Goal: Task Accomplishment & Management: Use online tool/utility

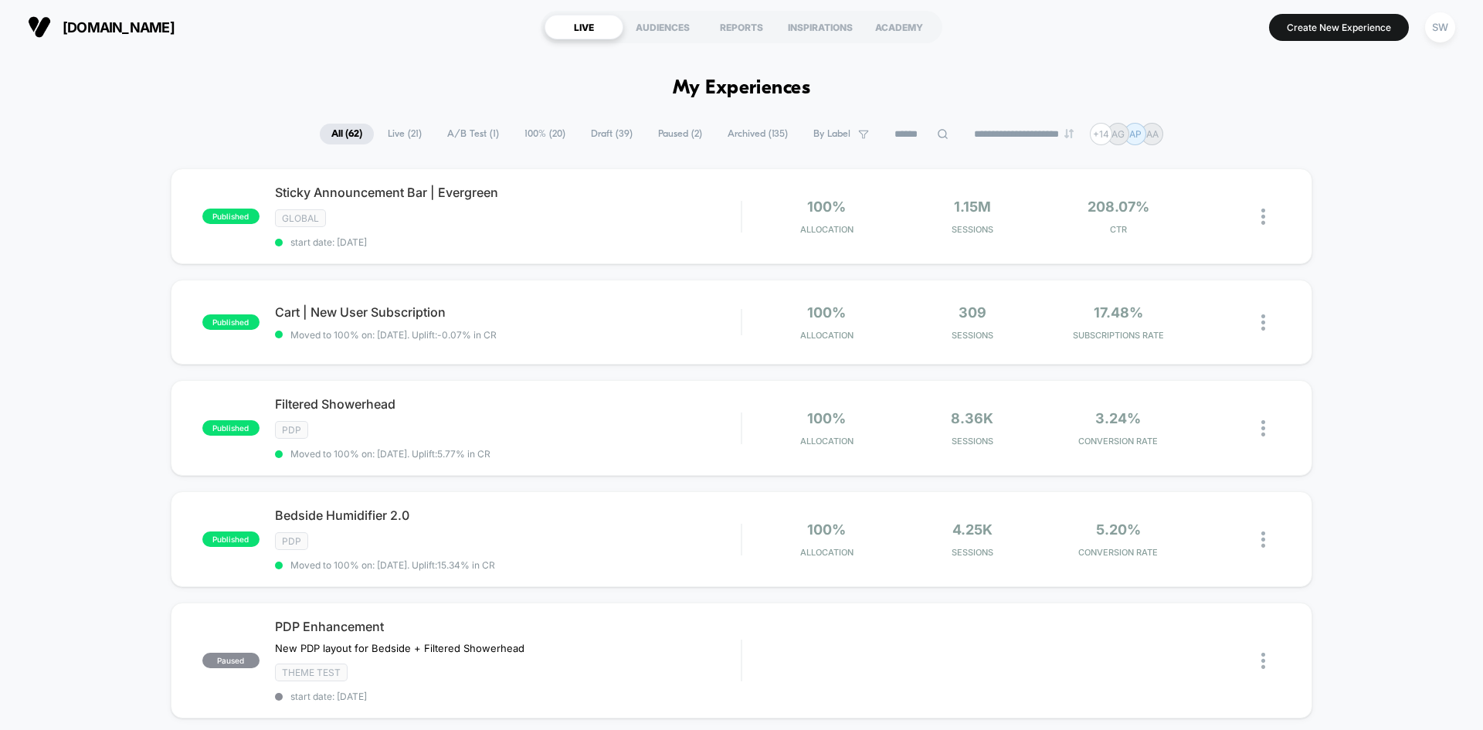
click at [596, 137] on span "Draft ( 39 )" at bounding box center [611, 134] width 65 height 21
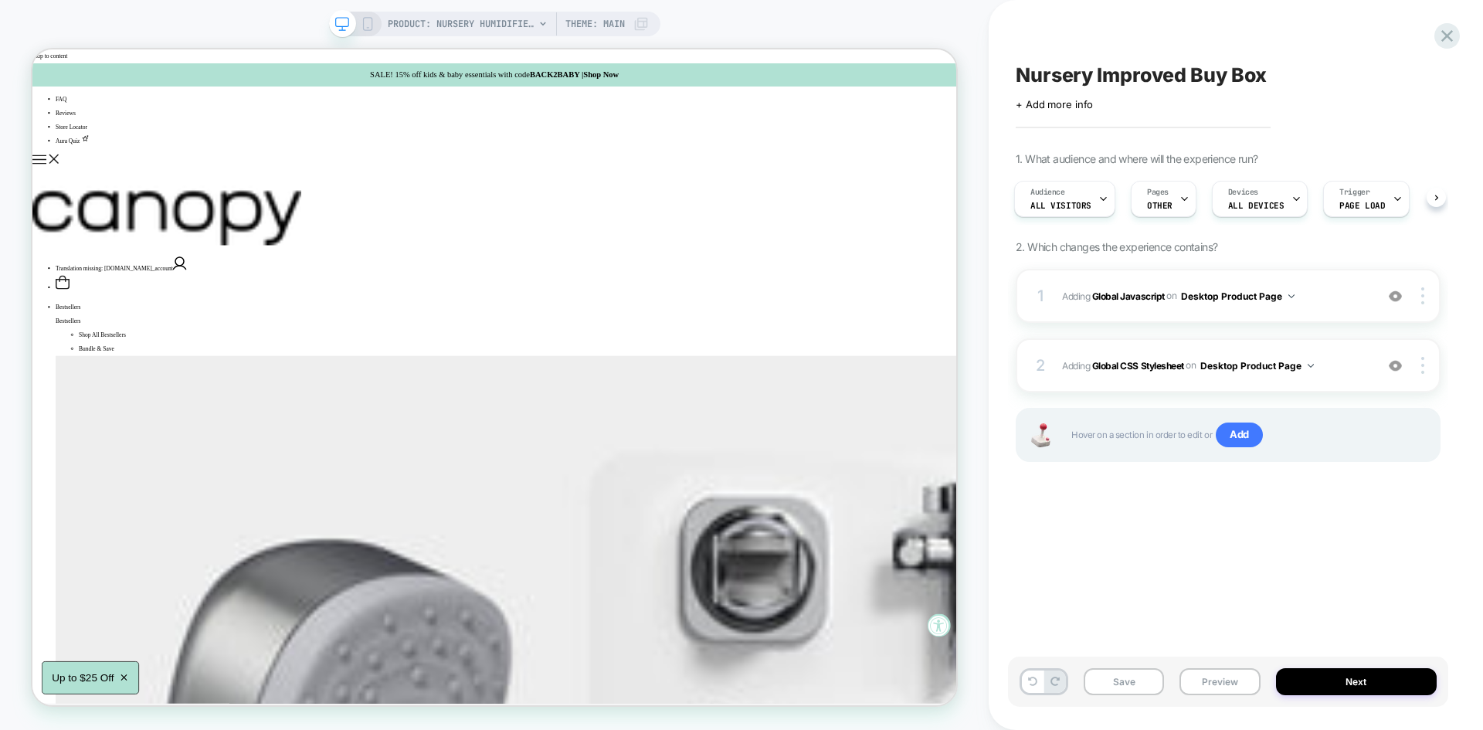
click at [984, 196] on div "PRODUCT: Nursery Humidifier 2.0 [little dreams by canopy] PRODUCT: Nursery Humi…" at bounding box center [494, 364] width 989 height 699
click at [1344, 311] on div "1 Adding Global Javascript on Desktop Product Page Add Before Add After Copy to…" at bounding box center [1228, 296] width 425 height 54
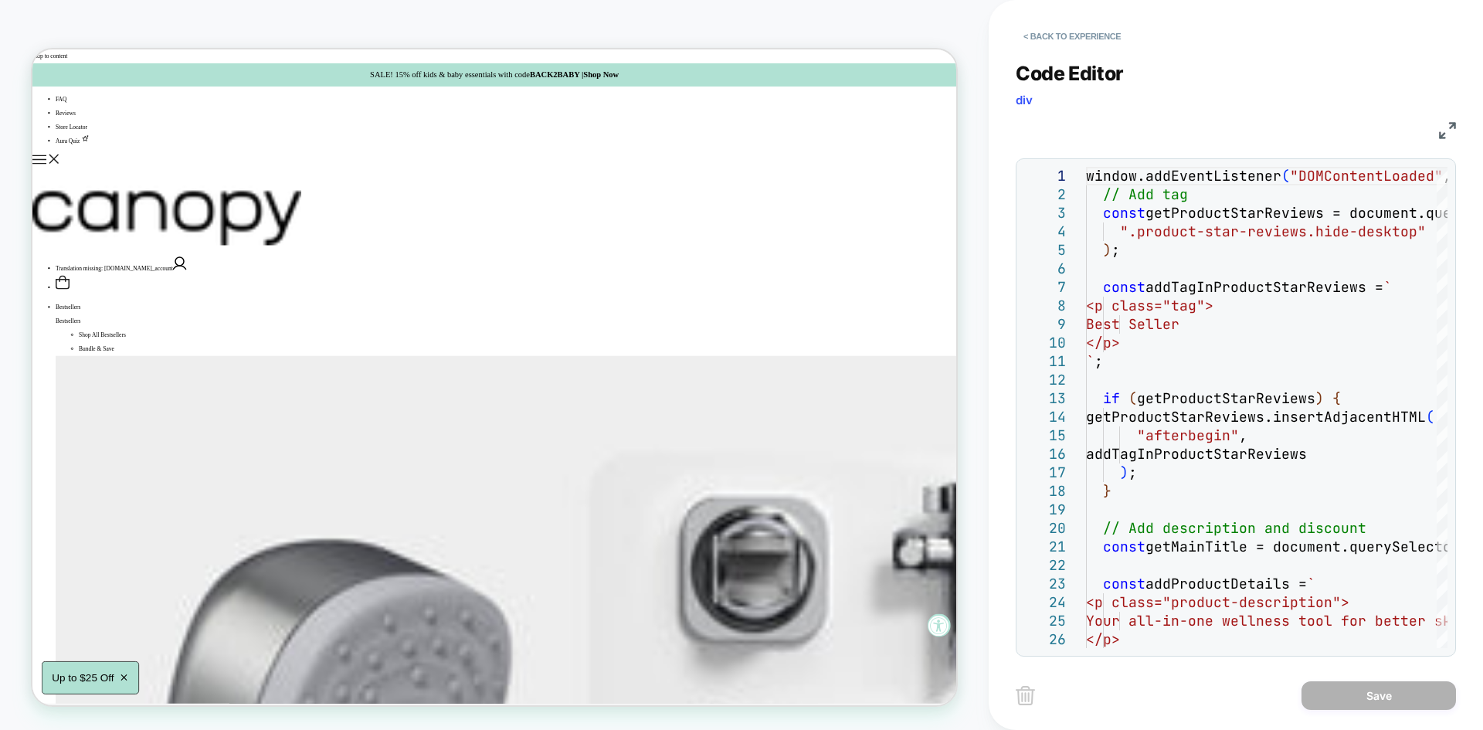
click at [1444, 134] on img at bounding box center [1447, 130] width 17 height 17
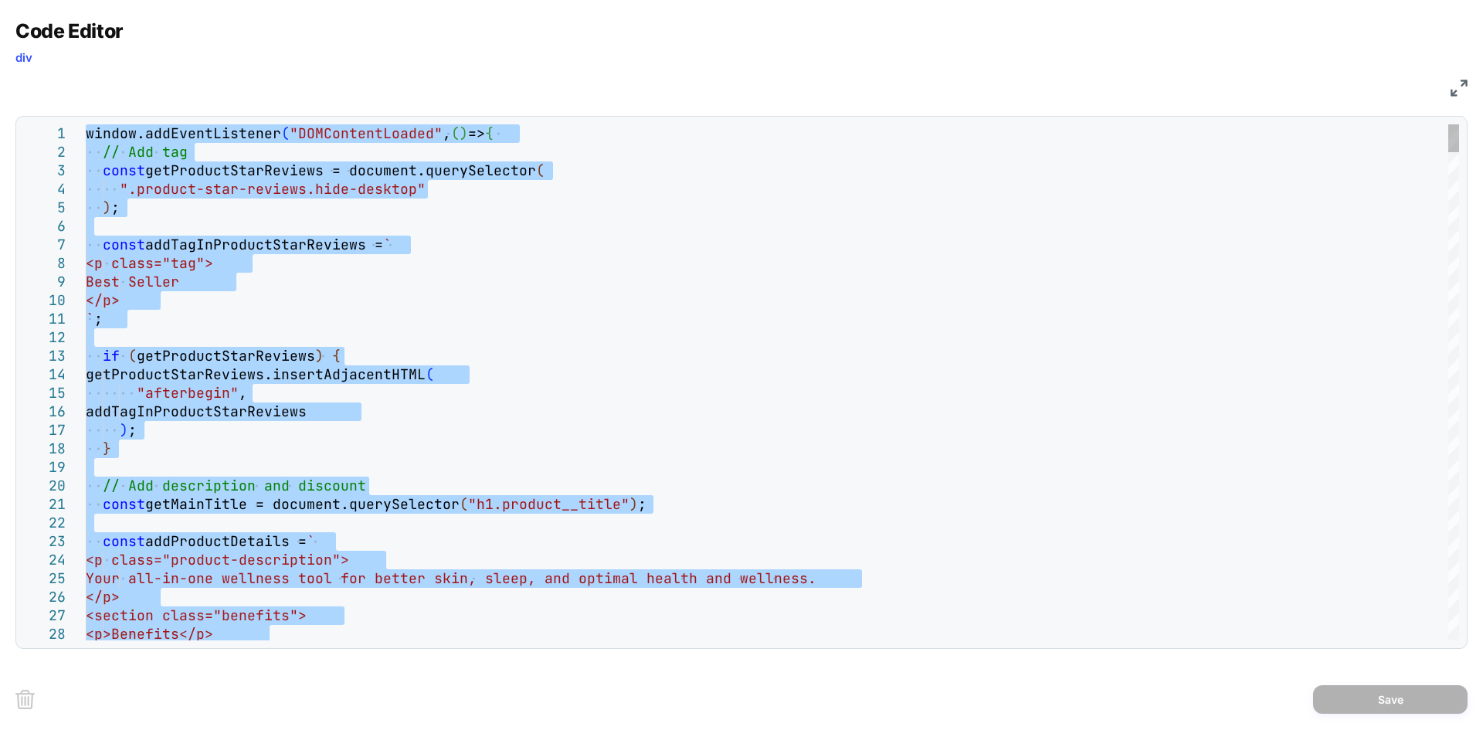
type textarea "**********"
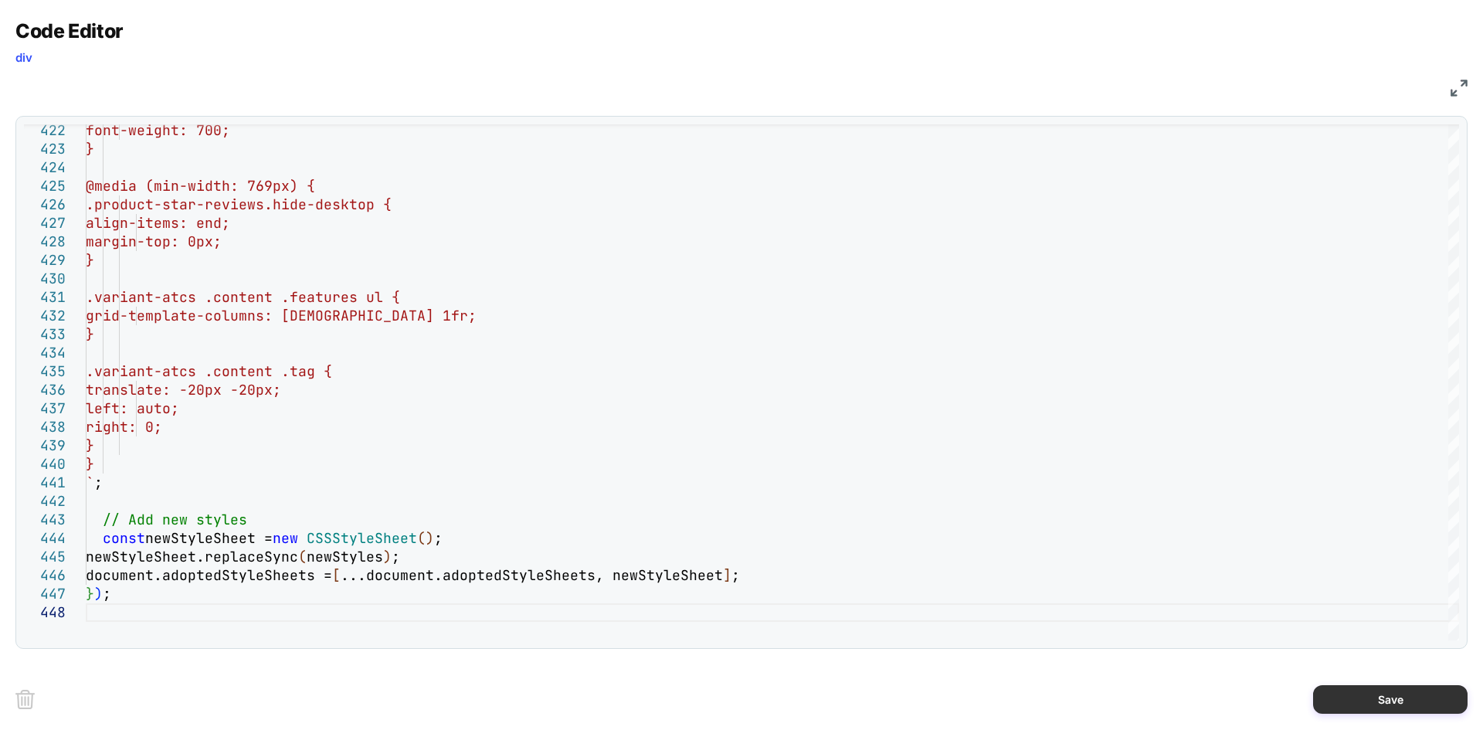
click at [1346, 699] on button "Save" at bounding box center [1390, 699] width 154 height 29
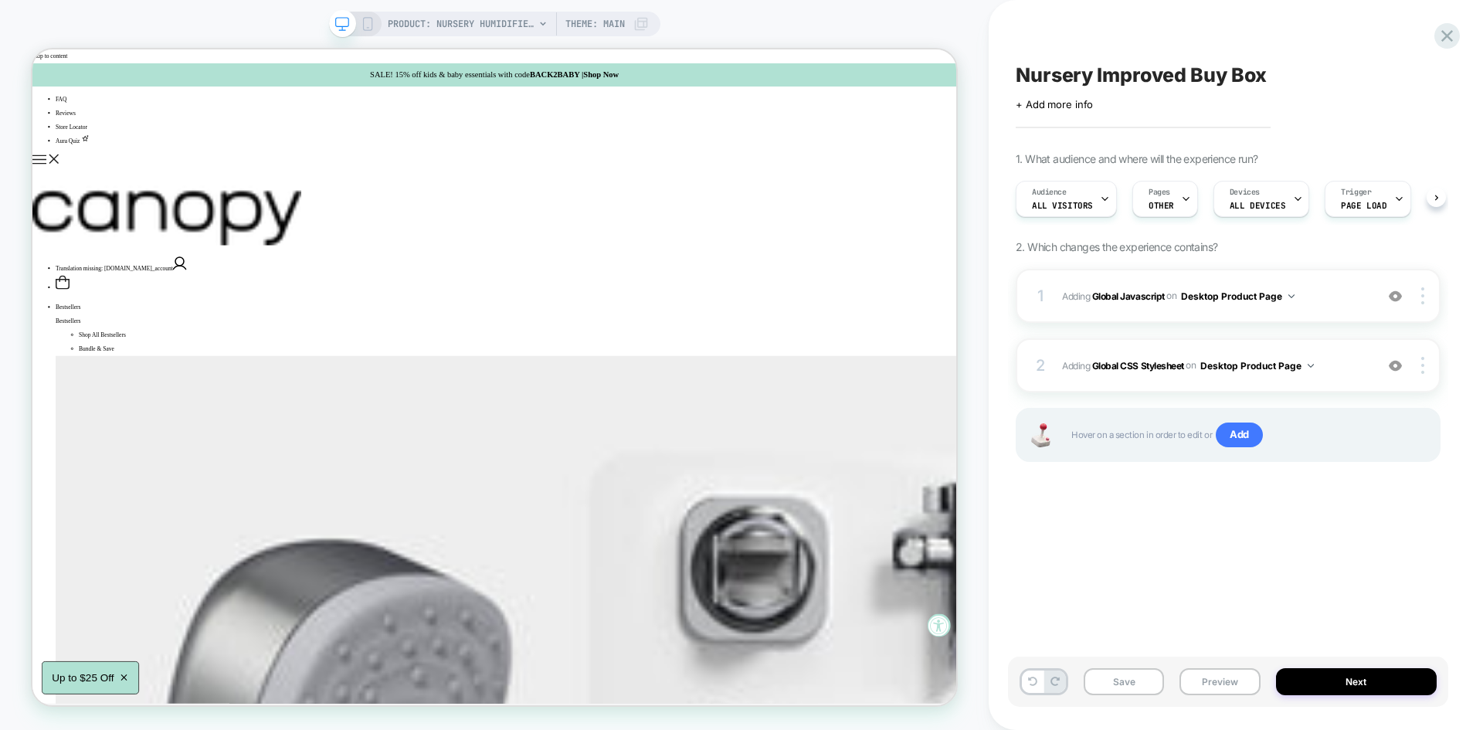
scroll to position [0, 1]
click at [1313, 302] on span "Adding Global Javascript on Desktop Product Page" at bounding box center [1214, 296] width 305 height 19
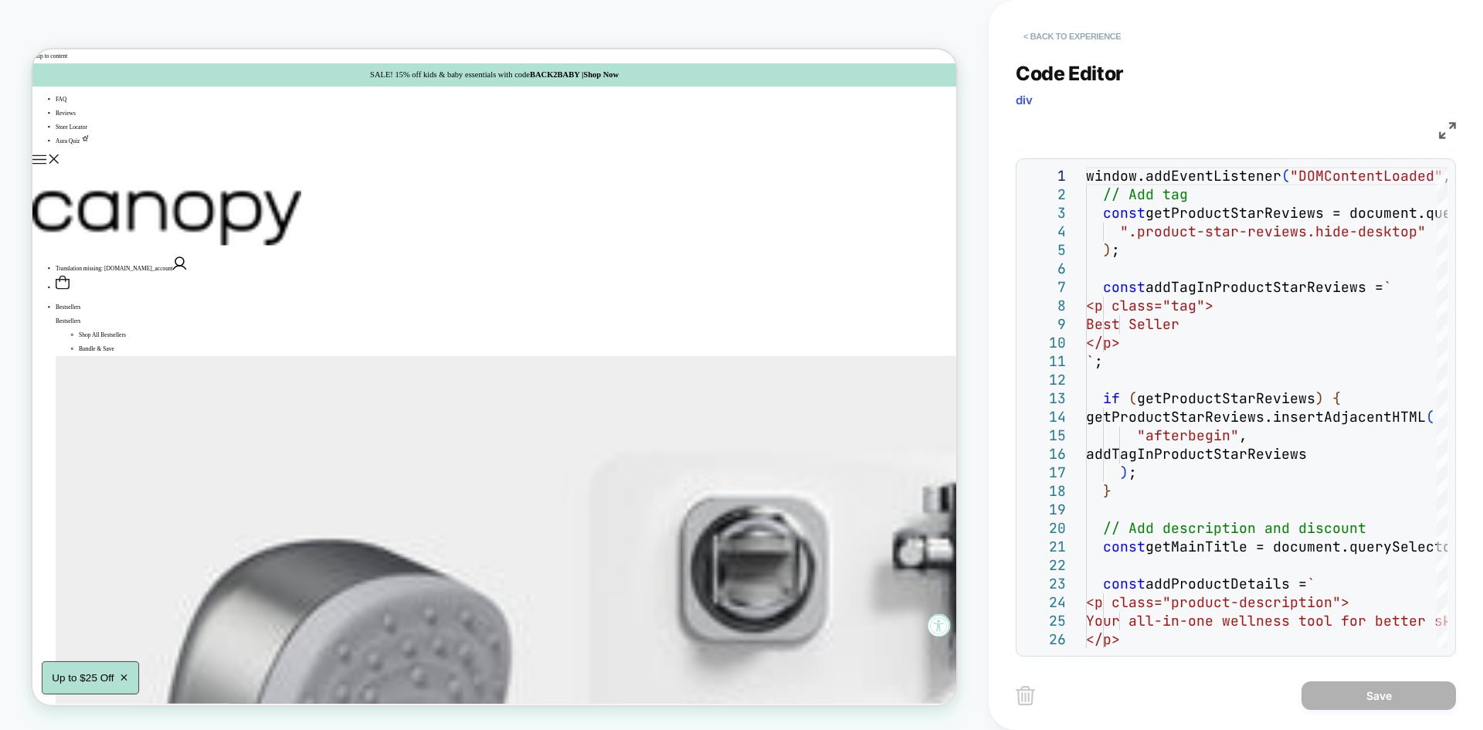
click at [1102, 36] on button "< Back to experience" at bounding box center [1072, 36] width 113 height 25
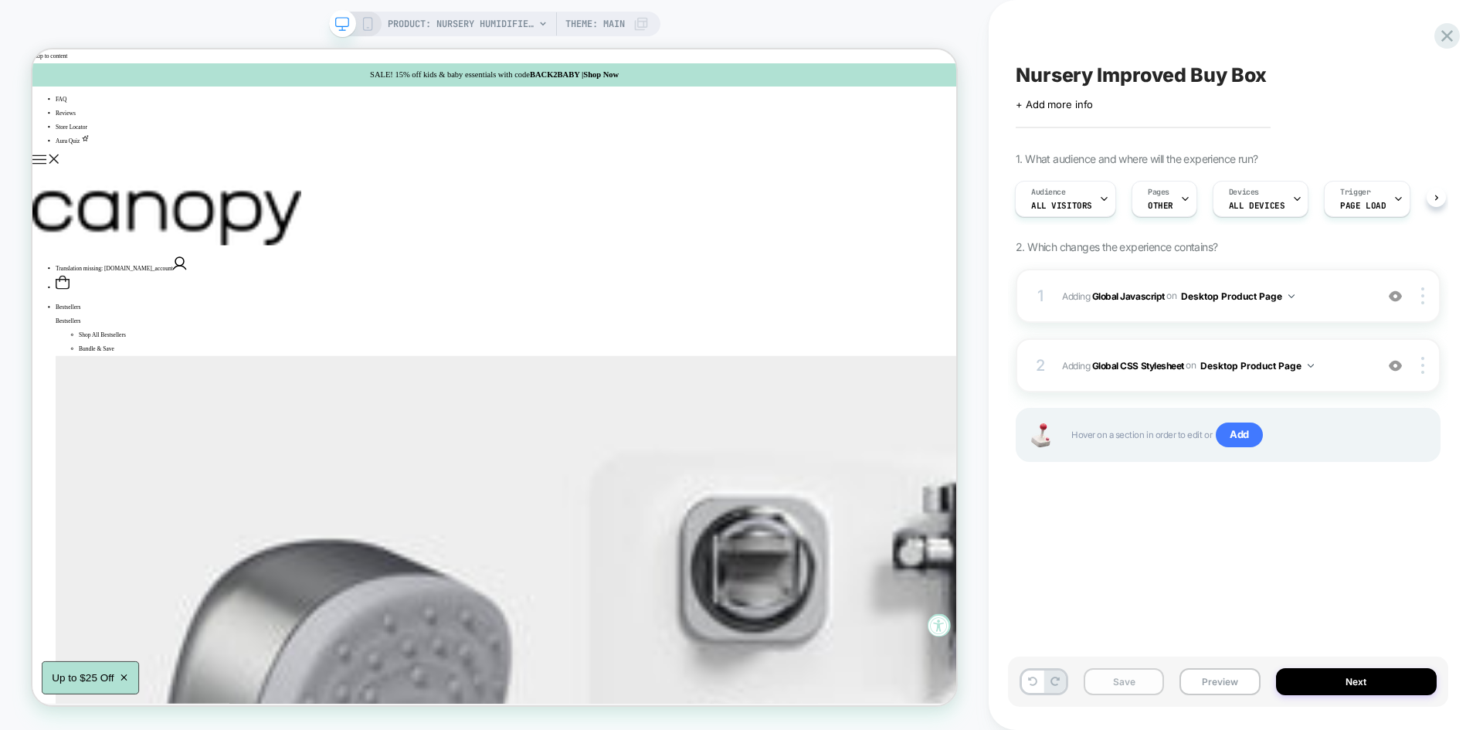
click at [1121, 674] on button "Save" at bounding box center [1124, 681] width 80 height 27
click at [1213, 673] on button "Preview" at bounding box center [1219, 681] width 80 height 27
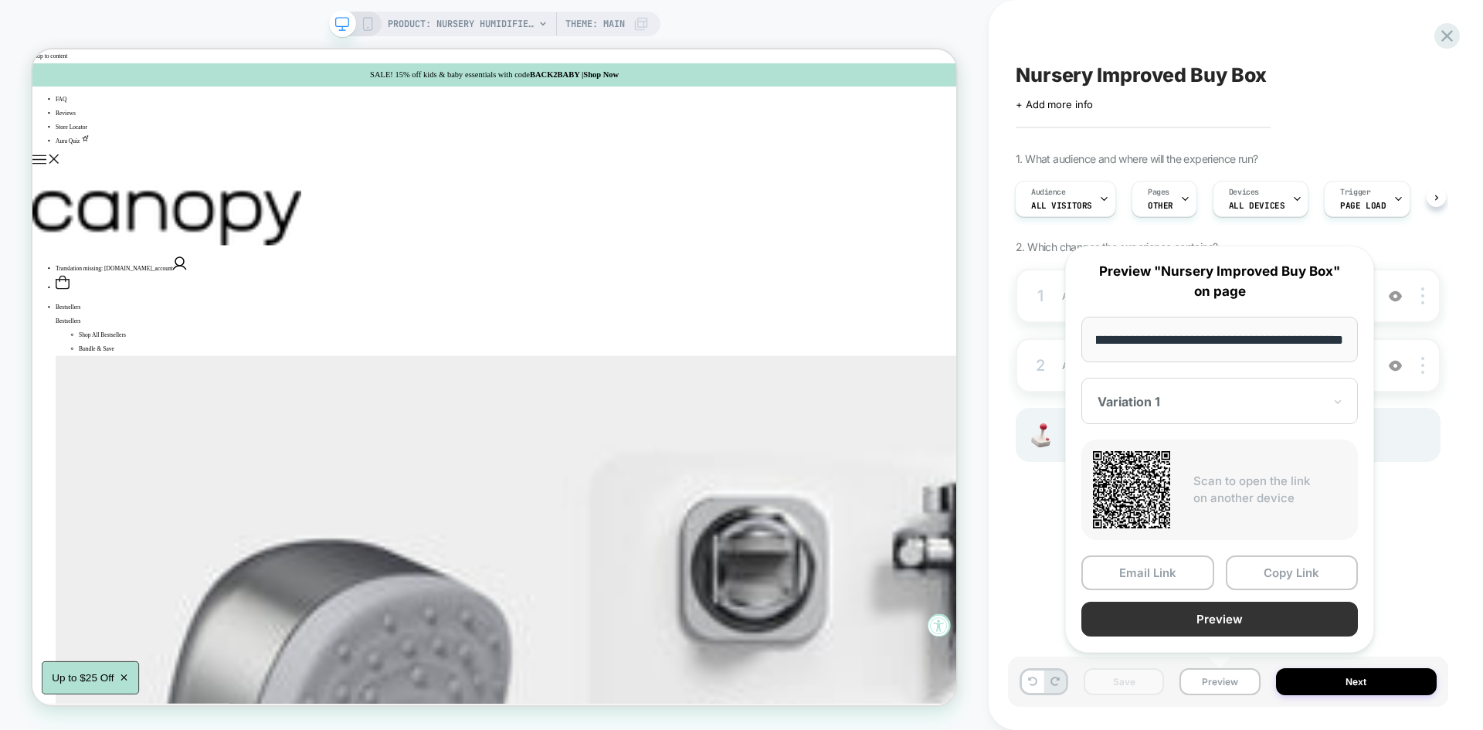
scroll to position [0, 0]
click at [1183, 610] on button "Preview" at bounding box center [1219, 619] width 277 height 35
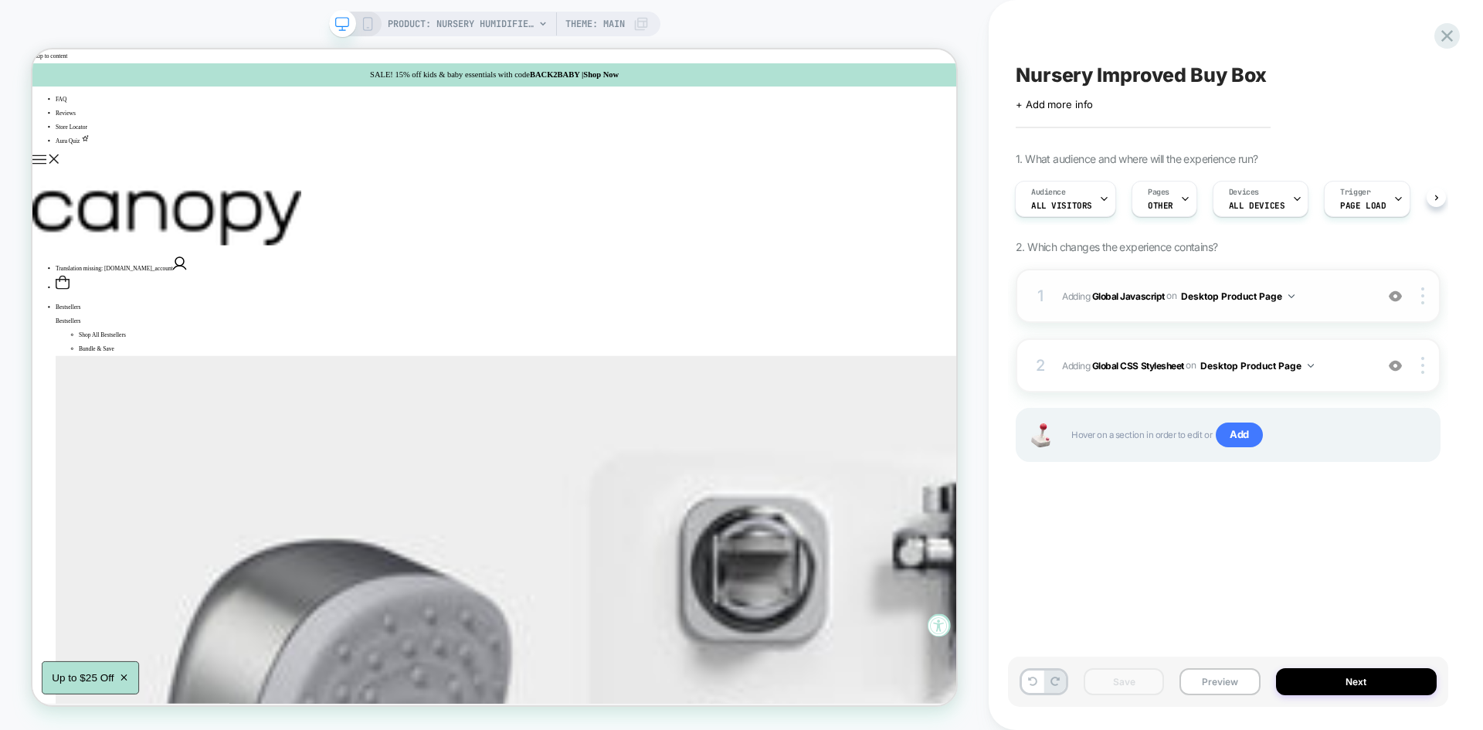
click at [1338, 300] on span "Adding Global Javascript on Desktop Product Page" at bounding box center [1214, 296] width 305 height 19
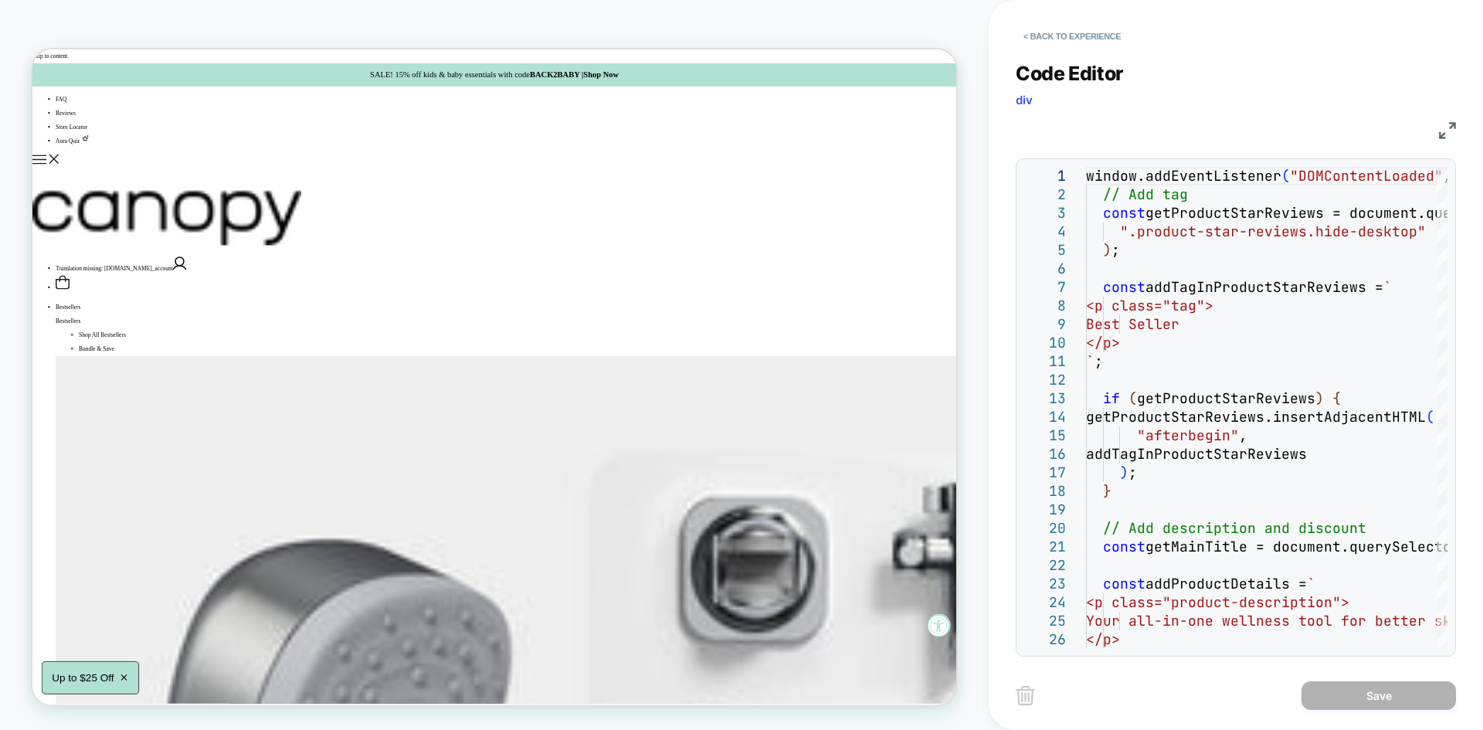
click at [1447, 130] on img at bounding box center [1447, 130] width 17 height 17
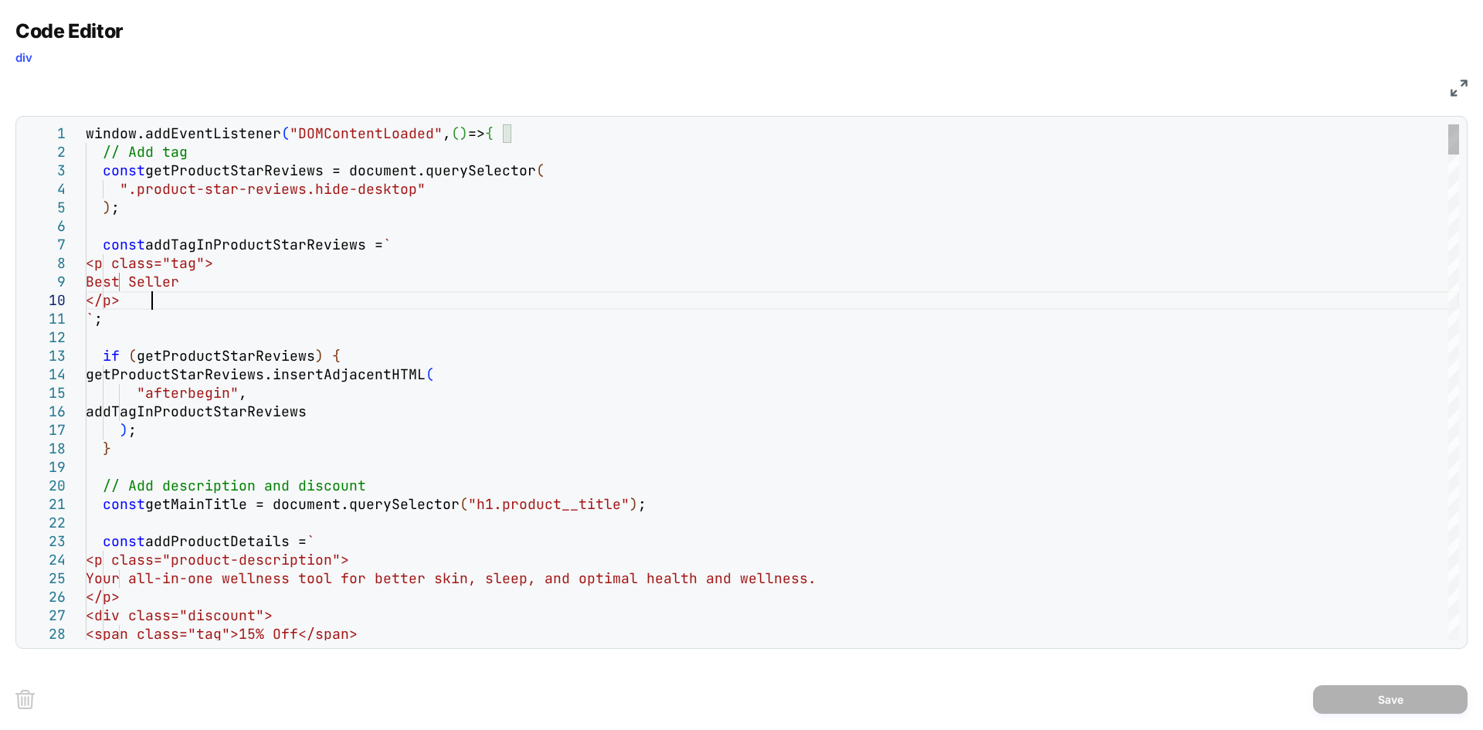
type textarea "**********"
type textarea "**"
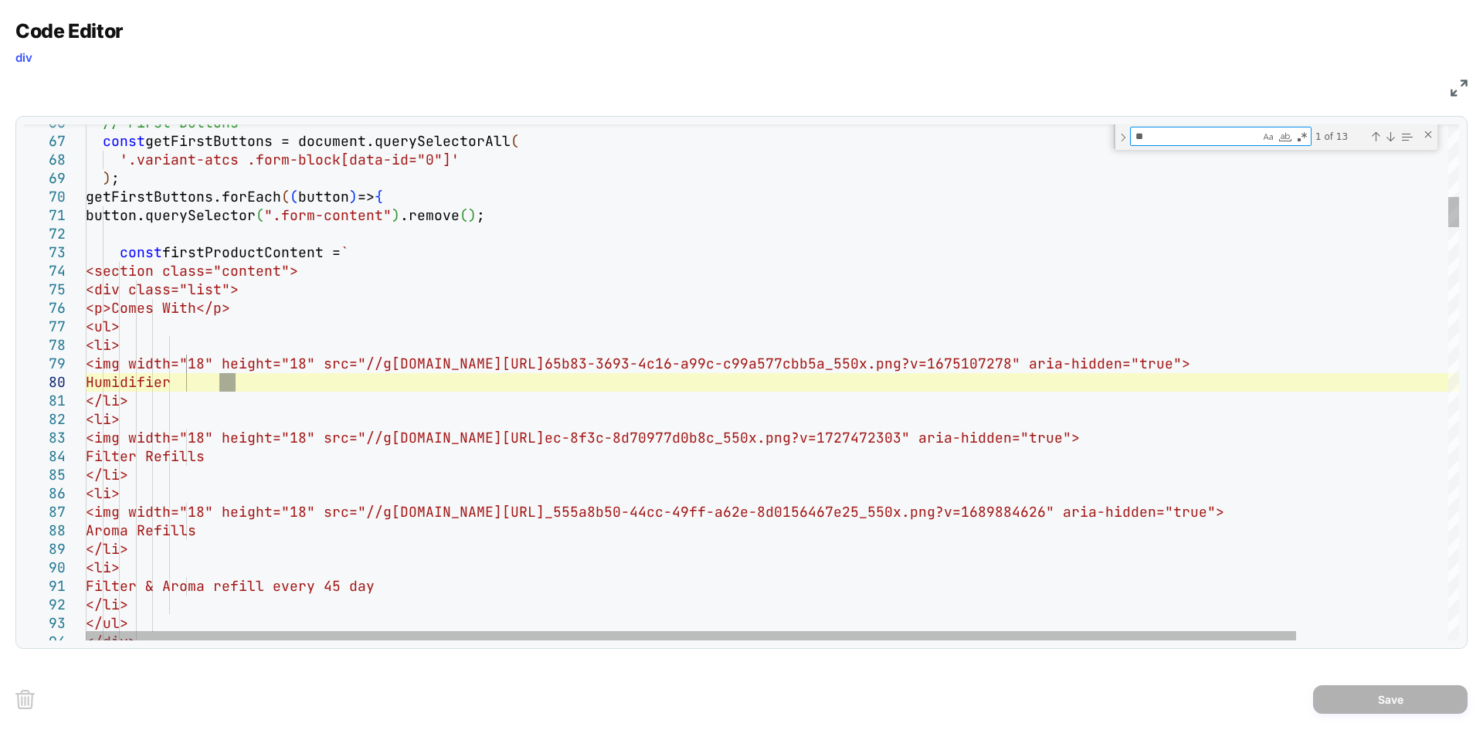
type textarea "**********"
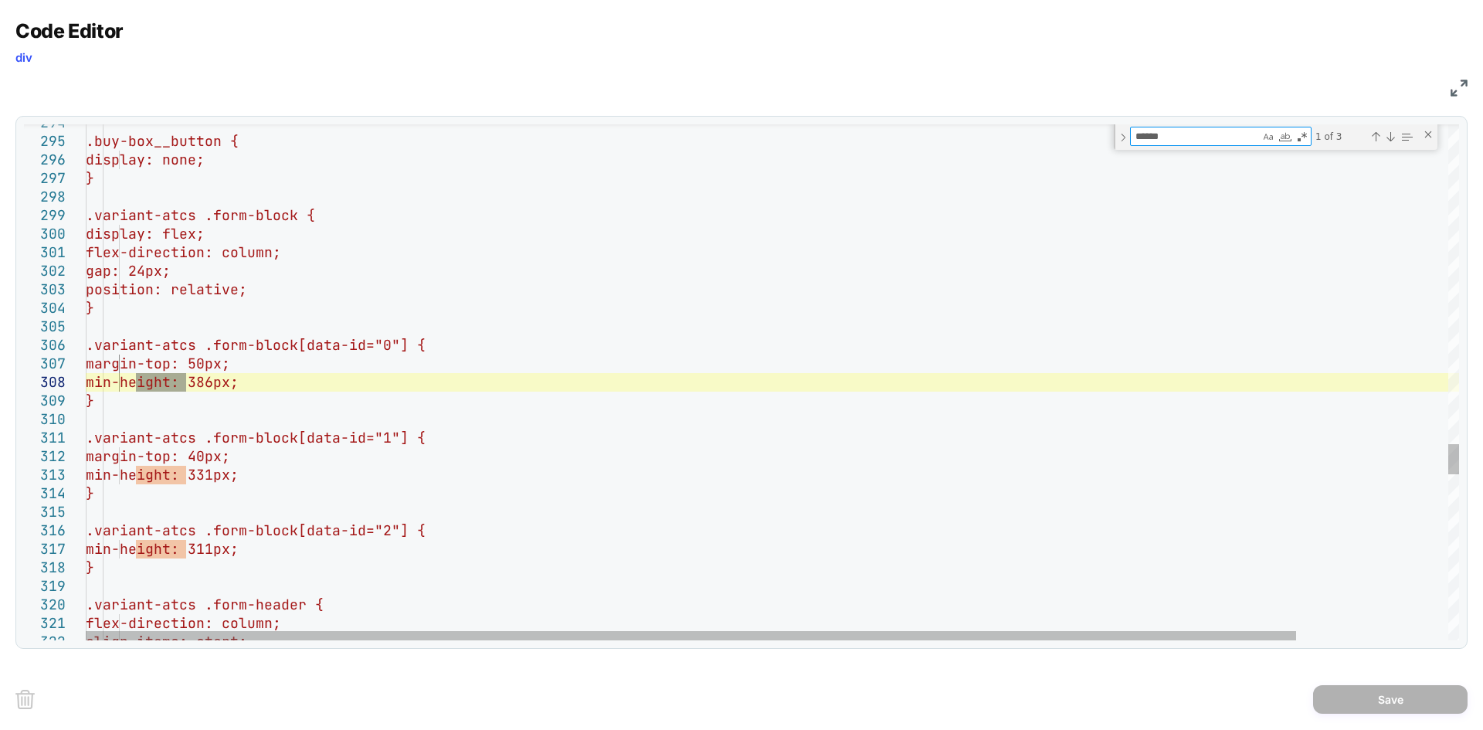
type textarea "******"
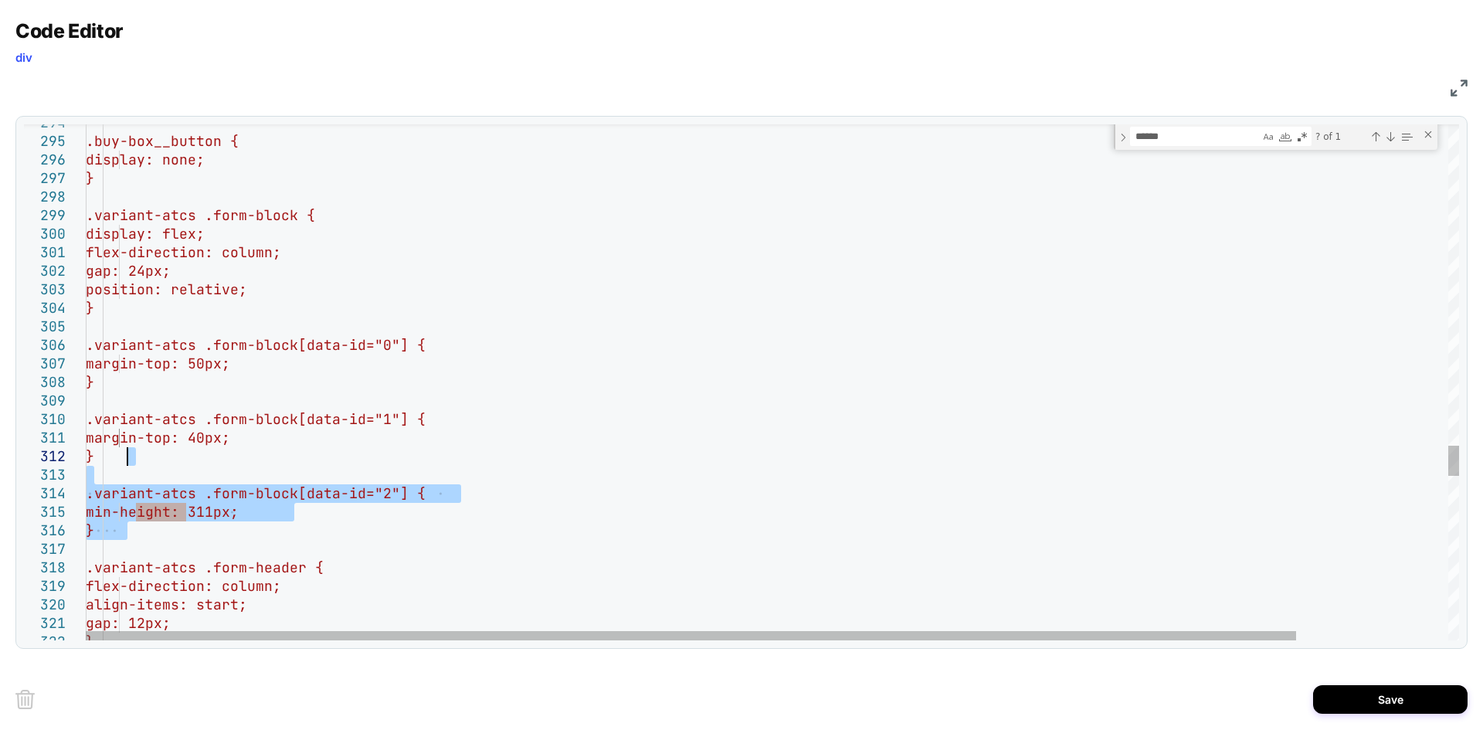
drag, startPoint x: 149, startPoint y: 535, endPoint x: 140, endPoint y: 454, distance: 80.9
type textarea "**********"
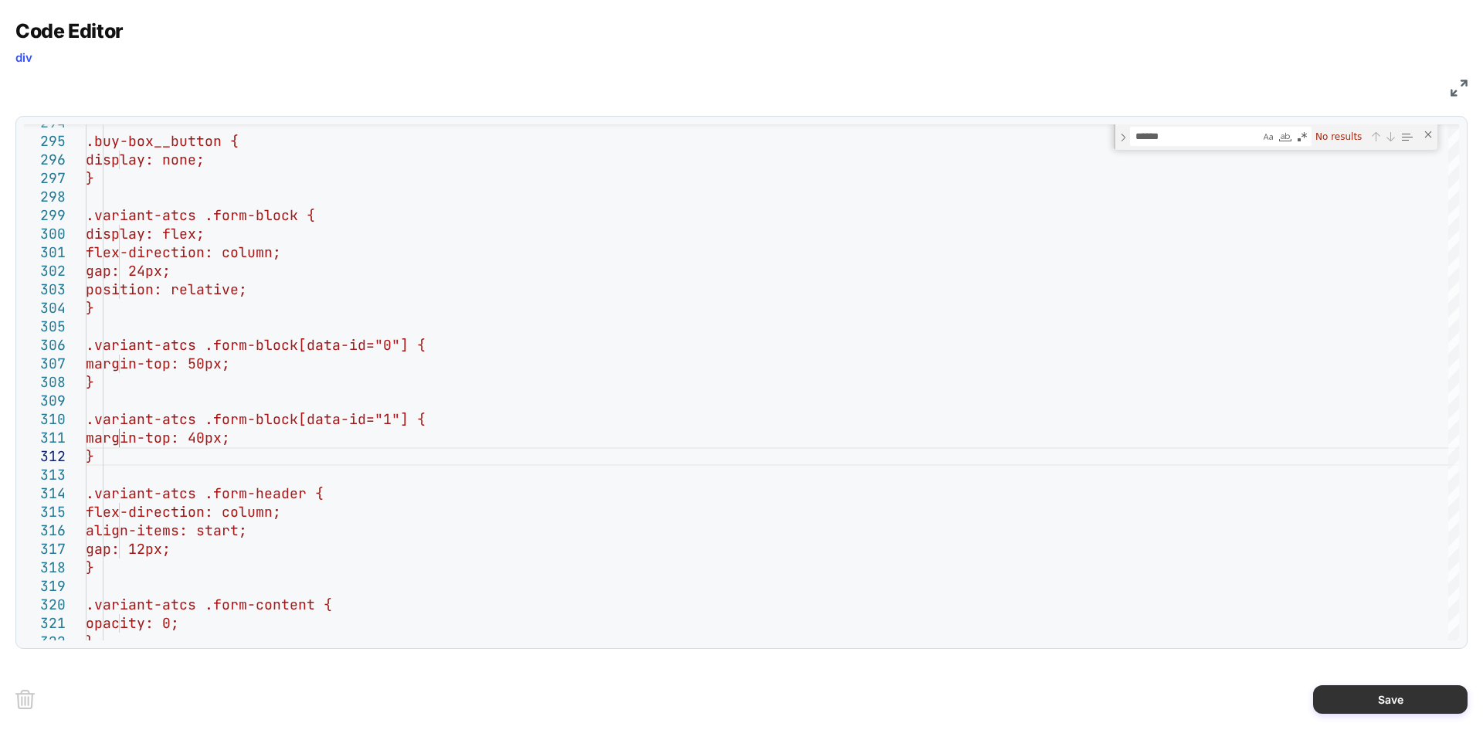
click at [1413, 690] on button "Save" at bounding box center [1390, 699] width 154 height 29
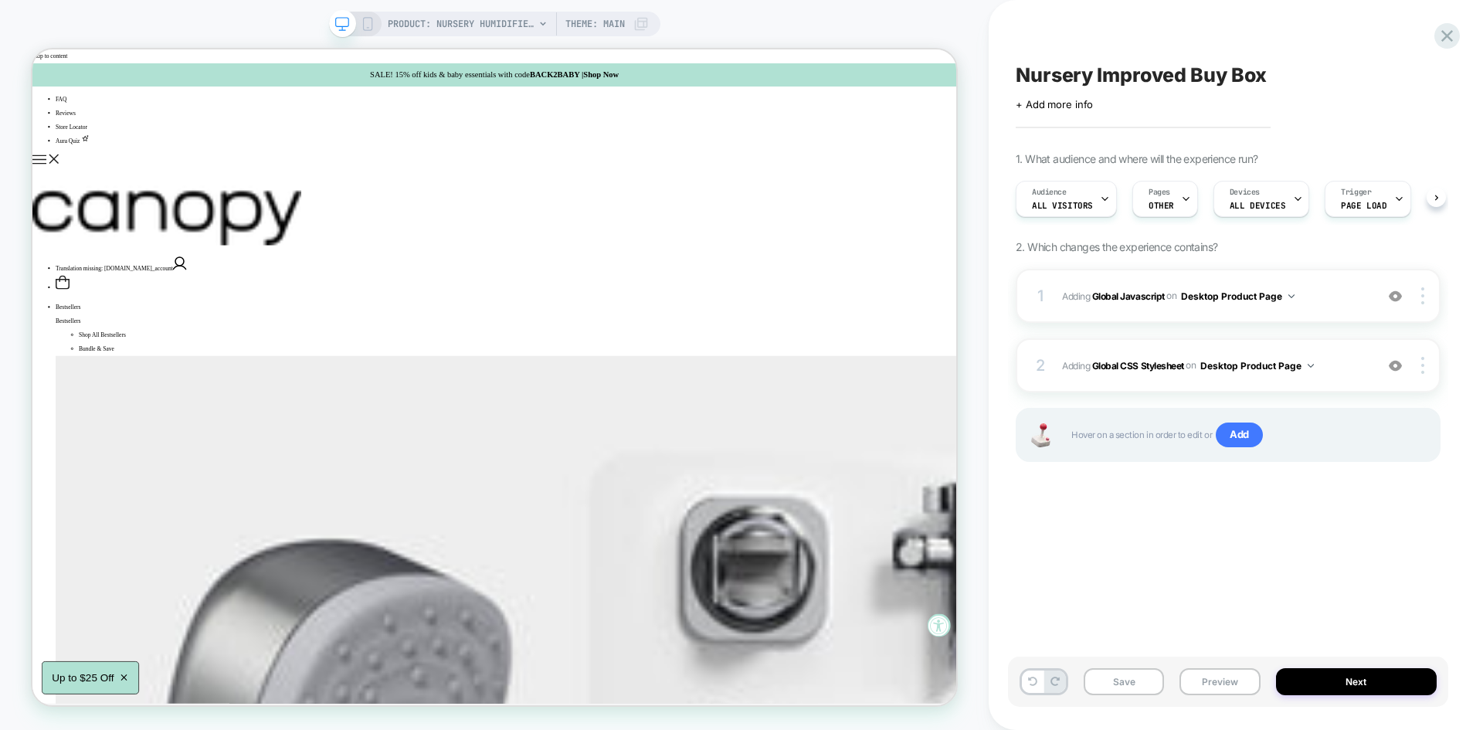
scroll to position [0, 1]
click at [1108, 674] on button "Save" at bounding box center [1124, 681] width 80 height 27
click at [1217, 691] on button "Preview" at bounding box center [1219, 681] width 80 height 27
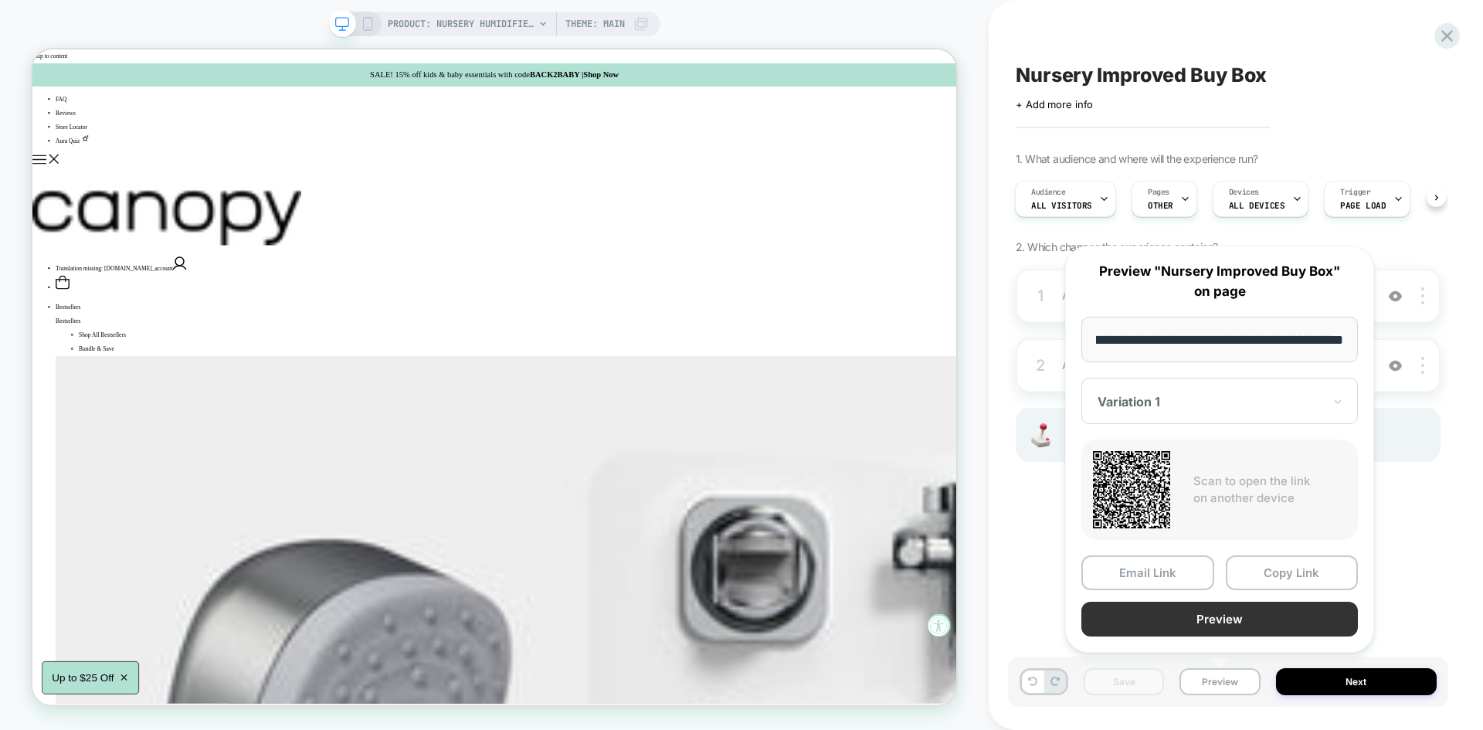
scroll to position [0, 0]
click at [1203, 633] on button "Preview" at bounding box center [1219, 619] width 277 height 35
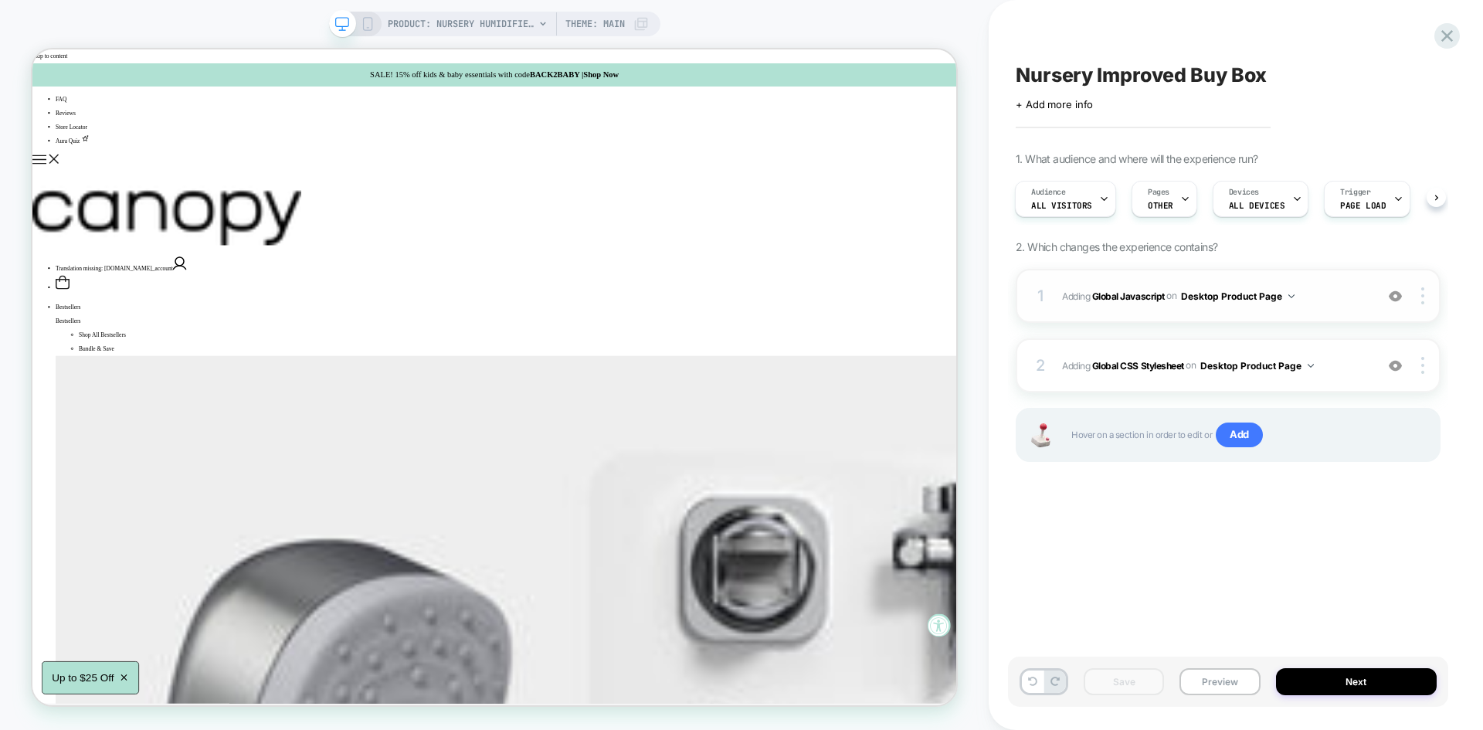
click at [1300, 300] on span "Adding Global Javascript on Desktop Product Page" at bounding box center [1214, 296] width 305 height 19
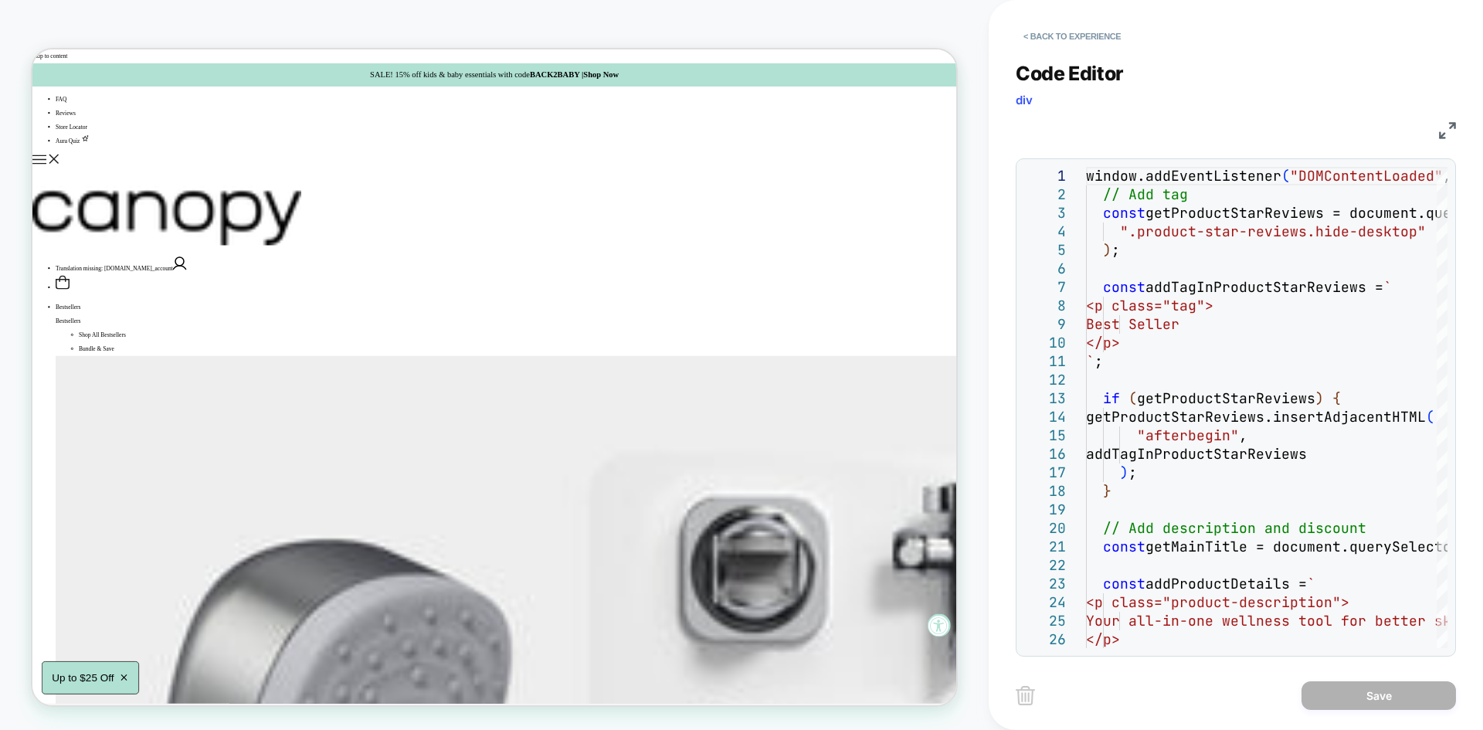
click at [1443, 131] on img at bounding box center [1447, 130] width 17 height 17
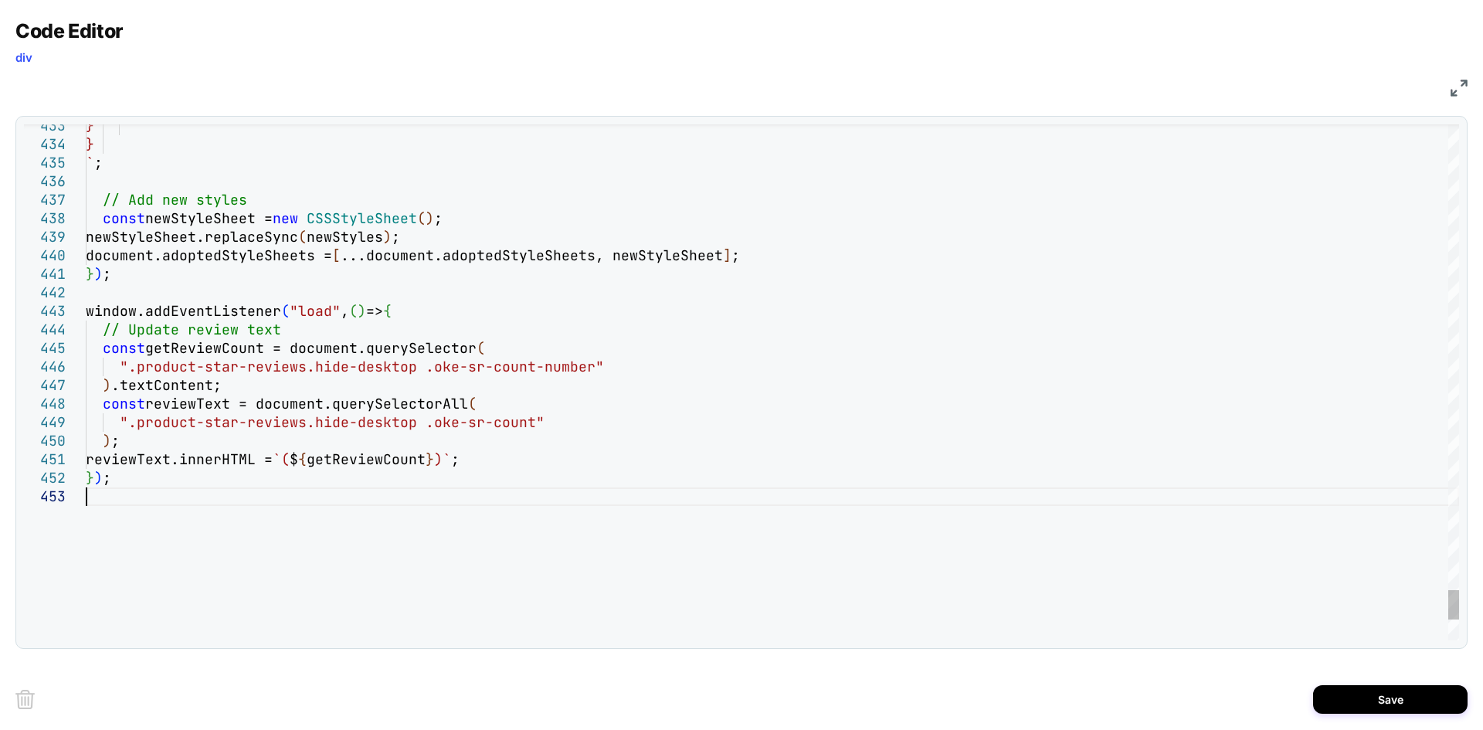
type textarea "**********"
click at [1362, 711] on button "Save" at bounding box center [1390, 699] width 154 height 29
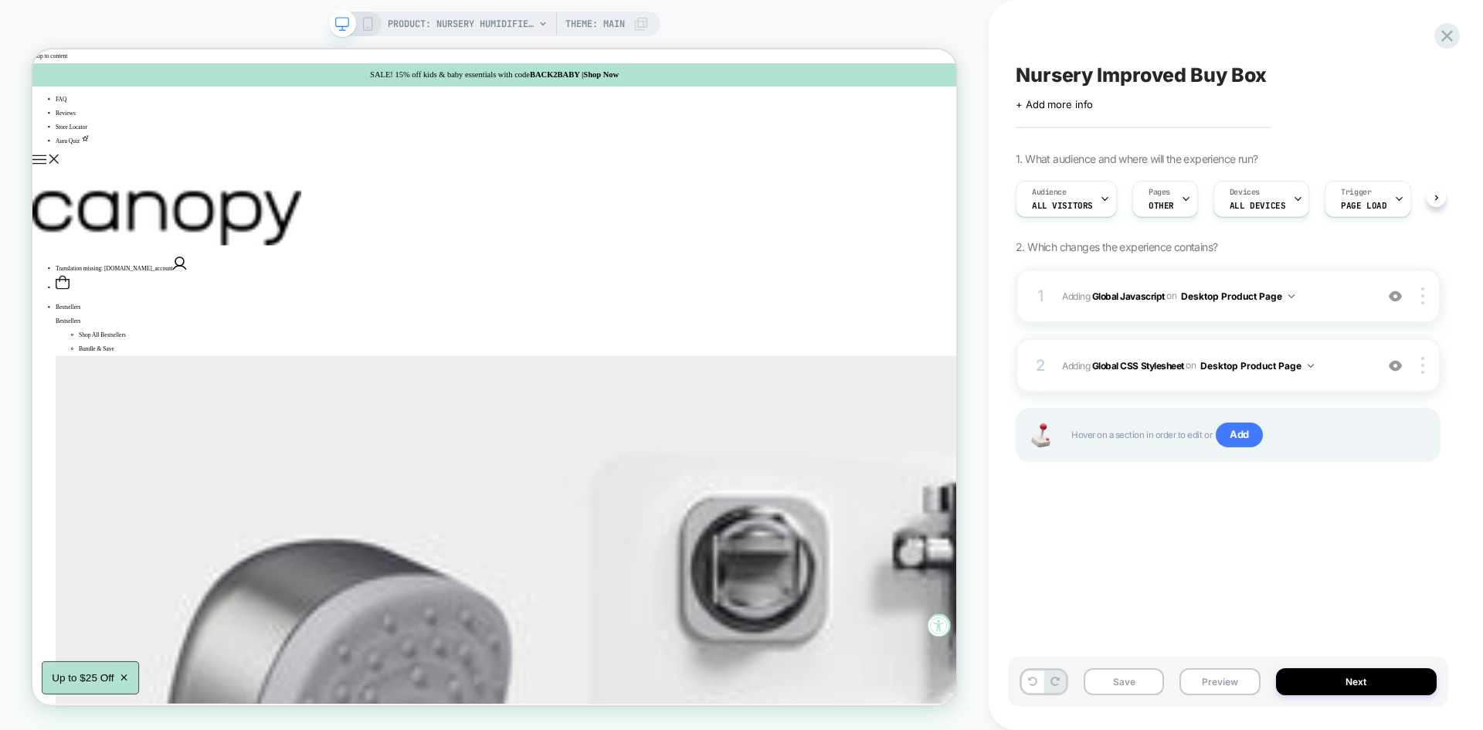
scroll to position [0, 1]
click at [1126, 681] on button "Save" at bounding box center [1124, 681] width 80 height 27
click at [1066, 587] on div "Nursery Improved Buy Box Click to edit experience details + Add more info 1. Wh…" at bounding box center [1228, 364] width 440 height 699
click at [966, 561] on div "PRODUCT: Nursery Humidifier 2.0 [little dreams by canopy] PRODUCT: Nursery Humi…" at bounding box center [494, 364] width 989 height 699
click at [1220, 682] on button "Preview" at bounding box center [1219, 681] width 80 height 27
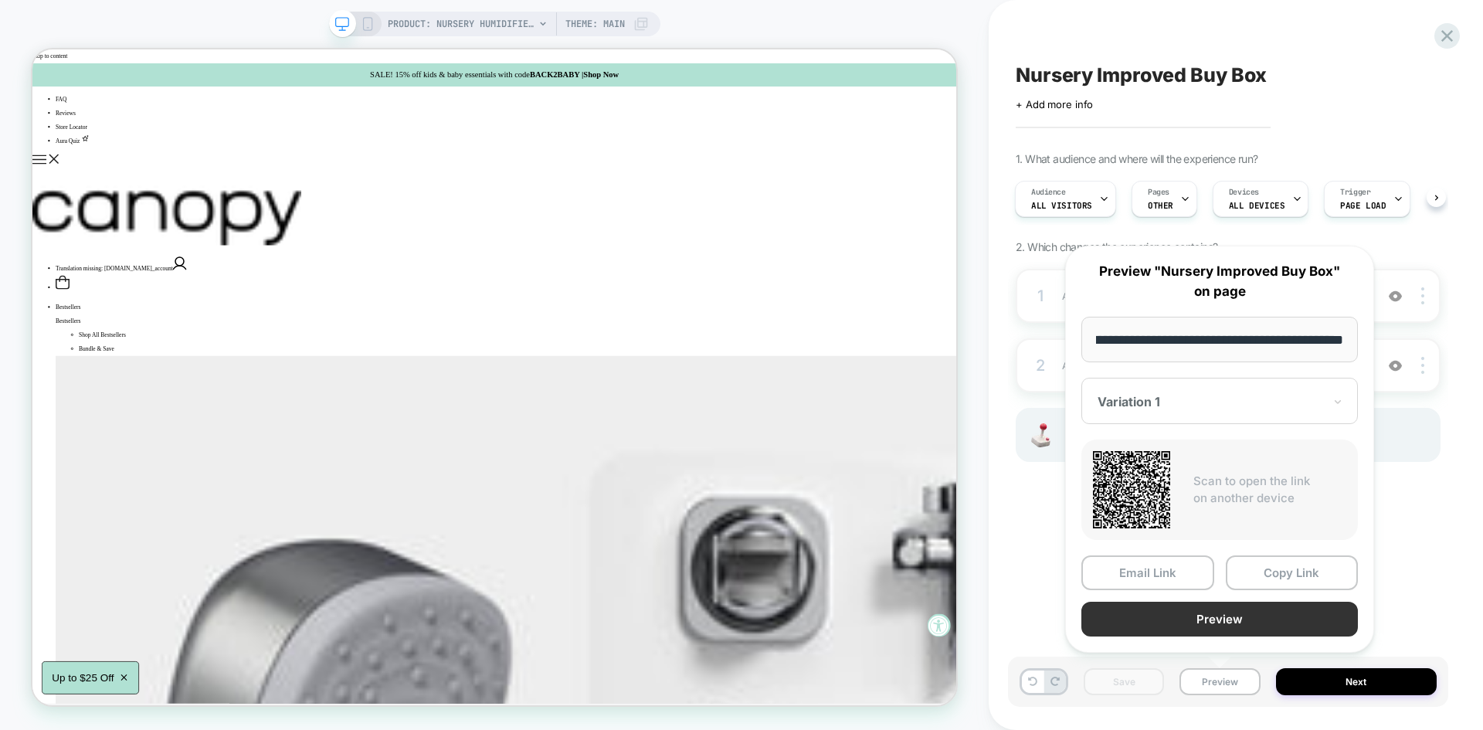
scroll to position [0, 0]
click at [1185, 628] on button "Preview" at bounding box center [1219, 619] width 277 height 35
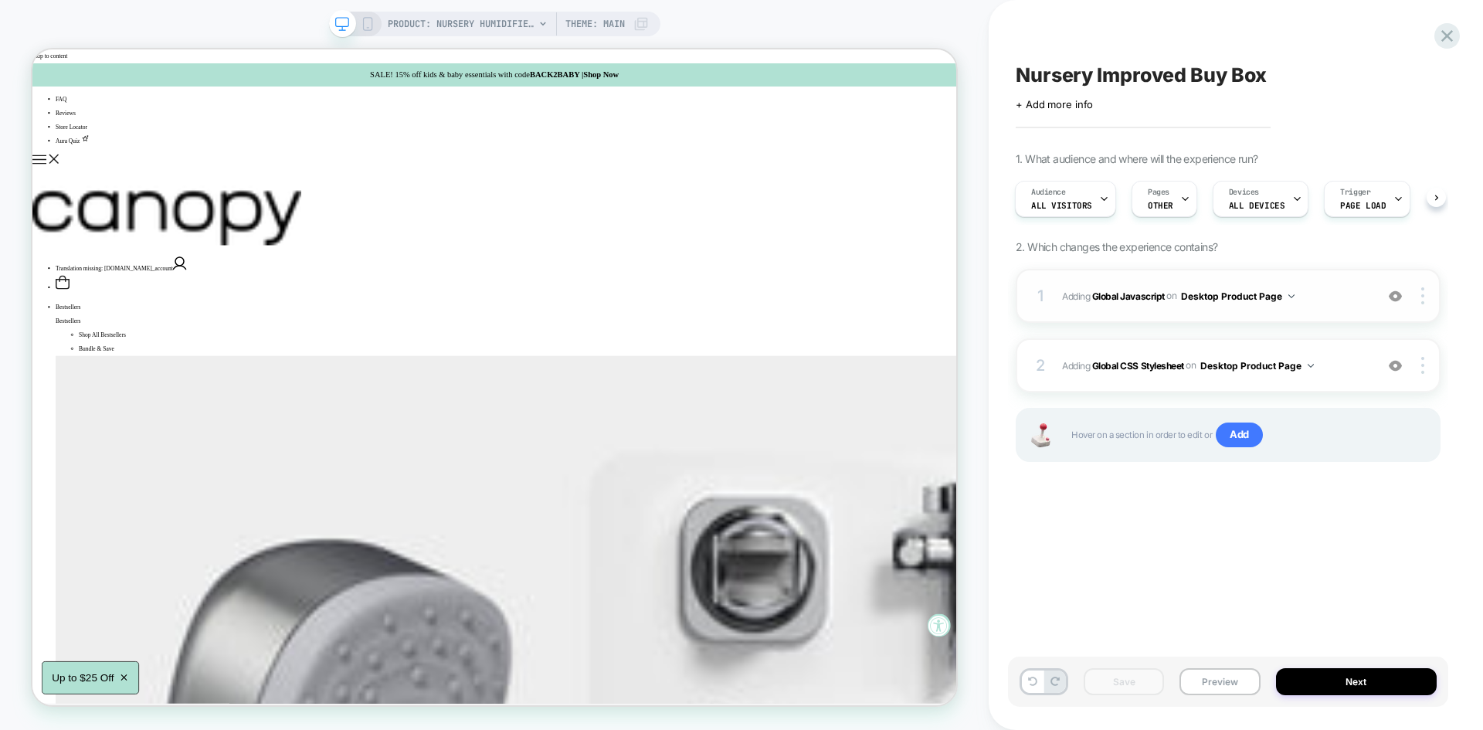
click at [1315, 297] on span "Adding Global Javascript on Desktop Product Page" at bounding box center [1214, 296] width 305 height 19
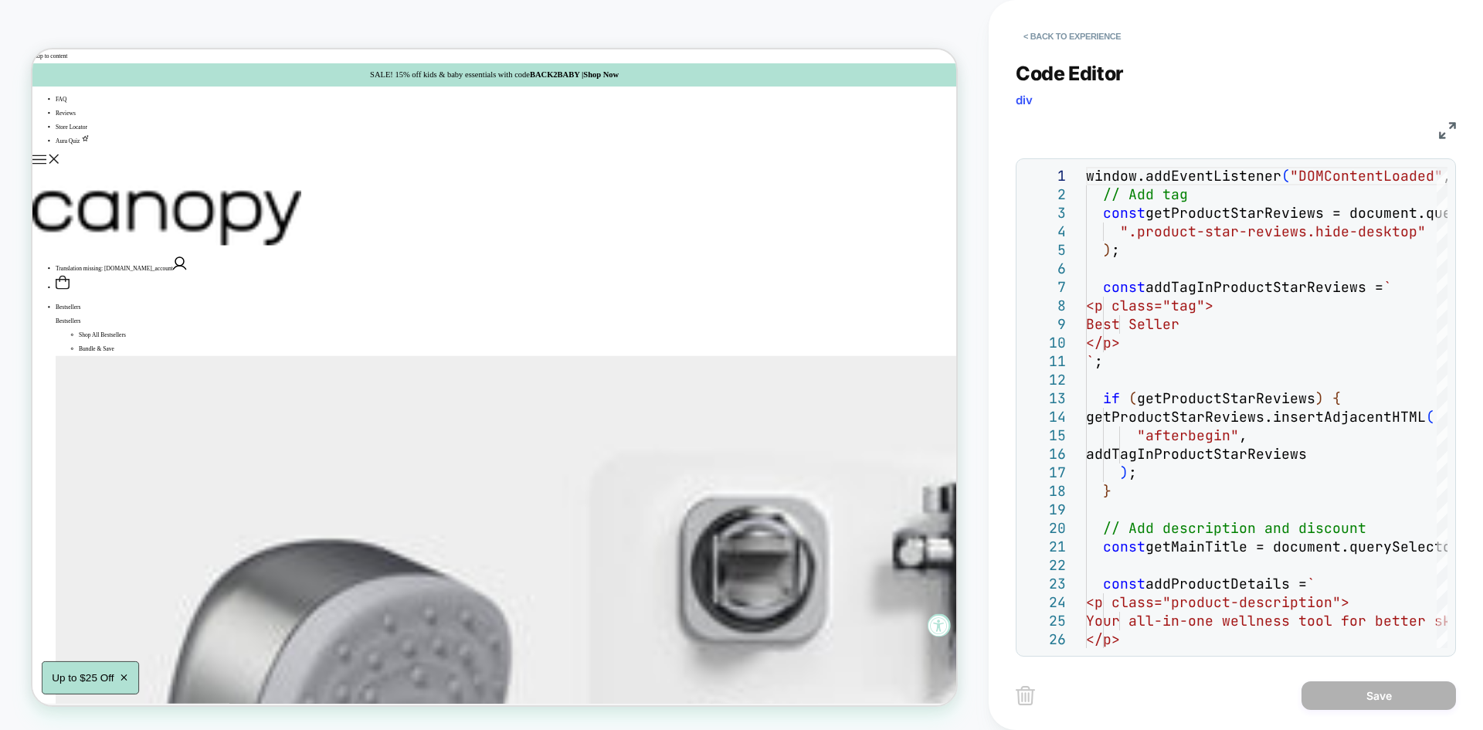
click at [1440, 133] on img at bounding box center [1447, 130] width 17 height 17
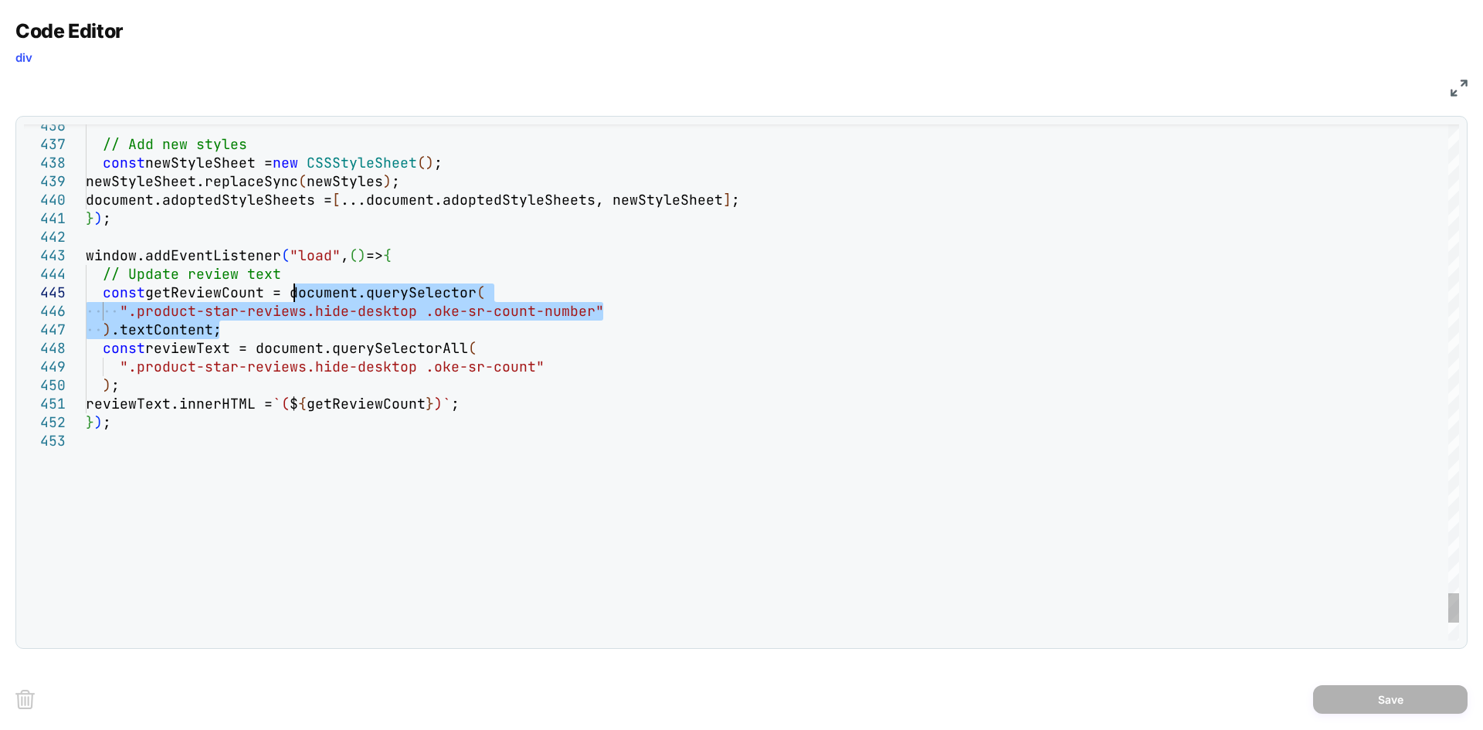
drag, startPoint x: 218, startPoint y: 330, endPoint x: 292, endPoint y: 290, distance: 84.3
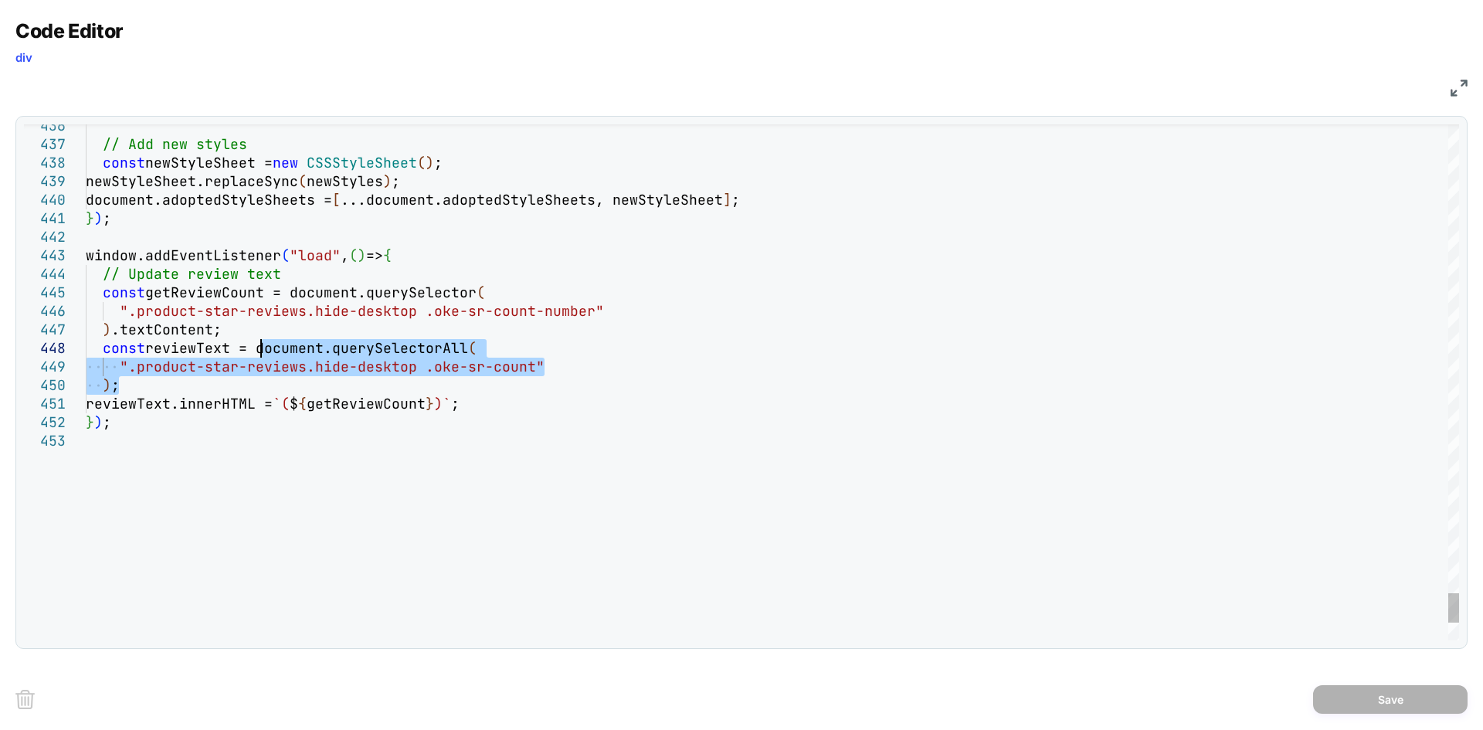
drag, startPoint x: 123, startPoint y: 380, endPoint x: 260, endPoint y: 342, distance: 142.6
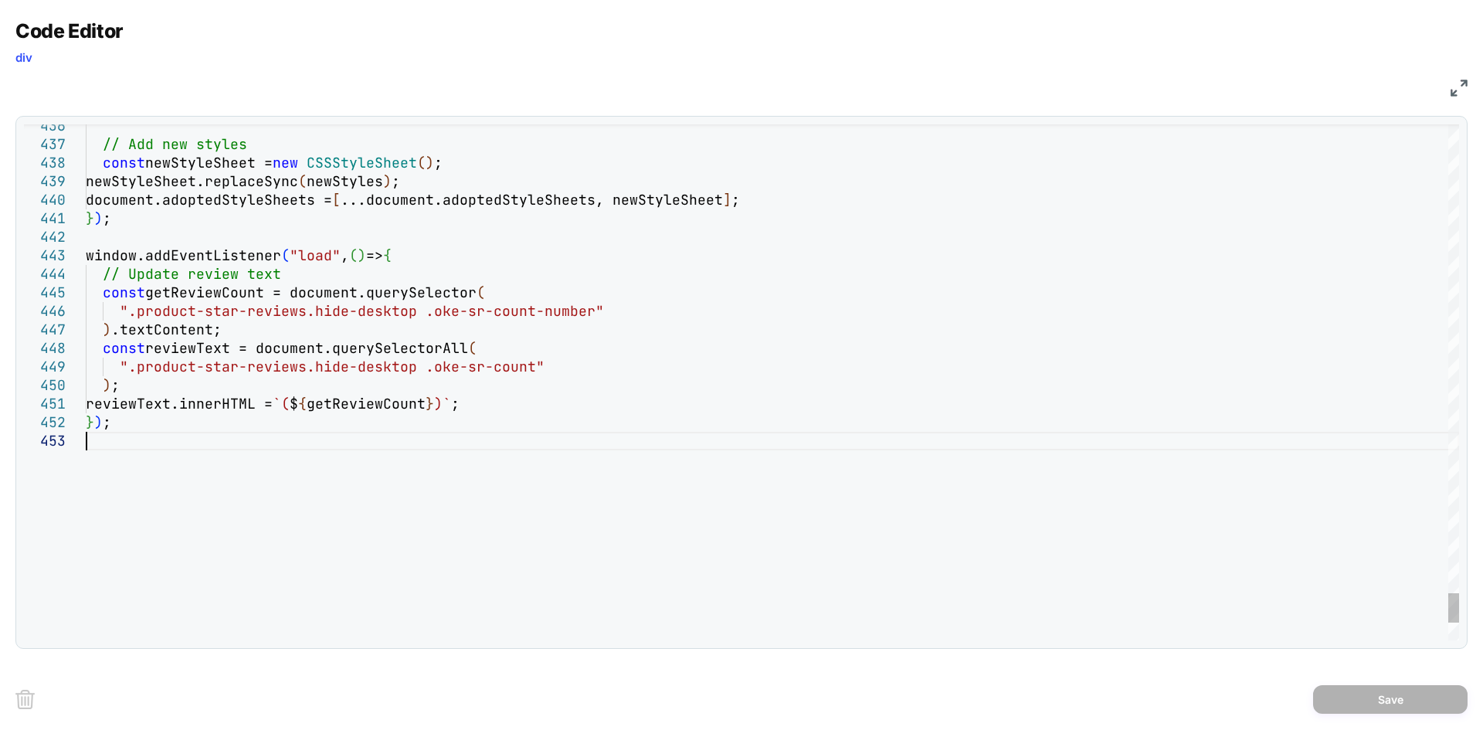
type textarea "**********"
click at [1387, 696] on button "Save" at bounding box center [1390, 699] width 154 height 29
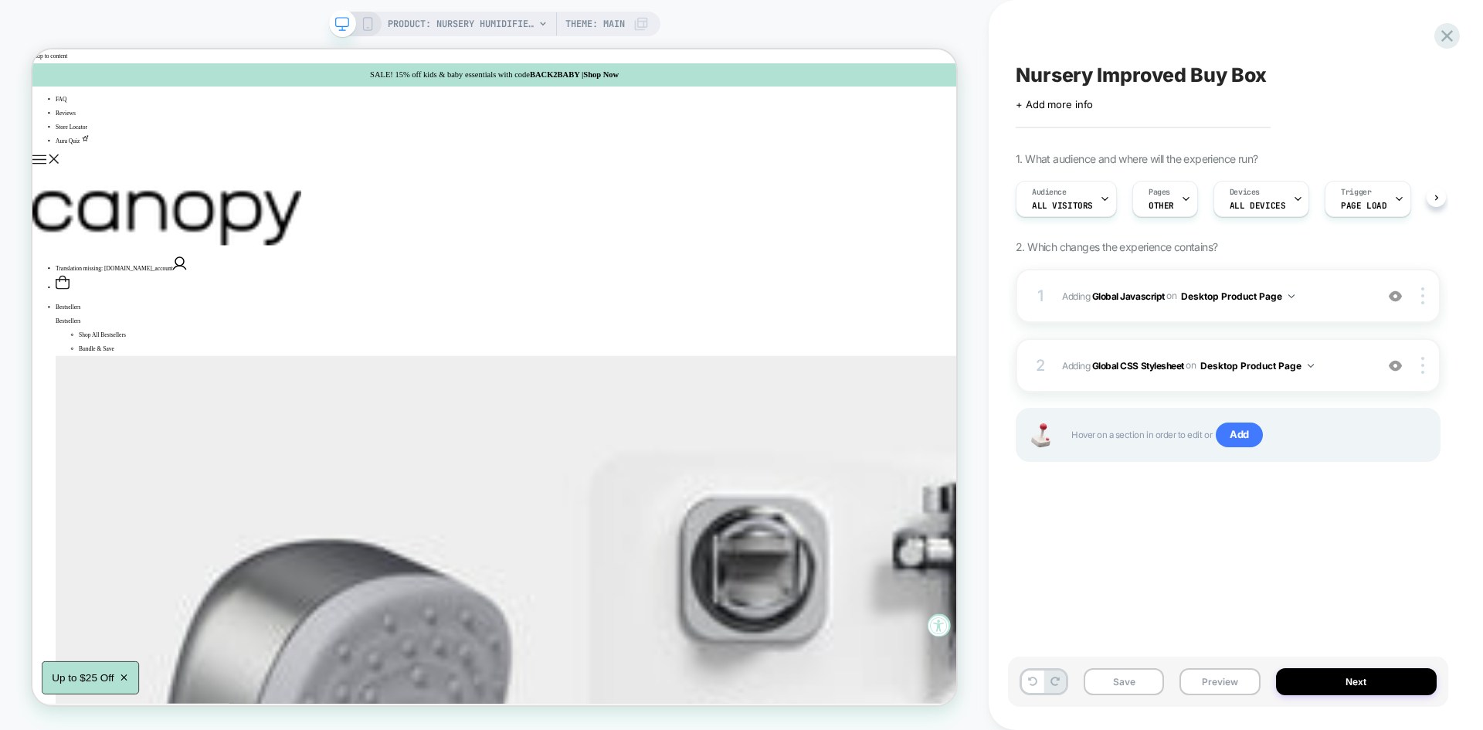
scroll to position [0, 1]
click at [1125, 690] on button "Save" at bounding box center [1124, 681] width 80 height 27
click at [1198, 677] on button "Preview" at bounding box center [1219, 681] width 80 height 27
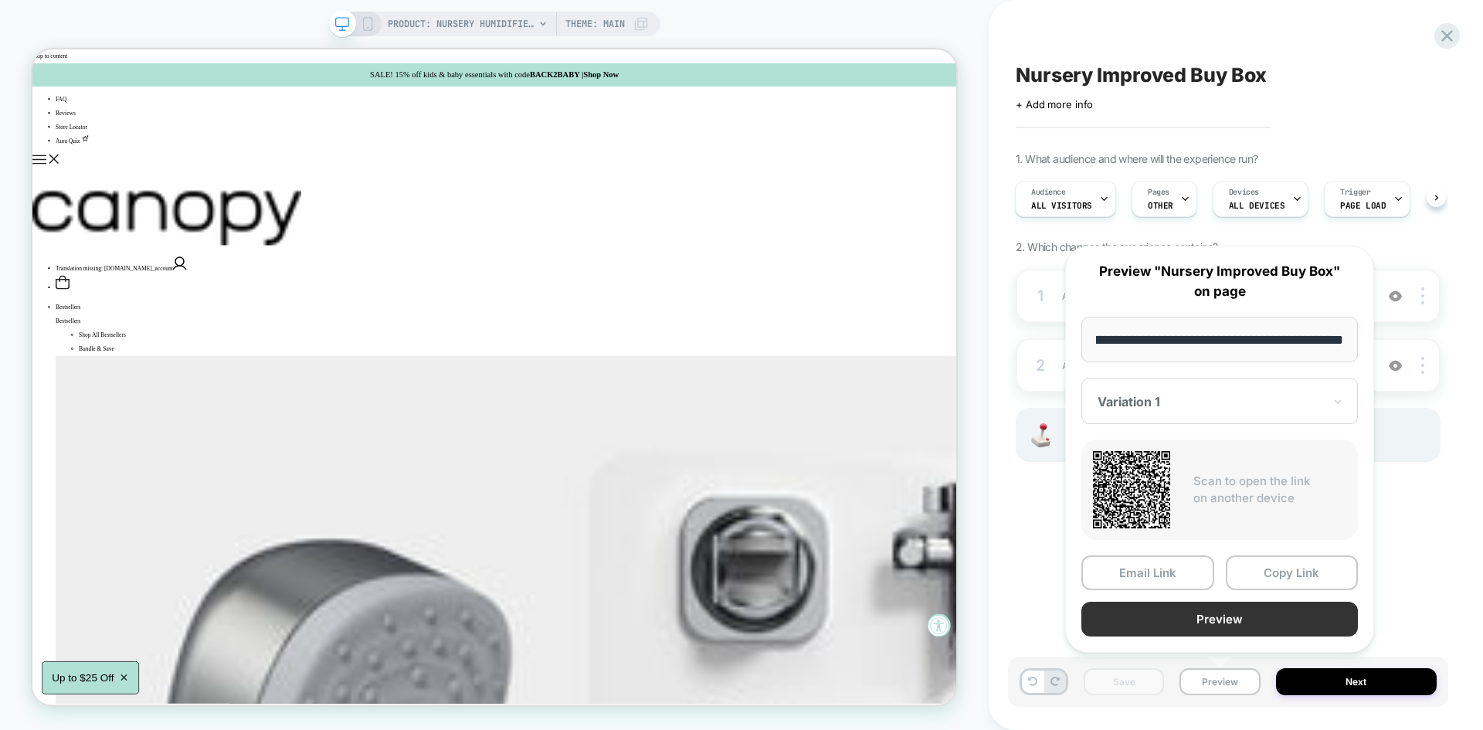
scroll to position [0, 0]
click at [1173, 630] on button "Preview" at bounding box center [1219, 619] width 277 height 35
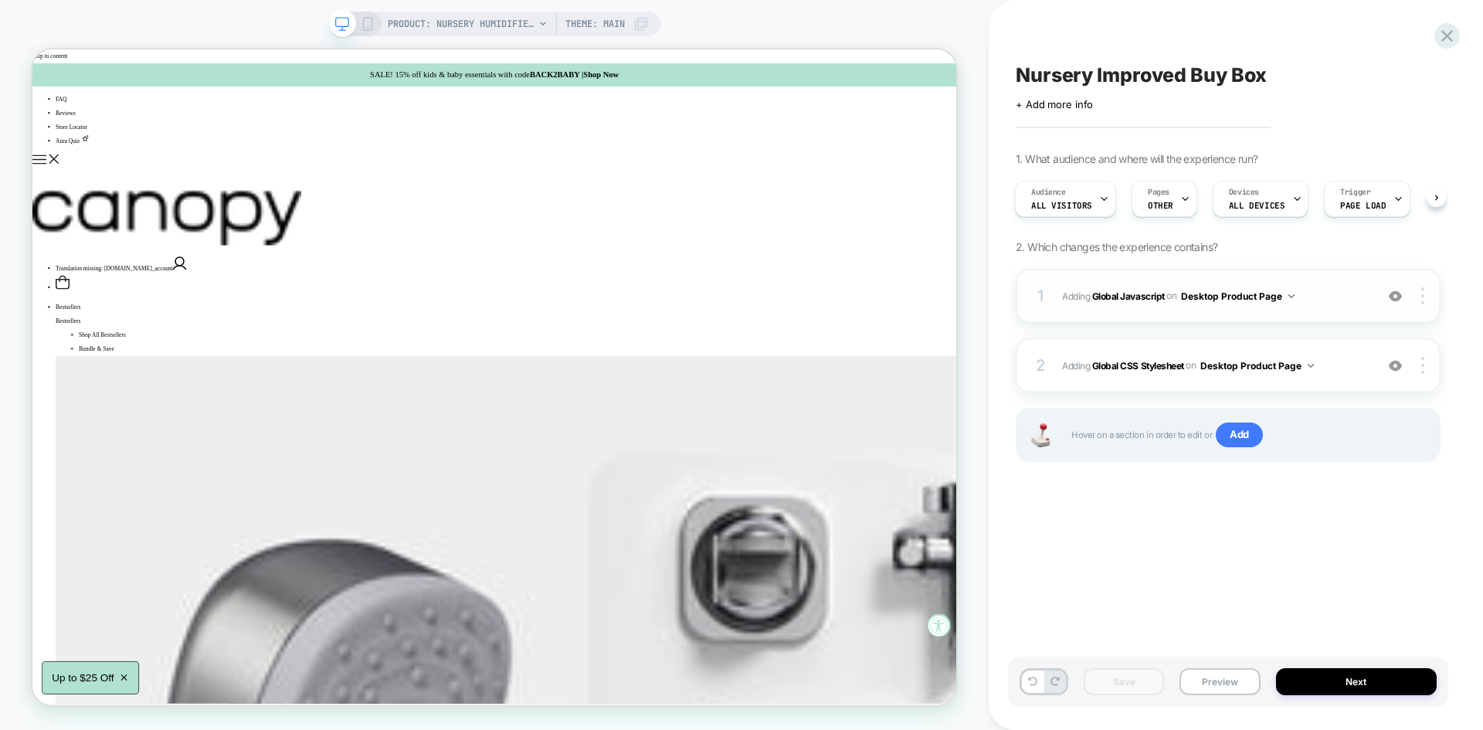
click at [1351, 284] on div "1 Adding Global Javascript on Desktop Product Page Add Before Add After Copy to…" at bounding box center [1228, 296] width 425 height 54
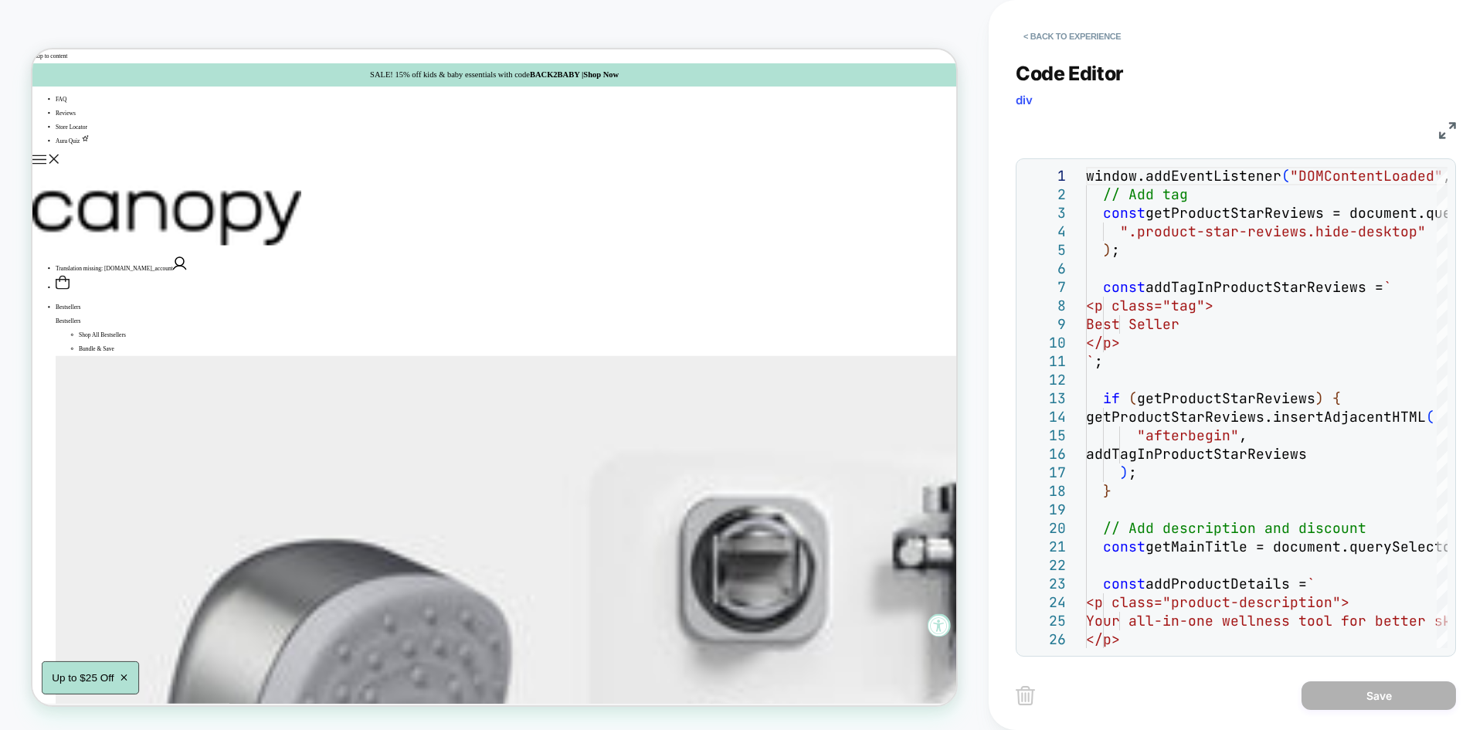
click at [1442, 129] on img at bounding box center [1447, 130] width 17 height 17
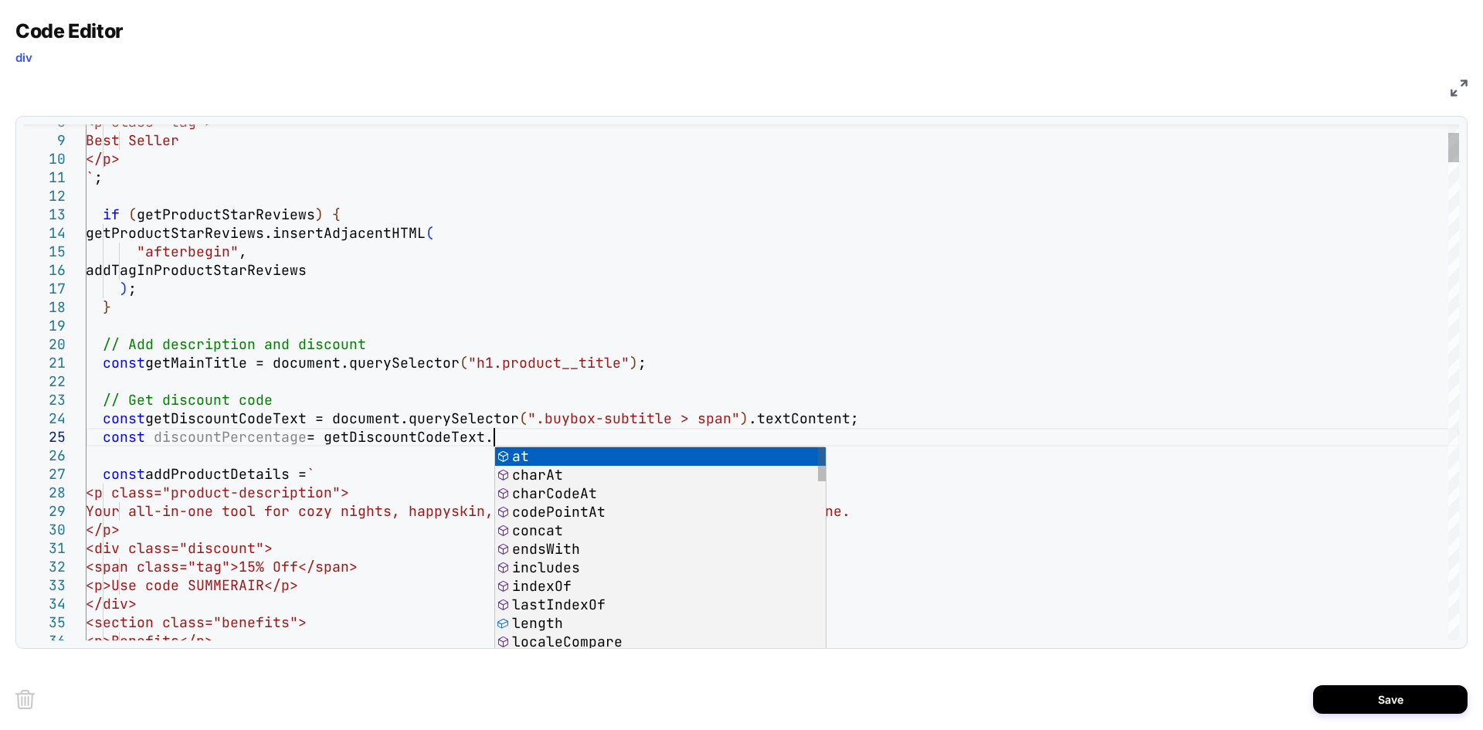
scroll to position [74, 408]
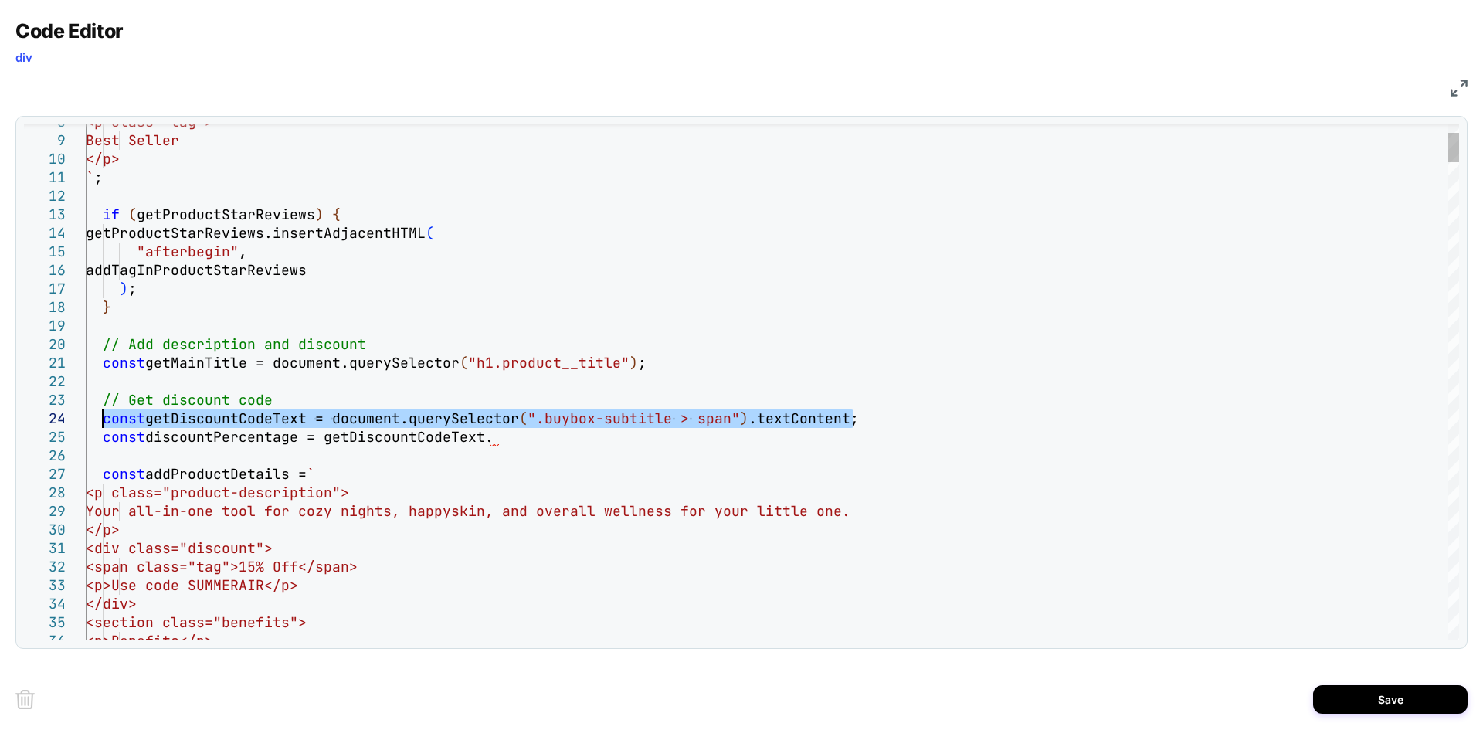
drag, startPoint x: 853, startPoint y: 419, endPoint x: 100, endPoint y: 416, distance: 753.1
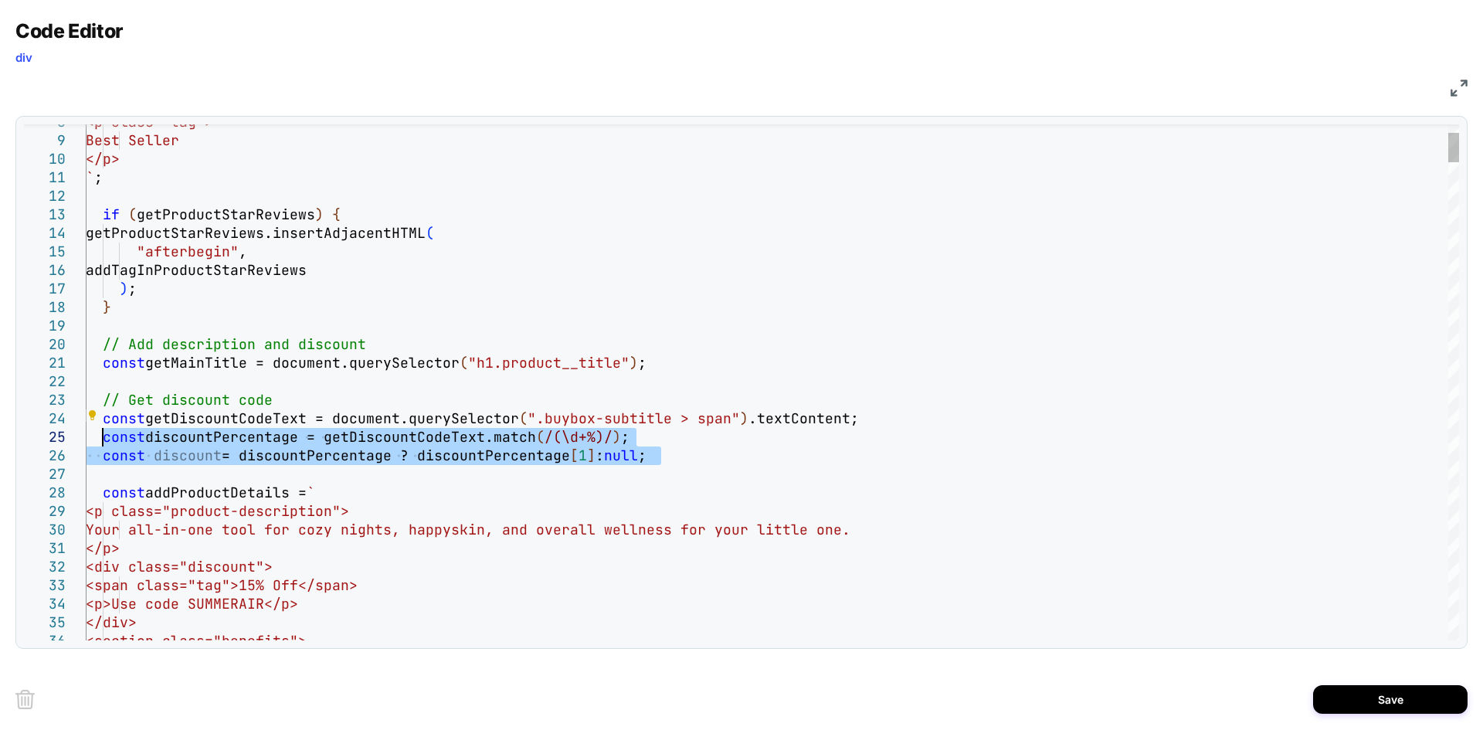
drag, startPoint x: 670, startPoint y: 453, endPoint x: 103, endPoint y: 441, distance: 567.1
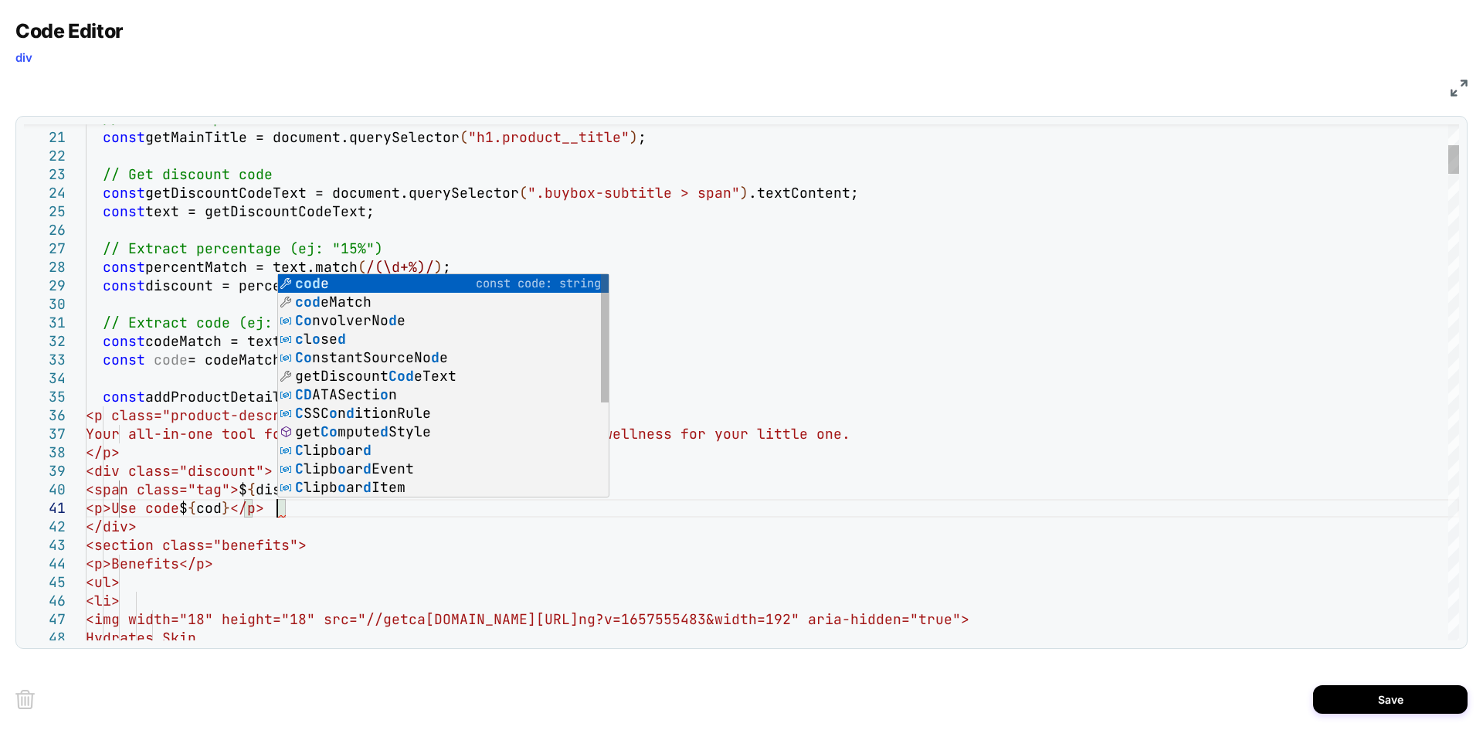
scroll to position [17, 200]
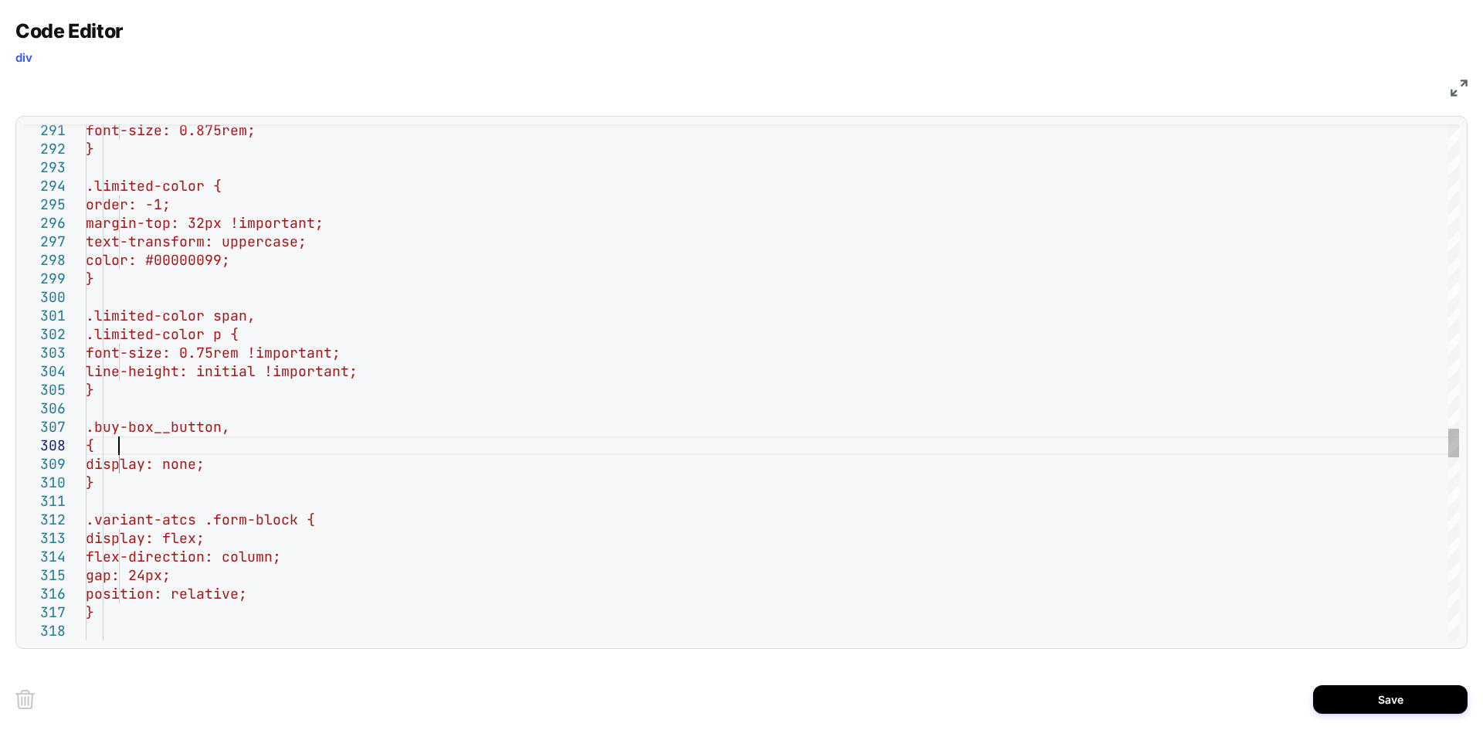
scroll to position [130, 42]
type textarea "**********"
click at [1380, 700] on button "Save" at bounding box center [1390, 699] width 154 height 29
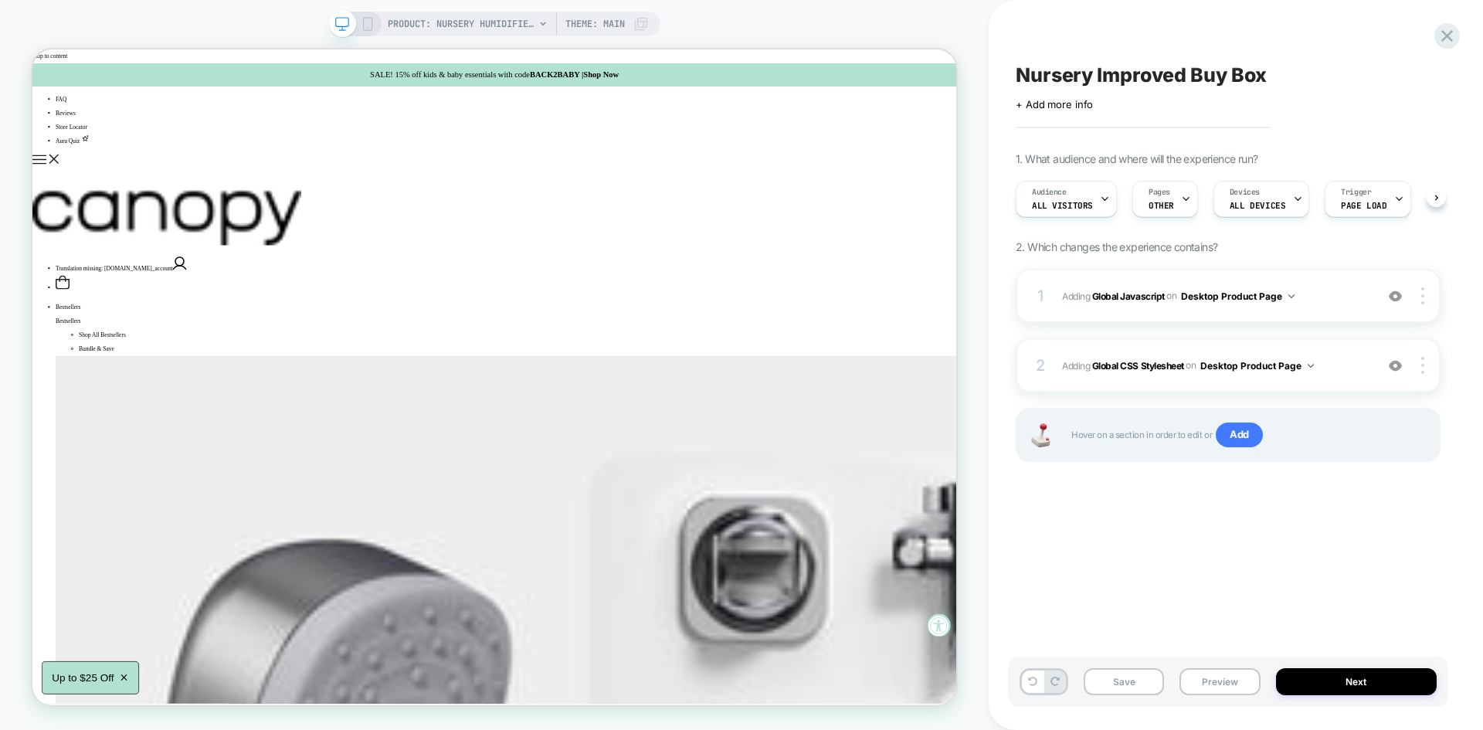
scroll to position [0, 1]
click at [1128, 677] on button "Save" at bounding box center [1124, 681] width 80 height 27
click at [1208, 682] on button "Preview" at bounding box center [1219, 681] width 80 height 27
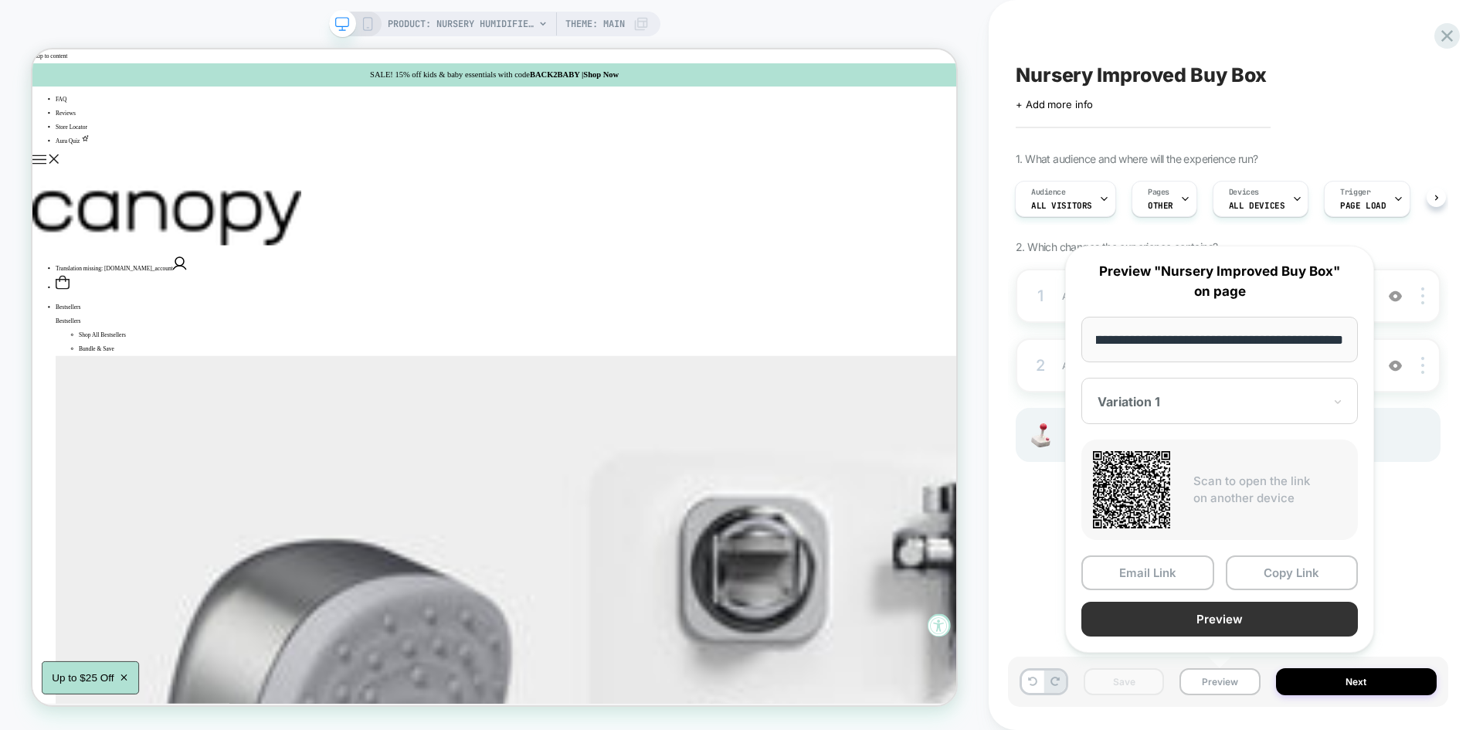
scroll to position [0, 0]
click at [1192, 619] on button "Preview" at bounding box center [1219, 619] width 277 height 35
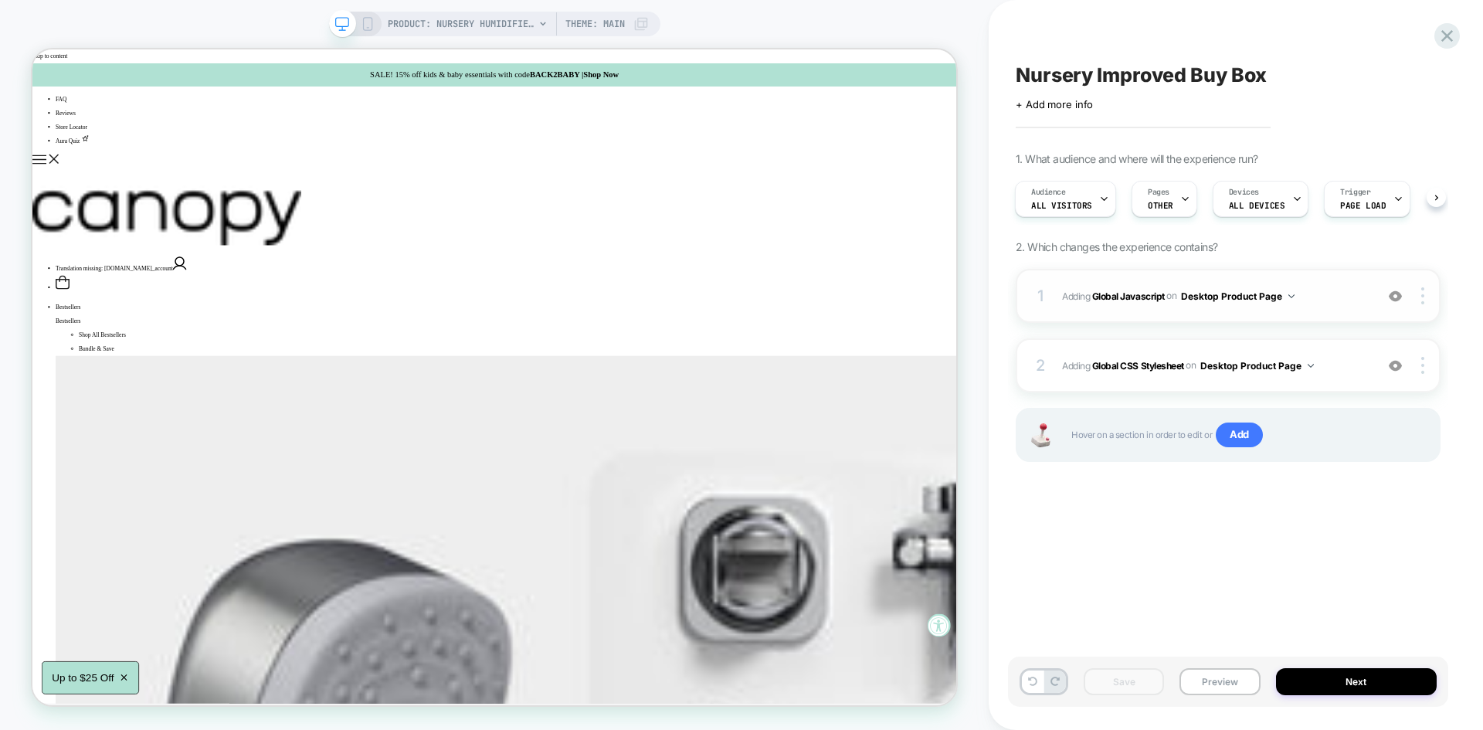
click at [1340, 294] on span "Adding Global Javascript on Desktop Product Page" at bounding box center [1214, 296] width 305 height 19
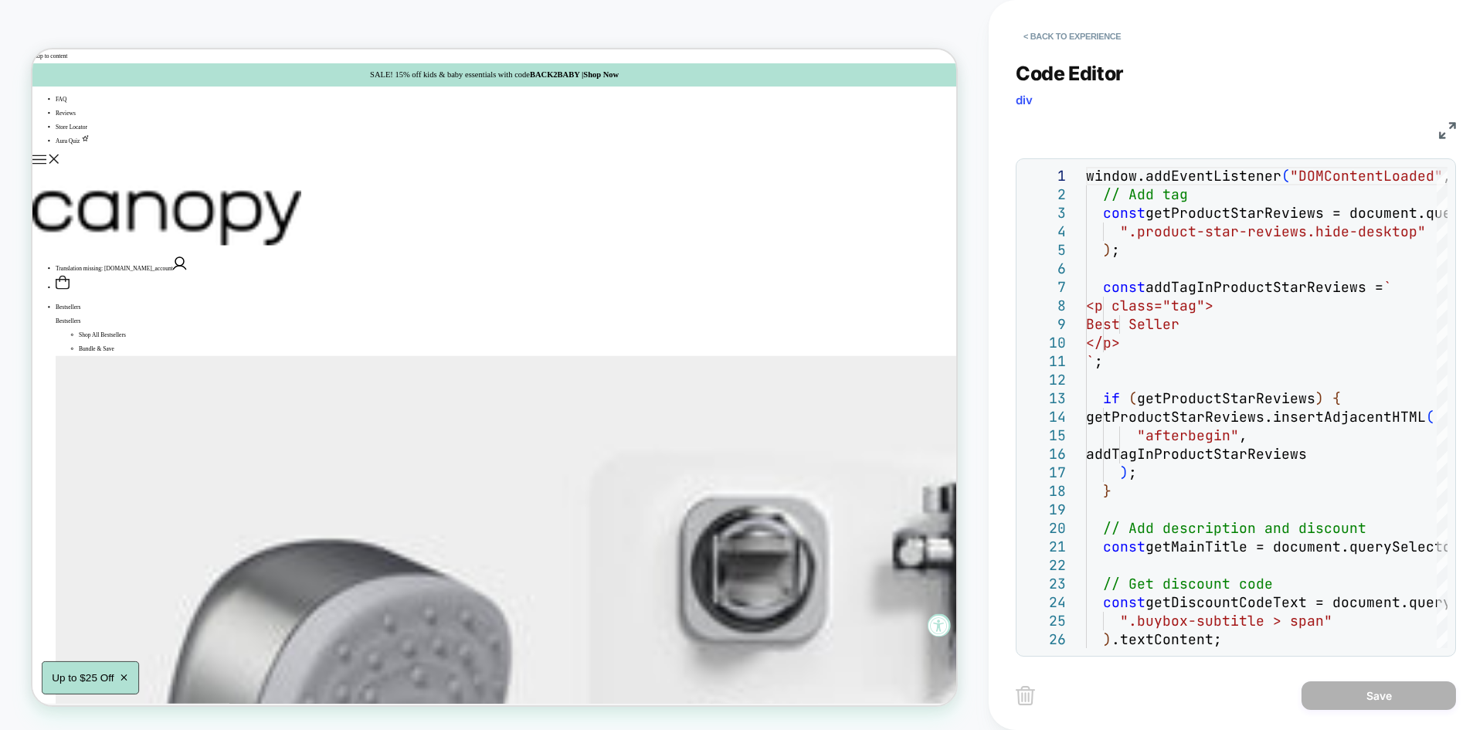
click at [1439, 125] on img at bounding box center [1447, 130] width 17 height 17
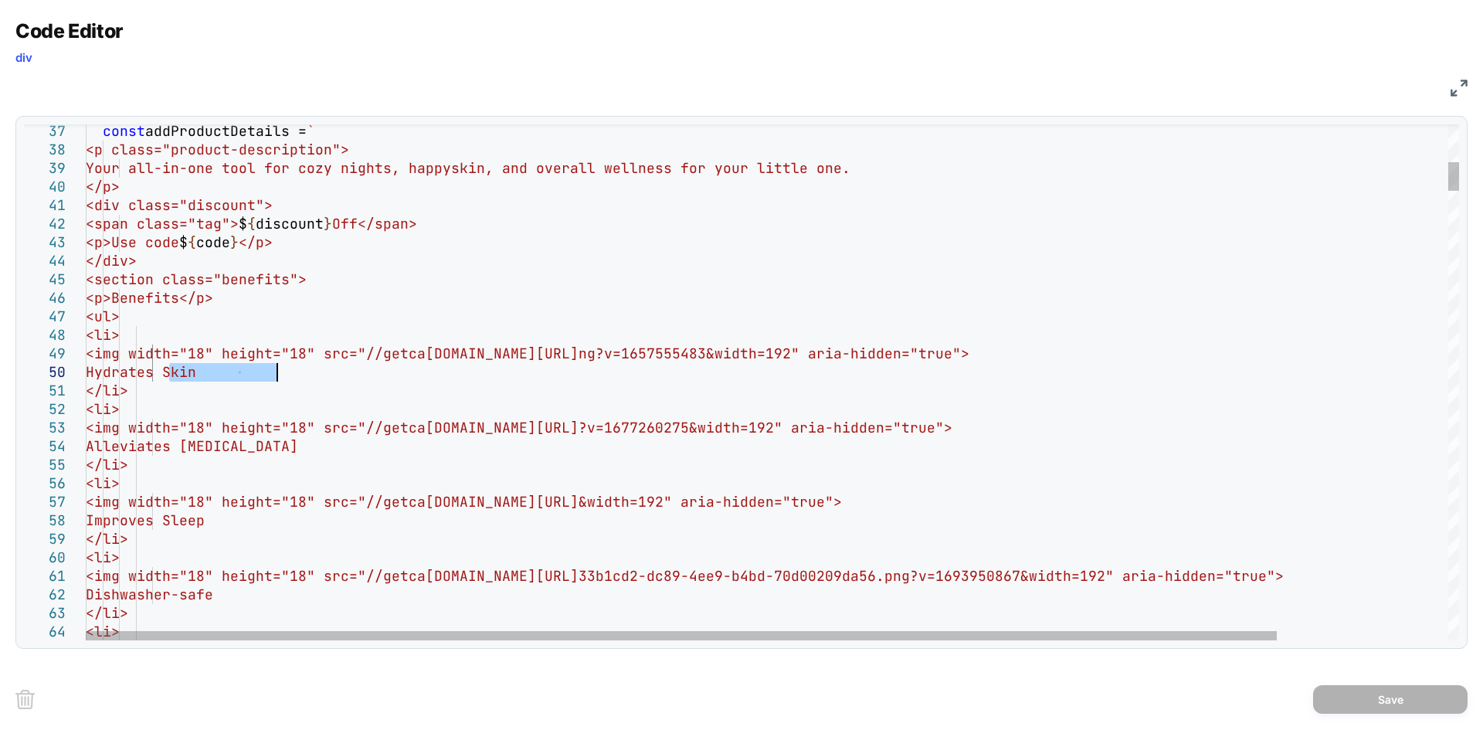
drag, startPoint x: 171, startPoint y: 371, endPoint x: 314, endPoint y: 368, distance: 142.9
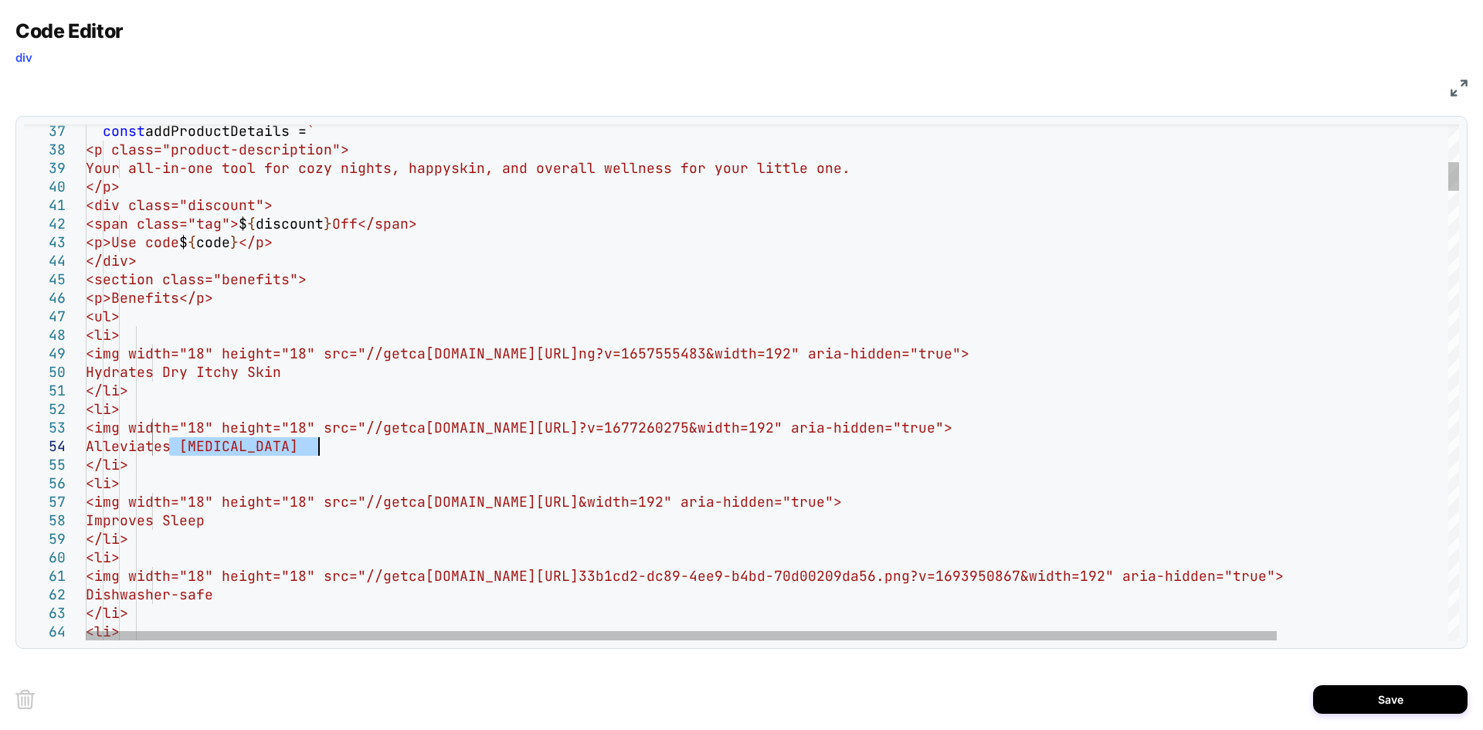
drag, startPoint x: 171, startPoint y: 446, endPoint x: 344, endPoint y: 443, distance: 172.3
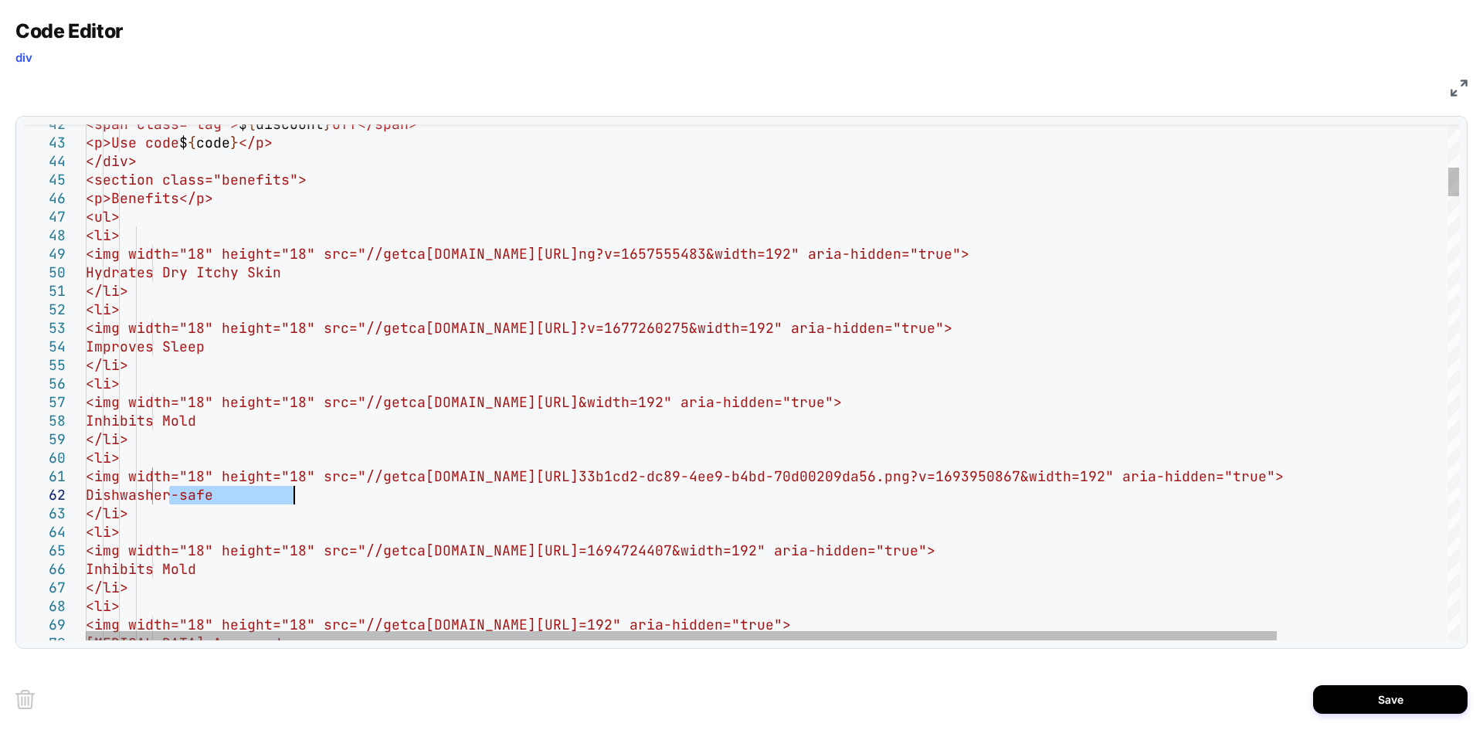
drag, startPoint x: 171, startPoint y: 497, endPoint x: 344, endPoint y: 496, distance: 173.0
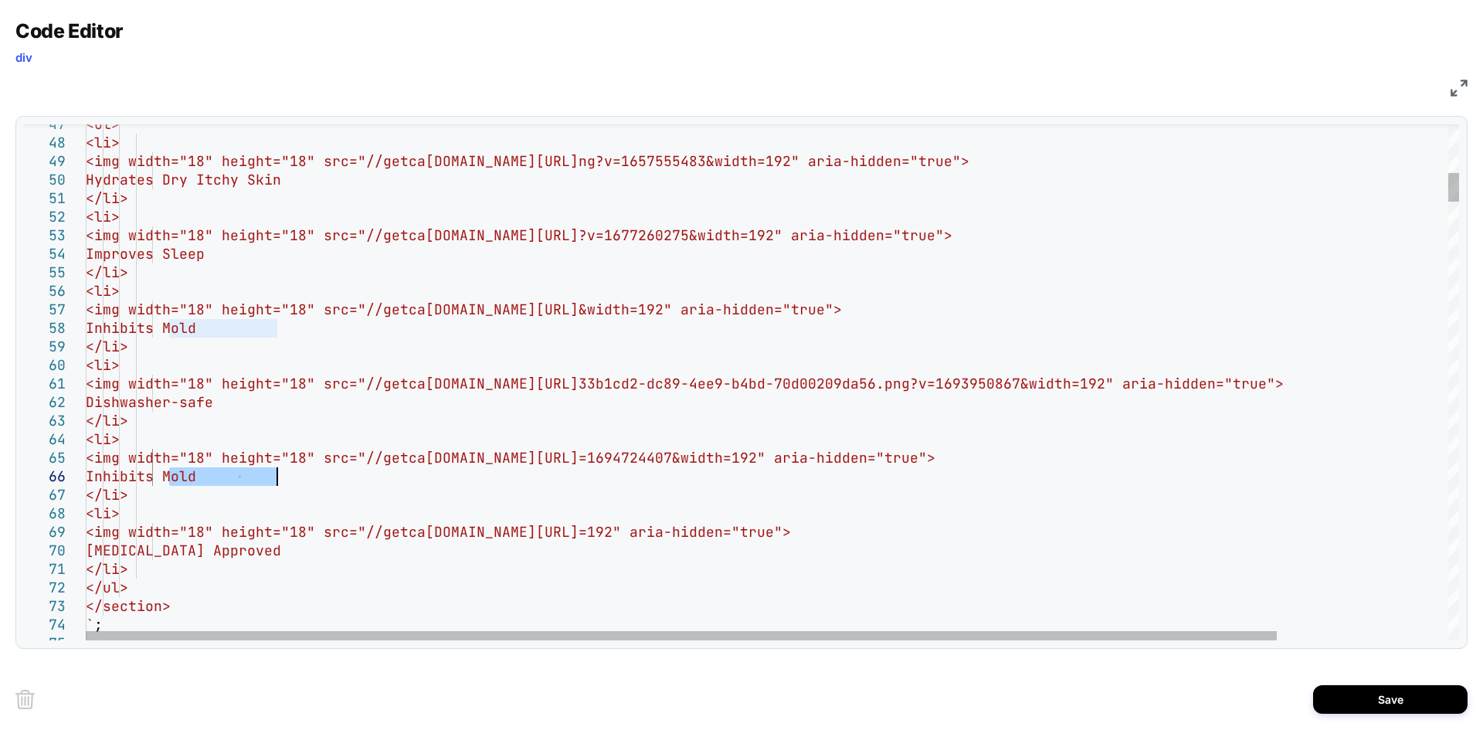
drag, startPoint x: 168, startPoint y: 475, endPoint x: 303, endPoint y: 471, distance: 134.5
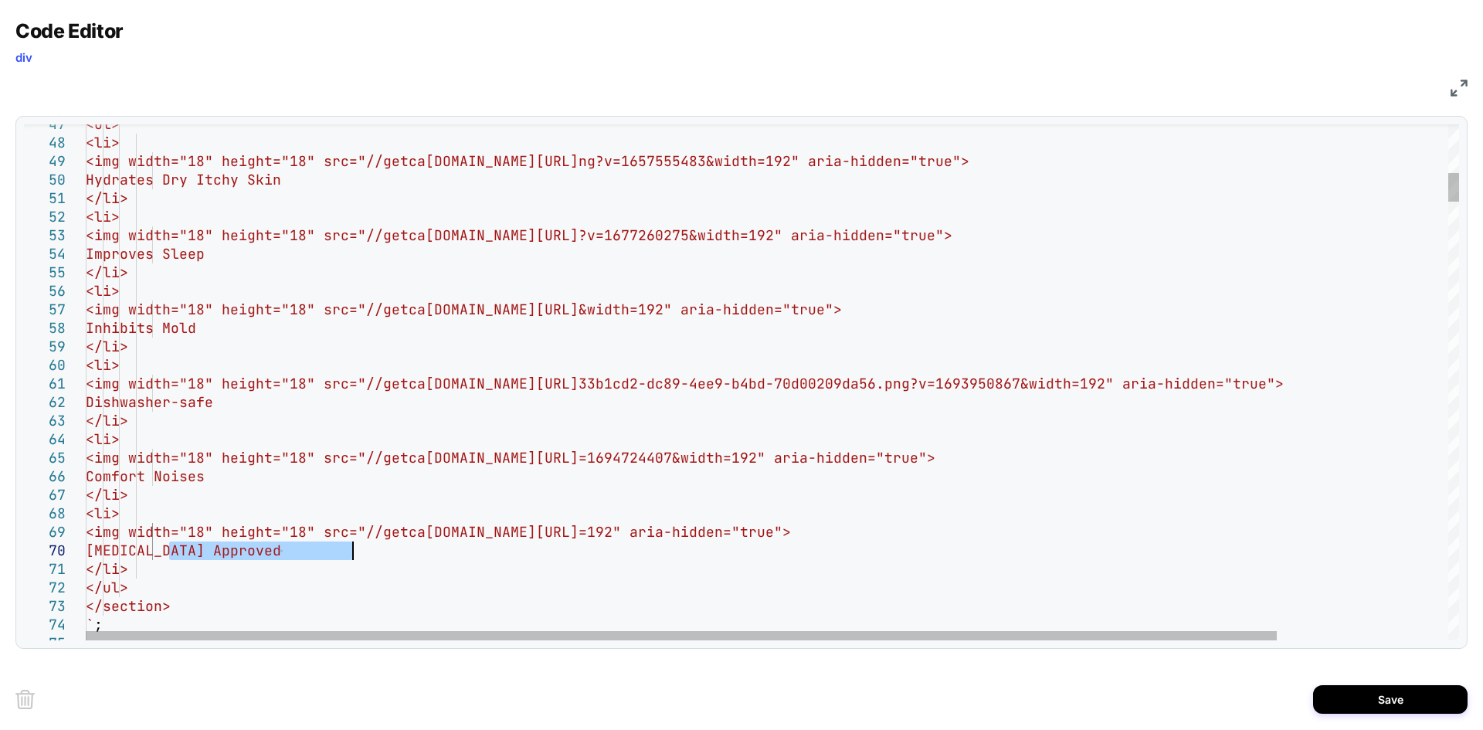
drag, startPoint x: 171, startPoint y: 551, endPoint x: 409, endPoint y: 546, distance: 238.0
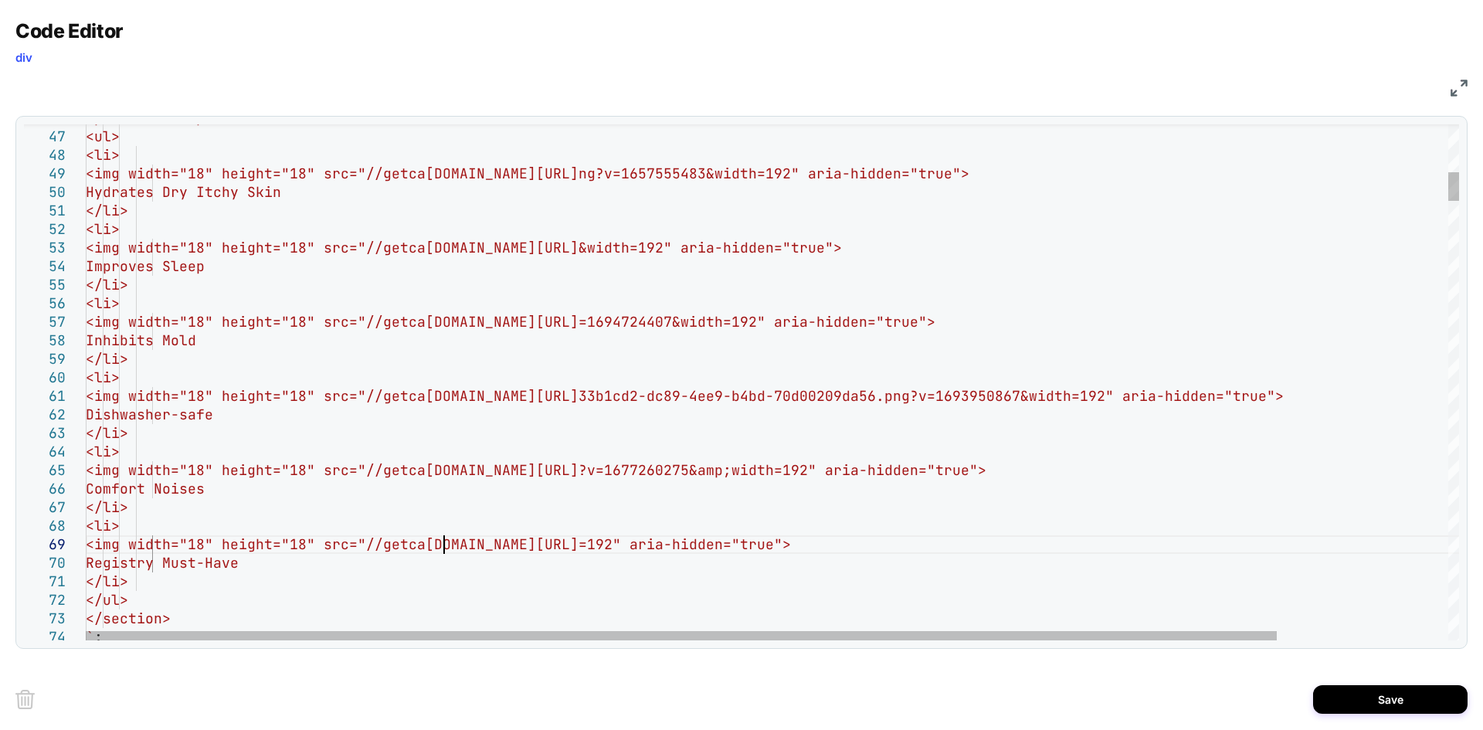
type textarea "**********"
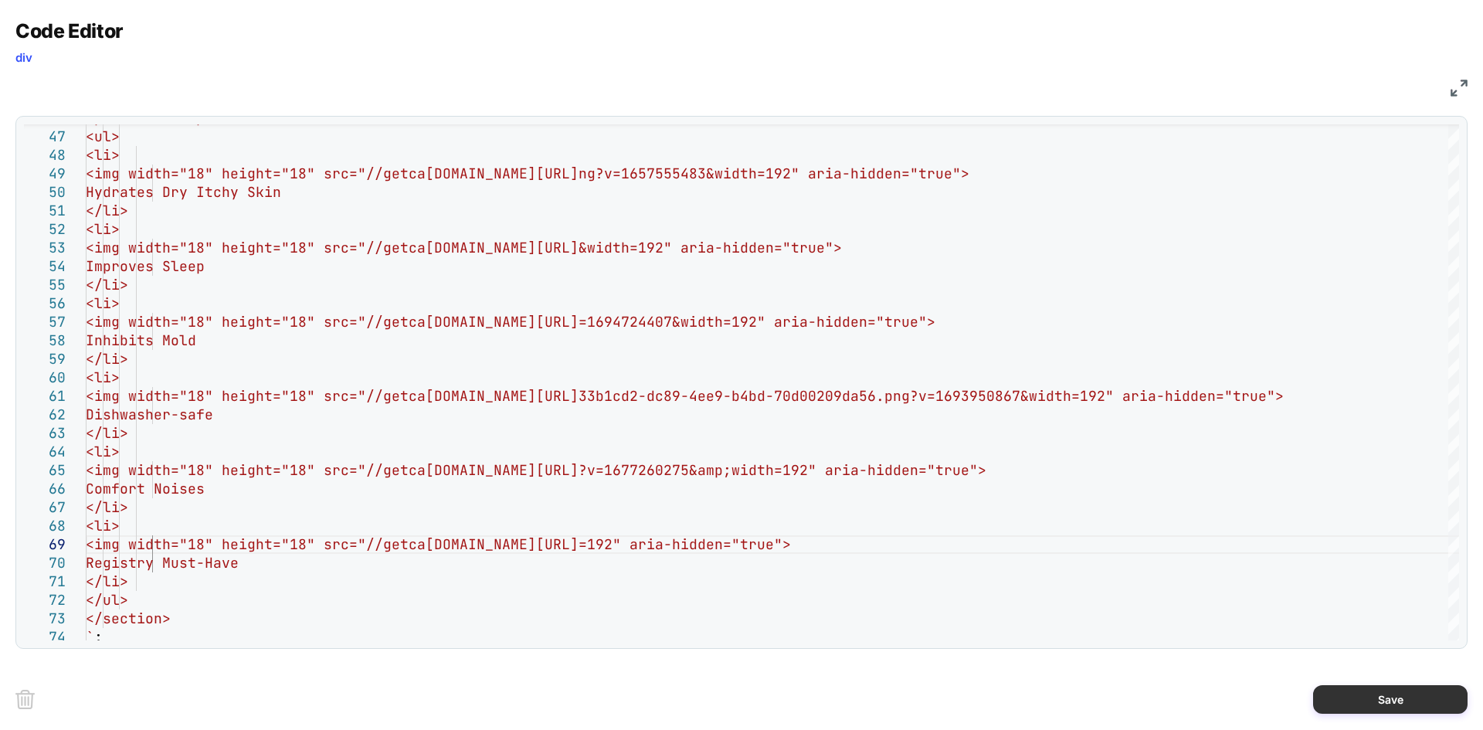
click at [1359, 699] on button "Save" at bounding box center [1390, 699] width 154 height 29
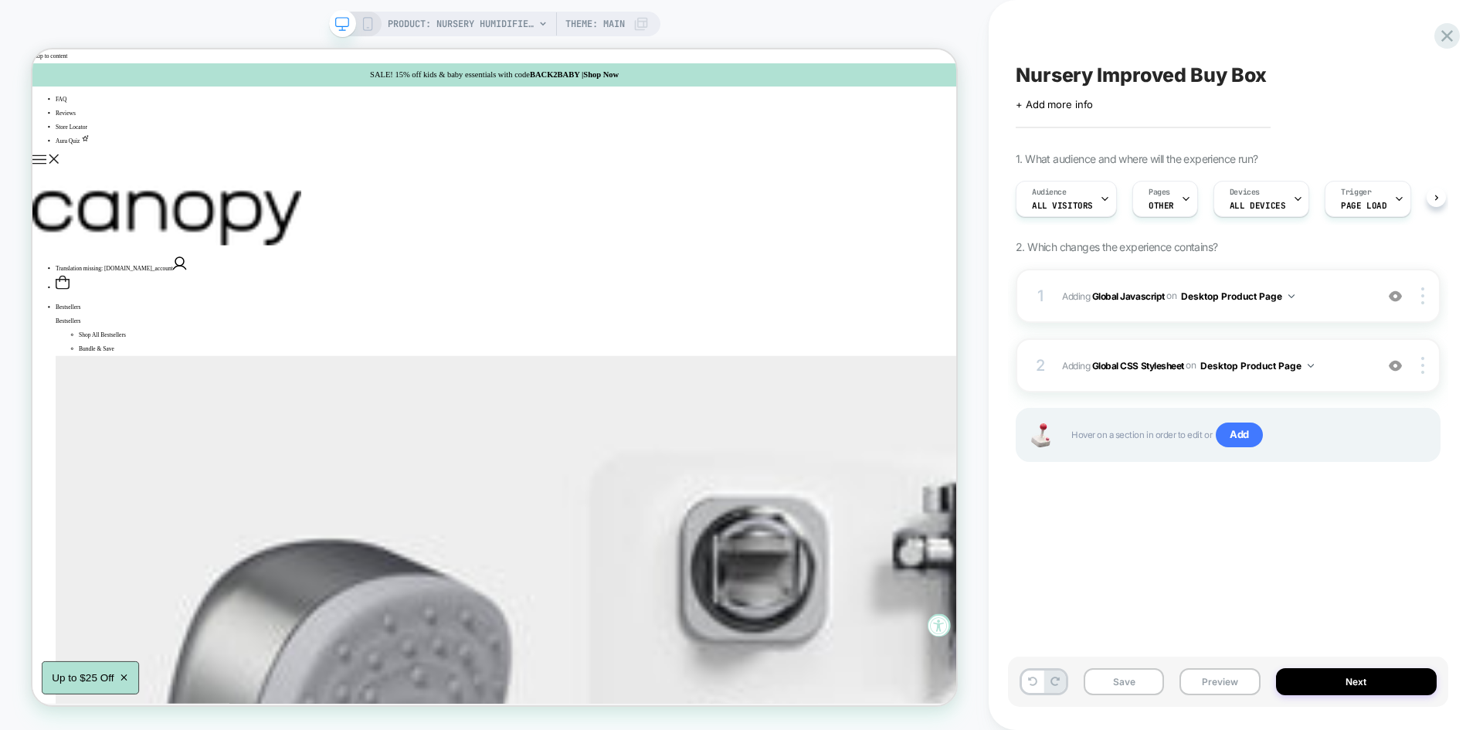
scroll to position [0, 1]
click at [1136, 678] on button "Save" at bounding box center [1124, 681] width 80 height 27
click at [1217, 679] on button "Preview" at bounding box center [1219, 681] width 80 height 27
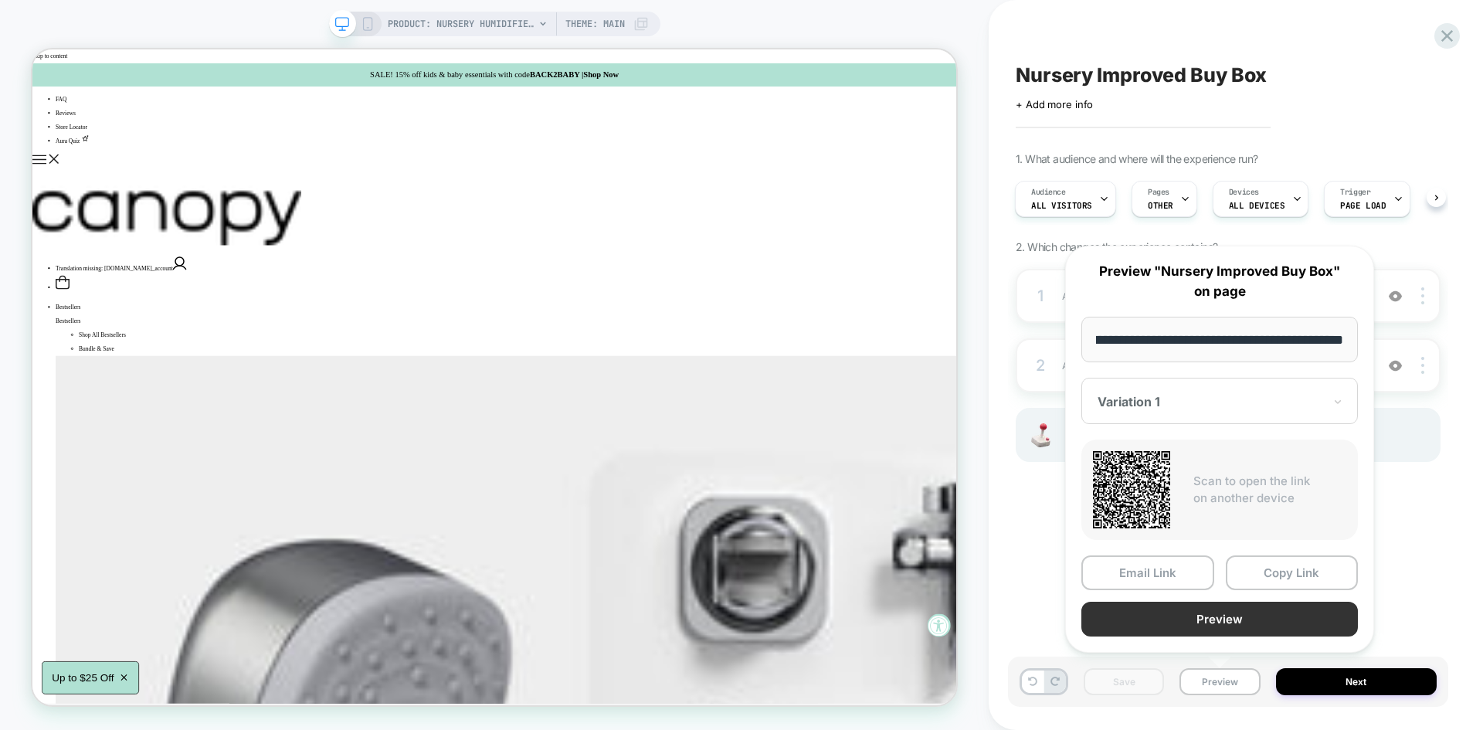
scroll to position [0, 0]
click at [1205, 621] on button "Preview" at bounding box center [1219, 619] width 277 height 35
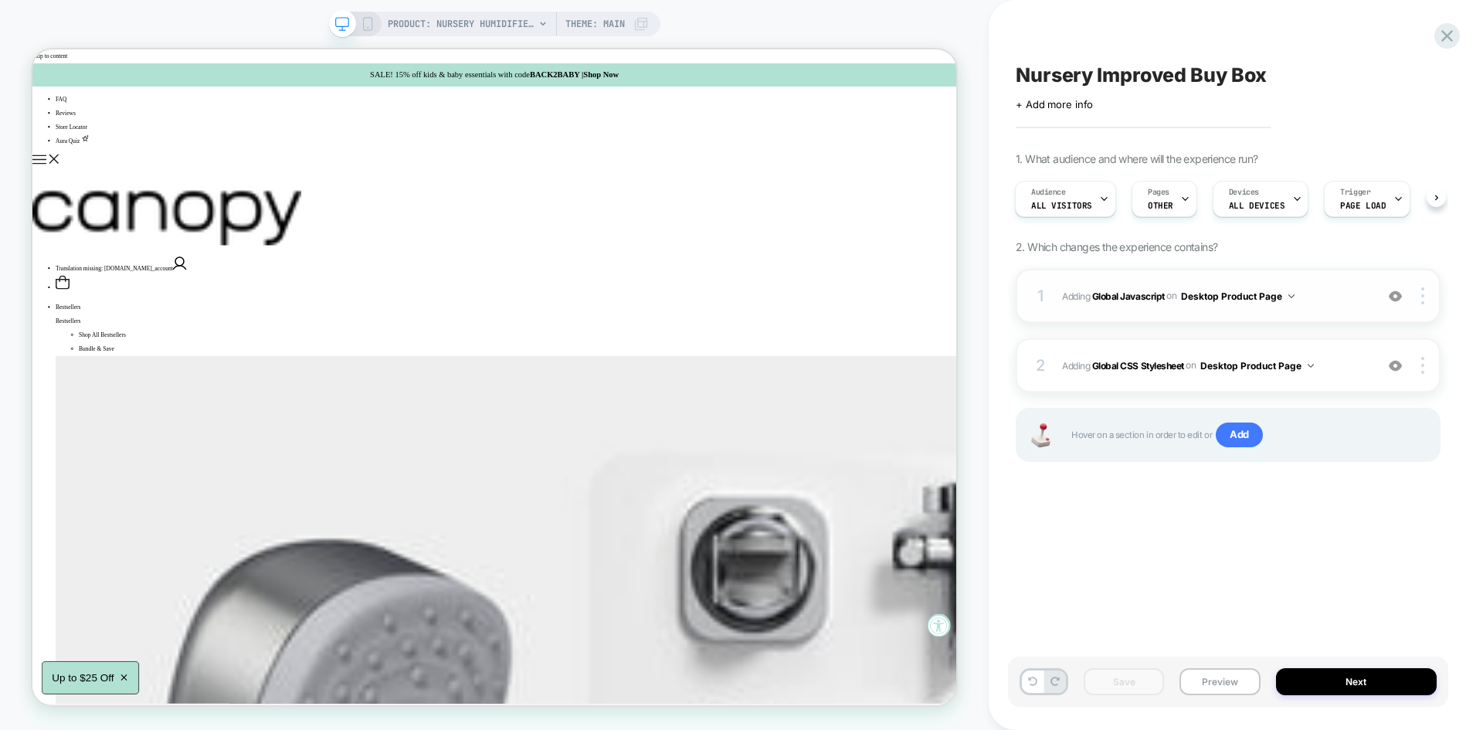
click at [1324, 307] on div "1 Adding Global Javascript on Desktop Product Page Add Before Add After Copy to…" at bounding box center [1228, 296] width 425 height 54
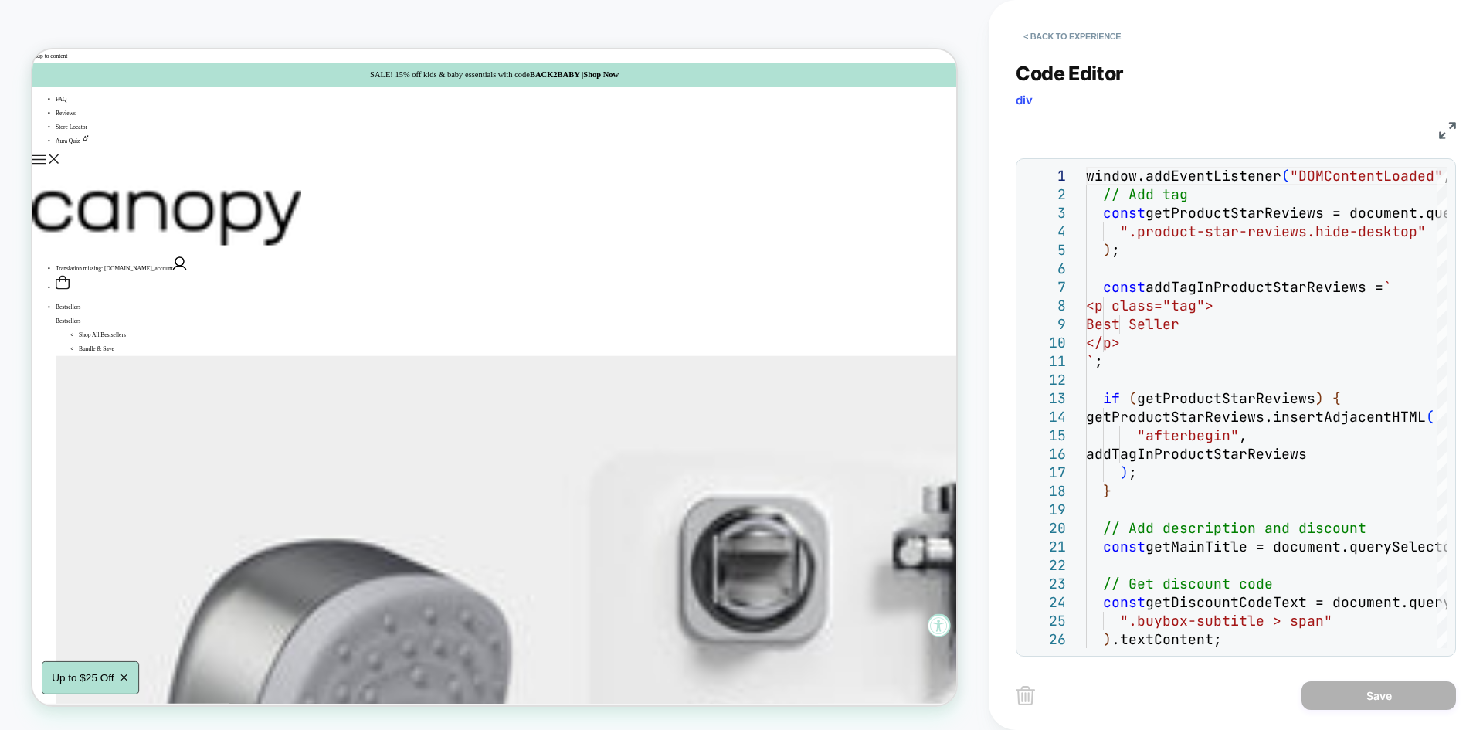
click at [1439, 133] on img at bounding box center [1447, 130] width 17 height 17
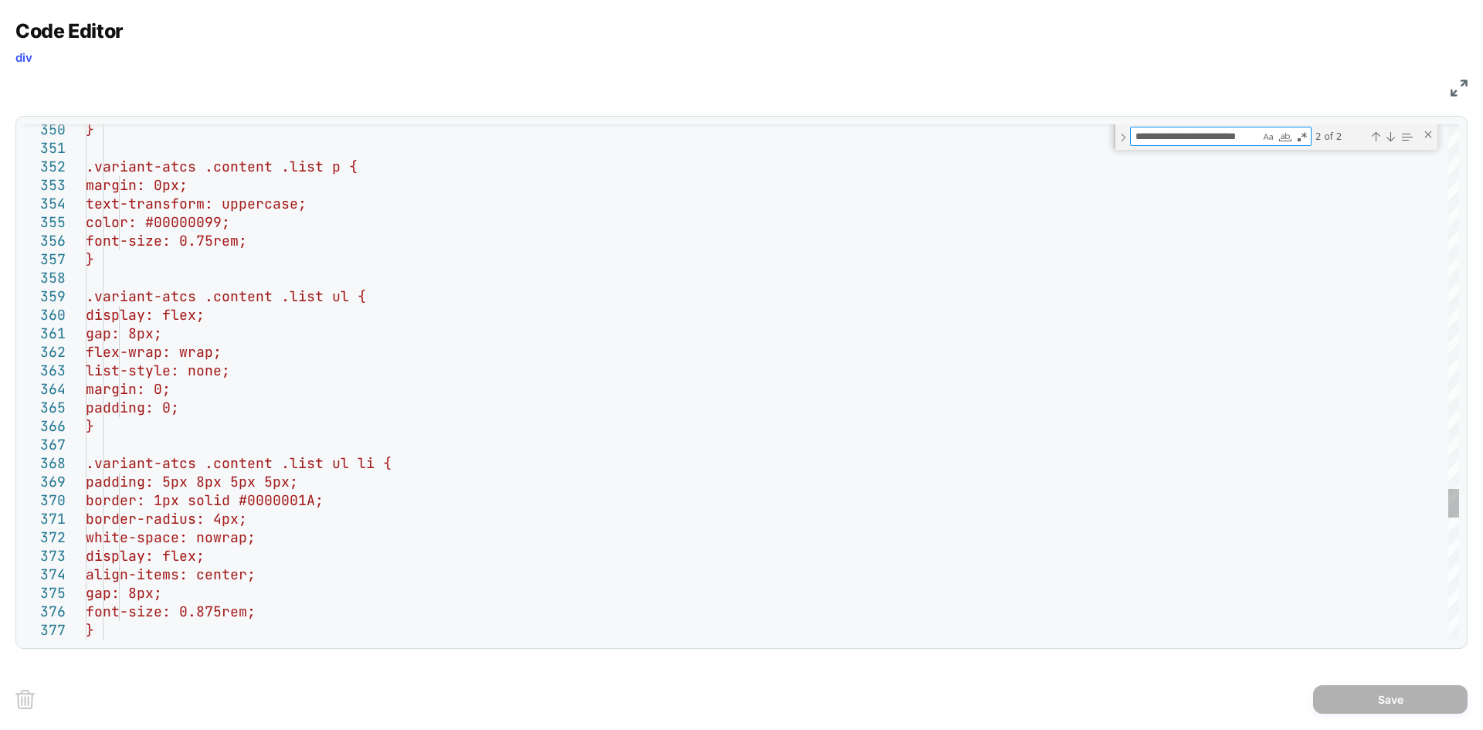
type textarea "**********"
type textarea "*"
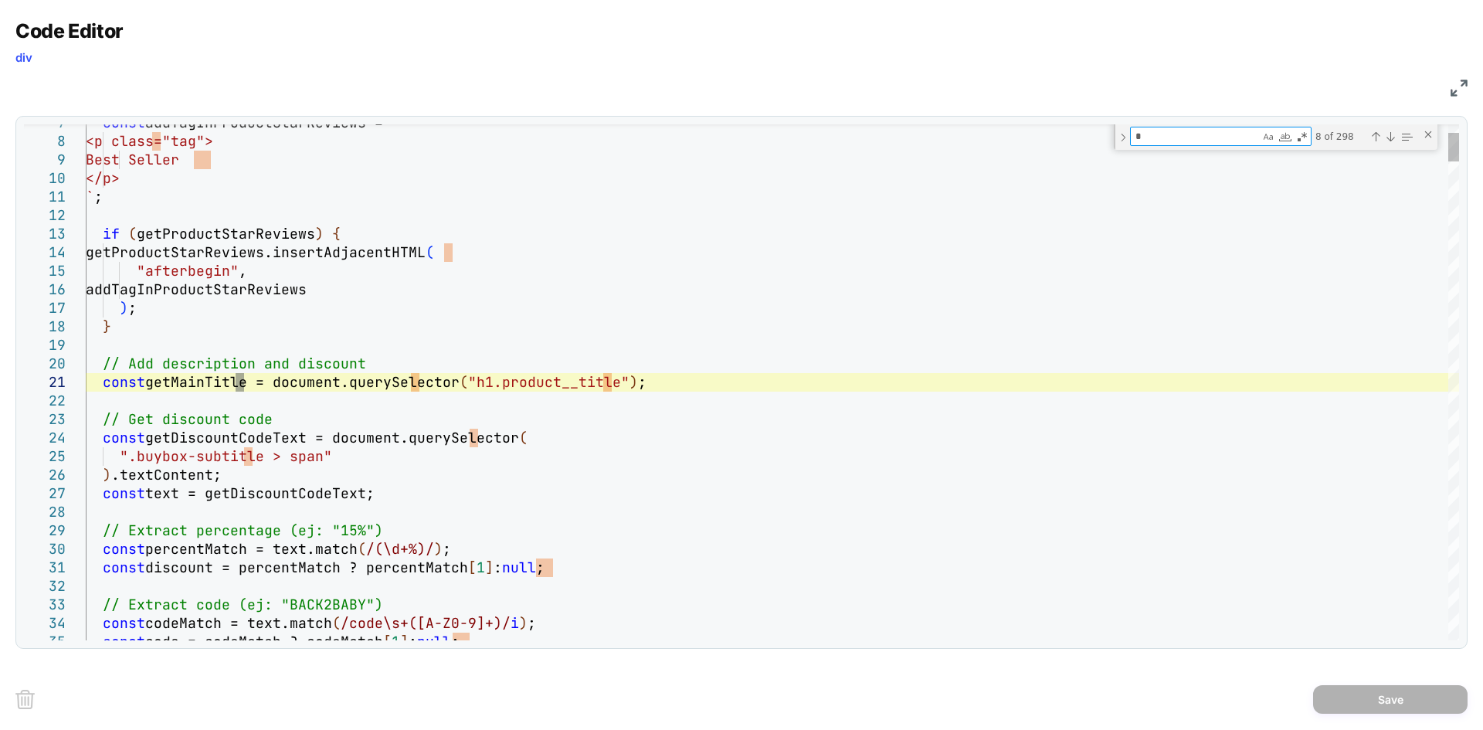
type textarea "**********"
type textarea "**"
type textarea "**********"
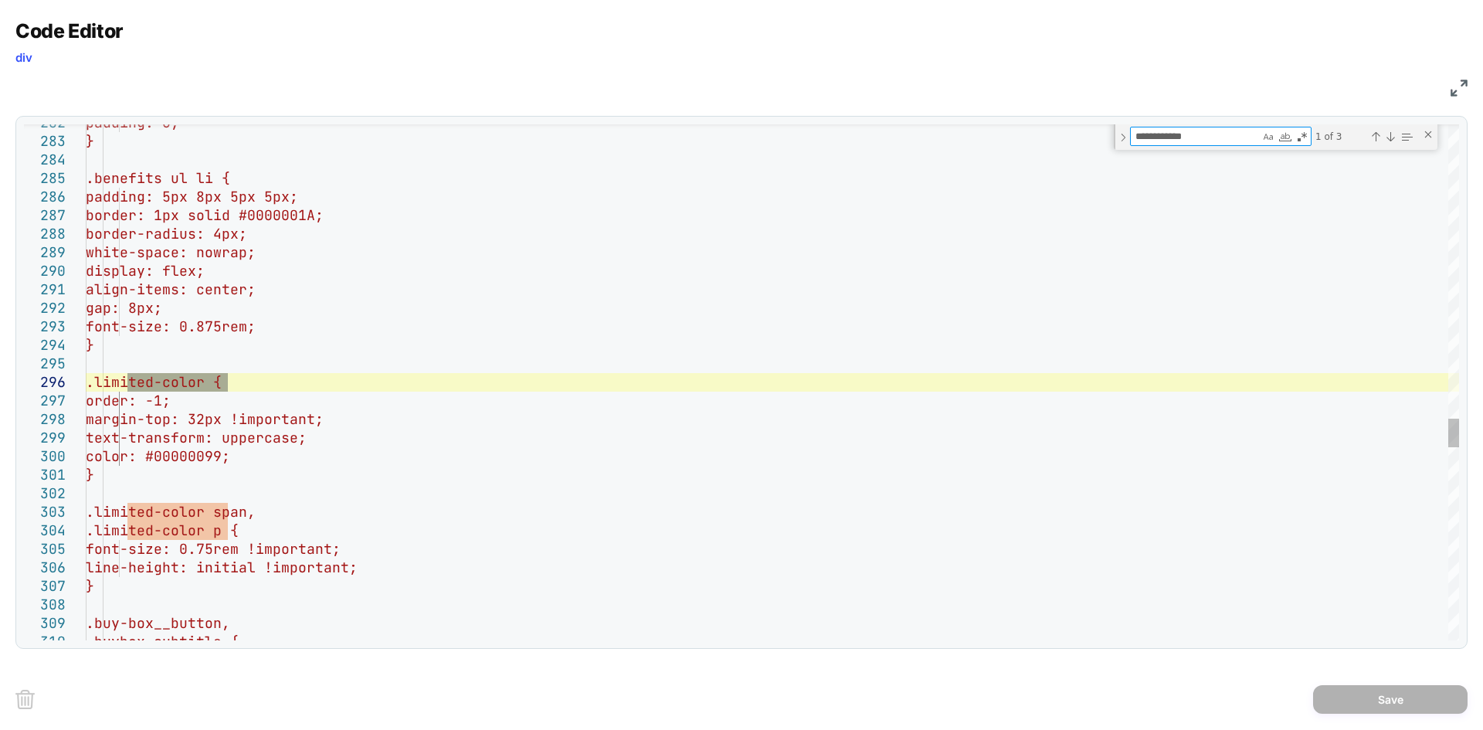
type textarea "**********"
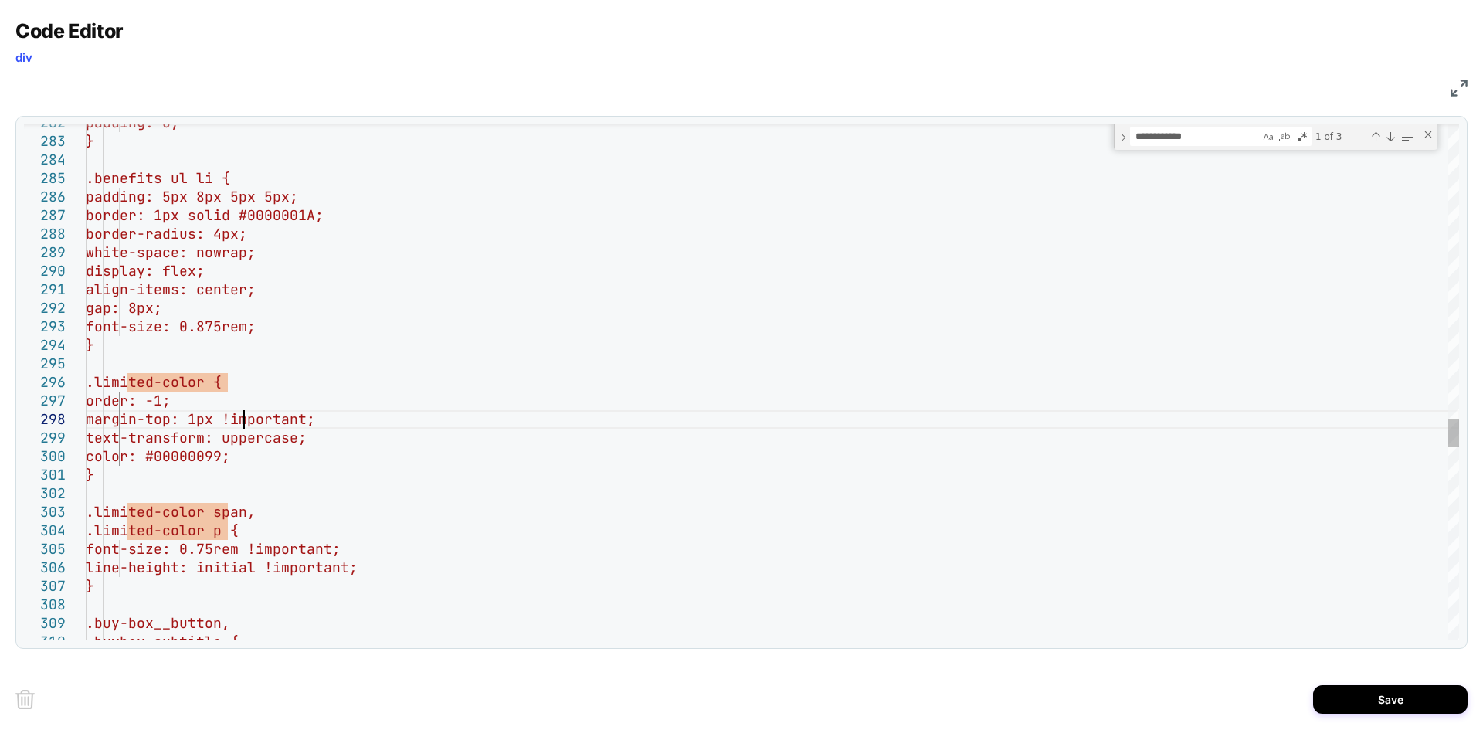
scroll to position [130, 167]
type textarea "**********"
click at [1362, 686] on button "Save" at bounding box center [1390, 699] width 154 height 29
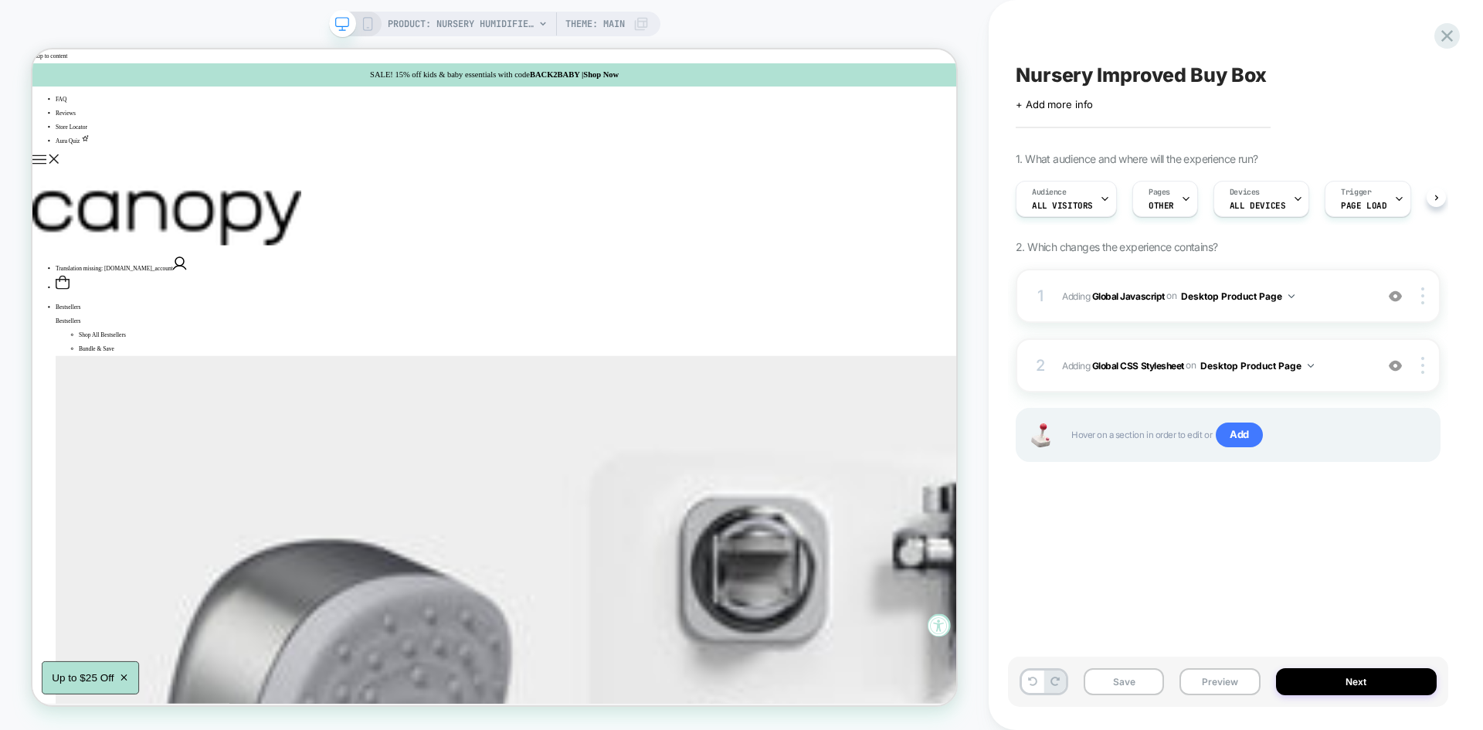
scroll to position [0, 1]
click at [1140, 681] on button "Save" at bounding box center [1124, 681] width 80 height 27
click at [1202, 680] on button "Preview" at bounding box center [1219, 681] width 80 height 27
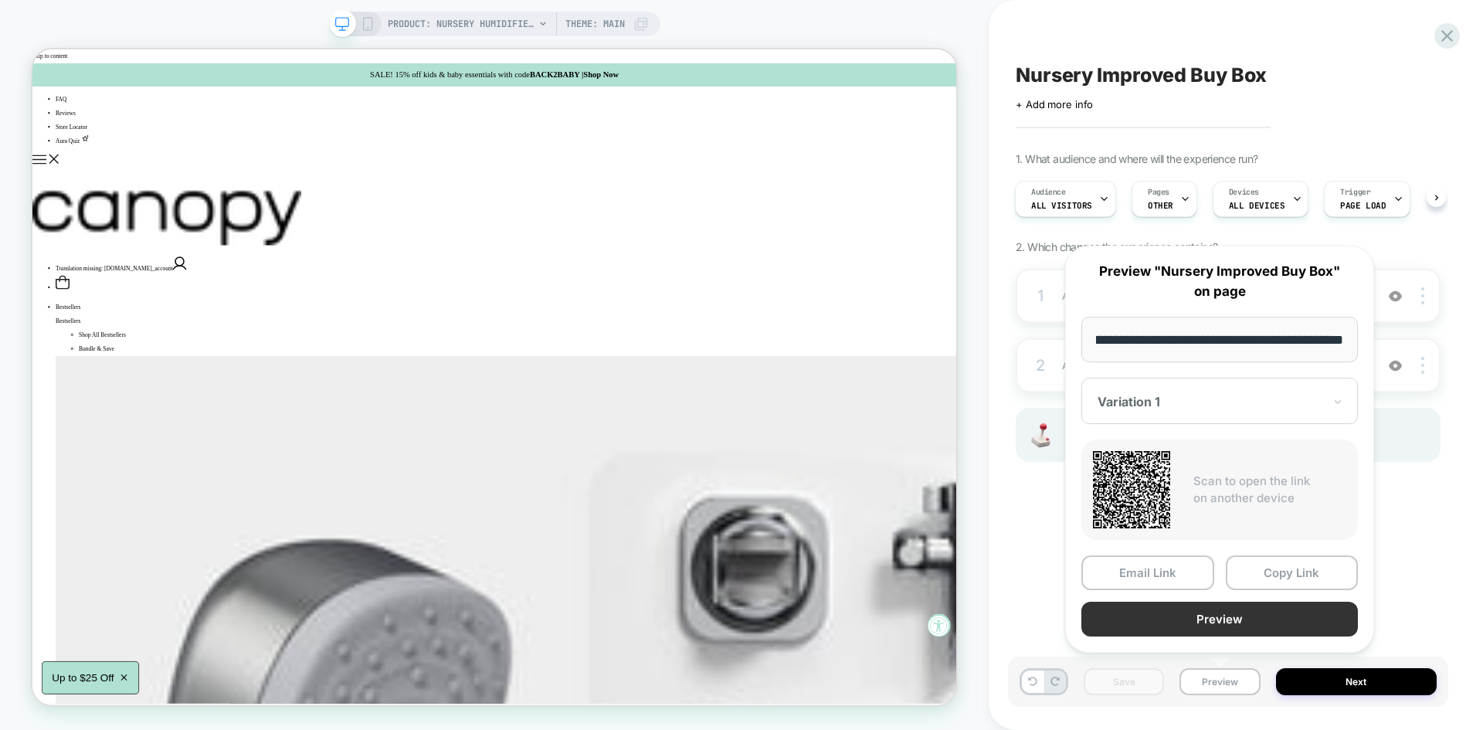
scroll to position [0, 0]
click at [1205, 616] on button "Preview" at bounding box center [1219, 619] width 277 height 35
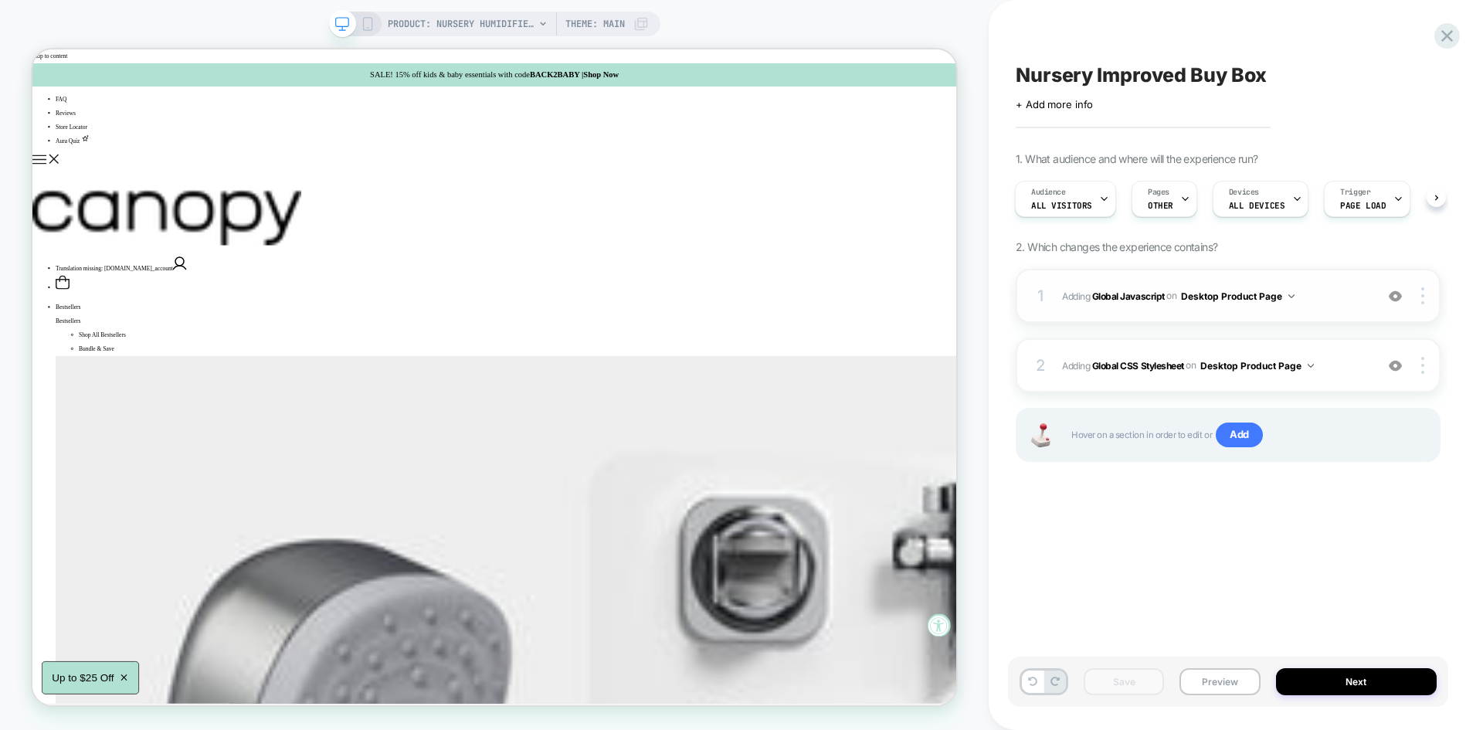
click at [1320, 284] on div "1 Adding Global Javascript on Desktop Product Page Add Before Add After Copy to…" at bounding box center [1228, 296] width 425 height 54
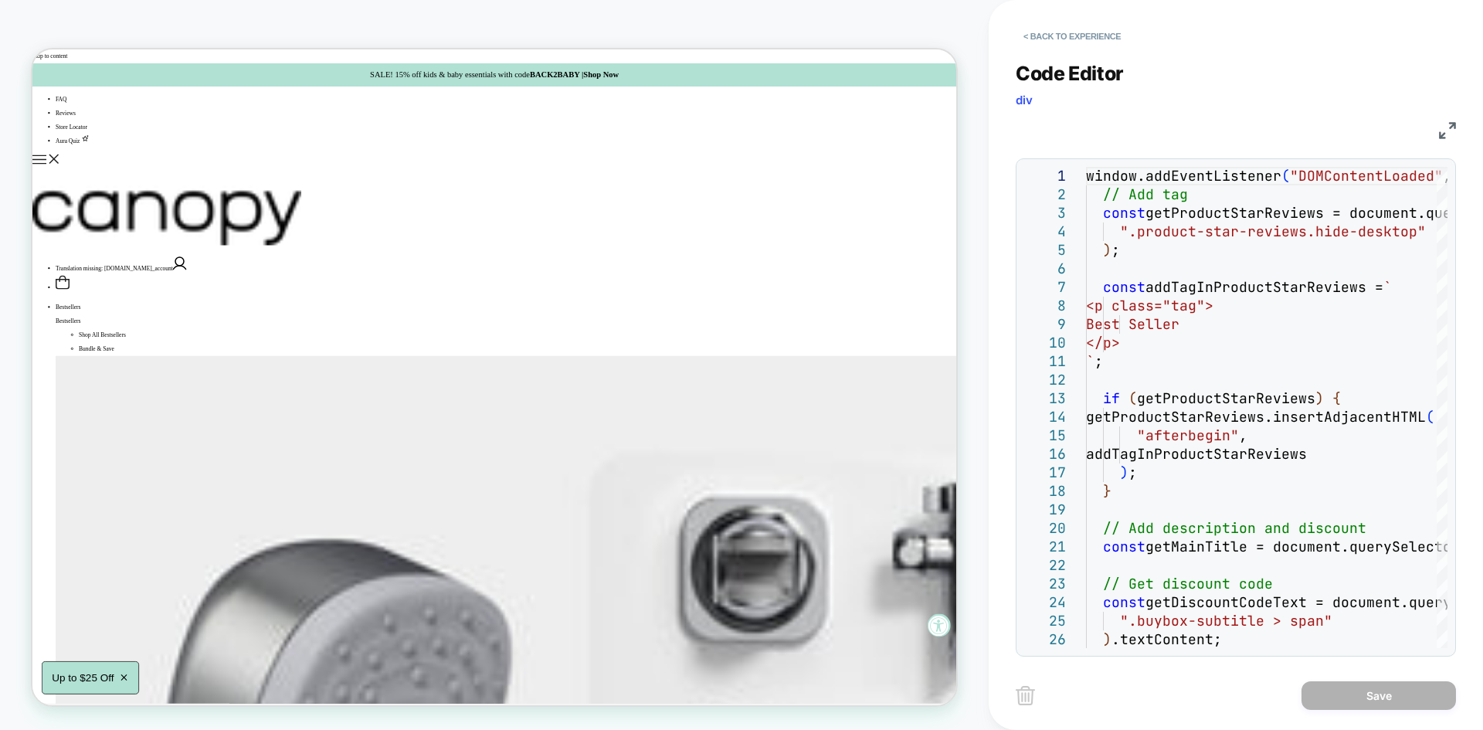
click at [1452, 127] on img at bounding box center [1447, 130] width 17 height 17
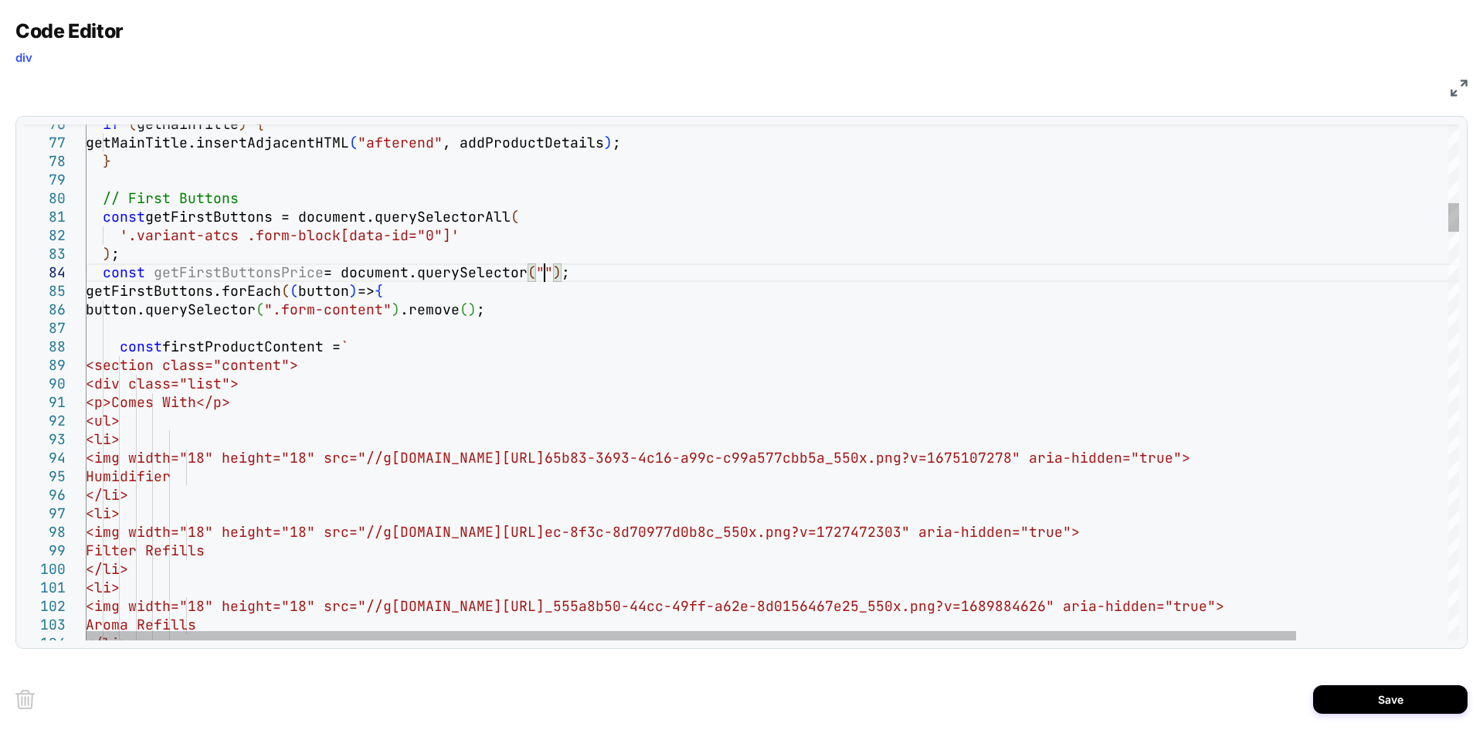
scroll to position [56, 467]
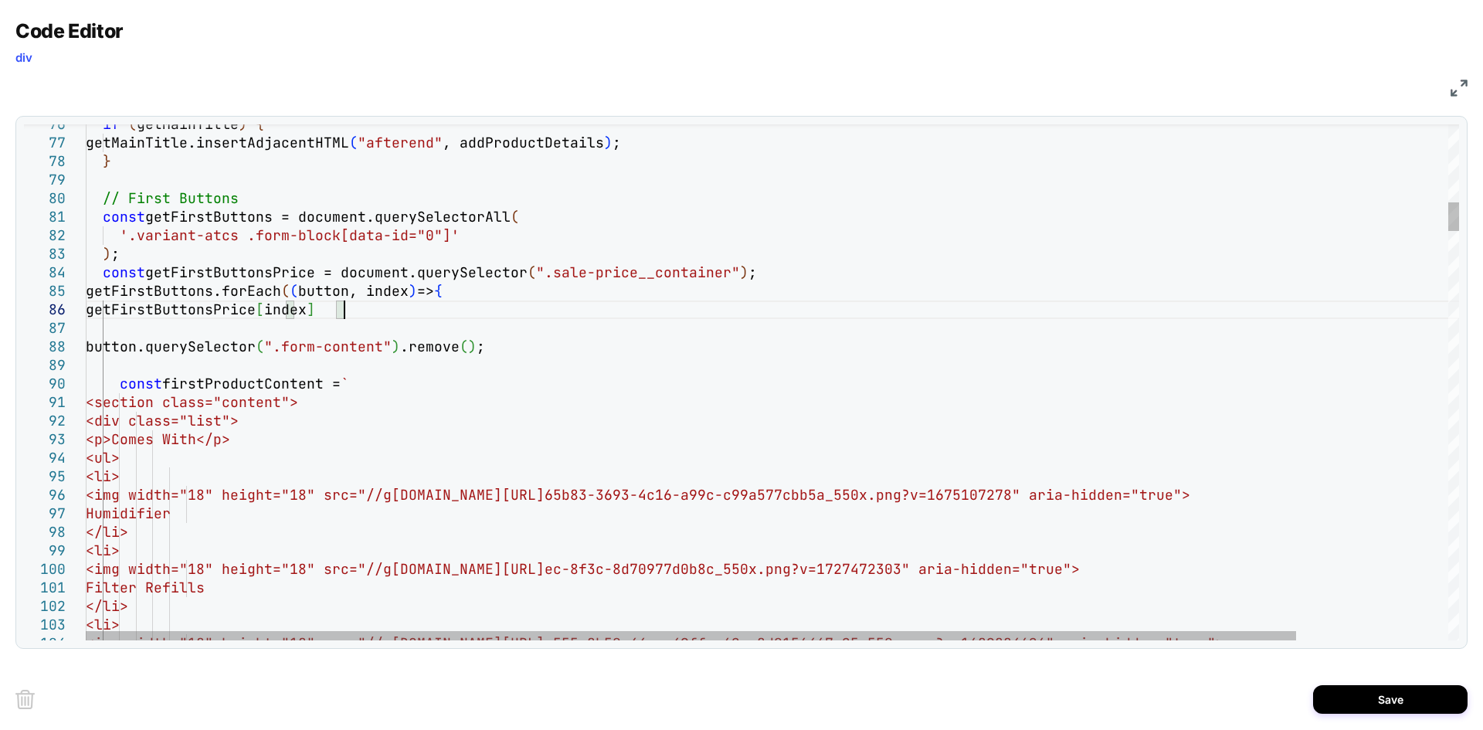
scroll to position [93, 266]
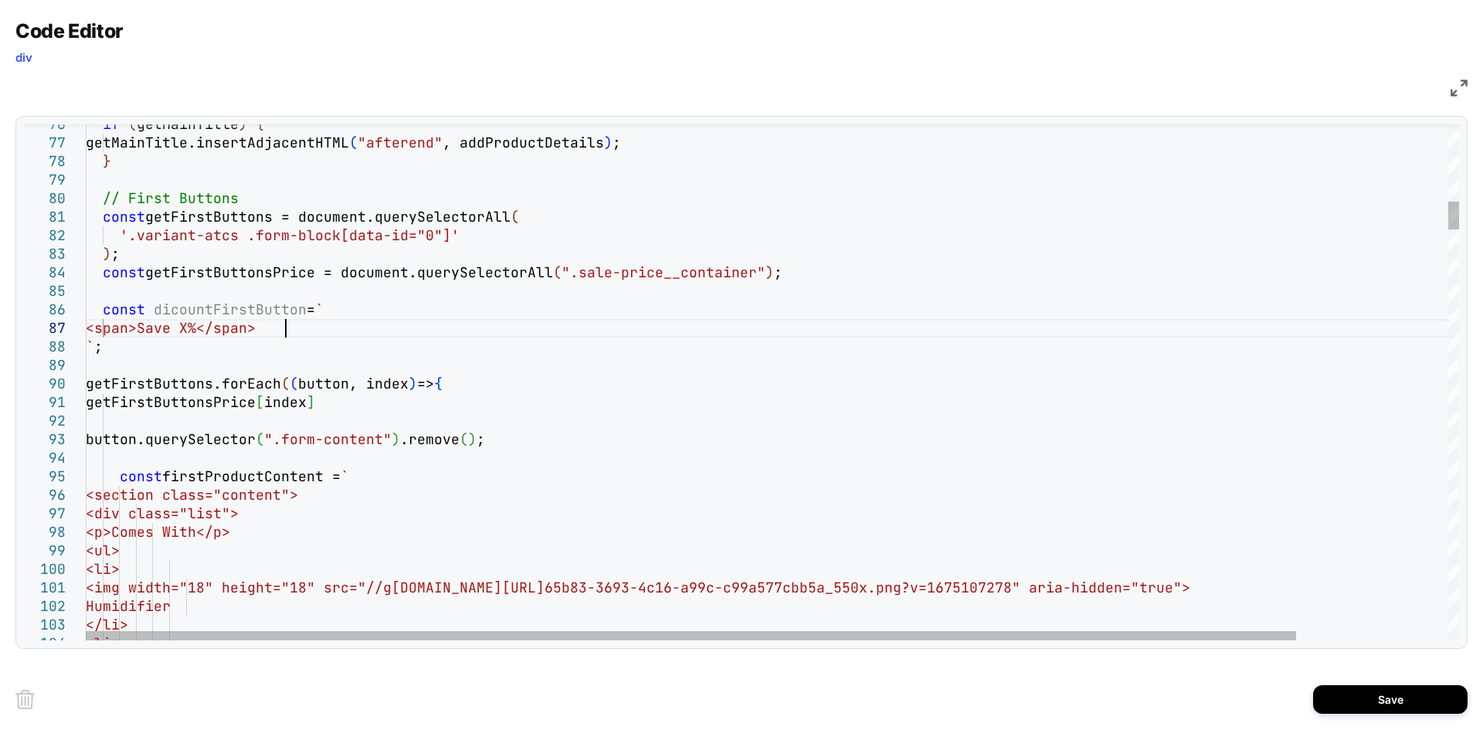
scroll to position [111, 199]
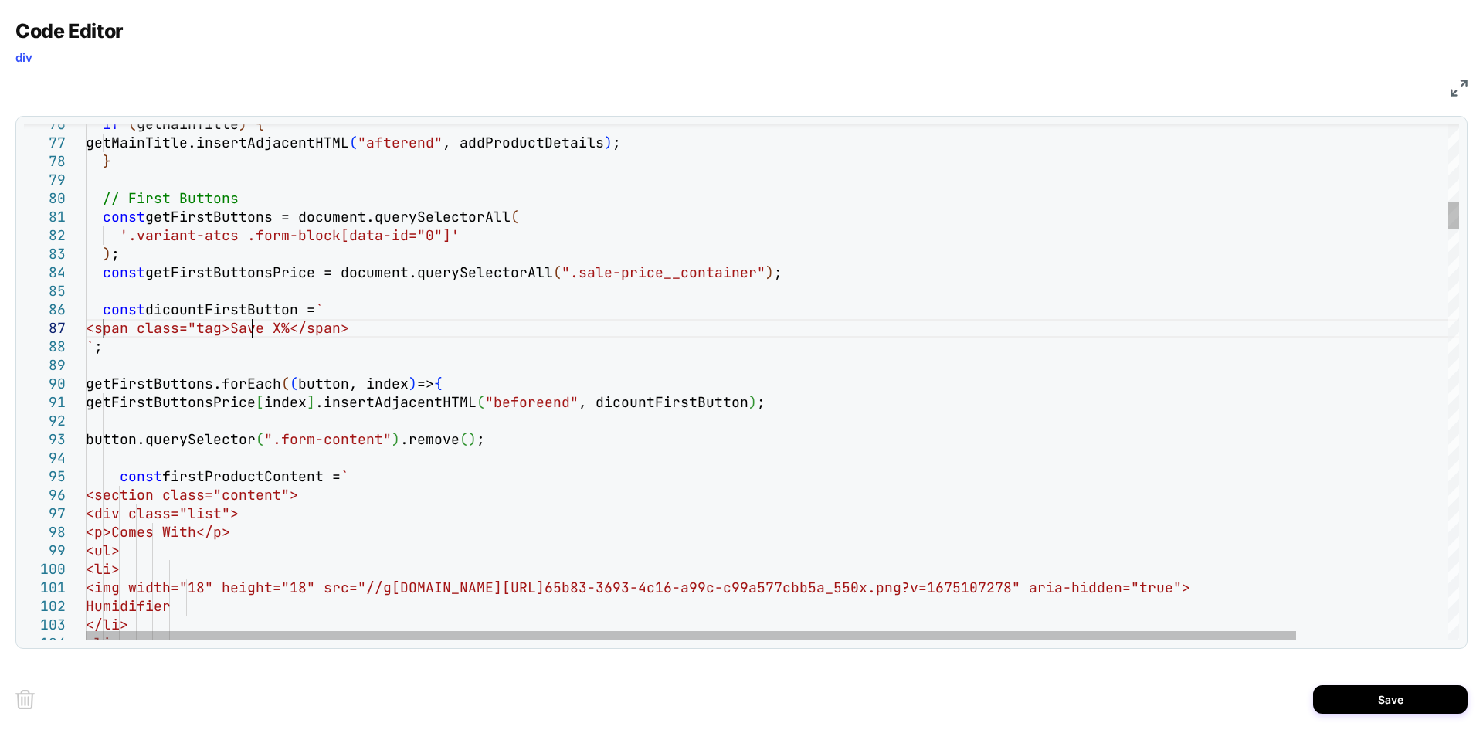
scroll to position [111, 175]
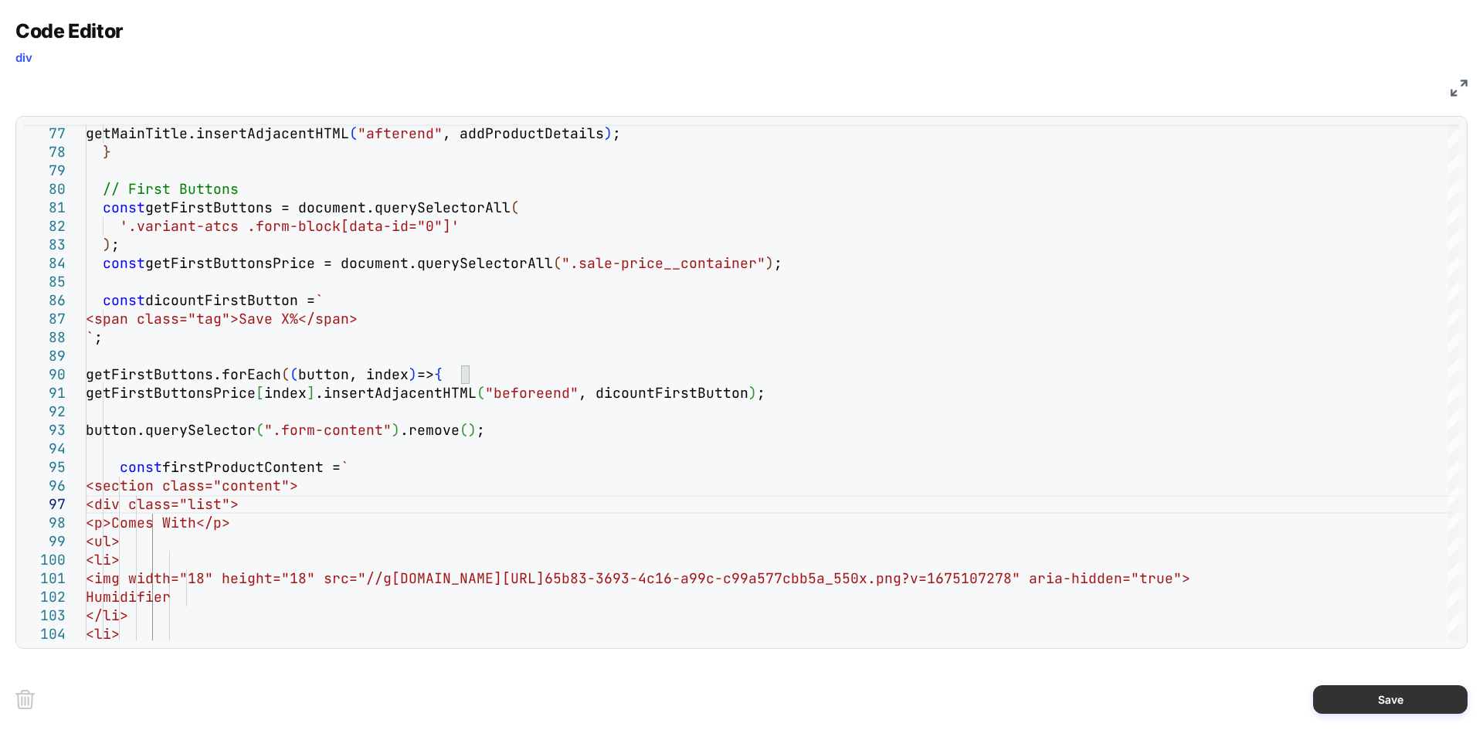
type textarea "**********"
click at [1403, 693] on button "Save" at bounding box center [1390, 699] width 154 height 29
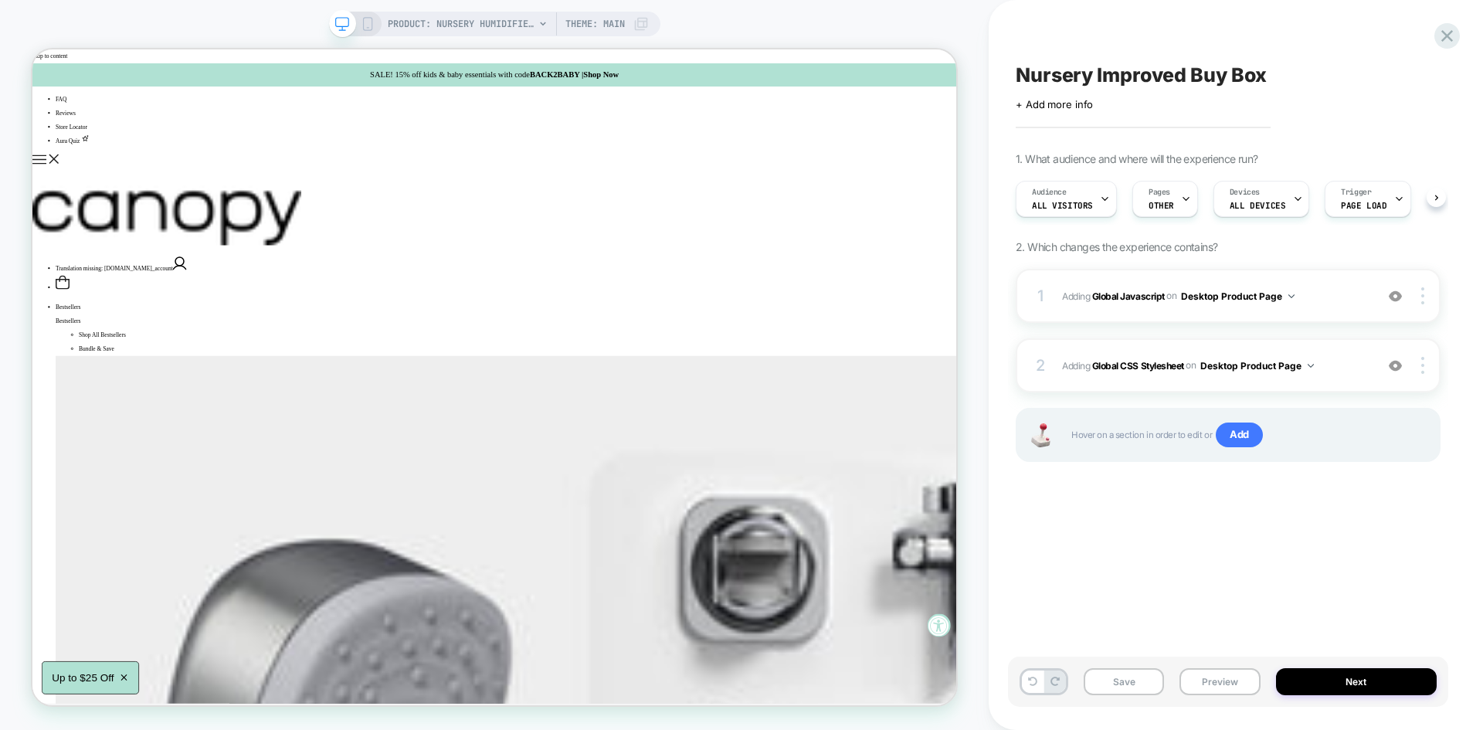
scroll to position [0, 1]
click at [1126, 674] on button "Save" at bounding box center [1124, 681] width 80 height 27
click at [1210, 690] on button "Preview" at bounding box center [1219, 681] width 80 height 27
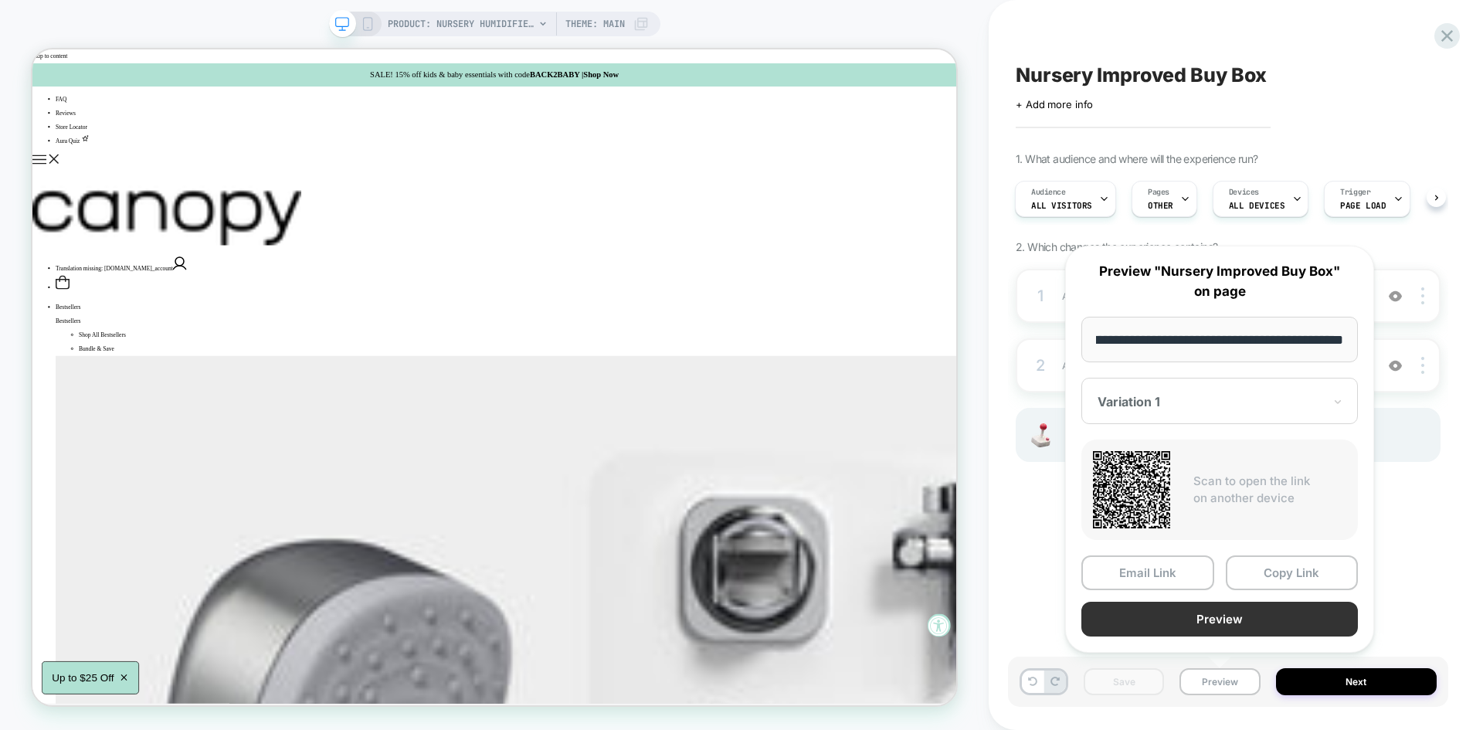
scroll to position [0, 0]
click at [1165, 608] on button "Preview" at bounding box center [1219, 619] width 277 height 35
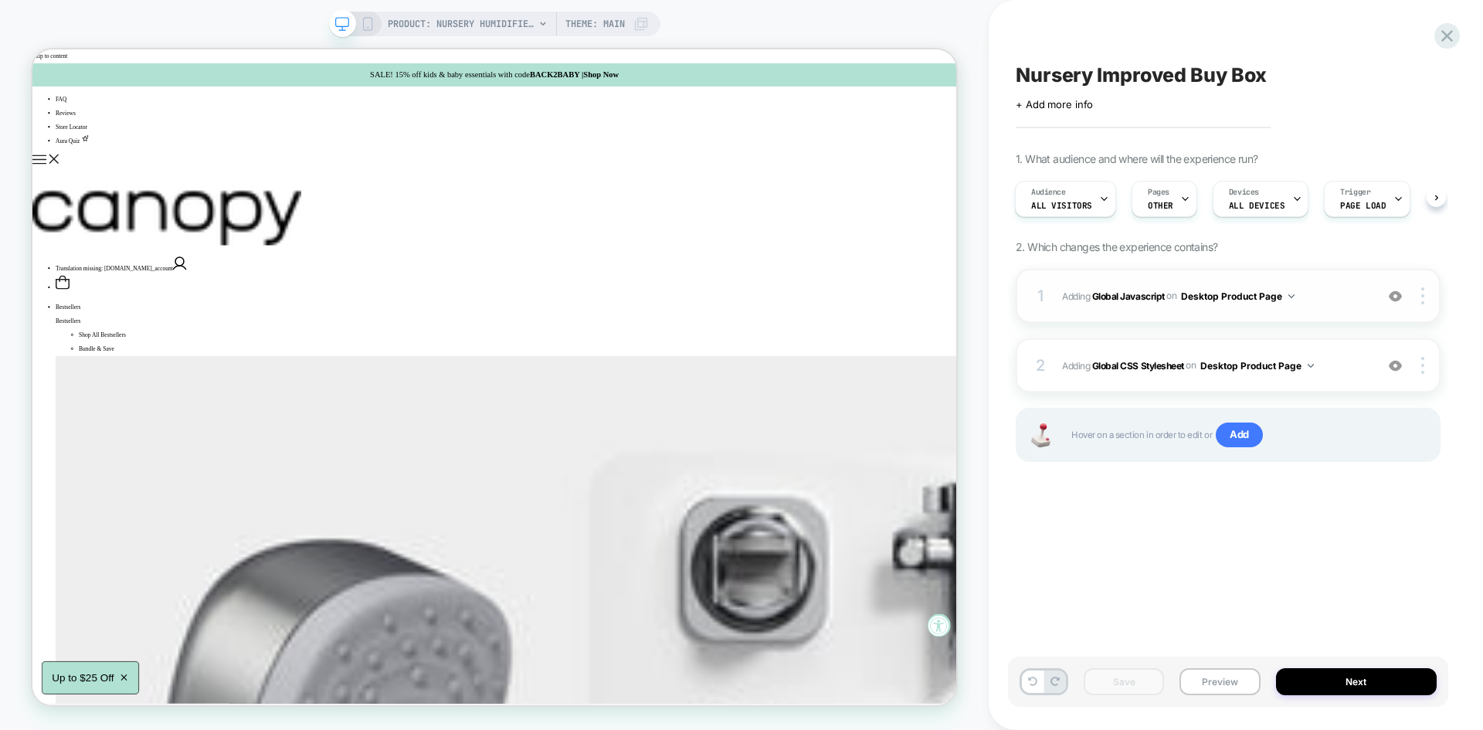
click at [1319, 277] on div "1 Adding Global Javascript on Desktop Product Page Add Before Add After Copy to…" at bounding box center [1228, 296] width 425 height 54
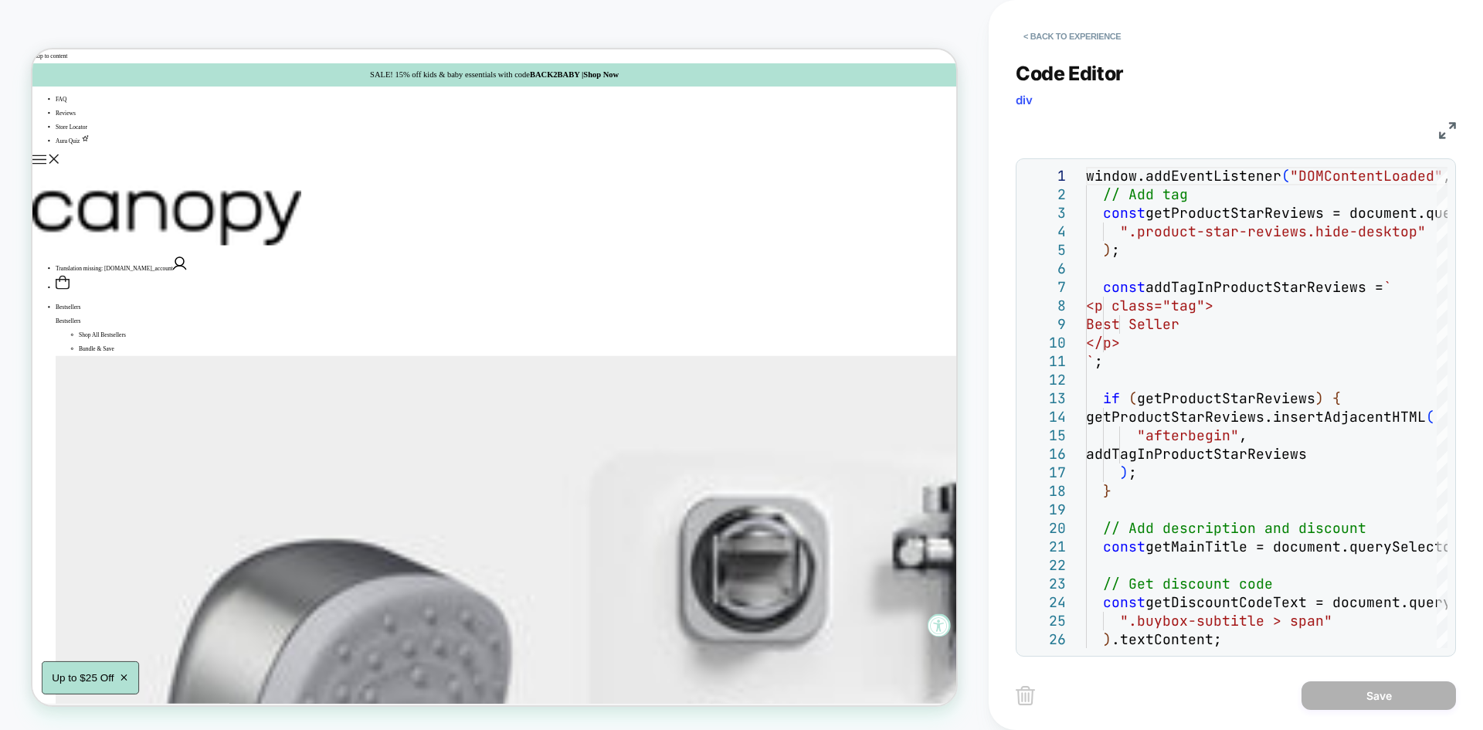
click at [1444, 127] on img at bounding box center [1447, 130] width 17 height 17
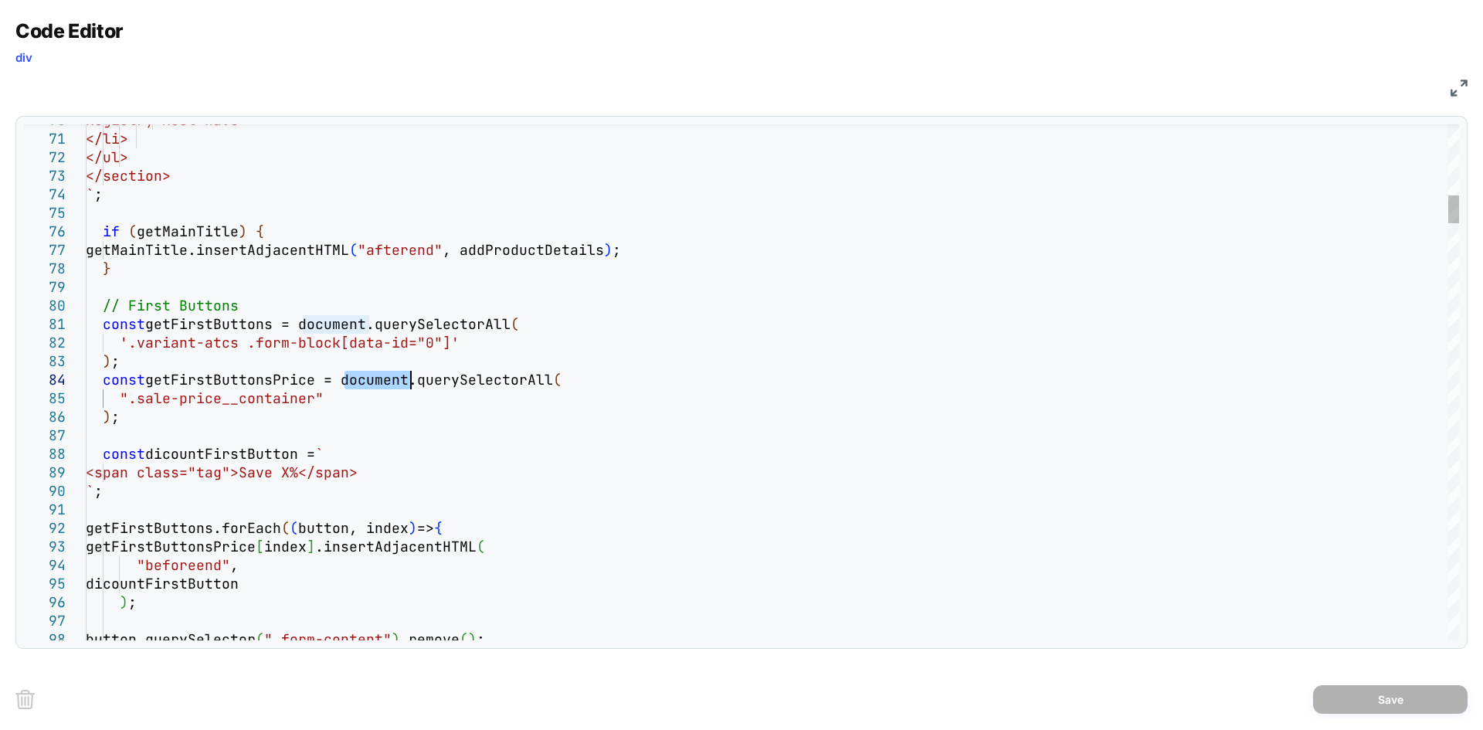
type textarea "**********"
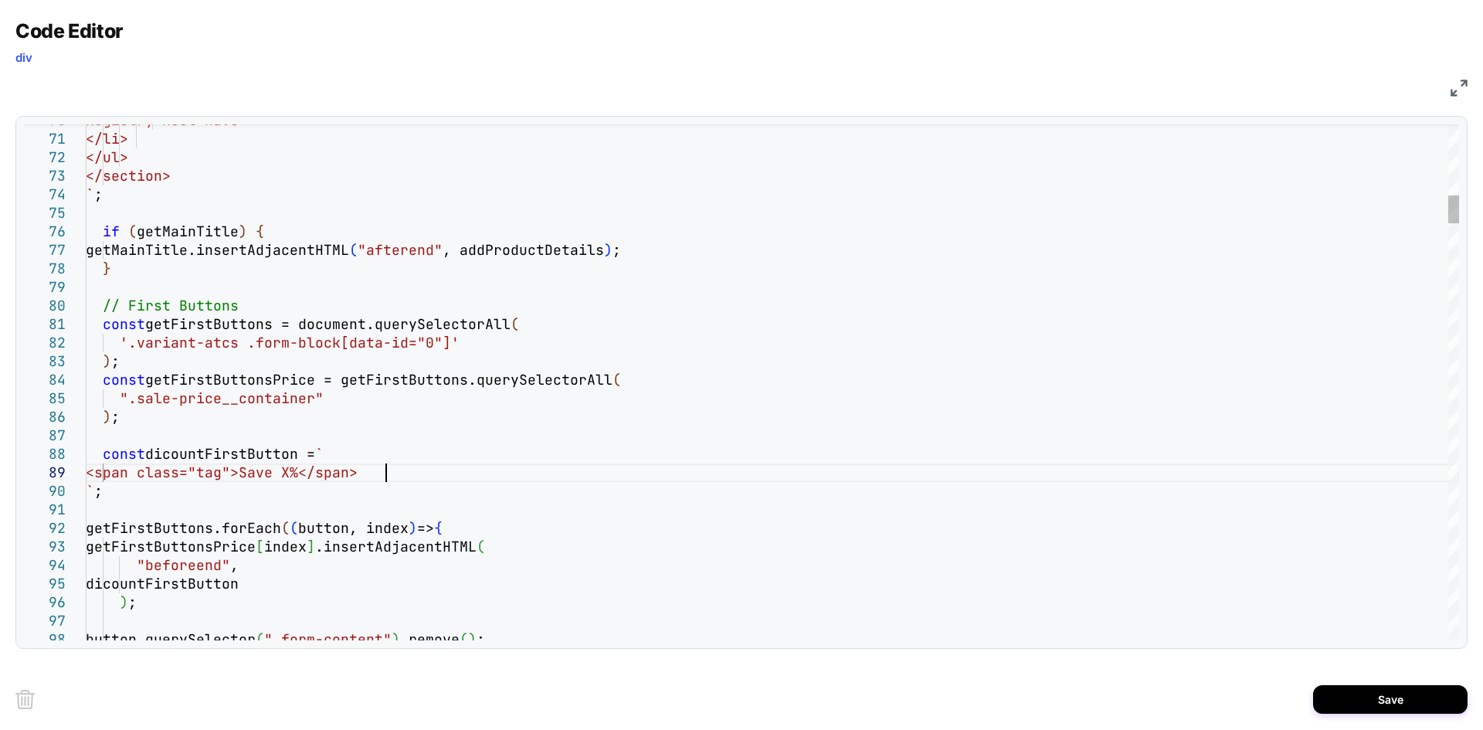
click at [1366, 685] on button "Save" at bounding box center [1390, 699] width 154 height 29
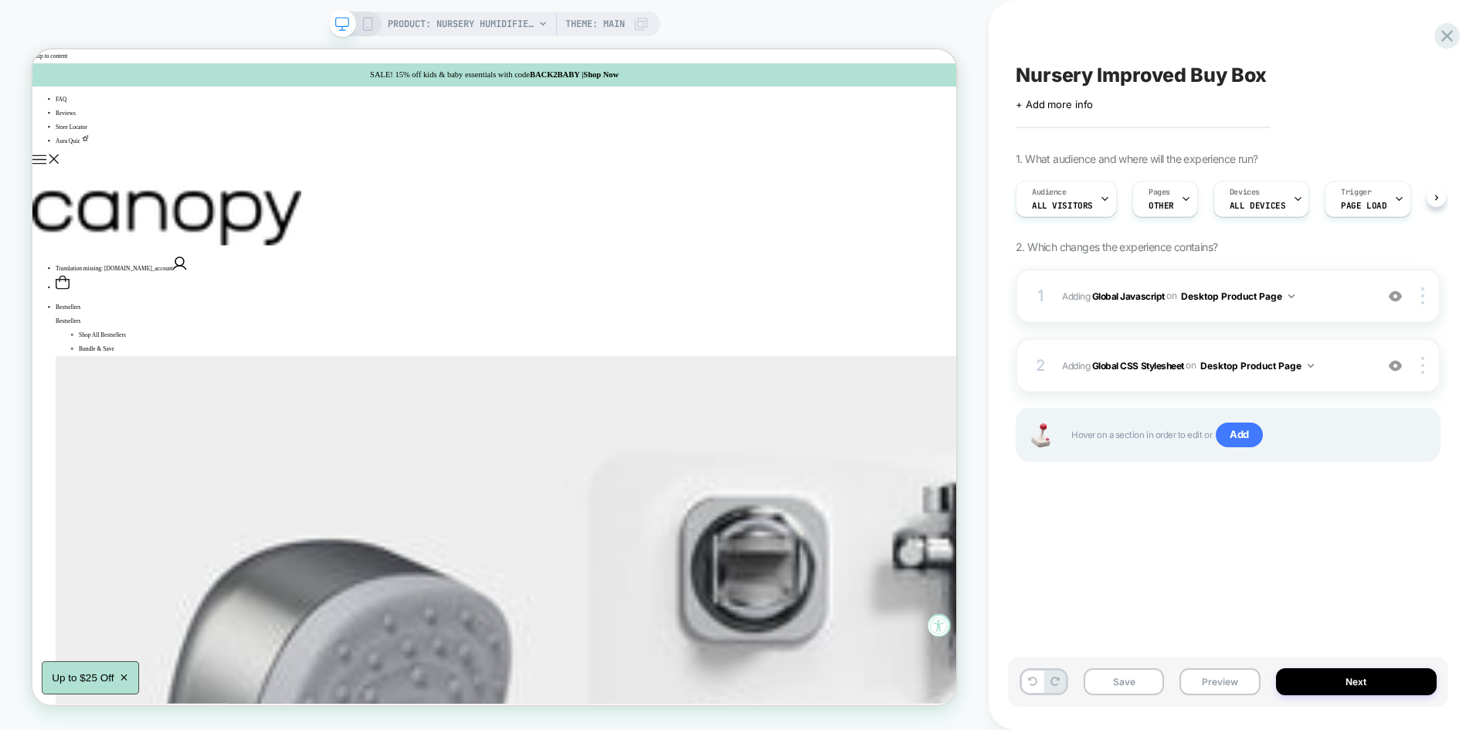
scroll to position [0, 1]
click at [1131, 681] on button "Save" at bounding box center [1124, 681] width 80 height 27
click at [1216, 684] on button "Preview" at bounding box center [1219, 681] width 80 height 27
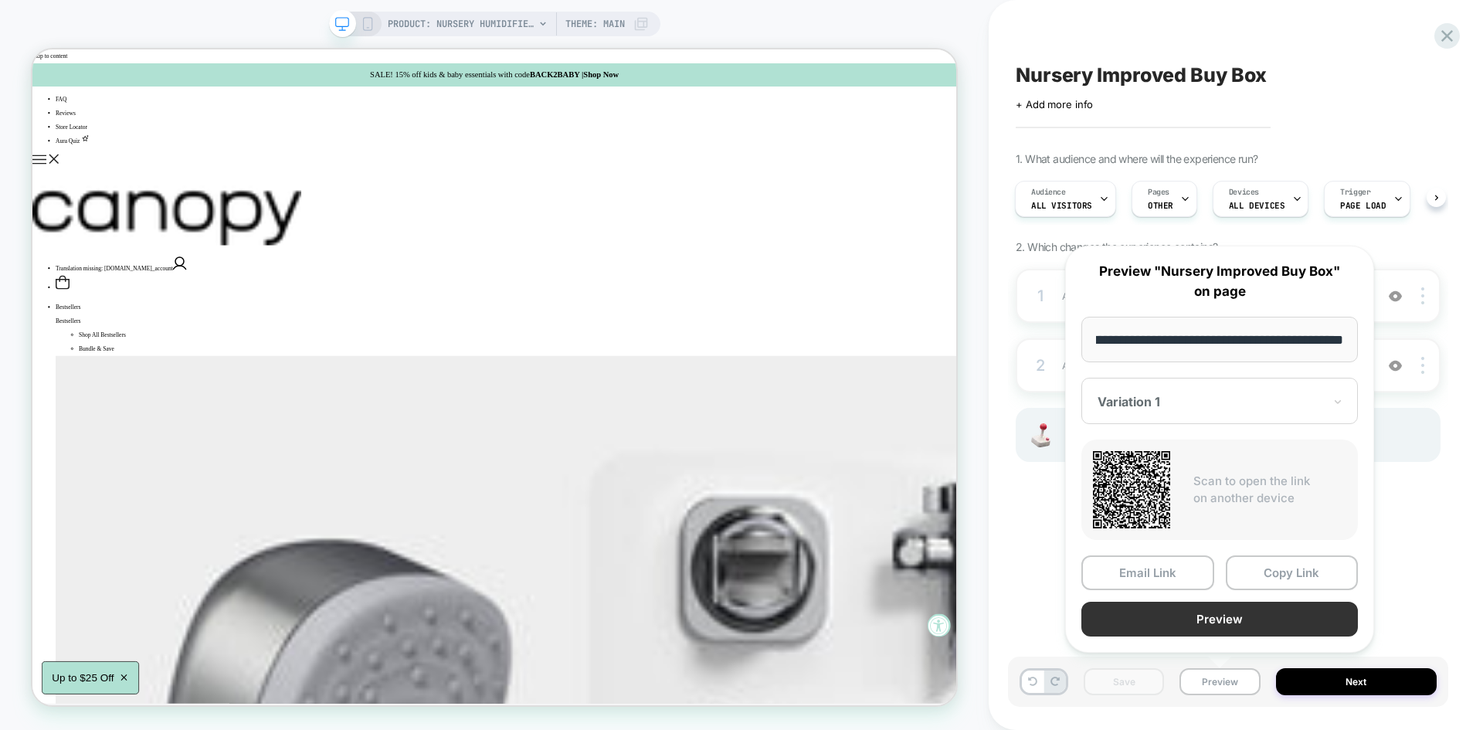
scroll to position [0, 0]
click at [1230, 613] on button "Preview" at bounding box center [1219, 619] width 277 height 35
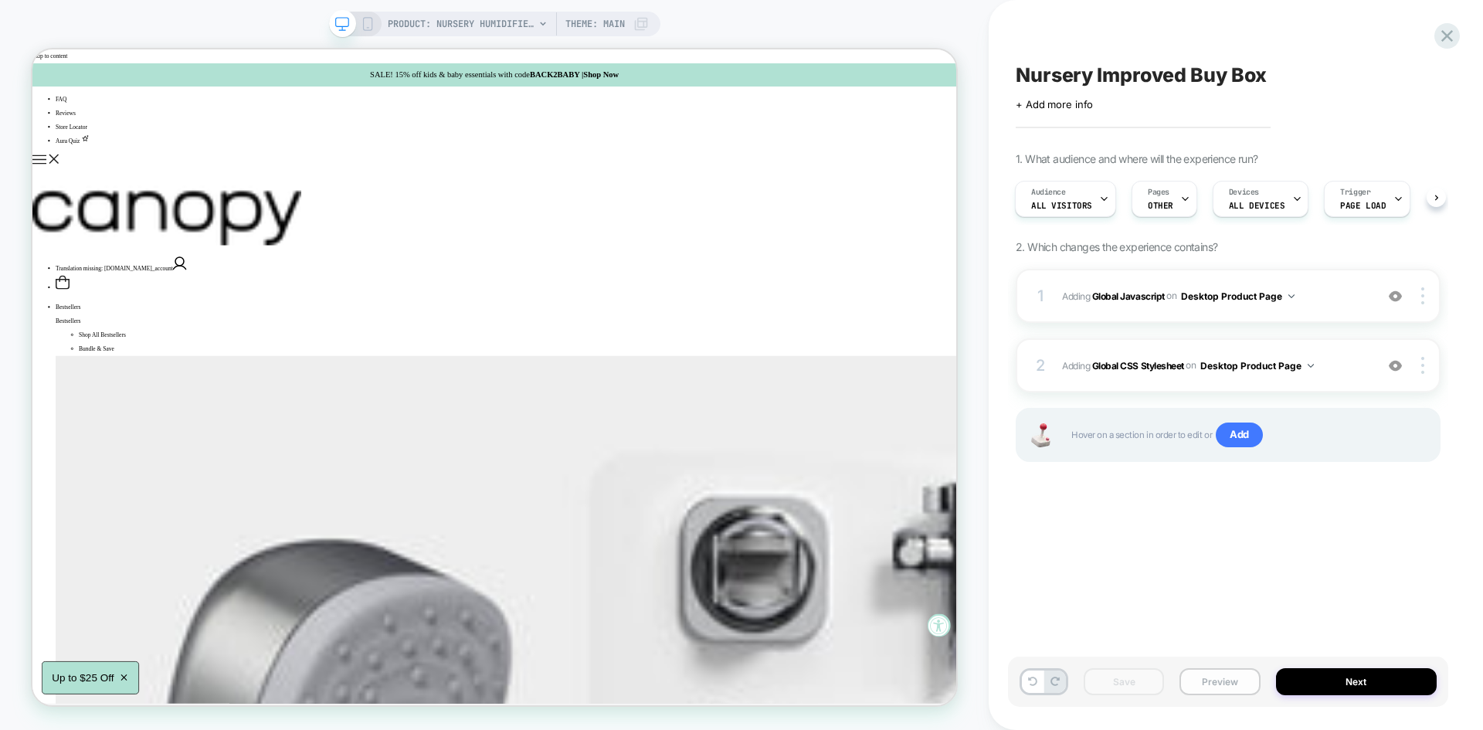
click at [1206, 691] on button "Preview" at bounding box center [1219, 681] width 80 height 27
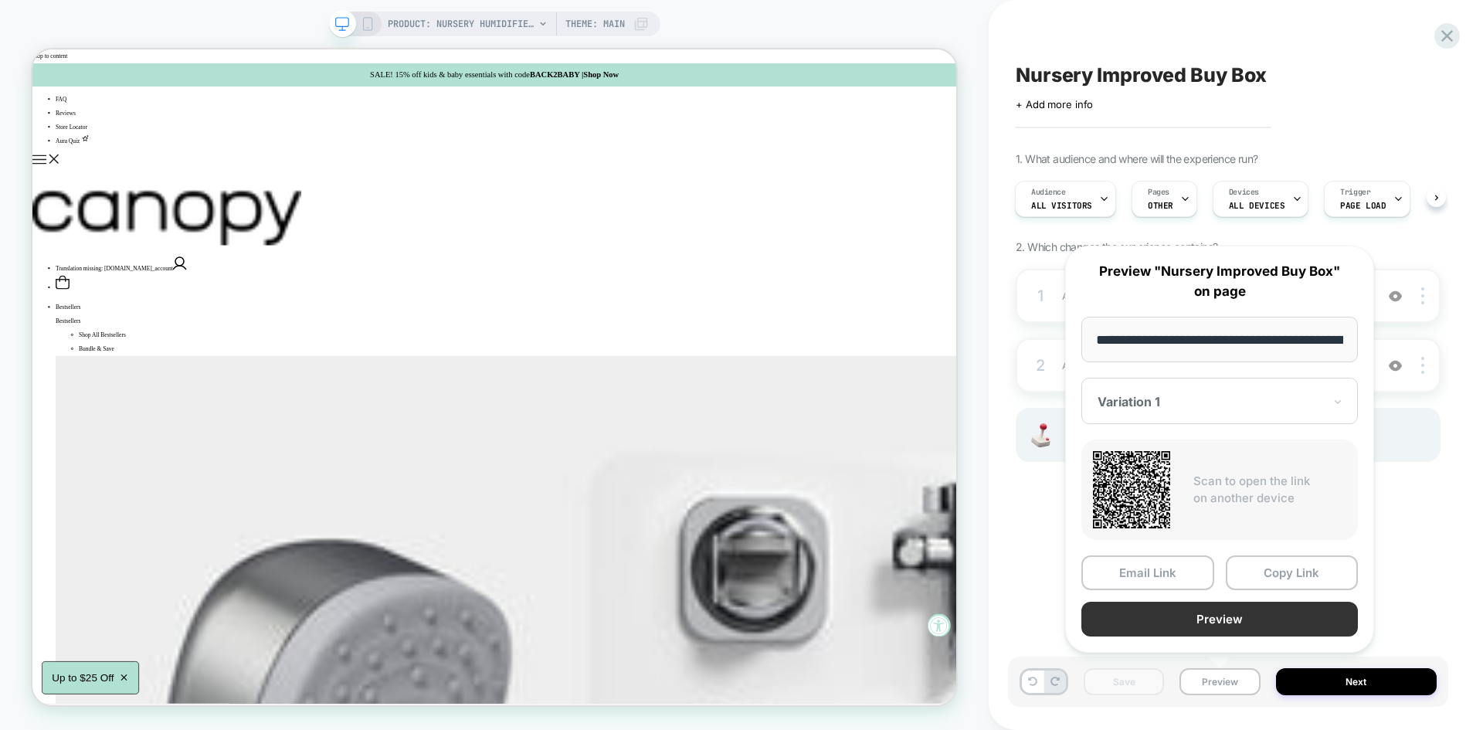
click at [1167, 628] on button "Preview" at bounding box center [1219, 619] width 277 height 35
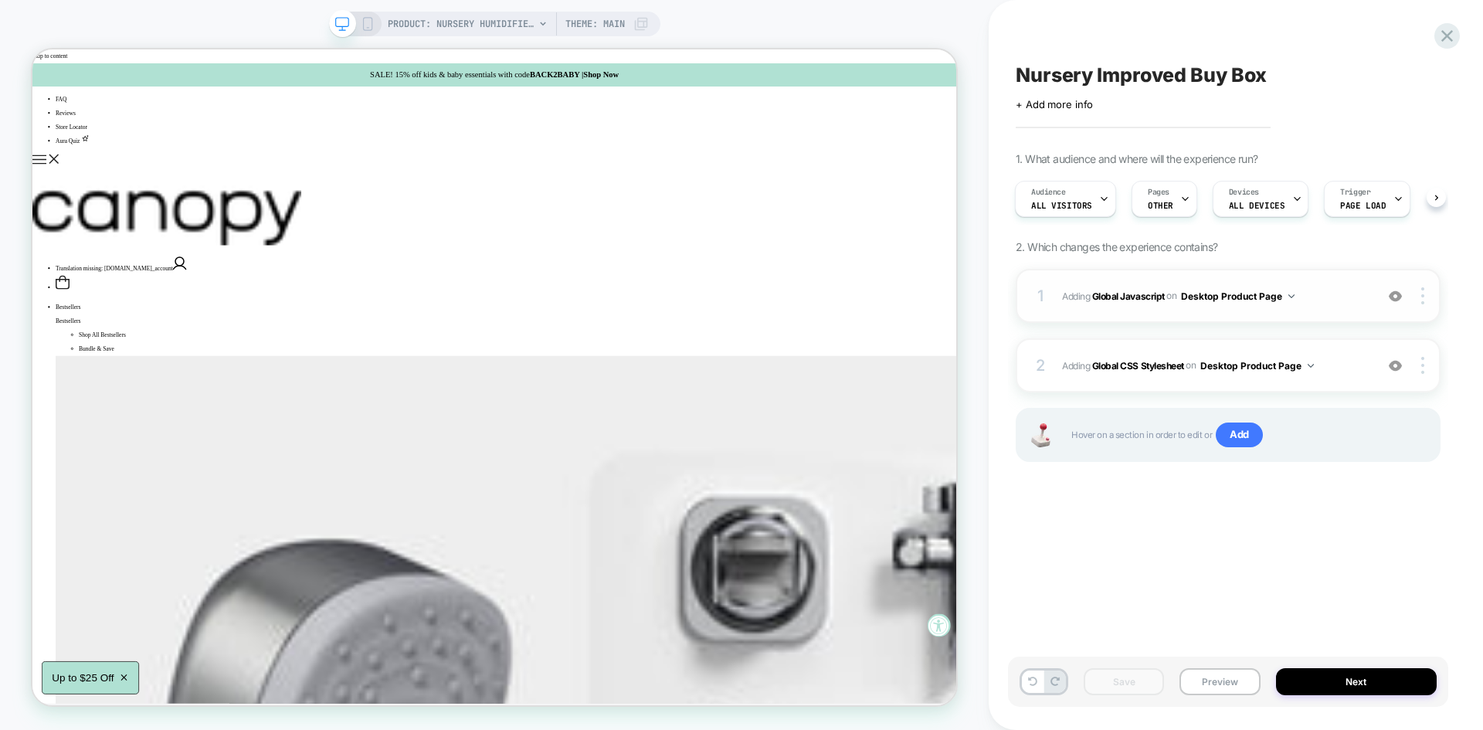
click at [1317, 275] on div "1 Adding Global Javascript on Desktop Product Page Add Before Add After Copy to…" at bounding box center [1228, 296] width 425 height 54
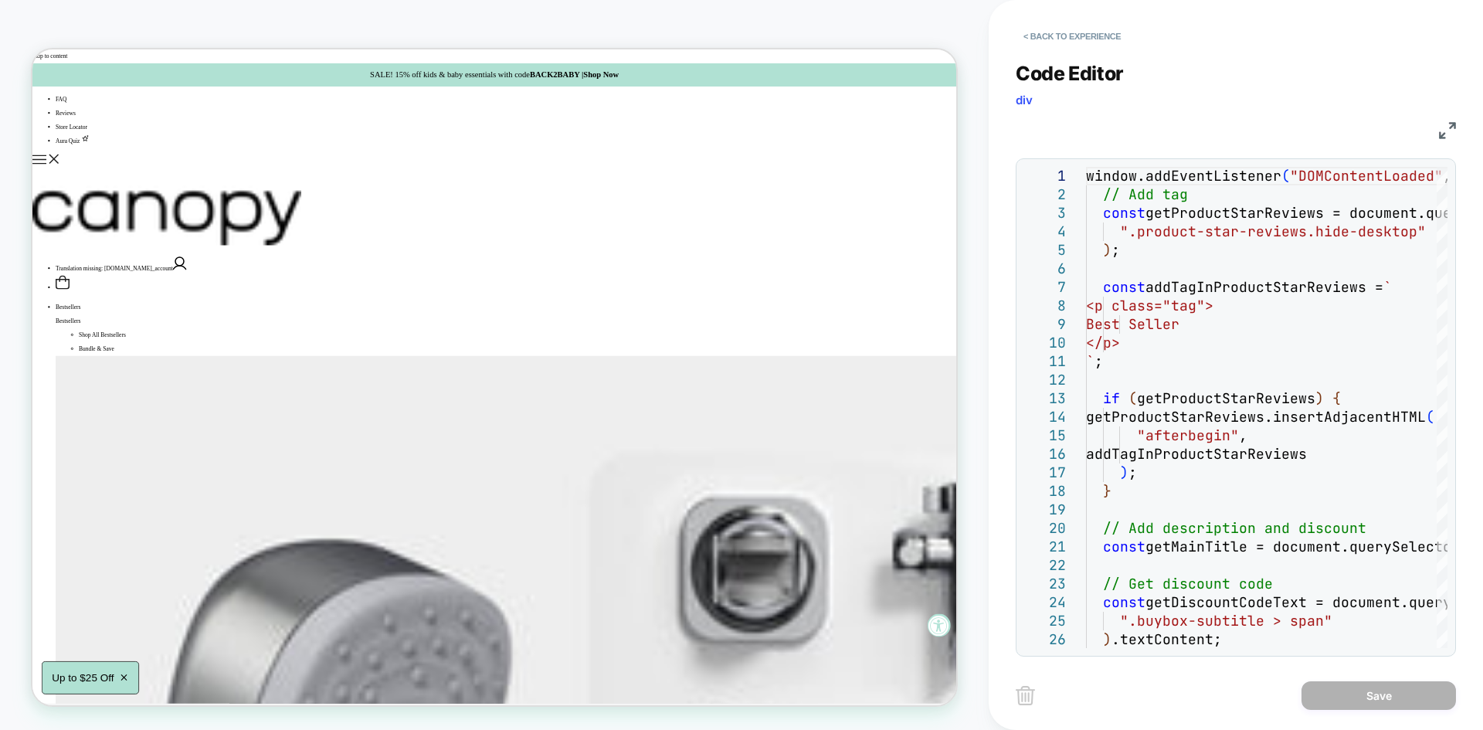
click at [1448, 129] on img at bounding box center [1447, 130] width 17 height 17
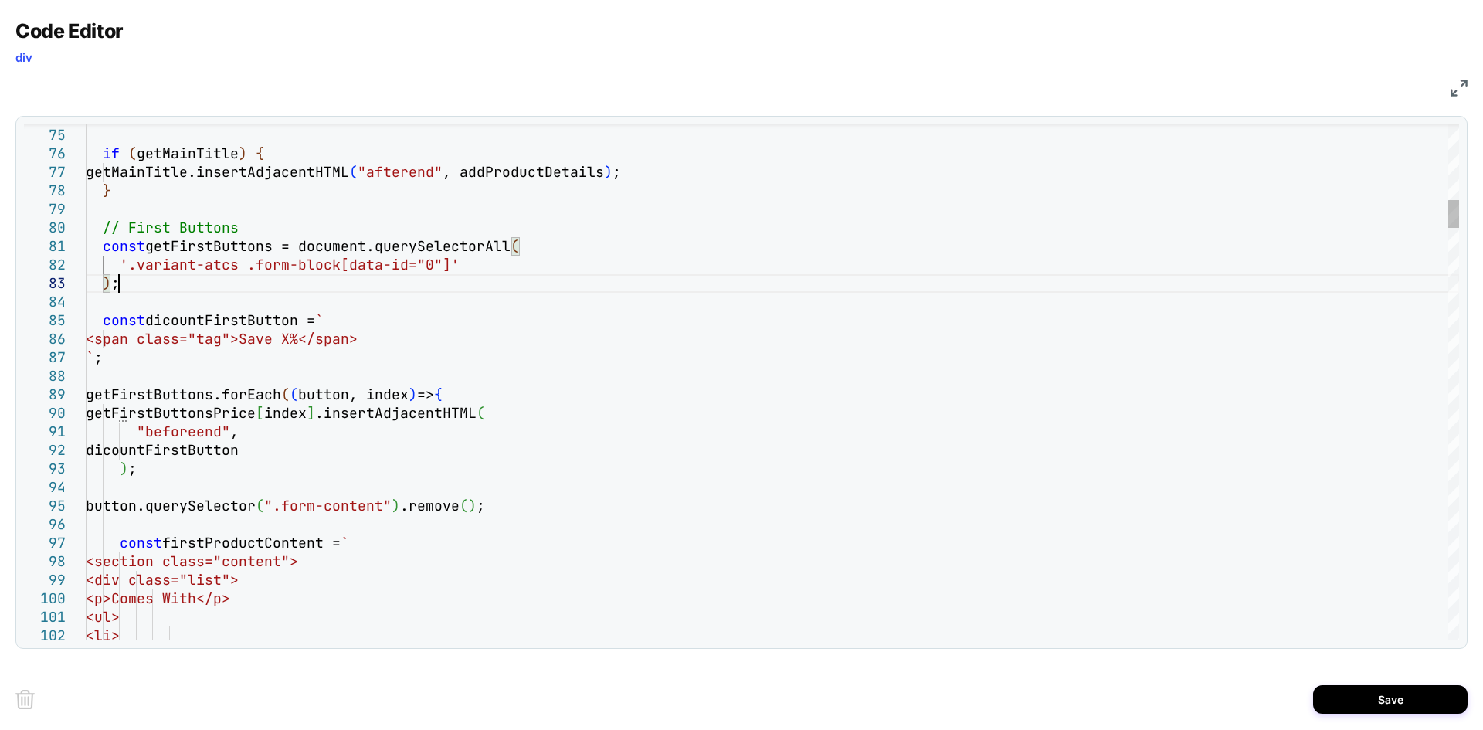
scroll to position [37, 32]
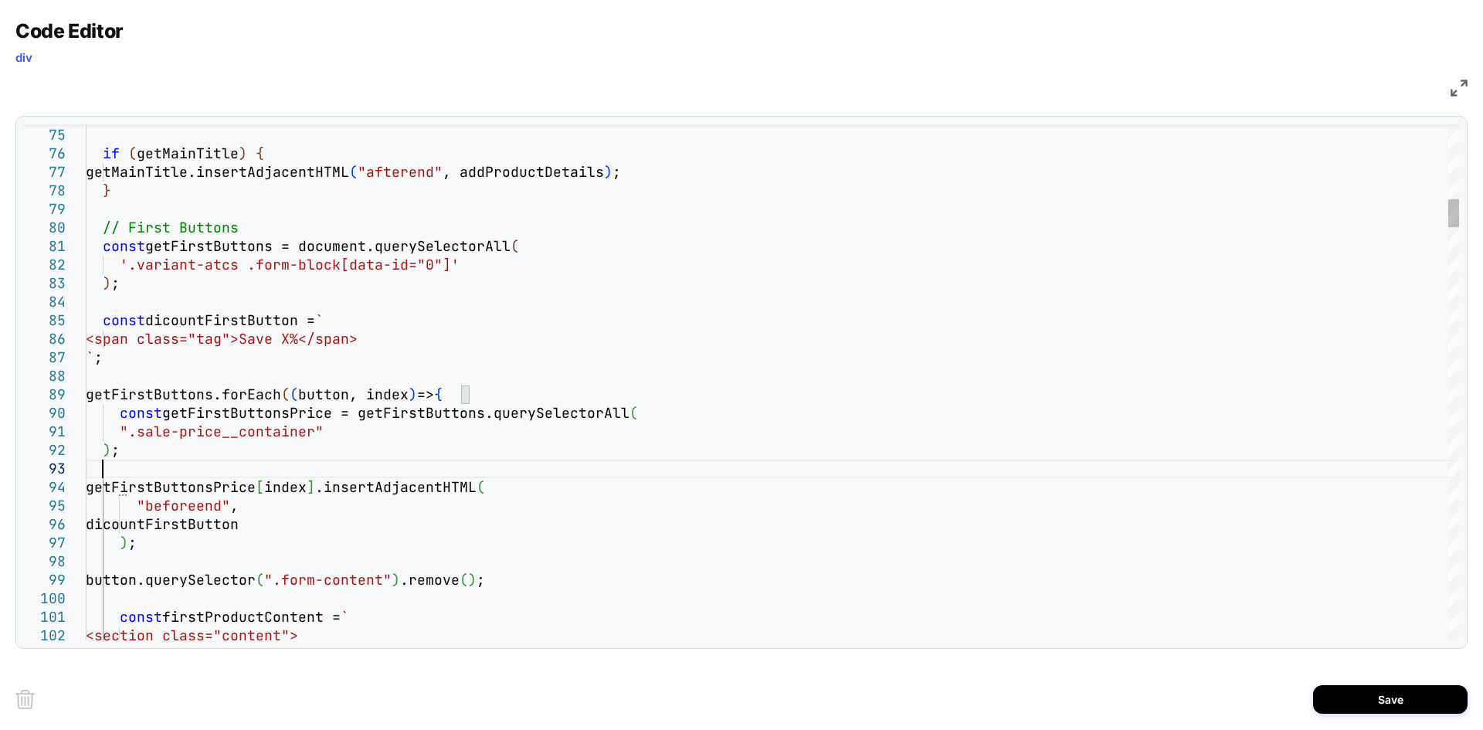
scroll to position [54, 15]
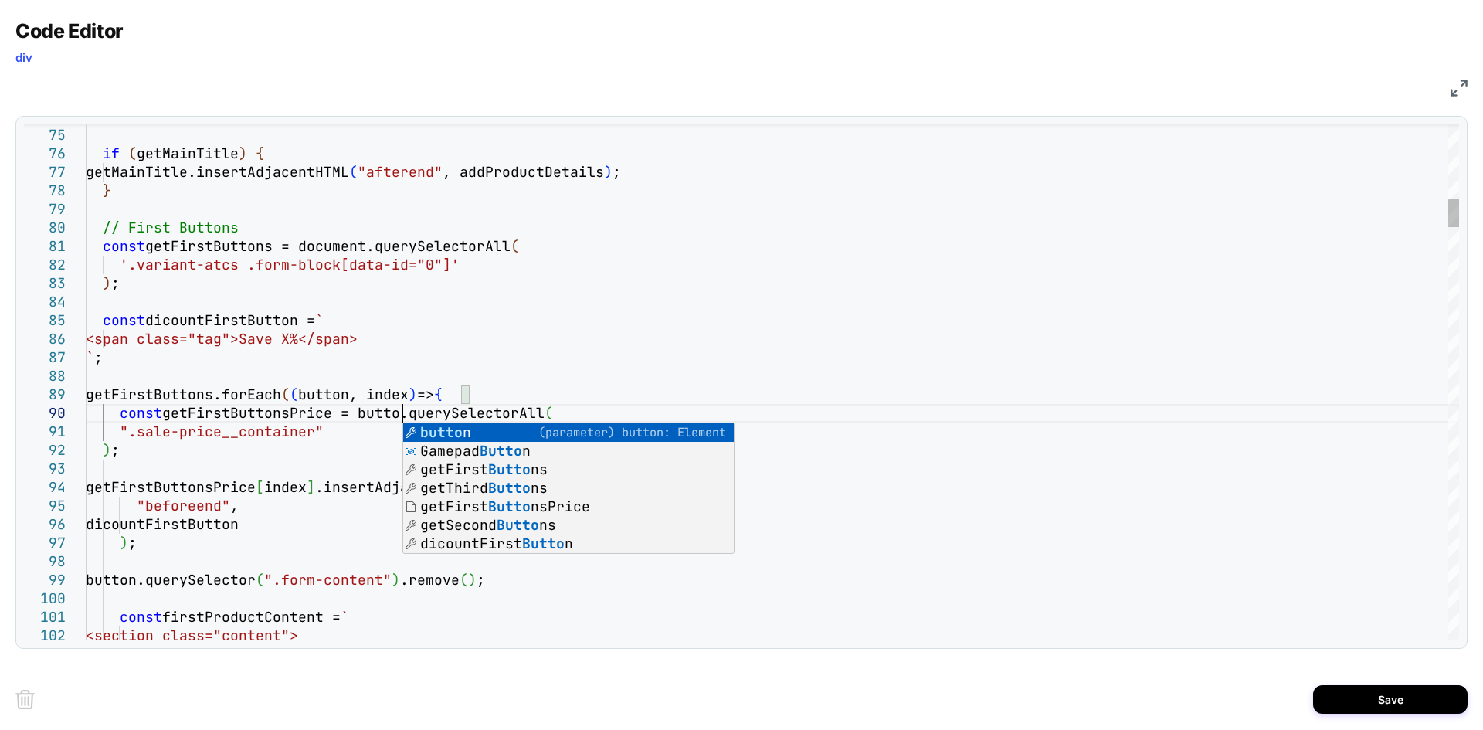
scroll to position [167, 325]
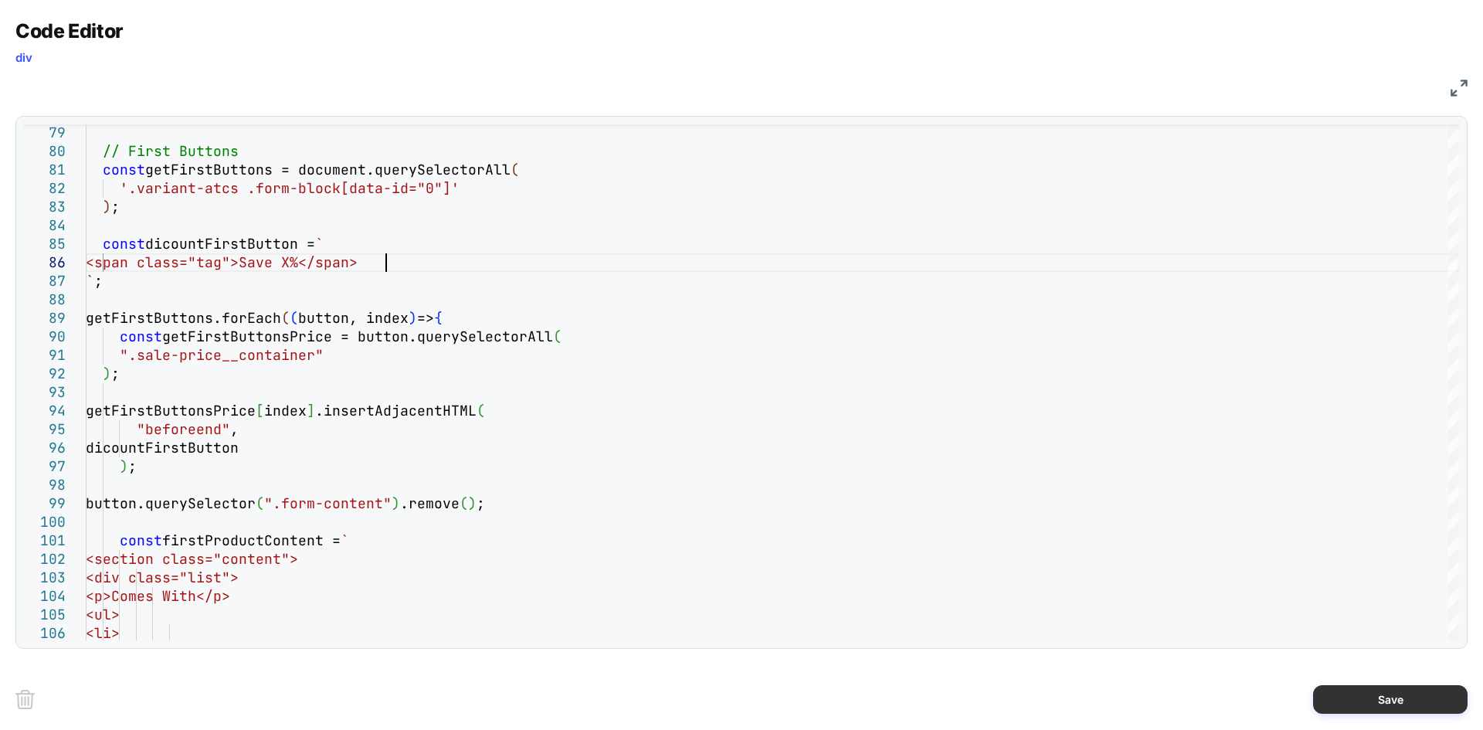
type textarea "**********"
click at [1380, 705] on button "Save" at bounding box center [1390, 699] width 154 height 29
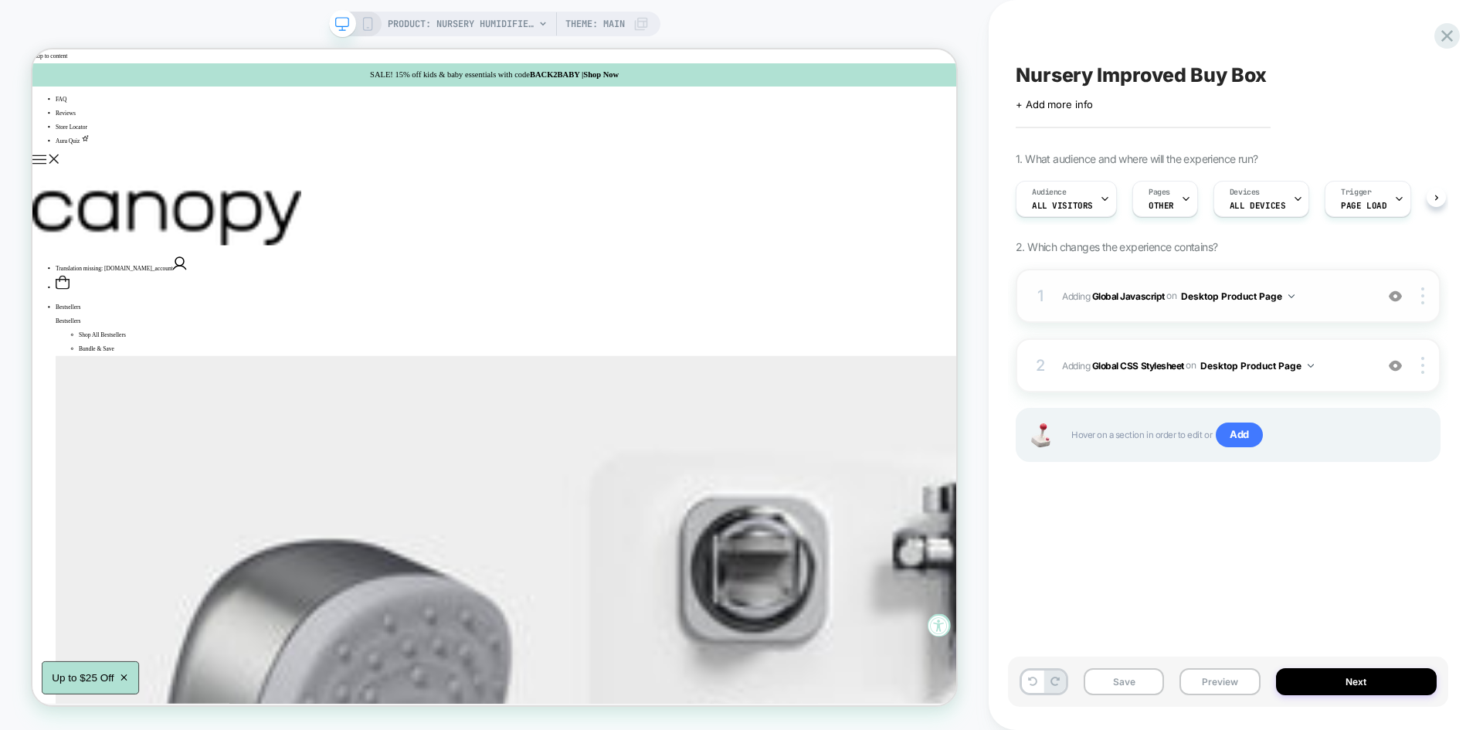
scroll to position [0, 1]
click at [1109, 680] on button "Save" at bounding box center [1124, 681] width 80 height 27
click at [1207, 683] on button "Preview" at bounding box center [1219, 681] width 80 height 27
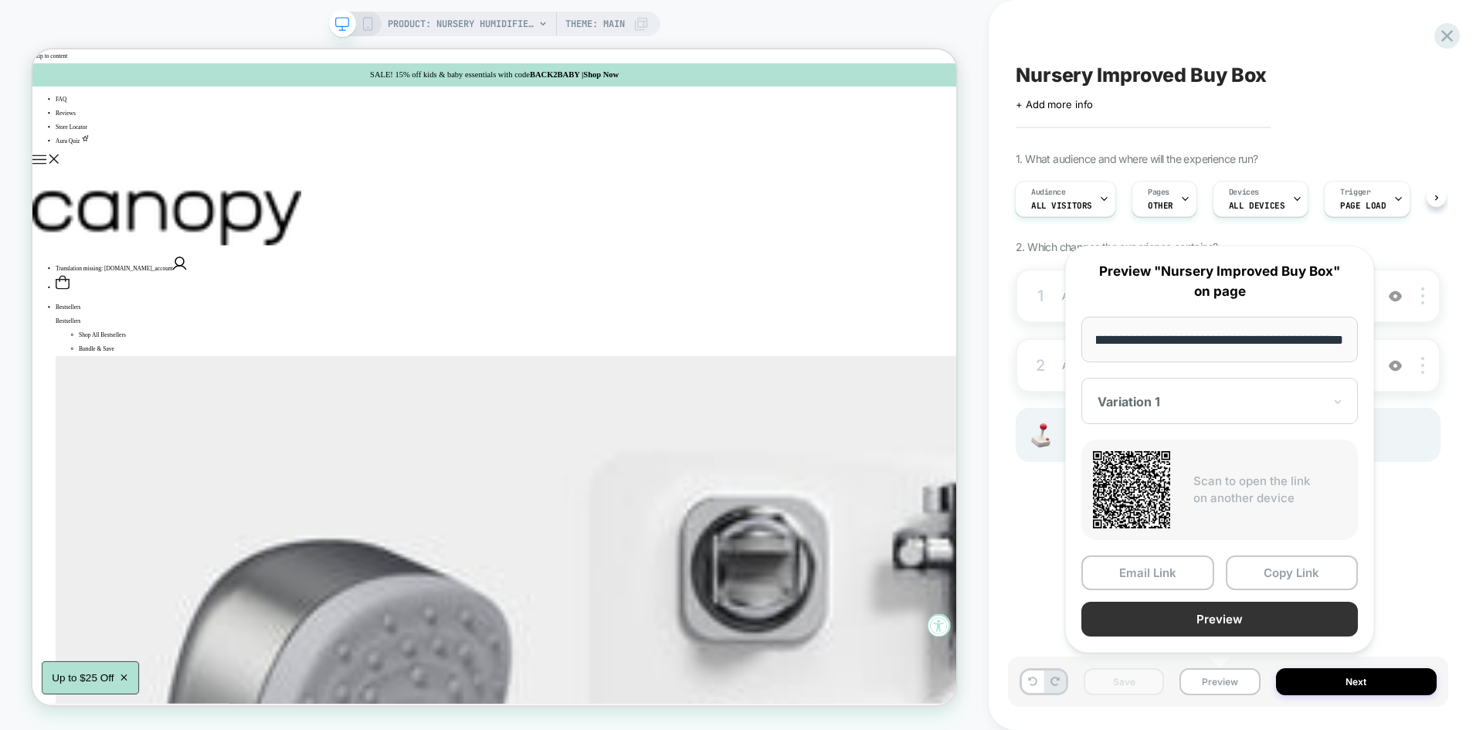
scroll to position [0, 0]
click at [1189, 627] on button "Preview" at bounding box center [1219, 619] width 277 height 35
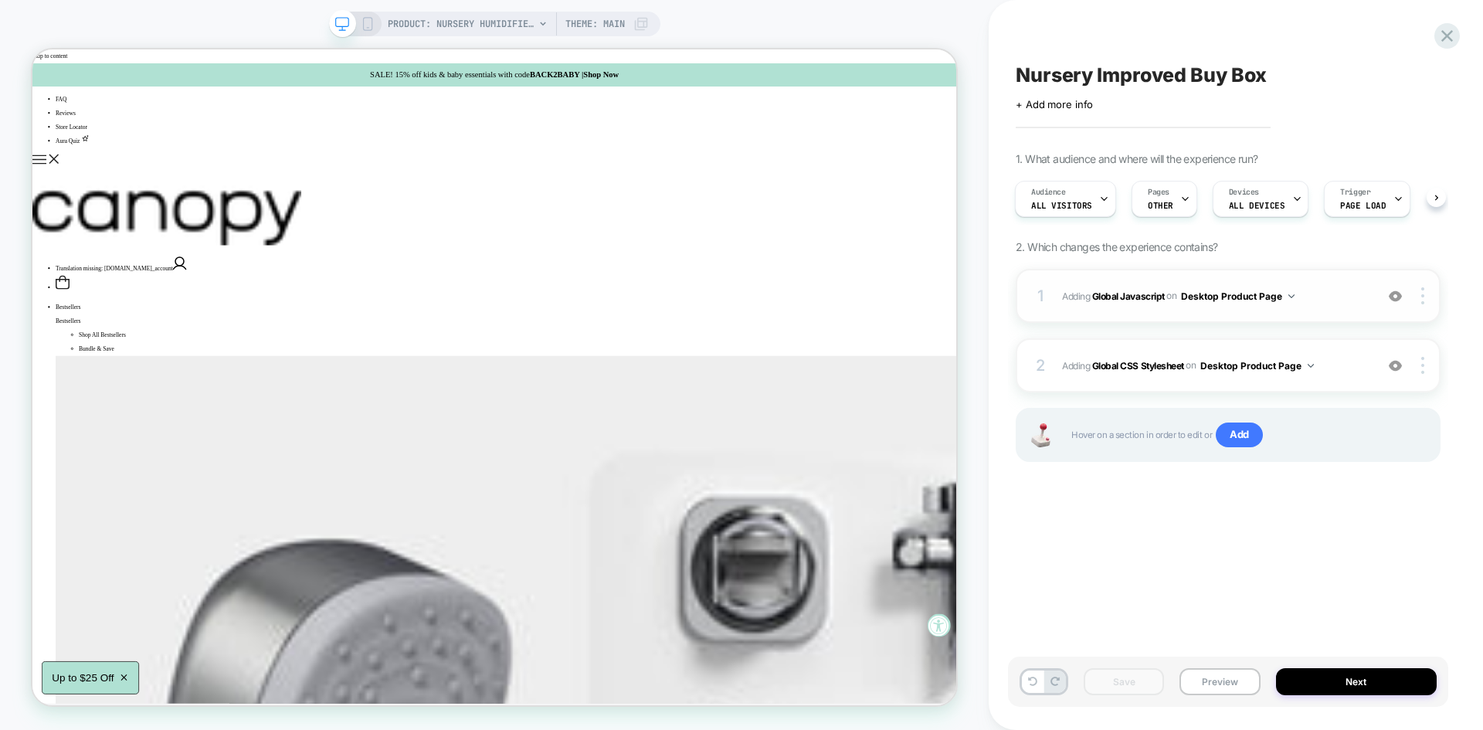
click at [1326, 289] on span "Adding Global Javascript on Desktop Product Page" at bounding box center [1214, 296] width 305 height 19
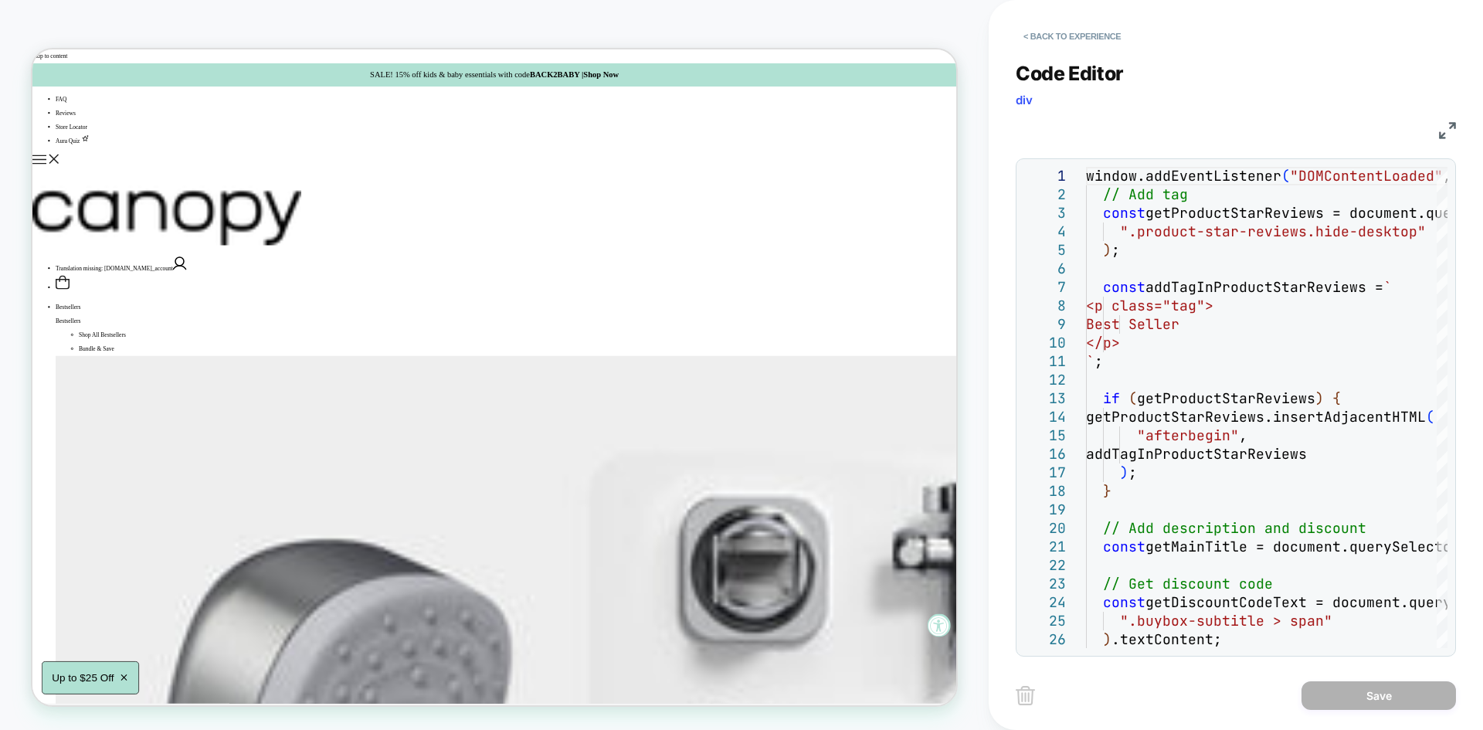
click at [1447, 127] on img at bounding box center [1447, 130] width 17 height 17
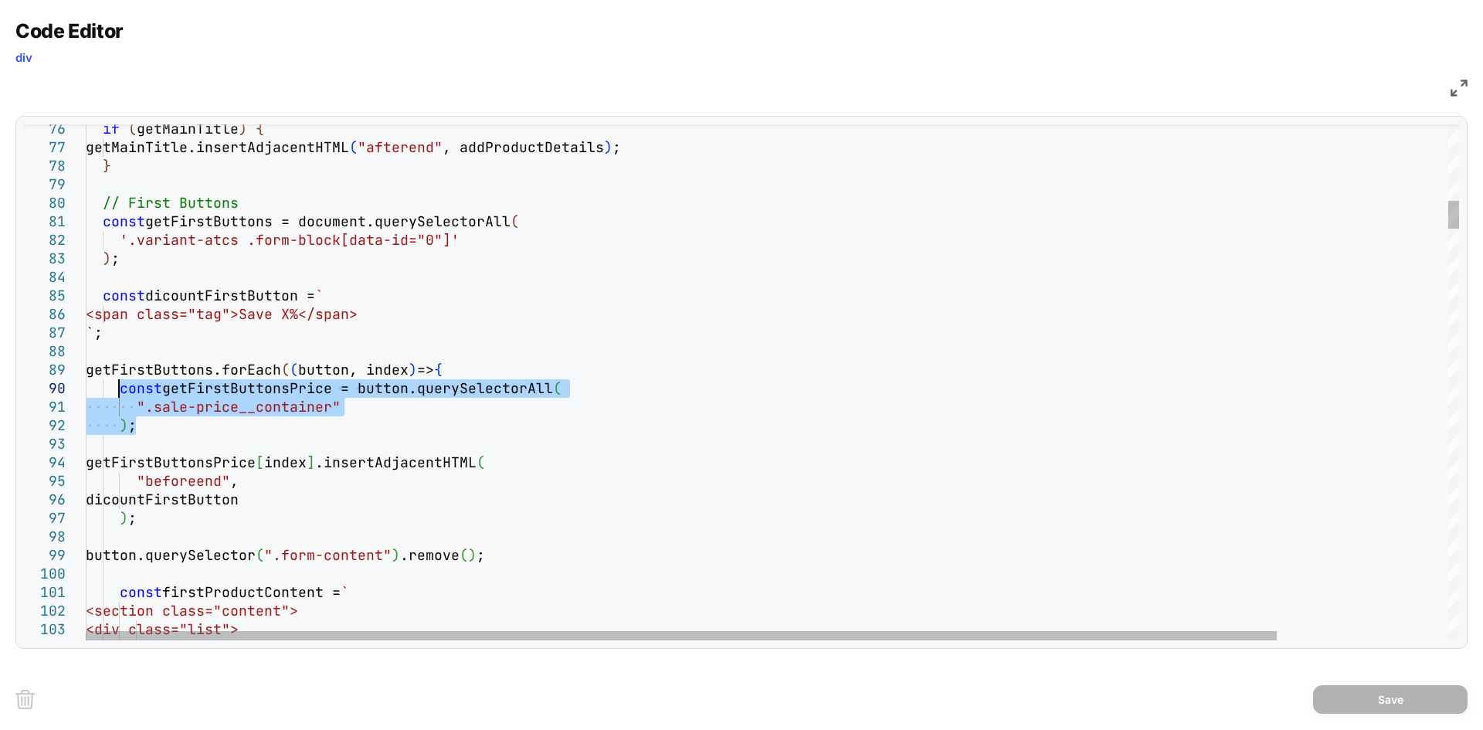
drag, startPoint x: 133, startPoint y: 423, endPoint x: 119, endPoint y: 392, distance: 33.9
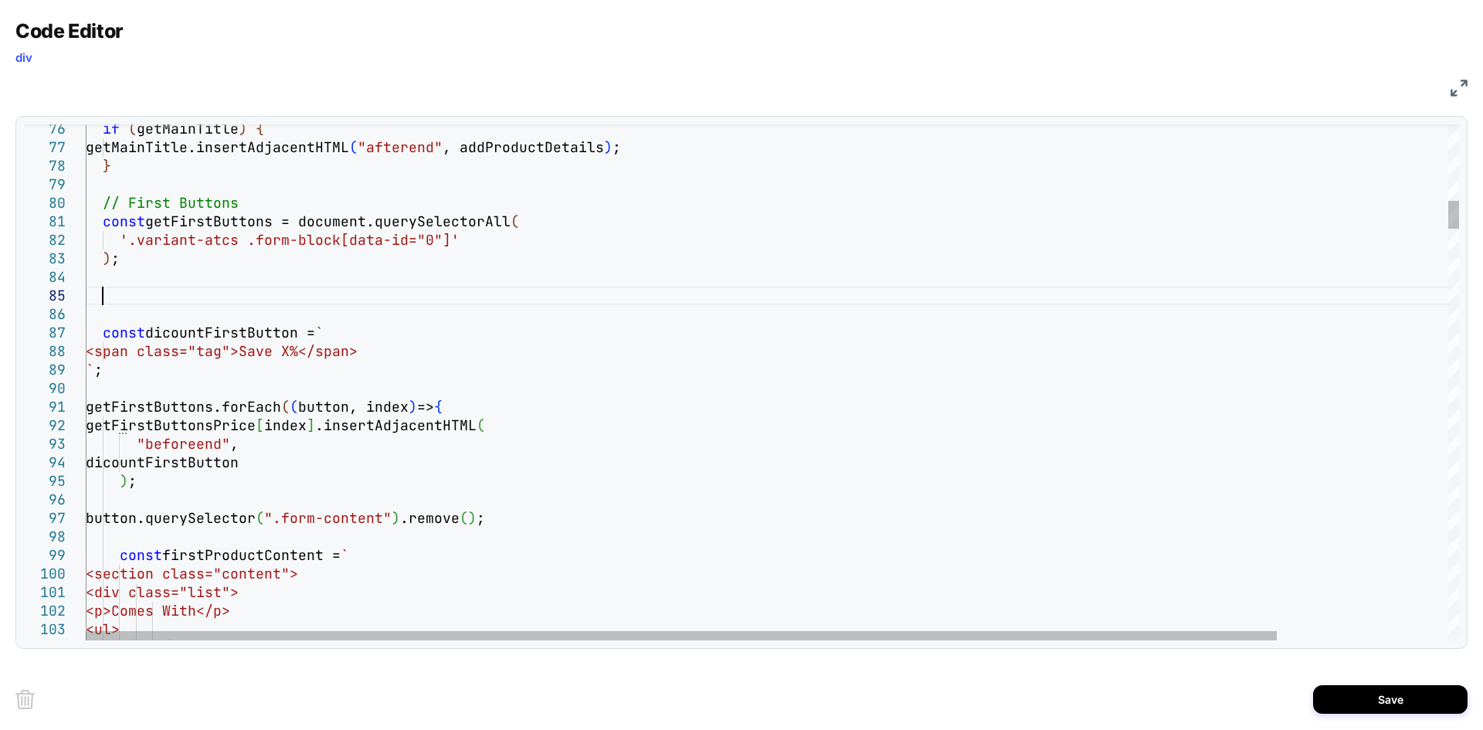
scroll to position [74, 15]
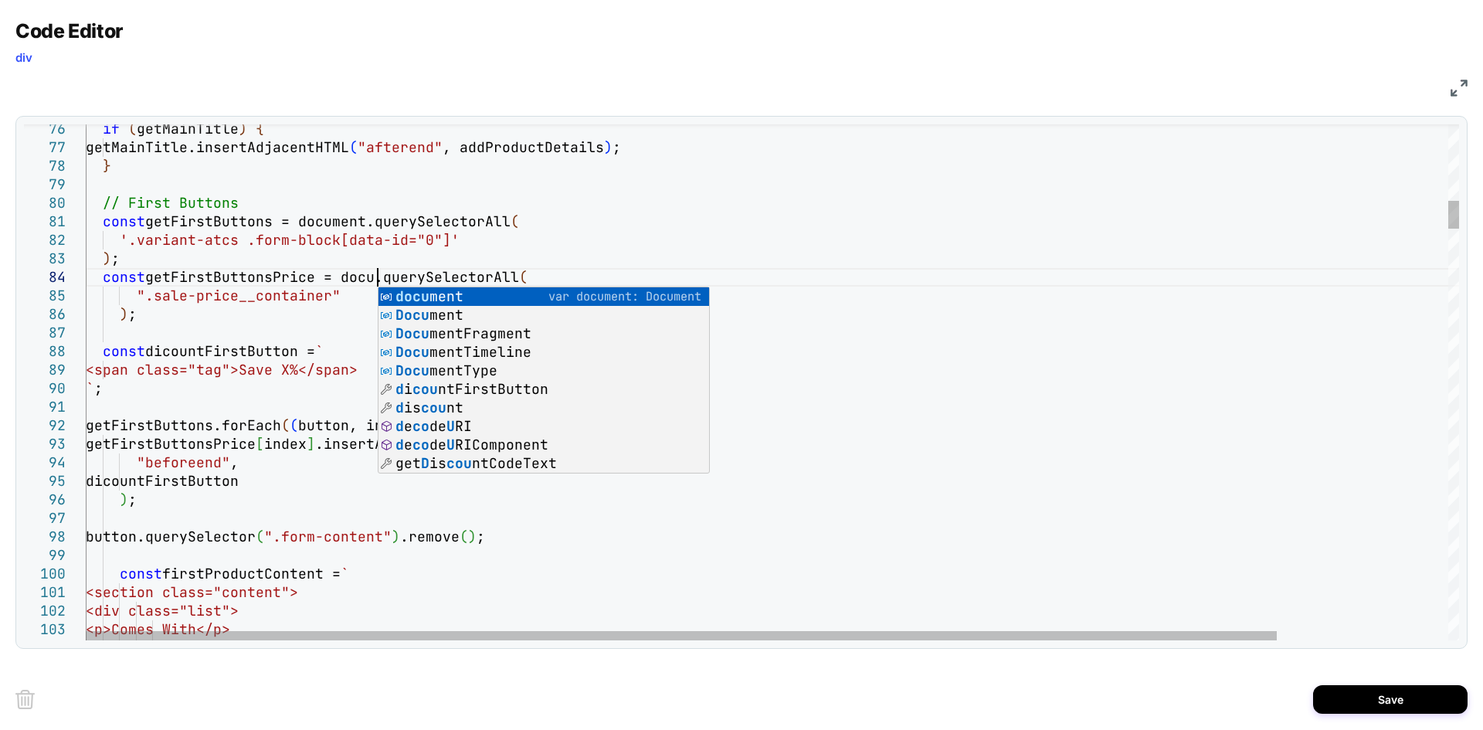
scroll to position [73, 292]
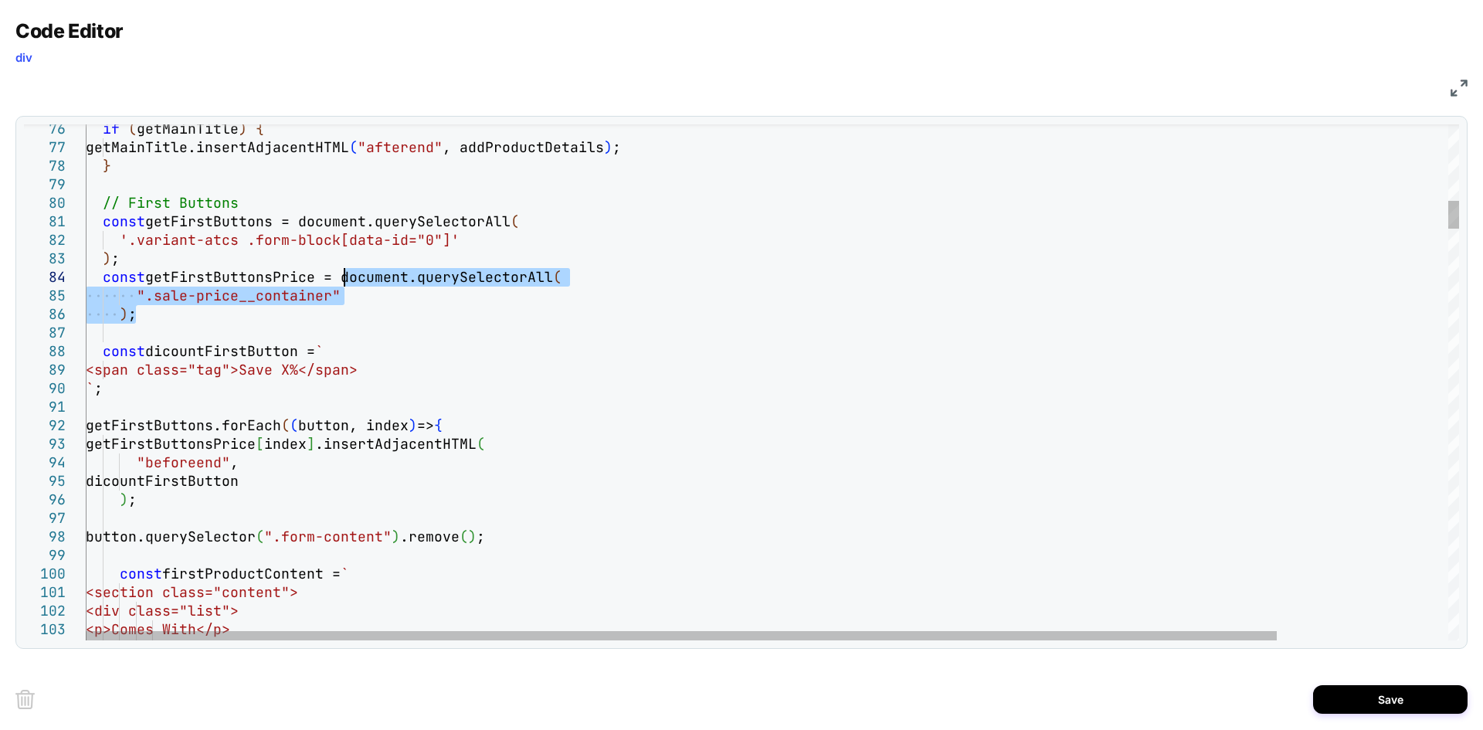
drag, startPoint x: 253, startPoint y: 321, endPoint x: 343, endPoint y: 280, distance: 98.9
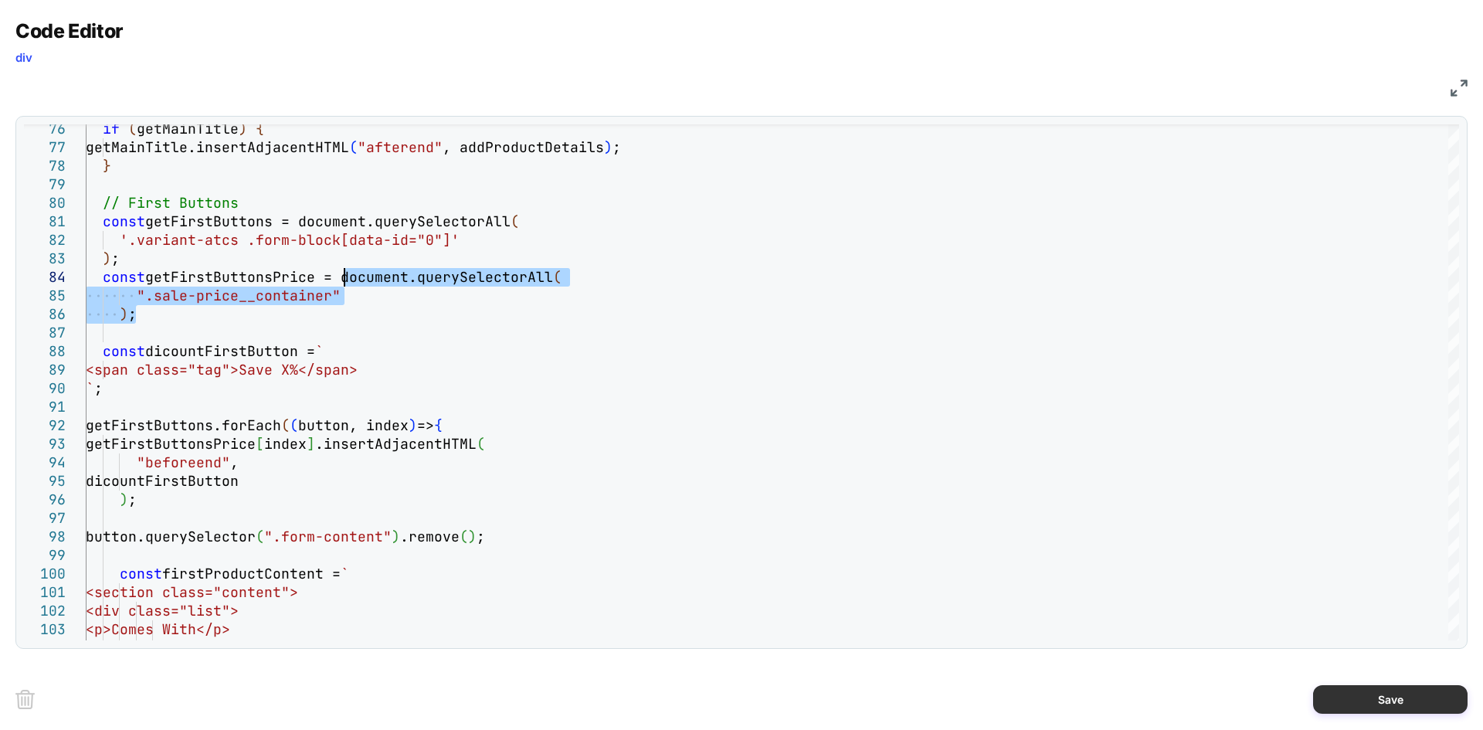
type textarea "**********"
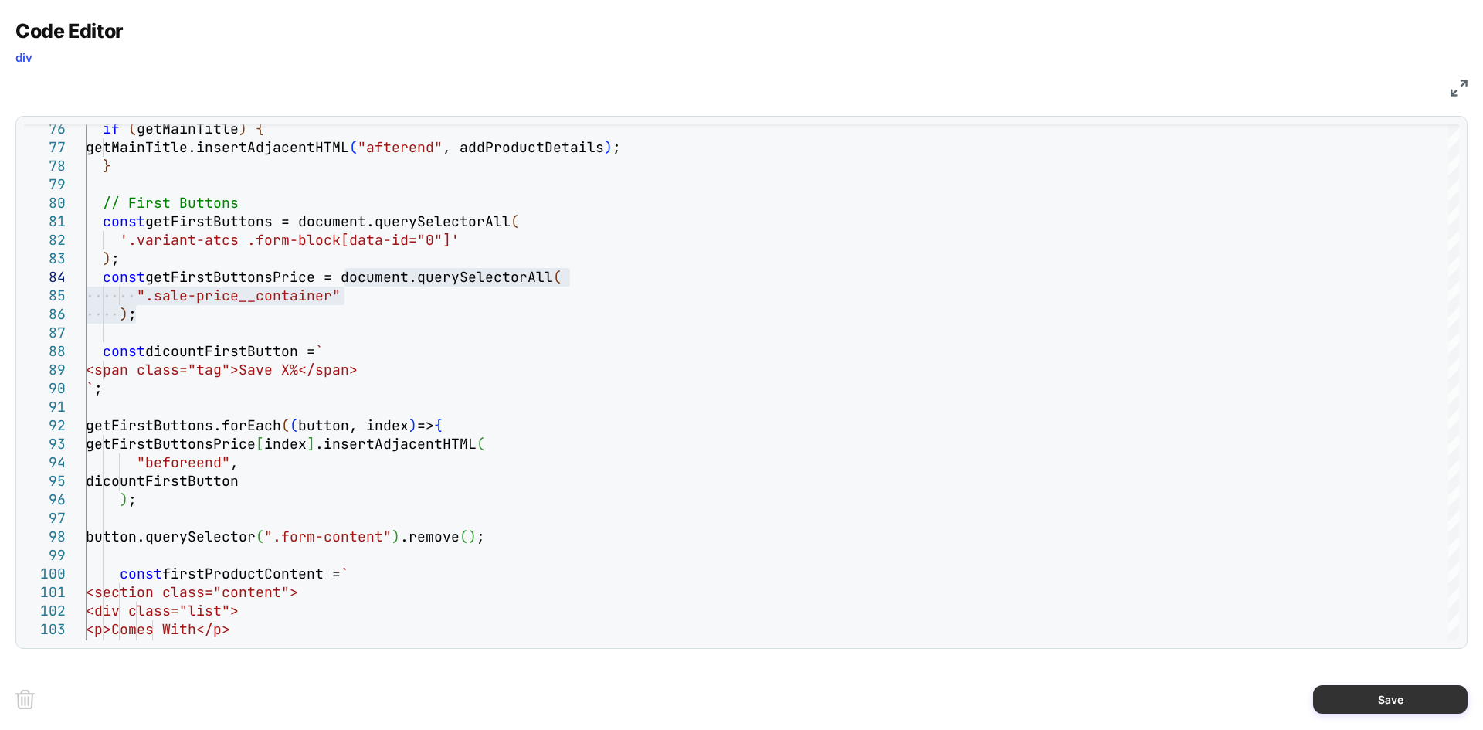
click at [1376, 686] on button "Save" at bounding box center [1390, 699] width 154 height 29
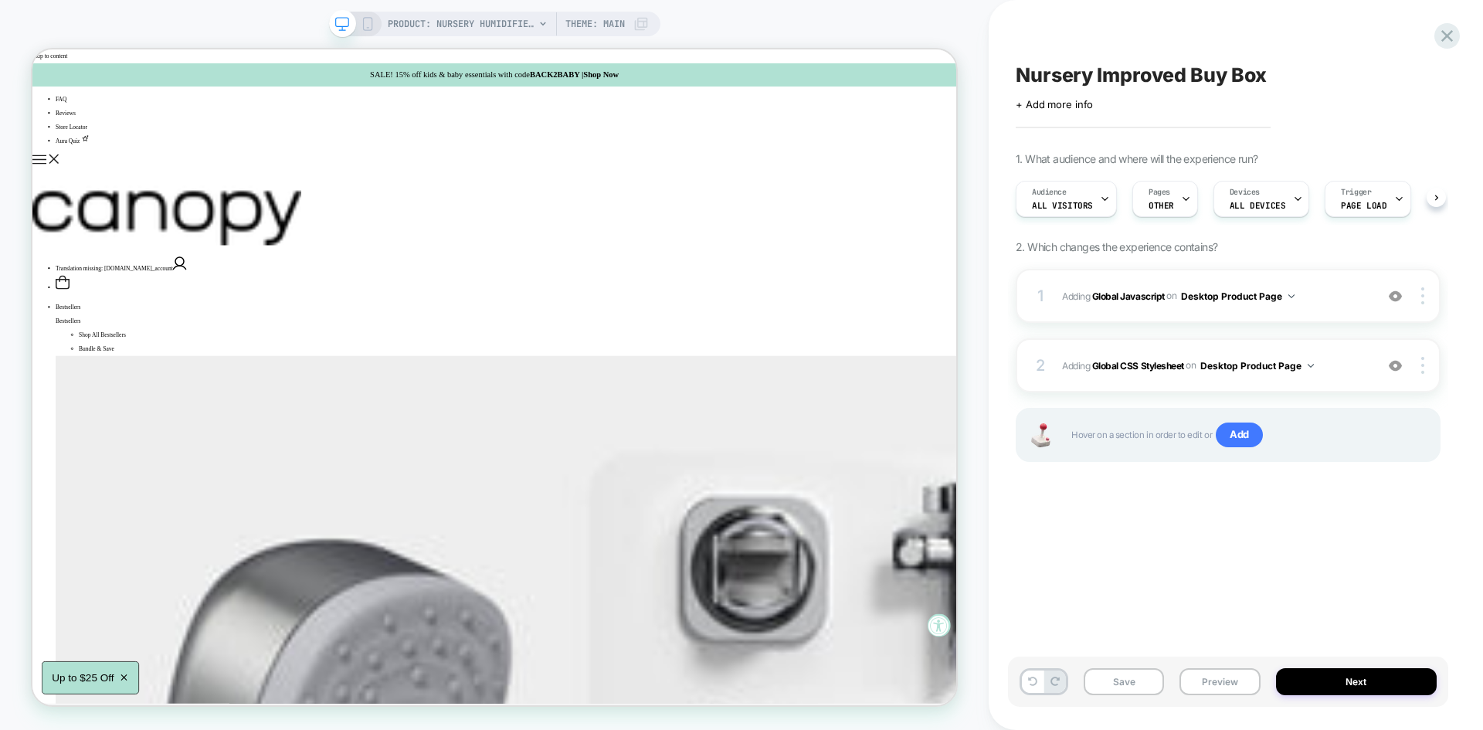
scroll to position [0, 1]
click at [1203, 682] on button "Preview" at bounding box center [1219, 681] width 80 height 27
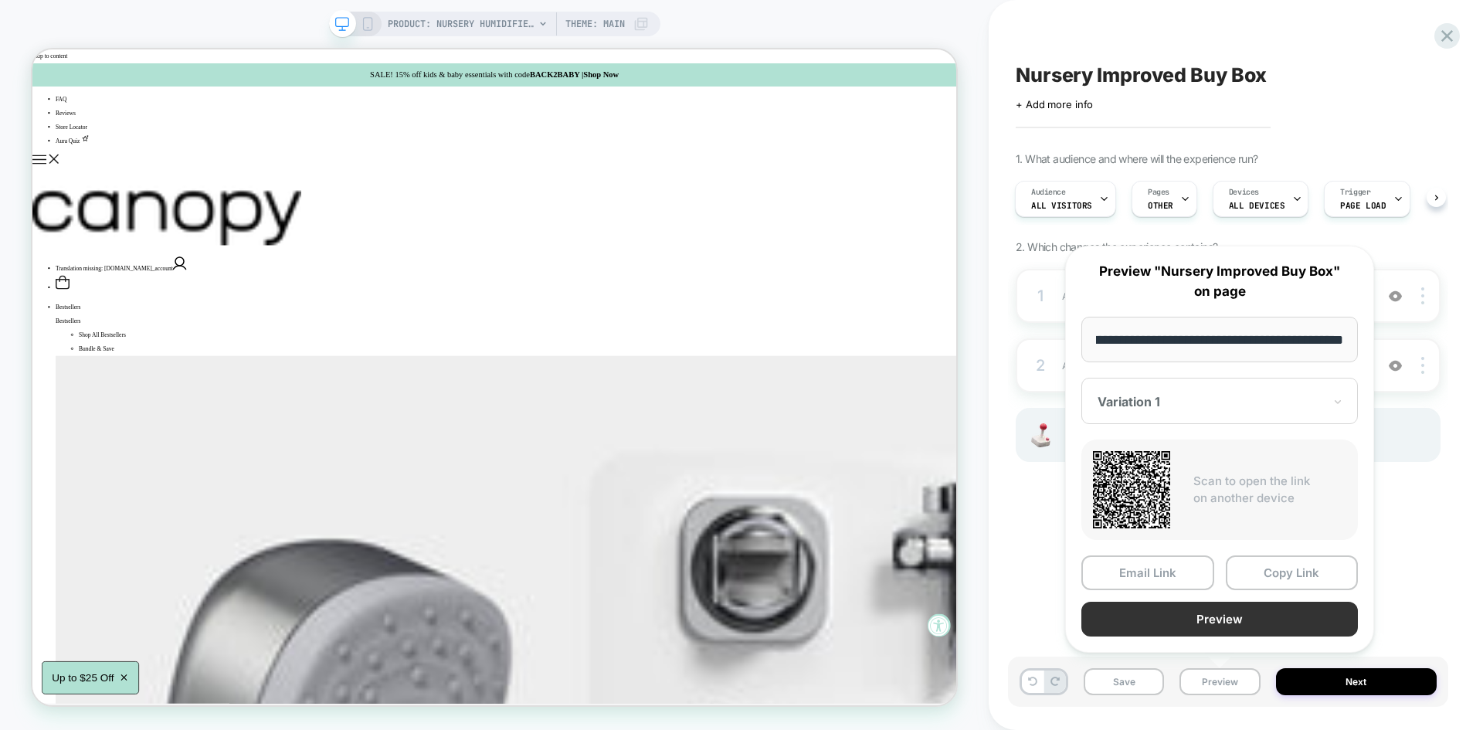
scroll to position [0, 0]
click at [1197, 618] on button "Preview" at bounding box center [1219, 619] width 277 height 35
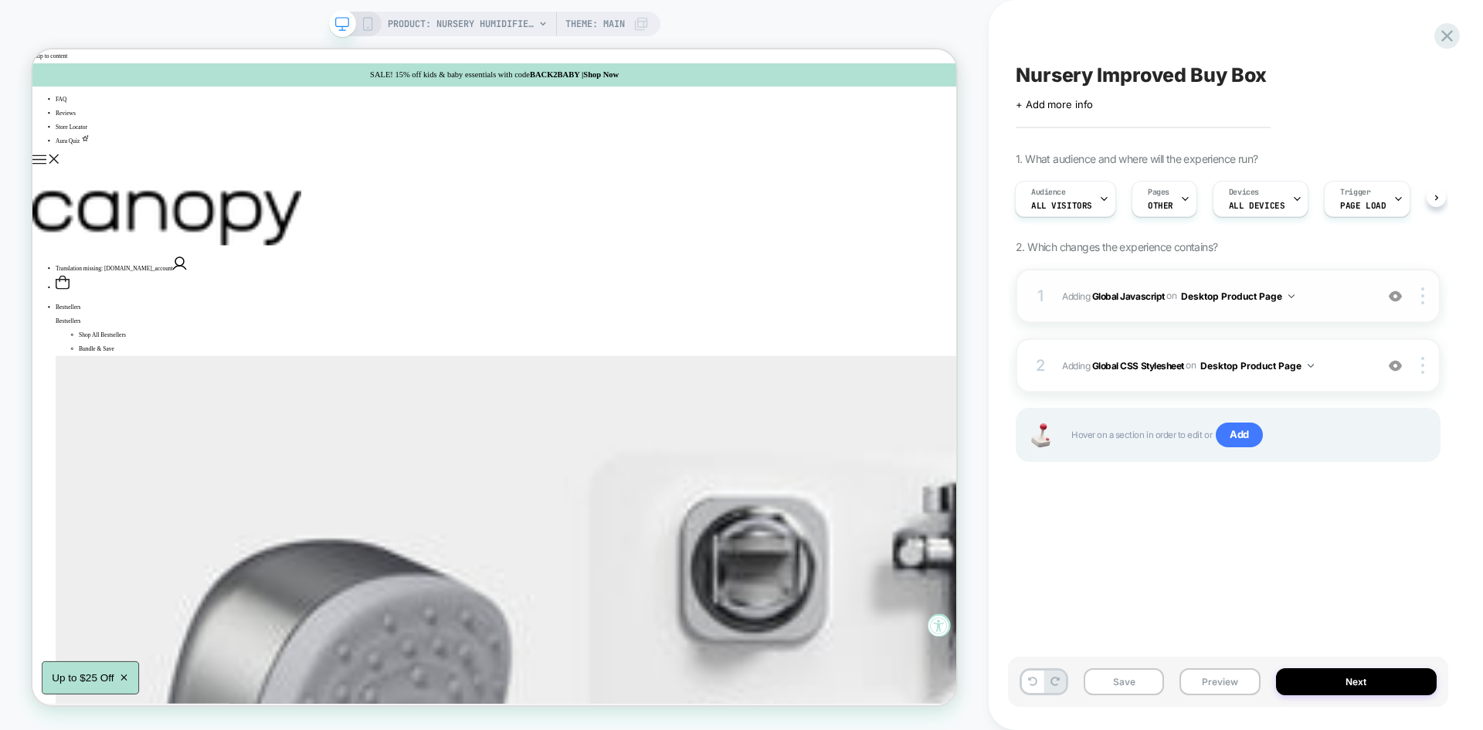
click at [1333, 302] on span "Adding Global Javascript on Desktop Product Page" at bounding box center [1214, 296] width 305 height 19
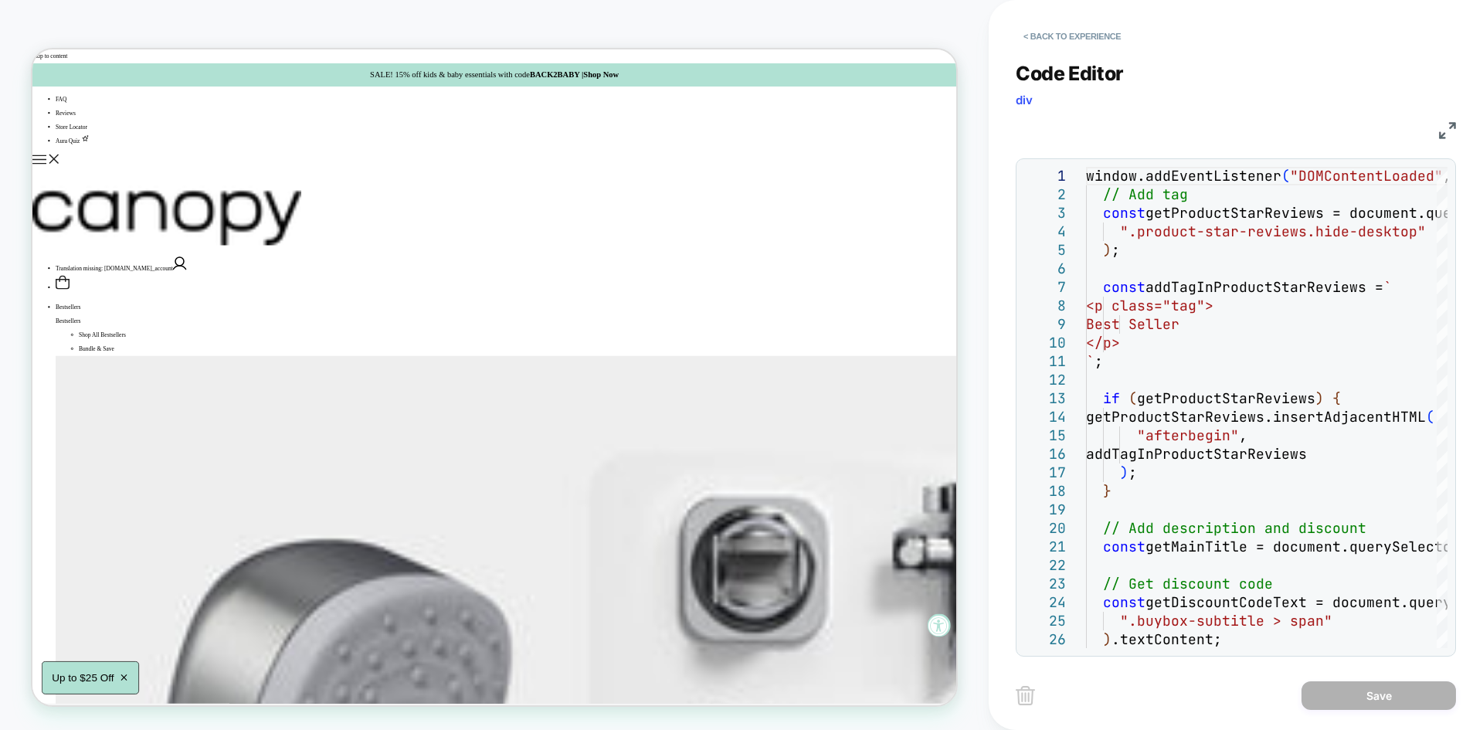
click at [1444, 132] on img at bounding box center [1447, 130] width 17 height 17
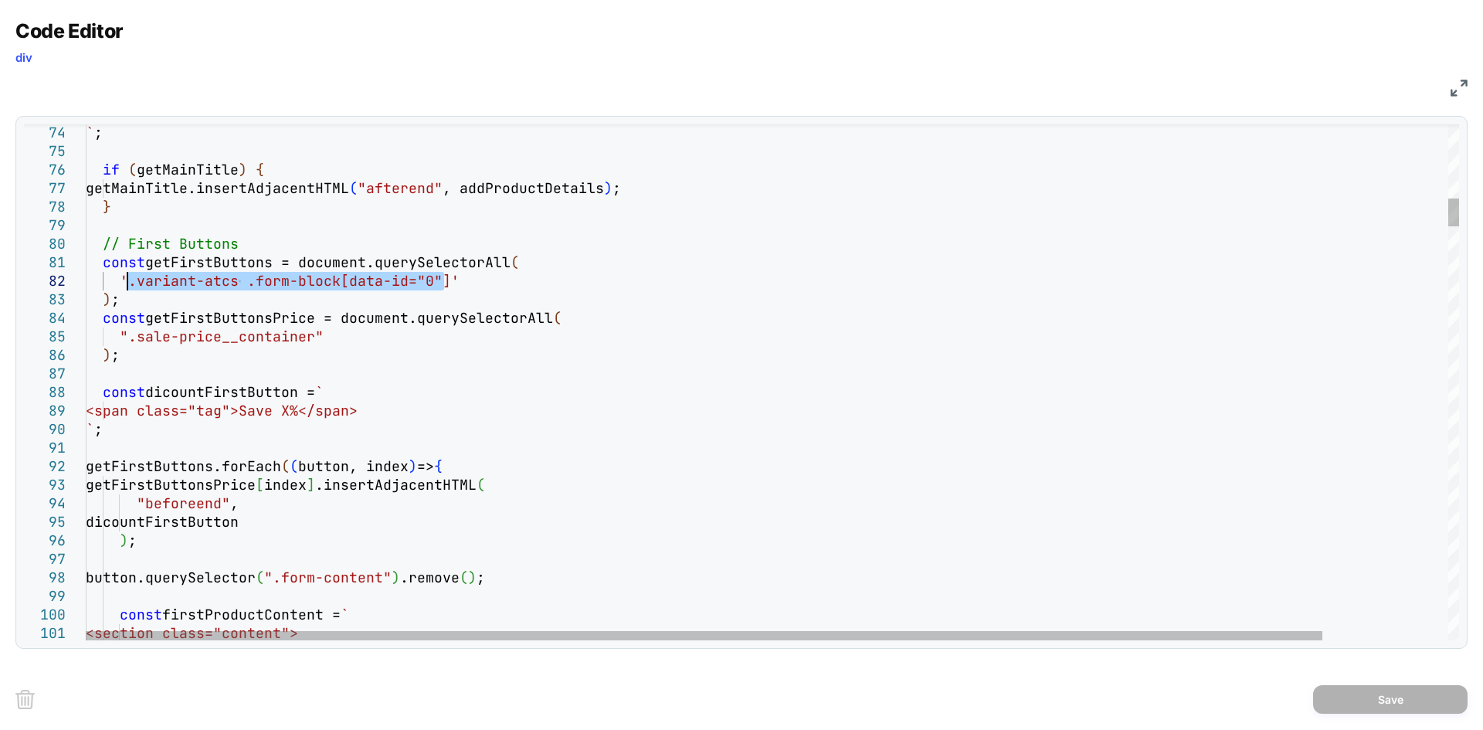
drag, startPoint x: 446, startPoint y: 281, endPoint x: 127, endPoint y: 275, distance: 319.1
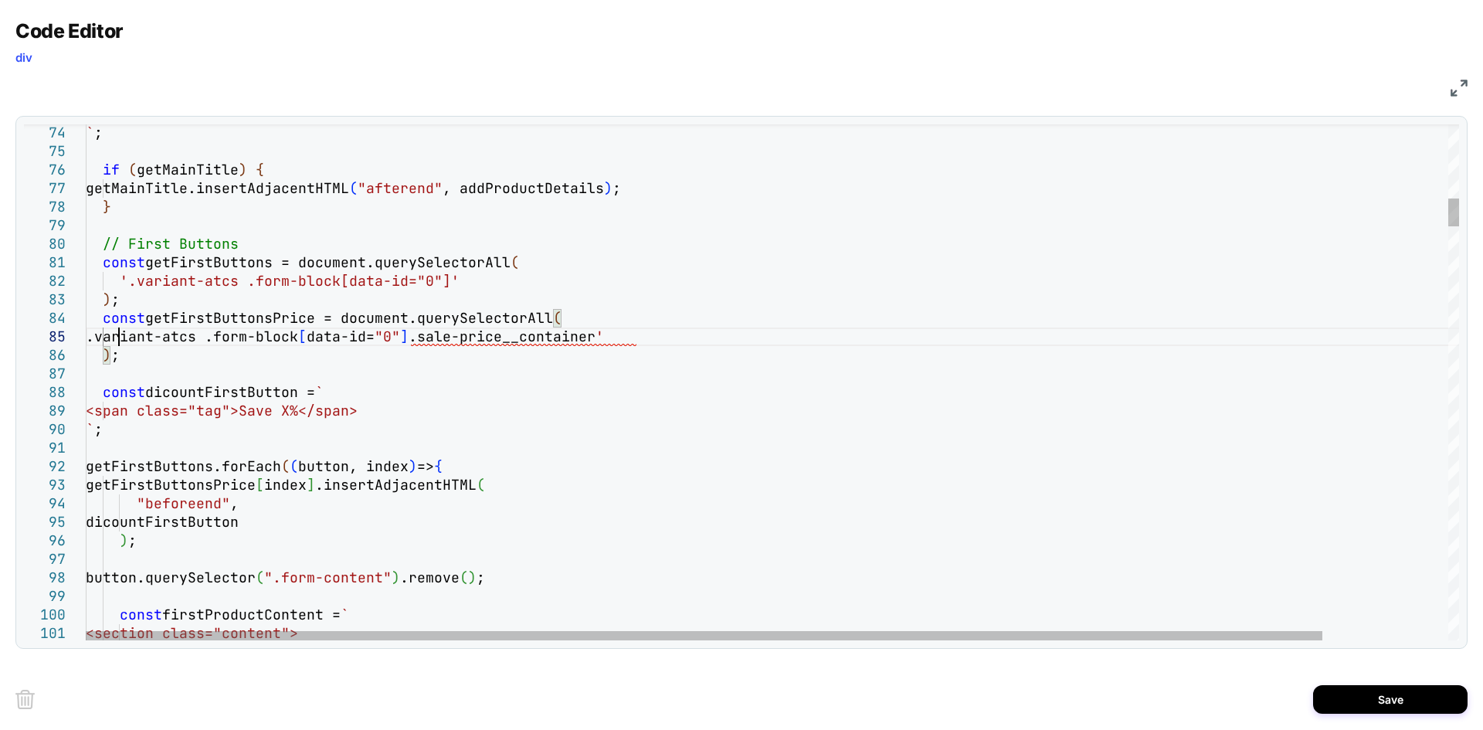
scroll to position [74, 42]
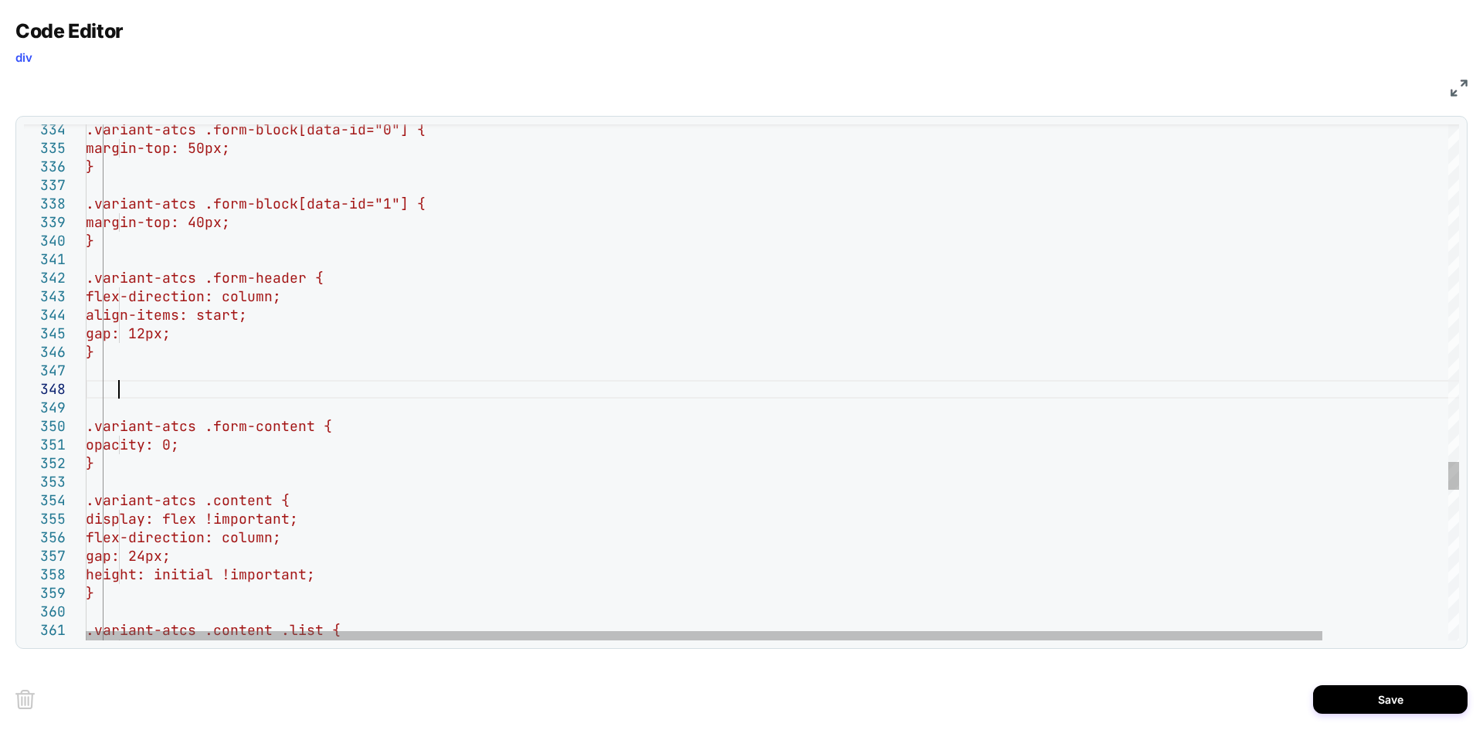
scroll to position [130, 32]
drag, startPoint x: 332, startPoint y: 278, endPoint x: 123, endPoint y: 280, distance: 209.3
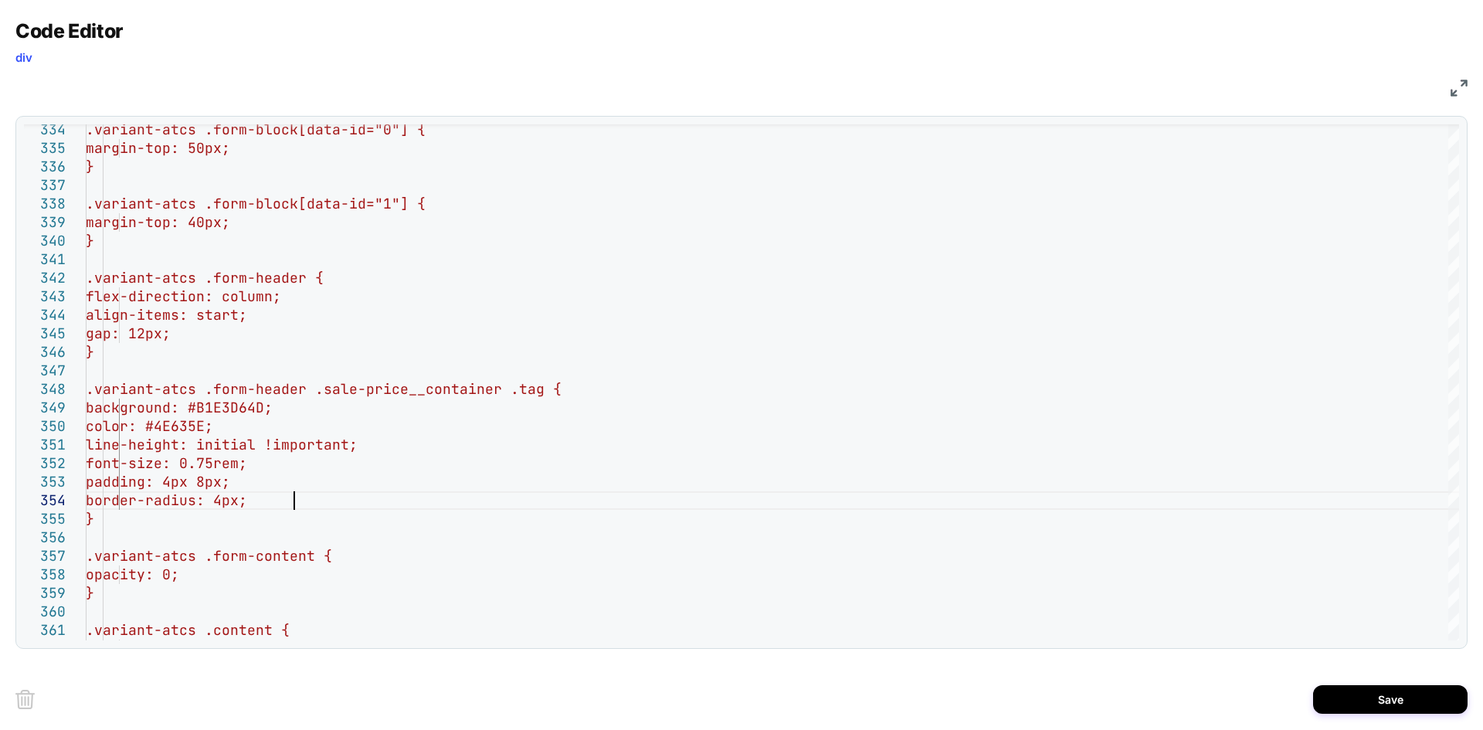
scroll to position [56, 208]
type textarea "**********"
click at [1393, 699] on button "Save" at bounding box center [1390, 699] width 154 height 29
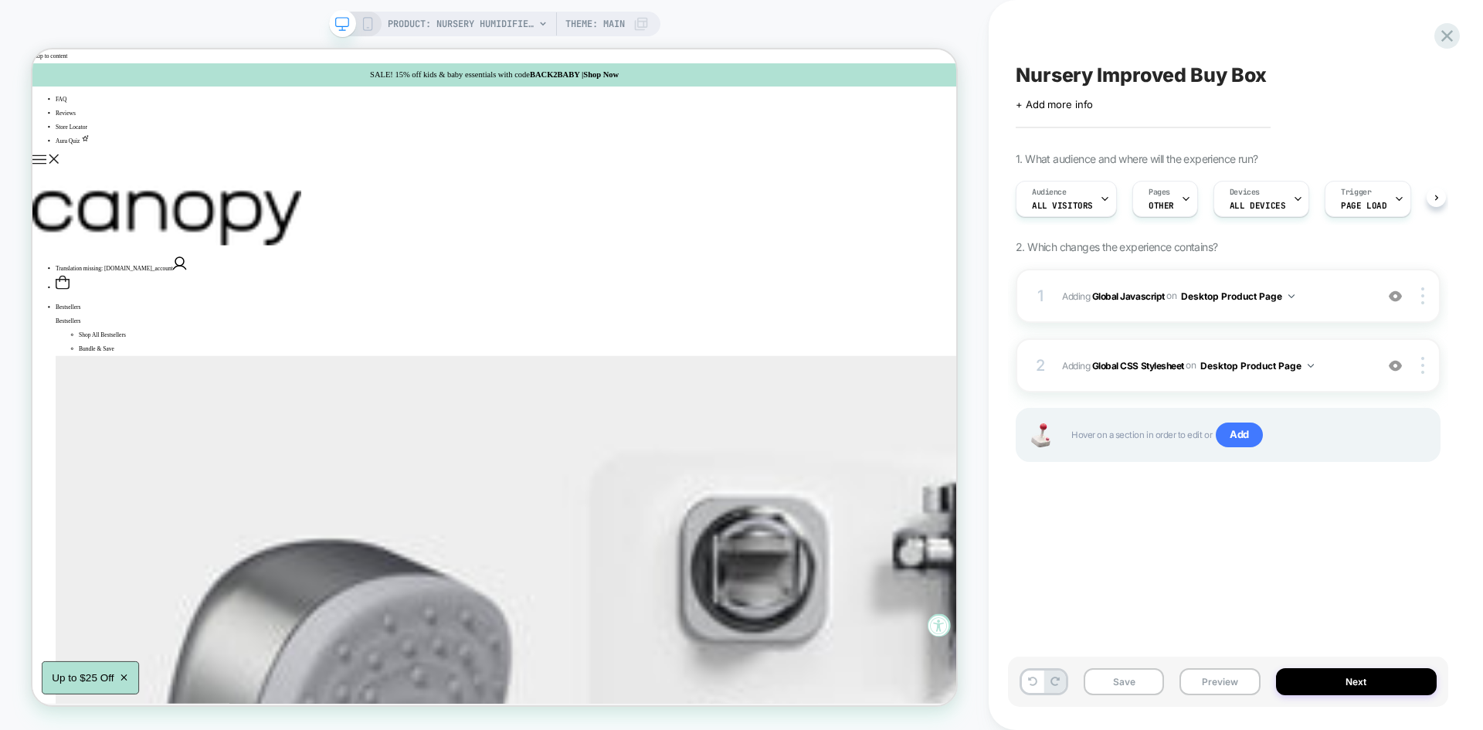
scroll to position [0, 1]
click at [1118, 690] on button "Save" at bounding box center [1124, 681] width 80 height 27
click at [1225, 687] on button "Preview" at bounding box center [1219, 681] width 80 height 27
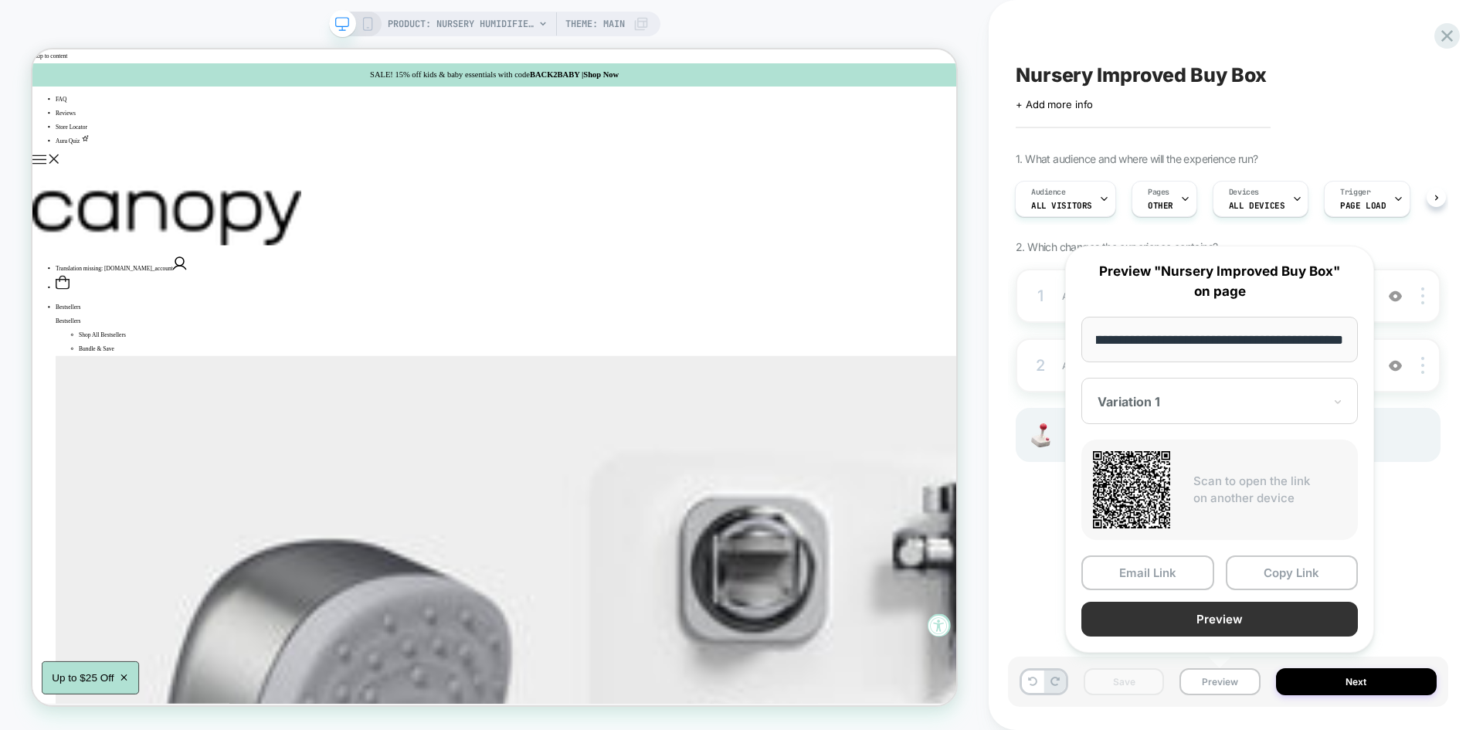
scroll to position [0, 0]
click at [1174, 629] on button "Preview" at bounding box center [1219, 619] width 277 height 35
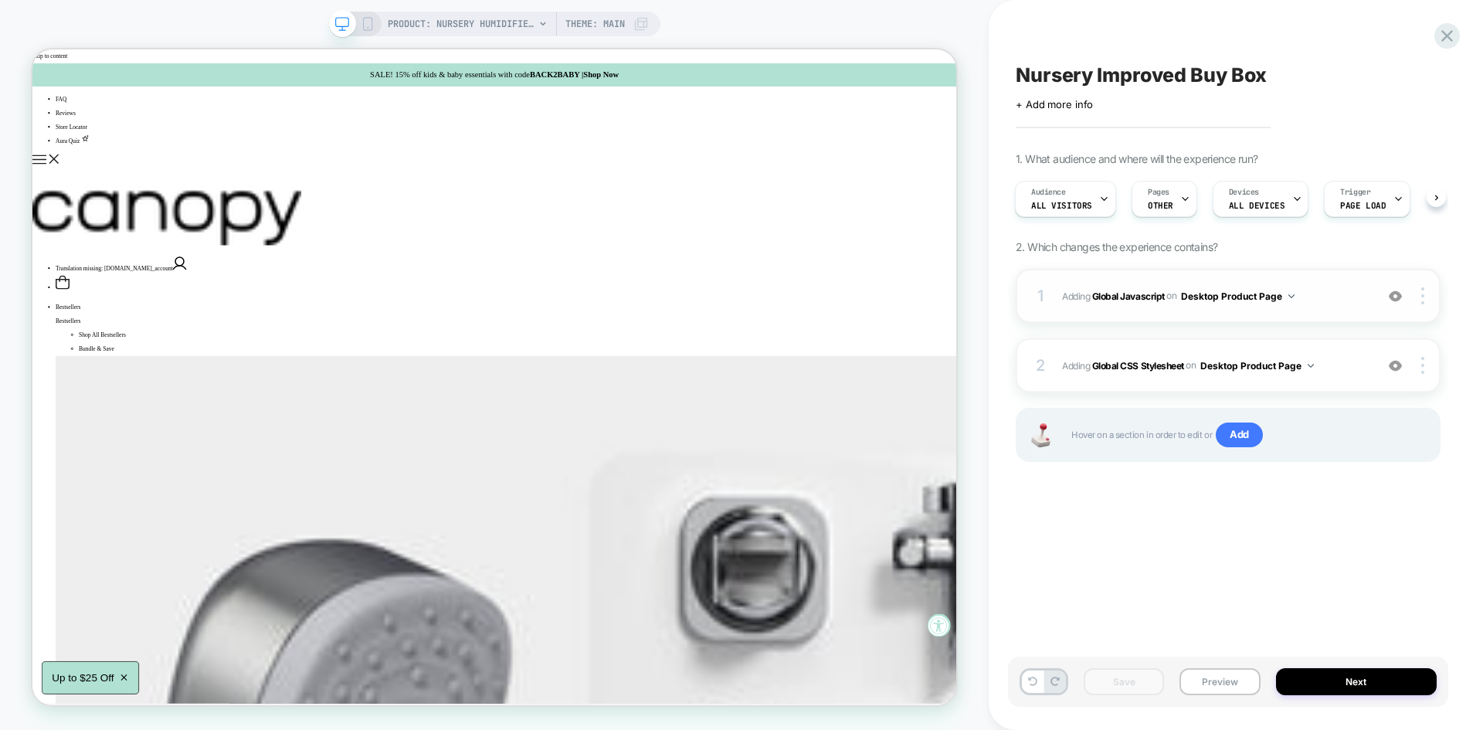
click at [1325, 300] on span "Adding Global Javascript on Desktop Product Page" at bounding box center [1214, 296] width 305 height 19
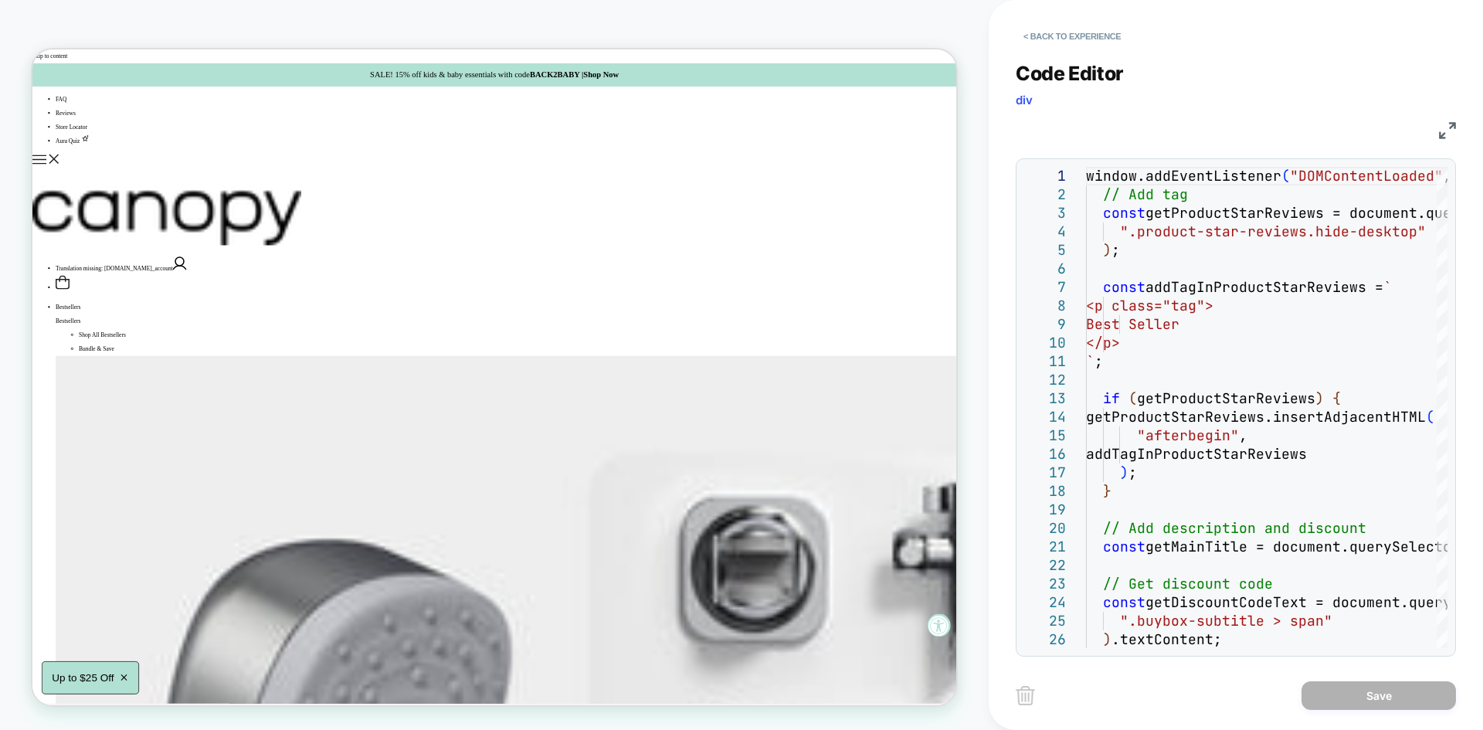
click at [1449, 134] on img at bounding box center [1447, 130] width 17 height 17
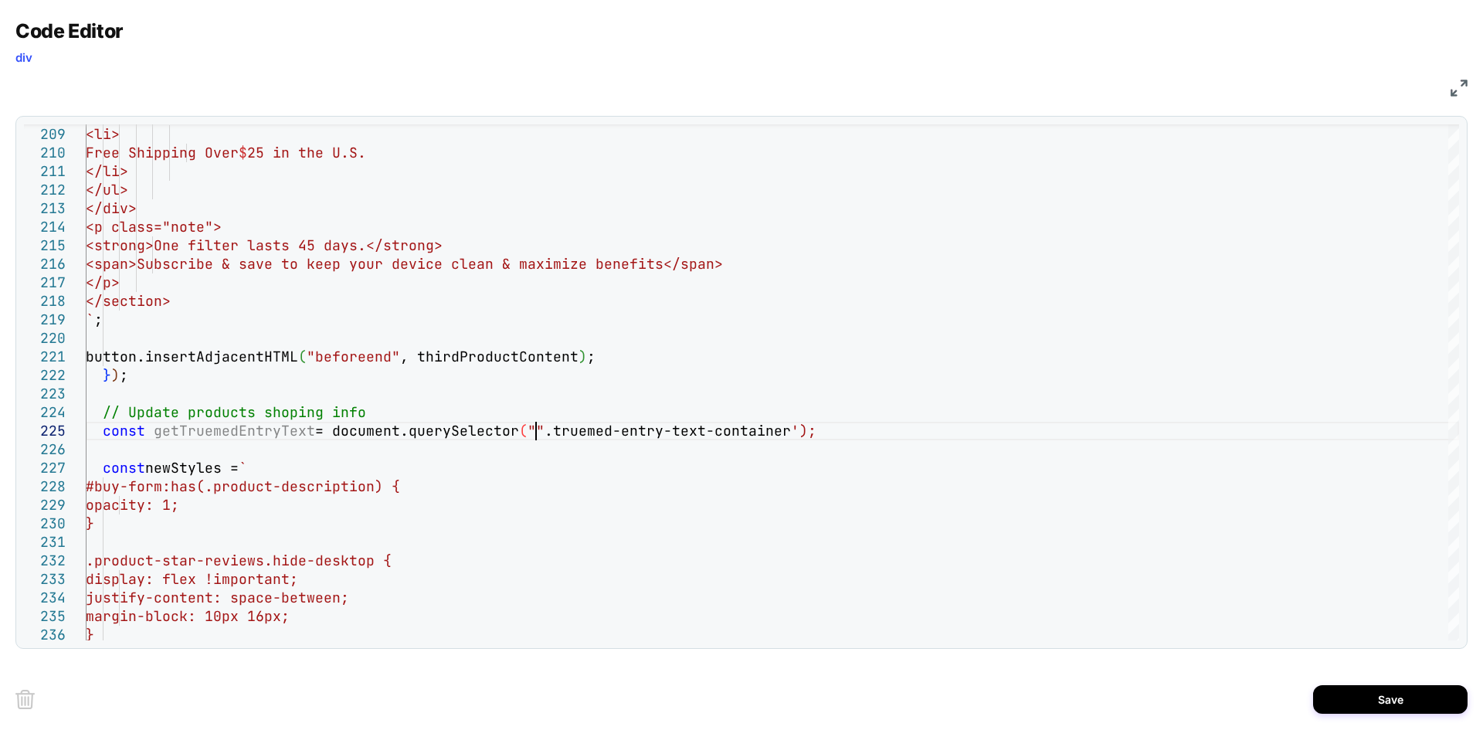
scroll to position [74, 450]
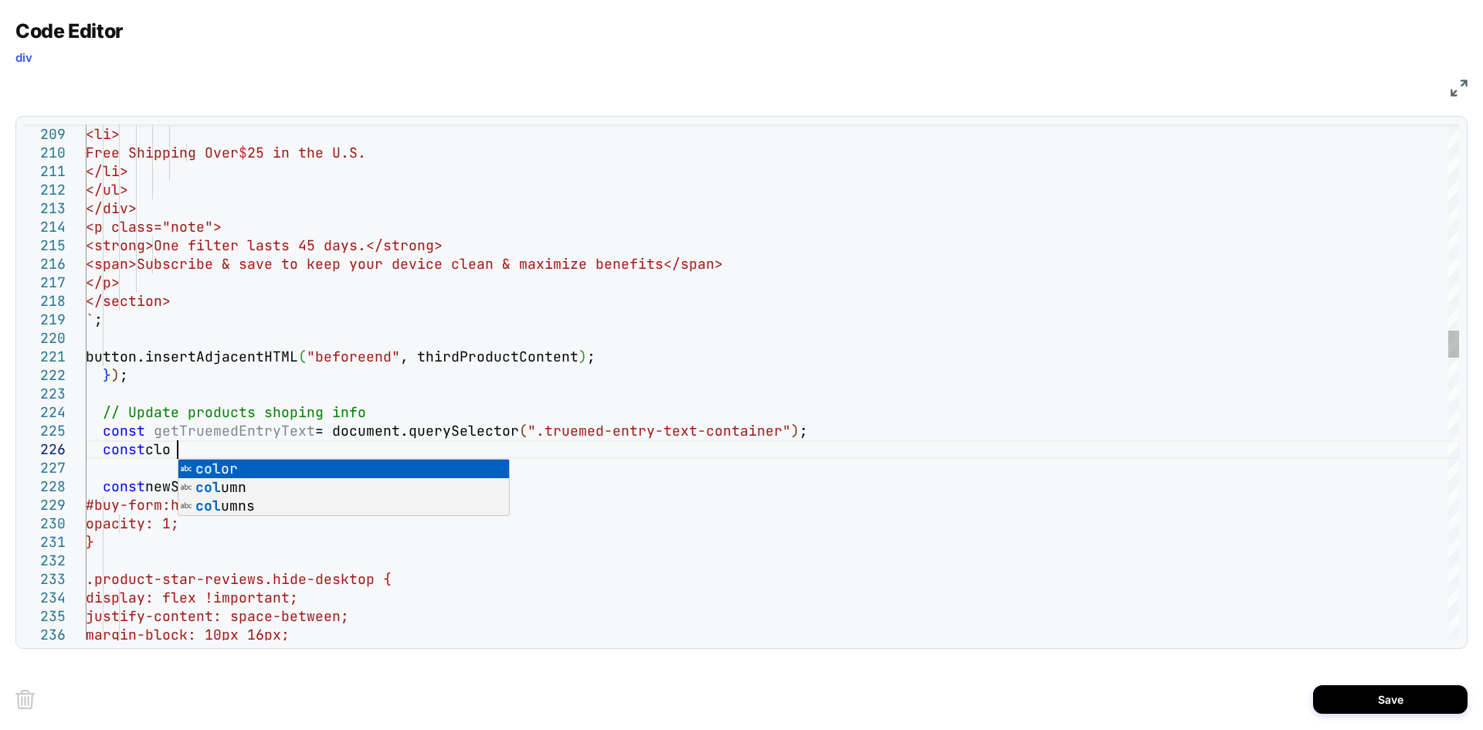
scroll to position [93, 107]
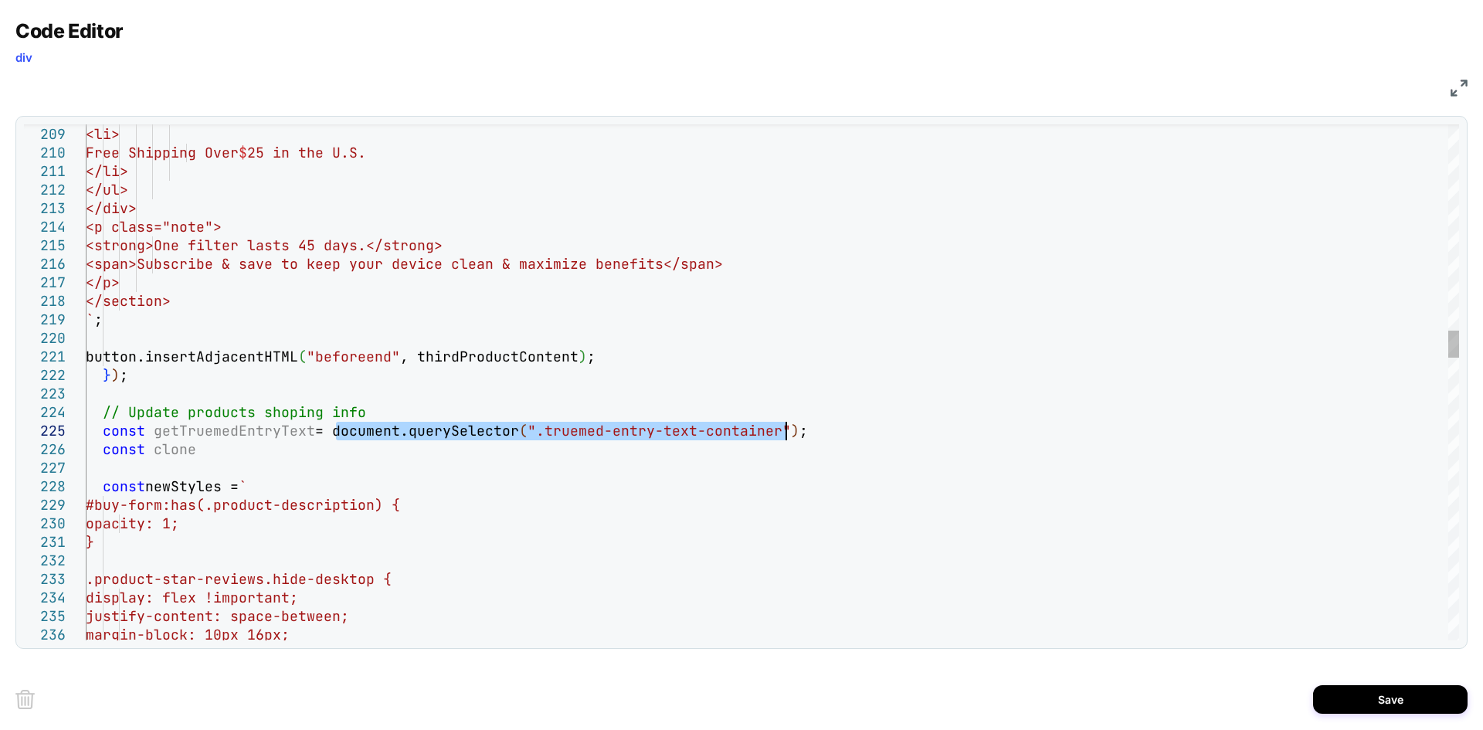
drag, startPoint x: 334, startPoint y: 427, endPoint x: 790, endPoint y: 426, distance: 455.7
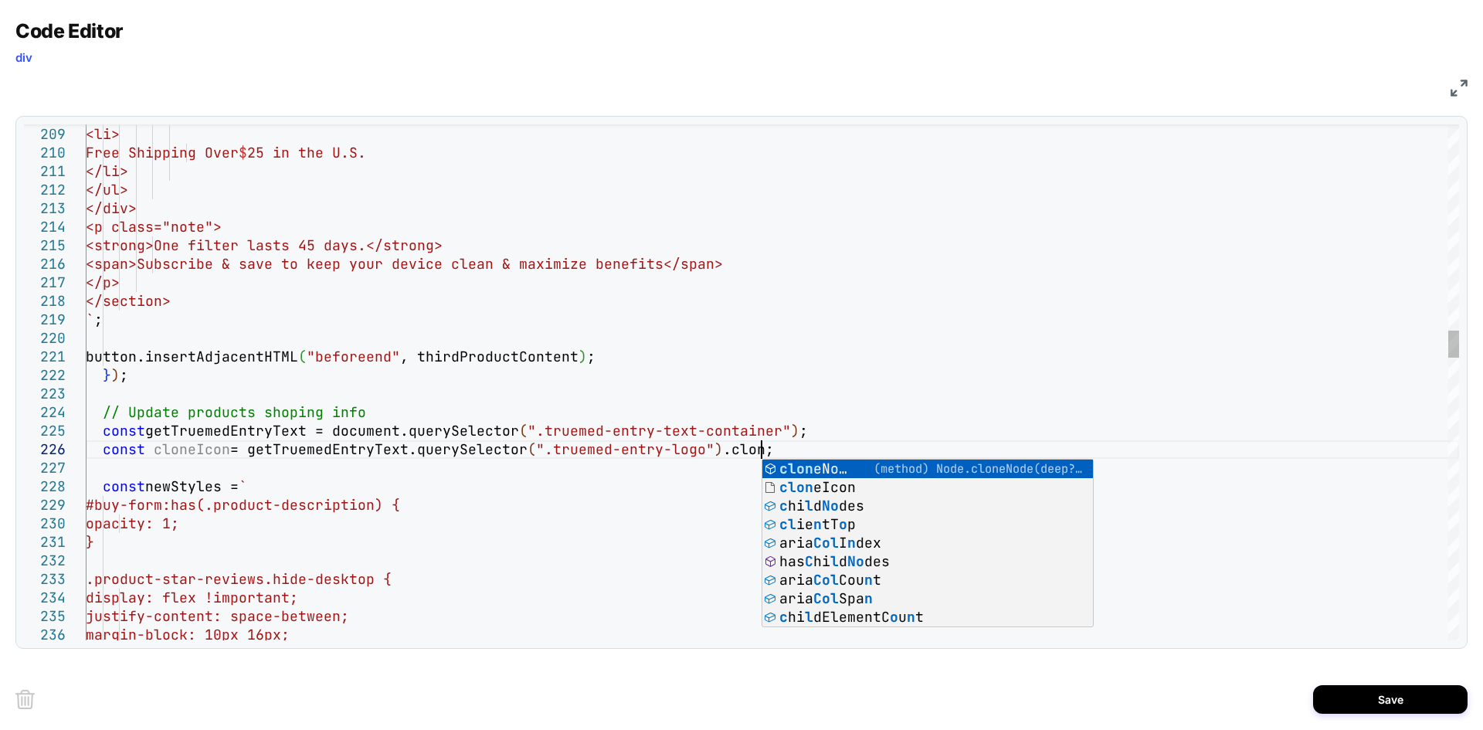
scroll to position [93, 684]
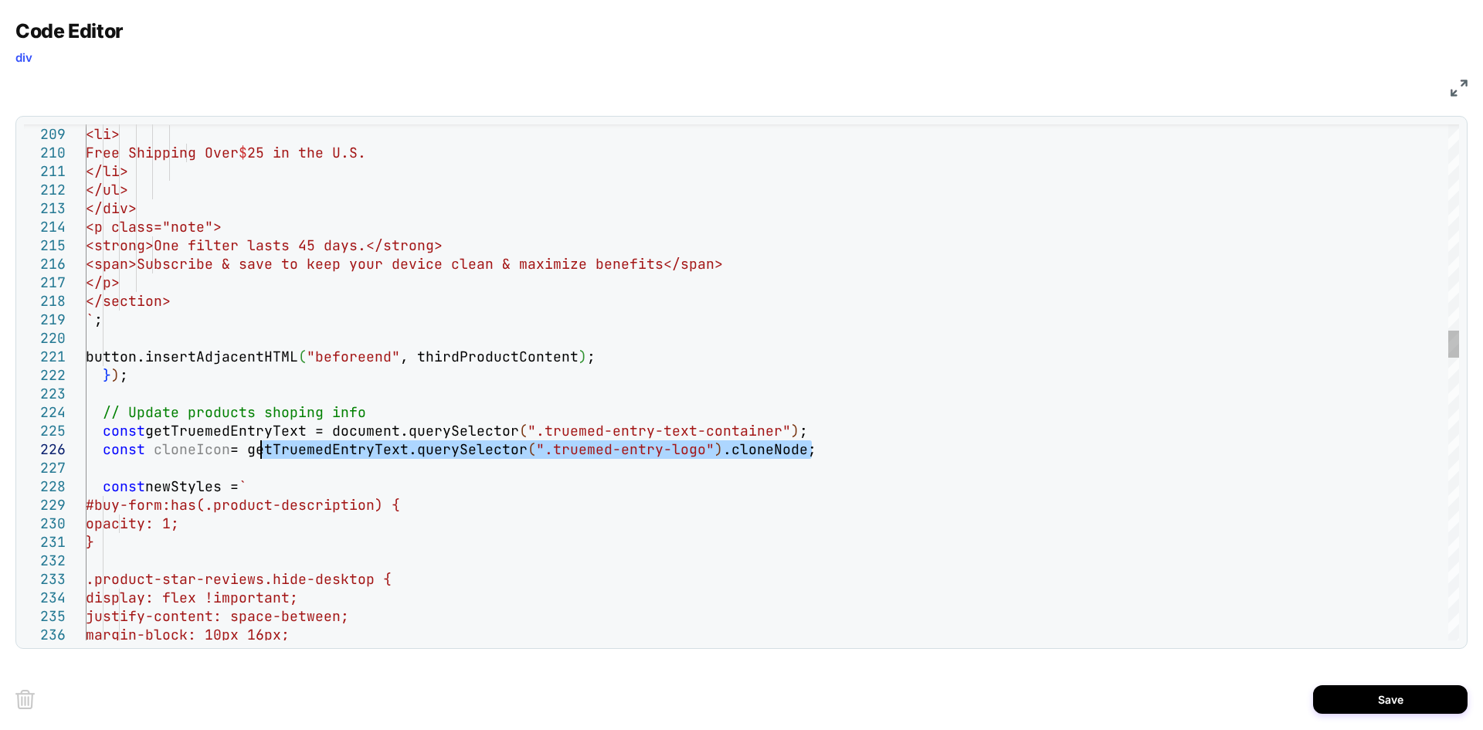
drag, startPoint x: 817, startPoint y: 449, endPoint x: 256, endPoint y: 456, distance: 561.6
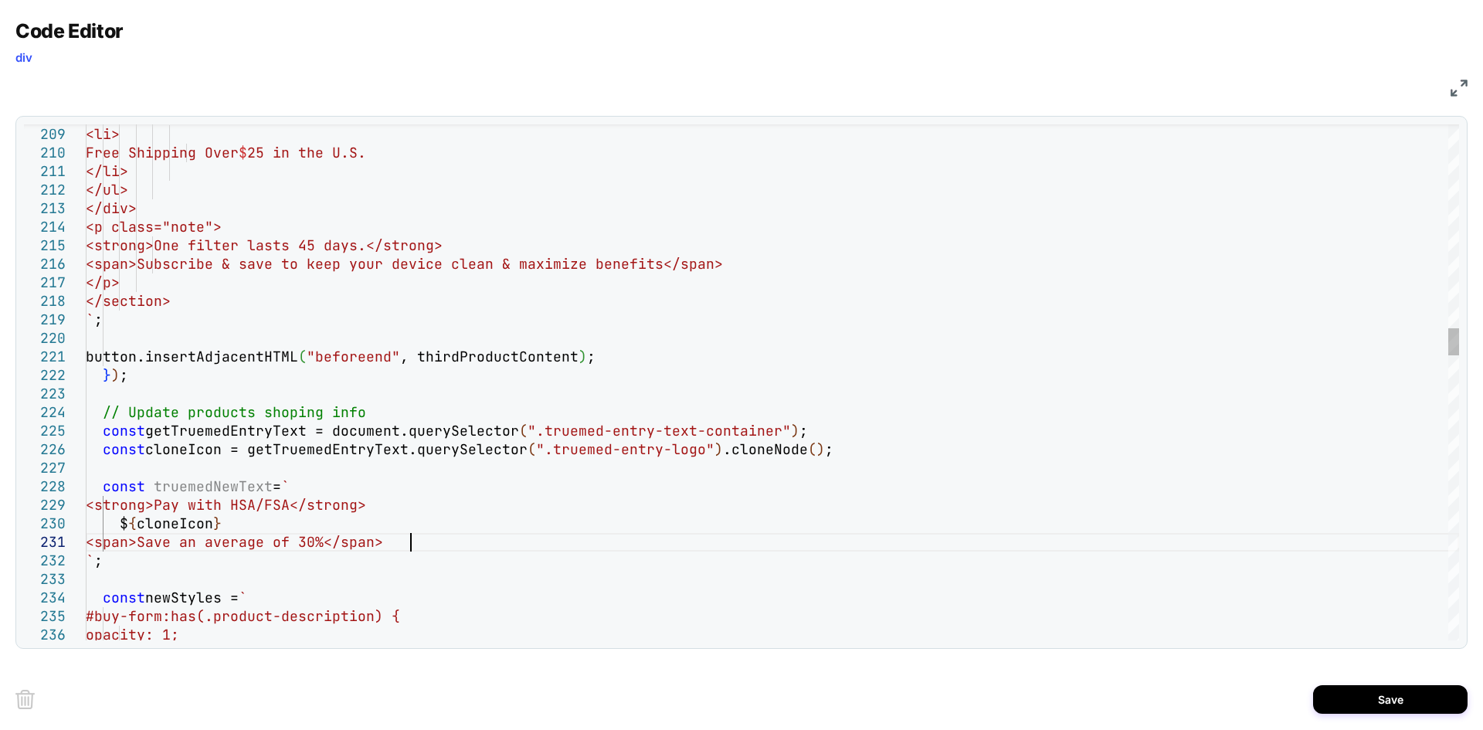
scroll to position [17, 324]
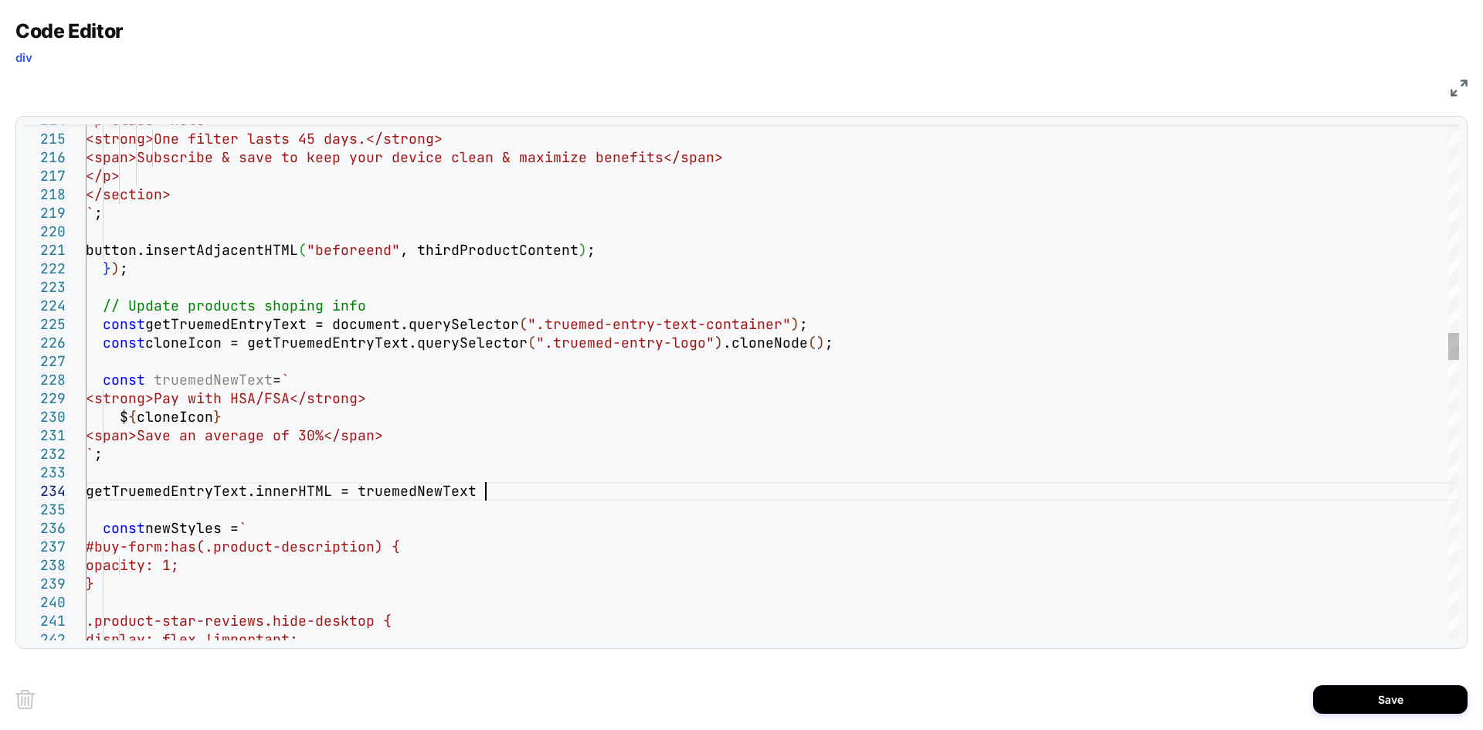
scroll to position [56, 408]
type textarea "**********"
click at [1386, 709] on button "Save" at bounding box center [1390, 699] width 154 height 29
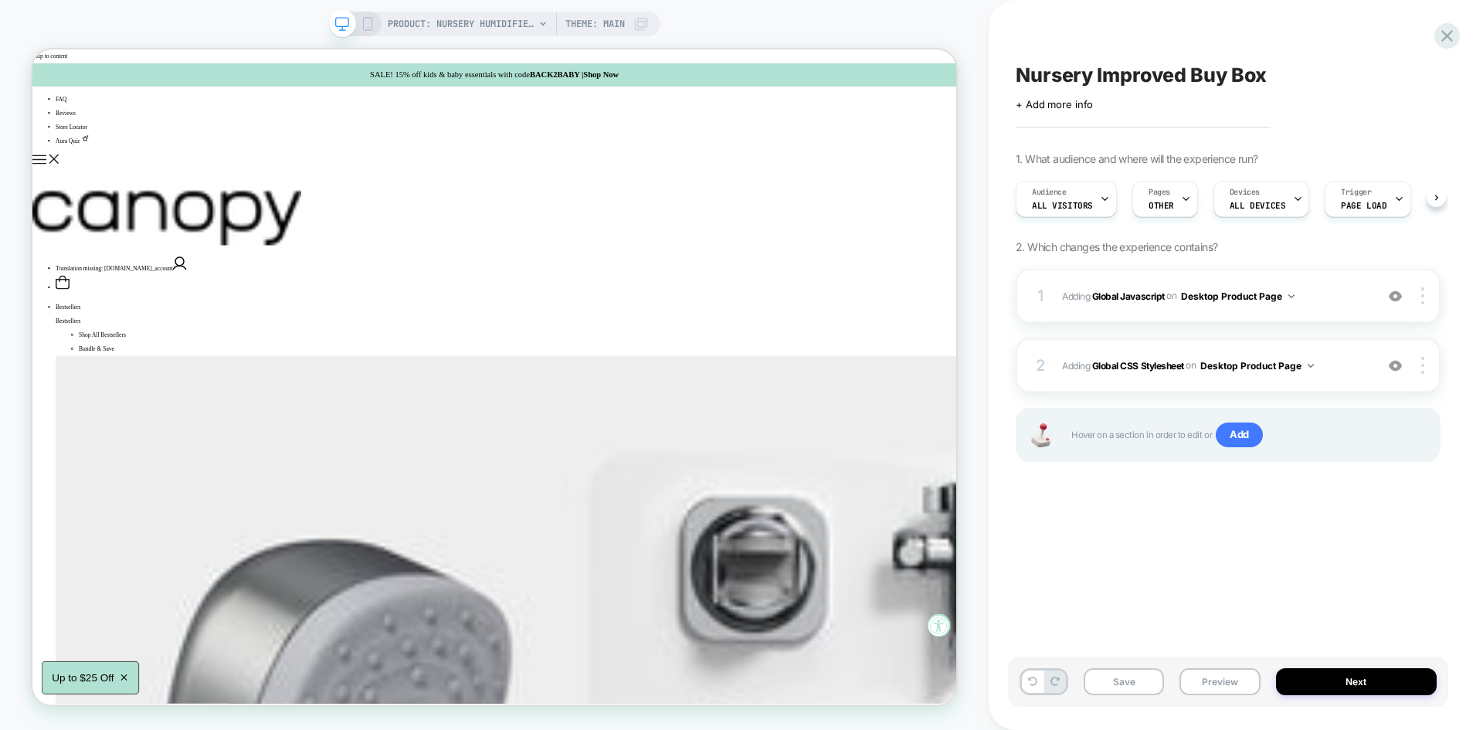
scroll to position [0, 1]
click at [1124, 687] on button "Save" at bounding box center [1124, 681] width 80 height 27
click at [1229, 681] on button "Preview" at bounding box center [1219, 681] width 80 height 27
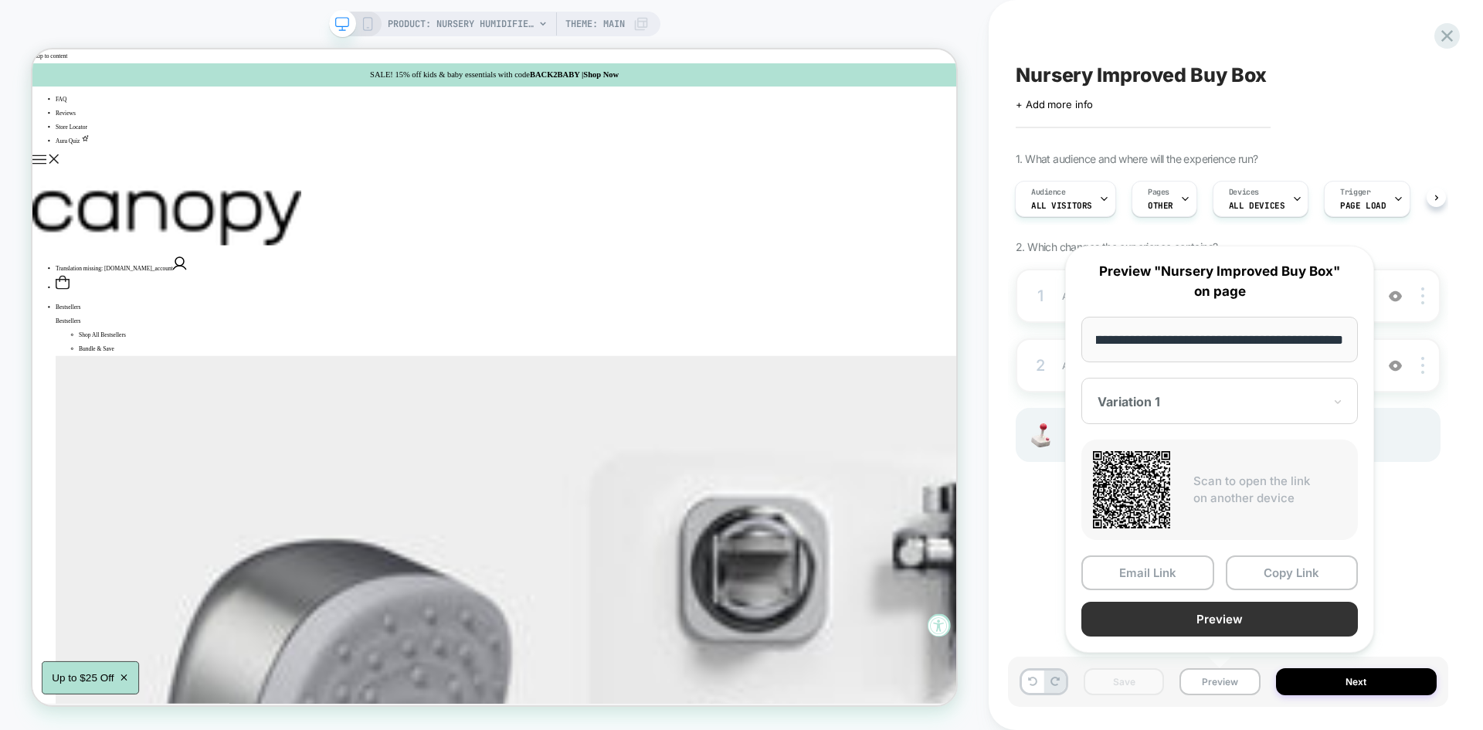
scroll to position [0, 0]
click at [1207, 627] on button "Preview" at bounding box center [1219, 619] width 277 height 35
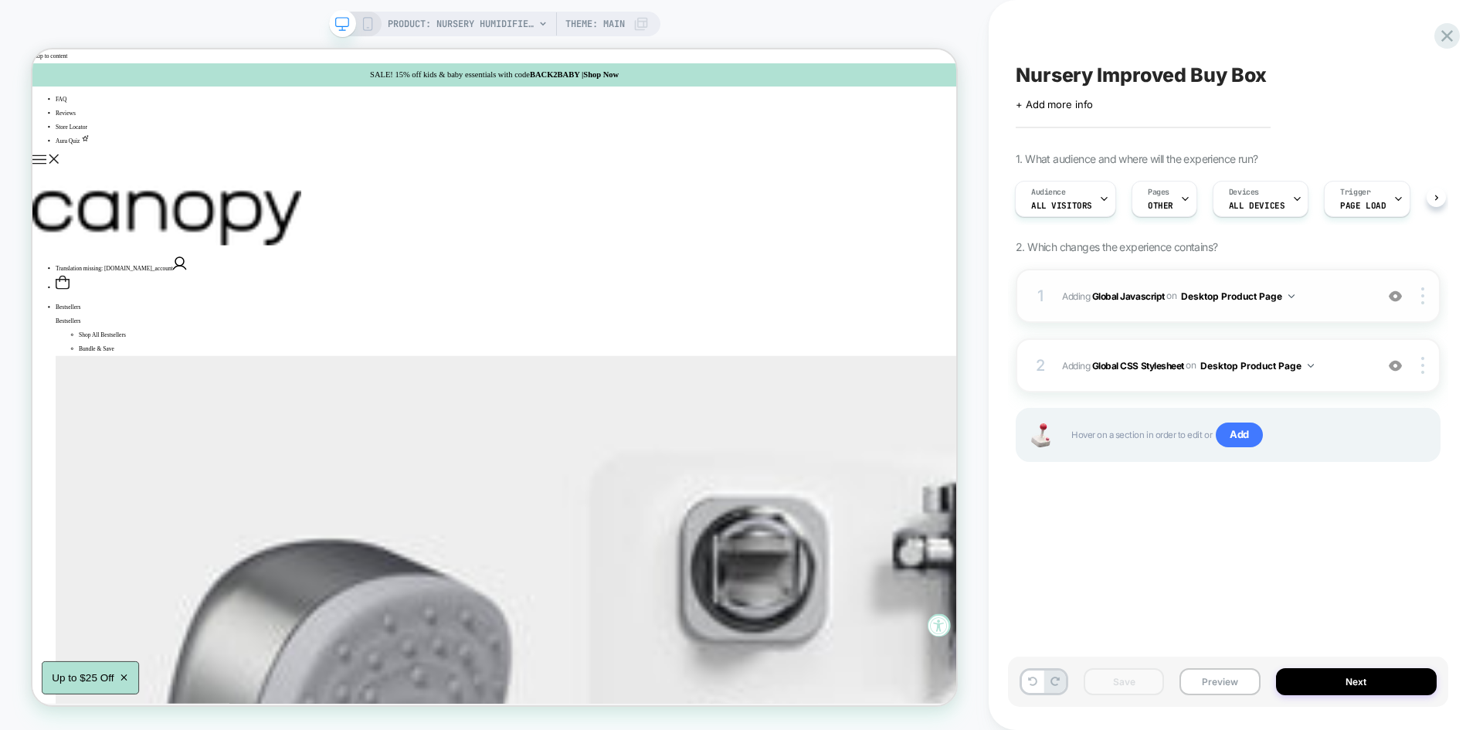
click at [1302, 299] on span "Adding Global Javascript on Desktop Product Page" at bounding box center [1214, 296] width 305 height 19
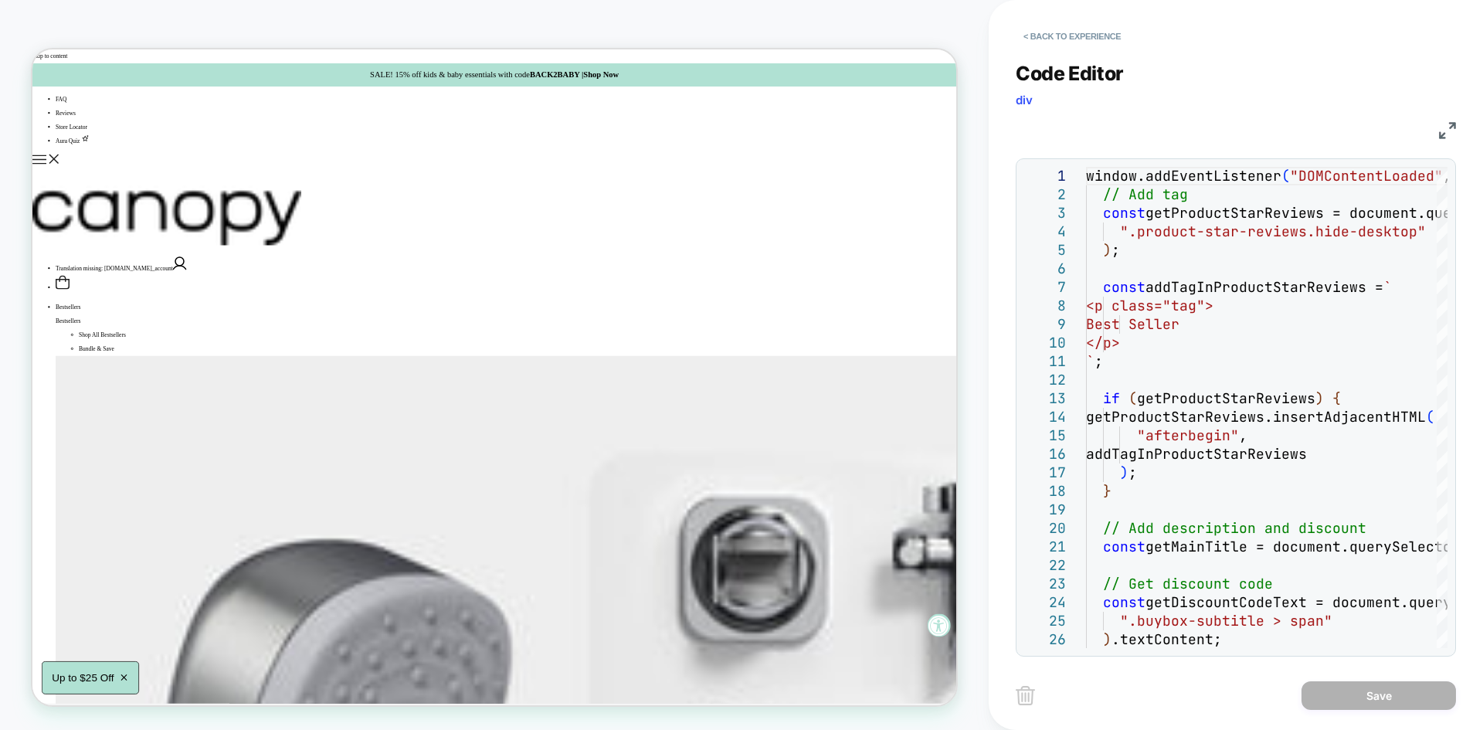
click at [1437, 127] on div "JS" at bounding box center [1236, 128] width 440 height 26
click at [1444, 127] on img at bounding box center [1447, 130] width 17 height 17
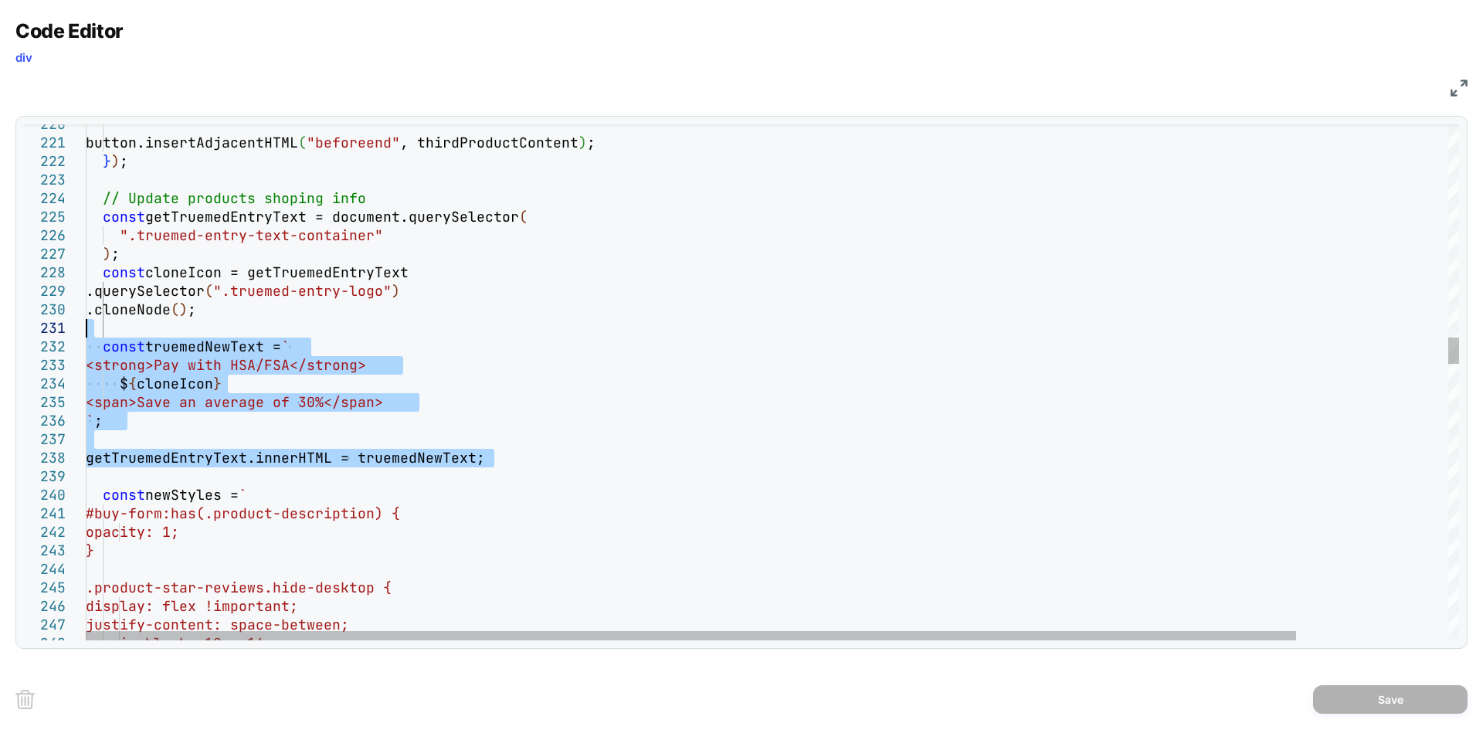
type textarea "**********"
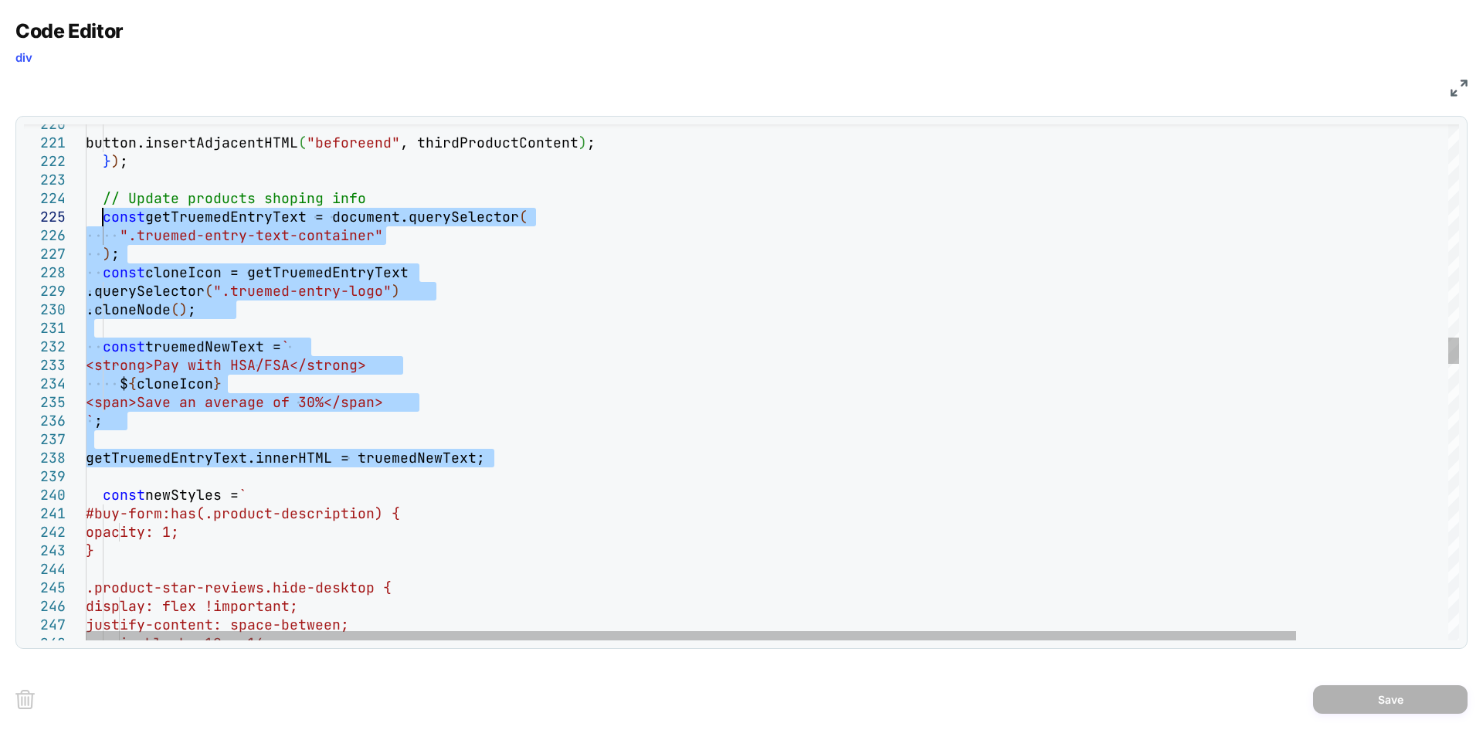
drag, startPoint x: 497, startPoint y: 457, endPoint x: 105, endPoint y: 225, distance: 456.1
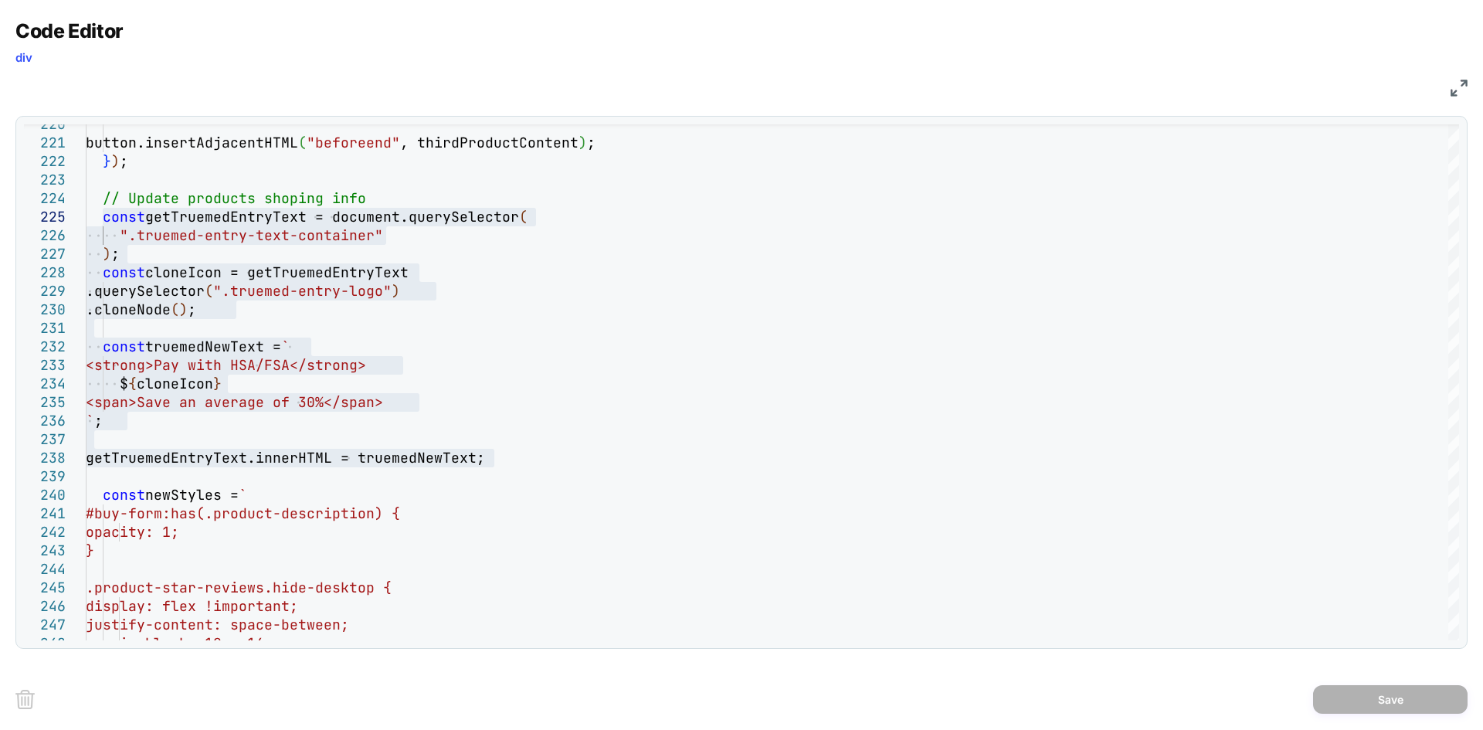
click at [1460, 85] on img at bounding box center [1459, 88] width 17 height 17
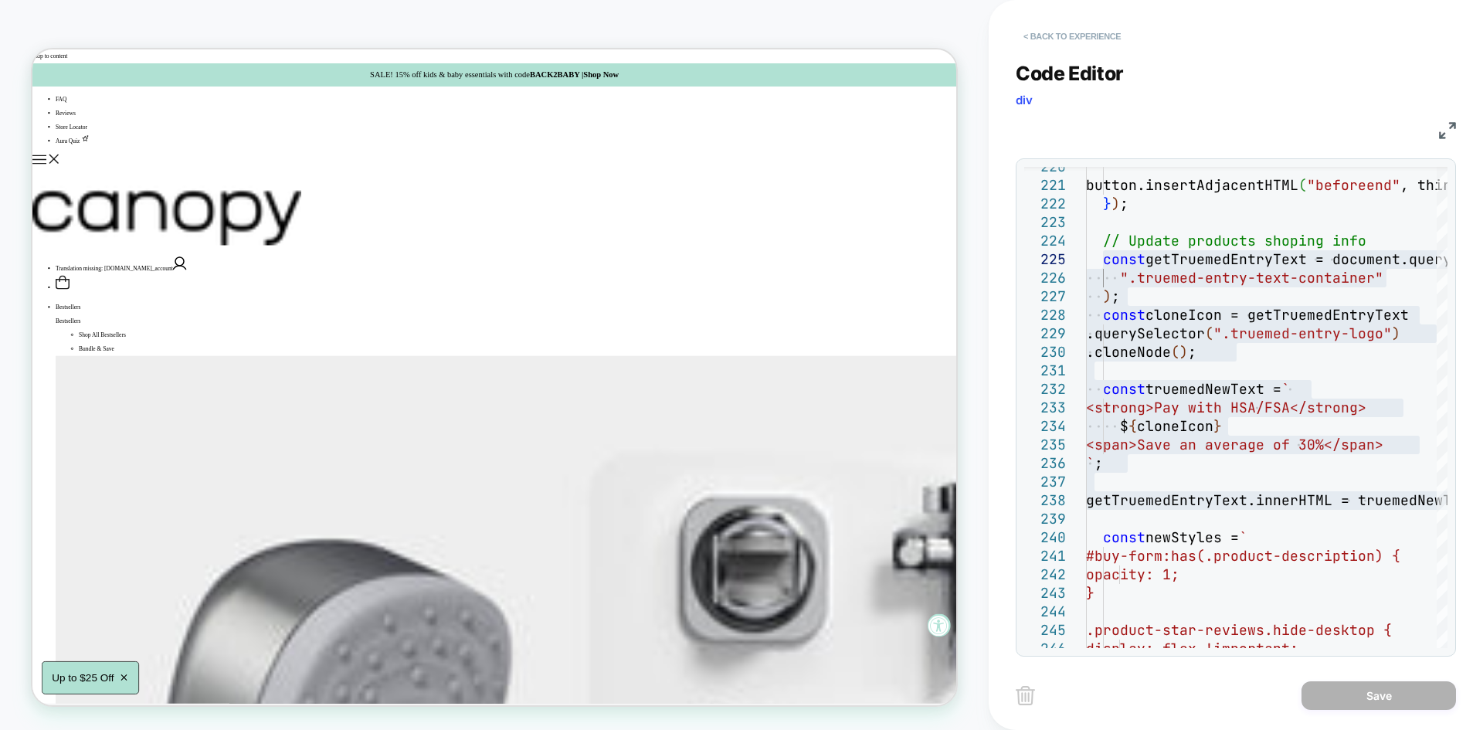
click at [1057, 39] on button "< Back to experience" at bounding box center [1072, 36] width 113 height 25
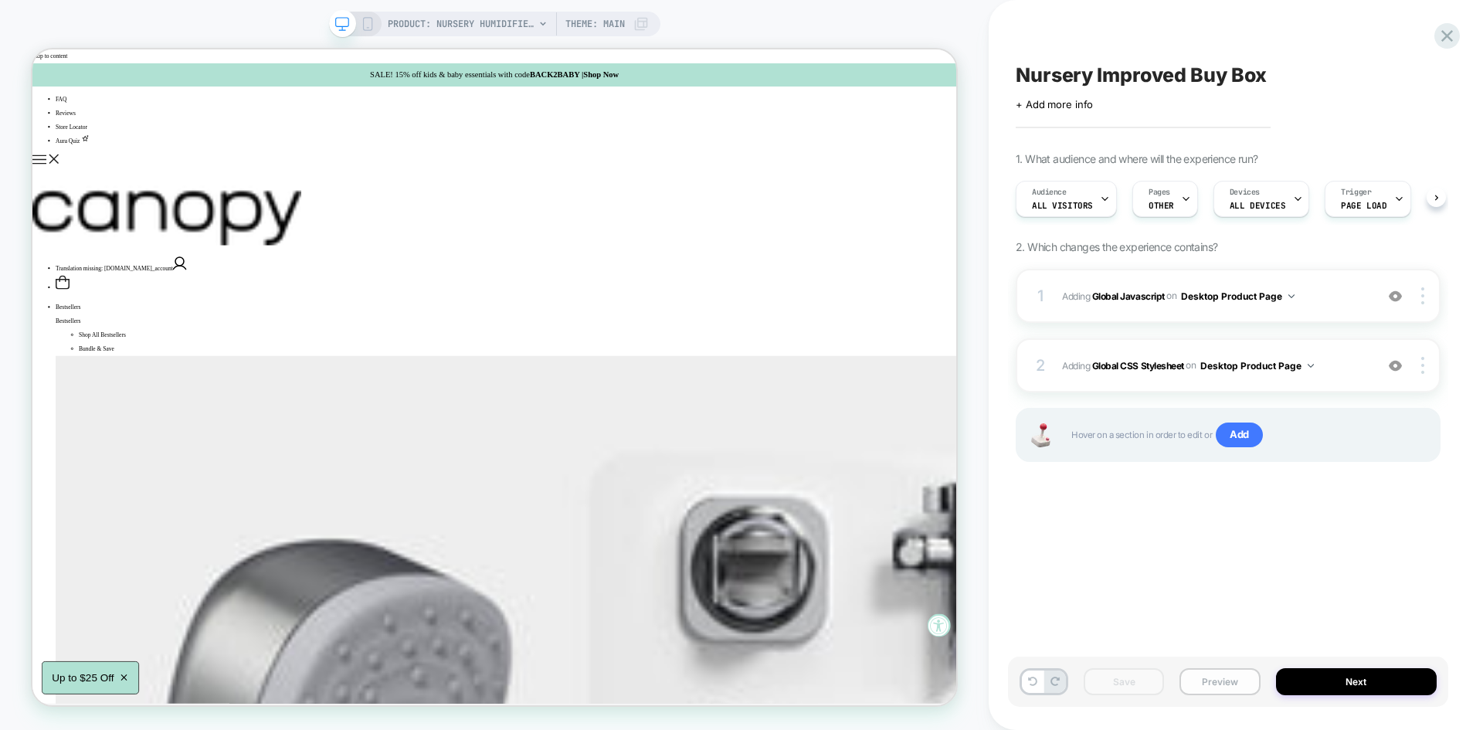
scroll to position [0, 1]
click at [1213, 679] on button "Preview" at bounding box center [1219, 681] width 80 height 27
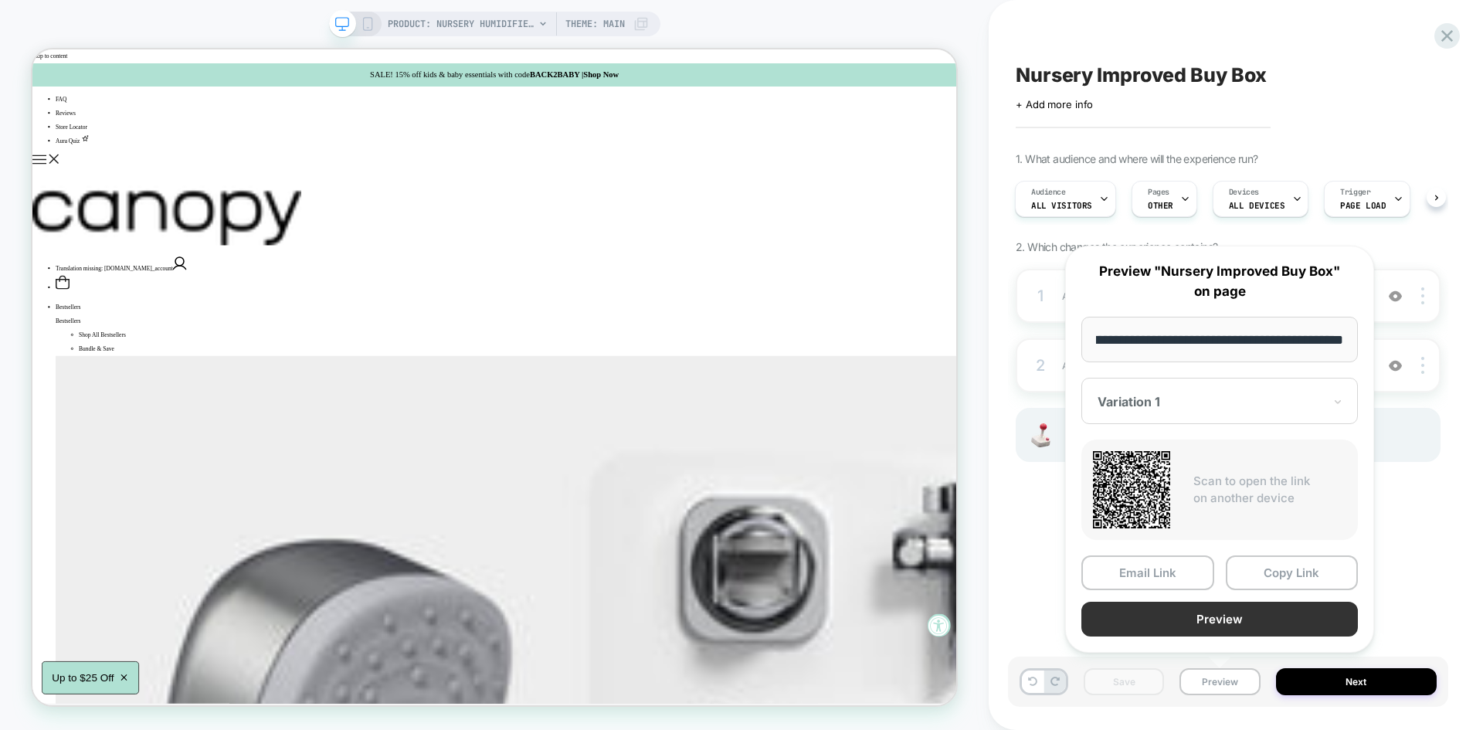
scroll to position [0, 0]
click at [1211, 616] on button "Preview" at bounding box center [1219, 619] width 277 height 35
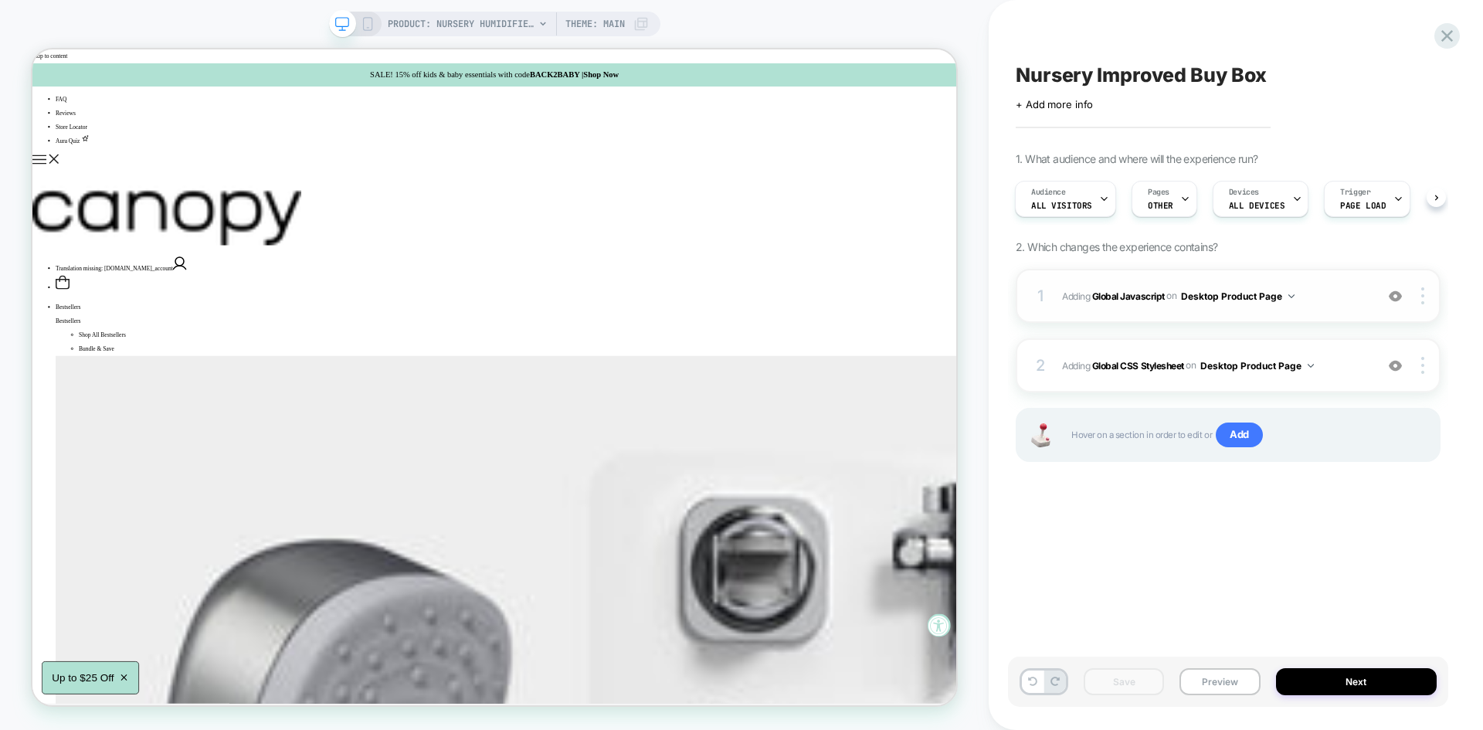
click at [1335, 288] on span "Adding Global Javascript on Desktop Product Page" at bounding box center [1214, 296] width 305 height 19
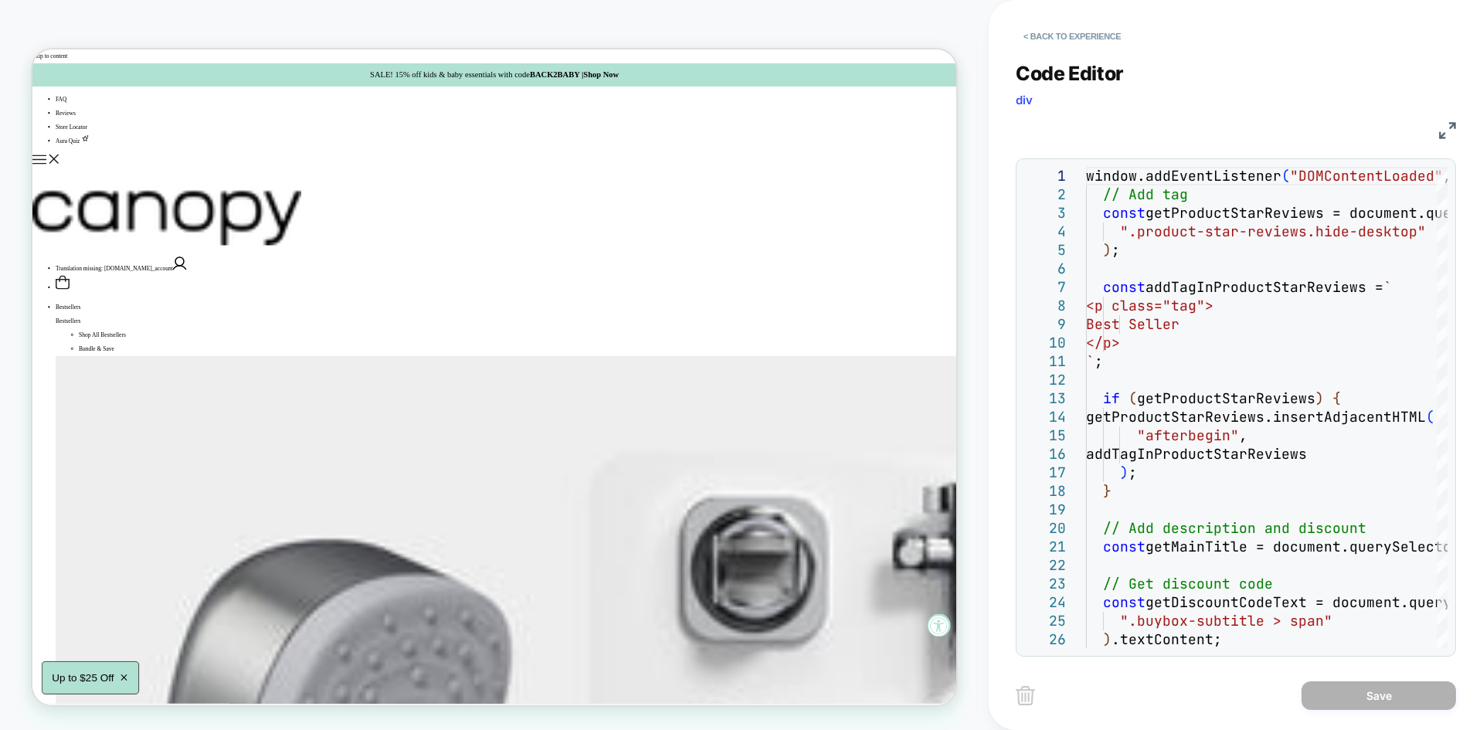
click at [1448, 127] on img at bounding box center [1447, 130] width 17 height 17
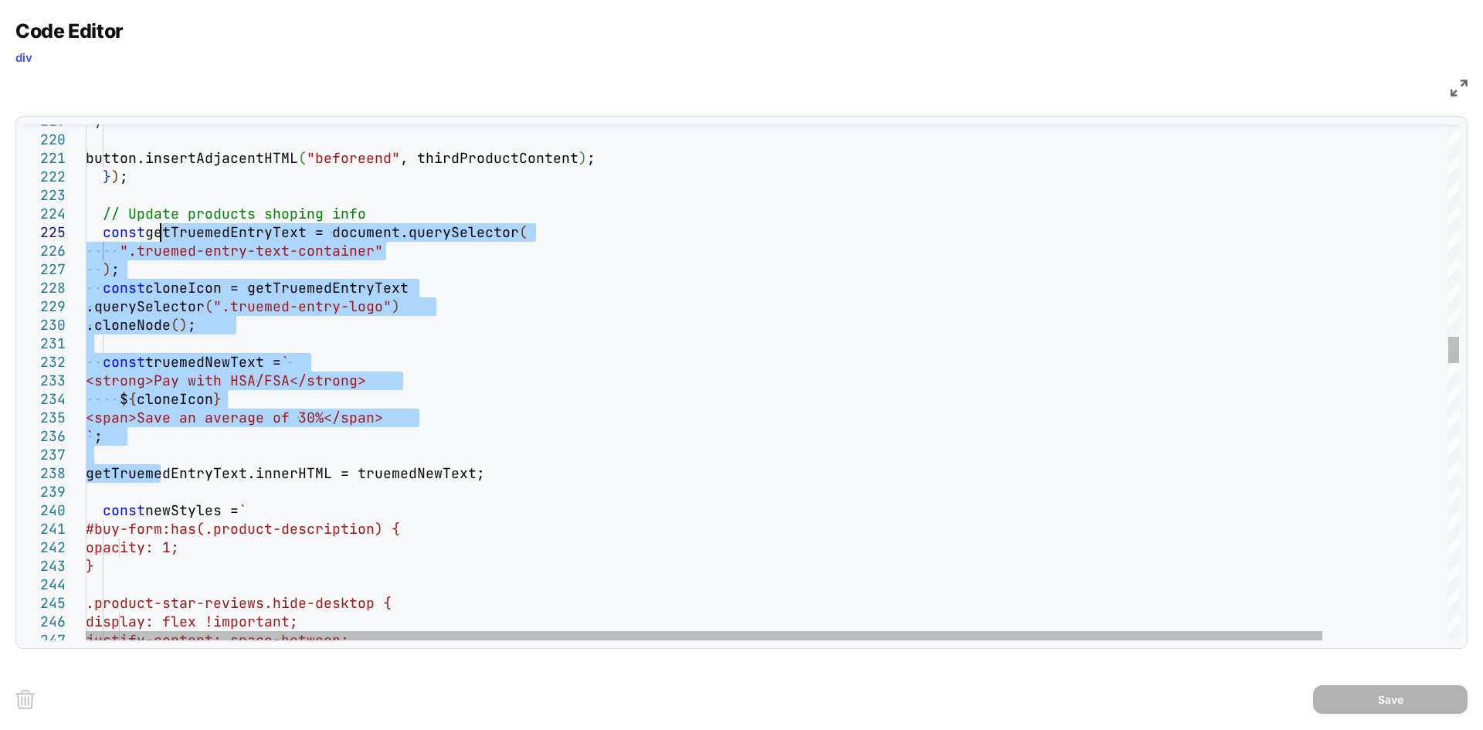
drag, startPoint x: 164, startPoint y: 473, endPoint x: 164, endPoint y: 239, distance: 234.0
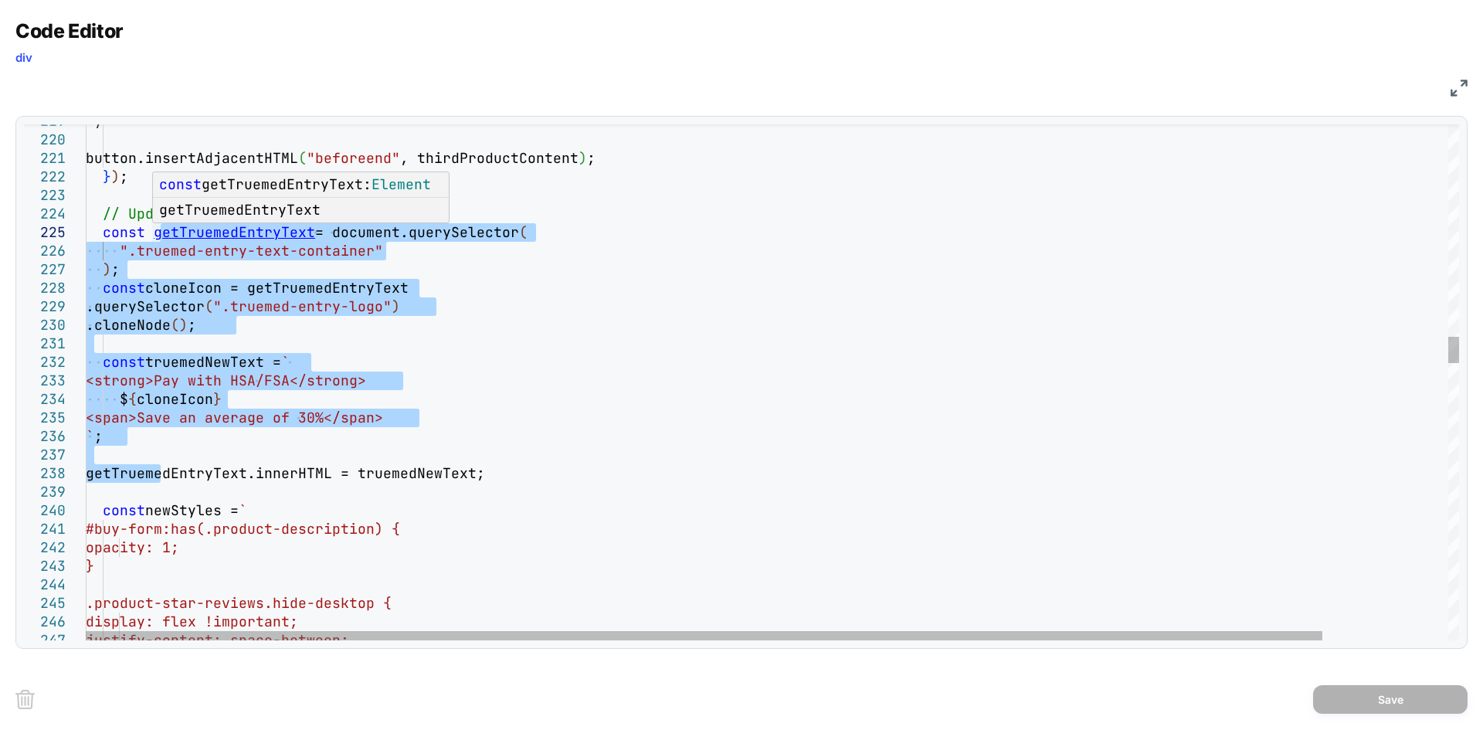
type textarea "**********"
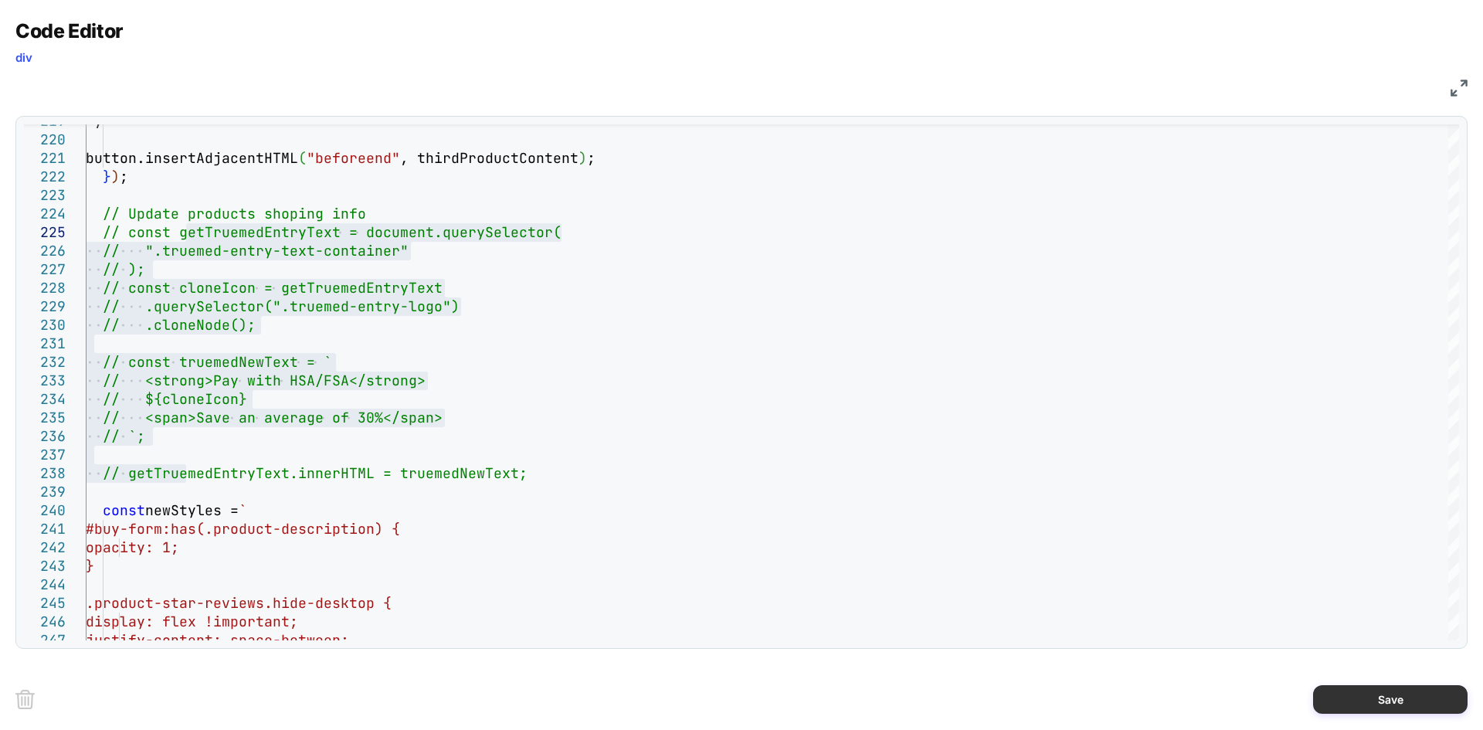
click at [1349, 692] on button "Save" at bounding box center [1390, 699] width 154 height 29
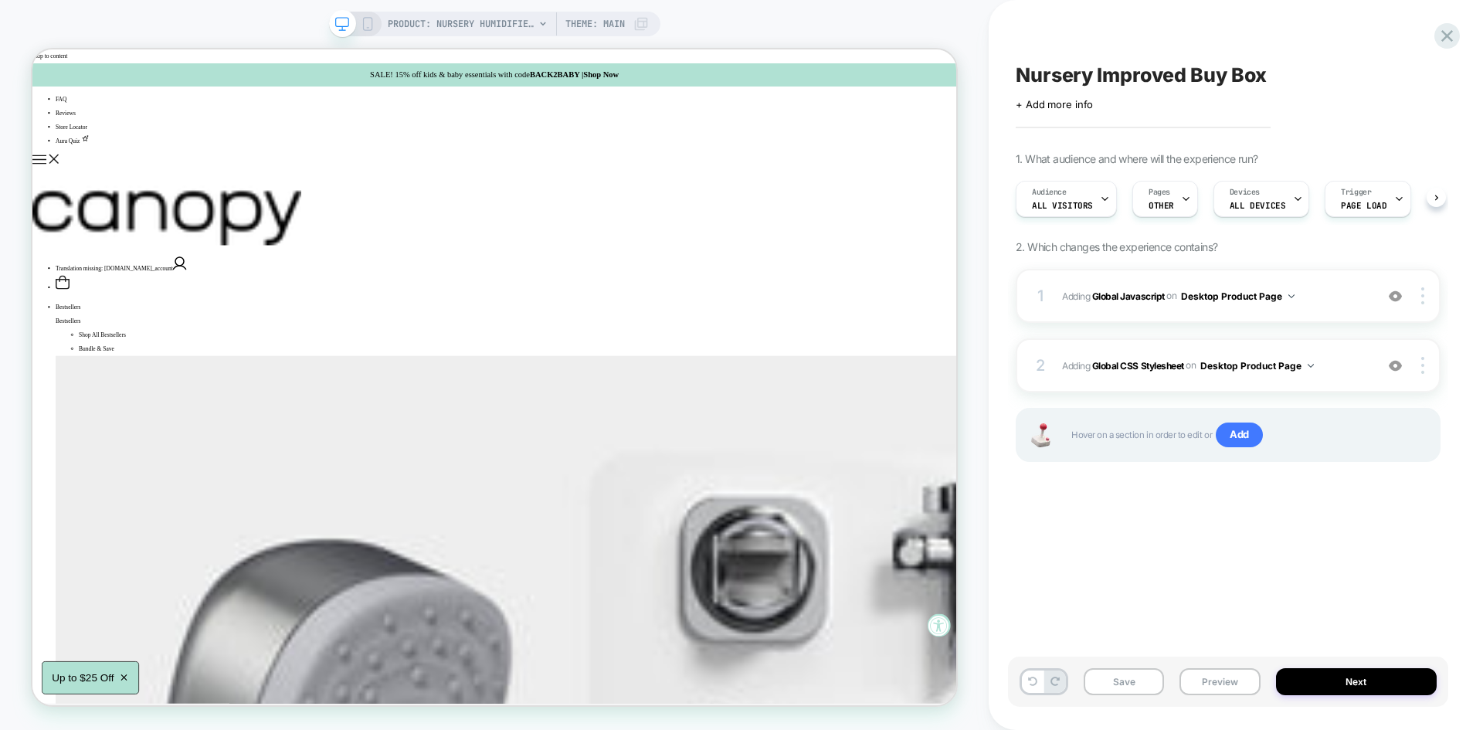
scroll to position [0, 1]
click at [1128, 684] on button "Save" at bounding box center [1124, 681] width 80 height 27
click at [1210, 687] on button "Preview" at bounding box center [1219, 681] width 80 height 27
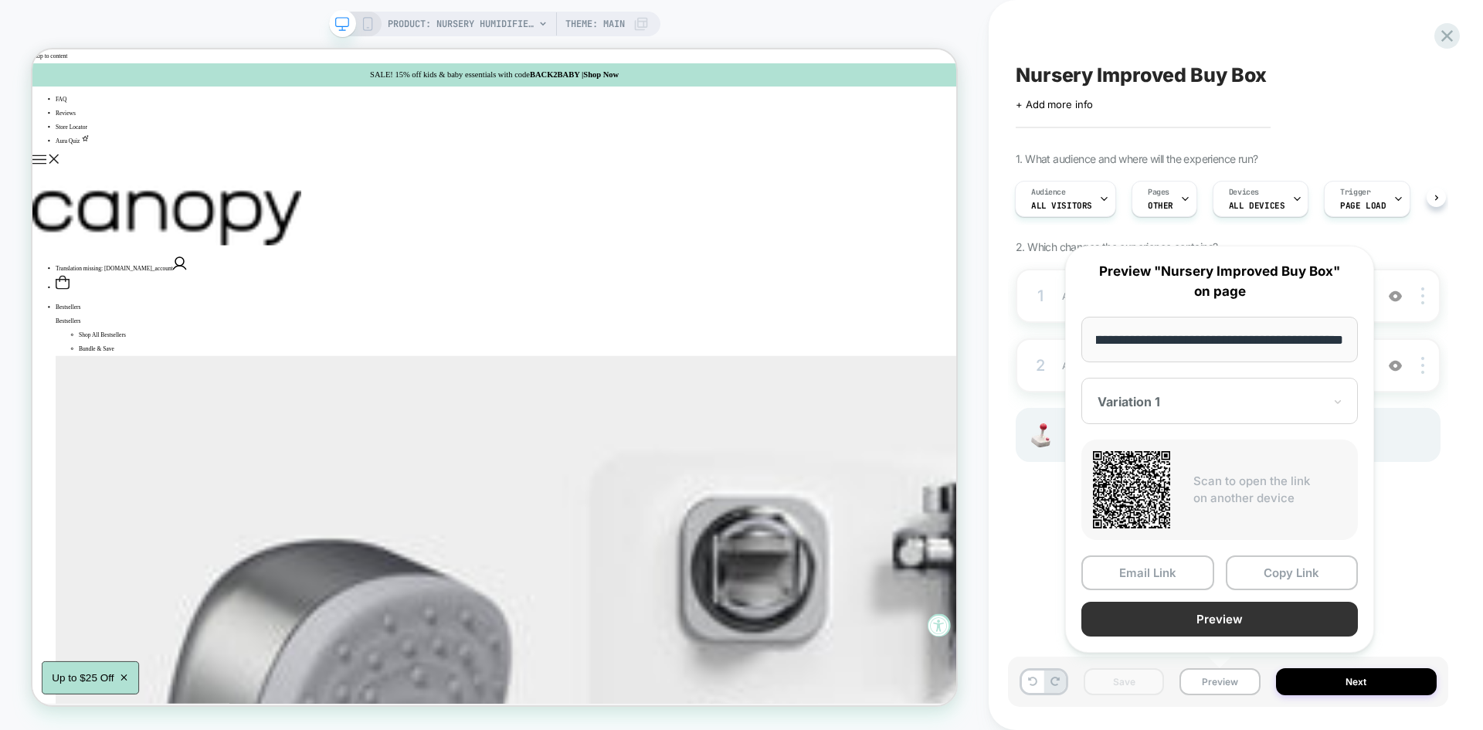
scroll to position [0, 0]
click at [1166, 618] on button "Preview" at bounding box center [1219, 619] width 277 height 35
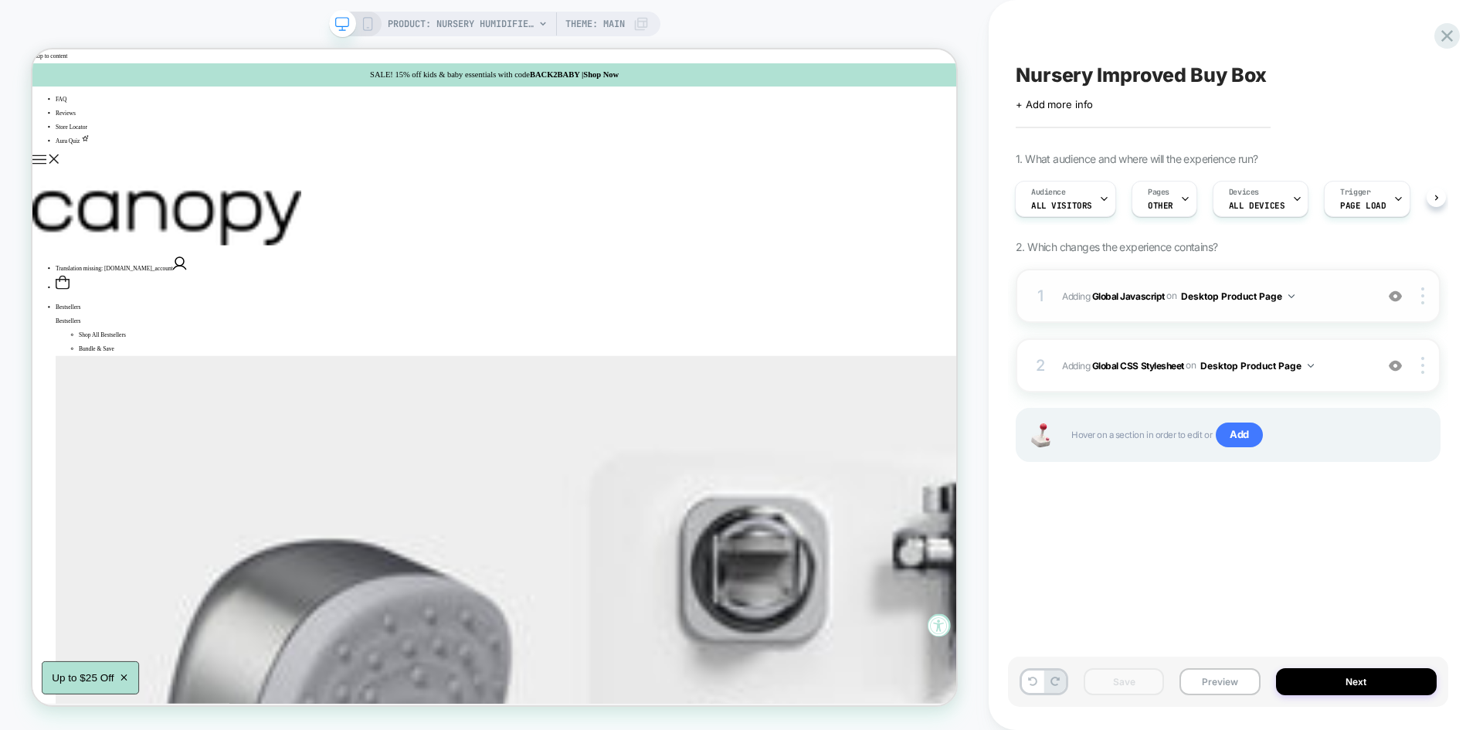
click at [1328, 282] on div "1 Adding Global Javascript on Desktop Product Page Add Before Add After Copy to…" at bounding box center [1228, 296] width 425 height 54
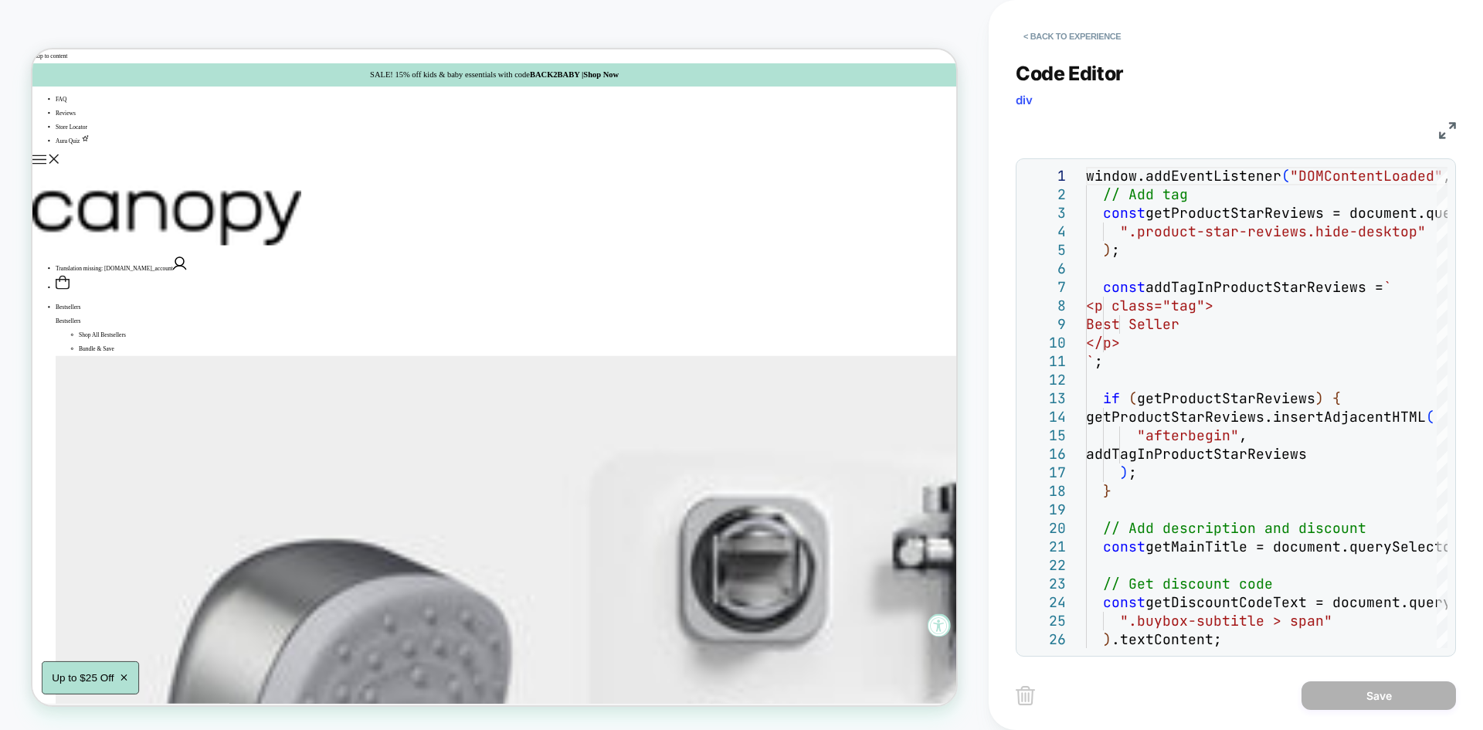
click at [1436, 132] on div "JS" at bounding box center [1236, 128] width 440 height 26
click at [1445, 126] on img at bounding box center [1447, 130] width 17 height 17
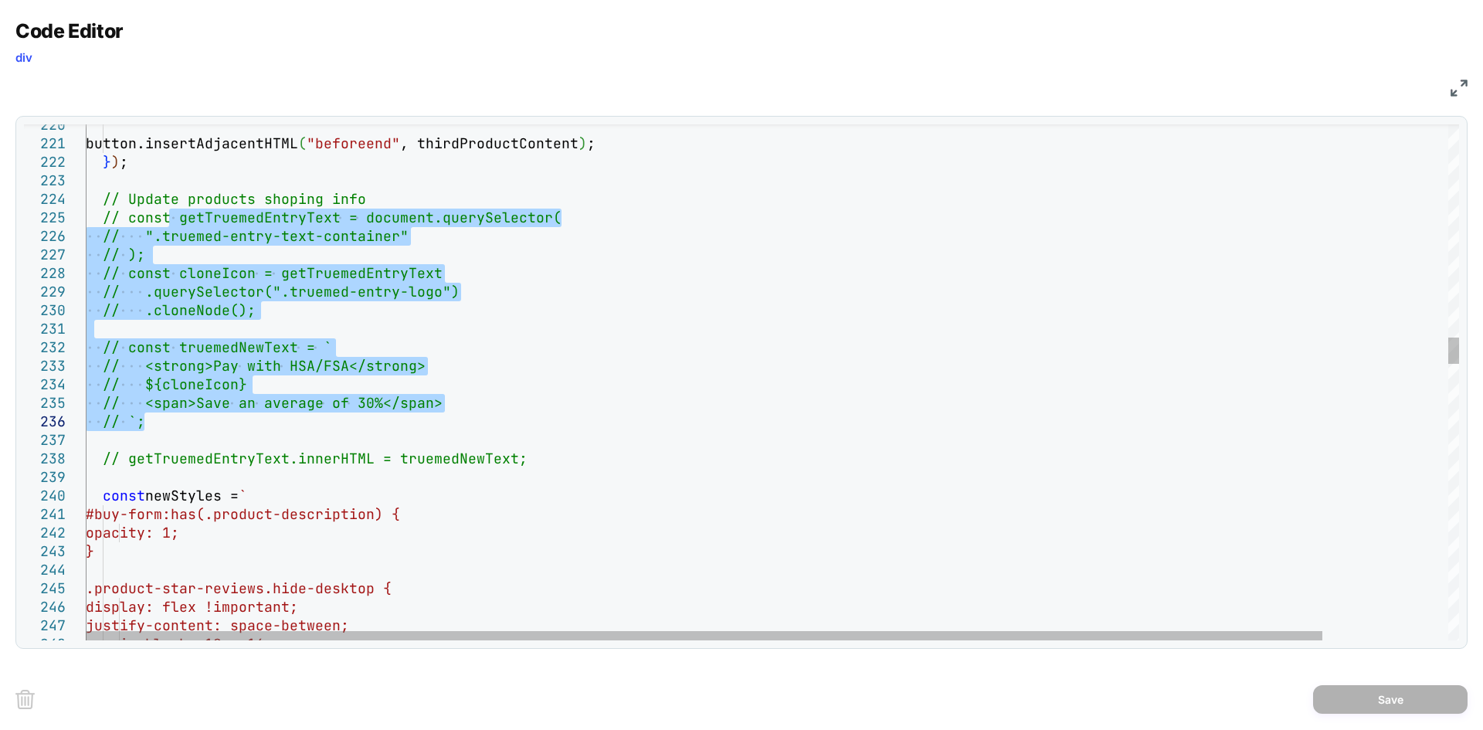
drag, startPoint x: 171, startPoint y: 213, endPoint x: 161, endPoint y: 423, distance: 210.4
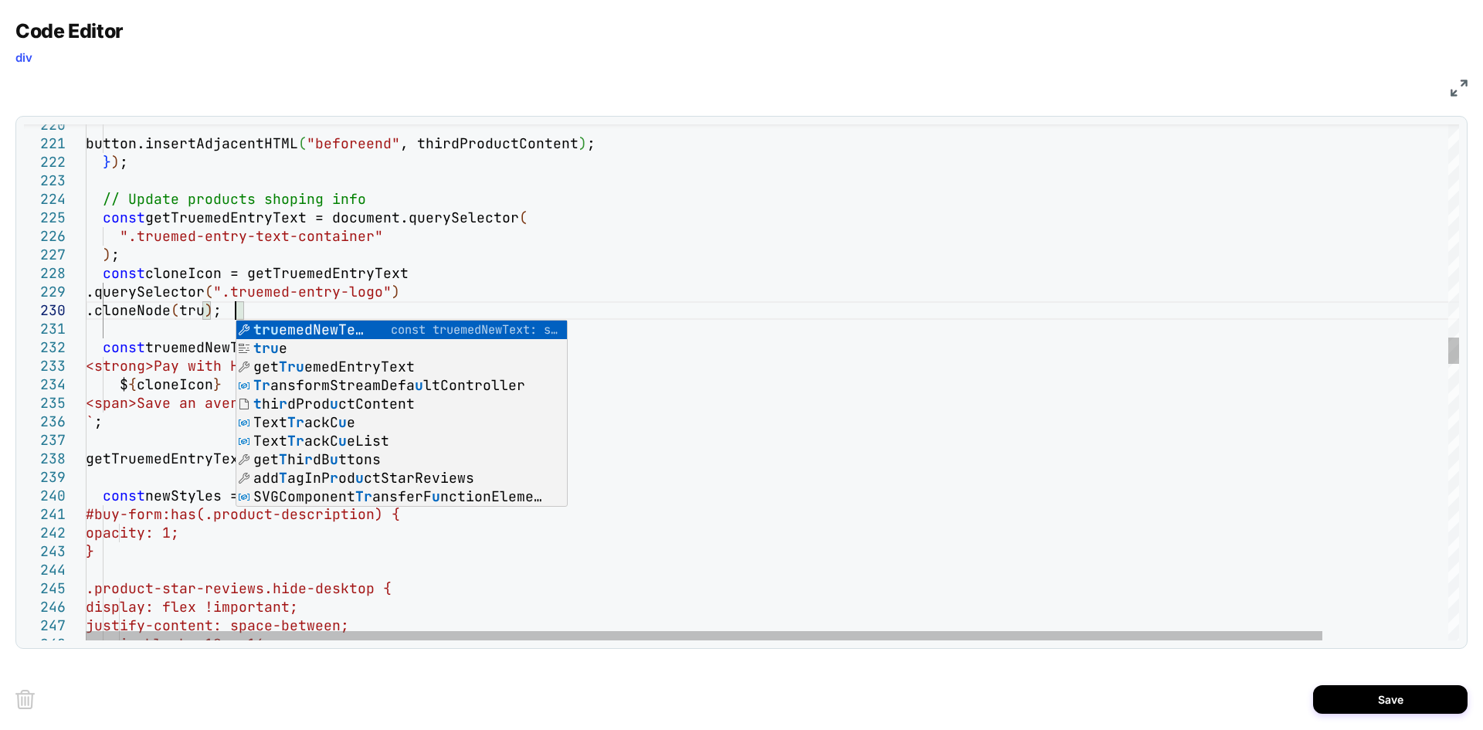
scroll to position [167, 158]
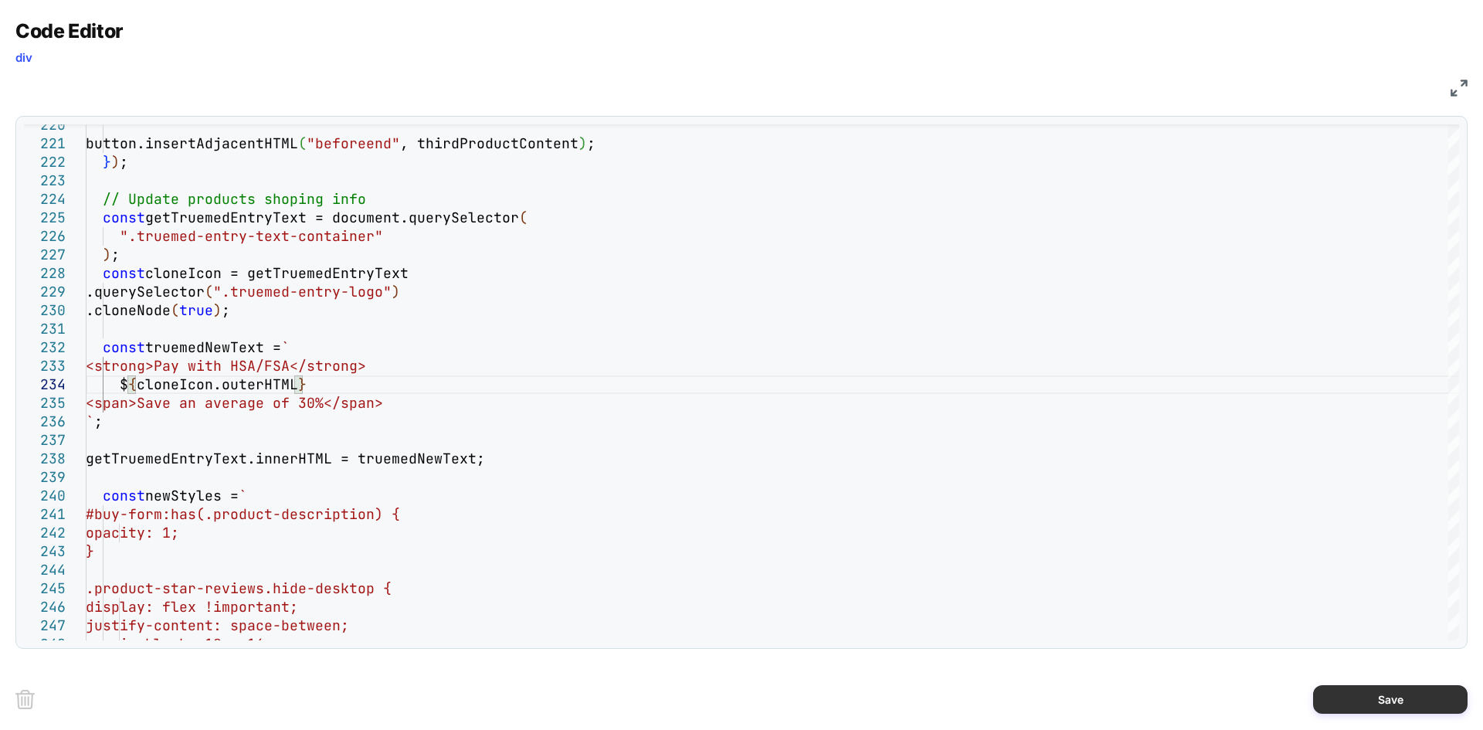
type textarea "**********"
click at [1403, 701] on button "Save" at bounding box center [1390, 699] width 154 height 29
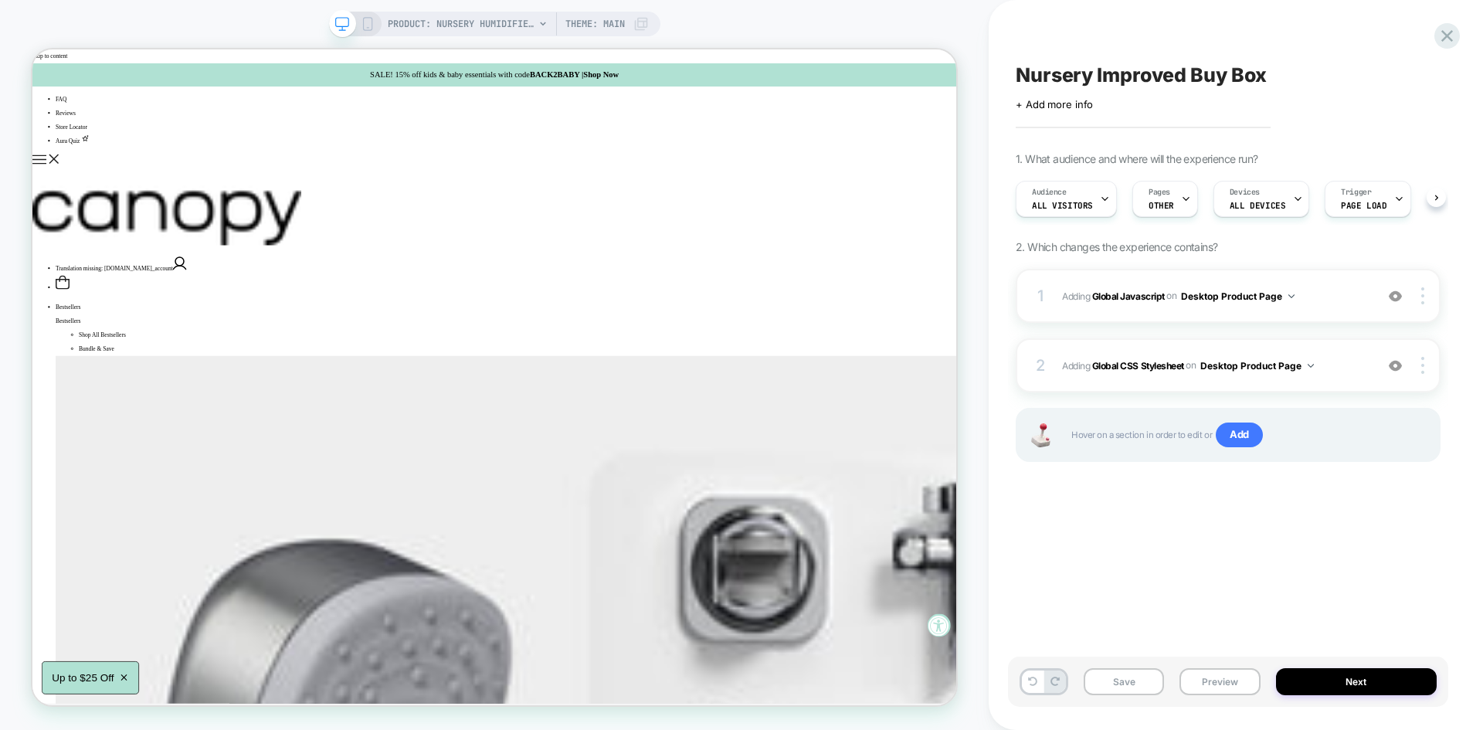
scroll to position [0, 1]
click at [1135, 688] on button "Save" at bounding box center [1124, 681] width 80 height 27
click at [1210, 680] on button "Preview" at bounding box center [1219, 681] width 80 height 27
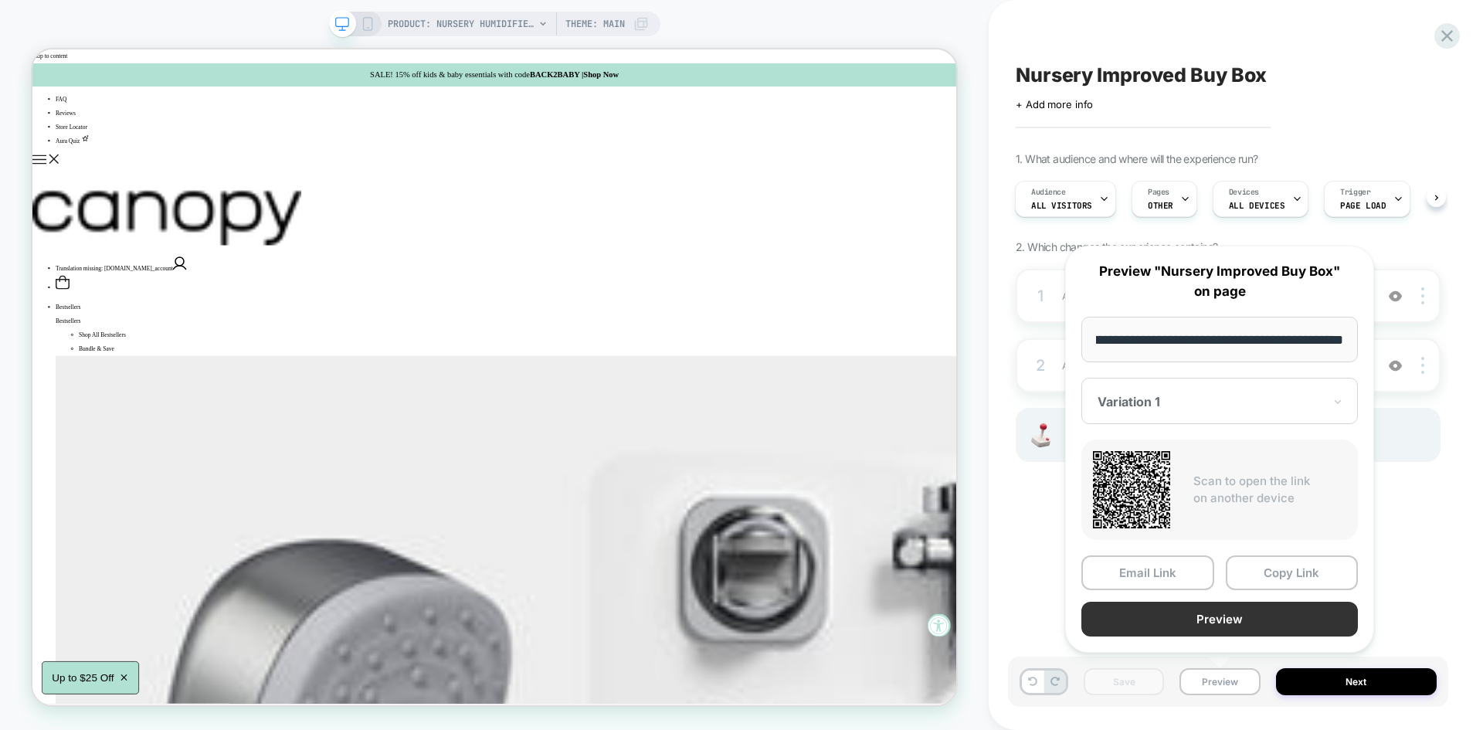
scroll to position [0, 0]
click at [1197, 626] on button "Preview" at bounding box center [1219, 619] width 277 height 35
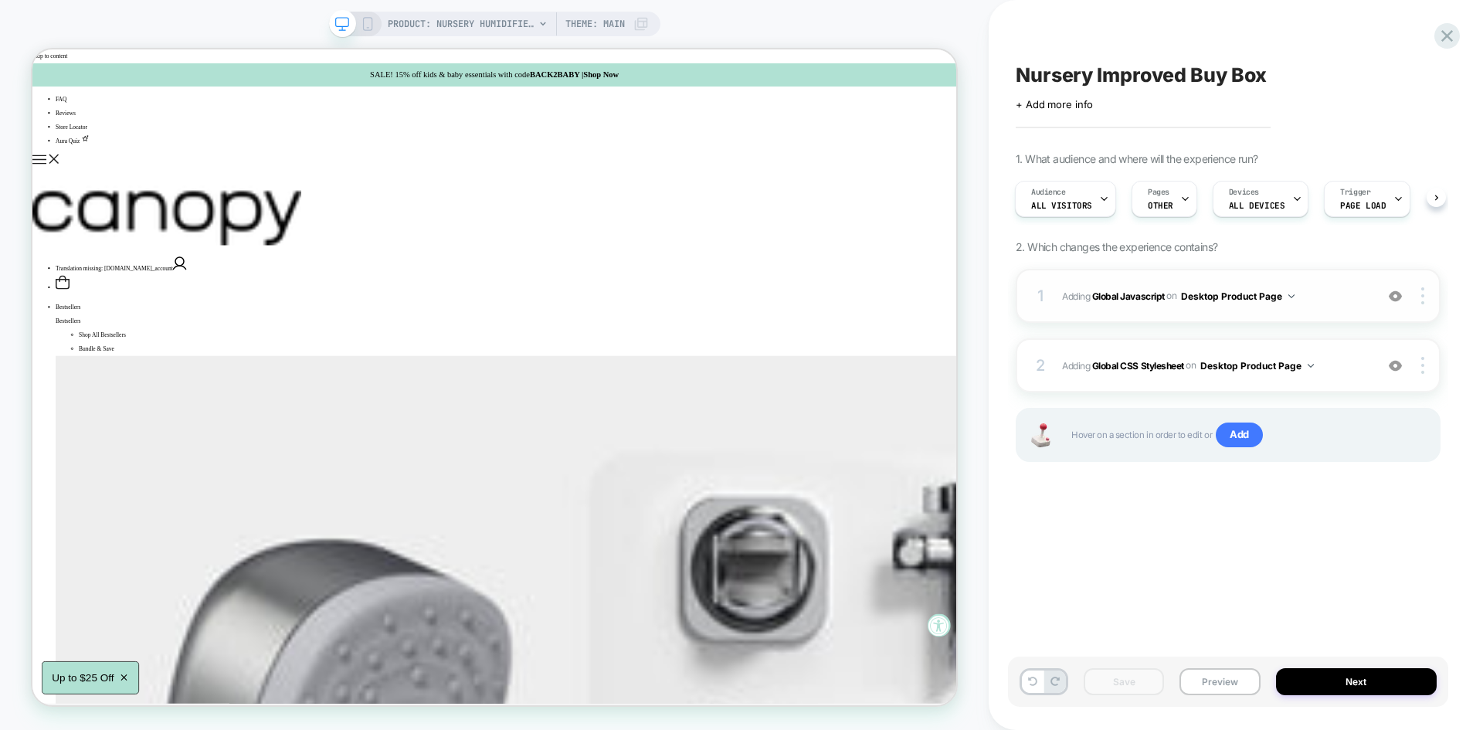
click at [1322, 295] on span "Adding Global Javascript on Desktop Product Page" at bounding box center [1214, 296] width 305 height 19
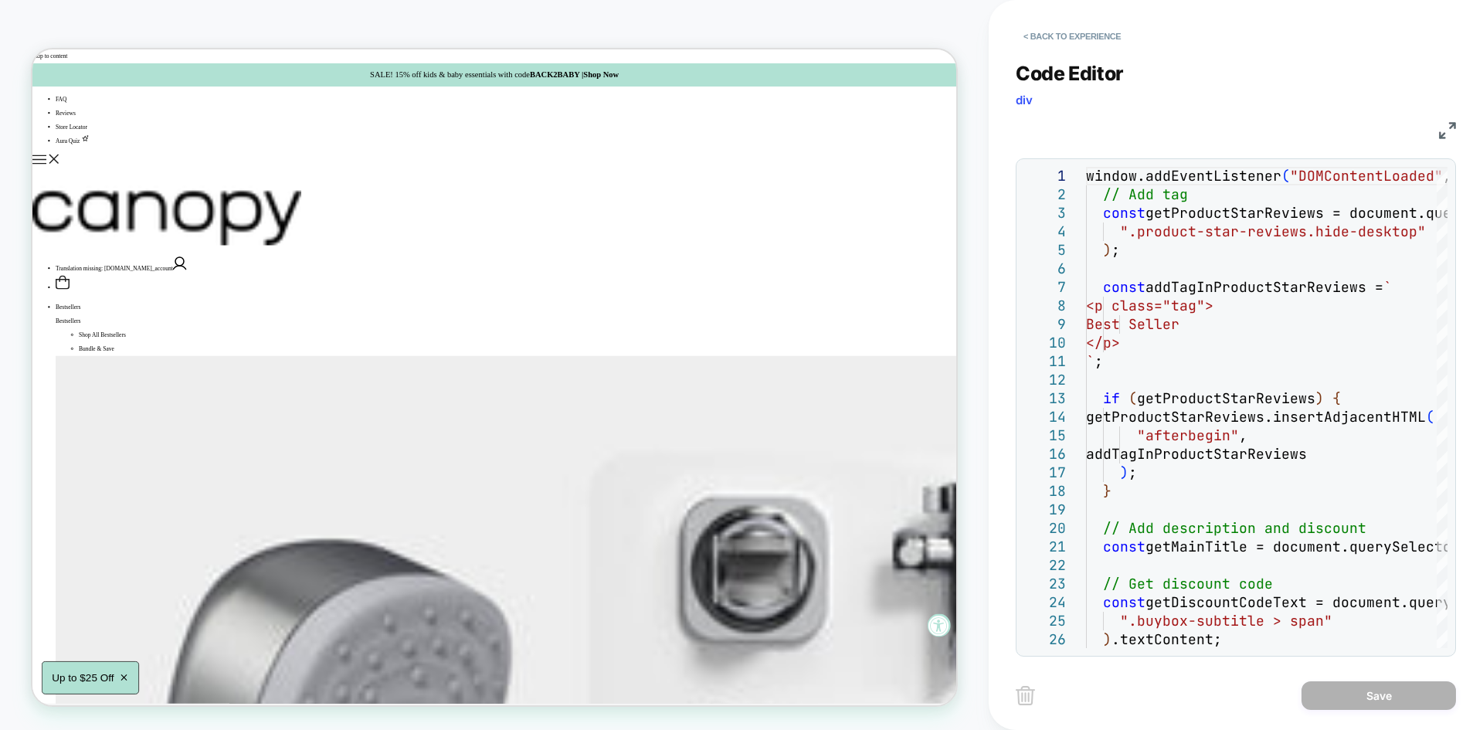
click at [1441, 131] on img at bounding box center [1447, 130] width 17 height 17
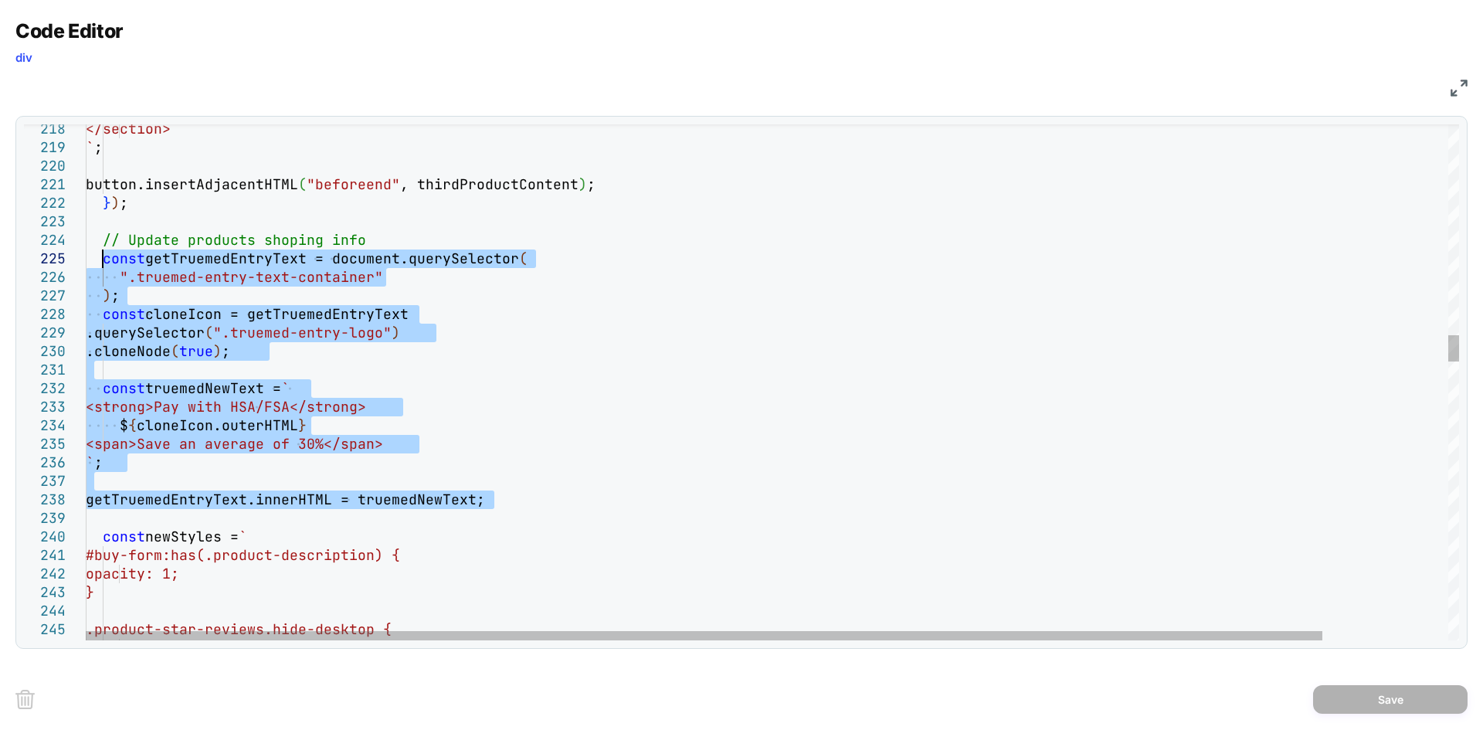
drag, startPoint x: 500, startPoint y: 501, endPoint x: 102, endPoint y: 262, distance: 463.9
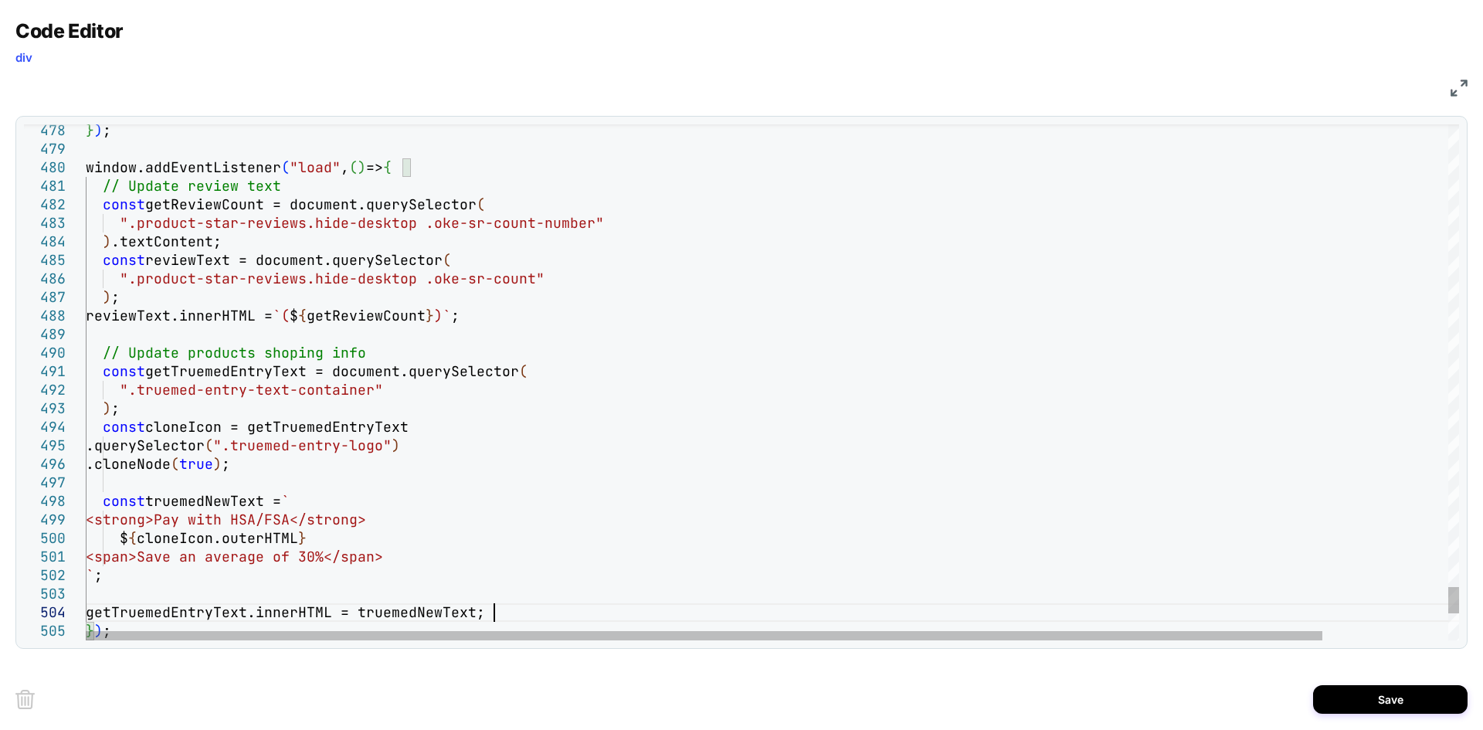
scroll to position [110, 15]
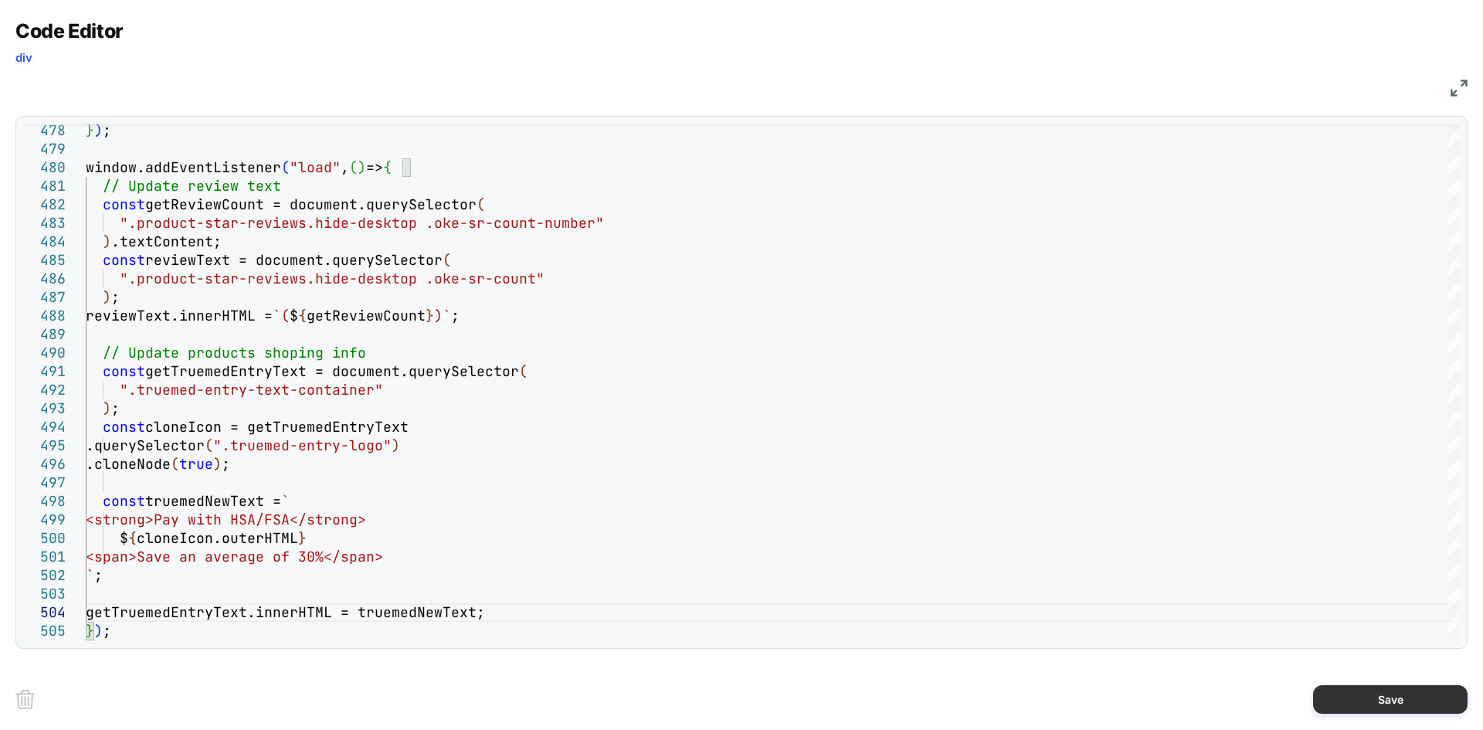
type textarea "**********"
click at [1349, 702] on button "Save" at bounding box center [1390, 699] width 154 height 29
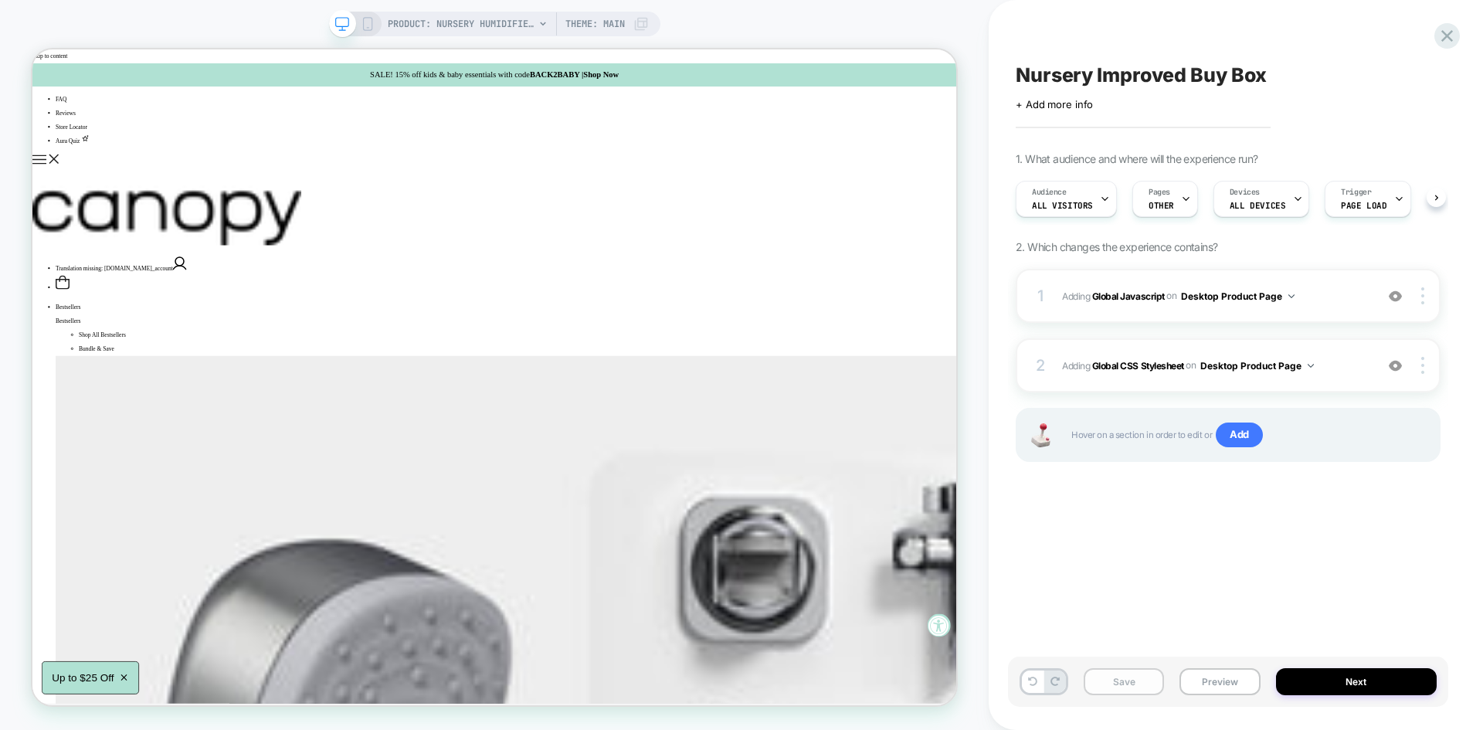
scroll to position [0, 1]
click at [1133, 678] on button "Save" at bounding box center [1124, 681] width 80 height 27
click at [1213, 692] on button "Preview" at bounding box center [1219, 681] width 80 height 27
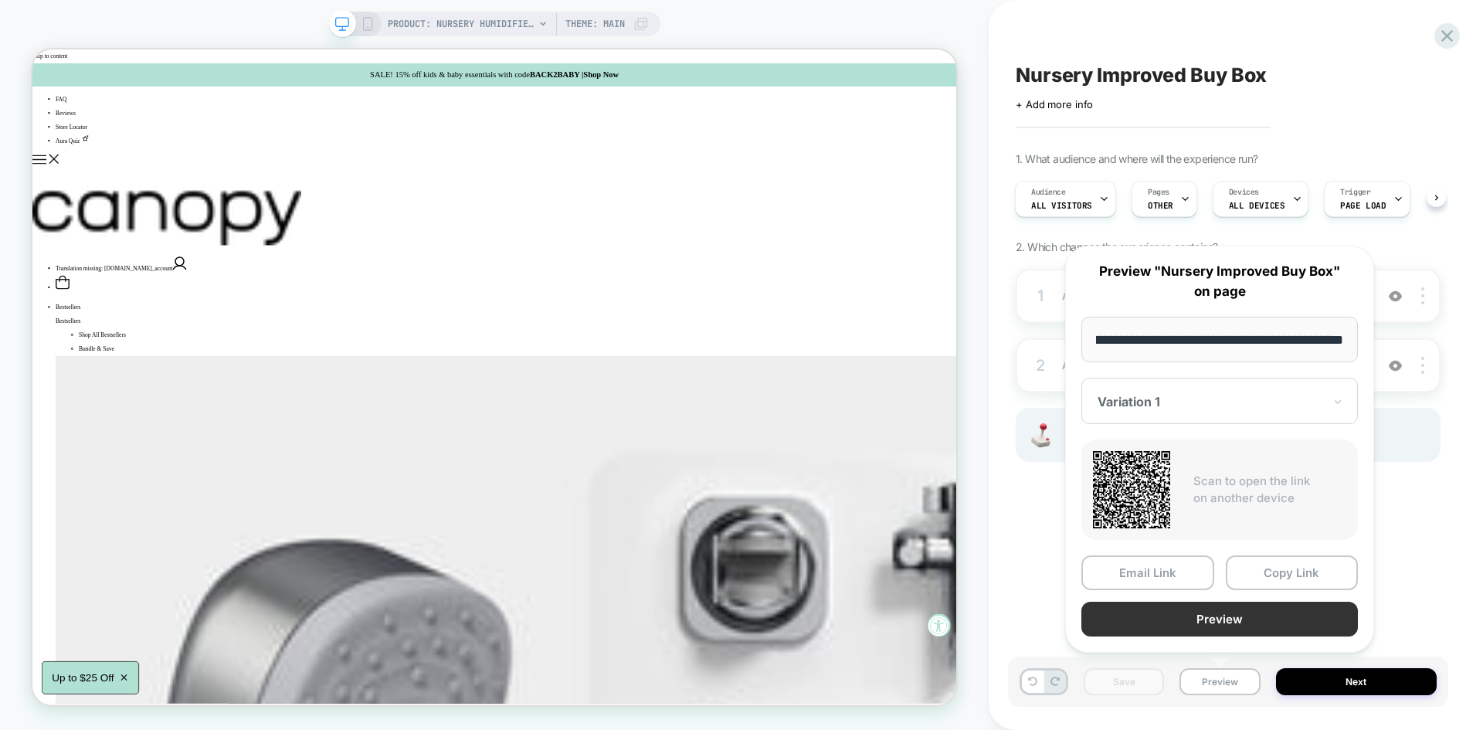
scroll to position [0, 0]
click at [1183, 624] on button "Preview" at bounding box center [1219, 619] width 277 height 35
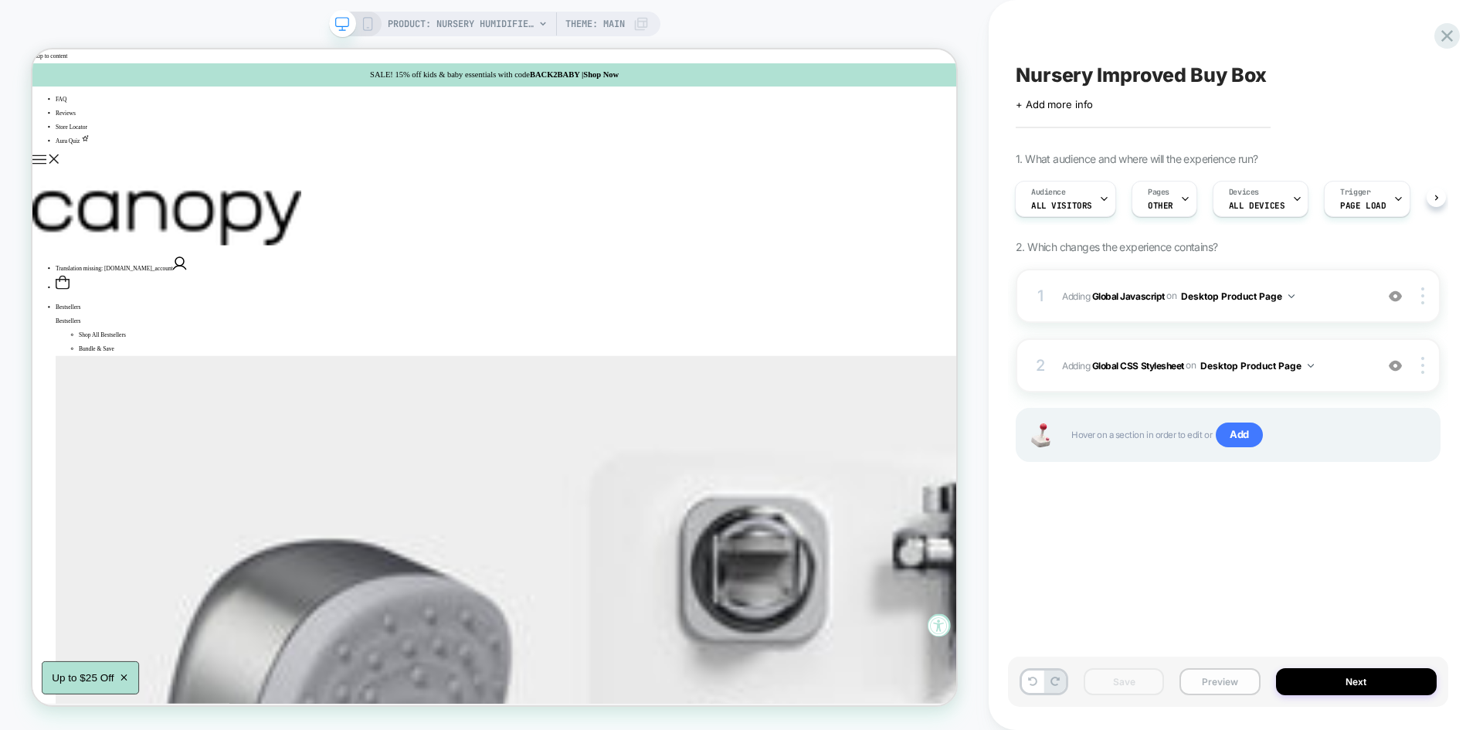
click at [1217, 691] on button "Preview" at bounding box center [1219, 681] width 80 height 27
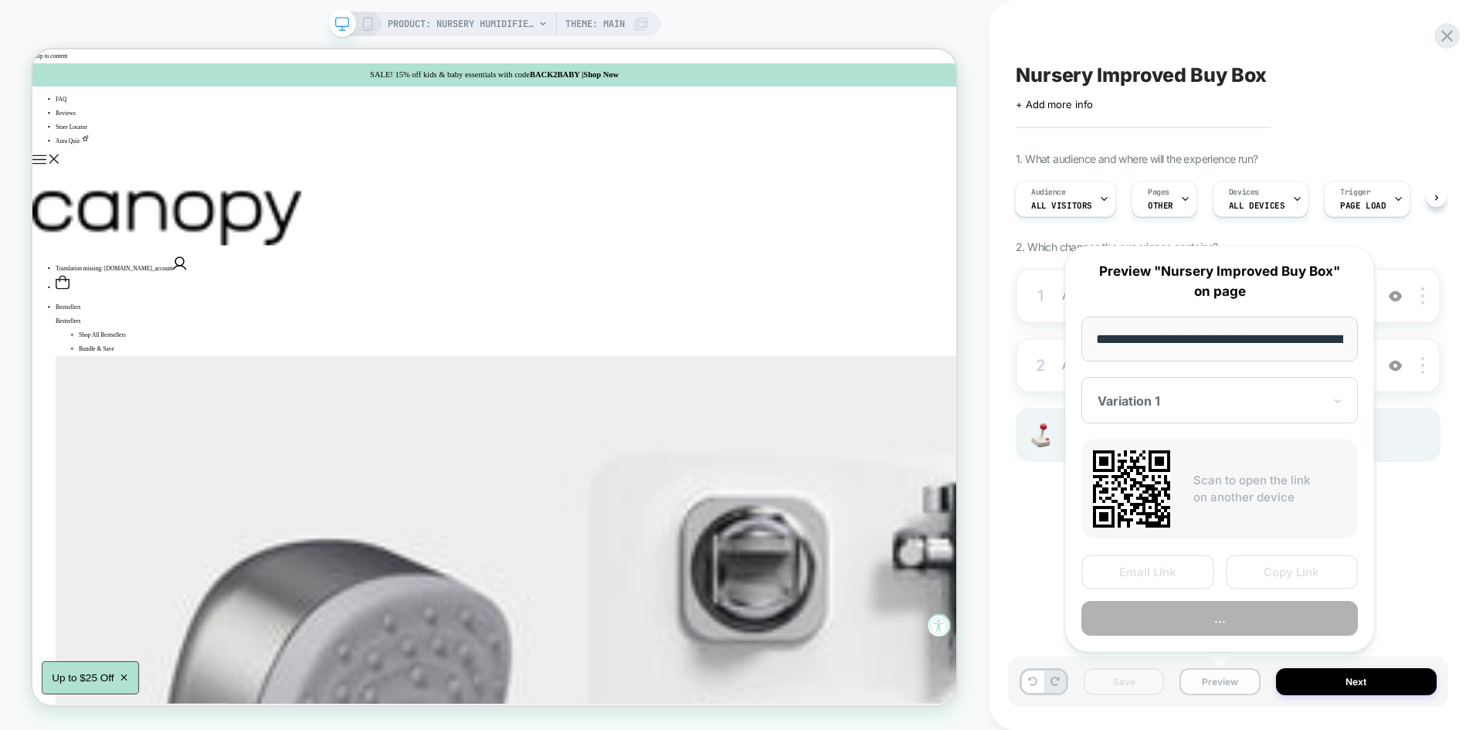
scroll to position [0, 210]
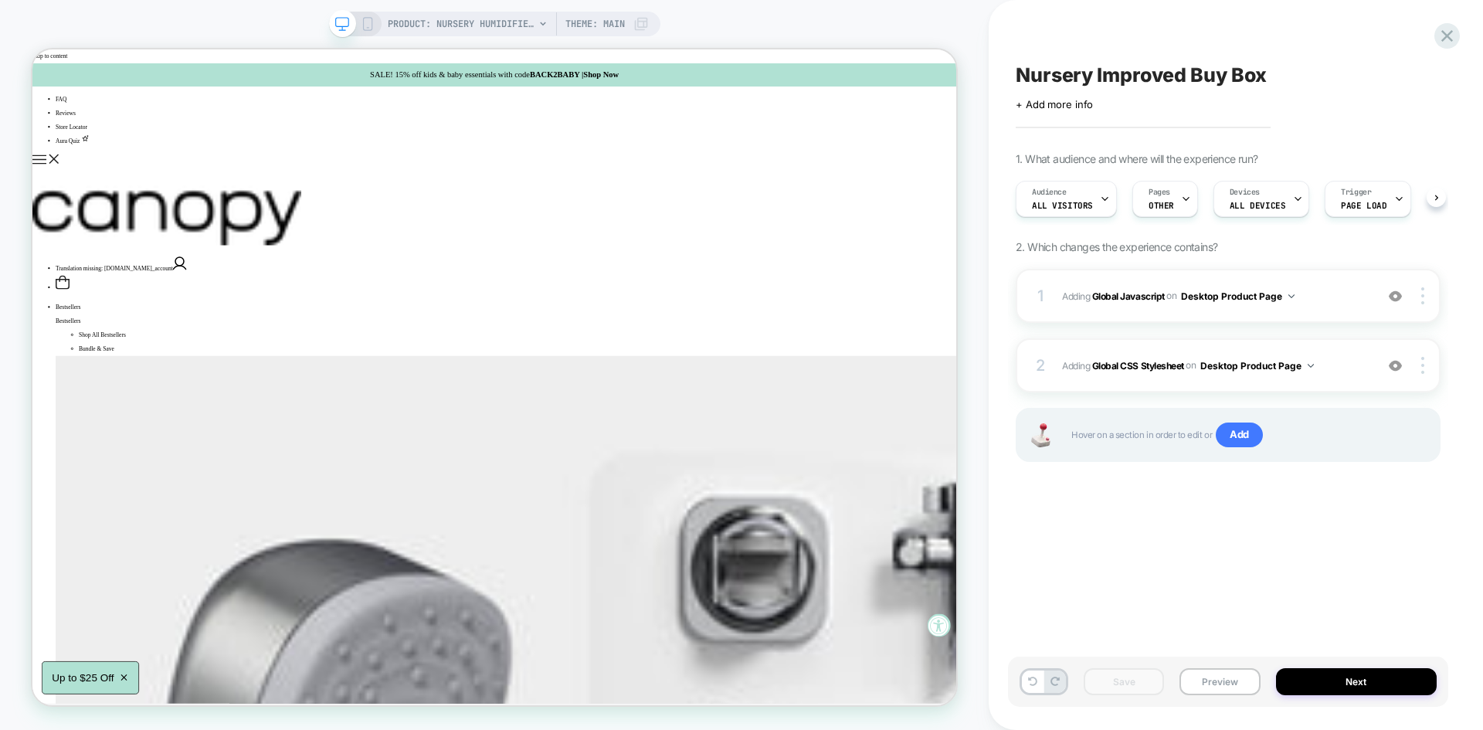
scroll to position [0, 1]
click at [1352, 287] on span "Adding Global Javascript on Desktop Product Page" at bounding box center [1214, 296] width 305 height 19
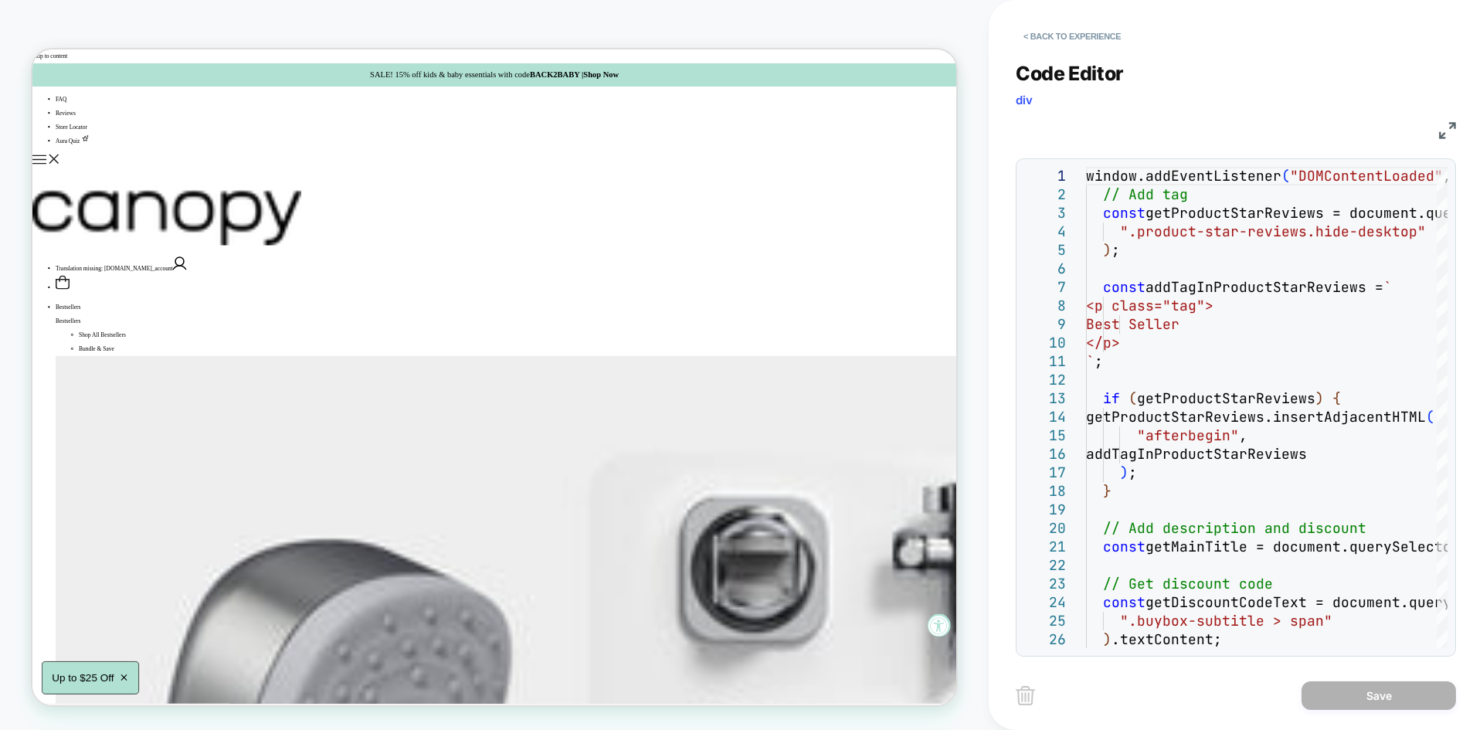
click at [1441, 128] on img at bounding box center [1447, 130] width 17 height 17
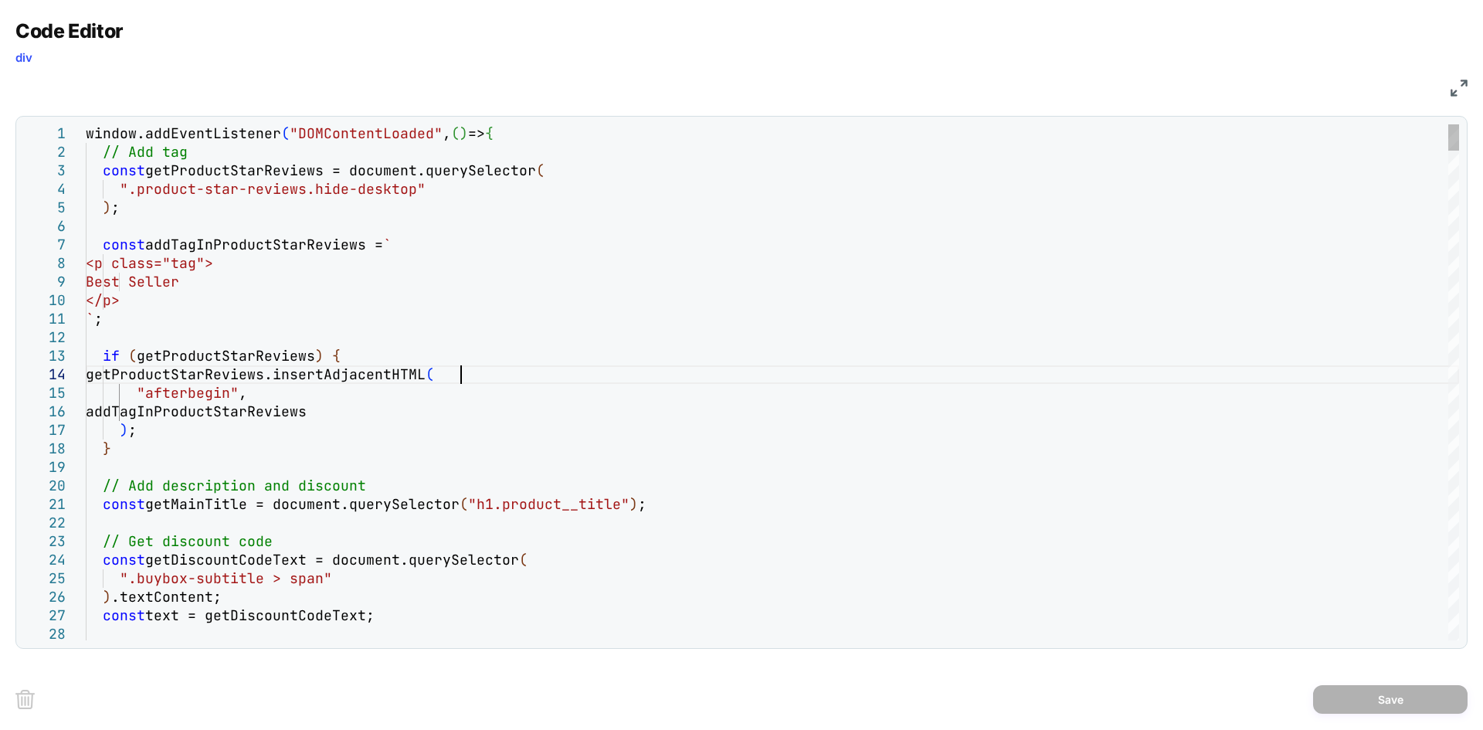
scroll to position [0, 0]
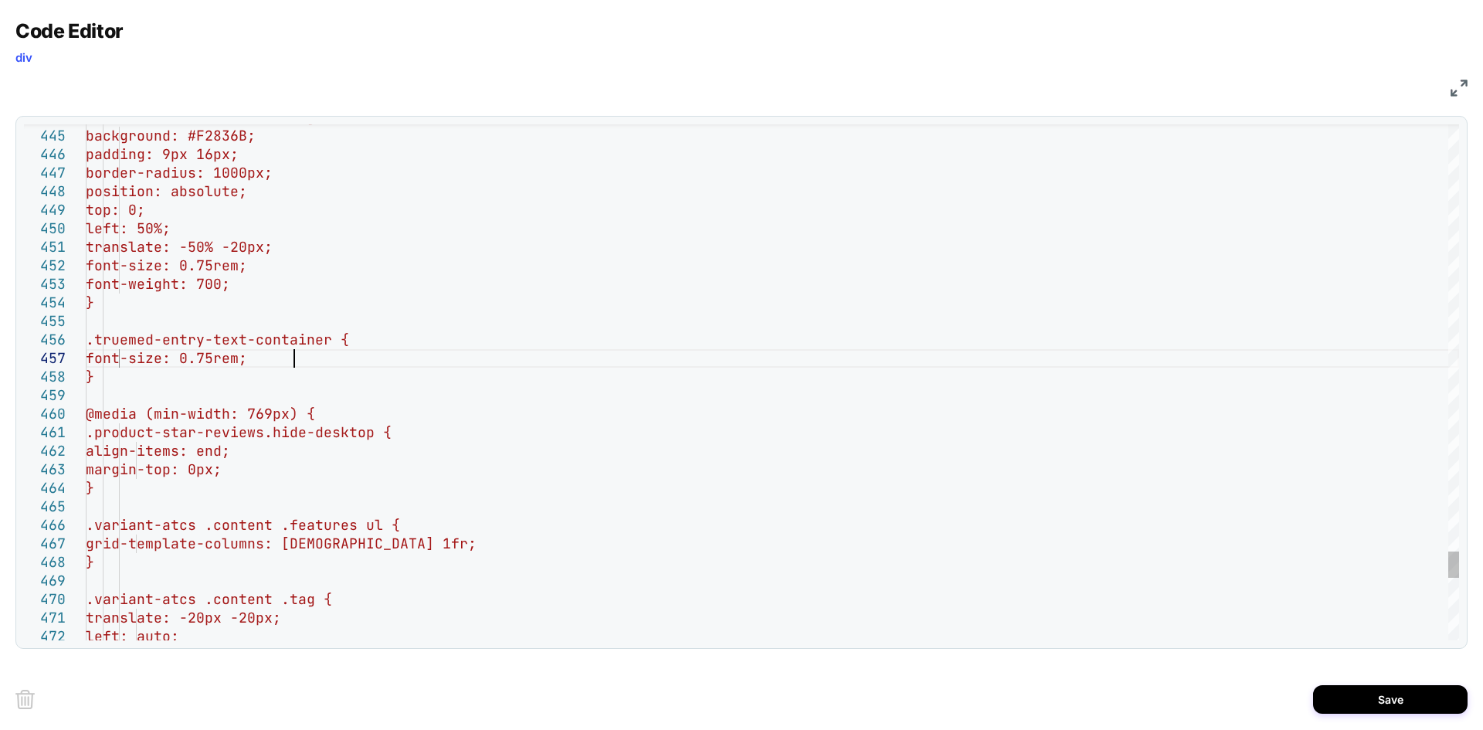
scroll to position [111, 208]
drag, startPoint x: 121, startPoint y: 344, endPoint x: 516, endPoint y: 344, distance: 394.7
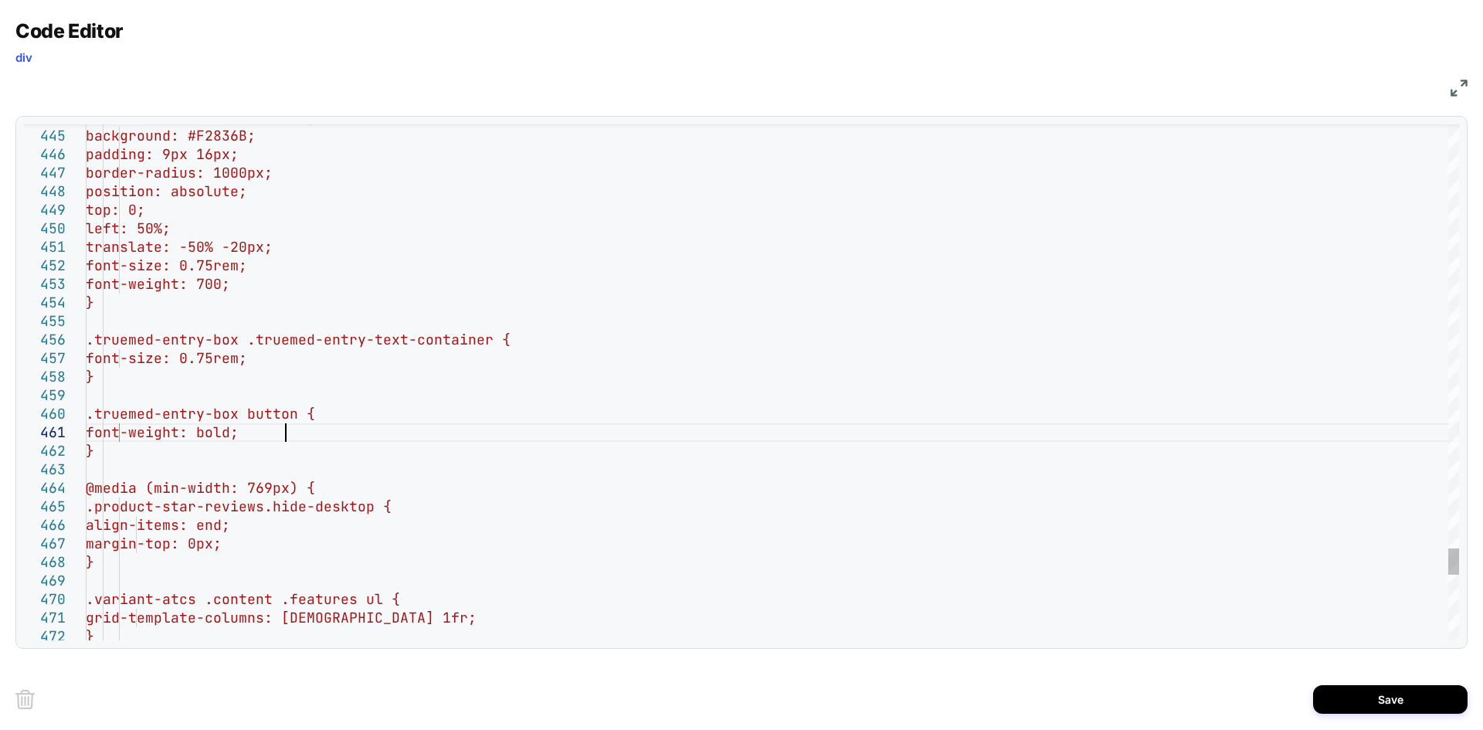
scroll to position [17, 199]
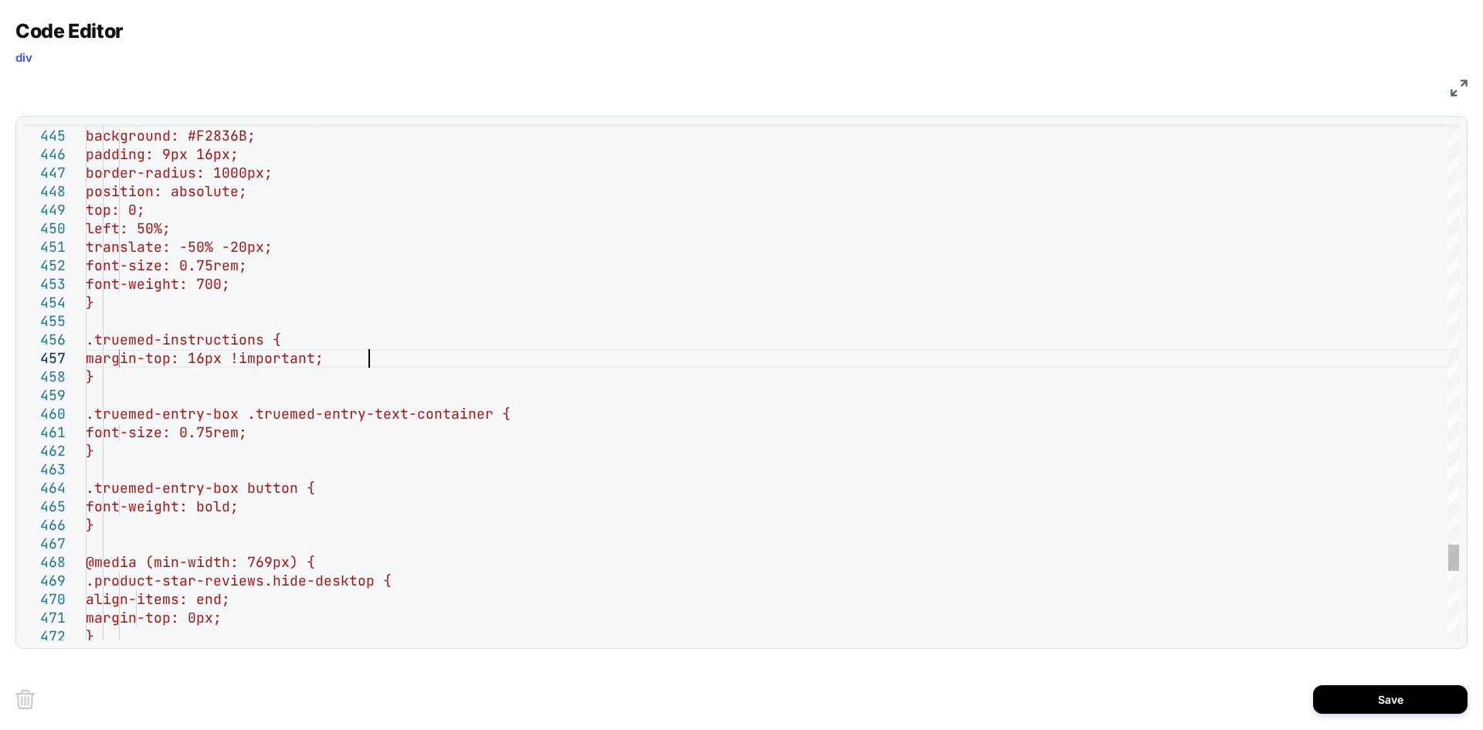
scroll to position [111, 283]
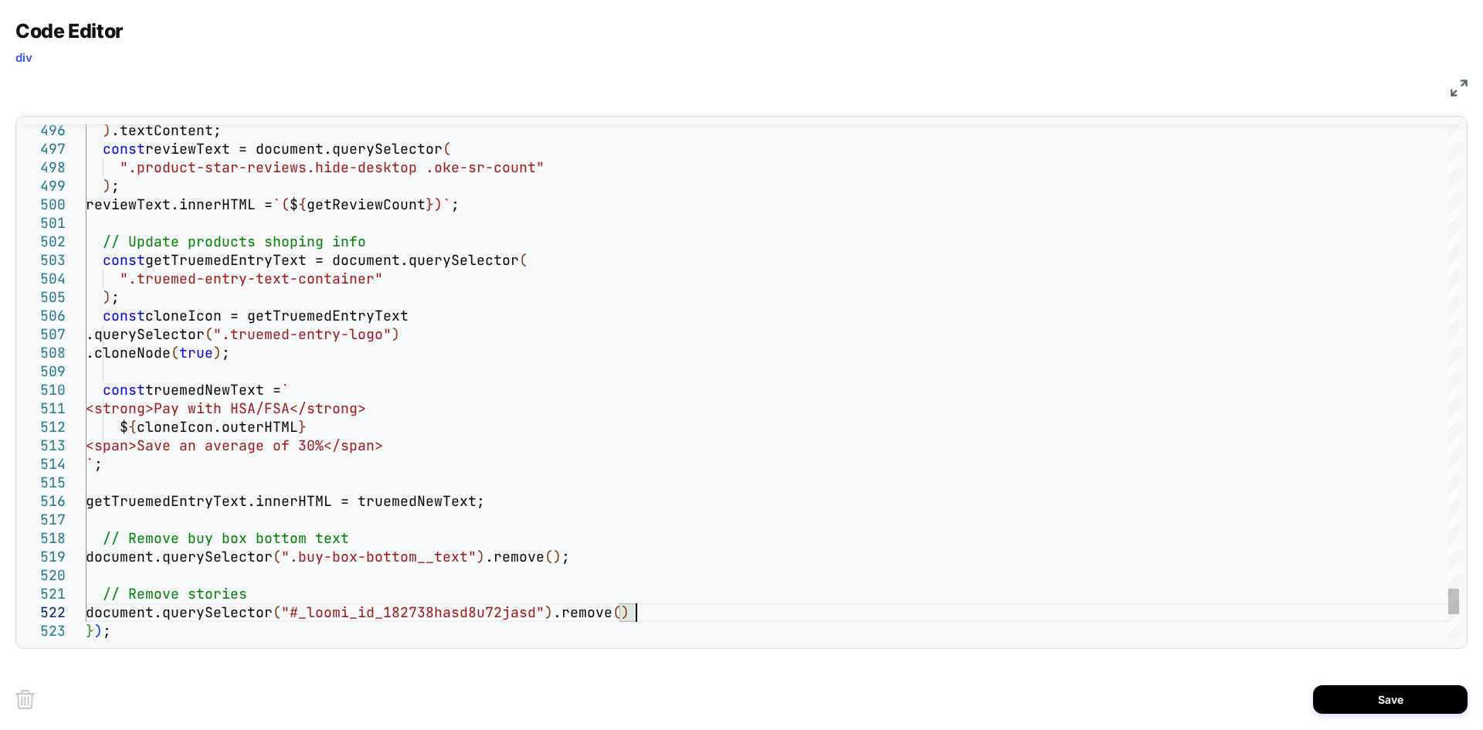
scroll to position [19, 558]
type textarea "**********"
click at [1352, 701] on button "Save" at bounding box center [1390, 699] width 154 height 29
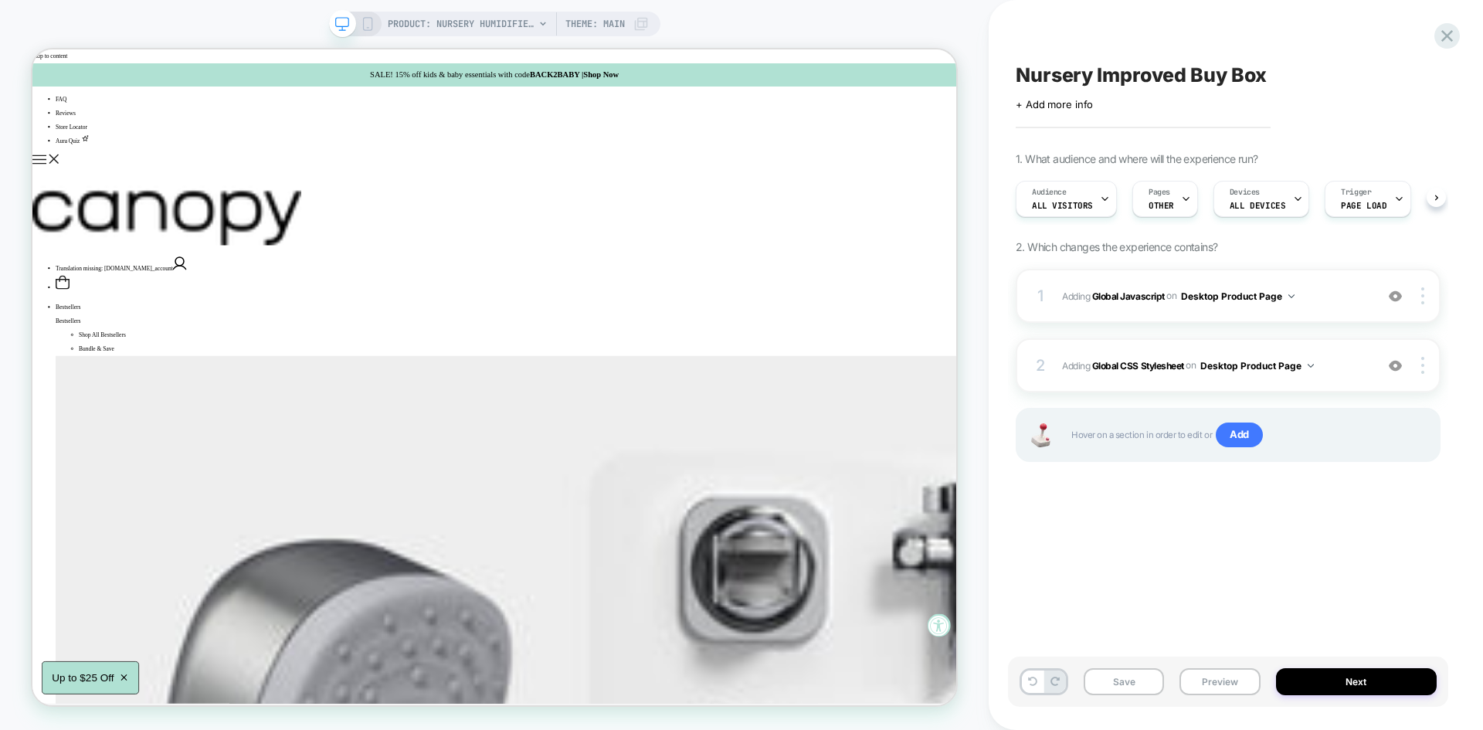
scroll to position [0, 1]
click at [1120, 685] on button "Save" at bounding box center [1124, 681] width 80 height 27
click at [1200, 684] on button "Preview" at bounding box center [1219, 681] width 80 height 27
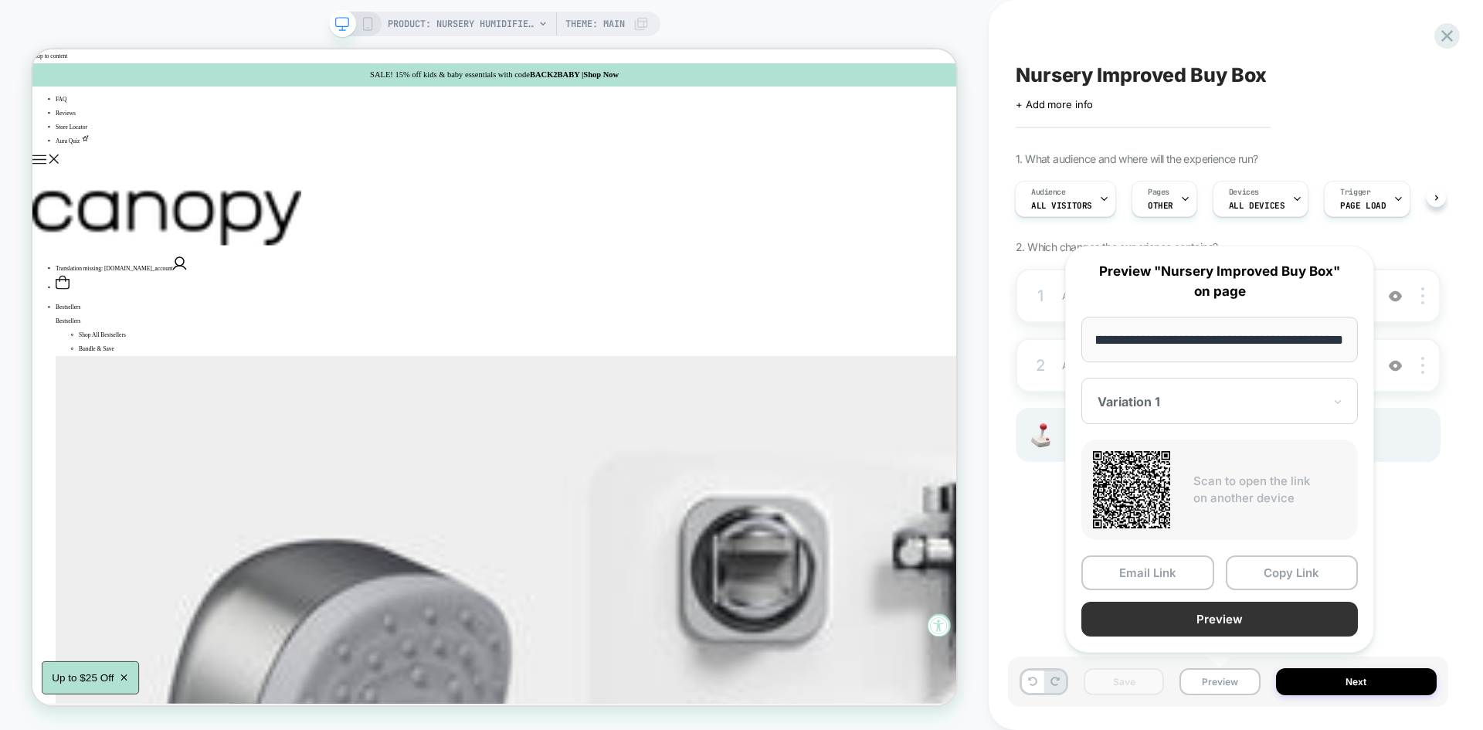
scroll to position [0, 0]
click at [1194, 619] on button "Preview" at bounding box center [1219, 619] width 277 height 35
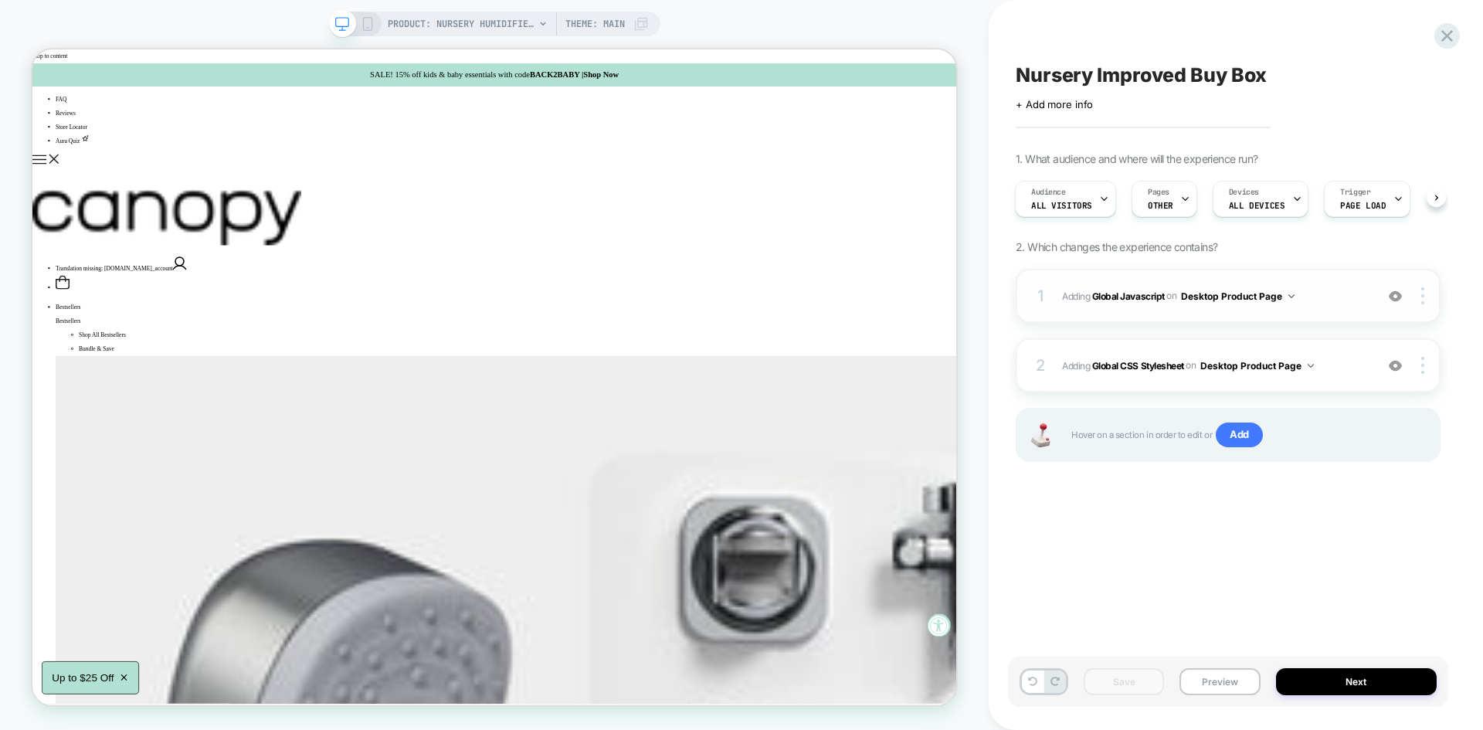
click at [1323, 289] on span "Adding Global Javascript on Desktop Product Page" at bounding box center [1214, 296] width 305 height 19
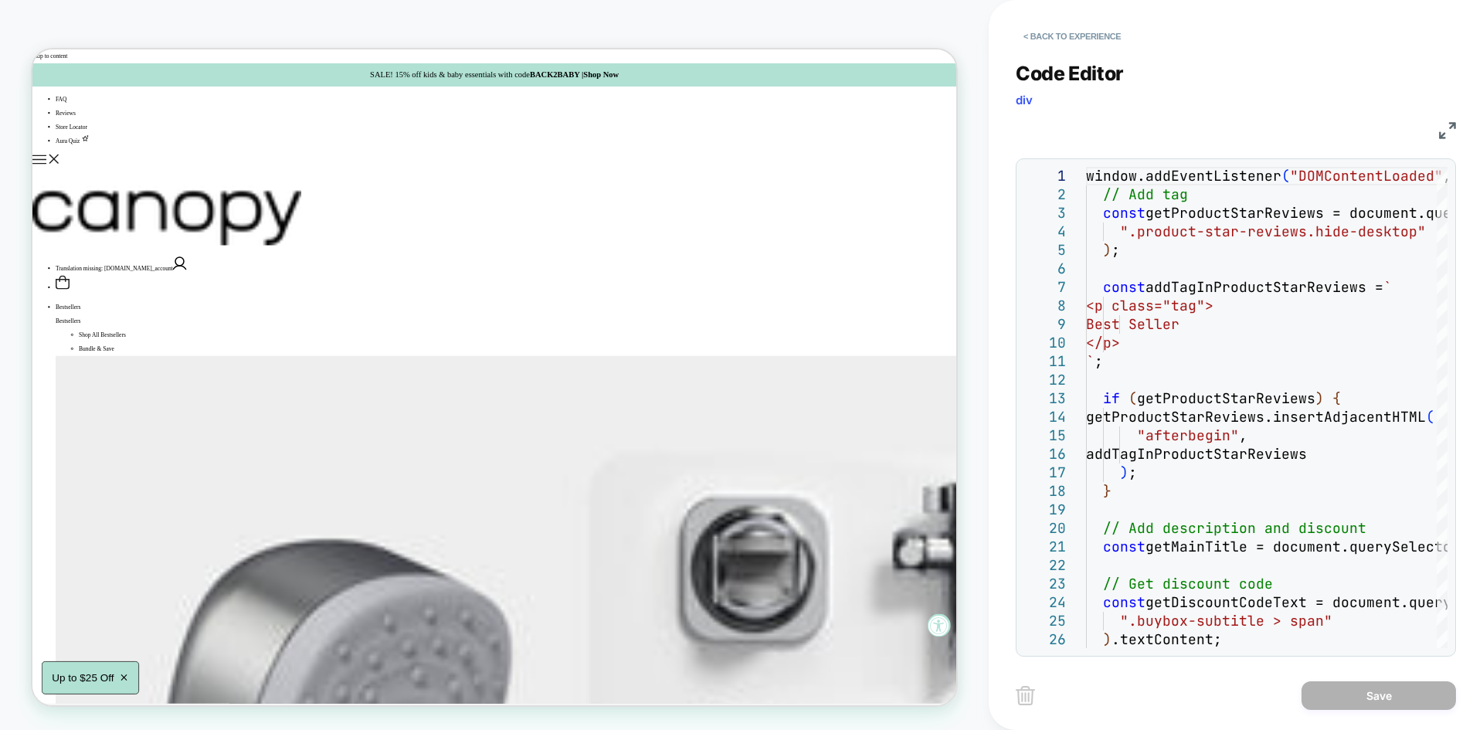
click at [1444, 120] on div "JS" at bounding box center [1236, 128] width 440 height 26
click at [1447, 128] on img at bounding box center [1447, 130] width 17 height 17
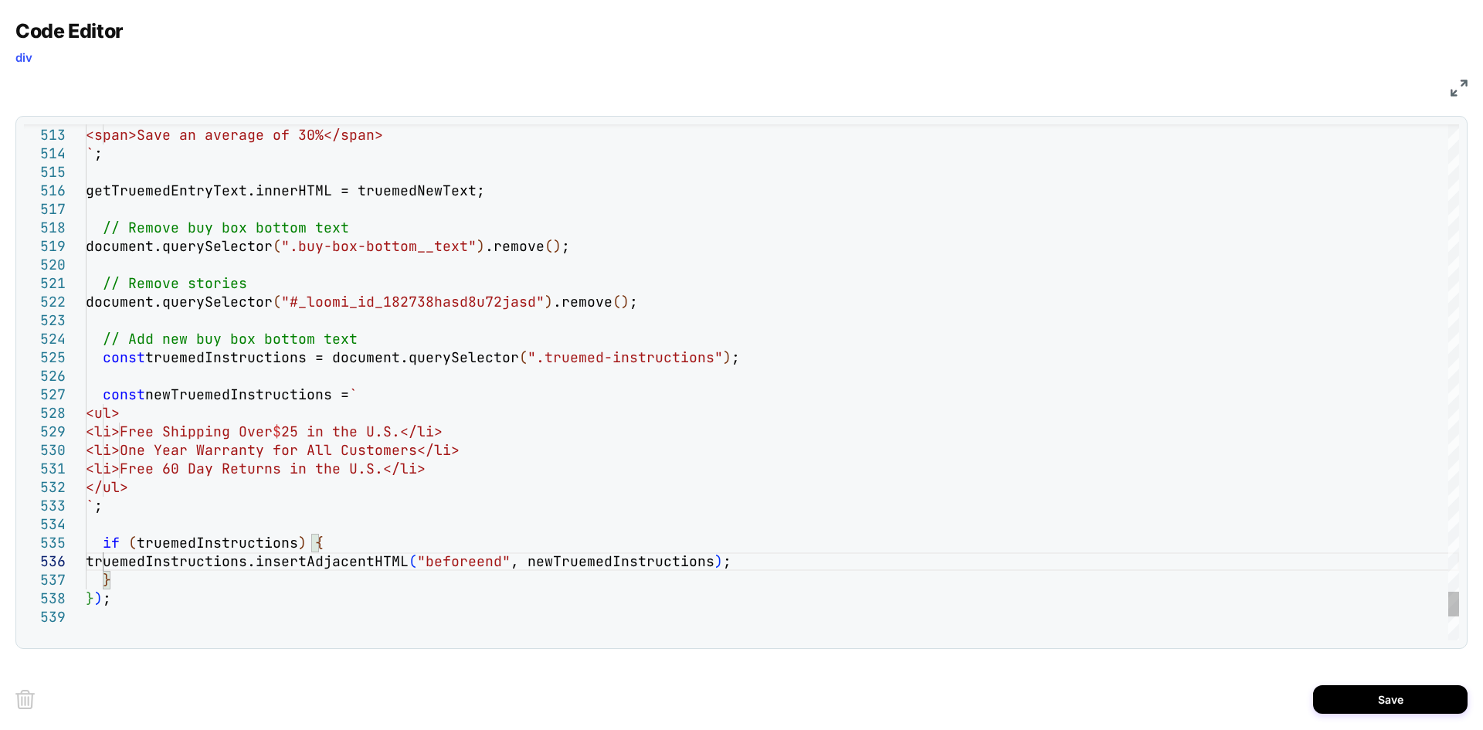
scroll to position [93, 650]
drag, startPoint x: 538, startPoint y: 357, endPoint x: 709, endPoint y: 357, distance: 170.7
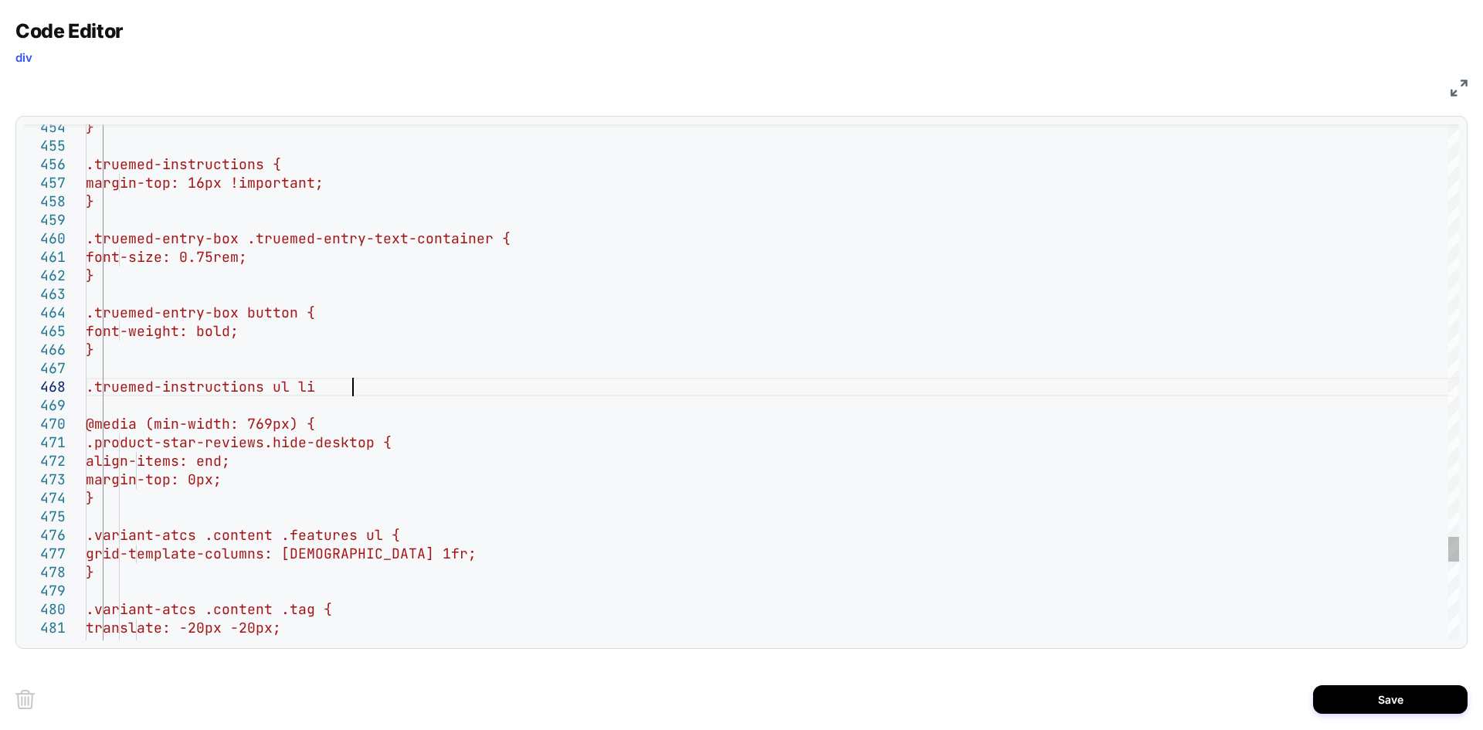
scroll to position [130, 258]
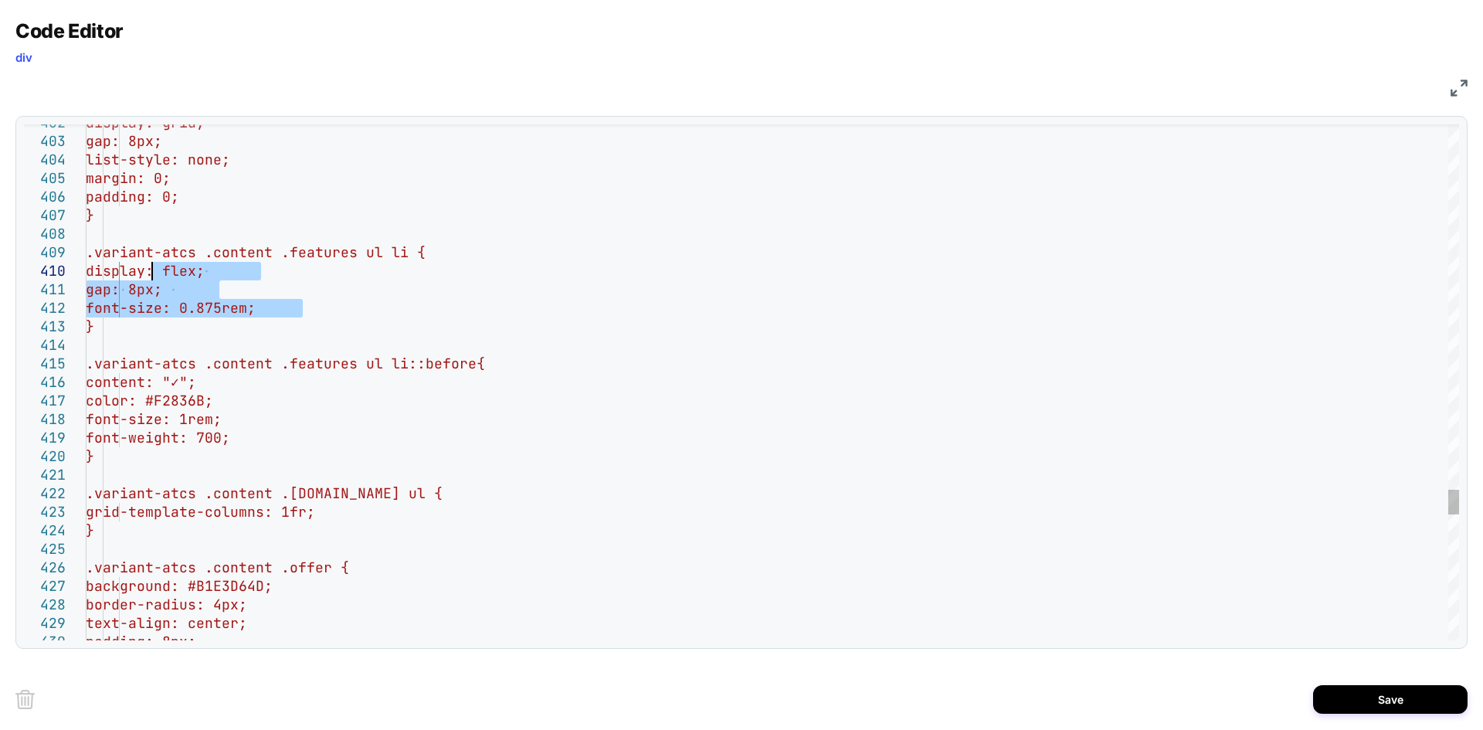
drag, startPoint x: 319, startPoint y: 311, endPoint x: 145, endPoint y: 276, distance: 177.2
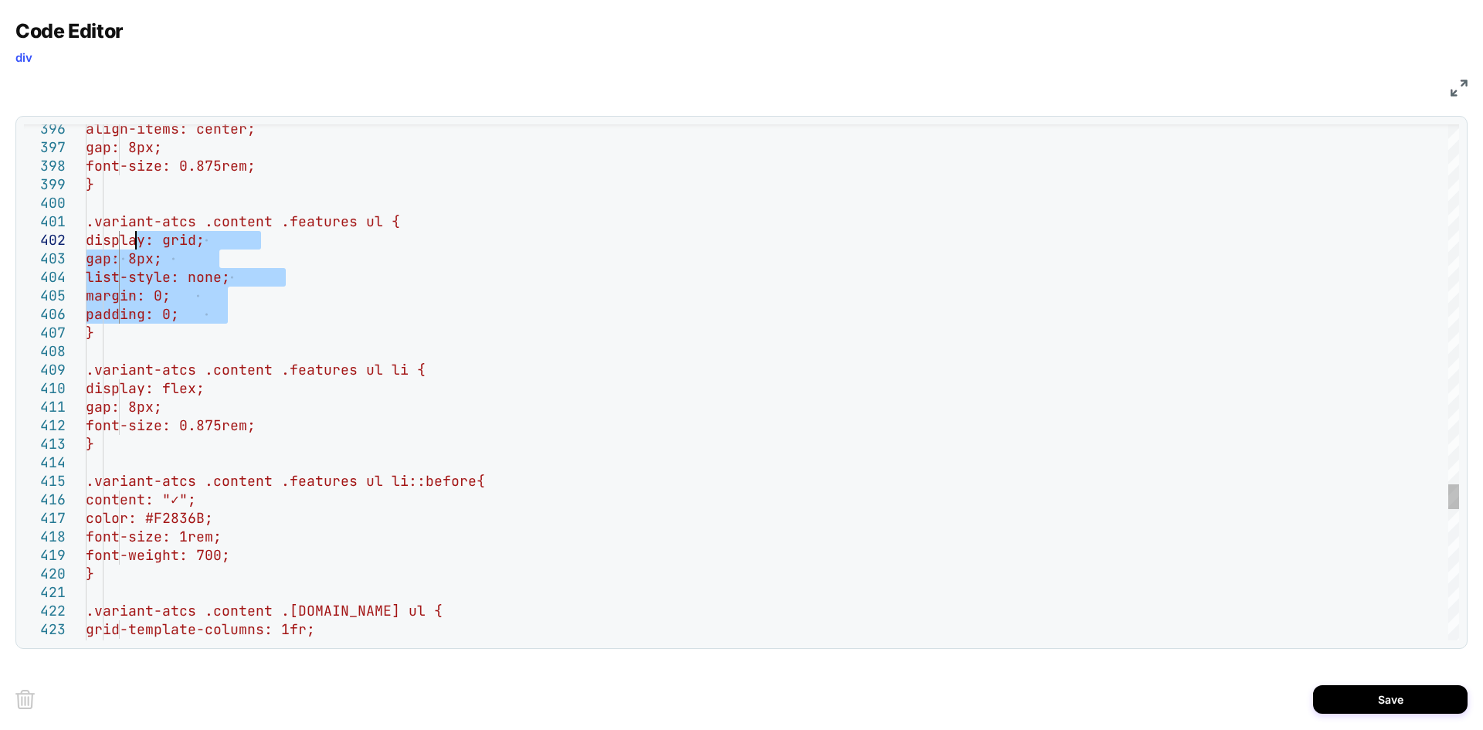
drag, startPoint x: 236, startPoint y: 319, endPoint x: 134, endPoint y: 241, distance: 127.8
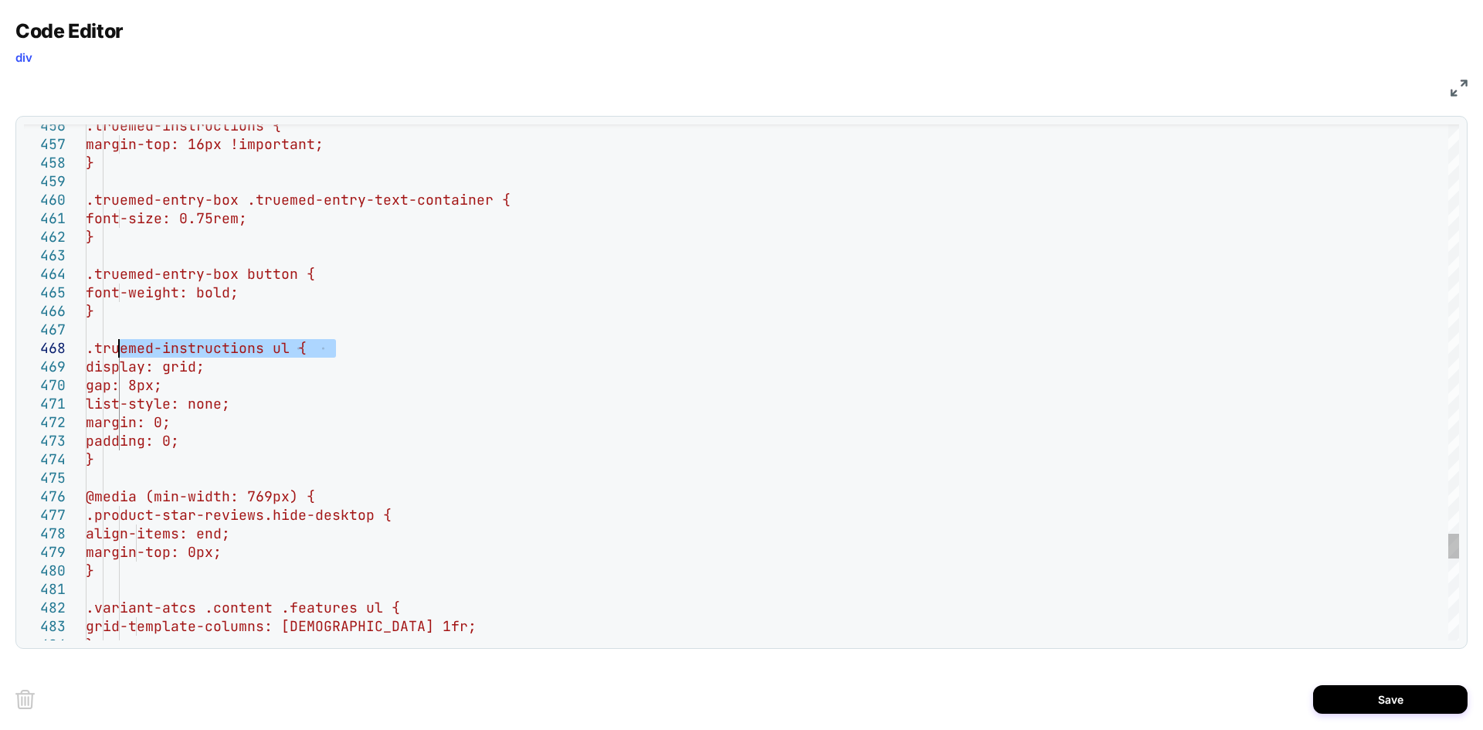
drag, startPoint x: 341, startPoint y: 348, endPoint x: 117, endPoint y: 349, distance: 224.8
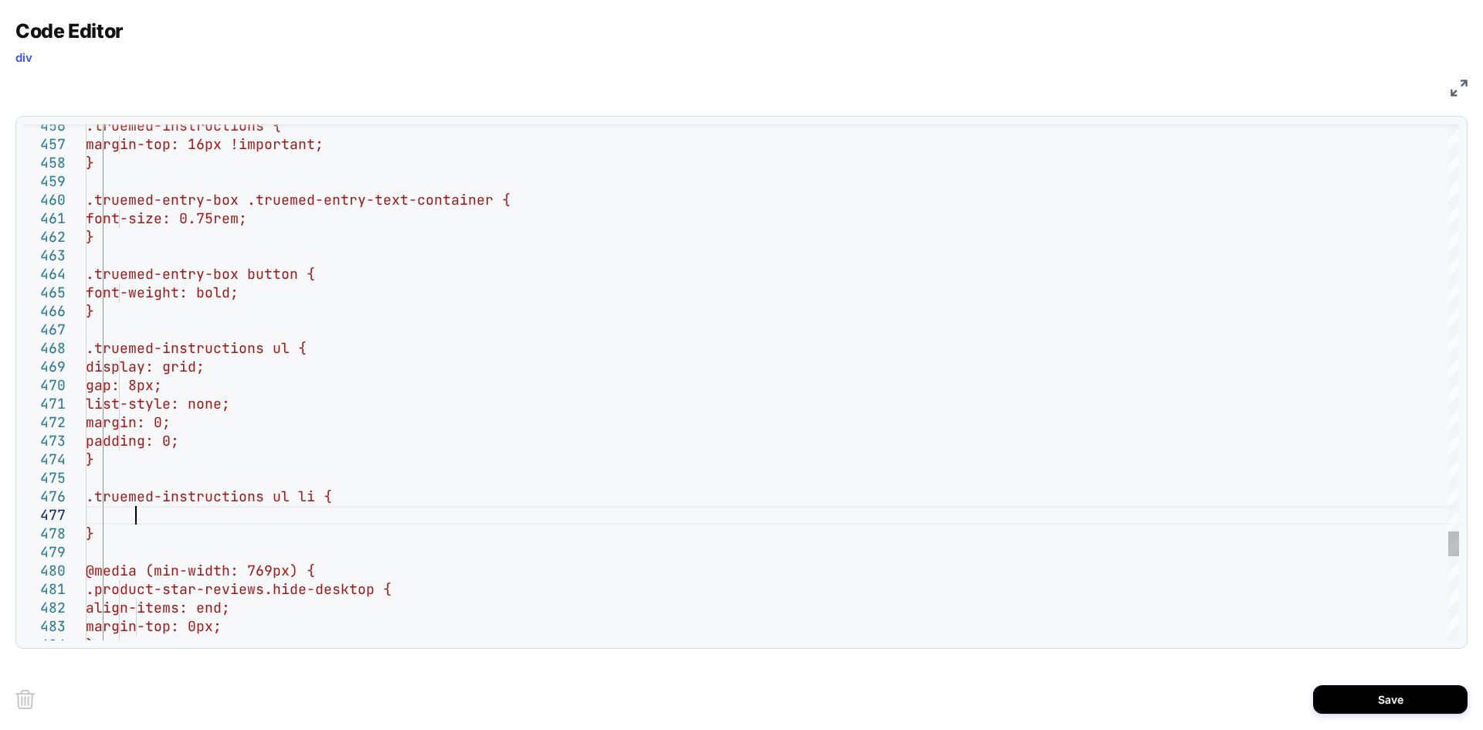
scroll to position [111, 49]
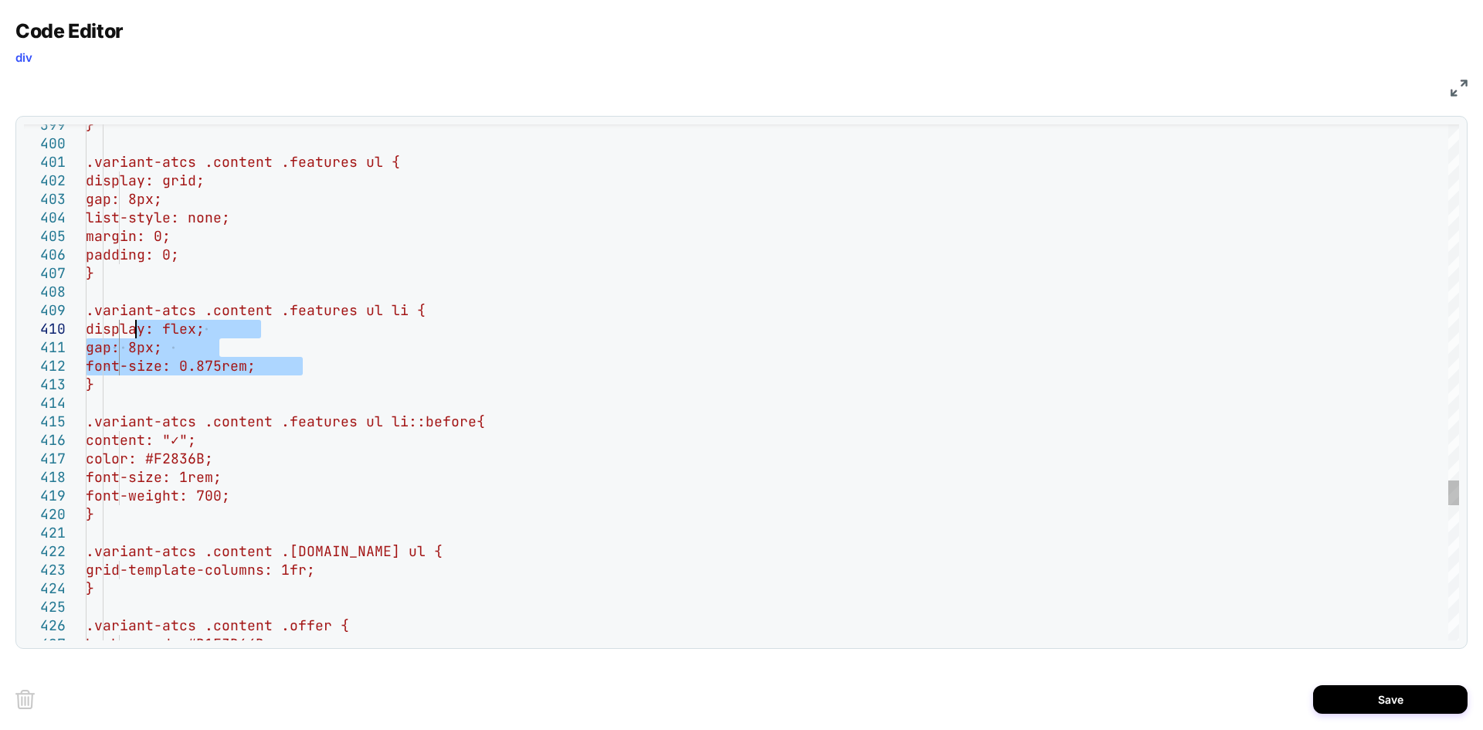
drag, startPoint x: 314, startPoint y: 366, endPoint x: 135, endPoint y: 331, distance: 182.5
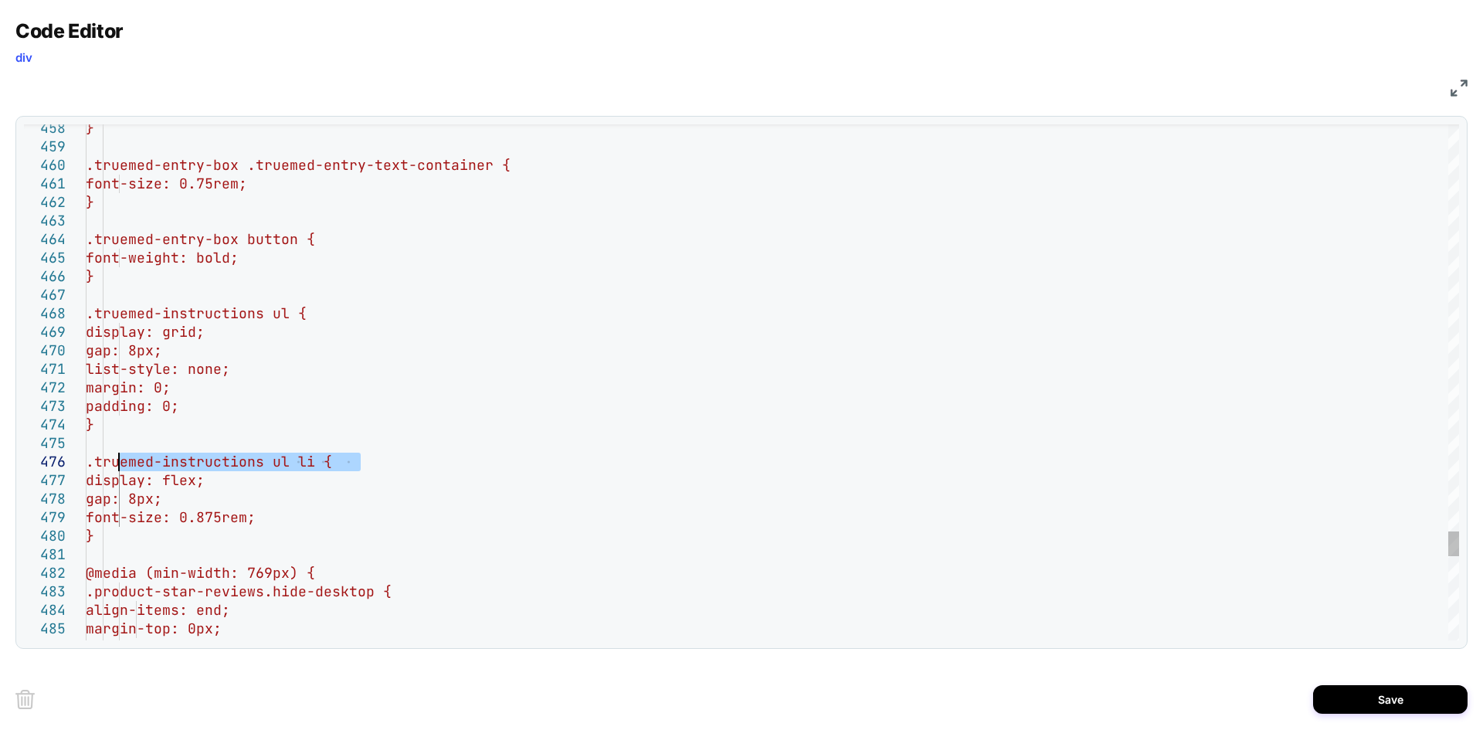
drag, startPoint x: 375, startPoint y: 460, endPoint x: 116, endPoint y: 464, distance: 258.8
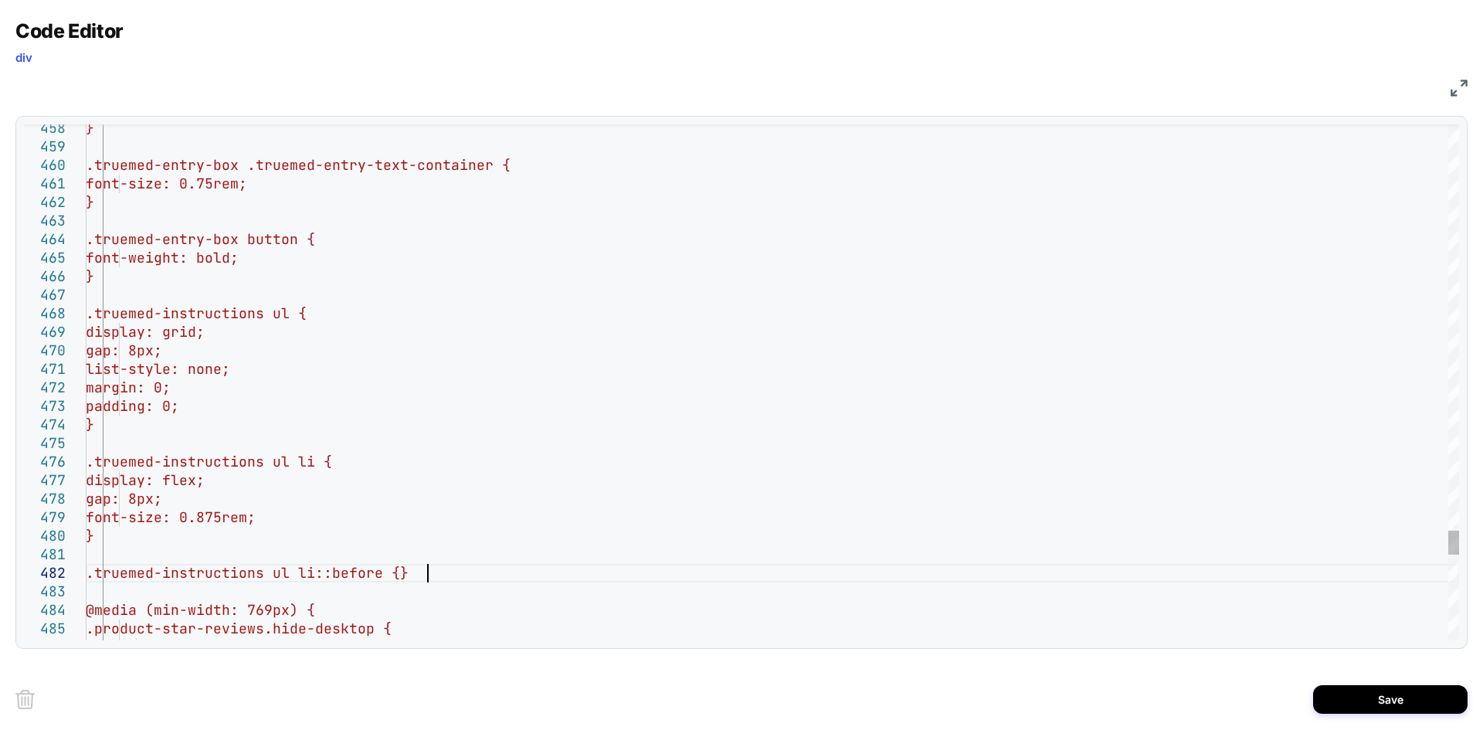
scroll to position [37, 49]
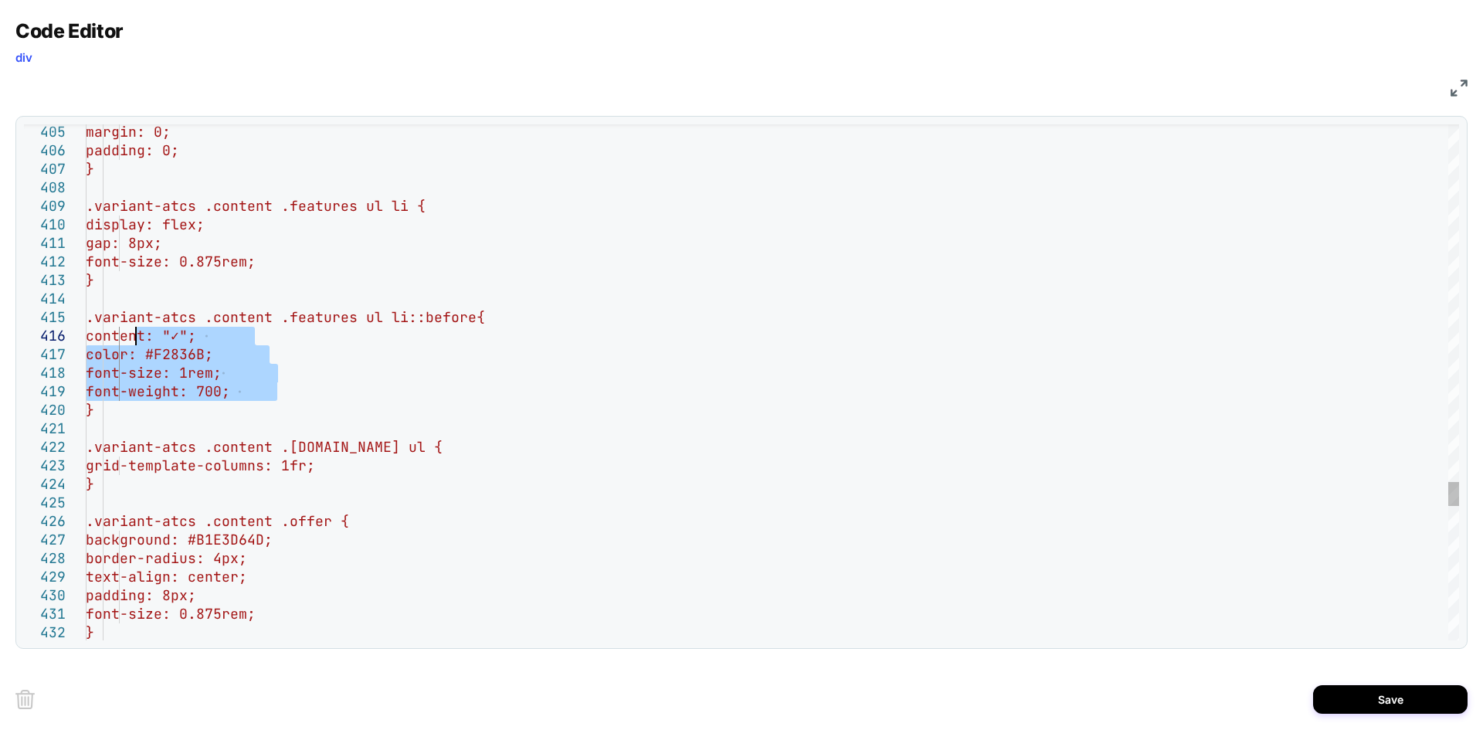
drag, startPoint x: 287, startPoint y: 393, endPoint x: 137, endPoint y: 341, distance: 158.1
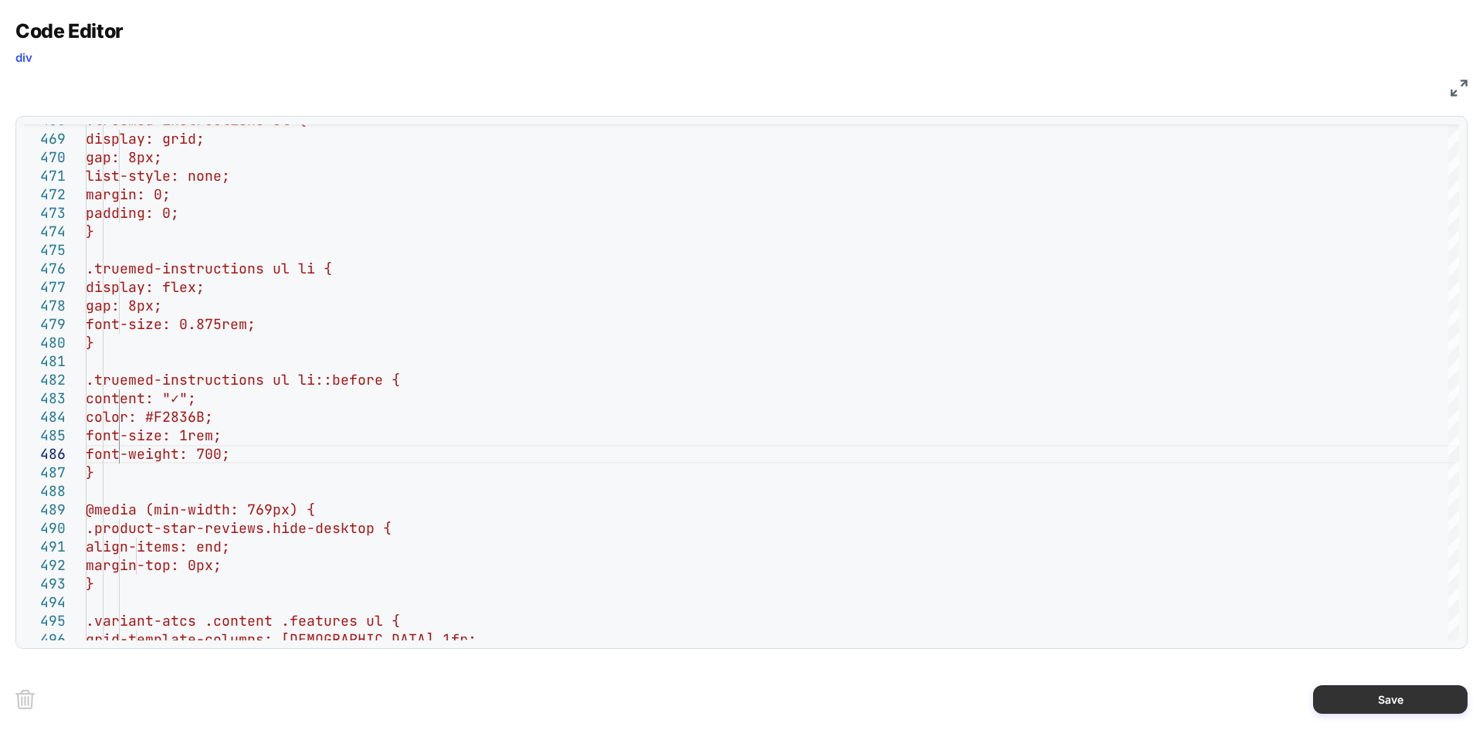
type textarea "**********"
click at [1359, 711] on button "Save" at bounding box center [1390, 699] width 154 height 29
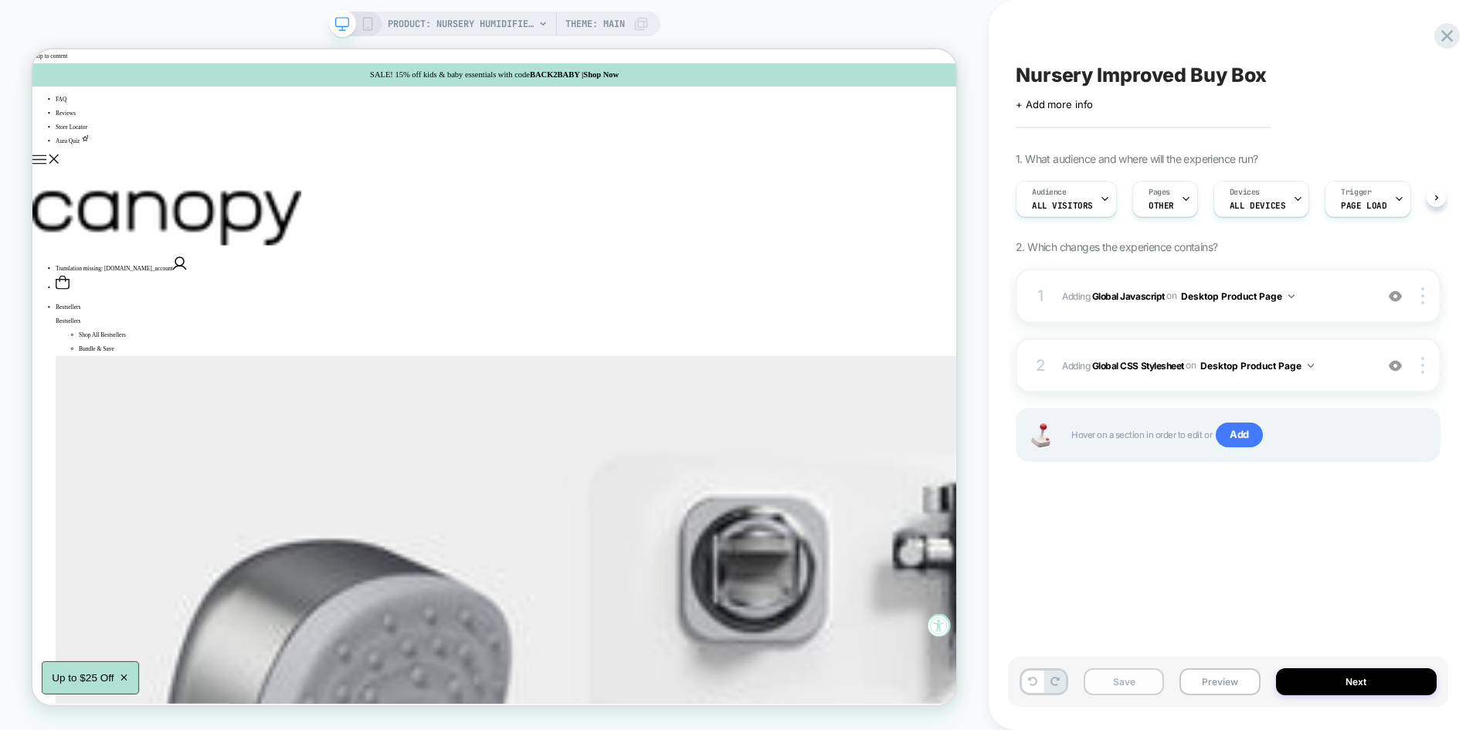
scroll to position [0, 1]
click at [1131, 682] on button "Save" at bounding box center [1124, 681] width 80 height 27
click at [1210, 679] on button "Preview" at bounding box center [1219, 681] width 80 height 27
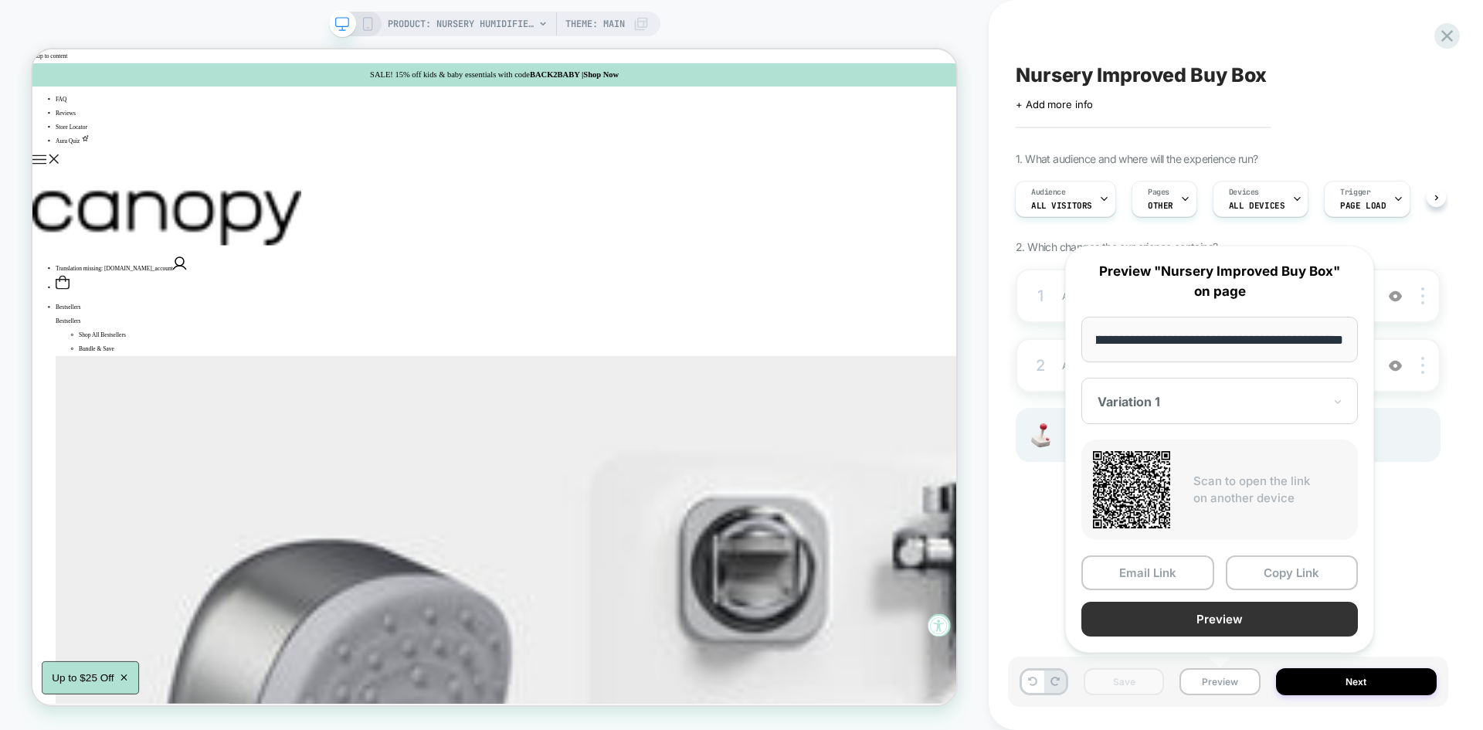
scroll to position [0, 0]
click at [1179, 631] on button "Preview" at bounding box center [1219, 619] width 277 height 35
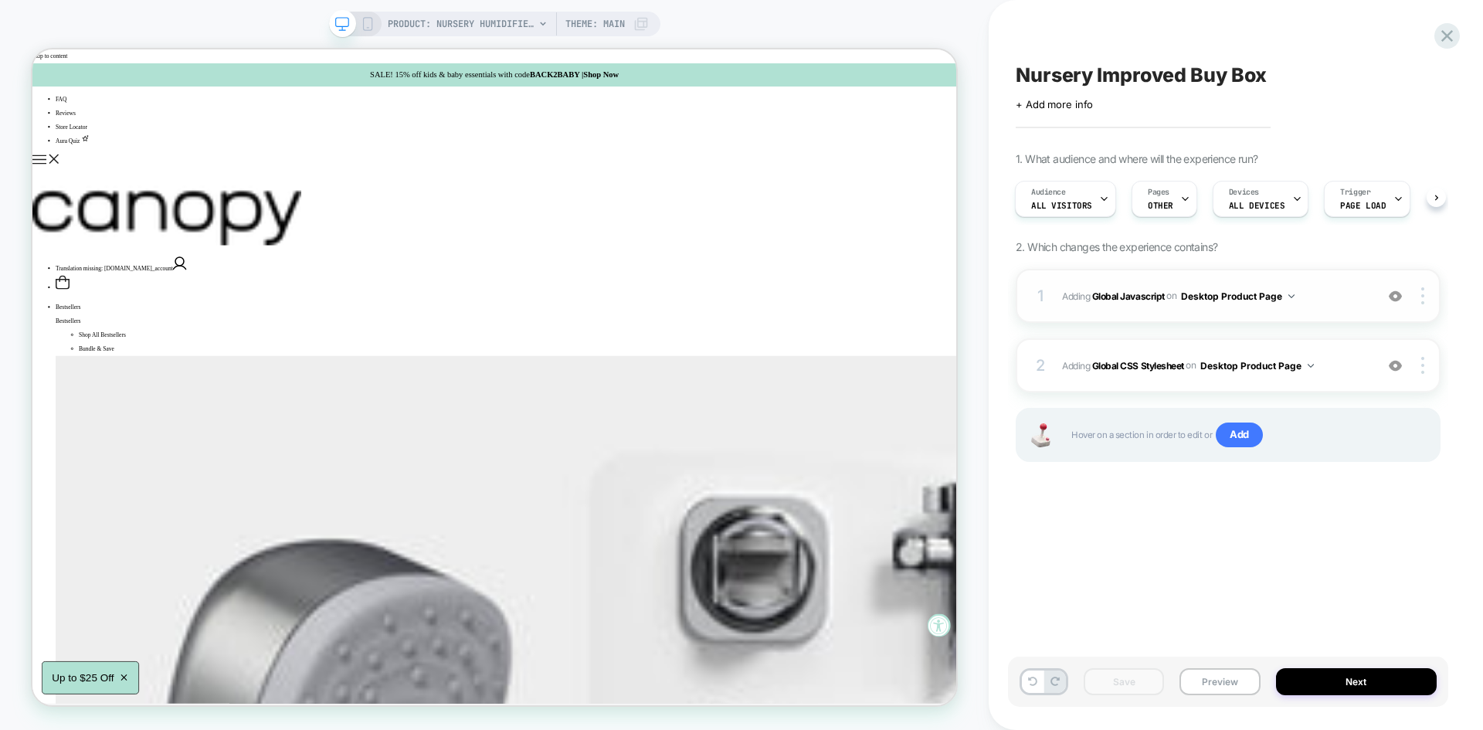
click at [1310, 298] on span "Adding Global Javascript on Desktop Product Page" at bounding box center [1214, 296] width 305 height 19
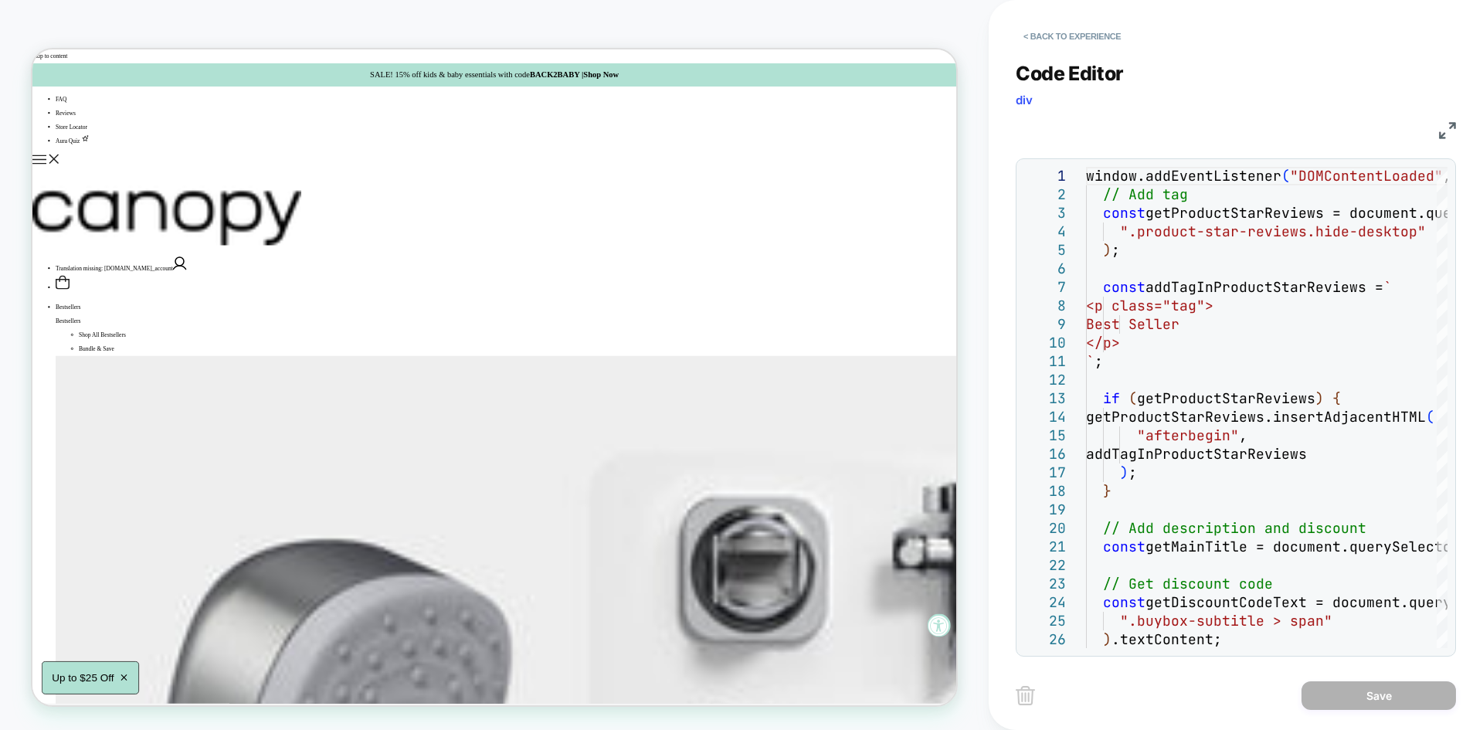
click at [1440, 131] on img at bounding box center [1447, 130] width 17 height 17
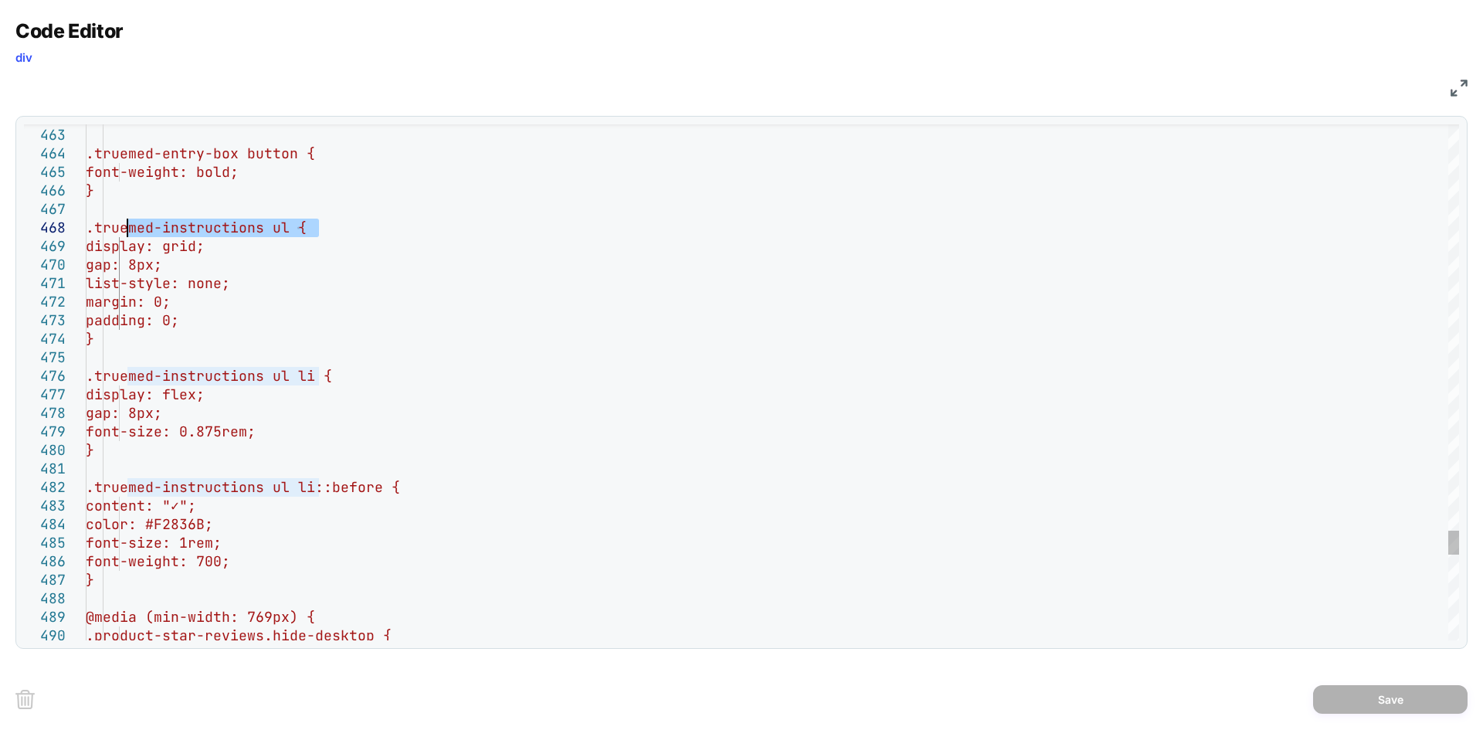
drag, startPoint x: 323, startPoint y: 229, endPoint x: 120, endPoint y: 232, distance: 203.2
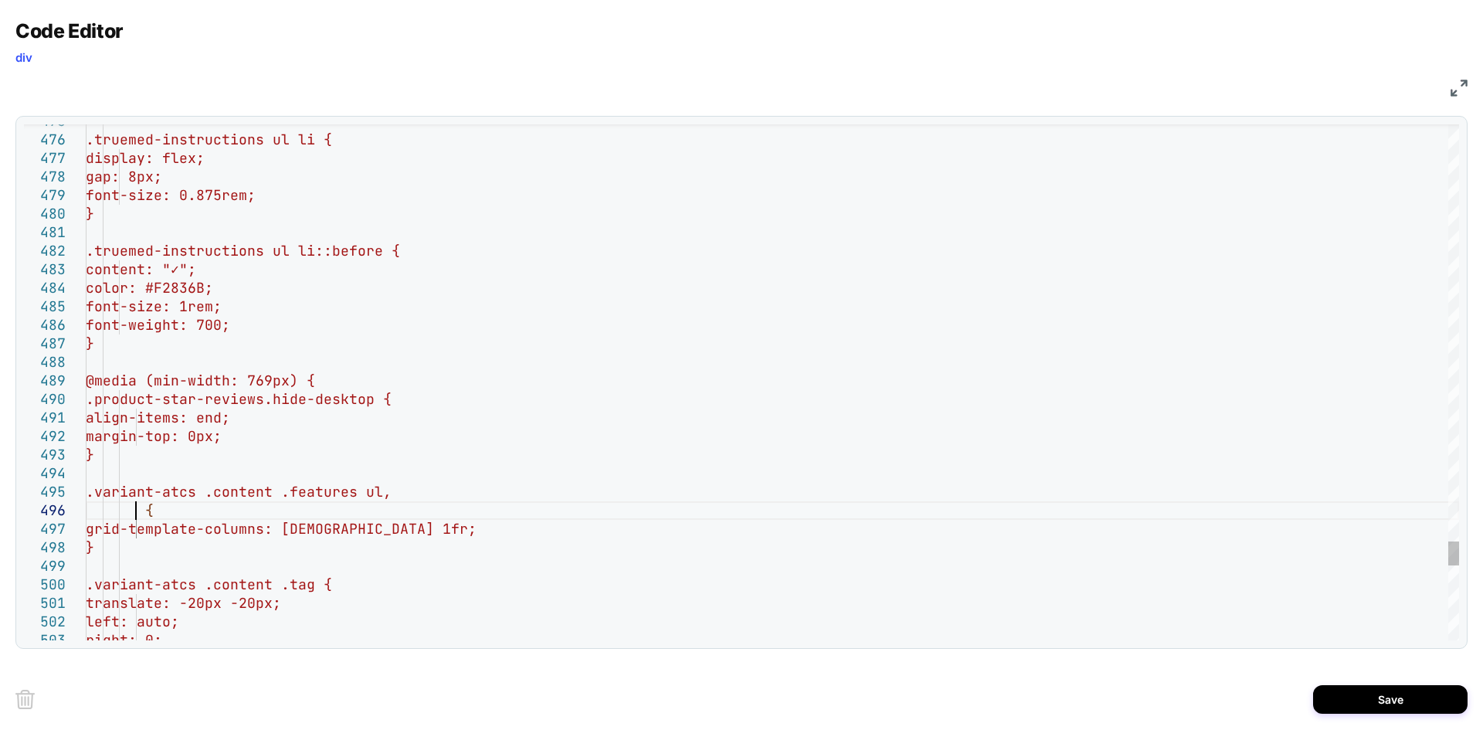
scroll to position [93, 49]
type textarea "**********"
click at [1349, 694] on button "Save" at bounding box center [1390, 699] width 154 height 29
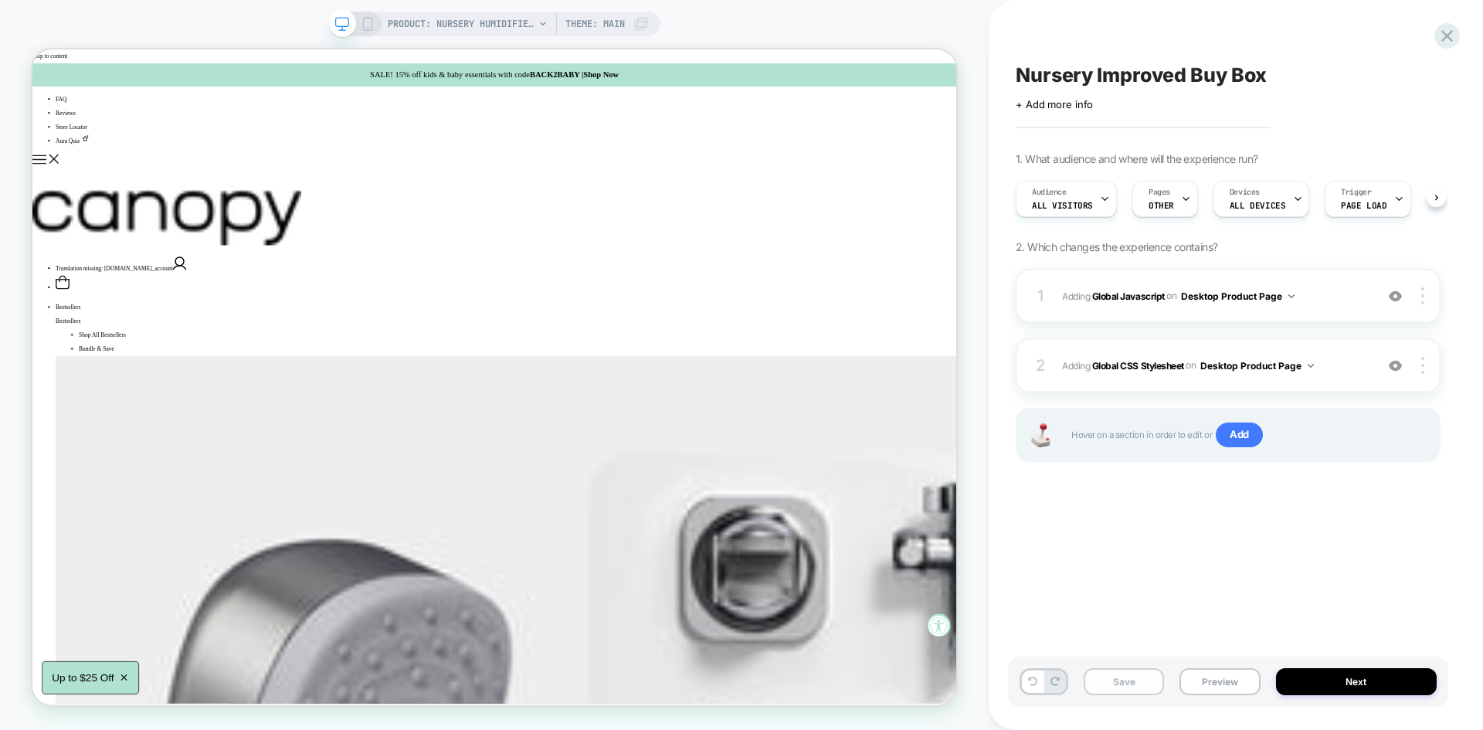
scroll to position [0, 1]
click at [1119, 677] on button "Save" at bounding box center [1124, 681] width 80 height 27
click at [1218, 684] on button "Preview" at bounding box center [1219, 681] width 80 height 27
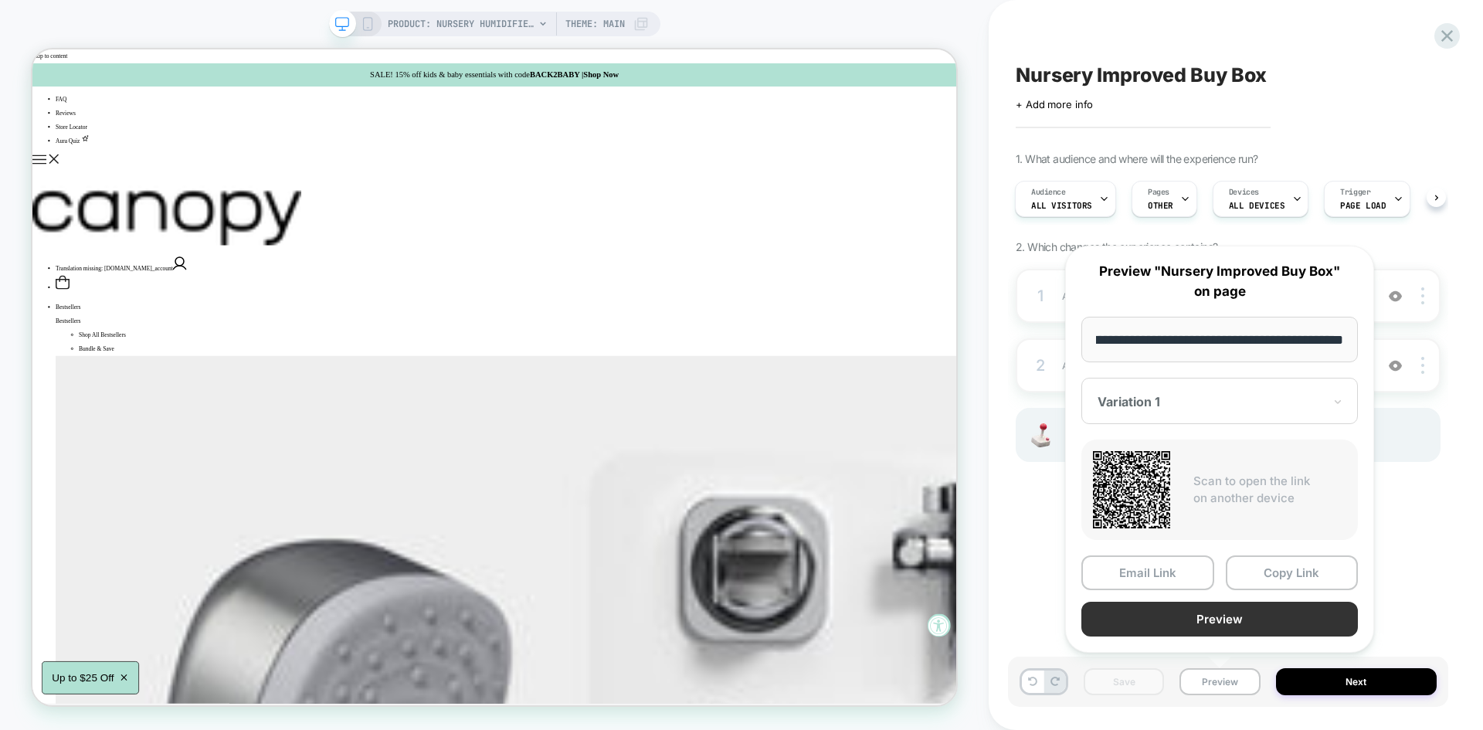
scroll to position [0, 0]
click at [1180, 620] on button "Preview" at bounding box center [1219, 619] width 277 height 35
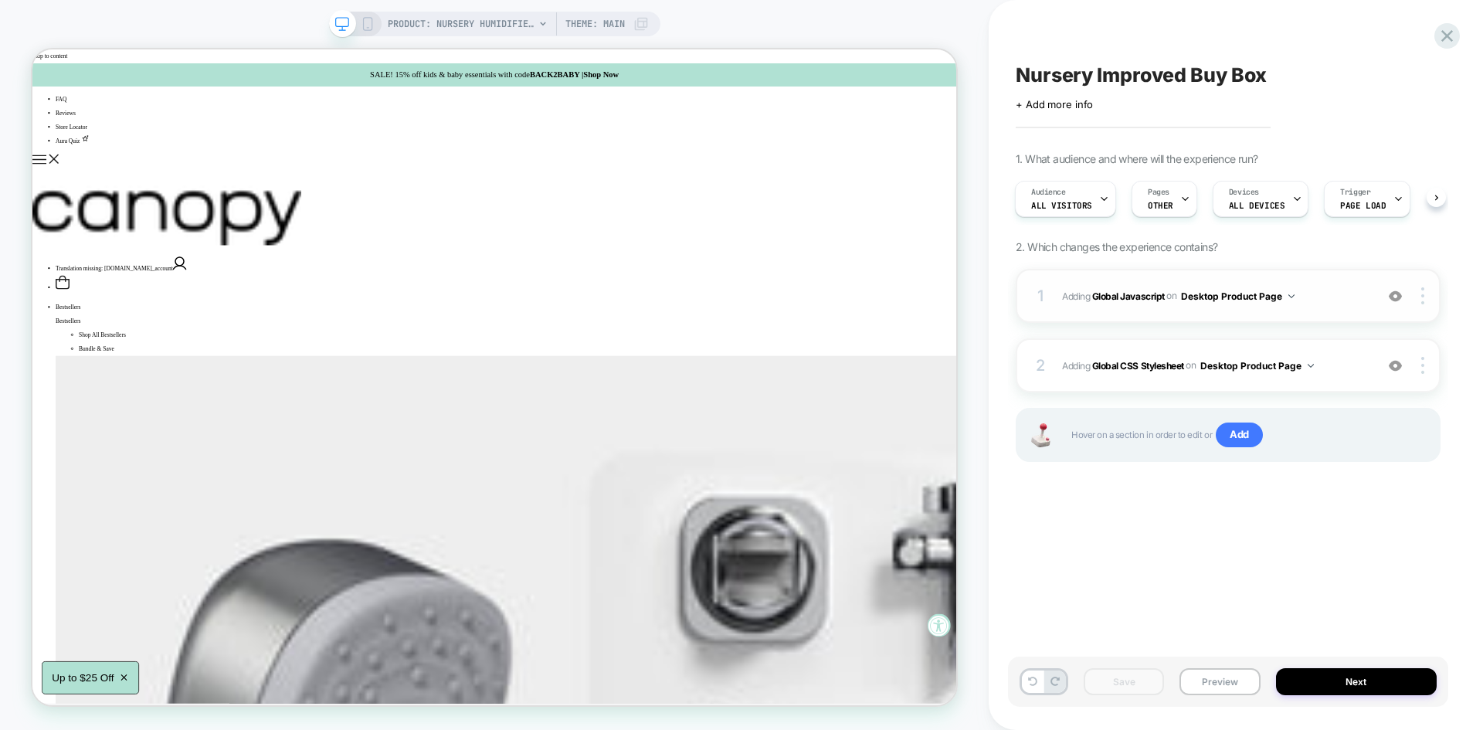
click at [1309, 287] on span "Adding Global Javascript on Desktop Product Page" at bounding box center [1214, 296] width 305 height 19
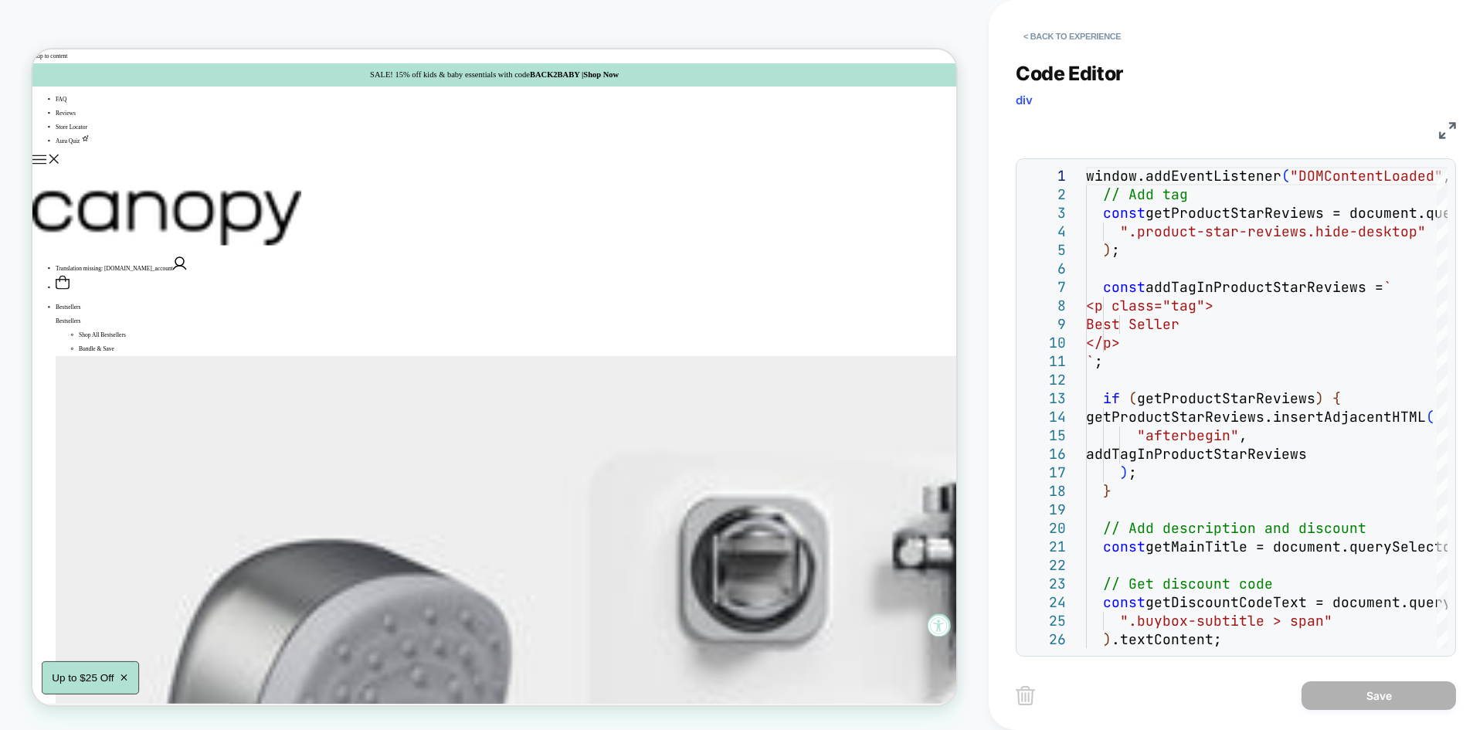
click at [1441, 124] on img at bounding box center [1447, 130] width 17 height 17
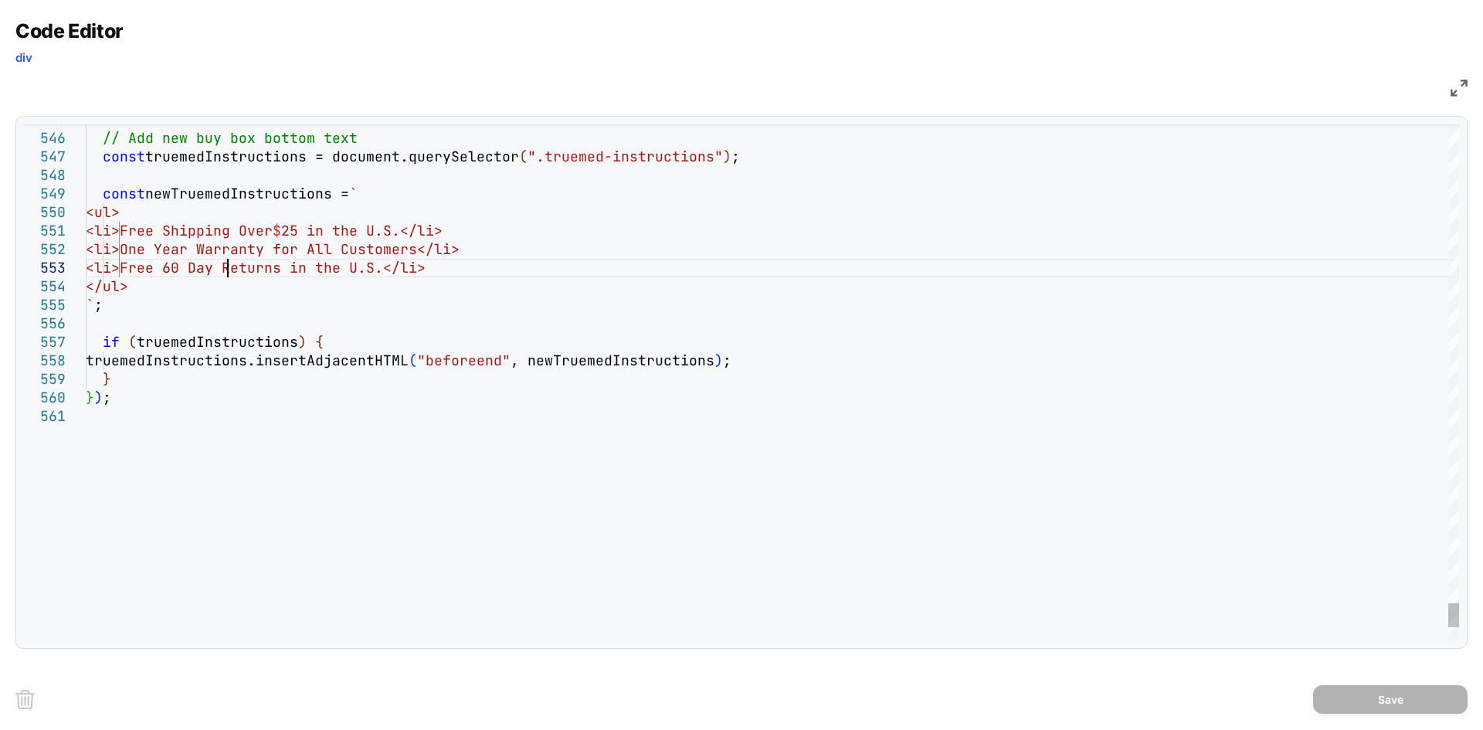
type textarea "**********"
click at [1360, 701] on button "Save" at bounding box center [1390, 699] width 154 height 29
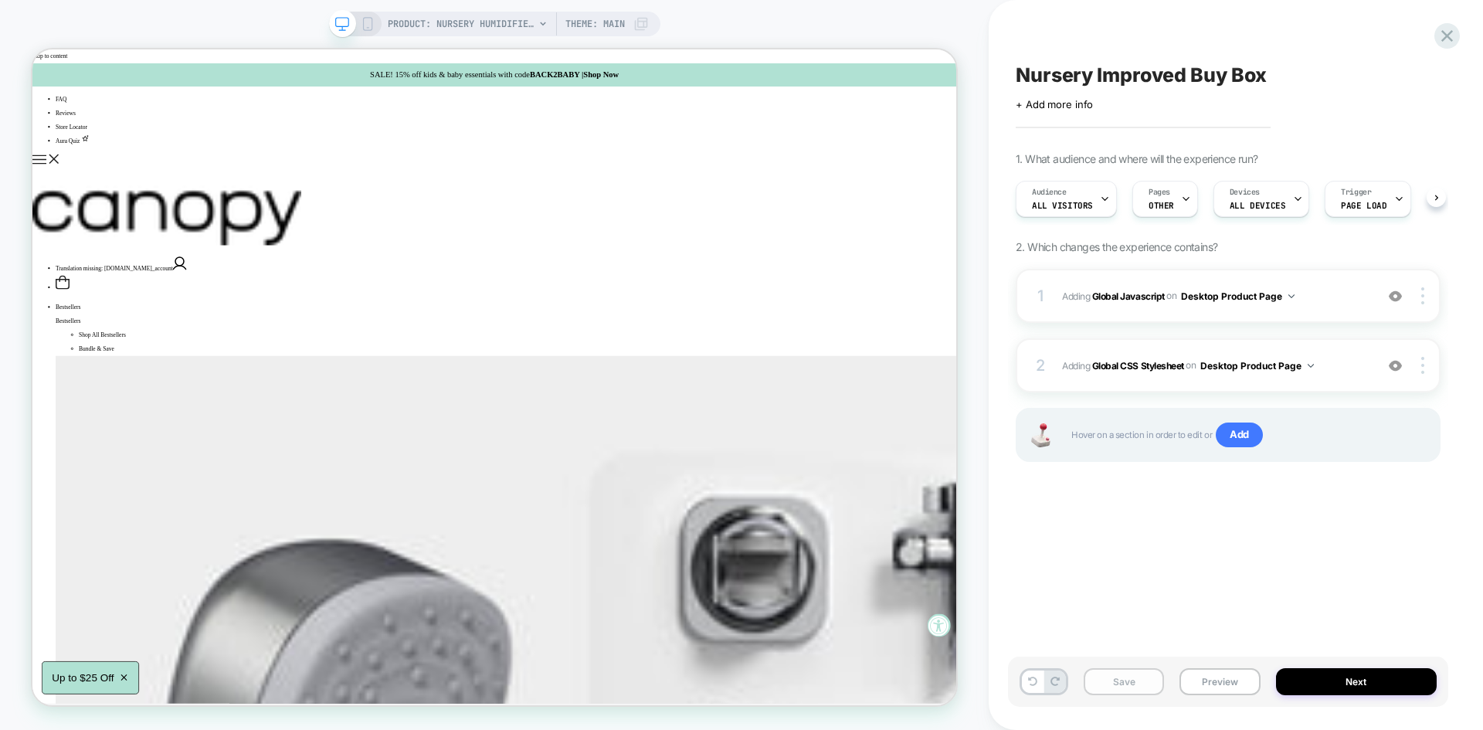
scroll to position [0, 1]
click at [1118, 670] on button "Save" at bounding box center [1124, 681] width 80 height 27
click at [1214, 687] on button "Preview" at bounding box center [1219, 681] width 80 height 27
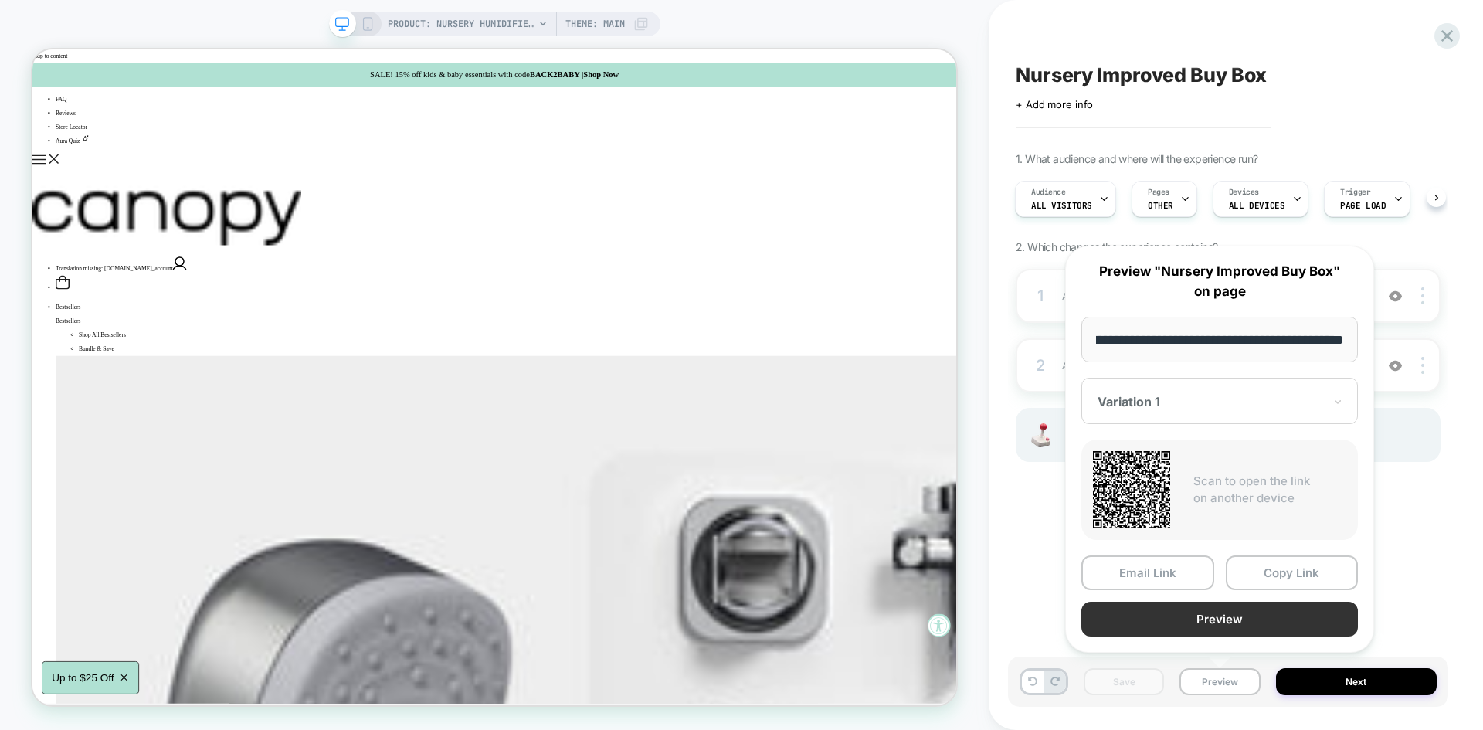
scroll to position [0, 0]
click at [1213, 625] on button "Preview" at bounding box center [1219, 619] width 277 height 35
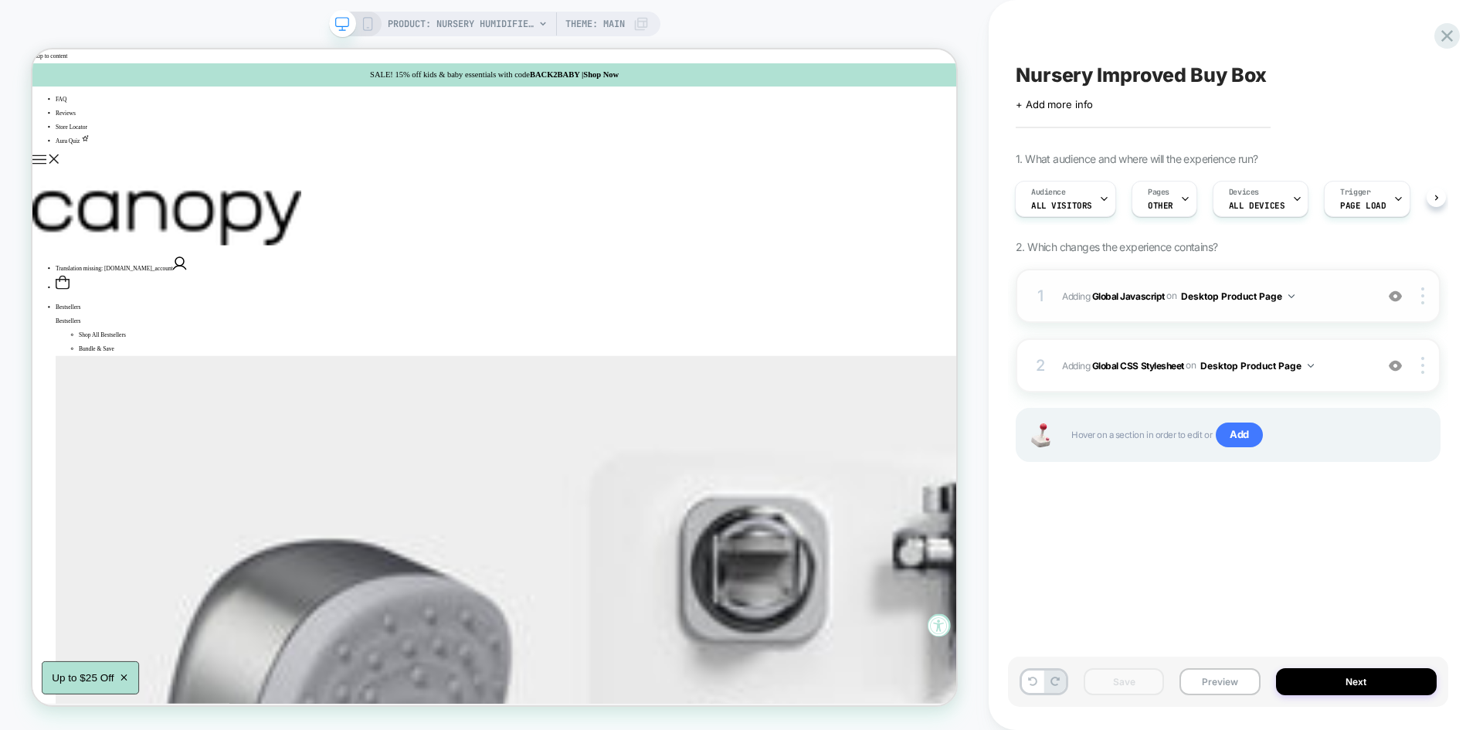
click at [1314, 292] on span "Adding Global Javascript on Desktop Product Page" at bounding box center [1214, 296] width 305 height 19
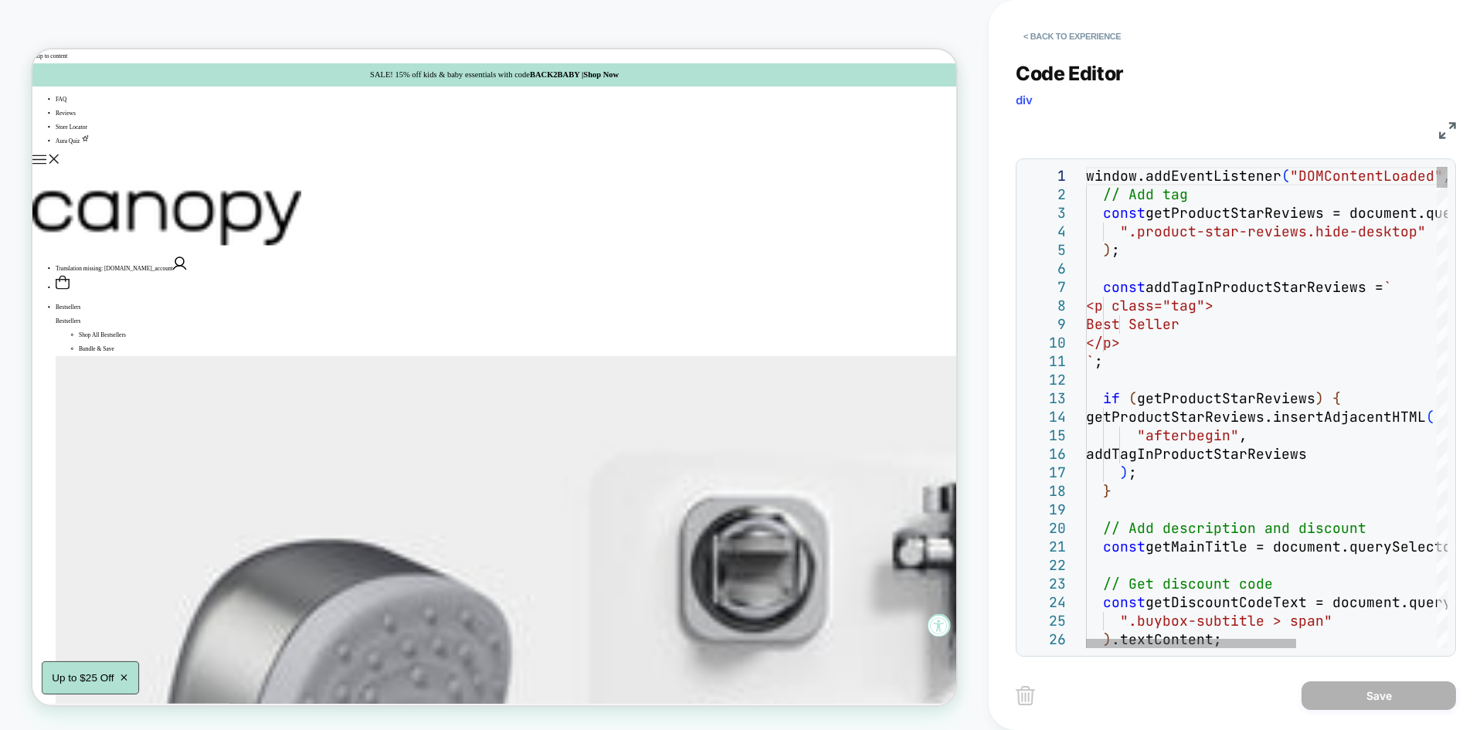
click at [1440, 127] on img at bounding box center [1447, 130] width 17 height 17
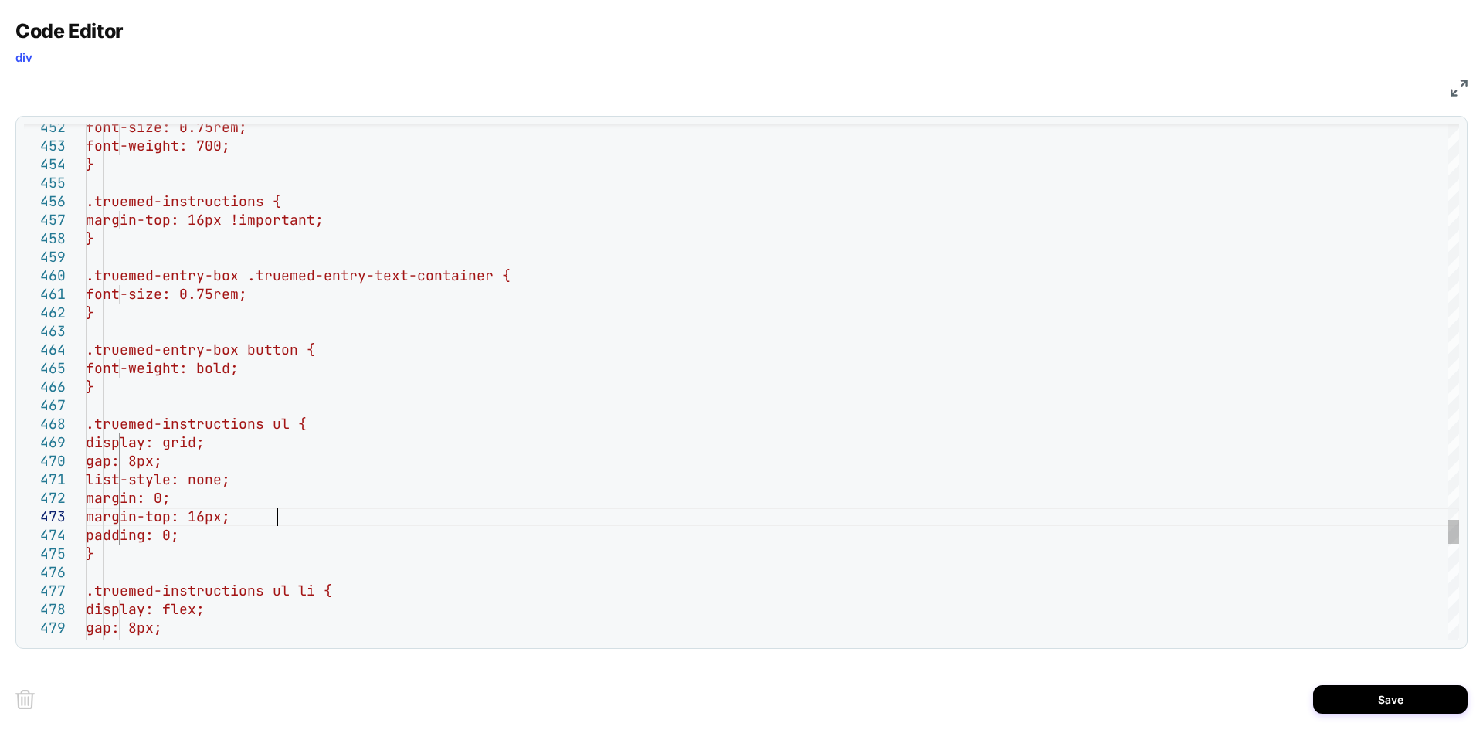
scroll to position [37, 191]
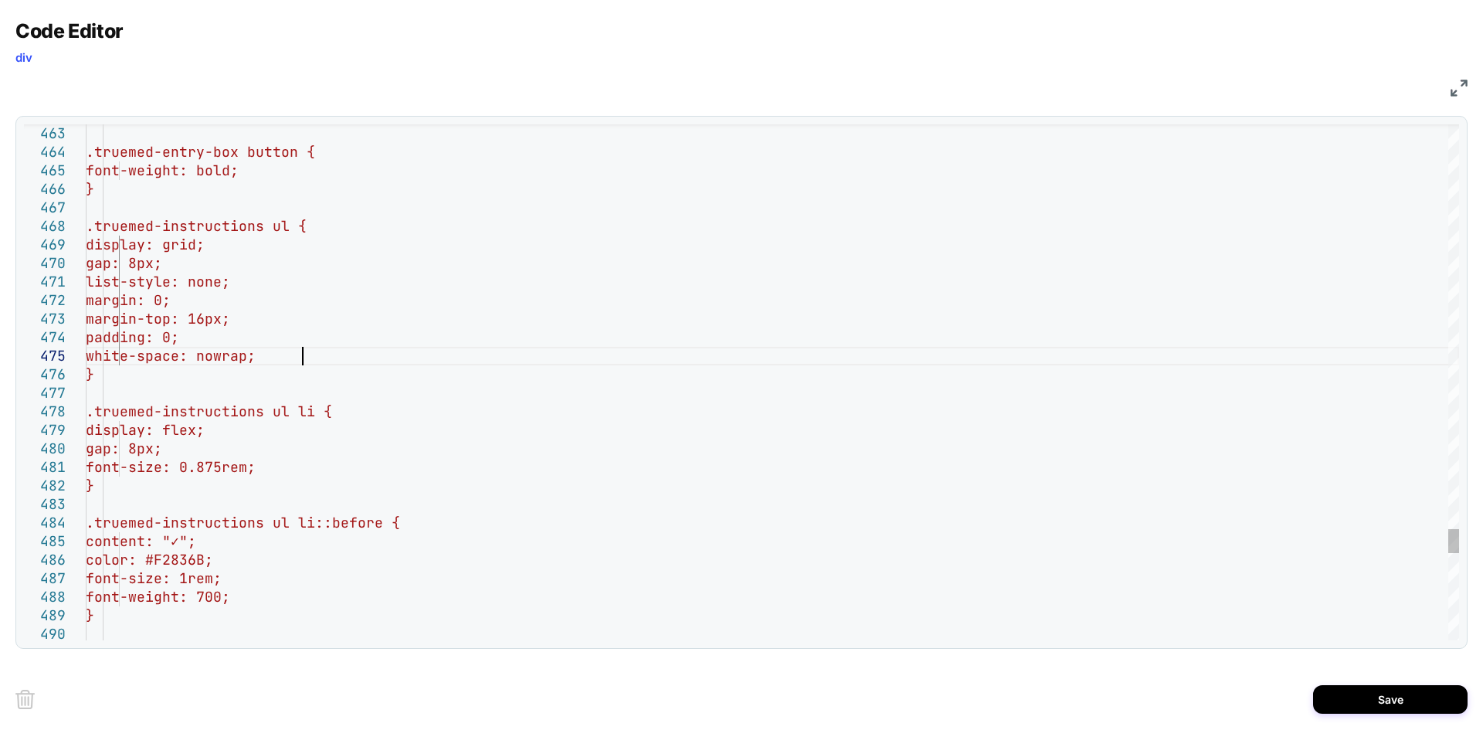
scroll to position [74, 216]
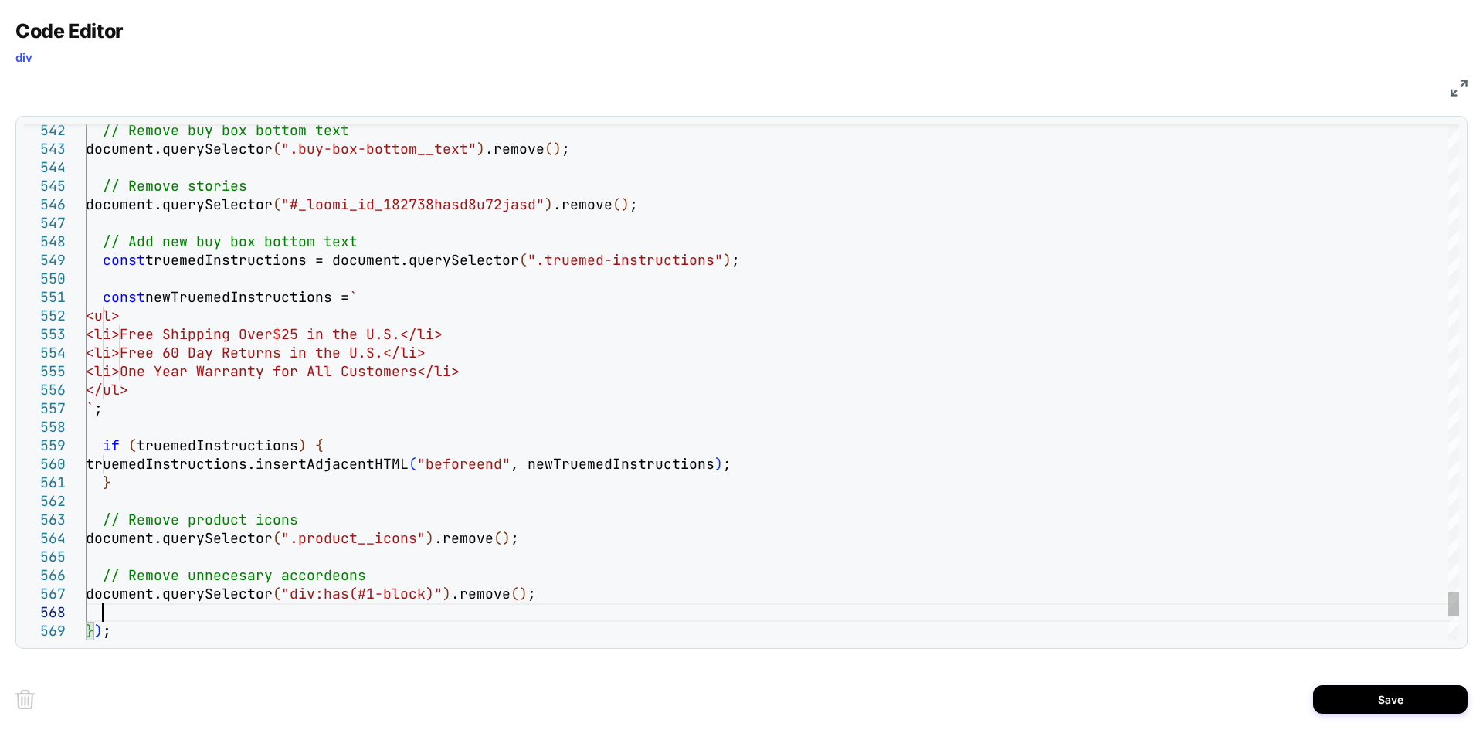
scroll to position [130, 15]
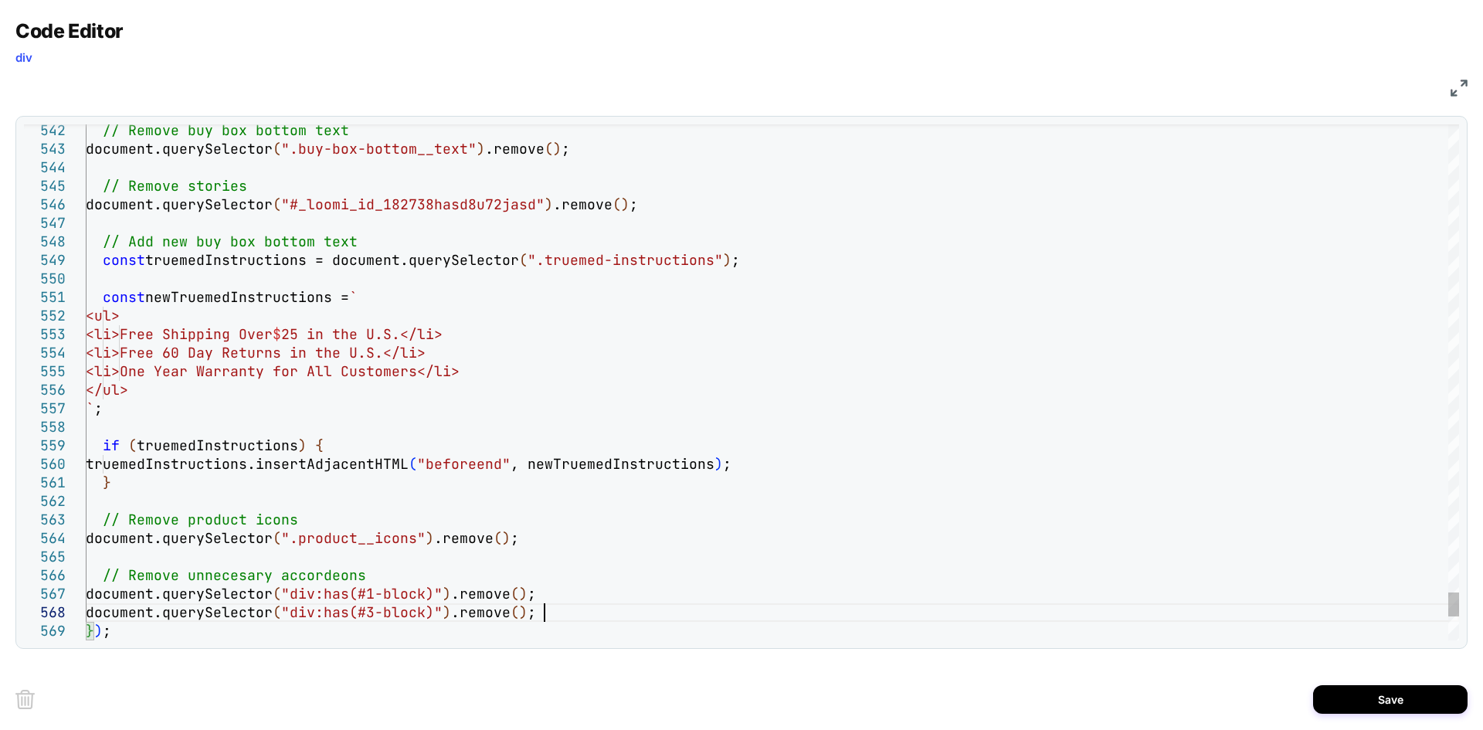
scroll to position [148, 15]
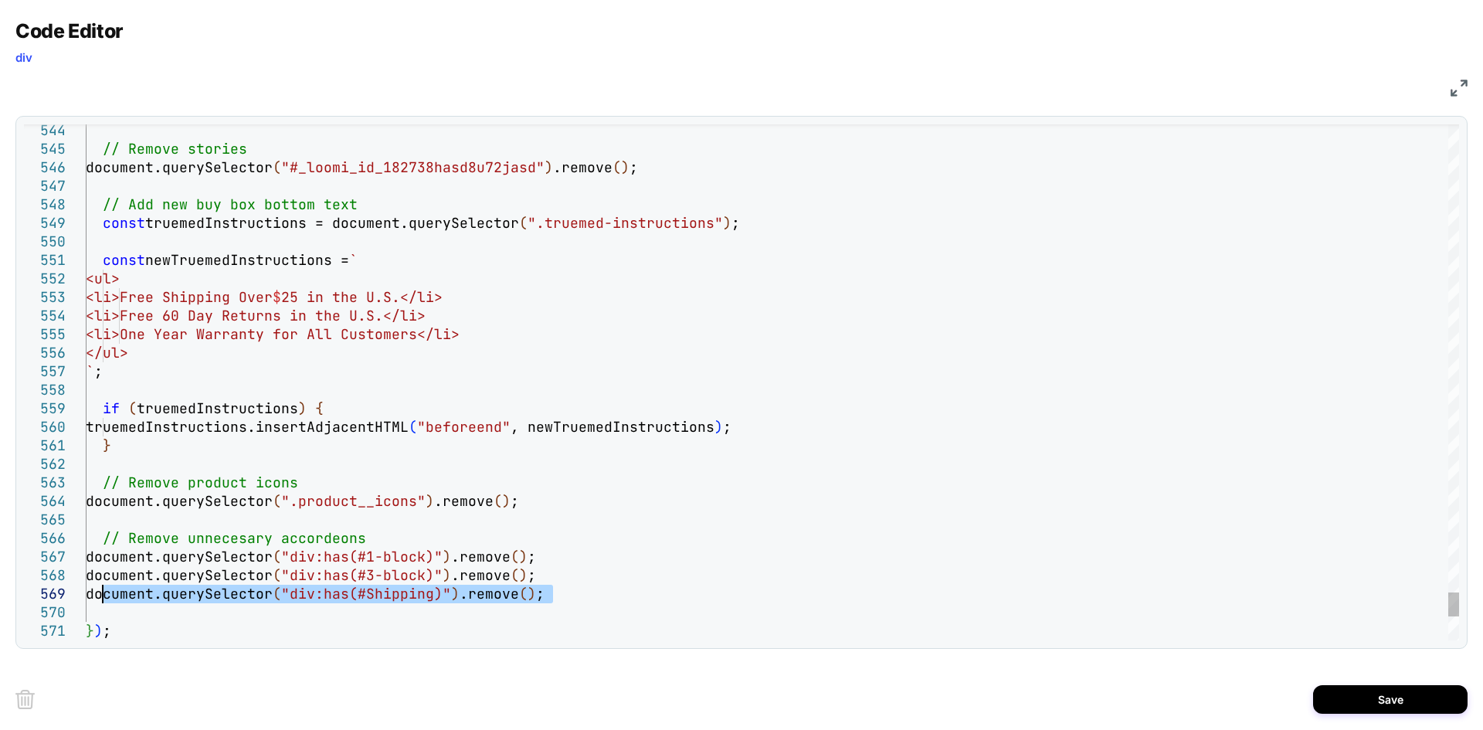
drag, startPoint x: 563, startPoint y: 591, endPoint x: 103, endPoint y: 589, distance: 460.4
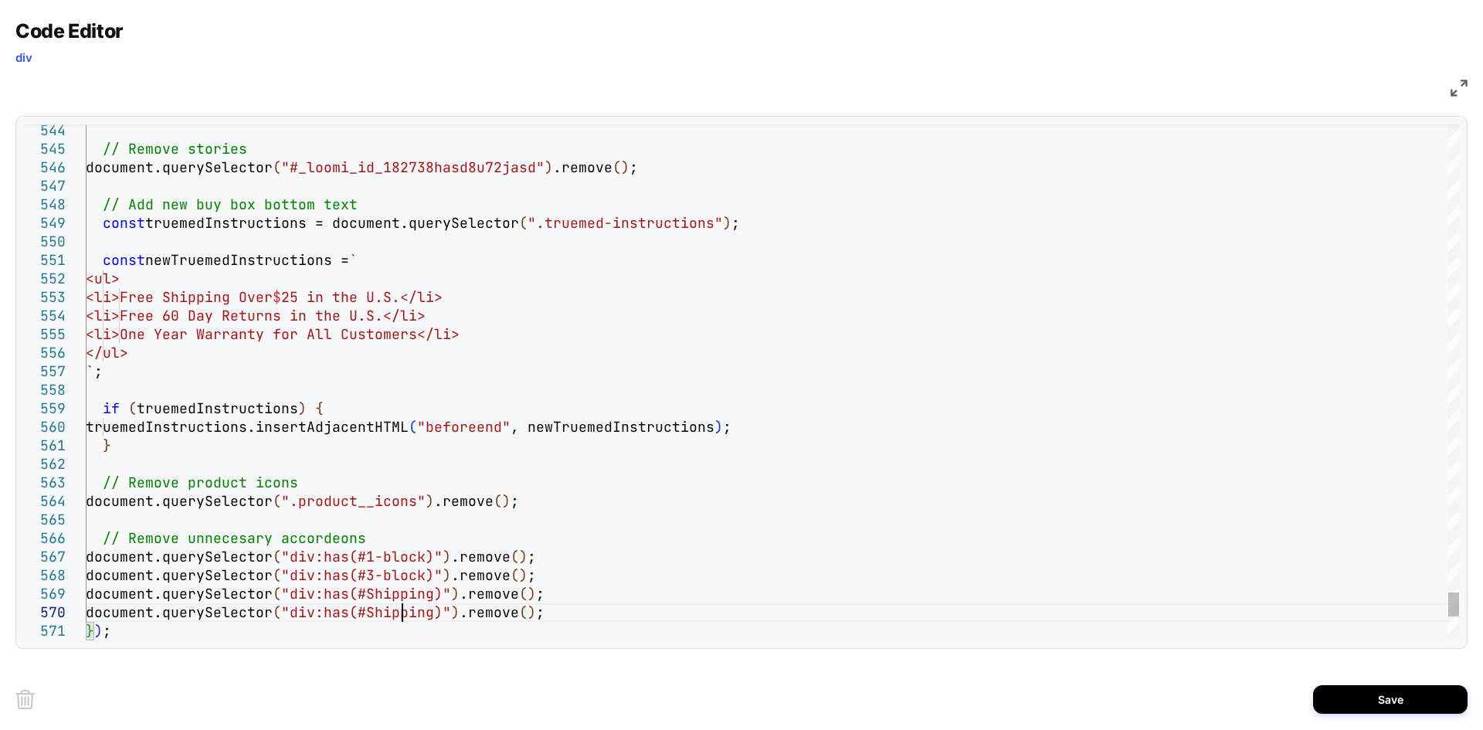
type textarea "**********"
click at [1342, 695] on button "Save" at bounding box center [1390, 699] width 154 height 29
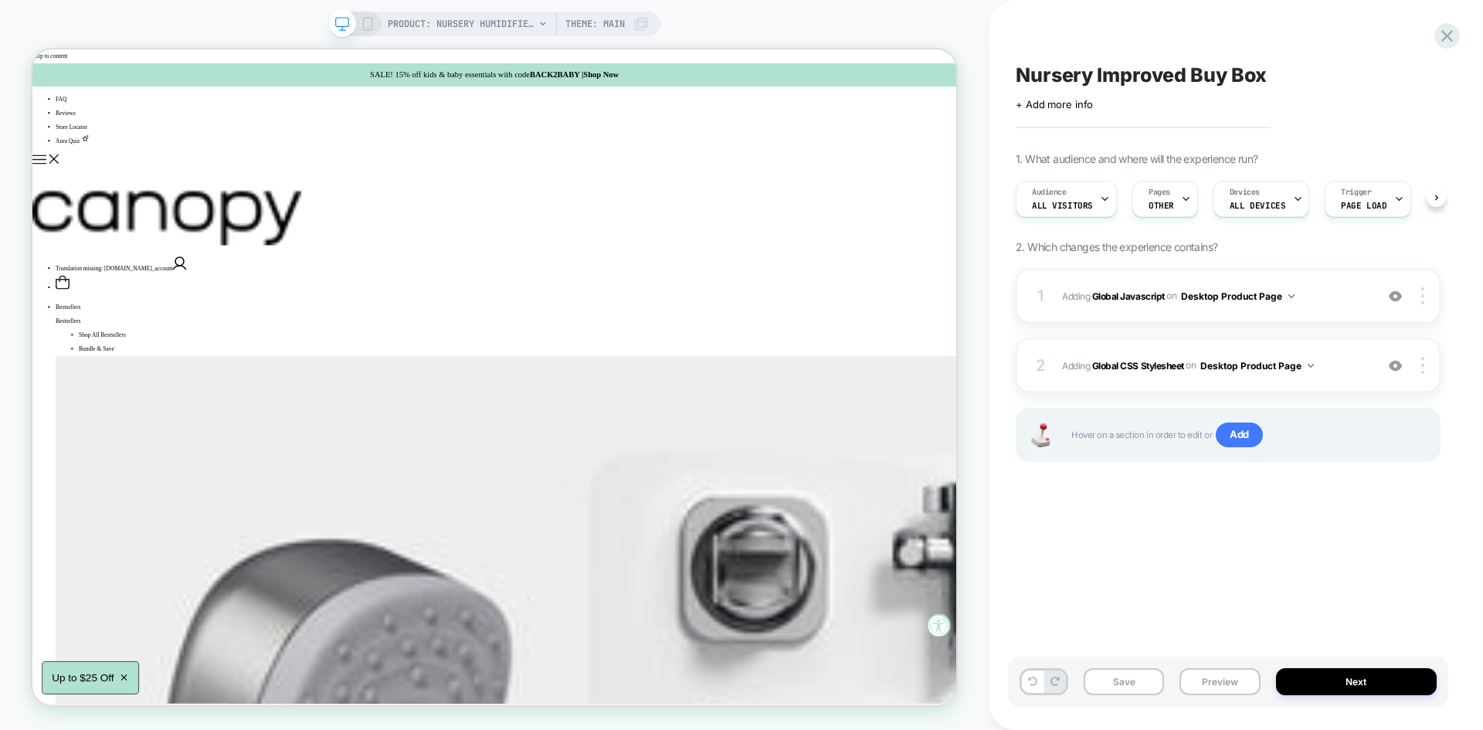
scroll to position [0, 1]
click at [1121, 677] on button "Save" at bounding box center [1124, 681] width 80 height 27
click at [1218, 681] on button "Preview" at bounding box center [1219, 681] width 80 height 27
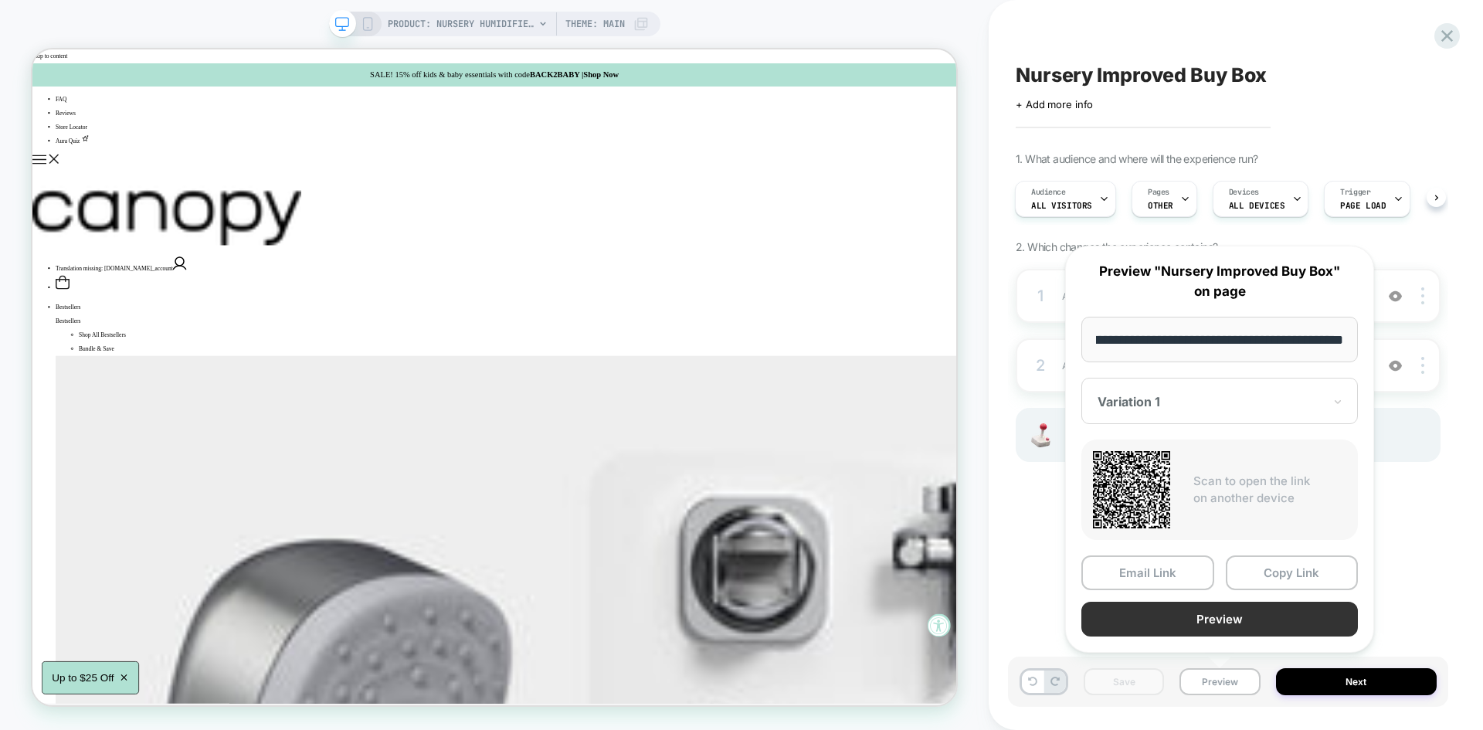
scroll to position [0, 0]
click at [1196, 613] on button "Preview" at bounding box center [1219, 619] width 277 height 35
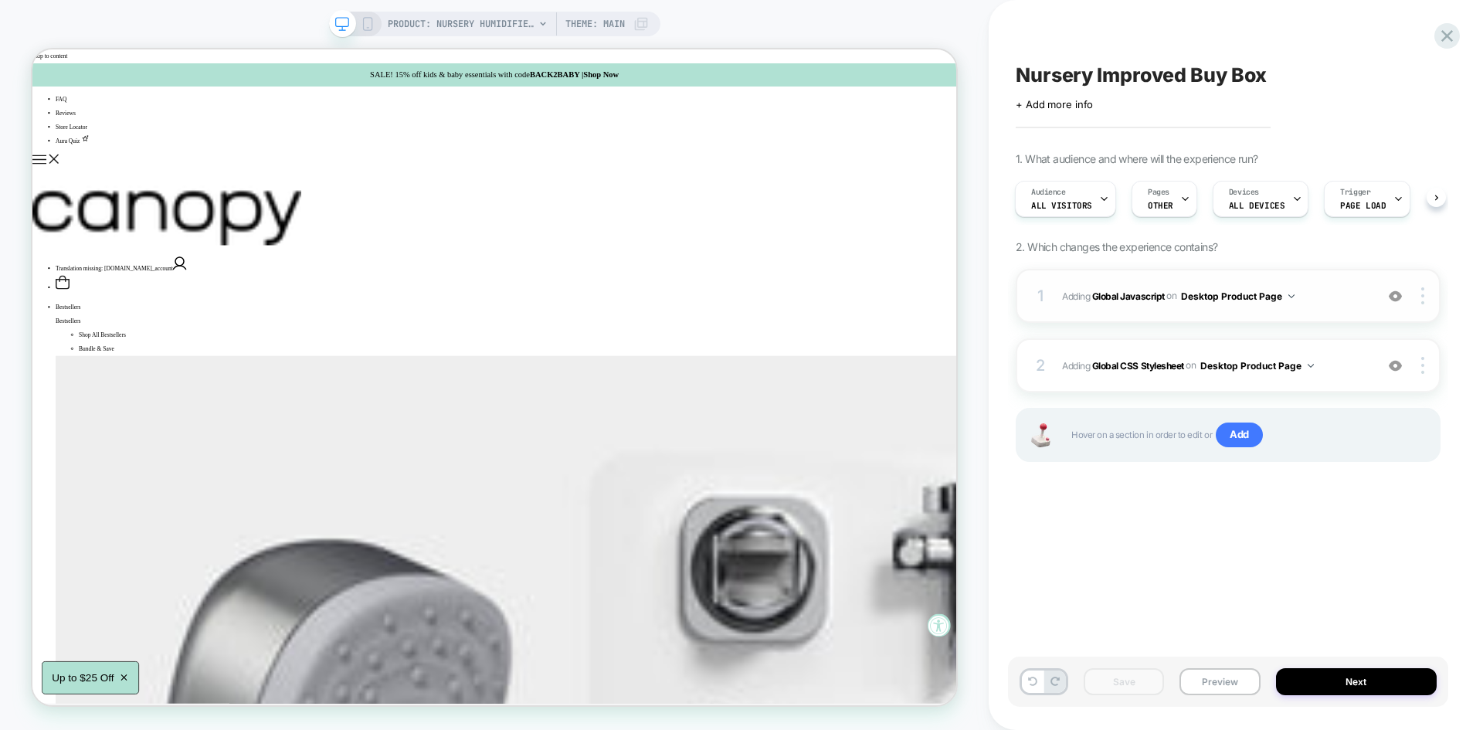
click at [1322, 290] on span "Adding Global Javascript on Desktop Product Page" at bounding box center [1214, 296] width 305 height 19
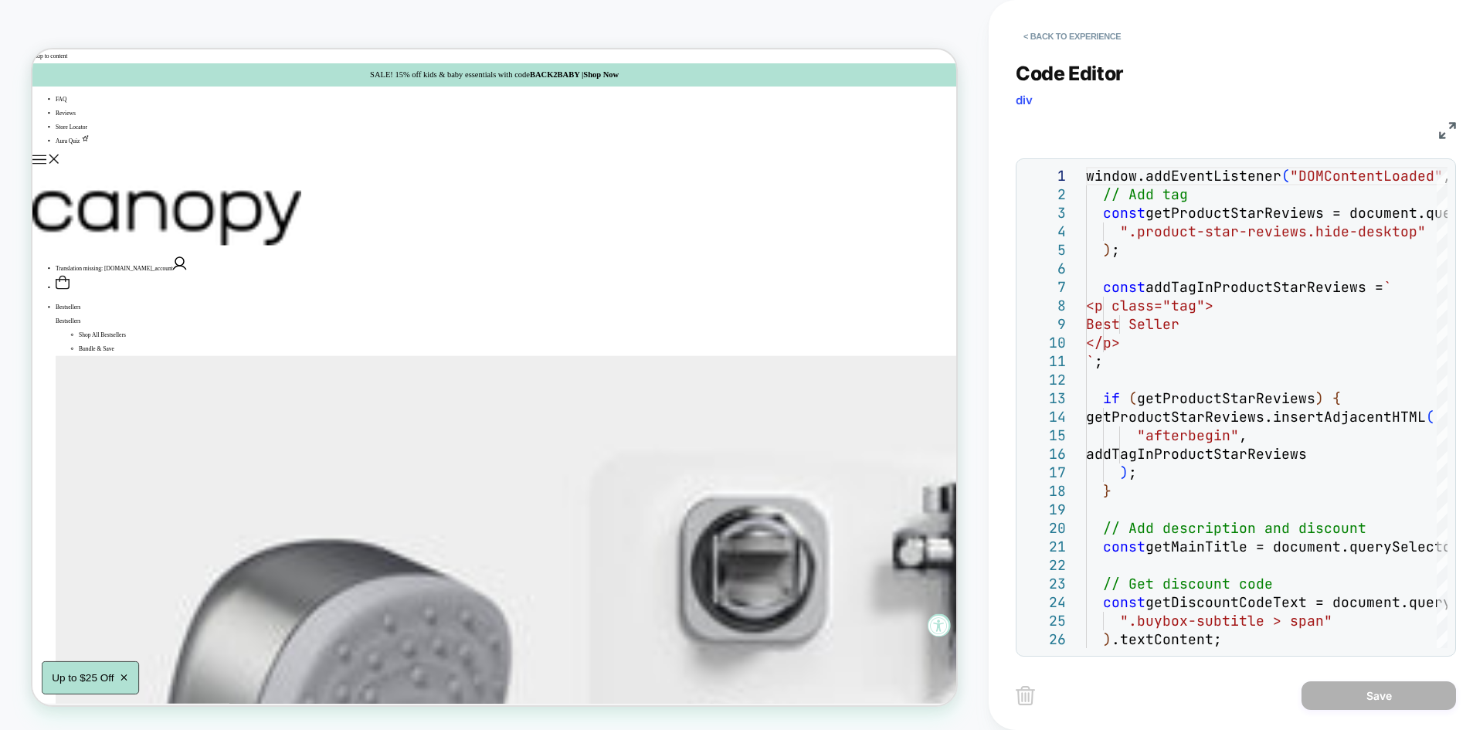
click at [1443, 138] on img at bounding box center [1447, 130] width 17 height 17
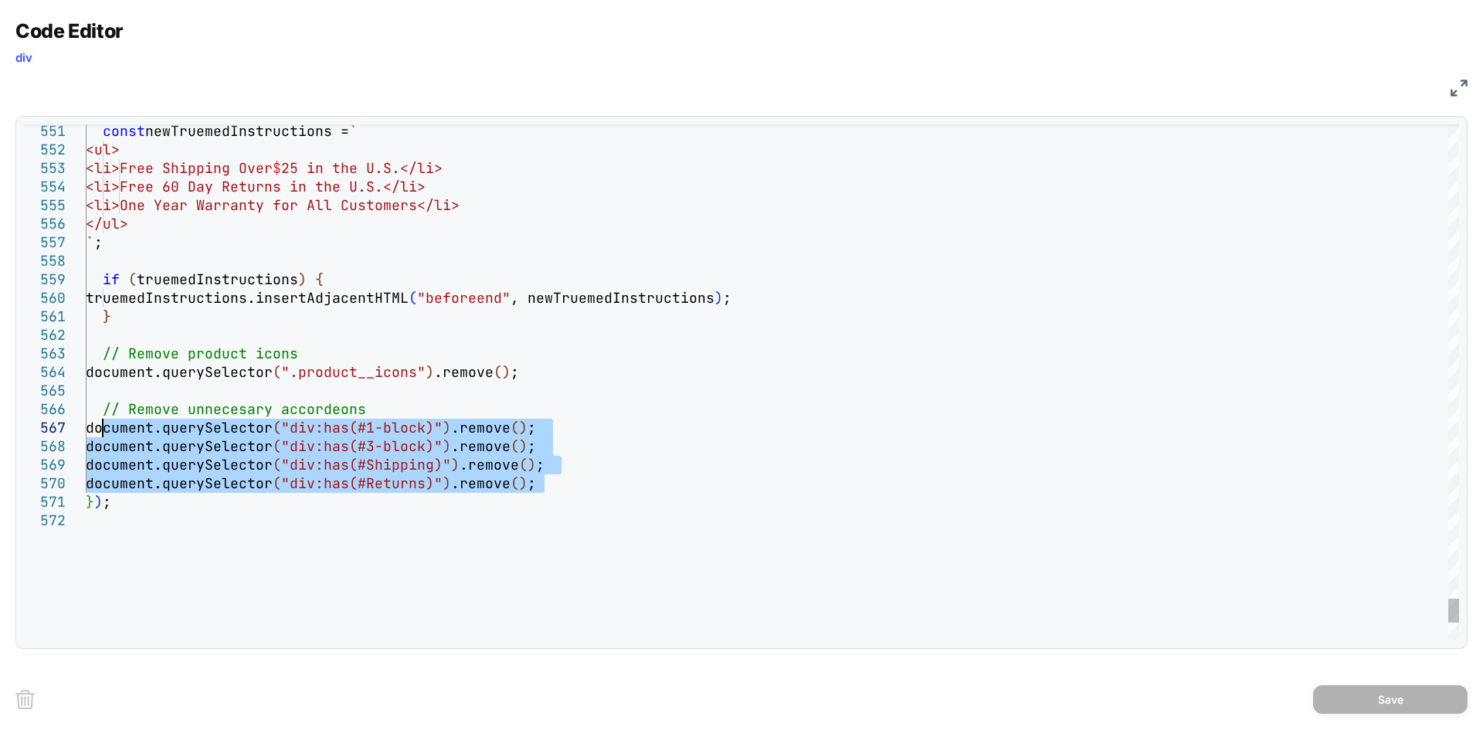
drag, startPoint x: 567, startPoint y: 485, endPoint x: 100, endPoint y: 426, distance: 470.3
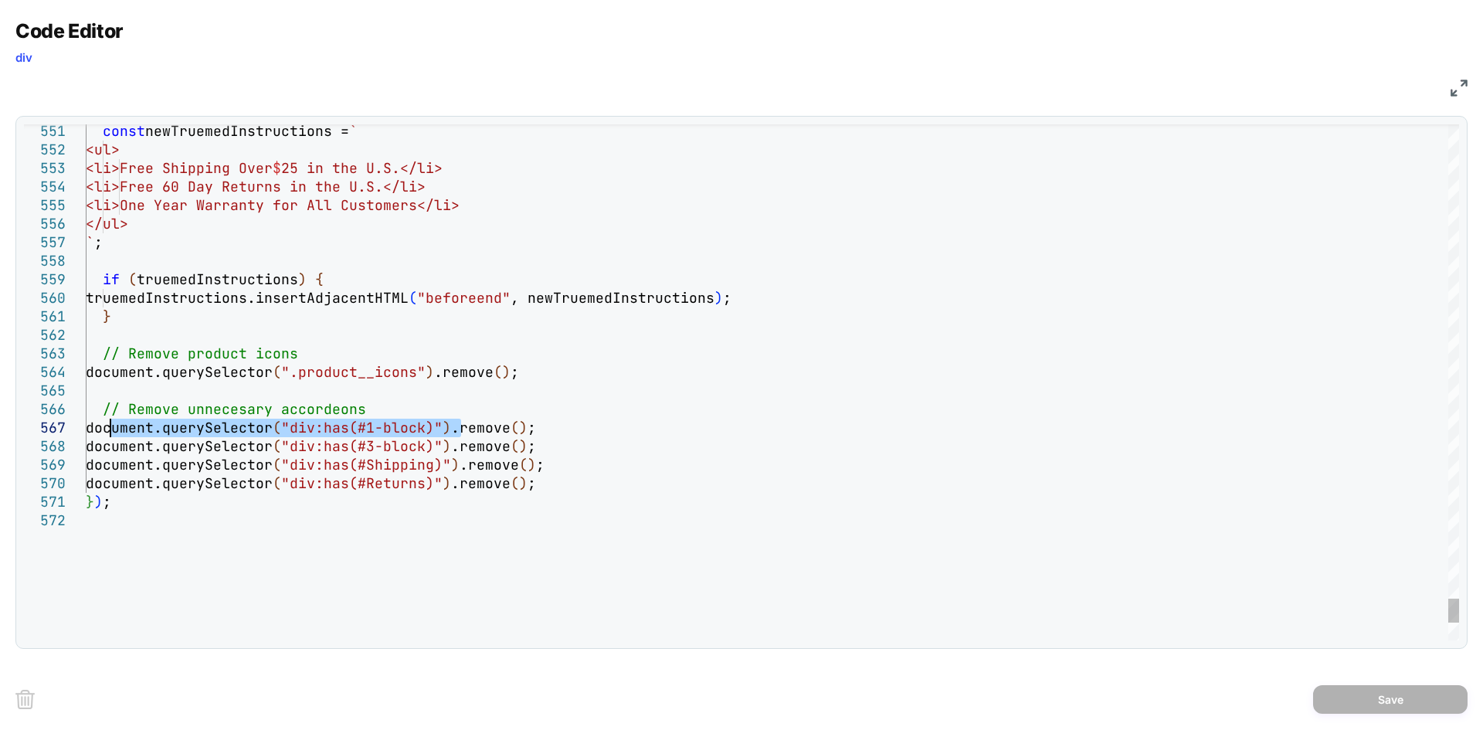
drag, startPoint x: 460, startPoint y: 428, endPoint x: 110, endPoint y: 429, distance: 349.9
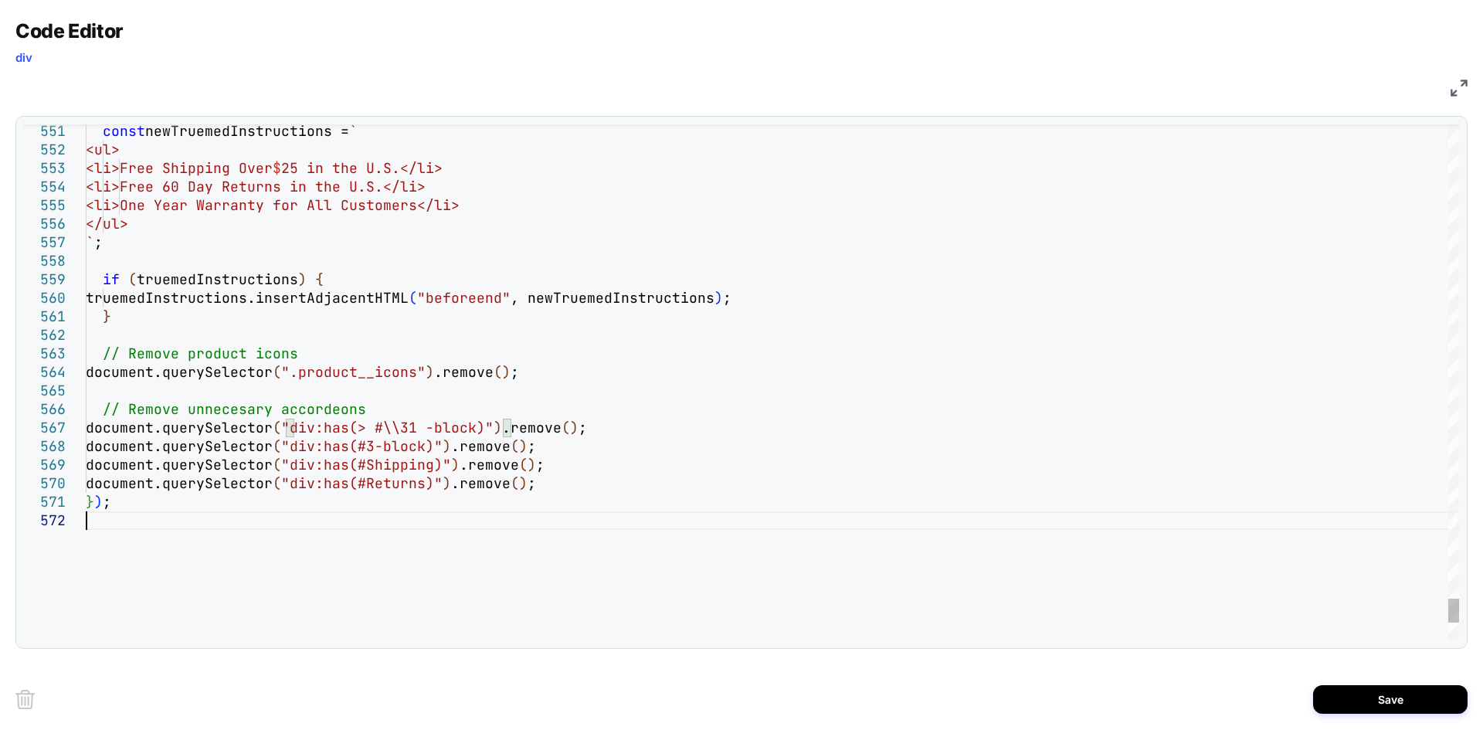
drag, startPoint x: 365, startPoint y: 423, endPoint x: 490, endPoint y: 428, distance: 124.4
drag, startPoint x: 370, startPoint y: 447, endPoint x: 439, endPoint y: 446, distance: 68.8
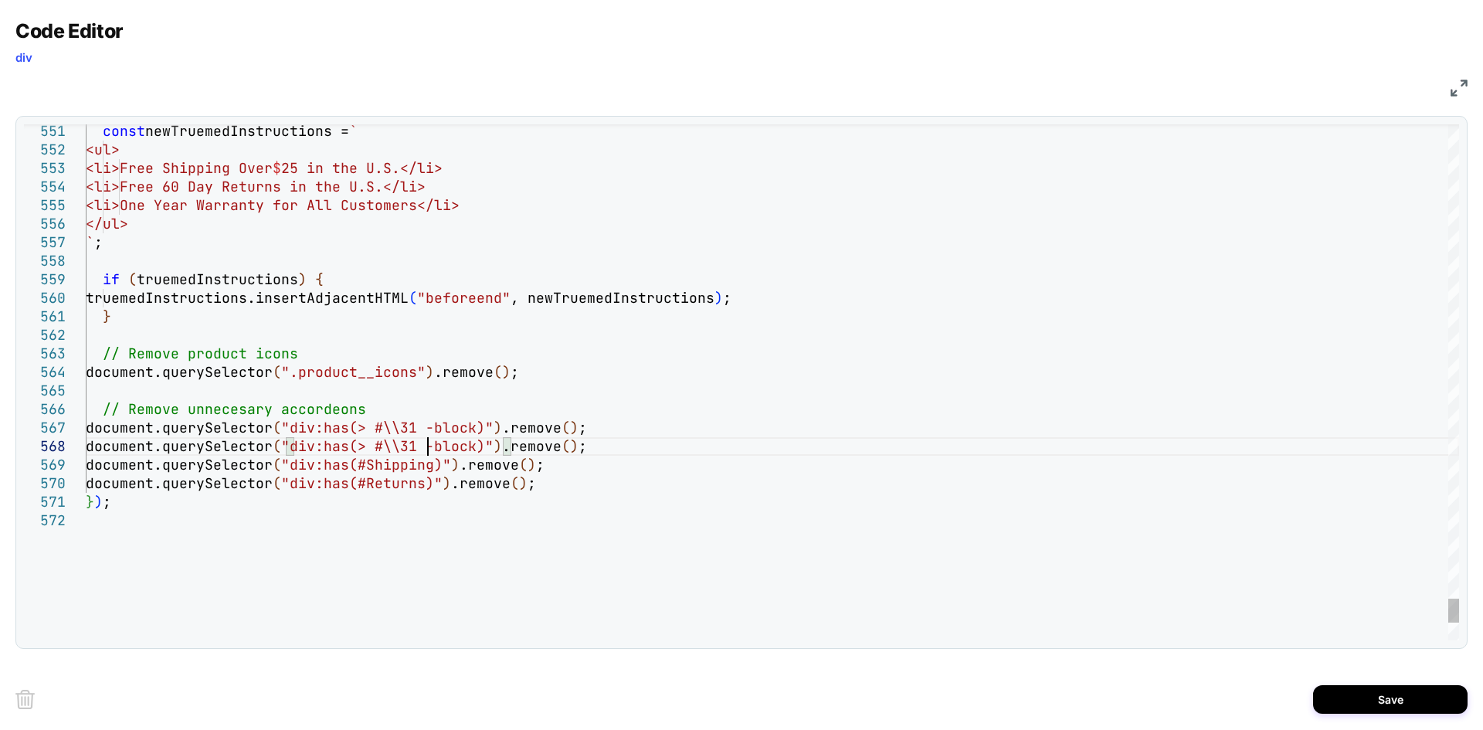
drag, startPoint x: 366, startPoint y: 464, endPoint x: 434, endPoint y: 467, distance: 68.0
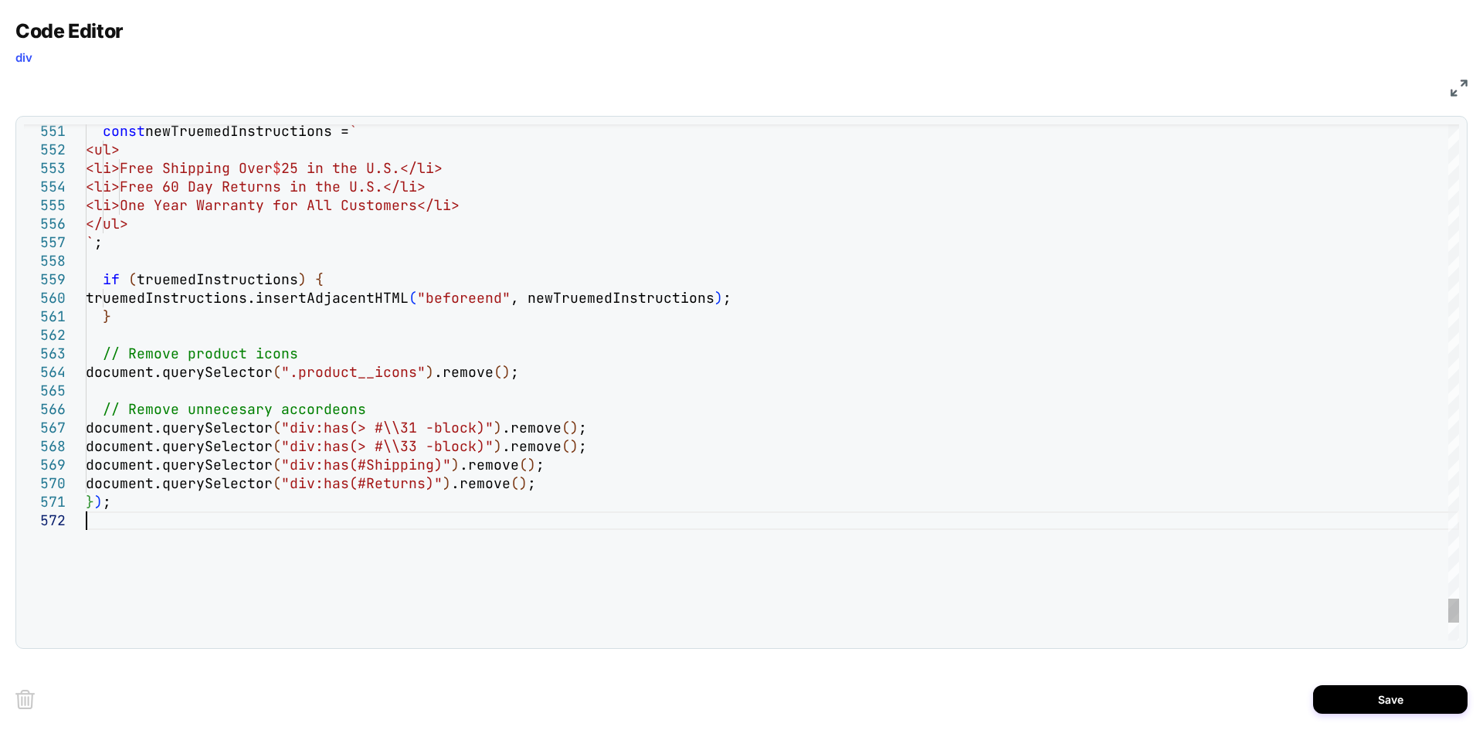
type textarea "***"
click at [1391, 704] on button "Save" at bounding box center [1390, 699] width 154 height 29
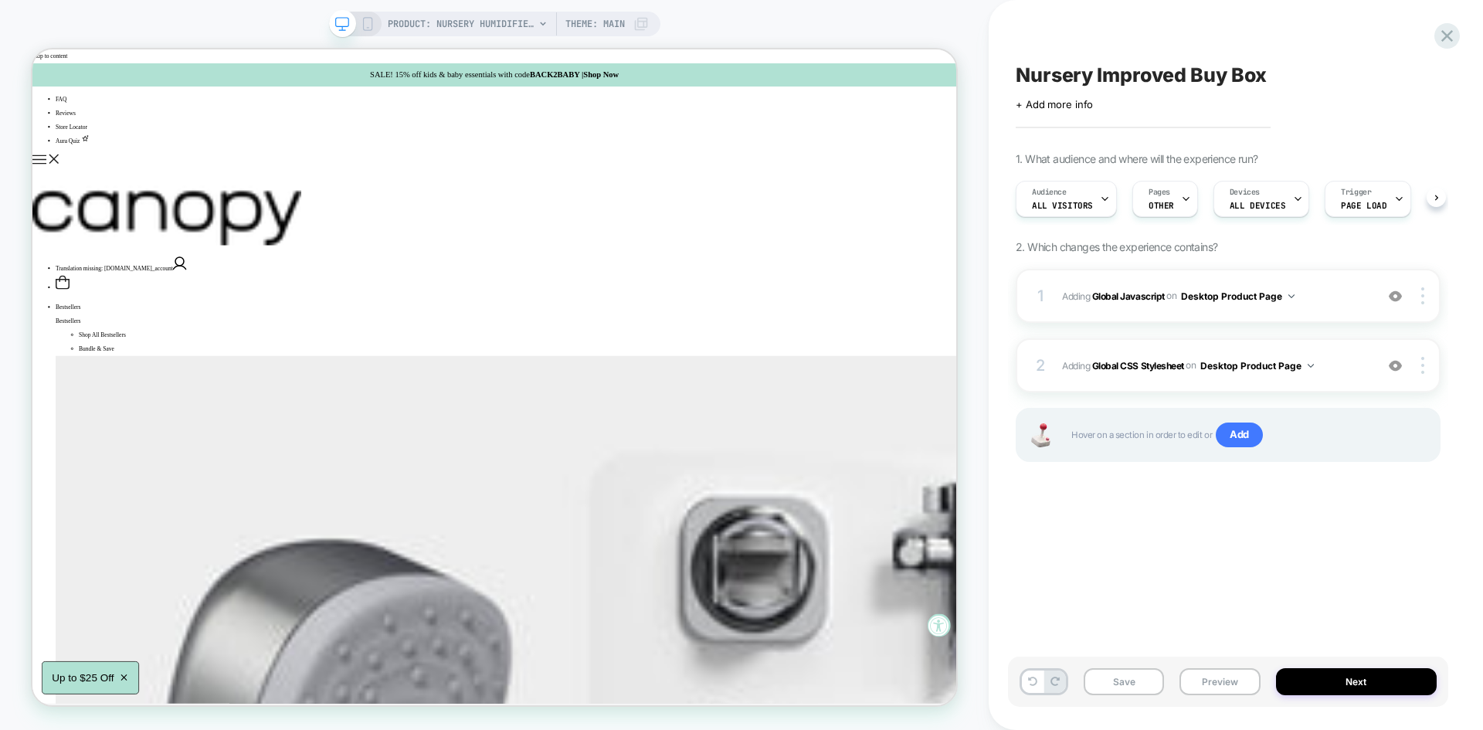
scroll to position [0, 1]
click at [1128, 680] on button "Save" at bounding box center [1124, 681] width 80 height 27
click at [1207, 684] on button "Preview" at bounding box center [1219, 681] width 80 height 27
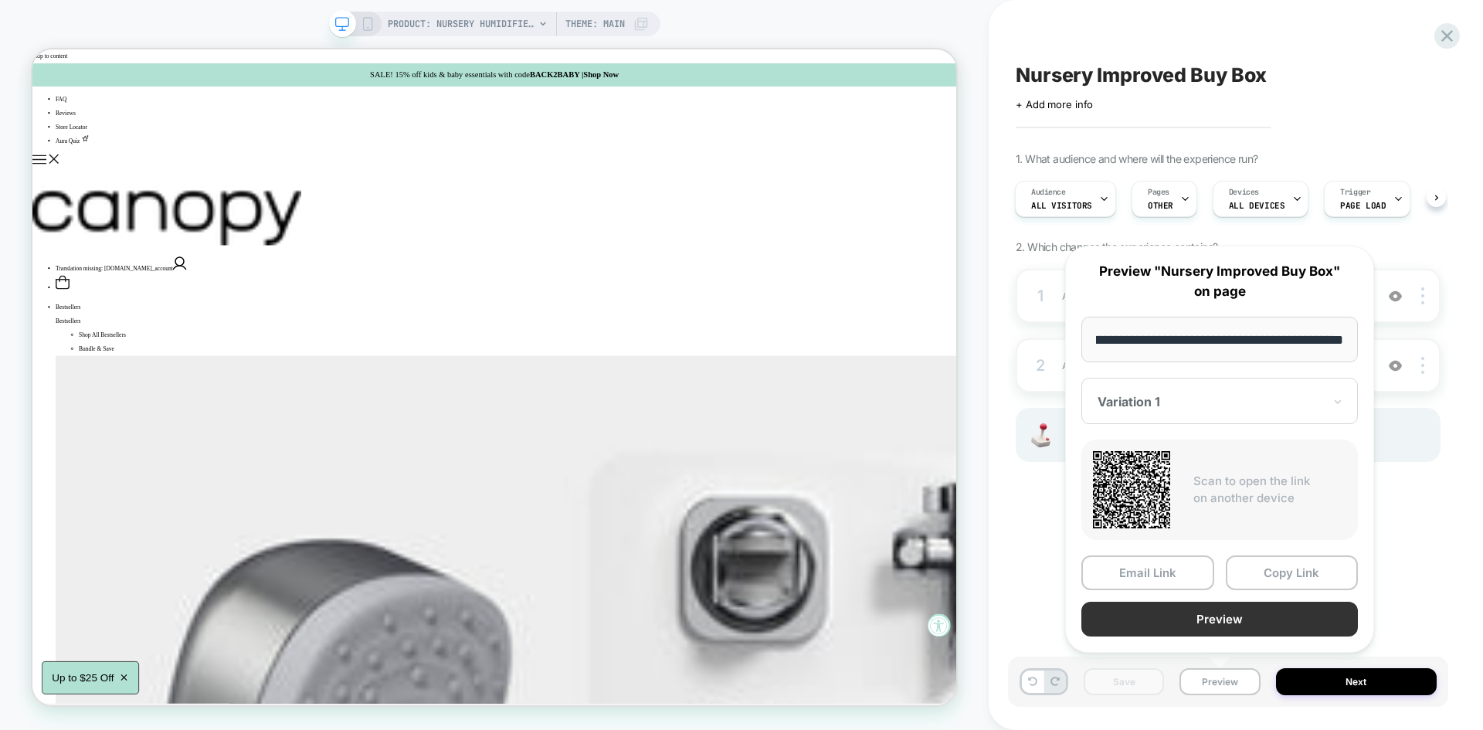
scroll to position [0, 0]
click at [1176, 628] on button "Preview" at bounding box center [1219, 619] width 277 height 35
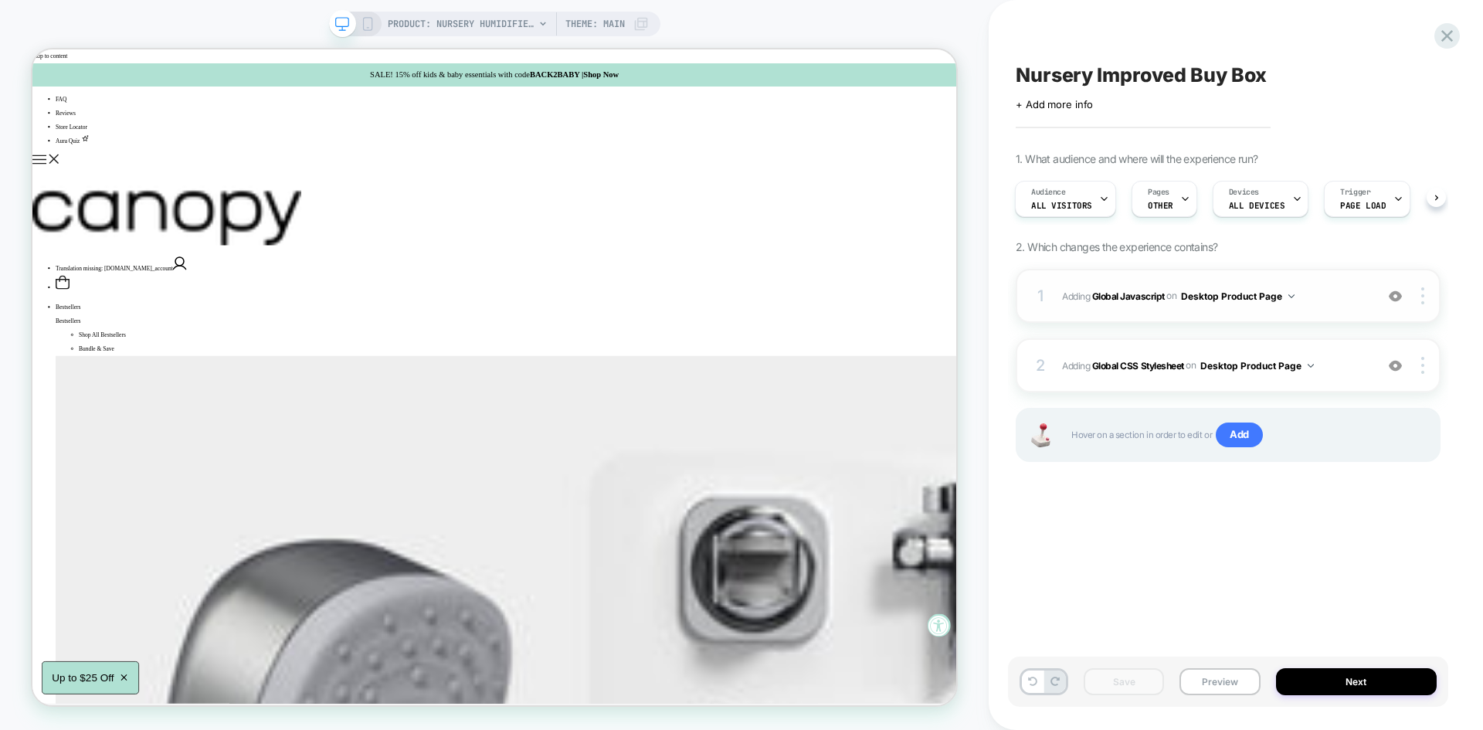
click at [1326, 284] on div "1 Adding Global Javascript on Desktop Product Page Add Before Add After Copy to…" at bounding box center [1228, 296] width 425 height 54
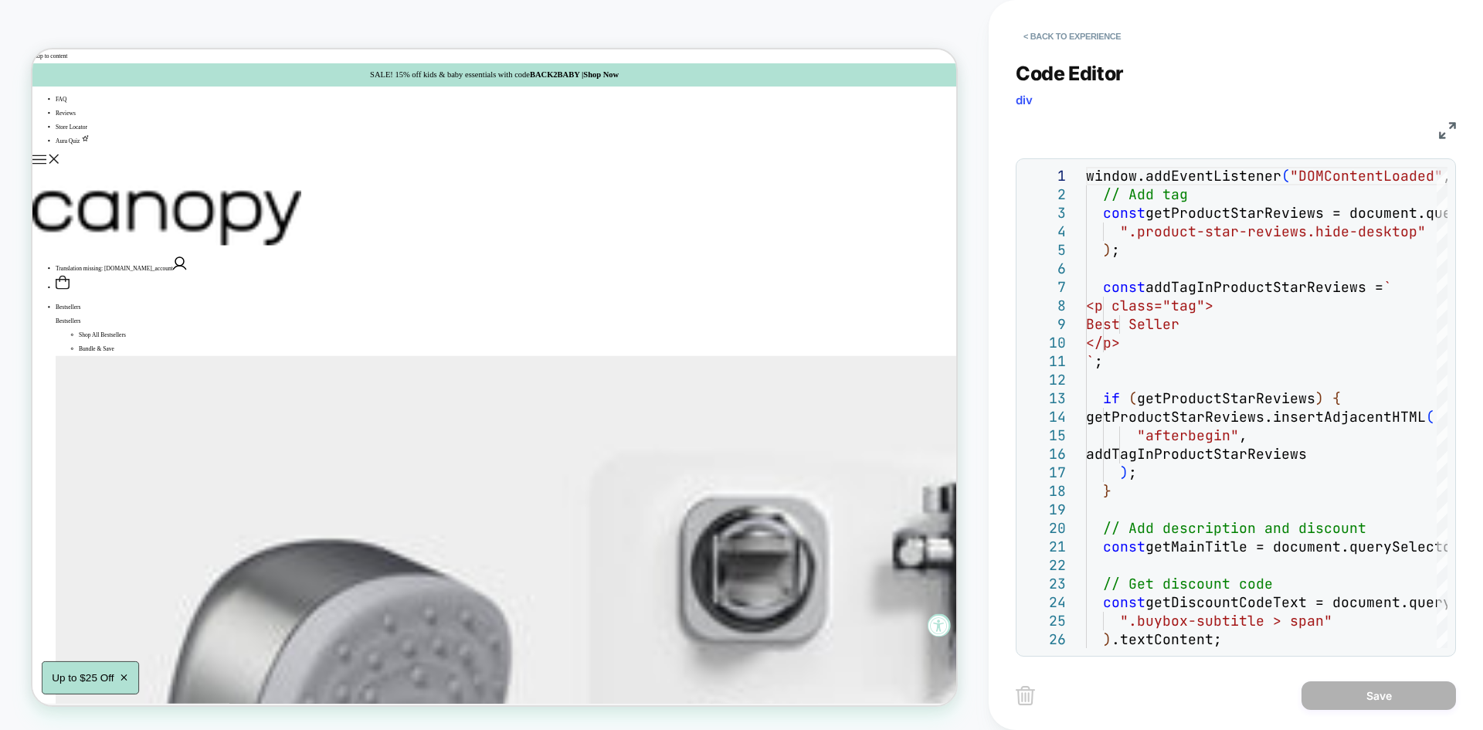
click at [1444, 134] on img at bounding box center [1447, 130] width 17 height 17
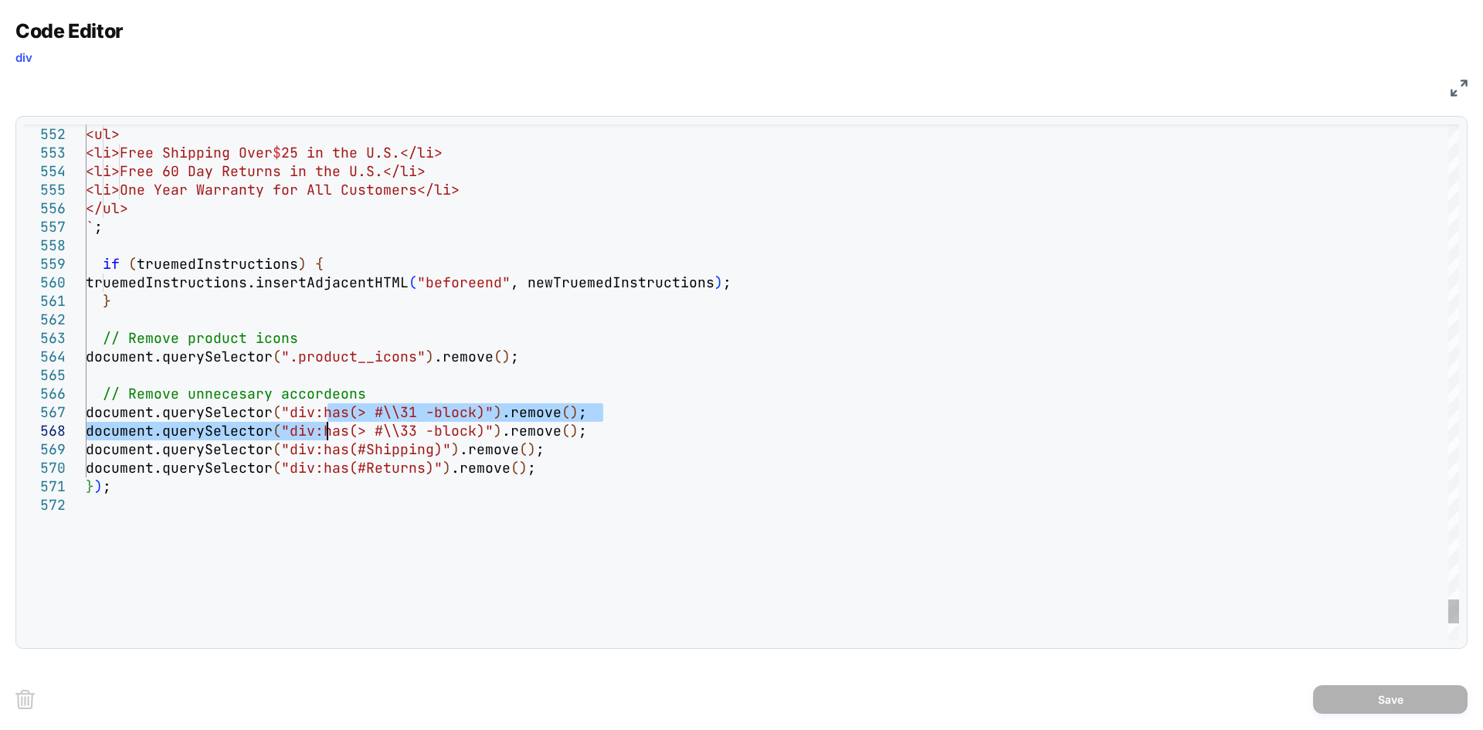
drag, startPoint x: 331, startPoint y: 409, endPoint x: 331, endPoint y: 433, distance: 23.2
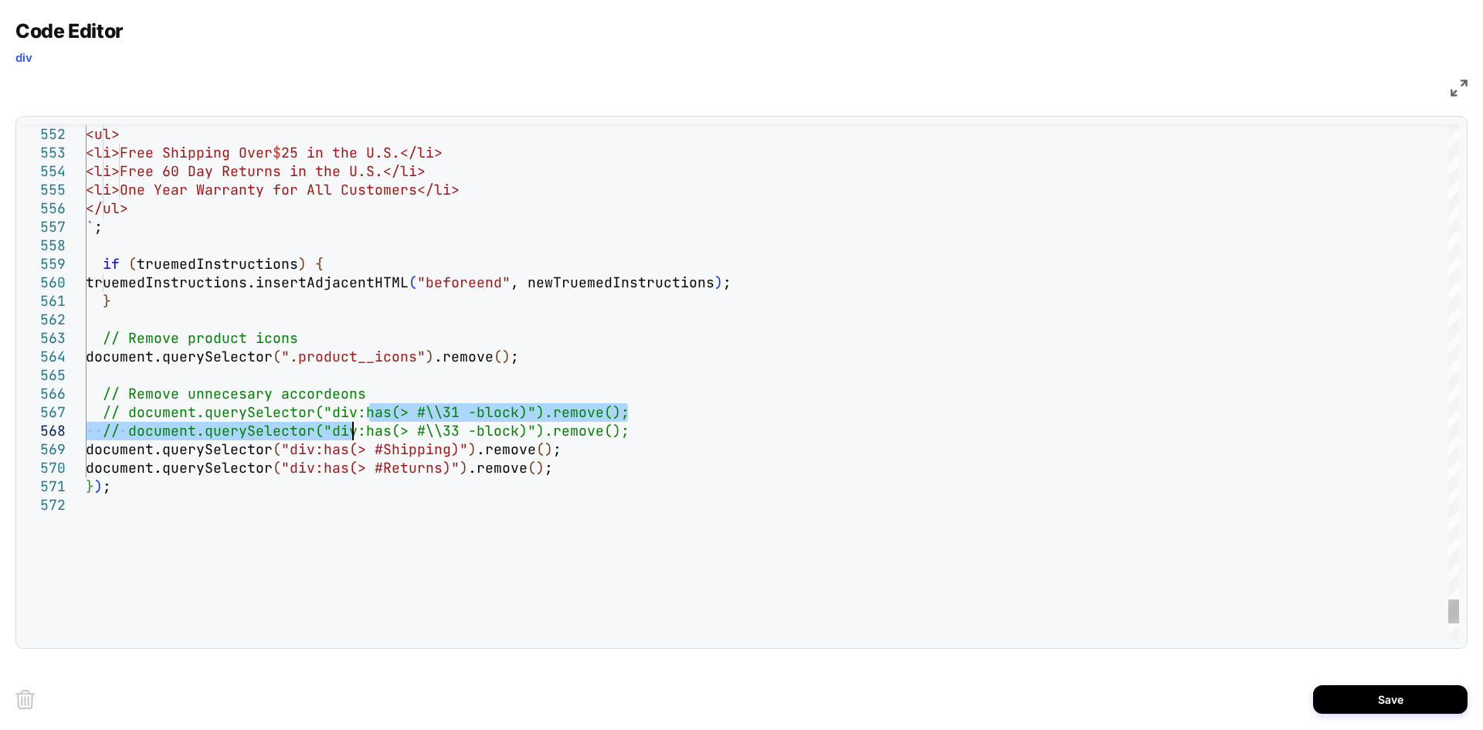
drag, startPoint x: 365, startPoint y: 411, endPoint x: 355, endPoint y: 426, distance: 18.4
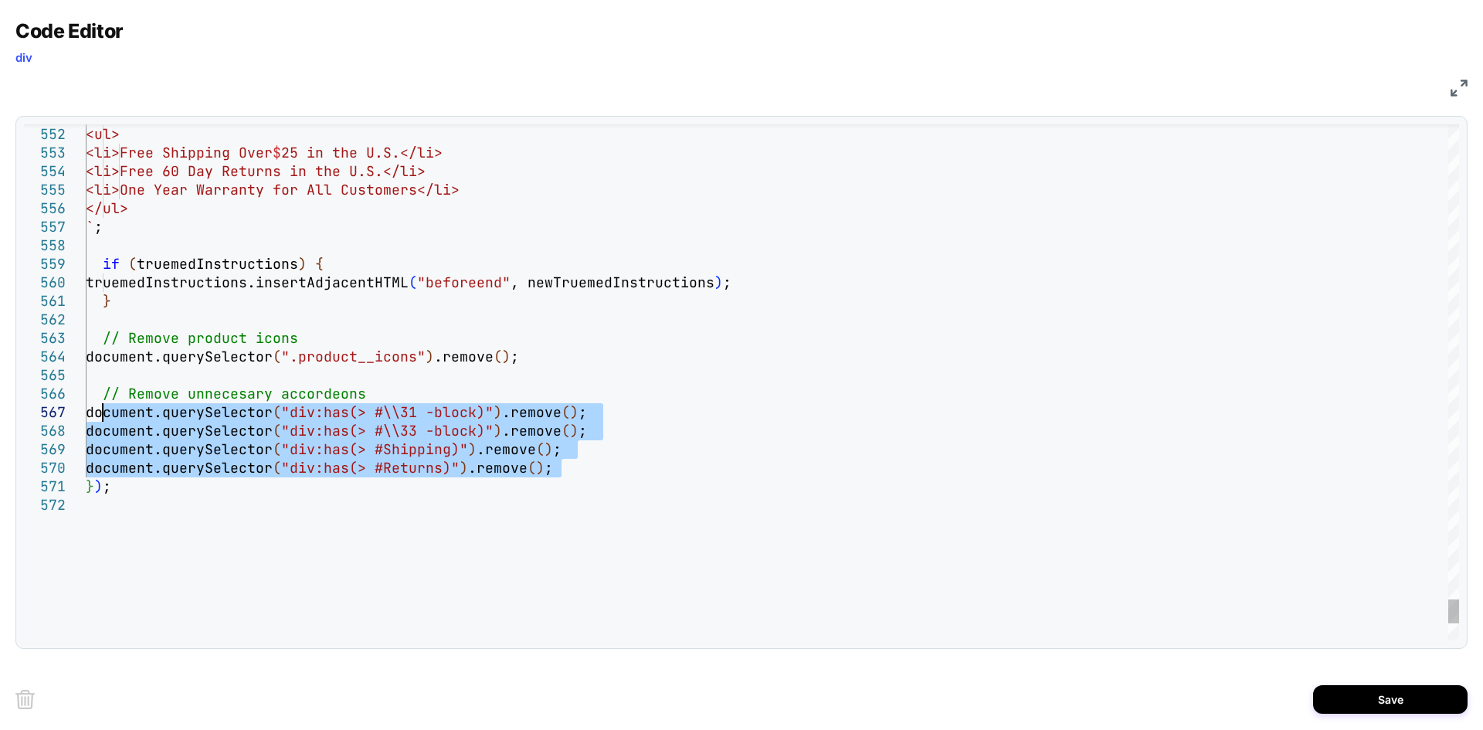
drag, startPoint x: 572, startPoint y: 470, endPoint x: 102, endPoint y: 415, distance: 473.7
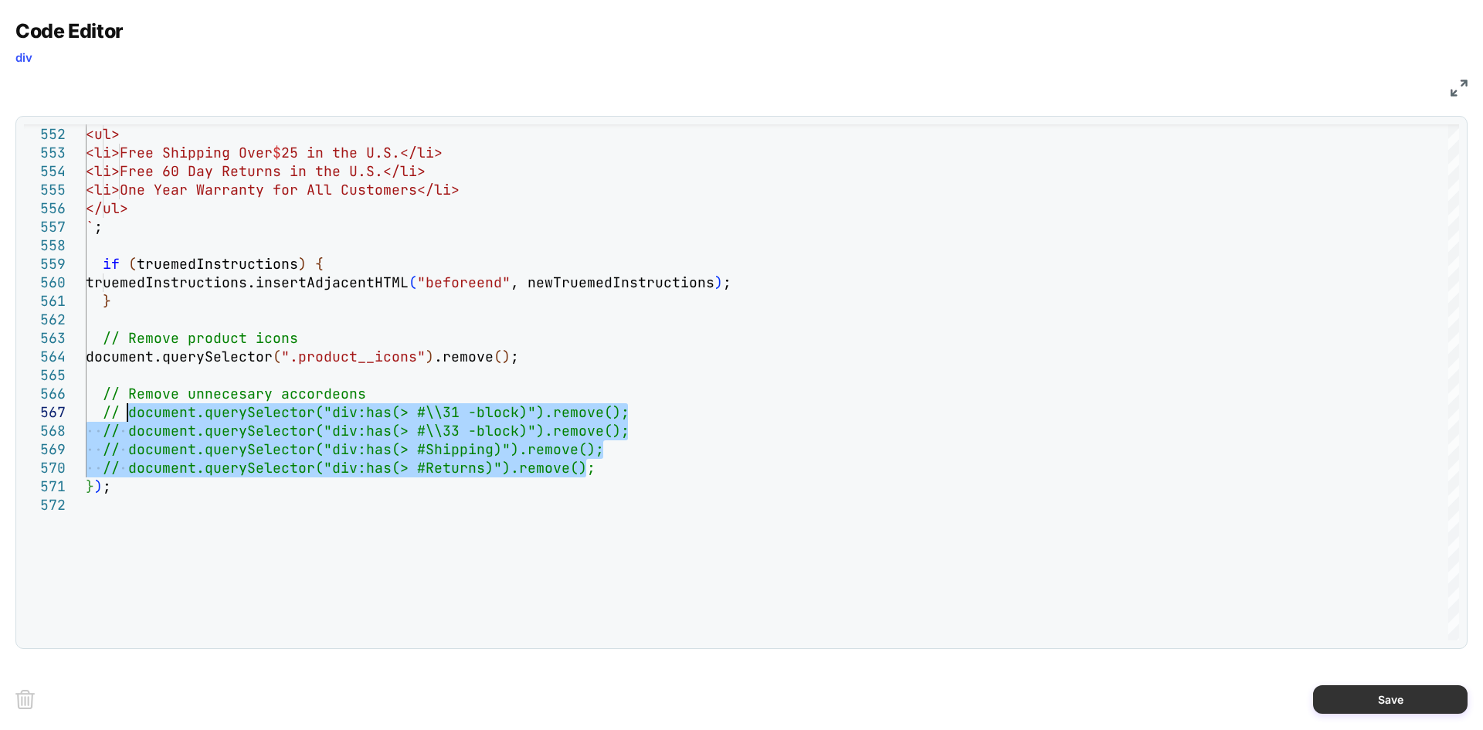
type textarea "**********"
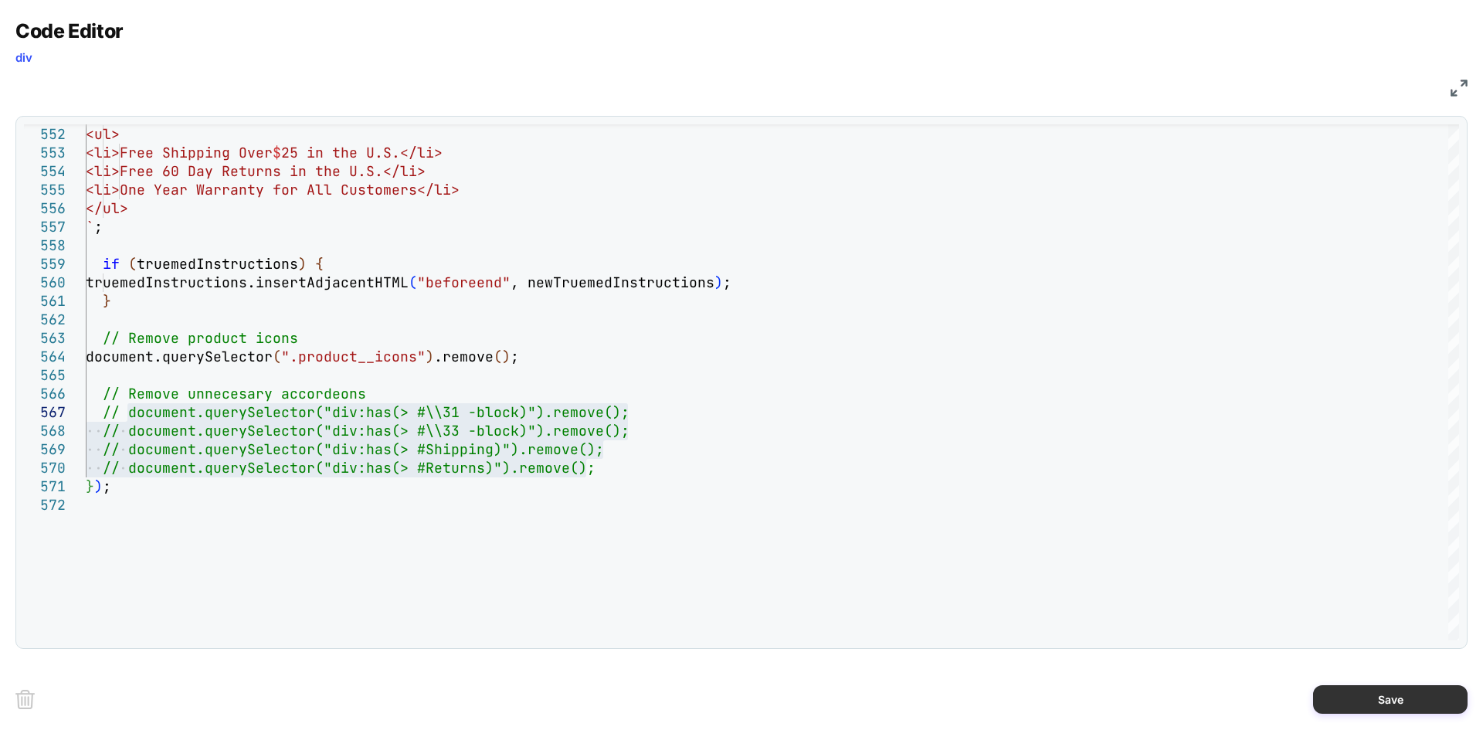
click at [1342, 701] on button "Save" at bounding box center [1390, 699] width 154 height 29
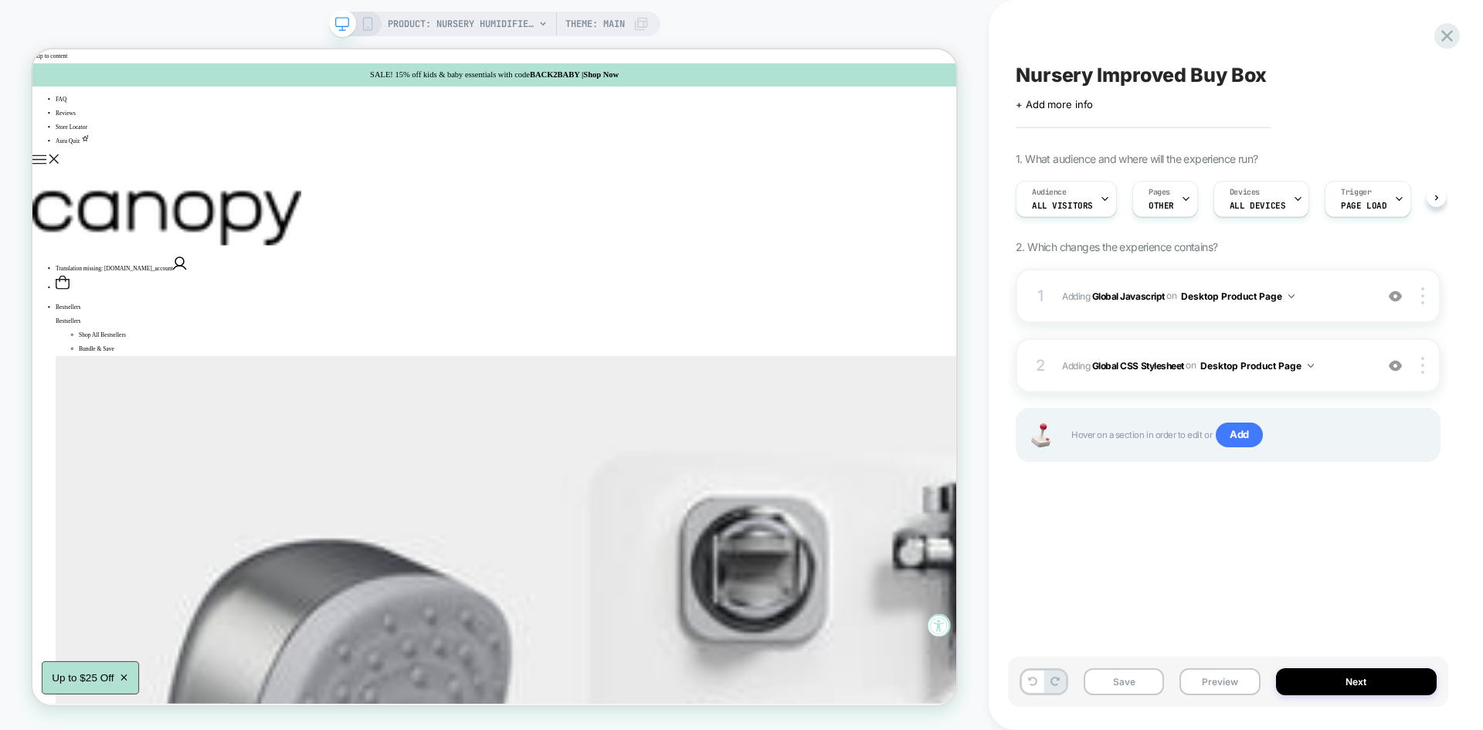
scroll to position [0, 1]
click at [1153, 690] on button "Save" at bounding box center [1124, 681] width 80 height 27
click at [1206, 686] on button "Preview" at bounding box center [1219, 681] width 80 height 27
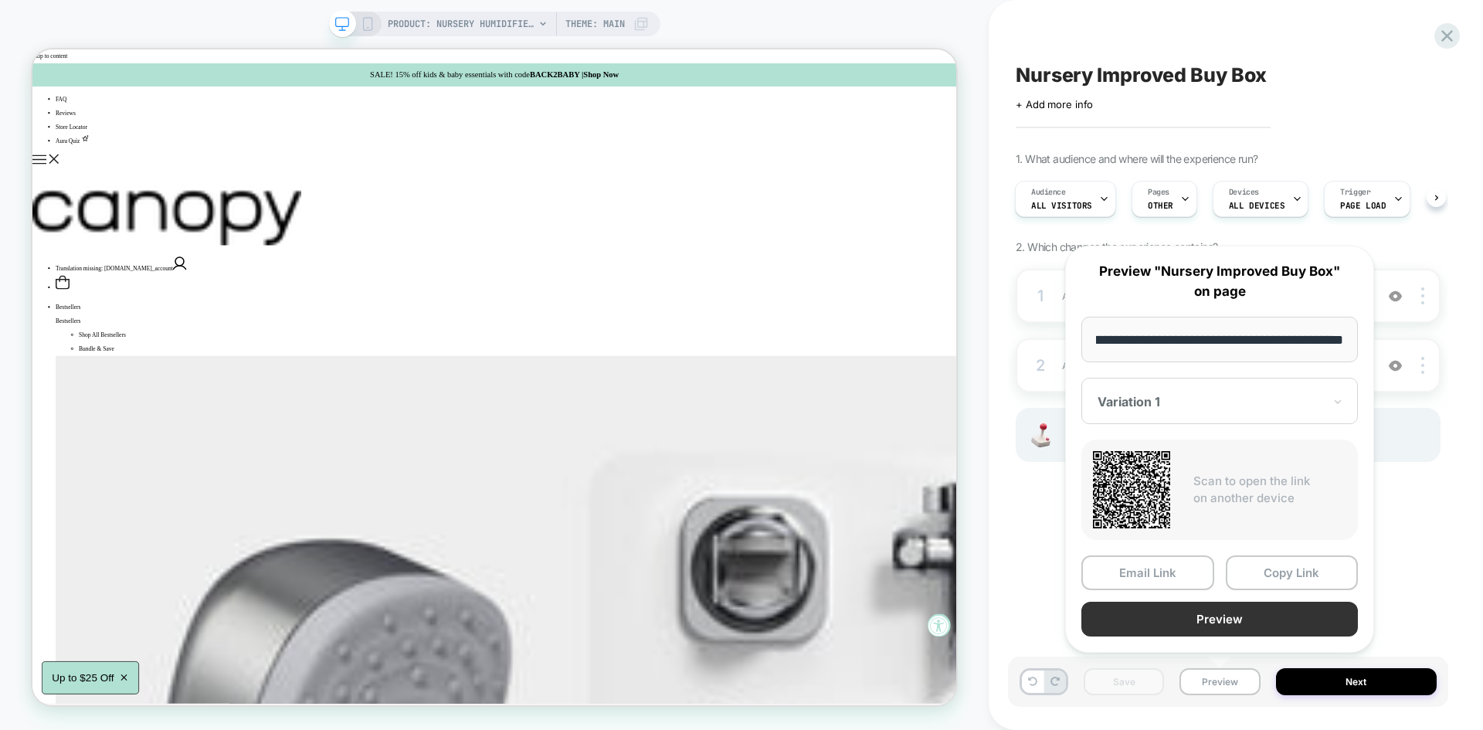
scroll to position [0, 0]
click at [1155, 627] on button "Preview" at bounding box center [1219, 619] width 277 height 35
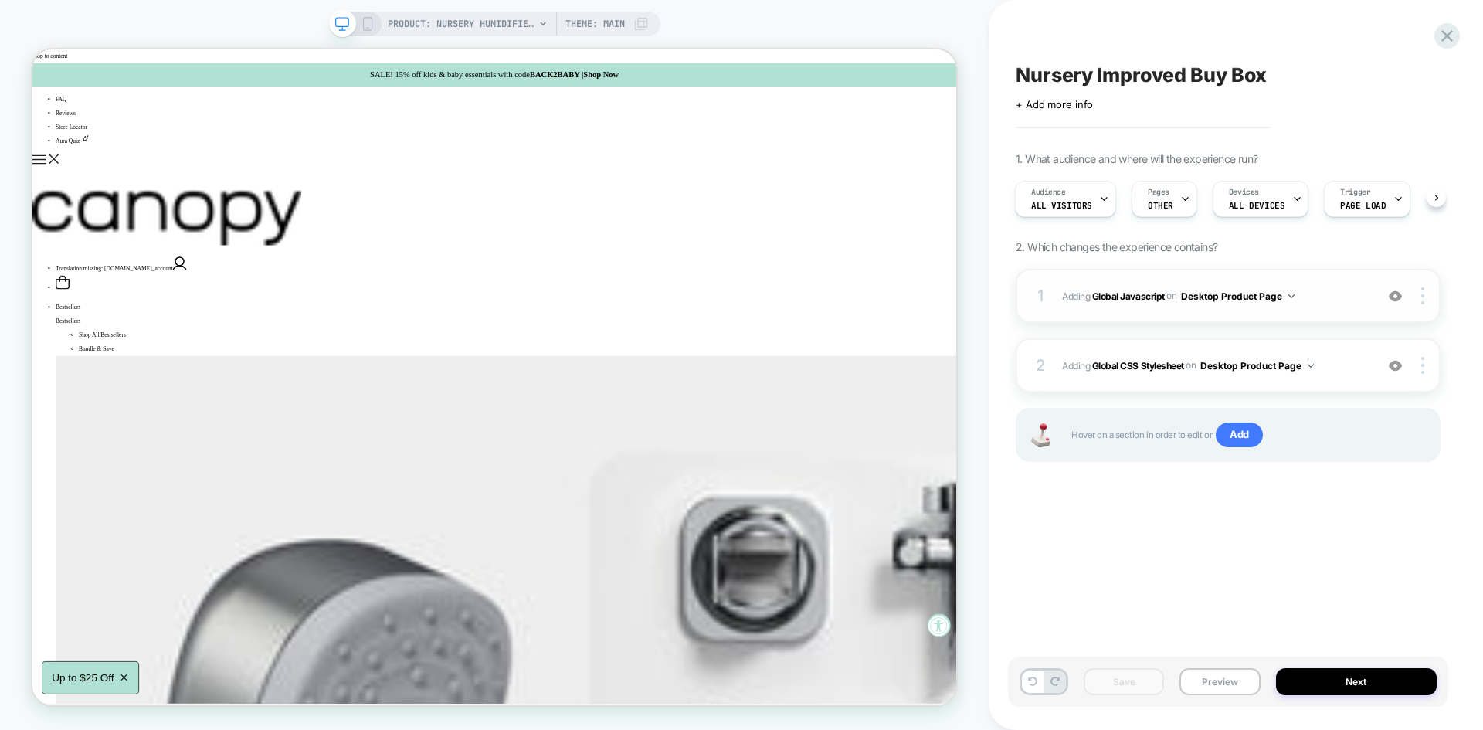
click at [1297, 283] on div "1 Adding Global Javascript on Desktop Product Page Add Before Add After Copy to…" at bounding box center [1228, 296] width 425 height 54
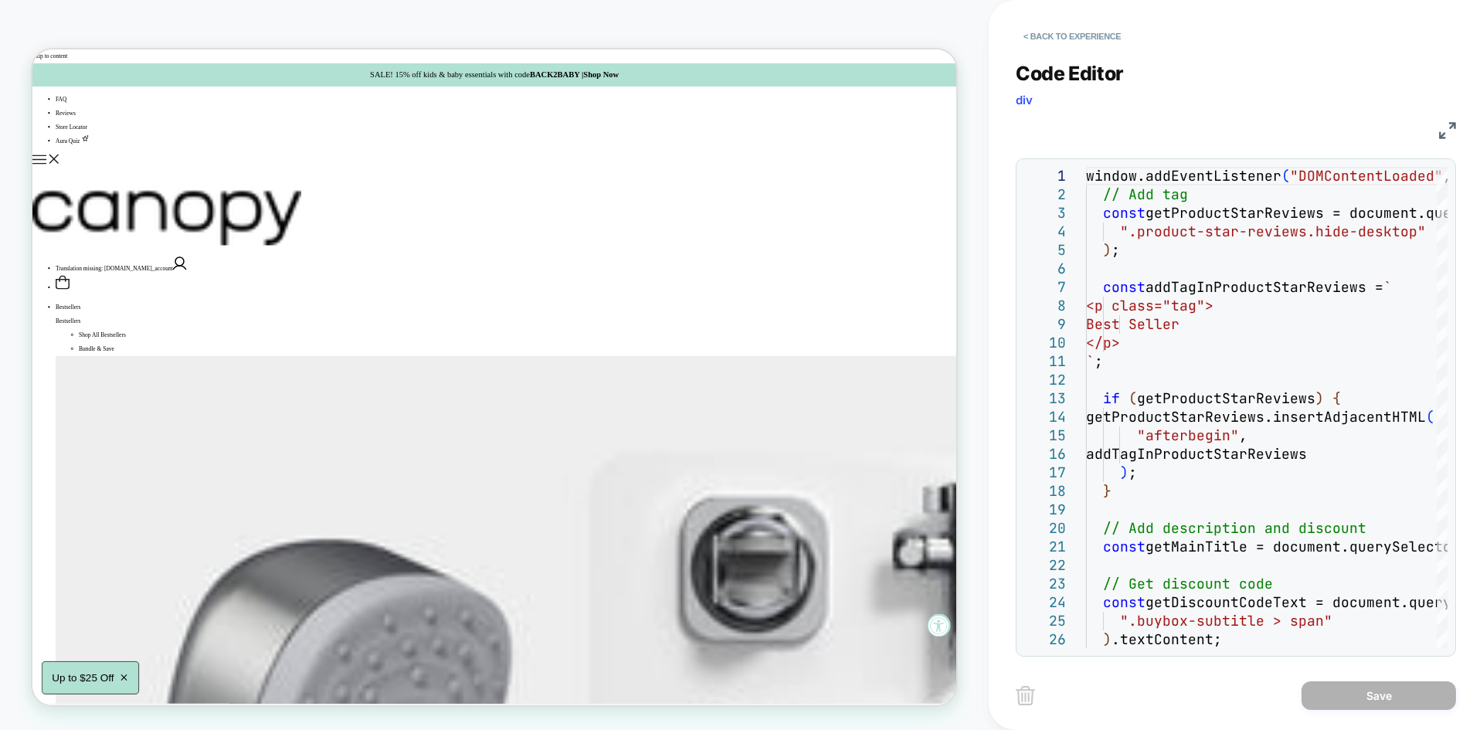
click at [1447, 122] on img at bounding box center [1447, 130] width 17 height 17
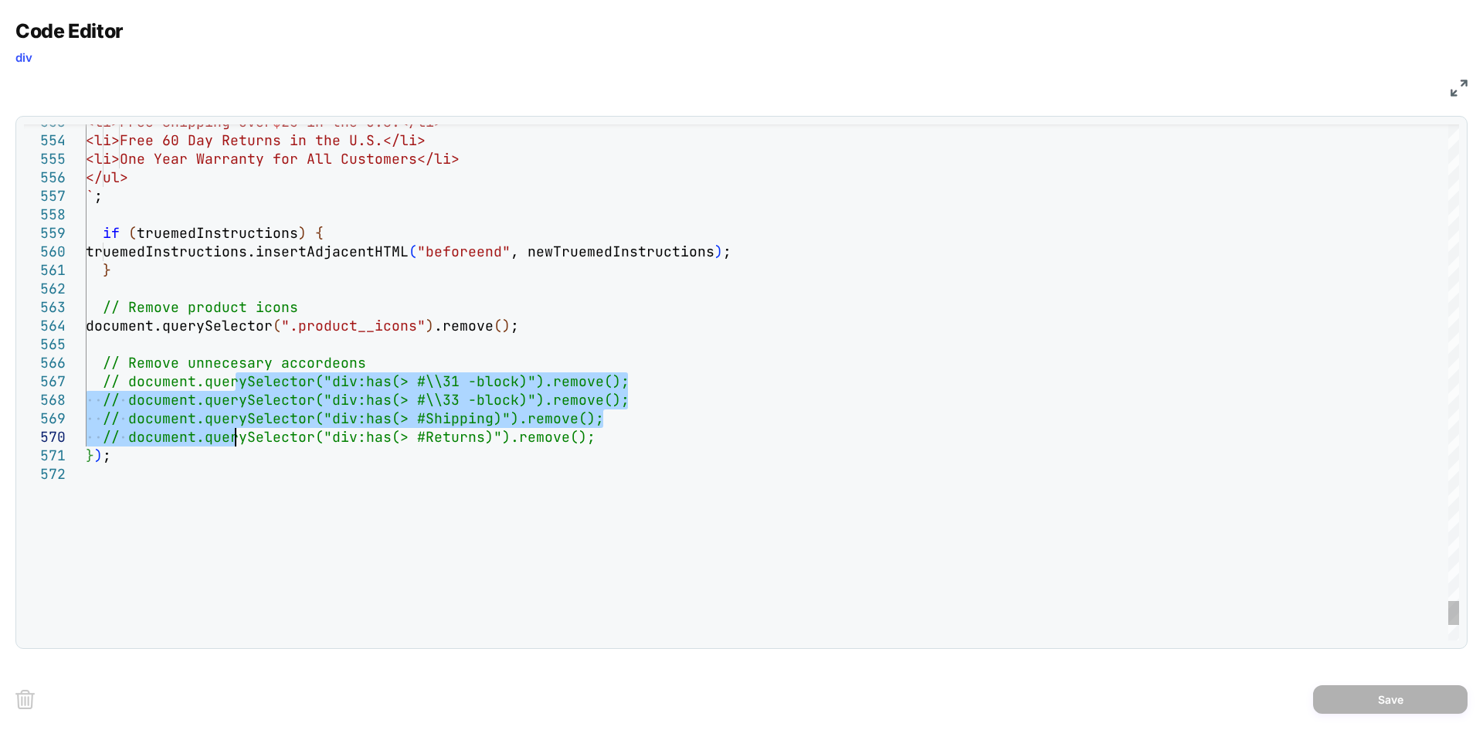
drag, startPoint x: 233, startPoint y: 382, endPoint x: 232, endPoint y: 443, distance: 61.8
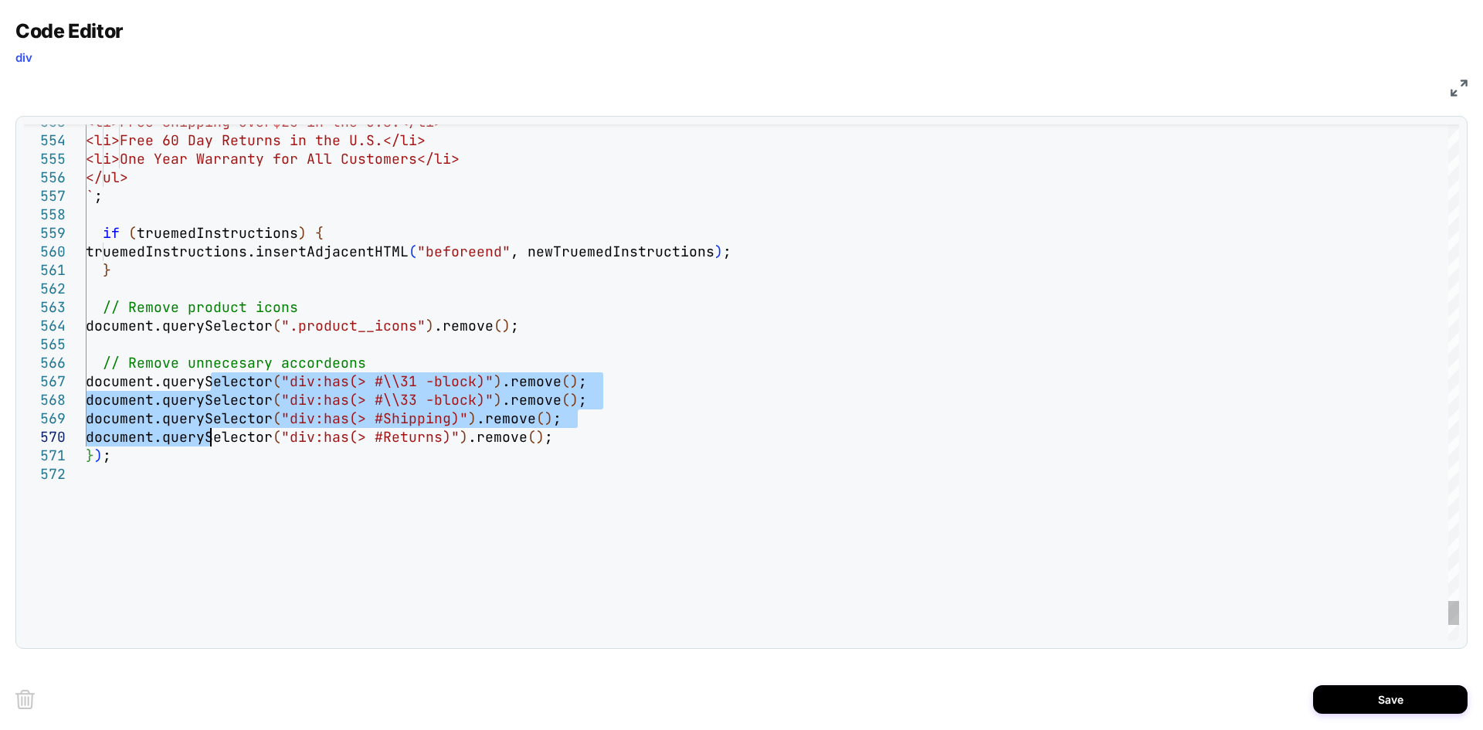
type textarea "***"
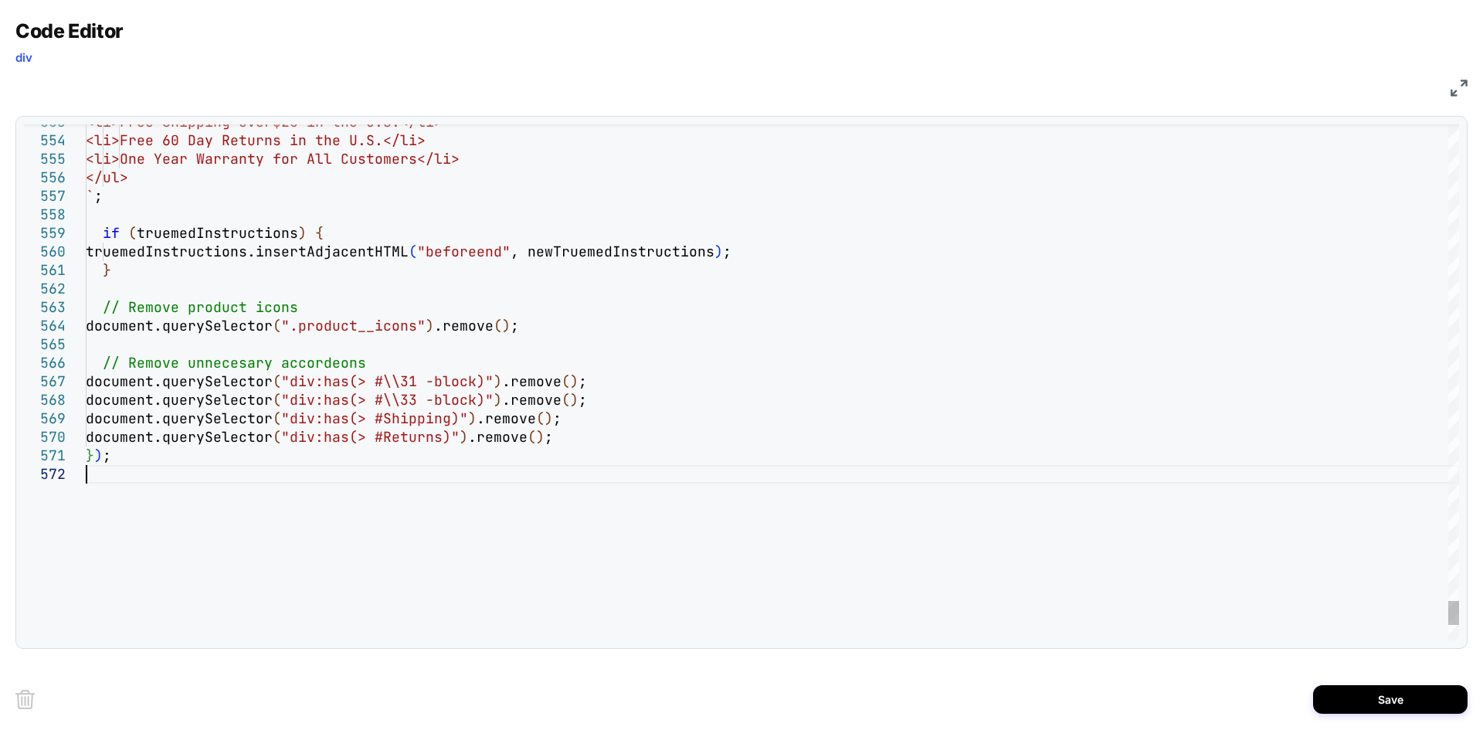
click at [1390, 702] on button "Save" at bounding box center [1390, 699] width 154 height 29
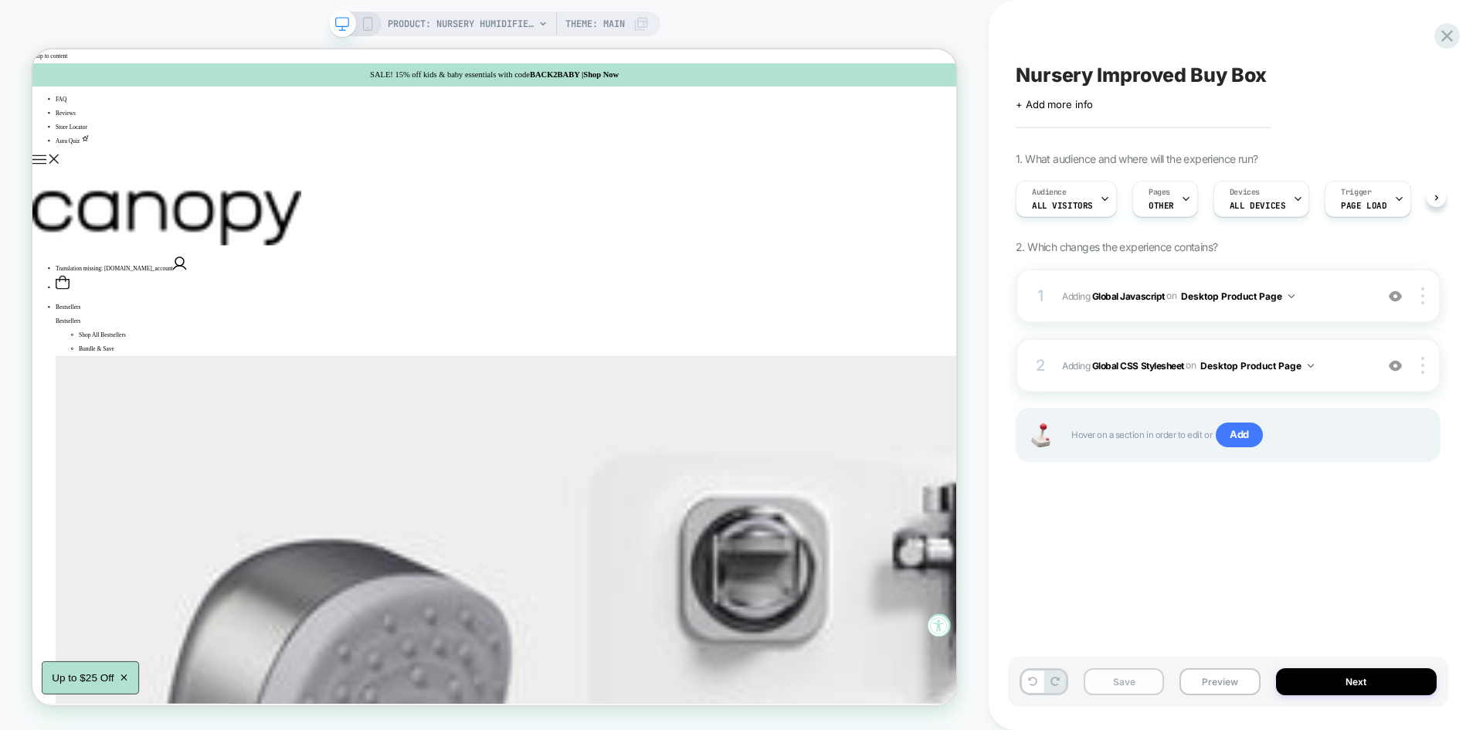
scroll to position [0, 1]
click at [1111, 679] on button "Save" at bounding box center [1124, 681] width 80 height 27
click at [1207, 682] on button "Preview" at bounding box center [1219, 681] width 80 height 27
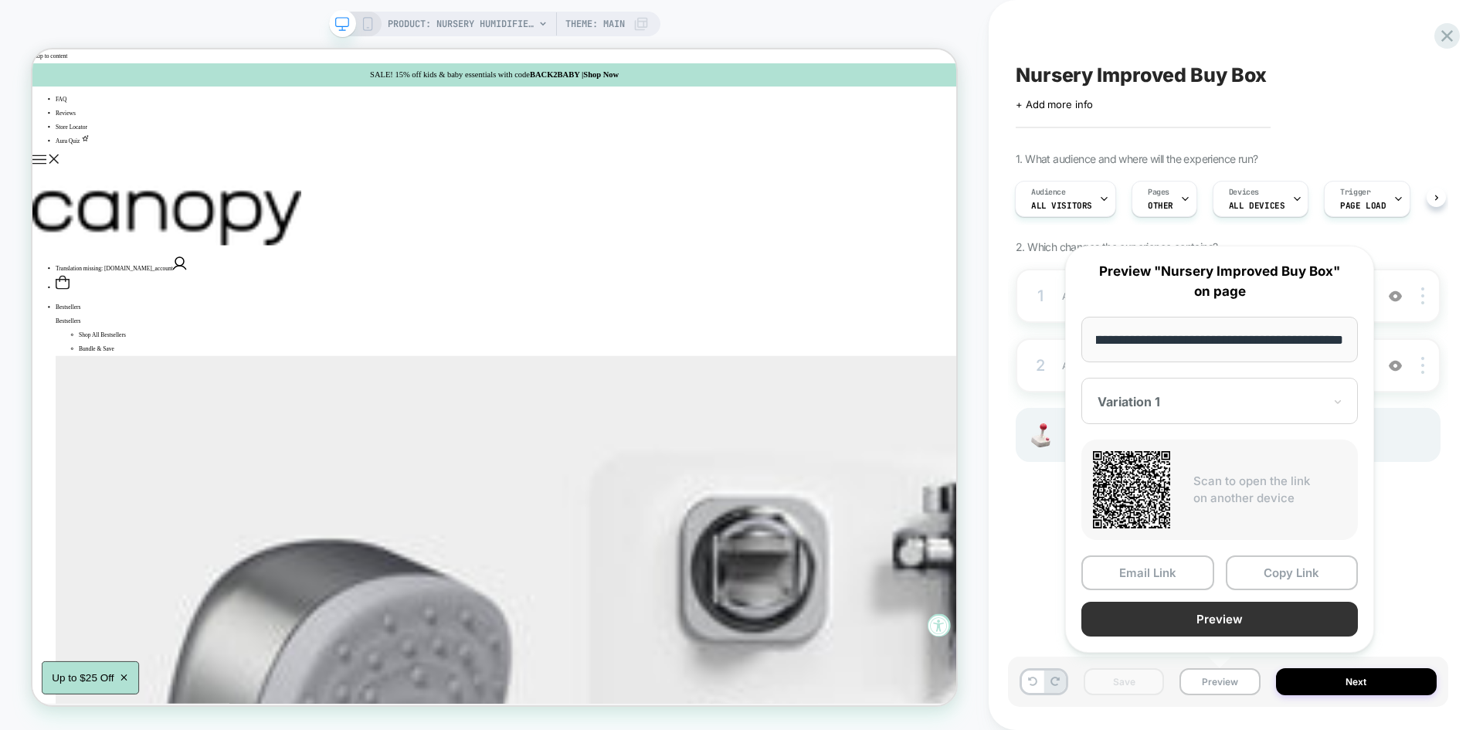
scroll to position [0, 0]
click at [1162, 631] on button "Preview" at bounding box center [1219, 619] width 277 height 35
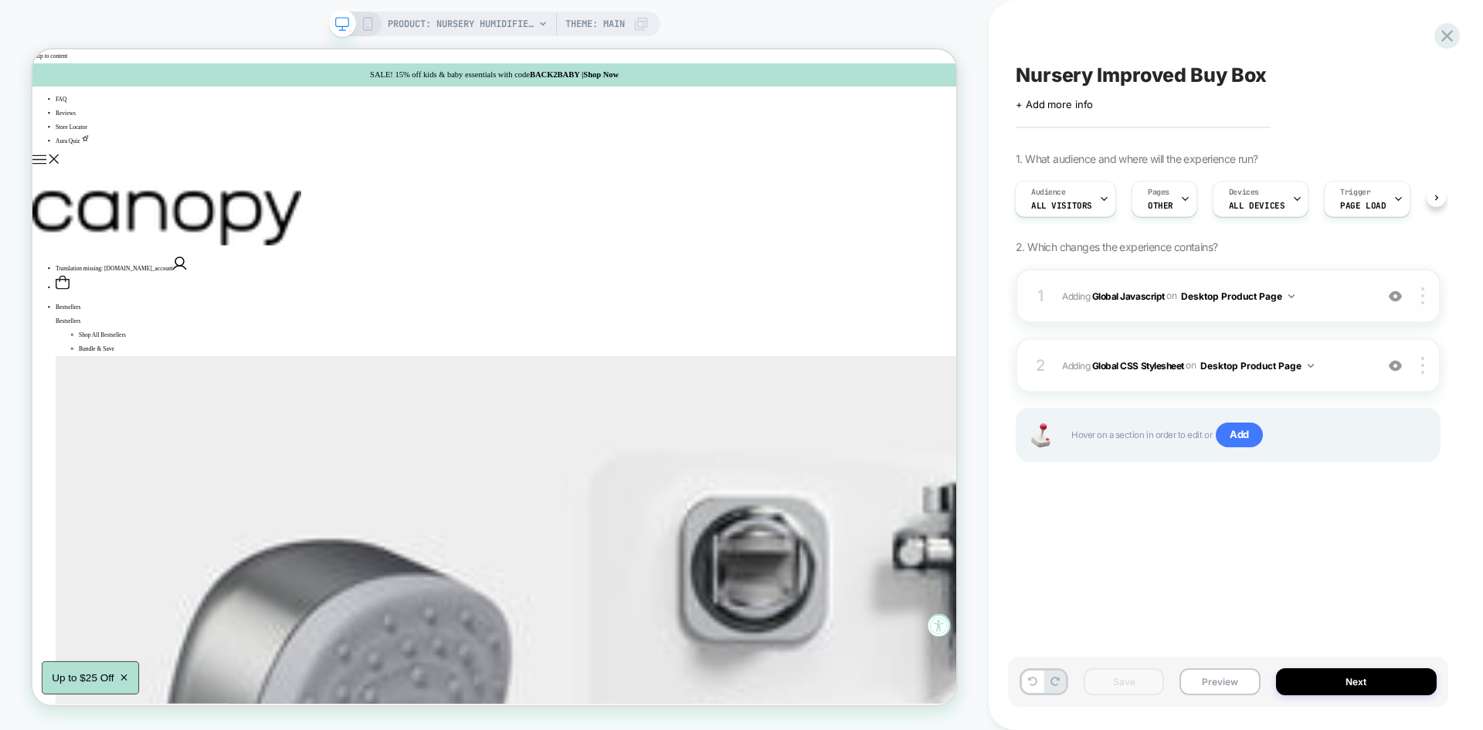
click at [1326, 278] on div "1 Adding Global Javascript on Desktop Product Page Add Before Add After Copy to…" at bounding box center [1228, 296] width 425 height 54
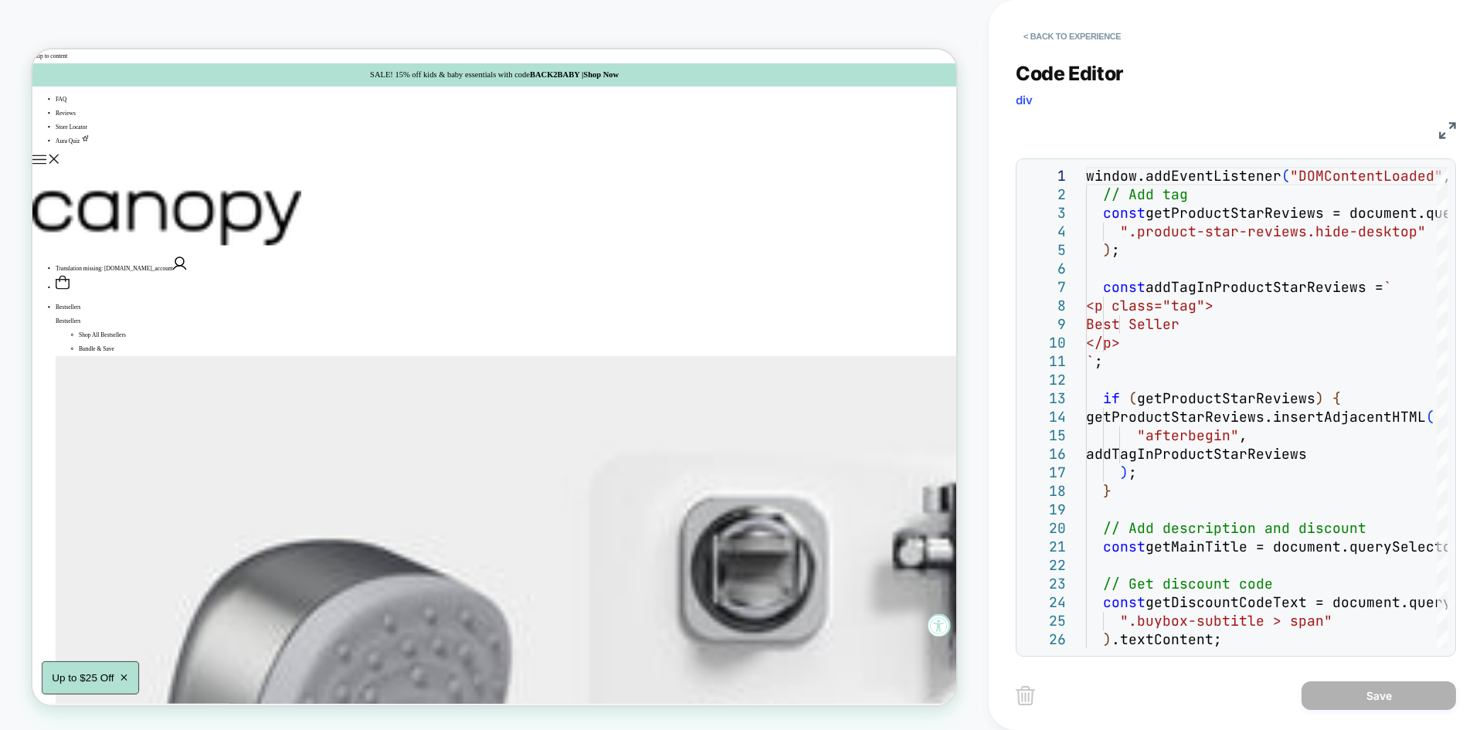
click at [1451, 128] on img at bounding box center [1447, 130] width 17 height 17
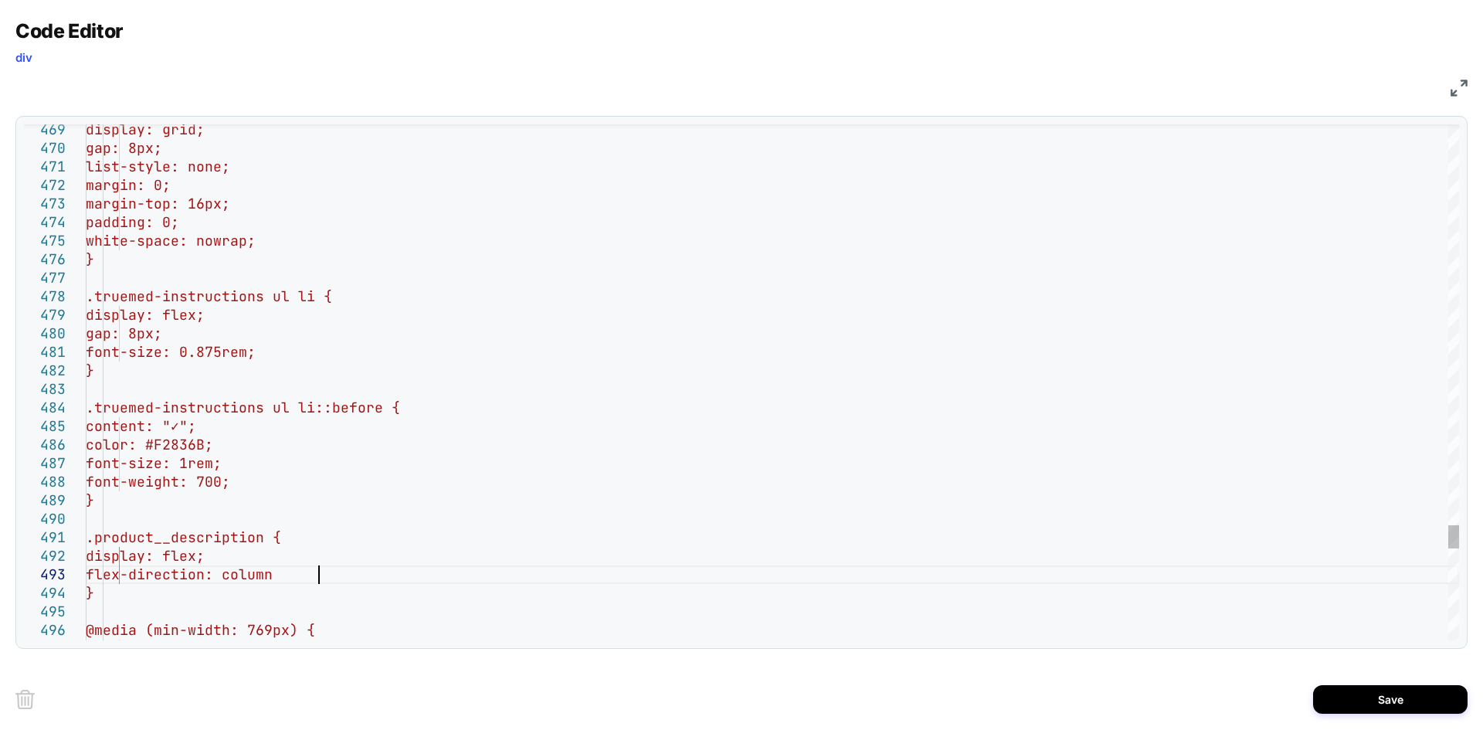
scroll to position [37, 241]
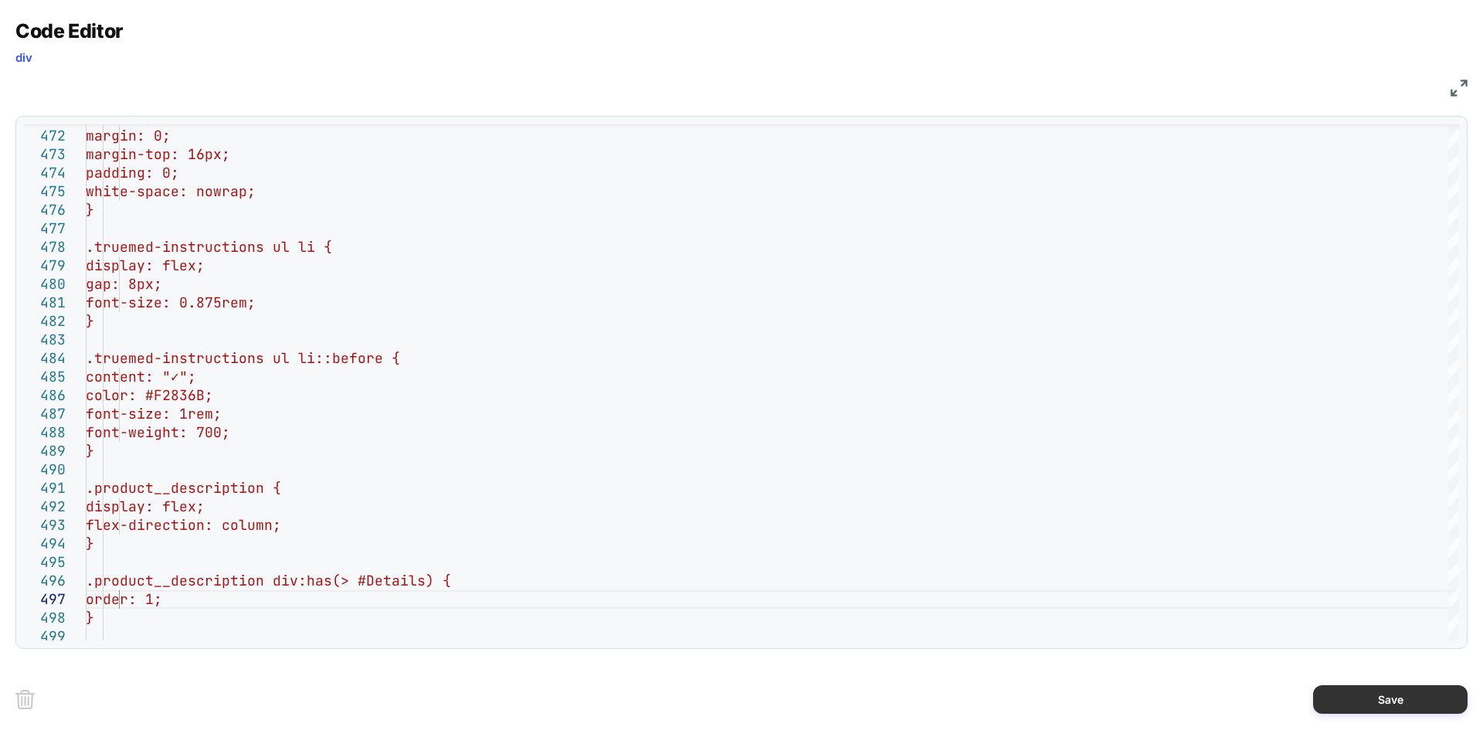
type textarea "**********"
click at [1353, 694] on button "Save" at bounding box center [1390, 699] width 154 height 29
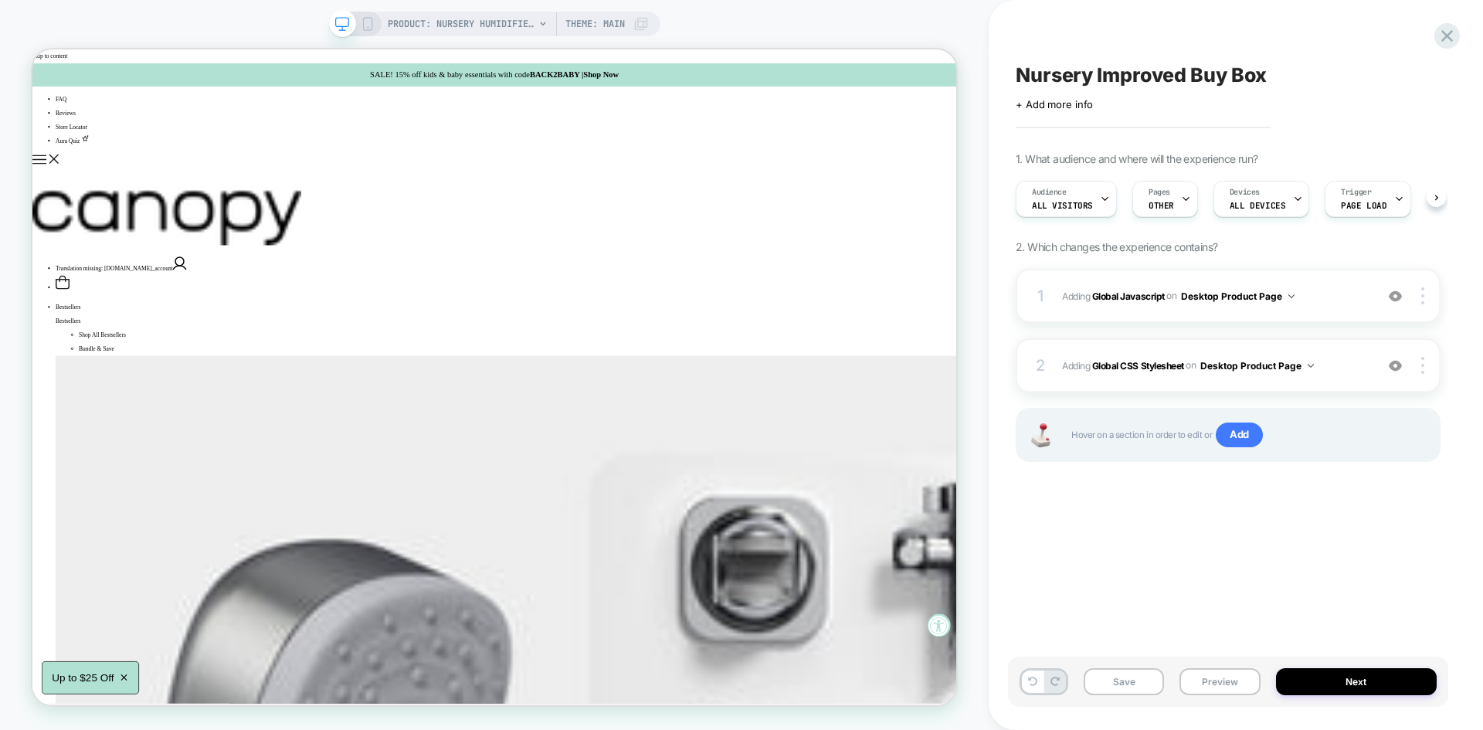
scroll to position [0, 1]
click at [1311, 298] on span "Adding Global Javascript on Desktop Product Page" at bounding box center [1214, 296] width 305 height 19
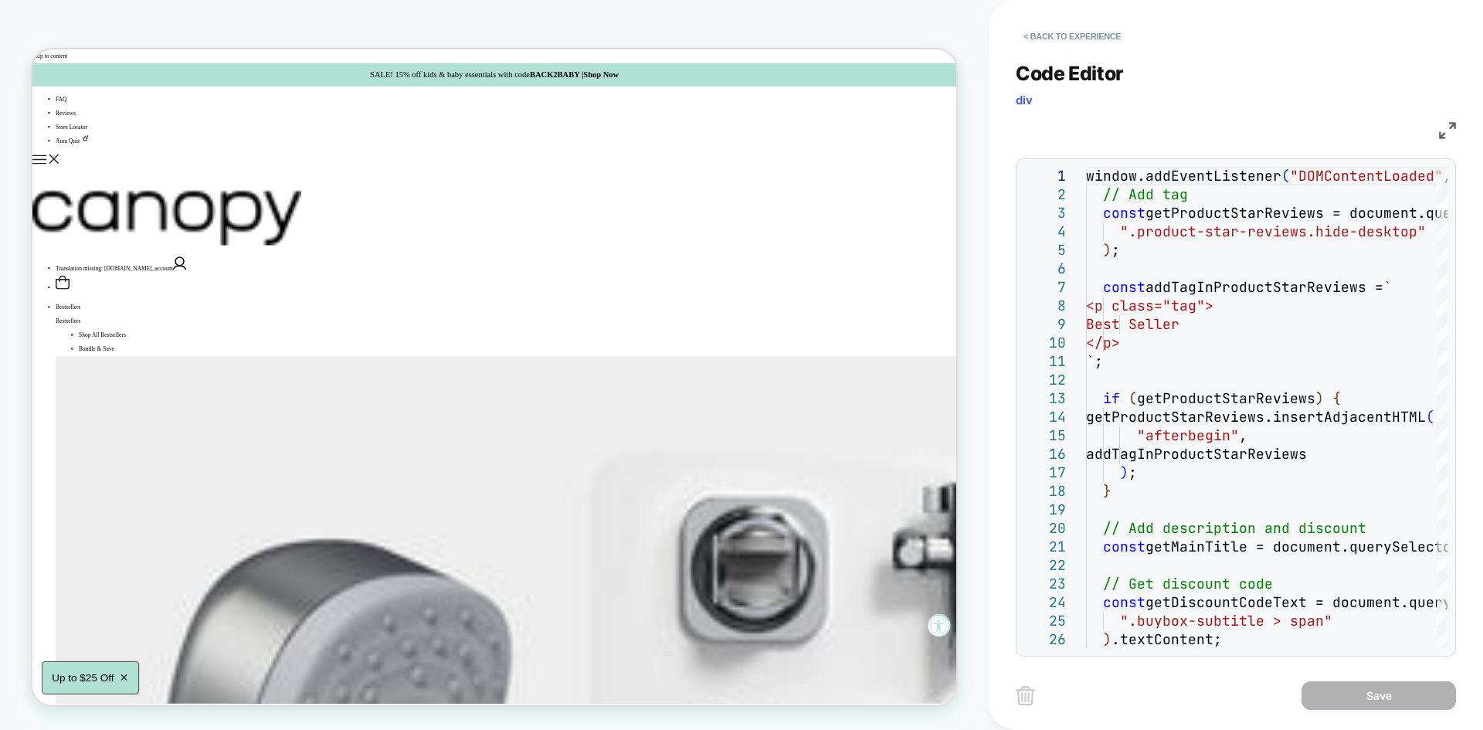
click at [1458, 122] on div "< Back to experience Code Editor div JS 1 2 3 4 5 6 7 8 9 10 11 12 13 14 15 16 …" at bounding box center [1236, 365] width 494 height 730
click at [1451, 127] on img at bounding box center [1447, 130] width 17 height 17
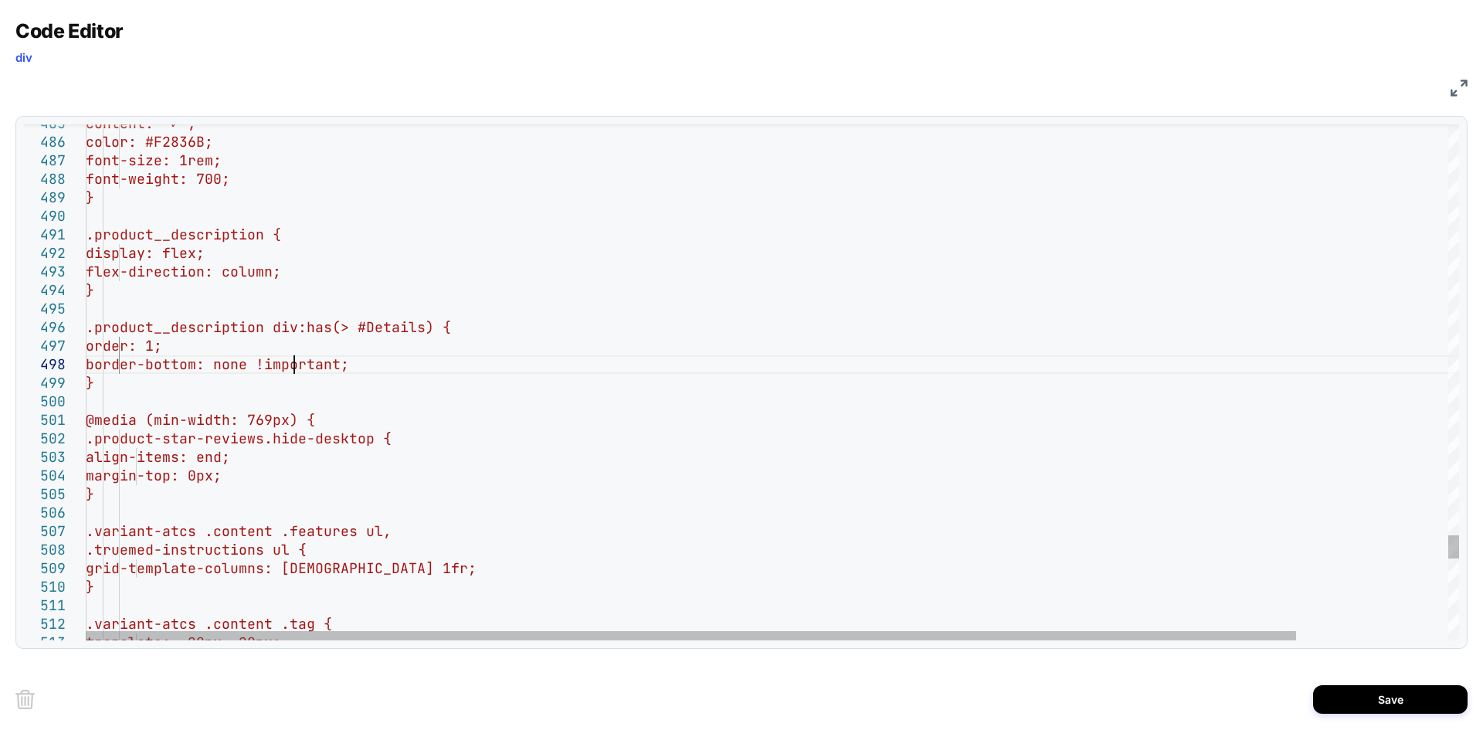
scroll to position [130, 209]
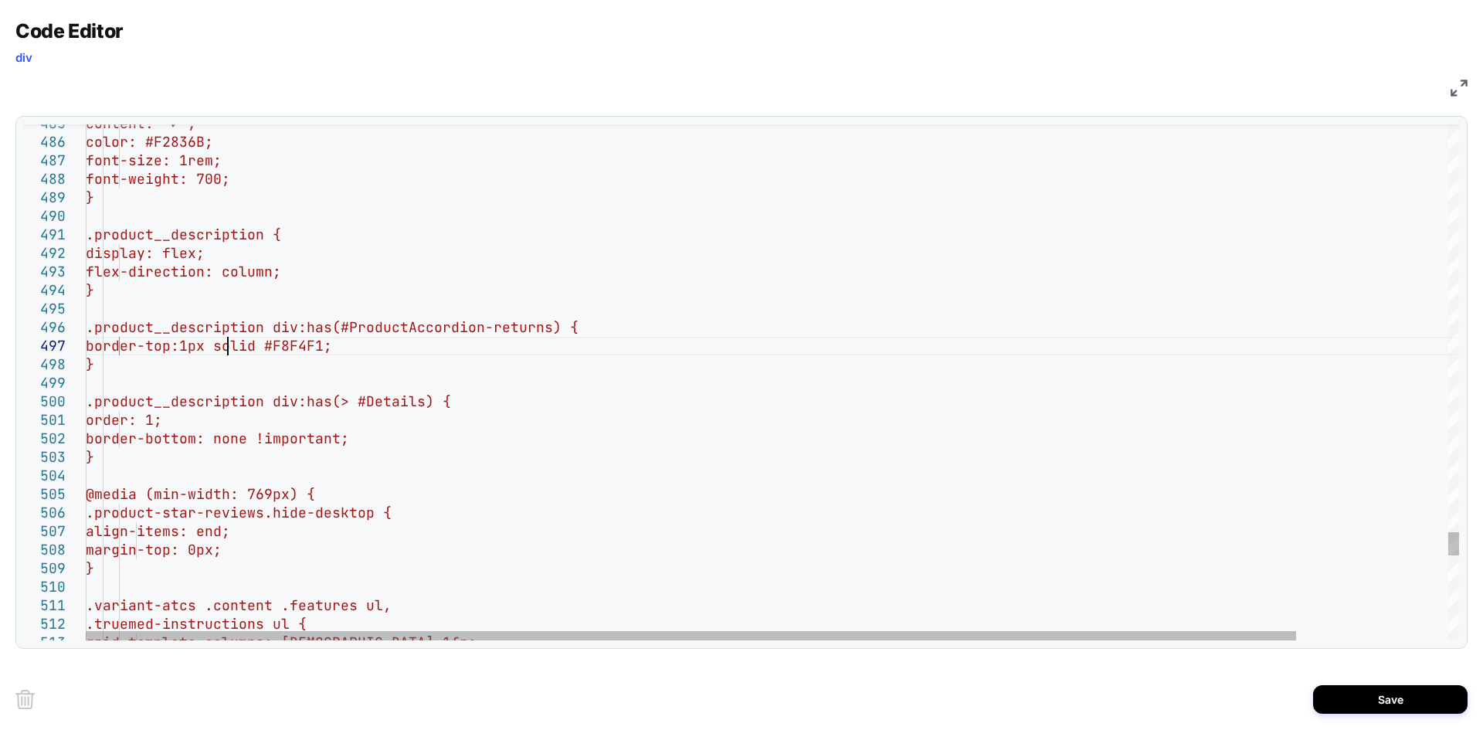
scroll to position [111, 150]
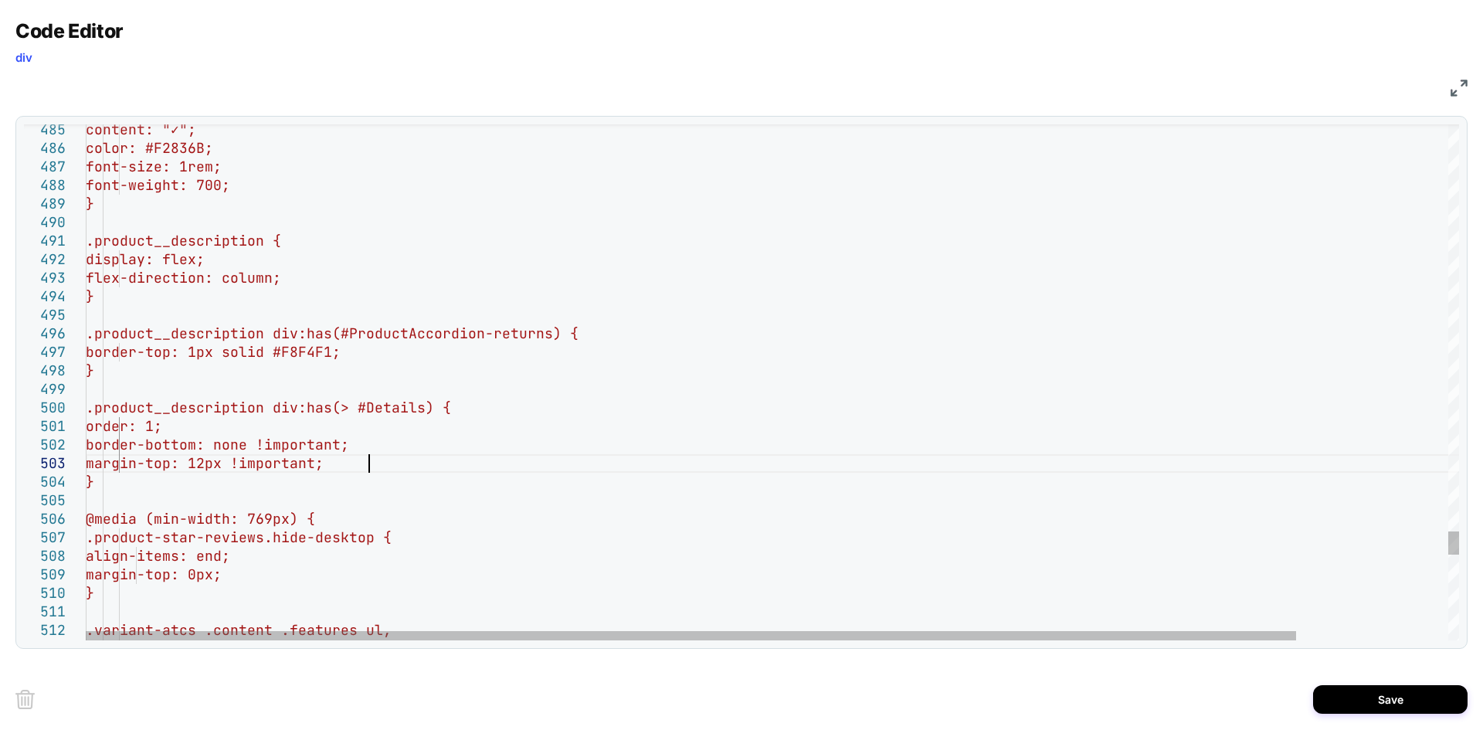
scroll to position [54, 283]
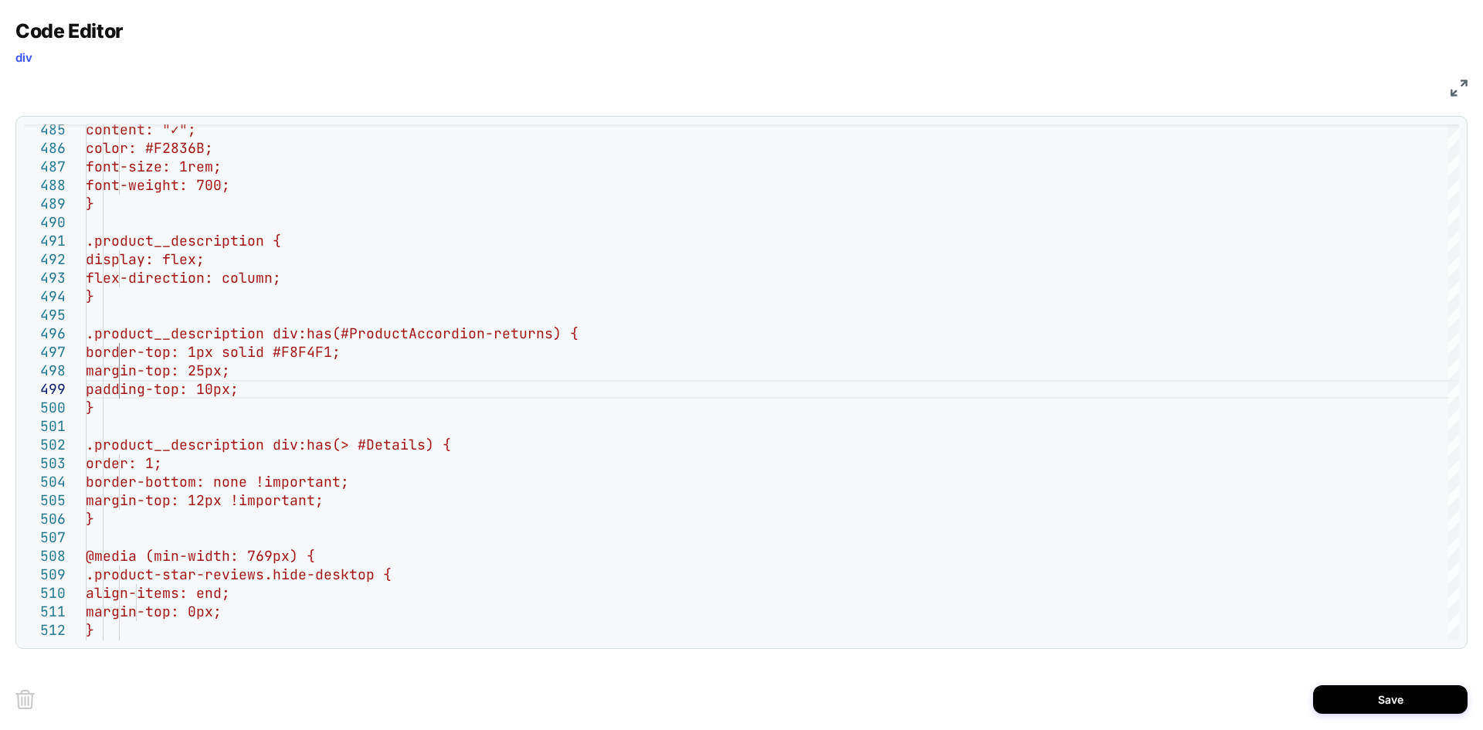
type textarea "**********"
click at [1358, 697] on button "Save" at bounding box center [1390, 699] width 154 height 29
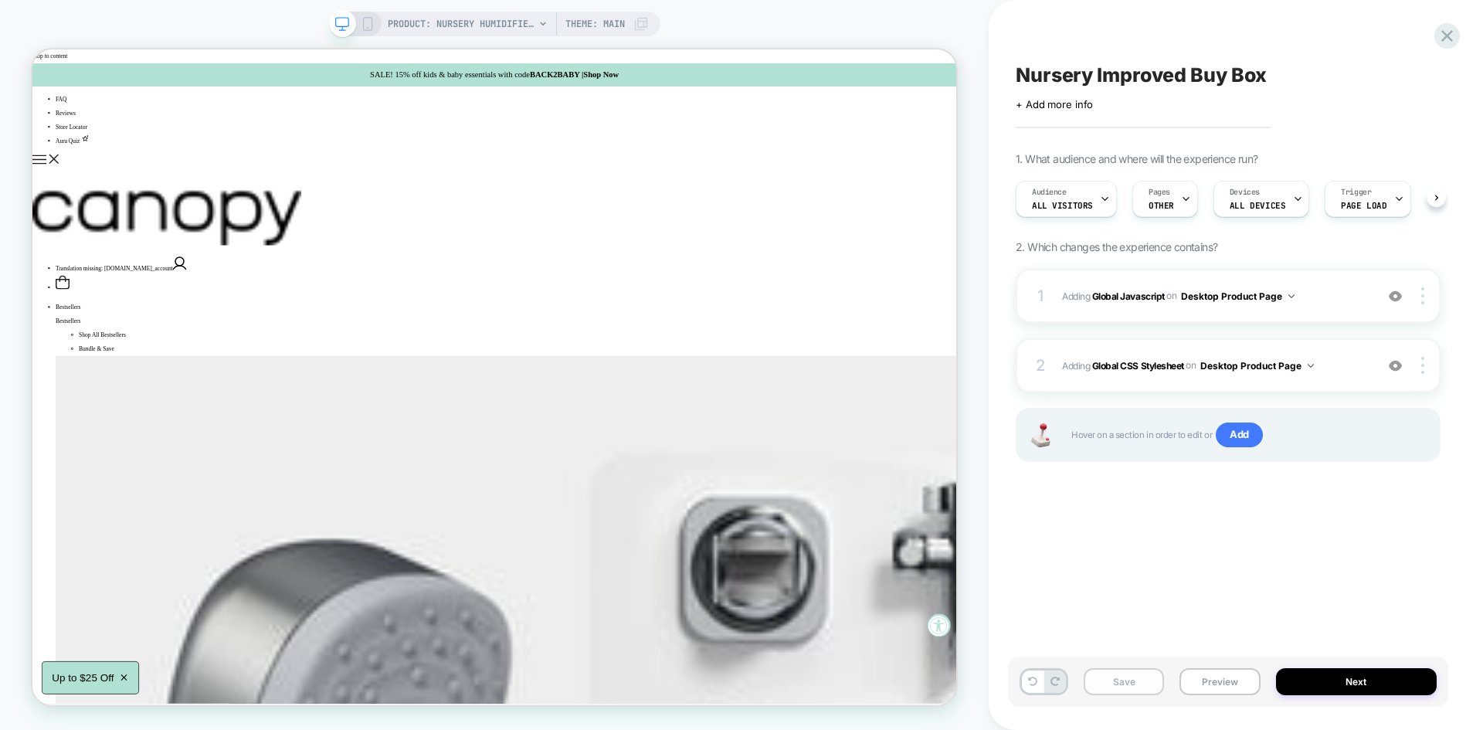
click at [1147, 686] on button "Save" at bounding box center [1124, 681] width 80 height 27
click at [1221, 678] on button "Preview" at bounding box center [1219, 681] width 80 height 27
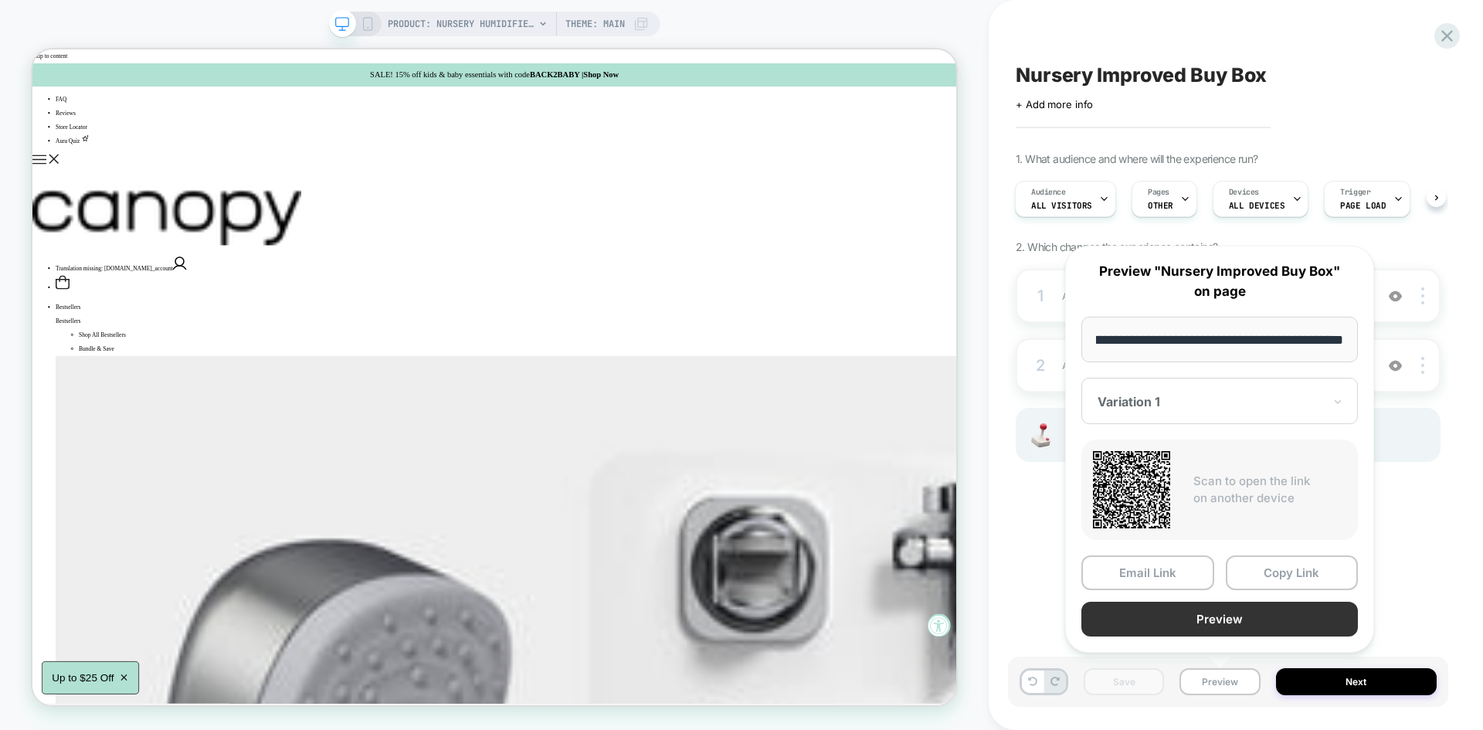
scroll to position [0, 0]
click at [1203, 628] on button "Preview" at bounding box center [1219, 619] width 277 height 35
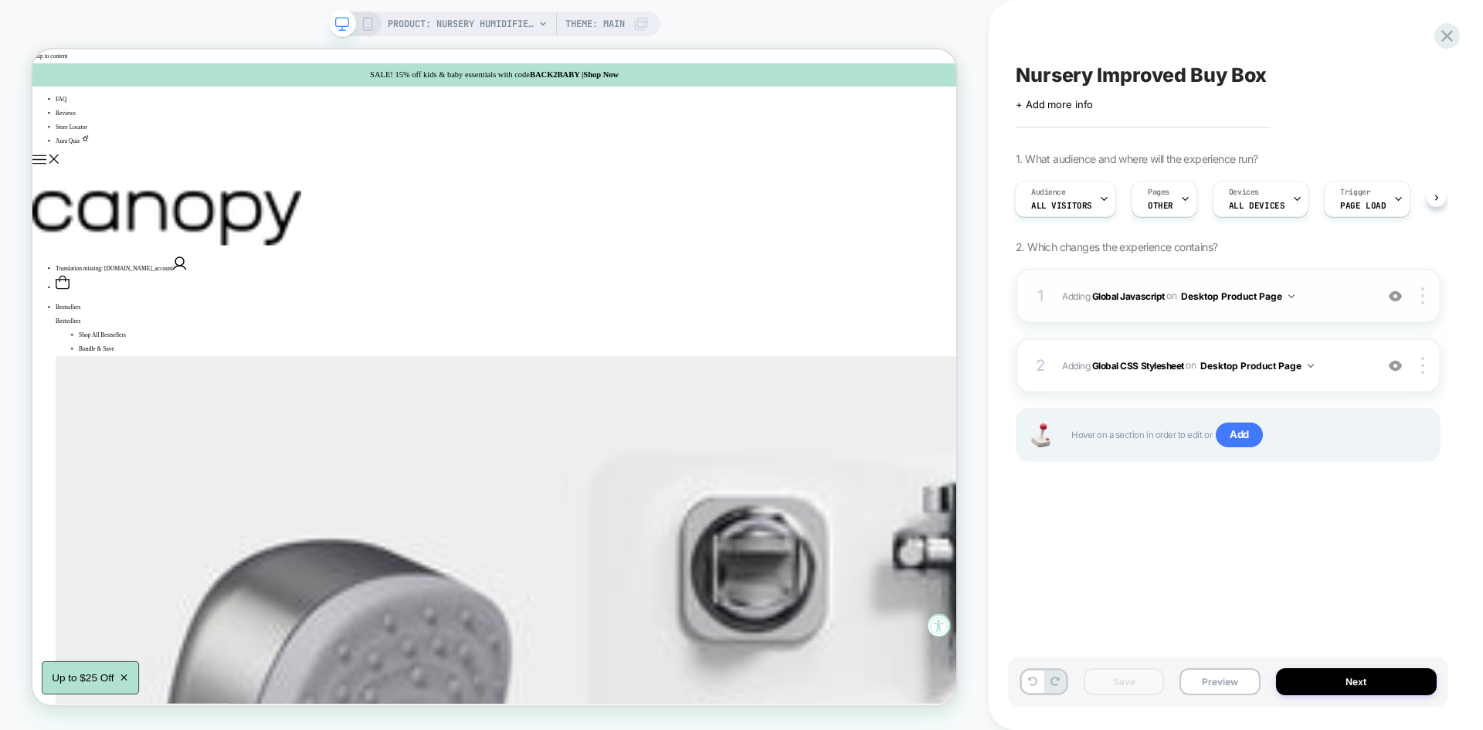
click at [1335, 290] on span "Adding Global Javascript on Desktop Product Page" at bounding box center [1214, 296] width 305 height 19
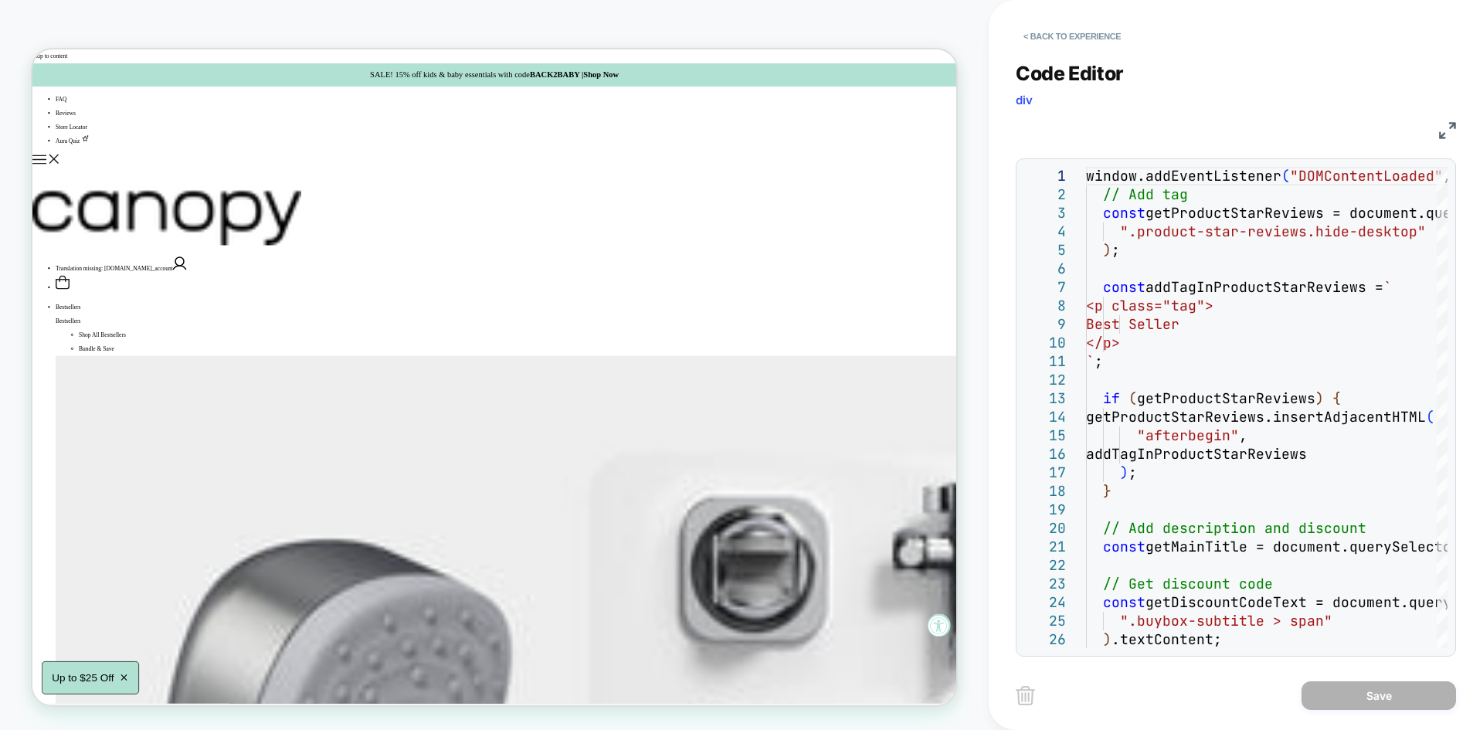
click at [1458, 142] on div "< Back to experience Code Editor div JS 1 2 3 4 5 6 7 8 9 10 11 12 13 14 15 16 …" at bounding box center [1236, 365] width 494 height 730
click at [1438, 134] on div "JS" at bounding box center [1236, 128] width 440 height 26
click at [1447, 129] on img at bounding box center [1447, 130] width 17 height 17
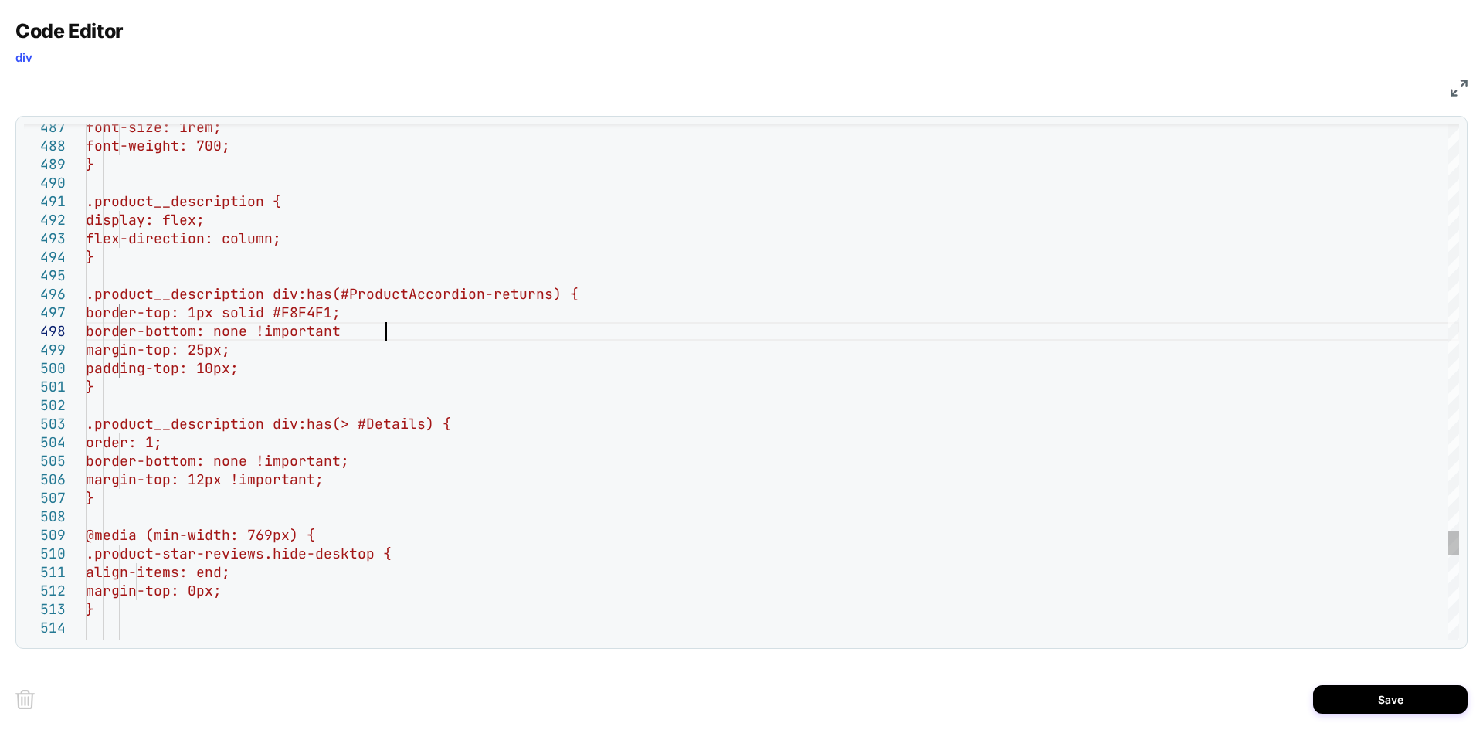
scroll to position [130, 307]
type textarea "**********"
click at [1340, 698] on button "Save" at bounding box center [1390, 699] width 154 height 29
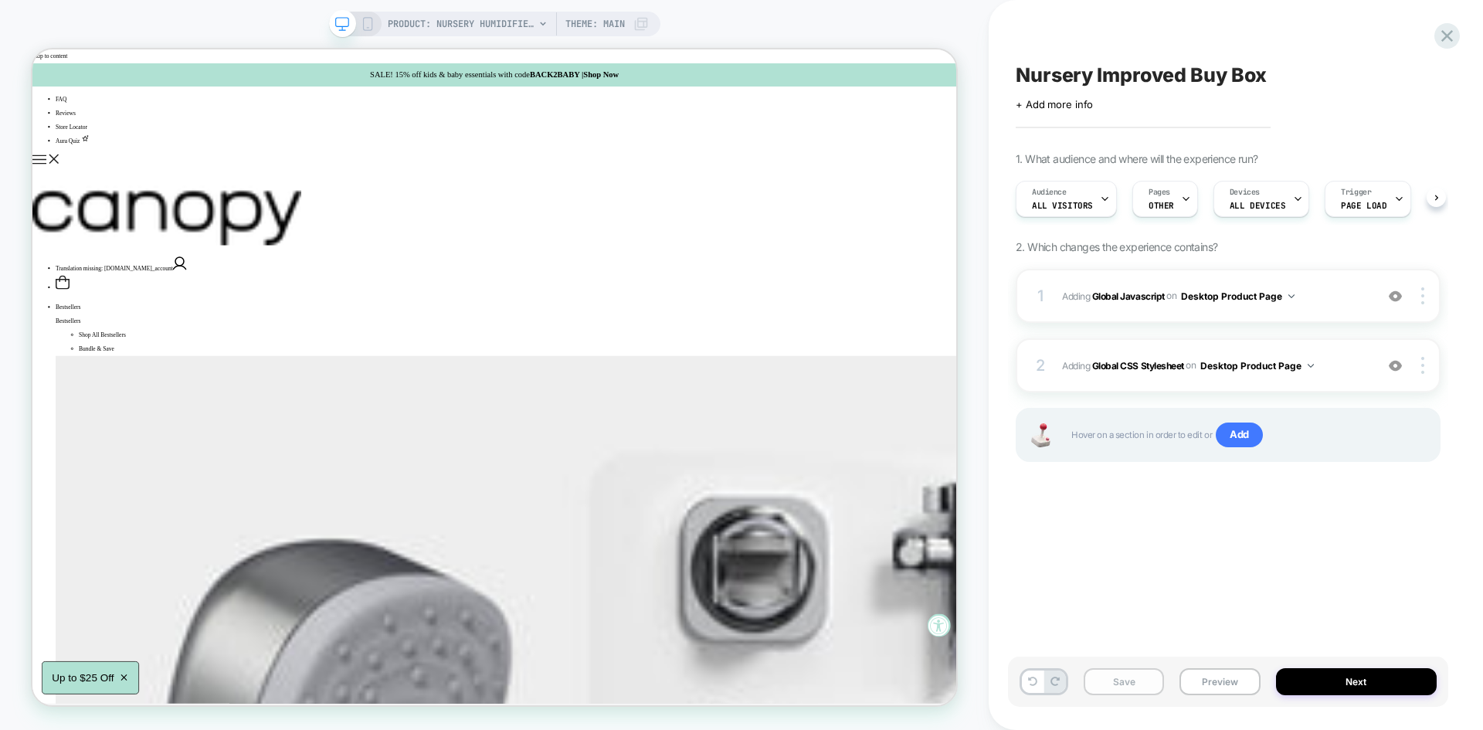
scroll to position [0, 1]
click at [1131, 678] on button "Save" at bounding box center [1124, 681] width 80 height 27
click at [1237, 689] on button "Preview" at bounding box center [1219, 681] width 80 height 27
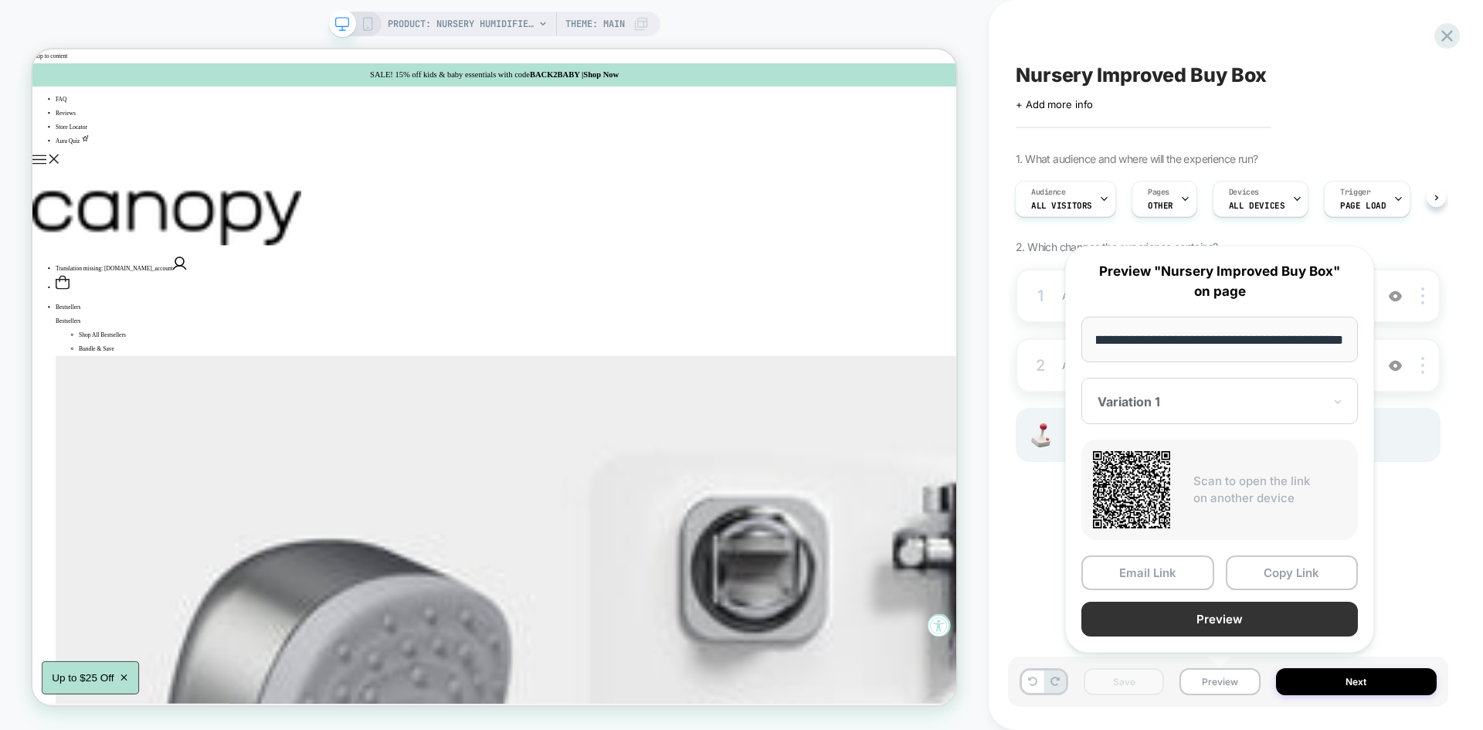
scroll to position [0, 0]
click at [1161, 617] on button "Preview" at bounding box center [1219, 619] width 277 height 35
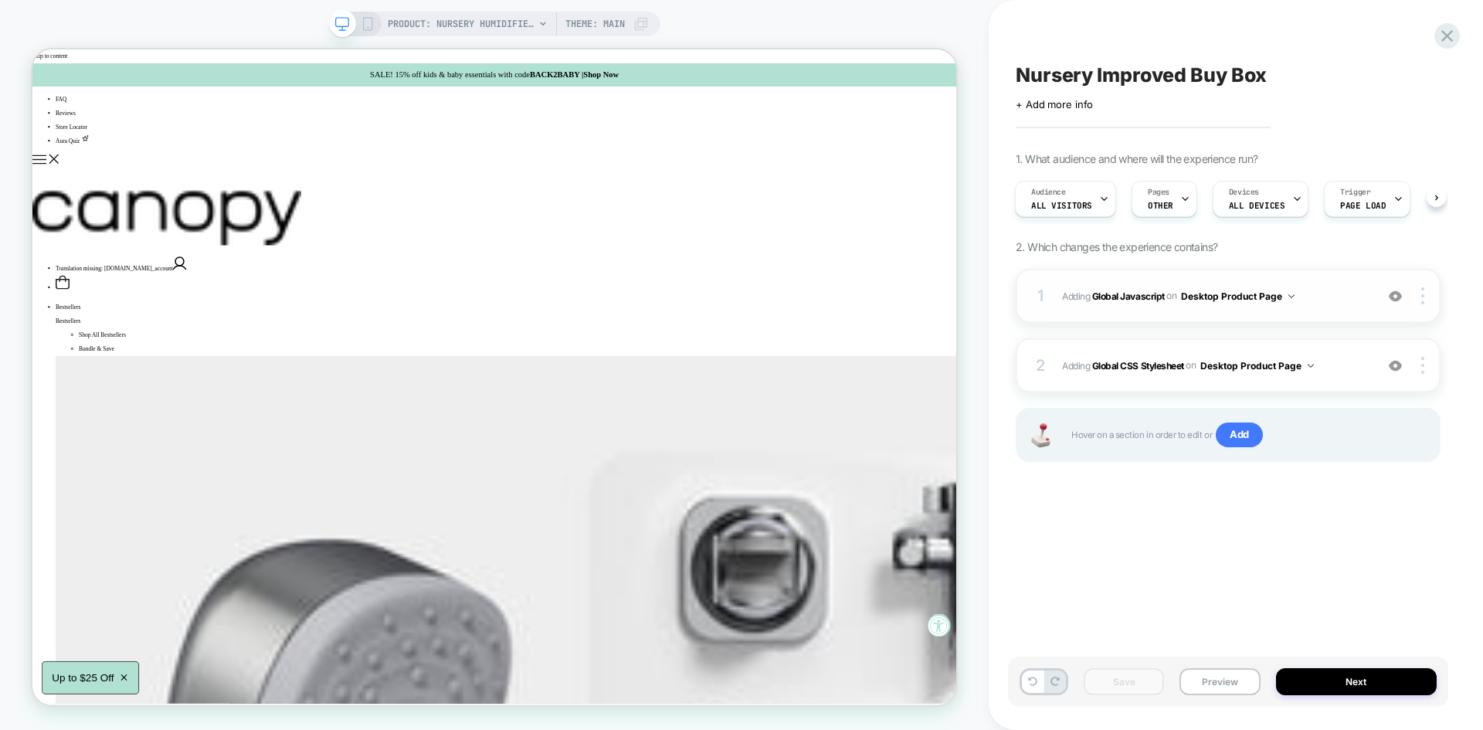
click at [1329, 290] on span "Adding Global Javascript on Desktop Product Page" at bounding box center [1214, 296] width 305 height 19
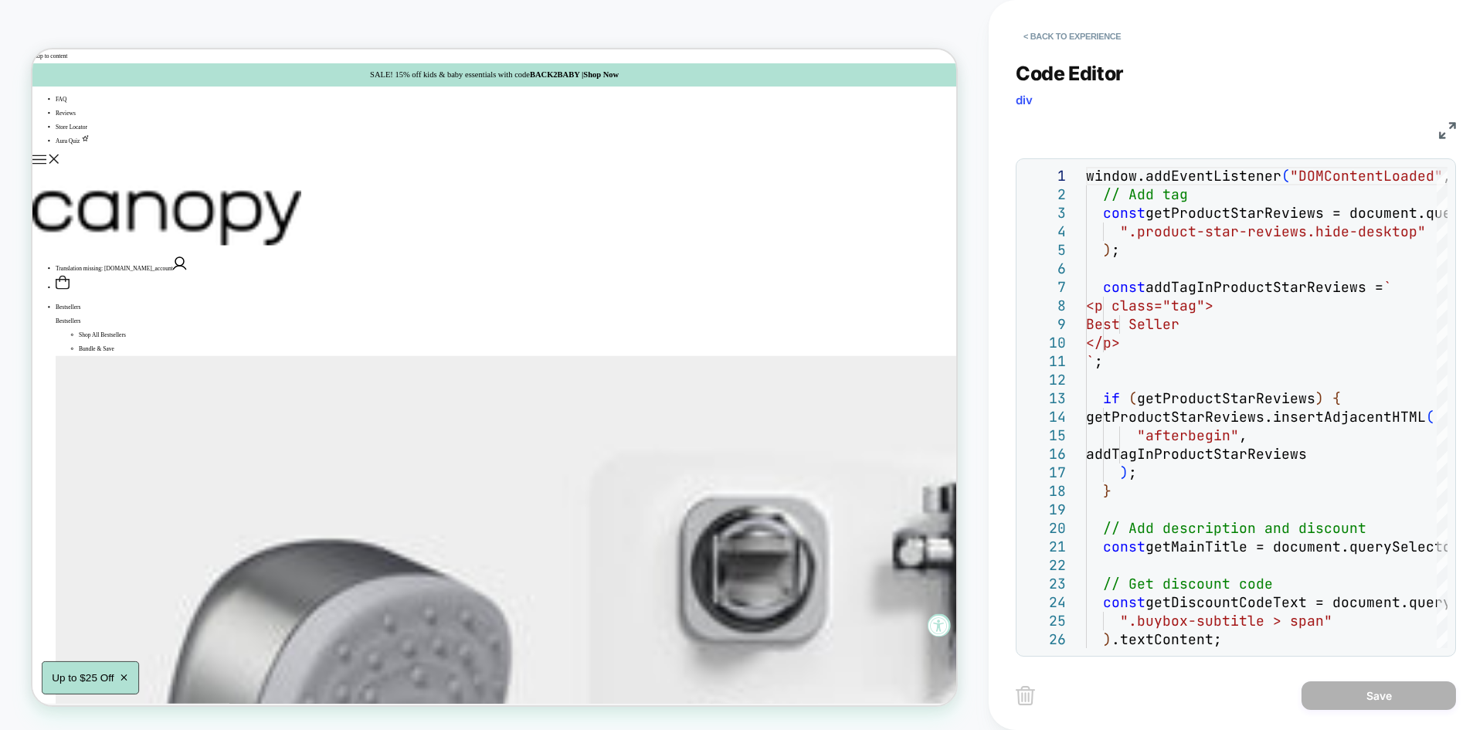
click at [1439, 124] on img at bounding box center [1447, 130] width 17 height 17
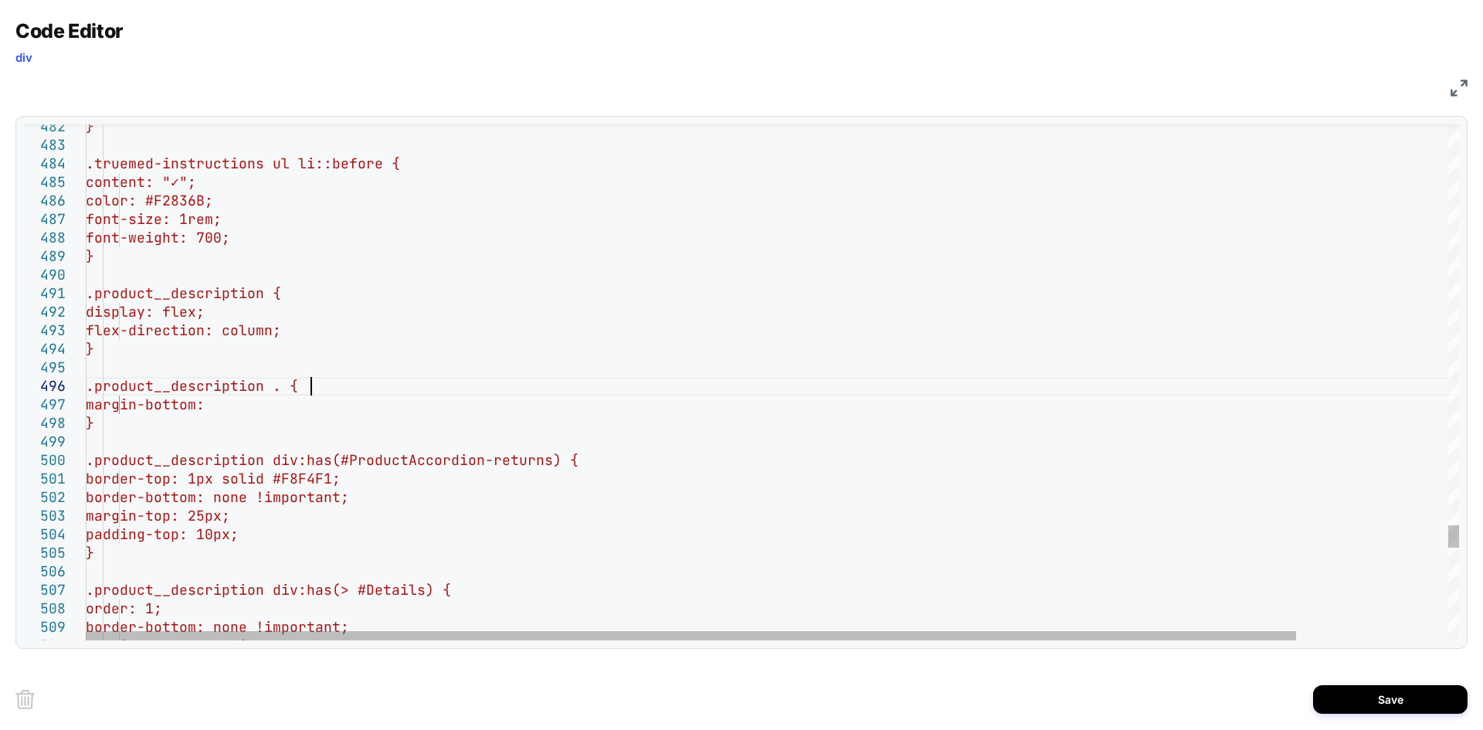
scroll to position [110, 225]
drag, startPoint x: 307, startPoint y: 385, endPoint x: 126, endPoint y: 376, distance: 181.7
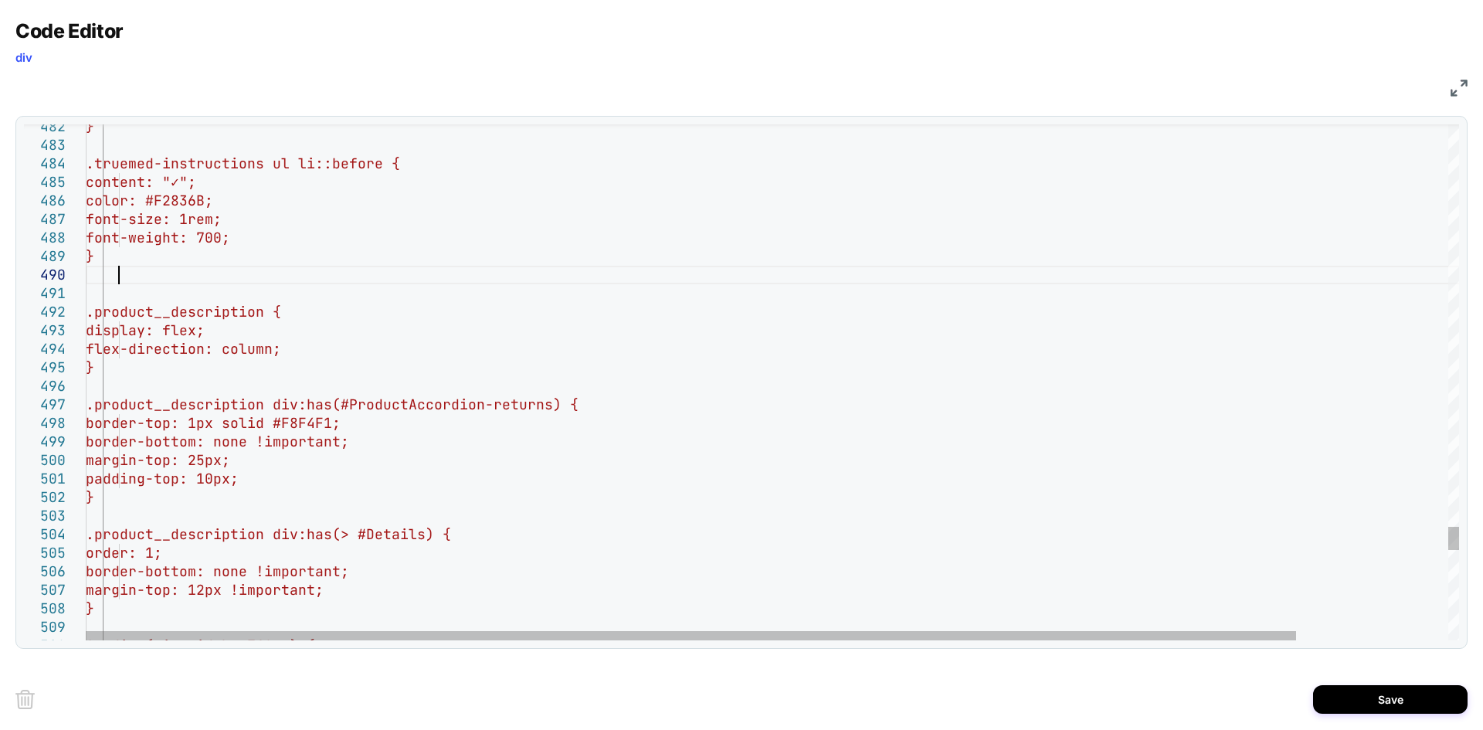
scroll to position [17, 32]
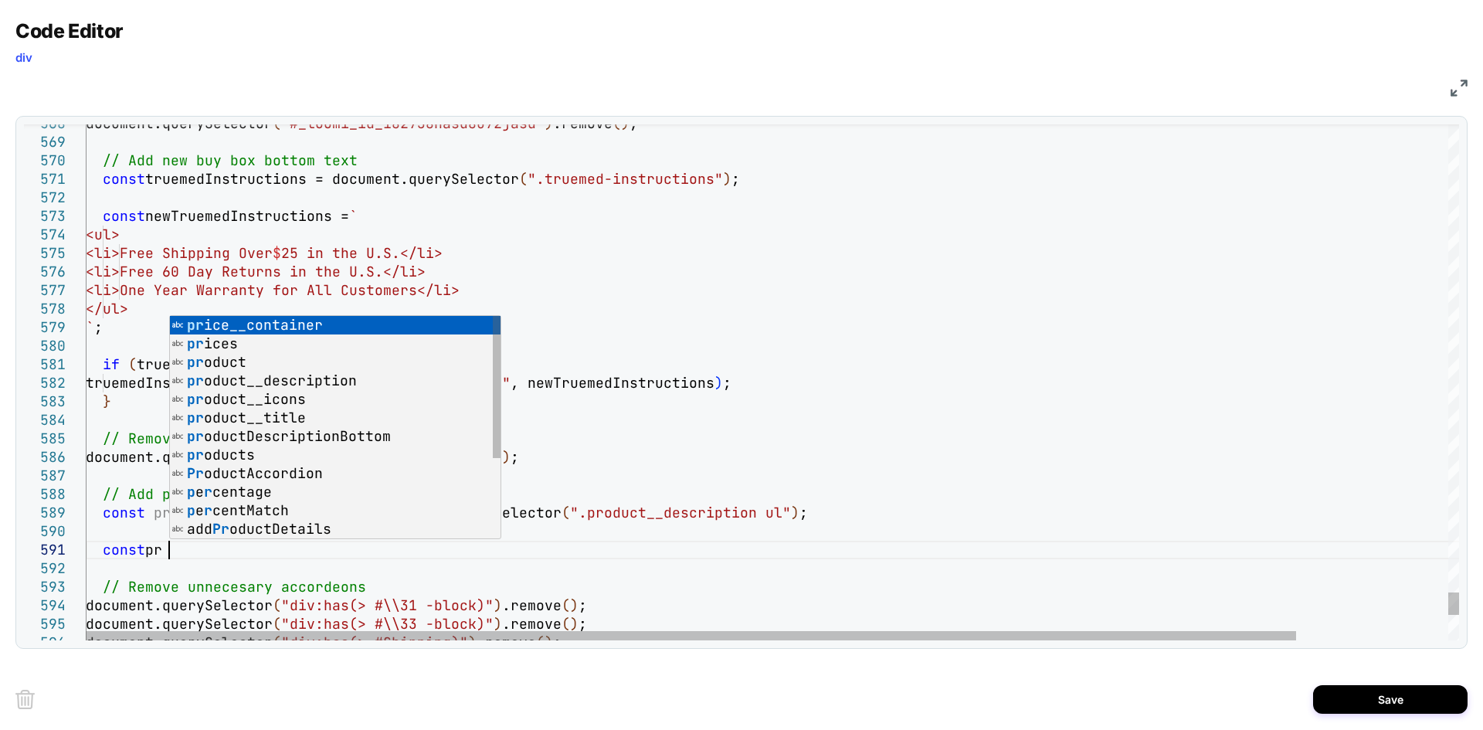
scroll to position [17, 90]
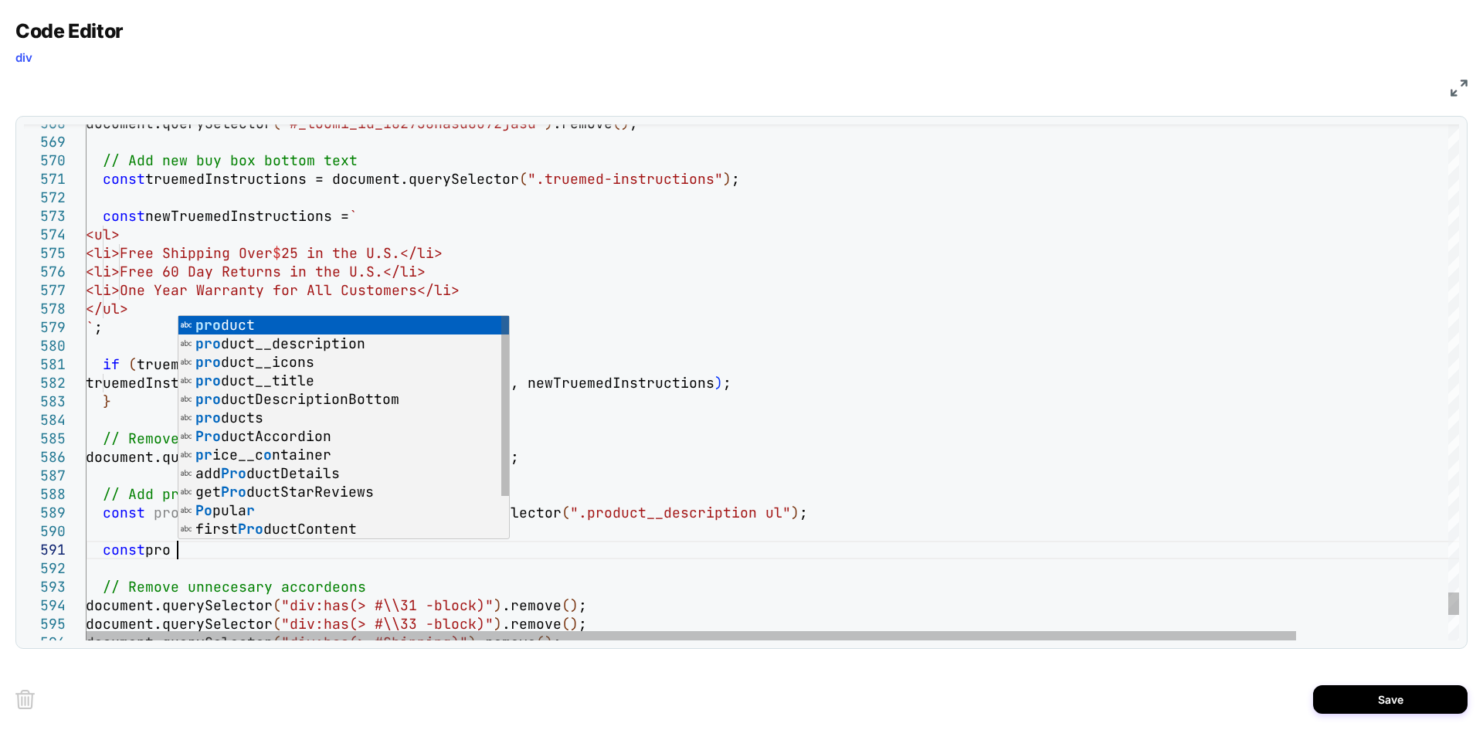
type textarea "**********"
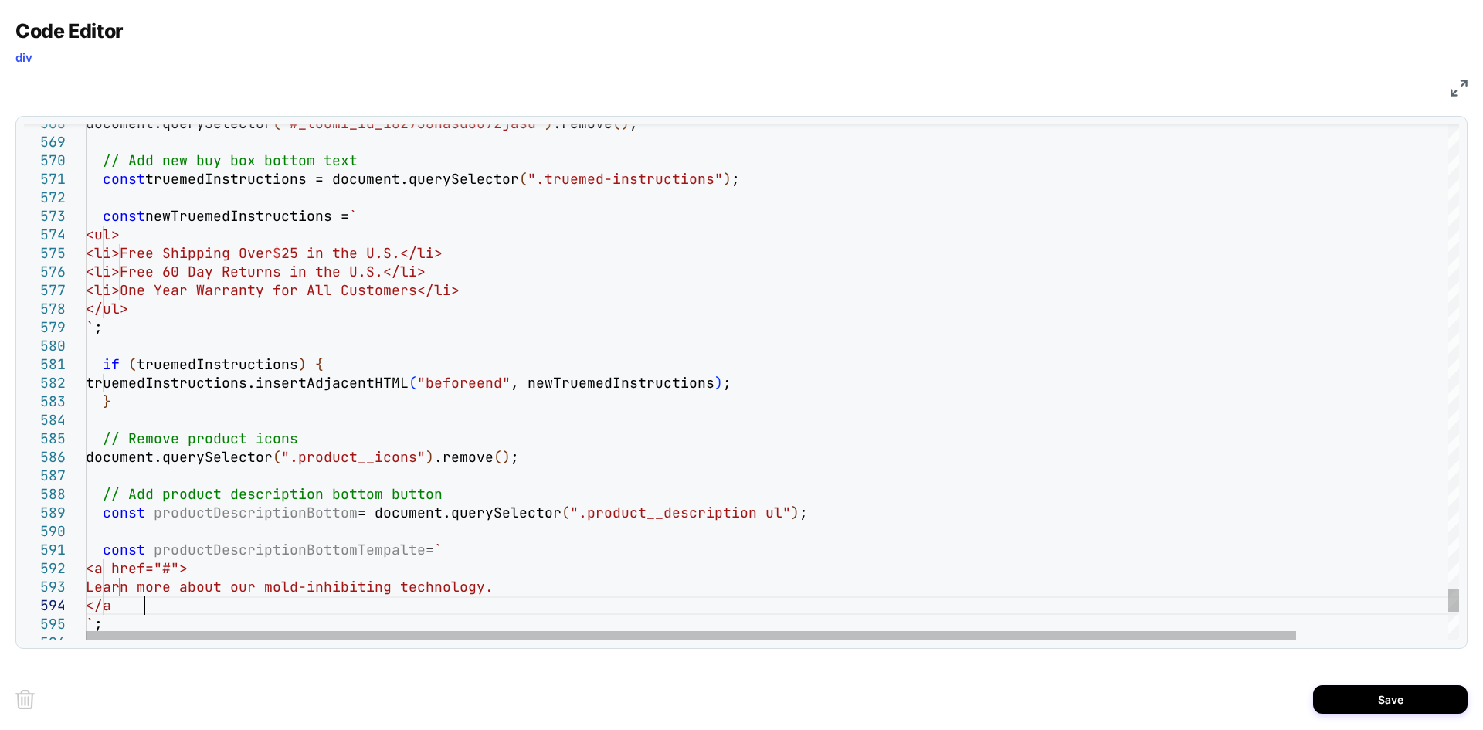
scroll to position [56, 66]
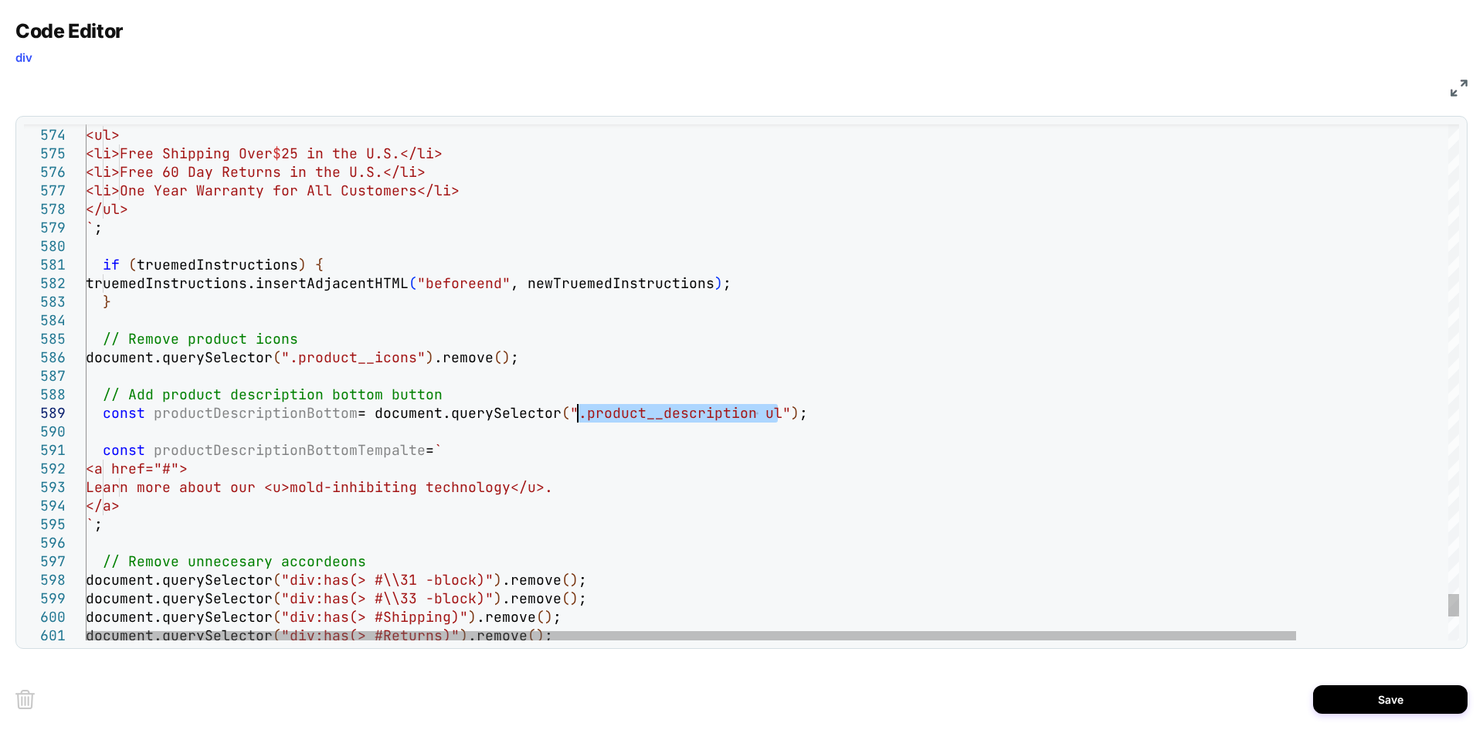
drag, startPoint x: 777, startPoint y: 416, endPoint x: 580, endPoint y: 412, distance: 197.0
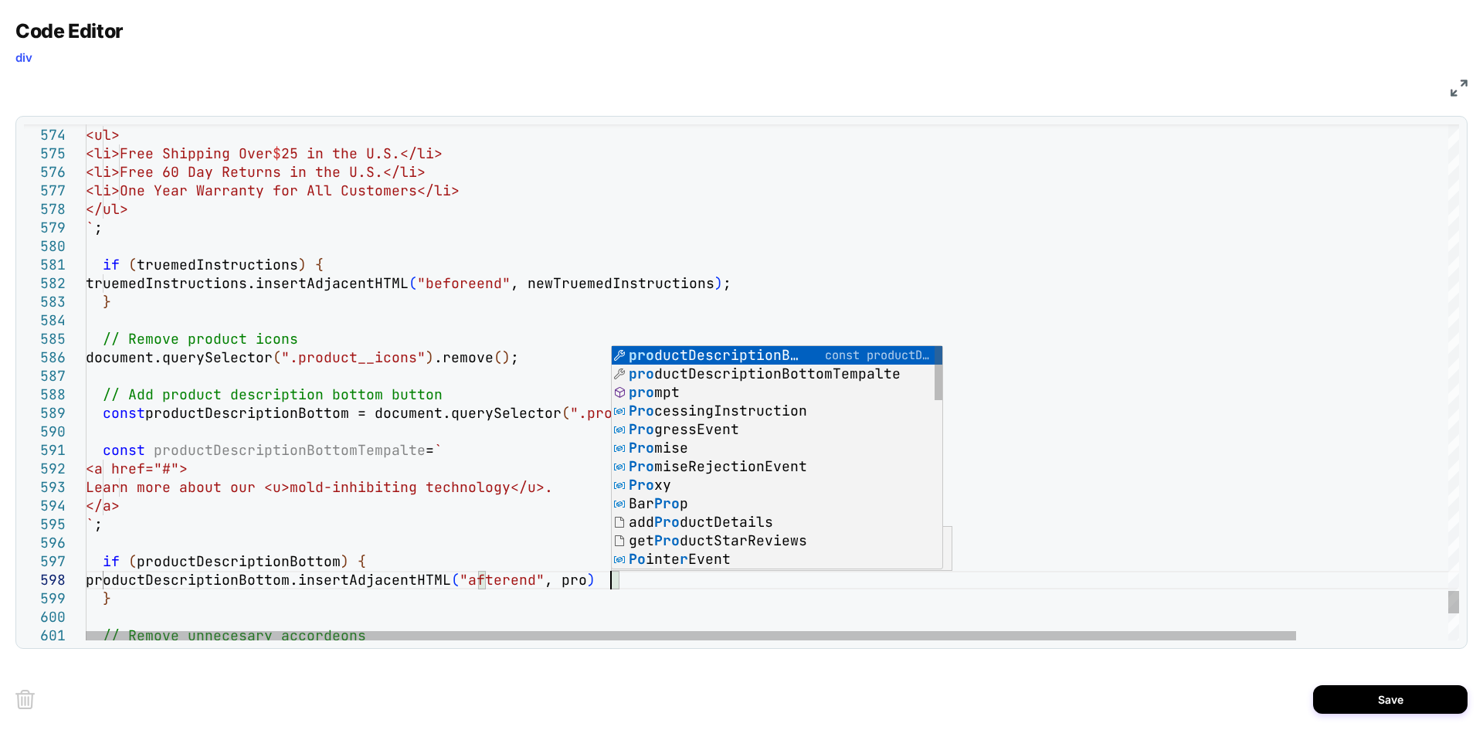
scroll to position [130, 525]
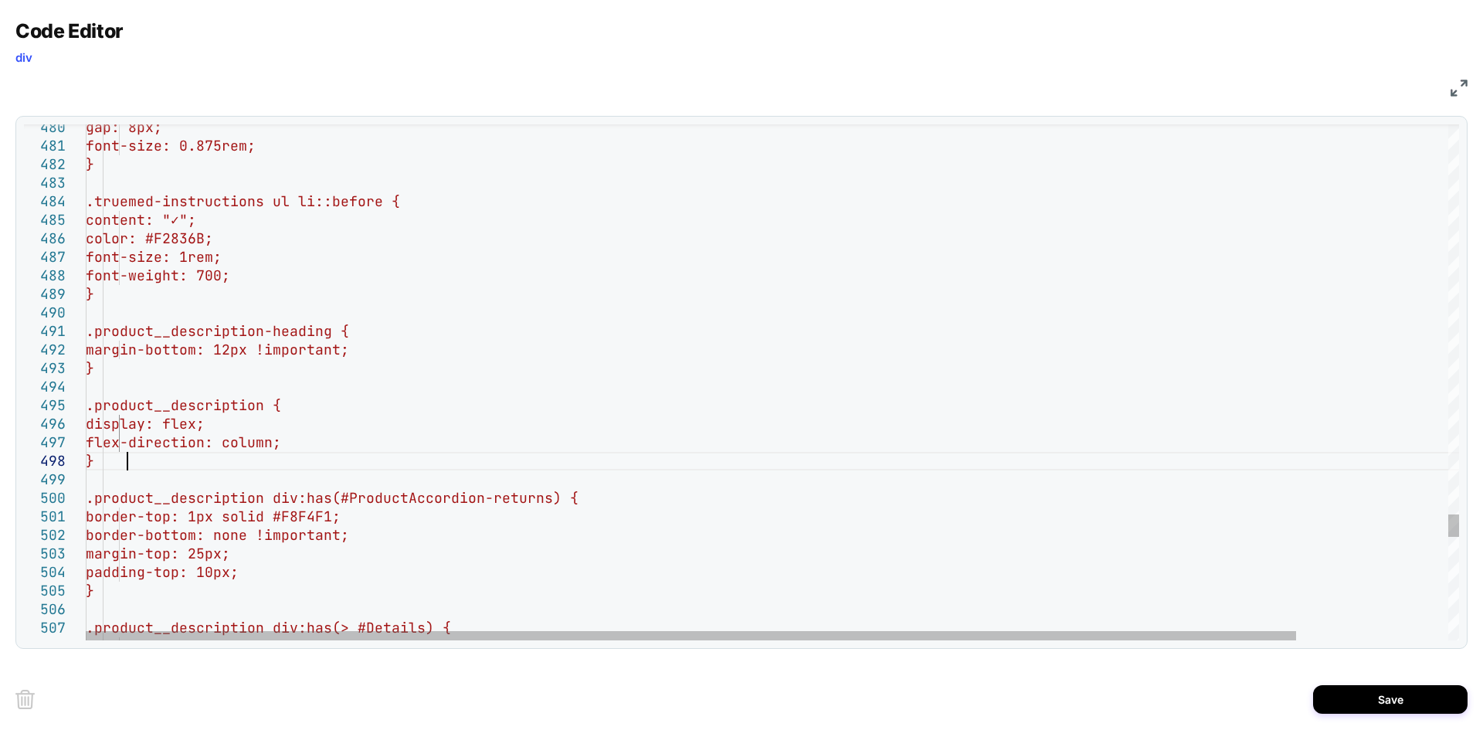
scroll to position [130, 517]
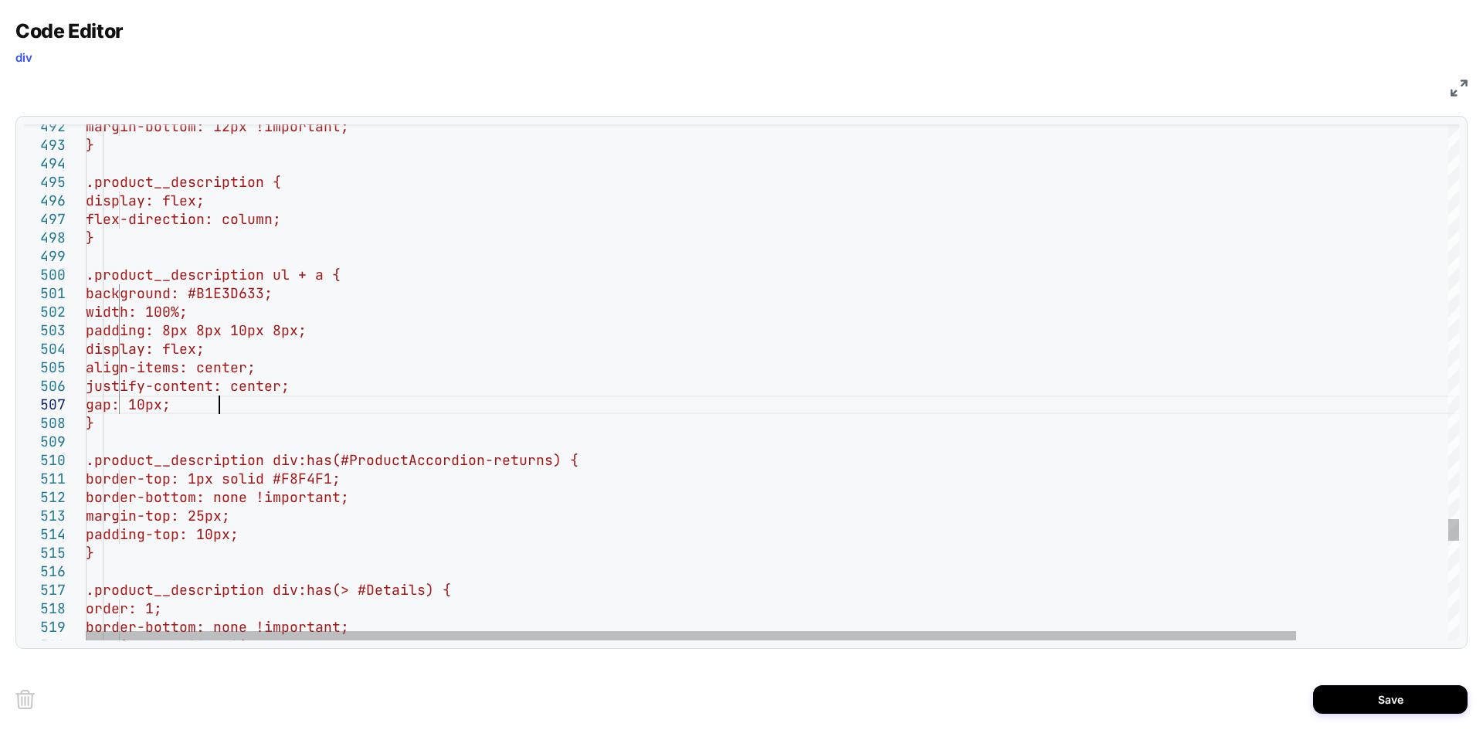
scroll to position [111, 133]
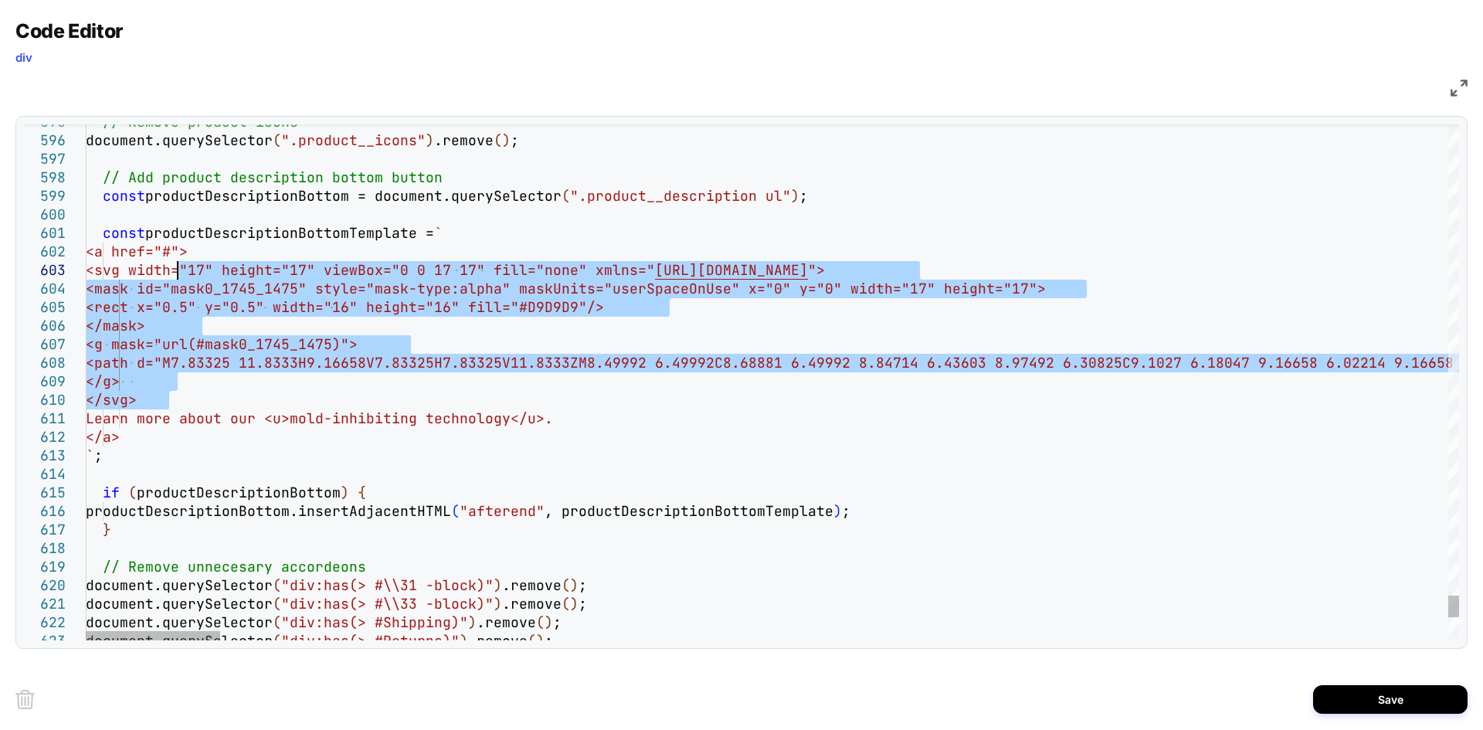
drag, startPoint x: 199, startPoint y: 402, endPoint x: 175, endPoint y: 274, distance: 130.3
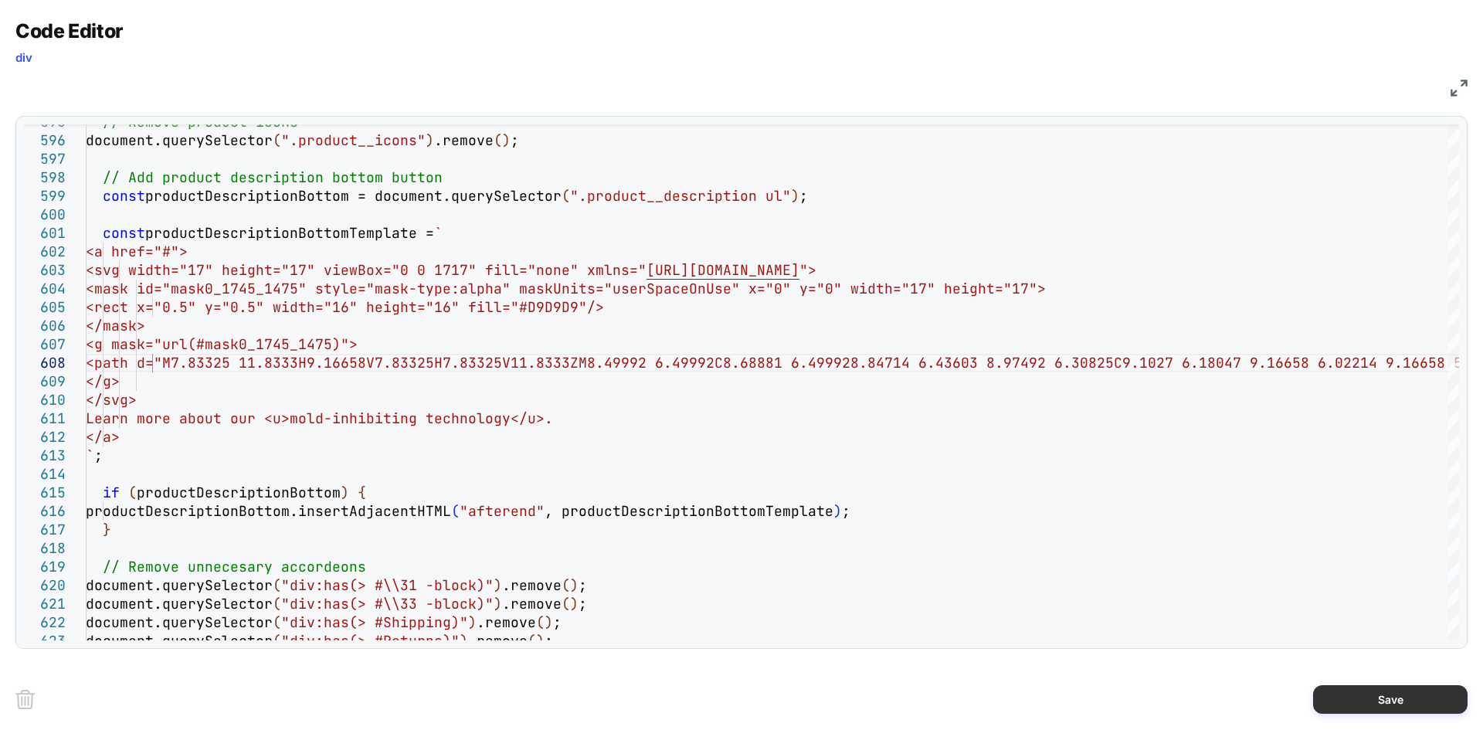
type textarea "**********"
click at [1345, 701] on button "Save" at bounding box center [1390, 699] width 154 height 29
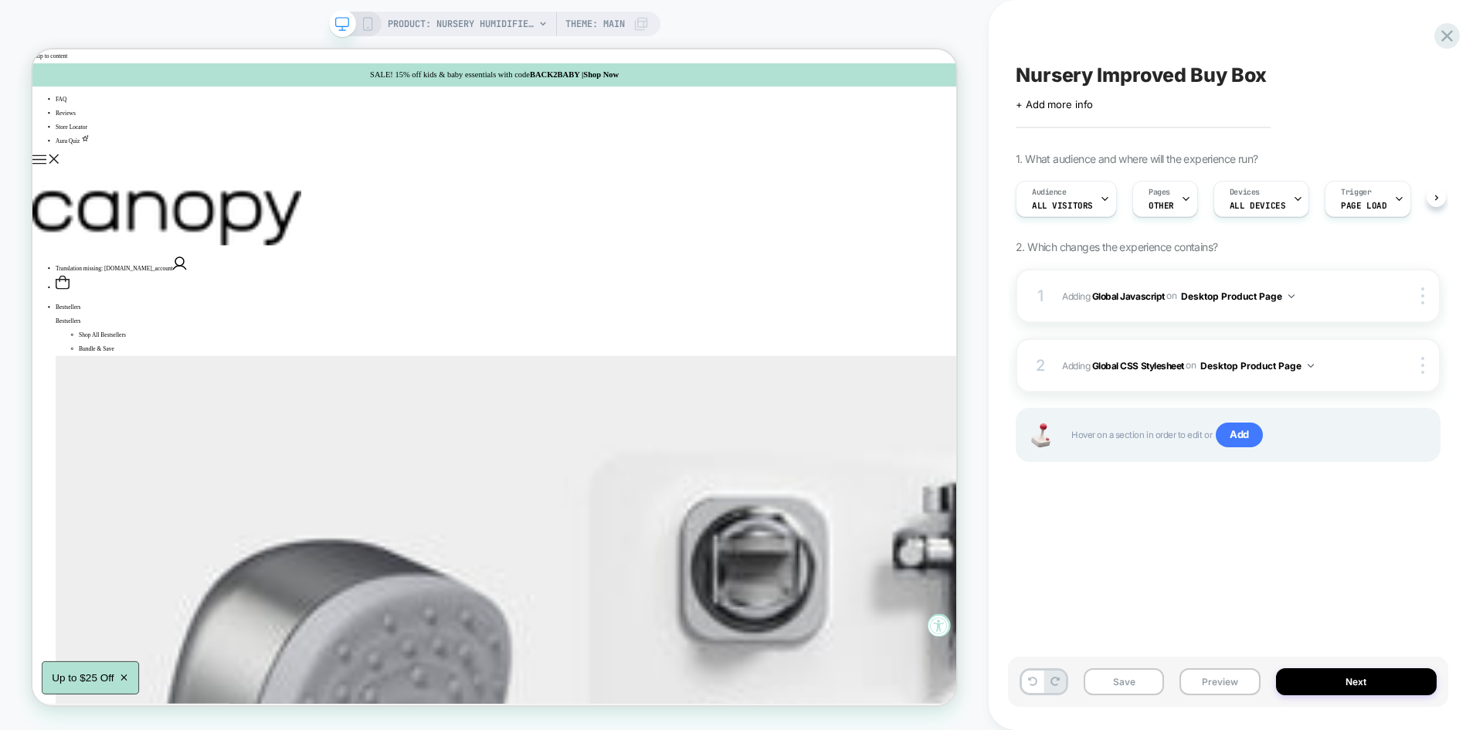
scroll to position [0, 1]
click at [1141, 691] on button "Save" at bounding box center [1124, 681] width 80 height 27
click at [1199, 684] on button "Preview" at bounding box center [1219, 681] width 80 height 27
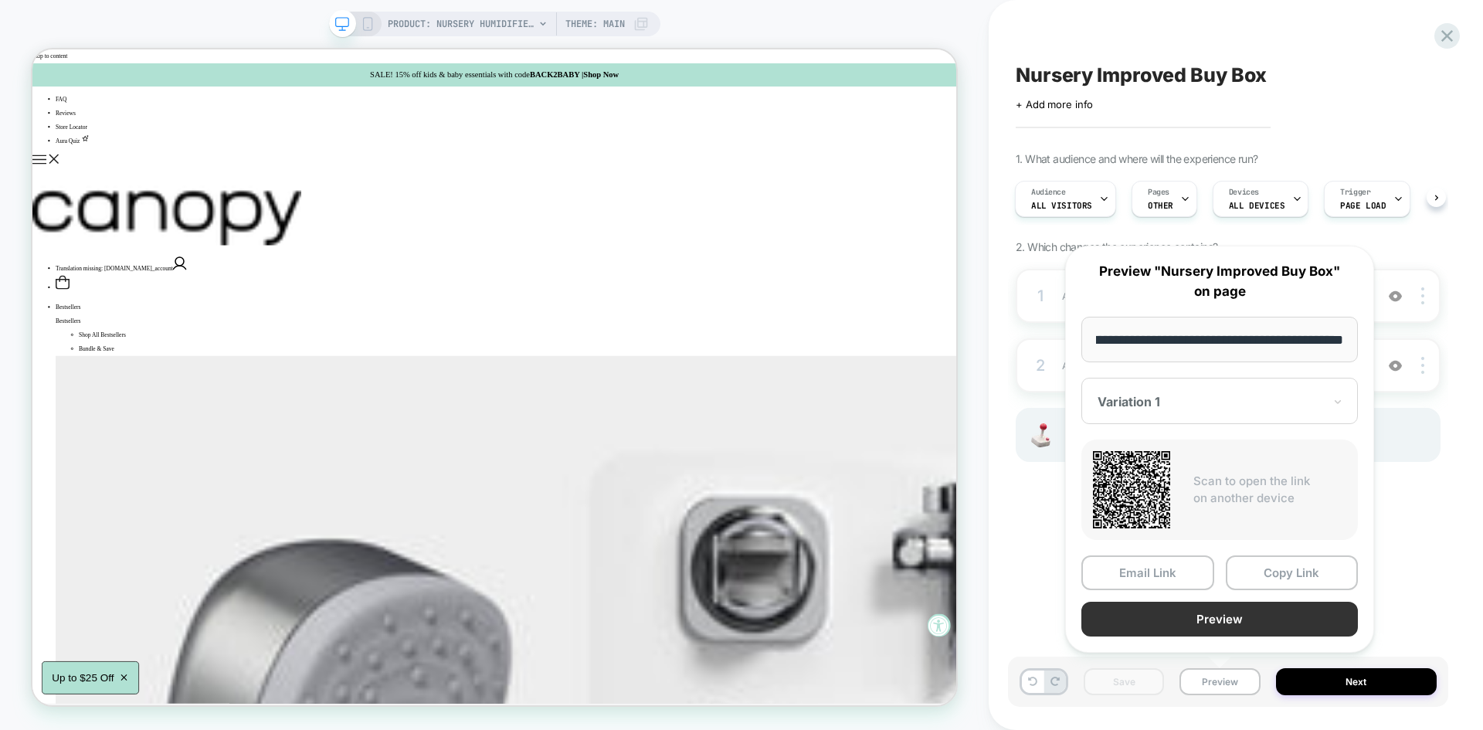
scroll to position [0, 0]
click at [1193, 612] on button "Preview" at bounding box center [1219, 619] width 277 height 35
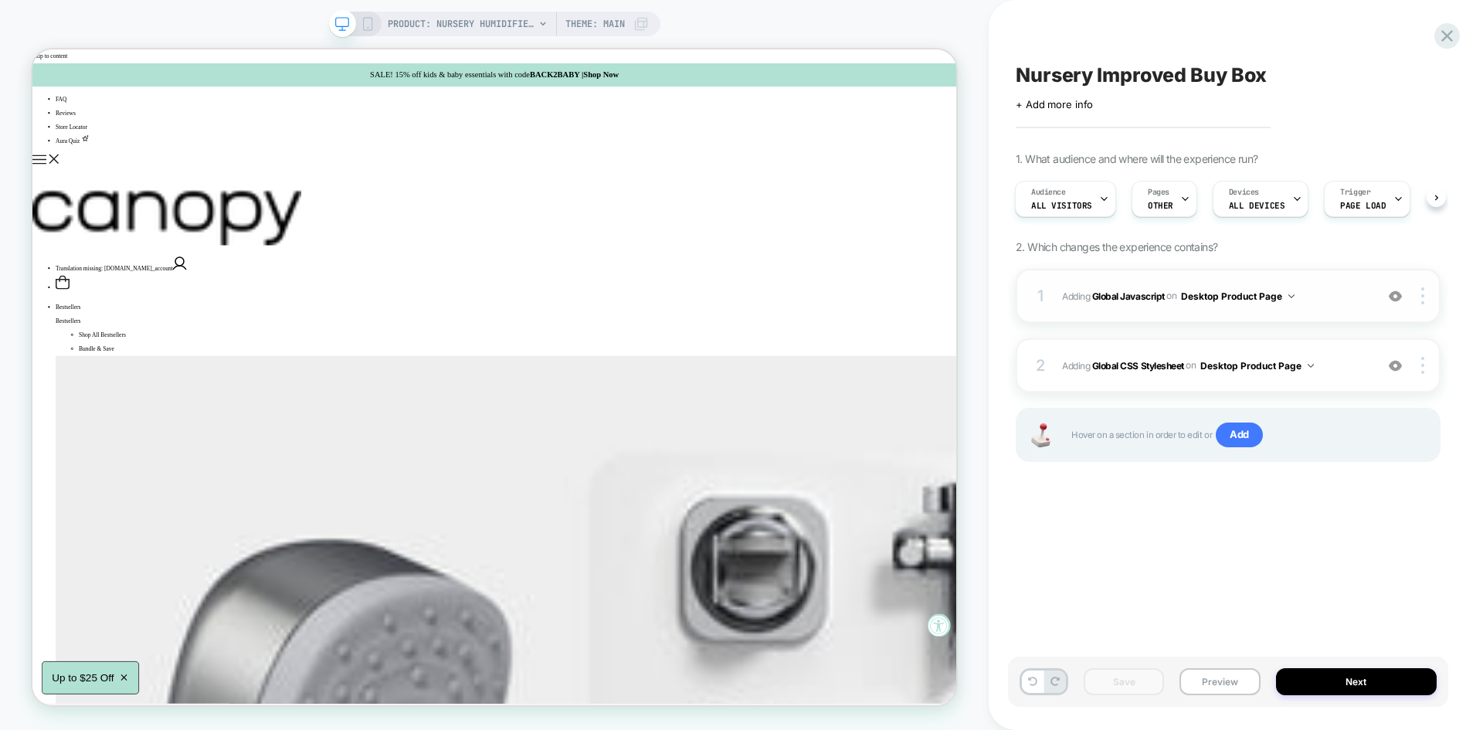
click at [1337, 308] on div "1 Adding Global Javascript on Desktop Product Page Add Before Add After Copy to…" at bounding box center [1228, 296] width 425 height 54
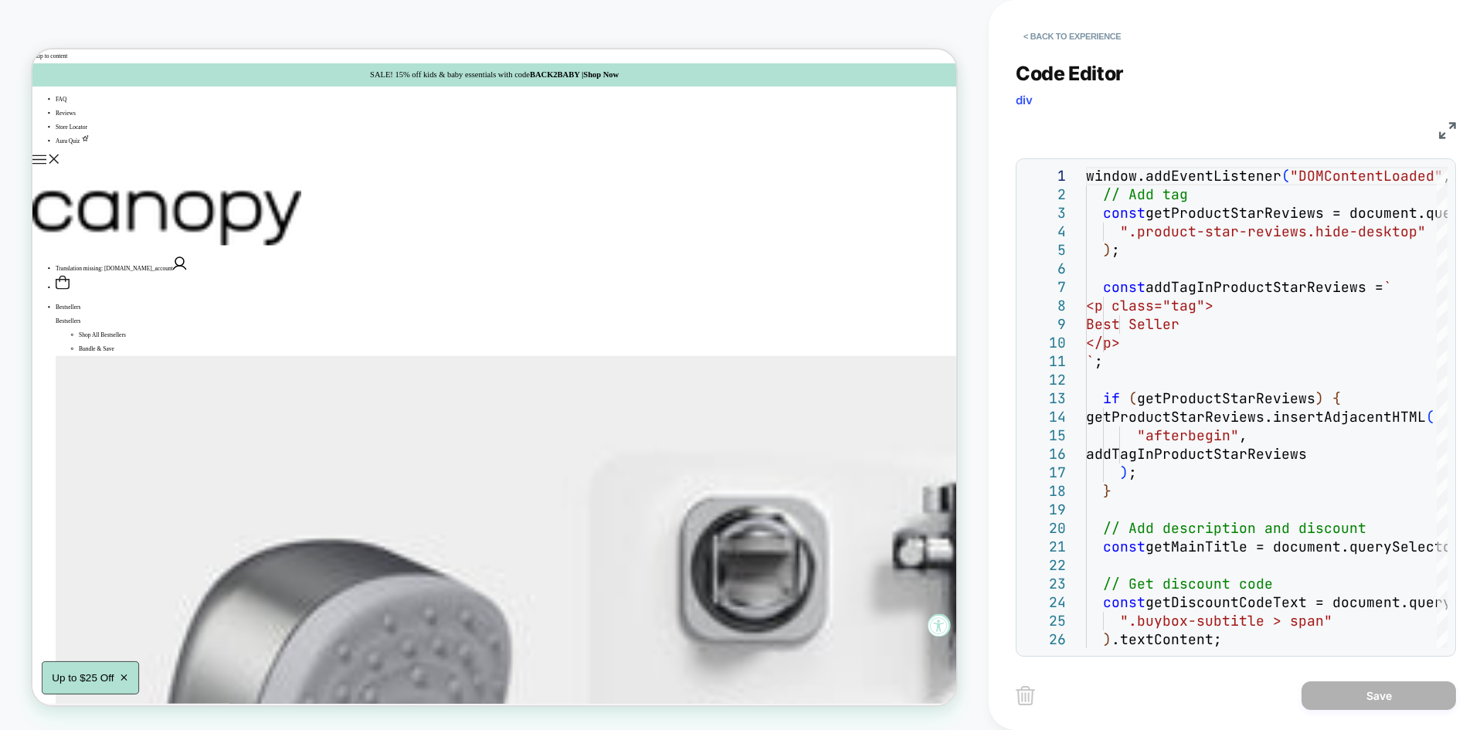
click at [1444, 134] on img at bounding box center [1447, 130] width 17 height 17
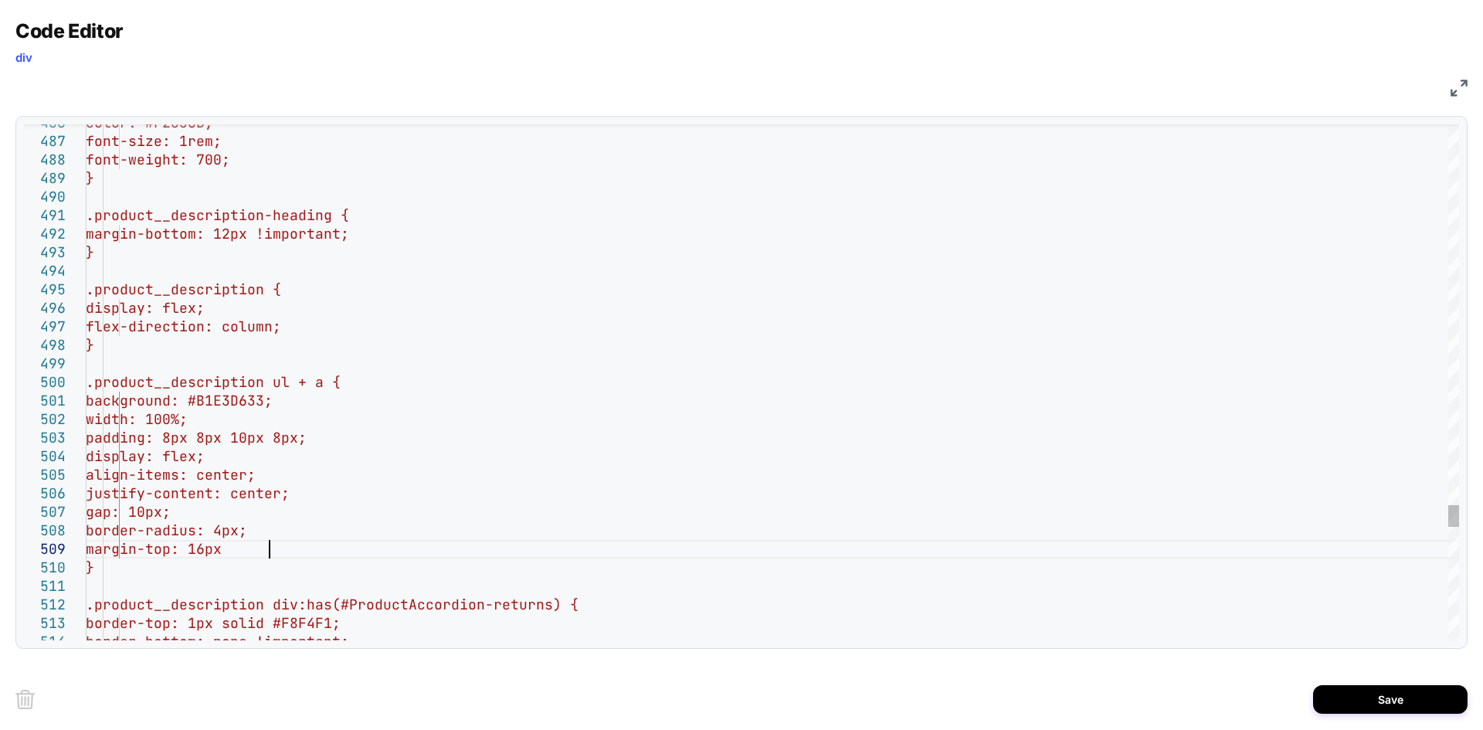
scroll to position [148, 191]
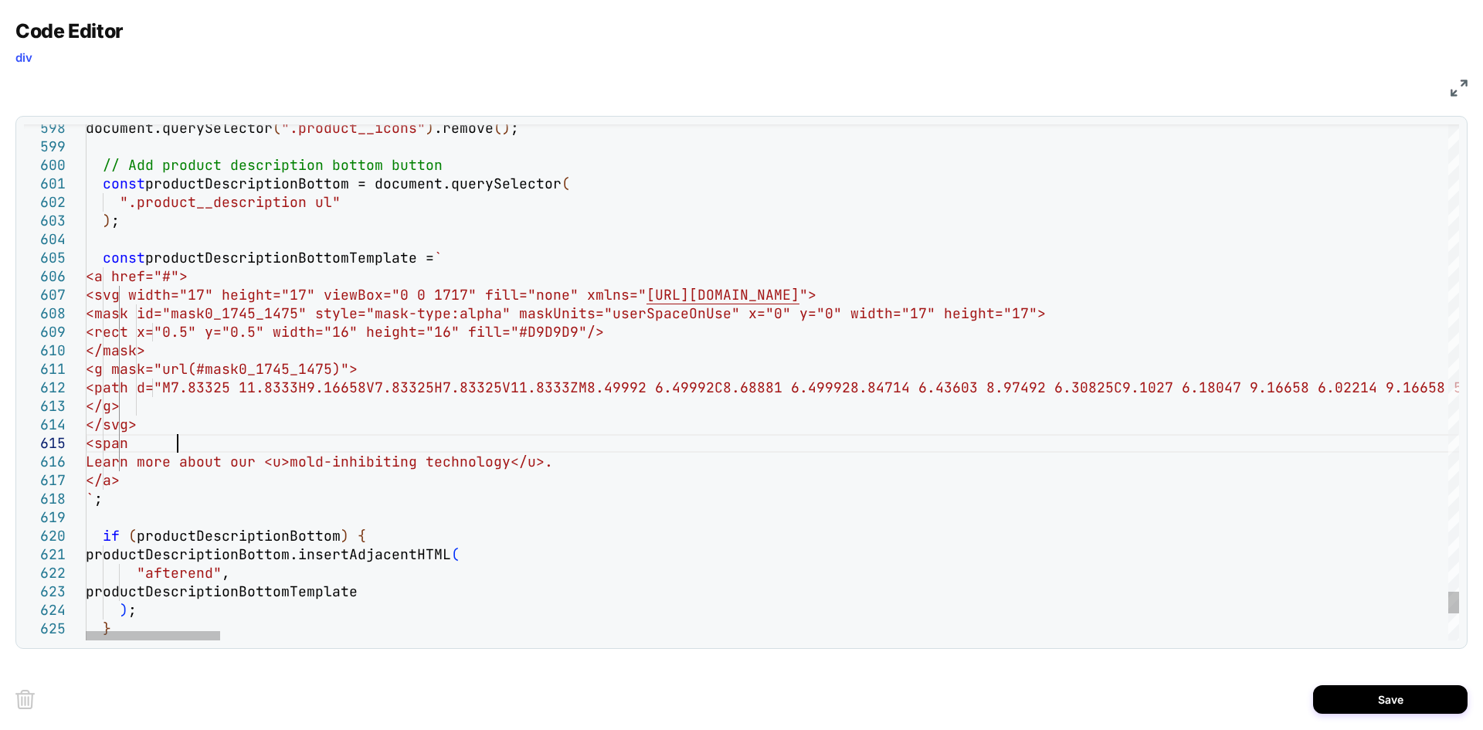
scroll to position [73, 99]
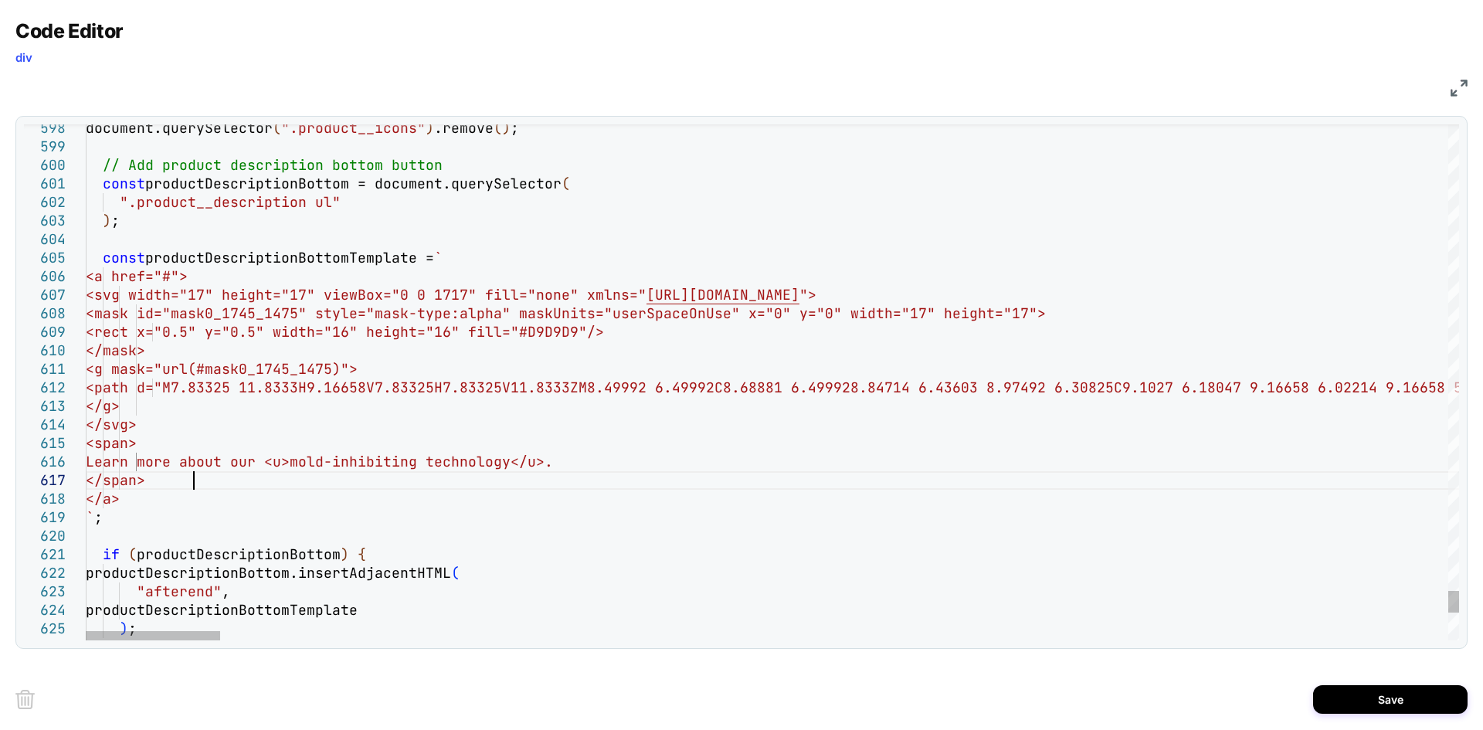
scroll to position [93, 107]
type textarea "**********"
click at [1409, 704] on button "Save" at bounding box center [1390, 699] width 154 height 29
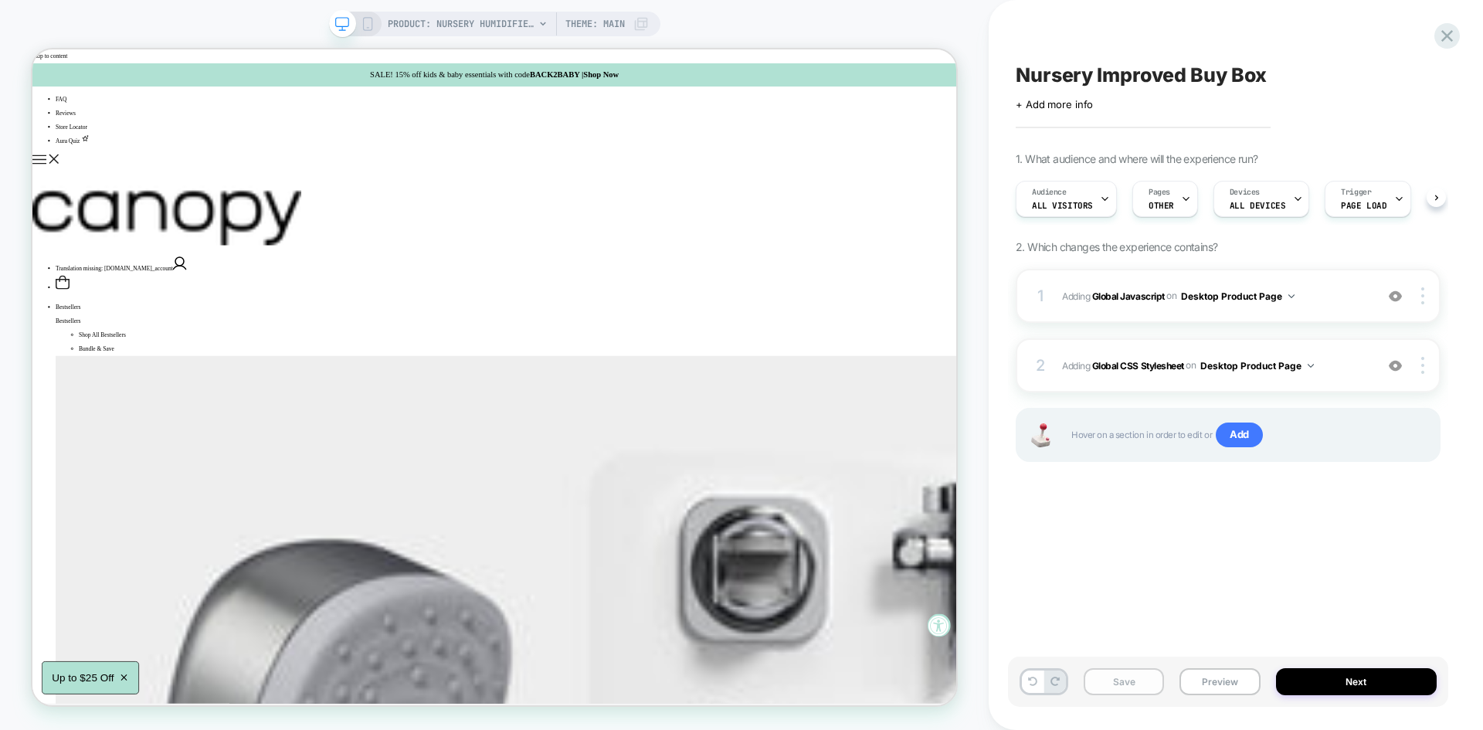
scroll to position [0, 1]
click at [1120, 678] on button "Save" at bounding box center [1124, 681] width 80 height 27
click at [1229, 683] on button "Preview" at bounding box center [1219, 681] width 80 height 27
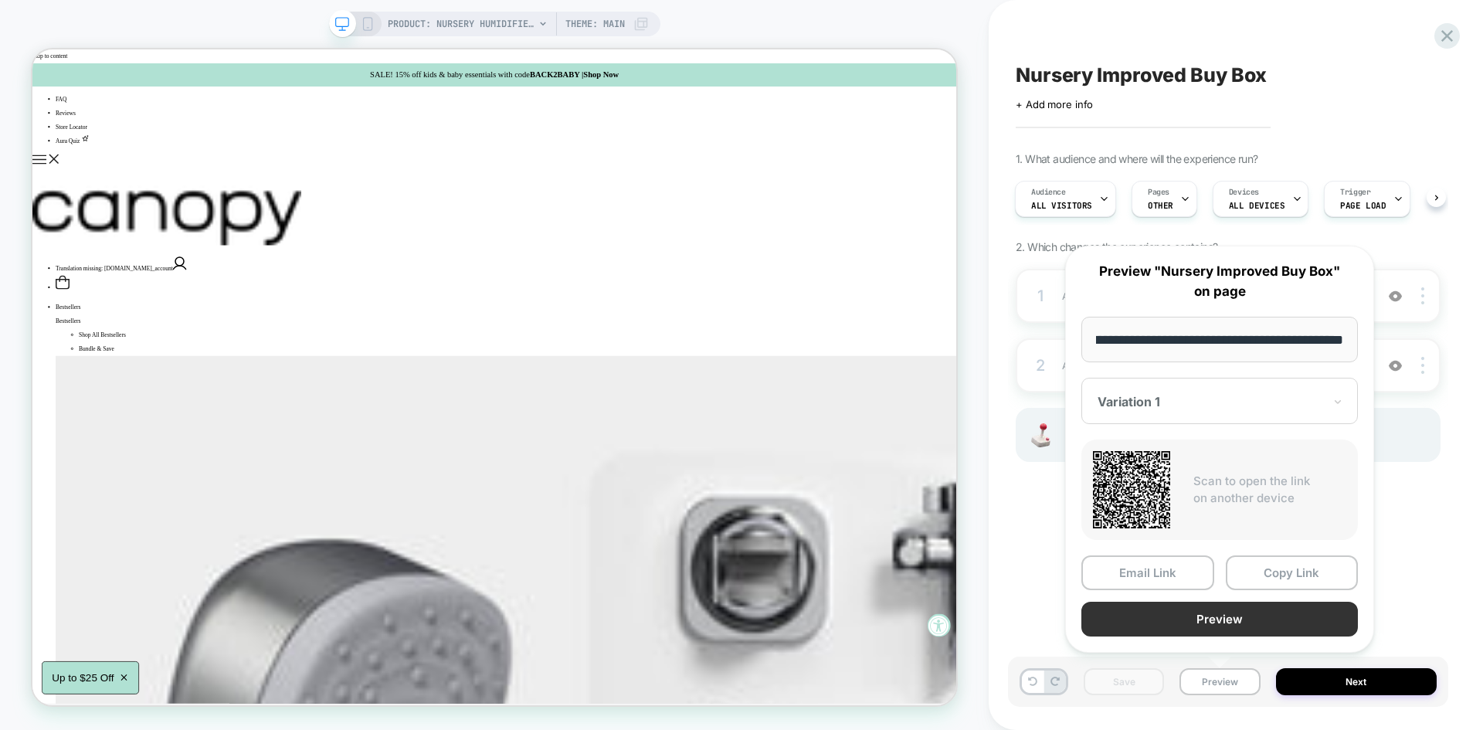
scroll to position [0, 0]
click at [1166, 616] on button "Preview" at bounding box center [1219, 619] width 277 height 35
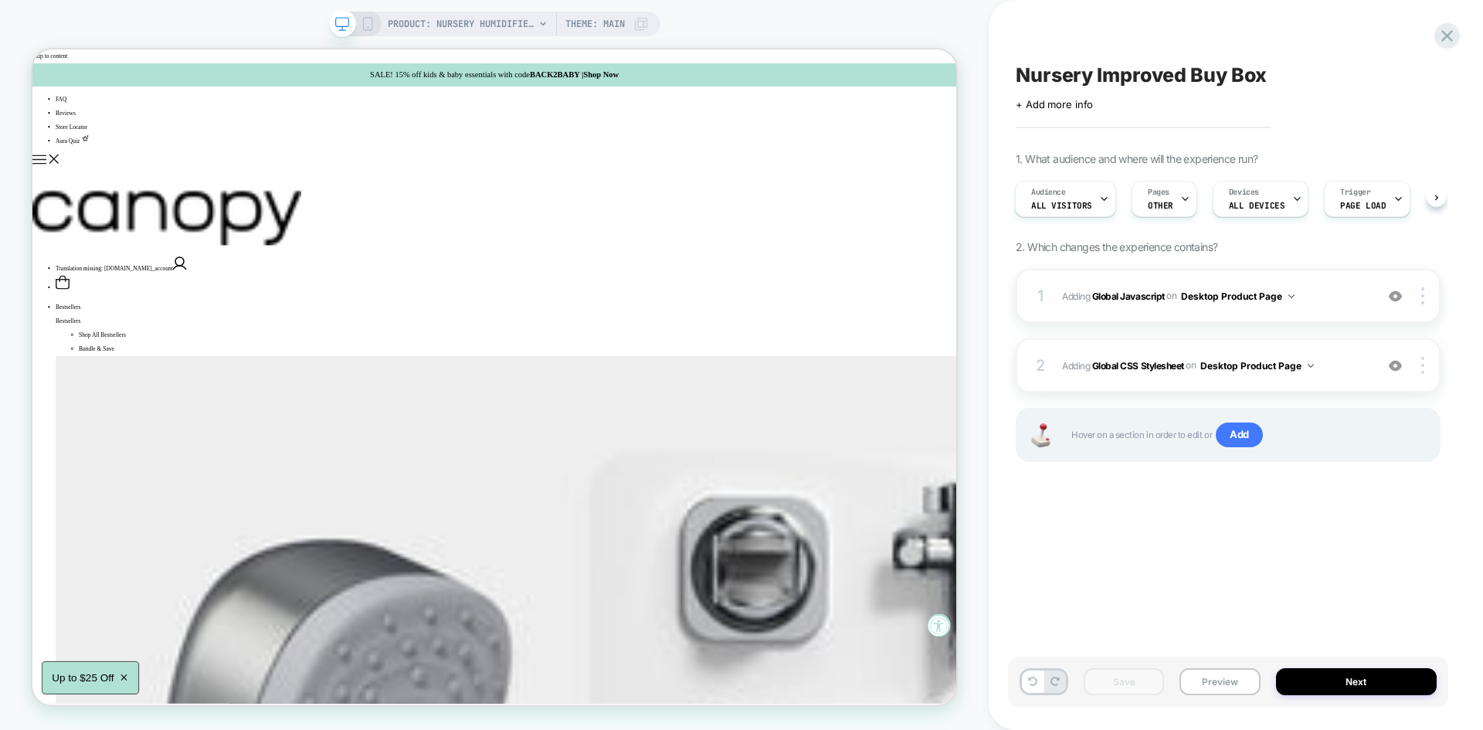
click at [1312, 293] on span "Adding Global Javascript on Desktop Product Page" at bounding box center [1214, 296] width 305 height 19
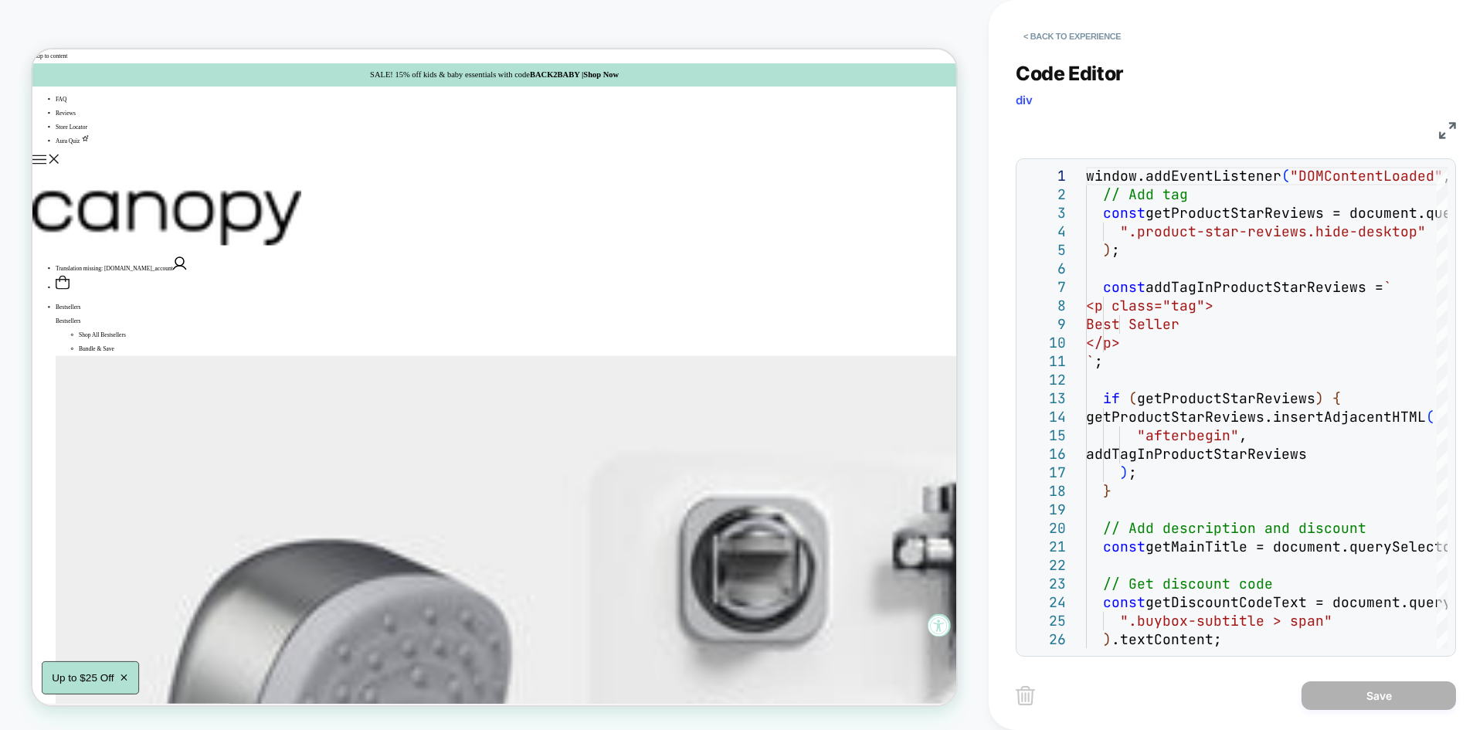
click at [1454, 124] on img at bounding box center [1447, 130] width 17 height 17
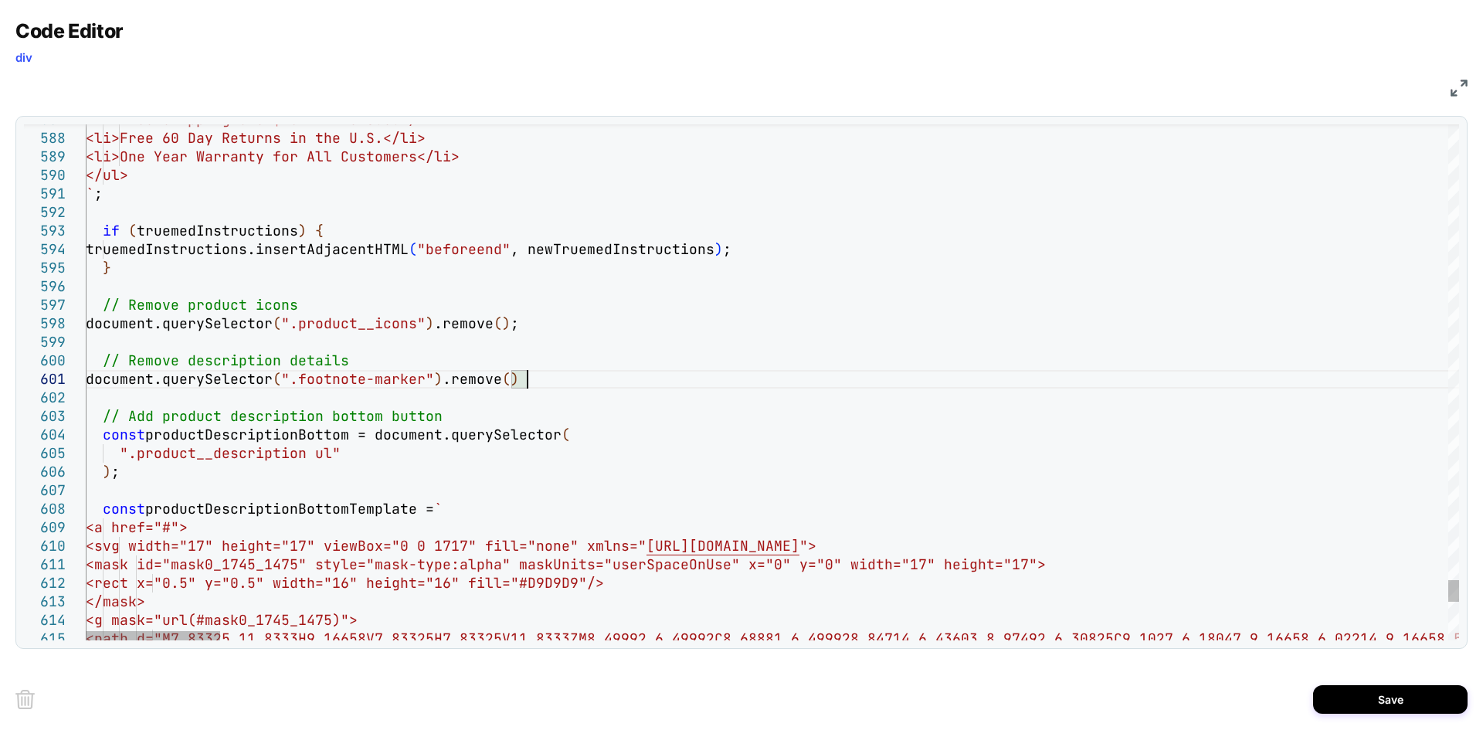
scroll to position [17, 450]
drag, startPoint x: 306, startPoint y: 378, endPoint x: 432, endPoint y: 380, distance: 125.9
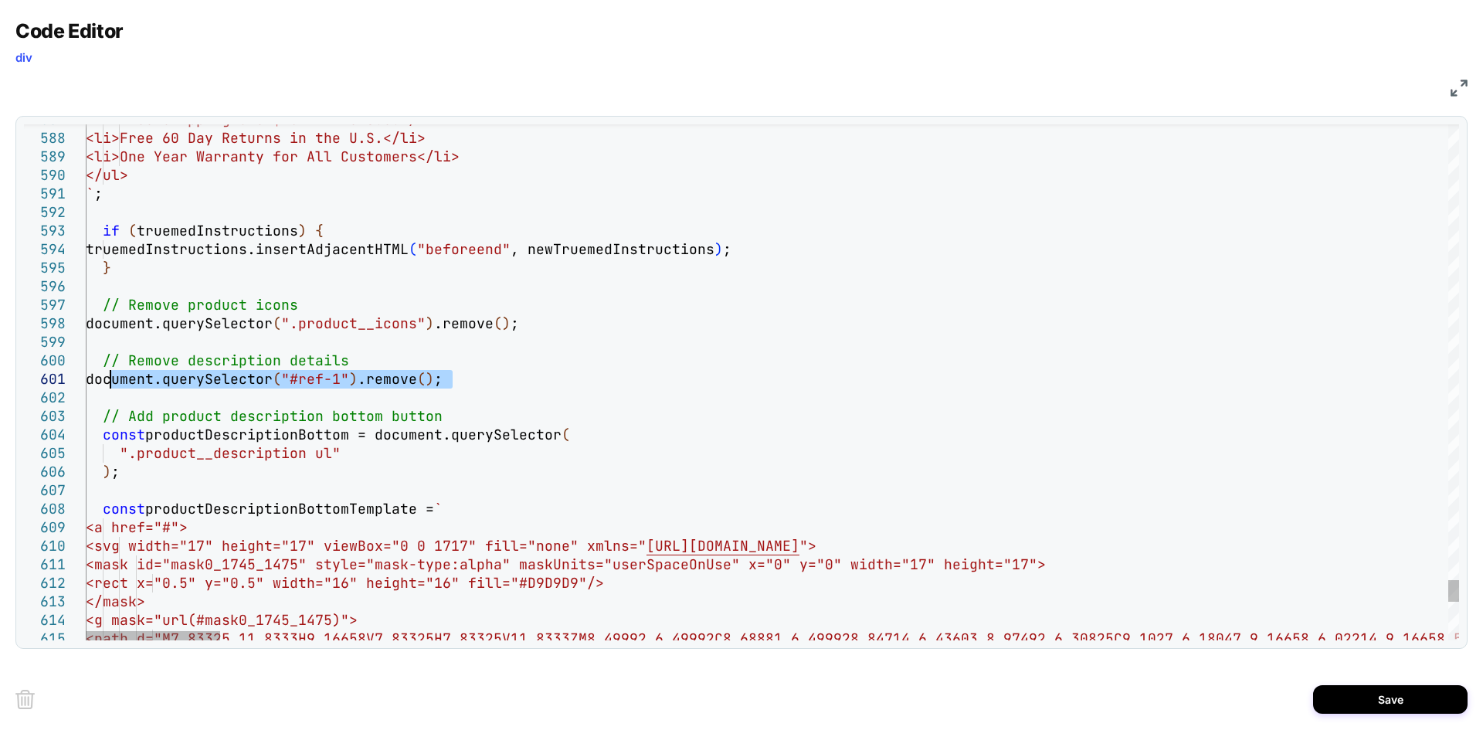
drag, startPoint x: 463, startPoint y: 380, endPoint x: 106, endPoint y: 380, distance: 357.6
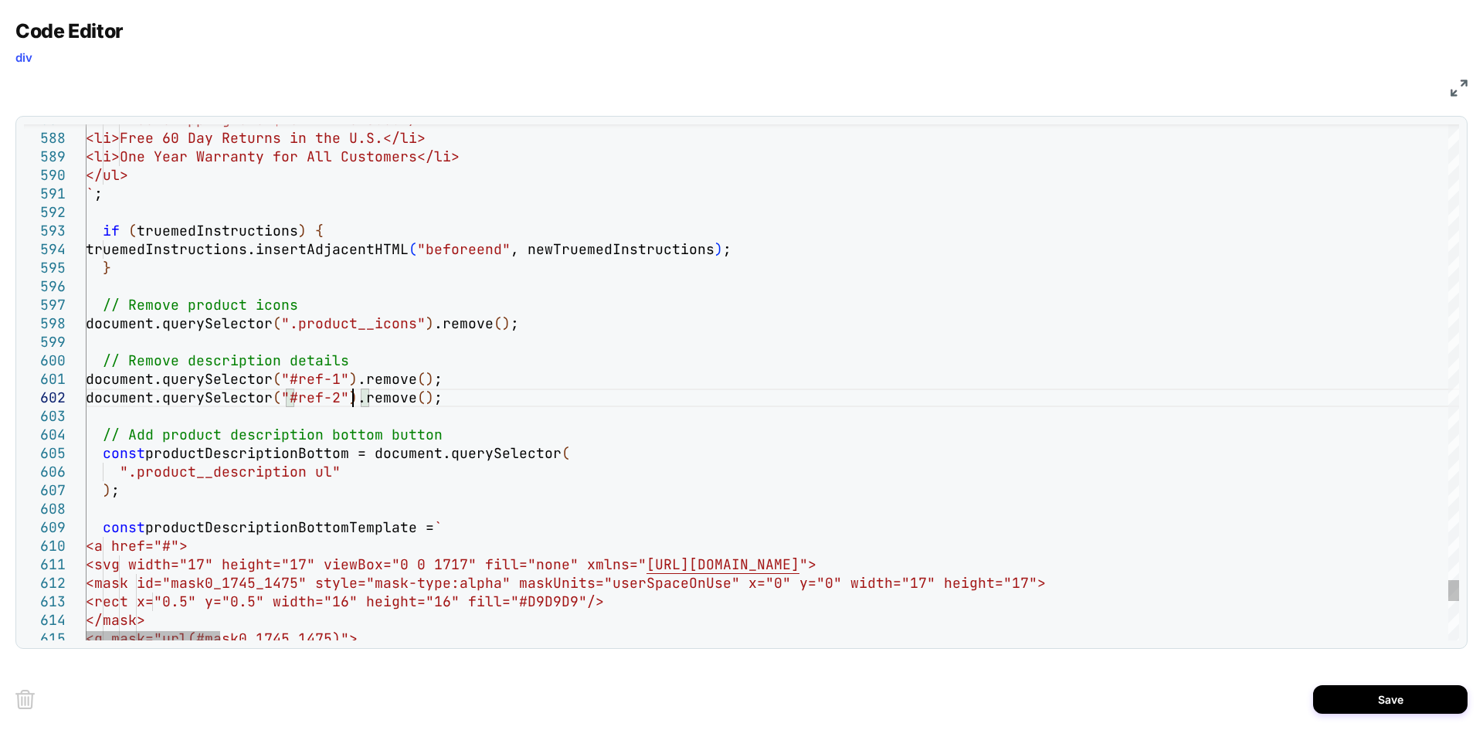
scroll to position [19, 266]
type textarea "**********"
click at [1403, 709] on button "Save" at bounding box center [1390, 699] width 154 height 29
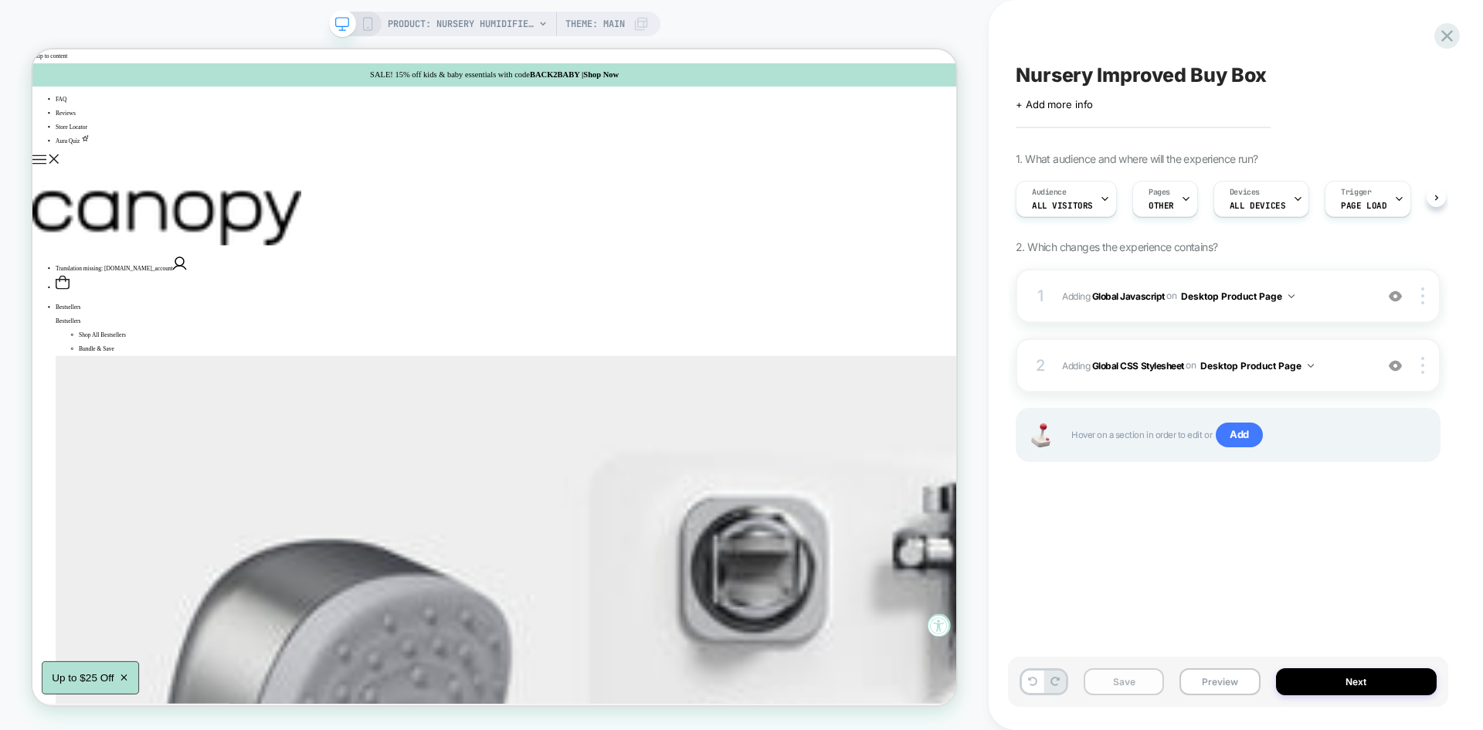
scroll to position [0, 1]
click at [1135, 681] on button "Save" at bounding box center [1124, 681] width 80 height 27
click at [1218, 695] on div "Save Preview Next" at bounding box center [1228, 682] width 440 height 50
click at [1225, 684] on button "Preview" at bounding box center [1219, 681] width 80 height 27
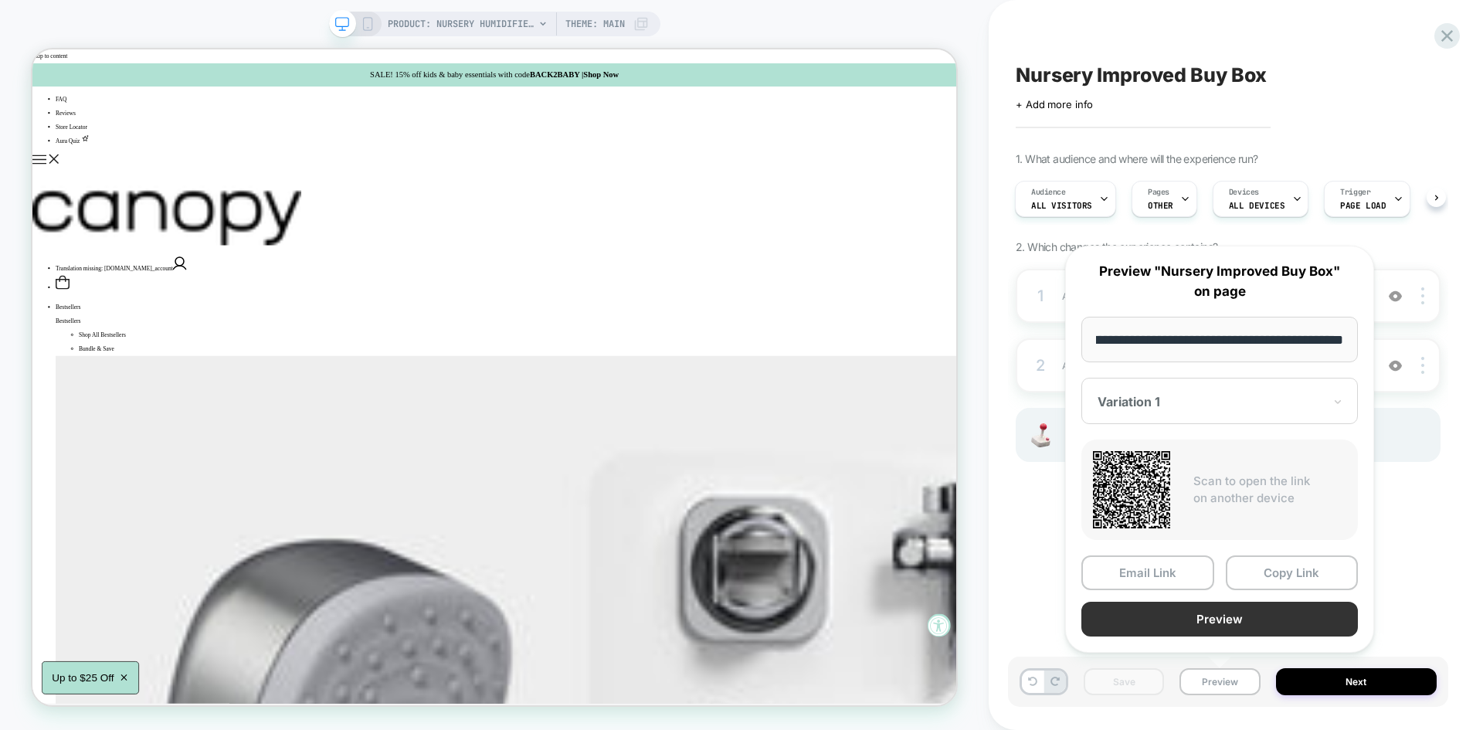
scroll to position [0, 0]
click at [1123, 633] on button "Preview" at bounding box center [1219, 619] width 277 height 35
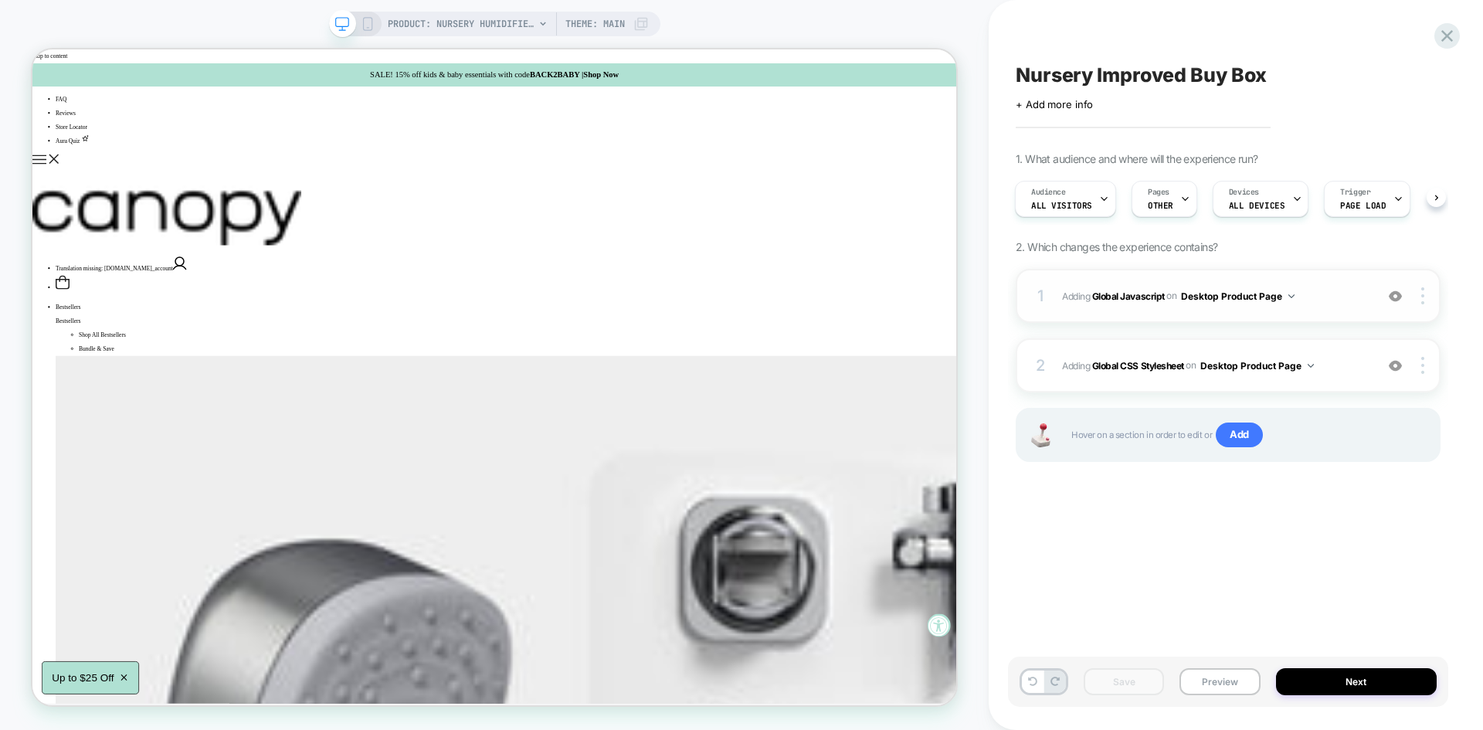
click at [1329, 309] on div "1 Adding Global Javascript on Desktop Product Page Add Before Add After Copy to…" at bounding box center [1228, 296] width 425 height 54
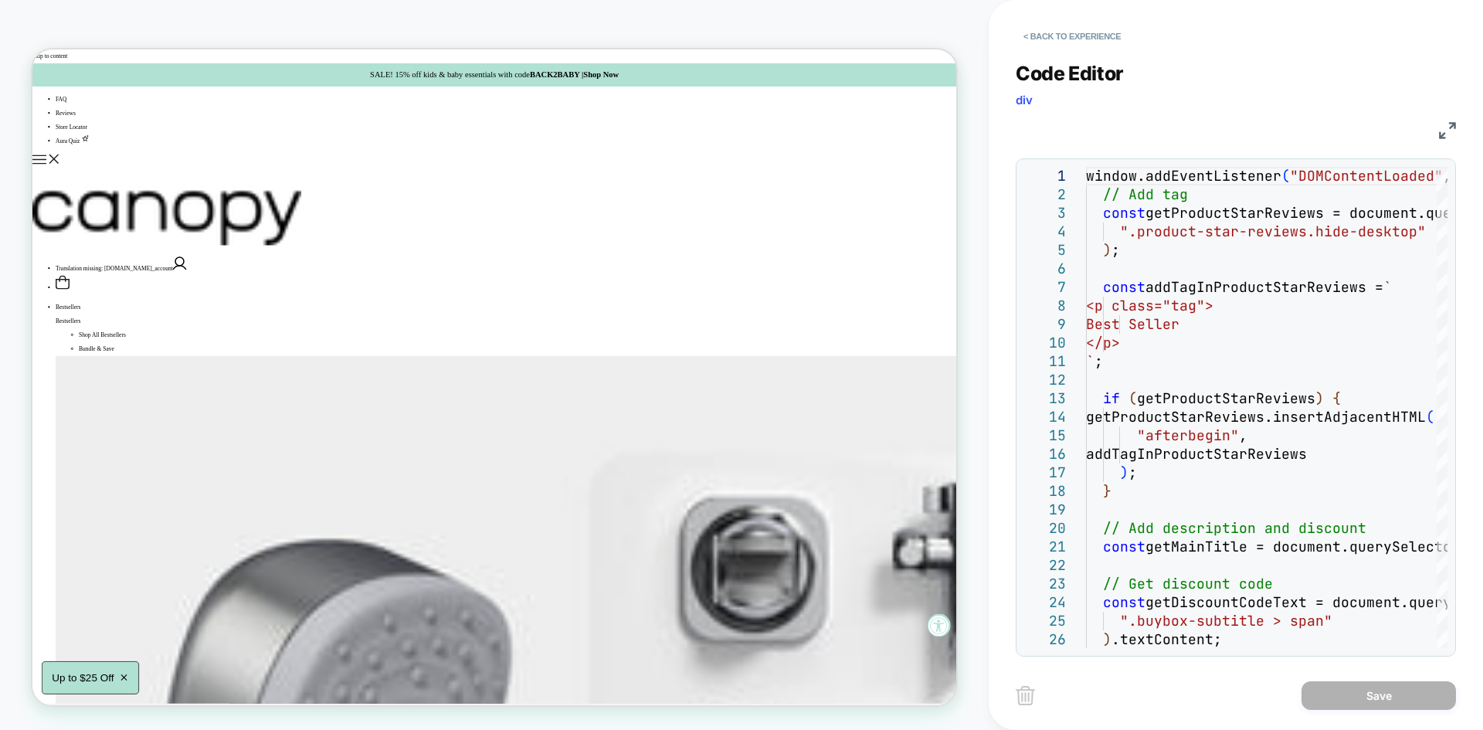
click at [1446, 130] on img at bounding box center [1447, 130] width 17 height 17
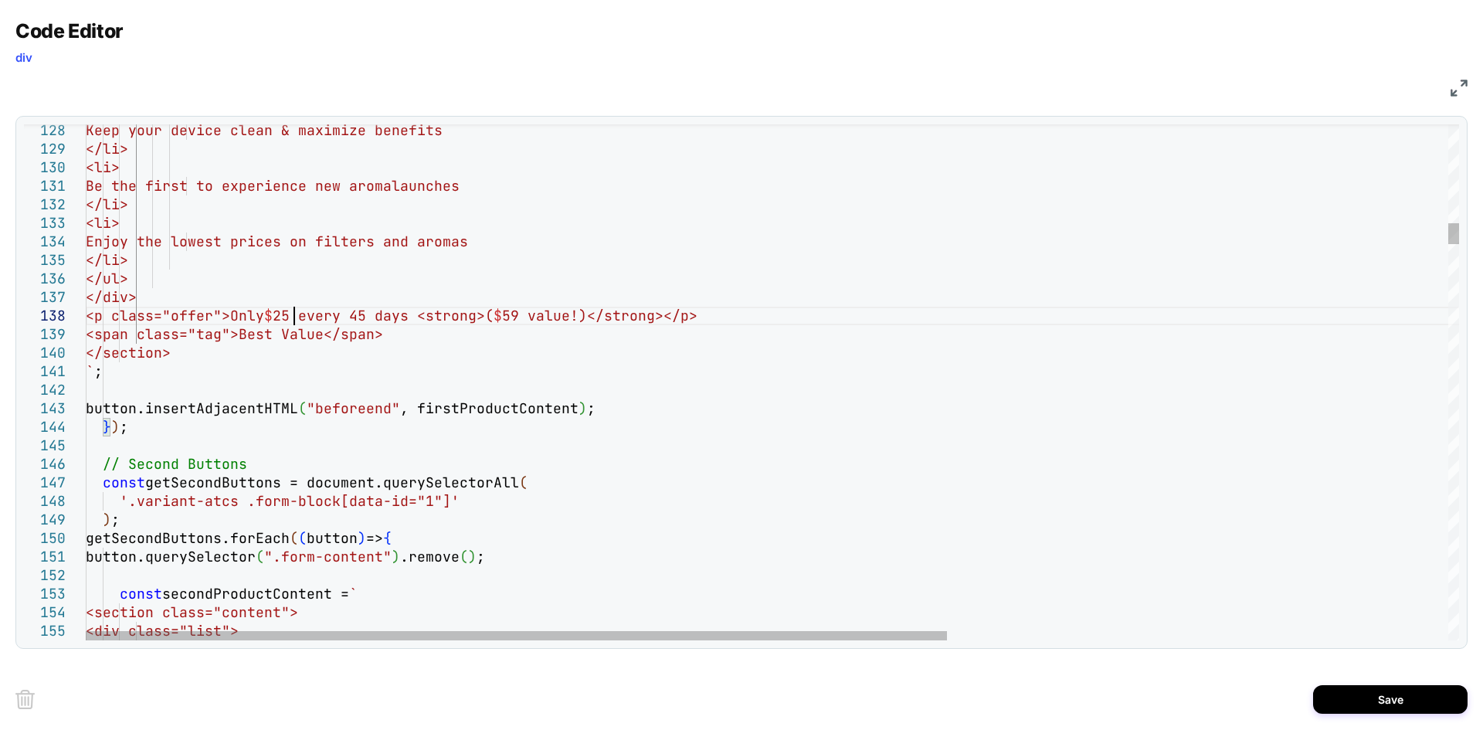
scroll to position [148, 66]
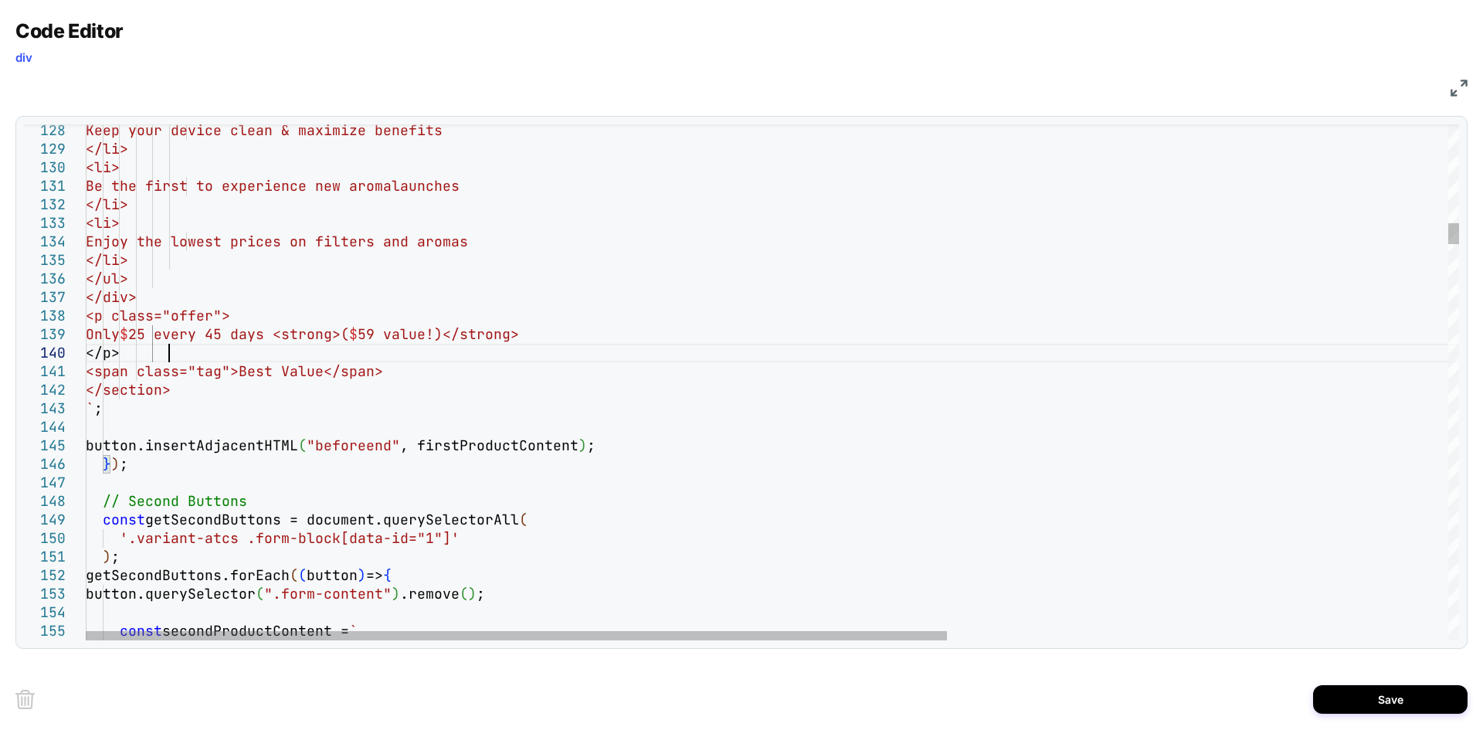
scroll to position [167, 83]
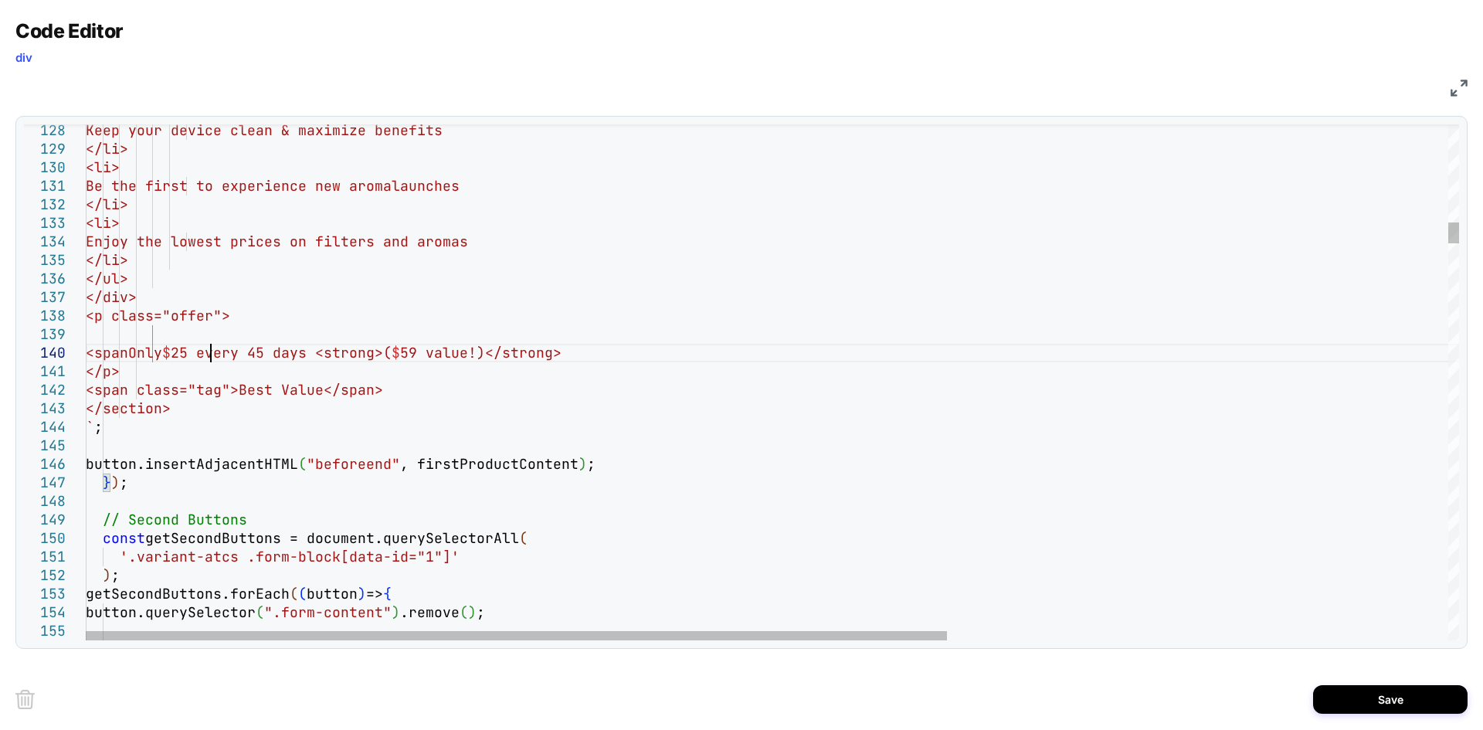
scroll to position [167, 133]
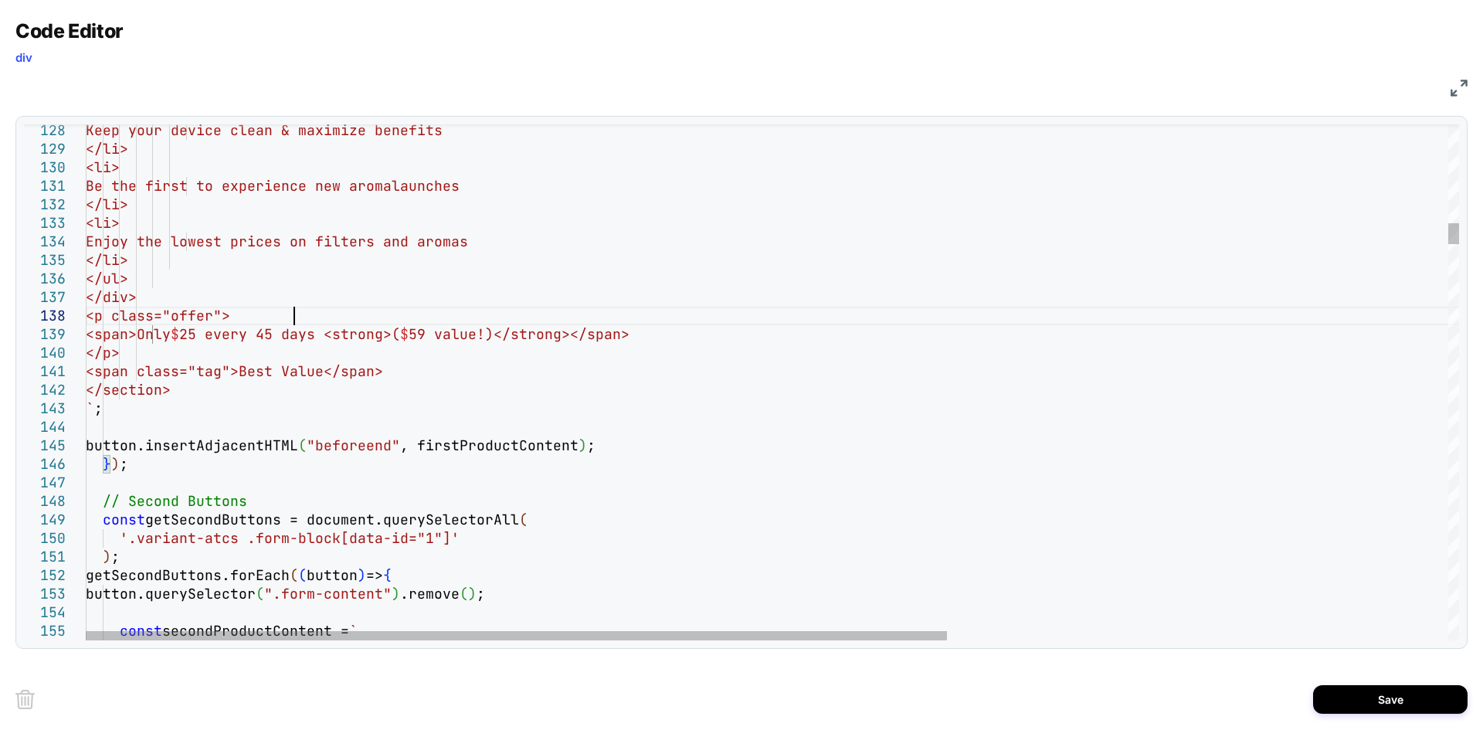
scroll to position [165, 66]
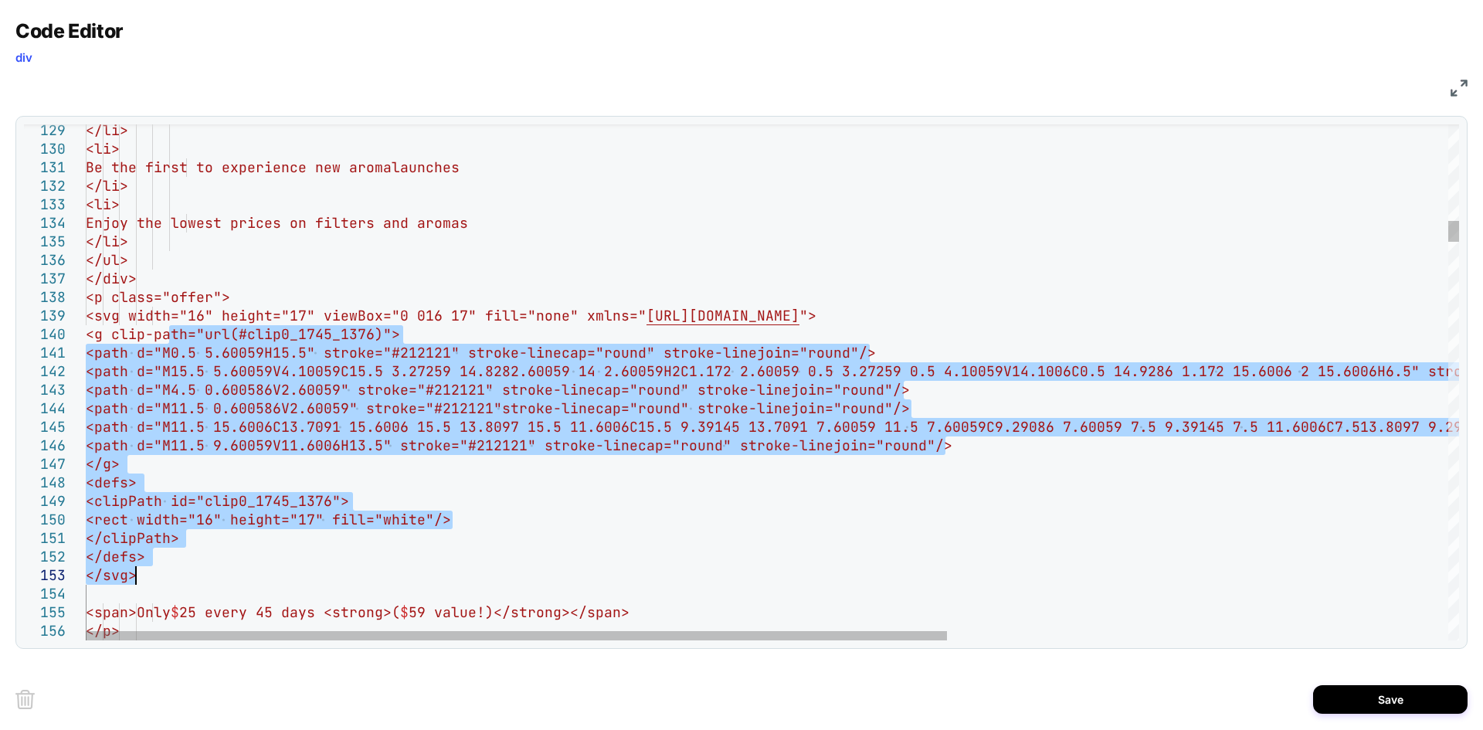
drag, startPoint x: 170, startPoint y: 338, endPoint x: 151, endPoint y: 569, distance: 231.8
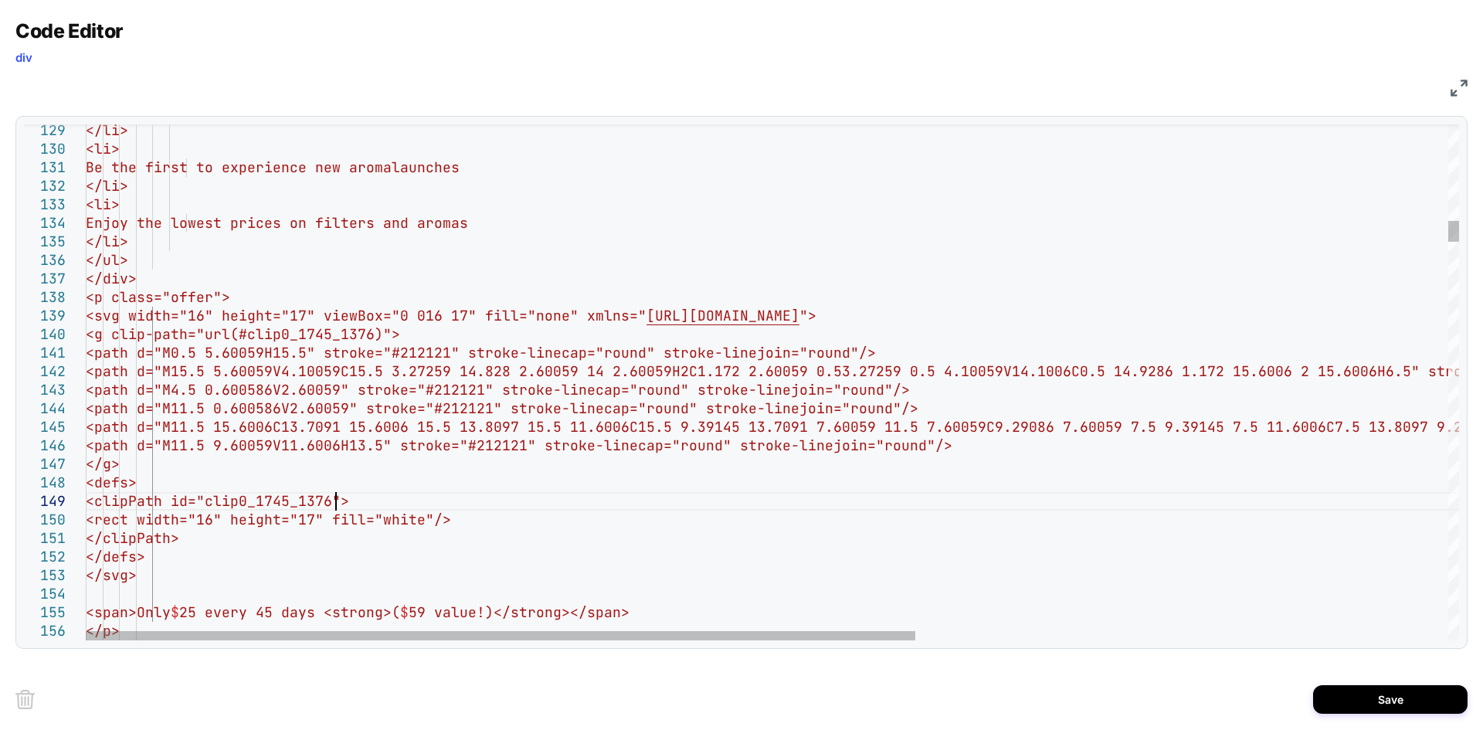
scroll to position [148, 66]
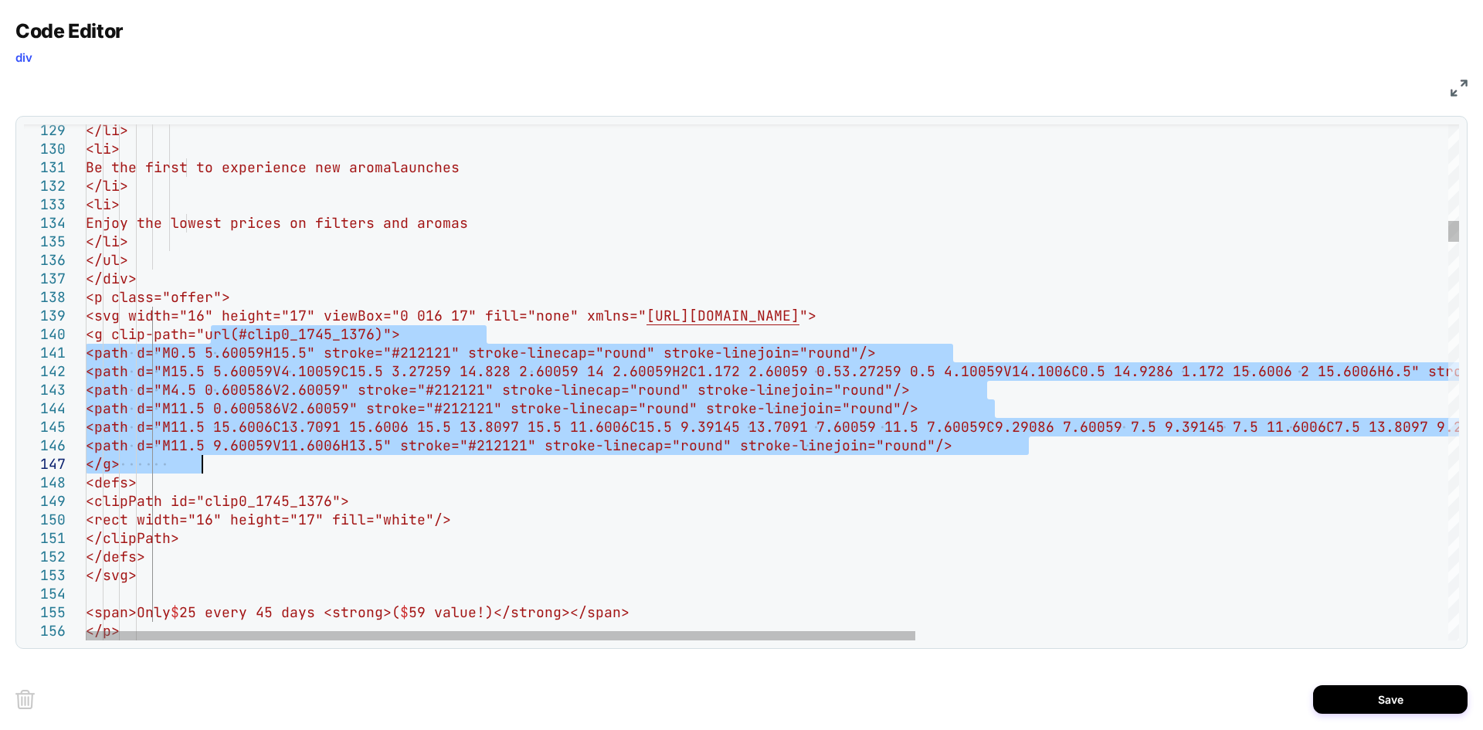
drag, startPoint x: 209, startPoint y: 334, endPoint x: 208, endPoint y: 460, distance: 125.9
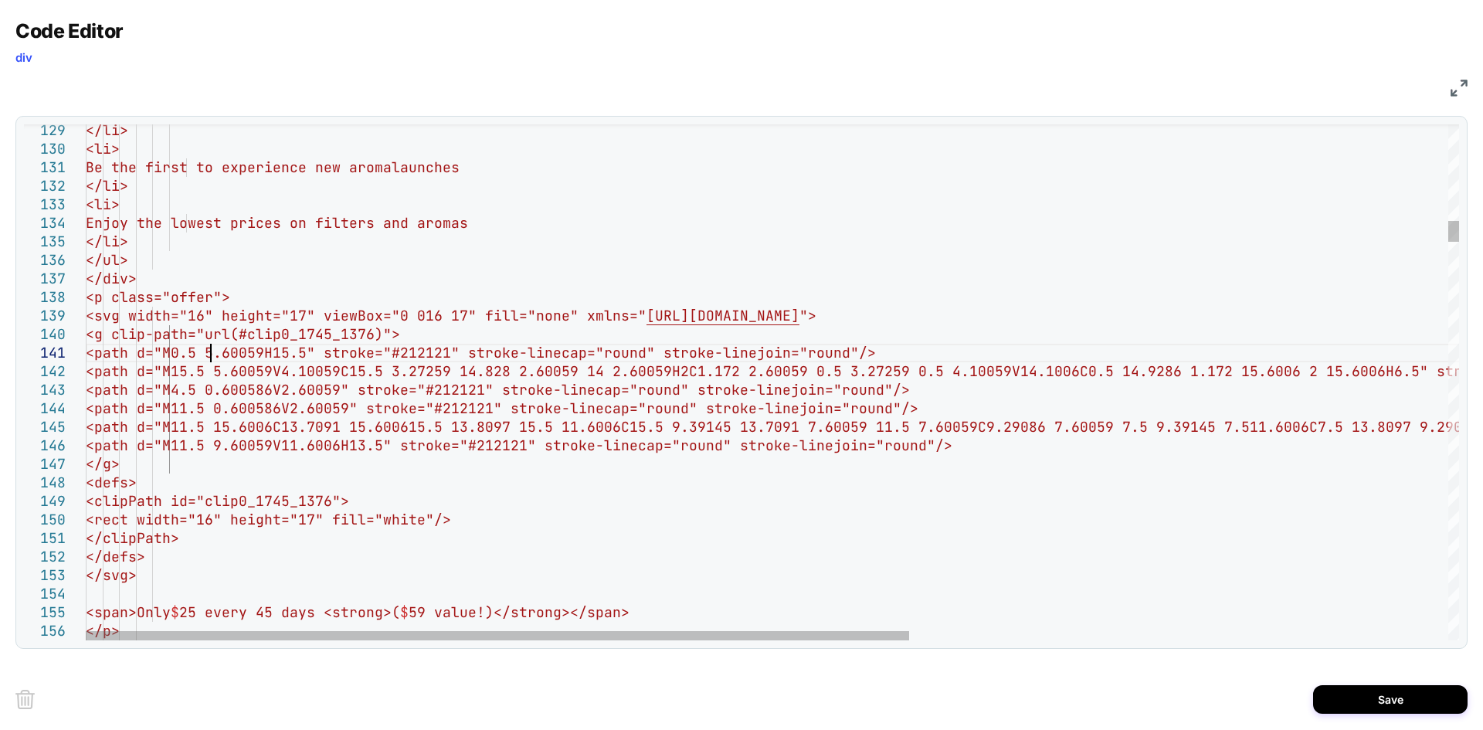
scroll to position [73, 66]
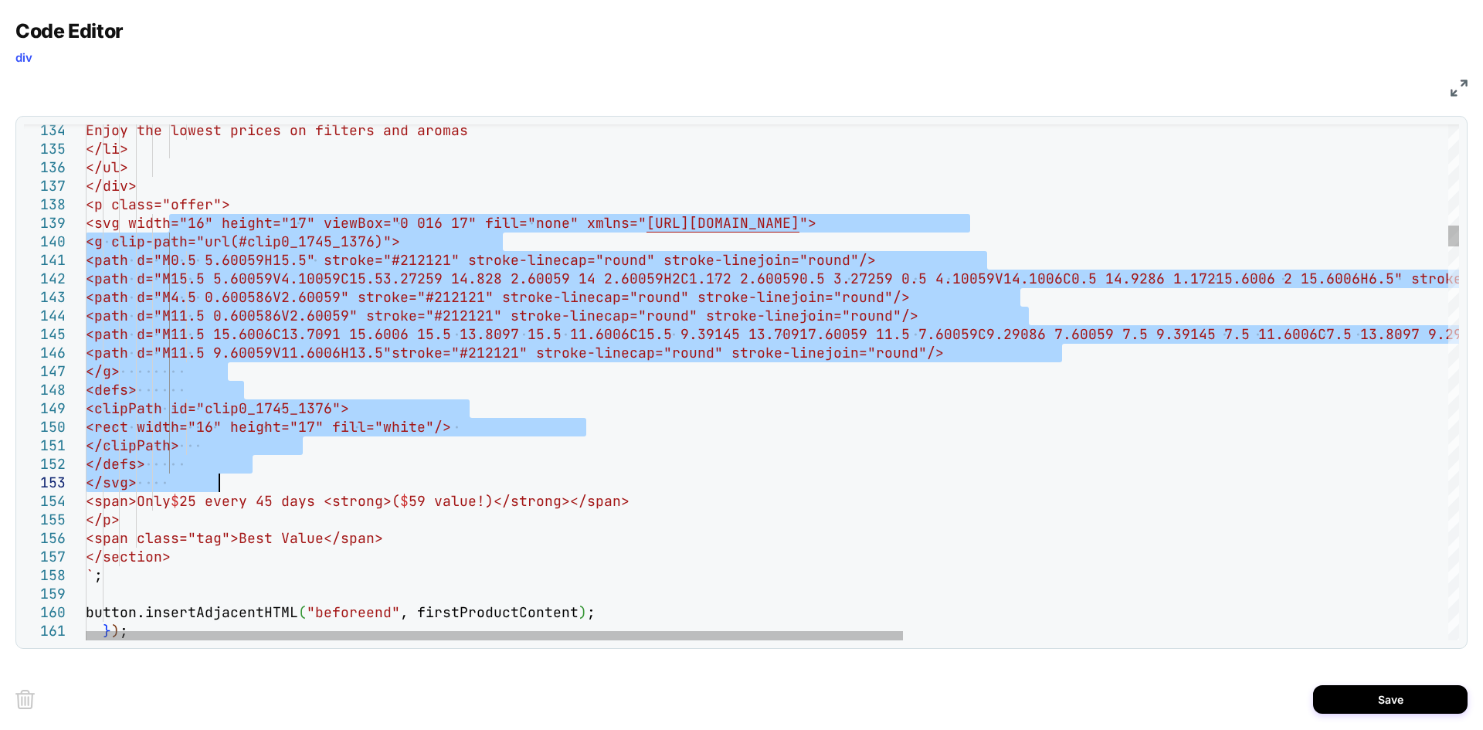
drag, startPoint x: 169, startPoint y: 225, endPoint x: 226, endPoint y: 476, distance: 257.3
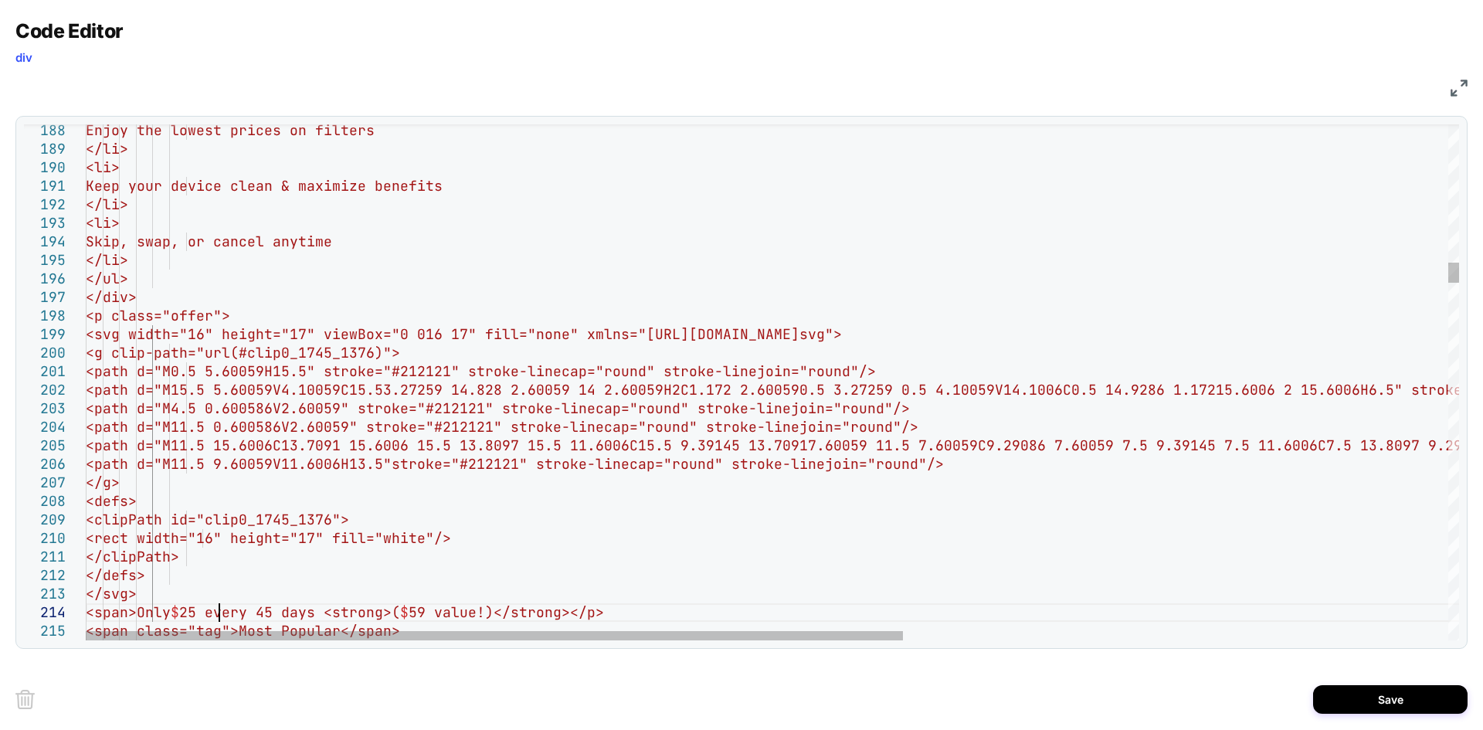
scroll to position [73, 133]
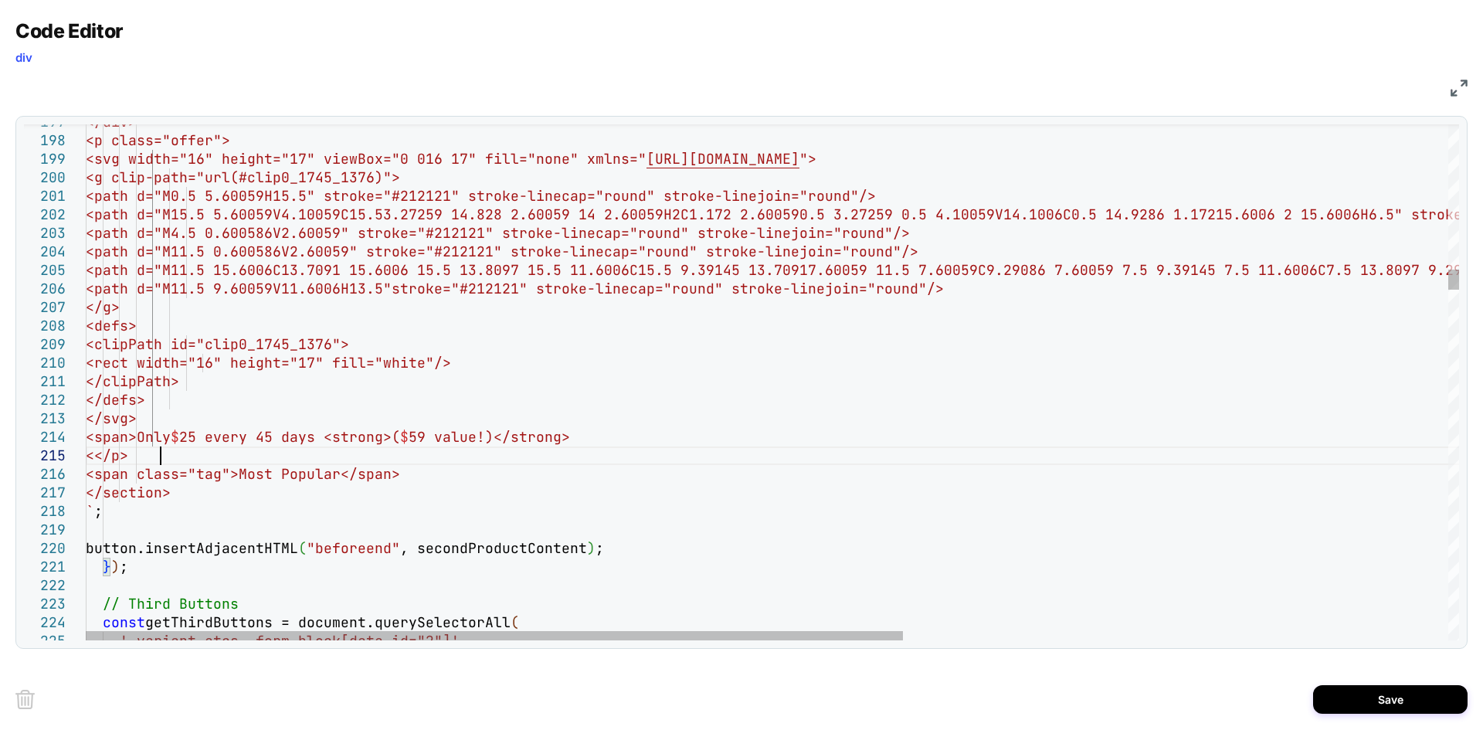
scroll to position [74, 75]
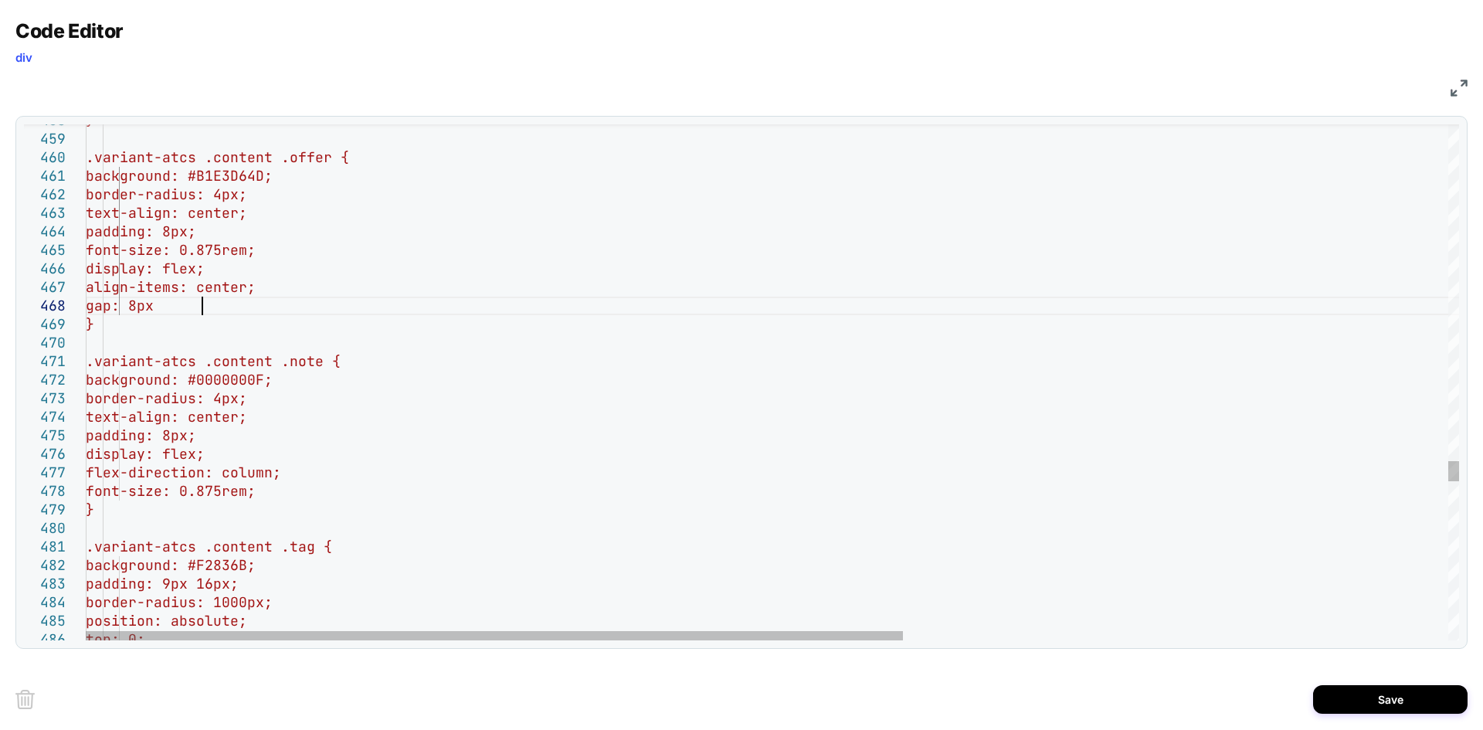
scroll to position [130, 124]
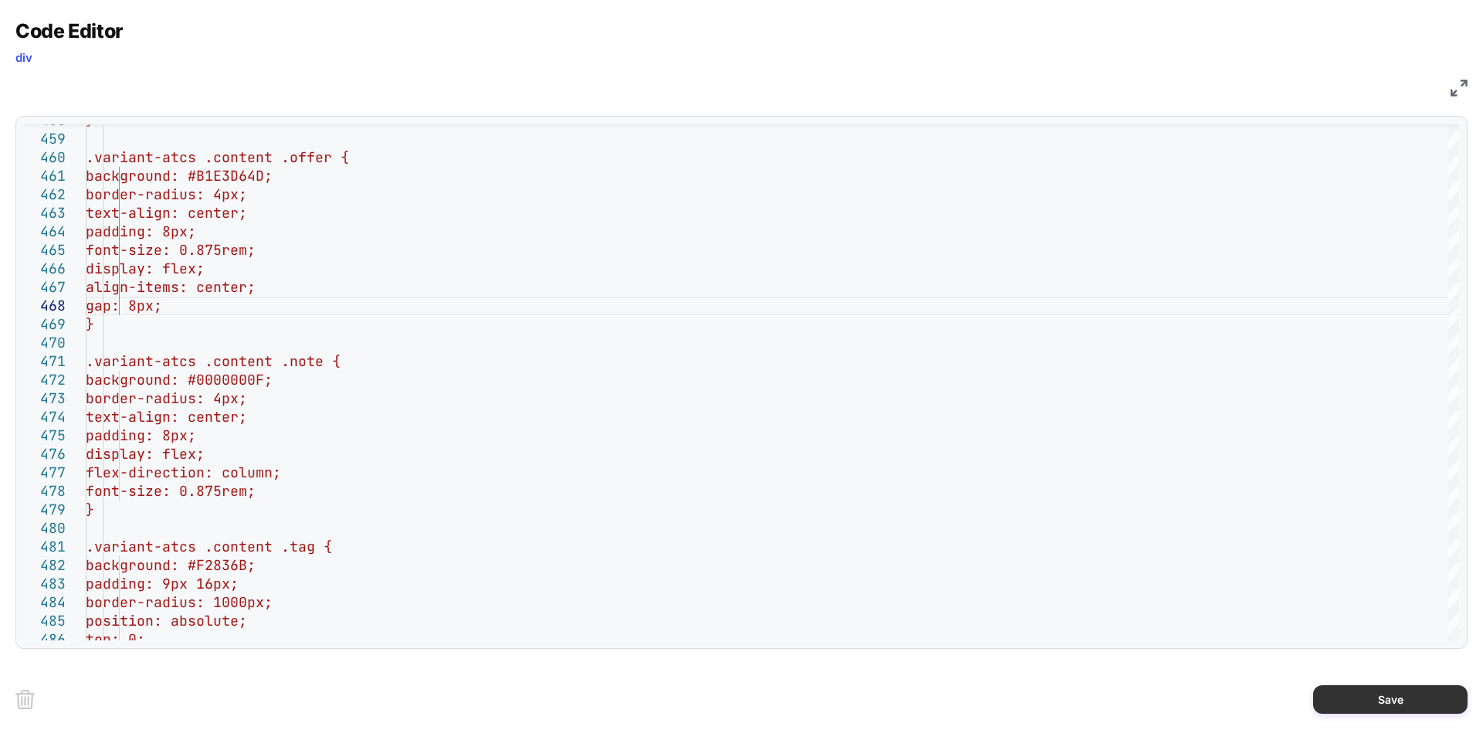
type textarea "**********"
click at [1360, 704] on button "Save" at bounding box center [1390, 699] width 154 height 29
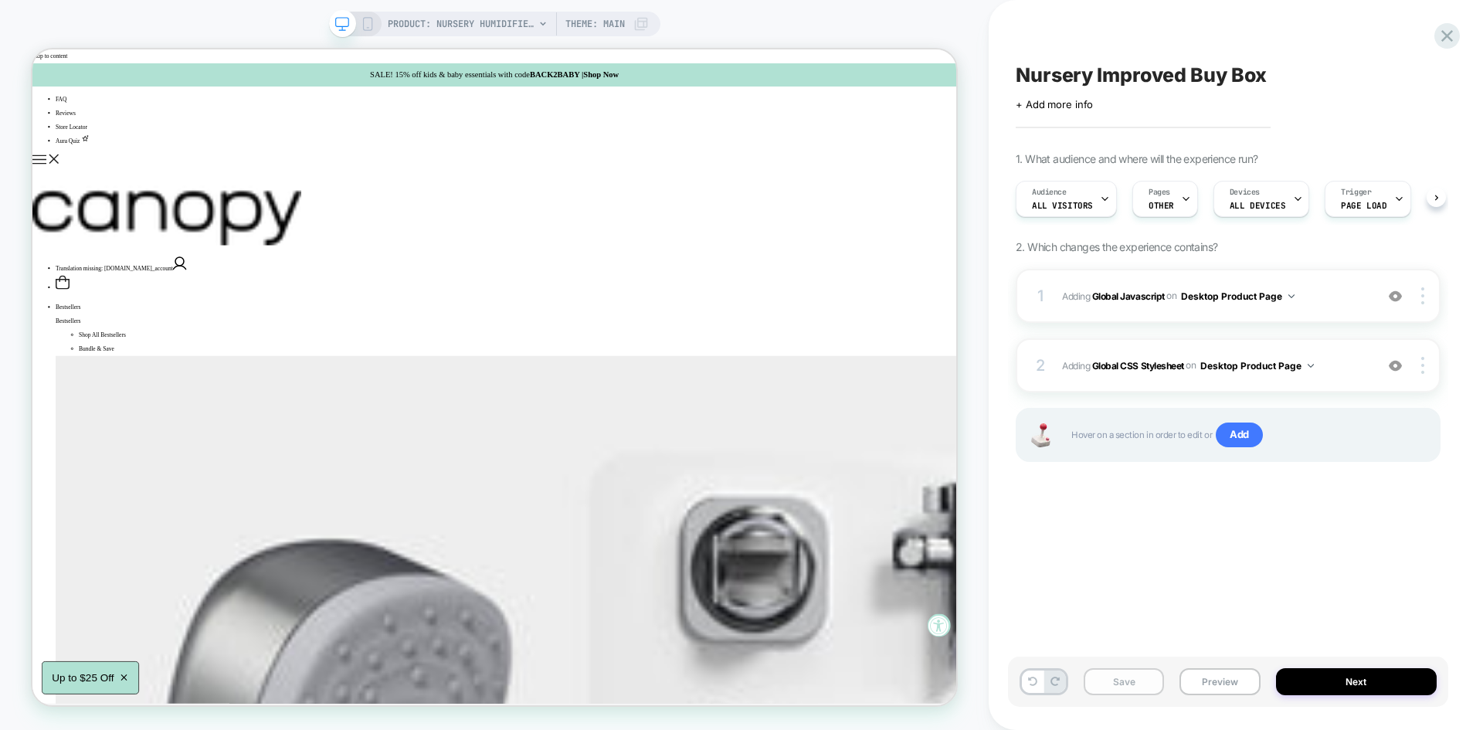
scroll to position [0, 1]
click at [1116, 685] on button "Save" at bounding box center [1124, 681] width 80 height 27
click at [1223, 687] on button "Preview" at bounding box center [1219, 681] width 80 height 27
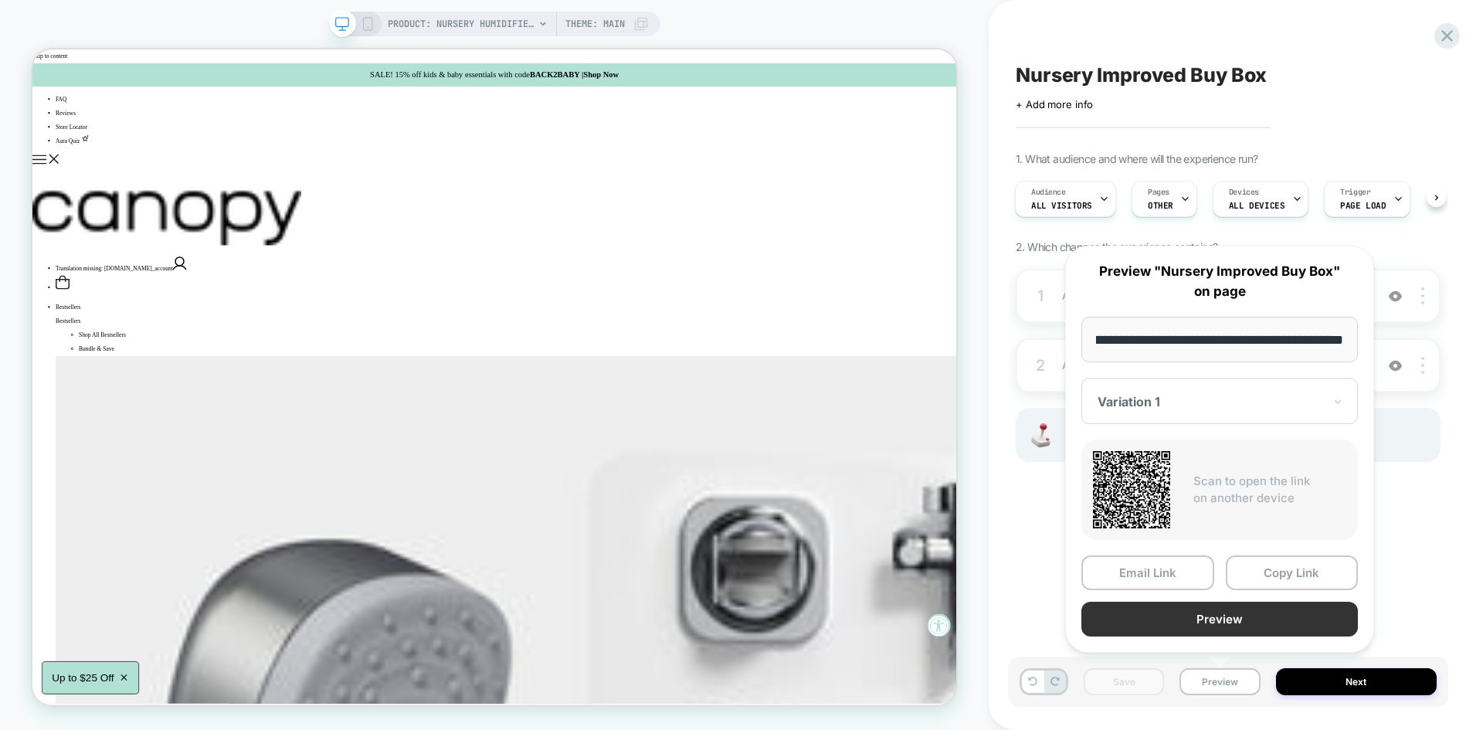
scroll to position [0, 0]
click at [1127, 612] on button "Preview" at bounding box center [1219, 619] width 277 height 35
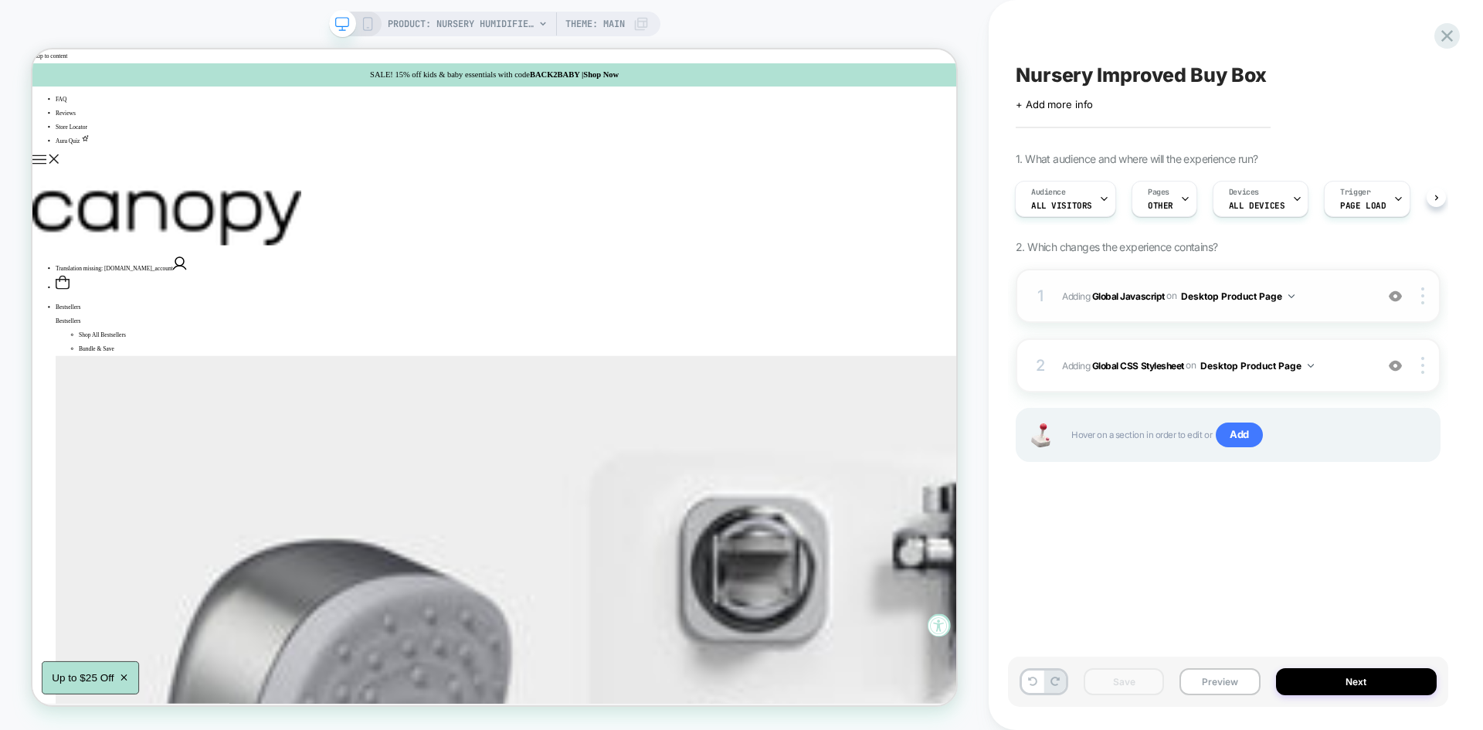
click at [1338, 287] on span "Adding Global Javascript on Desktop Product Page" at bounding box center [1214, 296] width 305 height 19
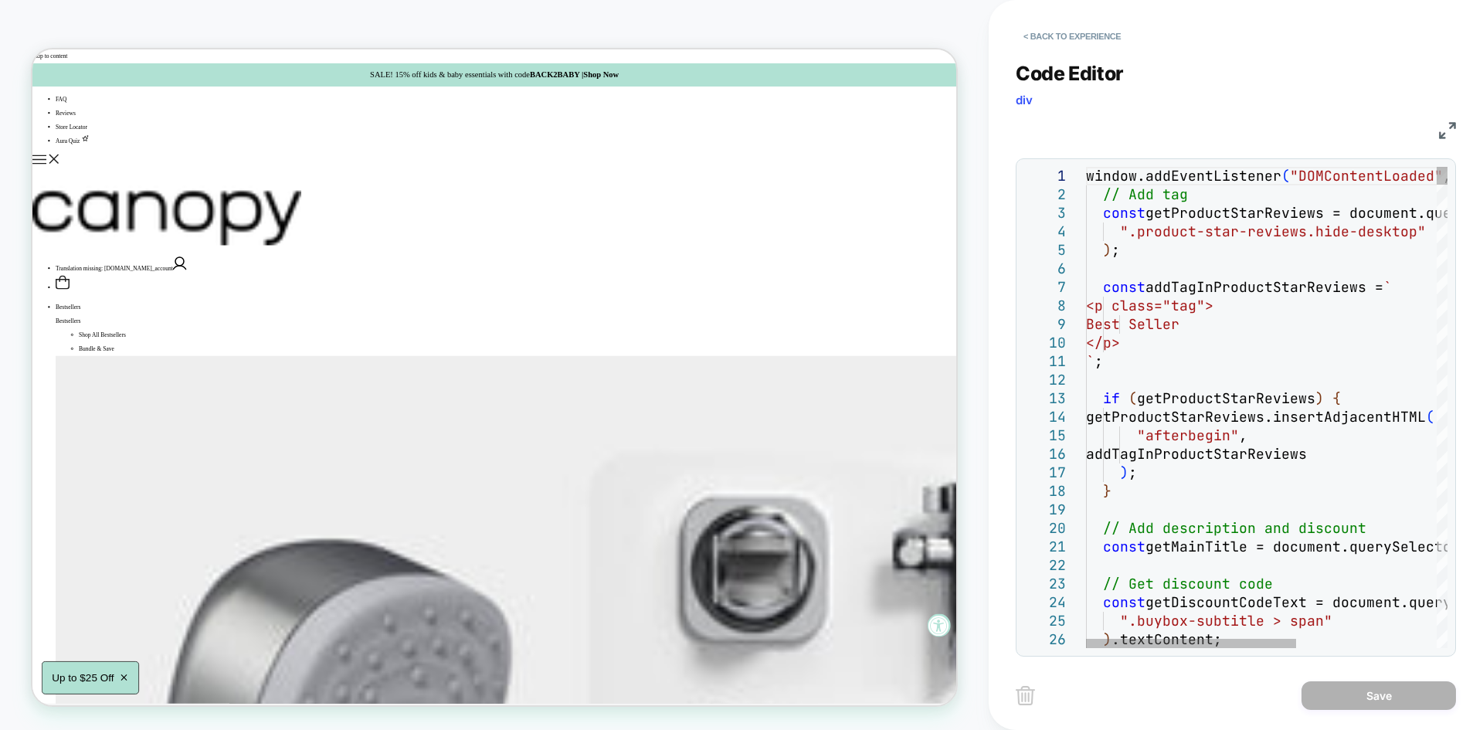
click at [1440, 137] on img at bounding box center [1447, 130] width 17 height 17
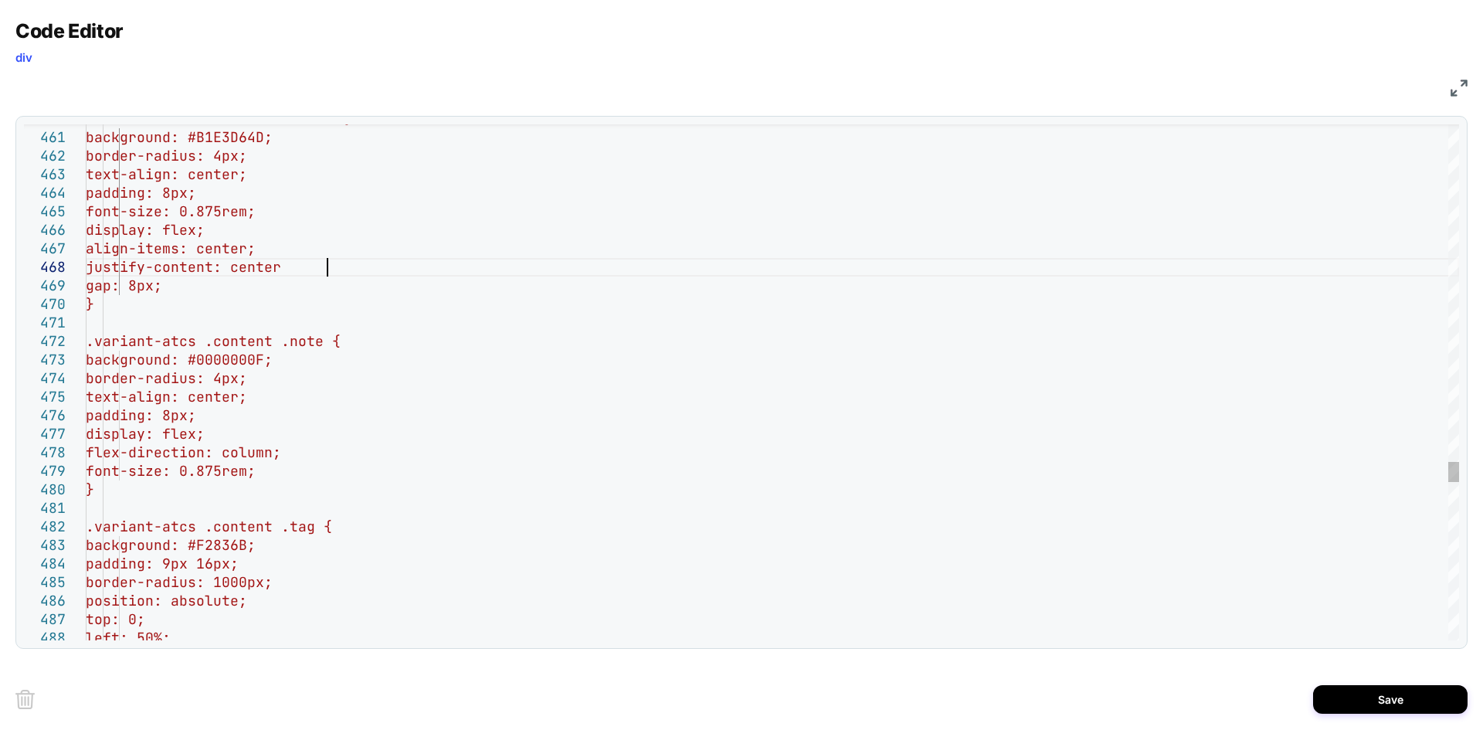
scroll to position [130, 249]
type textarea "**********"
click at [1403, 693] on button "Save" at bounding box center [1390, 699] width 154 height 29
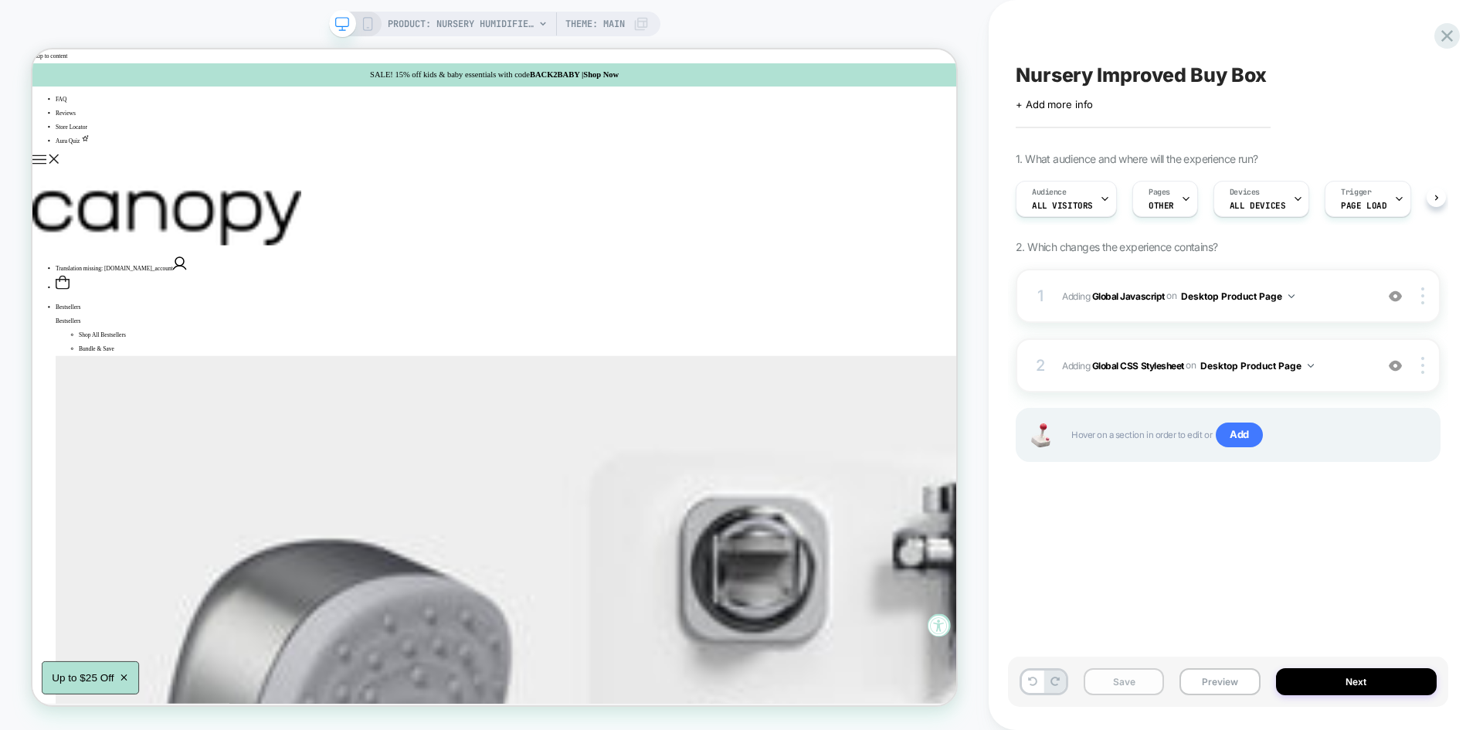
scroll to position [0, 1]
click at [1137, 668] on button "Save" at bounding box center [1124, 681] width 80 height 27
click at [1202, 684] on button "Preview" at bounding box center [1219, 681] width 80 height 27
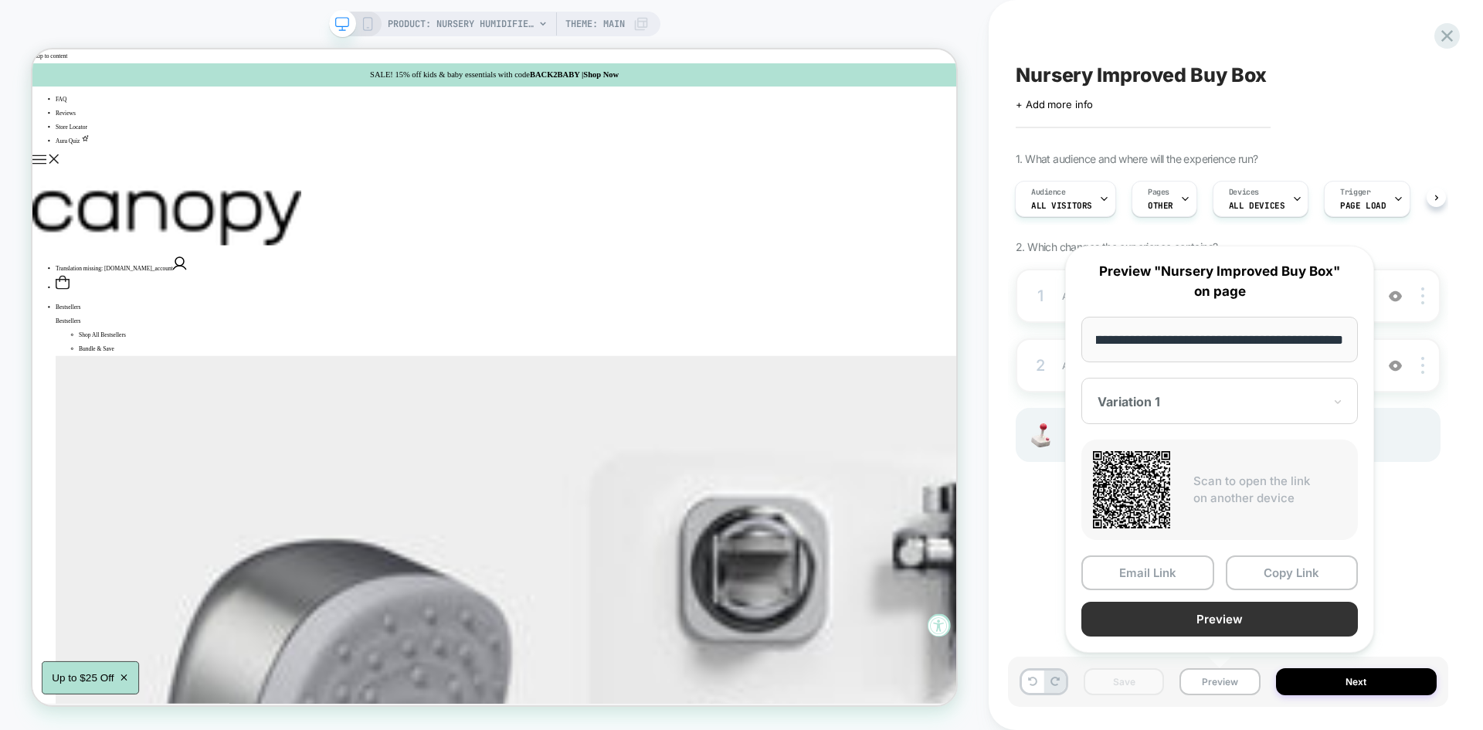
scroll to position [0, 0]
click at [1219, 613] on button "Preview" at bounding box center [1219, 619] width 277 height 35
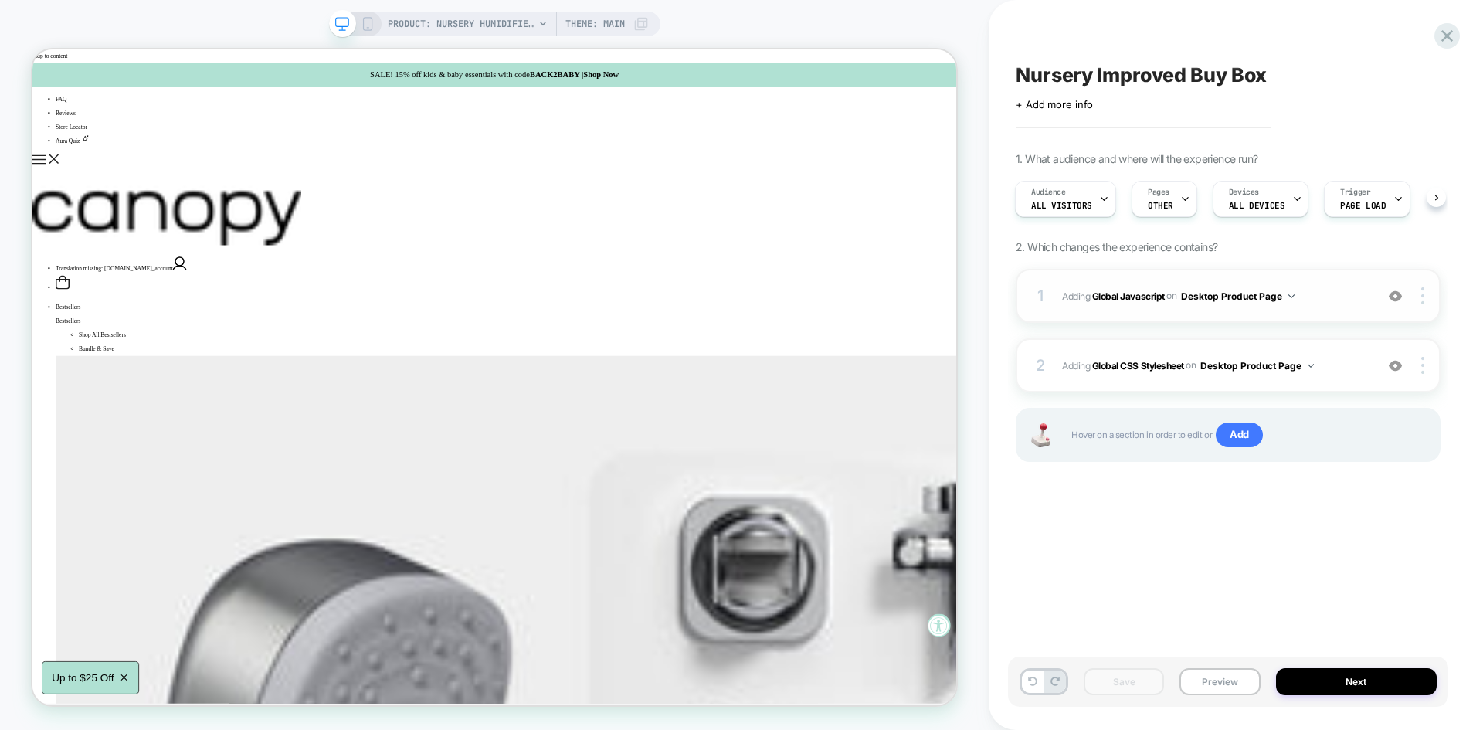
click at [1320, 288] on span "Adding Global Javascript on Desktop Product Page" at bounding box center [1214, 296] width 305 height 19
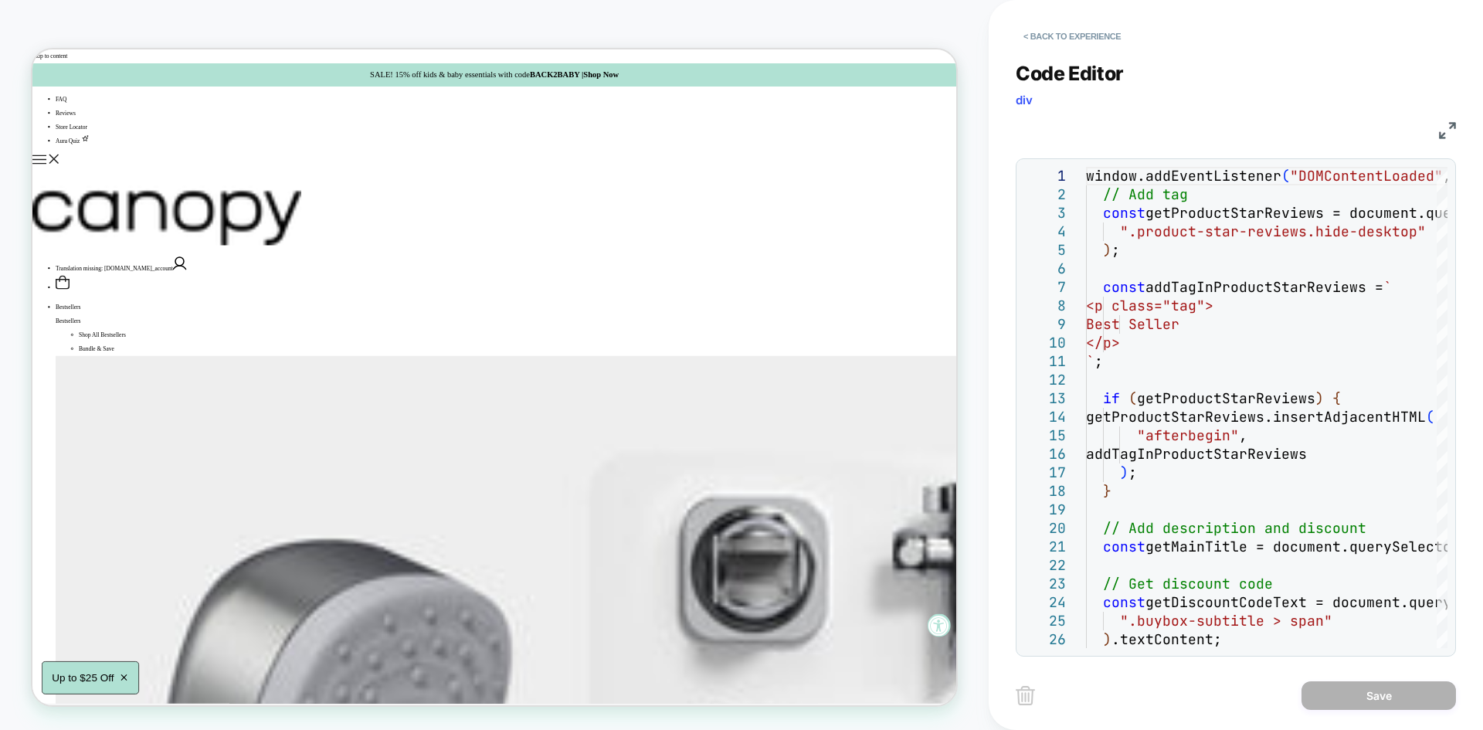
click at [1439, 131] on img at bounding box center [1447, 130] width 17 height 17
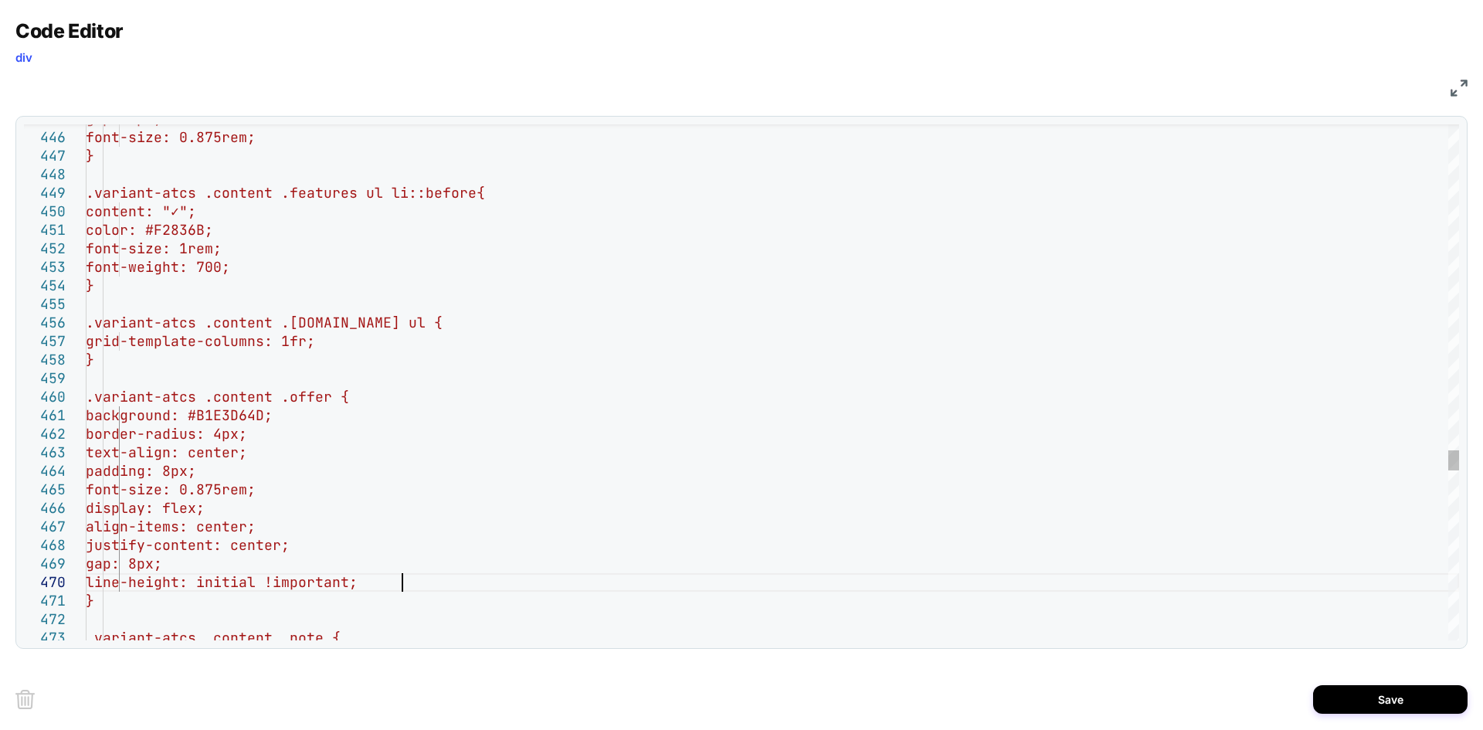
scroll to position [167, 316]
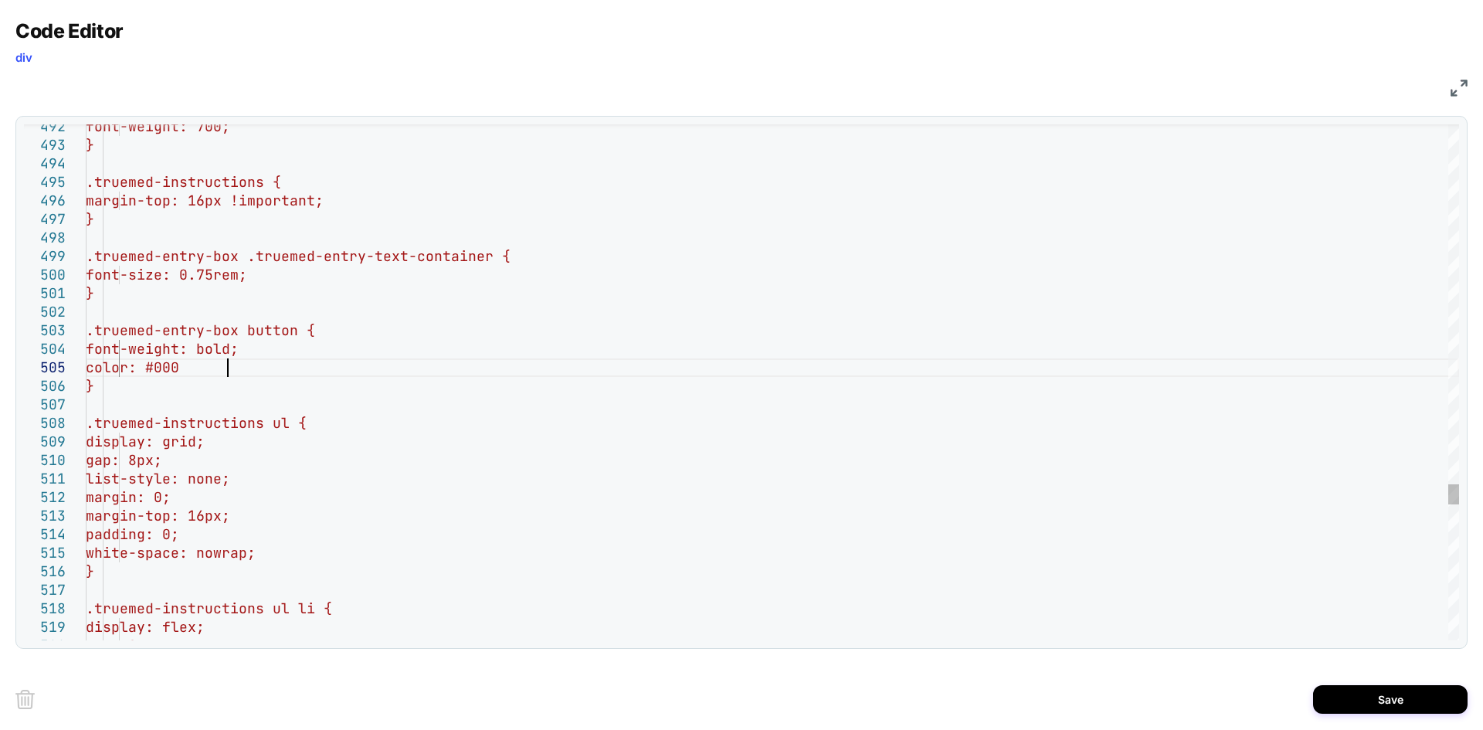
scroll to position [91, 149]
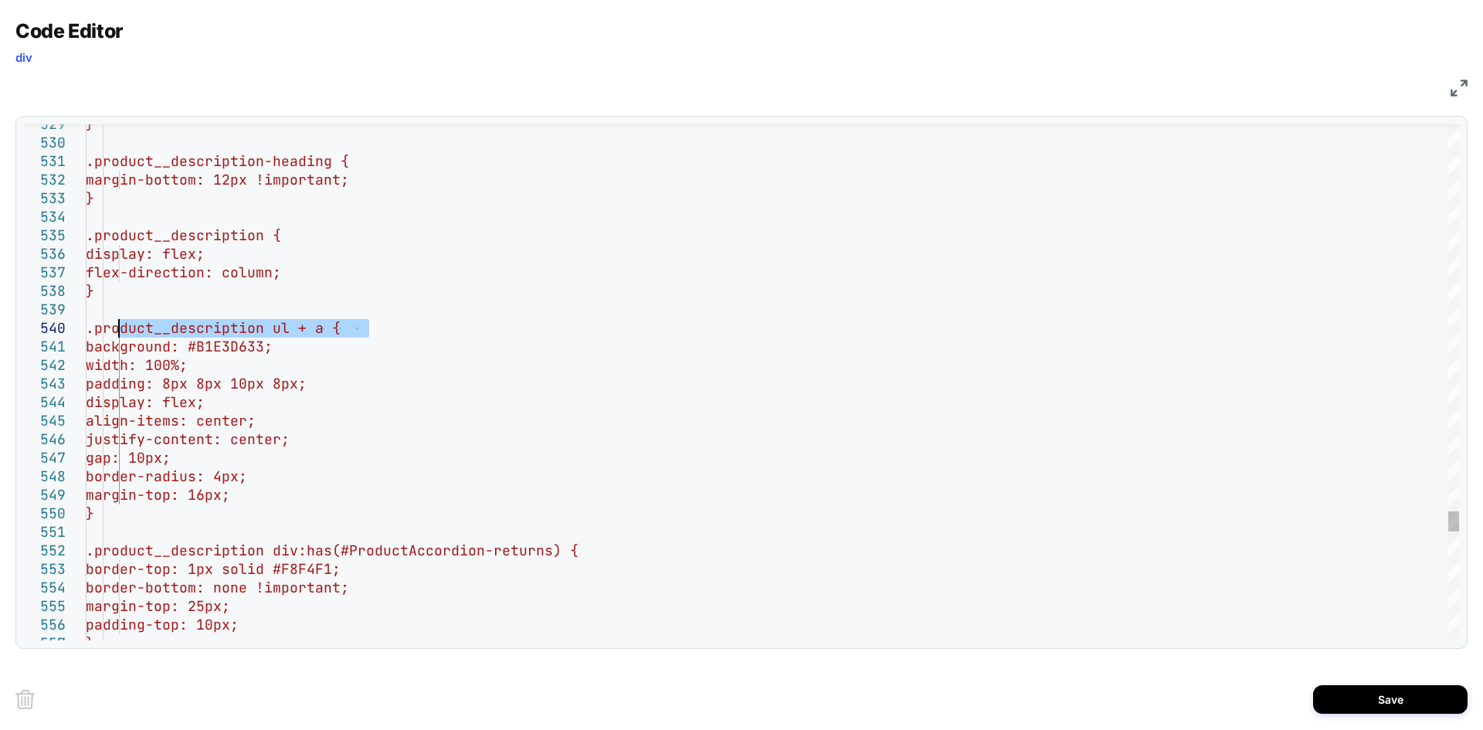
drag, startPoint x: 369, startPoint y: 324, endPoint x: 120, endPoint y: 332, distance: 249.6
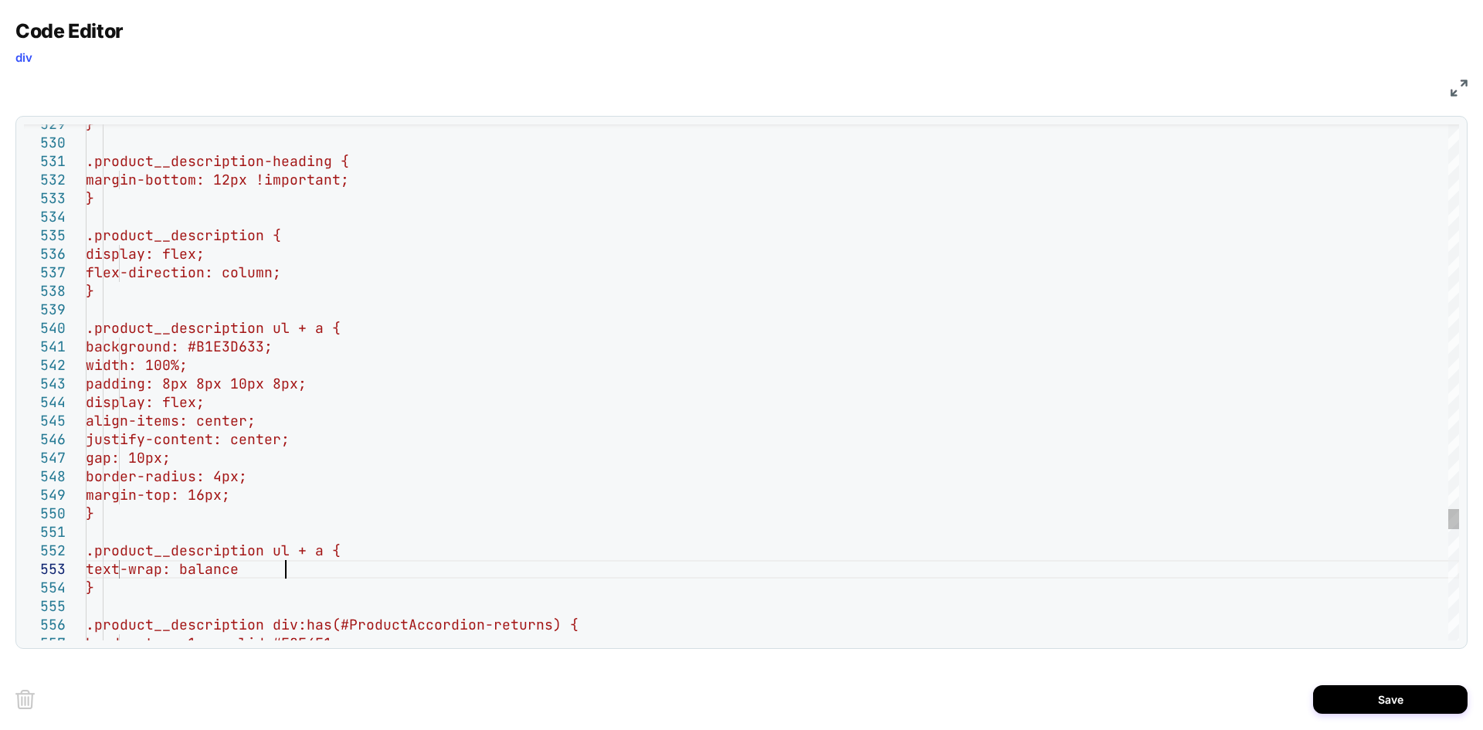
scroll to position [37, 208]
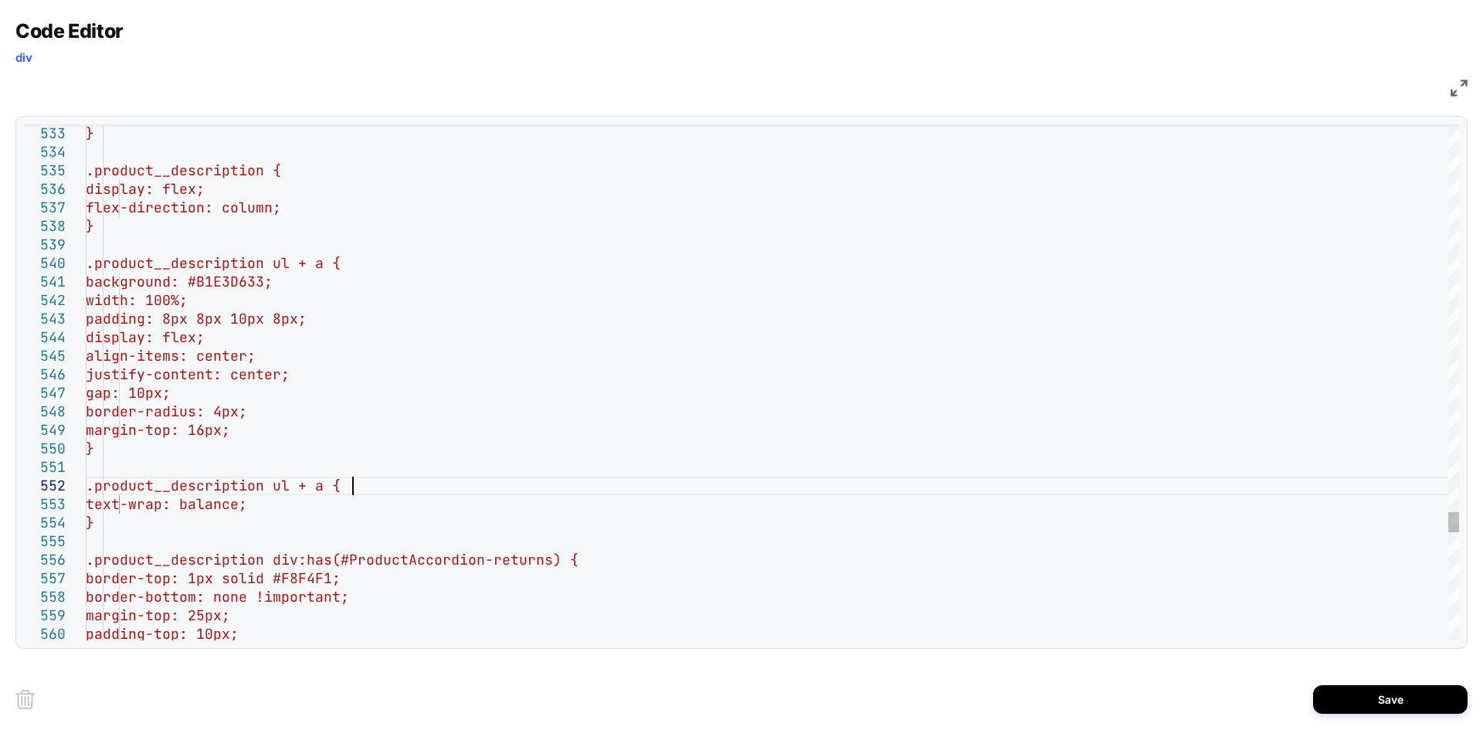
drag, startPoint x: 421, startPoint y: 490, endPoint x: 120, endPoint y: 488, distance: 301.2
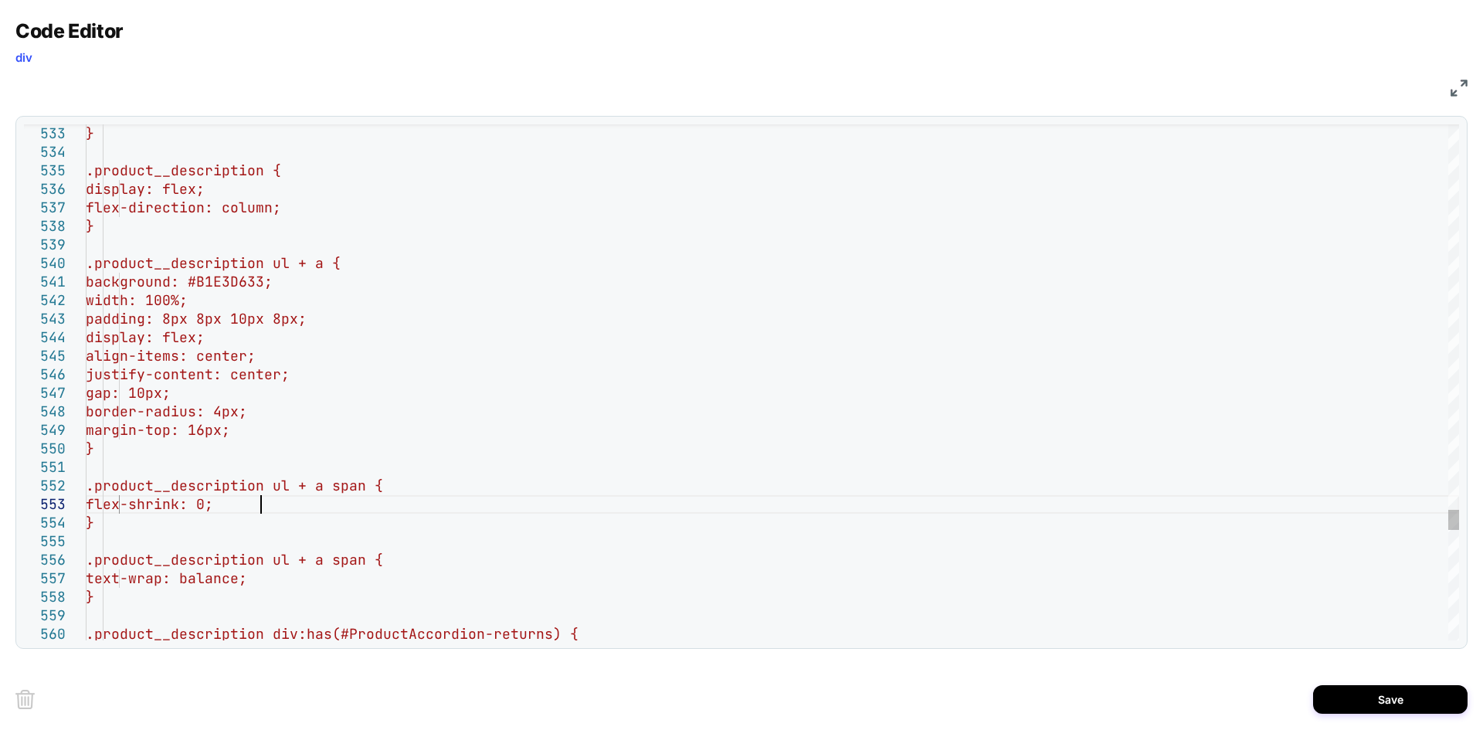
scroll to position [37, 174]
type textarea "**********"
click at [1381, 688] on button "Save" at bounding box center [1390, 699] width 154 height 29
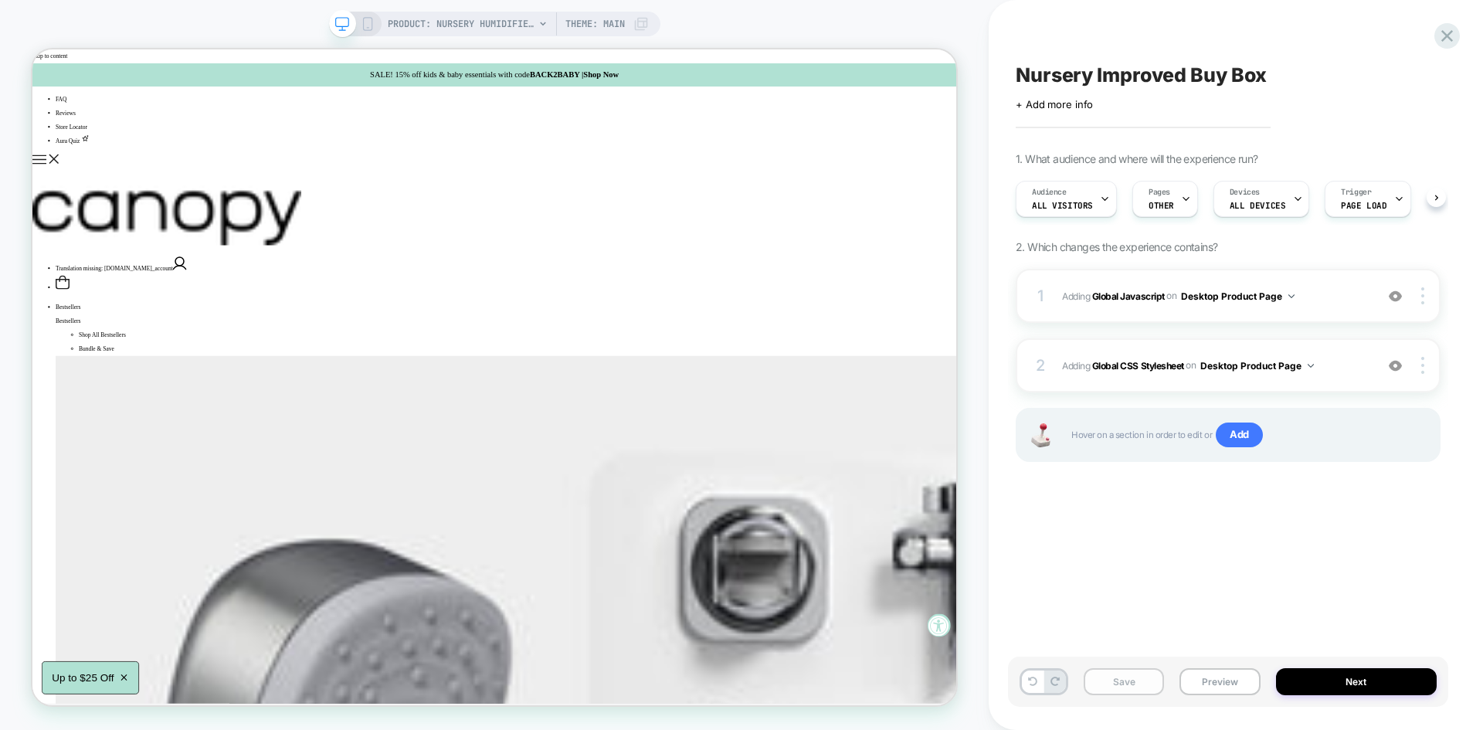
click at [1106, 669] on button "Save" at bounding box center [1124, 681] width 80 height 27
click at [1207, 689] on button "Preview" at bounding box center [1219, 681] width 80 height 27
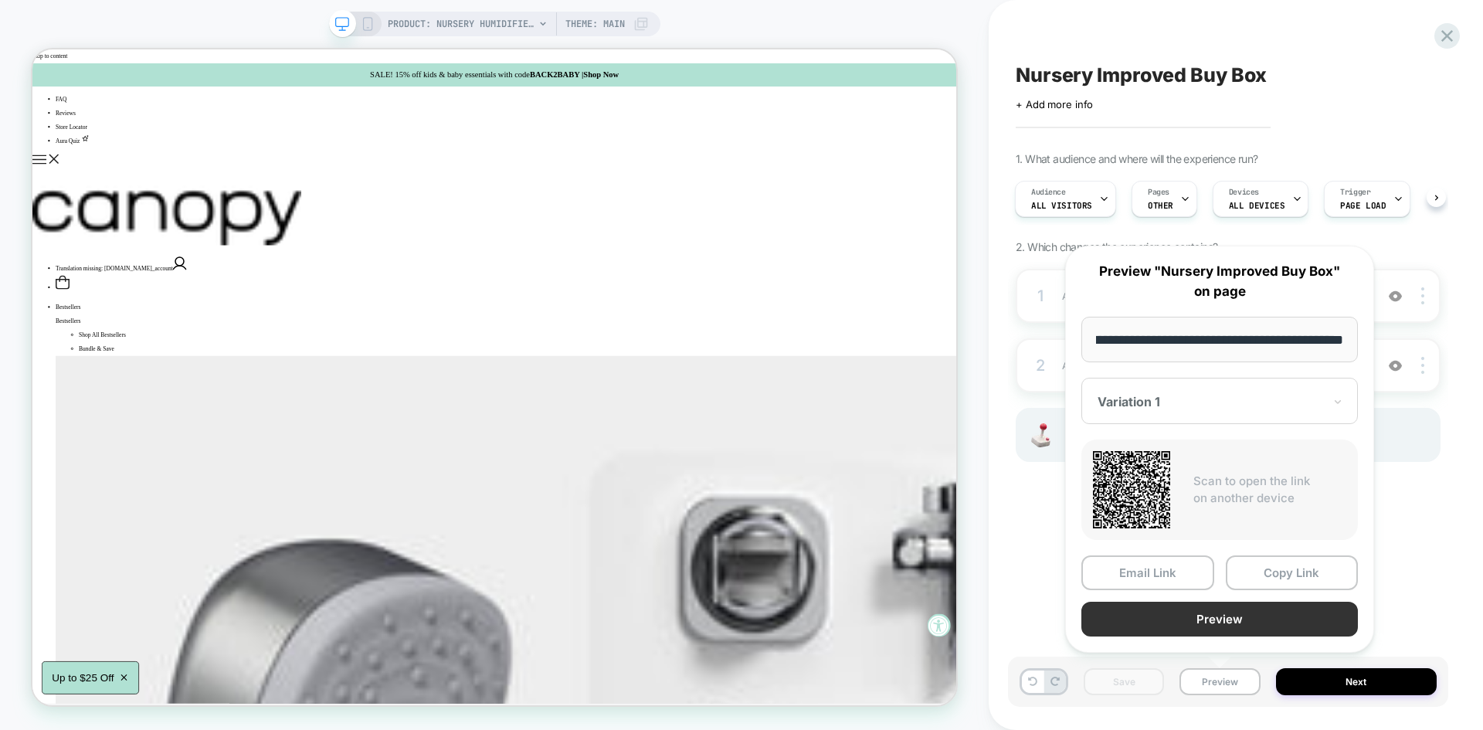
scroll to position [0, 0]
click at [1218, 635] on button "Preview" at bounding box center [1219, 619] width 277 height 35
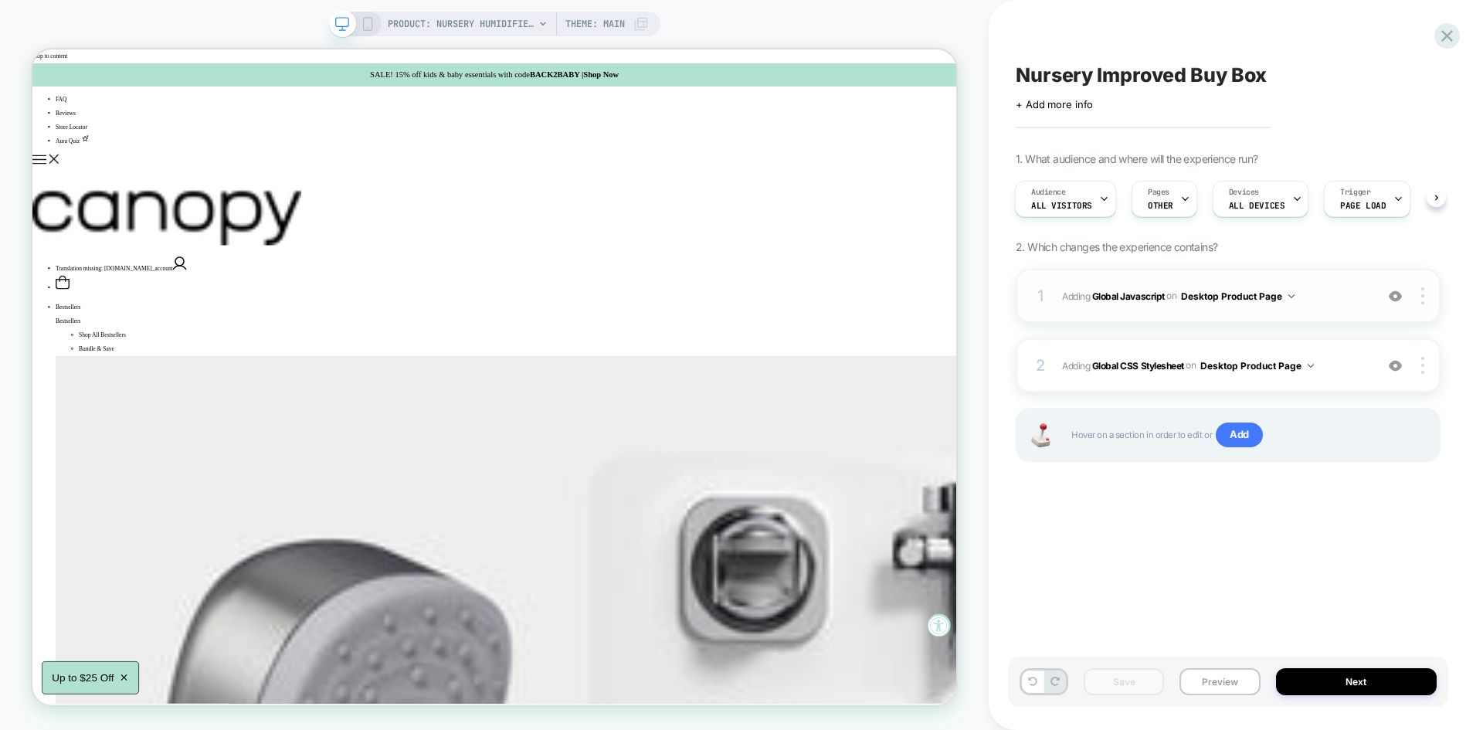
click at [1288, 280] on div "1 Adding Global Javascript on Desktop Product Page Add Before Add After Copy to…" at bounding box center [1228, 296] width 425 height 54
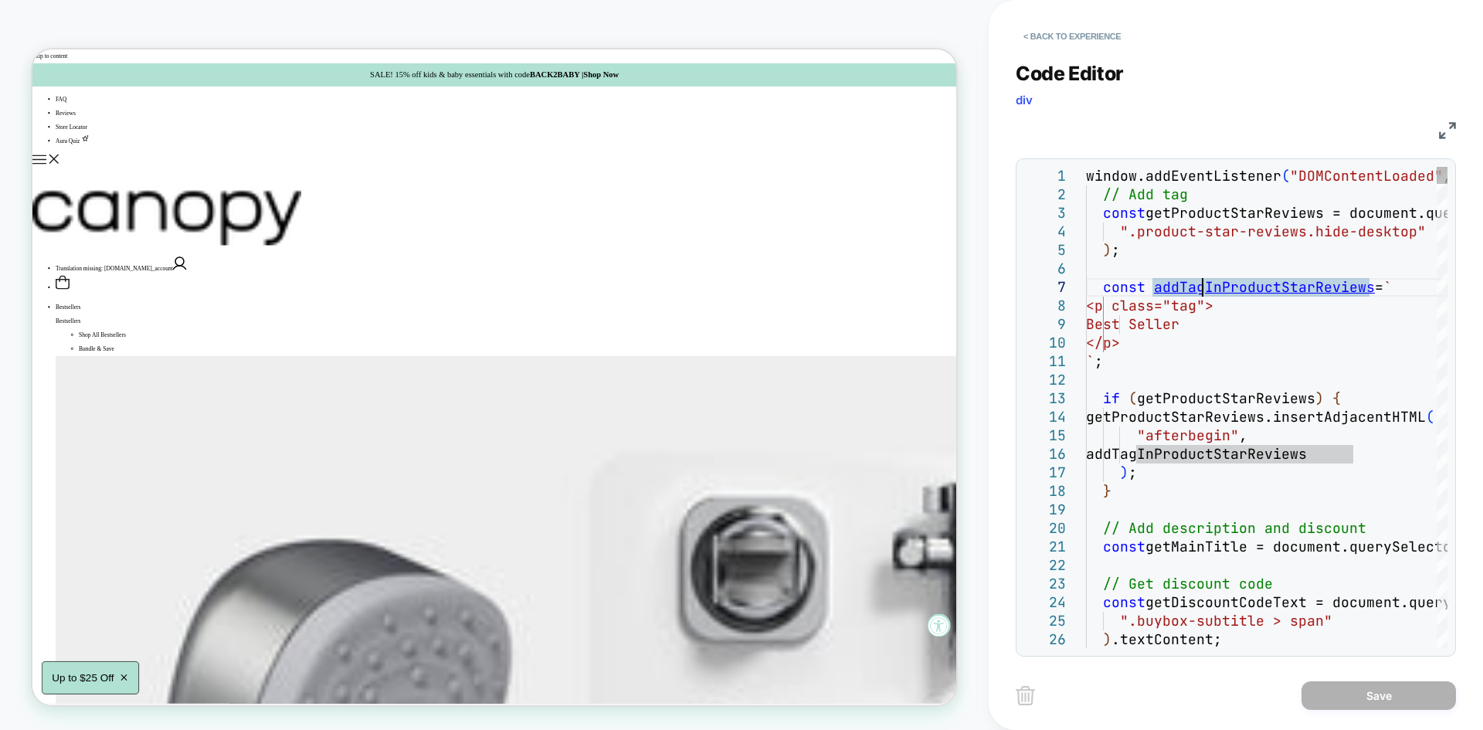
type textarea "**********"
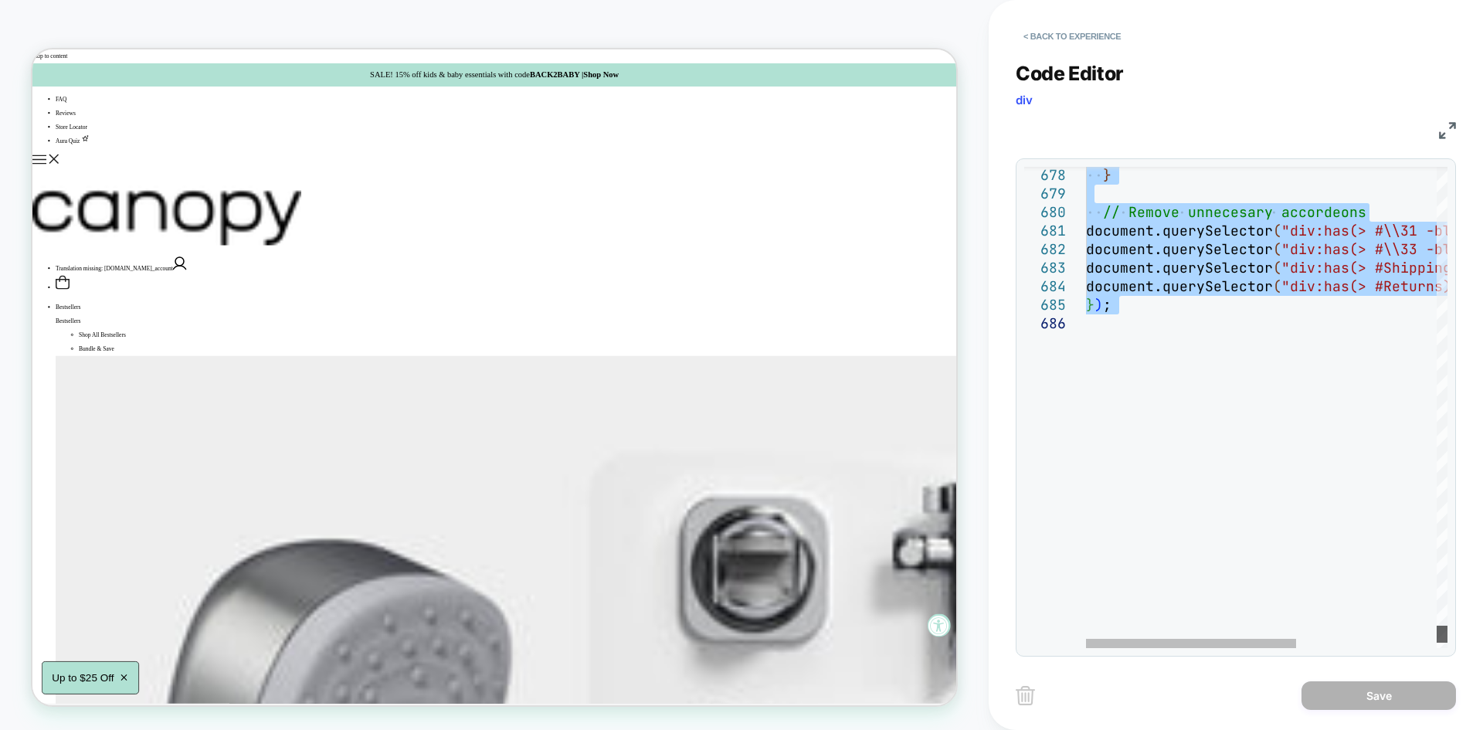
click at [1437, 637] on div at bounding box center [1442, 634] width 11 height 17
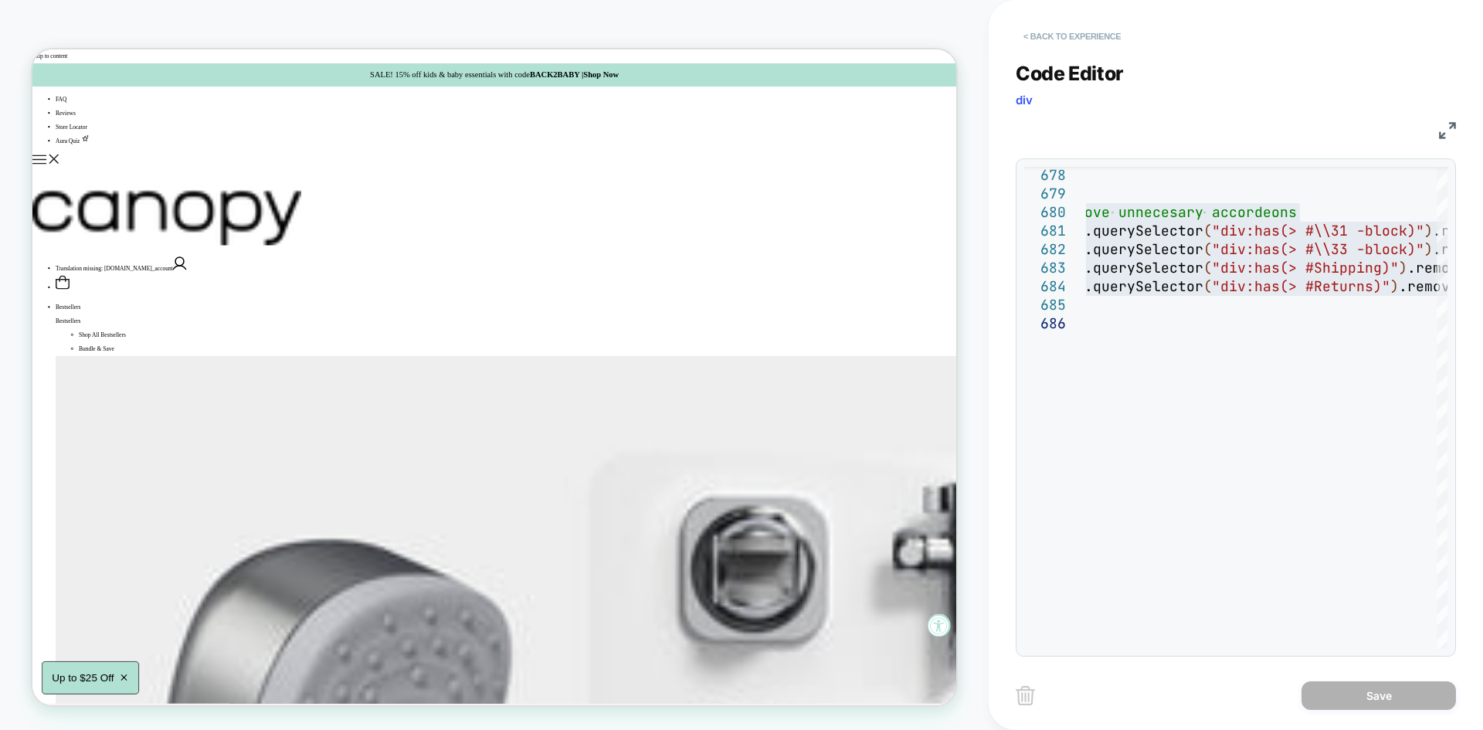
click at [1054, 27] on button "< Back to experience" at bounding box center [1072, 36] width 113 height 25
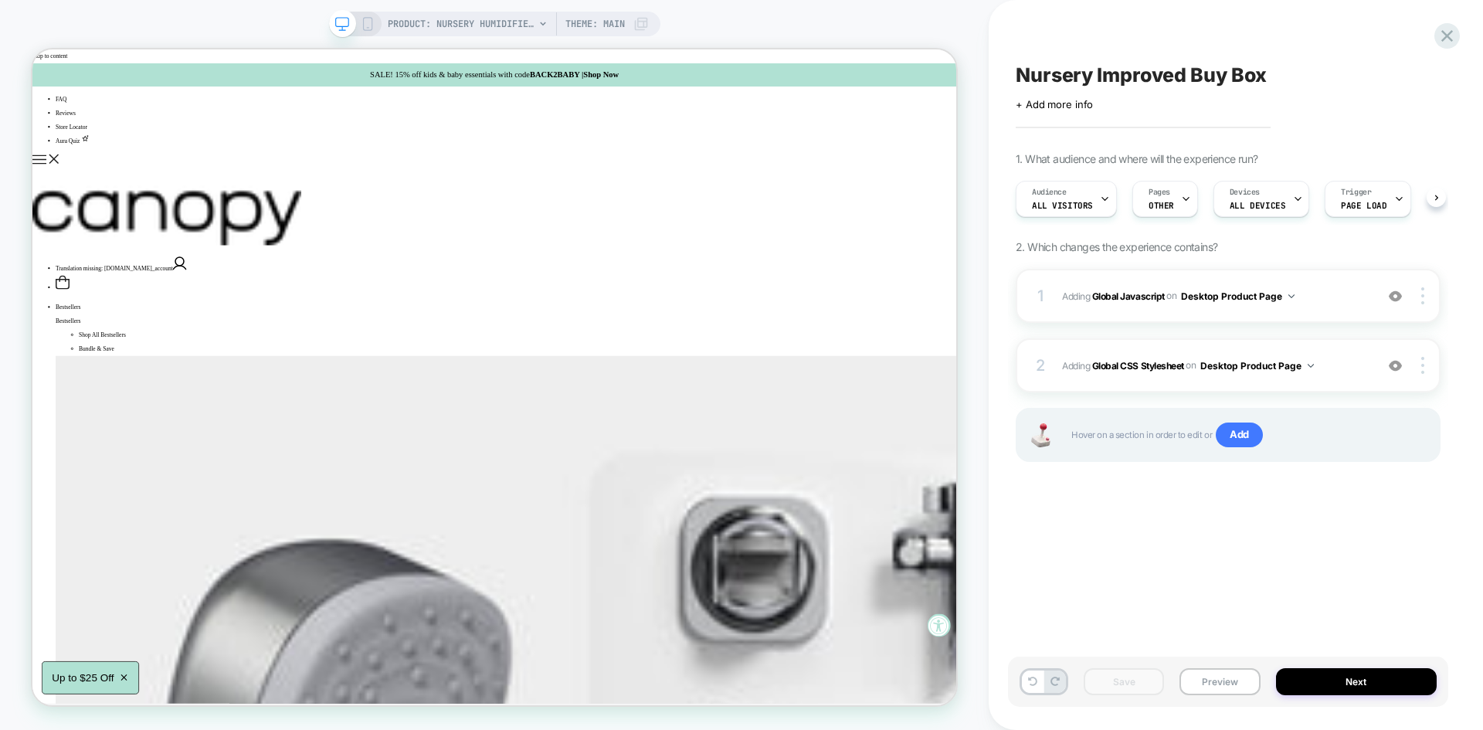
scroll to position [0, 1]
click at [1144, 83] on span "Nursery Improved Buy Box" at bounding box center [1141, 74] width 251 height 23
click at [1131, 76] on textarea "**********" at bounding box center [1183, 74] width 334 height 23
click at [1363, 82] on icon at bounding box center [1366, 75] width 19 height 19
click at [1220, 684] on button "Preview" at bounding box center [1219, 681] width 80 height 27
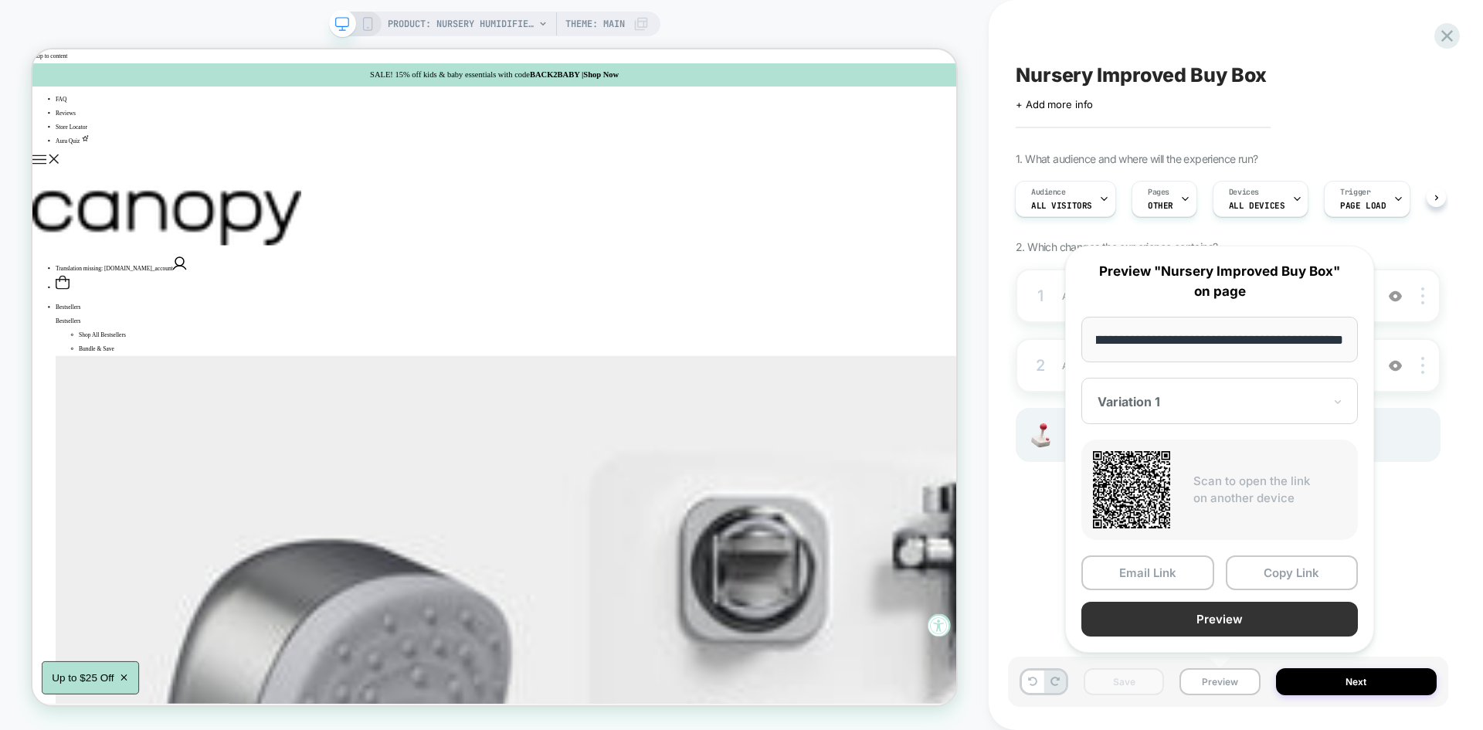
scroll to position [0, 0]
click at [1206, 619] on button "Preview" at bounding box center [1219, 619] width 277 height 35
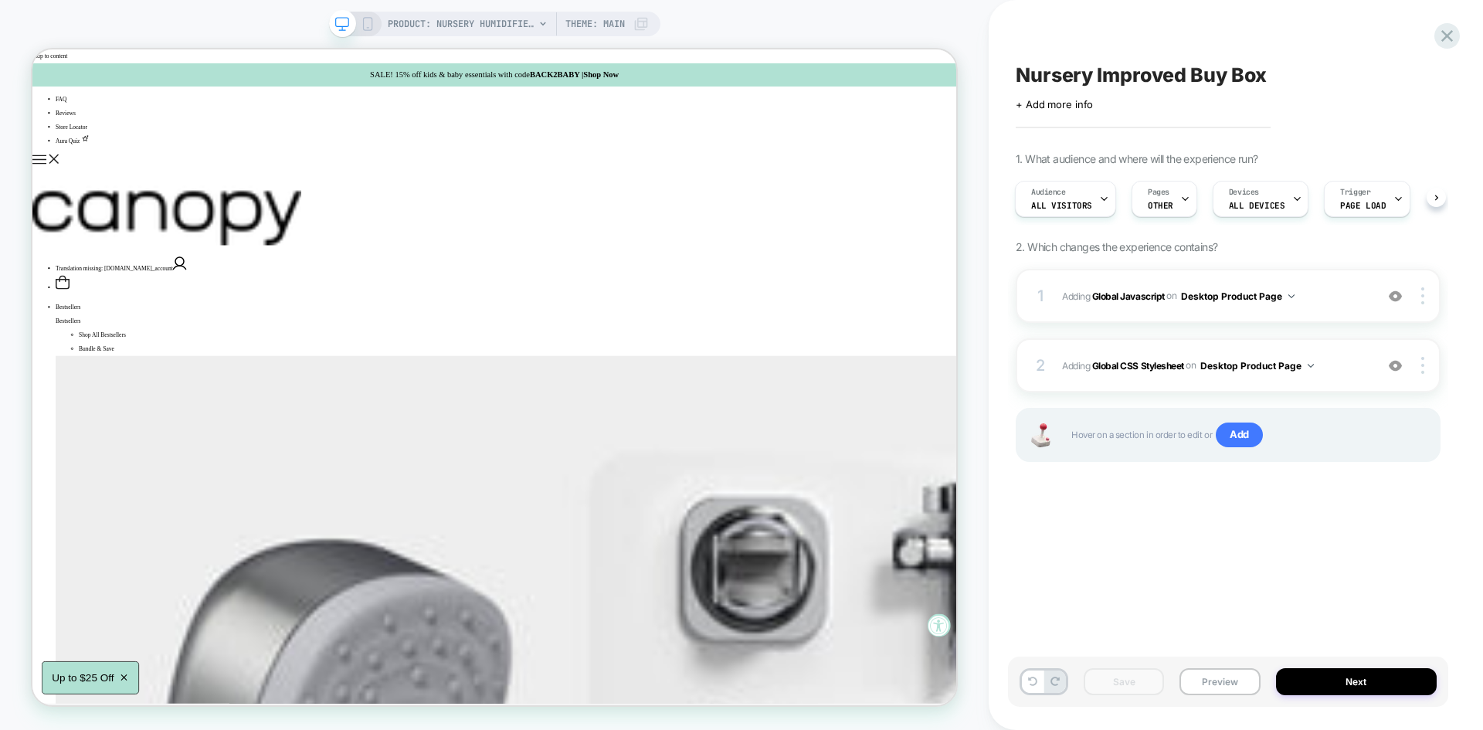
click at [1107, 66] on span "Nursery Improved Buy Box" at bounding box center [1141, 74] width 251 height 23
click at [1209, 680] on button "Preview" at bounding box center [1219, 681] width 80 height 27
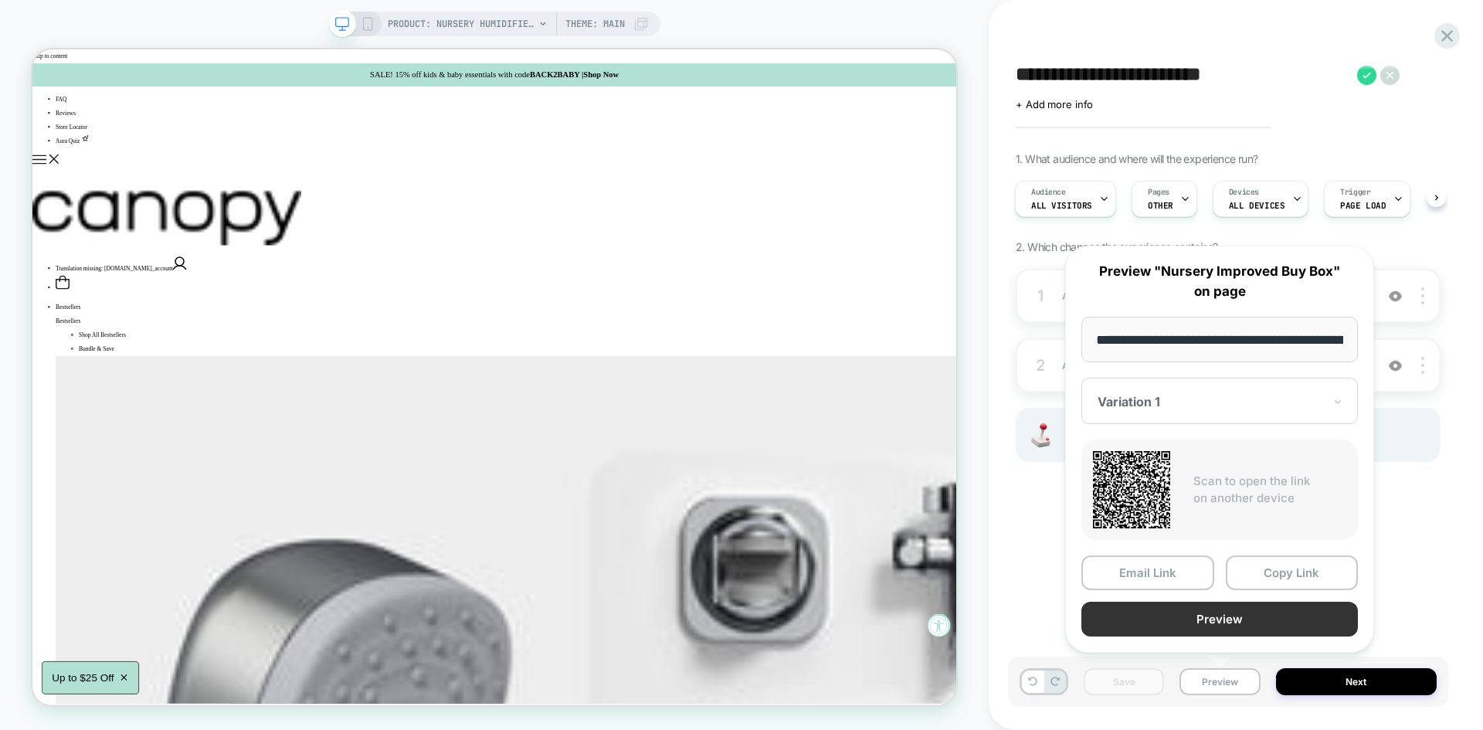
click at [1203, 613] on button "Preview" at bounding box center [1219, 619] width 277 height 35
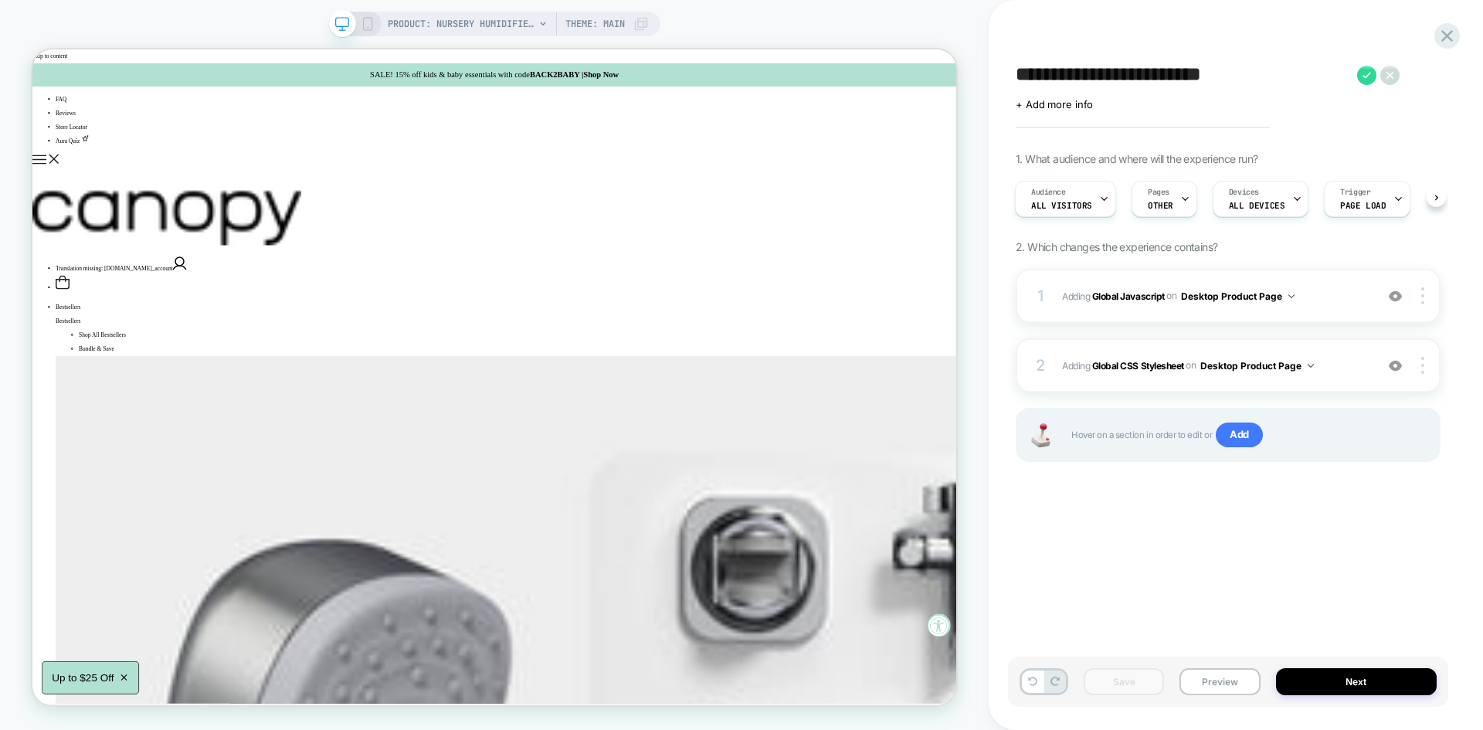
click at [1094, 83] on textarea "**********" at bounding box center [1183, 74] width 334 height 23
drag, startPoint x: 1092, startPoint y: 80, endPoint x: 1010, endPoint y: 76, distance: 82.8
click at [1010, 76] on div "**********" at bounding box center [1228, 364] width 440 height 699
click at [1364, 74] on icon at bounding box center [1366, 75] width 19 height 19
click at [1213, 687] on button "Preview" at bounding box center [1219, 681] width 80 height 27
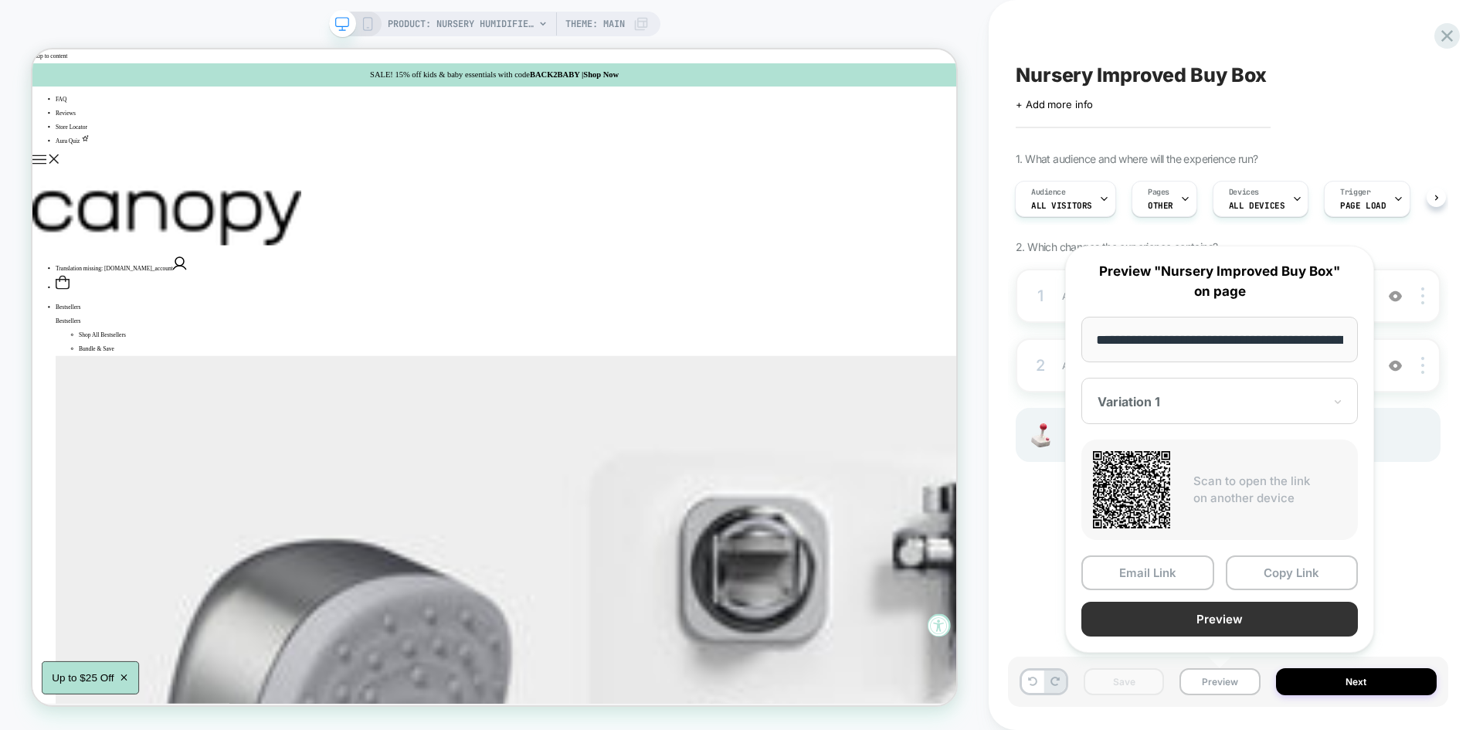
click at [1209, 625] on button "Preview" at bounding box center [1219, 619] width 277 height 35
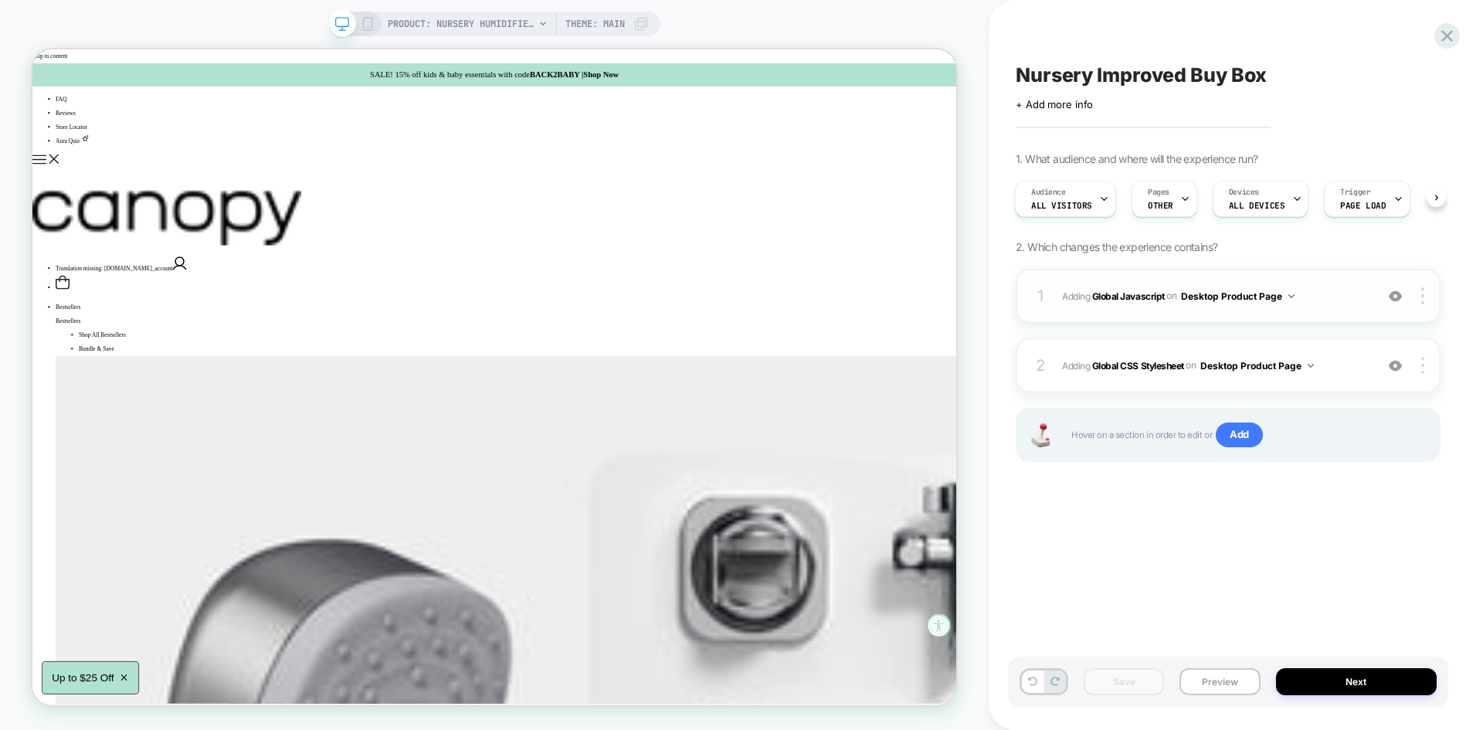
click at [1308, 280] on div "1 Adding Global Javascript on Desktop Product Page Add Before Add After Copy to…" at bounding box center [1228, 296] width 425 height 54
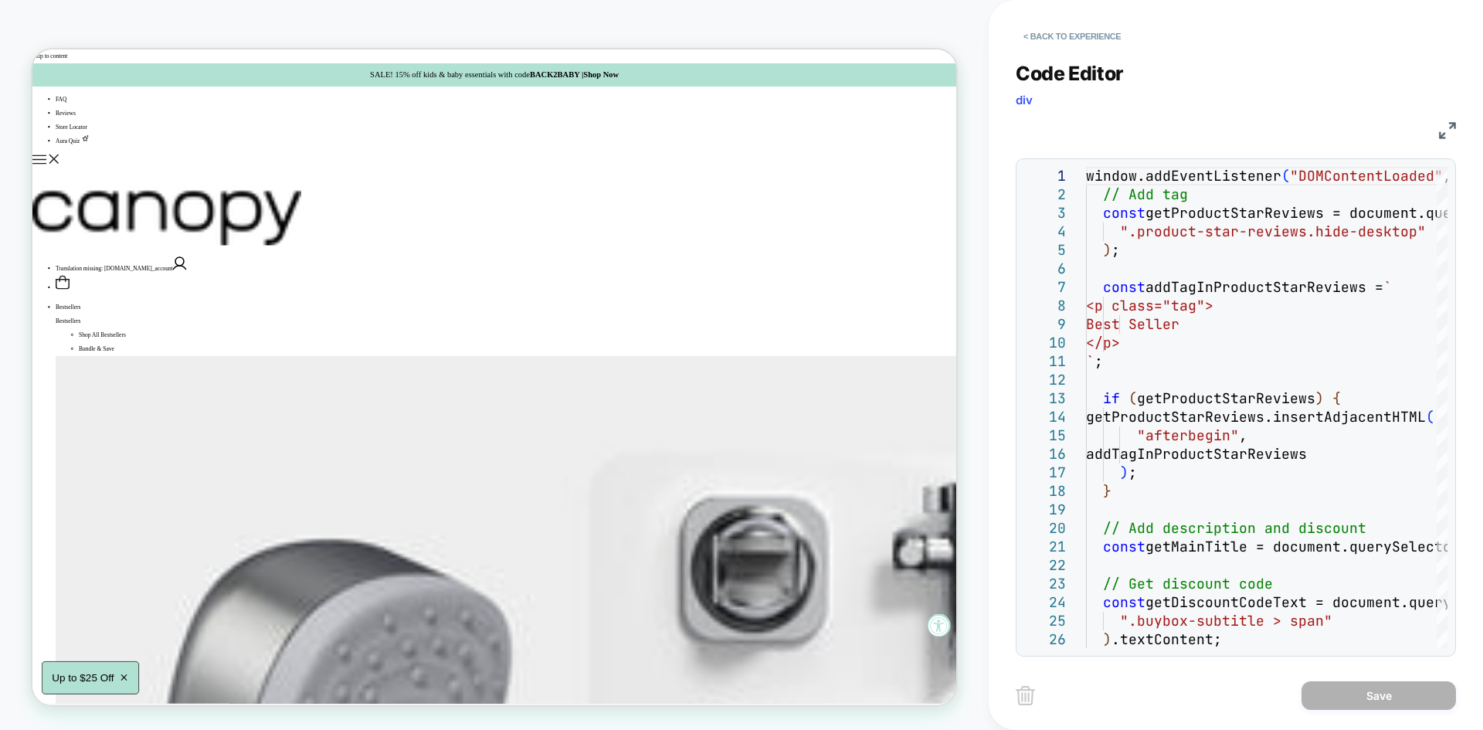
click at [1450, 123] on img at bounding box center [1447, 130] width 17 height 17
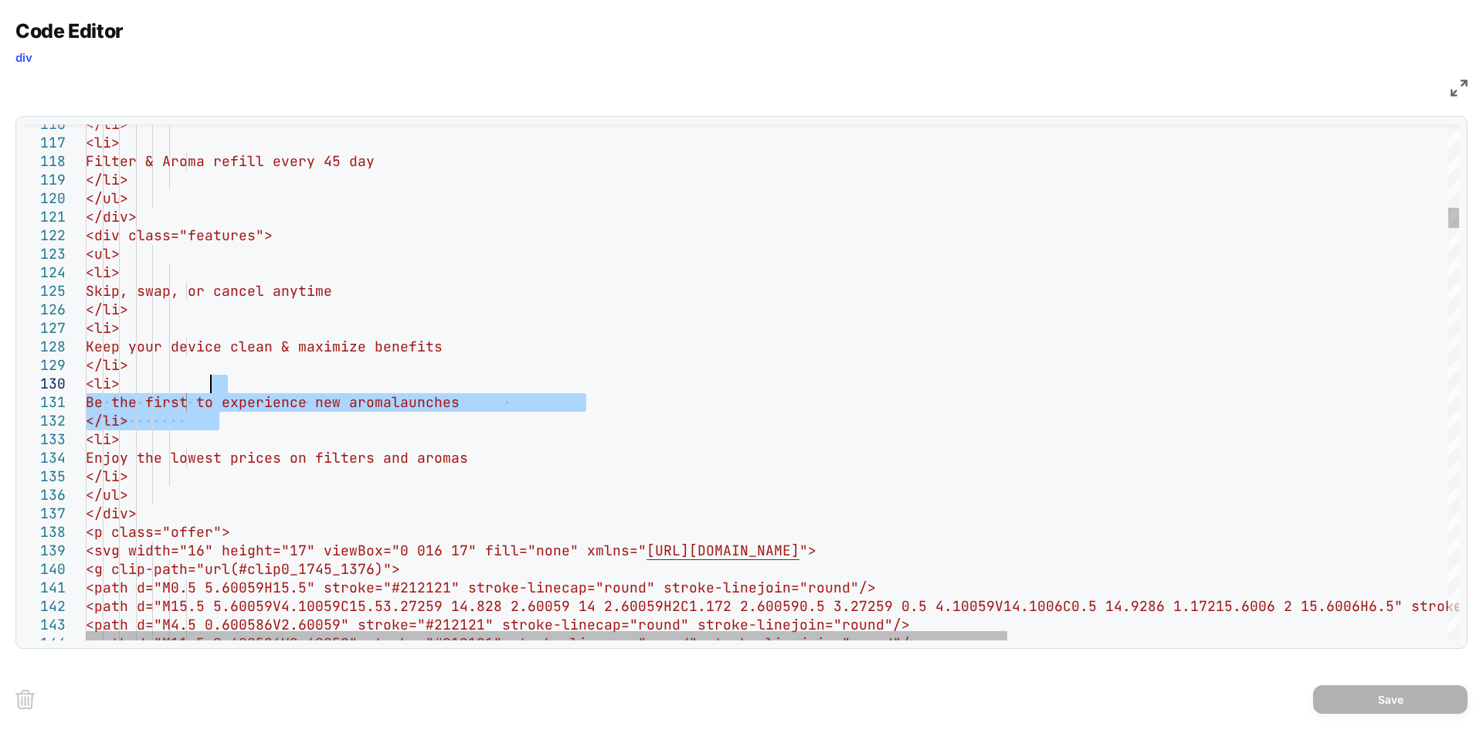
drag, startPoint x: 220, startPoint y: 423, endPoint x: 208, endPoint y: 385, distance: 40.5
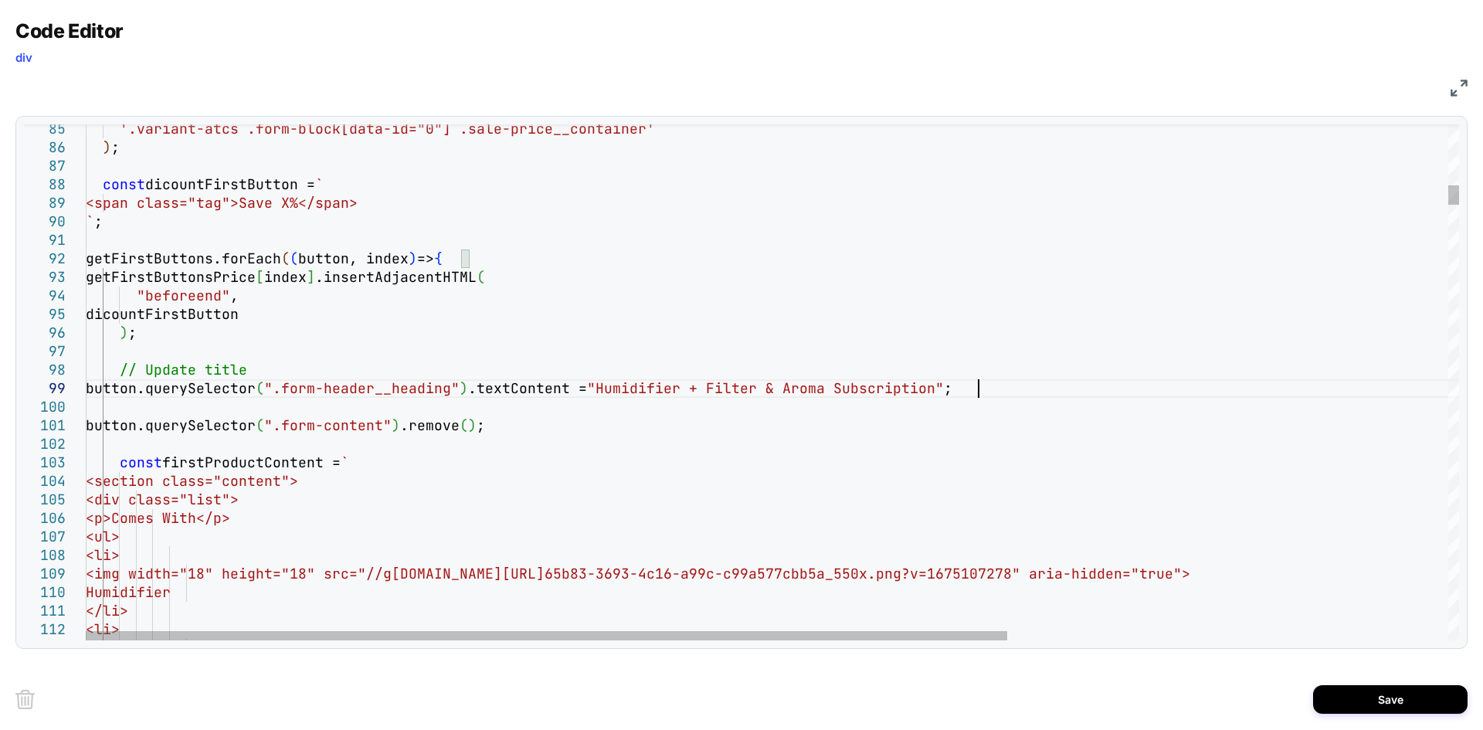
scroll to position [148, 891]
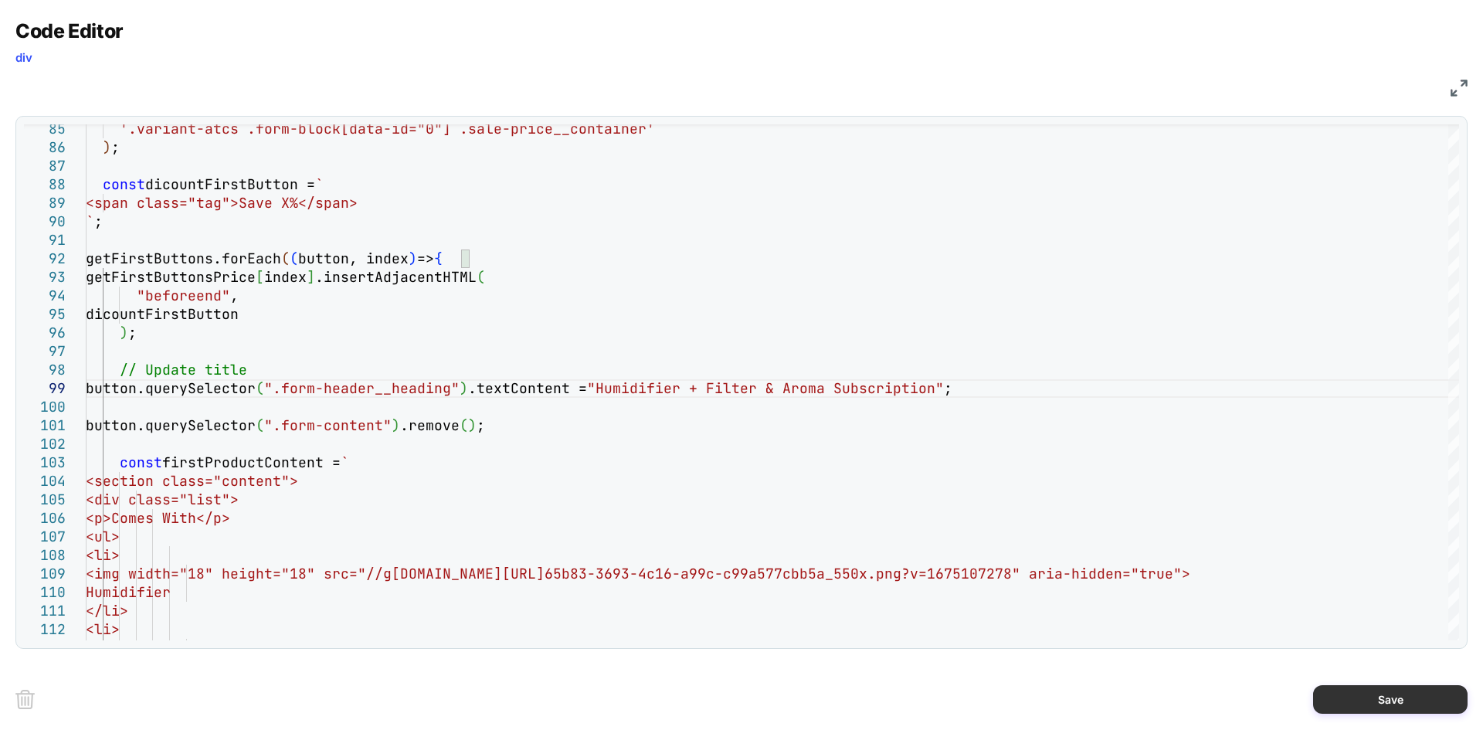
type textarea "**********"
click at [1345, 692] on button "Save" at bounding box center [1390, 699] width 154 height 29
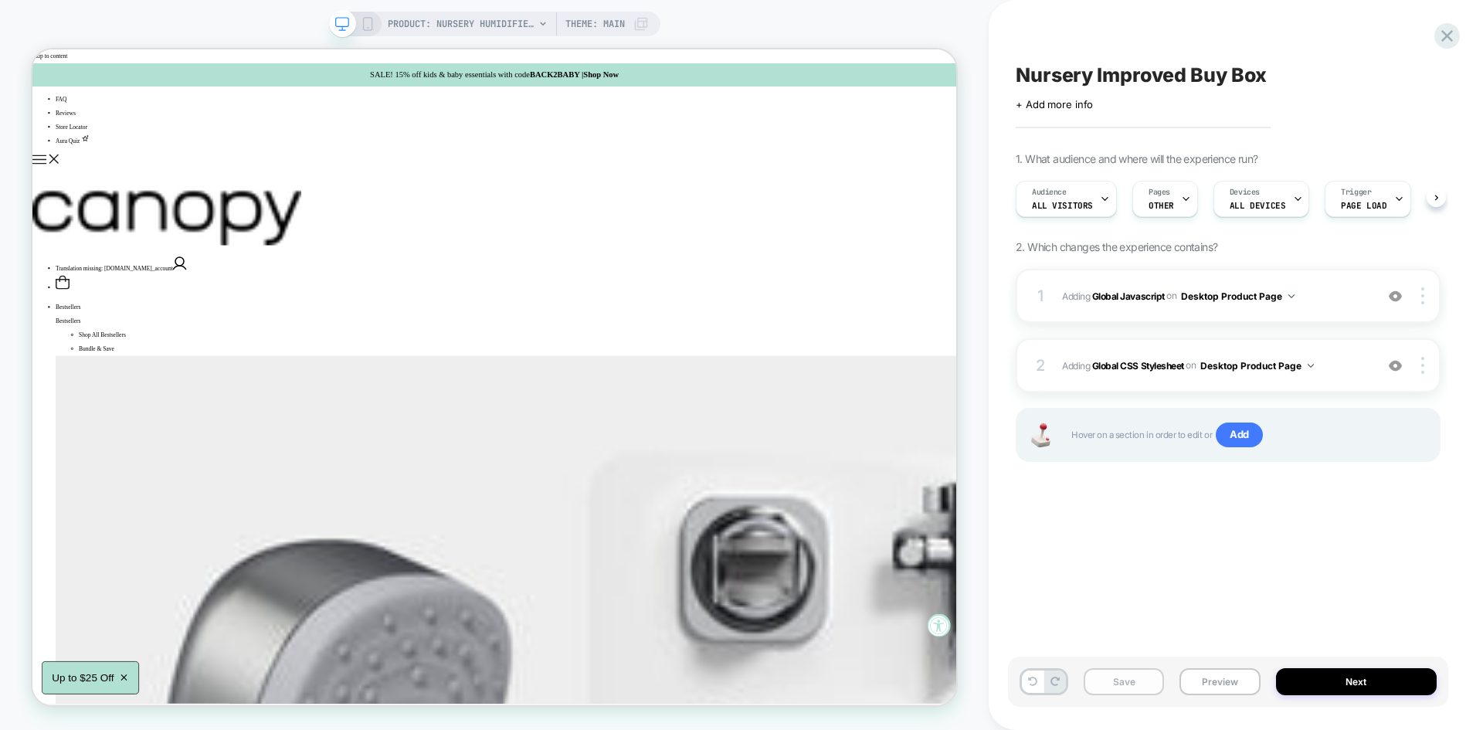
scroll to position [0, 1]
click at [1133, 706] on div "Save Preview Next" at bounding box center [1228, 682] width 440 height 50
click at [1133, 691] on button "Save" at bounding box center [1124, 681] width 80 height 27
click at [1226, 677] on button "Preview" at bounding box center [1219, 681] width 80 height 27
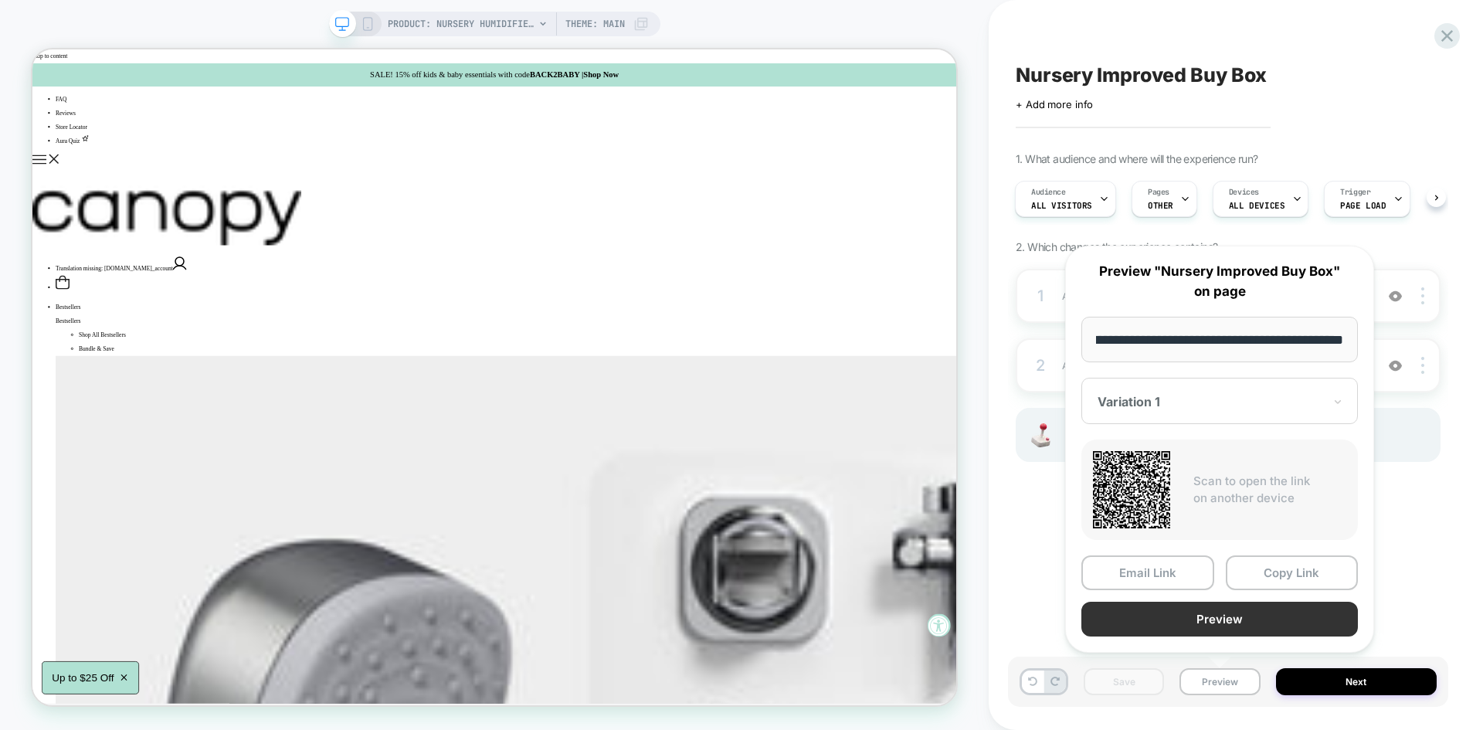
scroll to position [0, 0]
click at [1182, 610] on button "Preview" at bounding box center [1219, 619] width 277 height 35
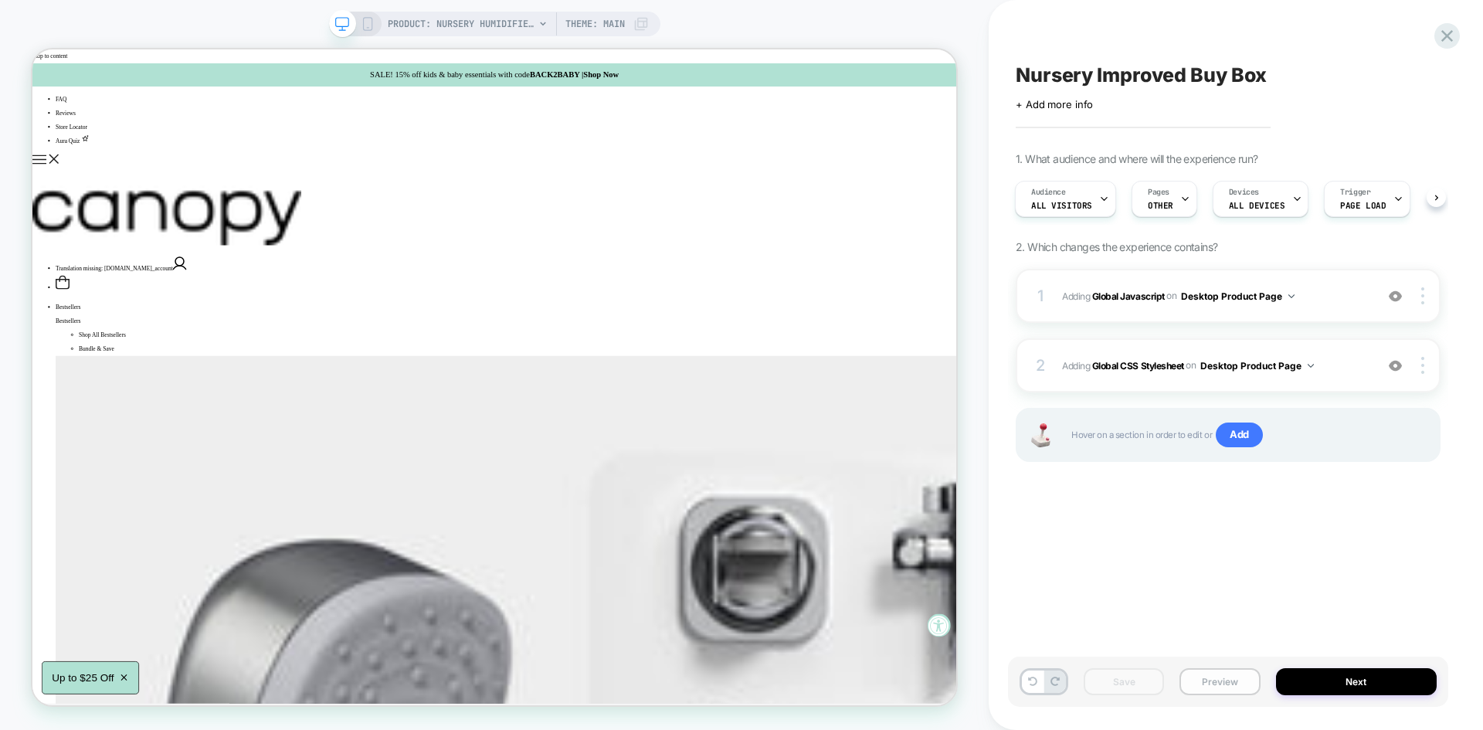
click at [1208, 677] on button "Preview" at bounding box center [1219, 681] width 80 height 27
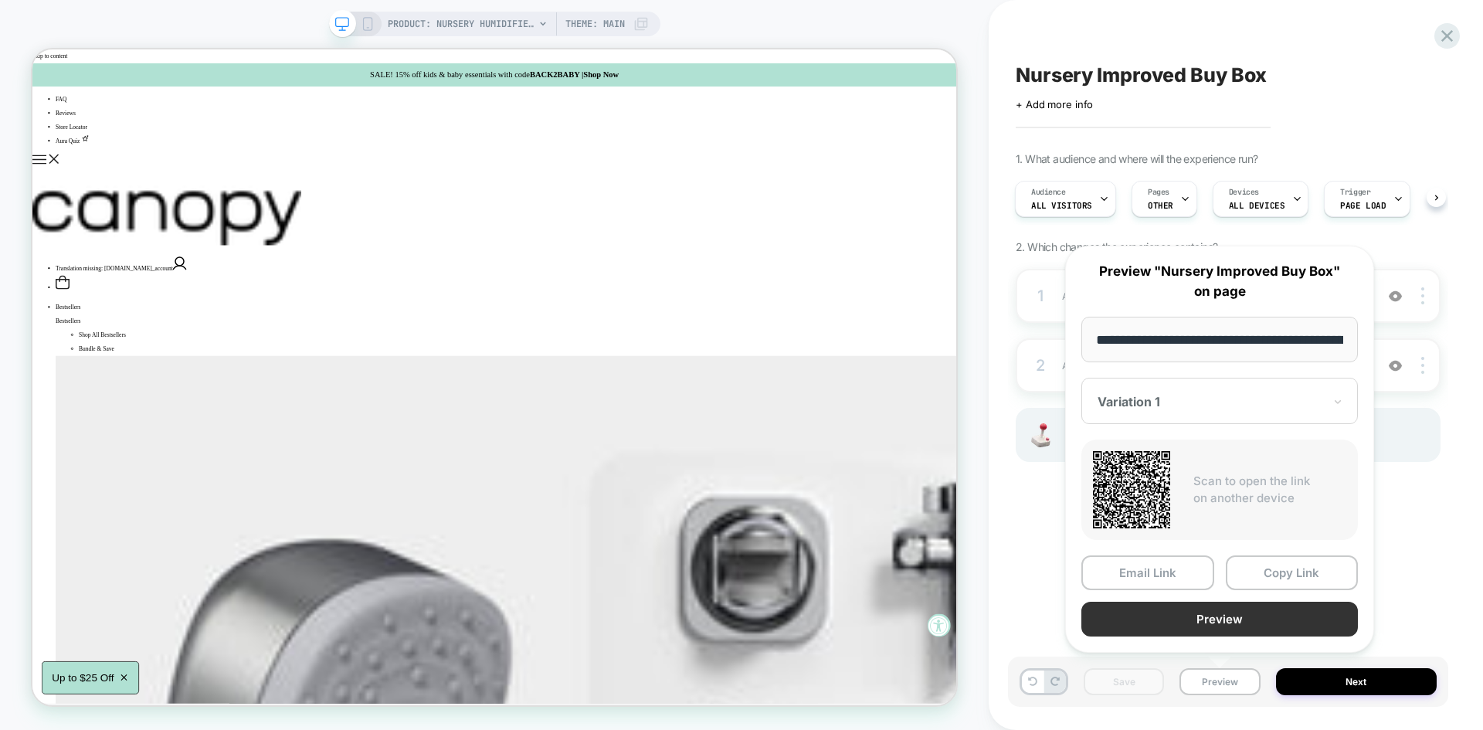
click at [1201, 619] on button "Preview" at bounding box center [1219, 619] width 277 height 35
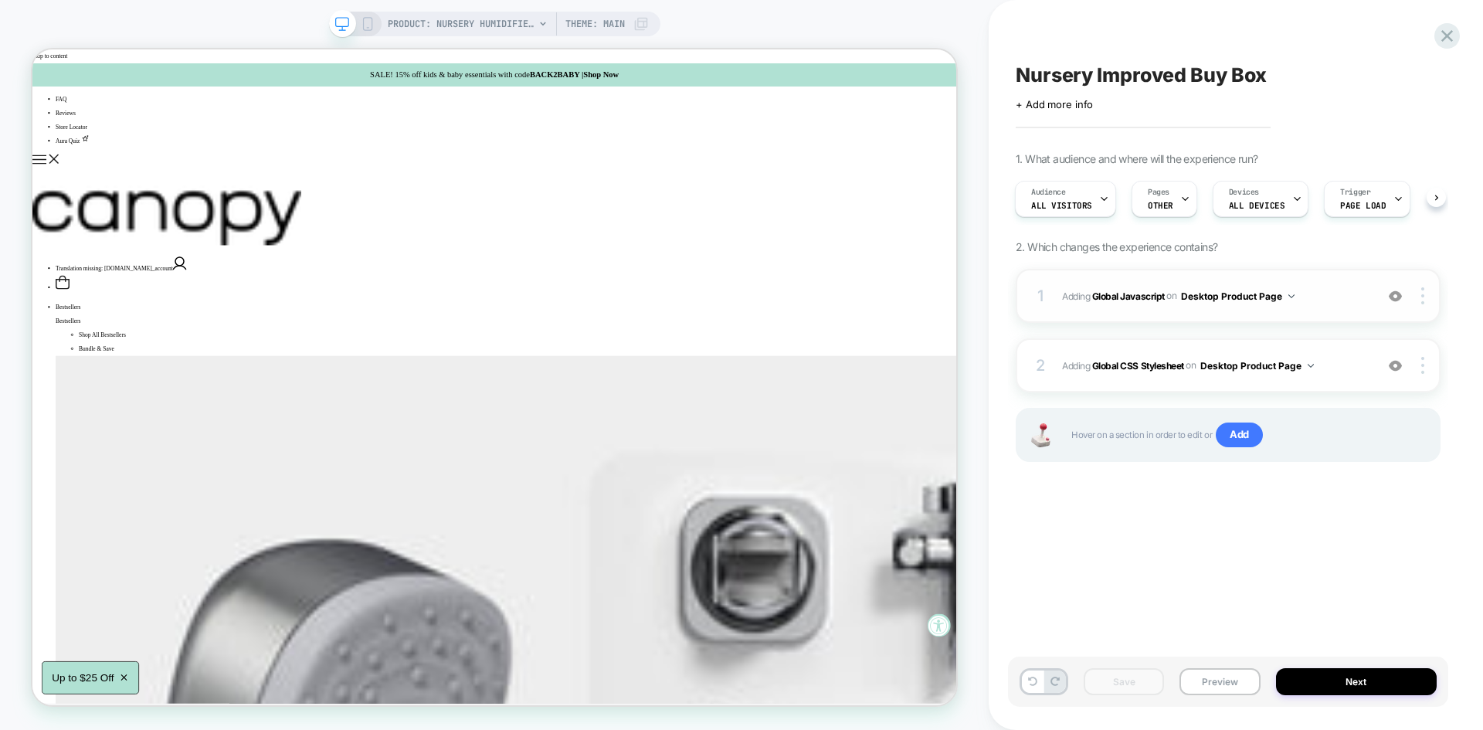
click at [1340, 293] on span "Adding Global Javascript on Desktop Product Page" at bounding box center [1214, 296] width 305 height 19
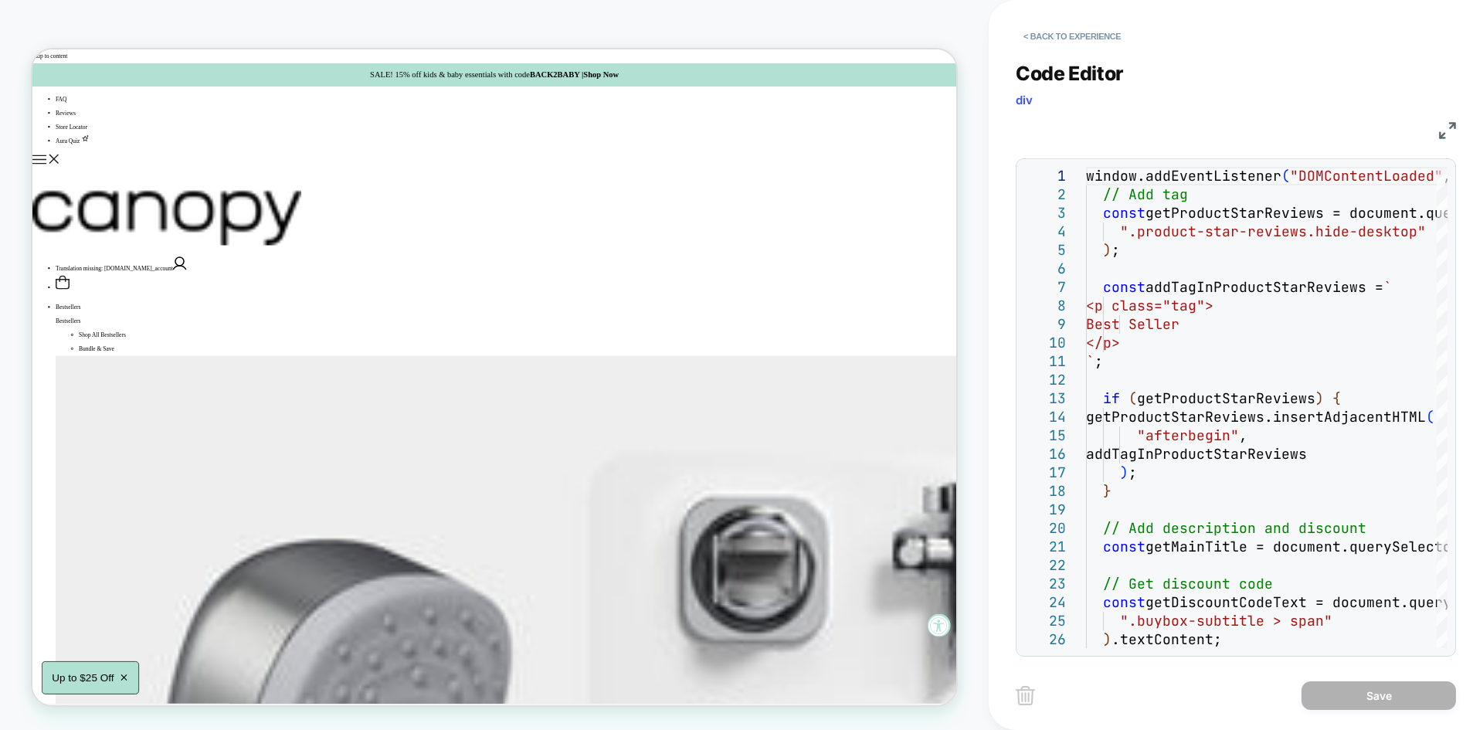
click at [1444, 126] on img at bounding box center [1447, 130] width 17 height 17
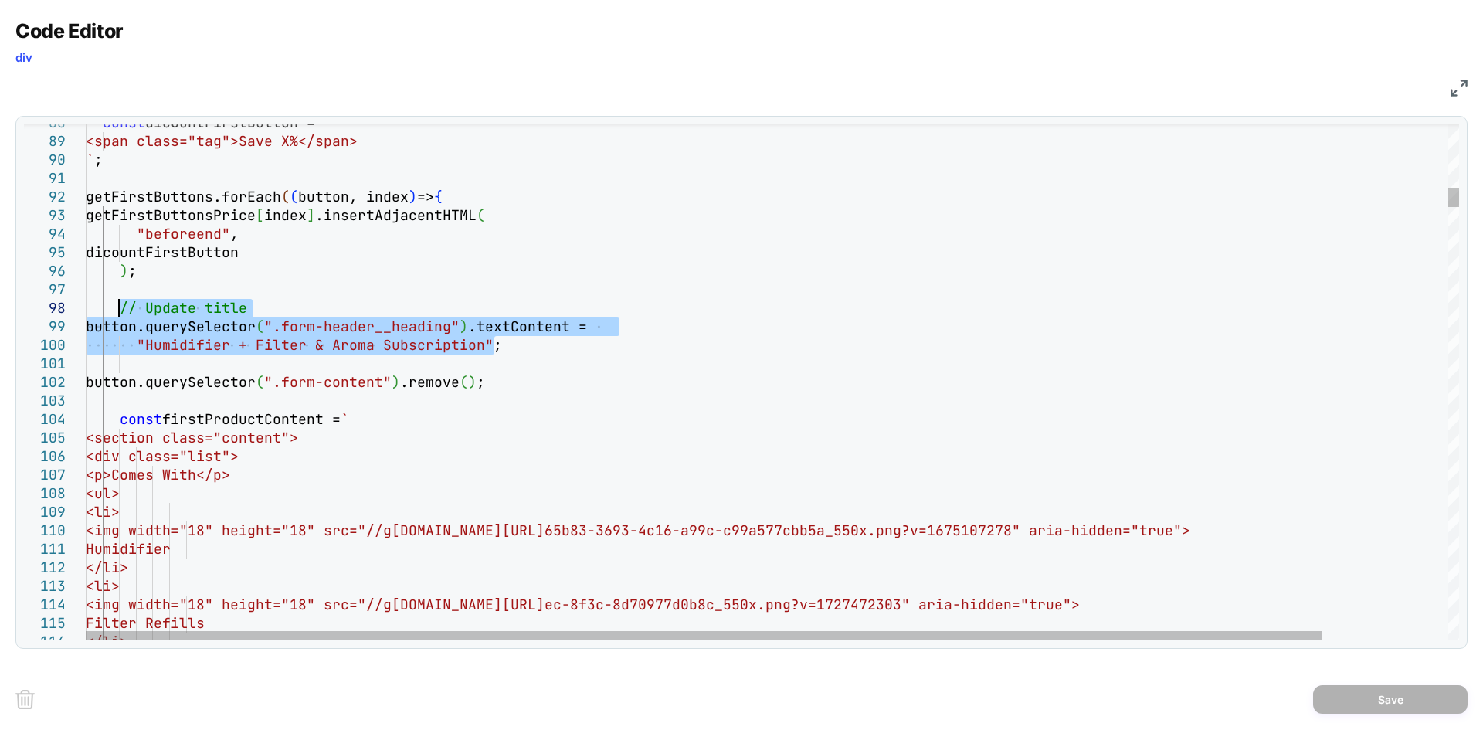
drag, startPoint x: 506, startPoint y: 346, endPoint x: 118, endPoint y: 311, distance: 389.3
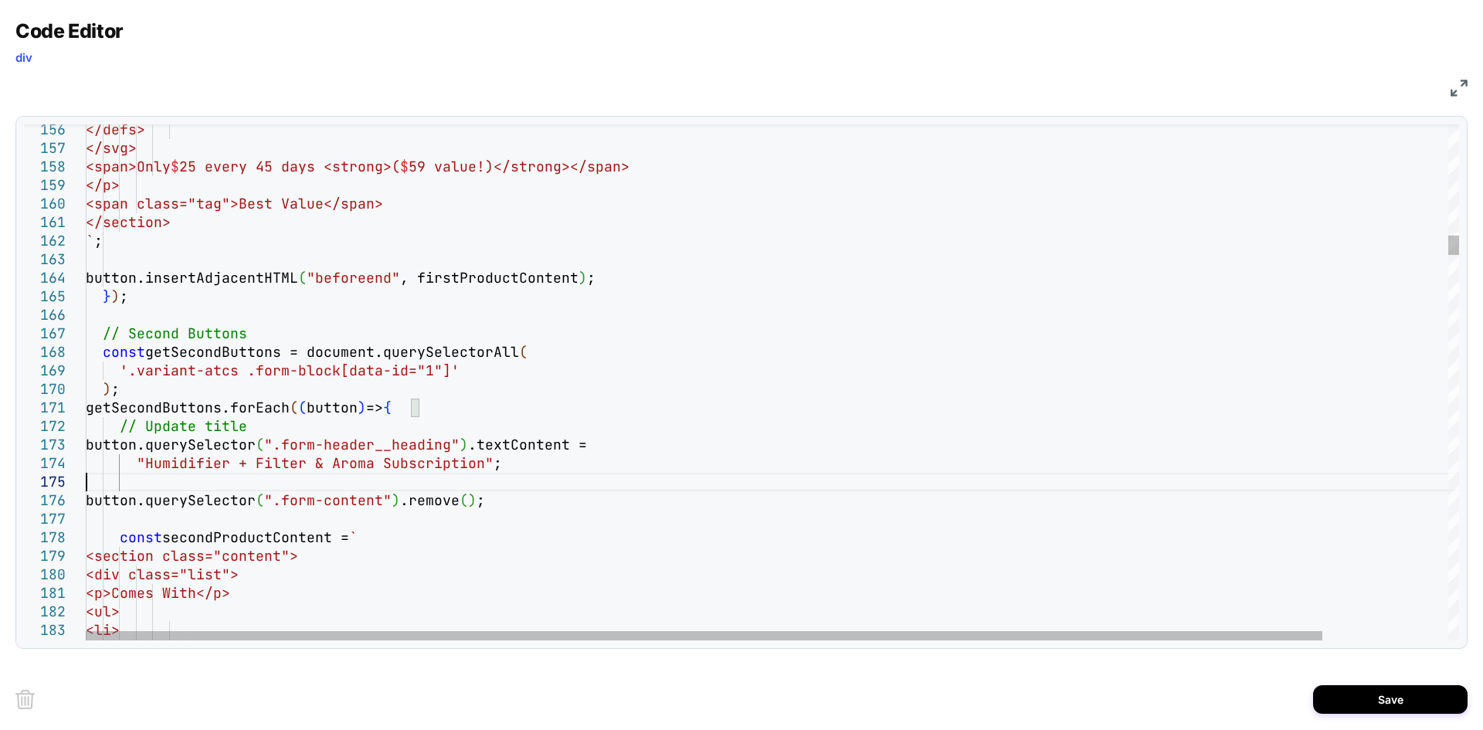
scroll to position [74, 49]
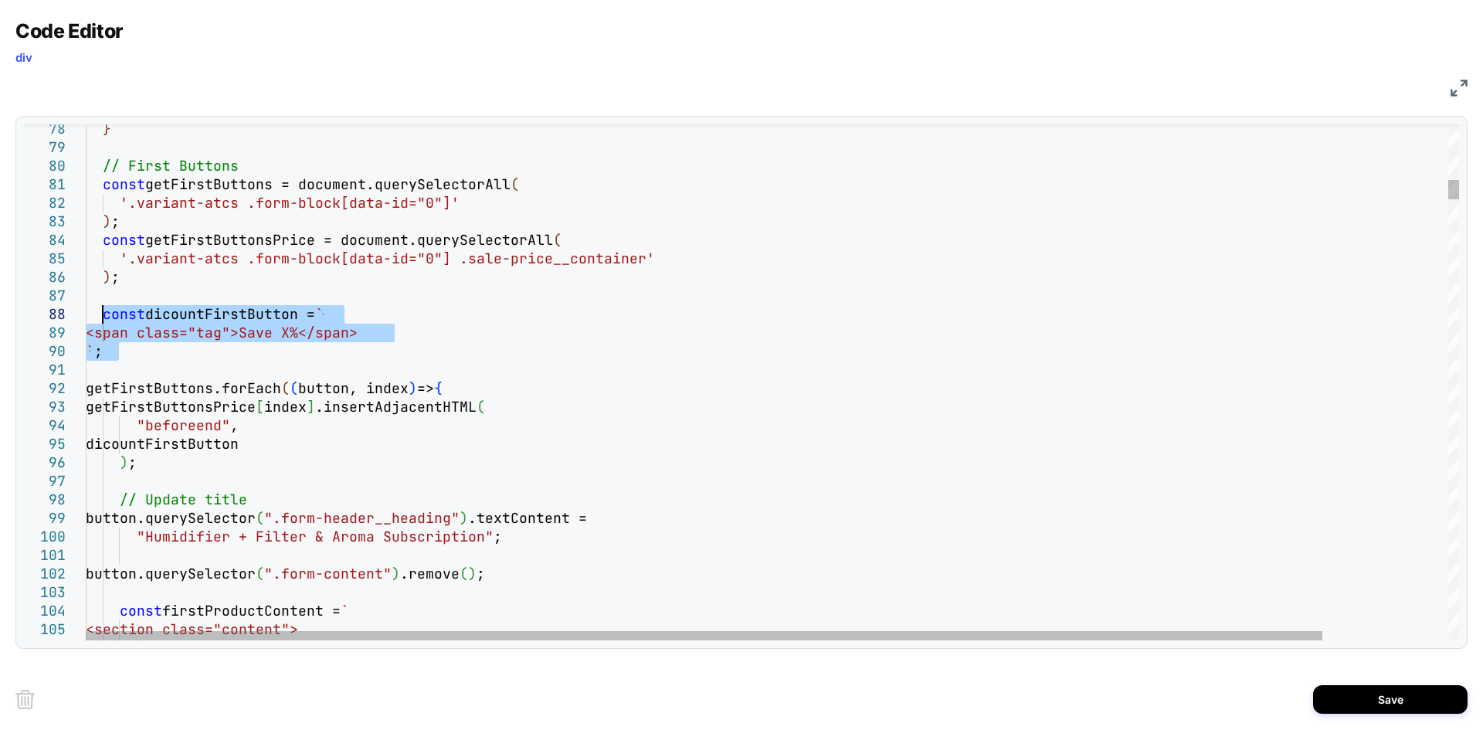
drag, startPoint x: 129, startPoint y: 355, endPoint x: 102, endPoint y: 312, distance: 51.0
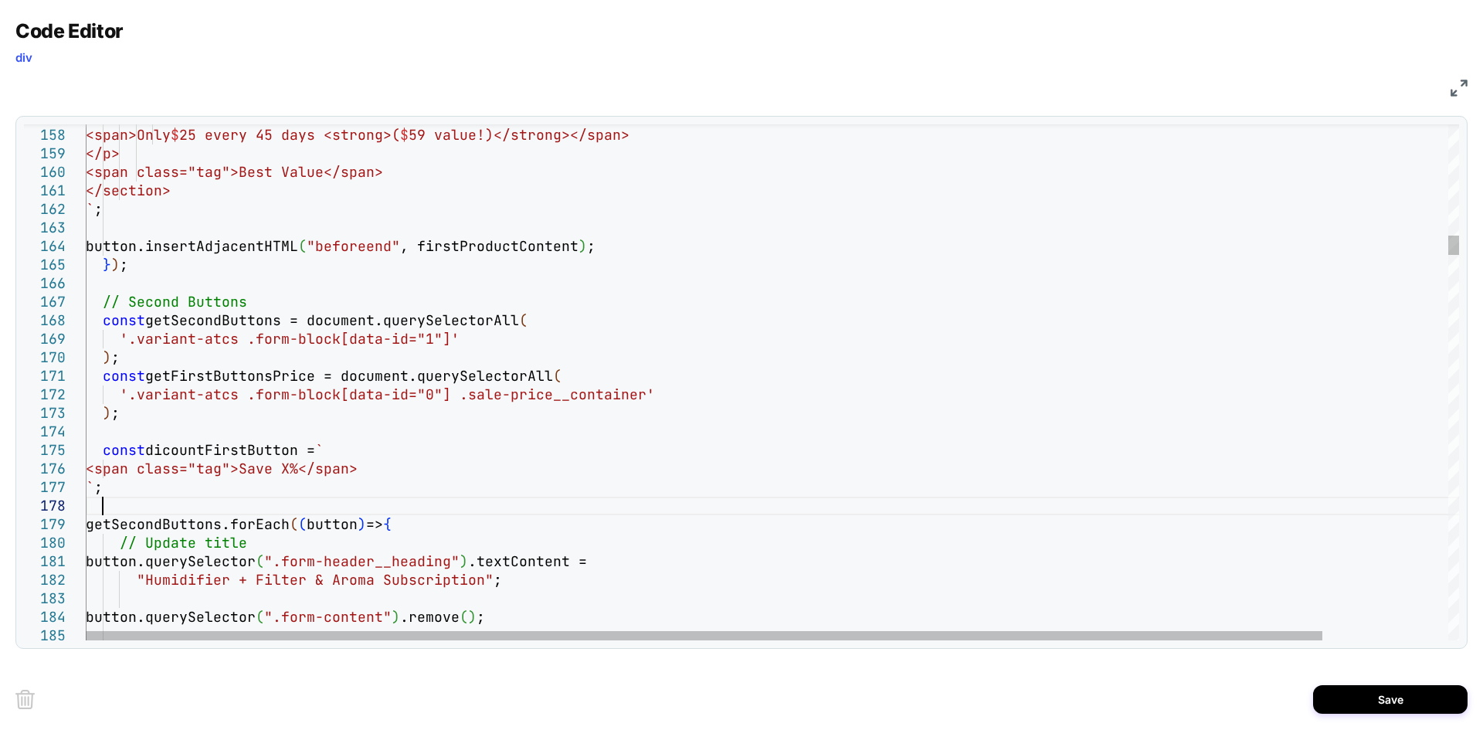
scroll to position [130, 15]
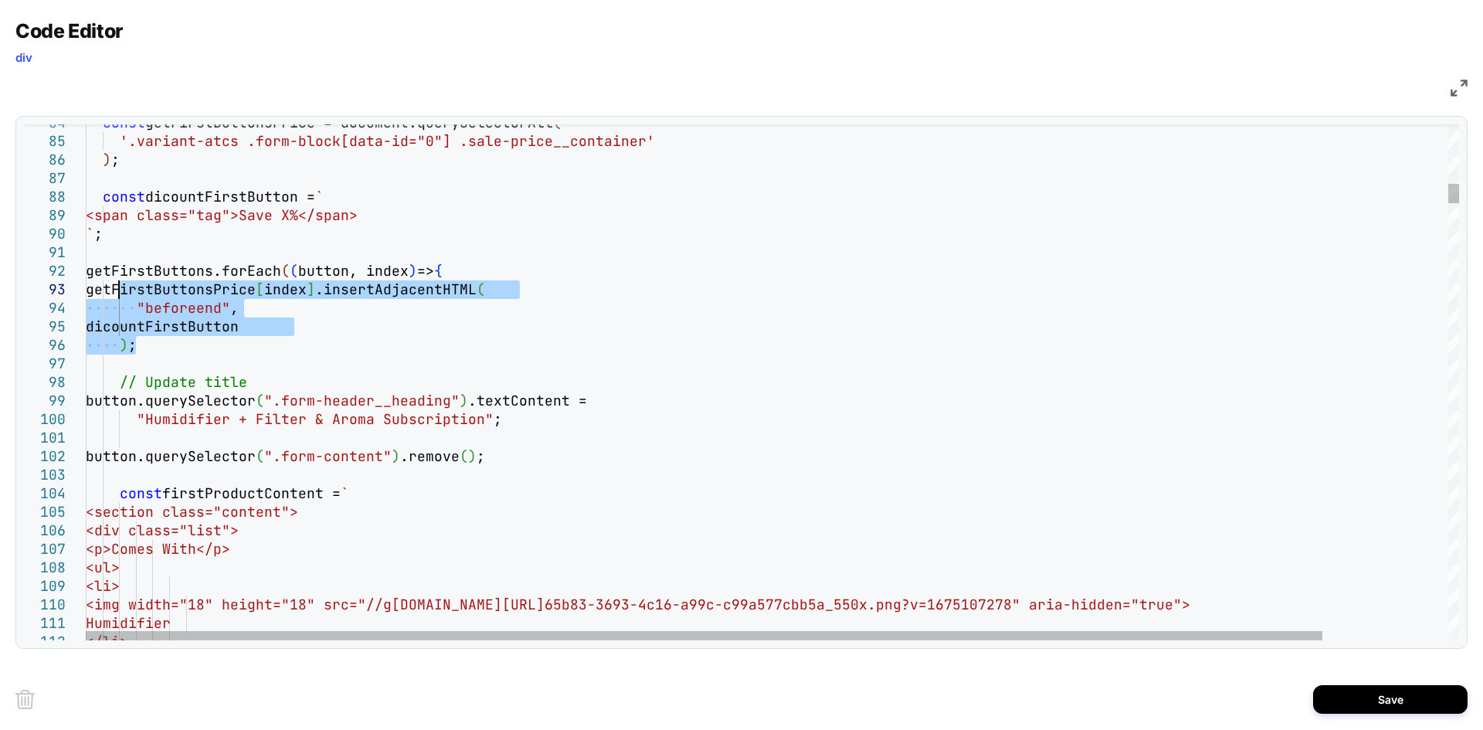
drag, startPoint x: 137, startPoint y: 348, endPoint x: 117, endPoint y: 290, distance: 60.3
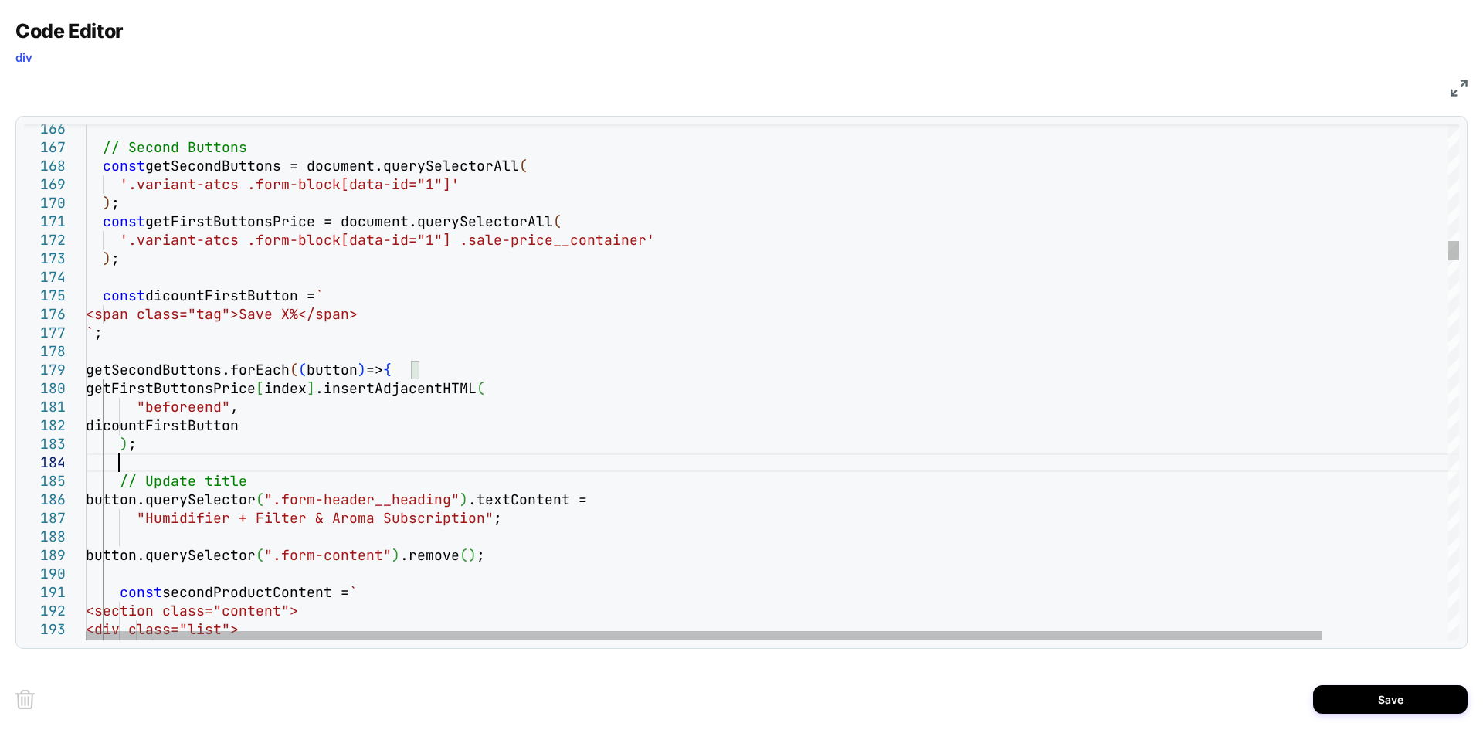
scroll to position [73, 32]
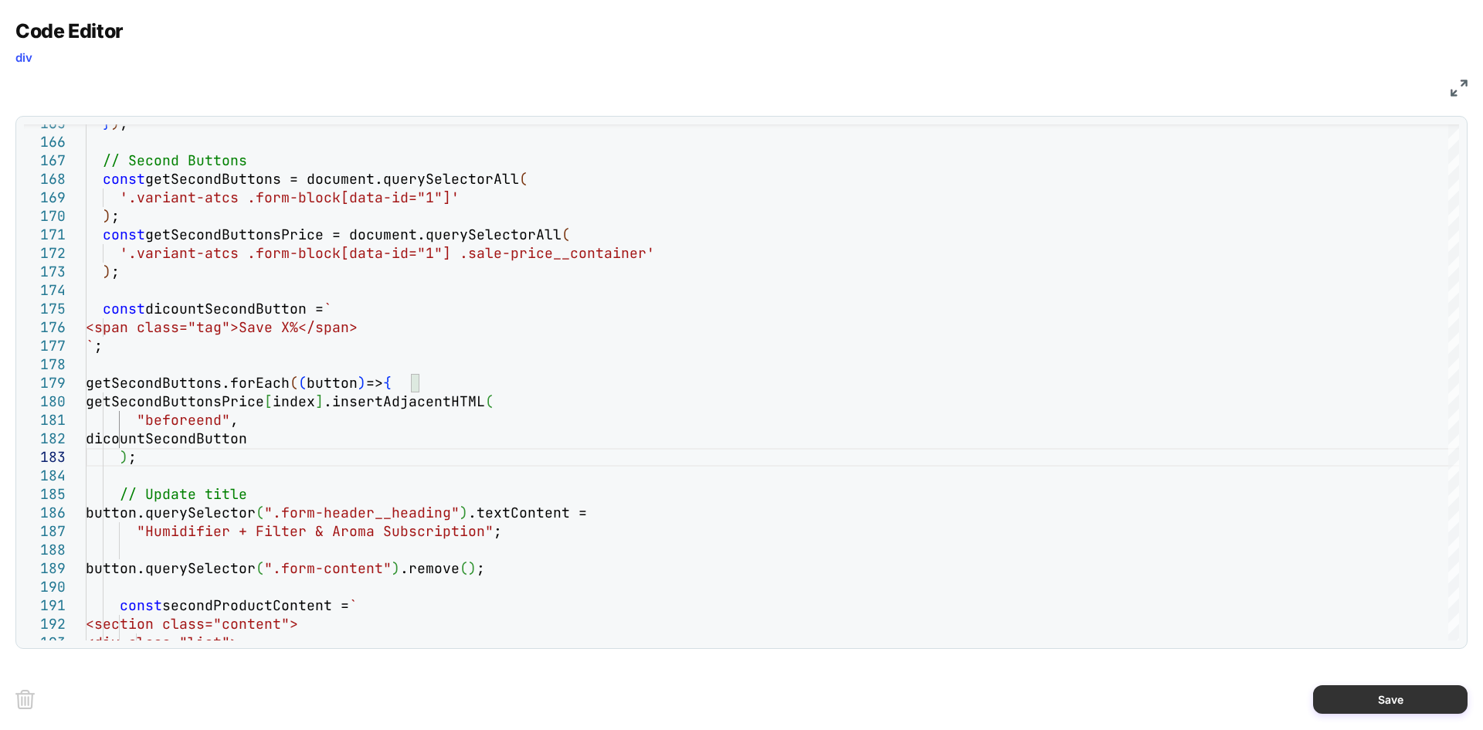
type textarea "**********"
click at [1376, 688] on button "Save" at bounding box center [1390, 699] width 154 height 29
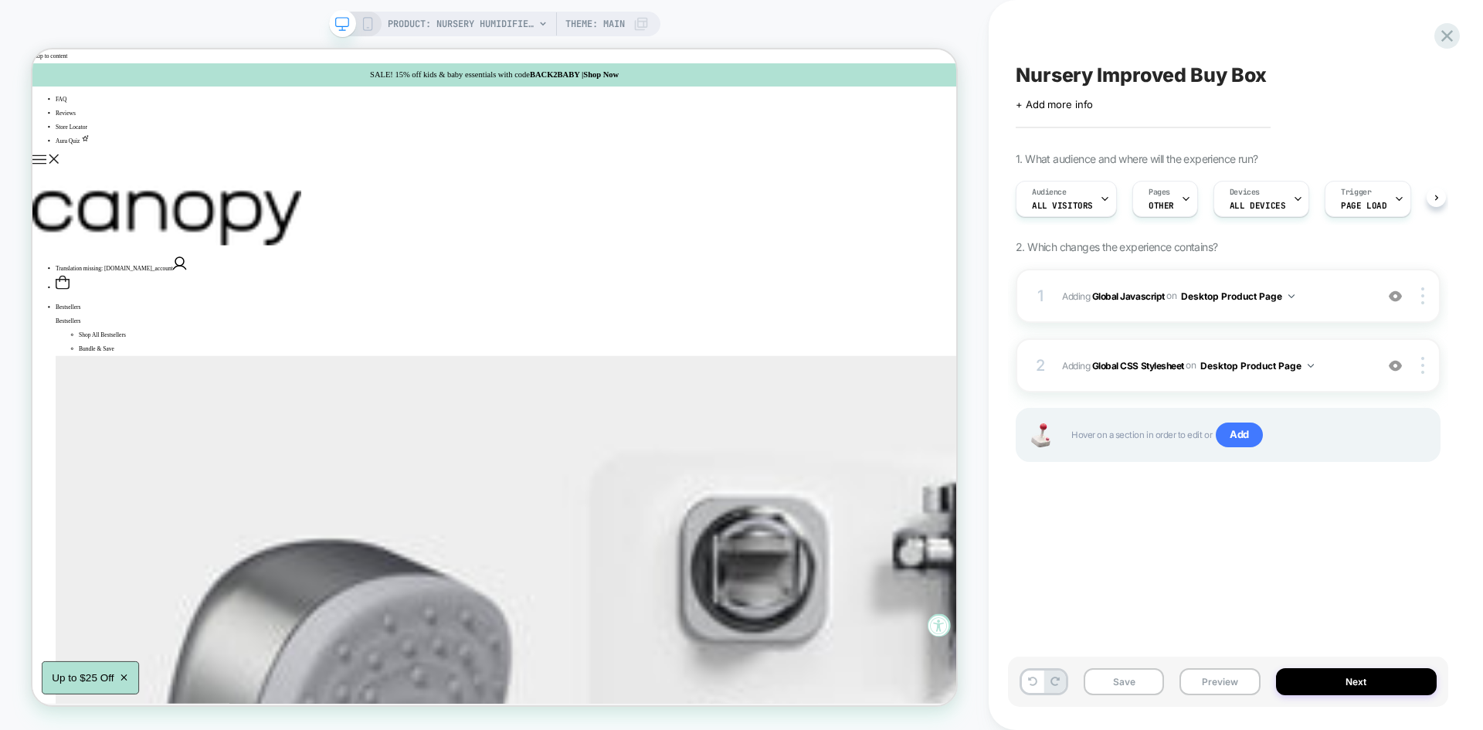
scroll to position [0, 1]
click at [1318, 313] on div "1 Adding Global Javascript on Desktop Product Page Add Before Add After Copy to…" at bounding box center [1228, 296] width 425 height 54
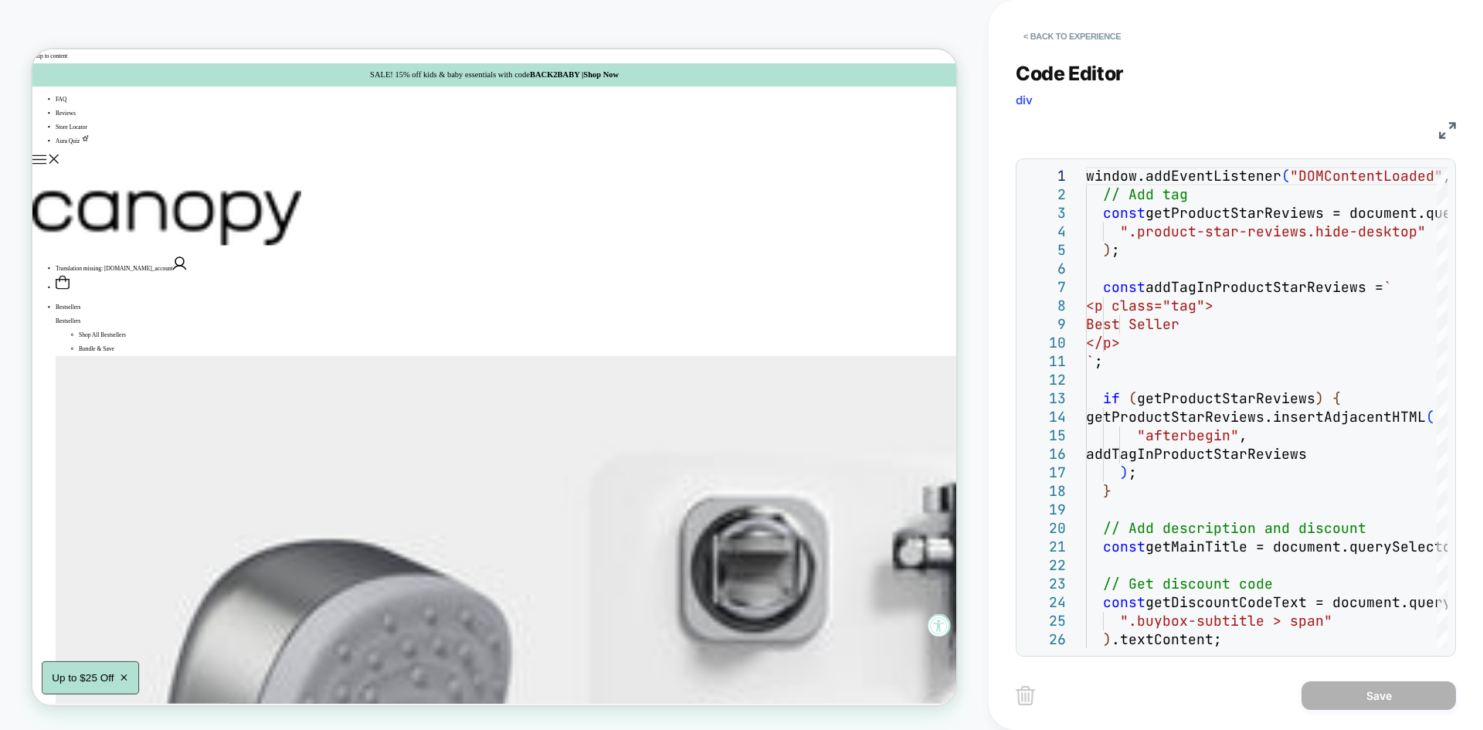
click at [1450, 127] on img at bounding box center [1447, 130] width 17 height 17
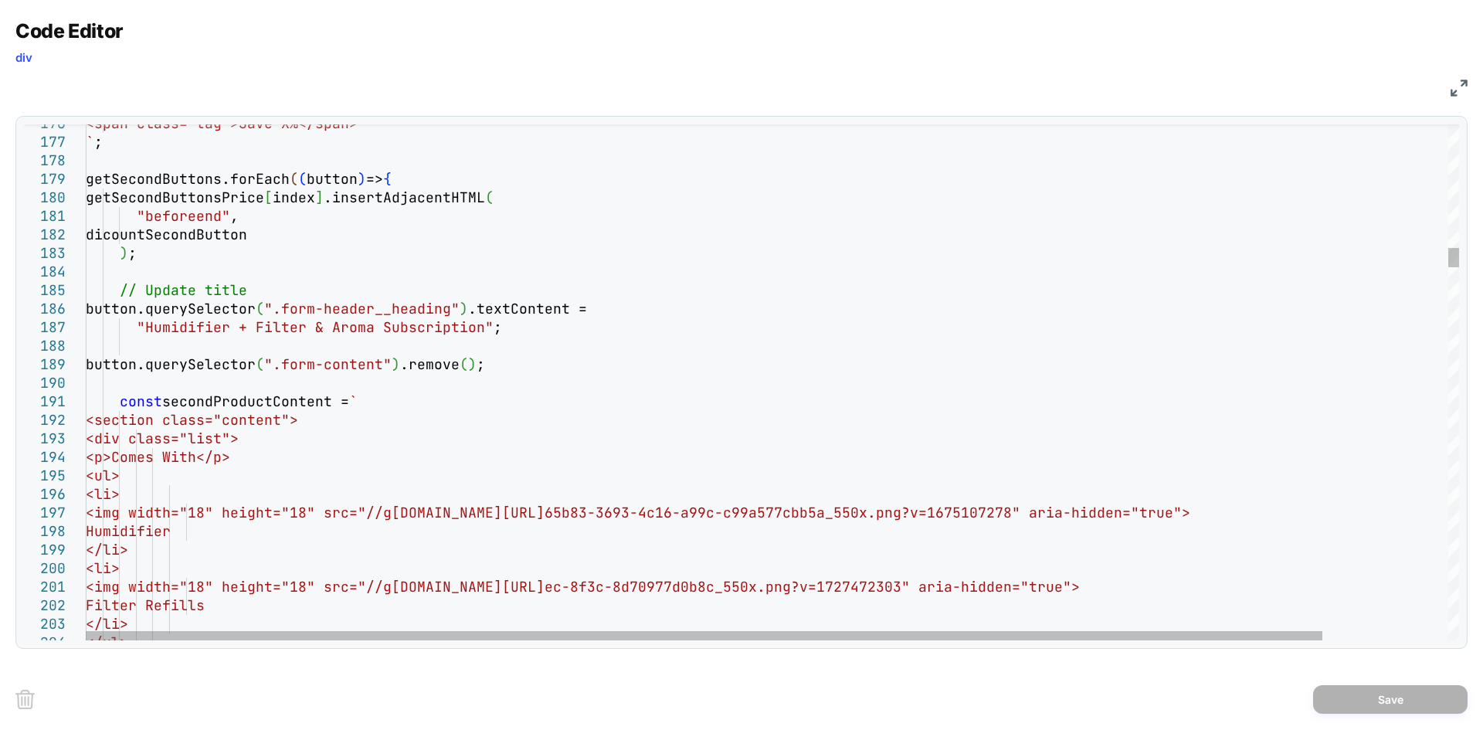
scroll to position [0, 0]
drag, startPoint x: 147, startPoint y: 331, endPoint x: 473, endPoint y: 327, distance: 326.7
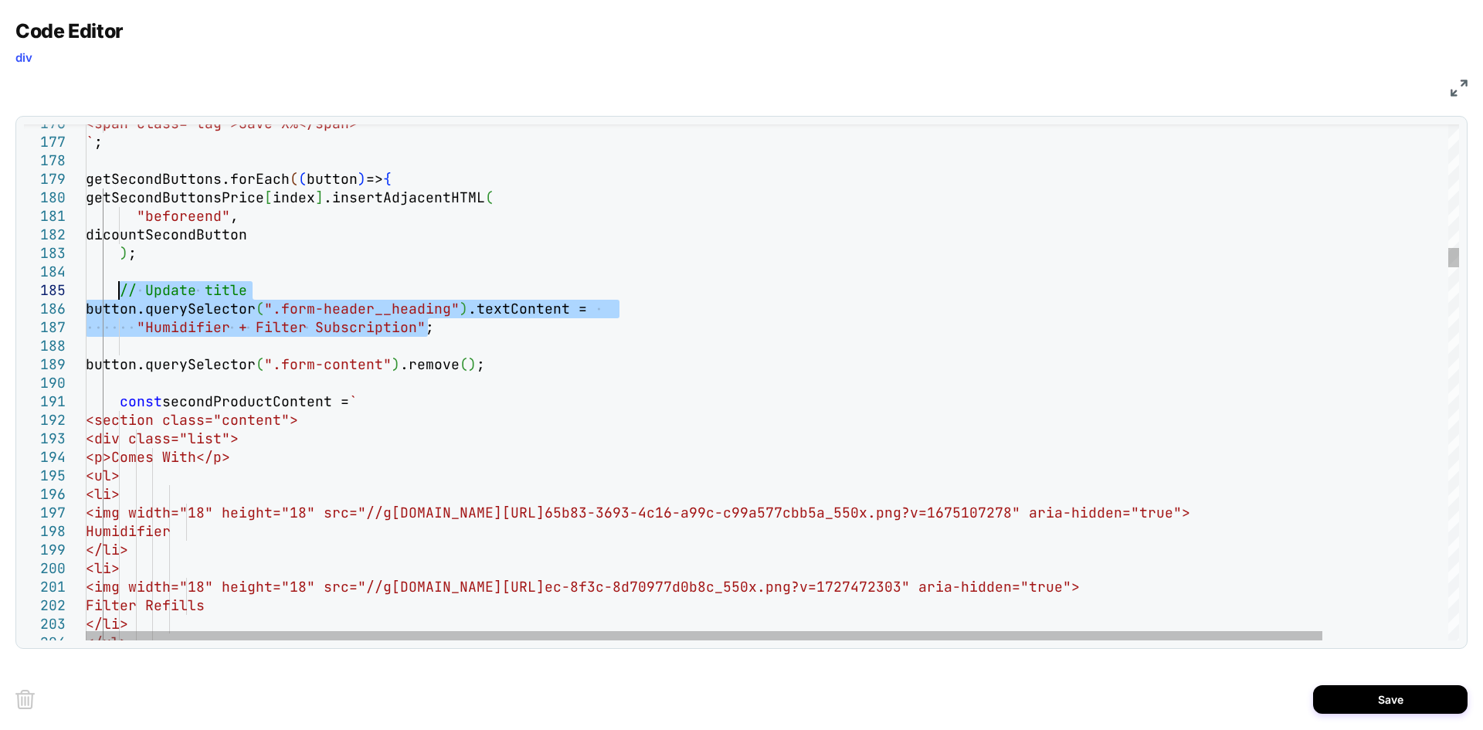
drag, startPoint x: 436, startPoint y: 324, endPoint x: 122, endPoint y: 291, distance: 315.3
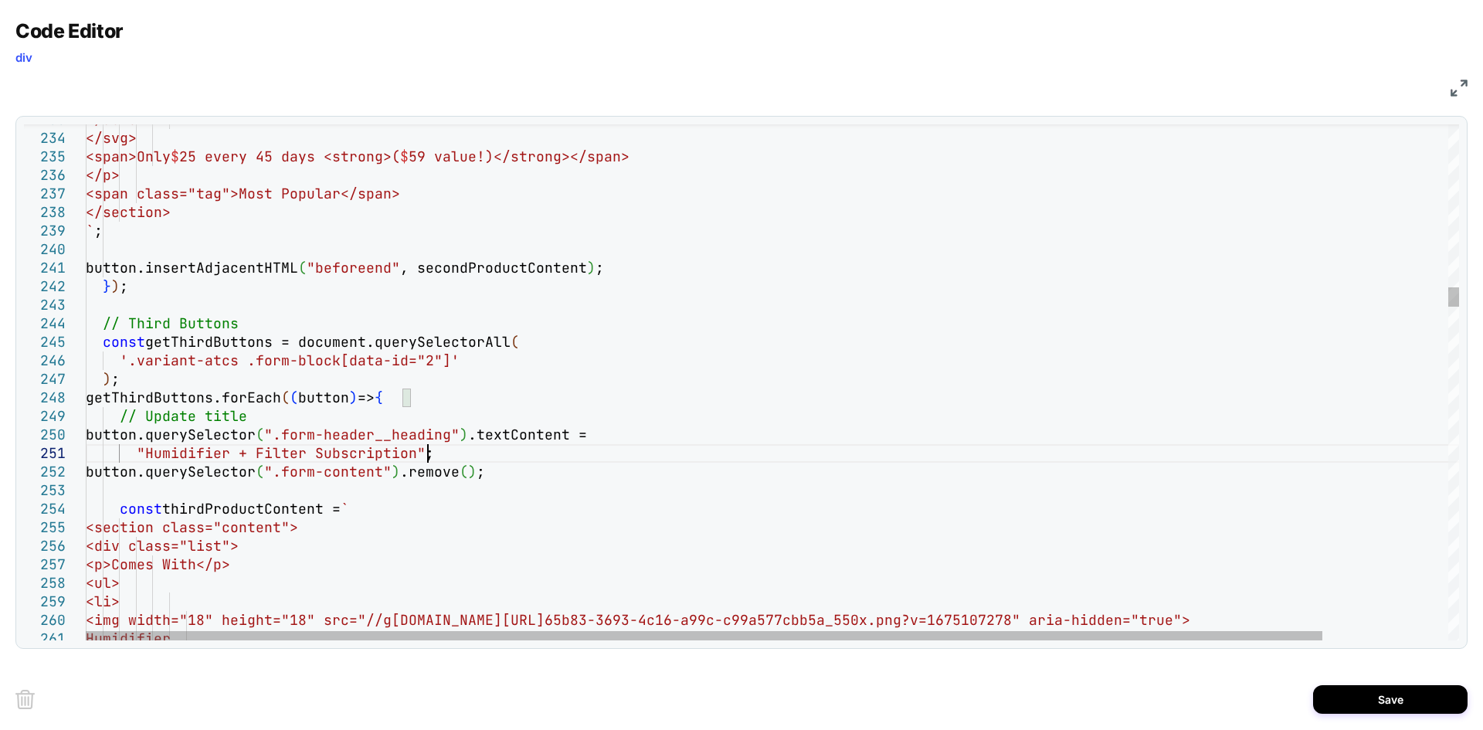
scroll to position [36, 49]
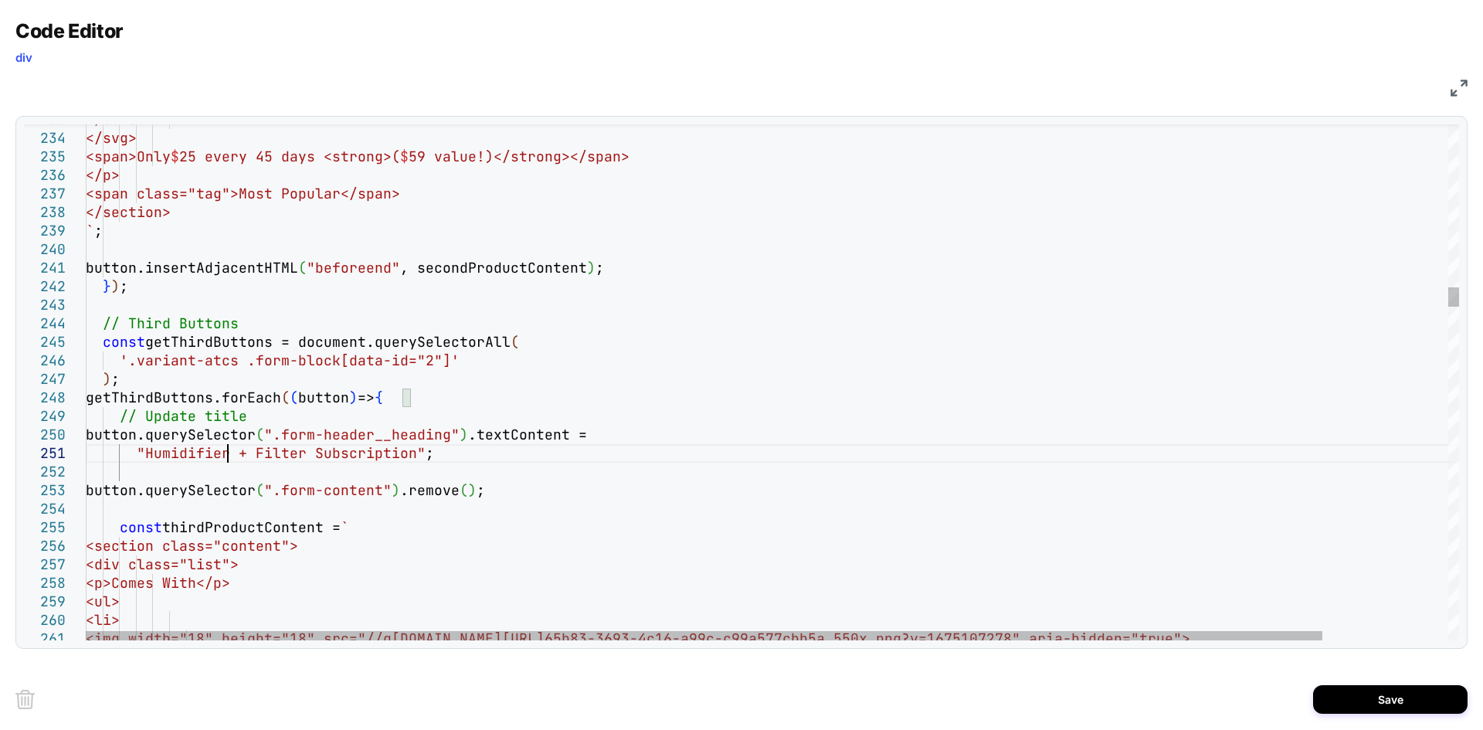
type textarea "**********"
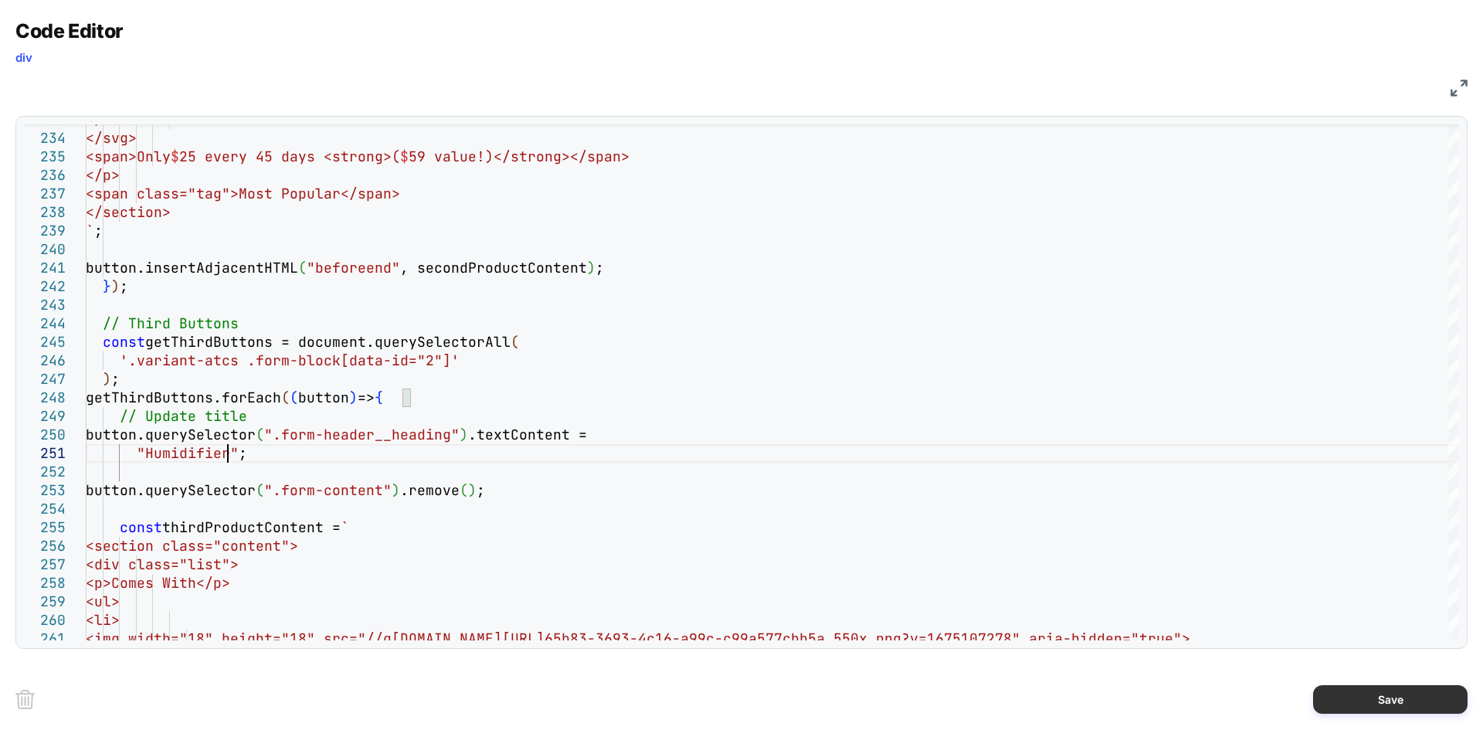
click at [1346, 690] on button "Save" at bounding box center [1390, 699] width 154 height 29
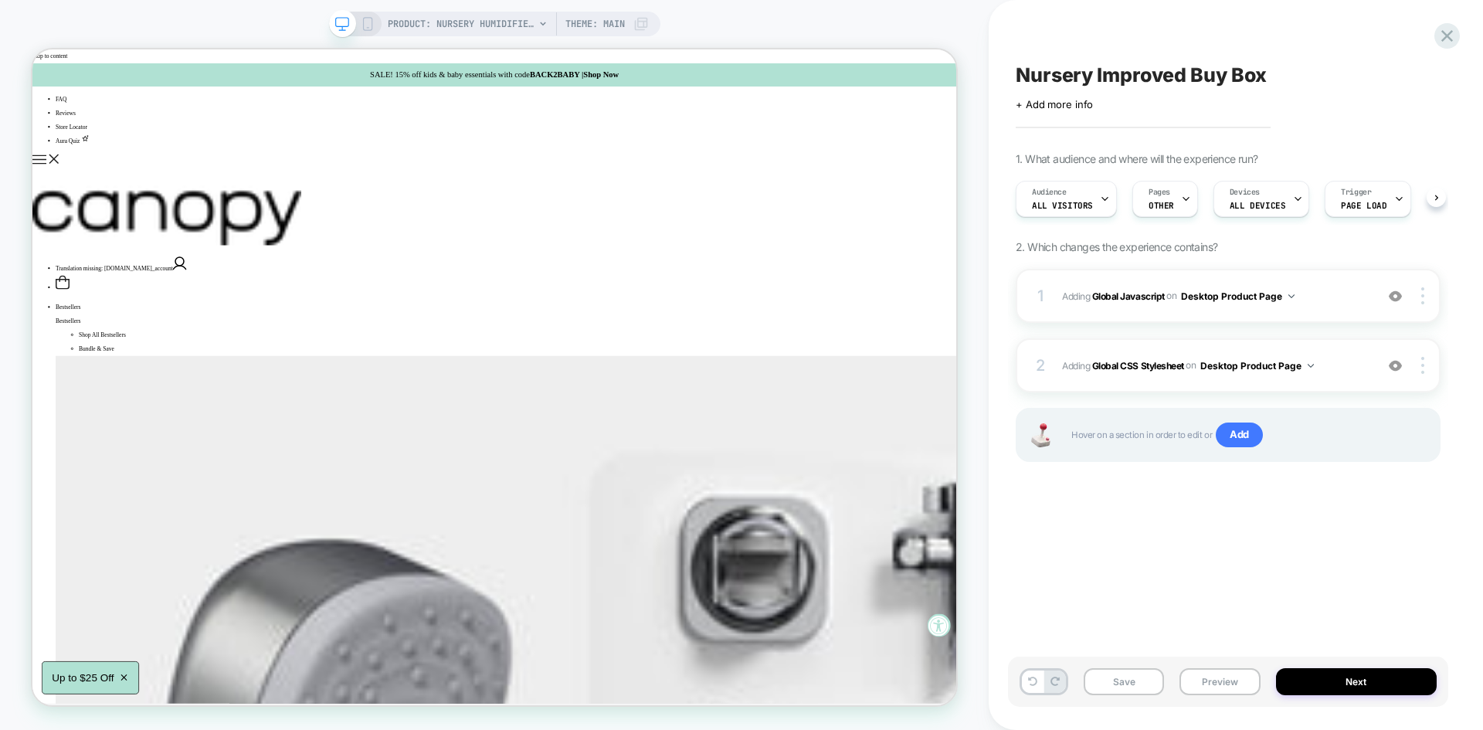
scroll to position [0, 1]
click at [1122, 683] on button "Save" at bounding box center [1124, 681] width 80 height 27
click at [1206, 681] on button "Preview" at bounding box center [1219, 681] width 80 height 27
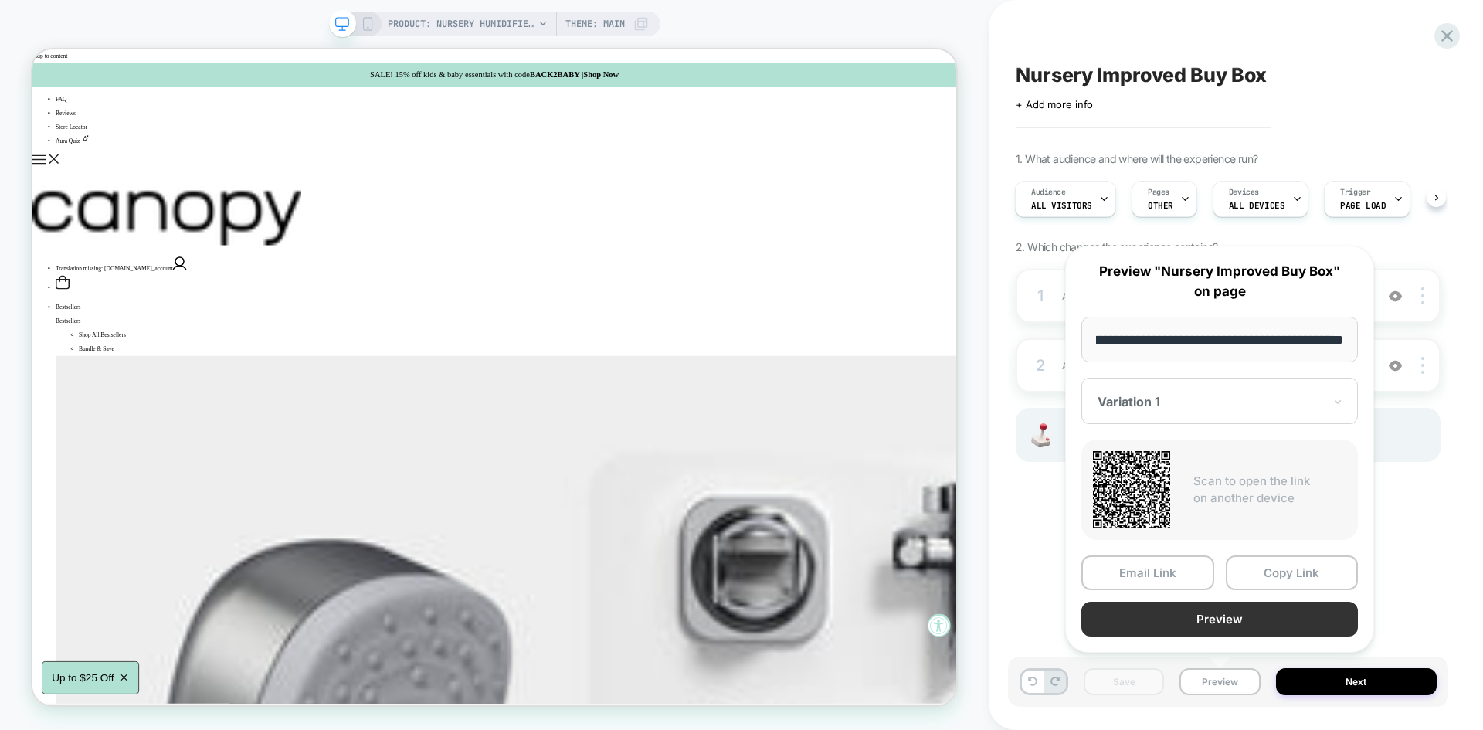
scroll to position [0, 0]
click at [1198, 625] on button "Preview" at bounding box center [1219, 619] width 277 height 35
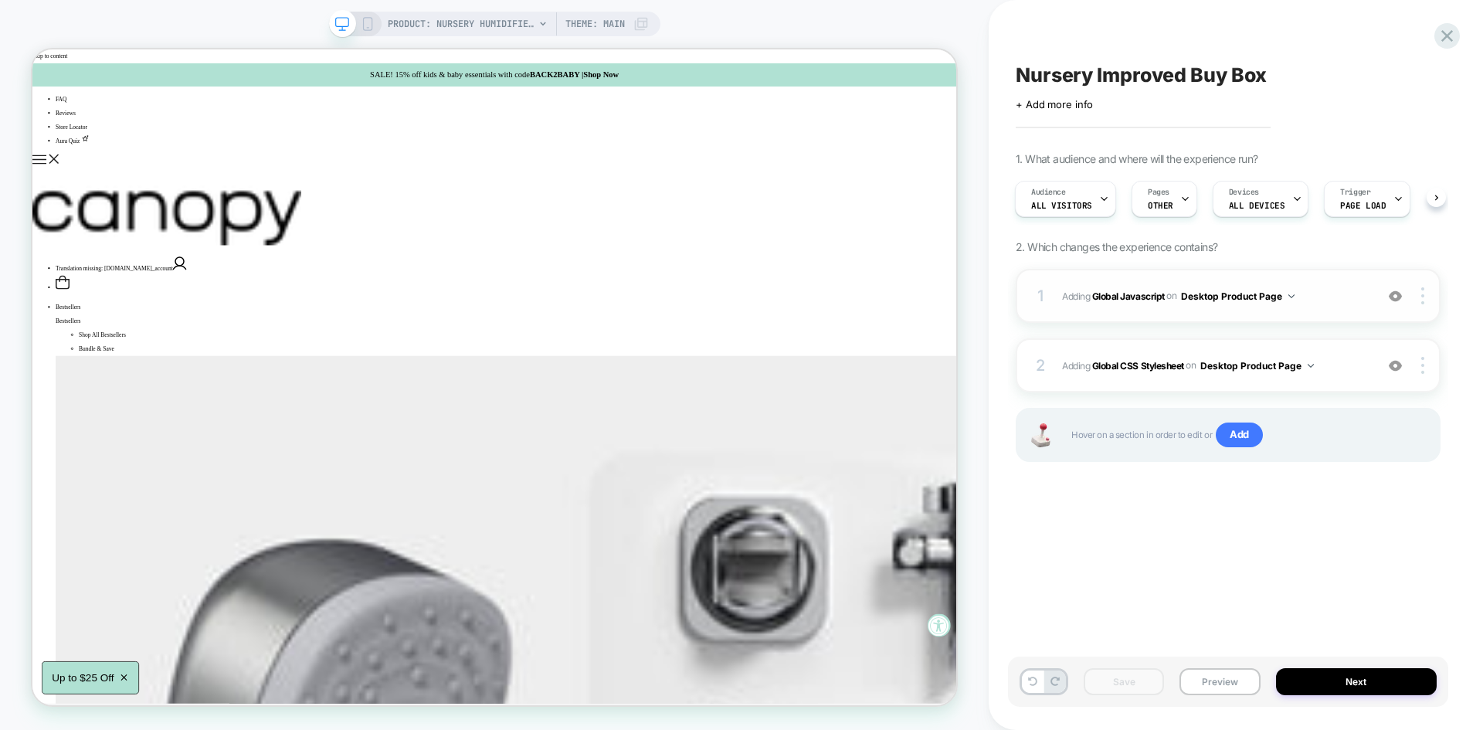
click at [1314, 297] on span "Adding Global Javascript on Desktop Product Page" at bounding box center [1214, 296] width 305 height 19
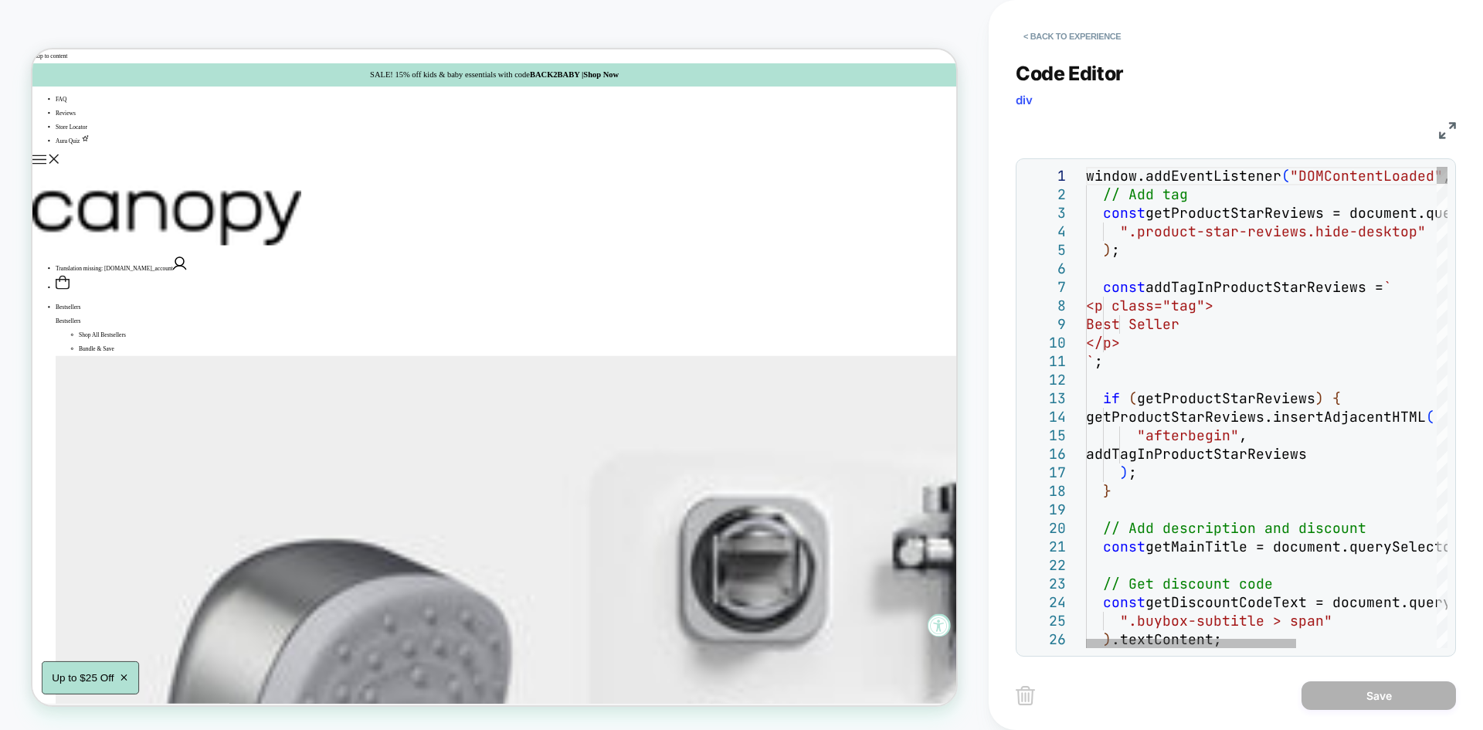
click at [1438, 129] on div "JS" at bounding box center [1236, 128] width 440 height 26
click at [1444, 127] on img at bounding box center [1447, 130] width 17 height 17
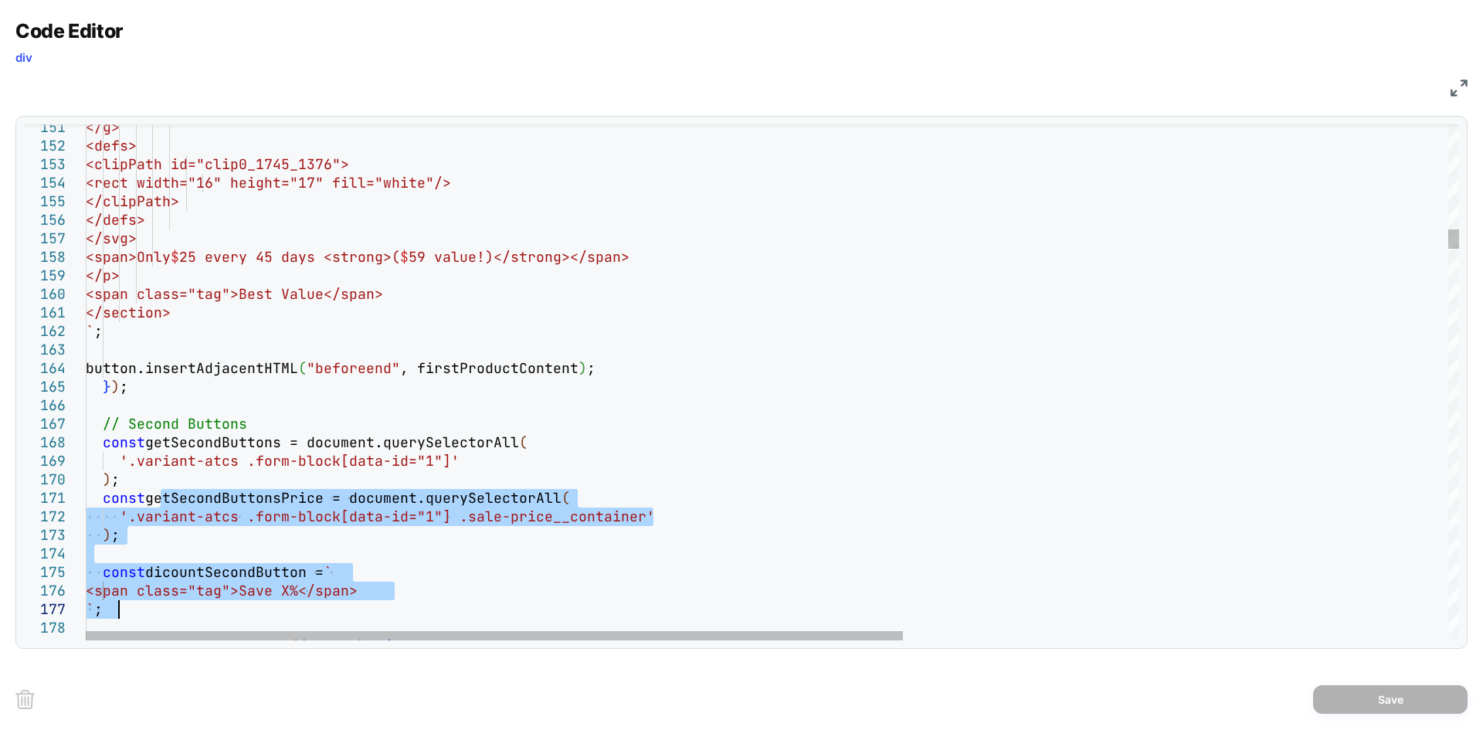
drag, startPoint x: 163, startPoint y: 500, endPoint x: 151, endPoint y: 609, distance: 110.3
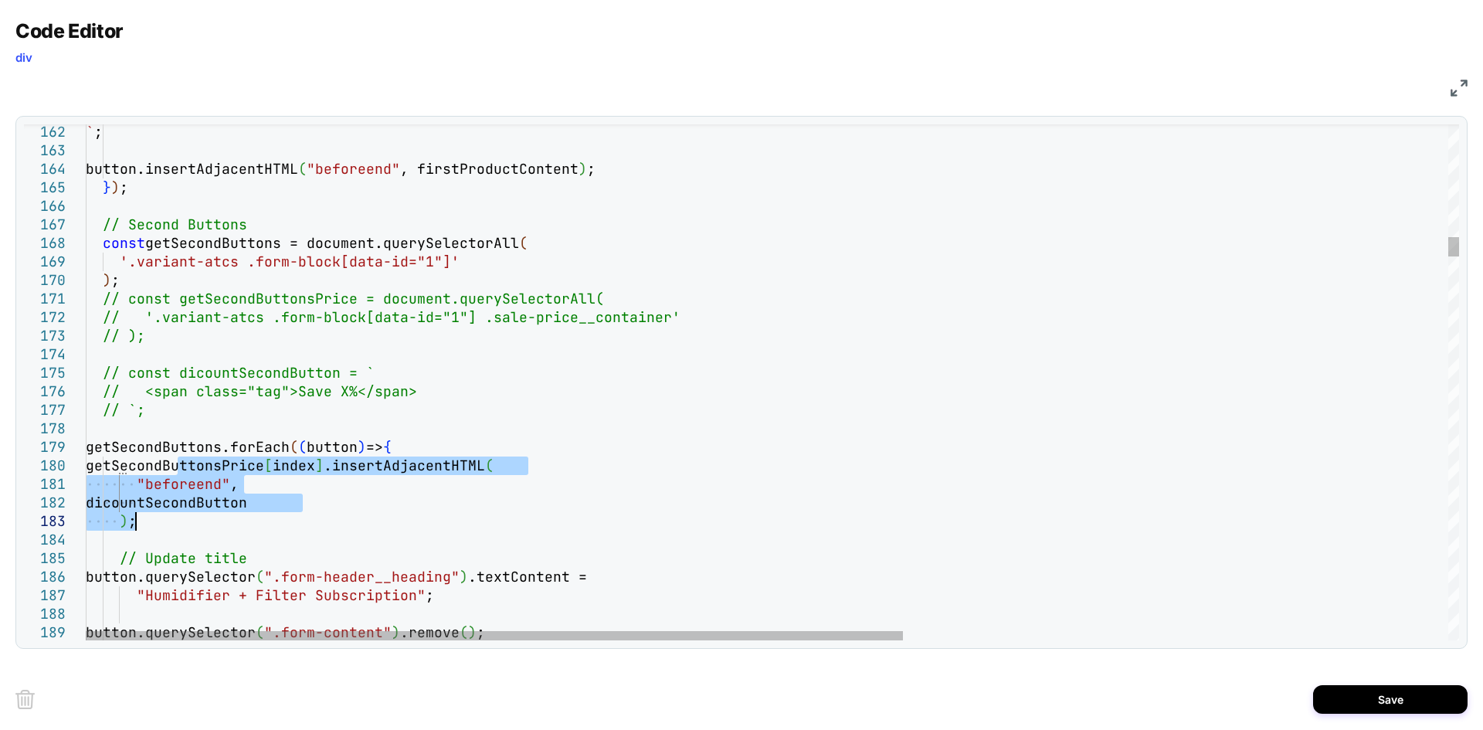
drag, startPoint x: 177, startPoint y: 462, endPoint x: 154, endPoint y: 515, distance: 58.1
type textarea "**********"
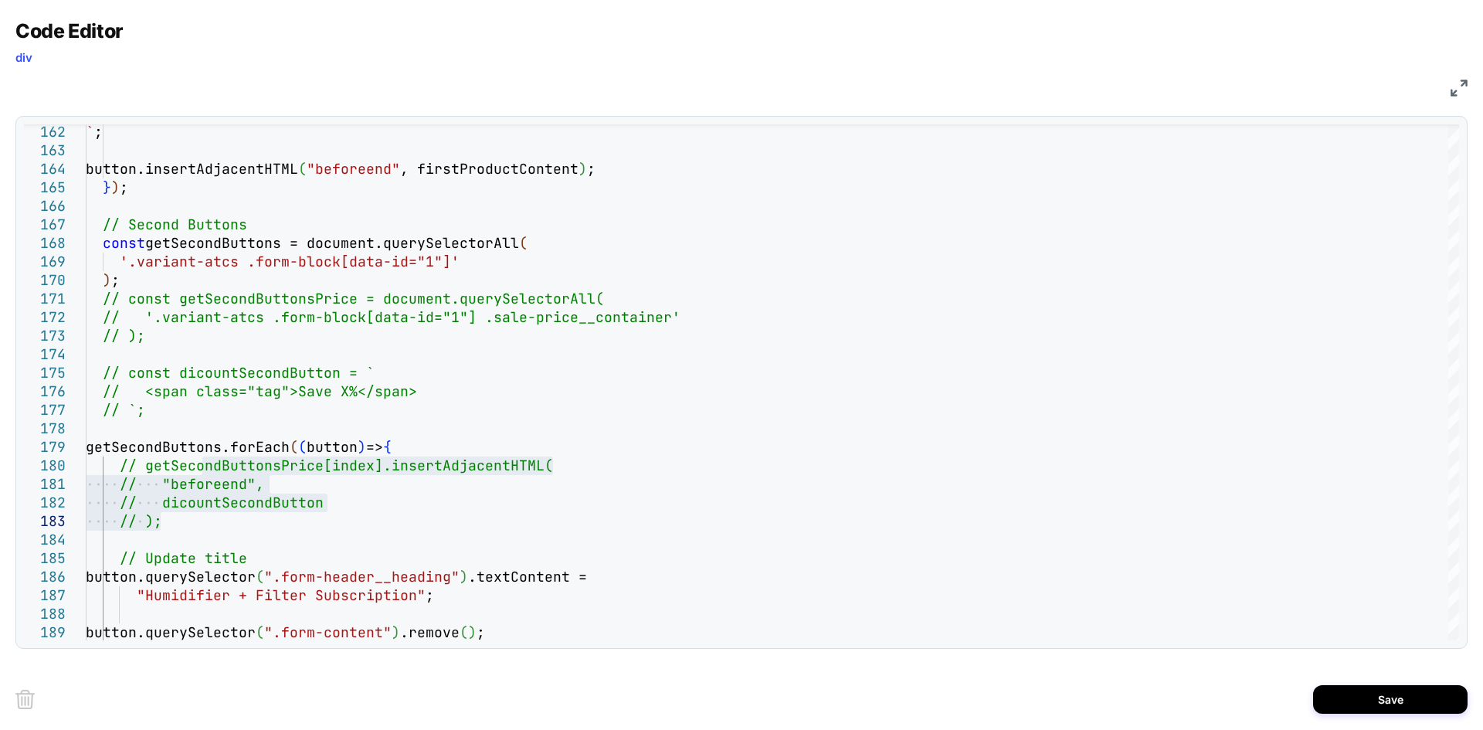
click at [1352, 683] on div "Save" at bounding box center [741, 699] width 1452 height 62
click at [1368, 693] on button "Save" at bounding box center [1390, 699] width 154 height 29
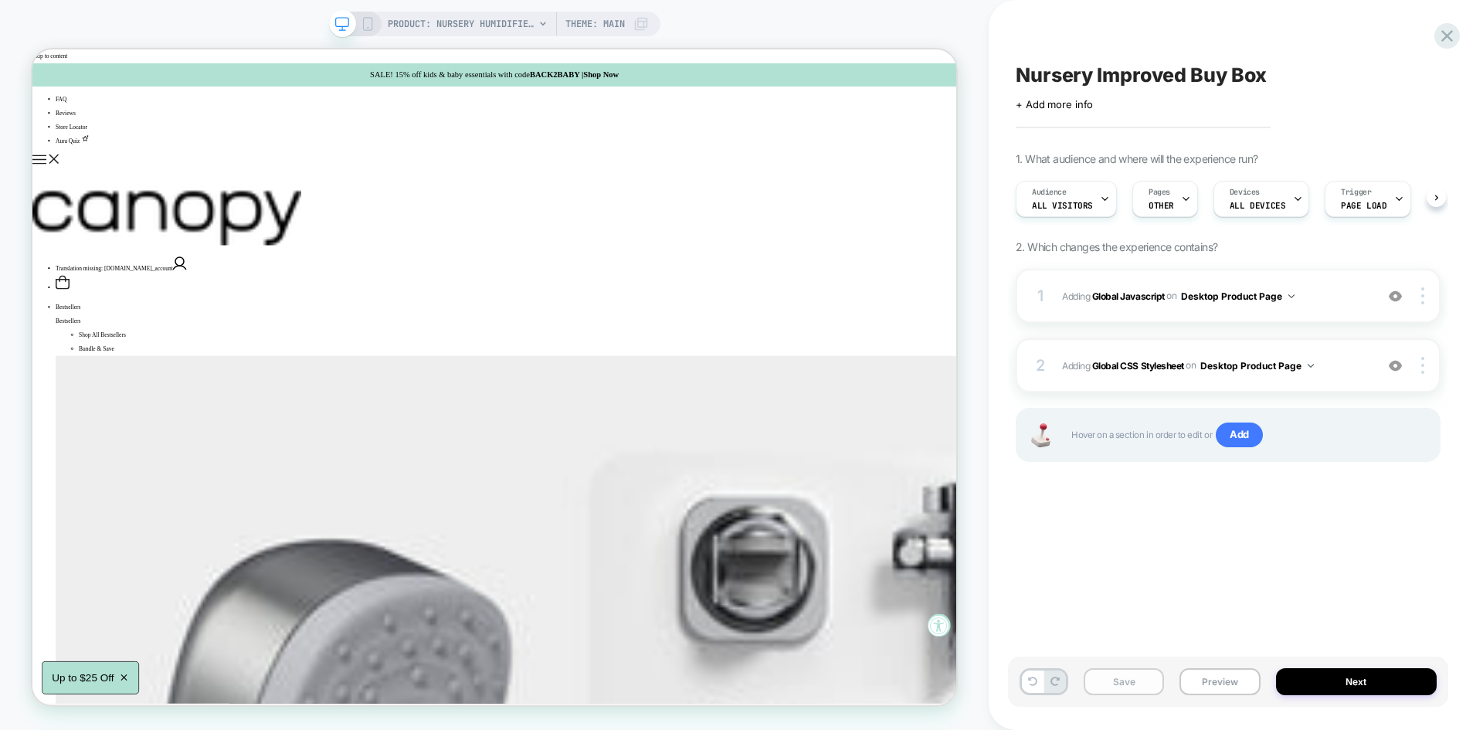
click at [1105, 674] on button "Save" at bounding box center [1124, 681] width 80 height 27
click at [1205, 680] on button "Preview" at bounding box center [1219, 681] width 80 height 27
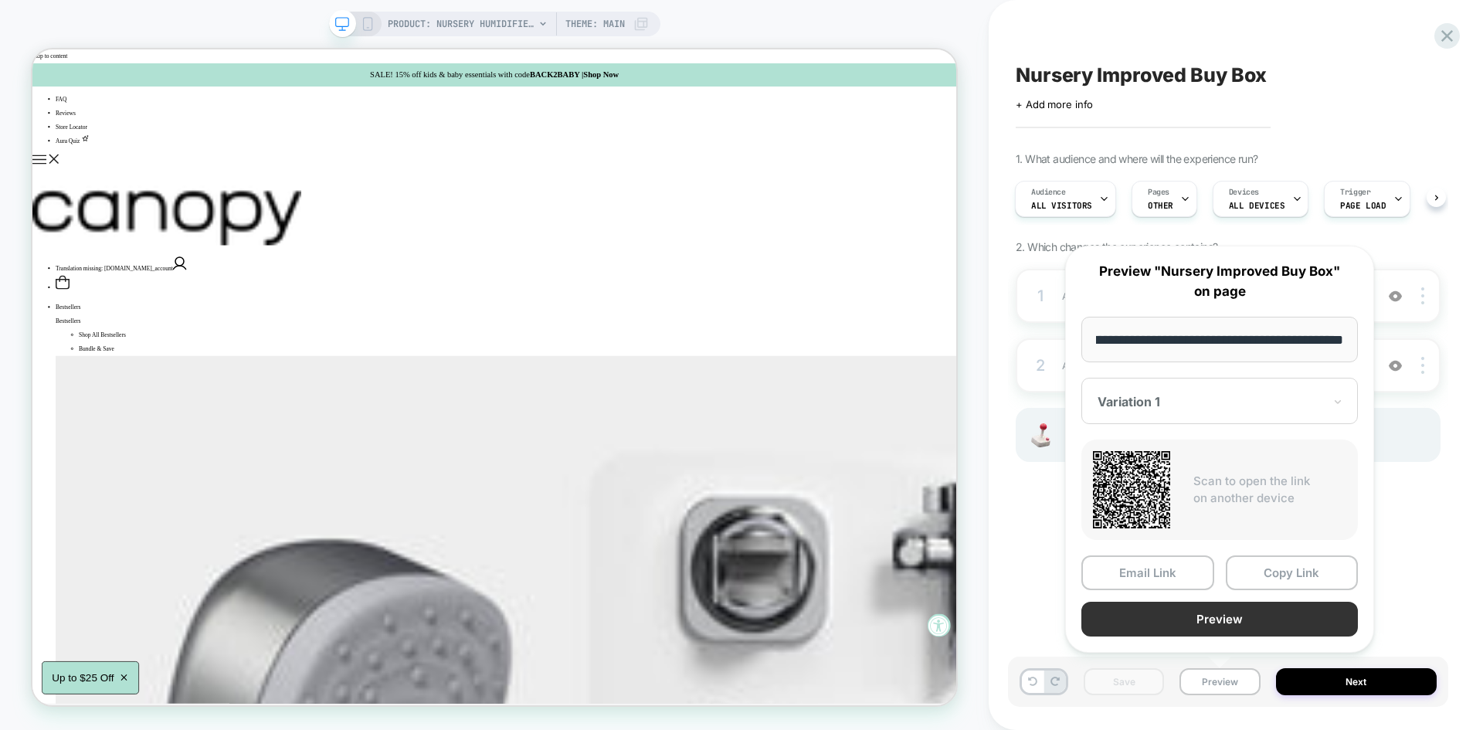
scroll to position [0, 0]
click at [1200, 621] on button "Preview" at bounding box center [1219, 619] width 277 height 35
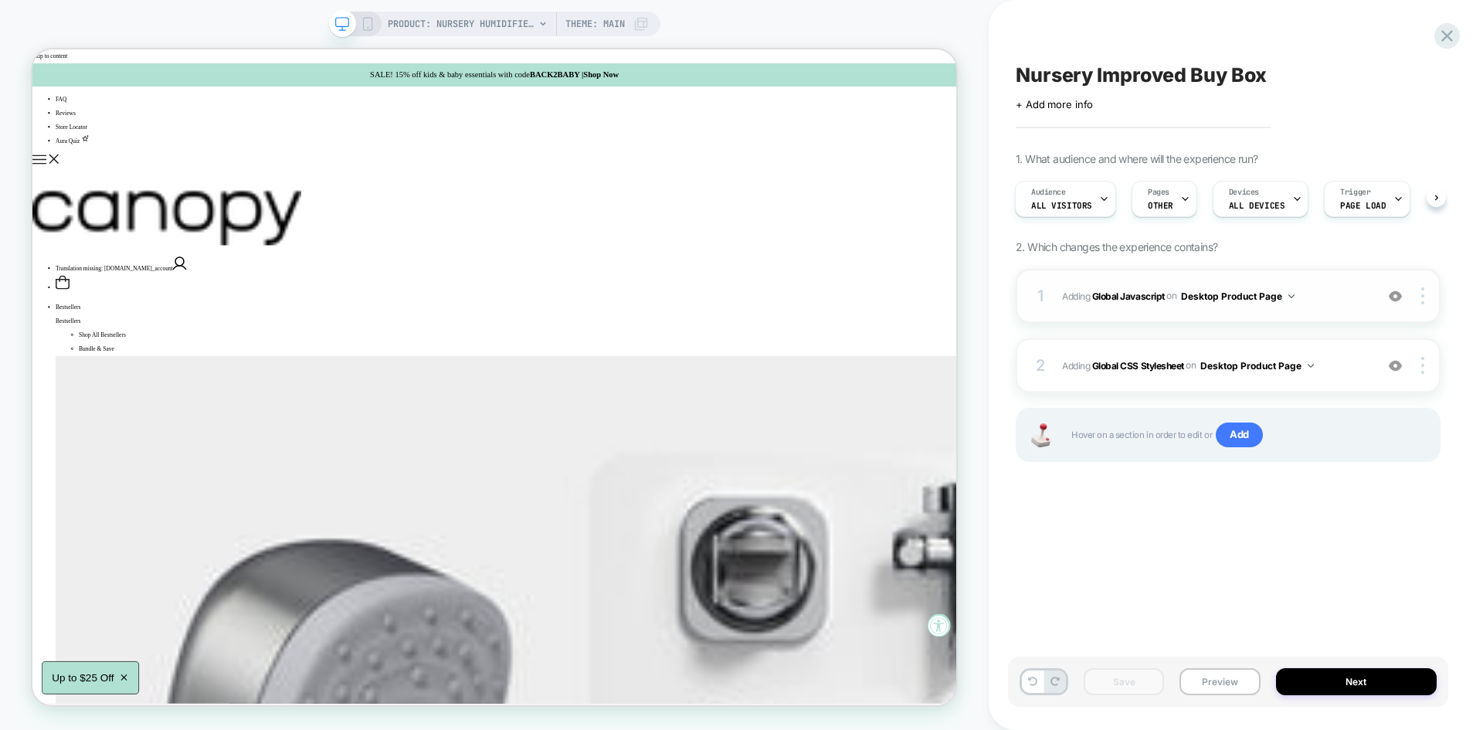
click at [1330, 302] on span "Adding Global Javascript on Desktop Product Page" at bounding box center [1214, 296] width 305 height 19
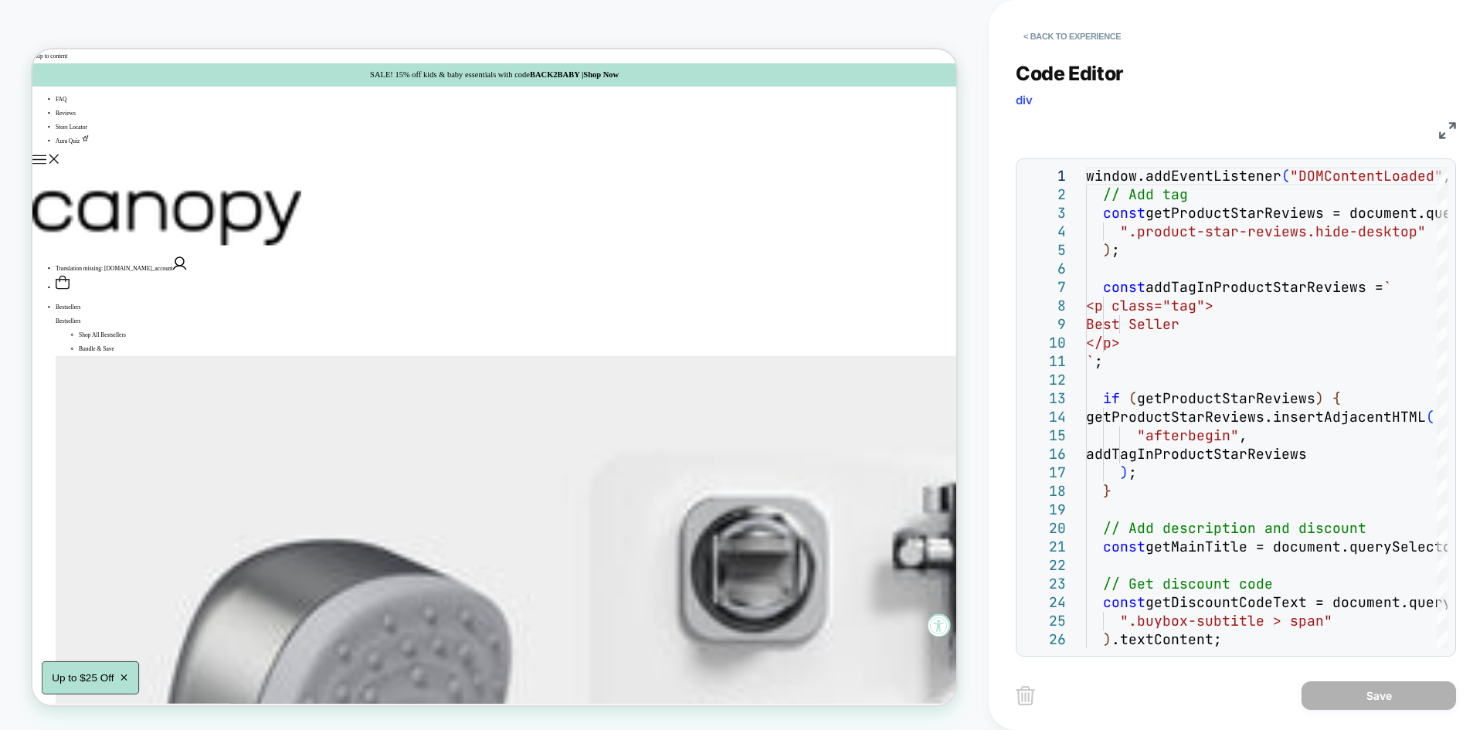
click at [1444, 124] on img at bounding box center [1447, 130] width 17 height 17
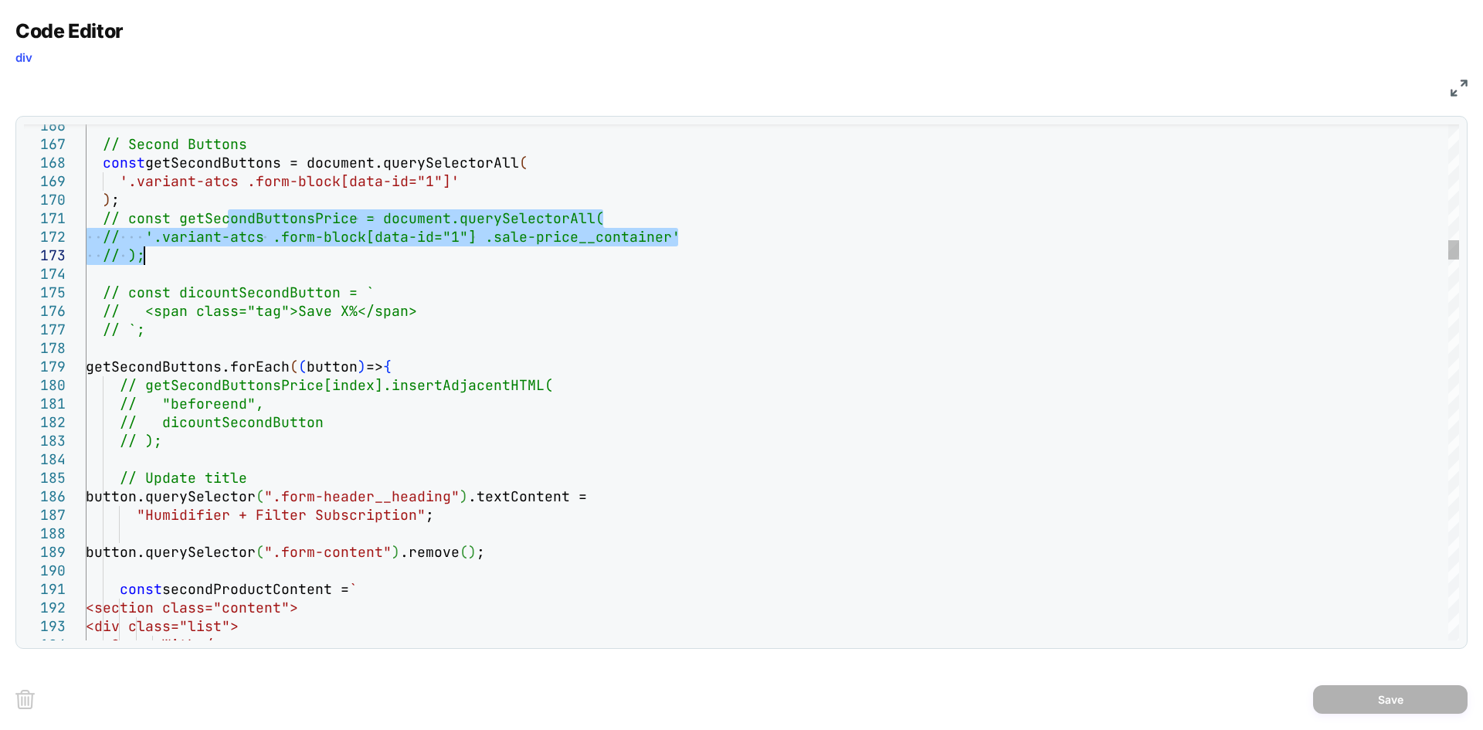
drag, startPoint x: 225, startPoint y: 218, endPoint x: 188, endPoint y: 248, distance: 47.2
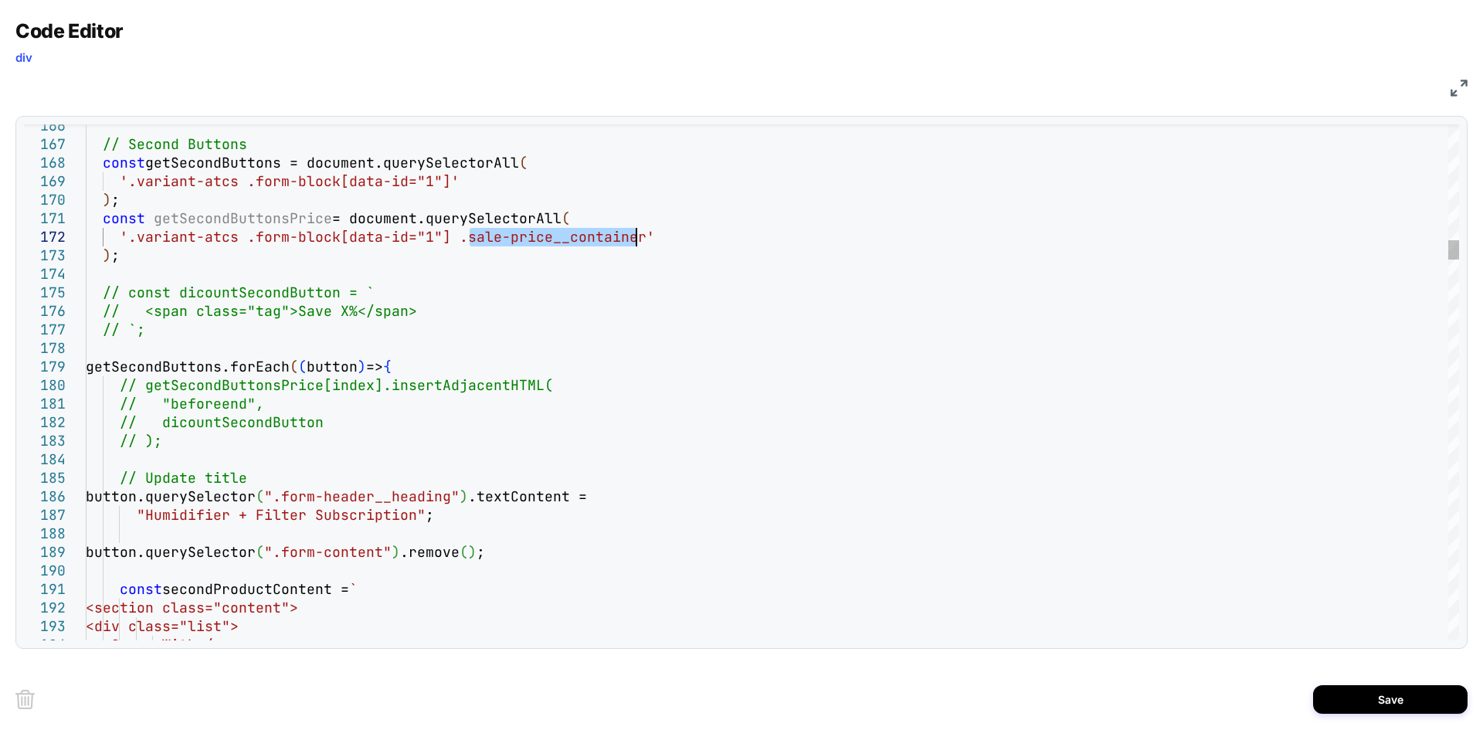
drag, startPoint x: 466, startPoint y: 239, endPoint x: 631, endPoint y: 239, distance: 165.3
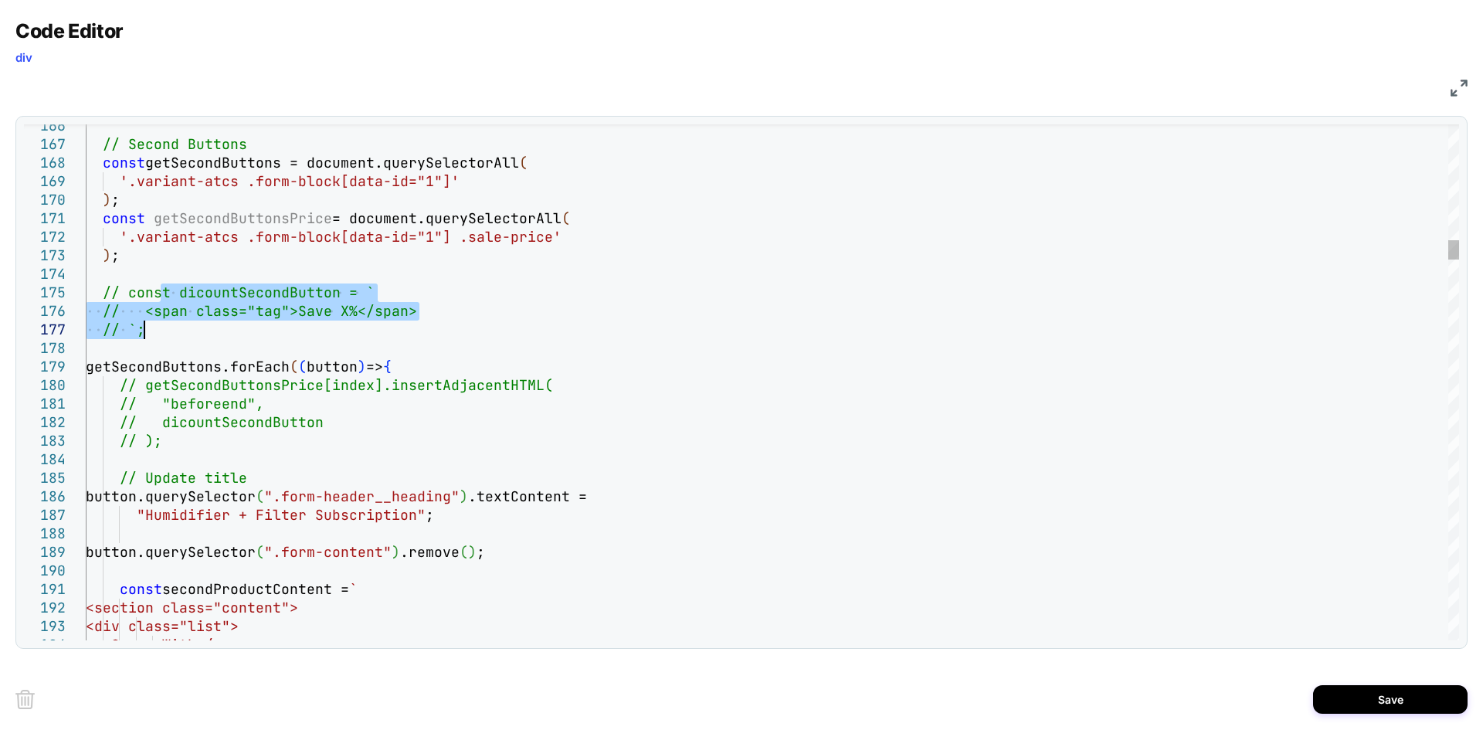
drag, startPoint x: 164, startPoint y: 293, endPoint x: 158, endPoint y: 322, distance: 29.8
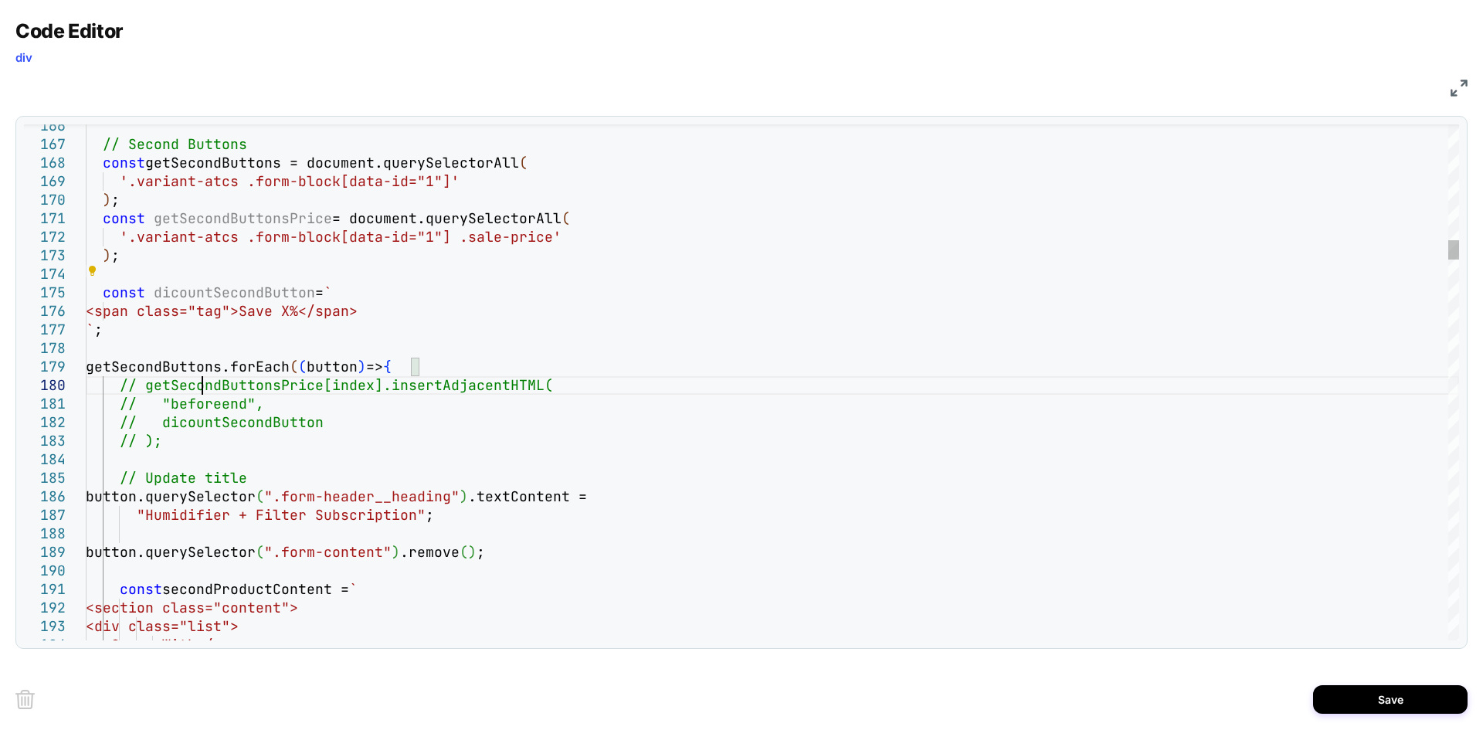
drag, startPoint x: 202, startPoint y: 390, endPoint x: 175, endPoint y: 438, distance: 55.0
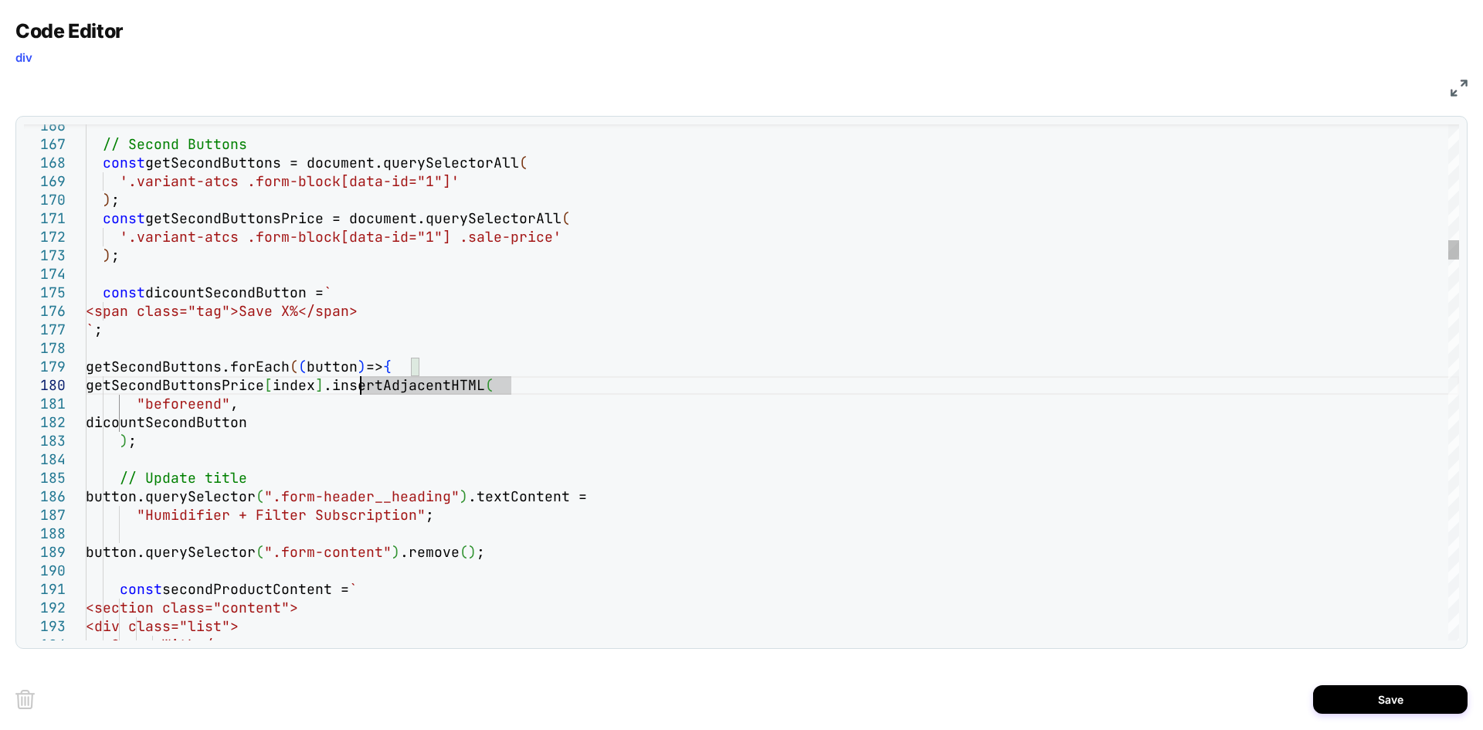
type textarea "**********"
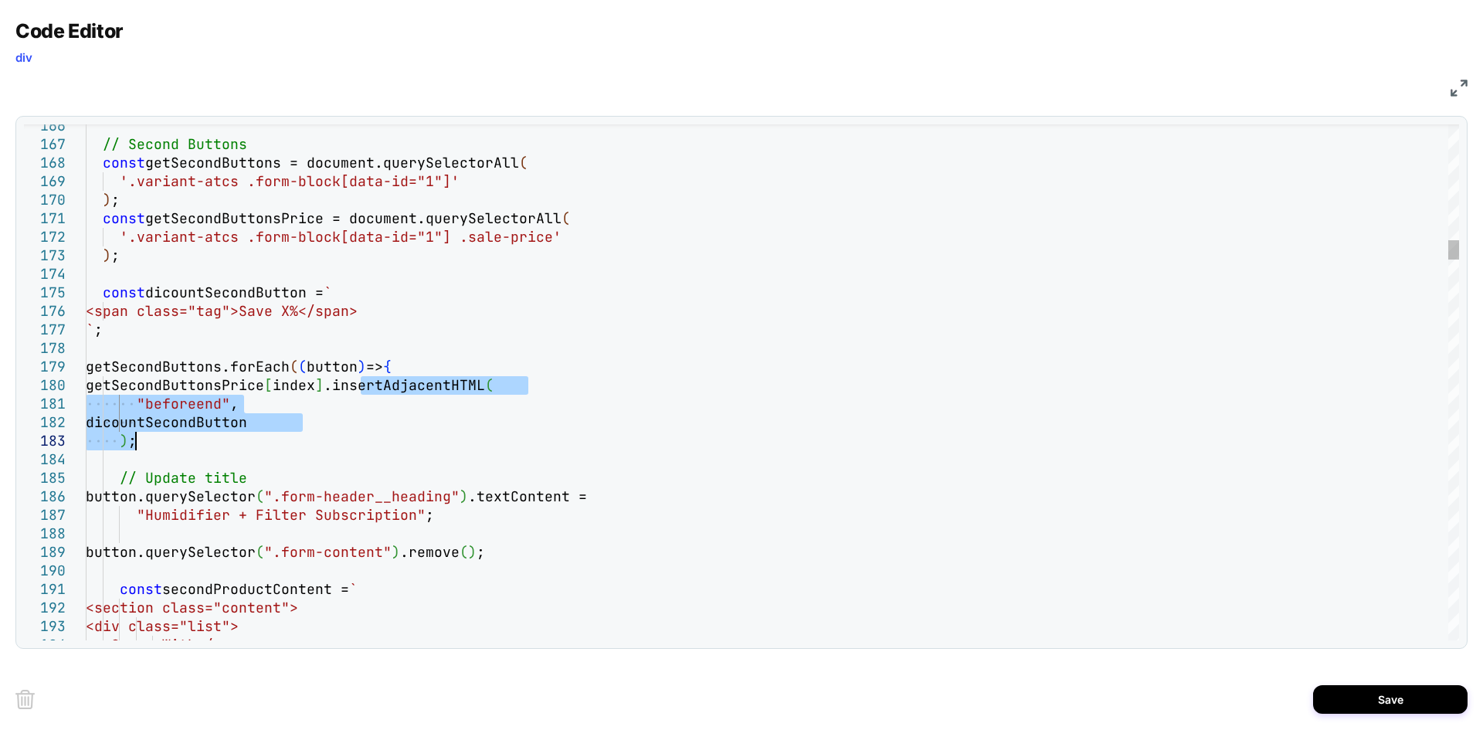
drag, startPoint x: 360, startPoint y: 385, endPoint x: 332, endPoint y: 436, distance: 57.4
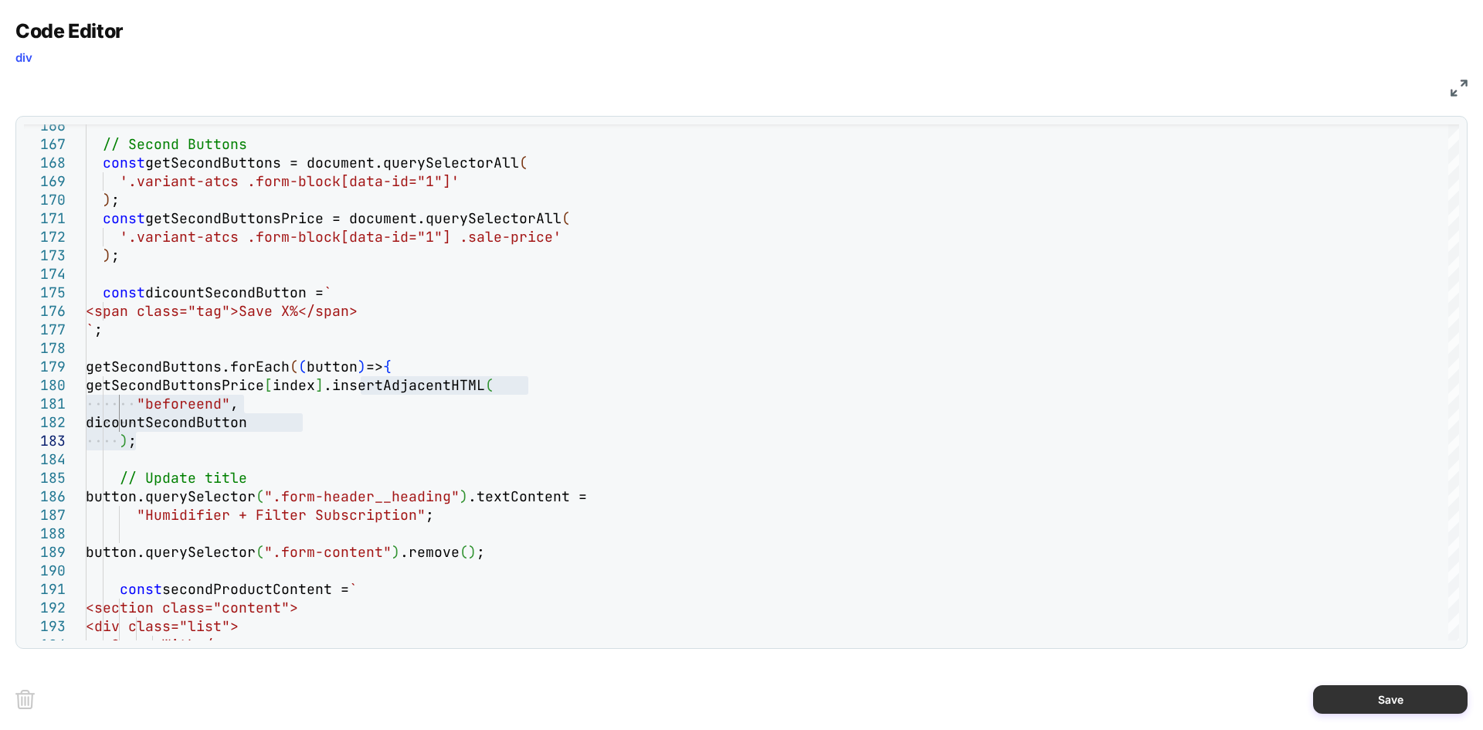
click at [1347, 695] on button "Save" at bounding box center [1390, 699] width 154 height 29
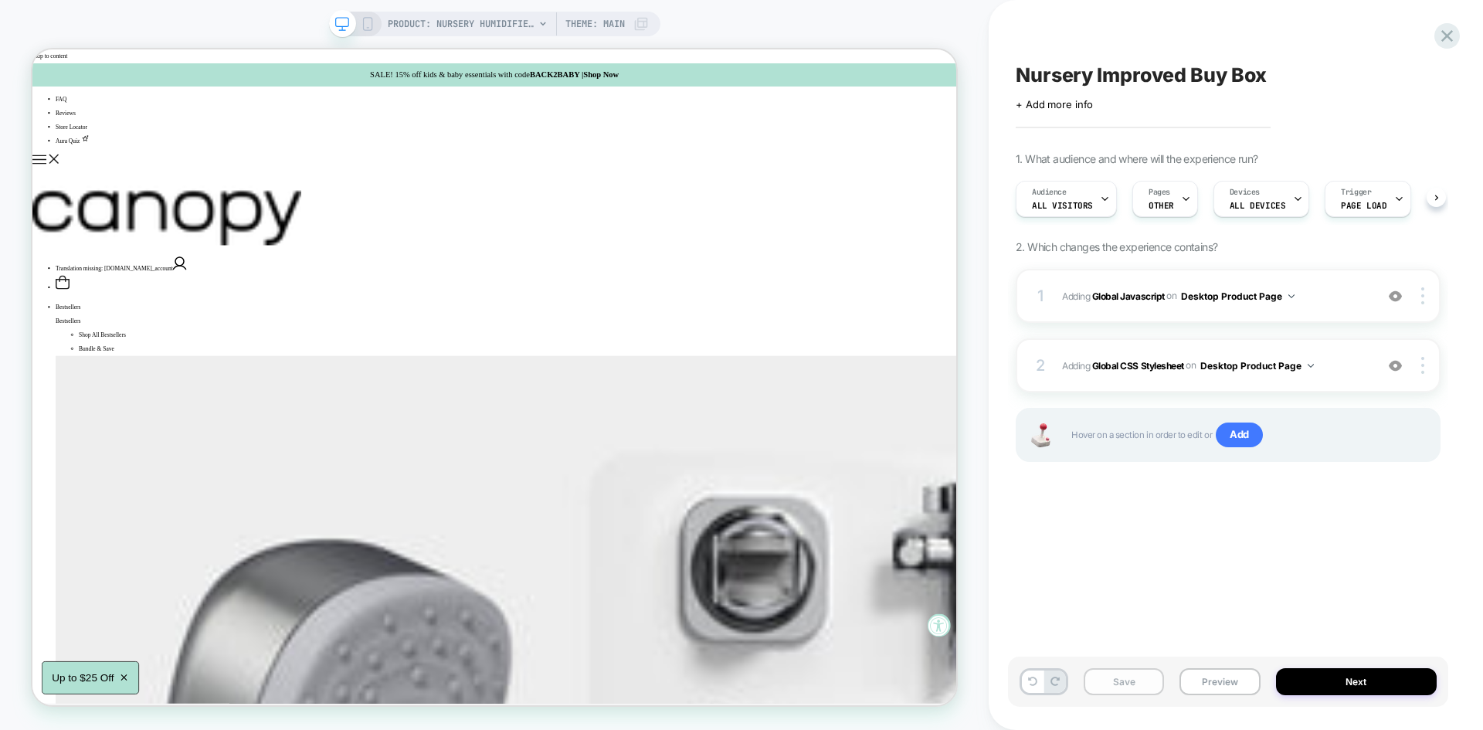
click at [1132, 680] on button "Save" at bounding box center [1124, 681] width 80 height 27
click at [1209, 674] on button "Preview" at bounding box center [1219, 681] width 80 height 27
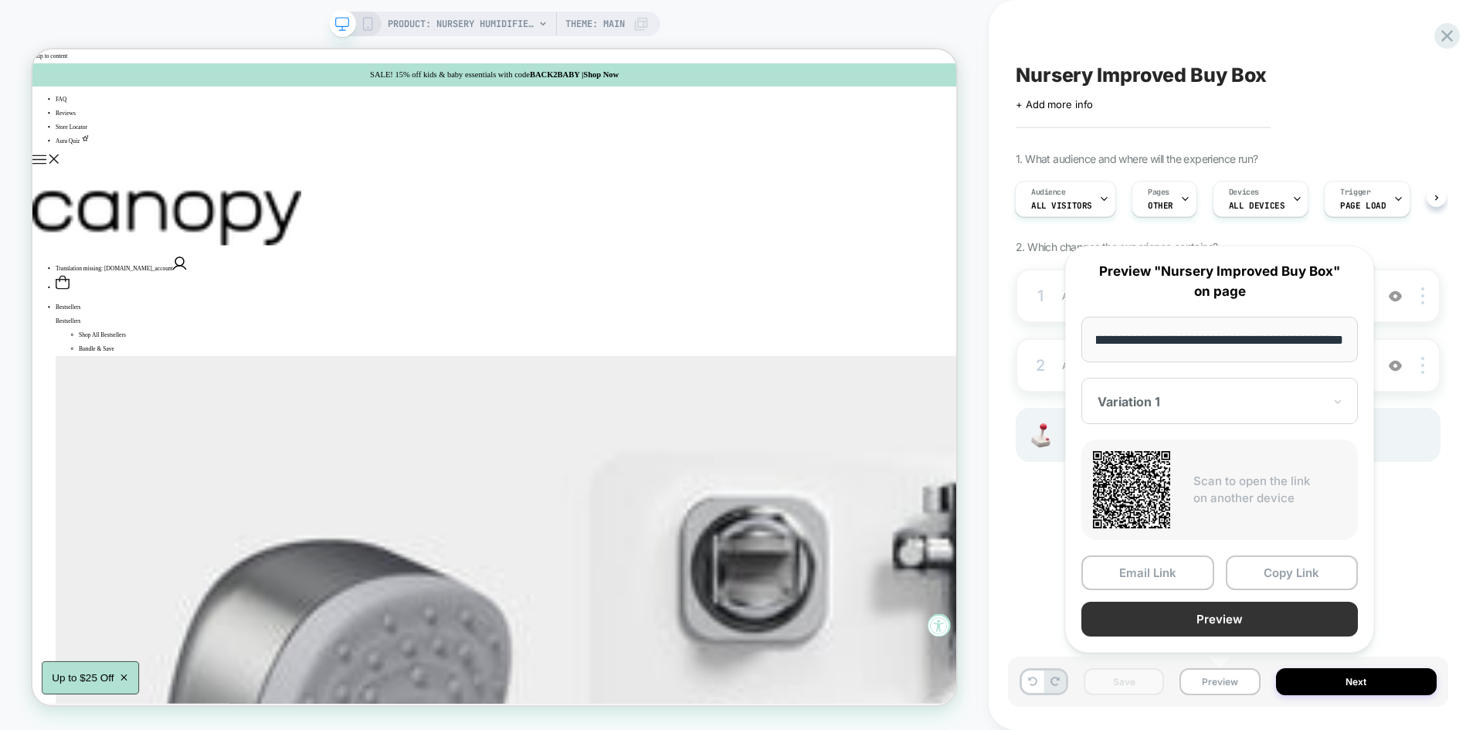
scroll to position [0, 0]
click at [1204, 634] on button "Preview" at bounding box center [1219, 619] width 277 height 35
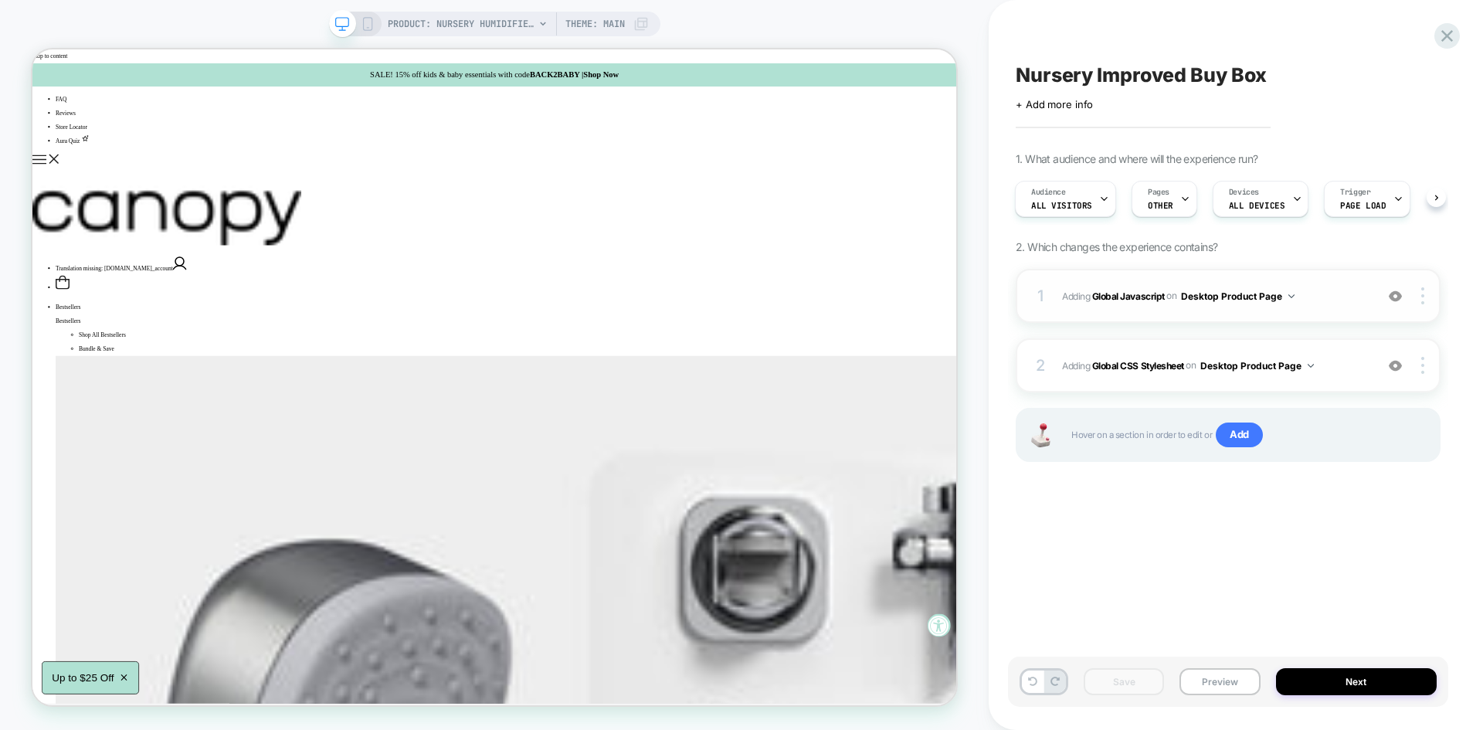
click at [1325, 302] on span "Adding Global Javascript on Desktop Product Page" at bounding box center [1214, 296] width 305 height 19
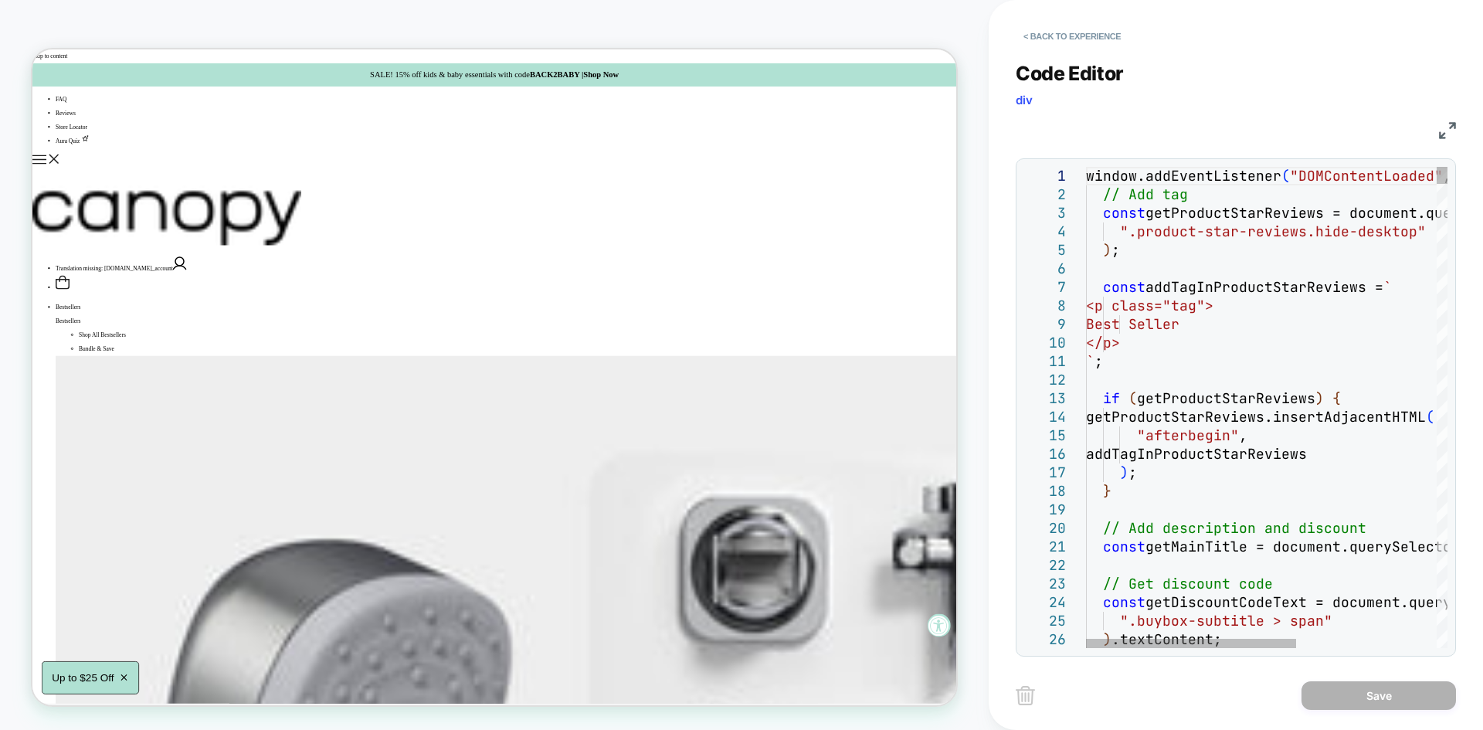
click at [1445, 133] on img at bounding box center [1447, 130] width 17 height 17
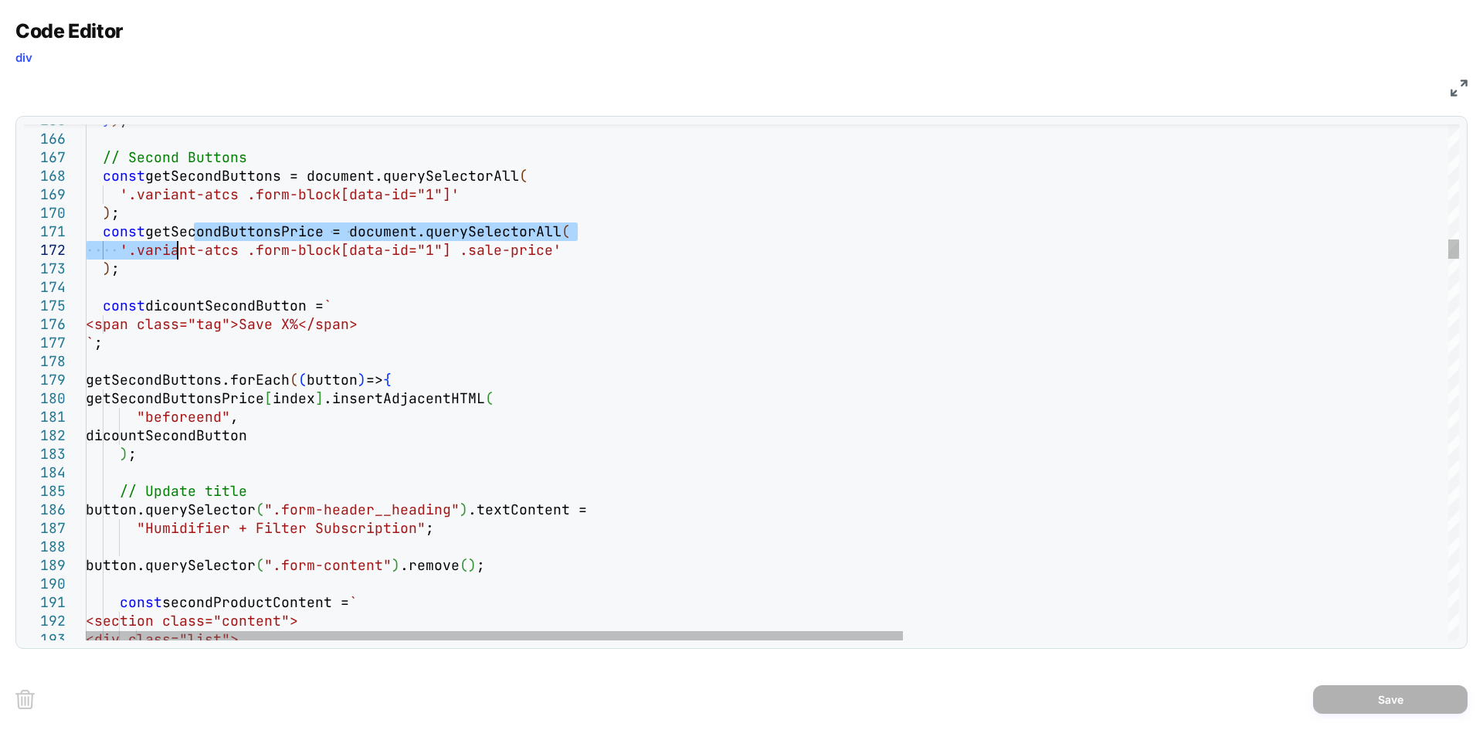
drag, startPoint x: 194, startPoint y: 232, endPoint x: 152, endPoint y: 268, distance: 54.8
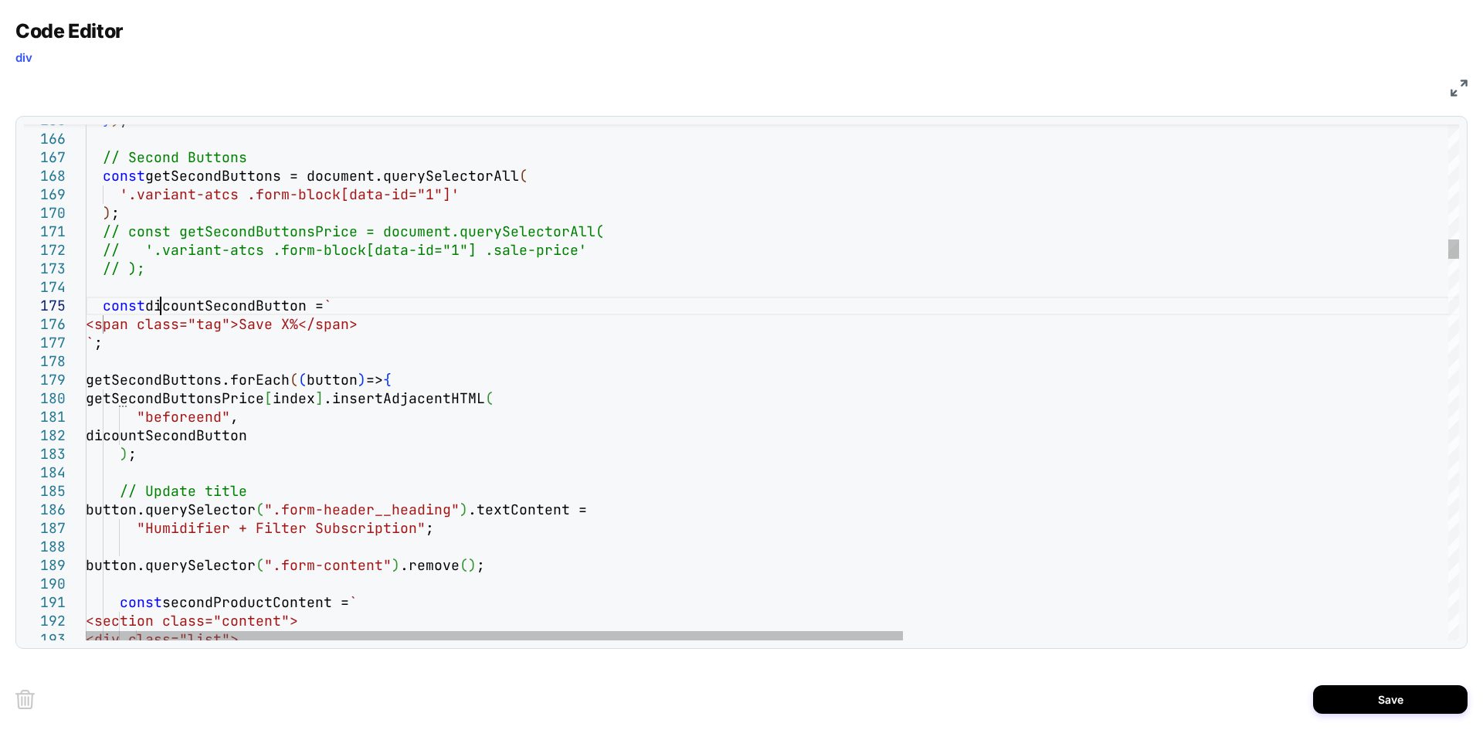
drag, startPoint x: 157, startPoint y: 308, endPoint x: 137, endPoint y: 329, distance: 29.0
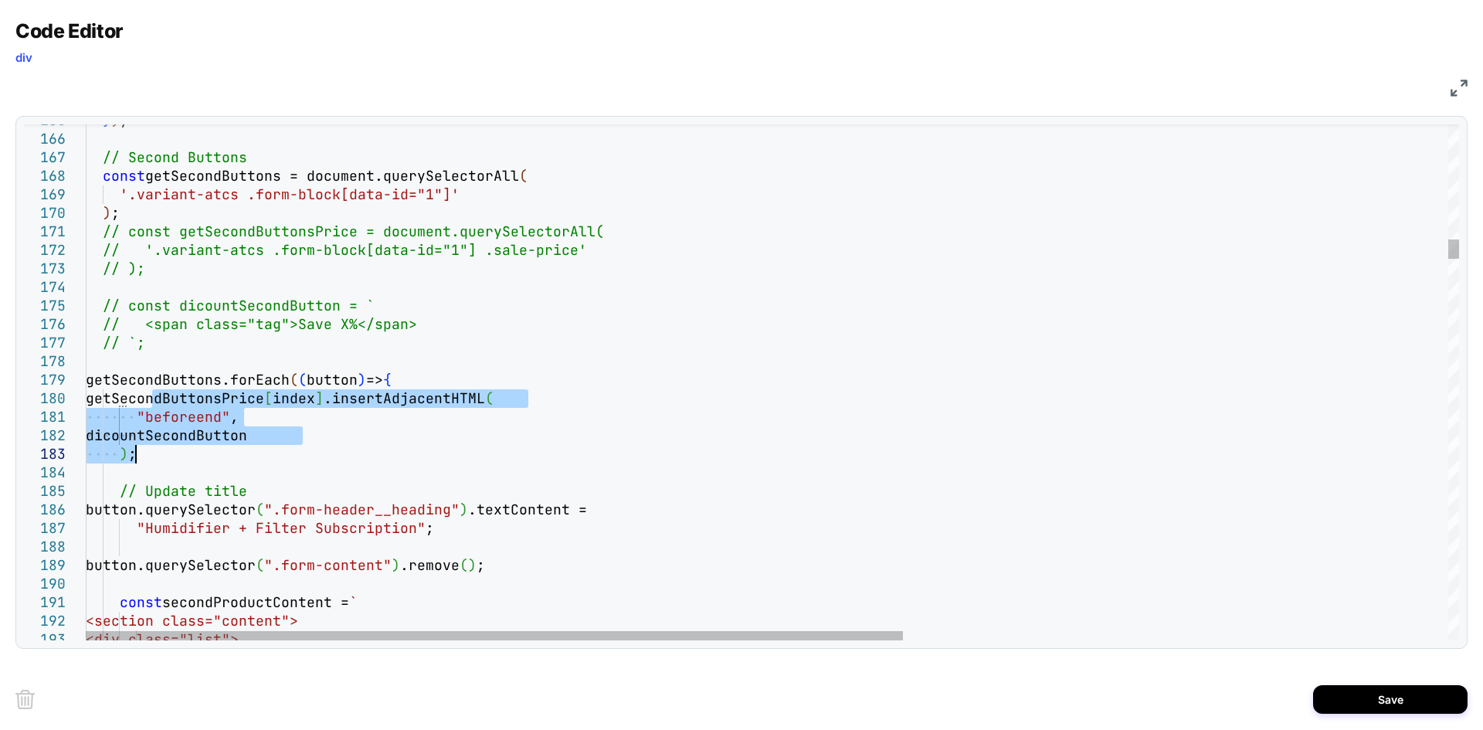
drag, startPoint x: 154, startPoint y: 394, endPoint x: 145, endPoint y: 451, distance: 57.9
type textarea "**********"
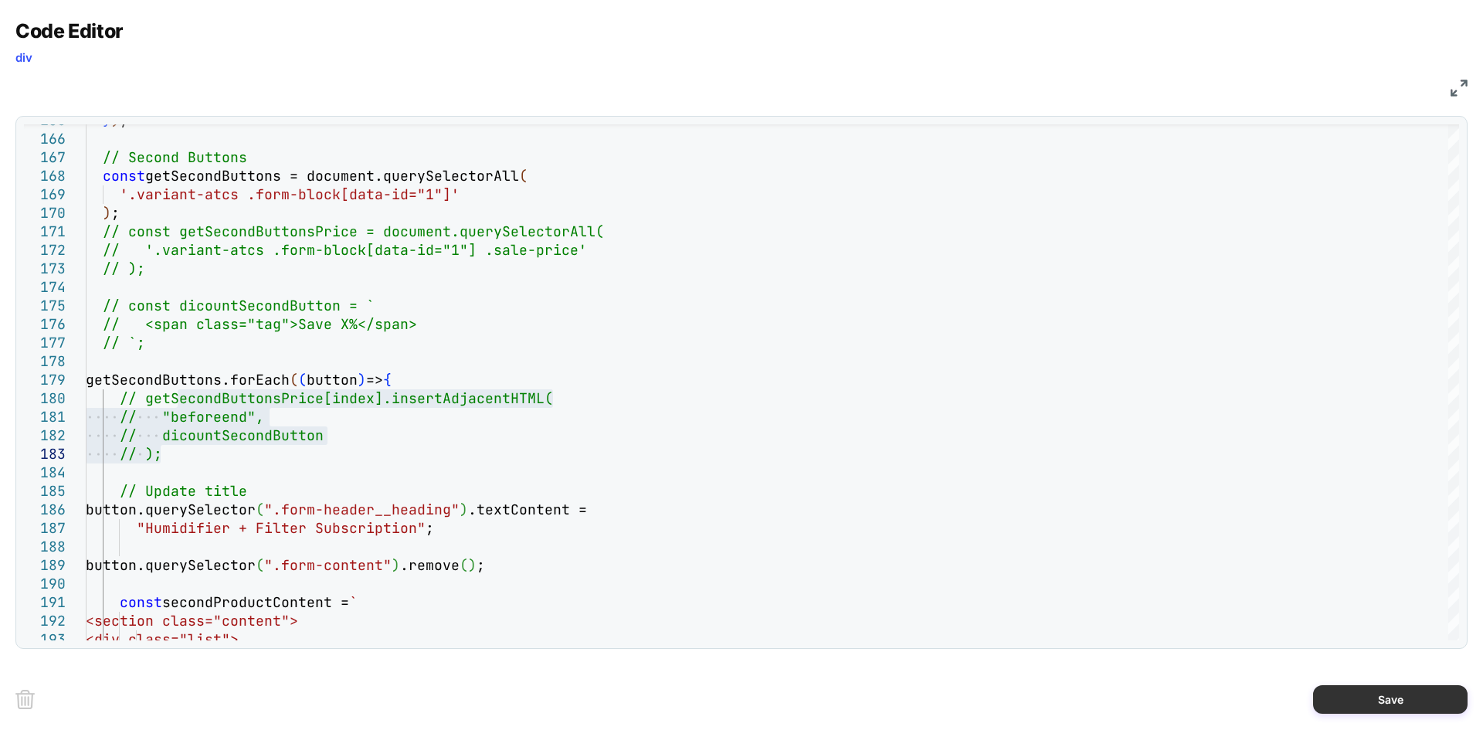
click at [1397, 694] on button "Save" at bounding box center [1390, 699] width 154 height 29
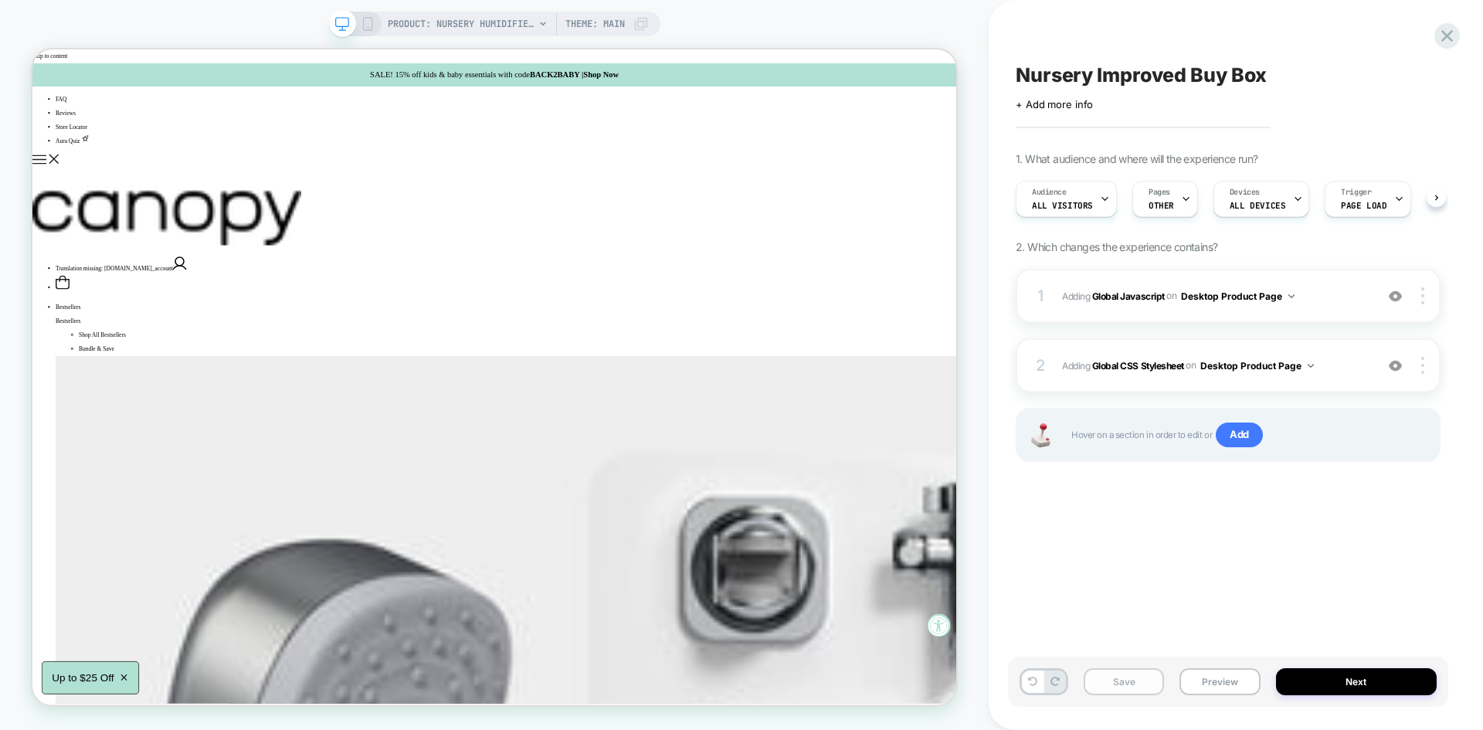
scroll to position [0, 1]
click at [1148, 687] on button "Save" at bounding box center [1124, 681] width 80 height 27
click at [1214, 683] on button "Preview" at bounding box center [1219, 681] width 80 height 27
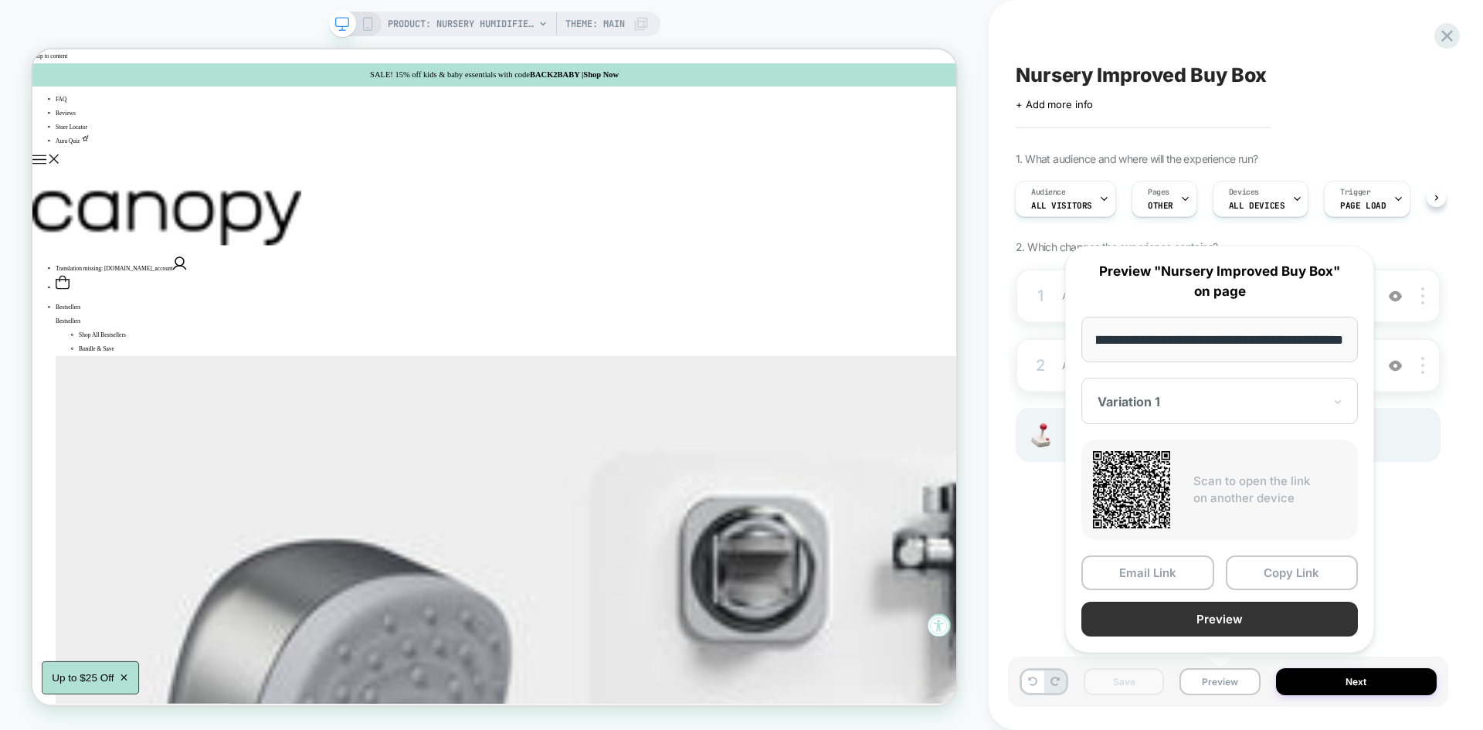
scroll to position [0, 0]
click at [1200, 625] on button "Preview" at bounding box center [1219, 619] width 277 height 35
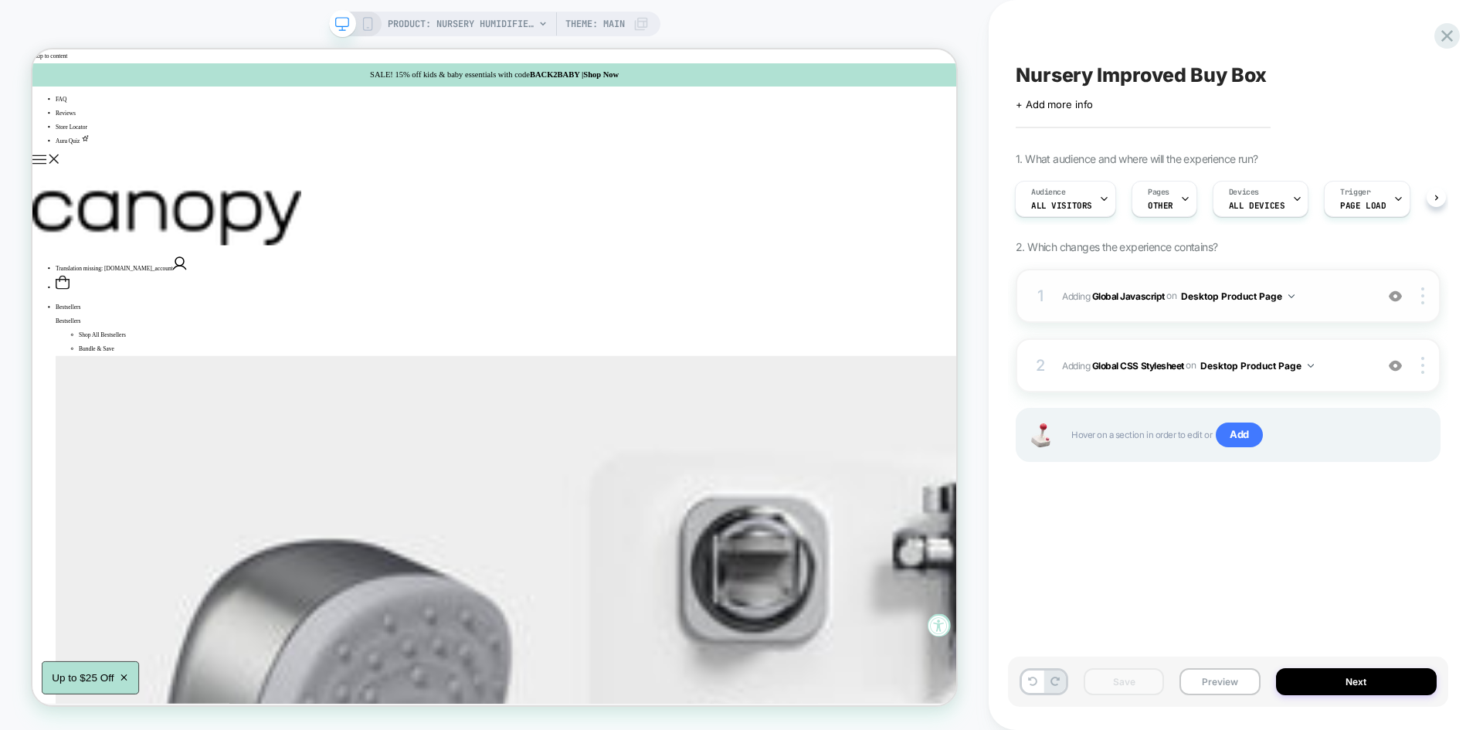
click at [1327, 291] on span "Adding Global Javascript on Desktop Product Page" at bounding box center [1214, 296] width 305 height 19
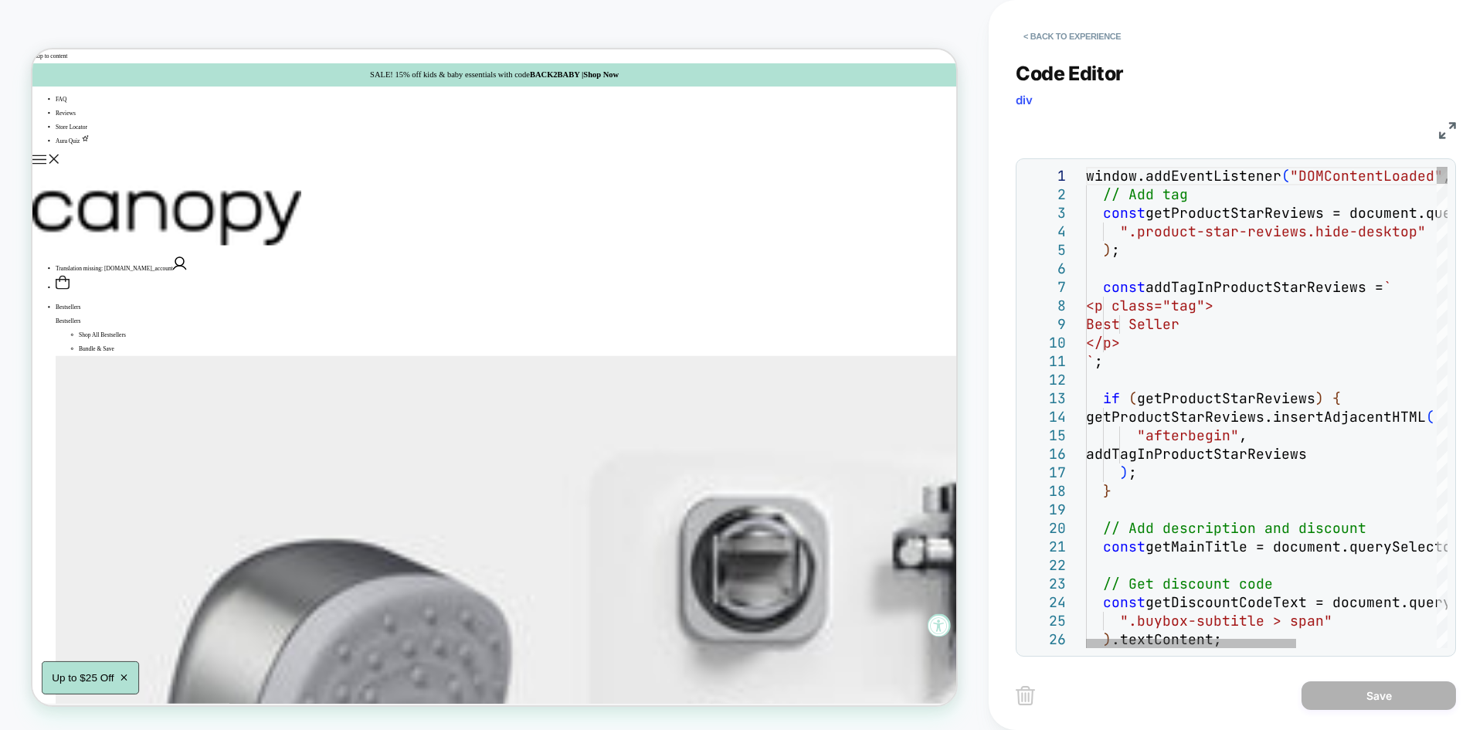
click at [1451, 134] on img at bounding box center [1447, 130] width 17 height 17
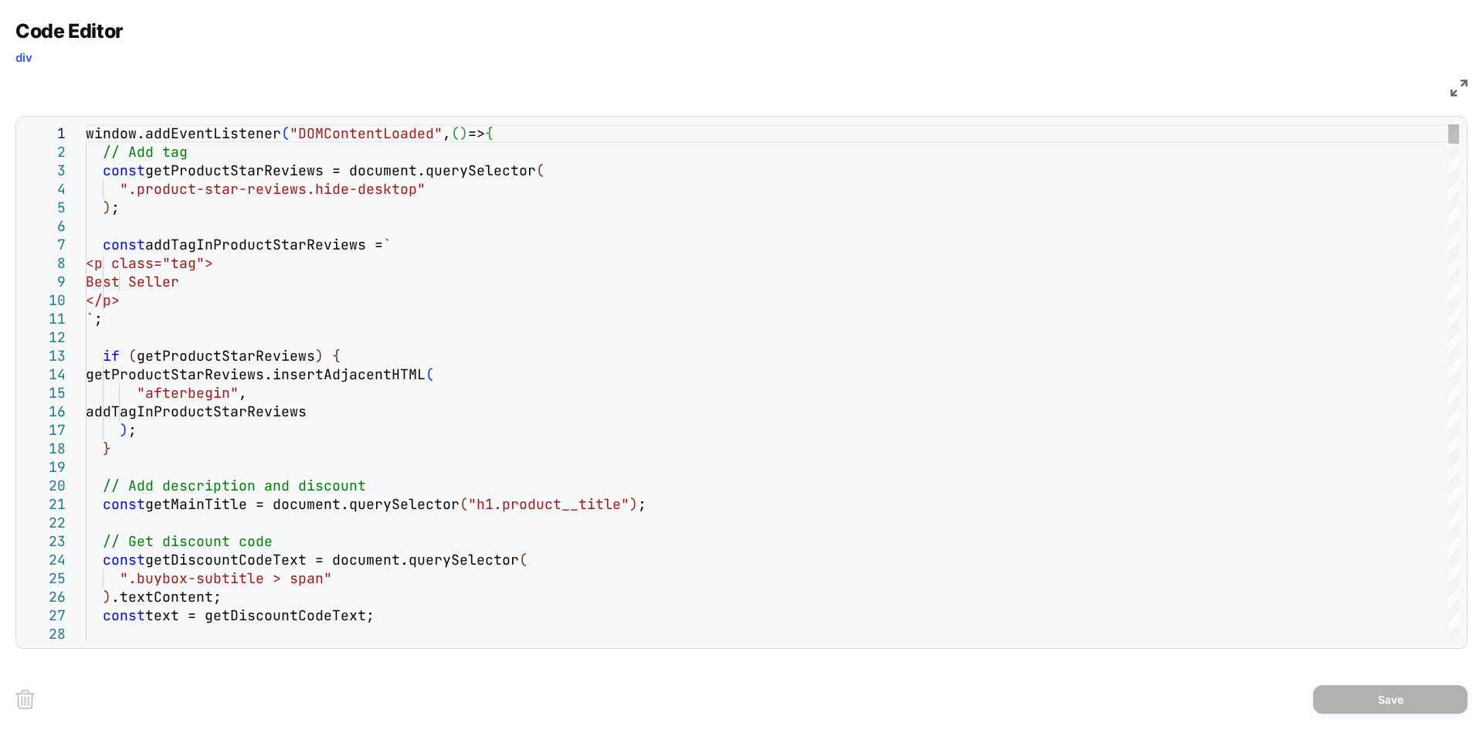
type textarea "**********"
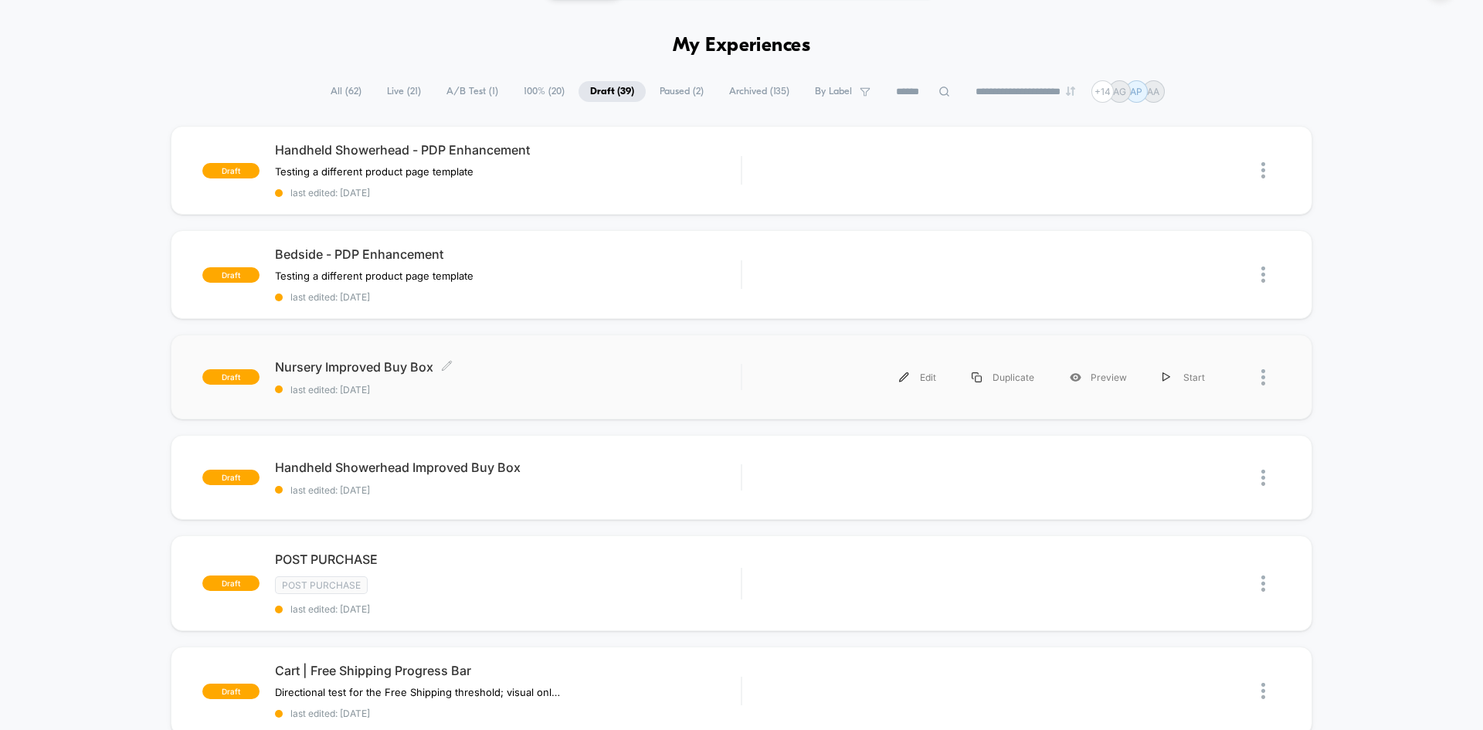
scroll to position [47, 0]
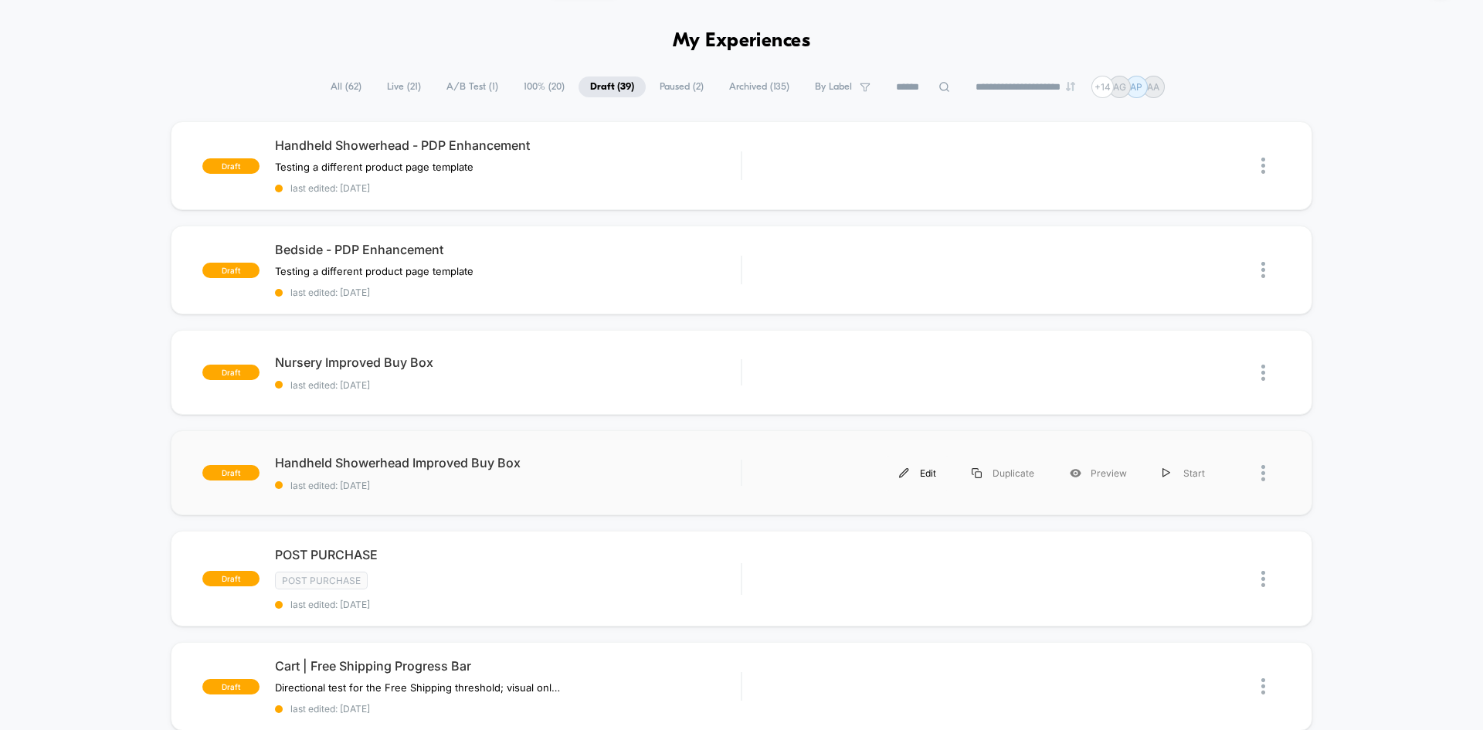
click at [902, 478] on div "Edit" at bounding box center [917, 473] width 73 height 35
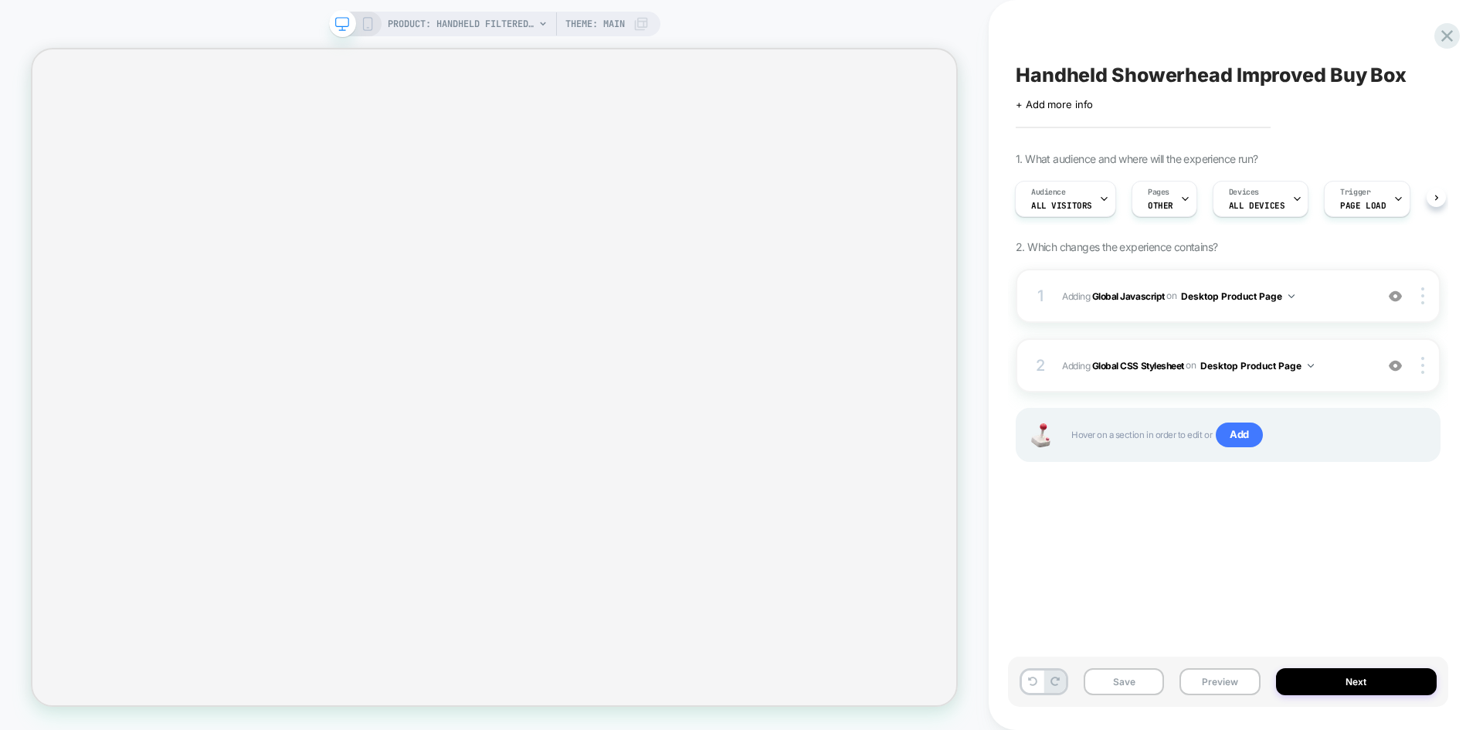
scroll to position [0, 2]
click at [1125, 676] on button "Save" at bounding box center [1124, 681] width 80 height 27
click at [1230, 680] on button "Preview" at bounding box center [1219, 681] width 80 height 27
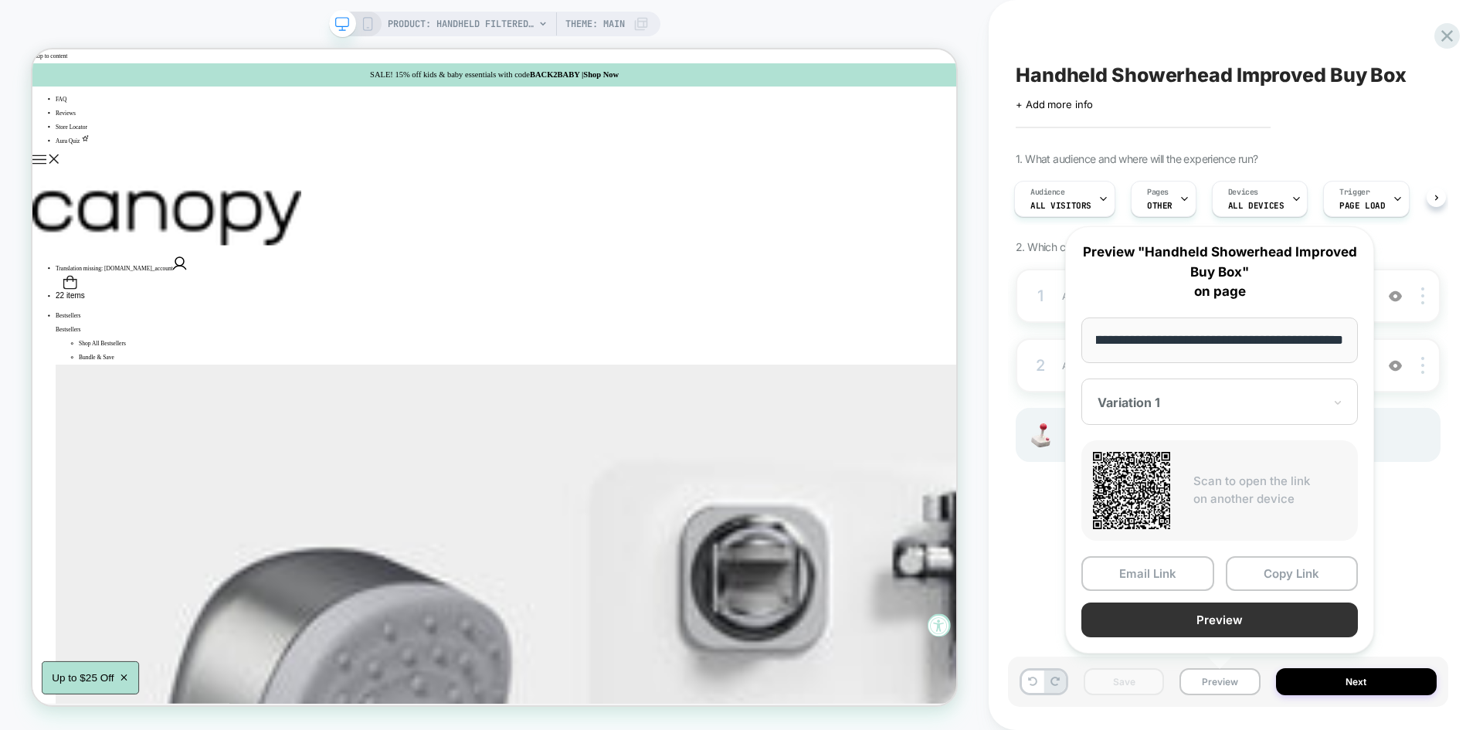
scroll to position [0, 0]
click at [1216, 630] on button "Preview" at bounding box center [1219, 619] width 277 height 35
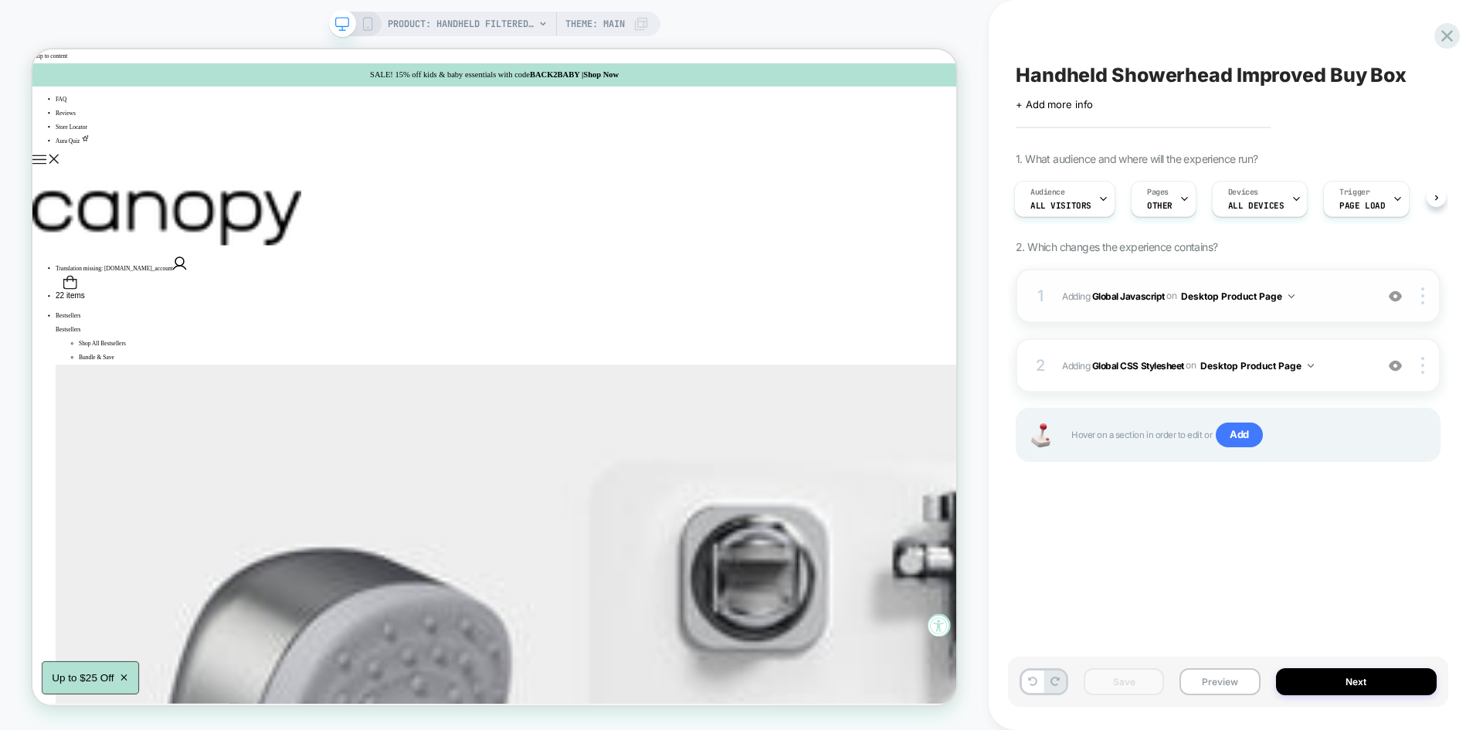
click at [1329, 302] on span "Adding Global Javascript on Desktop Product Page" at bounding box center [1214, 296] width 305 height 19
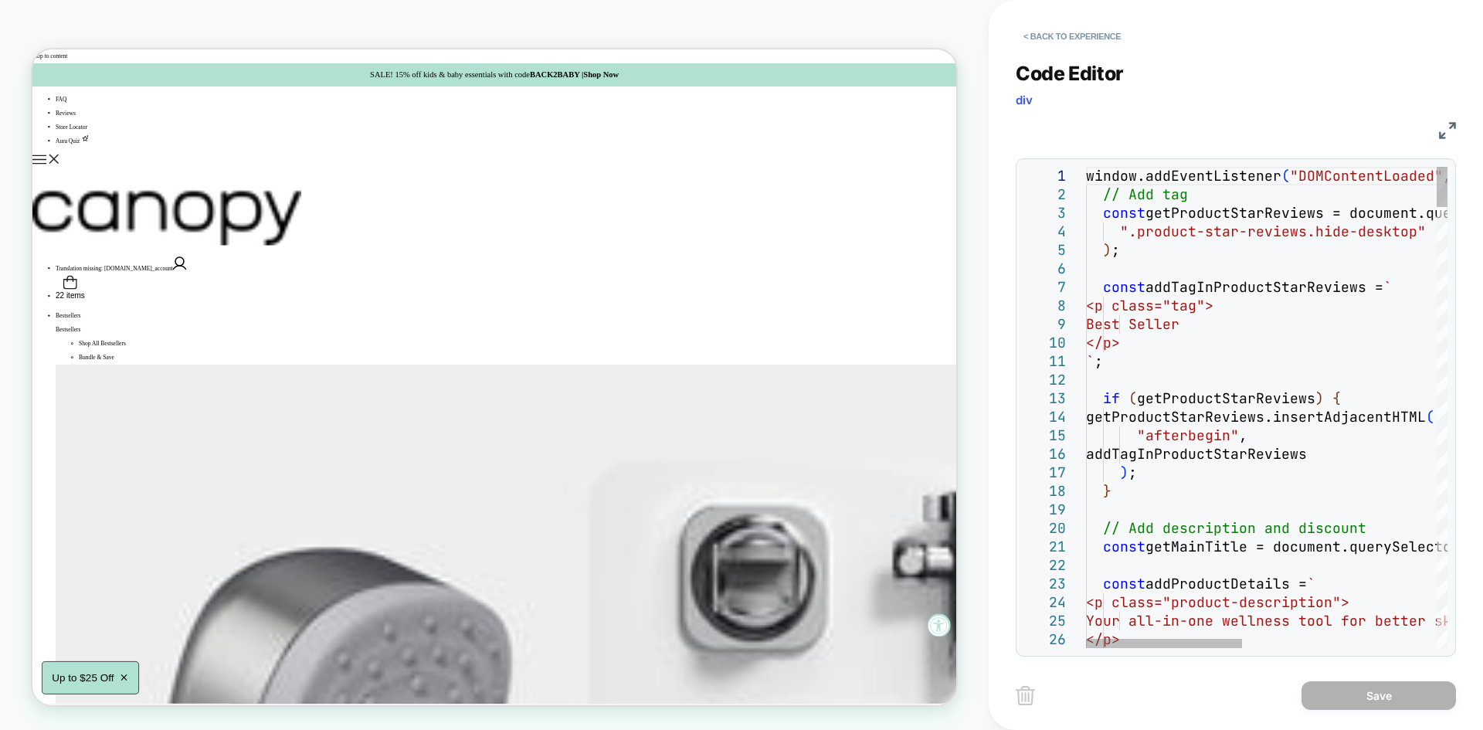
click at [1443, 133] on img at bounding box center [1447, 130] width 17 height 17
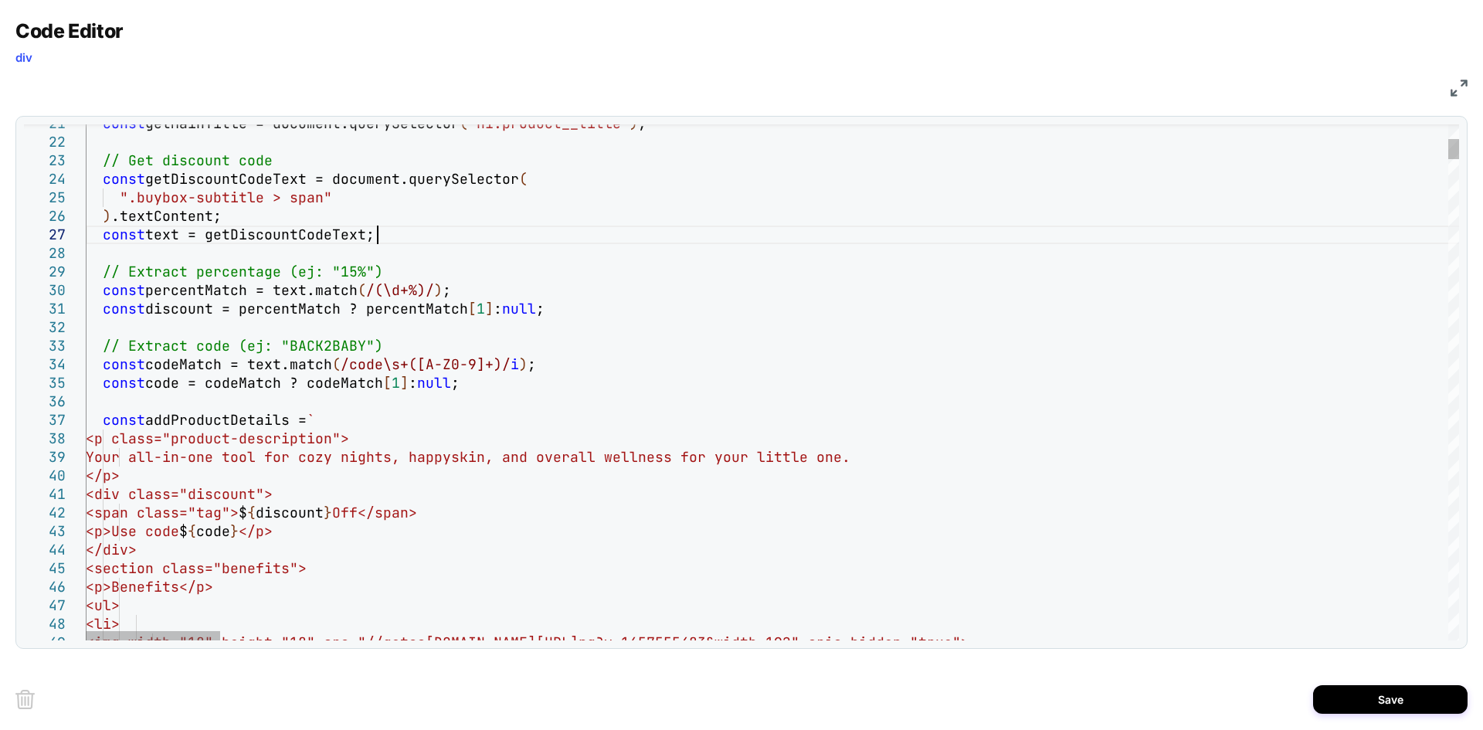
scroll to position [0, 291]
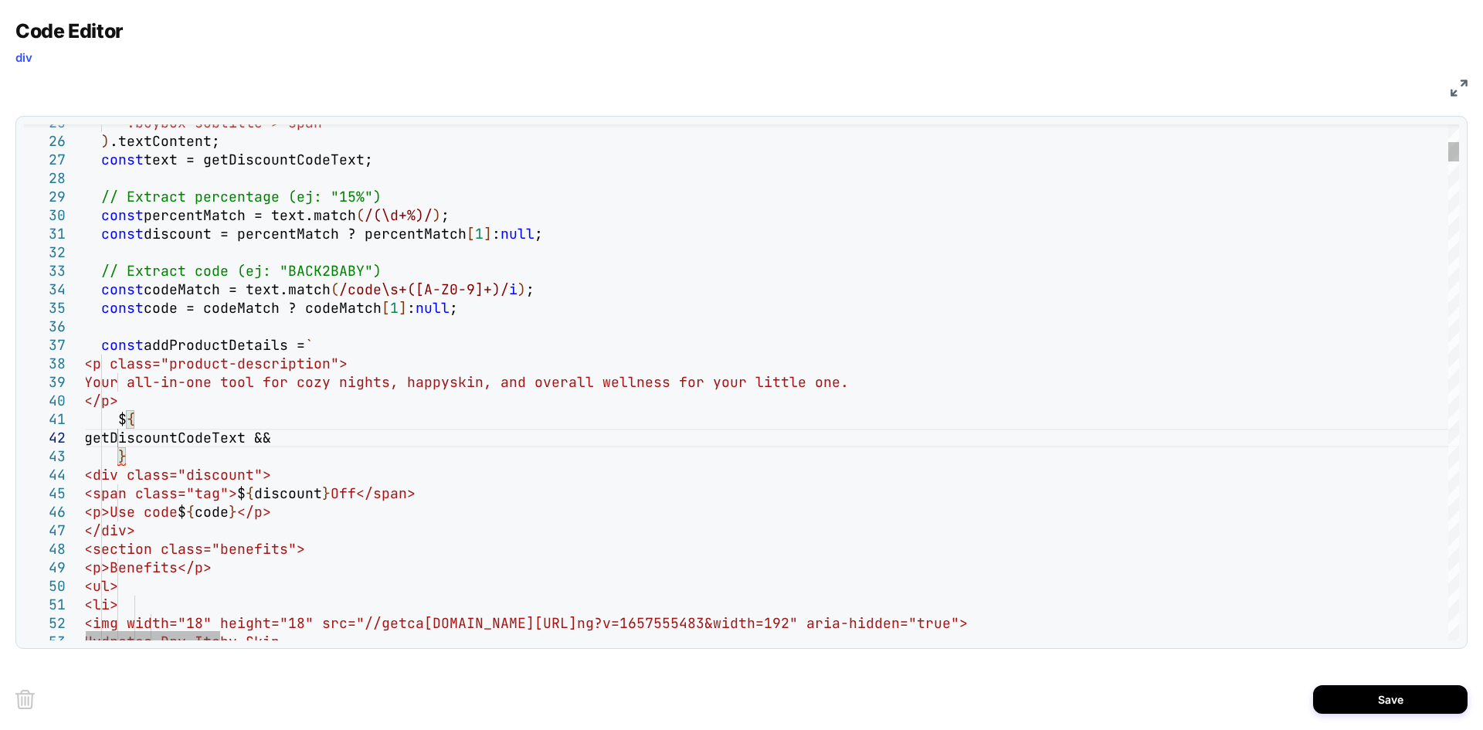
scroll to position [19, 257]
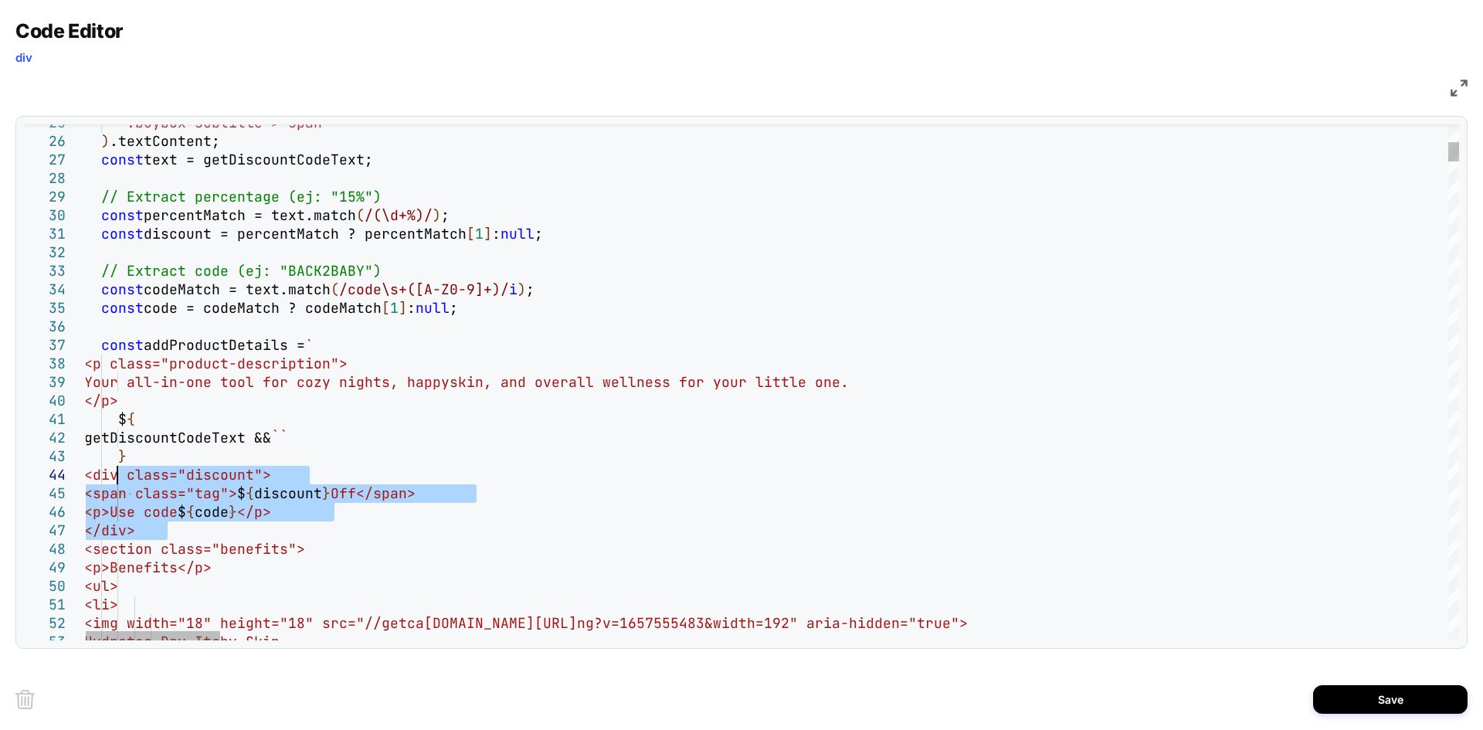
drag, startPoint x: 171, startPoint y: 529, endPoint x: 120, endPoint y: 477, distance: 72.7
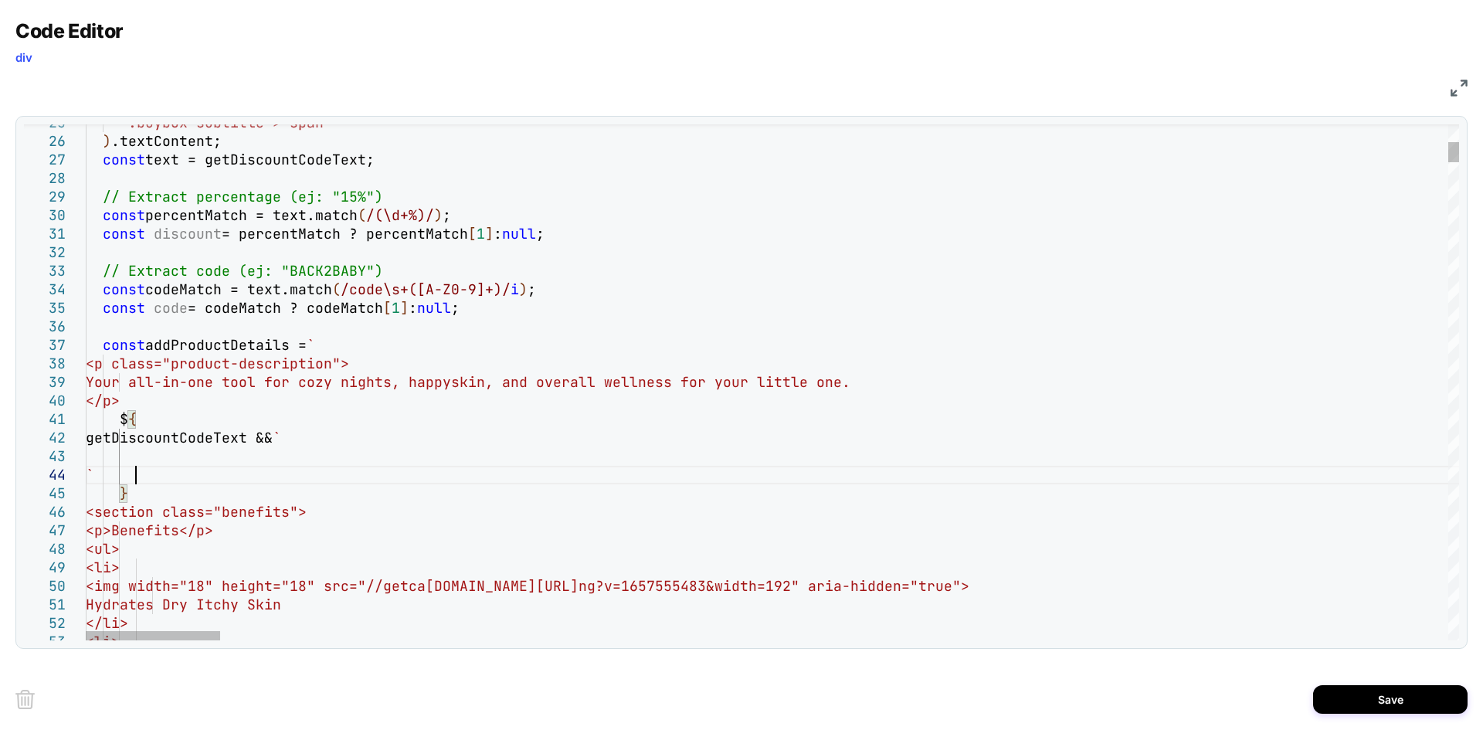
scroll to position [56, 49]
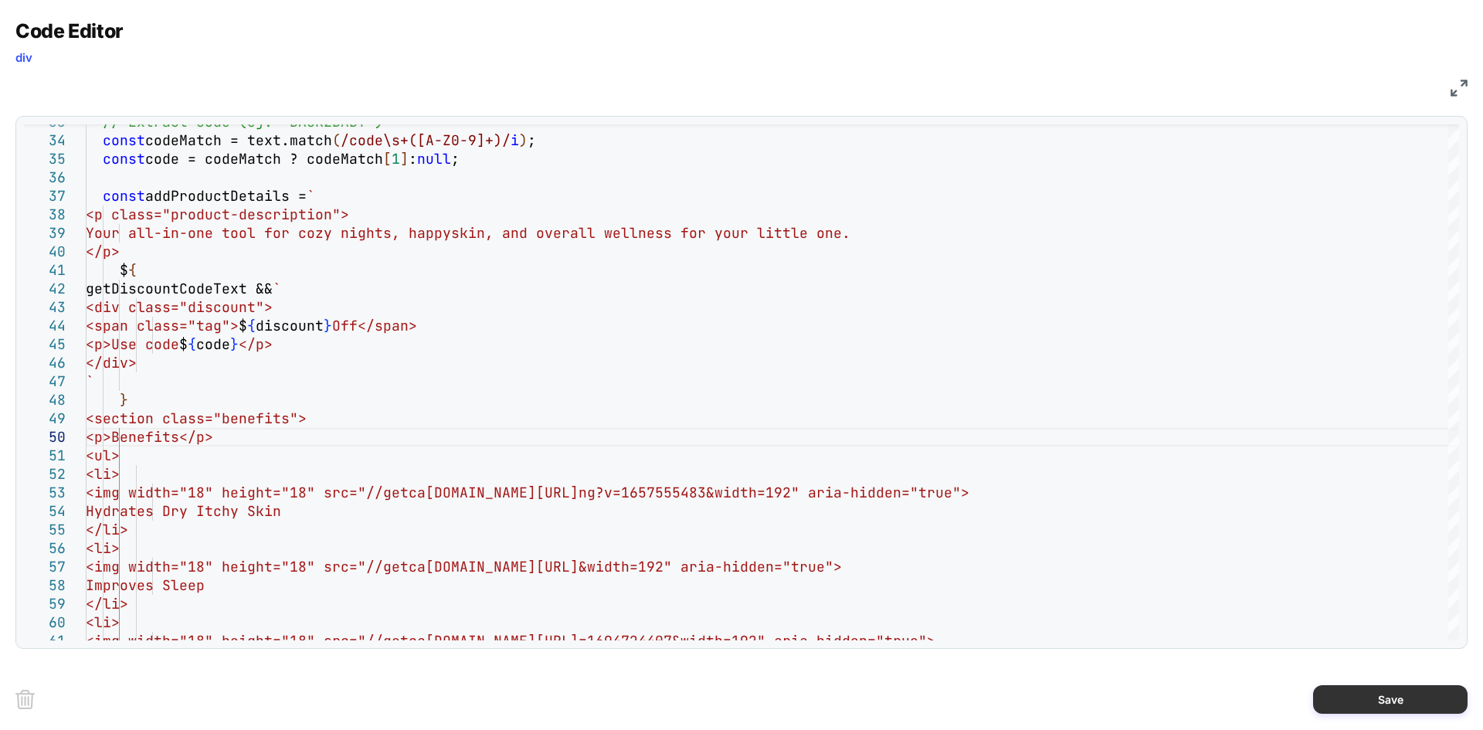
type textarea "**********"
click at [1362, 695] on button "Save" at bounding box center [1390, 699] width 154 height 29
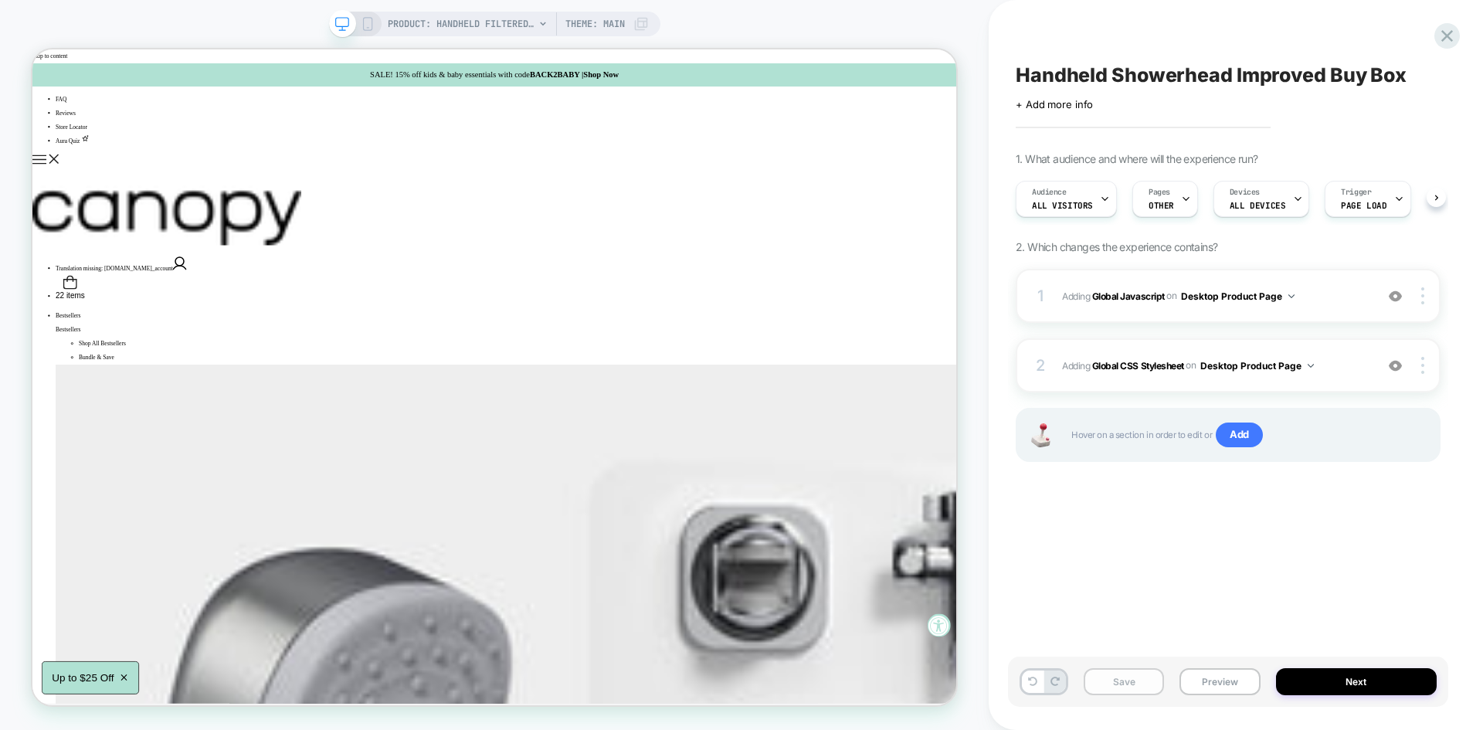
scroll to position [0, 1]
click at [1137, 677] on button "Save" at bounding box center [1124, 681] width 80 height 27
click at [1216, 680] on button "Preview" at bounding box center [1219, 681] width 80 height 27
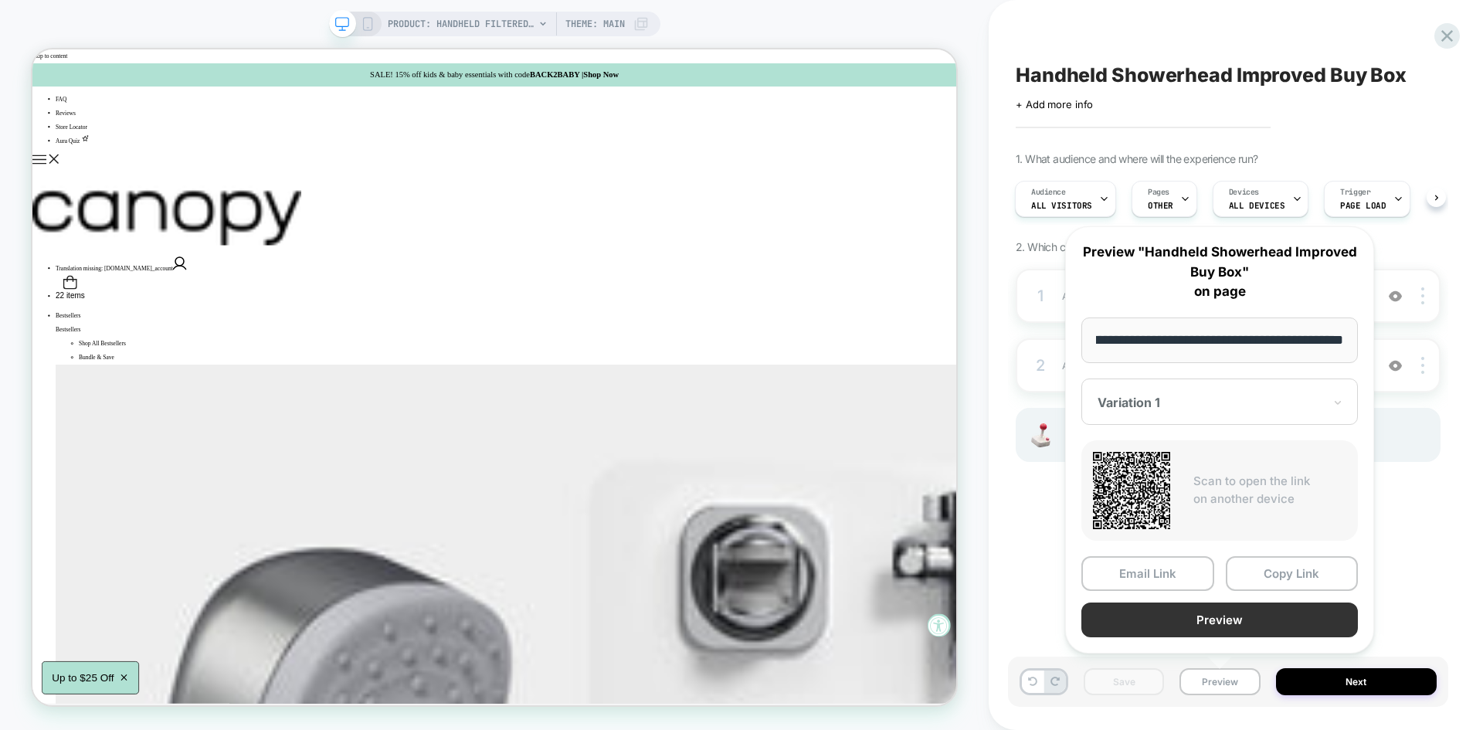
scroll to position [0, 0]
click at [1184, 615] on button "Preview" at bounding box center [1219, 619] width 277 height 35
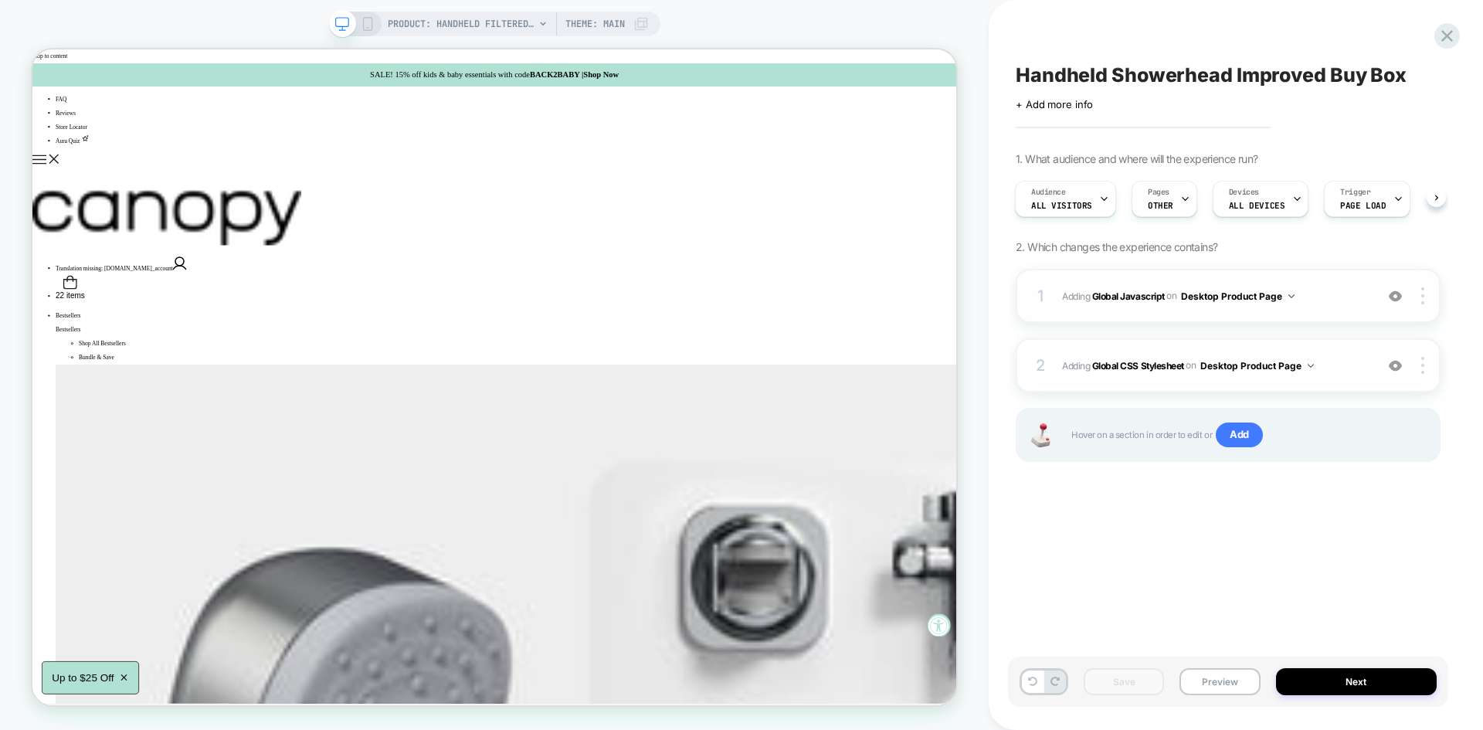
click at [1332, 300] on span "Adding Global Javascript on Desktop Product Page" at bounding box center [1214, 296] width 305 height 19
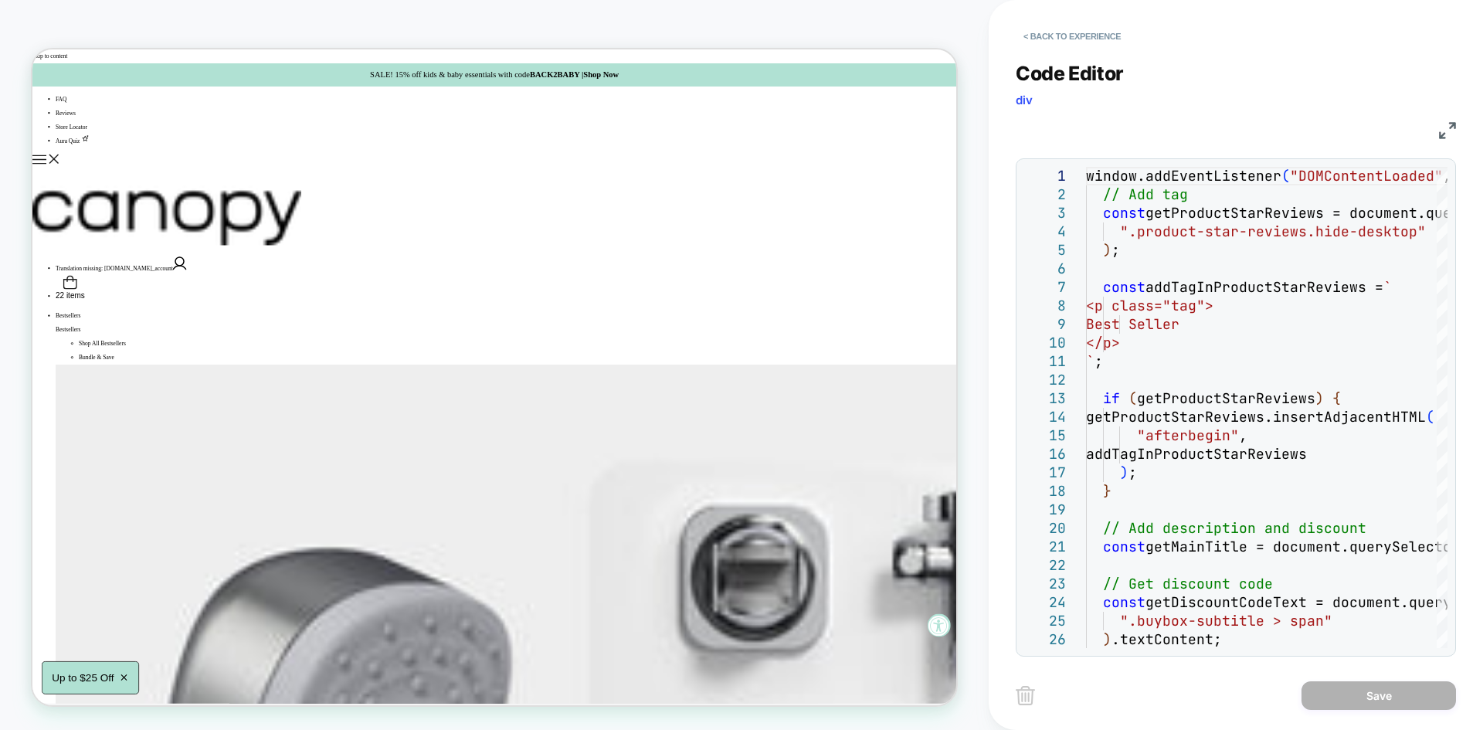
click at [1443, 141] on div "JS" at bounding box center [1236, 128] width 440 height 26
click at [1443, 131] on img at bounding box center [1447, 130] width 17 height 17
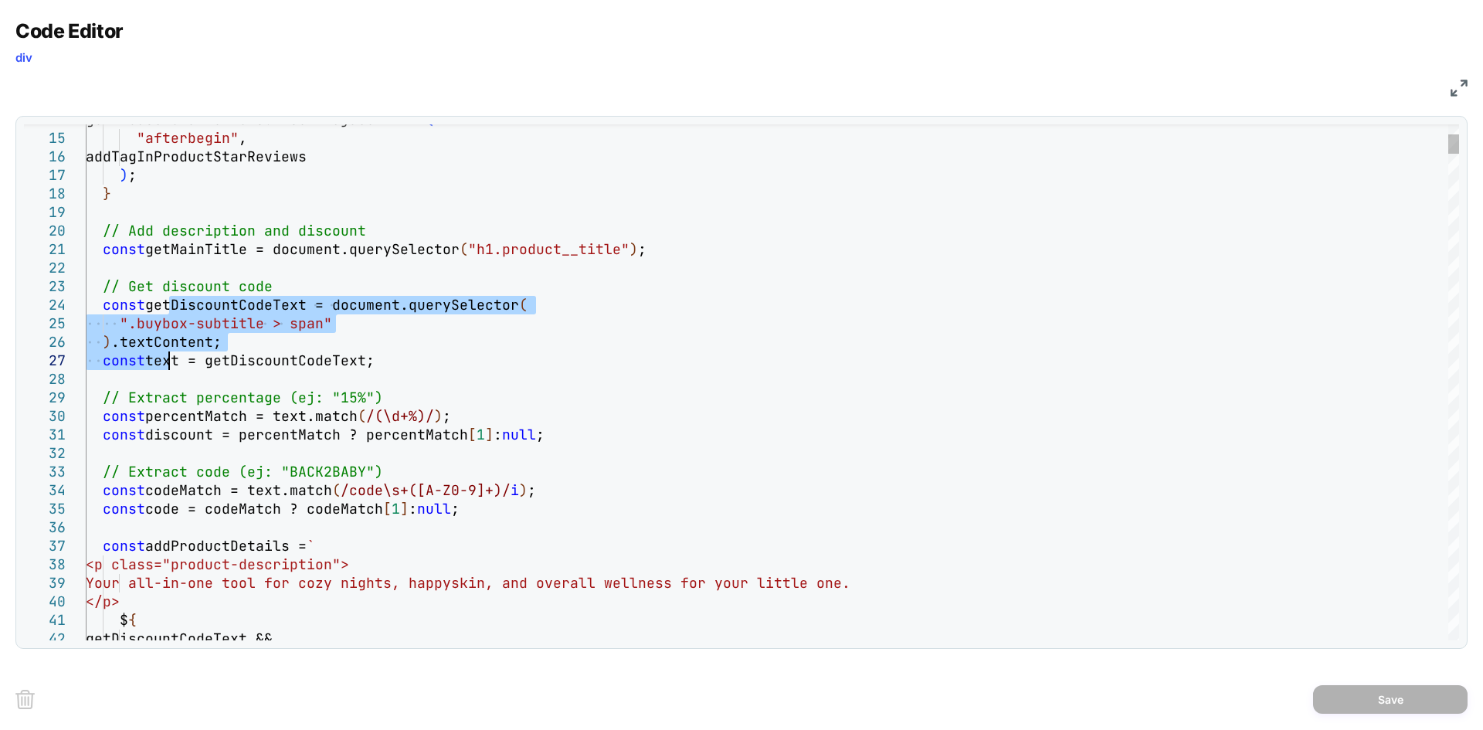
drag, startPoint x: 171, startPoint y: 305, endPoint x: 169, endPoint y: 359, distance: 54.1
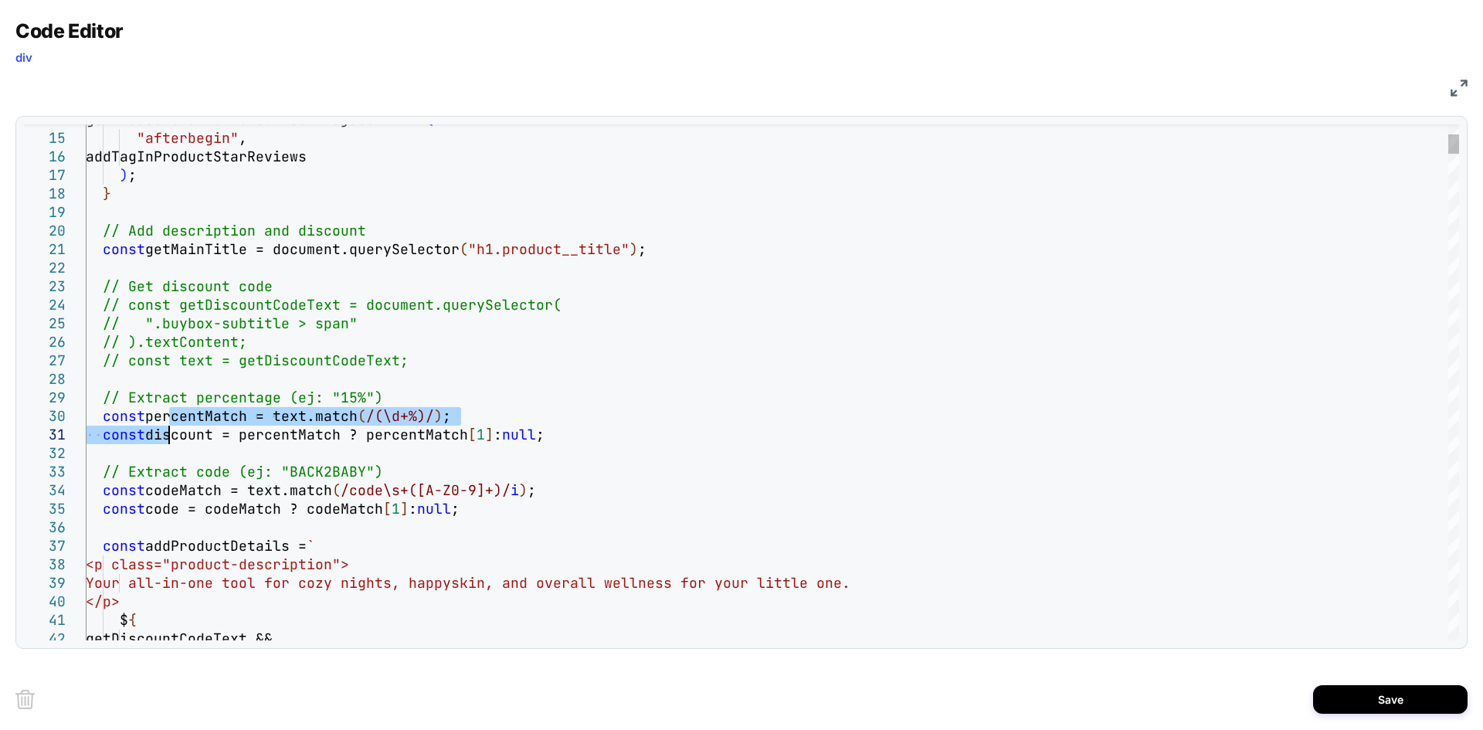
drag, startPoint x: 172, startPoint y: 424, endPoint x: 168, endPoint y: 432, distance: 8.6
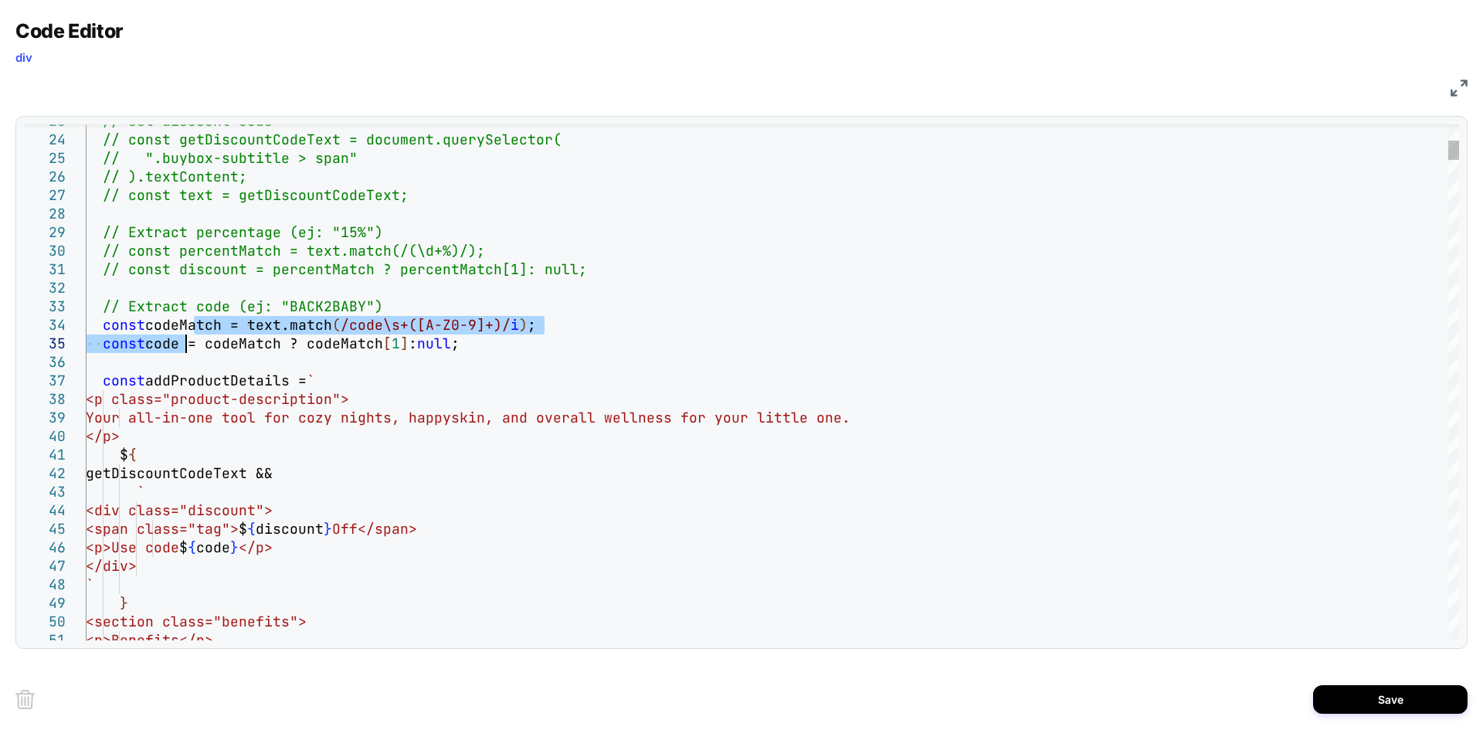
drag, startPoint x: 195, startPoint y: 331, endPoint x: 183, endPoint y: 341, distance: 14.8
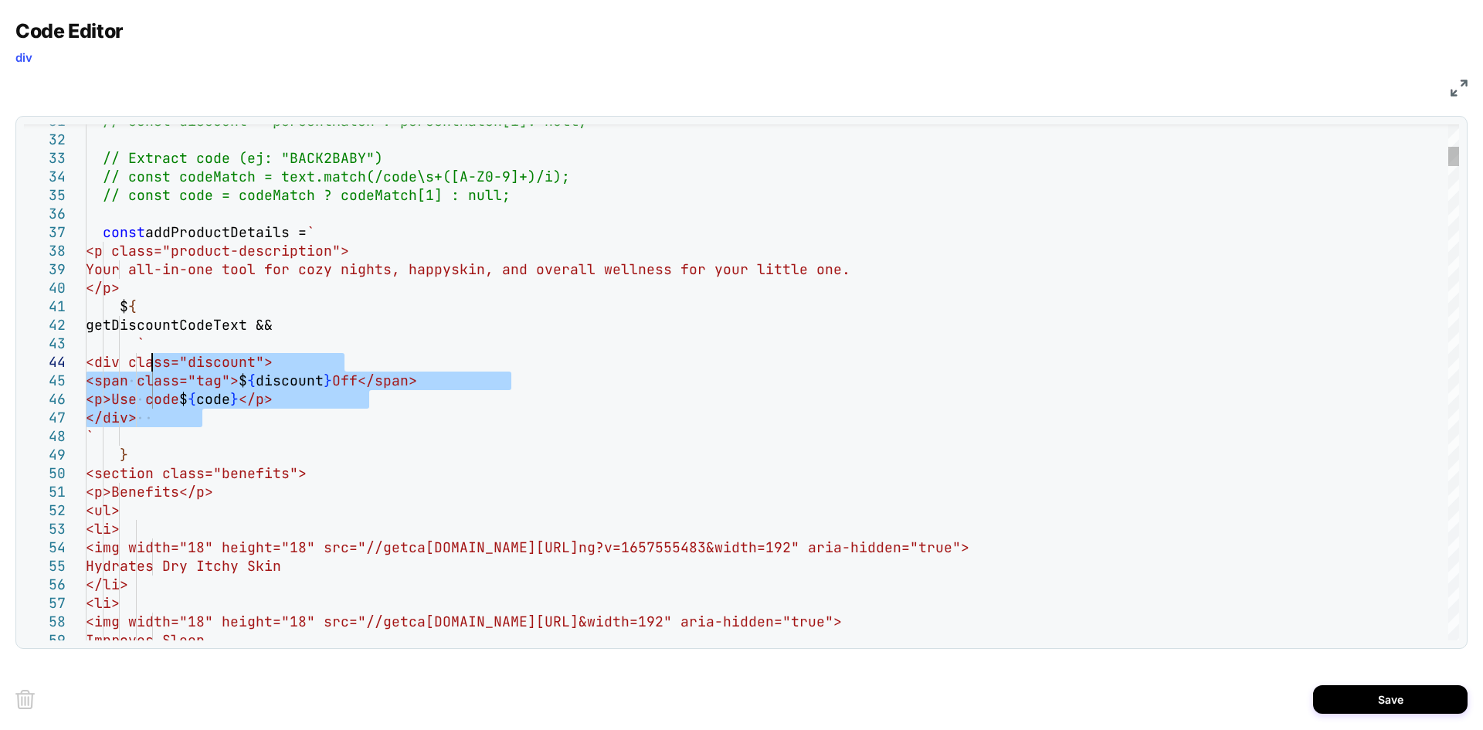
drag, startPoint x: 216, startPoint y: 418, endPoint x: 154, endPoint y: 361, distance: 84.2
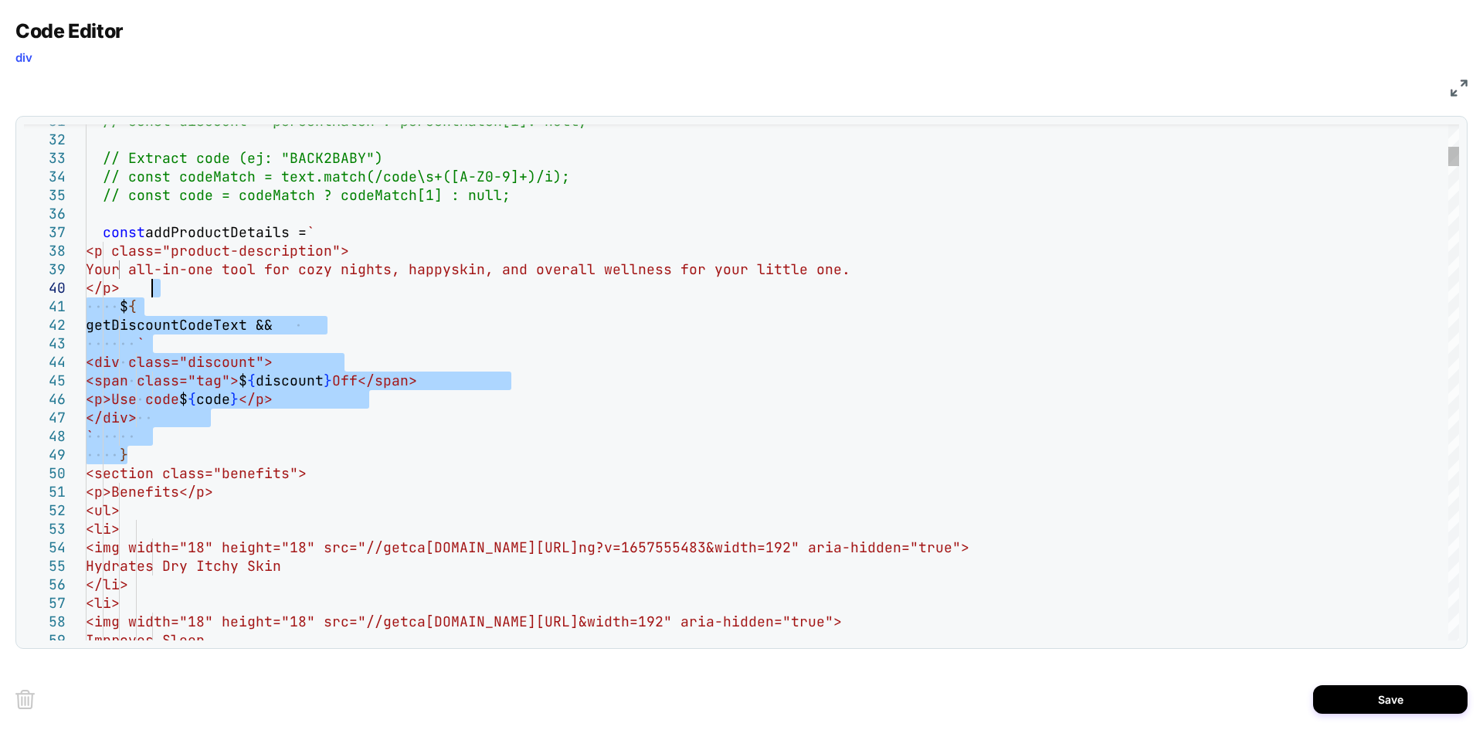
drag, startPoint x: 130, startPoint y: 450, endPoint x: 154, endPoint y: 287, distance: 164.7
type textarea "**********"
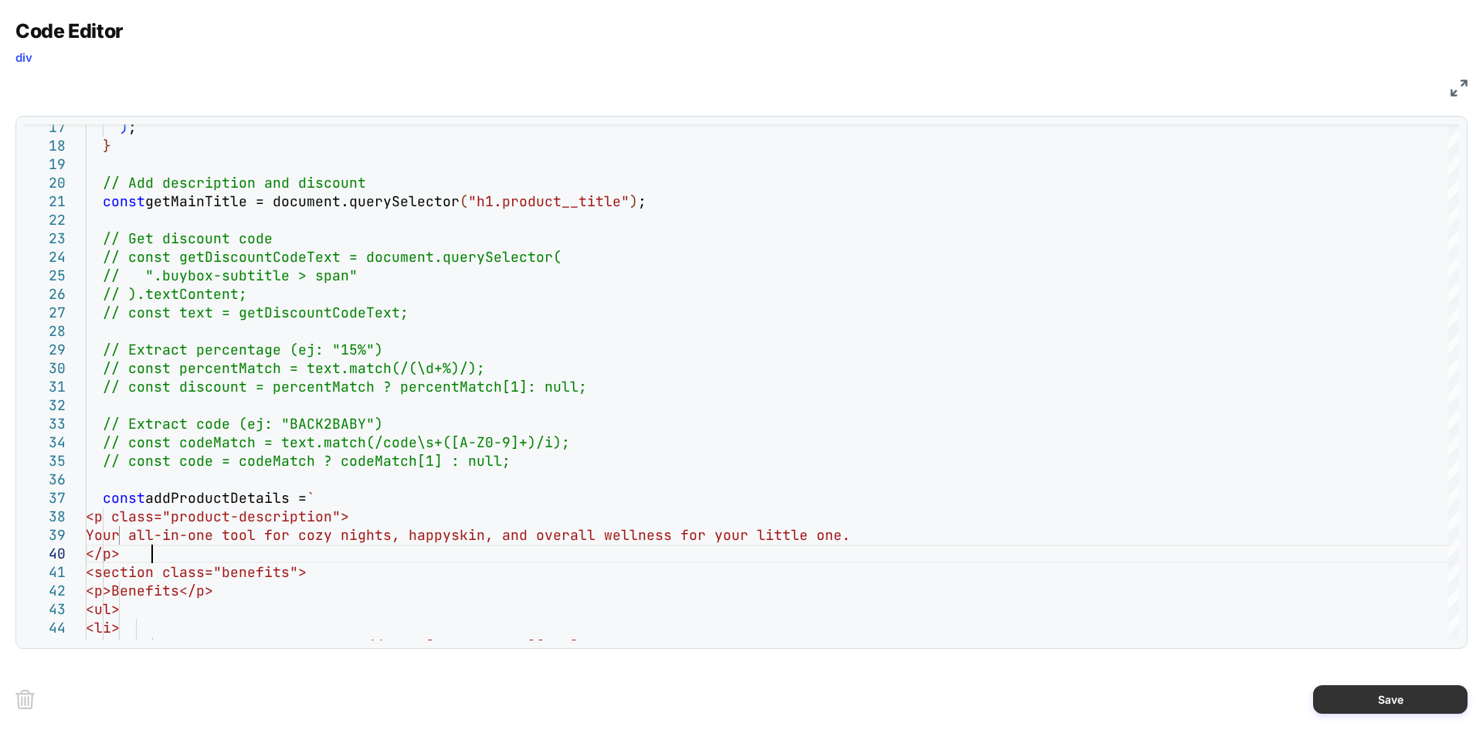
click at [1343, 707] on button "Save" at bounding box center [1390, 699] width 154 height 29
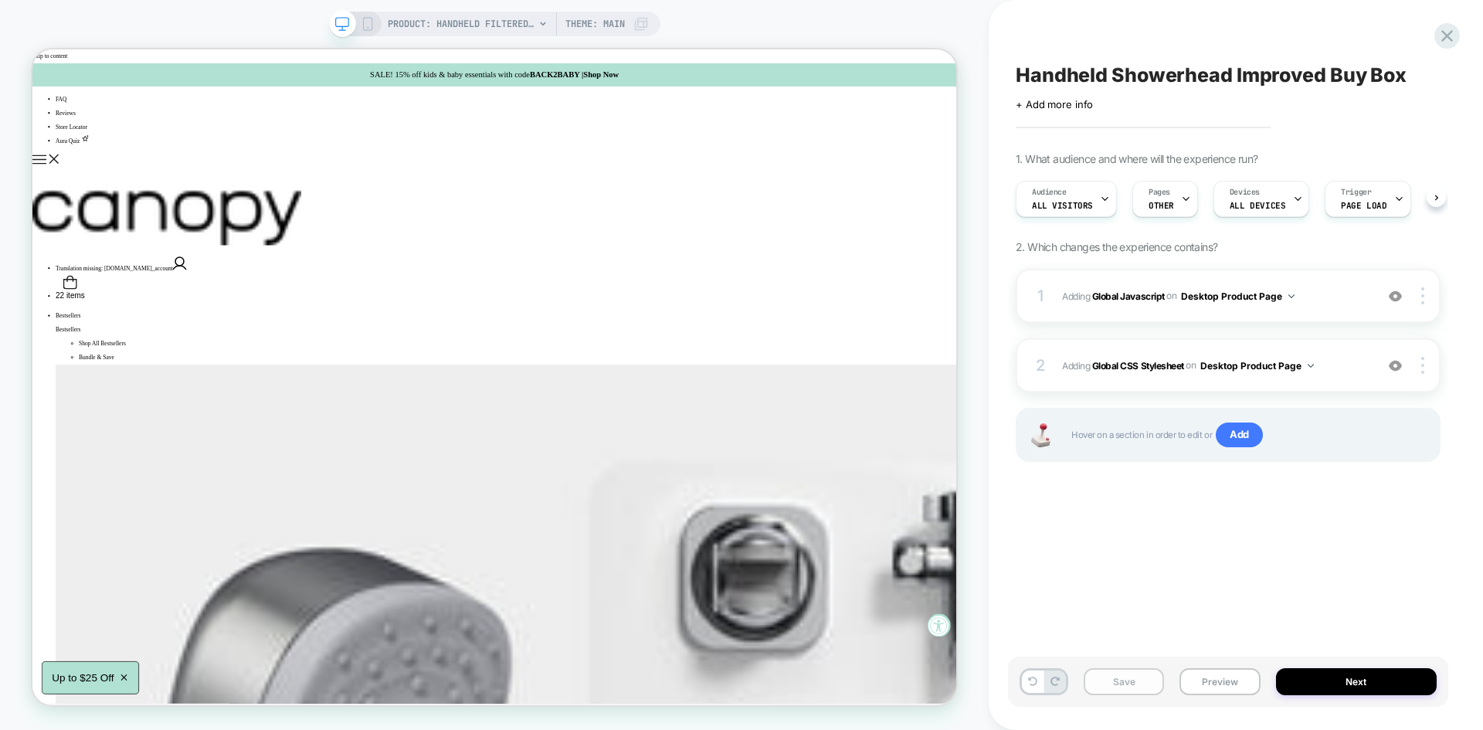
scroll to position [0, 1]
click at [1138, 684] on button "Save" at bounding box center [1124, 681] width 80 height 27
click at [1206, 685] on button "Preview" at bounding box center [1219, 681] width 80 height 27
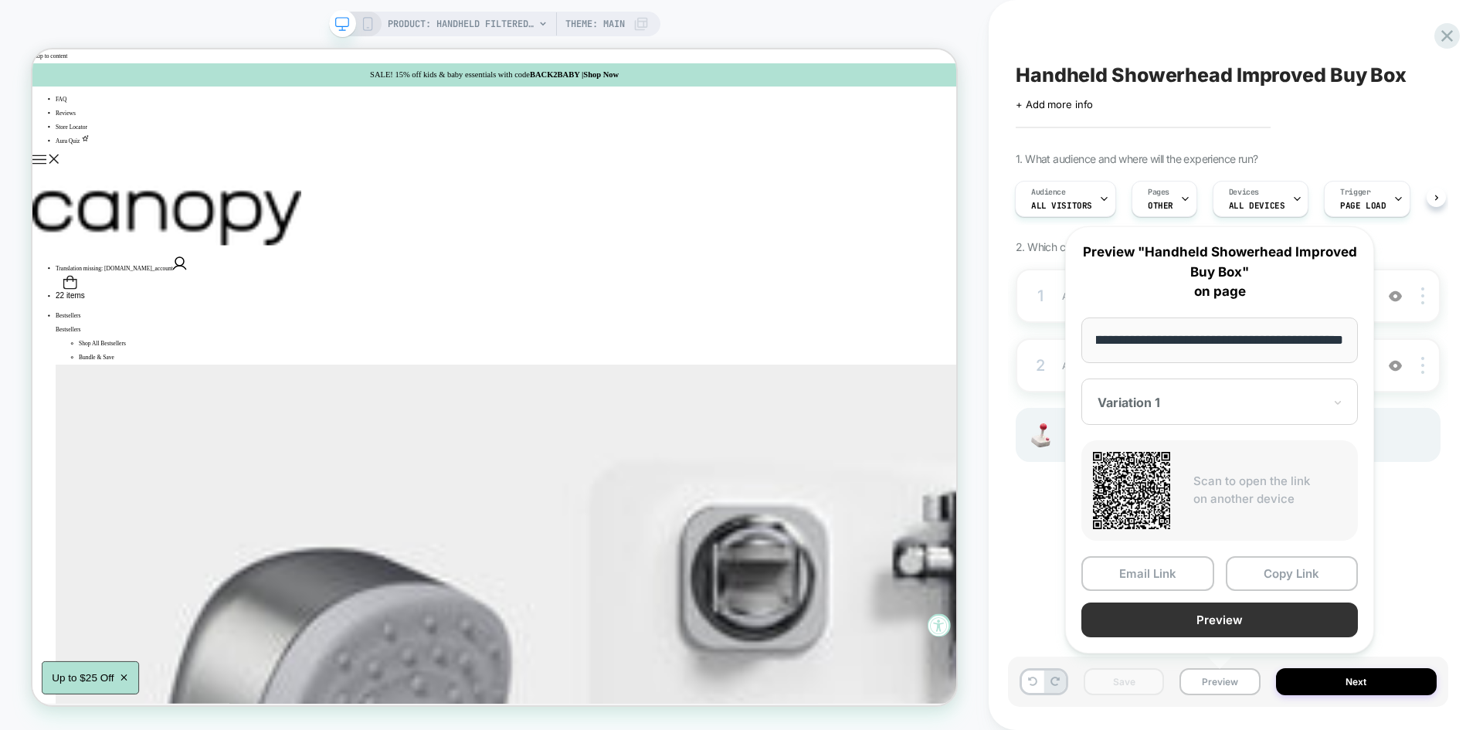
scroll to position [0, 0]
click at [1202, 612] on button "Preview" at bounding box center [1219, 619] width 277 height 35
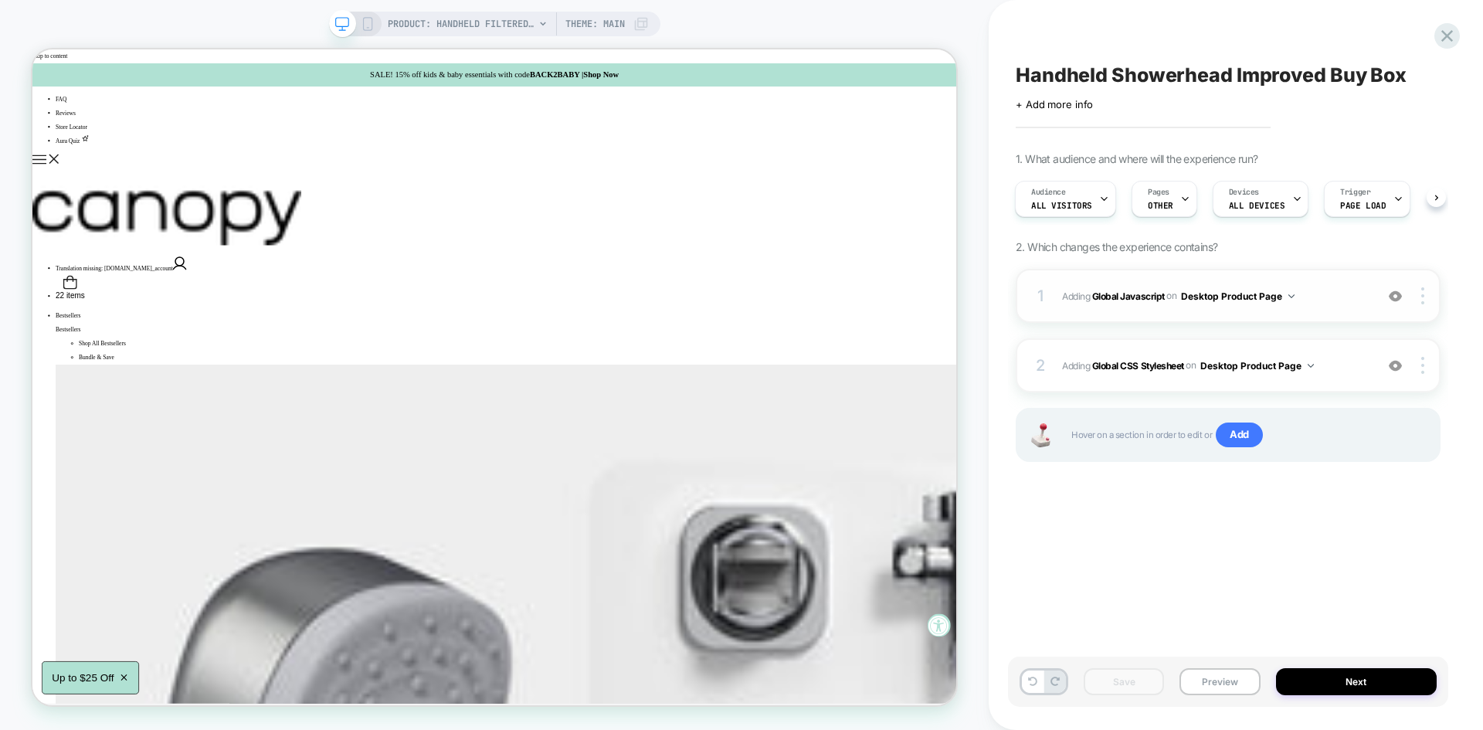
click at [1333, 297] on span "Adding Global Javascript on Desktop Product Page" at bounding box center [1214, 296] width 305 height 19
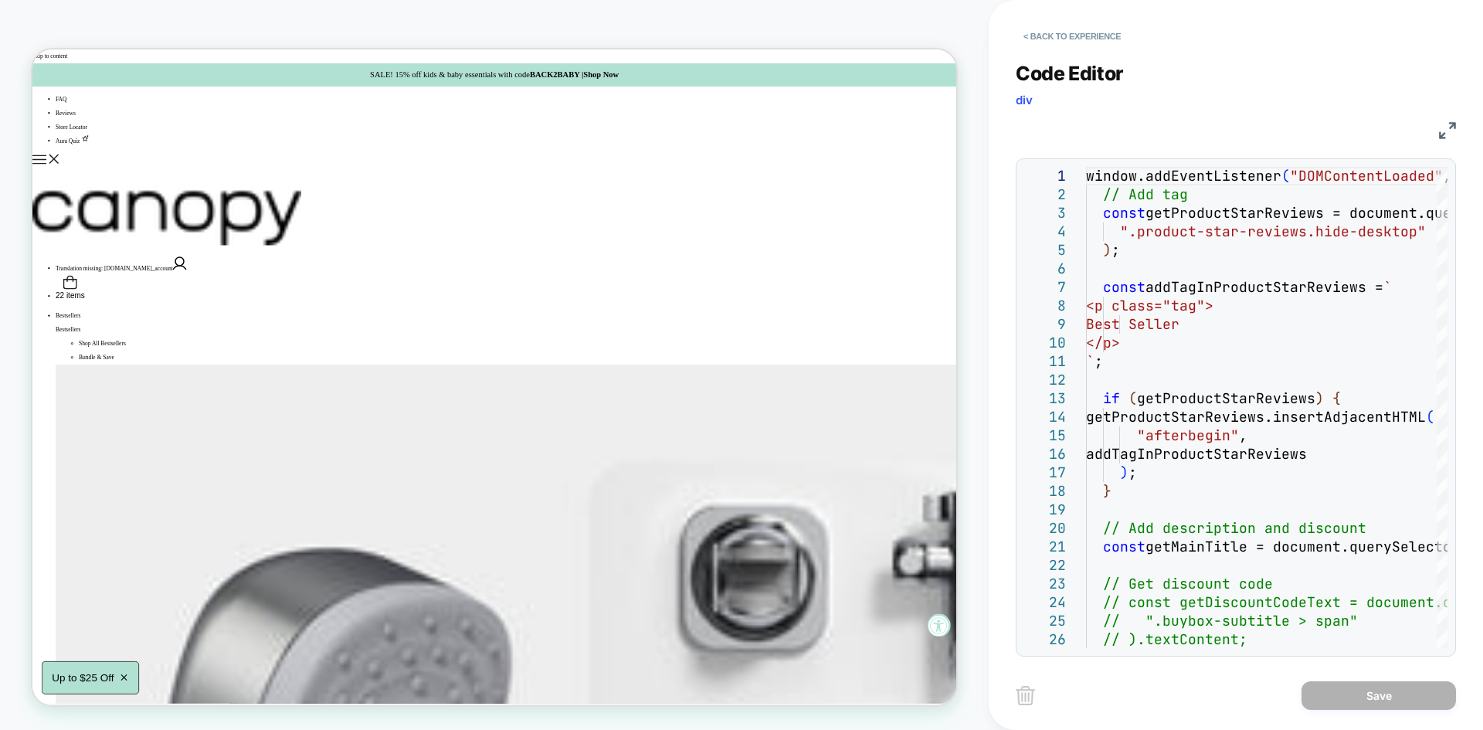
click at [1437, 131] on div "JS" at bounding box center [1236, 128] width 440 height 26
click at [1447, 126] on img at bounding box center [1447, 130] width 17 height 17
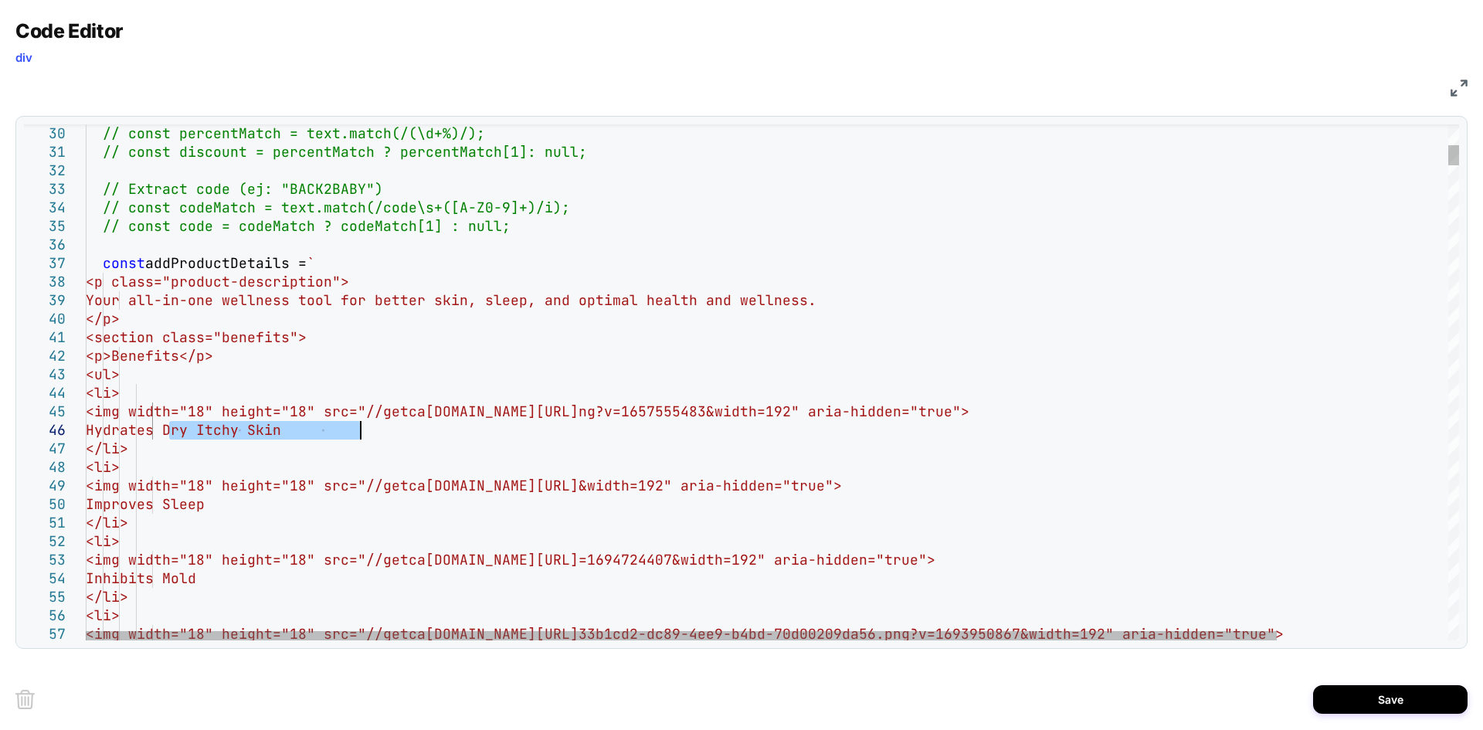
drag, startPoint x: 171, startPoint y: 430, endPoint x: 406, endPoint y: 436, distance: 234.1
drag, startPoint x: 168, startPoint y: 504, endPoint x: 325, endPoint y: 513, distance: 157.1
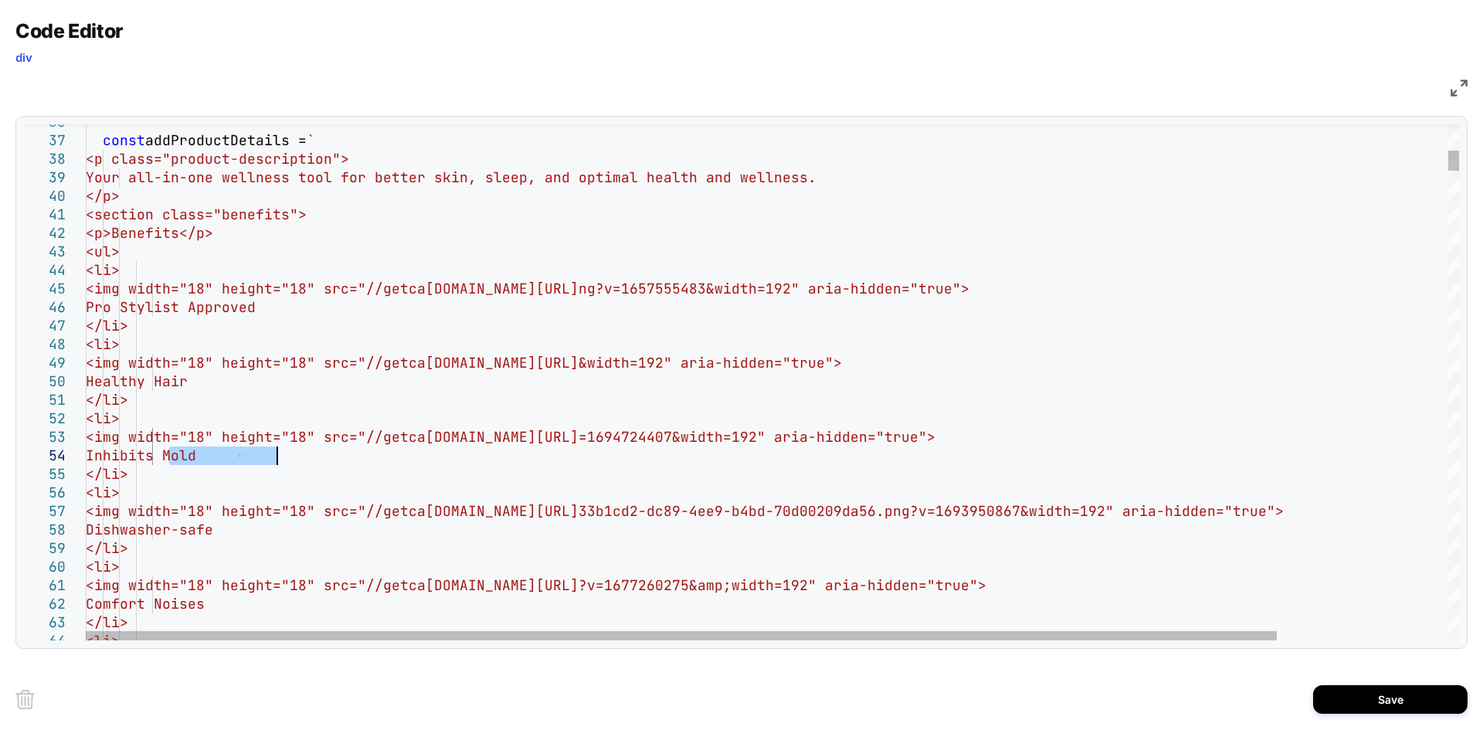
drag, startPoint x: 171, startPoint y: 455, endPoint x: 321, endPoint y: 459, distance: 149.9
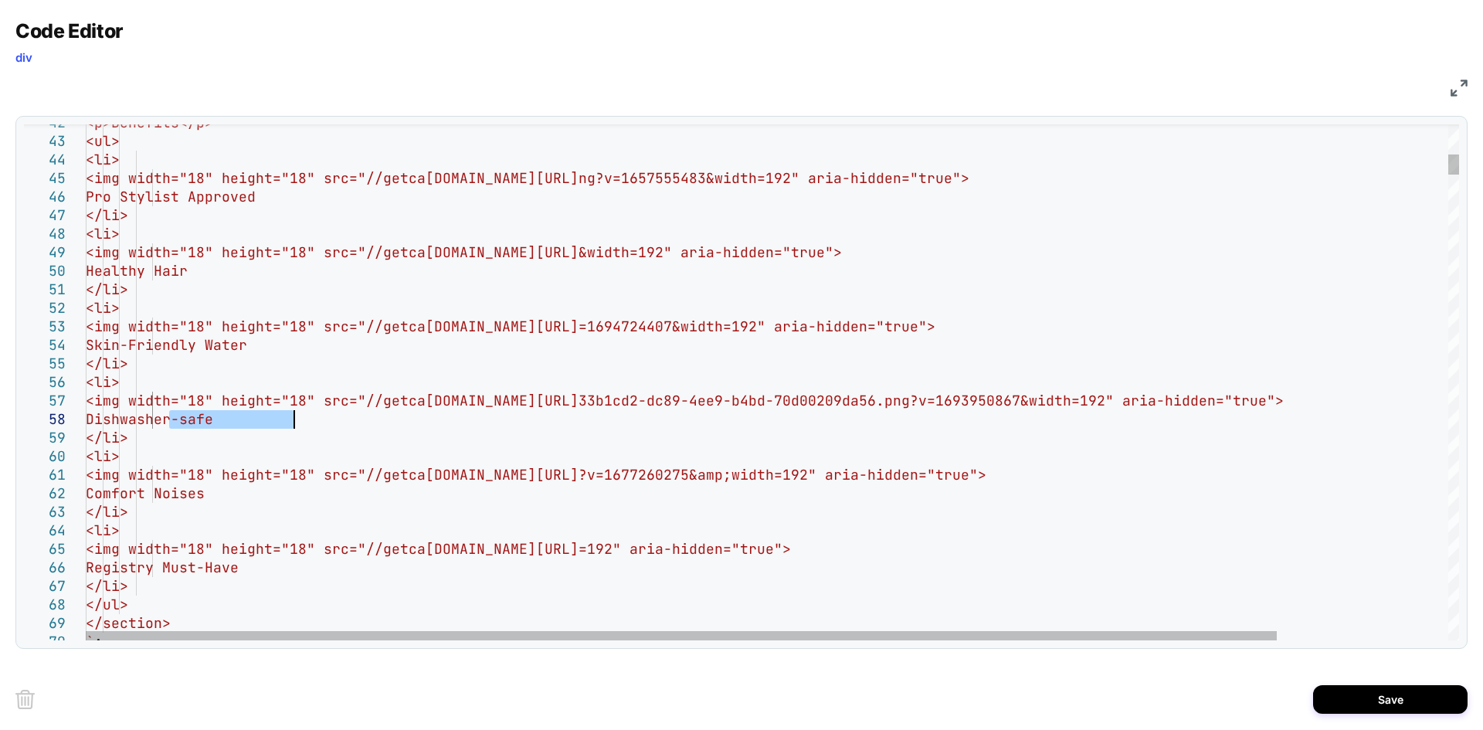
drag, startPoint x: 171, startPoint y: 419, endPoint x: 353, endPoint y: 420, distance: 182.3
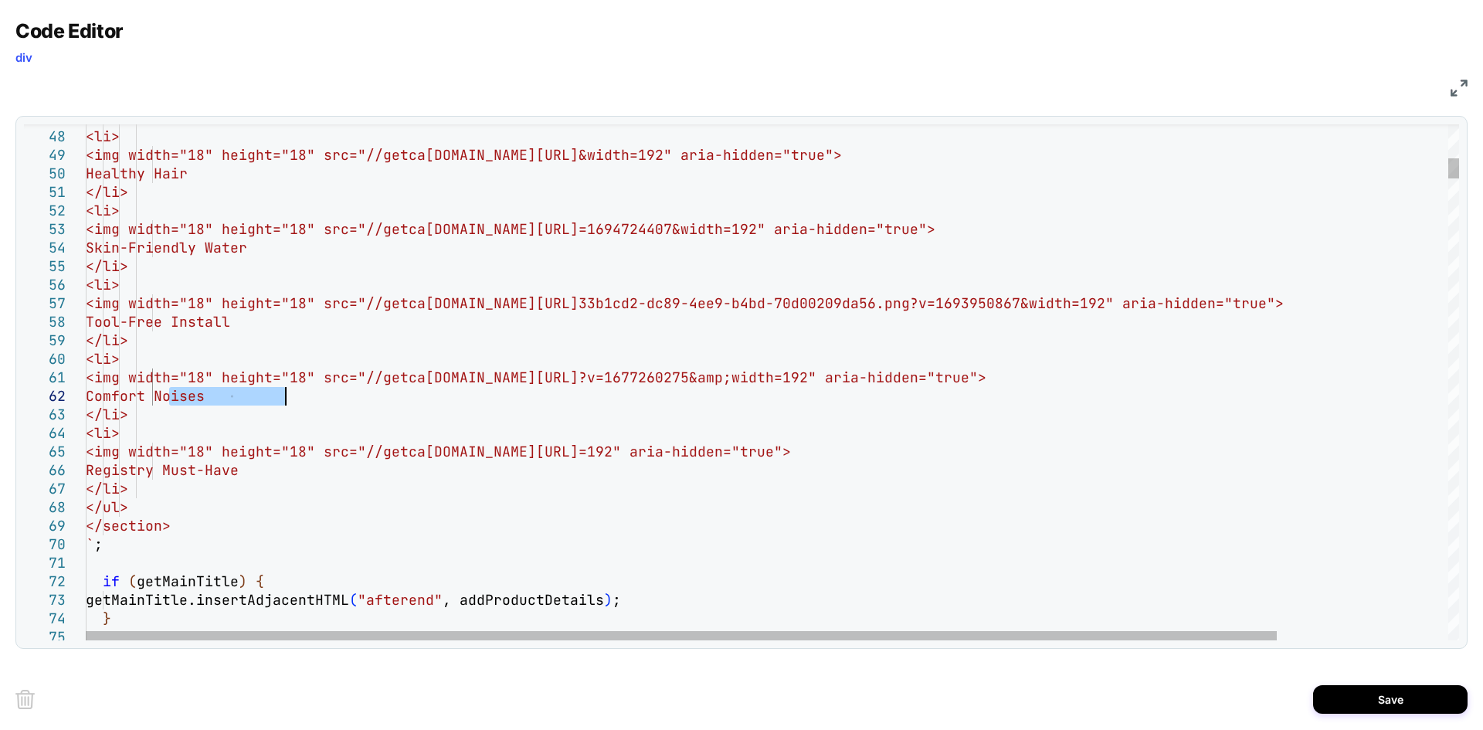
drag, startPoint x: 171, startPoint y: 396, endPoint x: 315, endPoint y: 396, distance: 143.7
drag, startPoint x: 167, startPoint y: 467, endPoint x: 344, endPoint y: 473, distance: 177.8
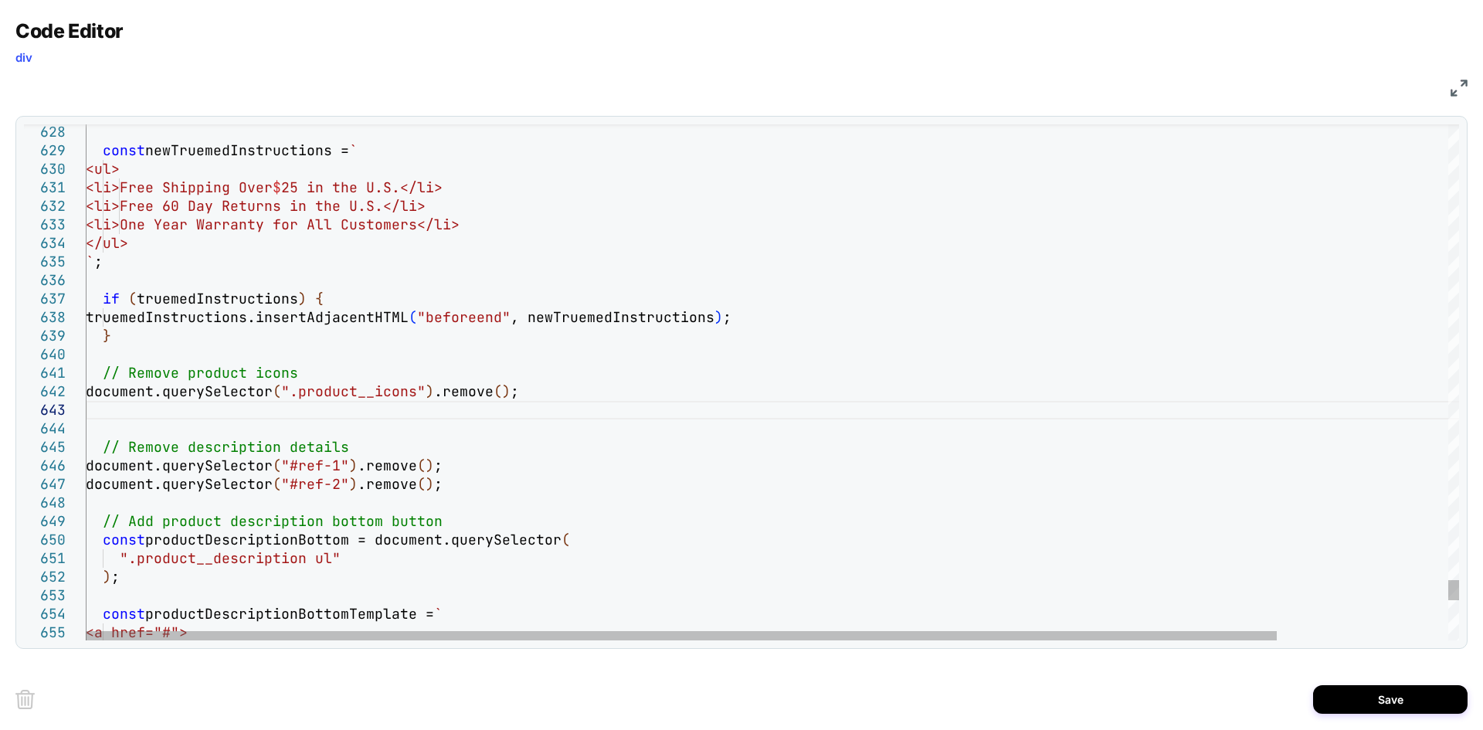
type textarea "**********"
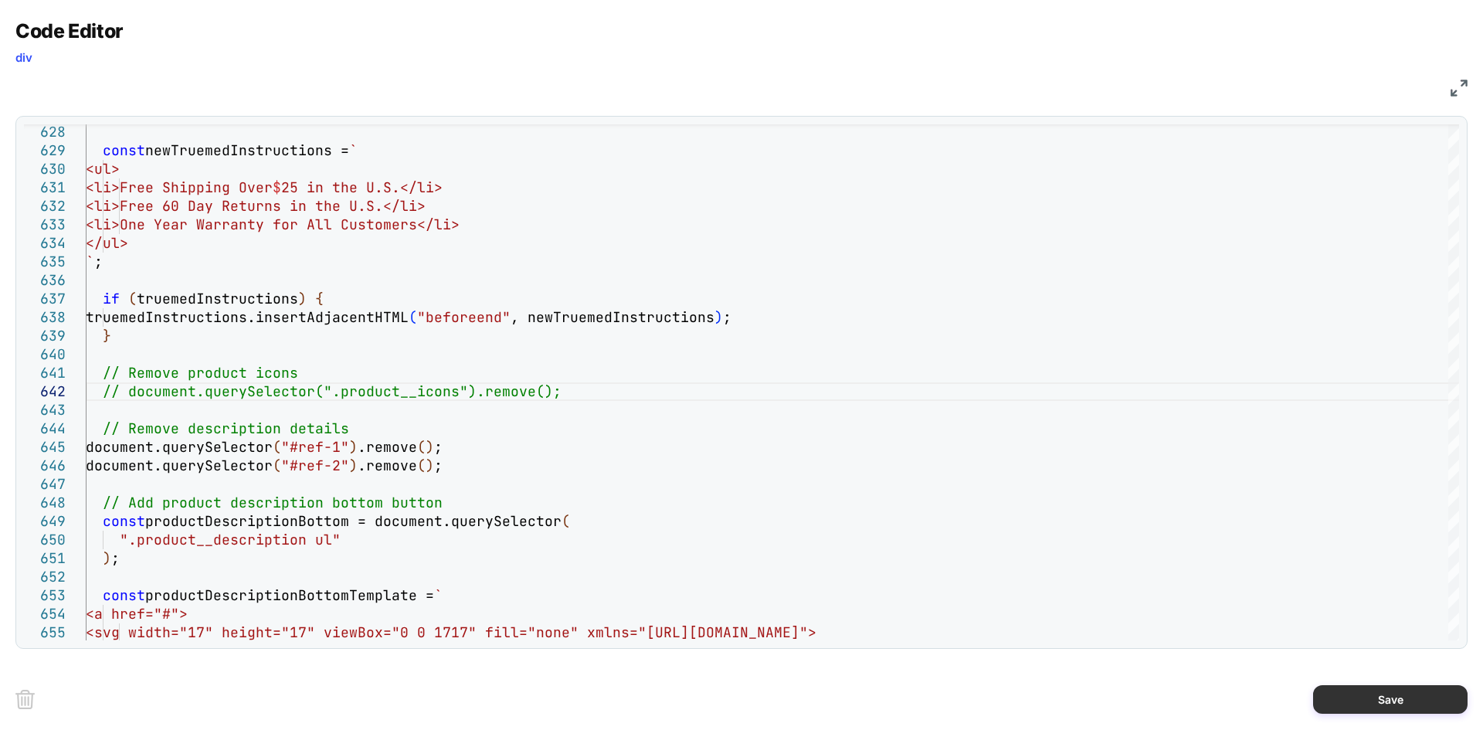
click at [1339, 694] on button "Save" at bounding box center [1390, 699] width 154 height 29
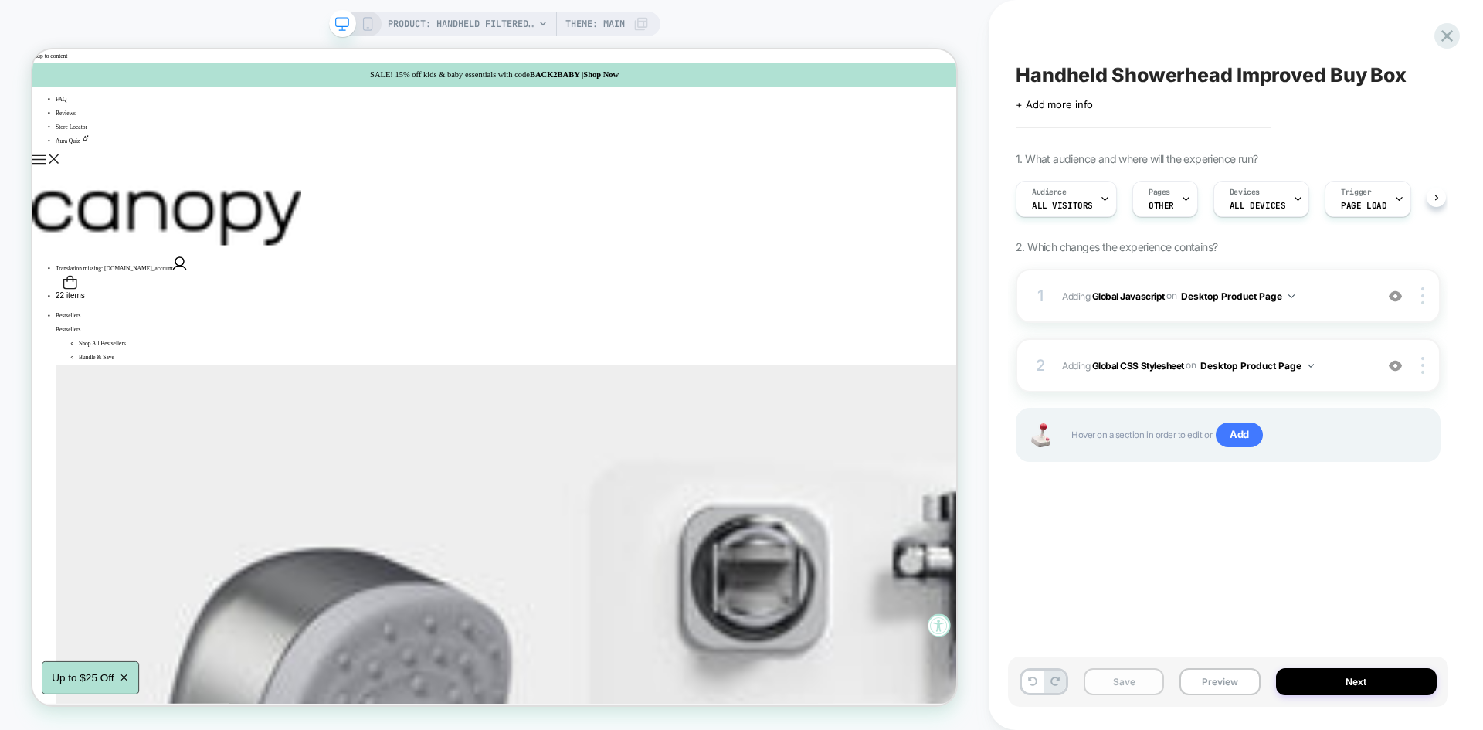
scroll to position [0, 1]
click at [1125, 690] on button "Save" at bounding box center [1124, 681] width 80 height 27
click at [1201, 671] on button "Preview" at bounding box center [1219, 681] width 80 height 27
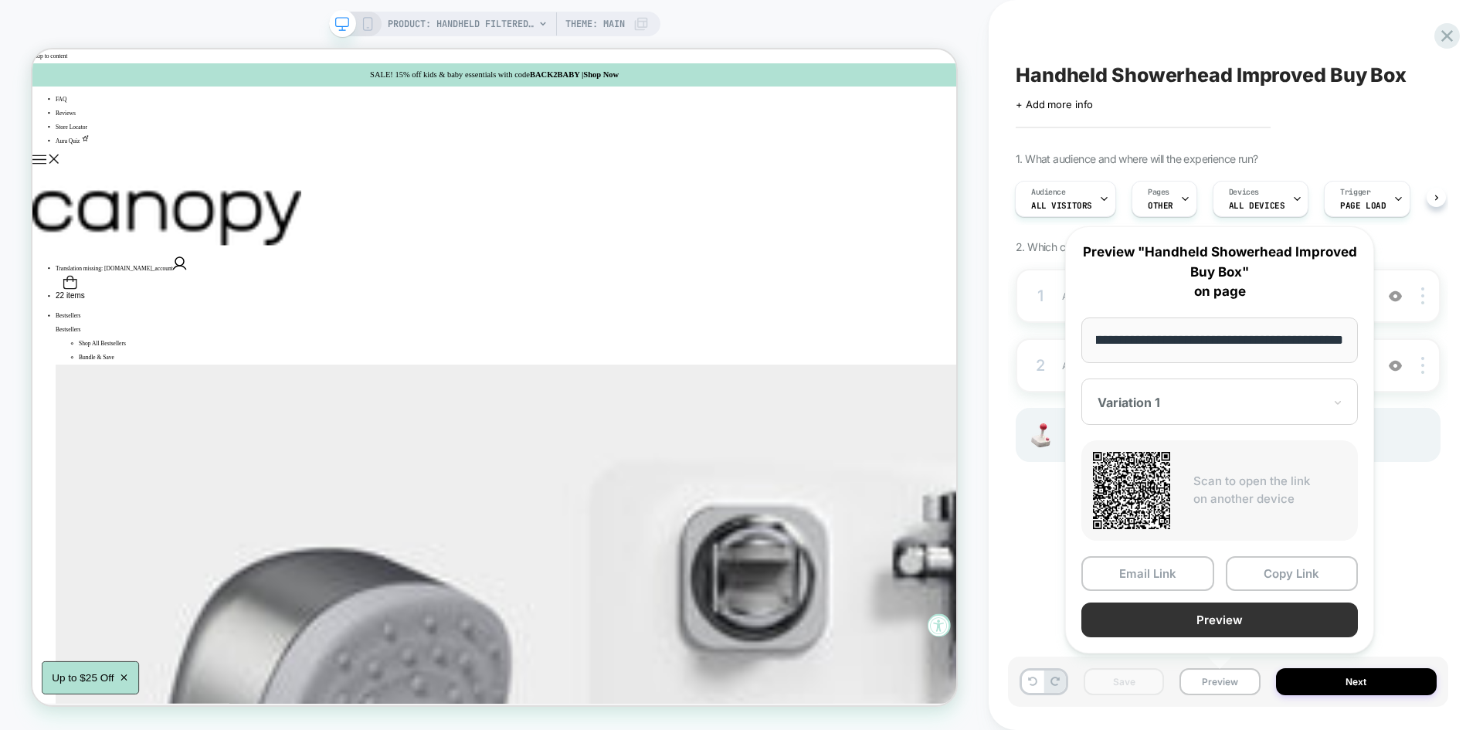
scroll to position [0, 0]
click at [1169, 635] on button "Preview" at bounding box center [1219, 619] width 277 height 35
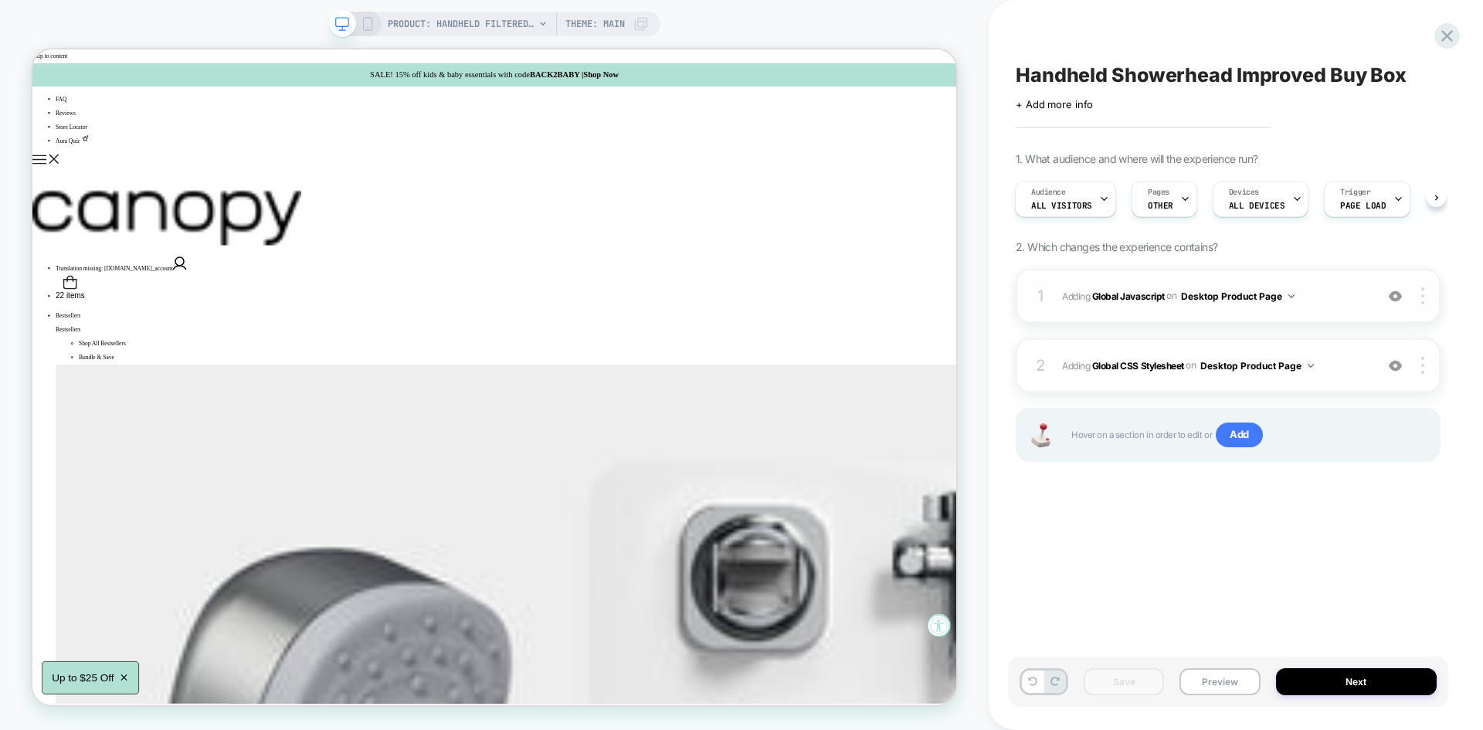
click at [1352, 299] on span "Adding Global Javascript on Desktop Product Page" at bounding box center [1214, 296] width 305 height 19
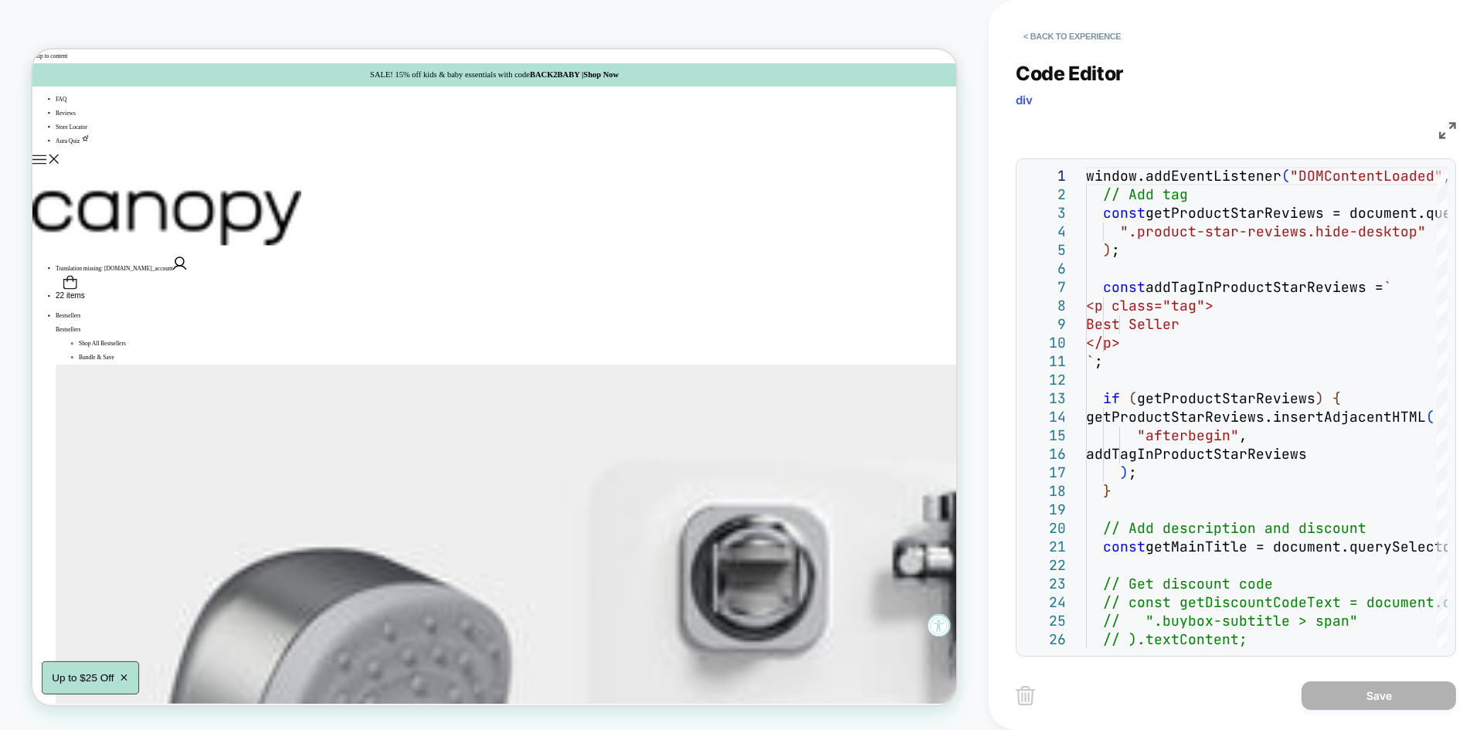
click at [1449, 137] on img at bounding box center [1447, 130] width 17 height 17
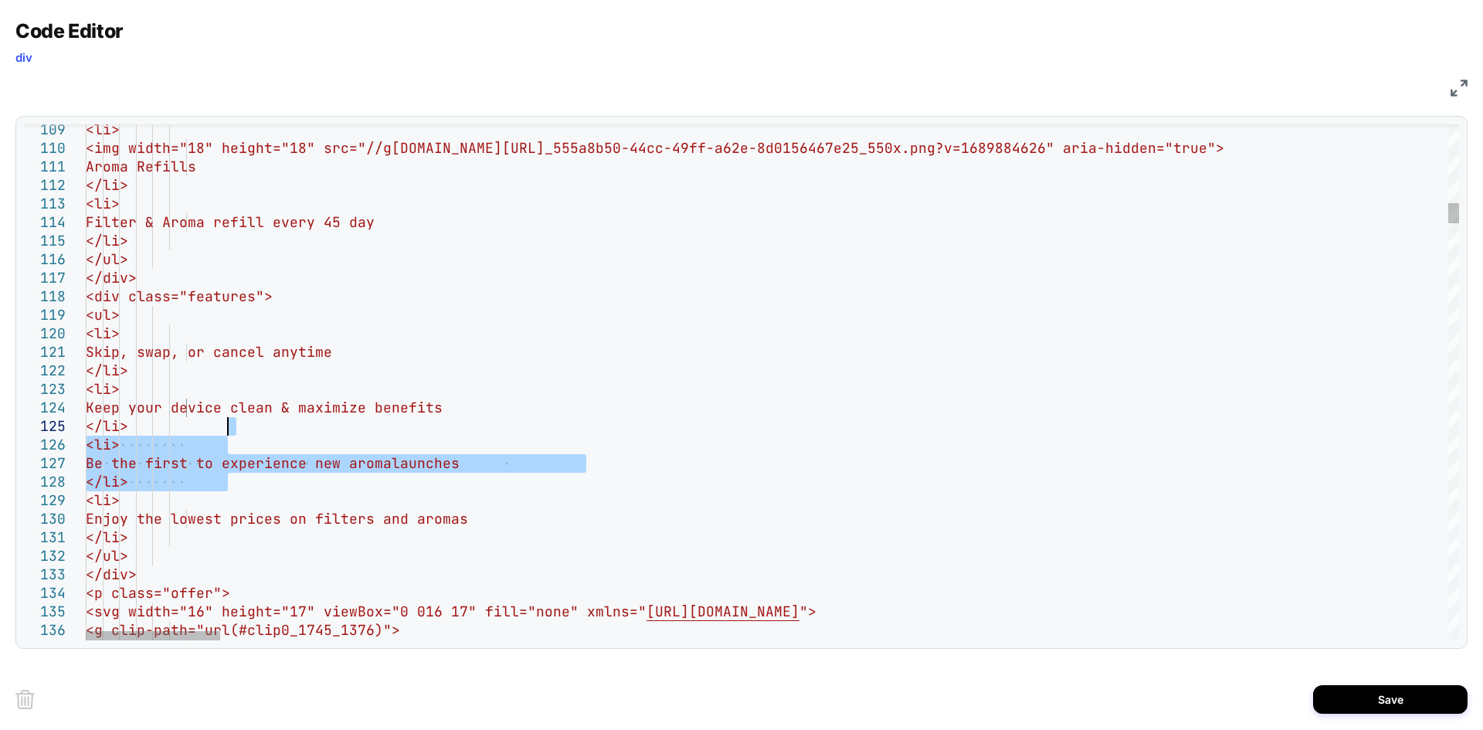
drag, startPoint x: 234, startPoint y: 478, endPoint x: 226, endPoint y: 433, distance: 45.6
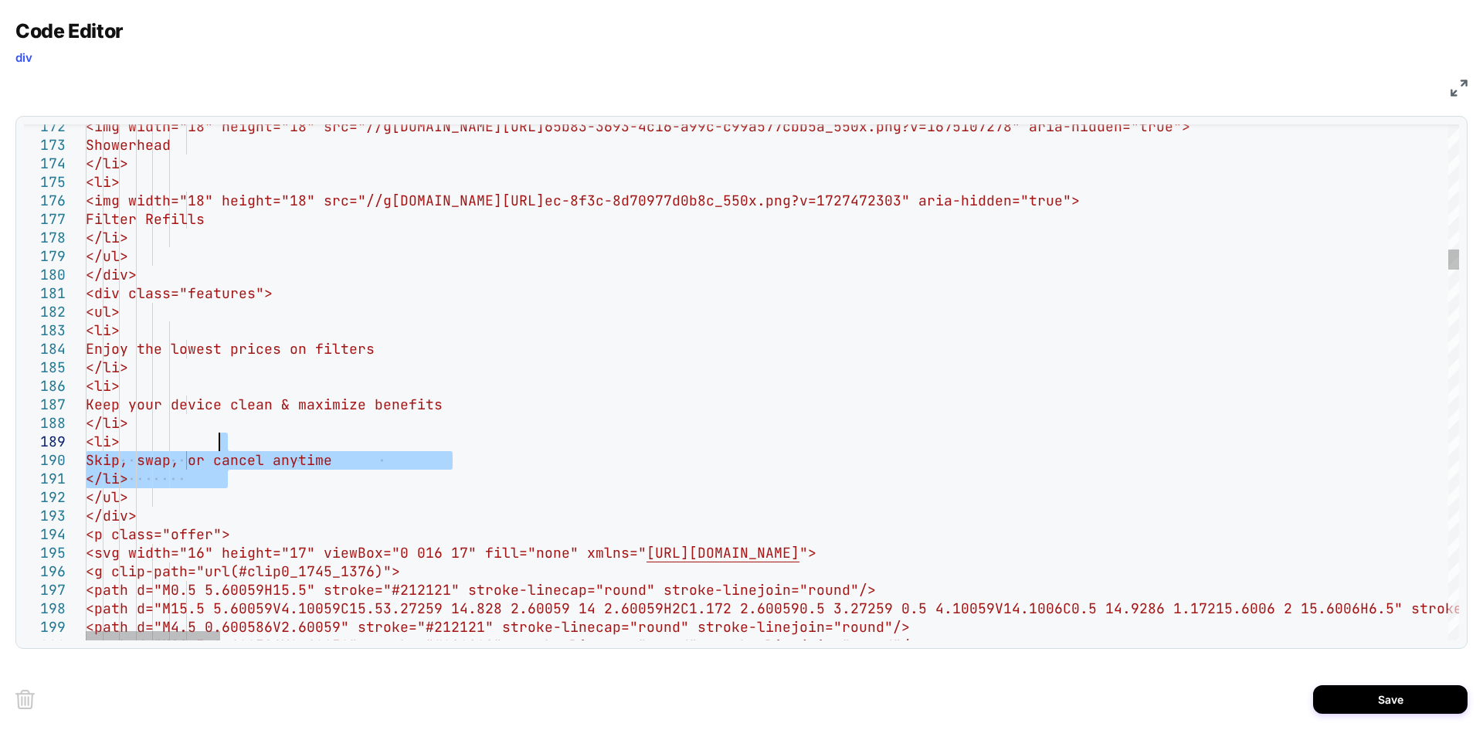
drag, startPoint x: 241, startPoint y: 477, endPoint x: 228, endPoint y: 439, distance: 40.1
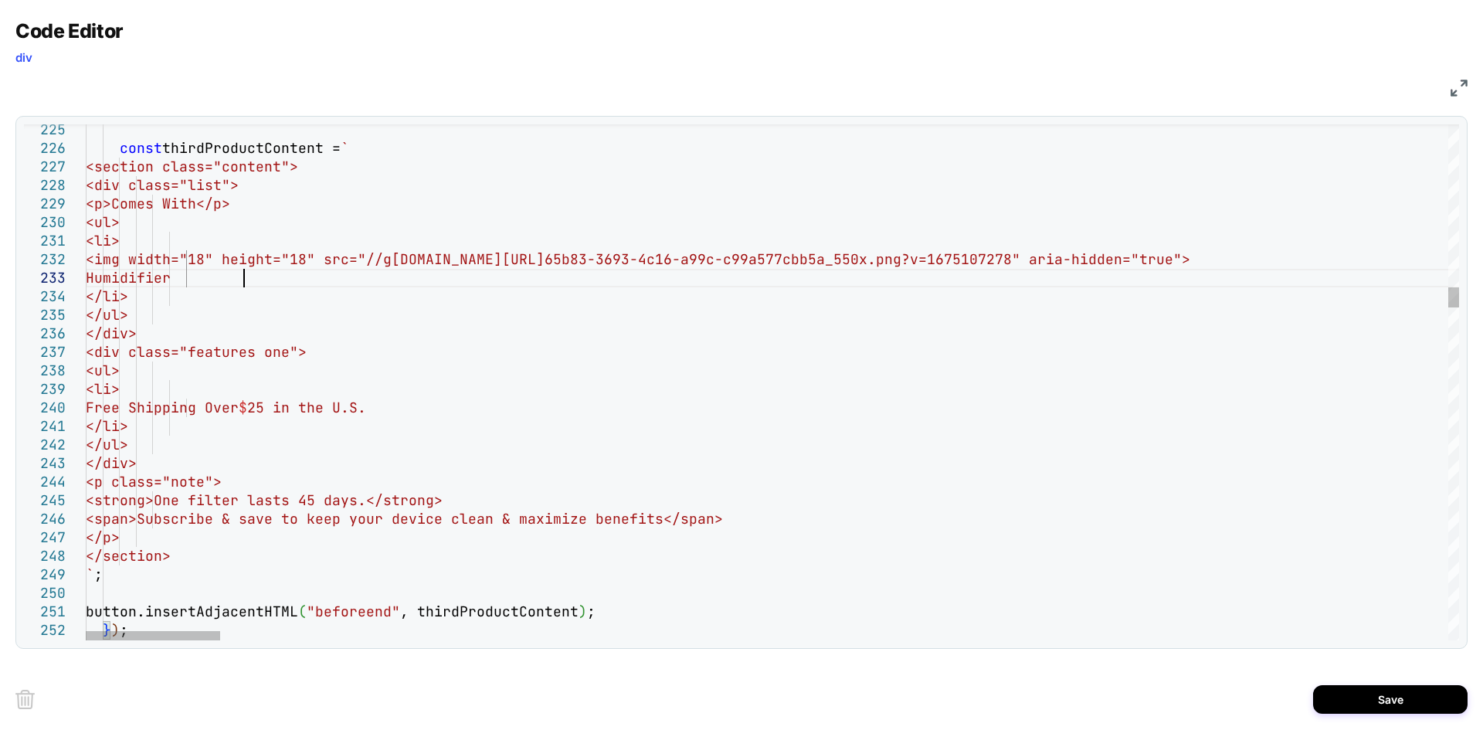
type textarea "**********"
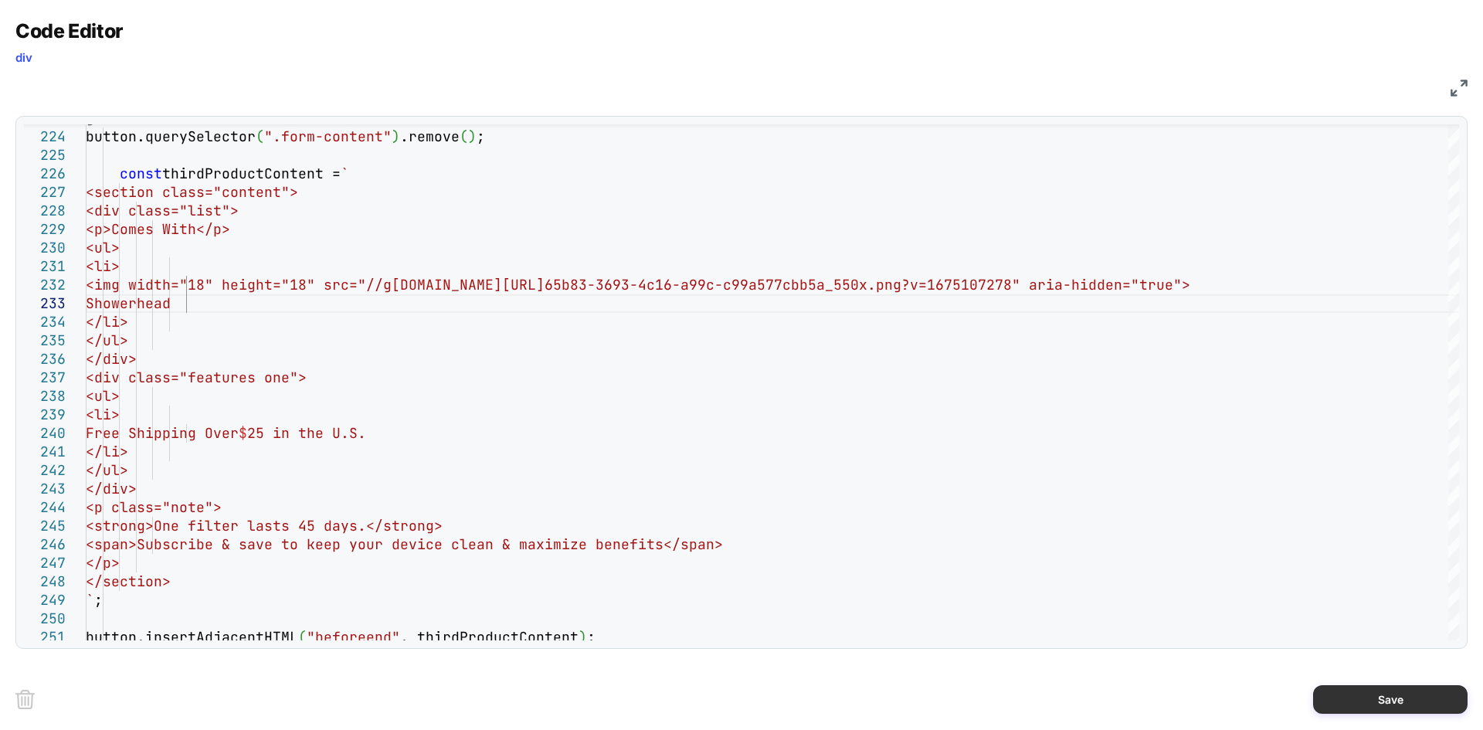
click at [1342, 700] on button "Save" at bounding box center [1390, 699] width 154 height 29
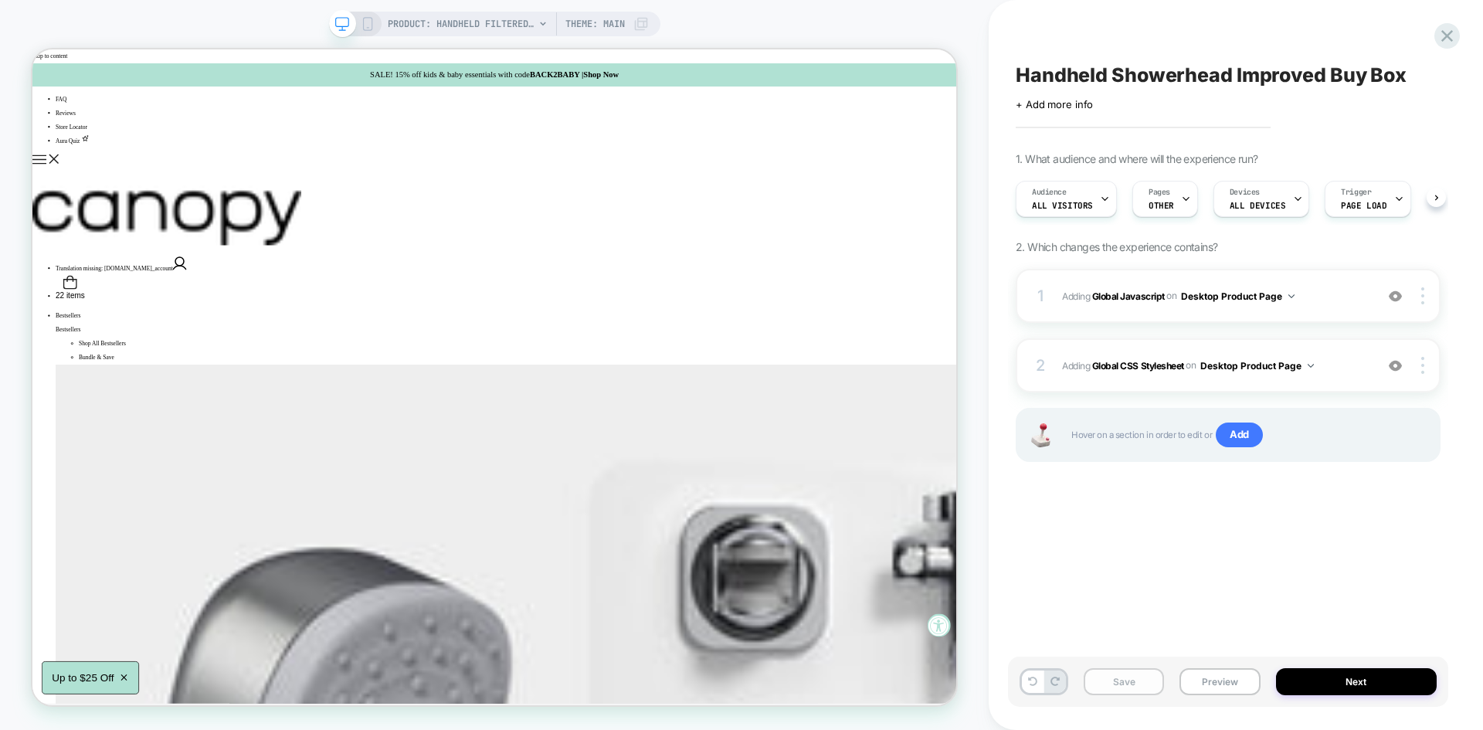
scroll to position [0, 1]
click at [1111, 669] on button "Save" at bounding box center [1124, 681] width 80 height 27
click at [1210, 680] on button "Preview" at bounding box center [1219, 681] width 80 height 27
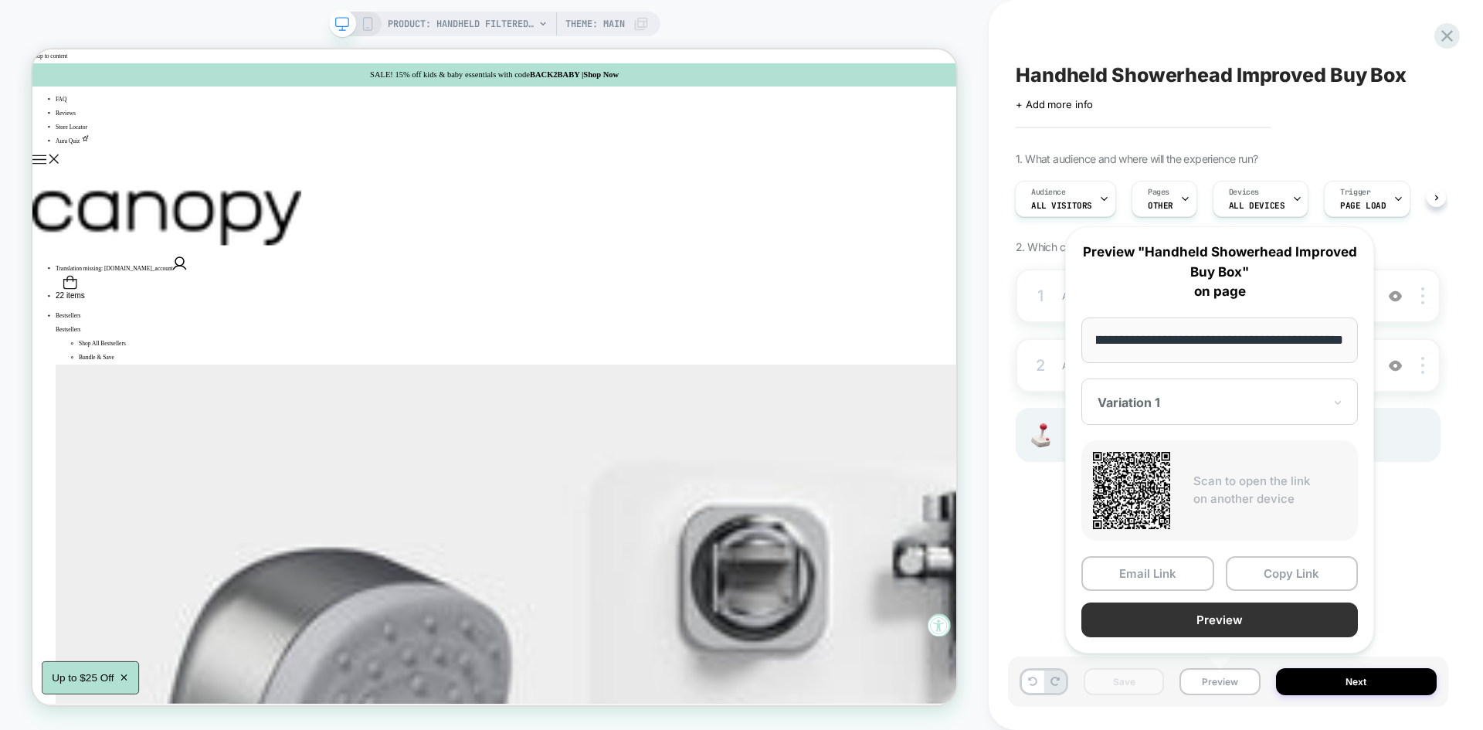
scroll to position [0, 0]
click at [1221, 623] on button "Preview" at bounding box center [1219, 619] width 277 height 35
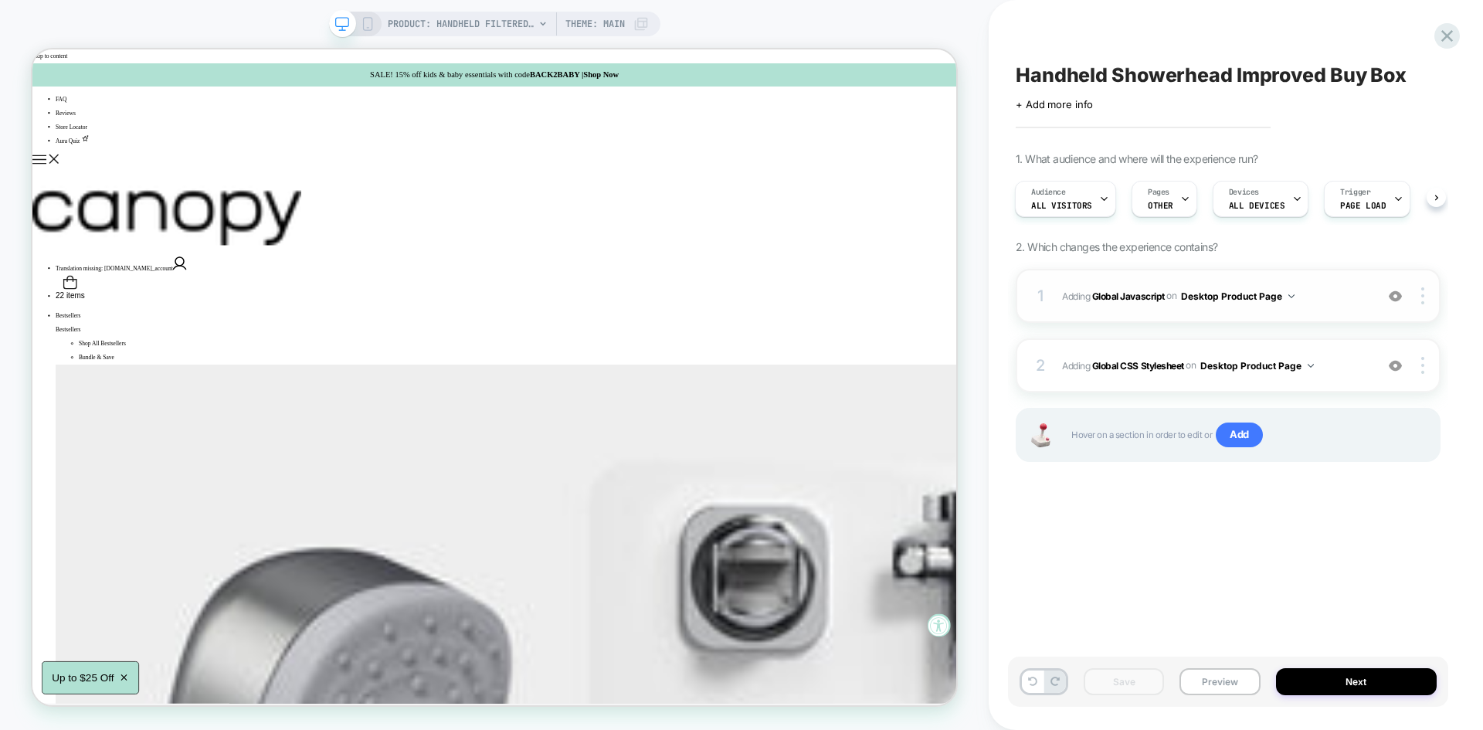
click at [1324, 291] on span "Adding Global Javascript on Desktop Product Page" at bounding box center [1214, 296] width 305 height 19
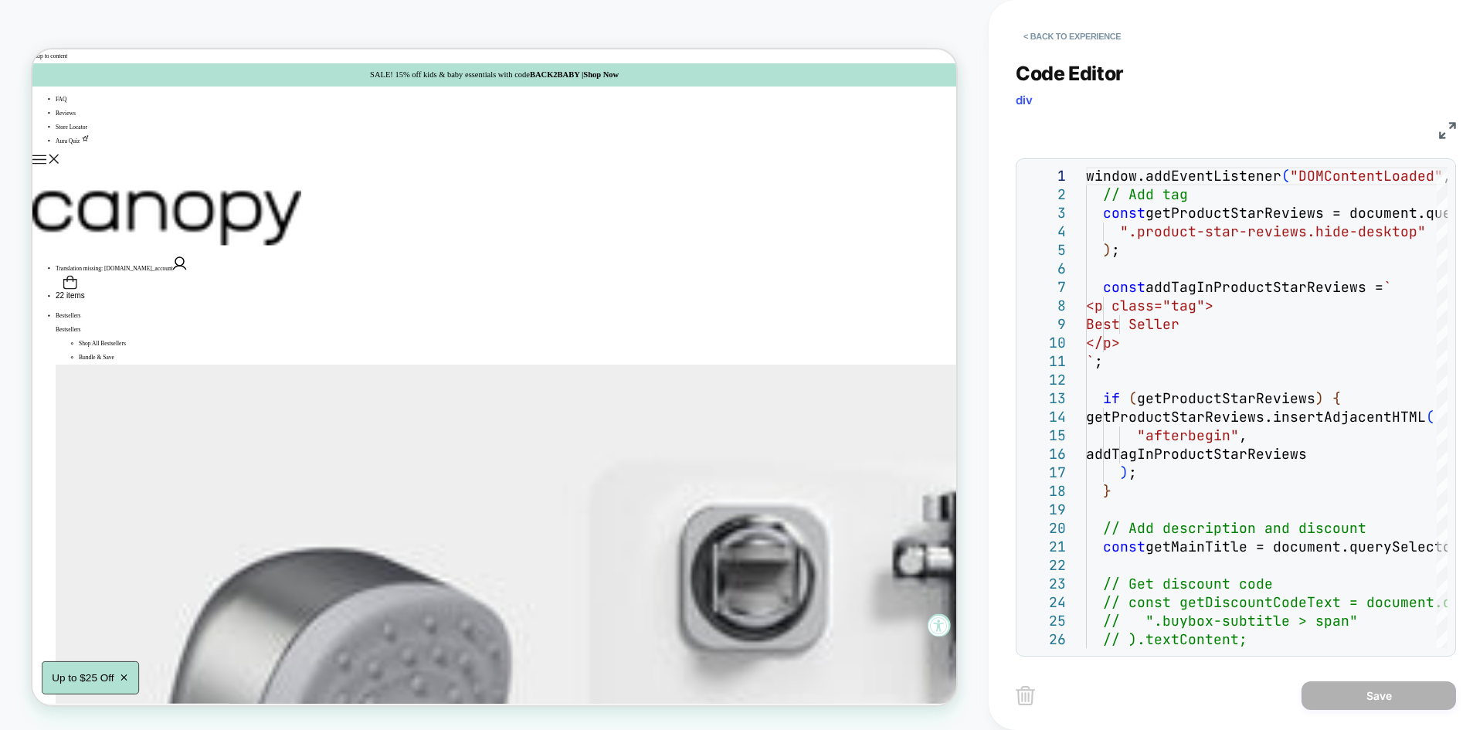
click at [1439, 130] on img at bounding box center [1447, 130] width 17 height 17
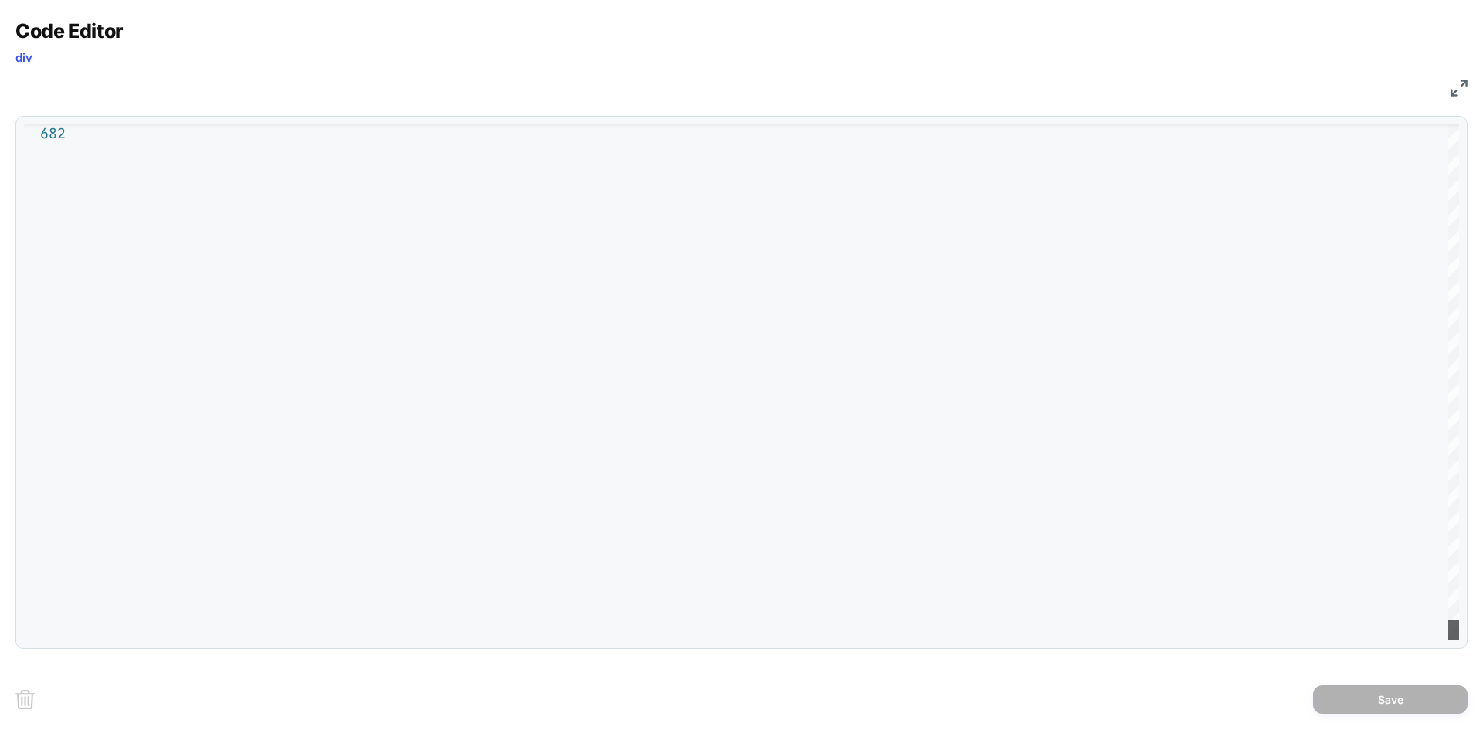
click at [1456, 640] on div at bounding box center [1453, 630] width 11 height 20
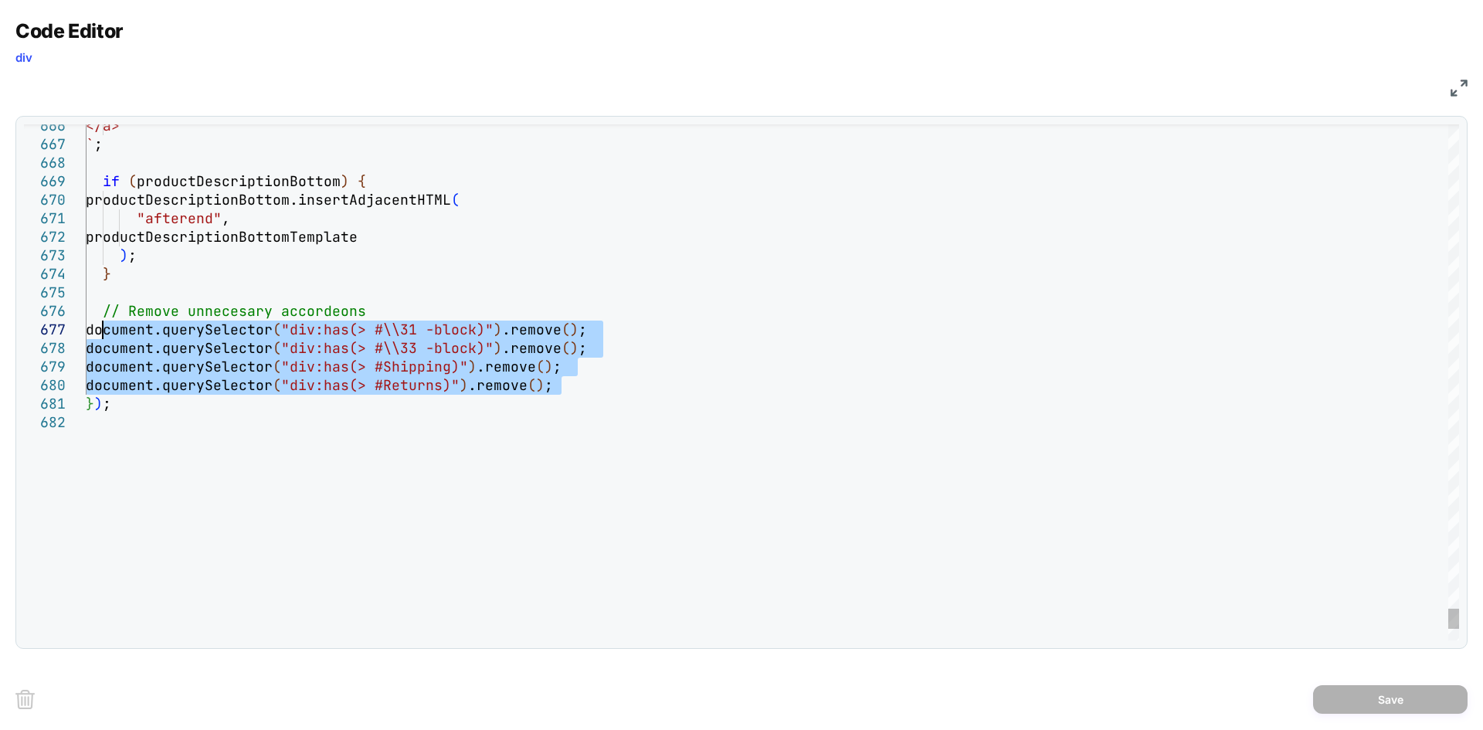
drag, startPoint x: 565, startPoint y: 385, endPoint x: 102, endPoint y: 330, distance: 466.0
type textarea "**********"
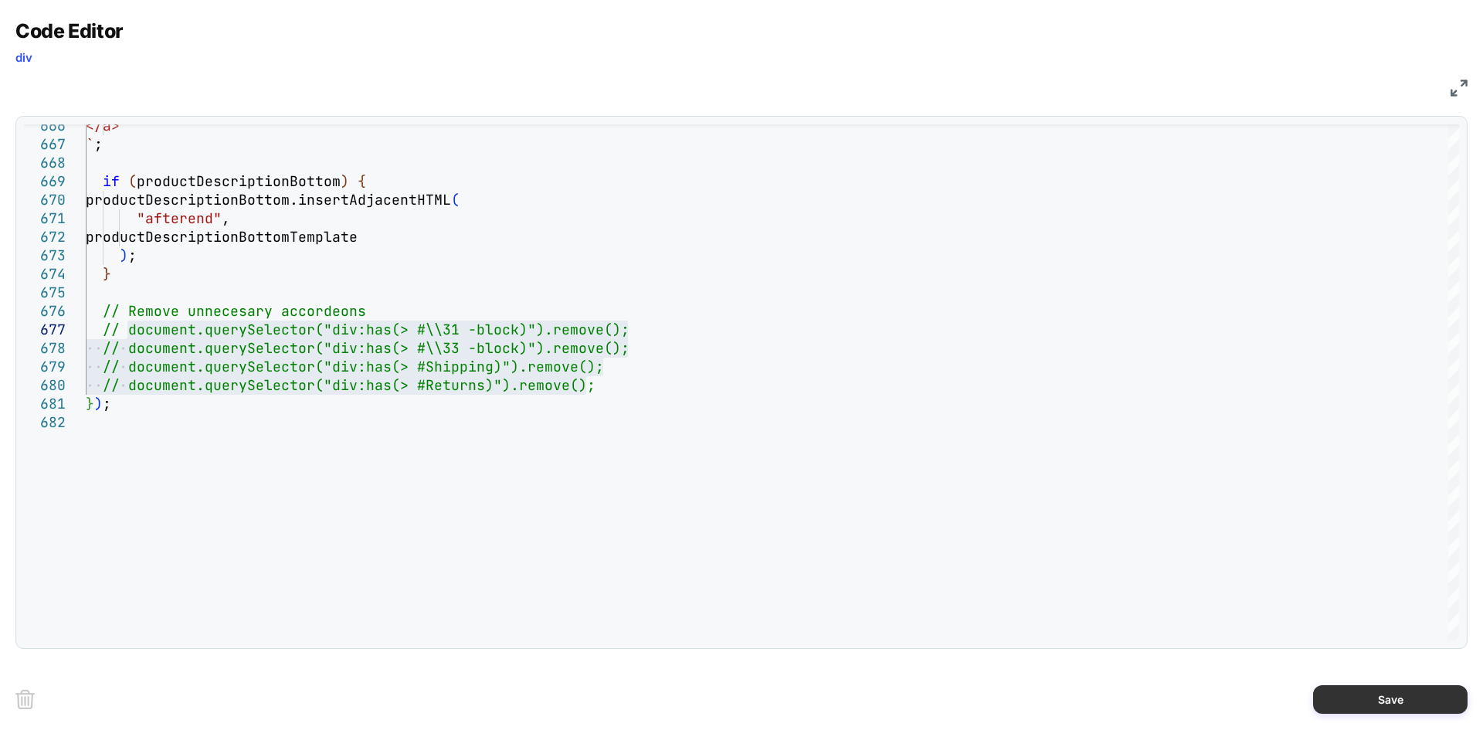
click at [1389, 701] on button "Save" at bounding box center [1390, 699] width 154 height 29
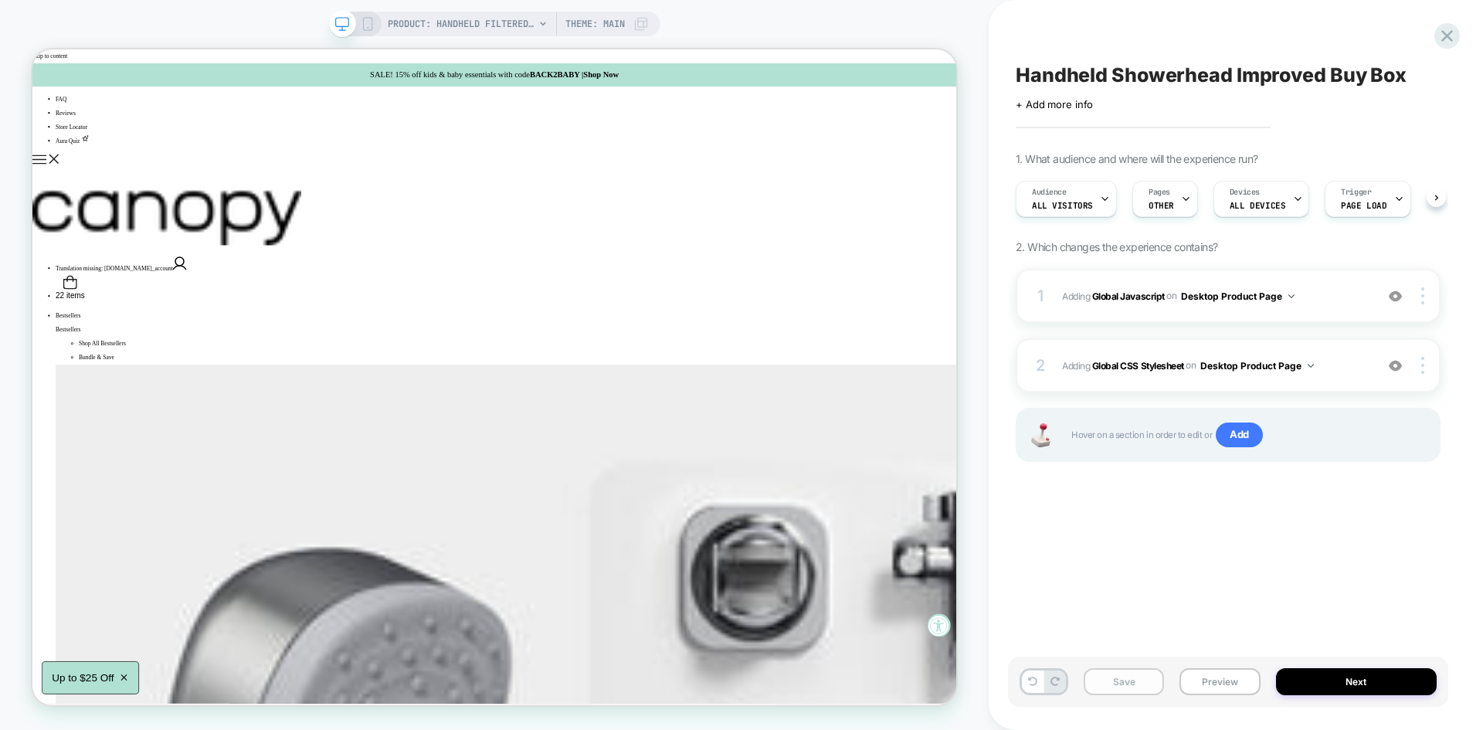
scroll to position [0, 1]
click at [1127, 691] on button "Save" at bounding box center [1124, 681] width 80 height 27
click at [1230, 681] on button "Preview" at bounding box center [1219, 681] width 80 height 27
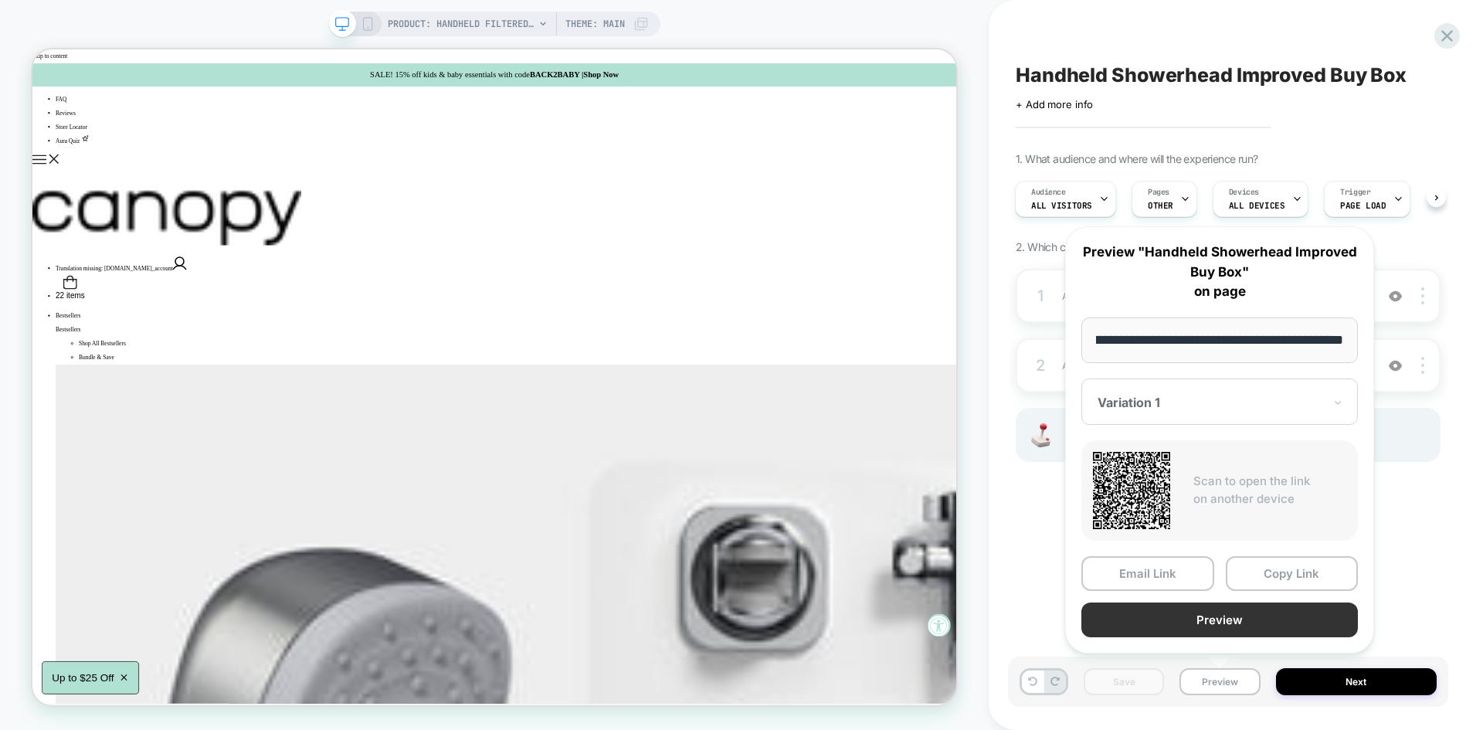
scroll to position [0, 0]
click at [1221, 619] on button "Preview" at bounding box center [1219, 619] width 277 height 35
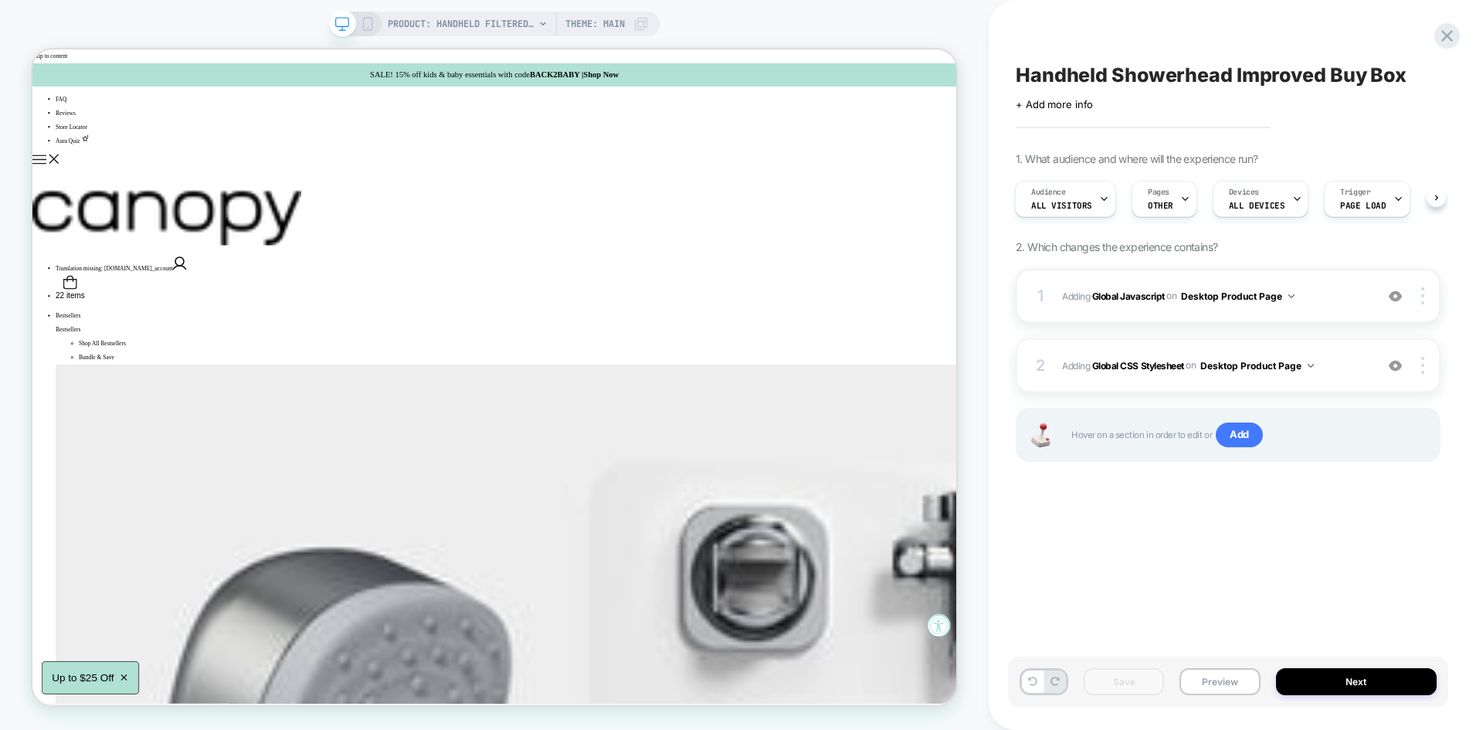
click at [1310, 300] on span "Adding Global Javascript on Desktop Product Page" at bounding box center [1214, 296] width 305 height 19
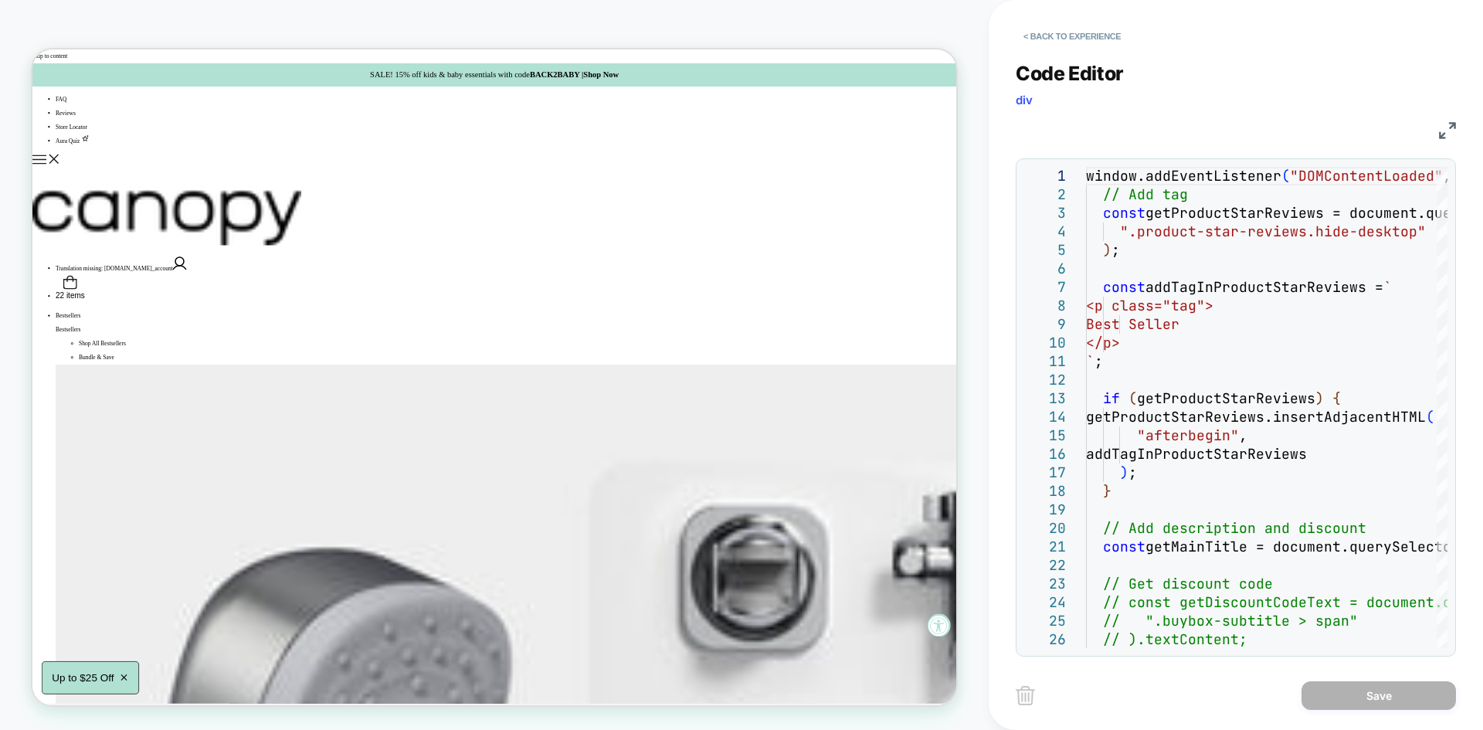
click at [1447, 117] on div "JS" at bounding box center [1236, 128] width 440 height 26
click at [1448, 127] on img at bounding box center [1447, 130] width 17 height 17
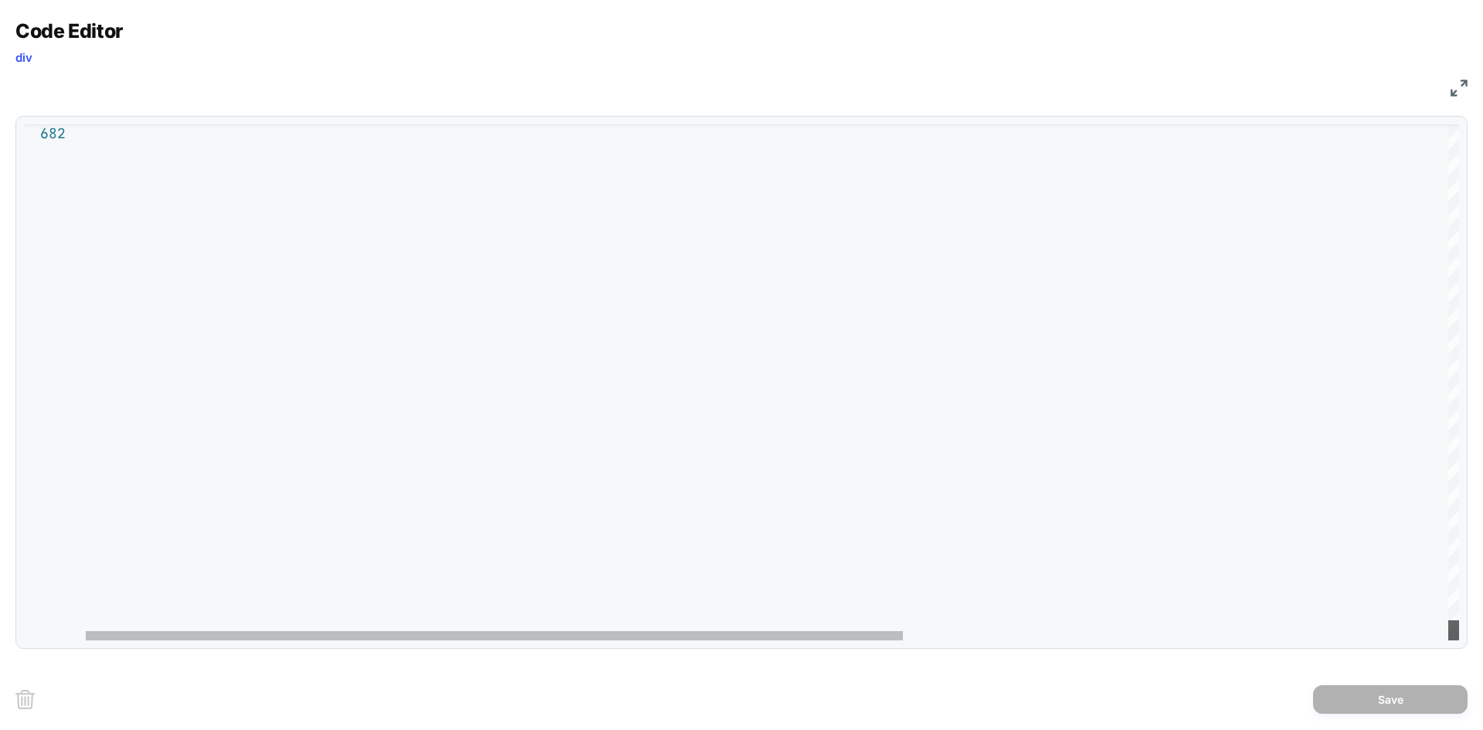
click at [1459, 640] on div at bounding box center [1453, 630] width 11 height 20
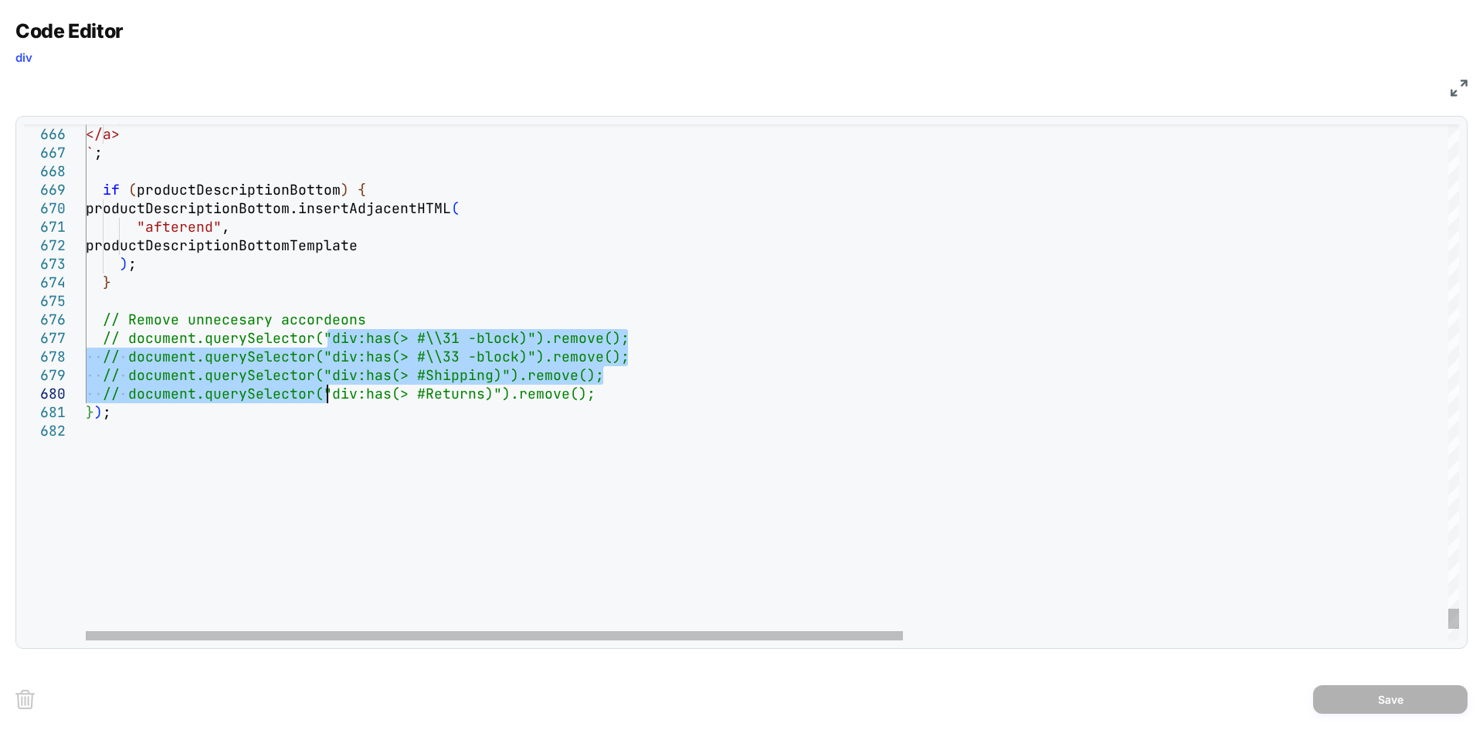
drag, startPoint x: 331, startPoint y: 335, endPoint x: 330, endPoint y: 390, distance: 54.9
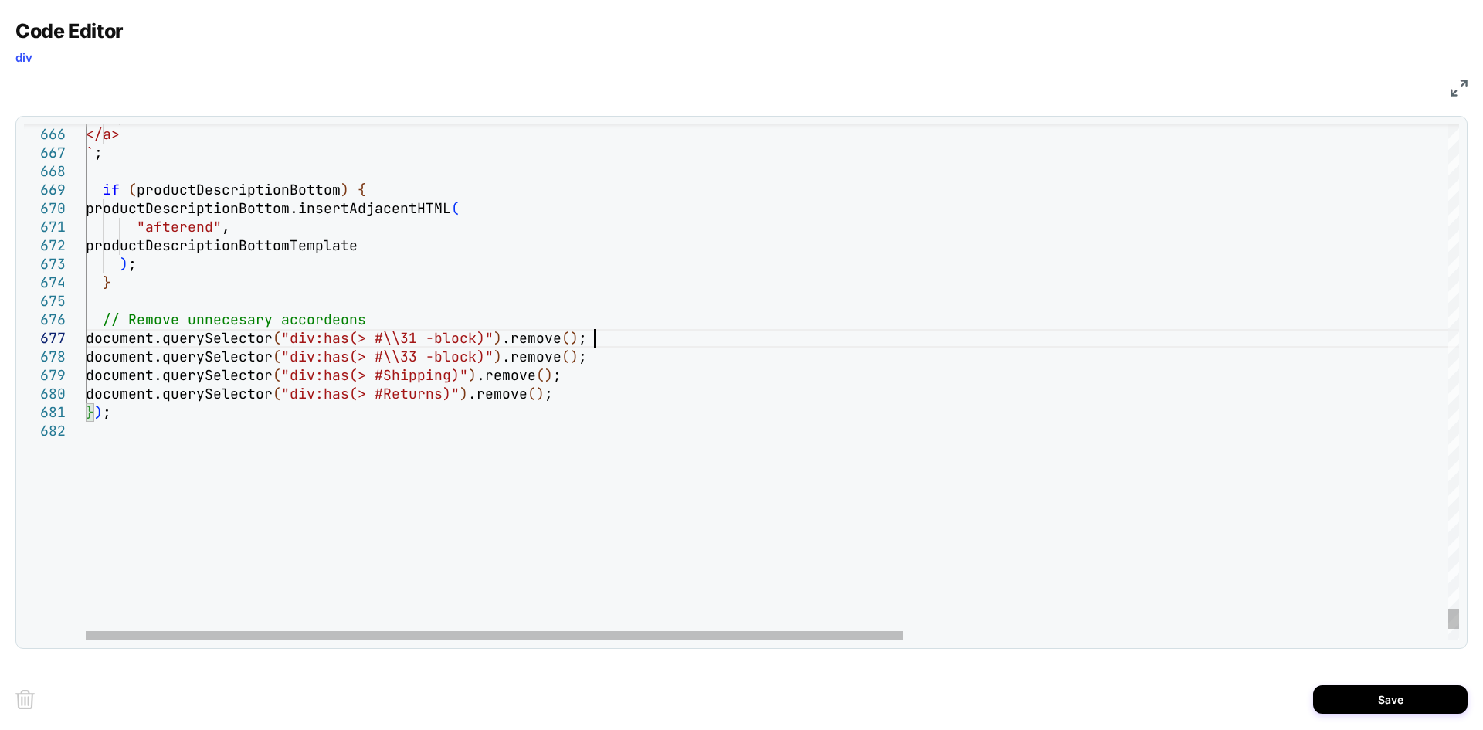
drag, startPoint x: 626, startPoint y: 338, endPoint x: 97, endPoint y: 338, distance: 528.3
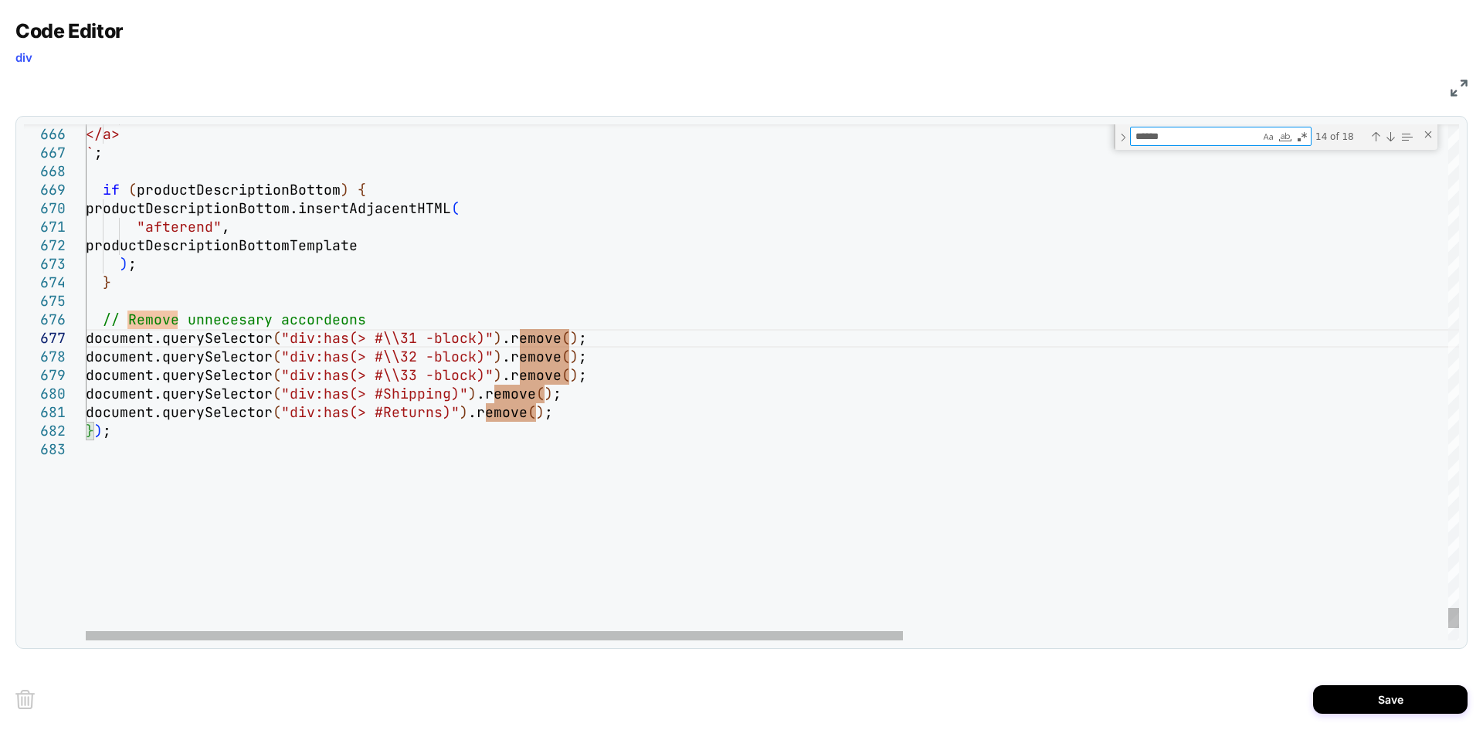
type textarea "**********"
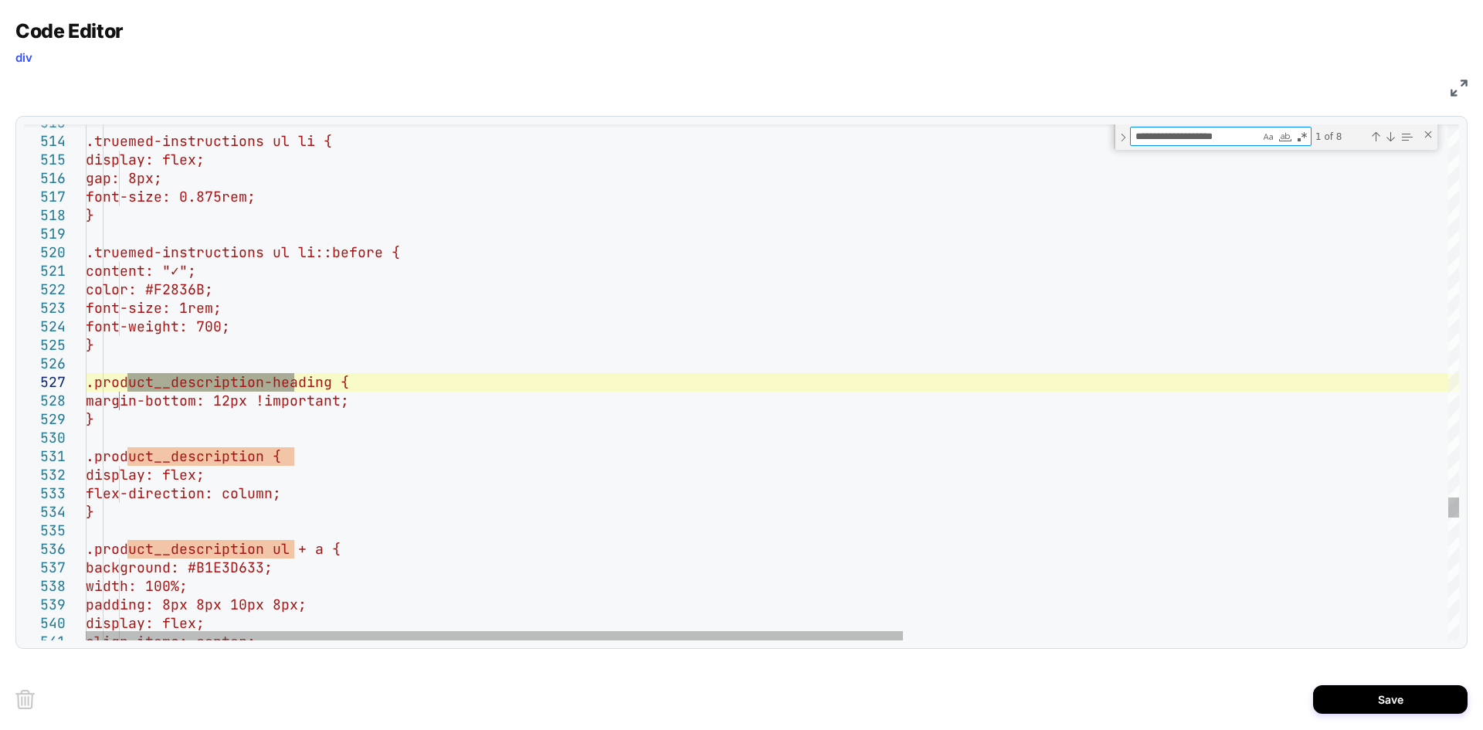
scroll to position [130, 308]
type textarea "**********"
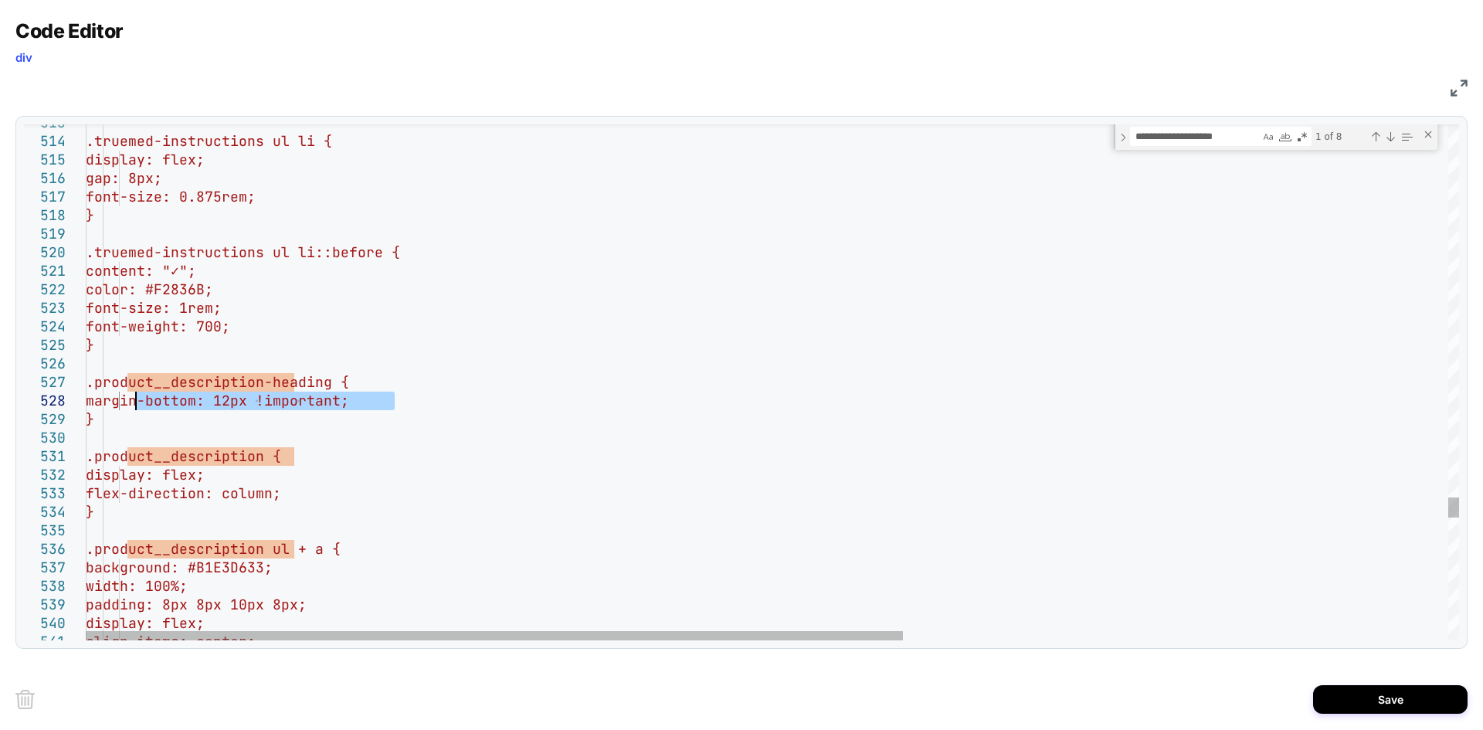
drag, startPoint x: 403, startPoint y: 402, endPoint x: 136, endPoint y: 402, distance: 267.3
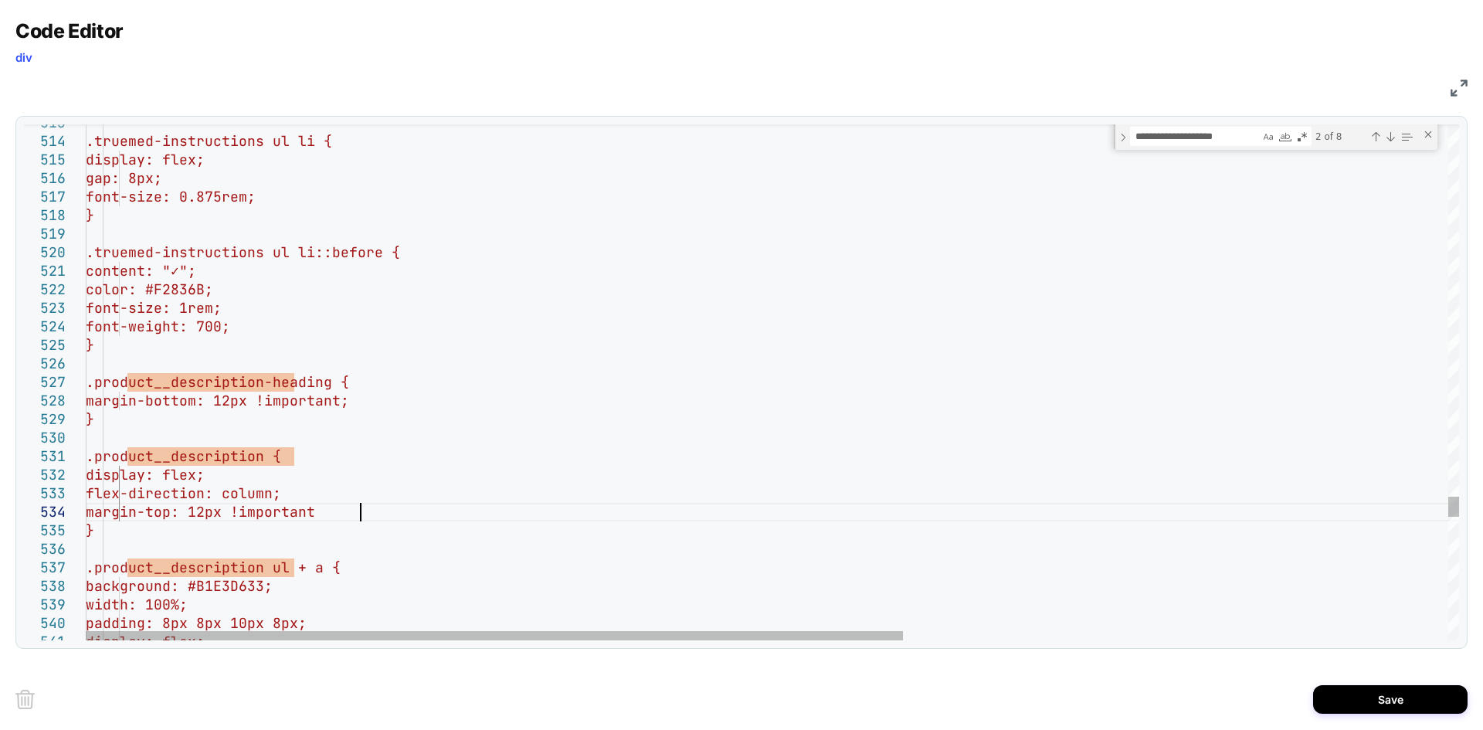
scroll to position [73, 283]
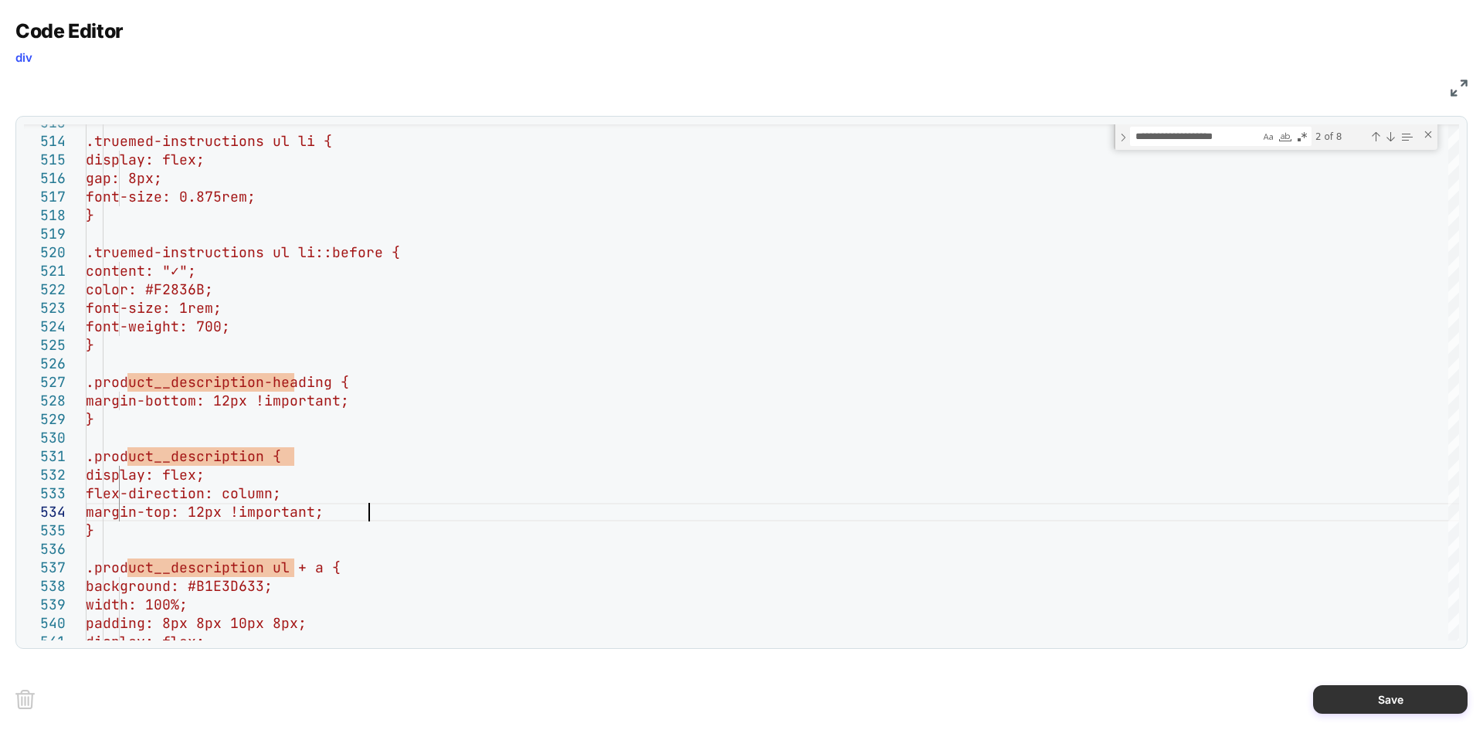
type textarea "**********"
click at [1381, 689] on button "Save" at bounding box center [1390, 699] width 154 height 29
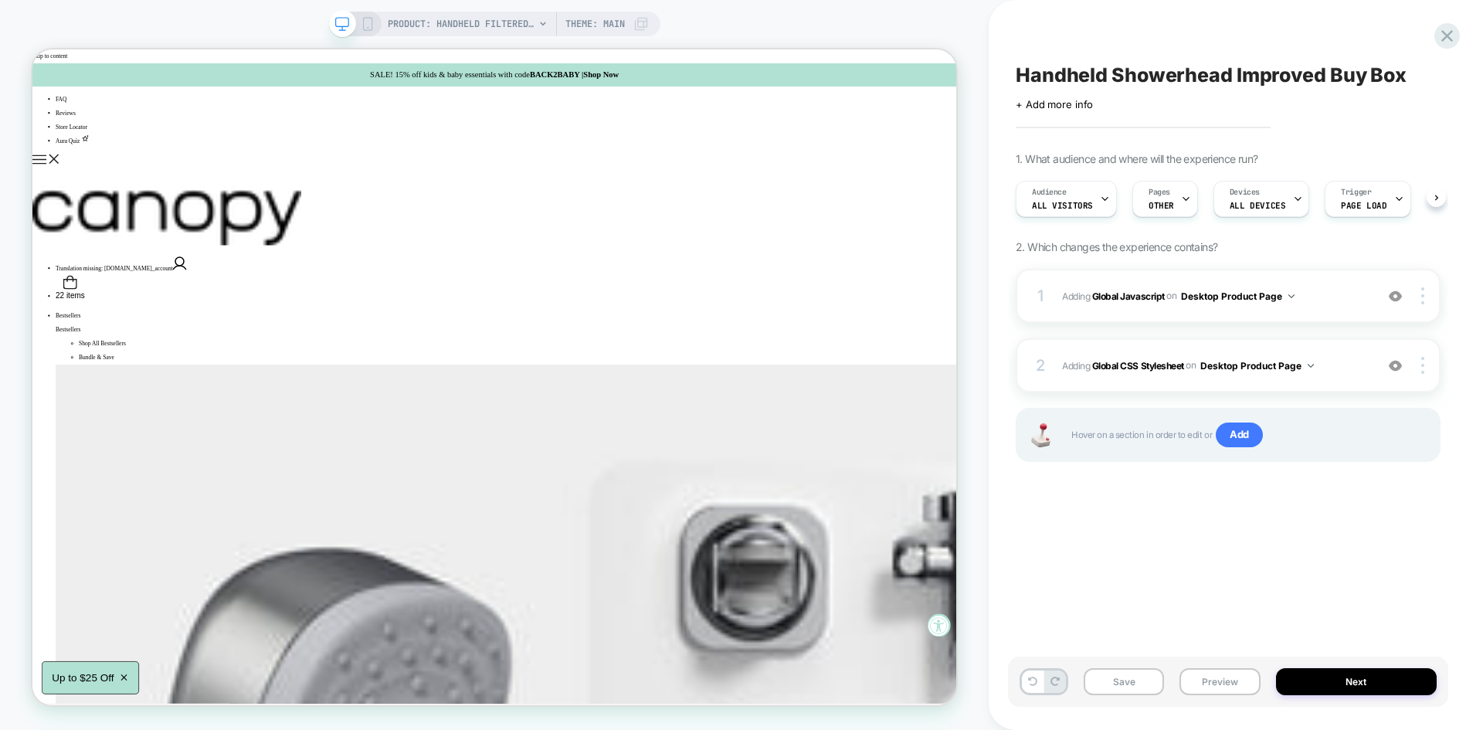
scroll to position [0, 1]
click at [1141, 681] on button "Save" at bounding box center [1124, 681] width 80 height 27
click at [1228, 691] on button "Preview" at bounding box center [1219, 681] width 80 height 27
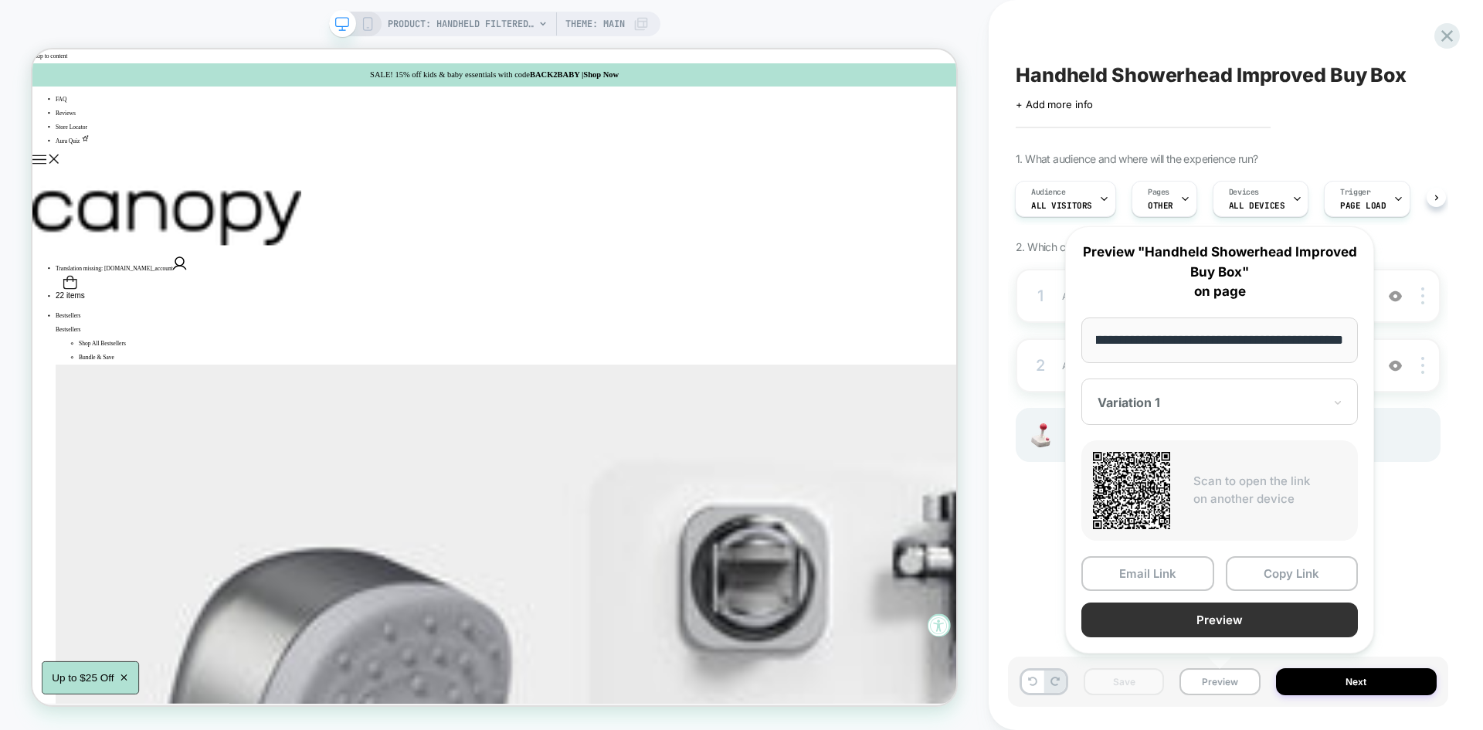
scroll to position [0, 0]
click at [1193, 621] on button "Preview" at bounding box center [1219, 619] width 277 height 35
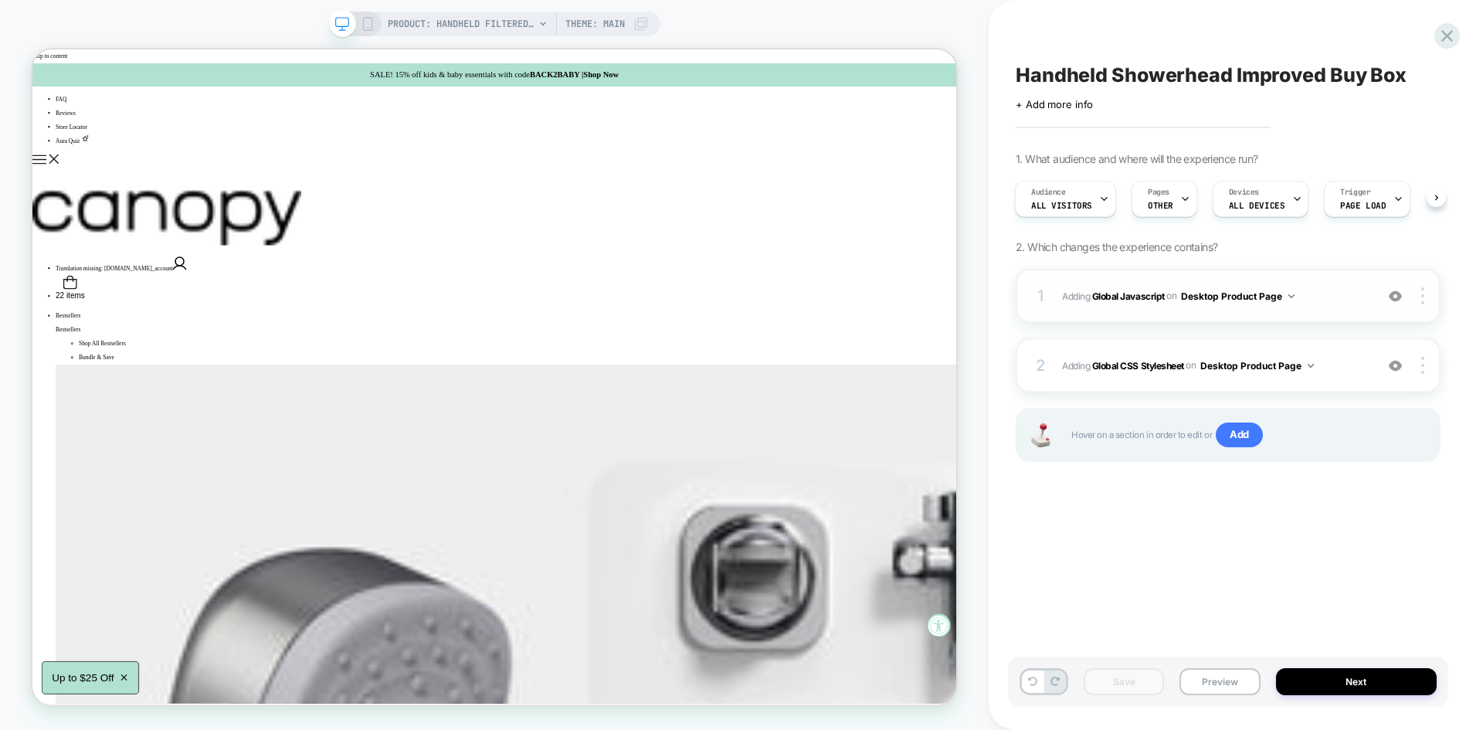
click at [1328, 305] on span "Adding Global Javascript on Desktop Product Page" at bounding box center [1214, 296] width 305 height 19
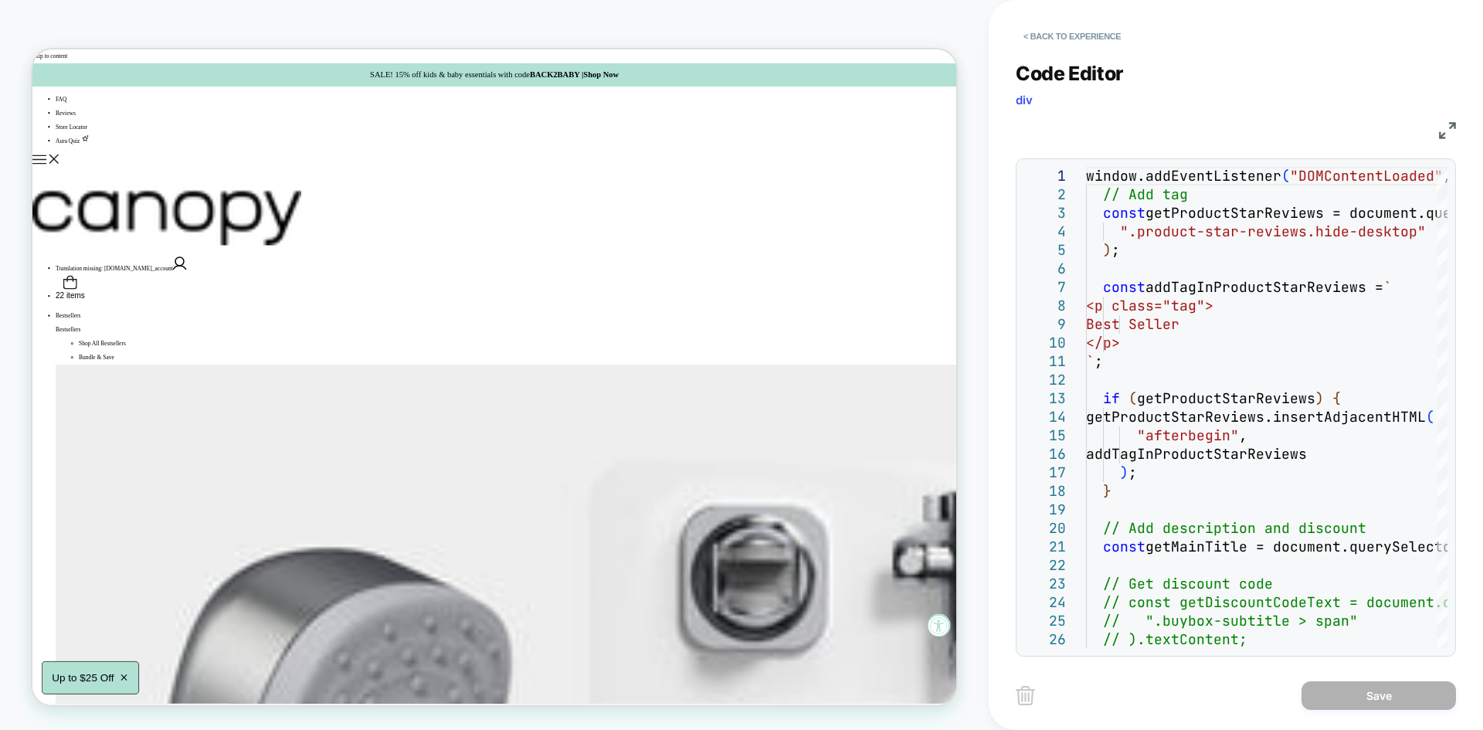
click at [1441, 127] on img at bounding box center [1447, 130] width 17 height 17
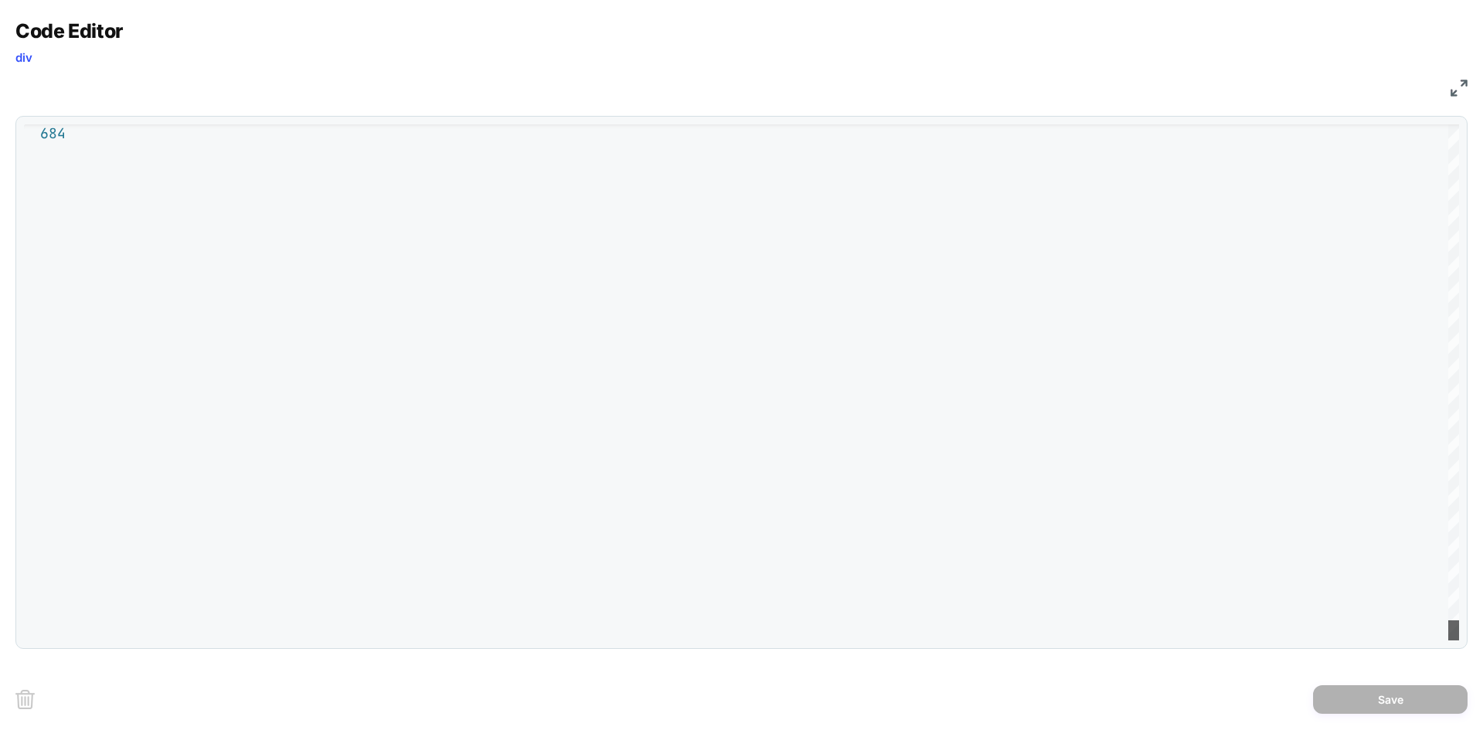
click at [1450, 629] on div at bounding box center [1453, 630] width 11 height 20
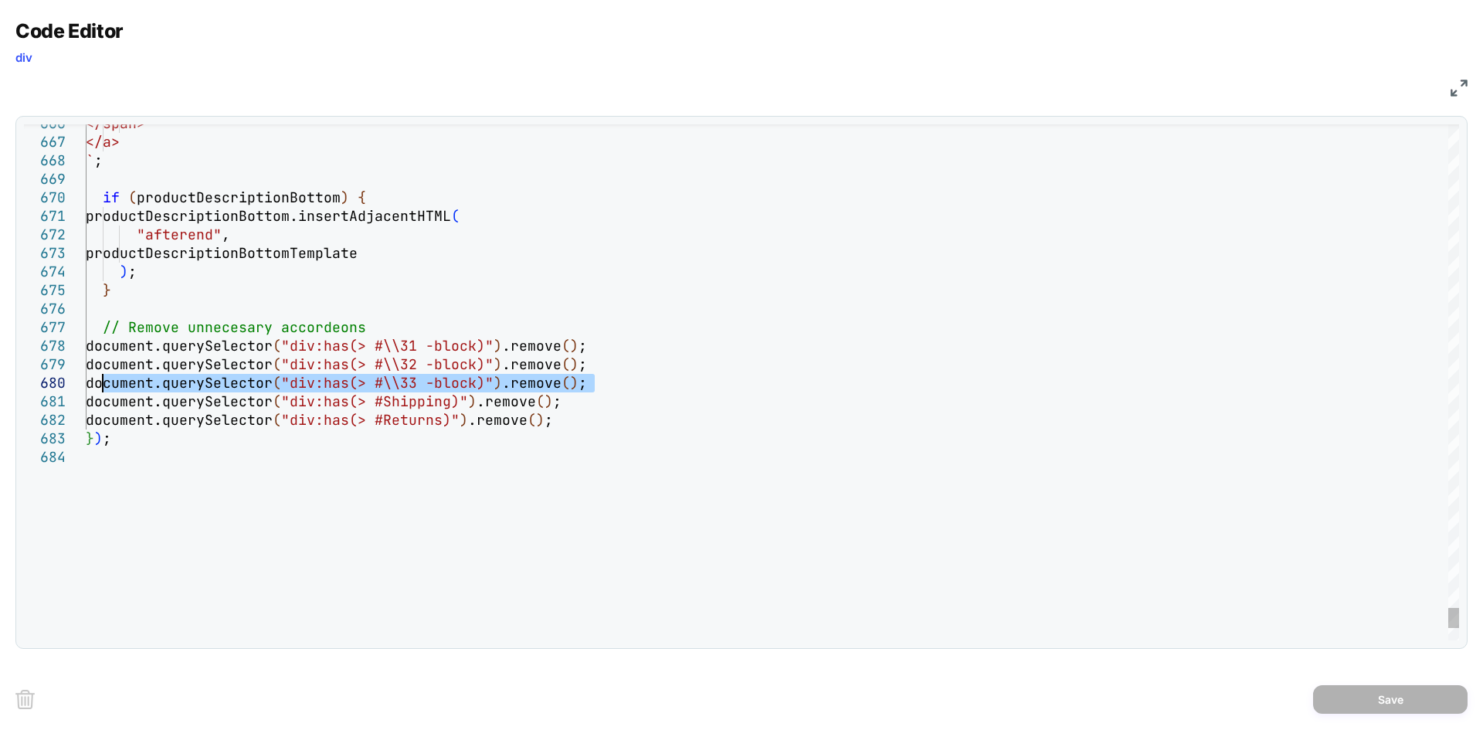
drag, startPoint x: 607, startPoint y: 381, endPoint x: 104, endPoint y: 382, distance: 503.6
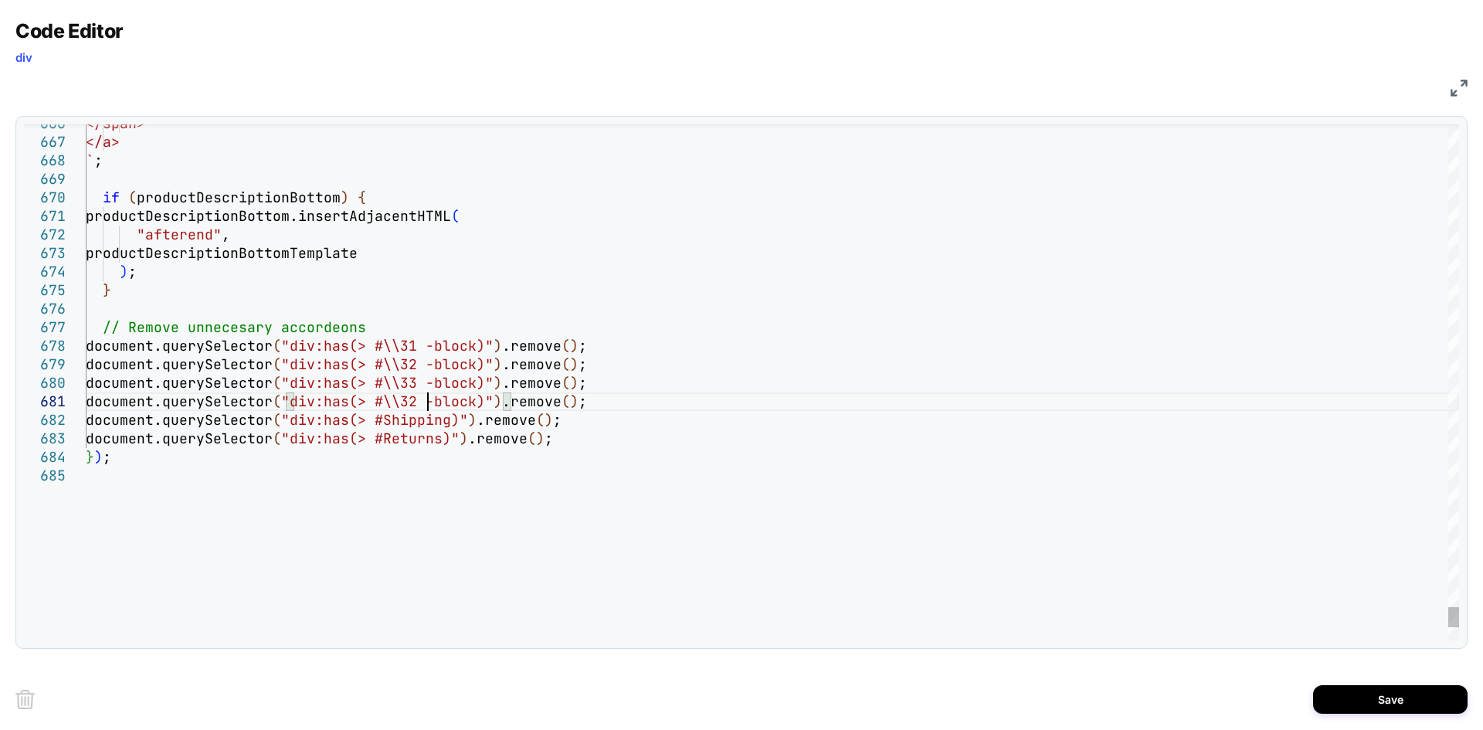
scroll to position [0, 341]
drag, startPoint x: 604, startPoint y: 402, endPoint x: 606, endPoint y: 389, distance: 13.3
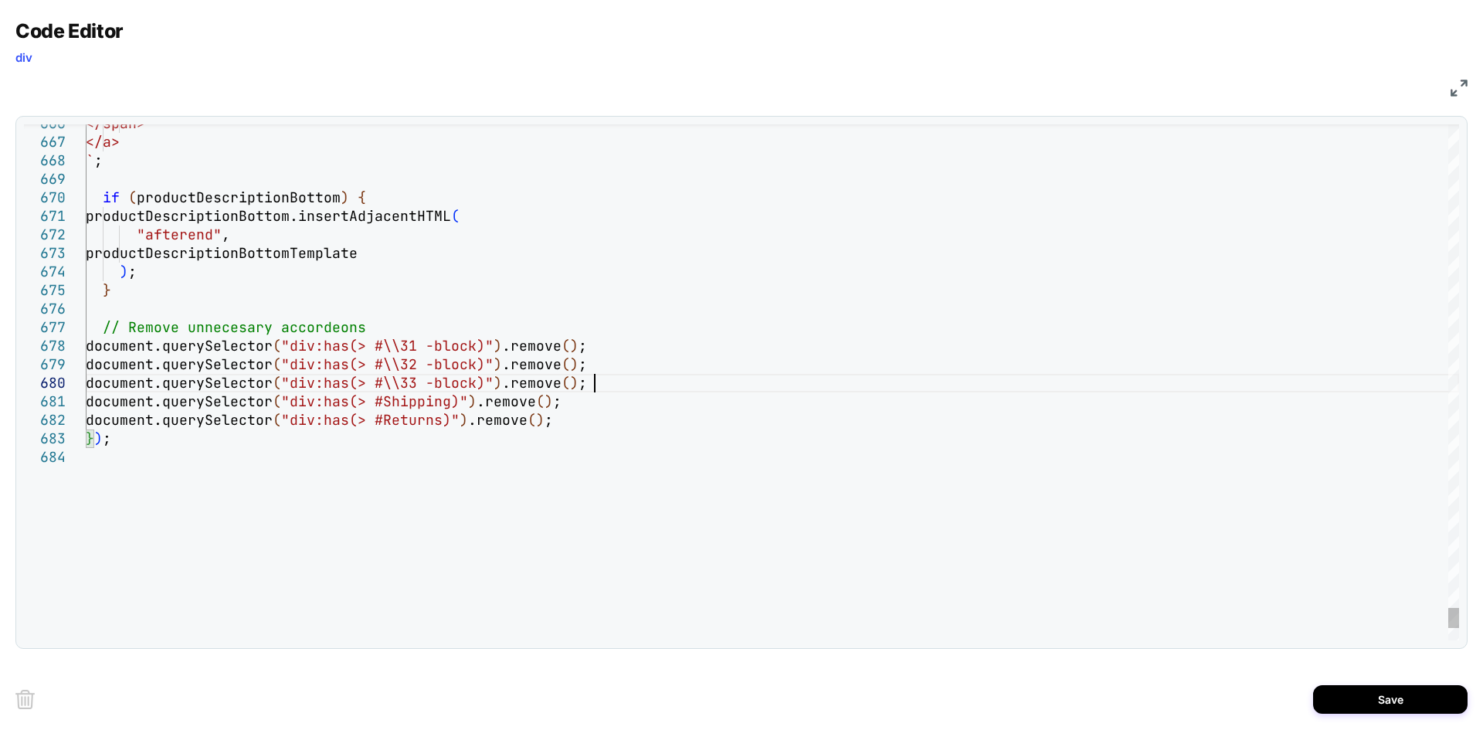
type textarea "**********"
click at [1345, 704] on button "Save" at bounding box center [1390, 699] width 154 height 29
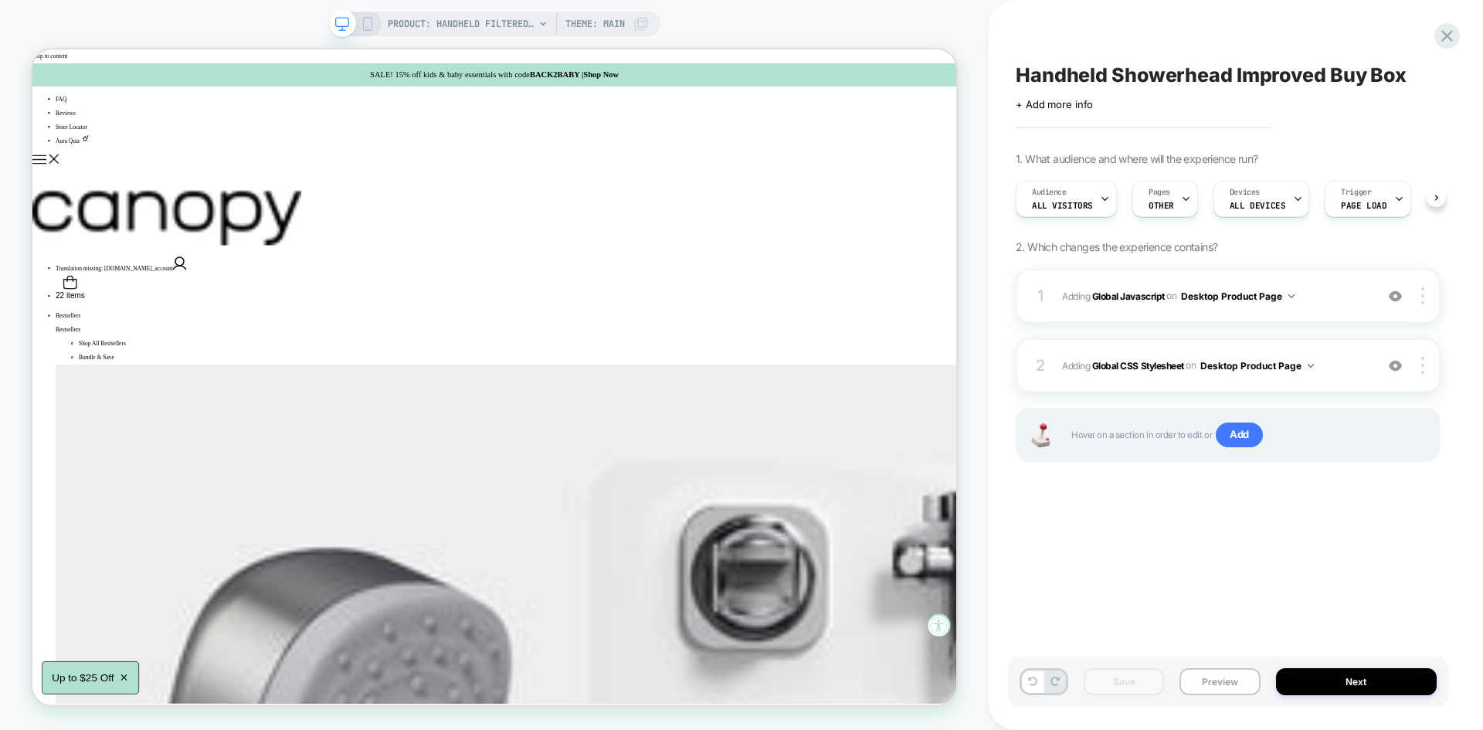
scroll to position [0, 1]
click at [1204, 679] on button "Preview" at bounding box center [1219, 681] width 80 height 27
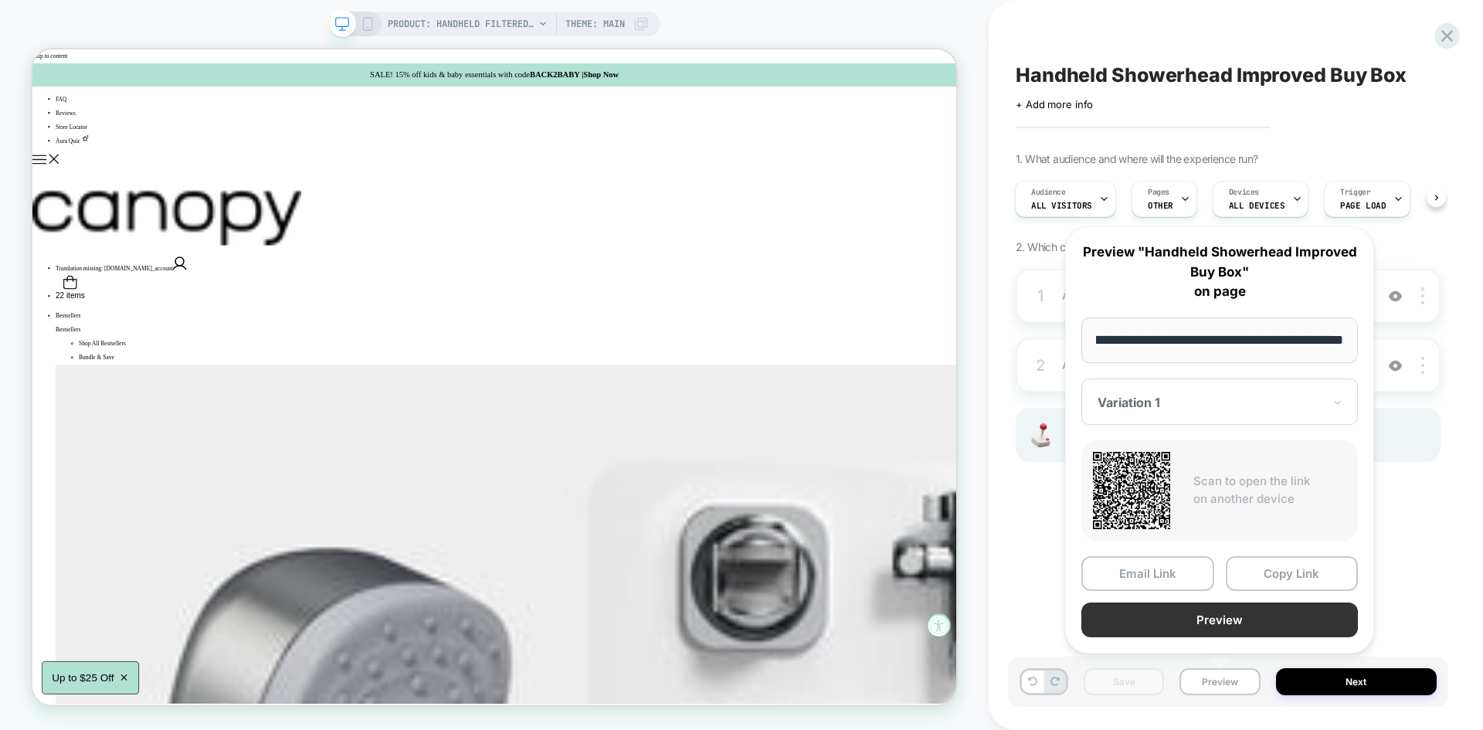
scroll to position [0, 0]
click at [1178, 610] on button "Preview" at bounding box center [1219, 619] width 277 height 35
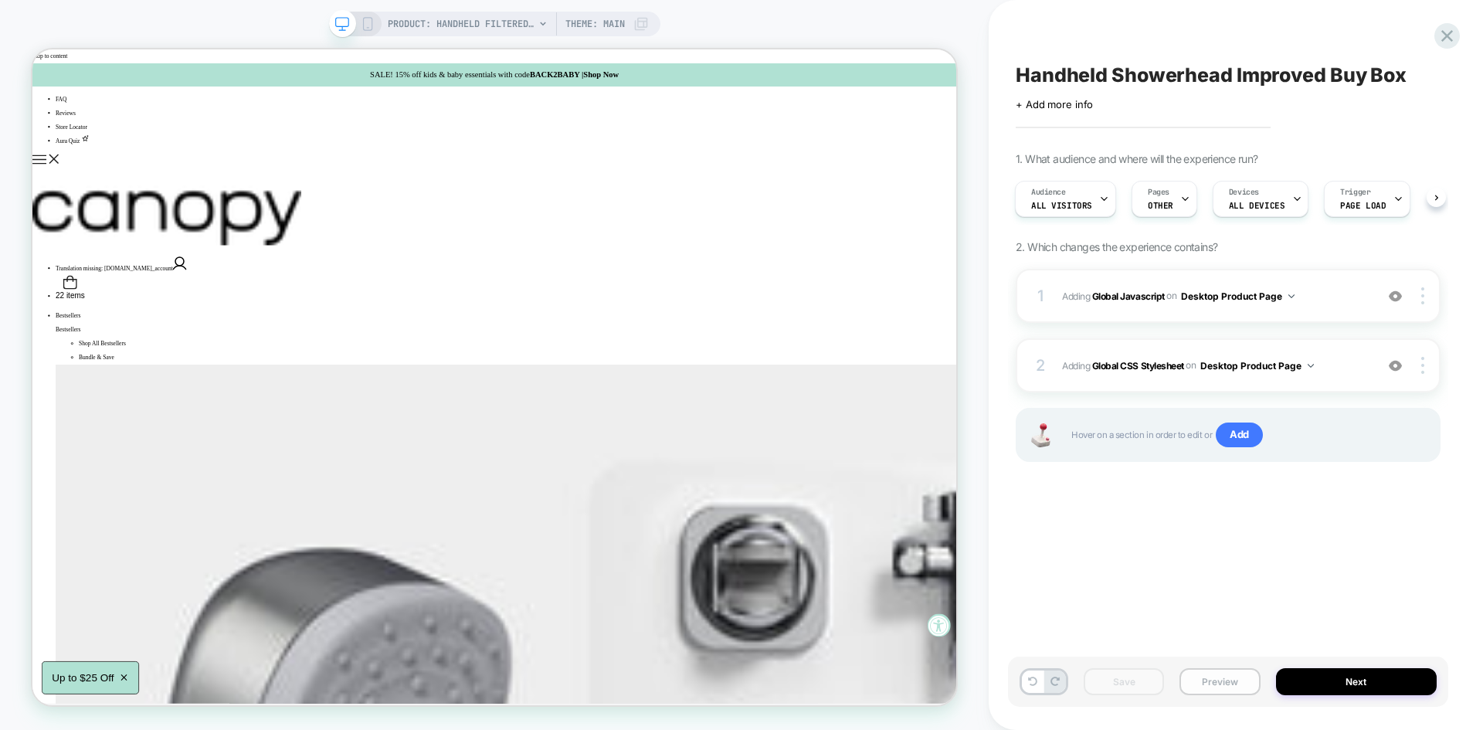
click at [1215, 680] on button "Preview" at bounding box center [1219, 681] width 80 height 27
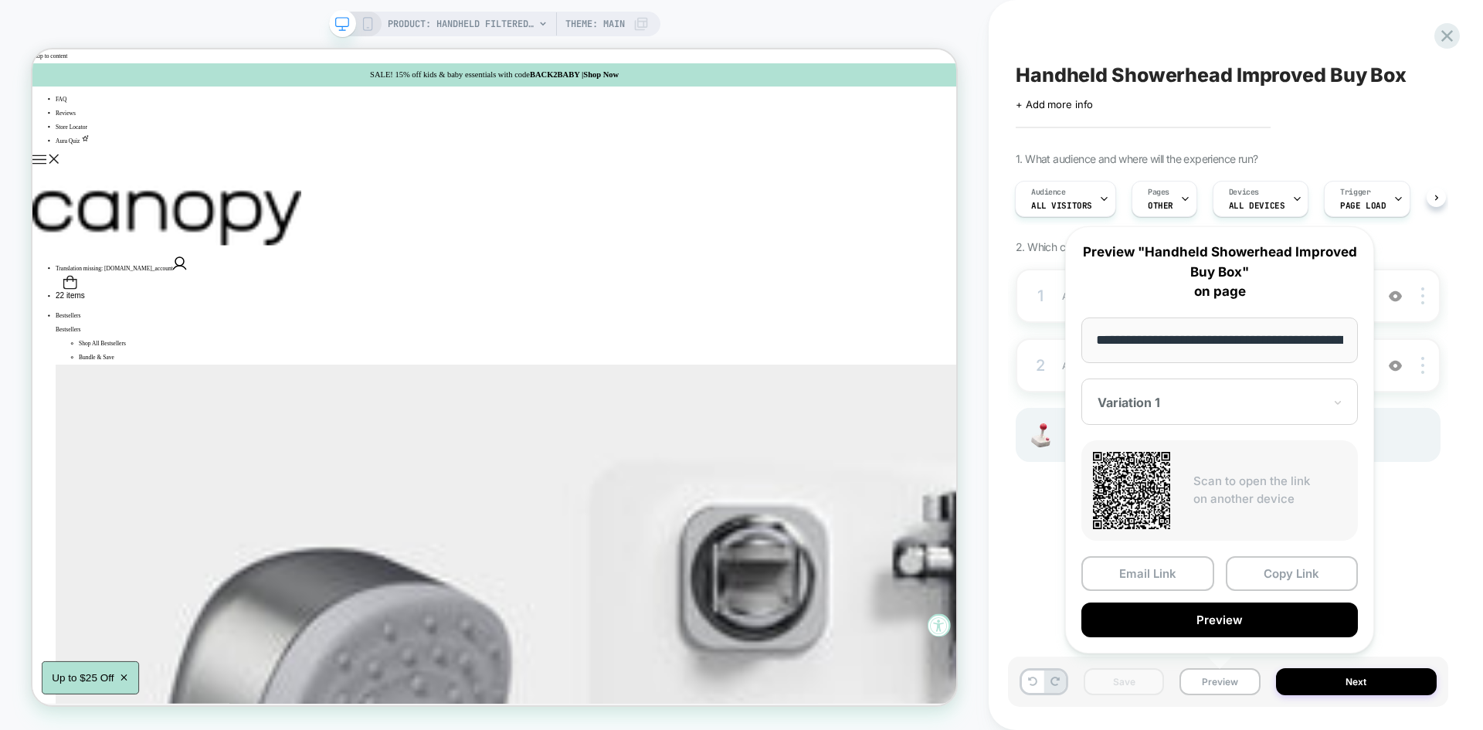
click at [968, 451] on div "PRODUCT: Handheld Filtered Showerhead PRODUCT: Handheld Filtered Showerhead The…" at bounding box center [494, 364] width 989 height 699
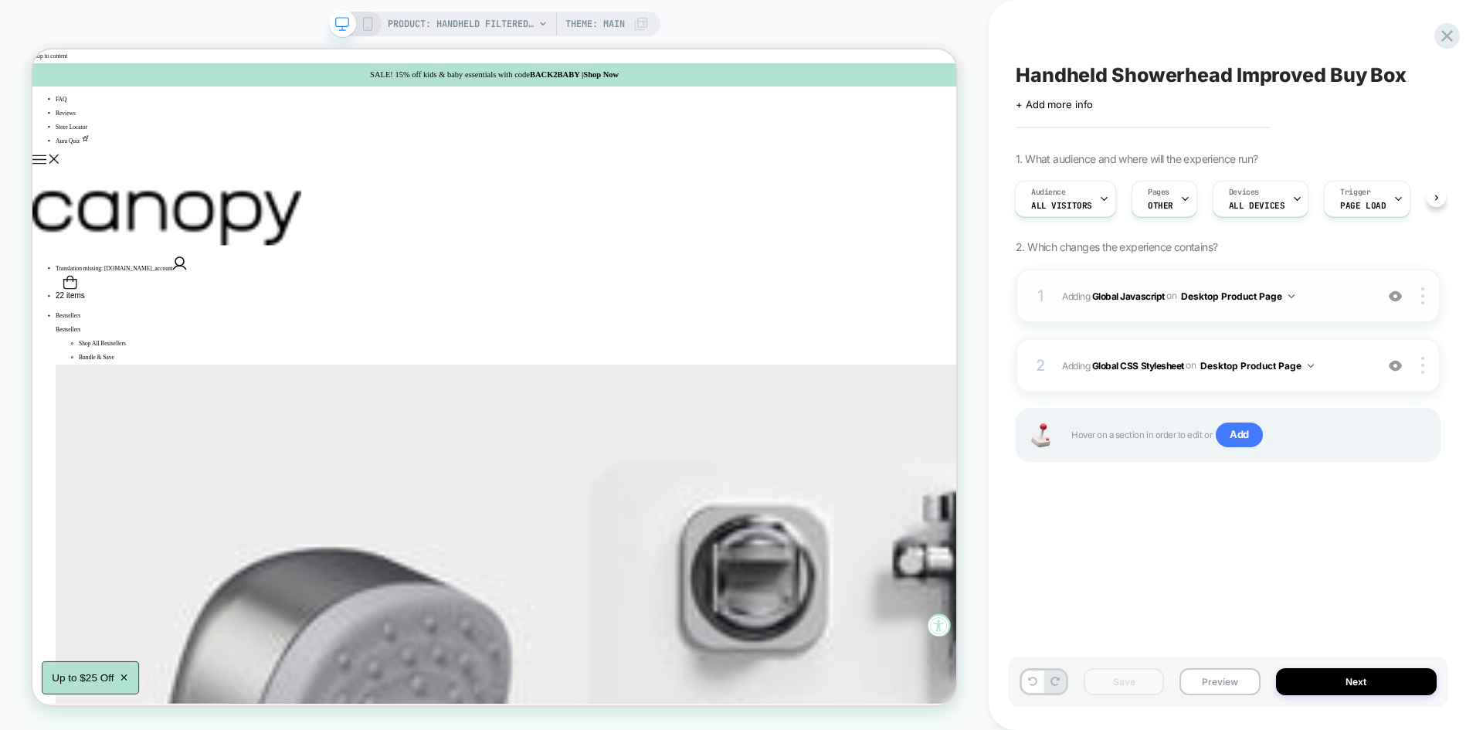
click at [1332, 293] on span "Adding Global Javascript on Desktop Product Page" at bounding box center [1214, 296] width 305 height 19
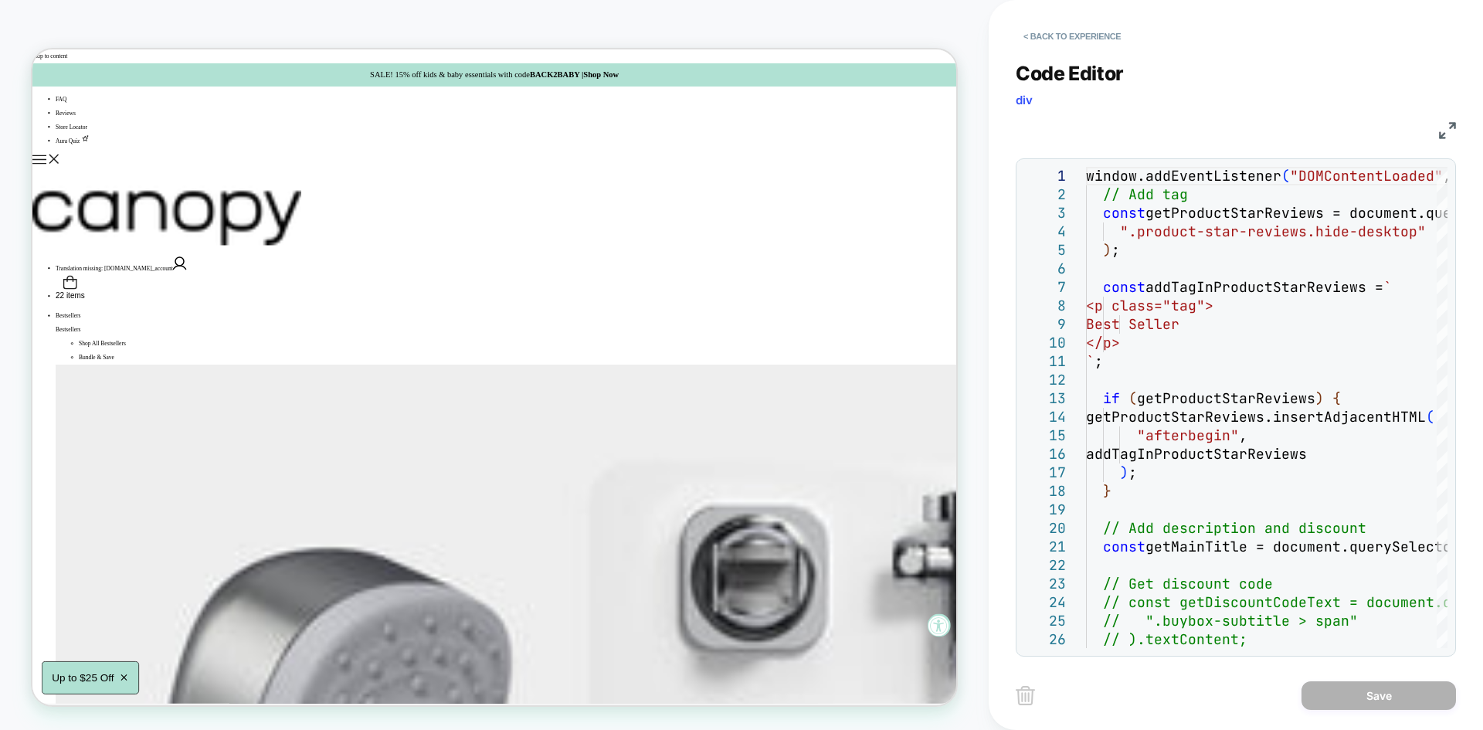
click at [1441, 134] on img at bounding box center [1447, 130] width 17 height 17
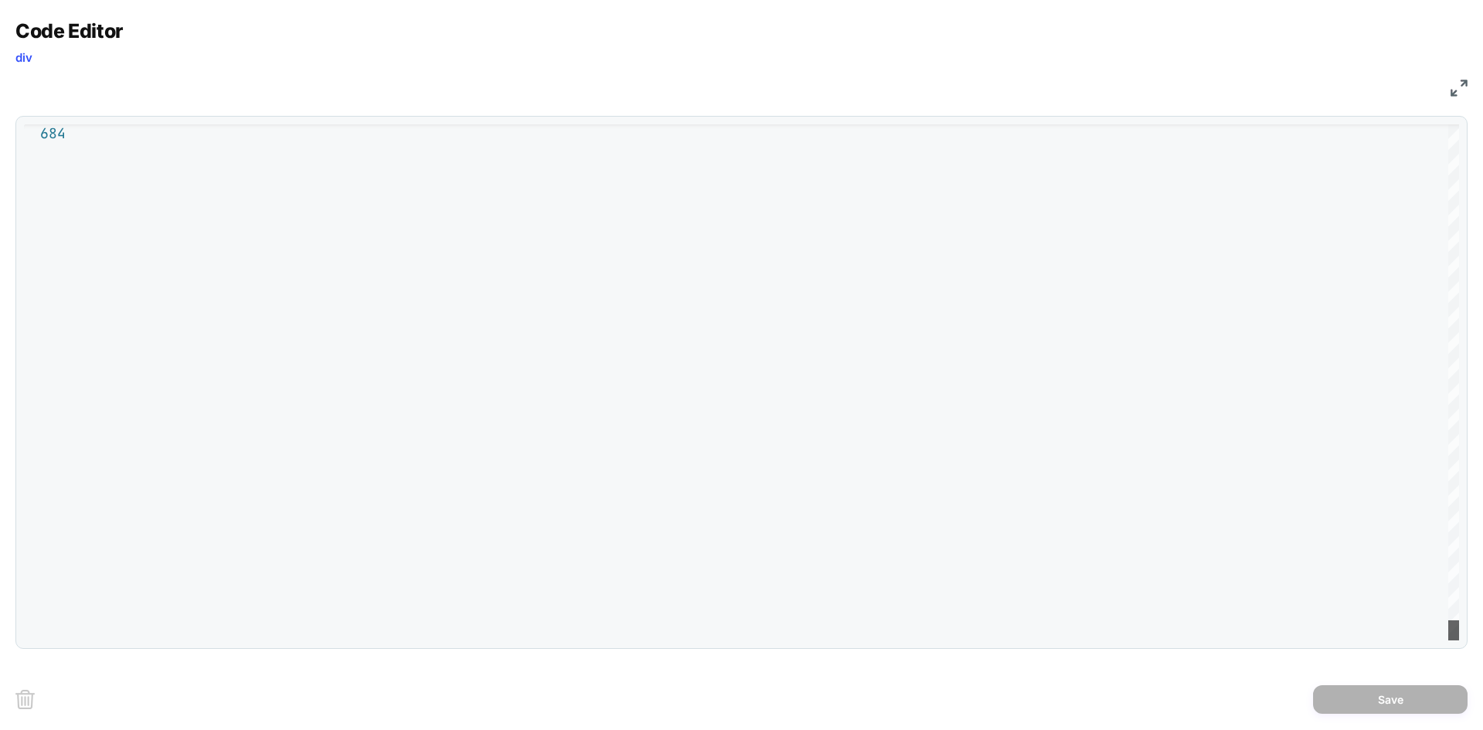
click at [1454, 640] on div at bounding box center [1453, 630] width 11 height 20
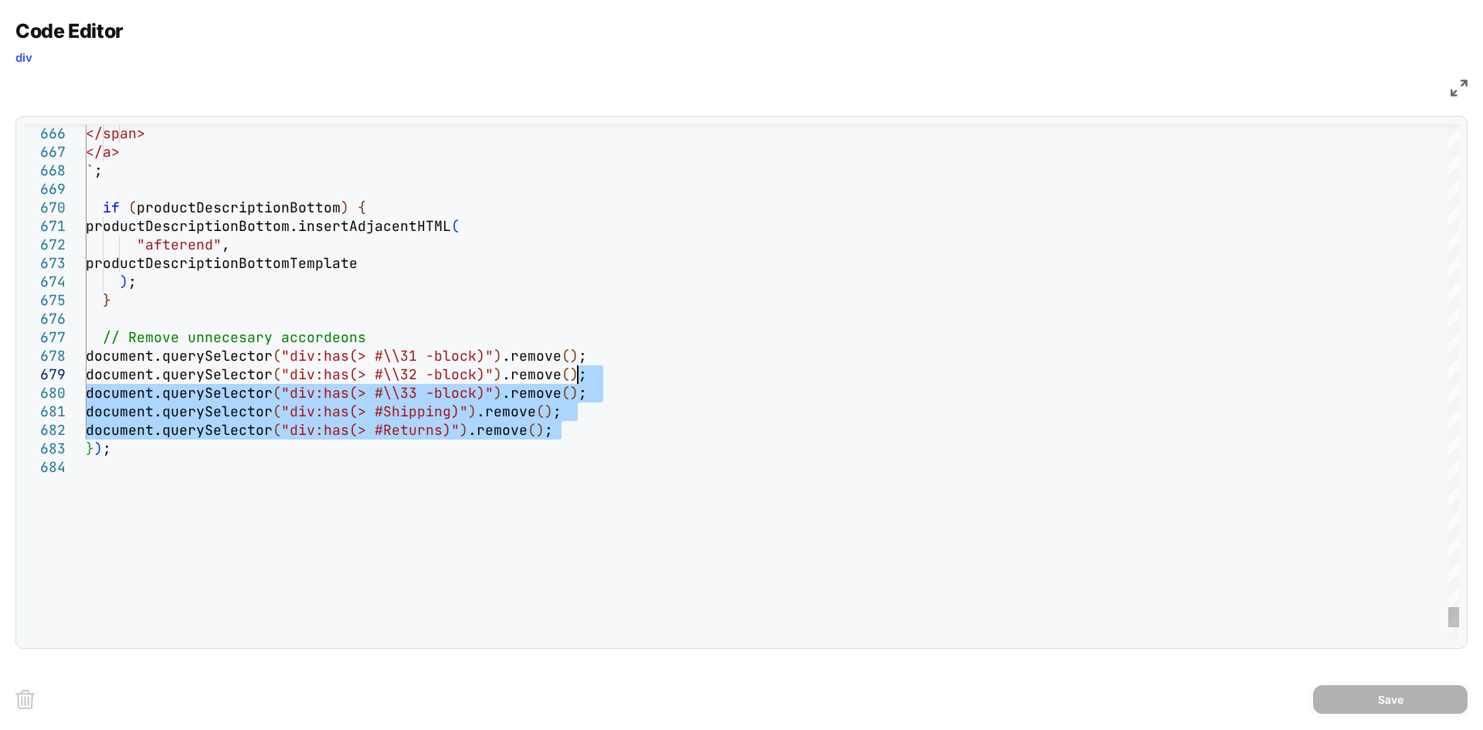
drag, startPoint x: 562, startPoint y: 425, endPoint x: 580, endPoint y: 375, distance: 52.8
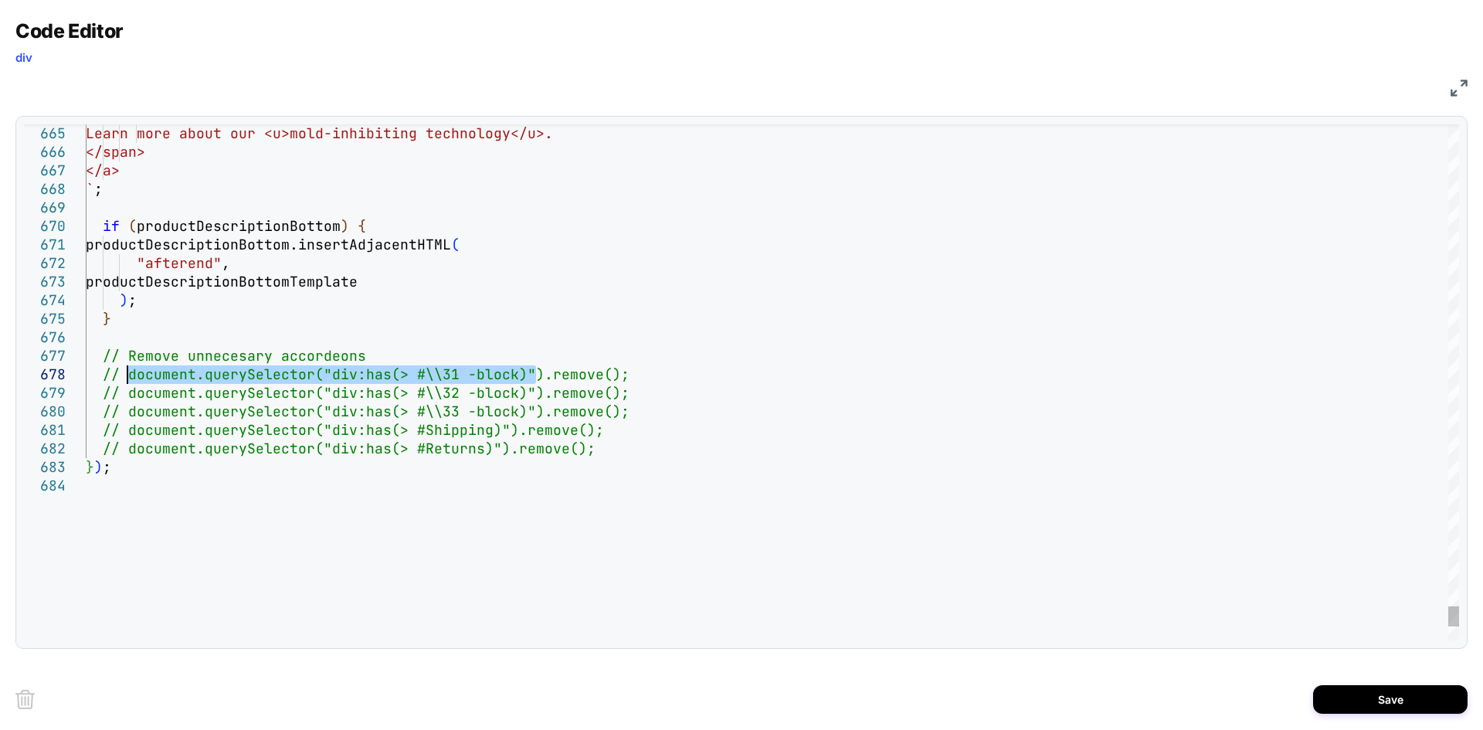
drag, startPoint x: 538, startPoint y: 376, endPoint x: 130, endPoint y: 374, distance: 407.8
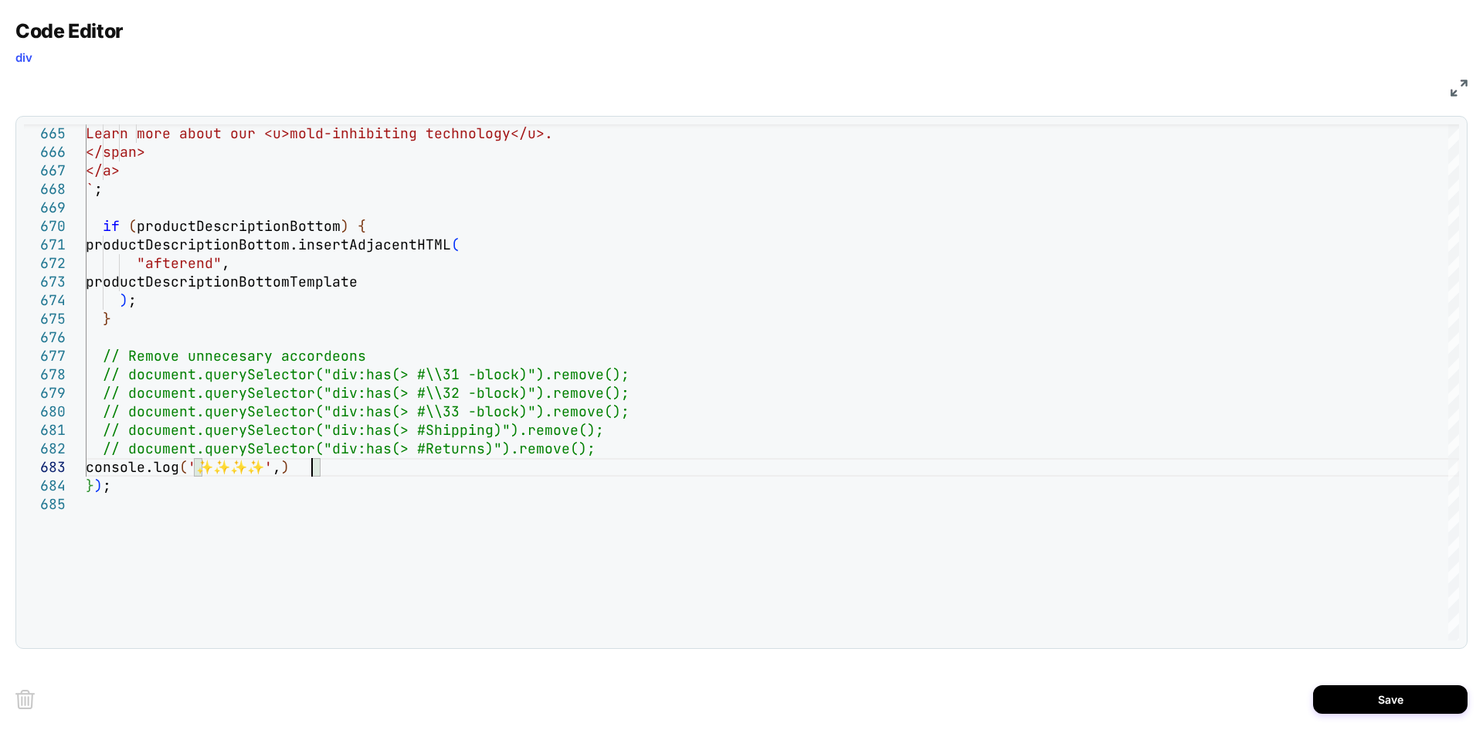
scroll to position [37, 226]
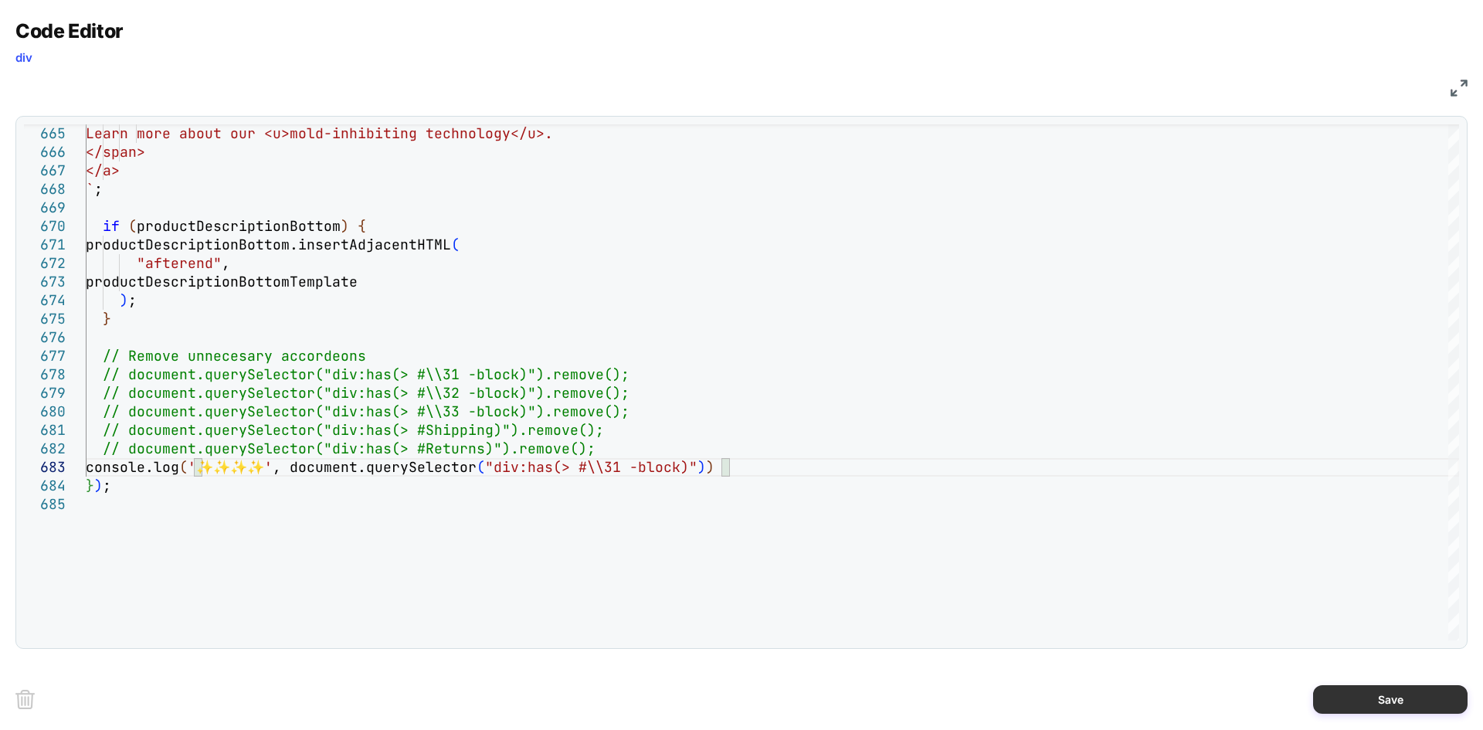
type textarea "**********"
click at [1347, 687] on button "Save" at bounding box center [1390, 699] width 154 height 29
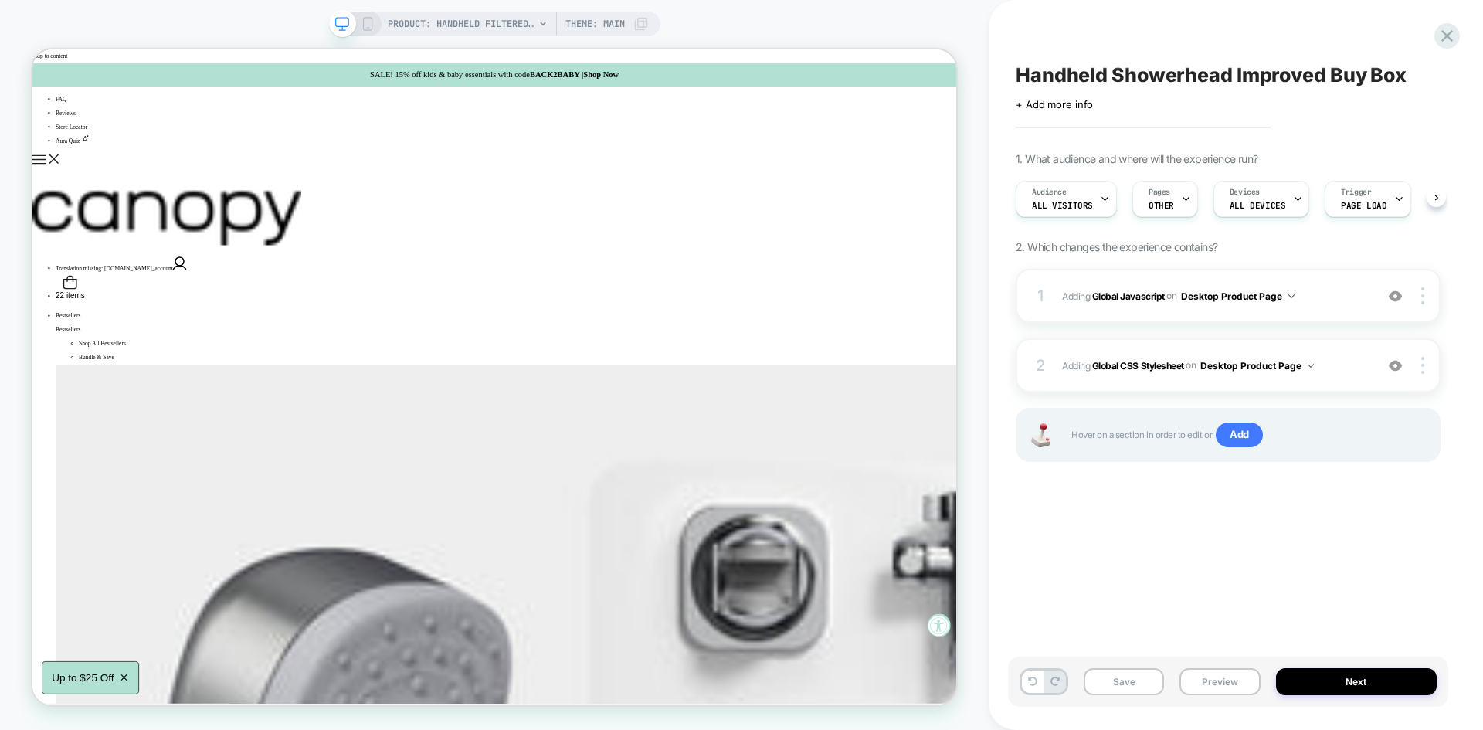
scroll to position [0, 1]
click at [1128, 678] on button "Save" at bounding box center [1124, 681] width 80 height 27
click at [1209, 674] on button "Preview" at bounding box center [1219, 681] width 80 height 27
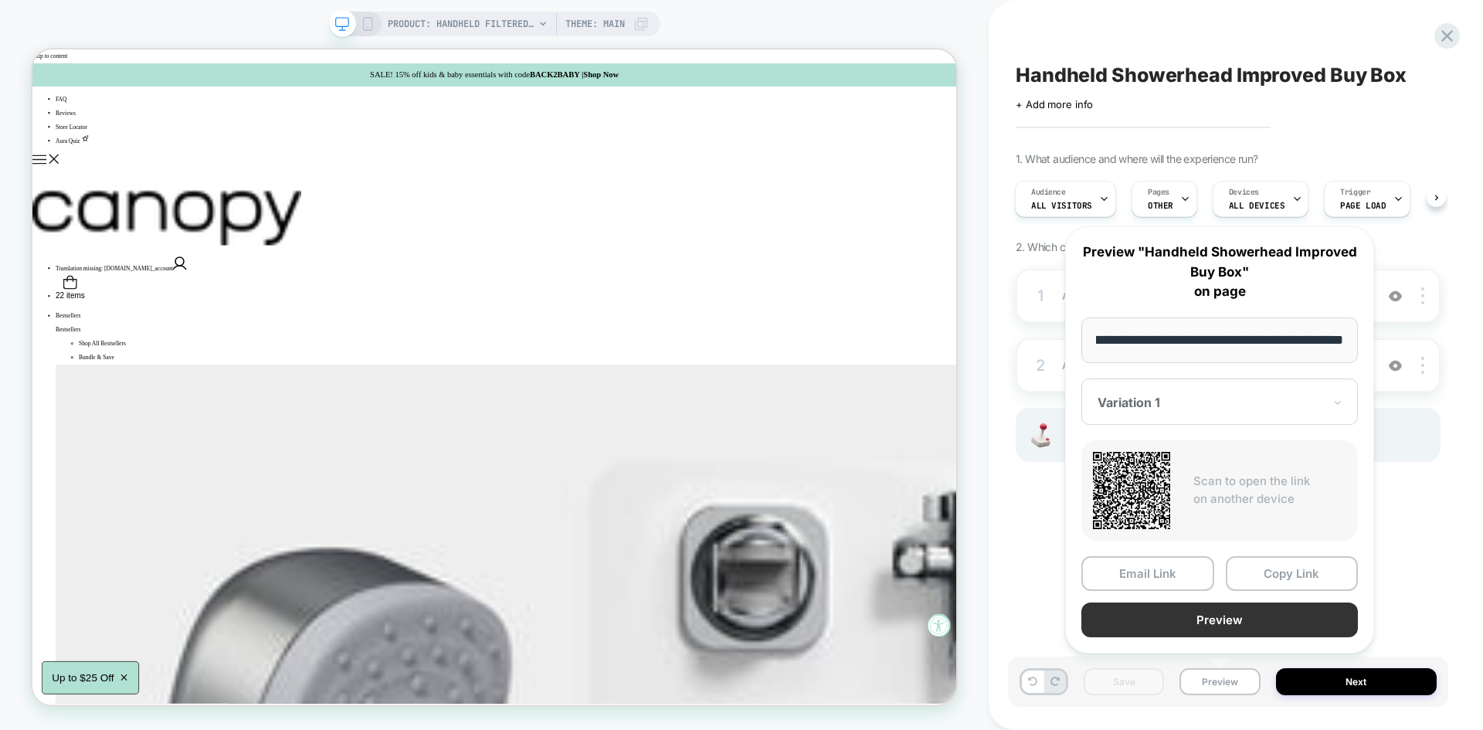
scroll to position [0, 0]
click at [1180, 626] on button "Preview" at bounding box center [1219, 619] width 277 height 35
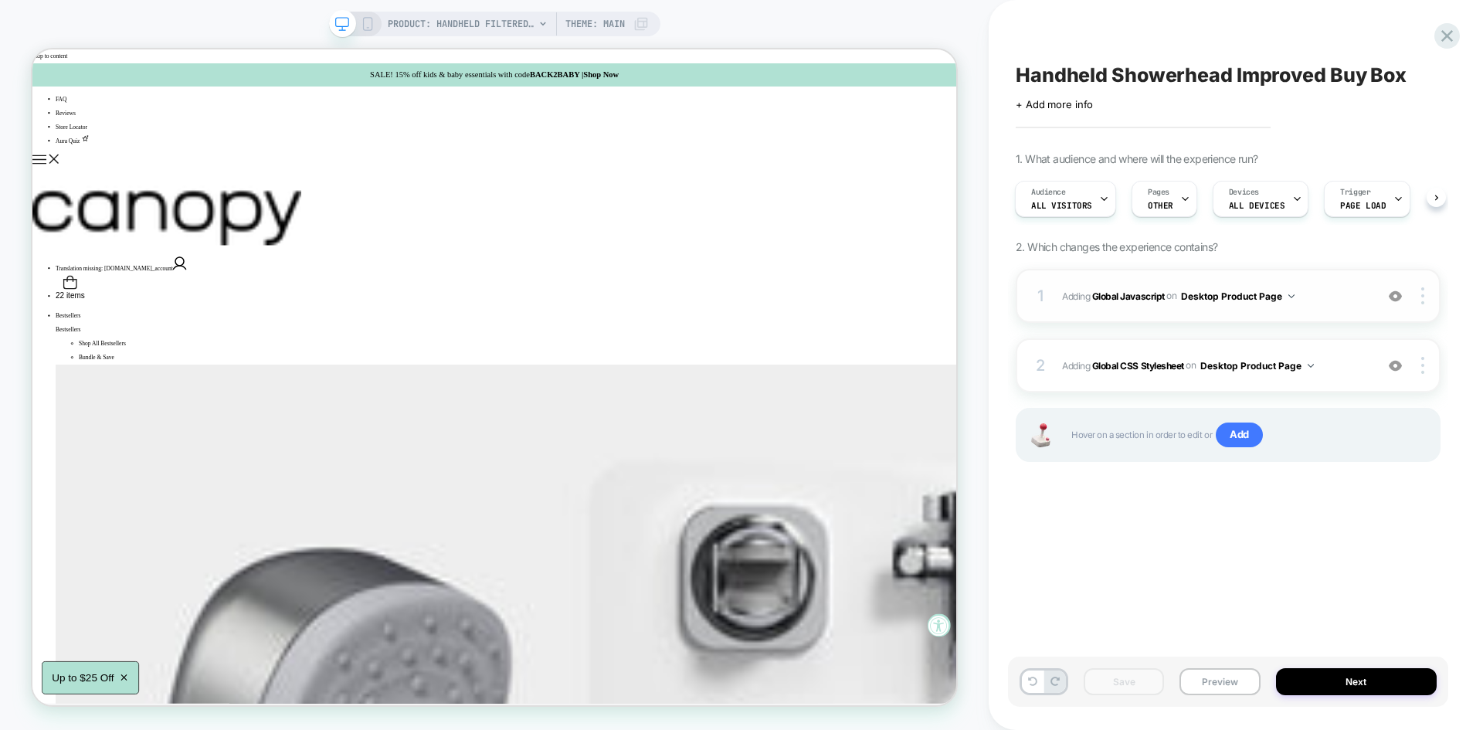
click at [1301, 291] on span "Adding Global Javascript on Desktop Product Page" at bounding box center [1214, 296] width 305 height 19
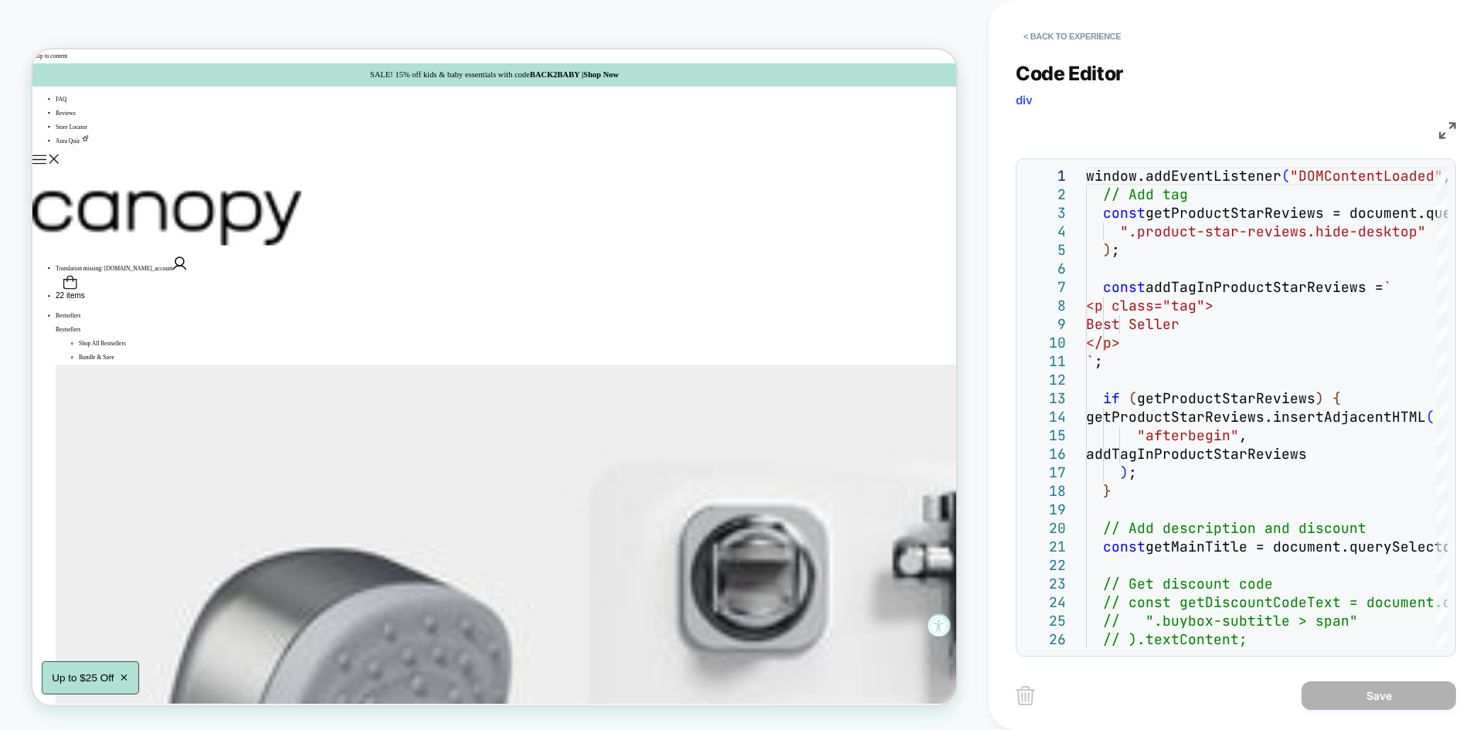
click at [1446, 124] on img at bounding box center [1447, 130] width 17 height 17
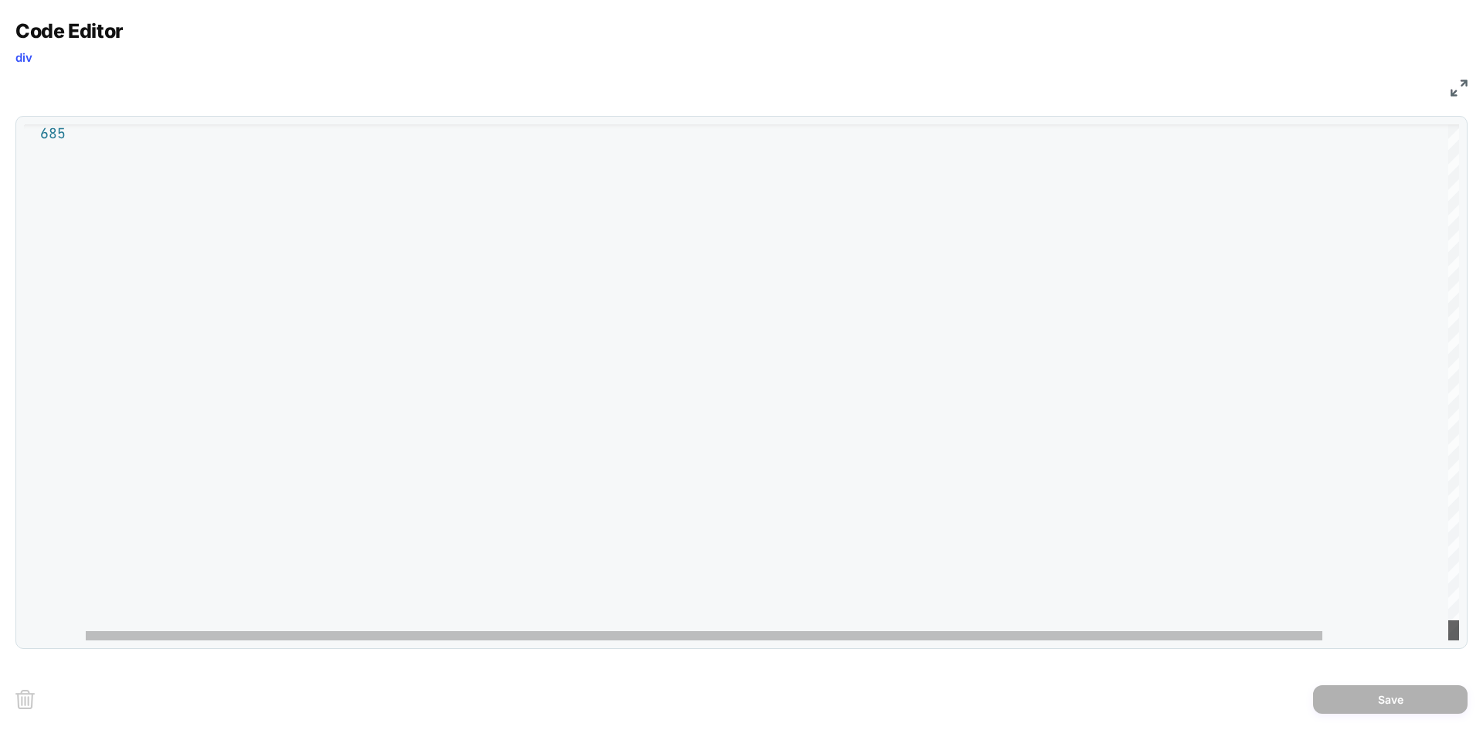
click at [1457, 640] on div at bounding box center [1453, 630] width 11 height 20
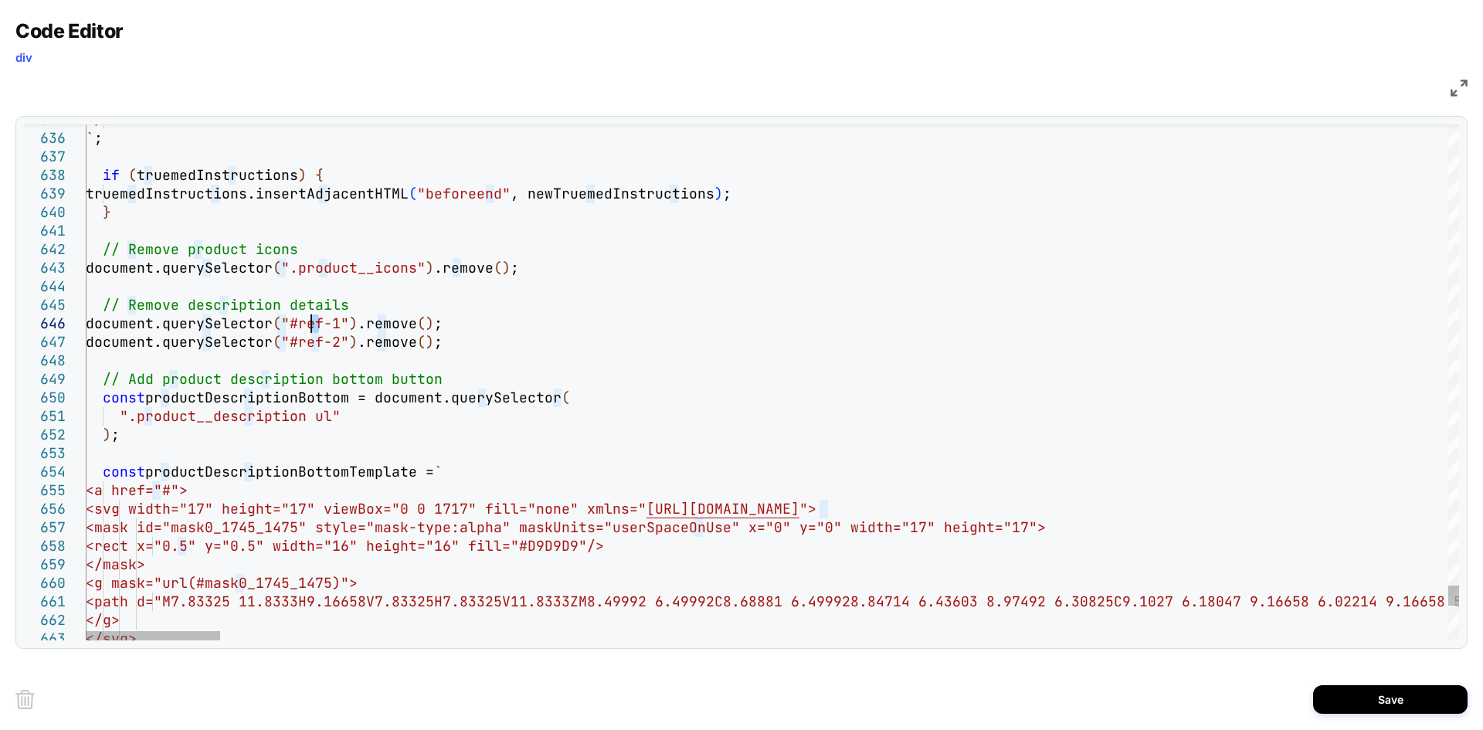
drag, startPoint x: 316, startPoint y: 323, endPoint x: 310, endPoint y: 333, distance: 11.8
type textarea "**********"
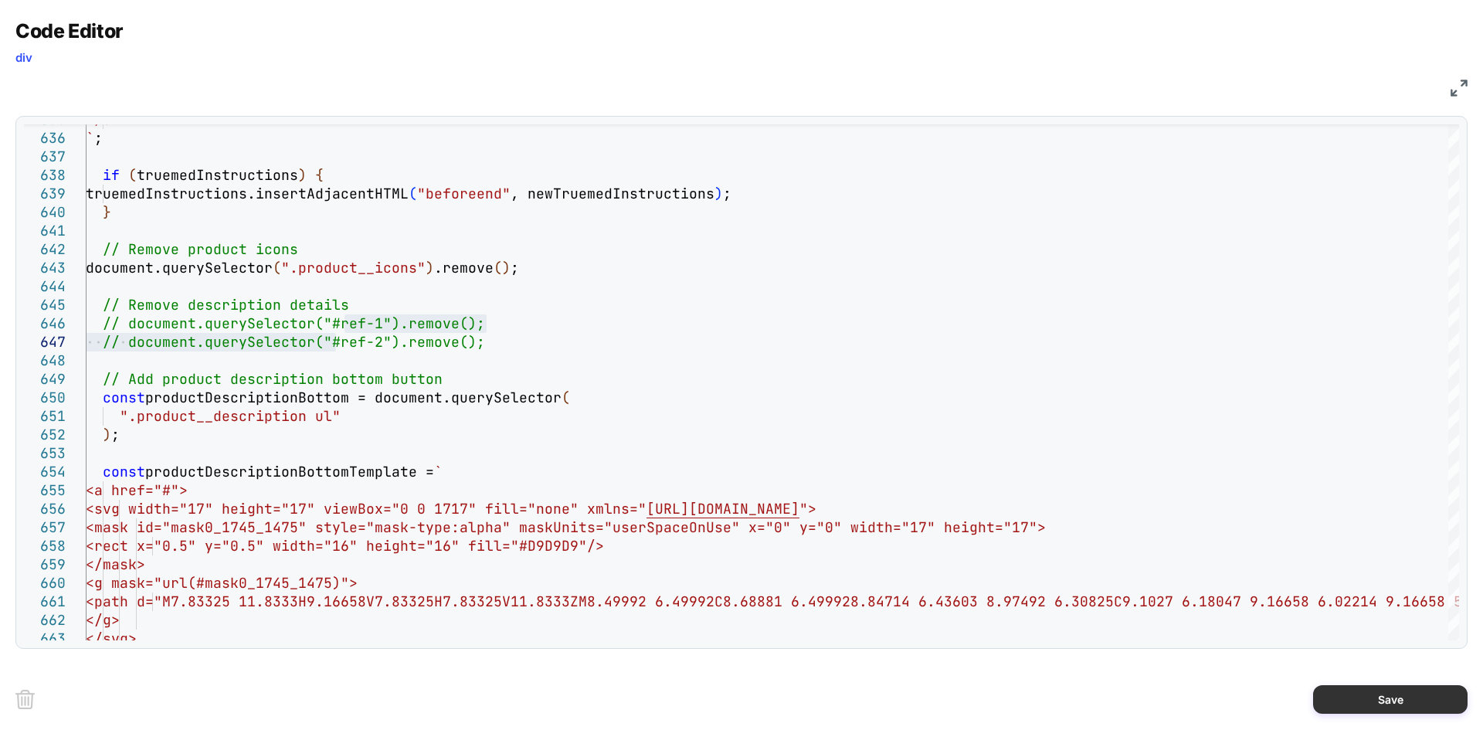
click at [1343, 696] on button "Save" at bounding box center [1390, 699] width 154 height 29
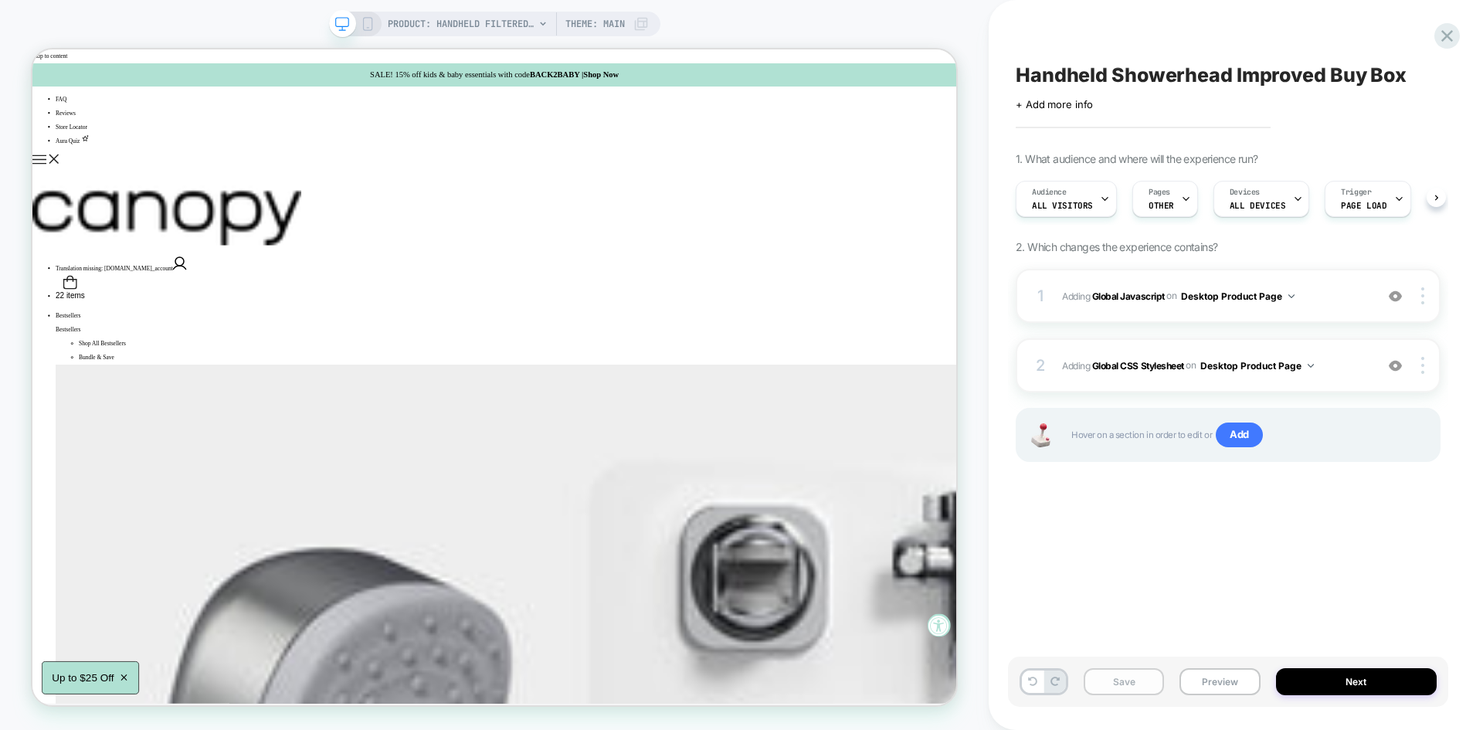
scroll to position [0, 1]
click at [1113, 680] on button "Save" at bounding box center [1124, 681] width 80 height 27
click at [1341, 295] on span "Adding Global Javascript on Desktop Product Page" at bounding box center [1214, 296] width 305 height 19
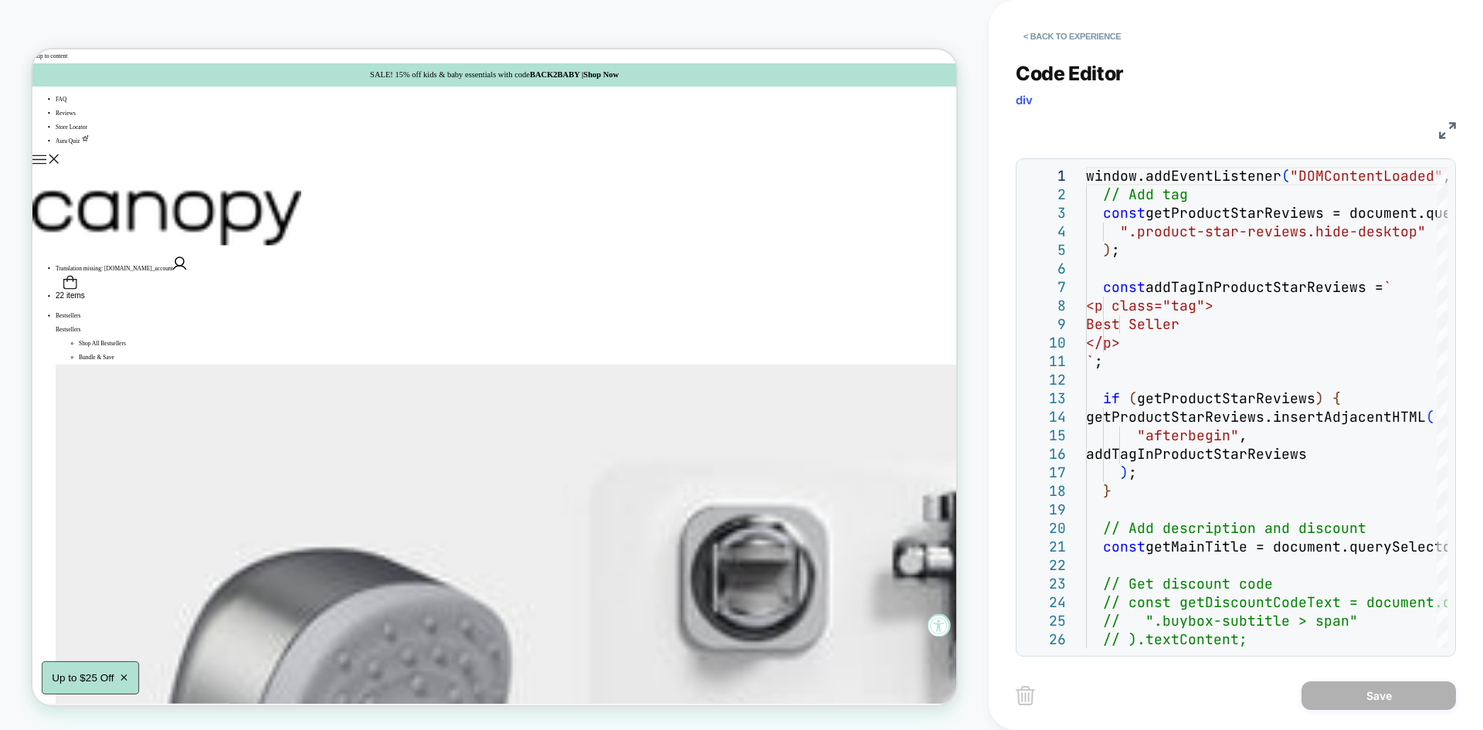
click at [1444, 134] on img at bounding box center [1447, 130] width 17 height 17
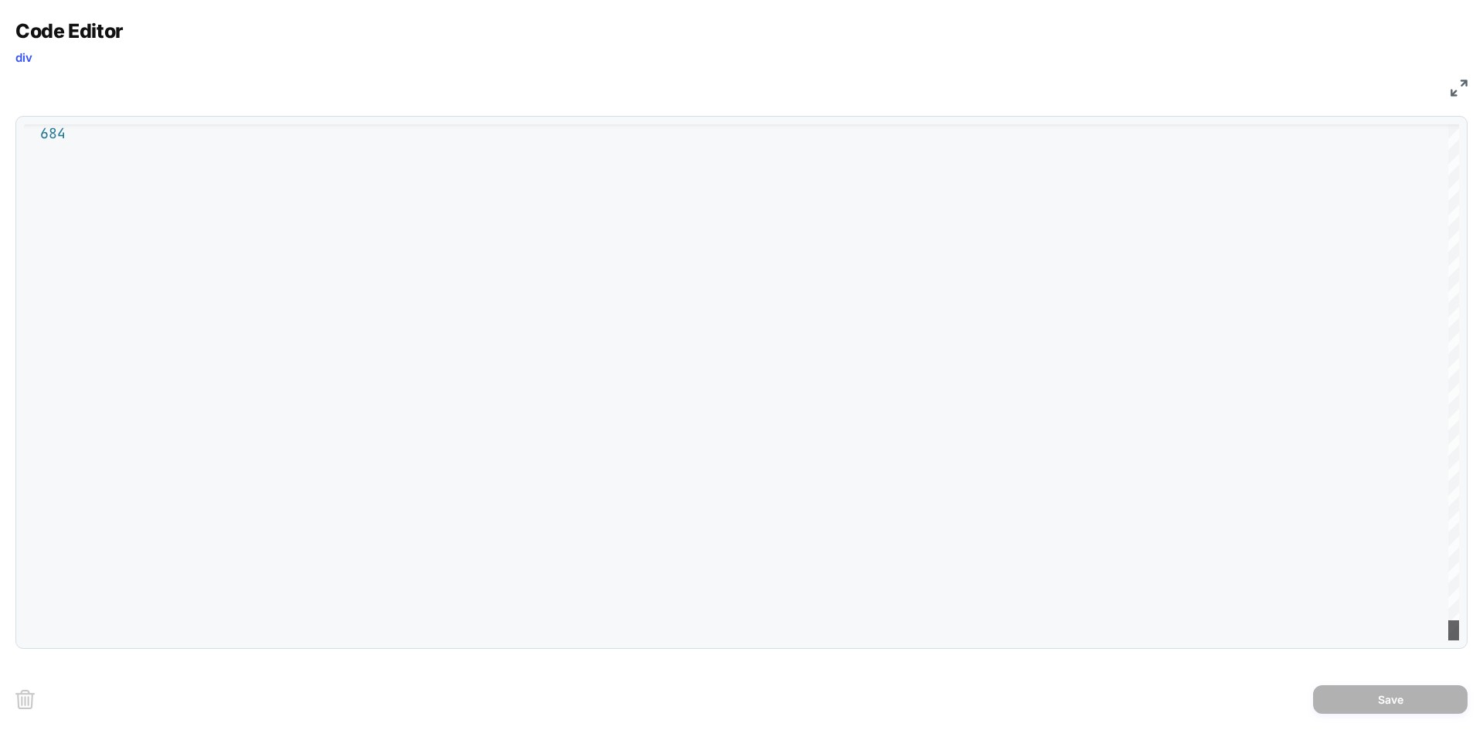
click at [1452, 640] on div at bounding box center [1453, 630] width 11 height 20
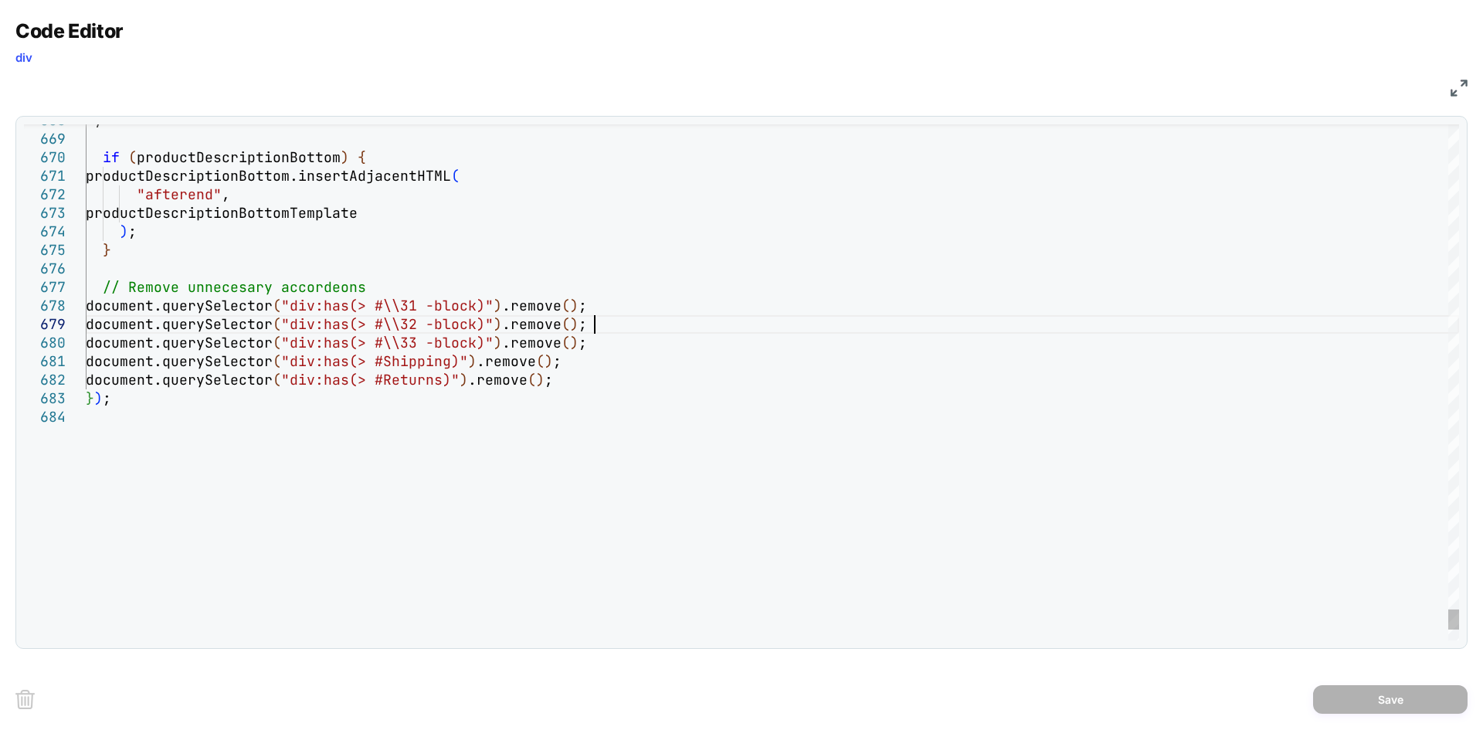
scroll to position [0, 0]
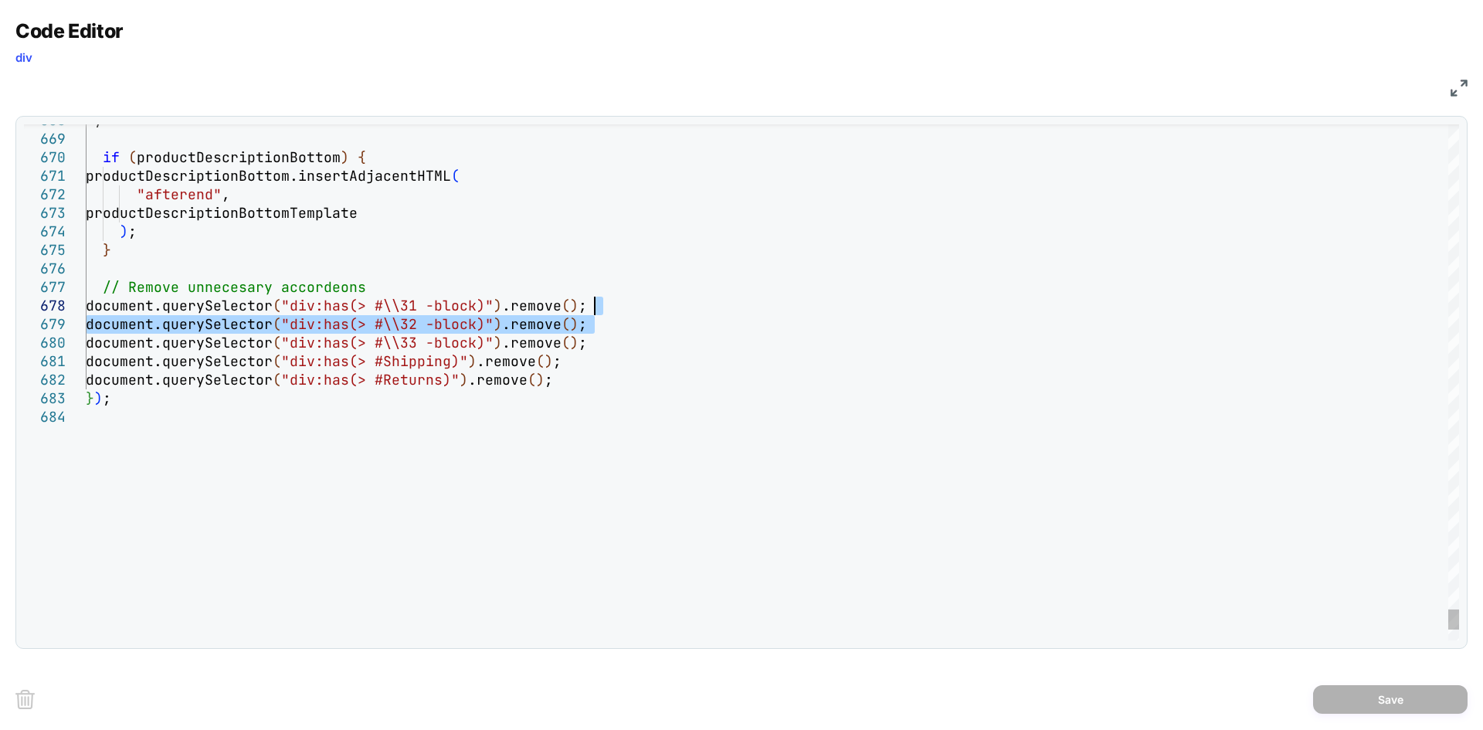
type textarea "**********"
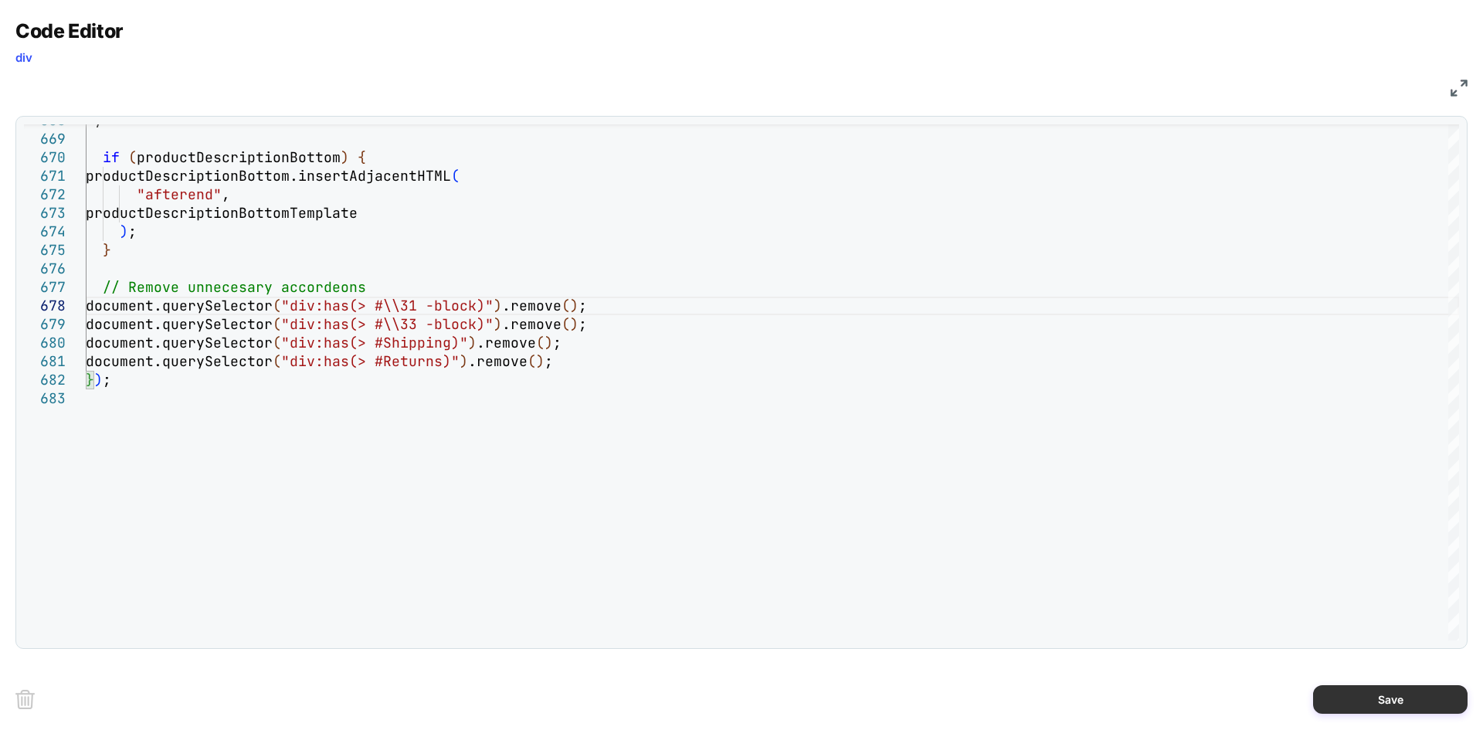
click at [1332, 691] on button "Save" at bounding box center [1390, 699] width 154 height 29
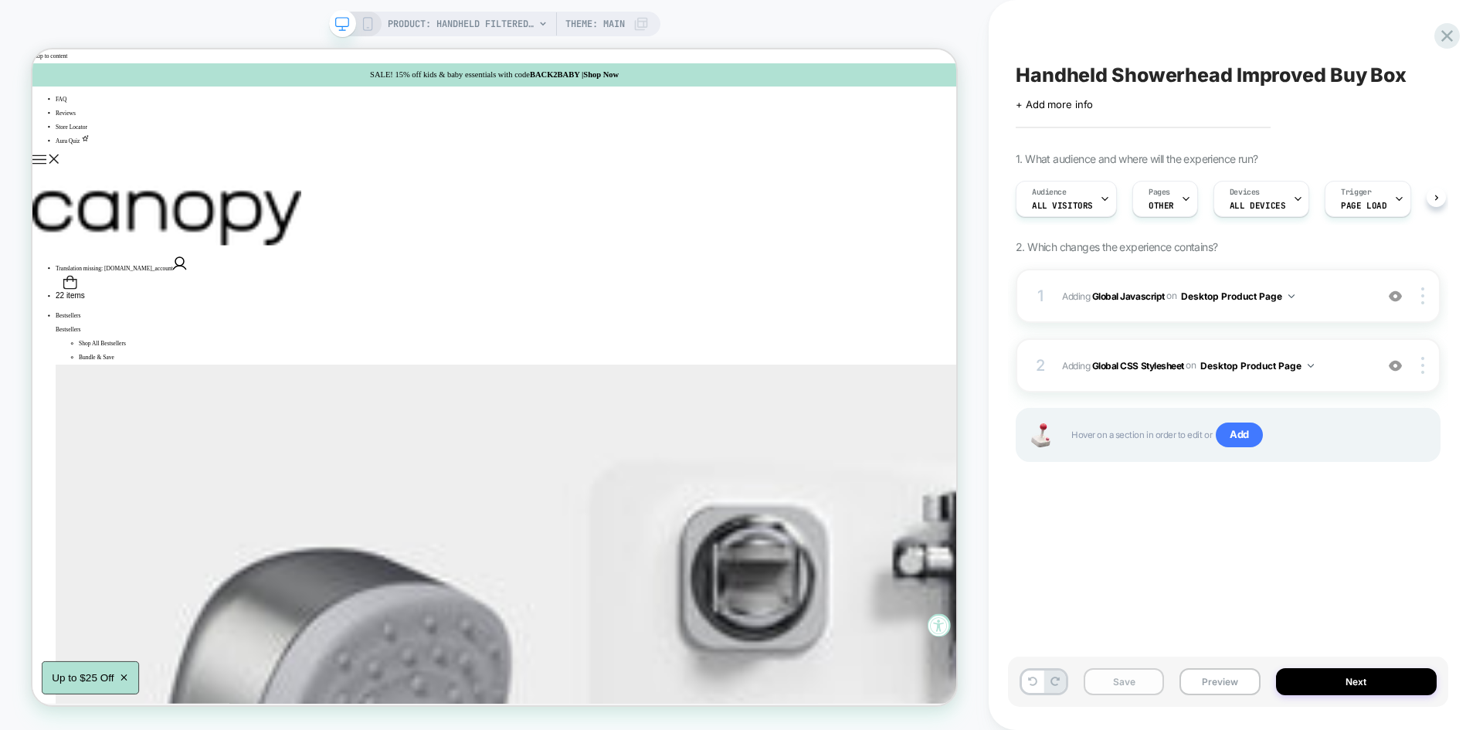
scroll to position [0, 1]
click at [1131, 683] on button "Save" at bounding box center [1124, 681] width 80 height 27
click at [1228, 682] on button "Preview" at bounding box center [1219, 681] width 80 height 27
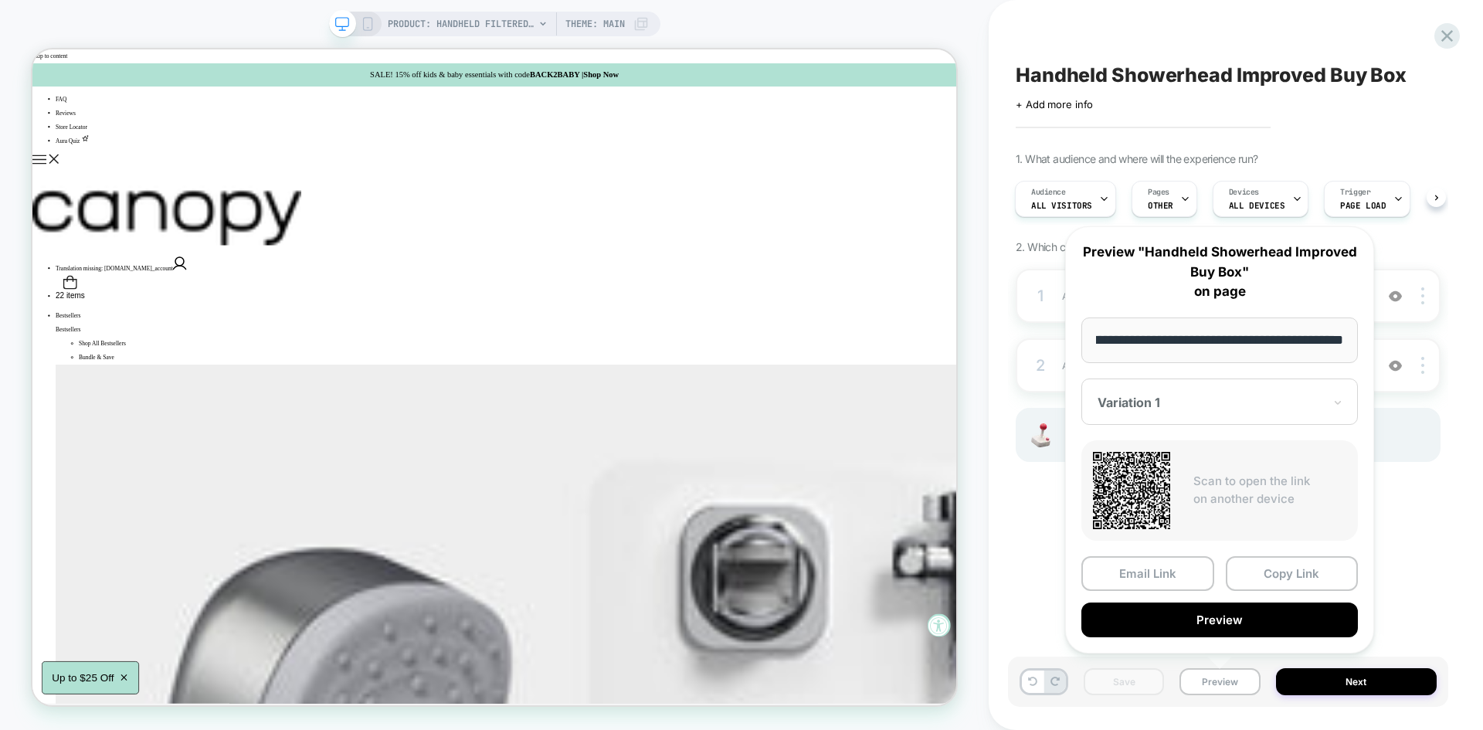
scroll to position [0, 0]
click at [1191, 638] on div "**********" at bounding box center [1219, 439] width 309 height 427
click at [1168, 622] on button "Preview" at bounding box center [1219, 619] width 277 height 35
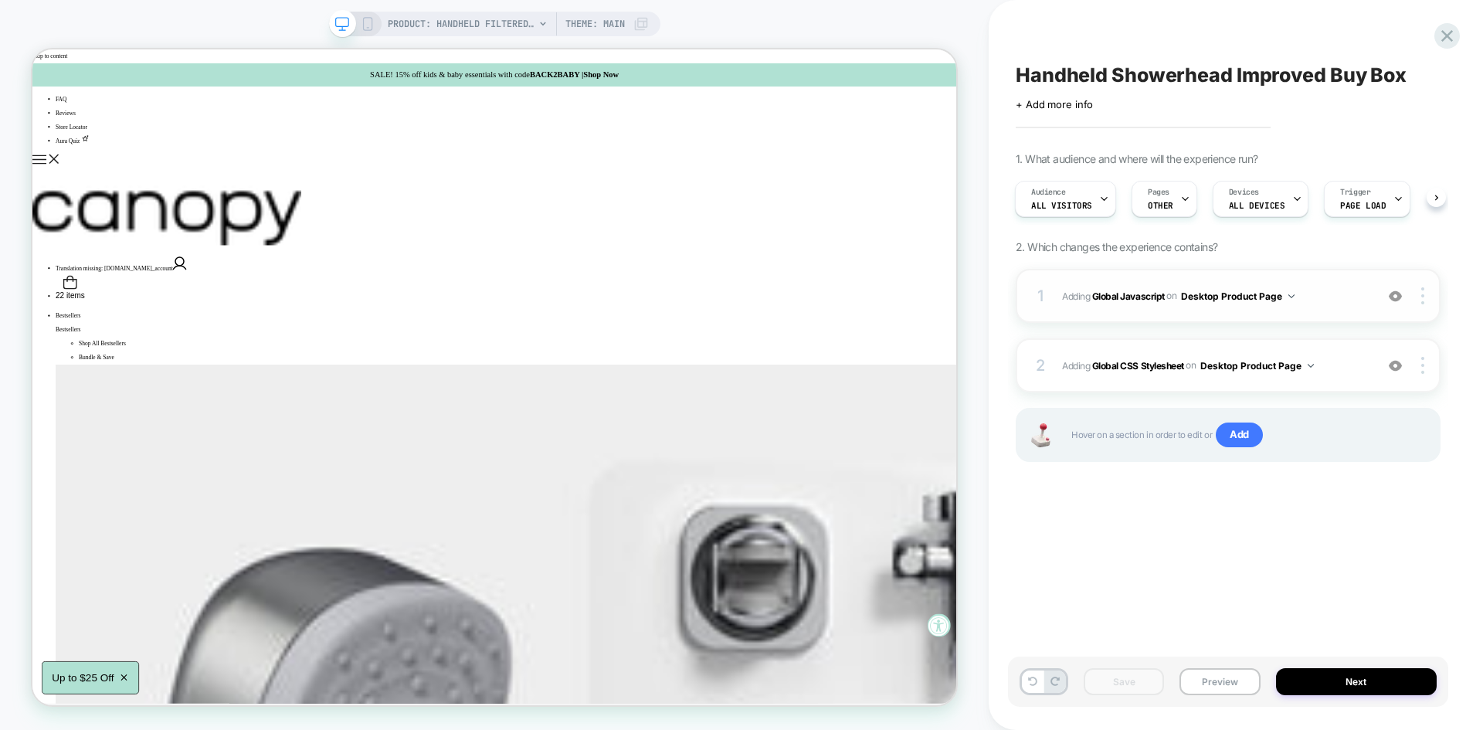
click at [1359, 301] on span "Adding Global Javascript on Desktop Product Page" at bounding box center [1214, 296] width 305 height 19
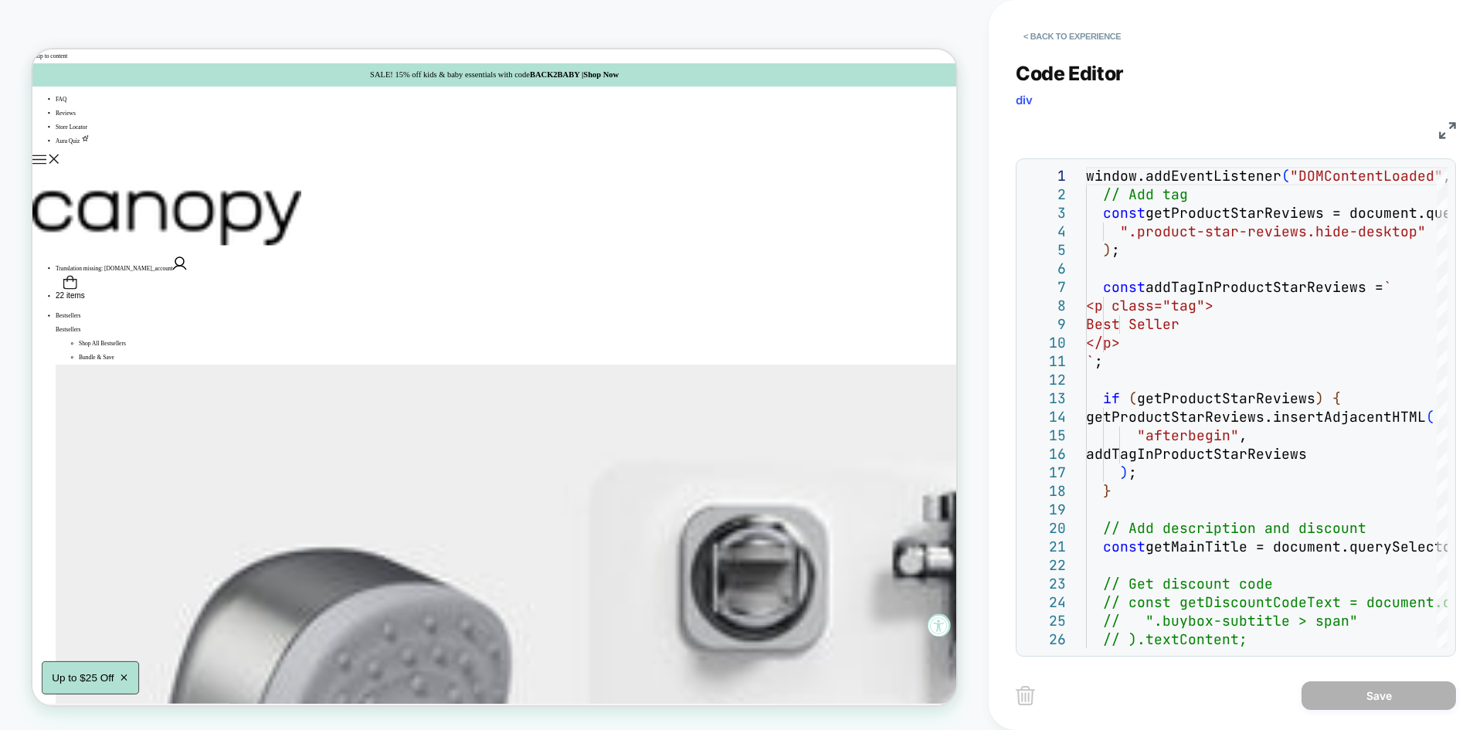
click at [1442, 135] on img at bounding box center [1447, 130] width 17 height 17
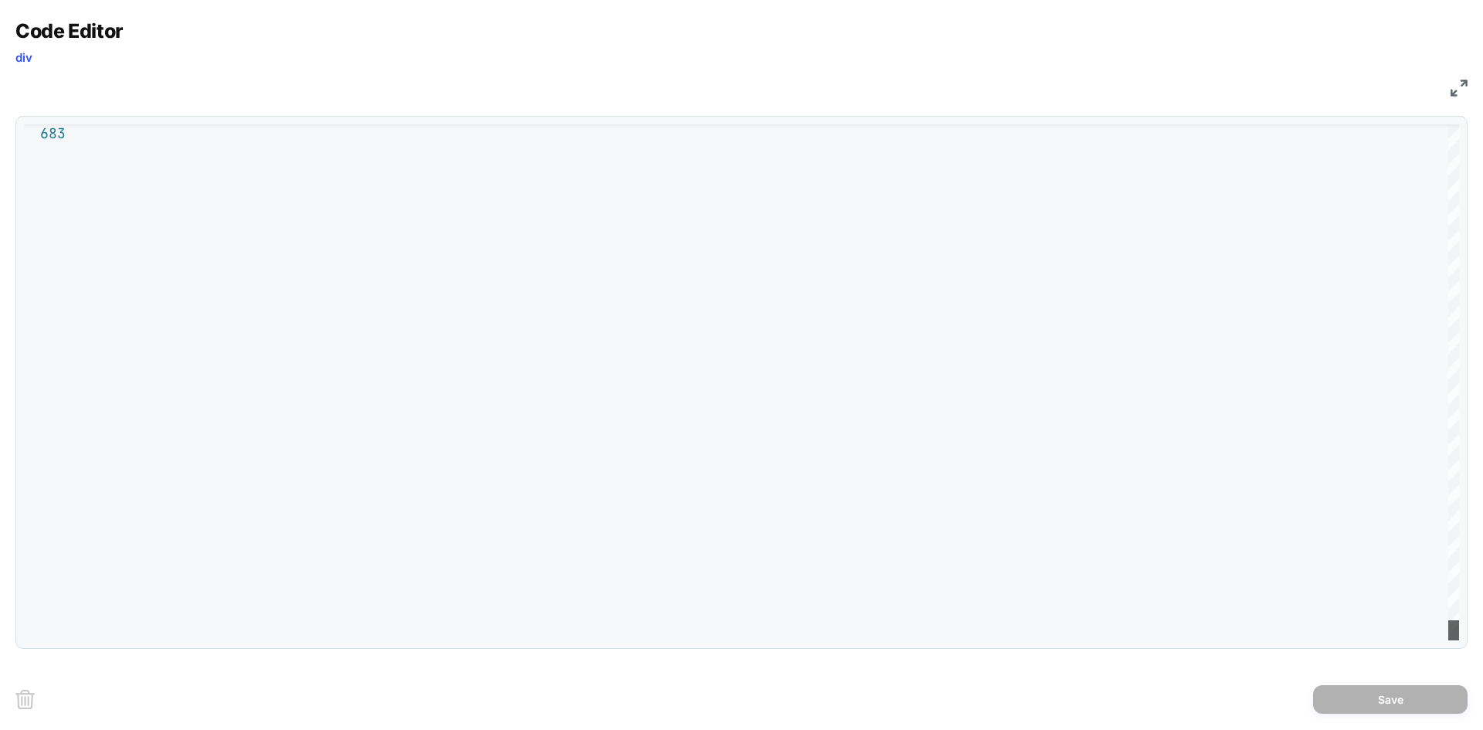
click at [1458, 640] on div at bounding box center [1453, 630] width 11 height 20
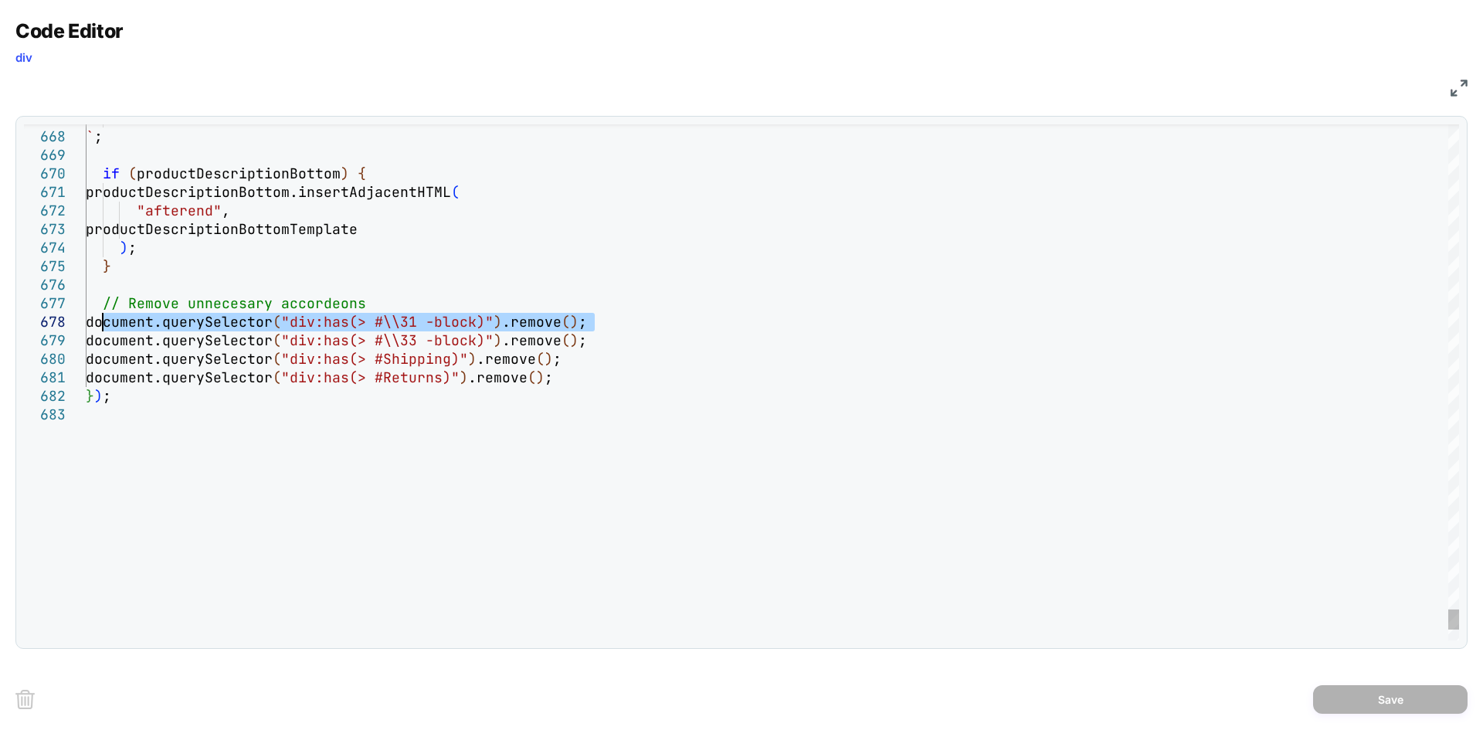
drag, startPoint x: 614, startPoint y: 322, endPoint x: 102, endPoint y: 322, distance: 512.1
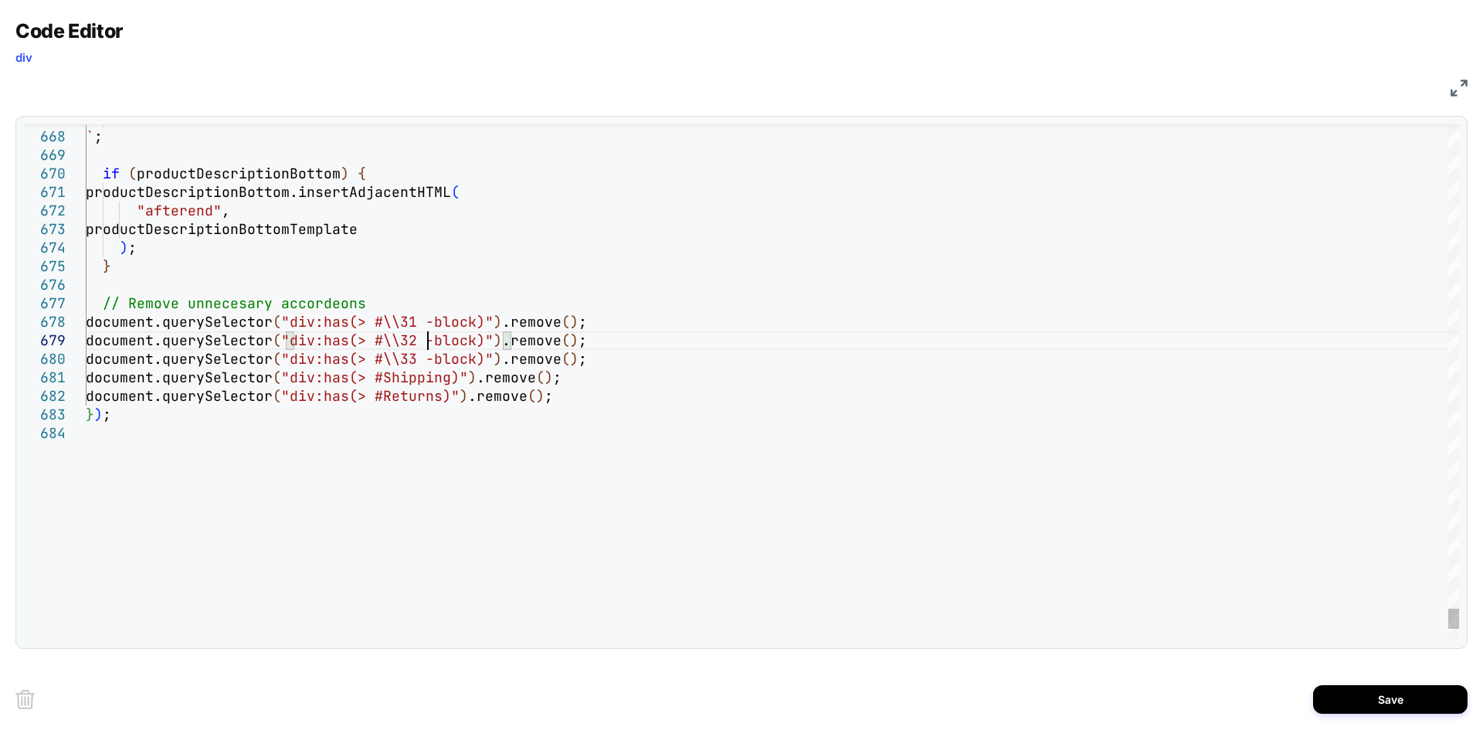
scroll to position [148, 341]
type textarea "**********"
click at [1351, 698] on button "Save" at bounding box center [1390, 699] width 154 height 29
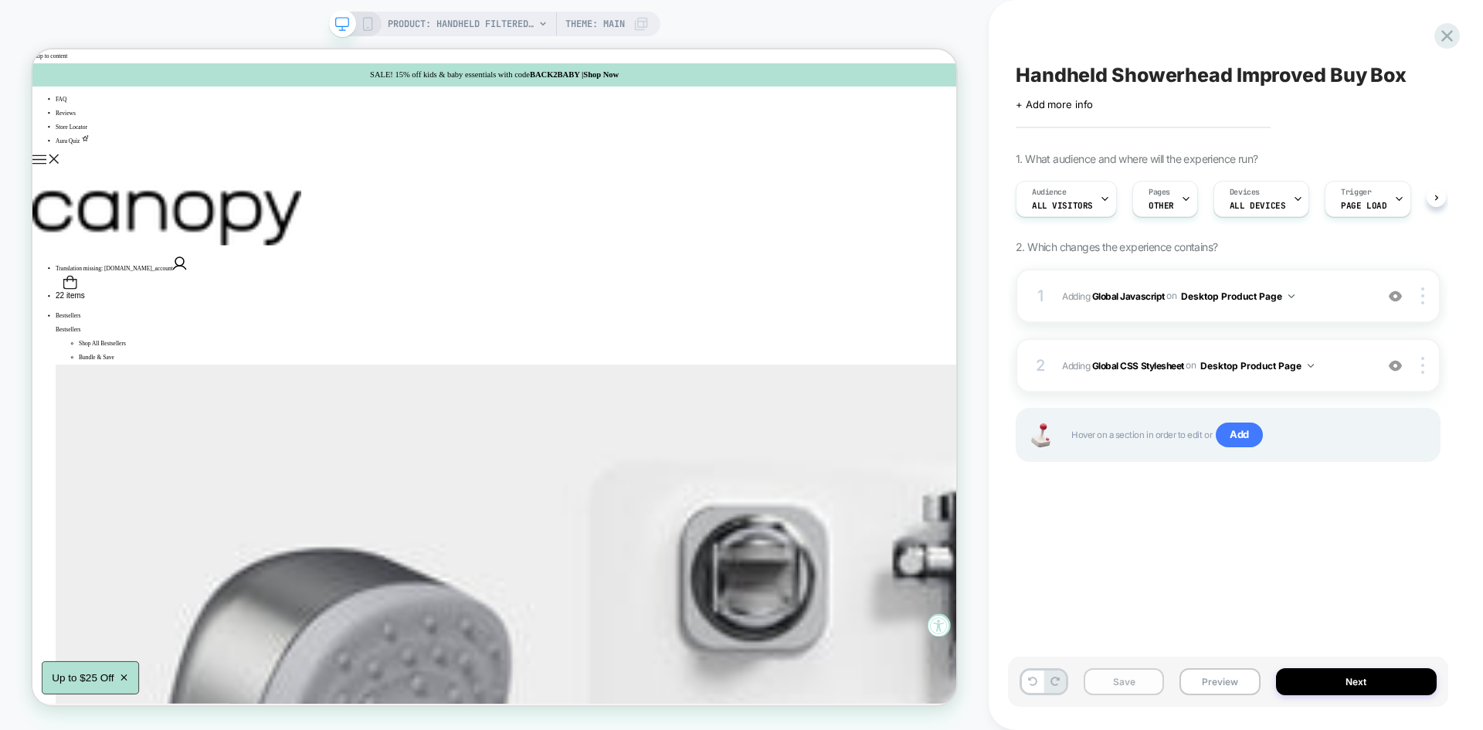
scroll to position [0, 1]
click at [1111, 677] on button "Save" at bounding box center [1124, 681] width 80 height 27
click at [1230, 680] on button "Preview" at bounding box center [1219, 681] width 80 height 27
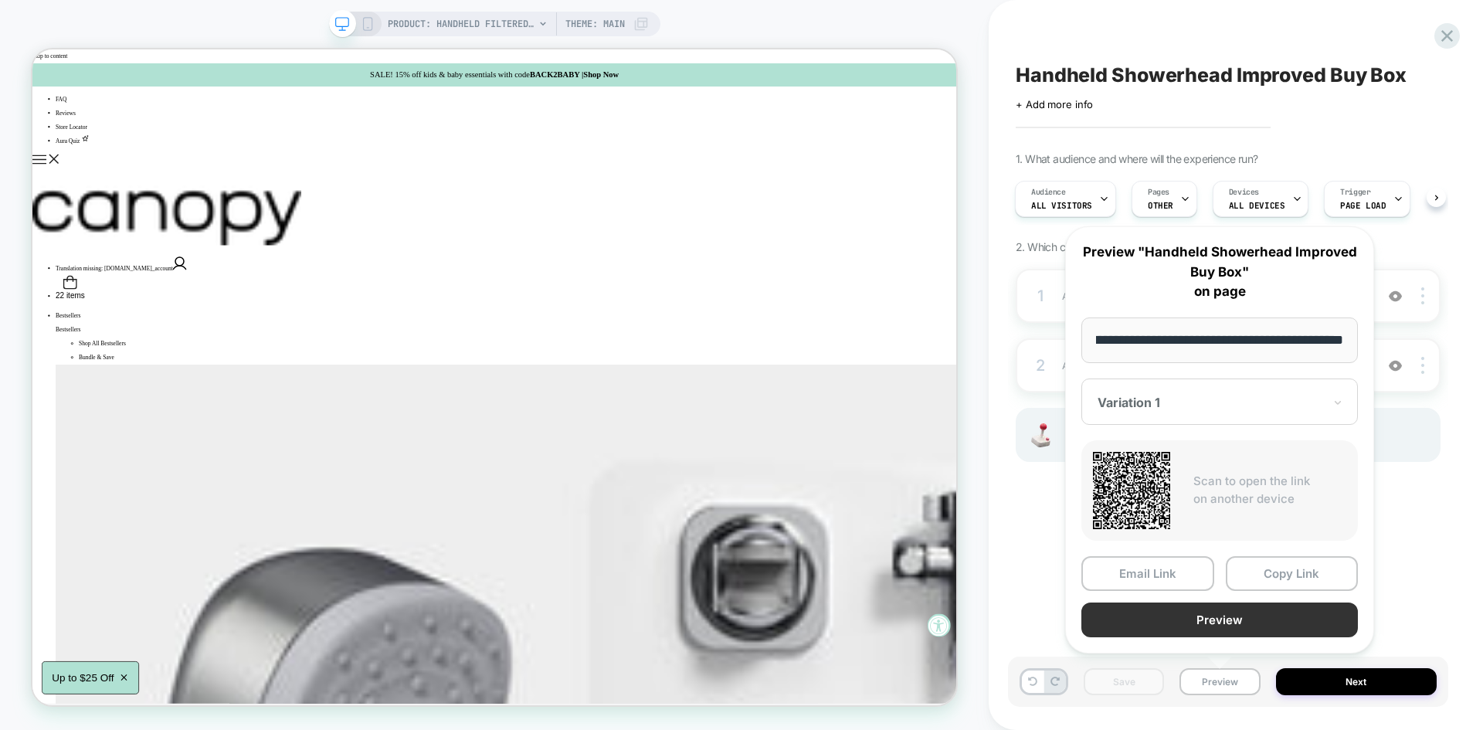
scroll to position [0, 0]
click at [1203, 625] on button "Preview" at bounding box center [1219, 619] width 277 height 35
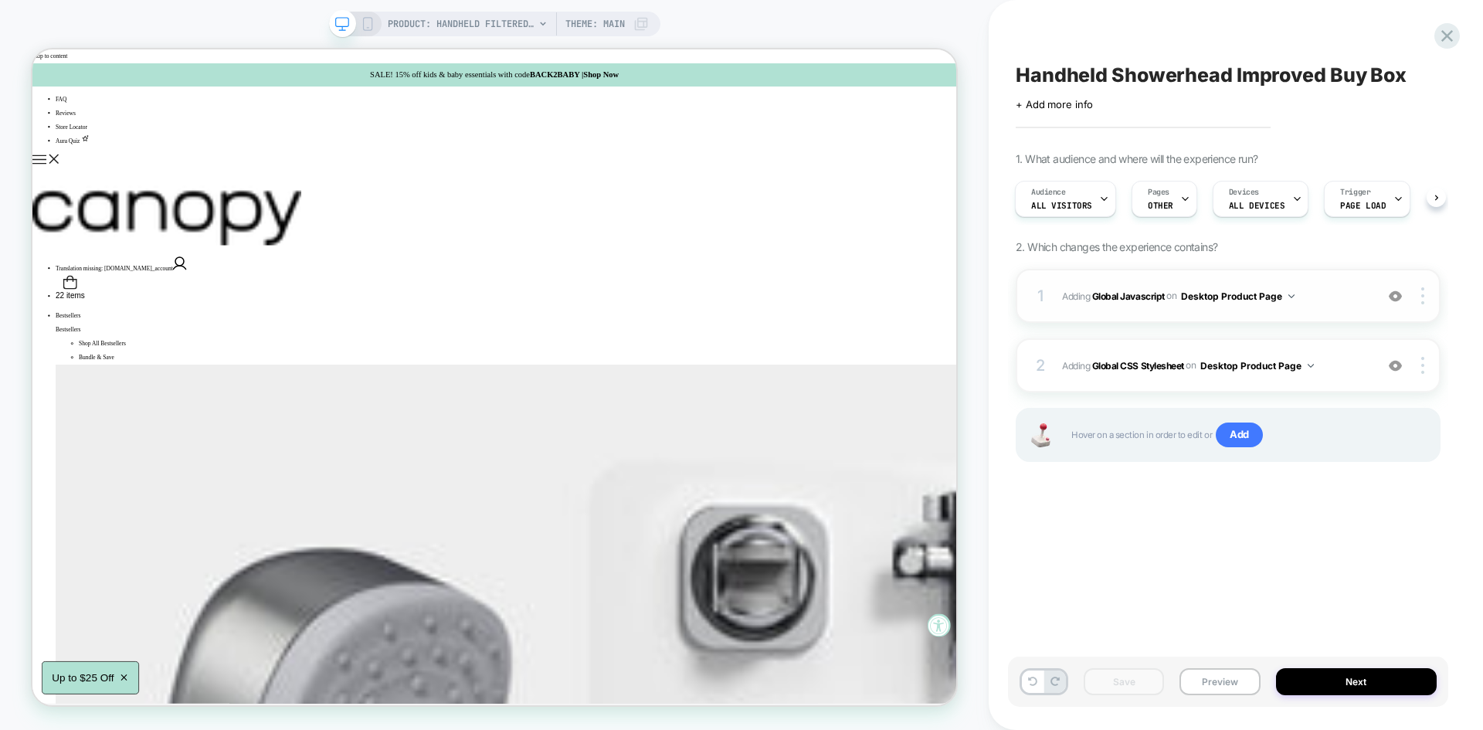
click at [1349, 296] on span "Adding Global Javascript on Desktop Product Page" at bounding box center [1214, 296] width 305 height 19
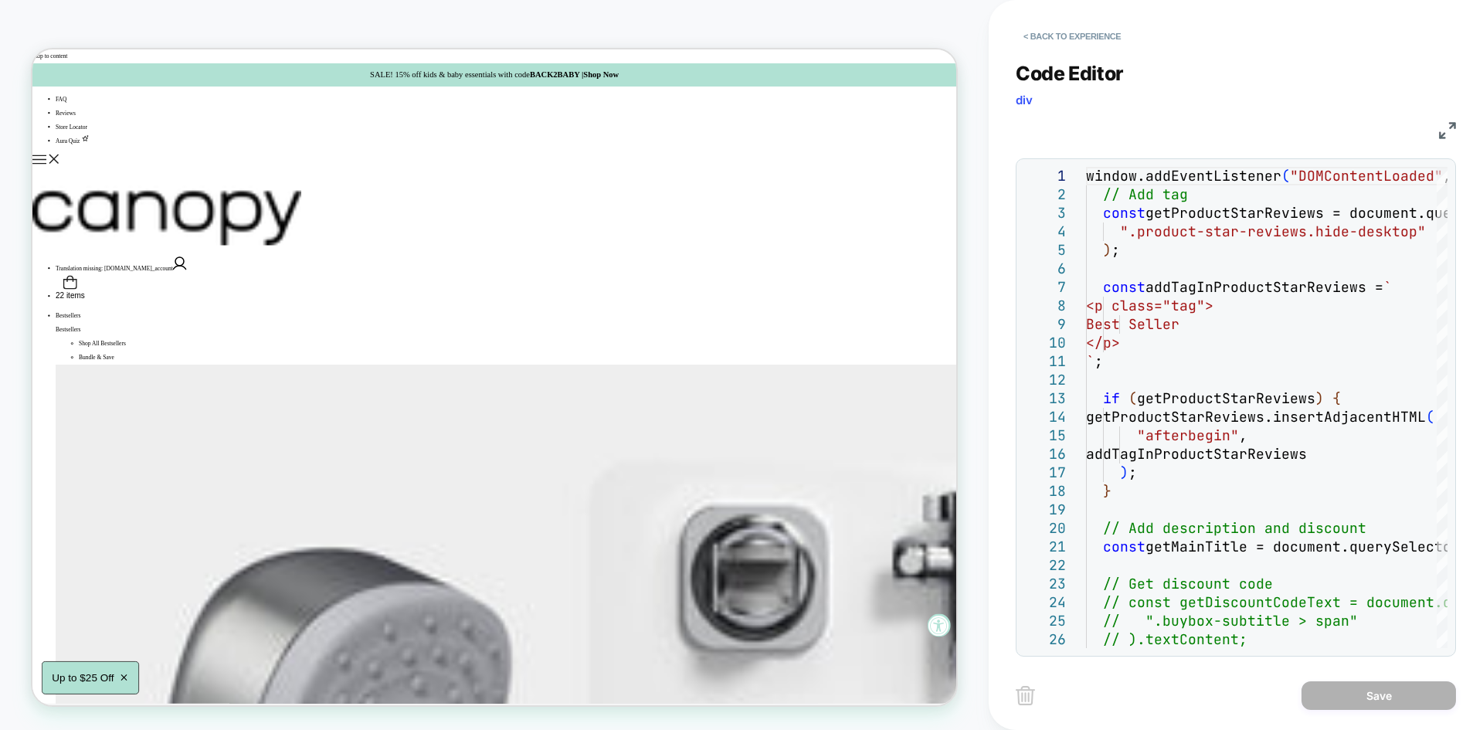
click at [1441, 131] on img at bounding box center [1447, 130] width 17 height 17
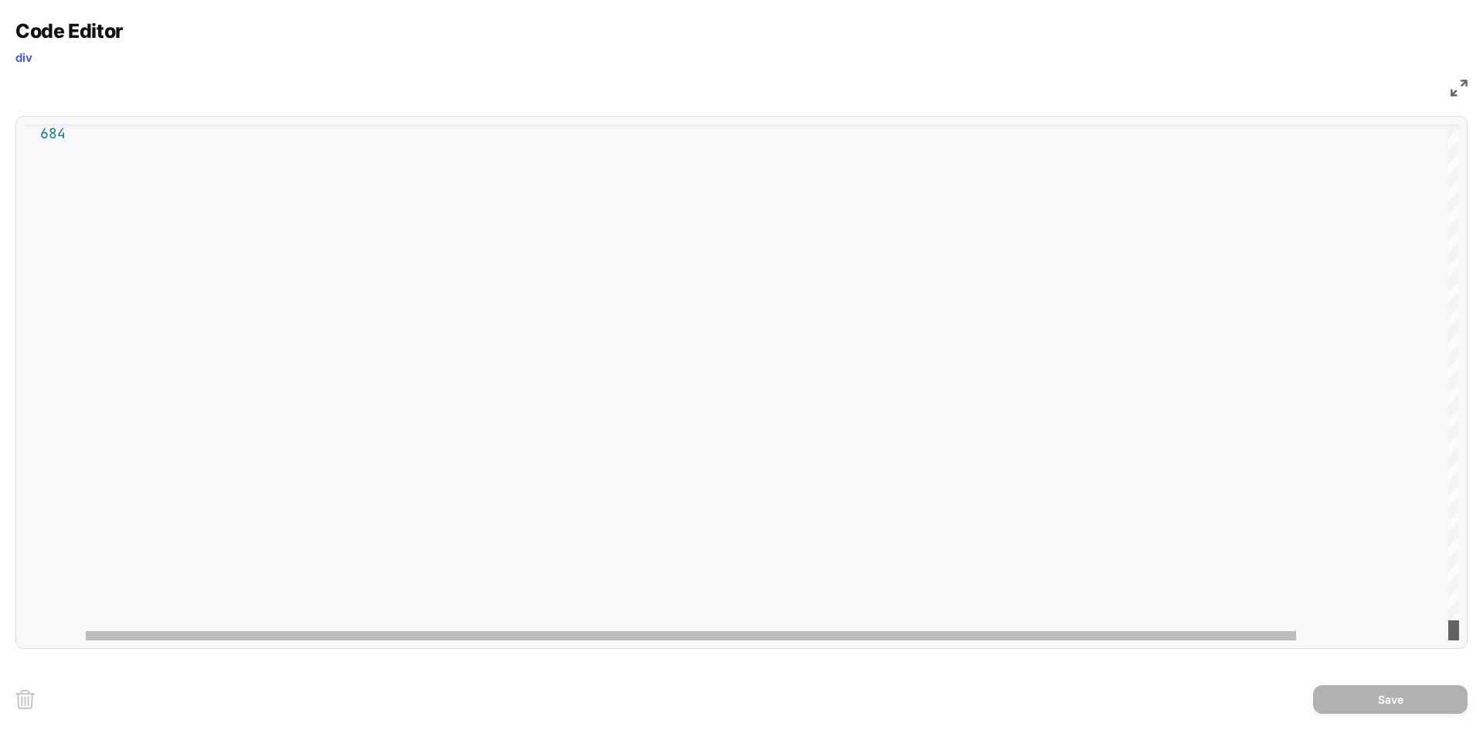
click at [1459, 640] on div at bounding box center [1453, 630] width 11 height 20
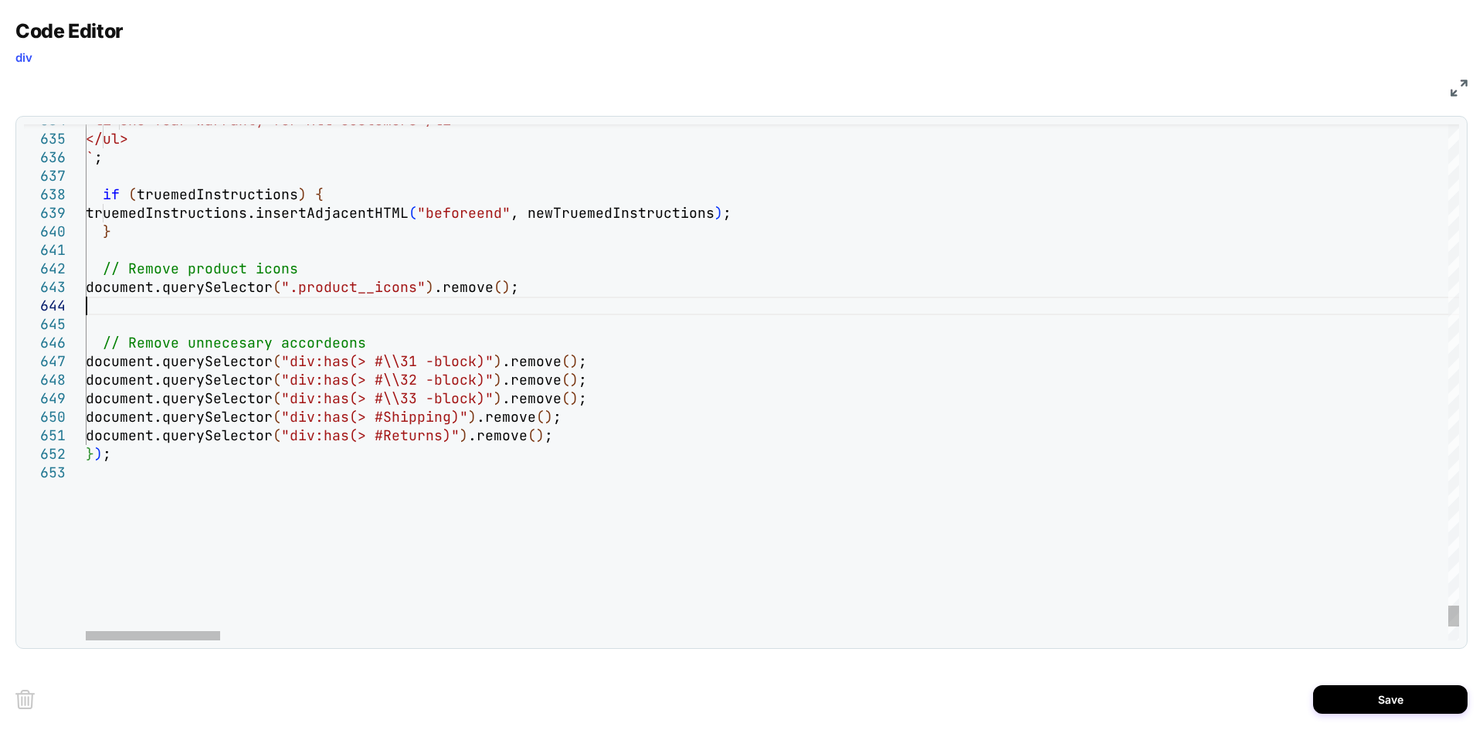
type textarea "**********"
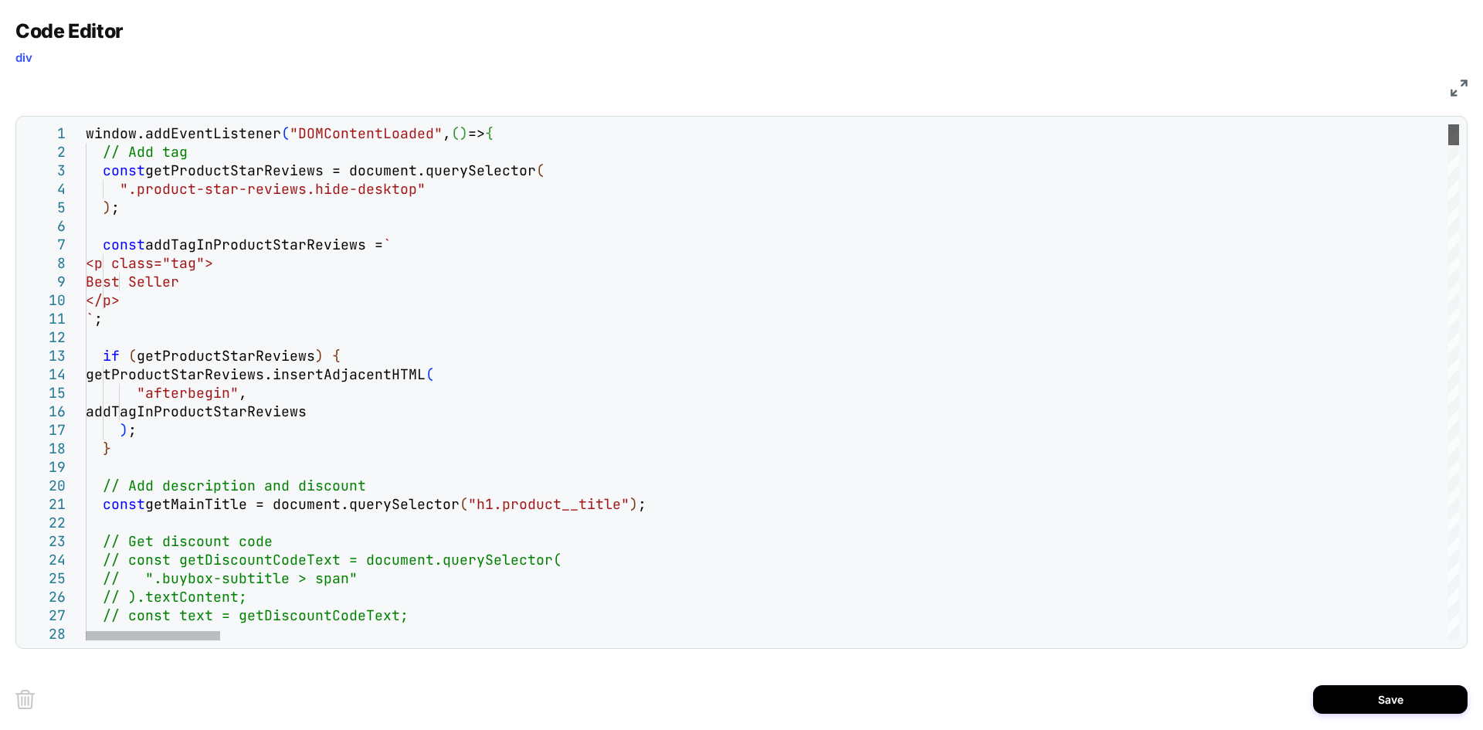
click at [1459, 124] on div at bounding box center [1453, 134] width 11 height 21
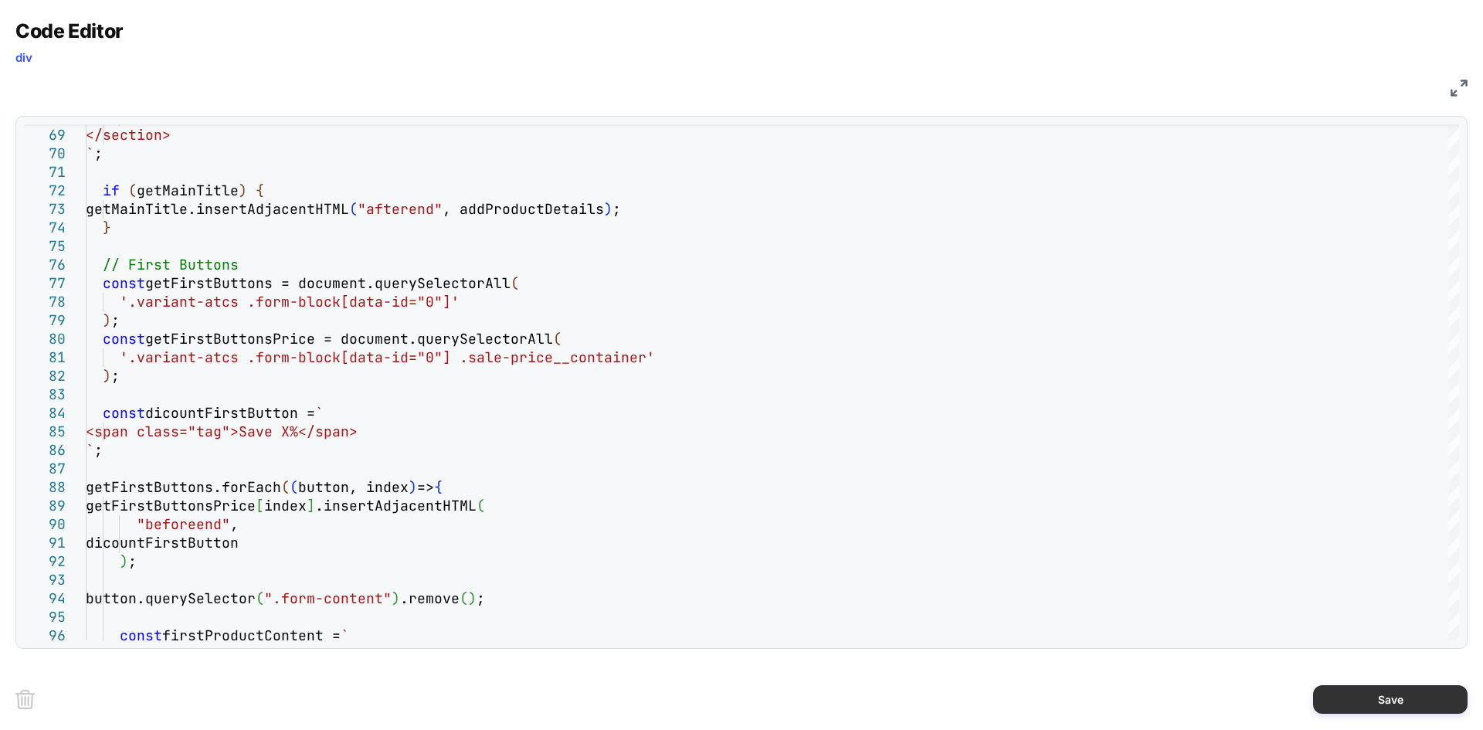
click at [1374, 713] on button "Save" at bounding box center [1390, 699] width 154 height 29
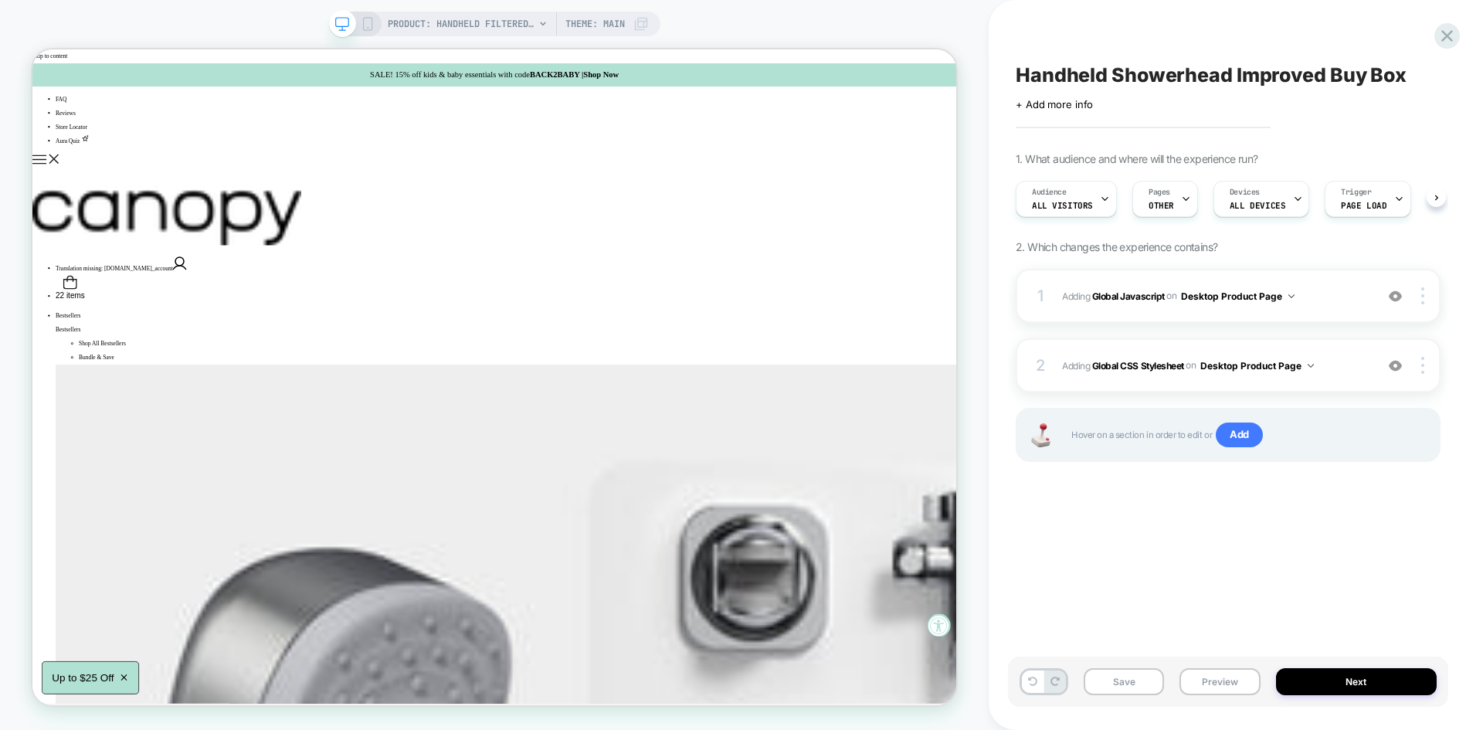
scroll to position [0, 1]
drag, startPoint x: 1144, startPoint y: 685, endPoint x: 1038, endPoint y: 510, distance: 204.8
click at [1144, 685] on button "Save" at bounding box center [1124, 681] width 80 height 27
click at [1327, 294] on span "Adding Global Javascript on Desktop Product Page" at bounding box center [1214, 296] width 305 height 19
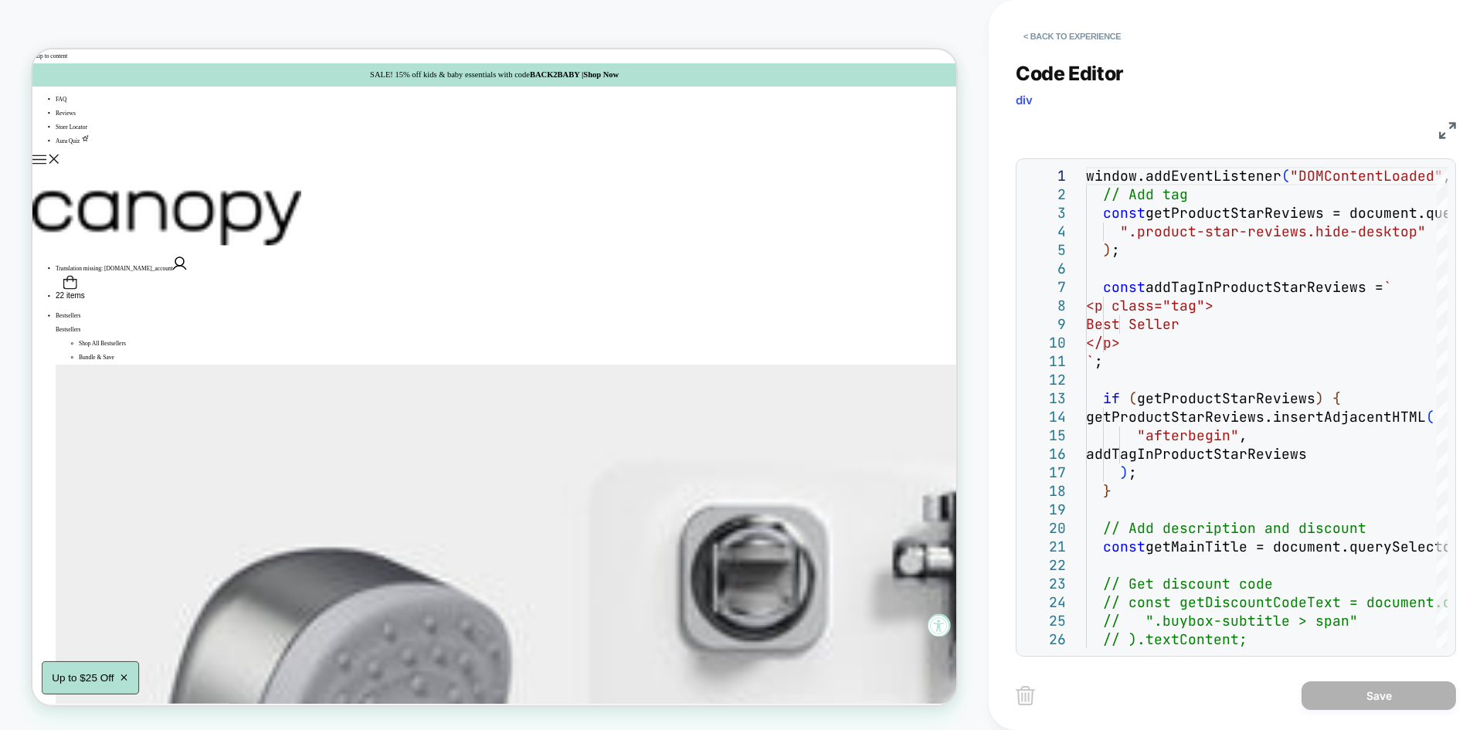
click at [1447, 118] on div "JS" at bounding box center [1236, 128] width 440 height 26
click at [1446, 126] on img at bounding box center [1447, 130] width 17 height 17
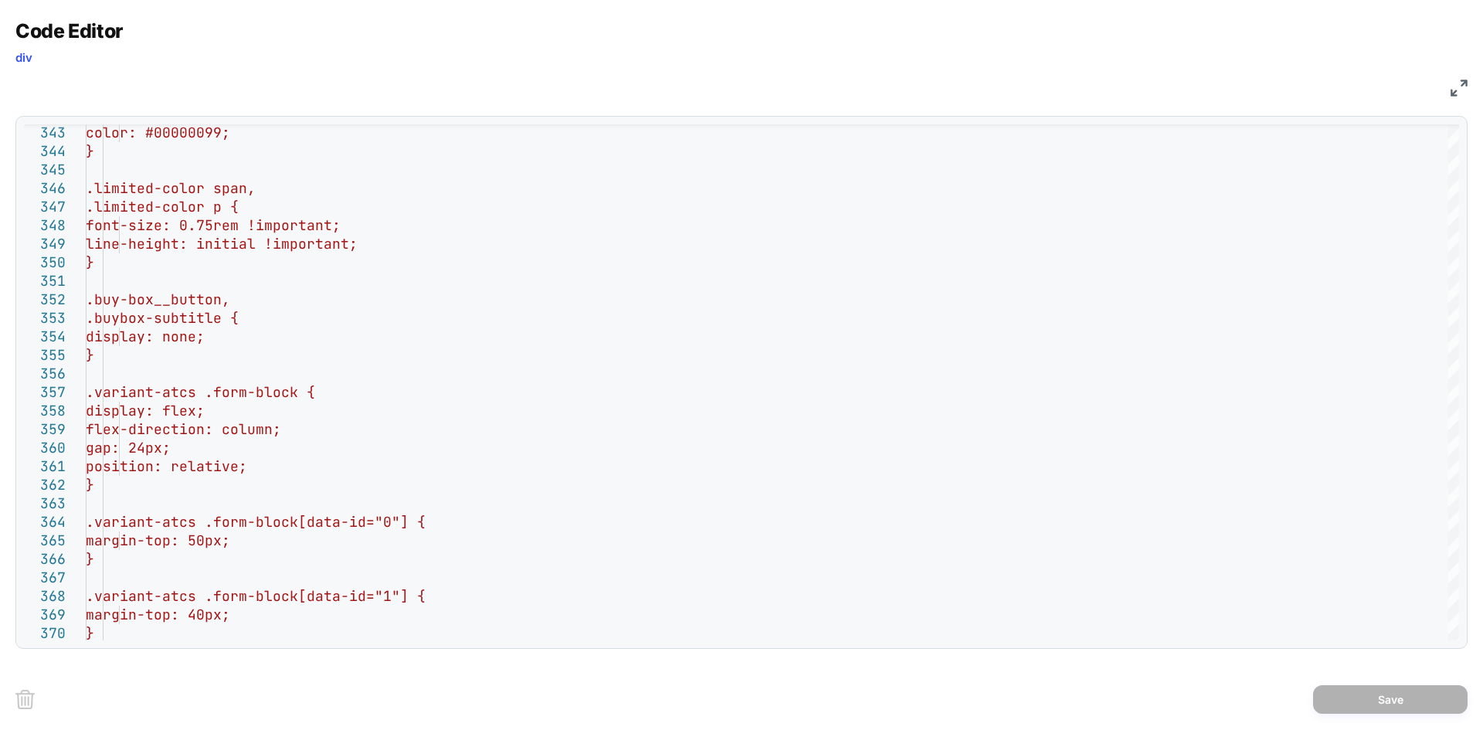
click at [1451, 70] on div "Code Editor div" at bounding box center [741, 45] width 1452 height 53
click at [1461, 83] on img at bounding box center [1459, 88] width 17 height 17
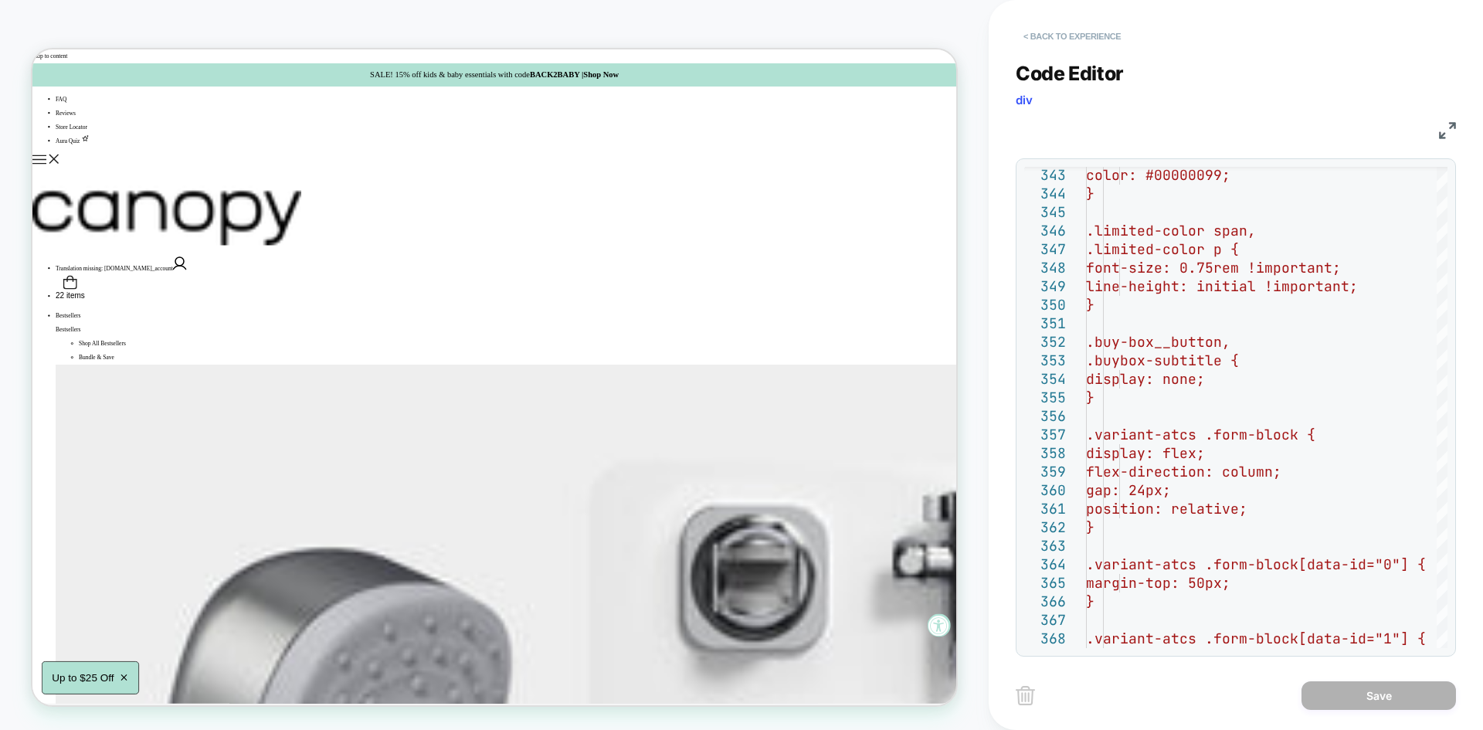
click at [1047, 39] on button "< Back to experience" at bounding box center [1072, 36] width 113 height 25
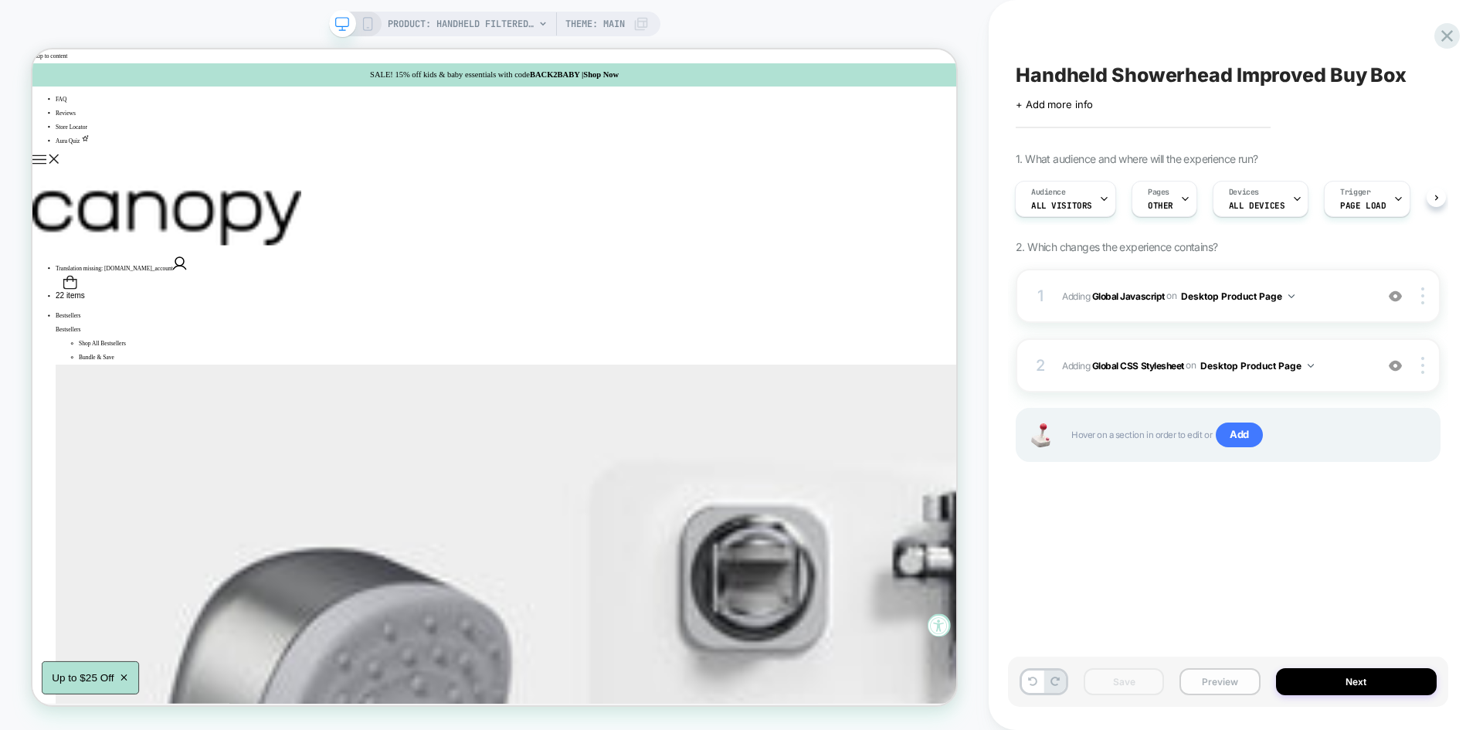
click at [1235, 670] on button "Preview" at bounding box center [1219, 681] width 80 height 27
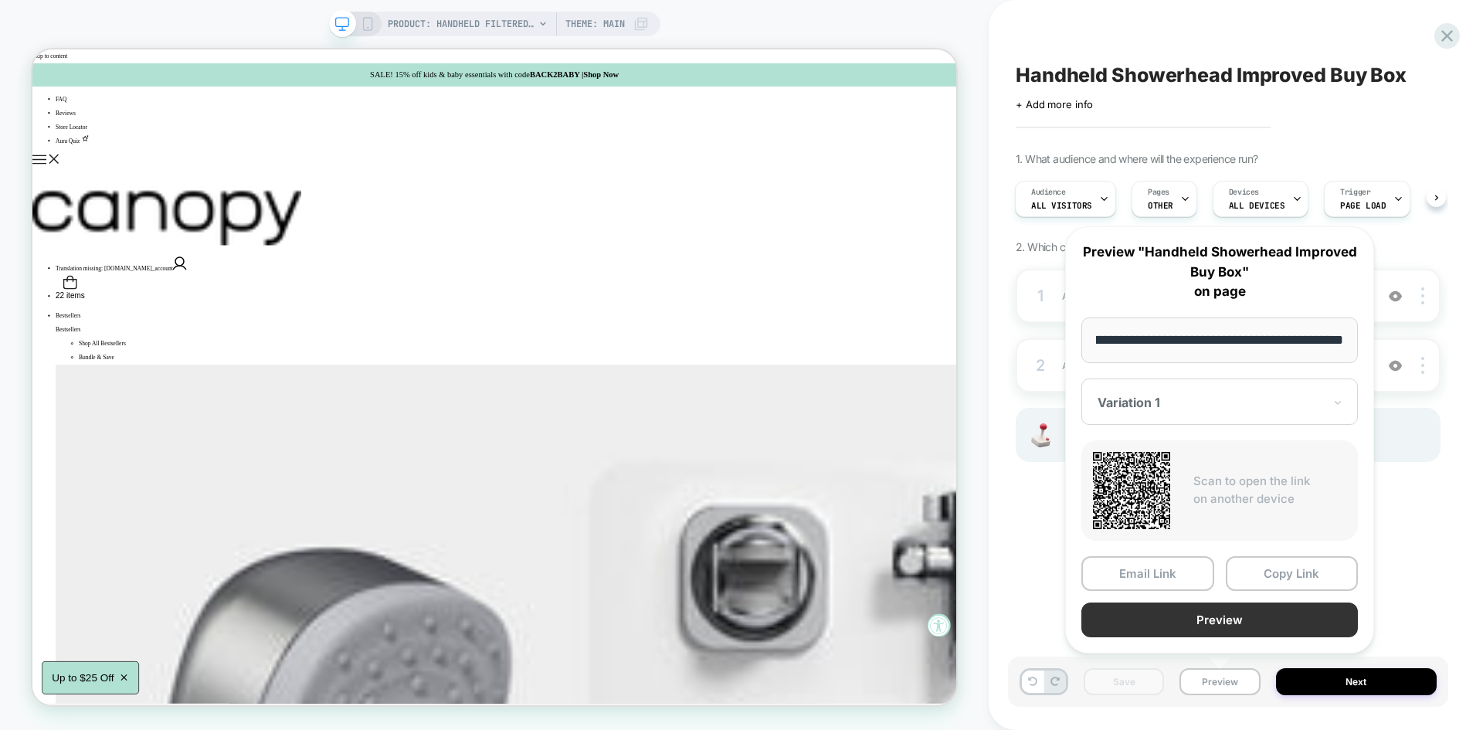
scroll to position [0, 0]
click at [1230, 632] on button "Preview" at bounding box center [1219, 619] width 277 height 35
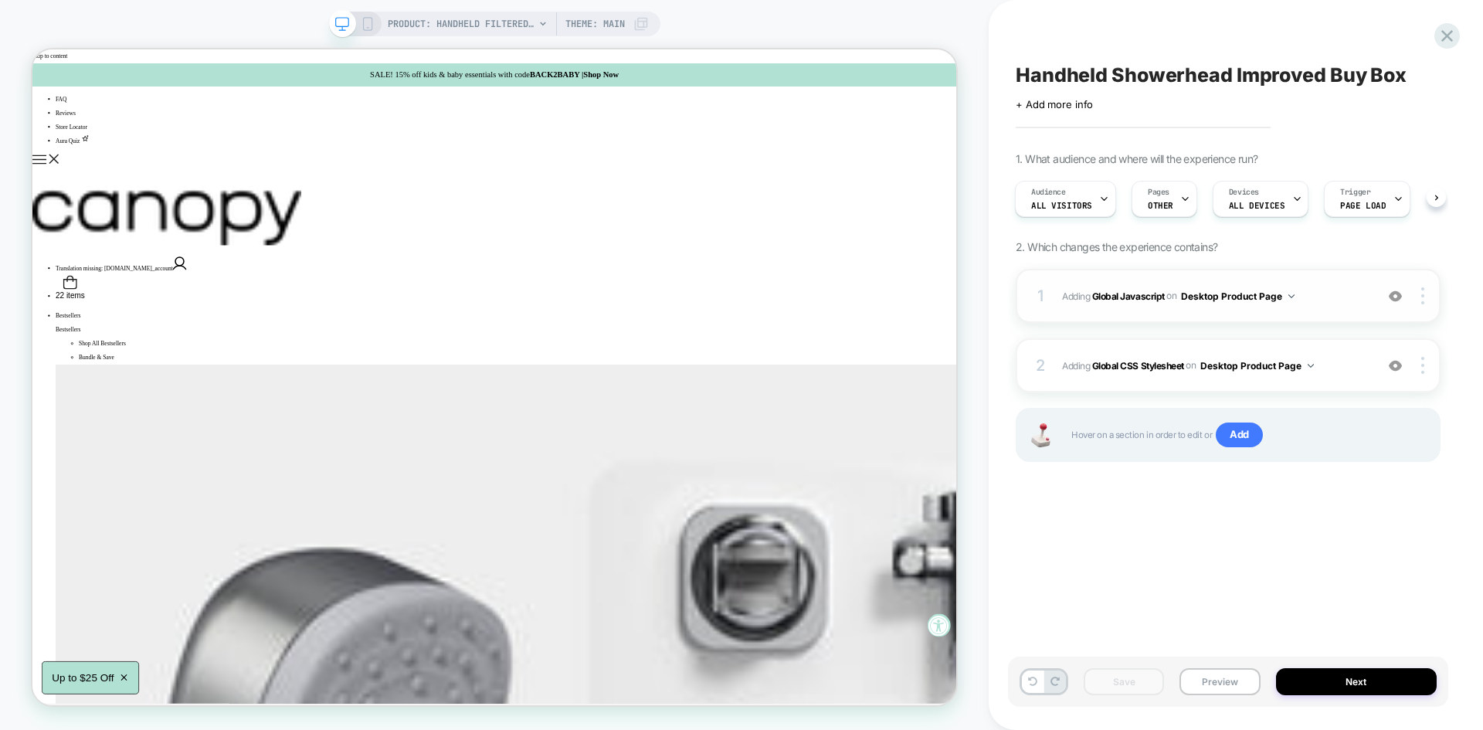
click at [1308, 297] on span "Adding Global Javascript on Desktop Product Page" at bounding box center [1214, 296] width 305 height 19
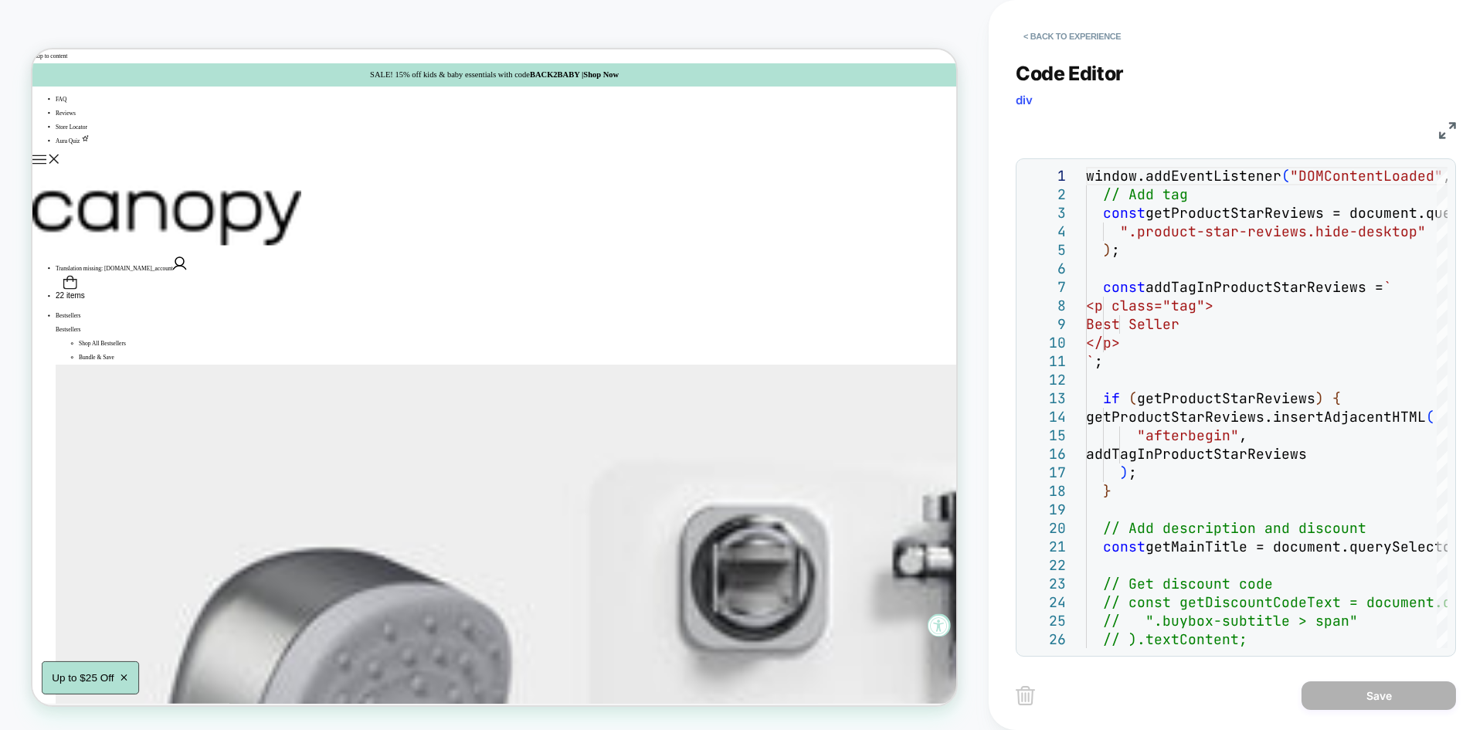
click at [1447, 125] on img at bounding box center [1447, 130] width 17 height 17
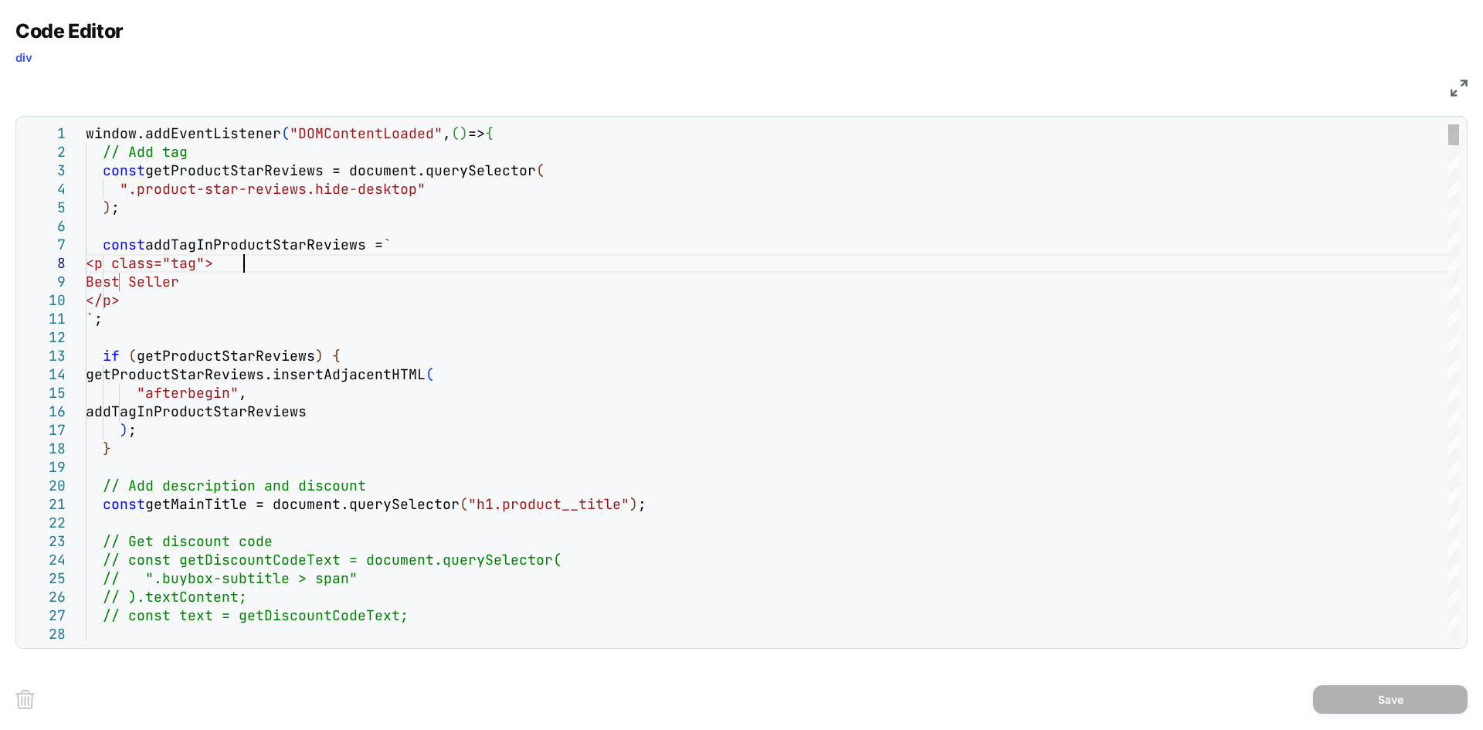
type textarea "**********"
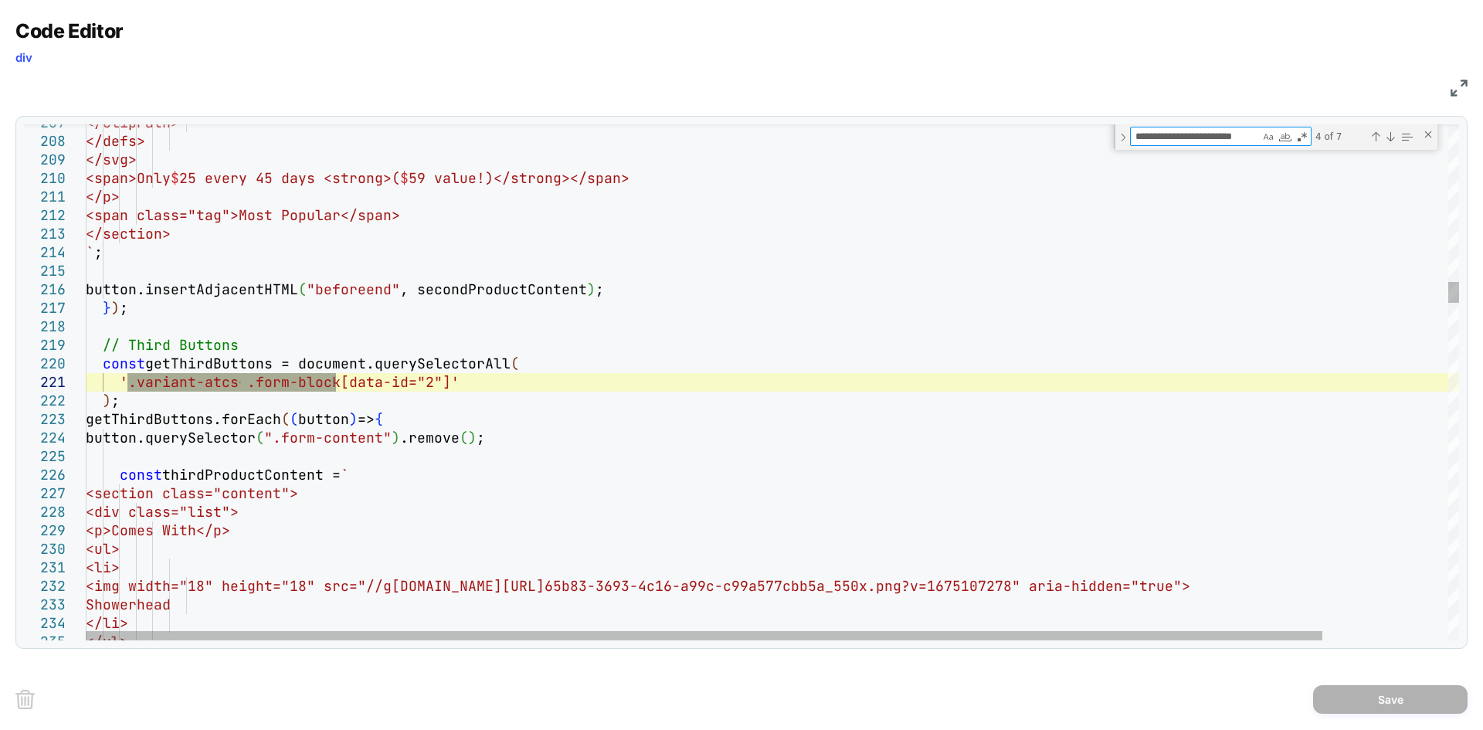
type textarea "**********"
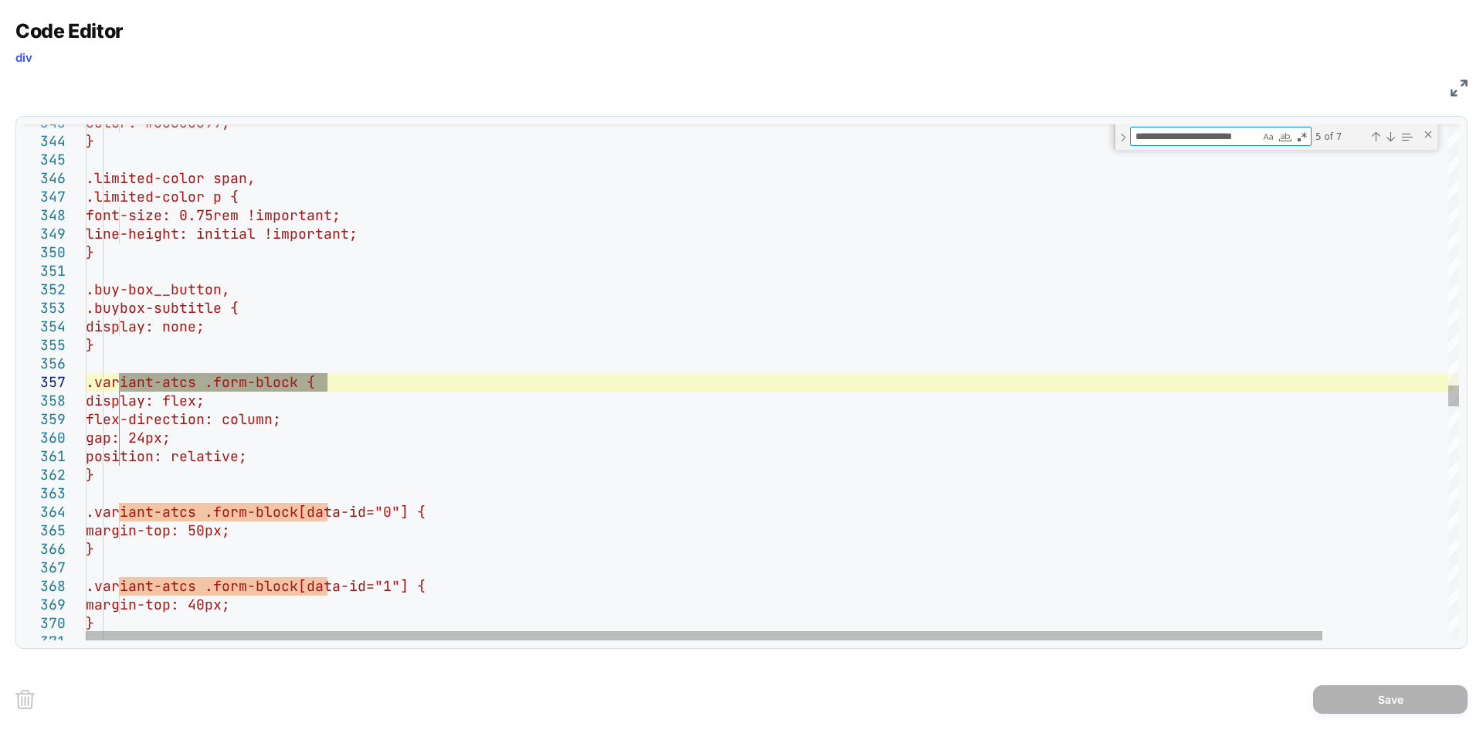
type textarea "**********"
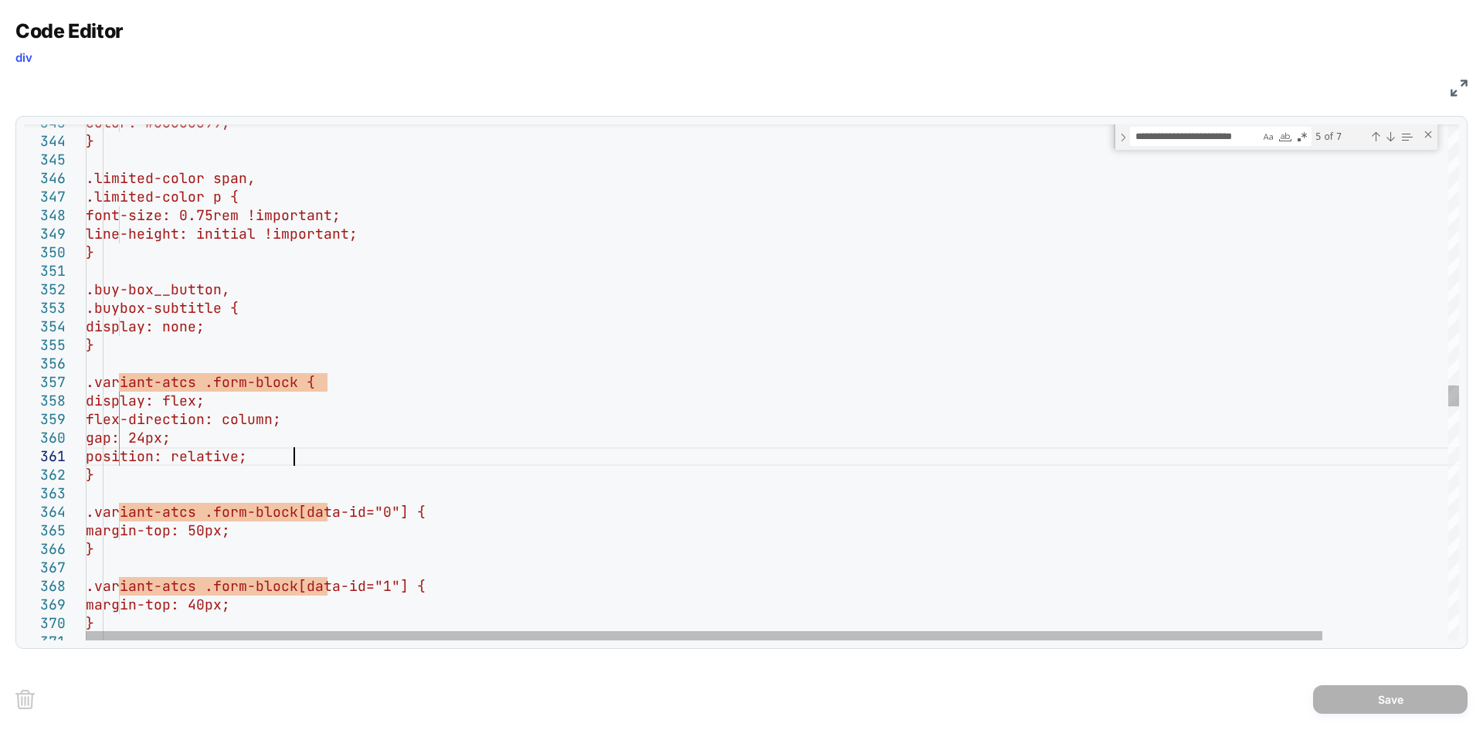
click at [330, 460] on div "color: #00000099; } .limited-color span, .limited-color p { font-size: 0.75rem …" at bounding box center [842, 52] width 1512 height 12609
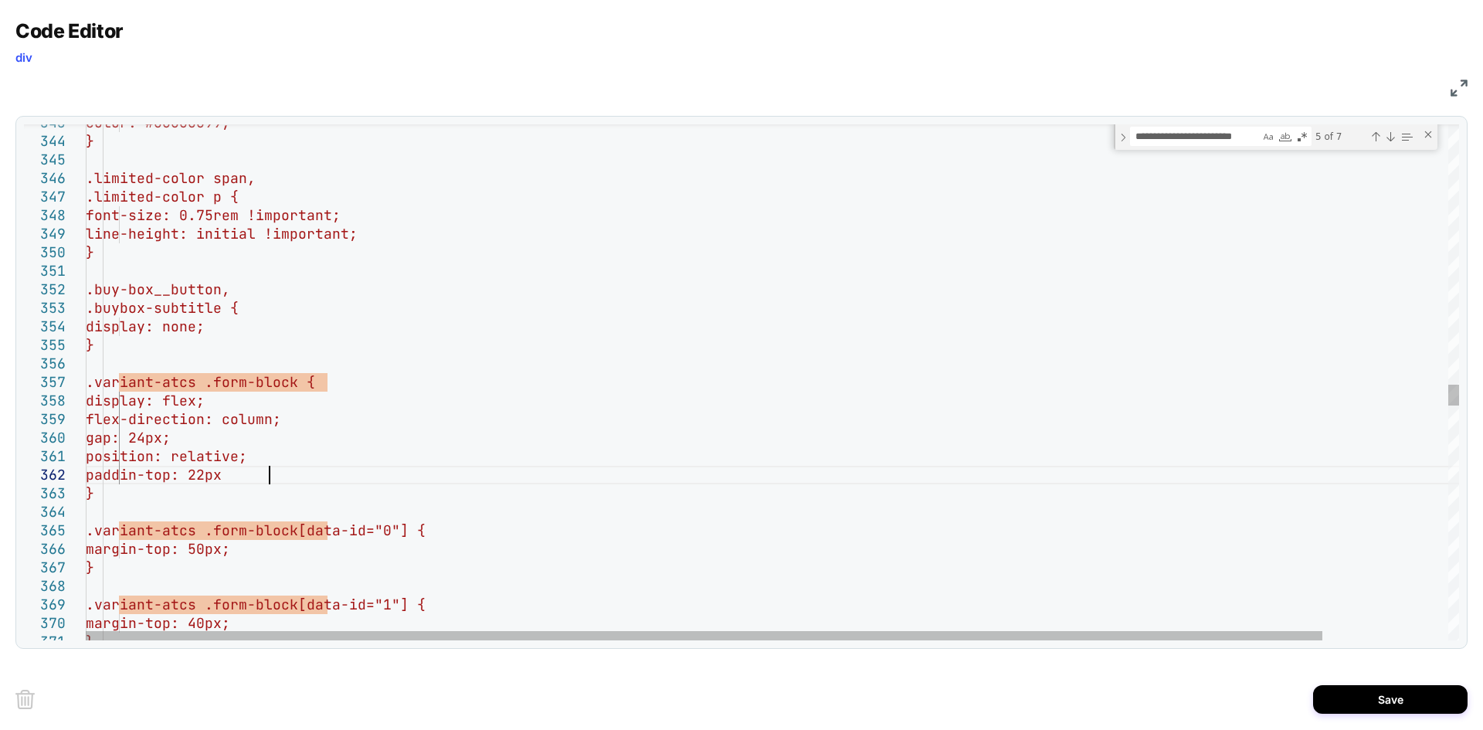
scroll to position [19, 191]
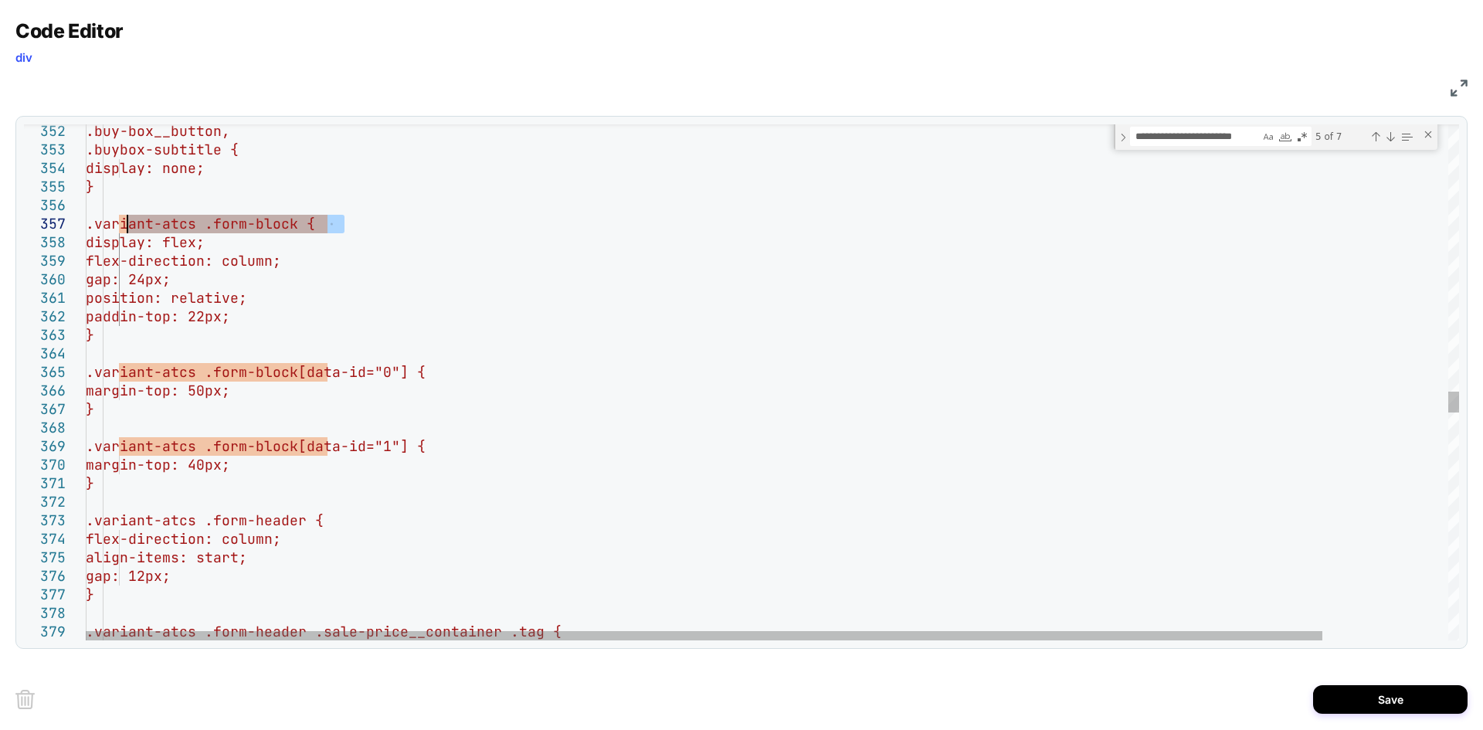
drag, startPoint x: 351, startPoint y: 222, endPoint x: 122, endPoint y: 226, distance: 228.7
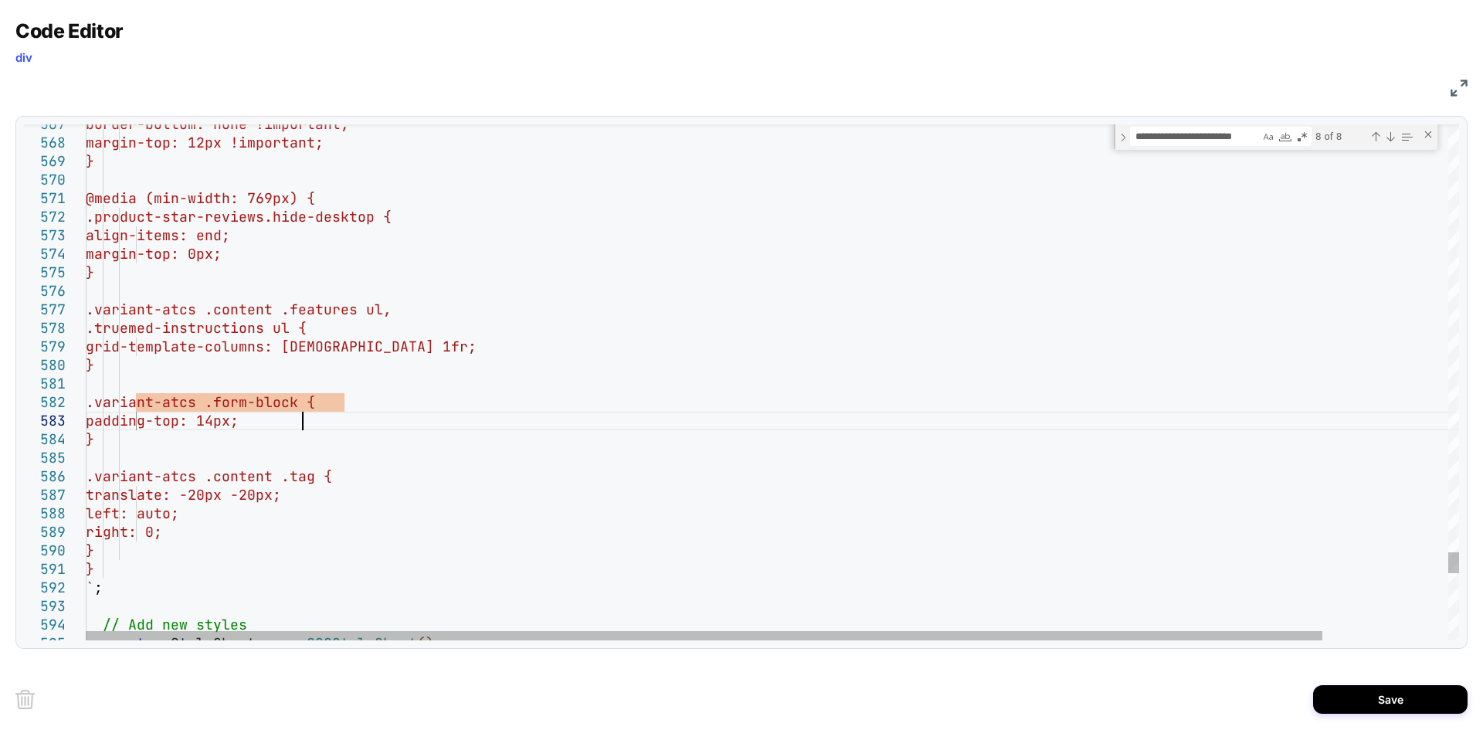
scroll to position [37, 216]
type textarea "**********"
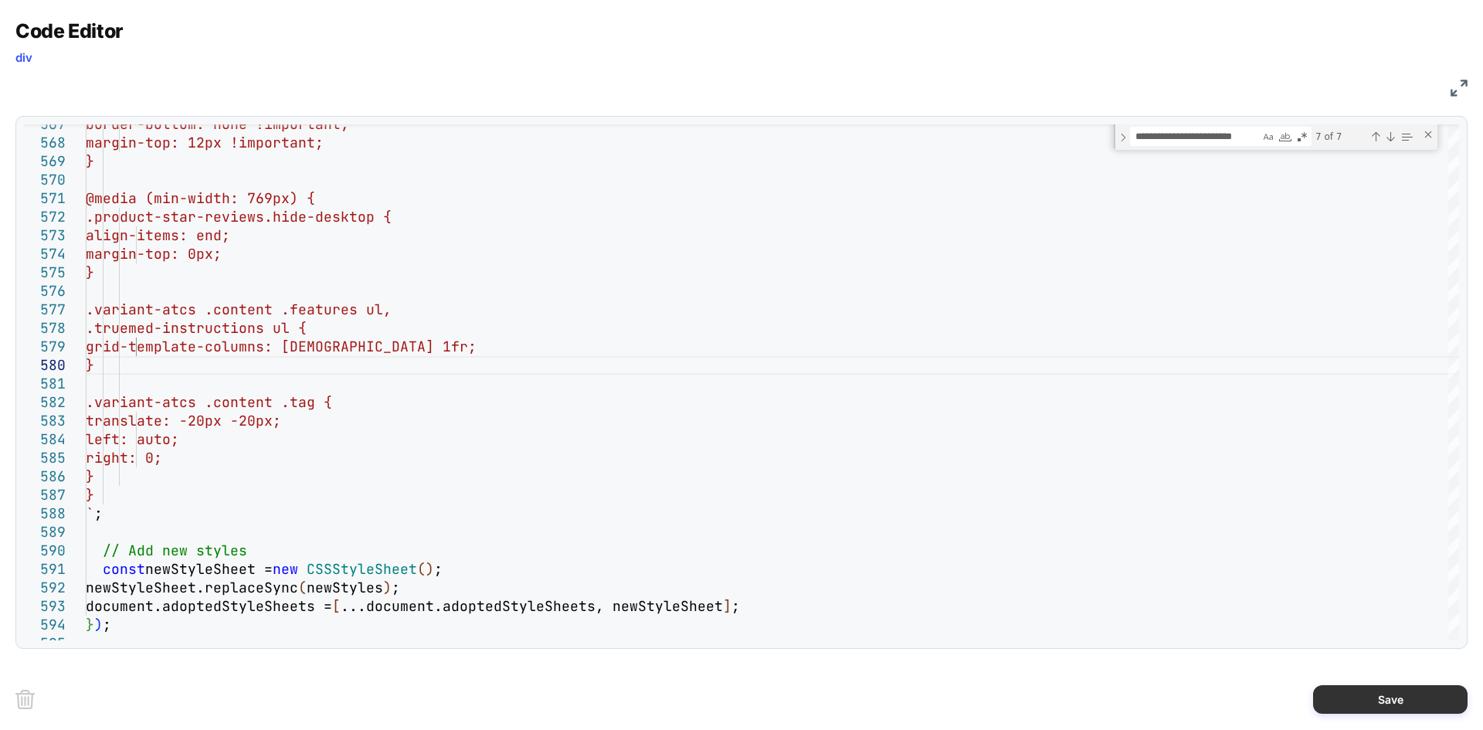
click at [1381, 711] on button "Save" at bounding box center [1390, 699] width 154 height 29
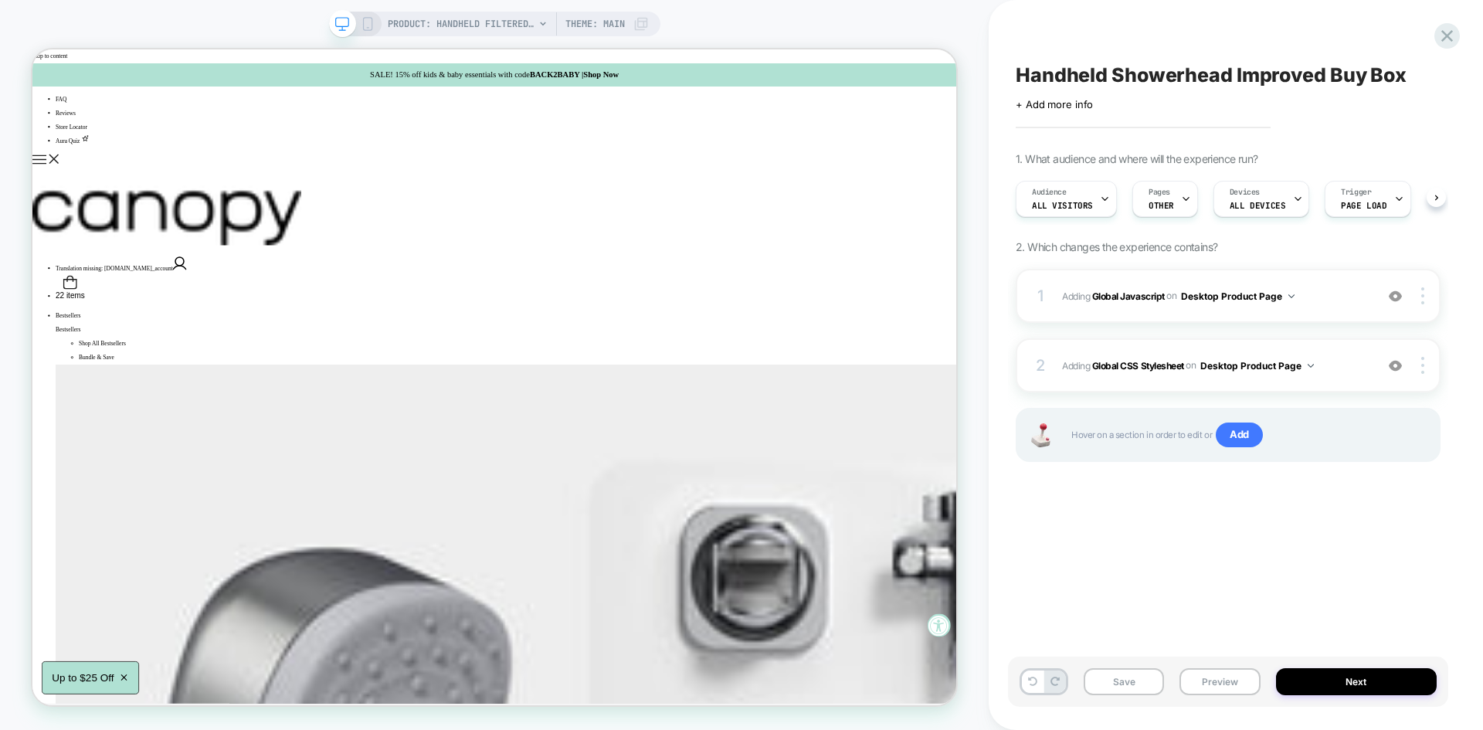
scroll to position [0, 1]
click at [1142, 674] on button "Save" at bounding box center [1124, 681] width 80 height 27
click at [1221, 674] on button "Preview" at bounding box center [1219, 681] width 80 height 27
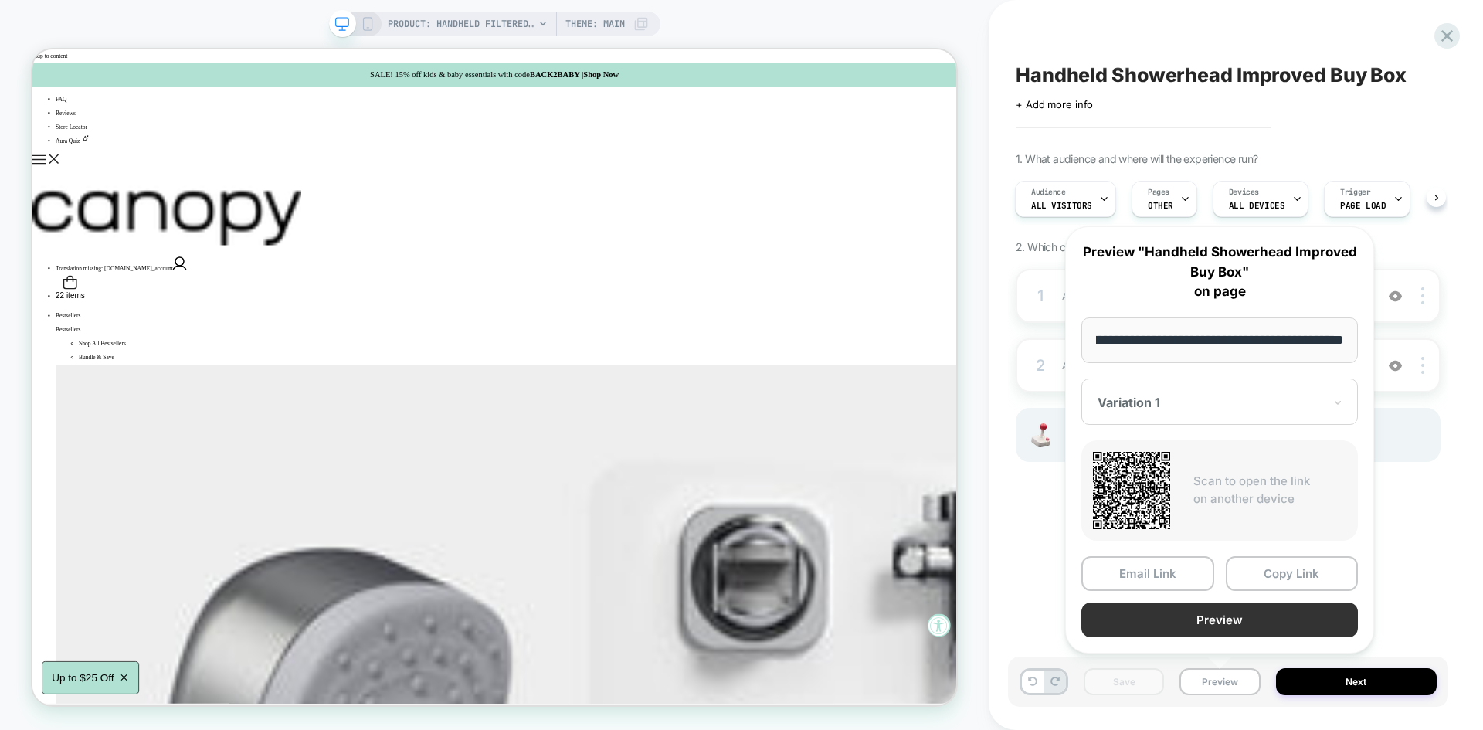
scroll to position [0, 0]
click at [1204, 631] on button "Preview" at bounding box center [1219, 619] width 277 height 35
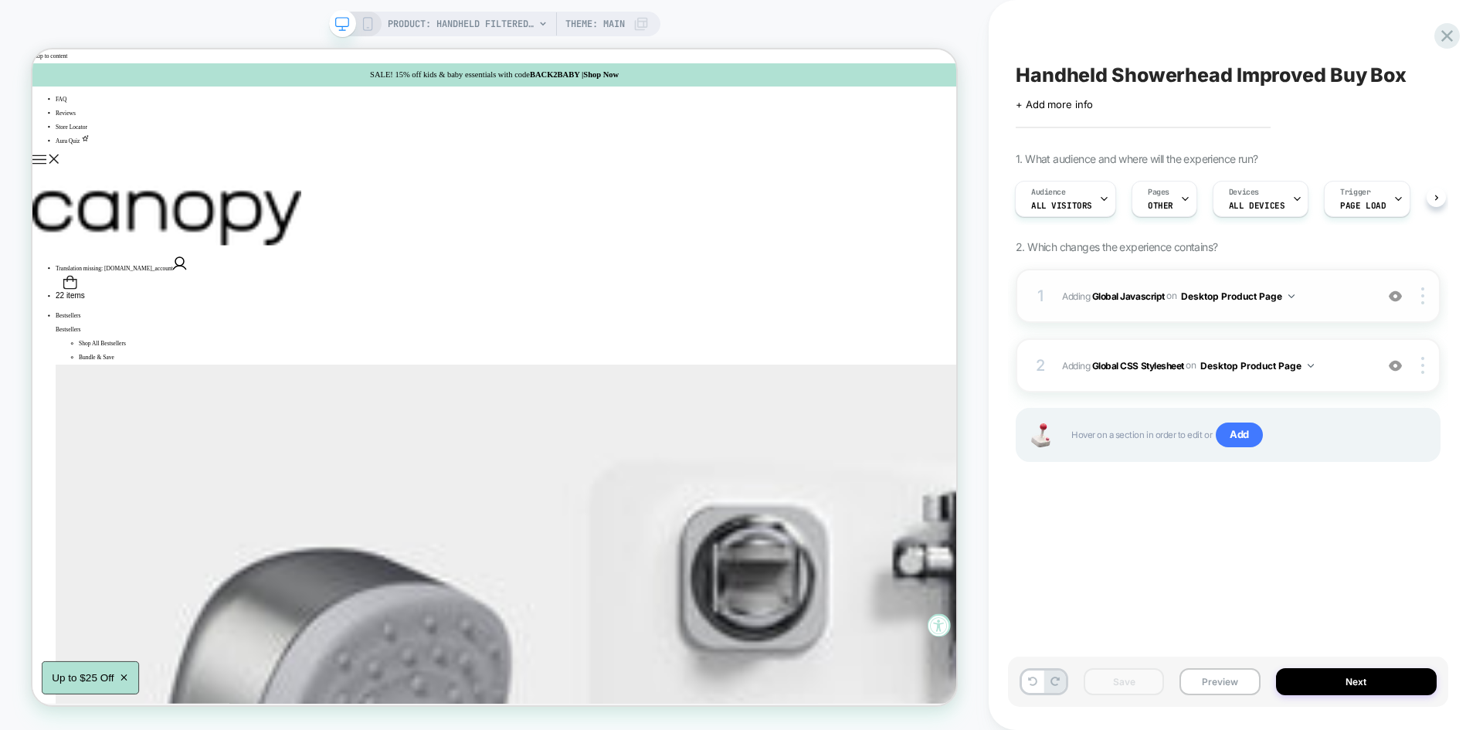
click at [1322, 300] on span "Adding Global Javascript on Desktop Product Page" at bounding box center [1214, 296] width 305 height 19
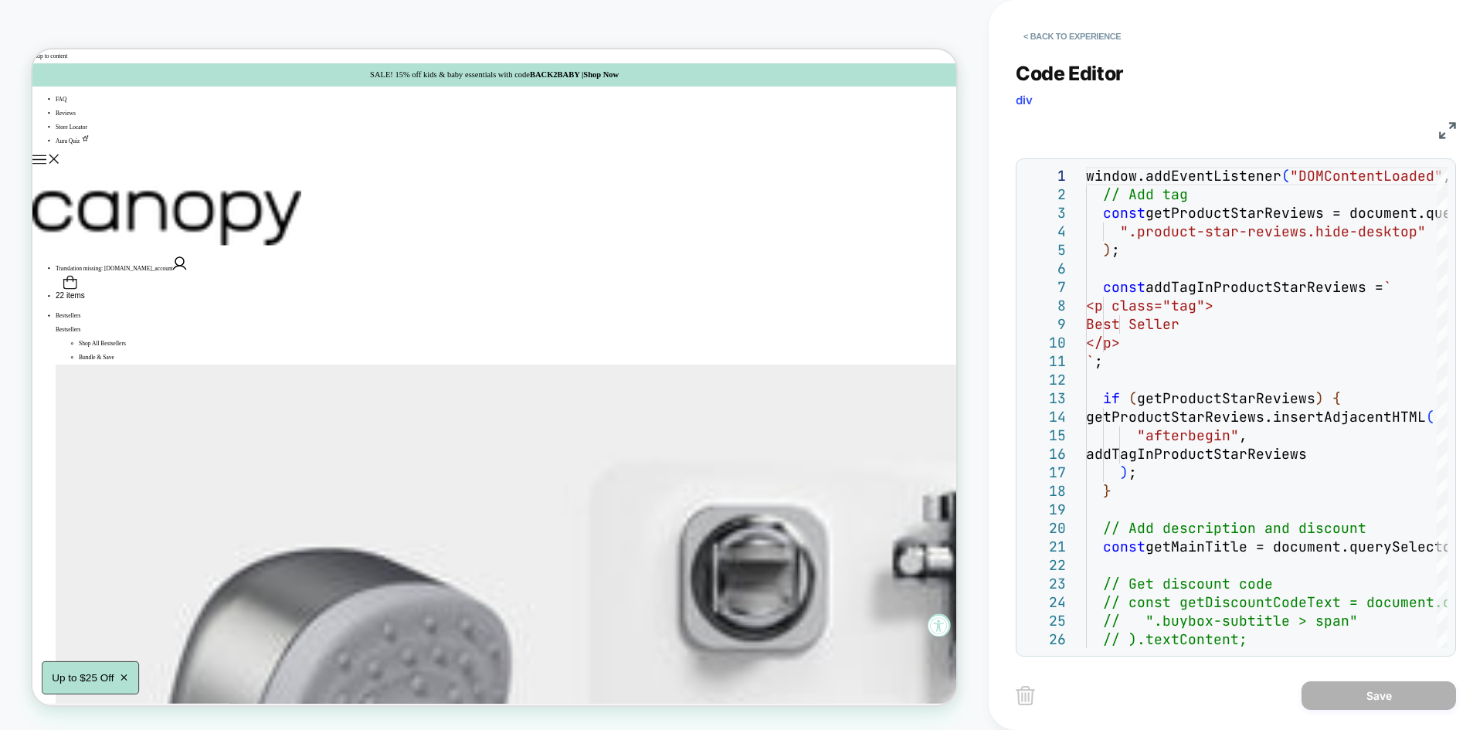
click at [1441, 134] on img at bounding box center [1447, 130] width 17 height 17
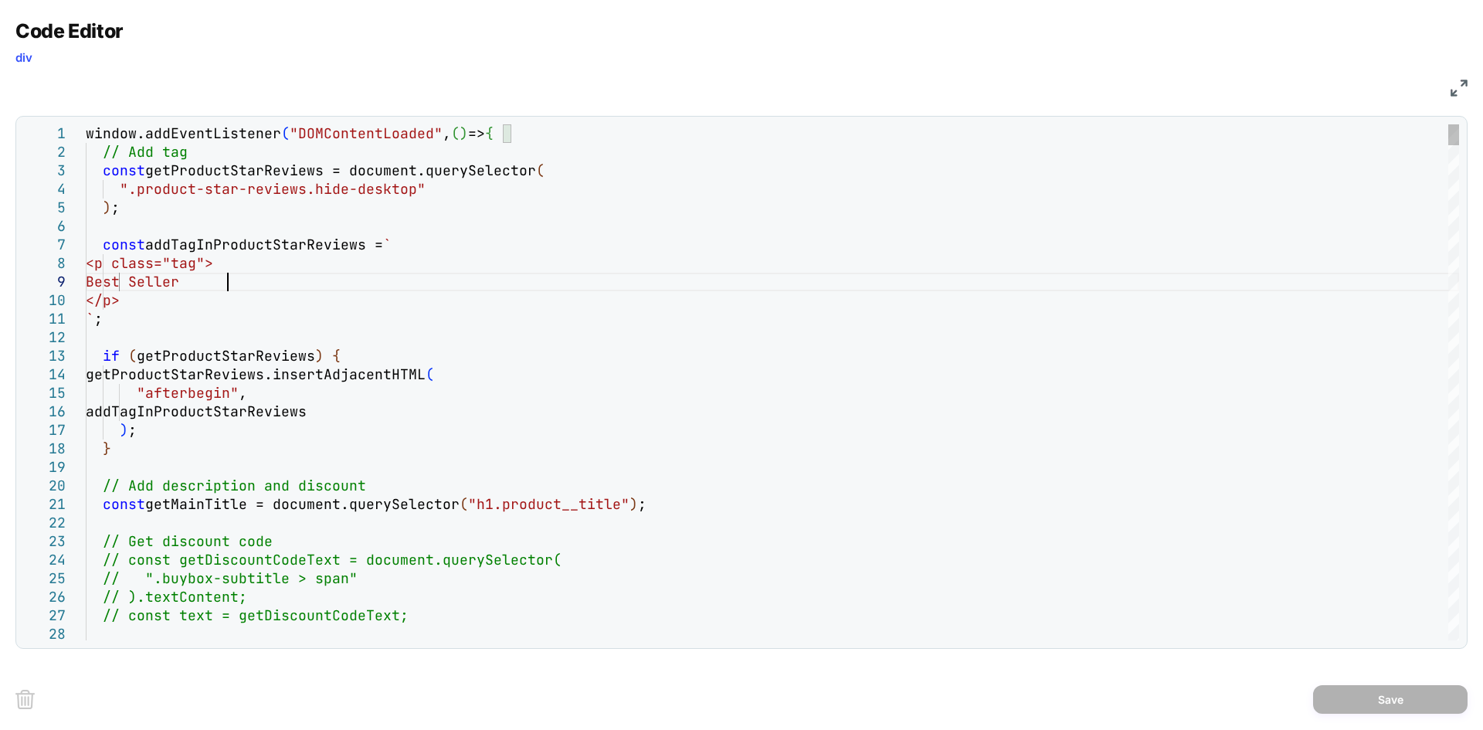
type textarea "*"
type textarea "**********"
type textarea "**"
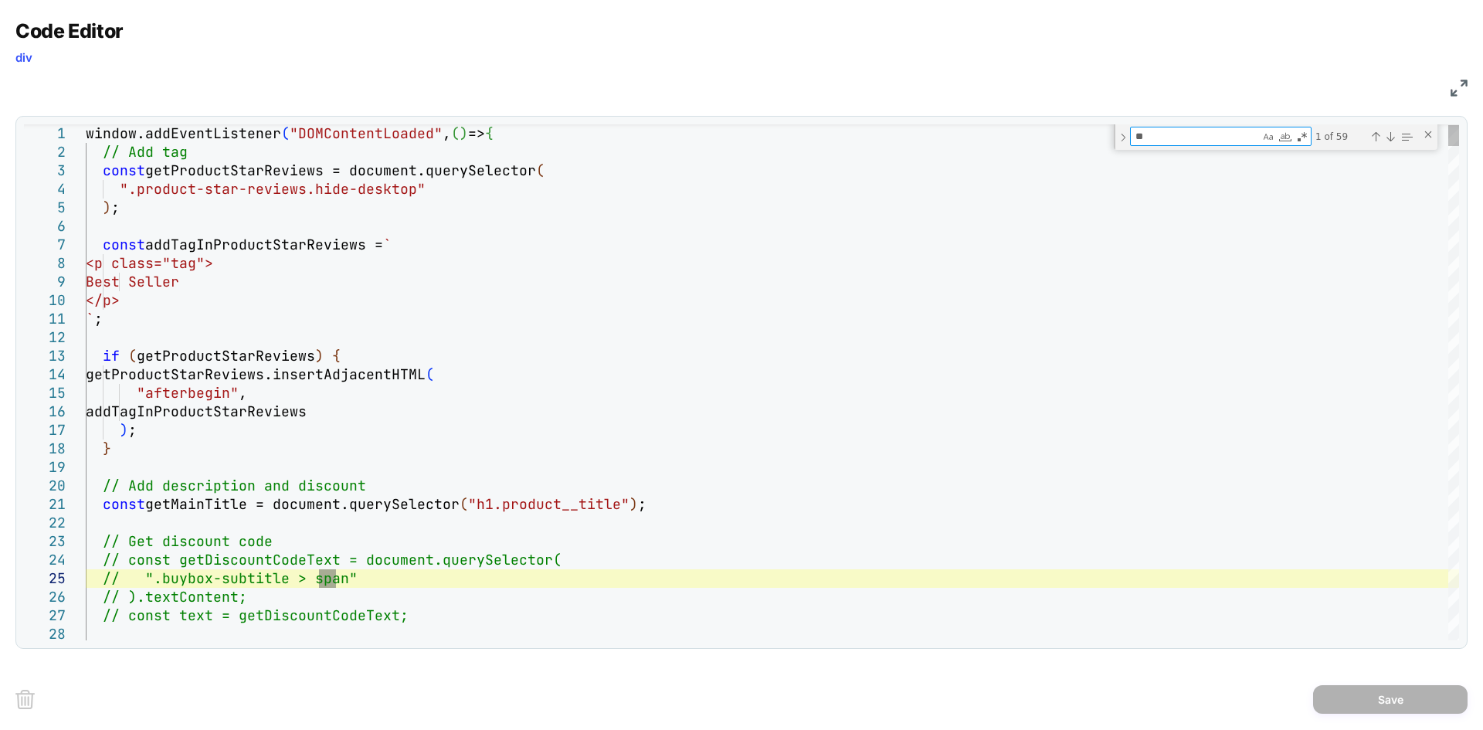
type textarea "**********"
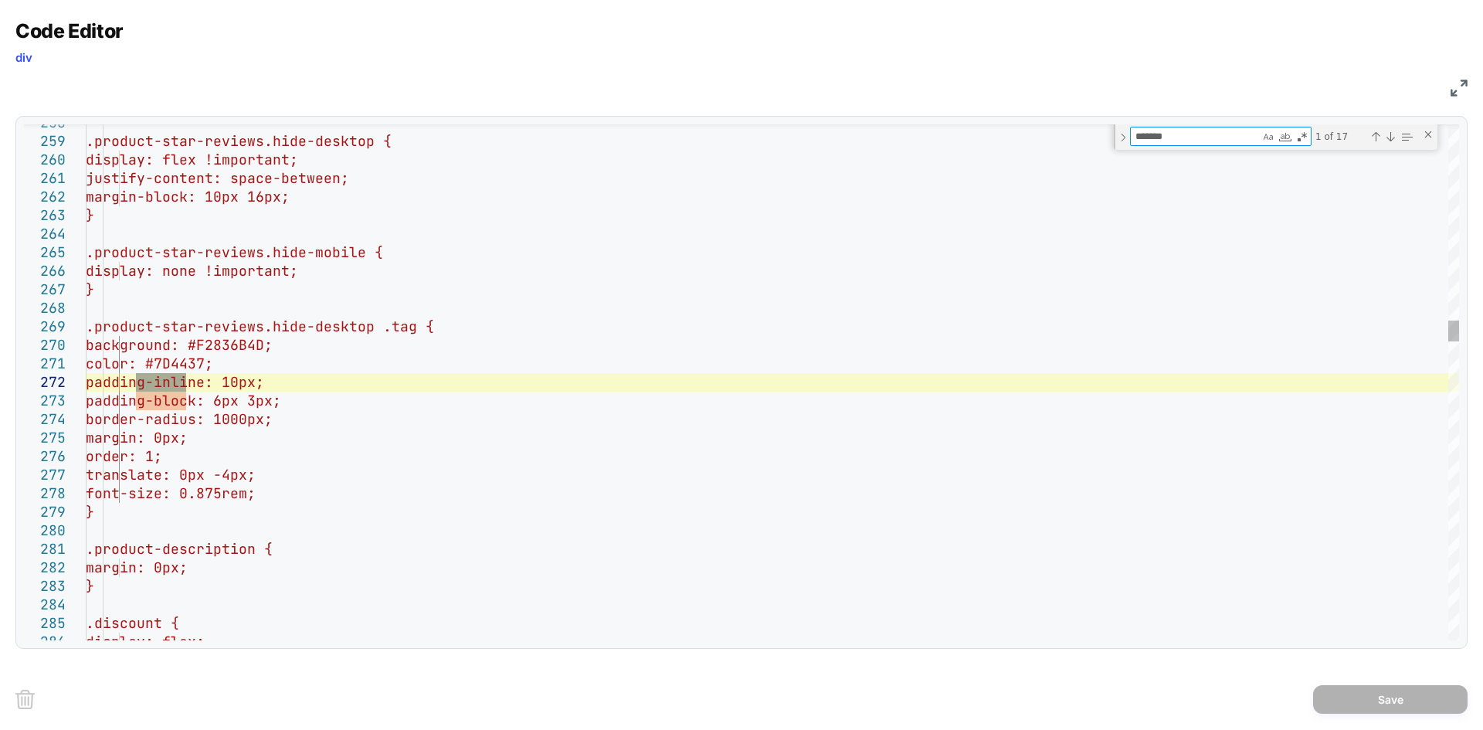
type textarea "********"
type textarea "**********"
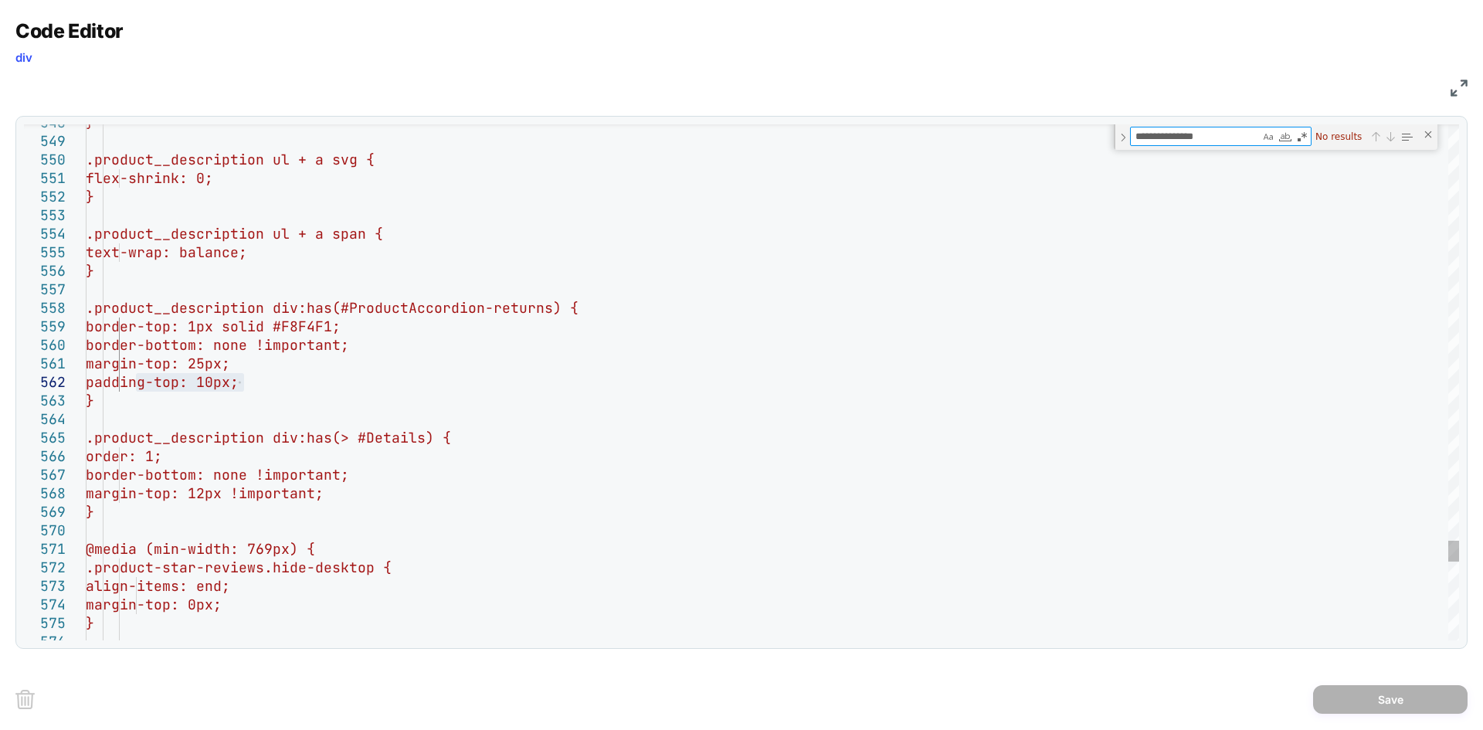
type textarea "**********"
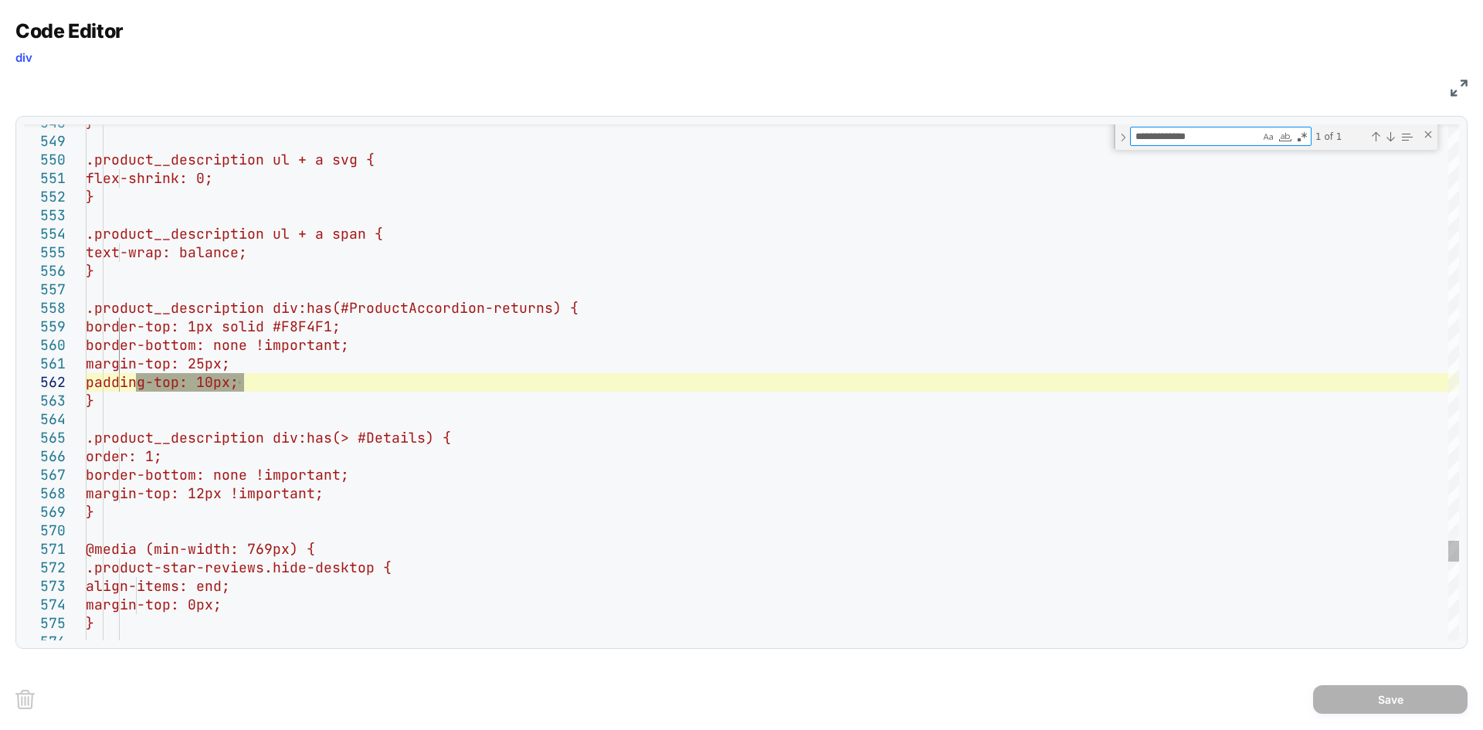
type textarea "**********"
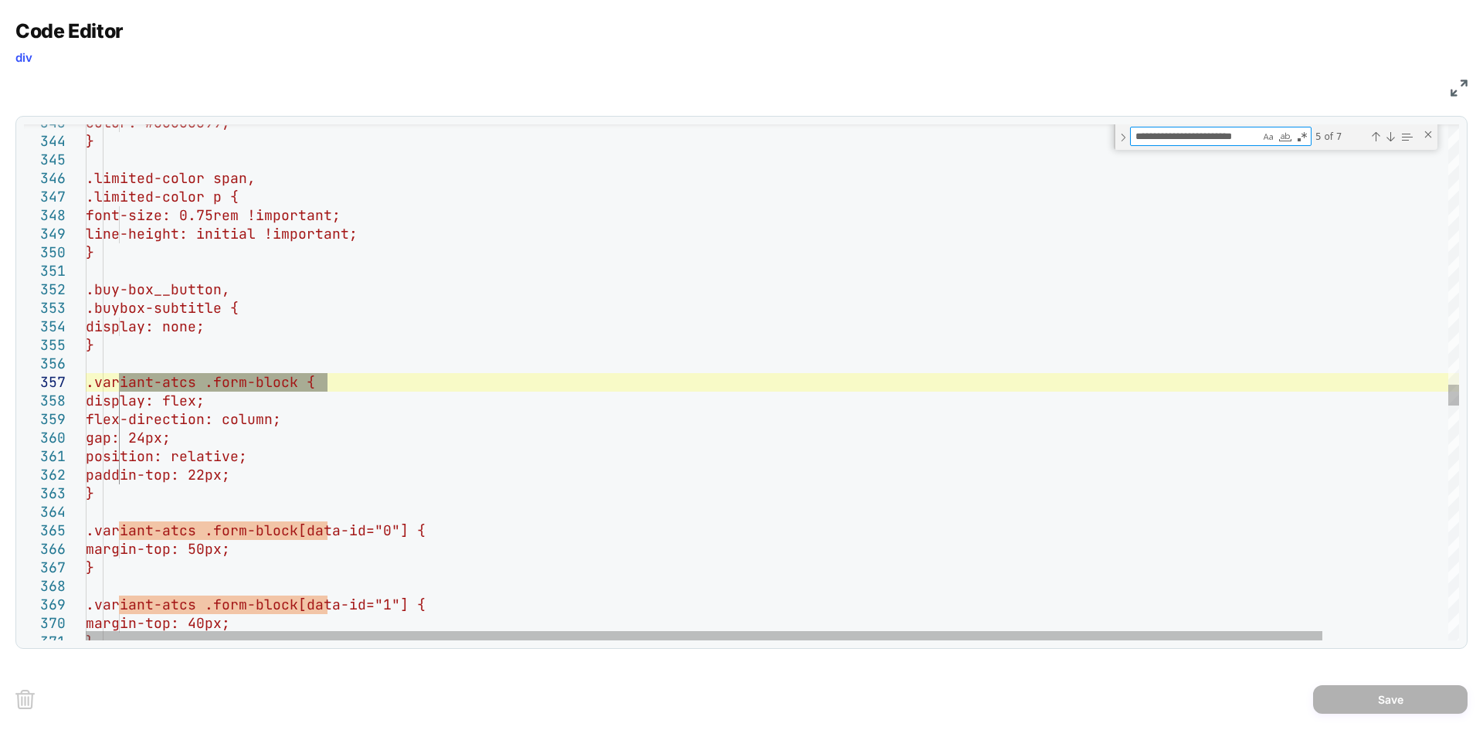
type textarea "**********"
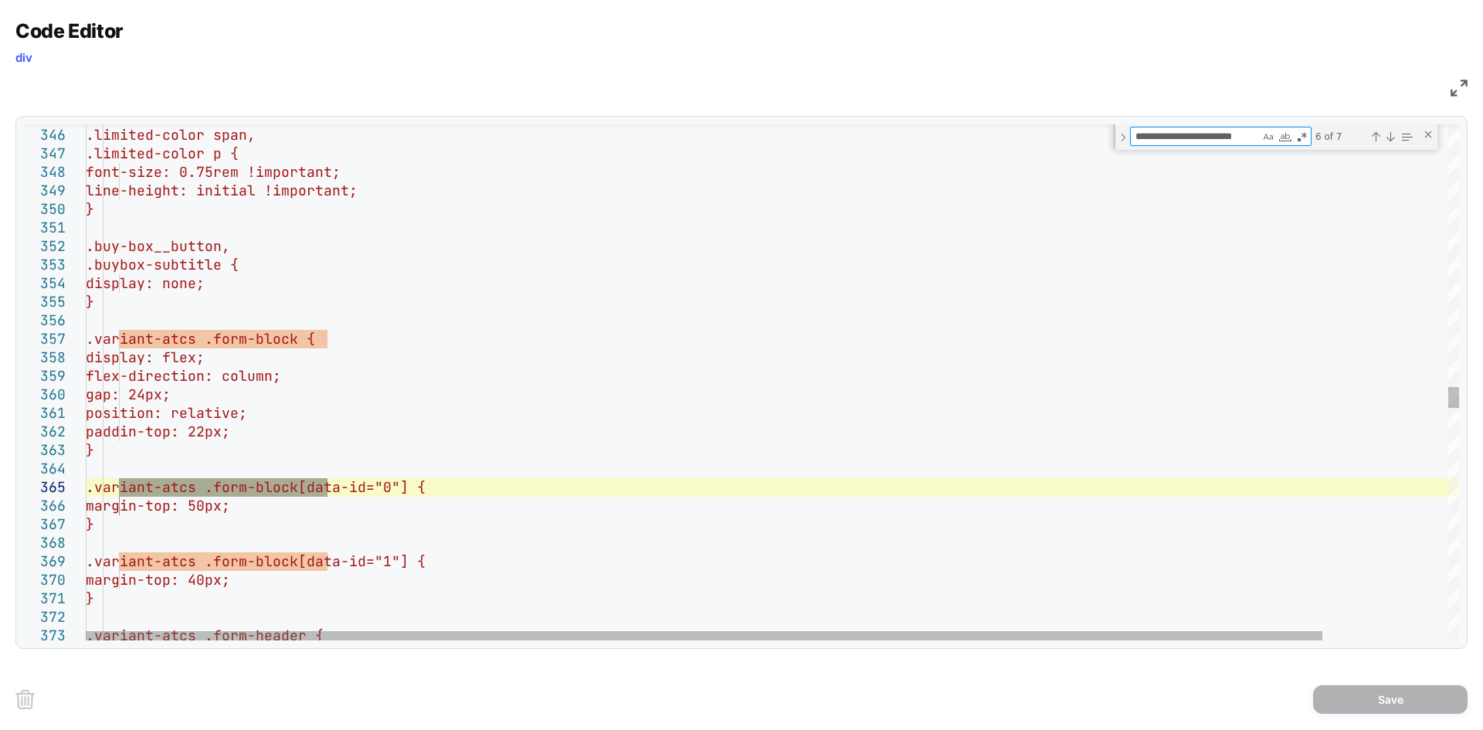
type textarea "**********"
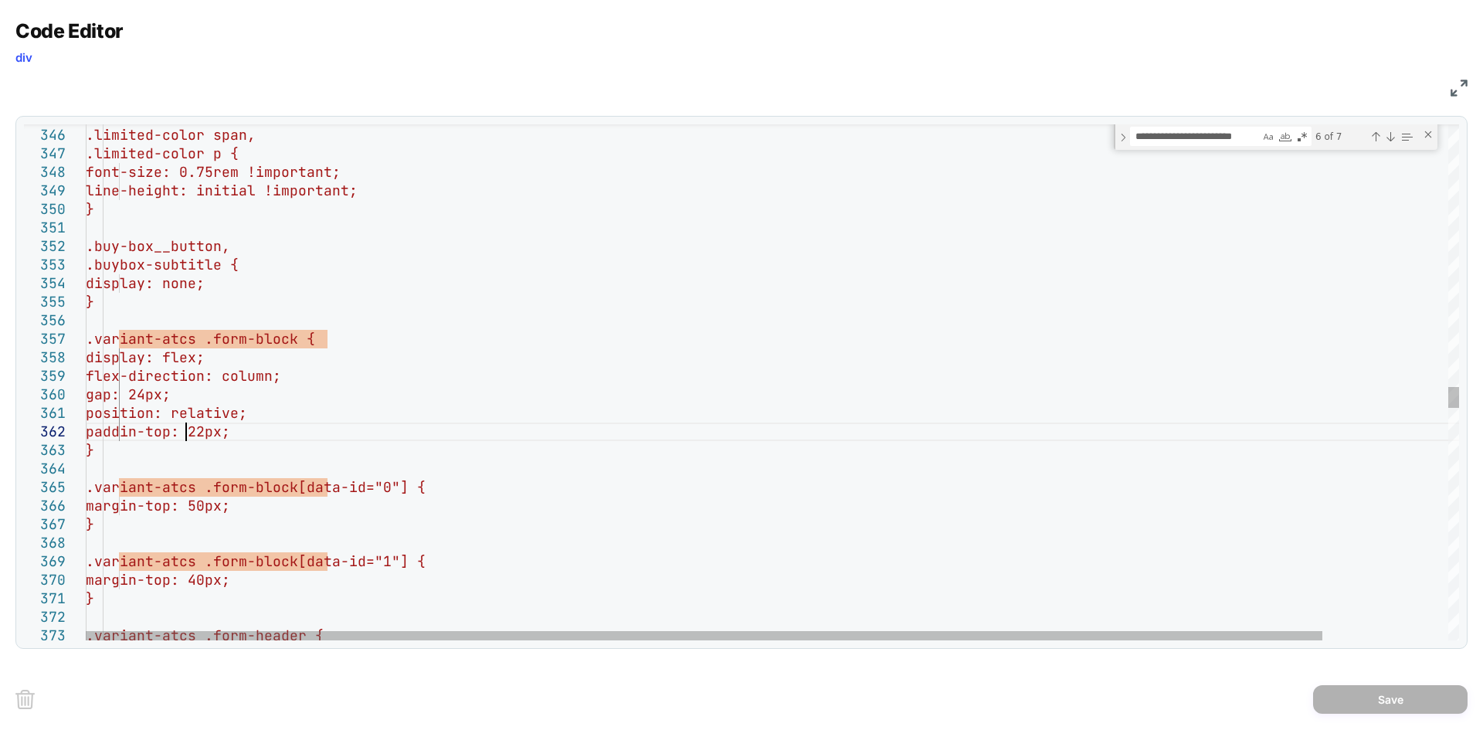
click at [184, 432] on div ".limited-color span, .limited-color p { font-size: 0.75rem !important; line-hei…" at bounding box center [842, 19] width 1512 height 12628
drag, startPoint x: 290, startPoint y: 446, endPoint x: 299, endPoint y: 429, distance: 19.4
click at [299, 429] on div ".limited-color span, .limited-color p { font-size: 0.75rem !important; line-hei…" at bounding box center [842, 19] width 1512 height 12628
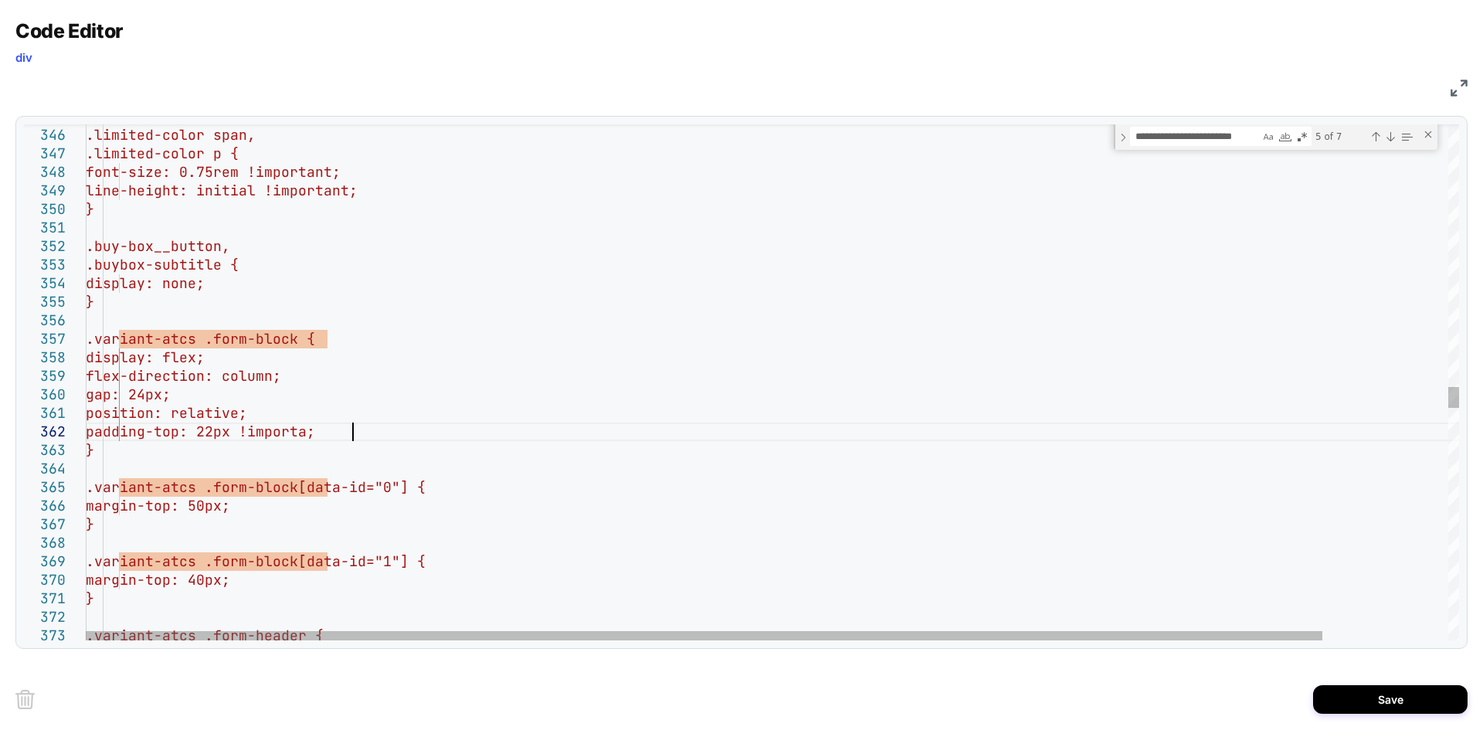
scroll to position [19, 283]
click at [1201, 150] on div ".limited-color span, .limited-color p { font-size: 0.75rem !important; line-hei…" at bounding box center [842, 19] width 1512 height 12628
click at [1200, 144] on textarea "**********" at bounding box center [1195, 136] width 129 height 18
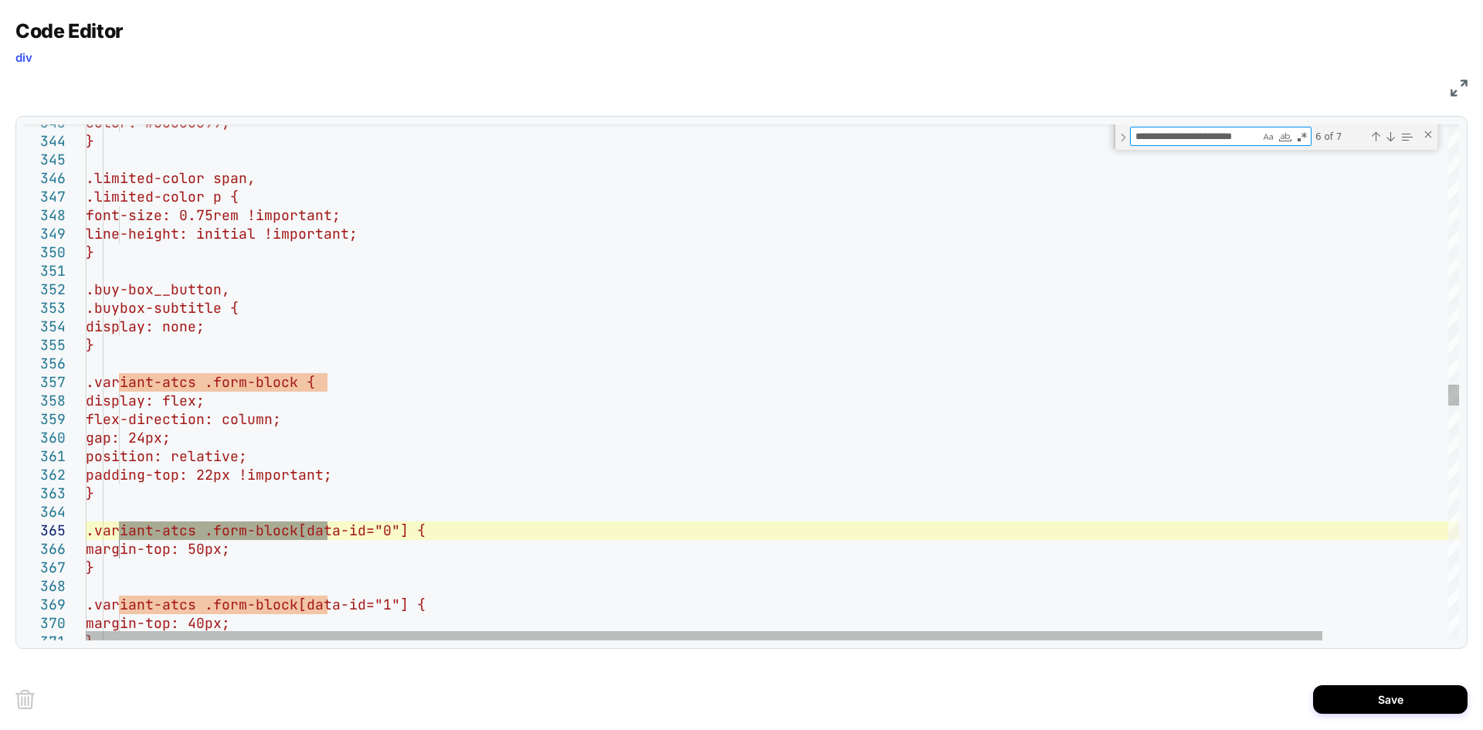
scroll to position [19, 0]
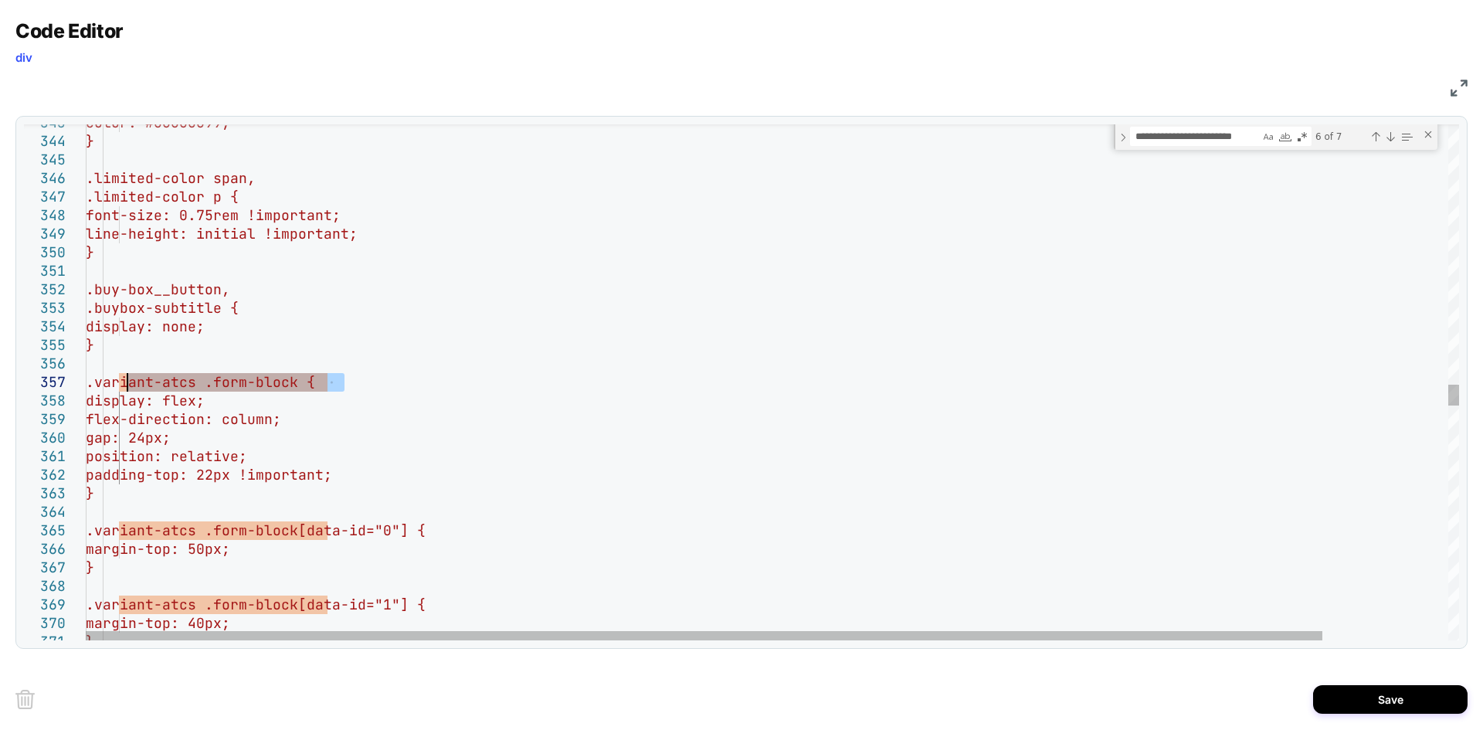
drag, startPoint x: 358, startPoint y: 380, endPoint x: 124, endPoint y: 384, distance: 234.1
click at [124, 384] on div "color: #00000099; } .limited-color span, .limited-color p { font-size: 0.75rem …" at bounding box center [842, 62] width 1512 height 12628
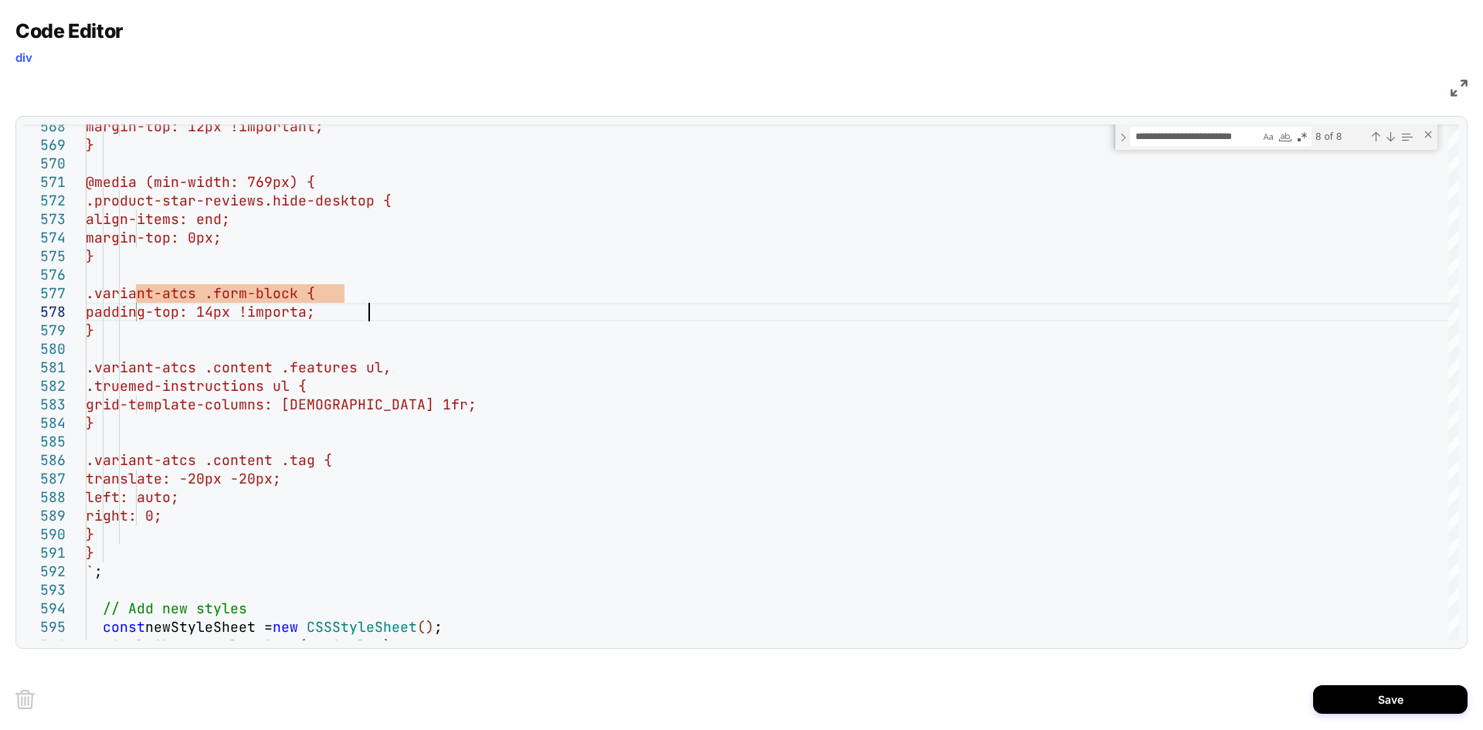
scroll to position [130, 300]
type textarea "**********"
click at [1372, 697] on button "Save" at bounding box center [1390, 699] width 154 height 29
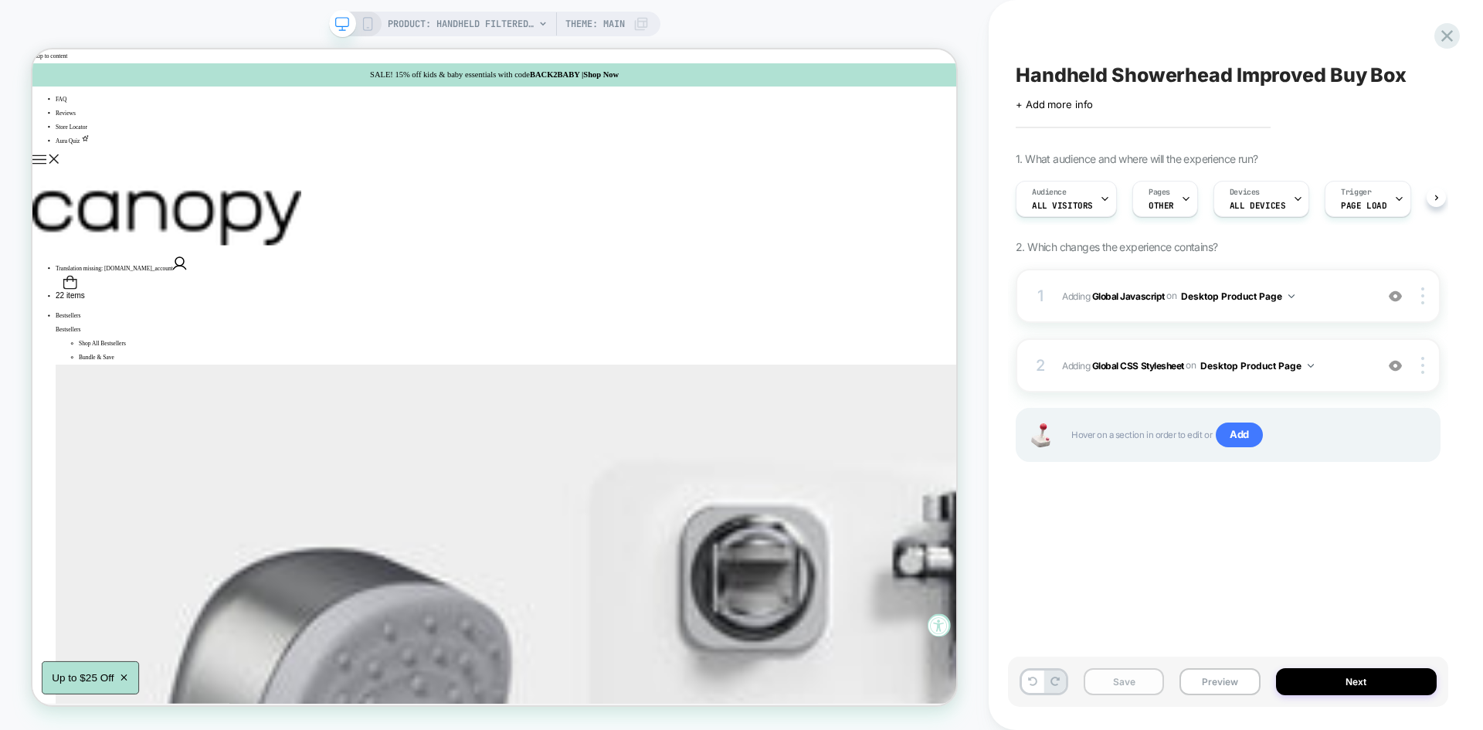
scroll to position [0, 1]
click at [1124, 677] on button "Save" at bounding box center [1124, 681] width 80 height 27
click at [1209, 690] on button "Preview" at bounding box center [1219, 681] width 80 height 27
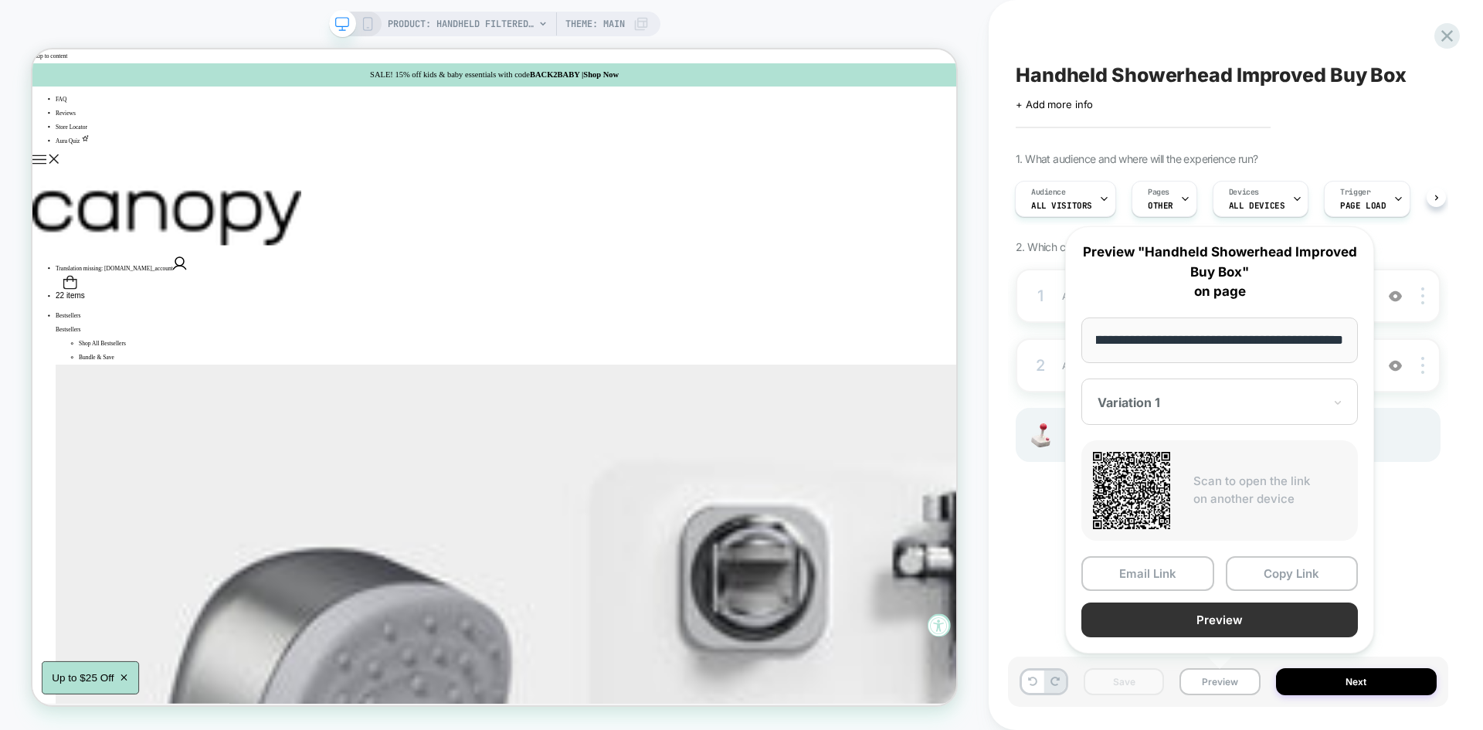
scroll to position [0, 0]
click at [1172, 618] on button "Preview" at bounding box center [1219, 619] width 277 height 35
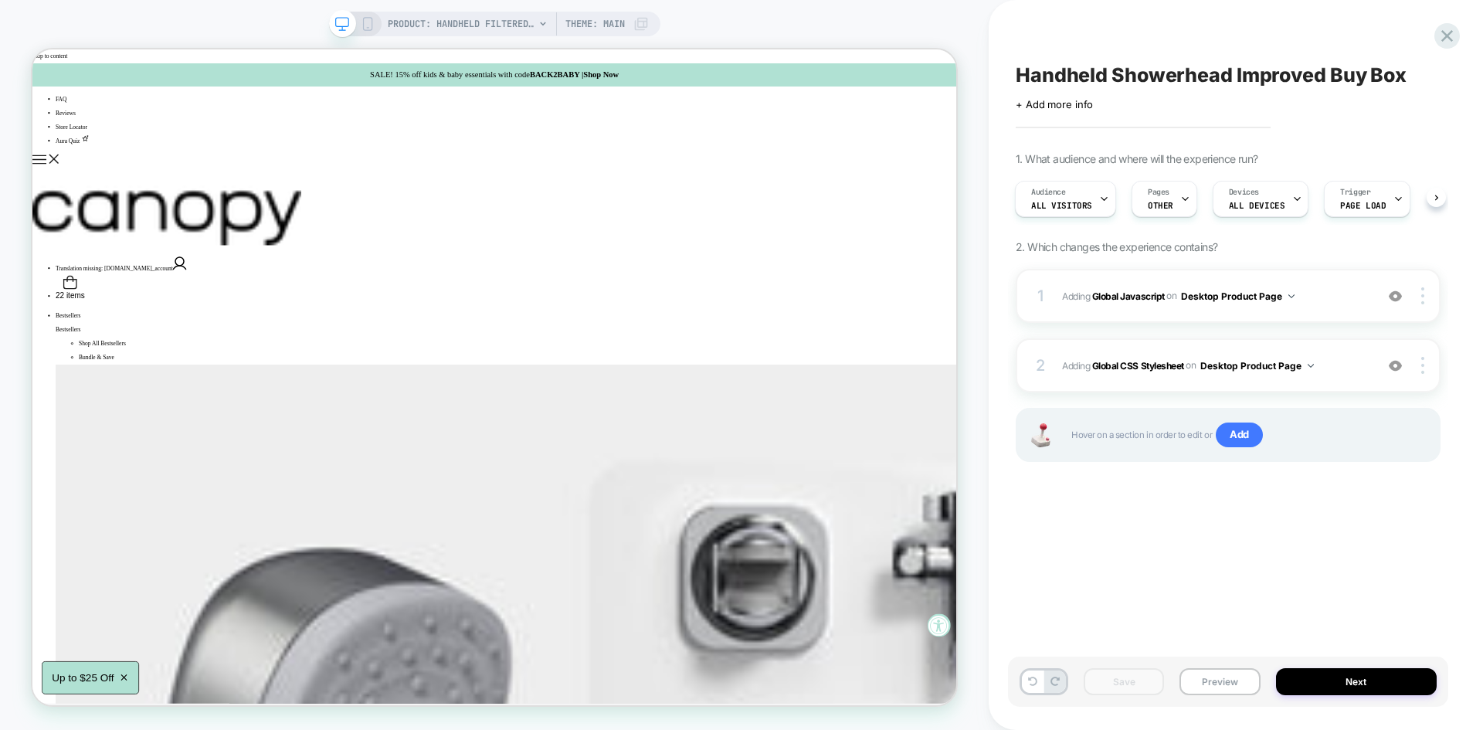
drag, startPoint x: 1405, startPoint y: 73, endPoint x: 1048, endPoint y: 67, distance: 356.9
click at [1048, 67] on span "Handheld Showerhead Improved Buy Box" at bounding box center [1211, 74] width 391 height 23
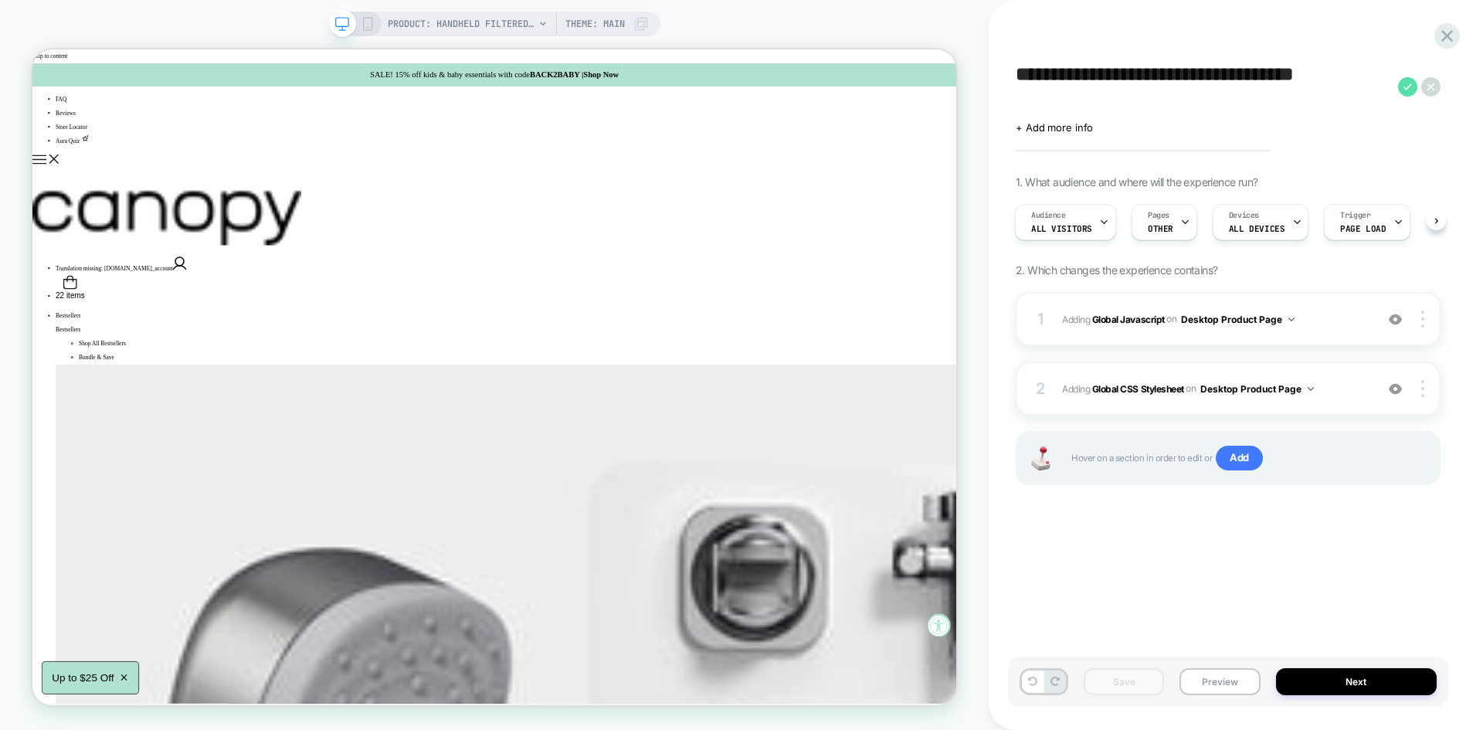
click at [1407, 84] on icon at bounding box center [1407, 86] width 19 height 19
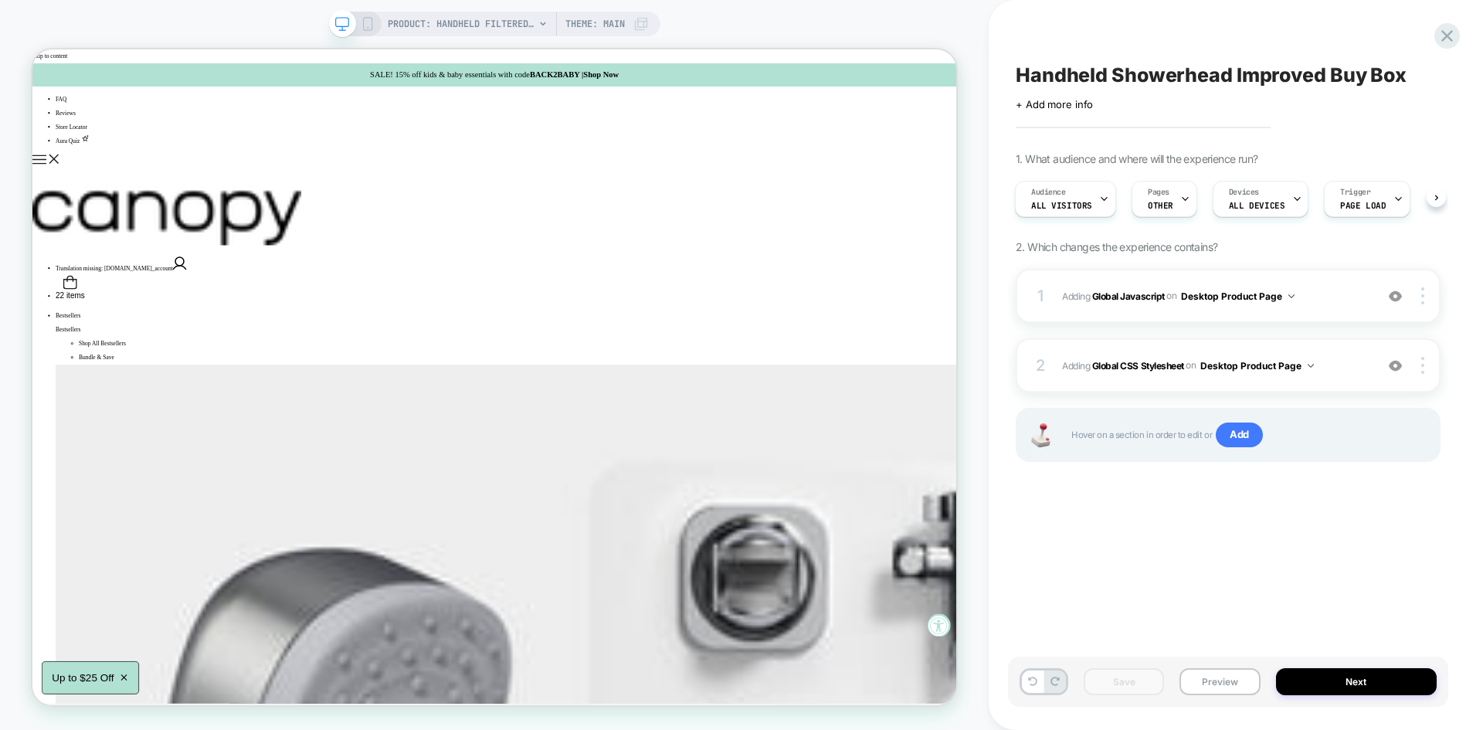
click at [1071, 78] on span "Handheld Showerhead Improved Buy Box" at bounding box center [1211, 74] width 391 height 23
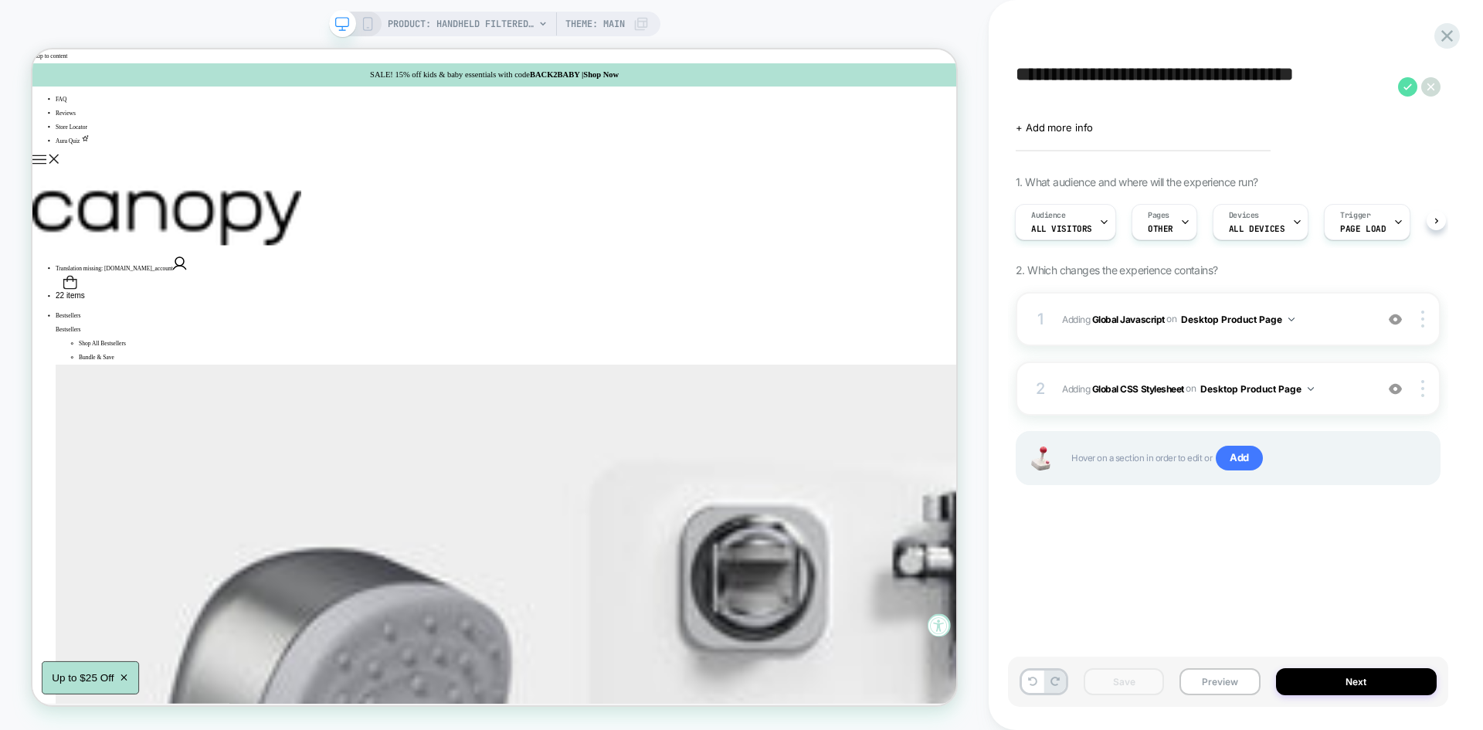
click at [1407, 85] on icon at bounding box center [1407, 86] width 19 height 19
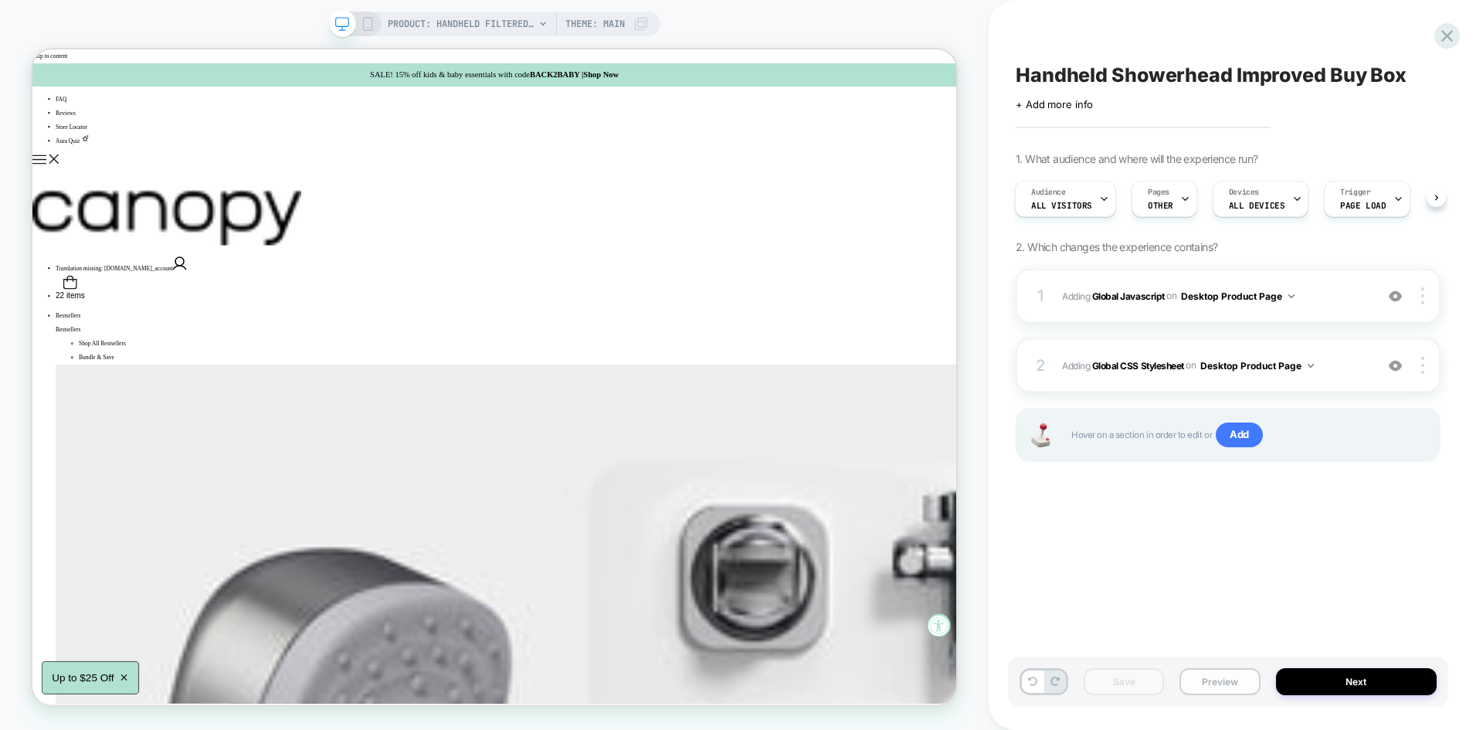
click at [1218, 677] on button "Preview" at bounding box center [1219, 681] width 80 height 27
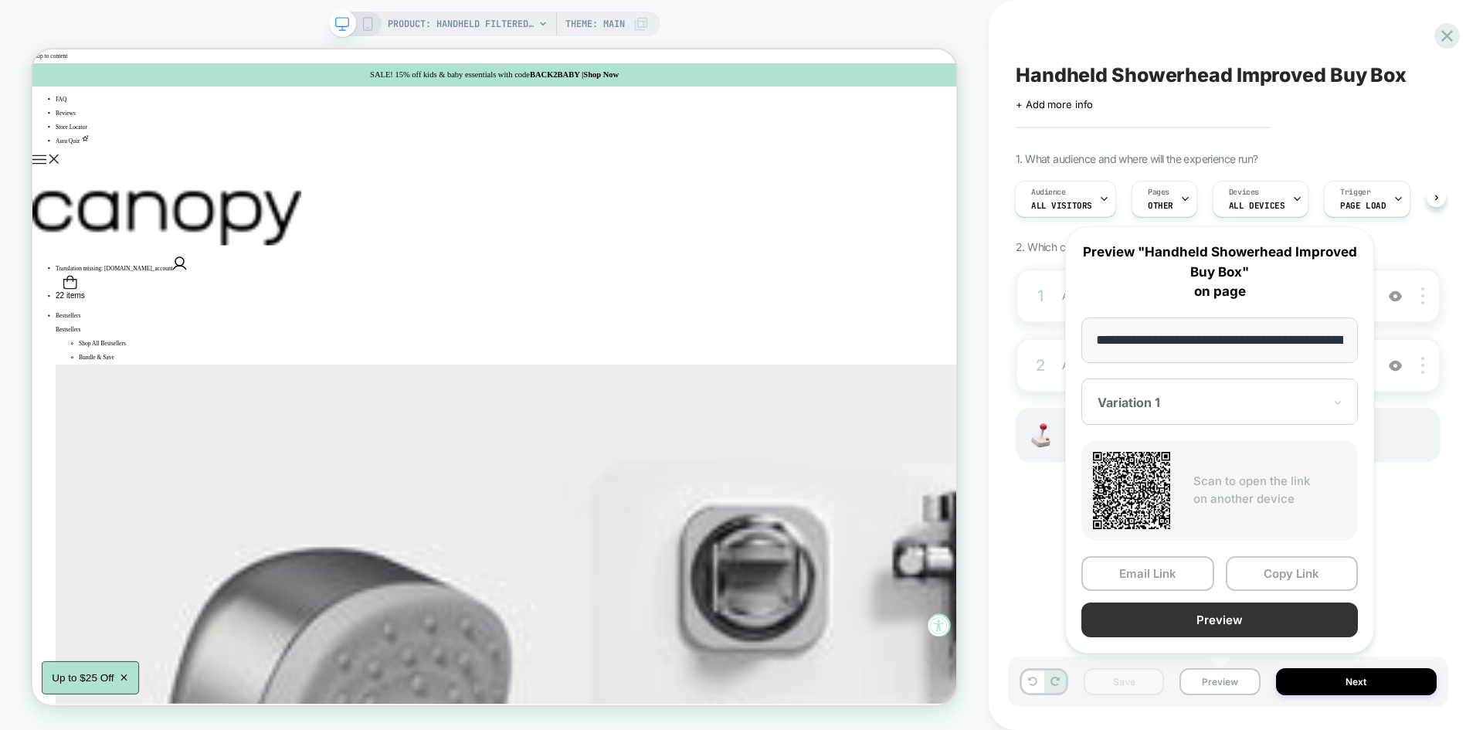
click at [1191, 617] on button "Preview" at bounding box center [1219, 619] width 277 height 35
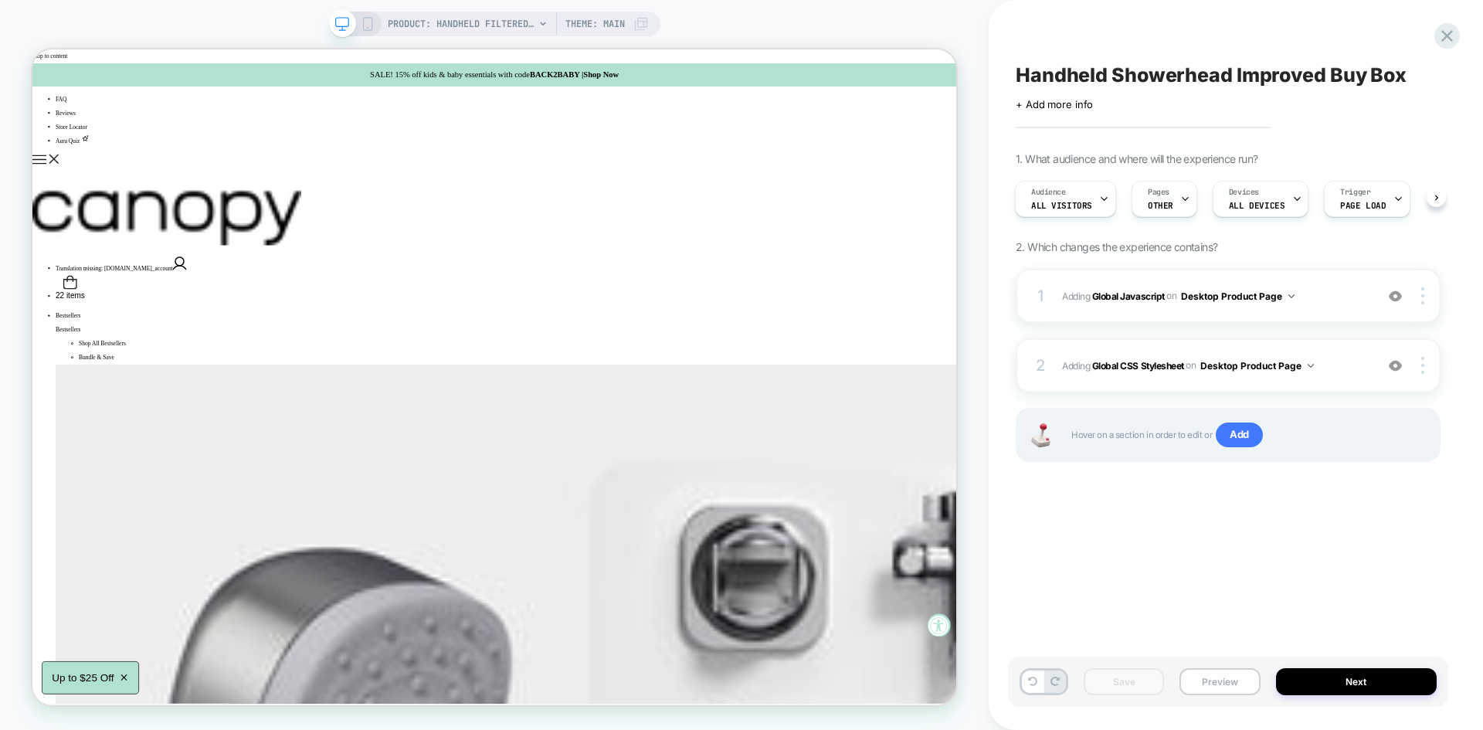
click at [1219, 676] on button "Preview" at bounding box center [1219, 681] width 80 height 27
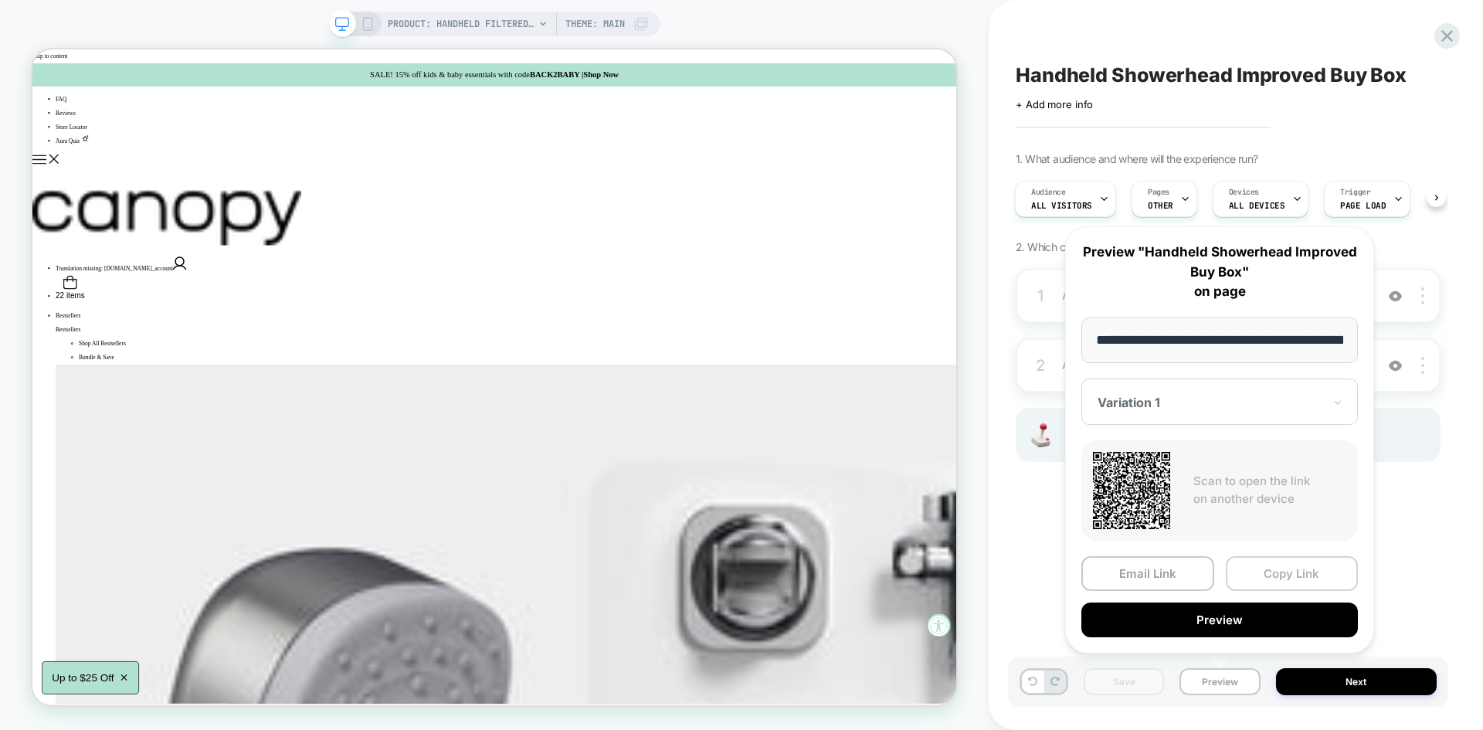
click at [1278, 574] on button "Copy Link" at bounding box center [1292, 573] width 133 height 35
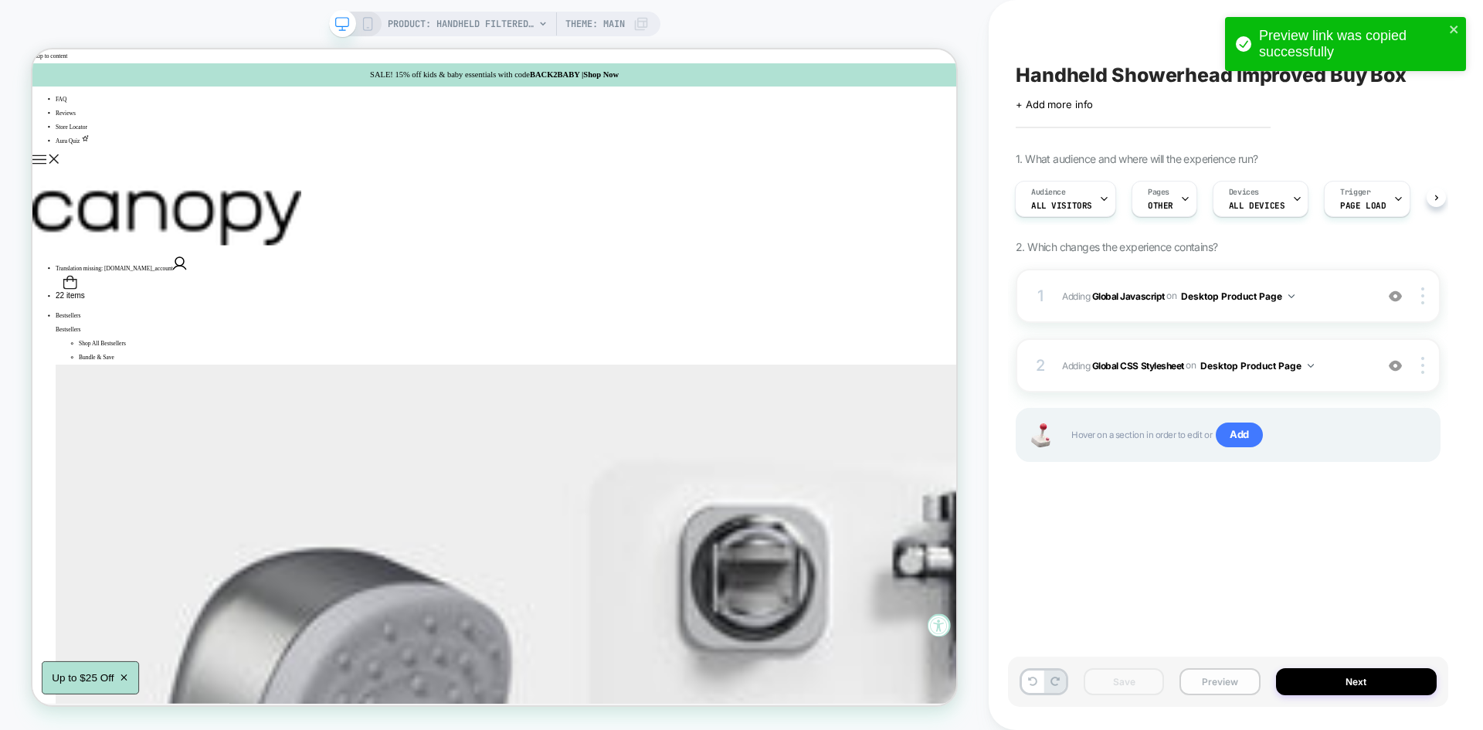
click at [1208, 681] on button "Preview" at bounding box center [1219, 681] width 80 height 27
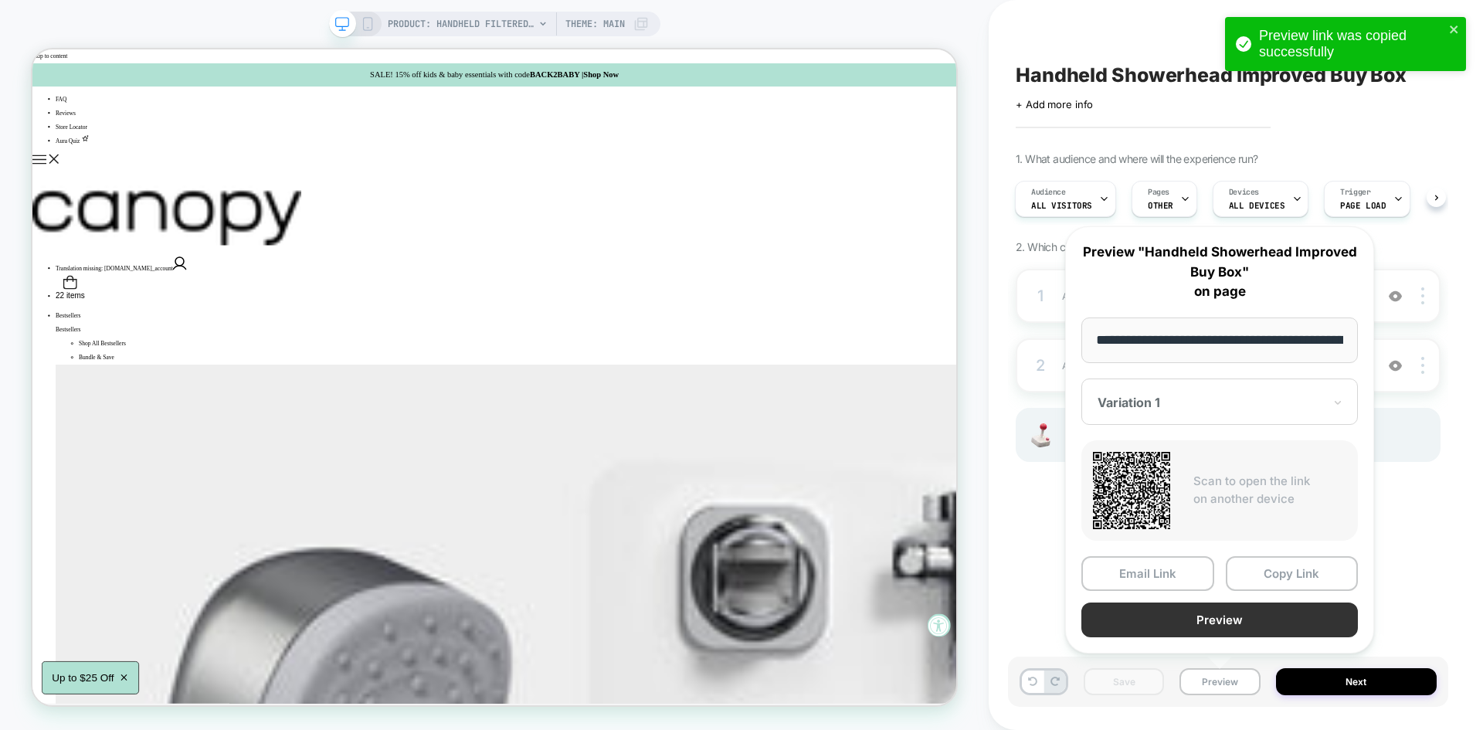
click at [1216, 619] on button "Preview" at bounding box center [1219, 619] width 277 height 35
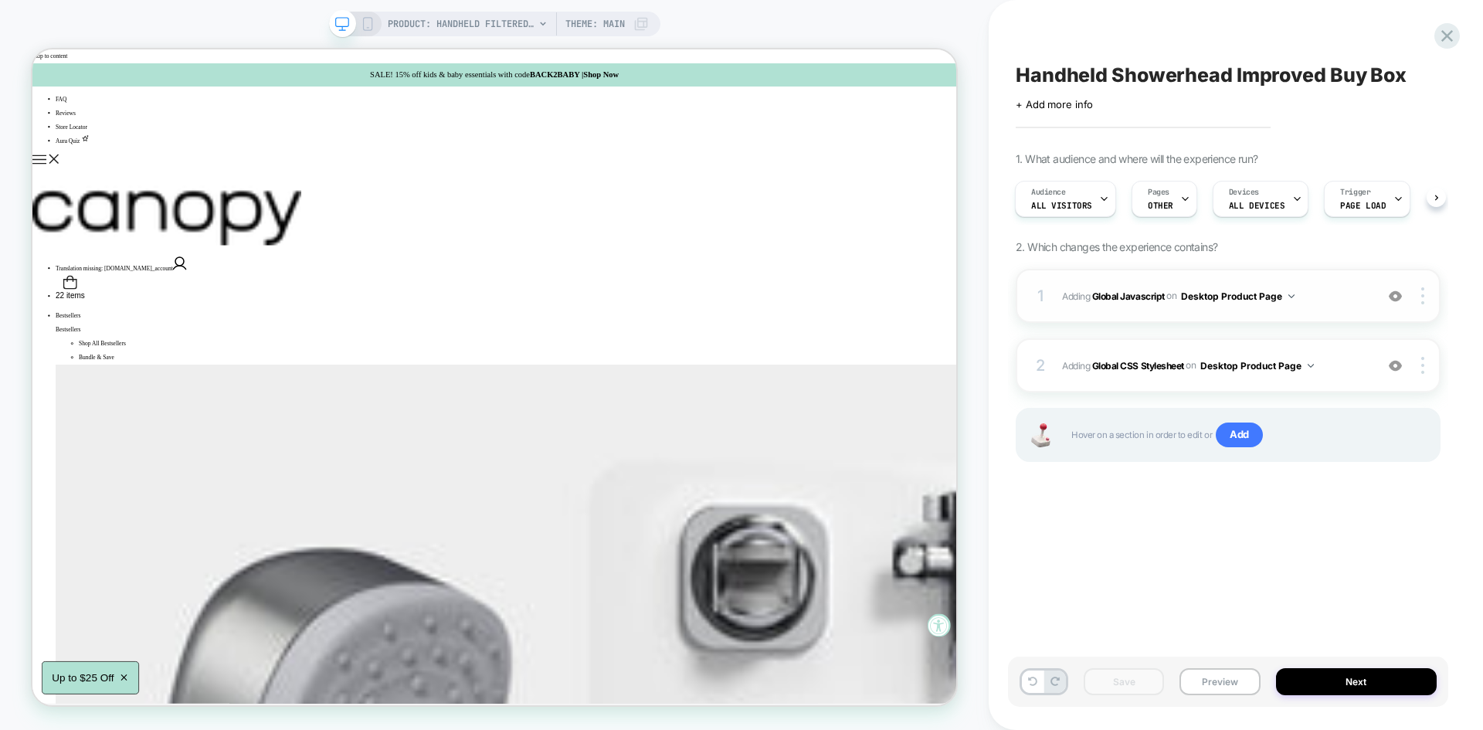
click at [1314, 310] on div "1 Adding Global Javascript on Desktop Product Page Add Before Add After Copy to…" at bounding box center [1228, 296] width 425 height 54
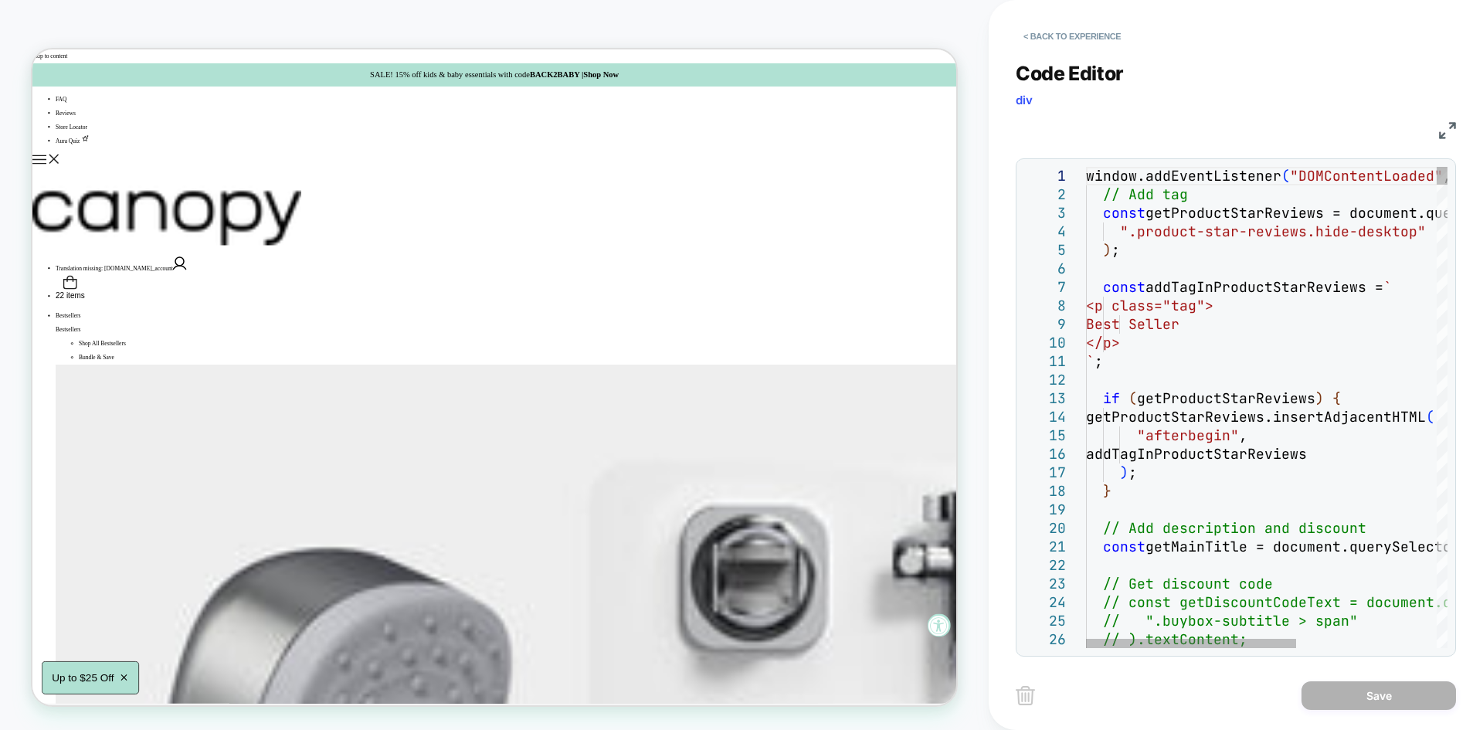
click at [1443, 134] on img at bounding box center [1447, 130] width 17 height 17
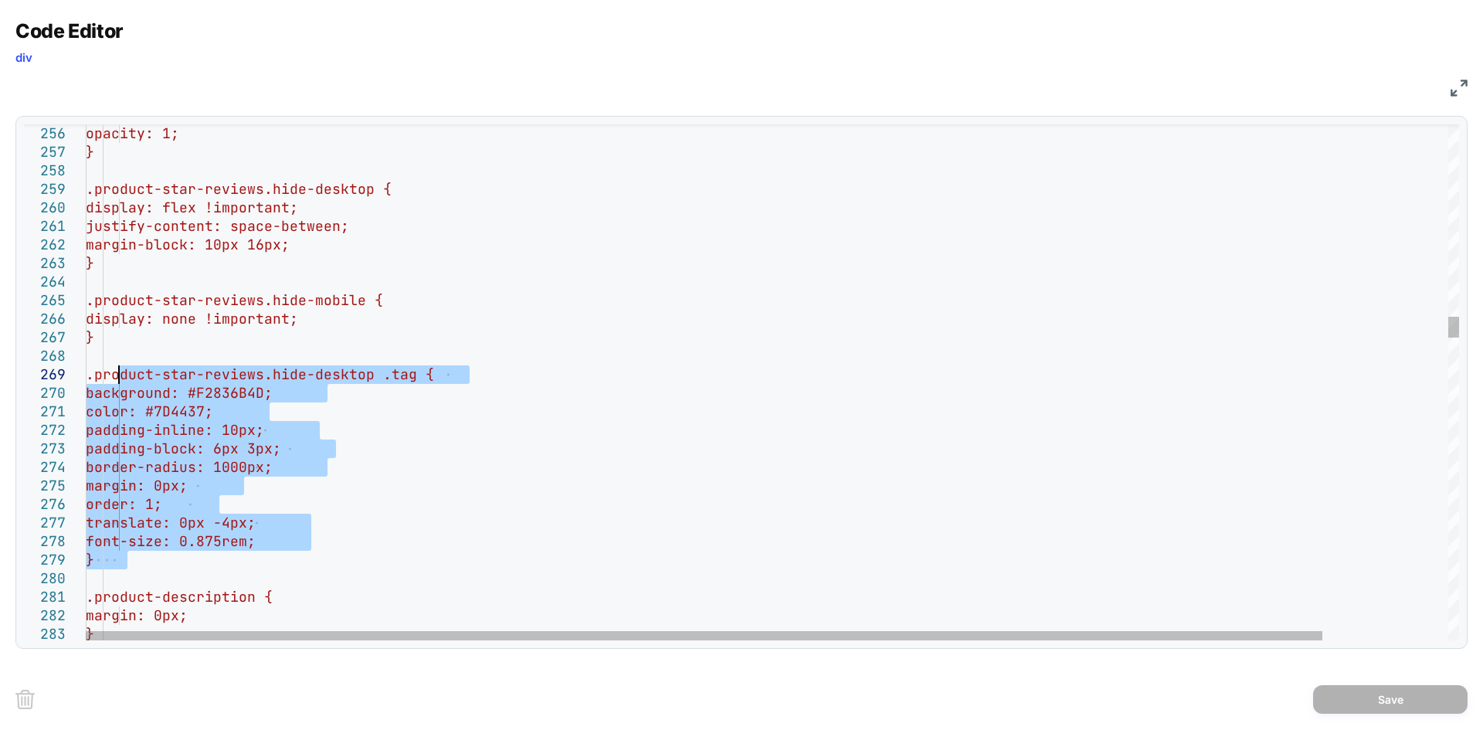
drag, startPoint x: 134, startPoint y: 560, endPoint x: 118, endPoint y: 382, distance: 178.4
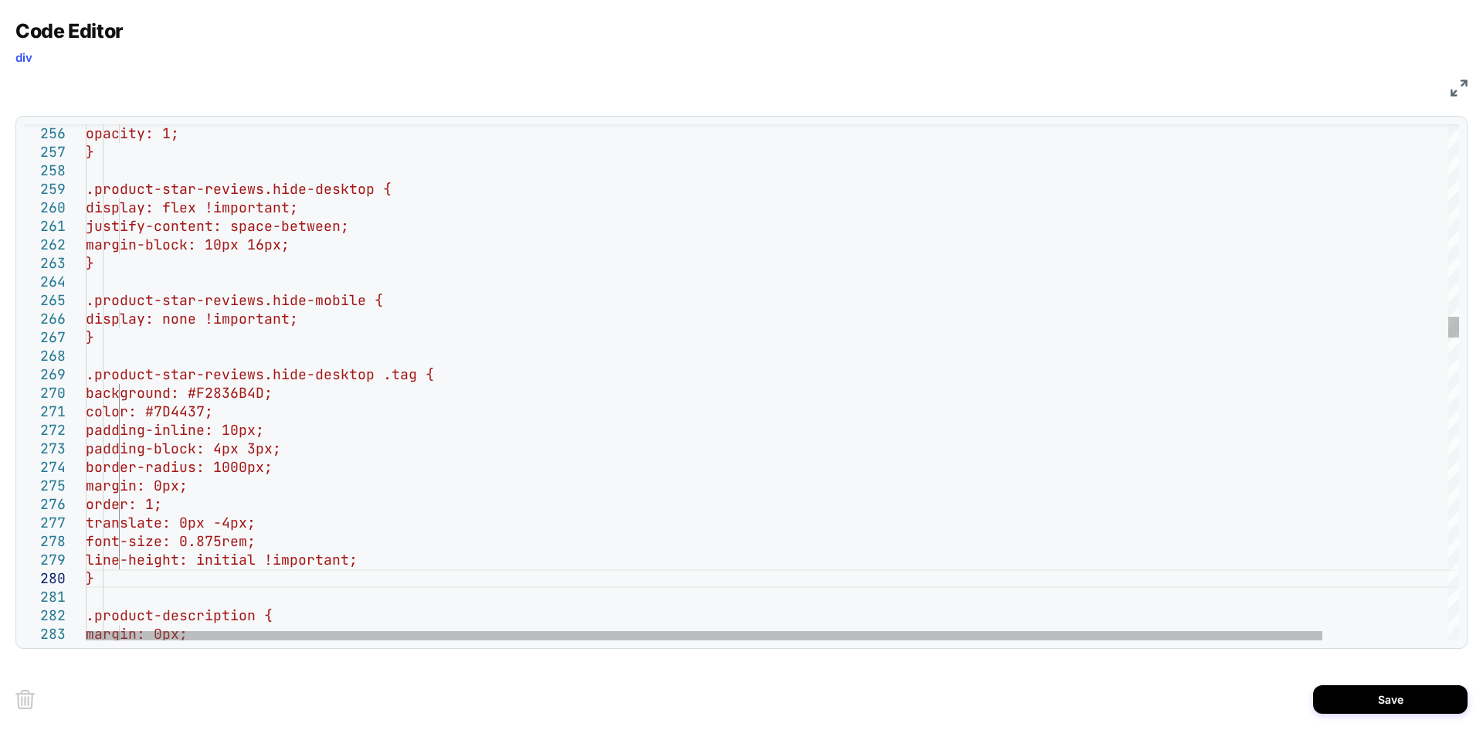
type textarea "**********"
type textarea "*"
type textarea "**********"
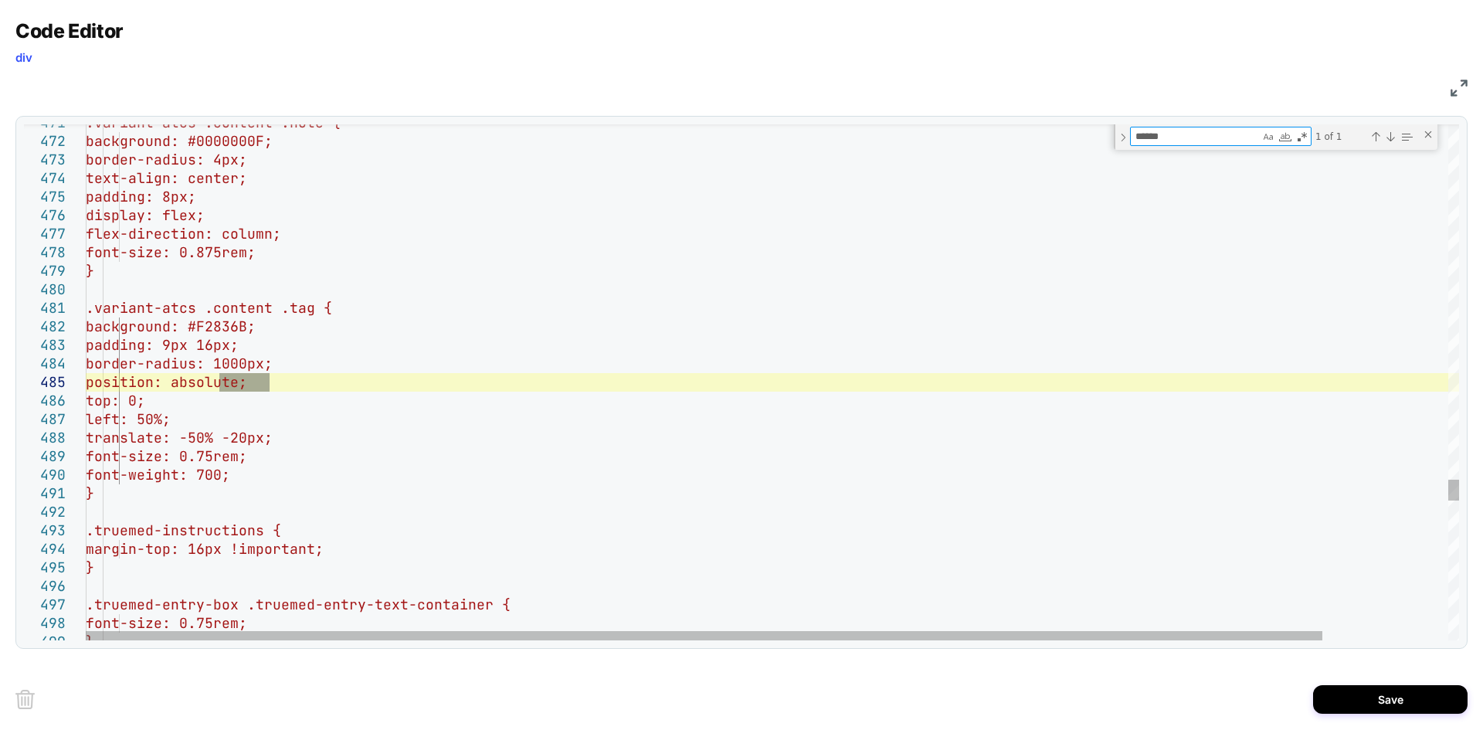
type textarea "******"
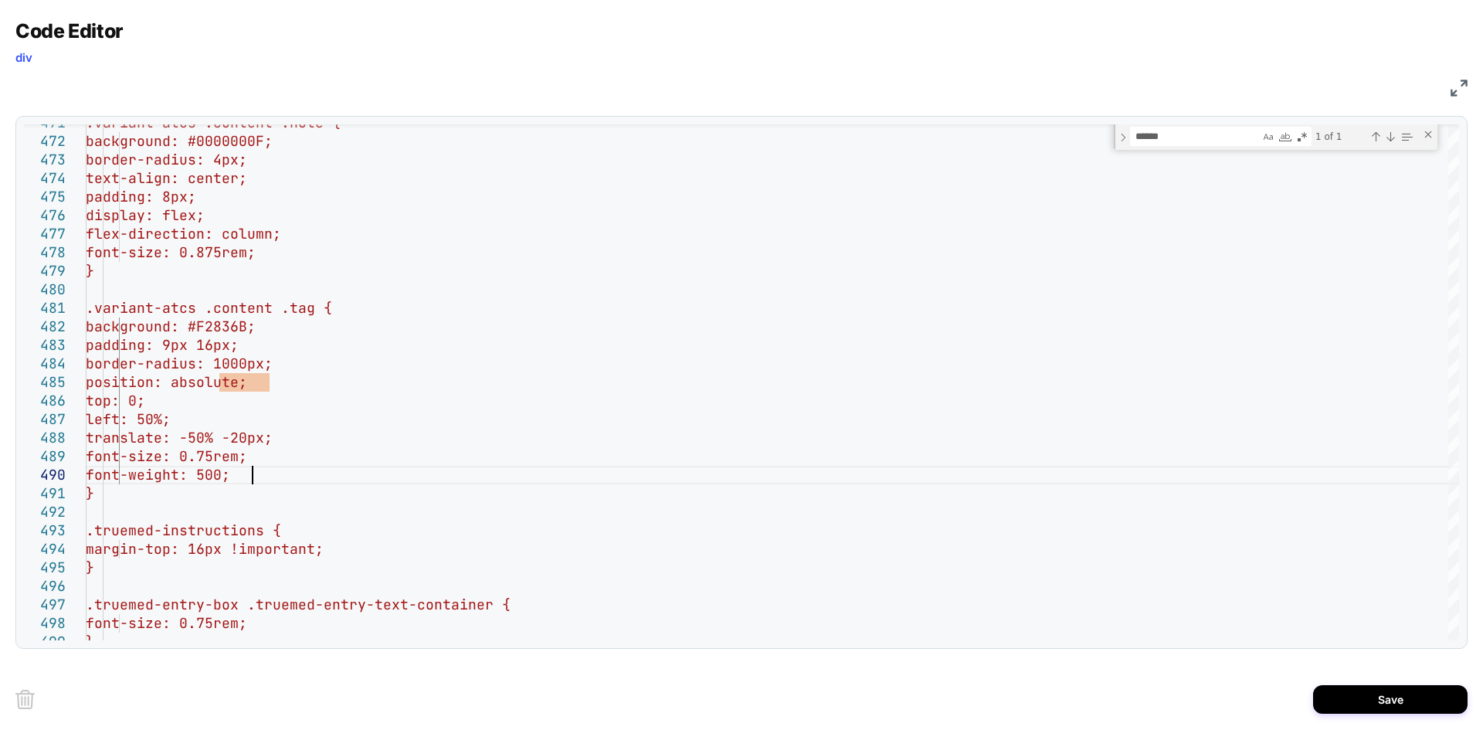
type textarea "**********"
click at [1332, 697] on button "Save" at bounding box center [1390, 699] width 154 height 29
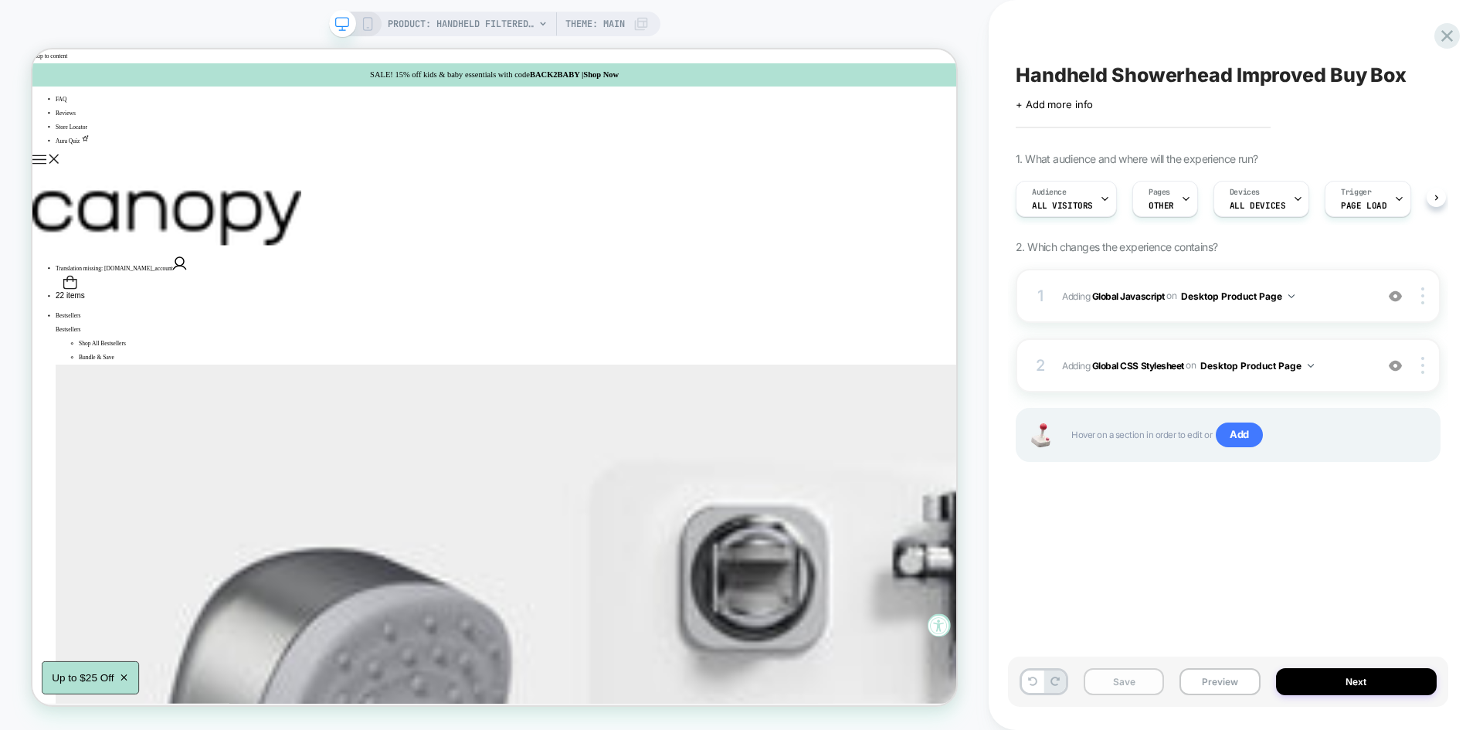
scroll to position [0, 1]
click at [1135, 691] on button "Save" at bounding box center [1124, 681] width 80 height 27
click at [1346, 300] on span "Adding Global Javascript on Desktop Product Page" at bounding box center [1214, 296] width 305 height 19
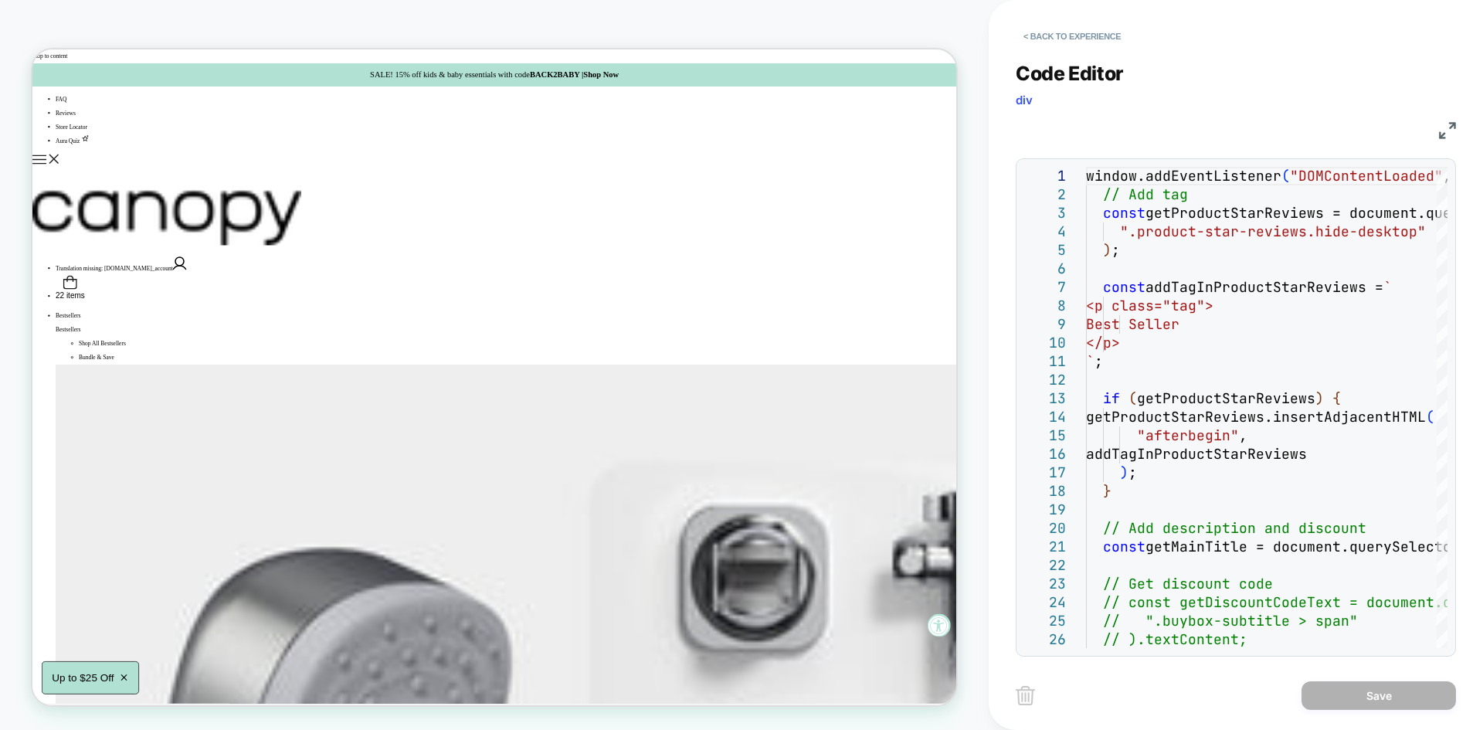
click at [1439, 133] on img at bounding box center [1447, 130] width 17 height 17
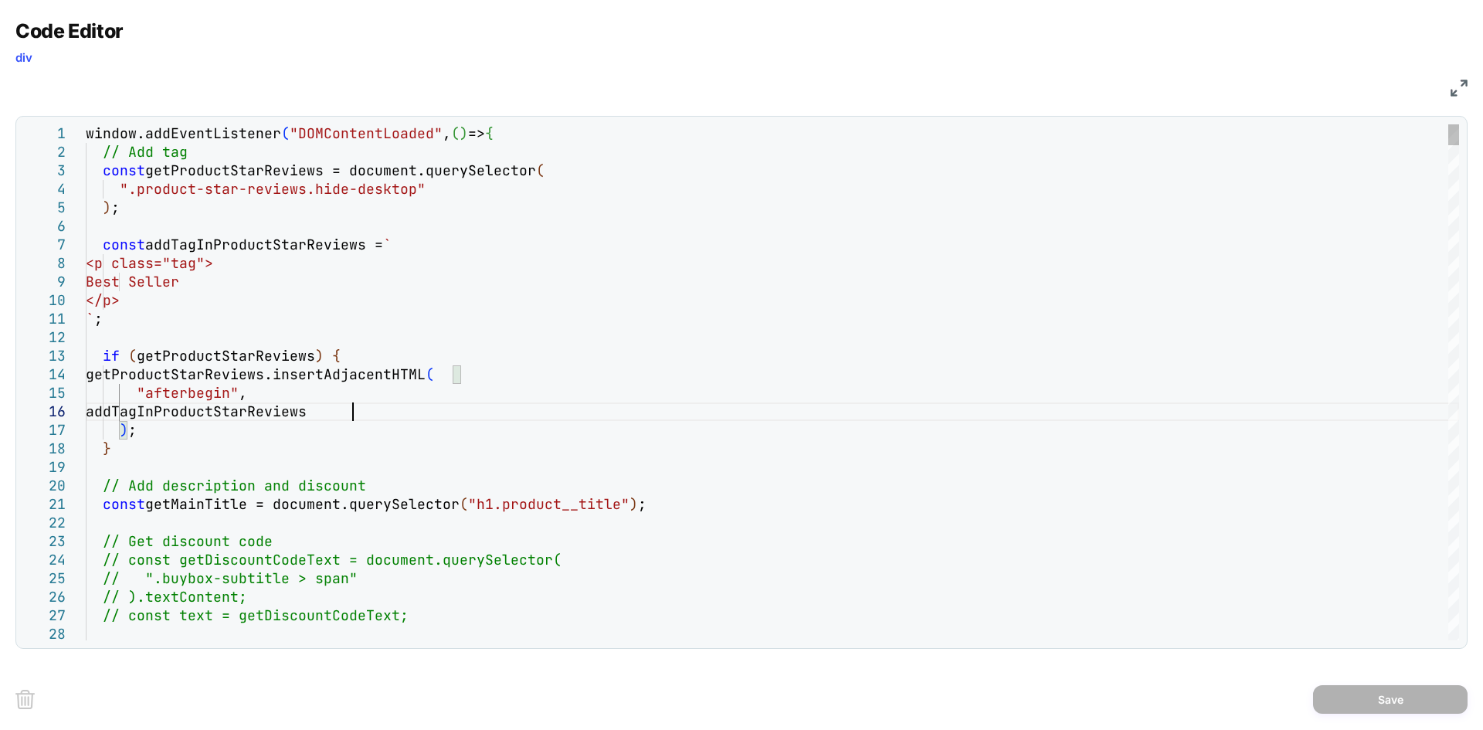
scroll to position [0, 0]
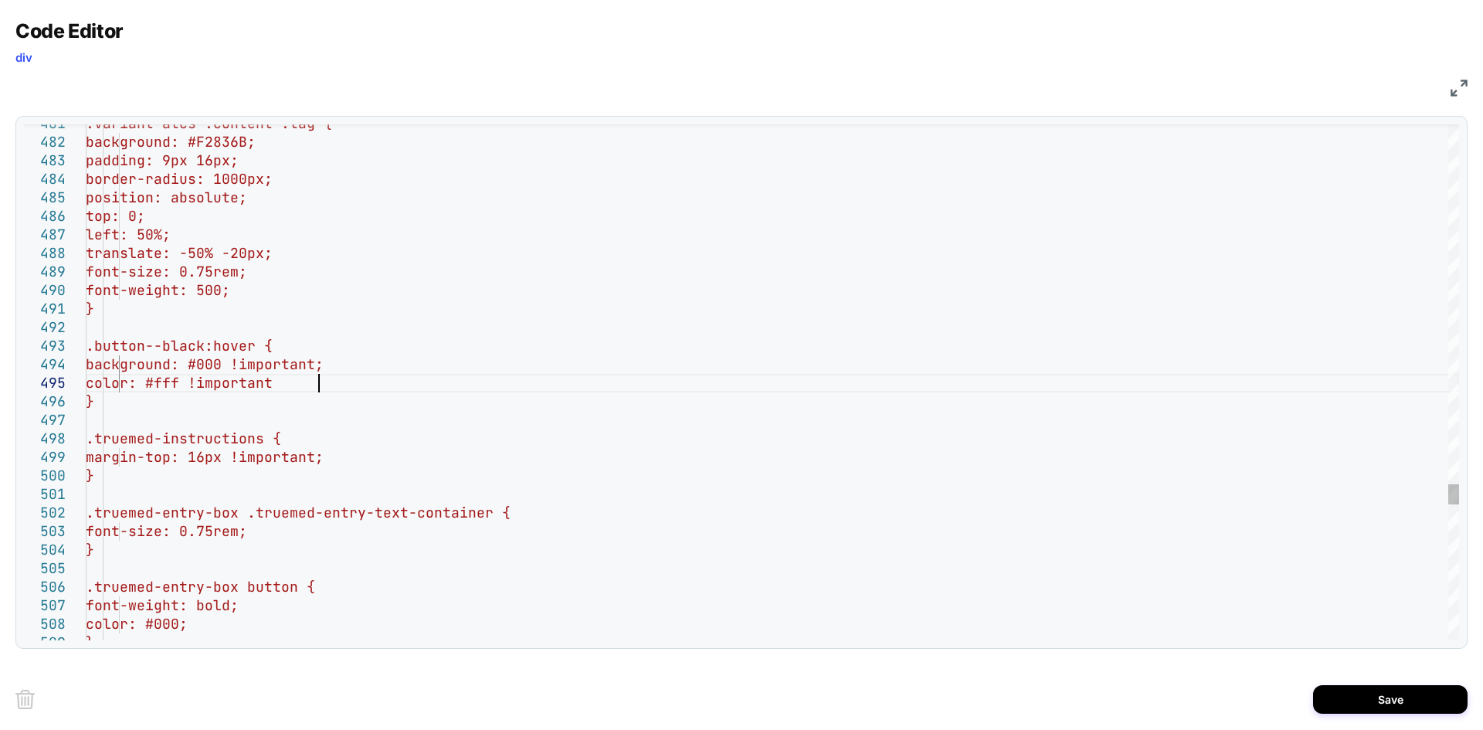
scroll to position [74, 241]
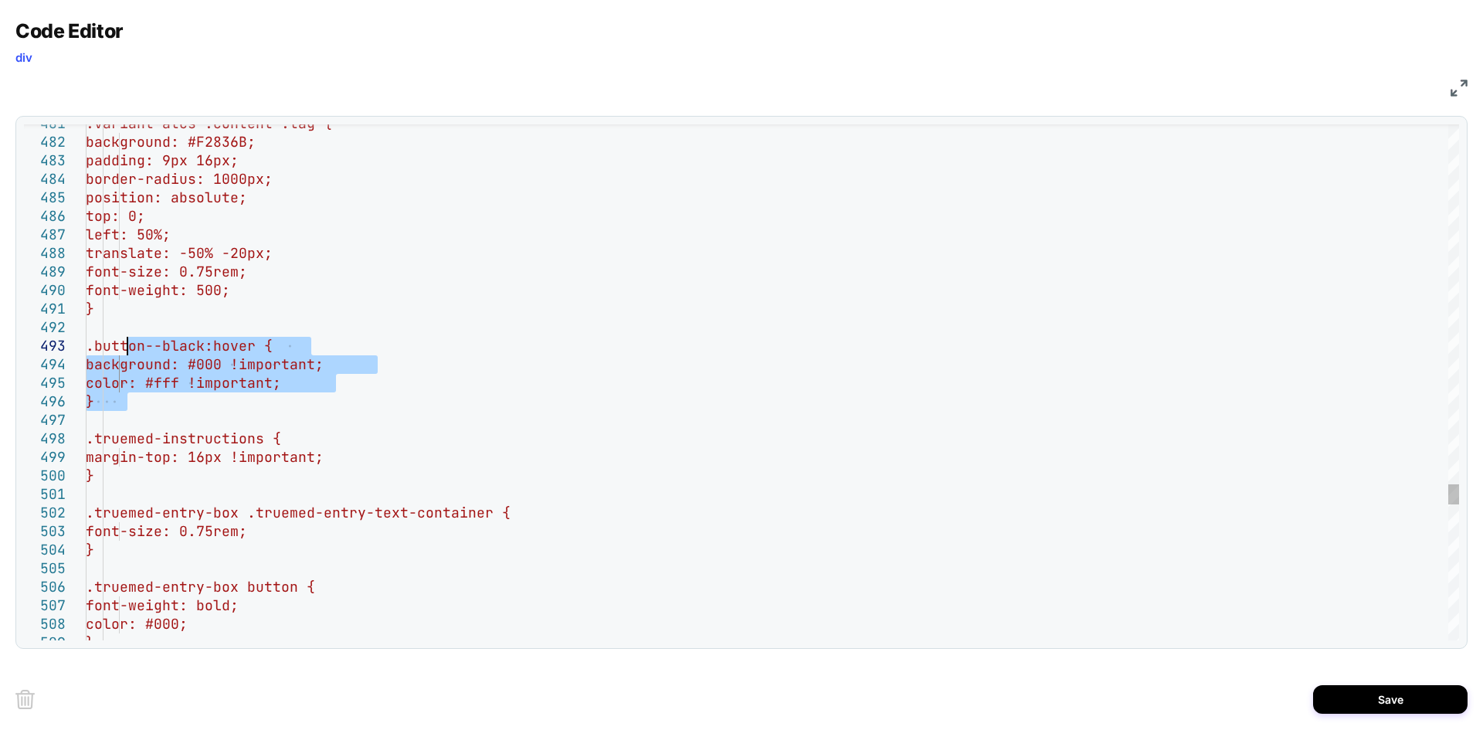
drag, startPoint x: 131, startPoint y: 405, endPoint x: 122, endPoint y: 351, distance: 54.1
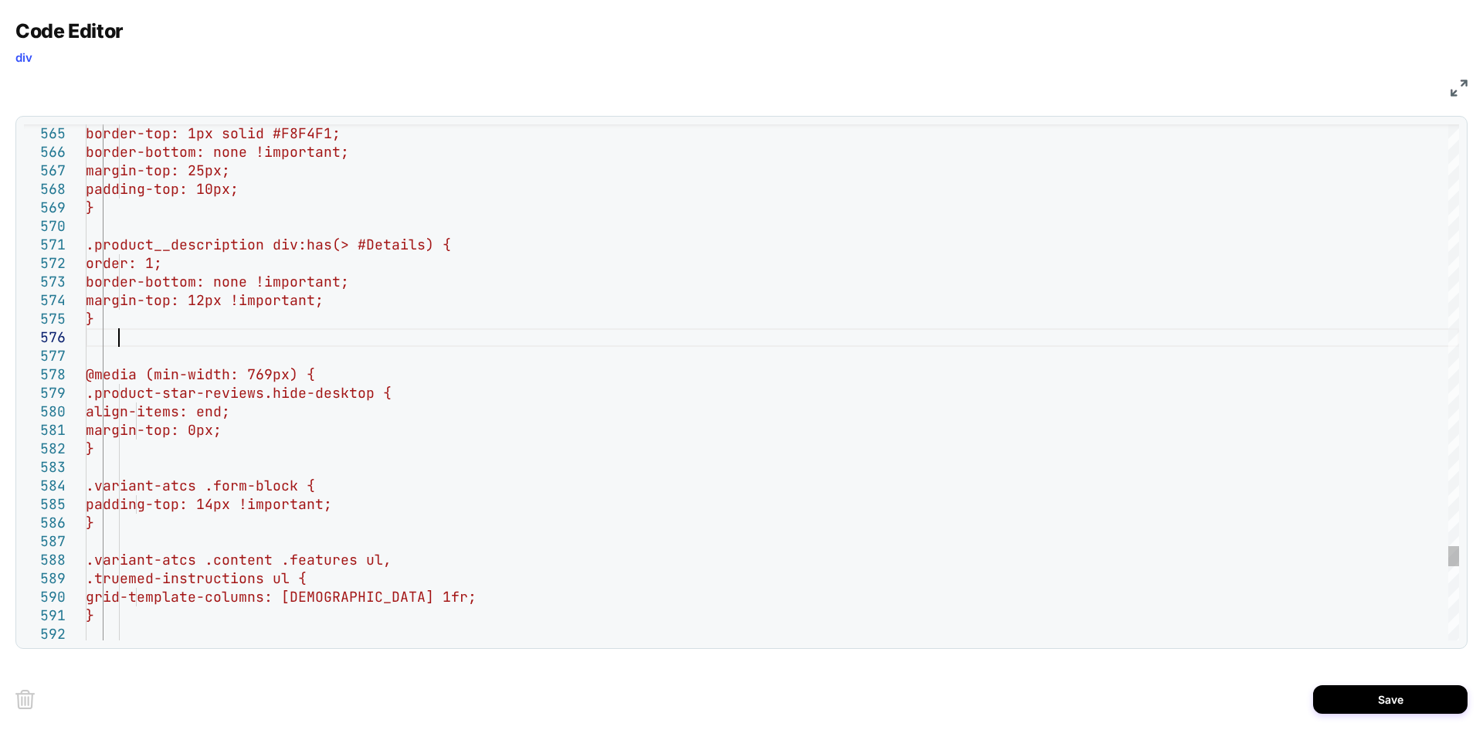
scroll to position [111, 32]
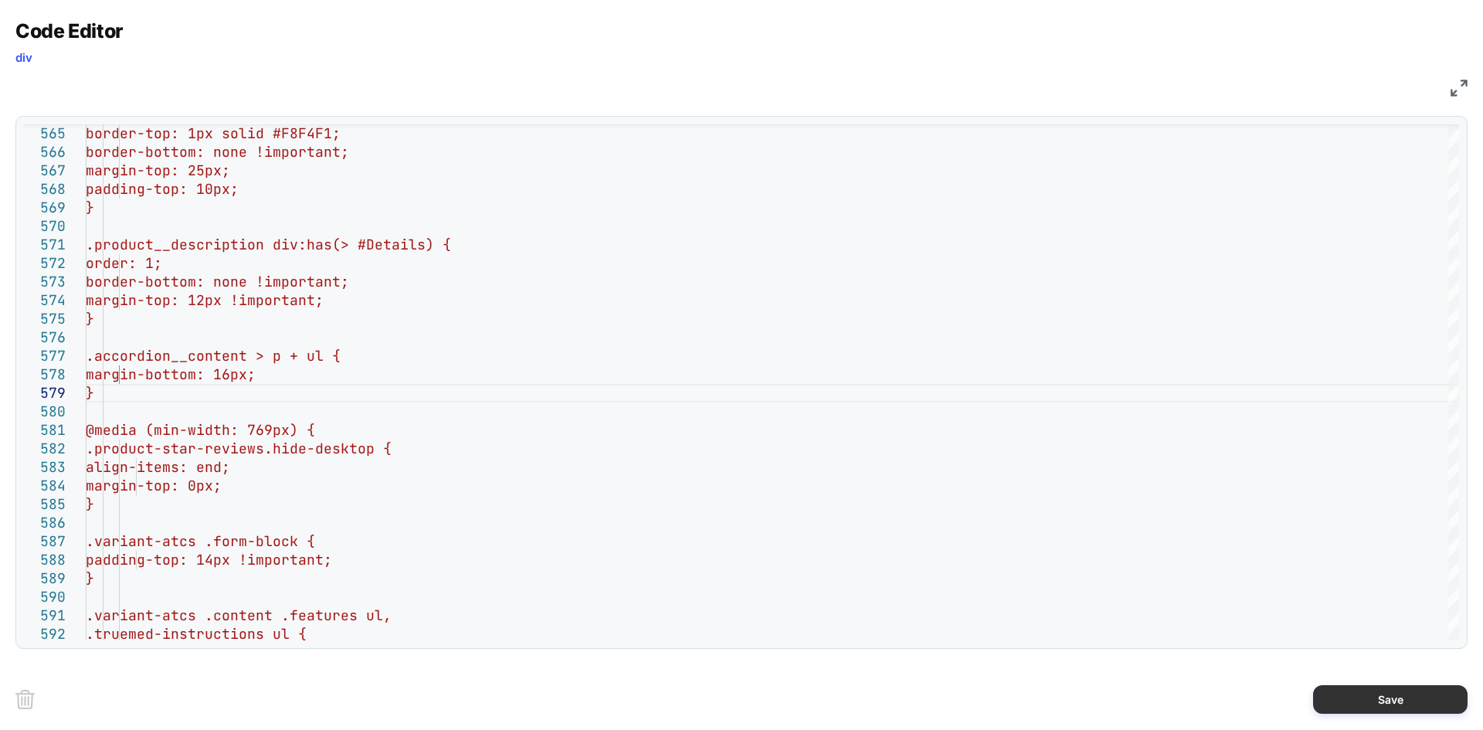
type textarea "**********"
click at [1407, 707] on button "Save" at bounding box center [1390, 699] width 154 height 29
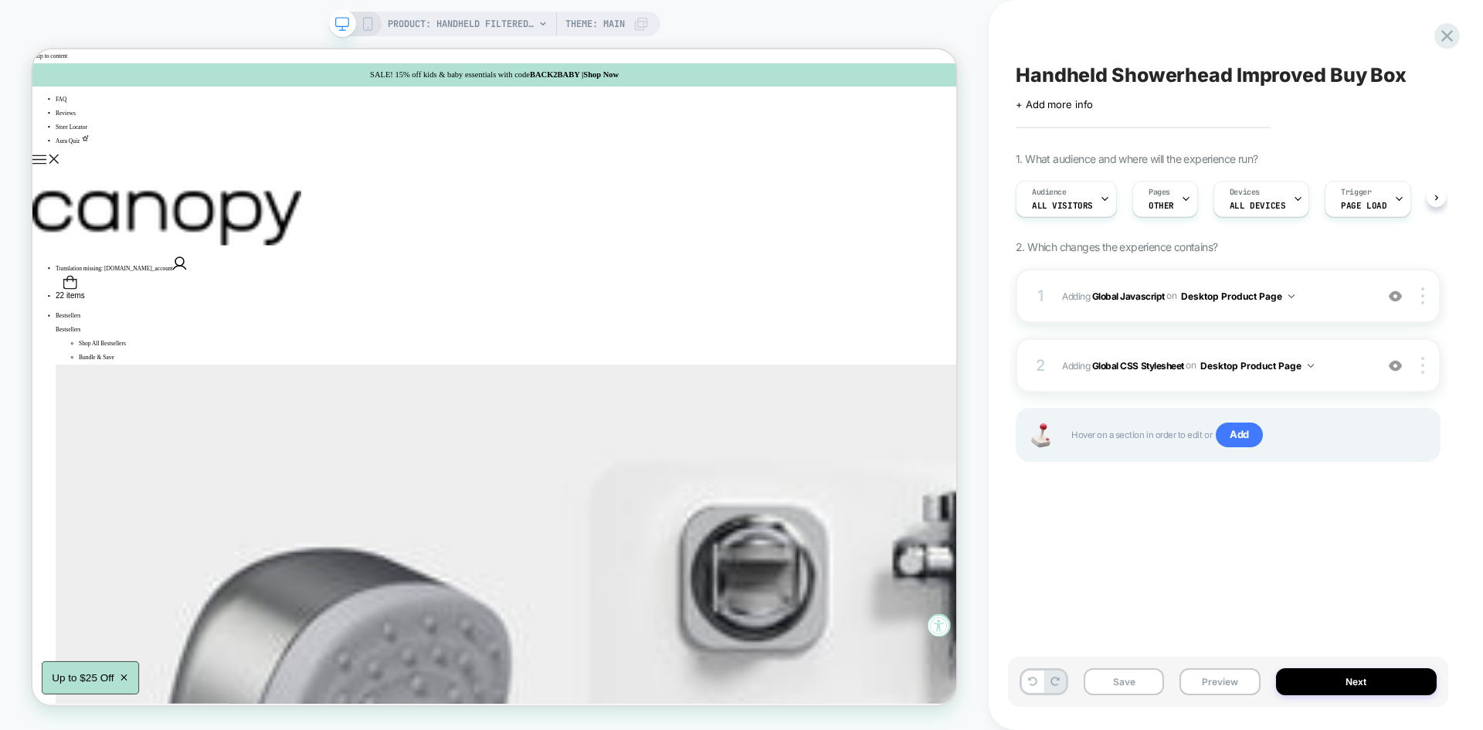
scroll to position [0, 1]
click at [1124, 691] on button "Save" at bounding box center [1124, 681] width 80 height 27
click at [1229, 679] on button "Preview" at bounding box center [1219, 681] width 80 height 27
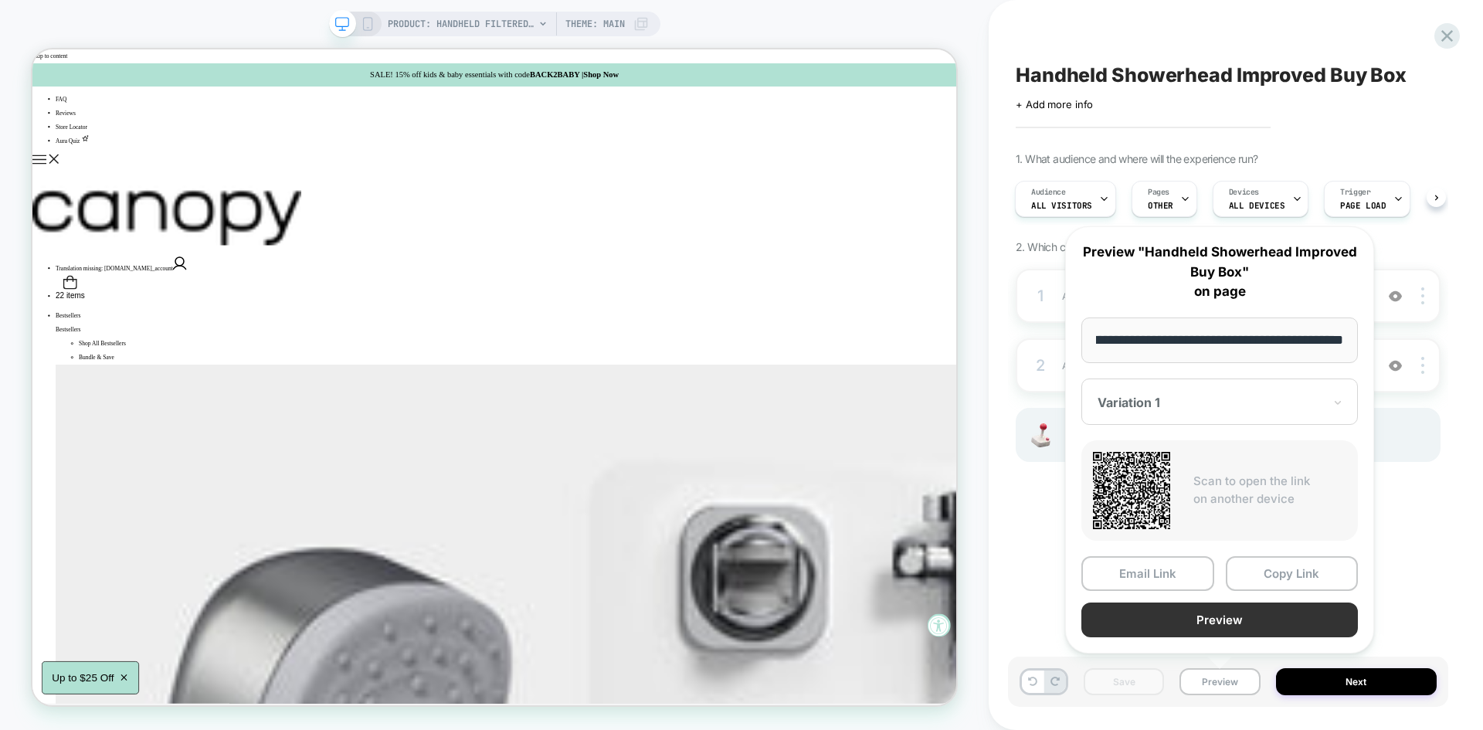
scroll to position [0, 0]
click at [1213, 619] on button "Preview" at bounding box center [1219, 619] width 277 height 35
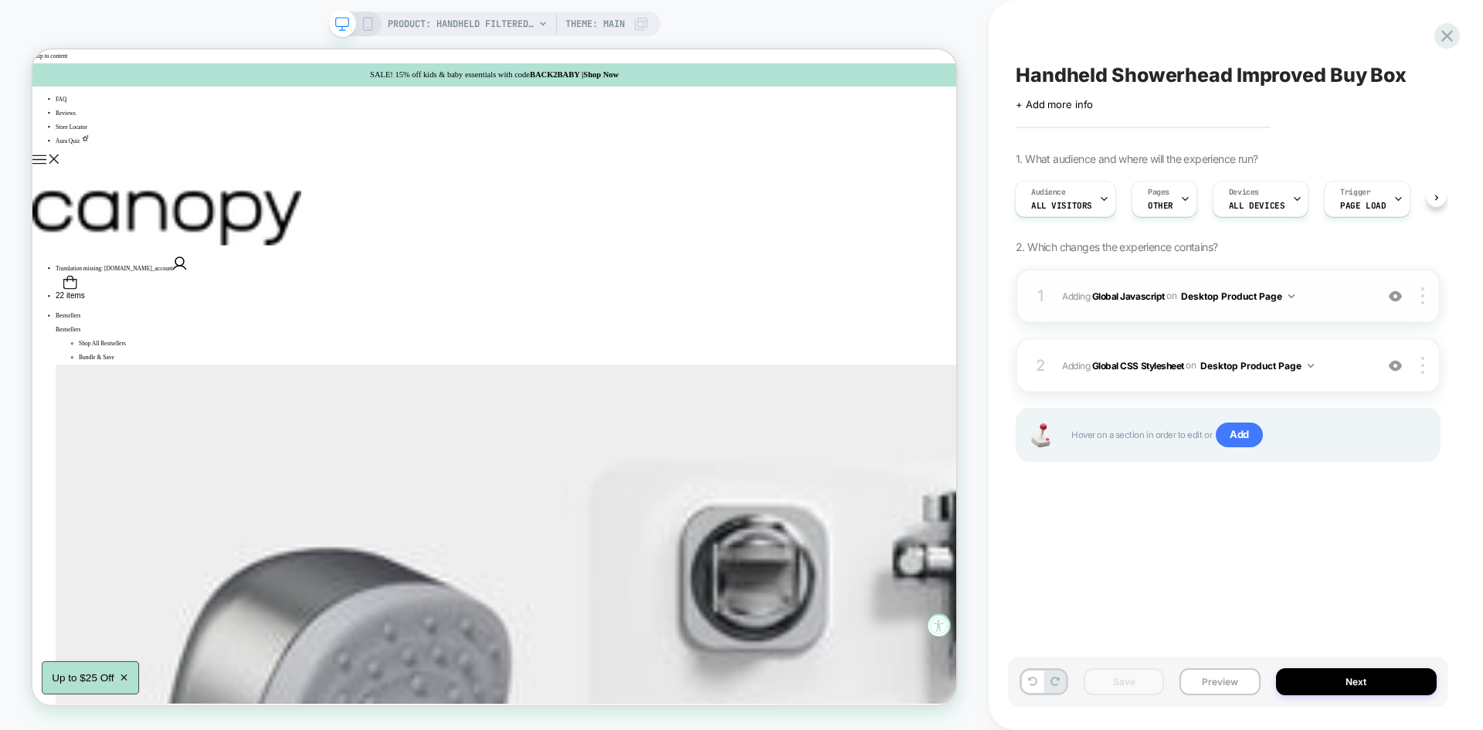
click at [1312, 295] on span "Adding Global Javascript on Desktop Product Page" at bounding box center [1214, 296] width 305 height 19
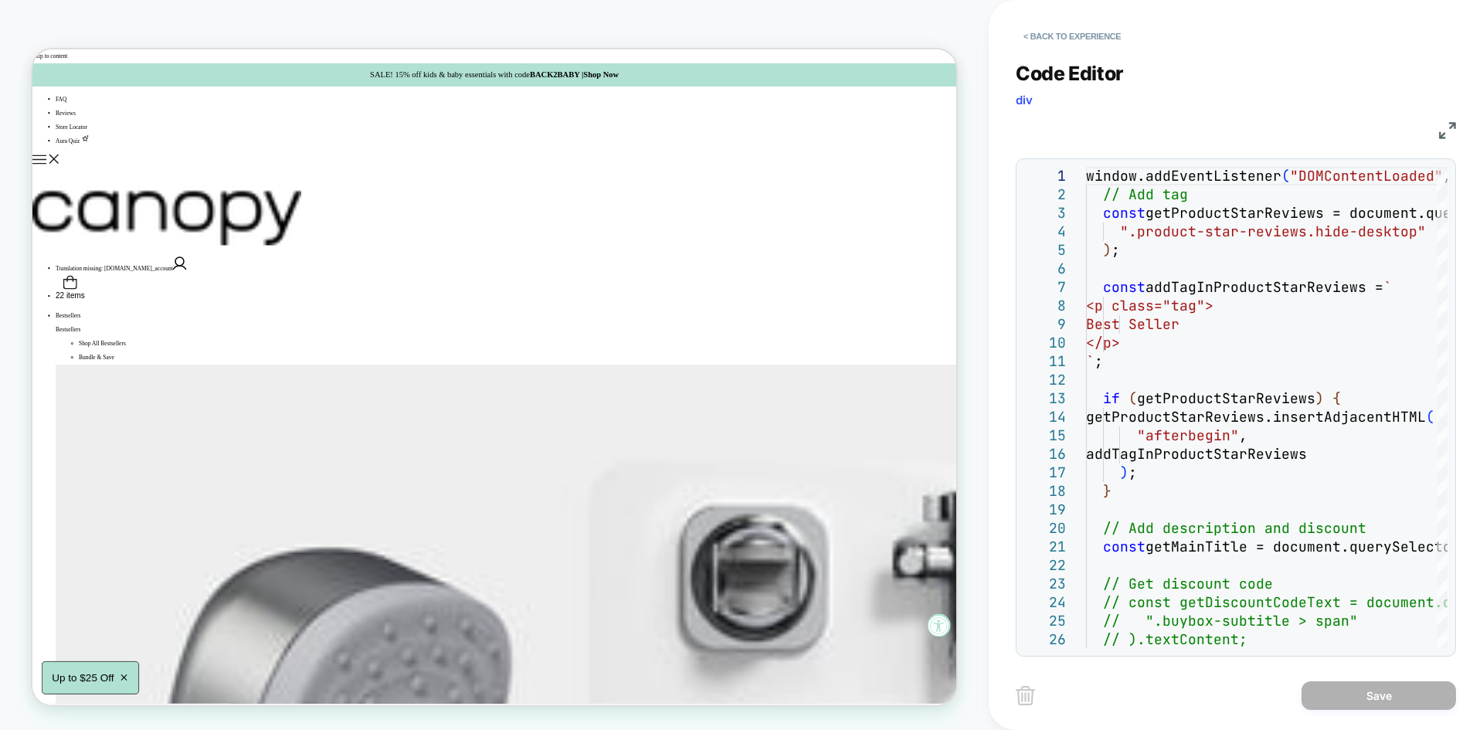
click at [1454, 124] on img at bounding box center [1447, 130] width 17 height 17
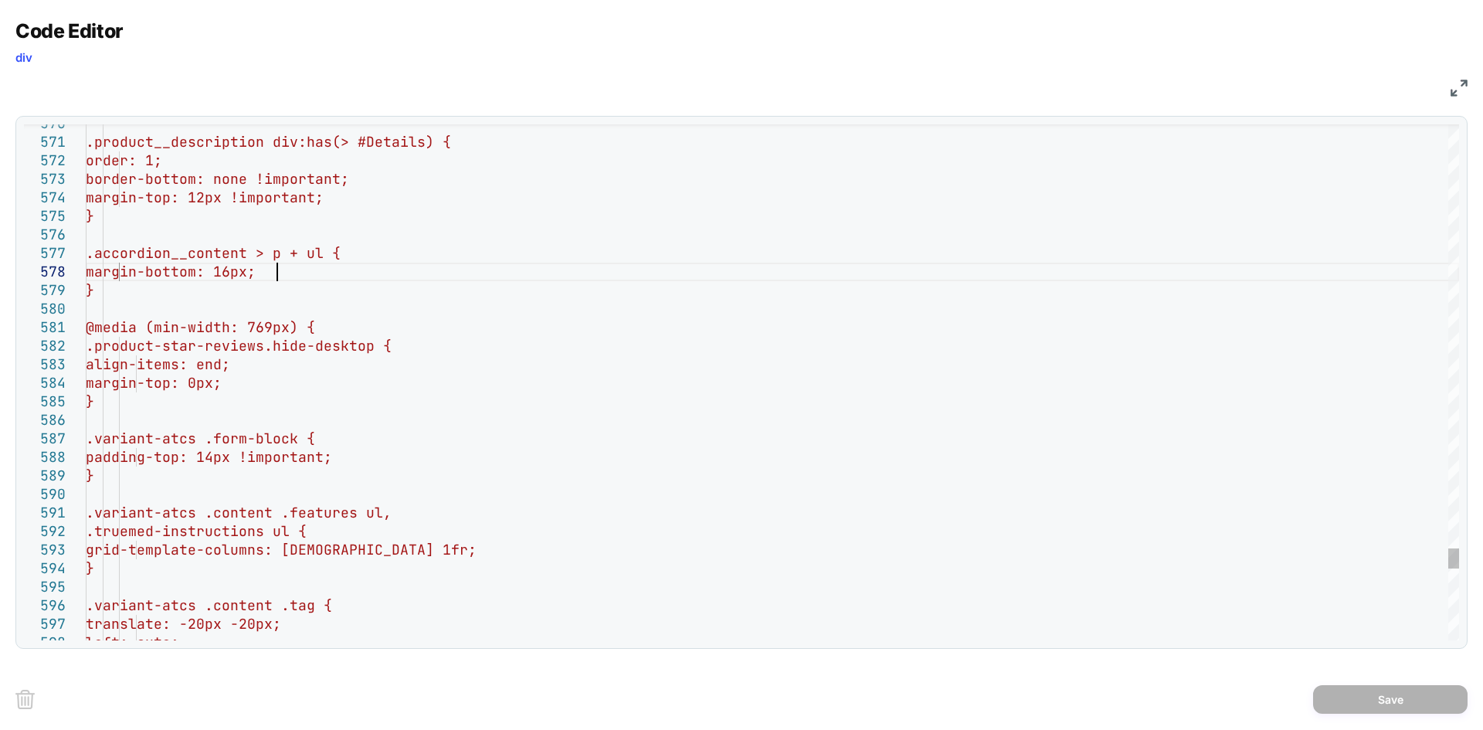
type textarea "**********"
click at [1383, 708] on button "Save" at bounding box center [1390, 699] width 154 height 29
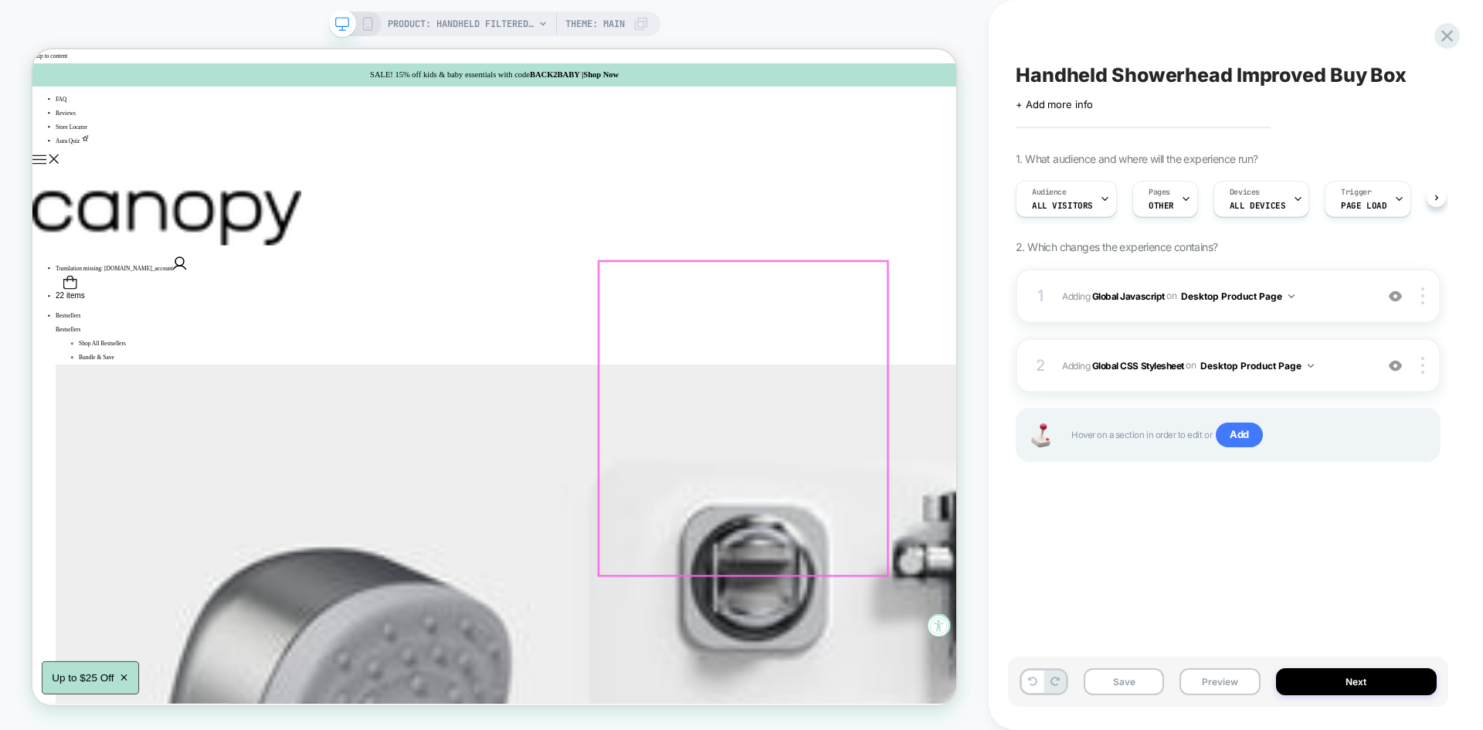
scroll to position [0, 1]
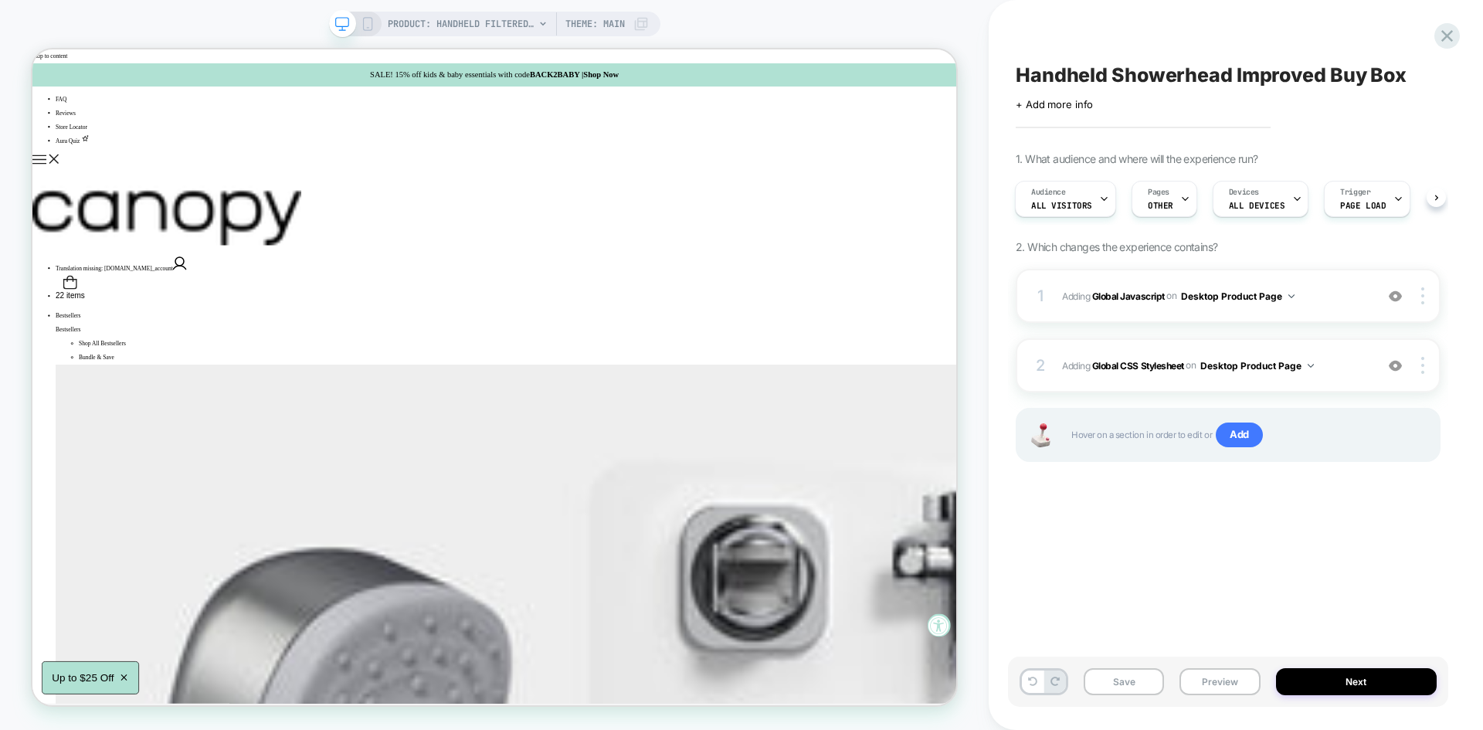
click at [1115, 666] on div "Save Preview Next" at bounding box center [1228, 682] width 440 height 50
click at [1119, 673] on button "Save" at bounding box center [1124, 681] width 80 height 27
click at [1326, 291] on span "Adding Global Javascript on Desktop Product Page" at bounding box center [1214, 296] width 305 height 19
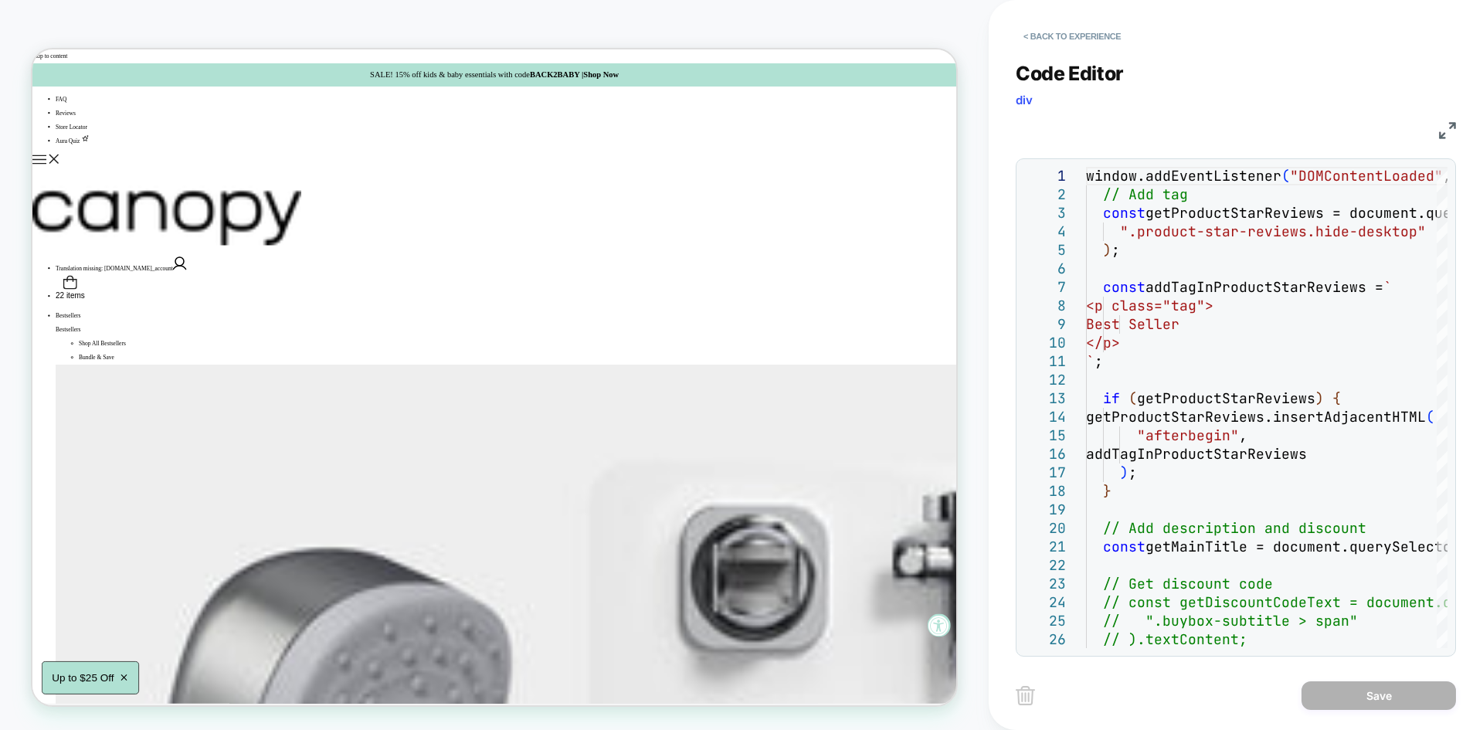
click at [1447, 135] on img at bounding box center [1447, 130] width 17 height 17
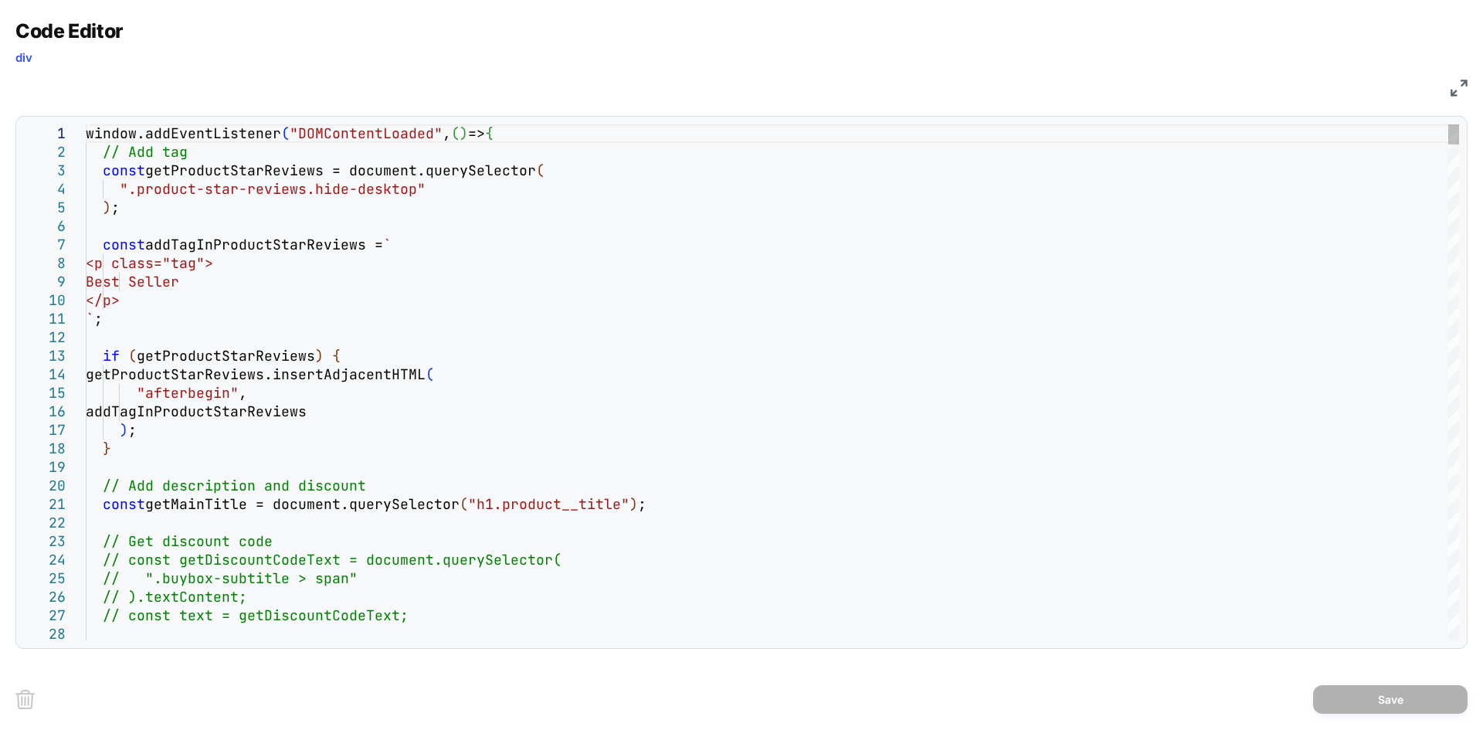
type textarea "**********"
type textarea "*"
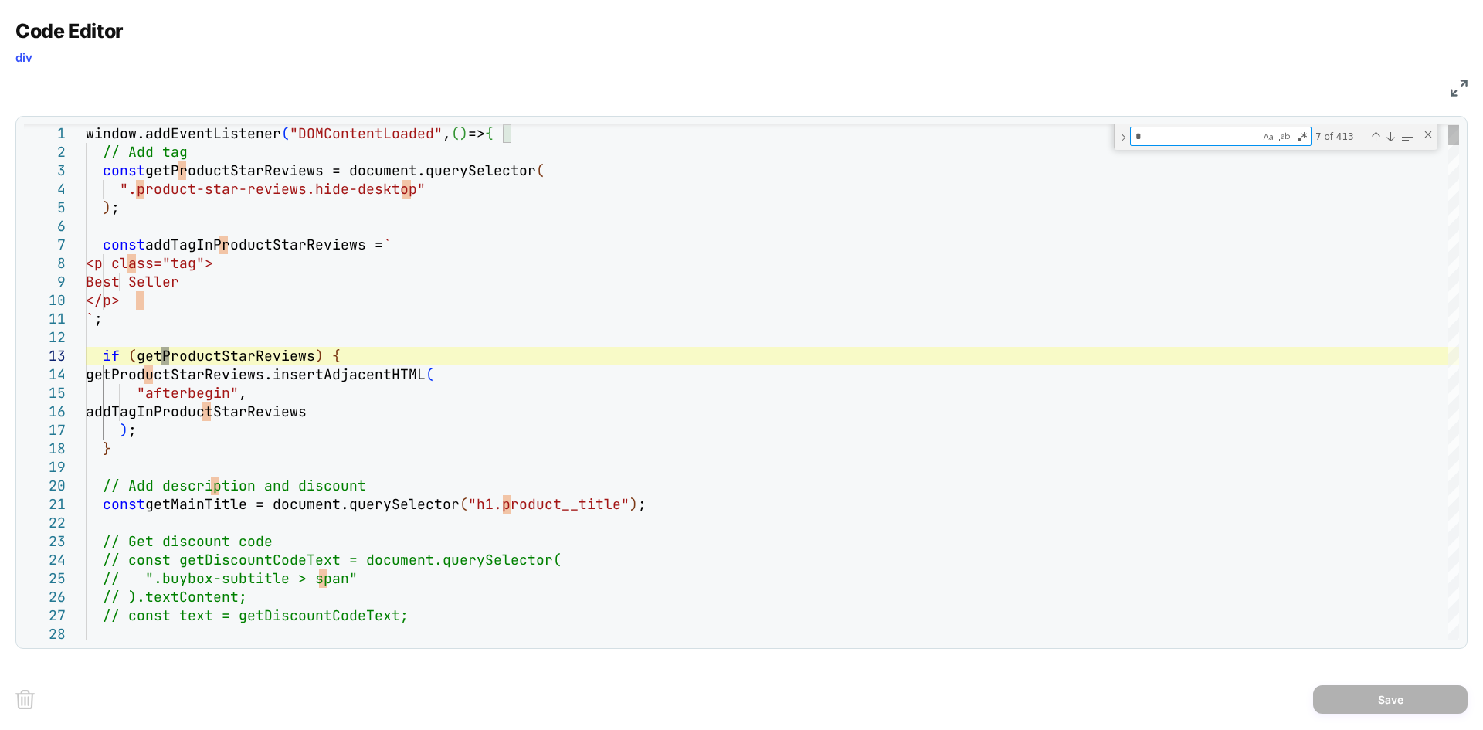
type textarea "**********"
type textarea "**"
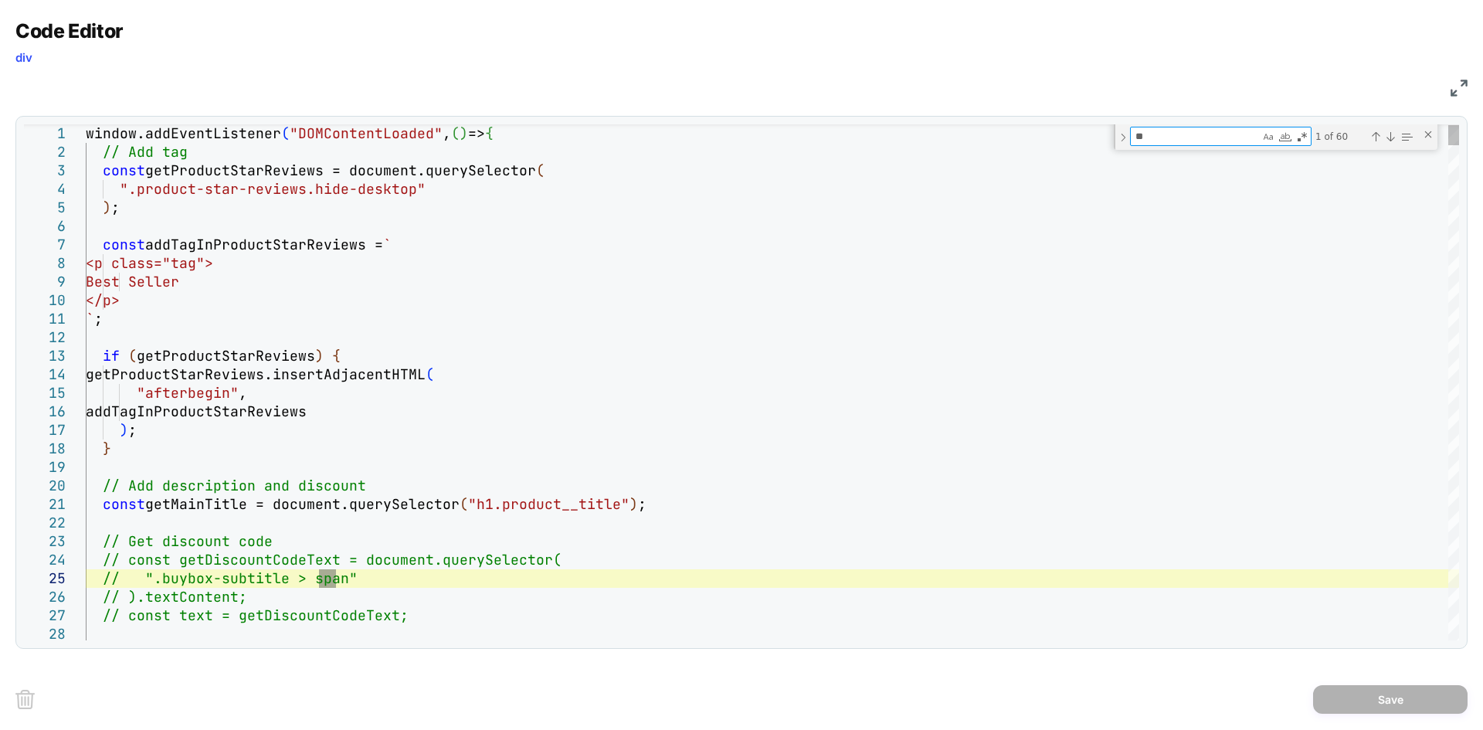
type textarea "**********"
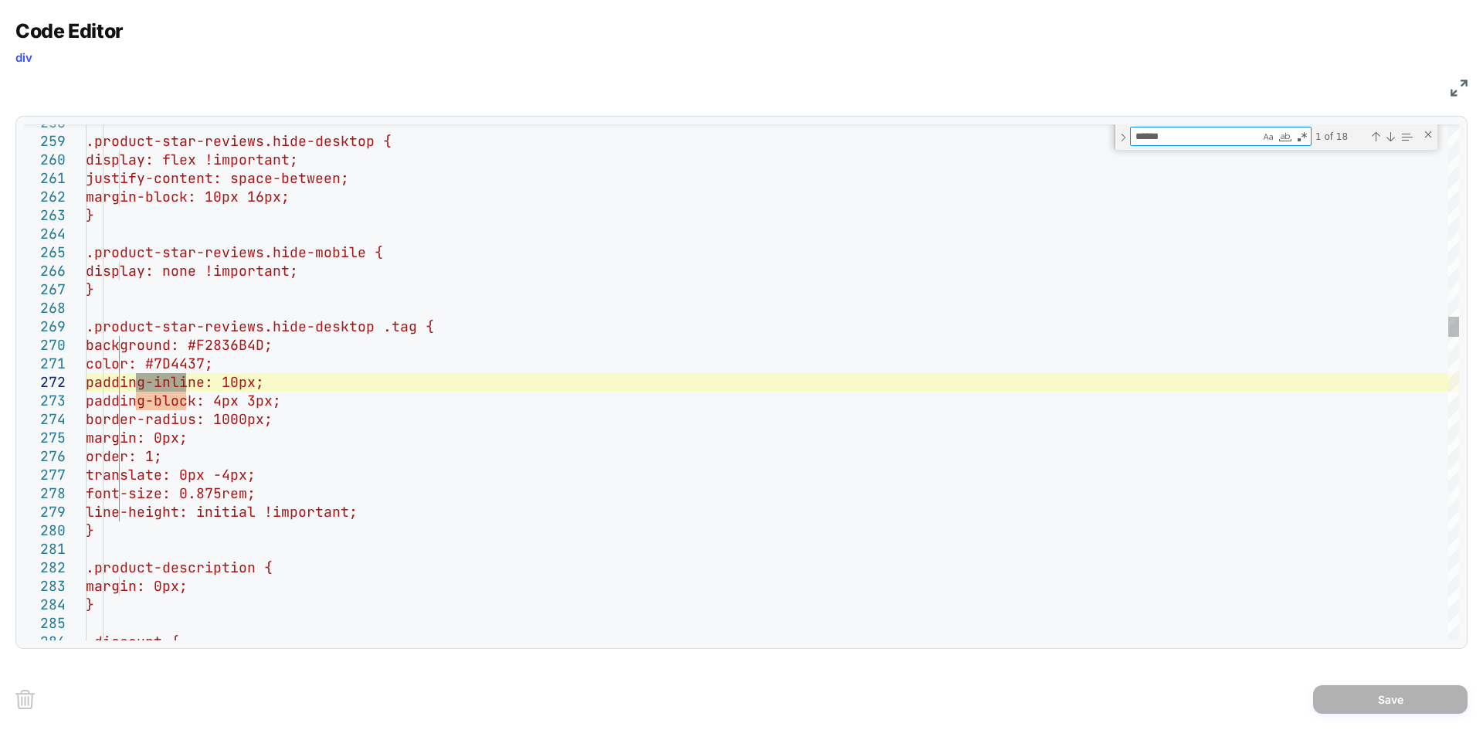
type textarea "*******"
type textarea "**********"
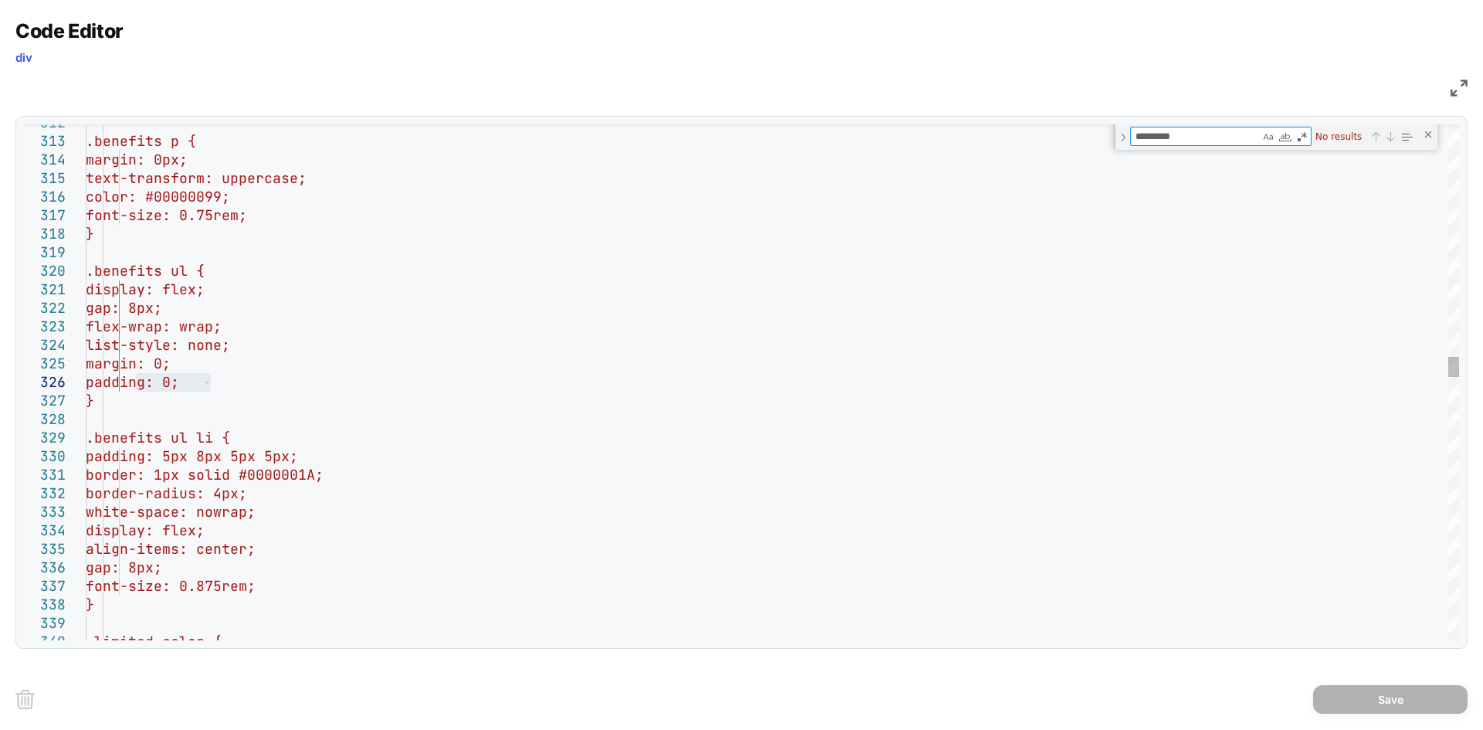
type textarea "********"
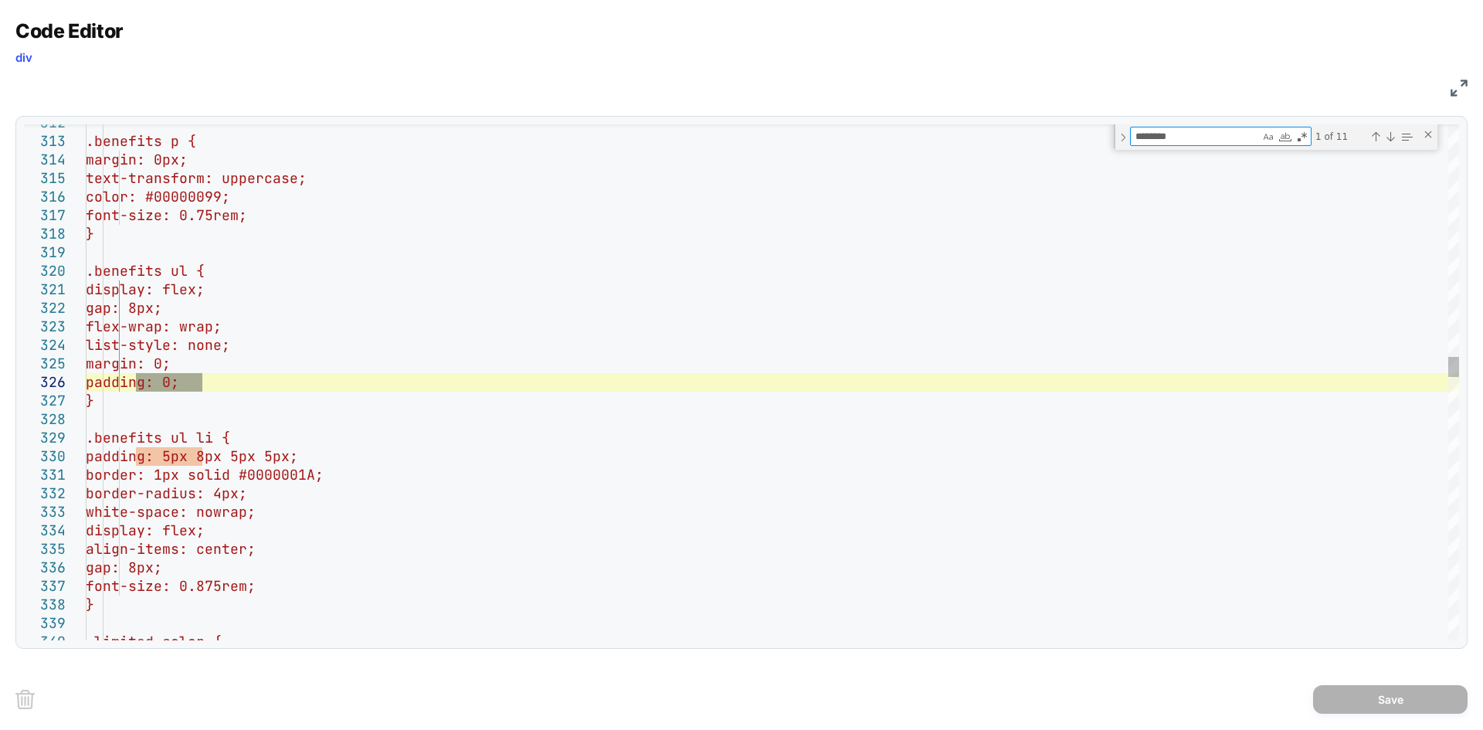
type textarea "**********"
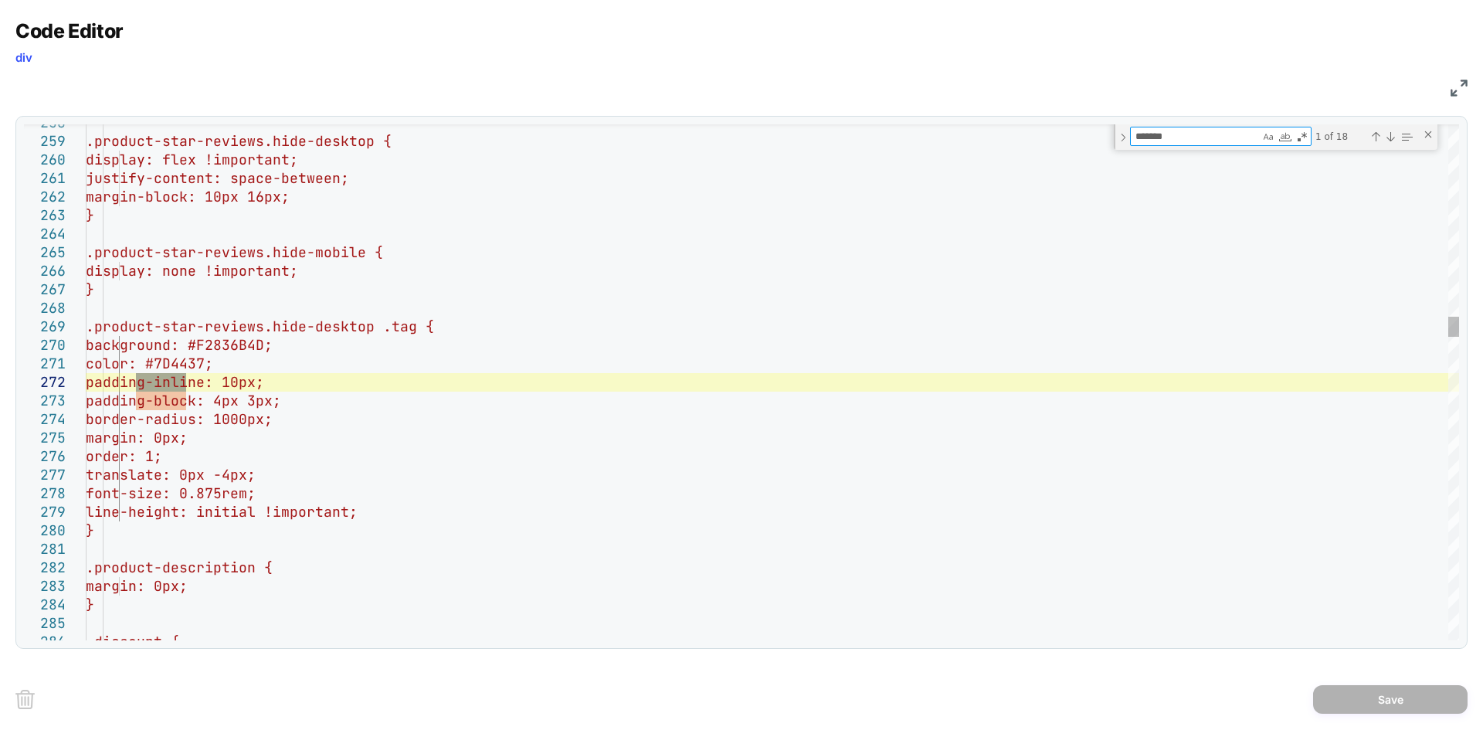
type textarea "********"
type textarea "**********"
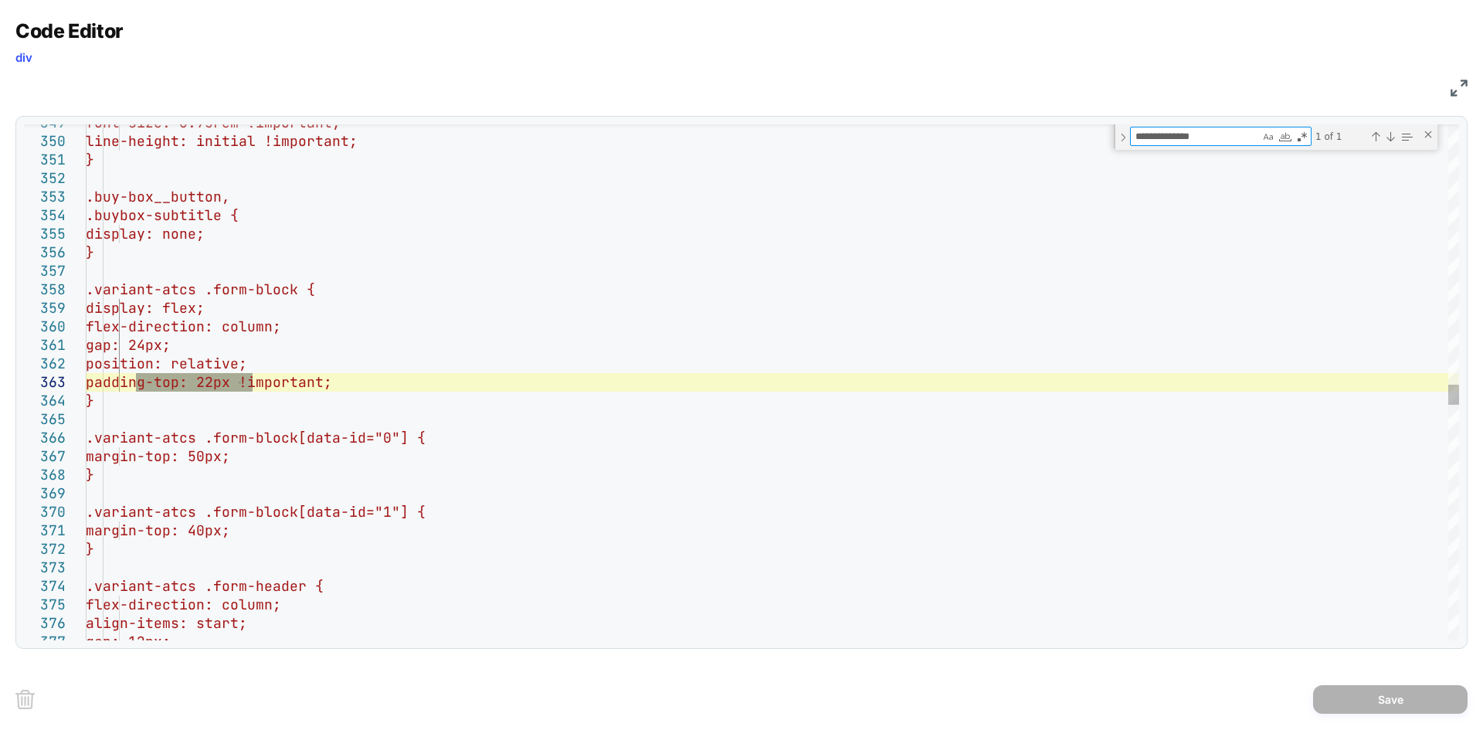
type textarea "**********"
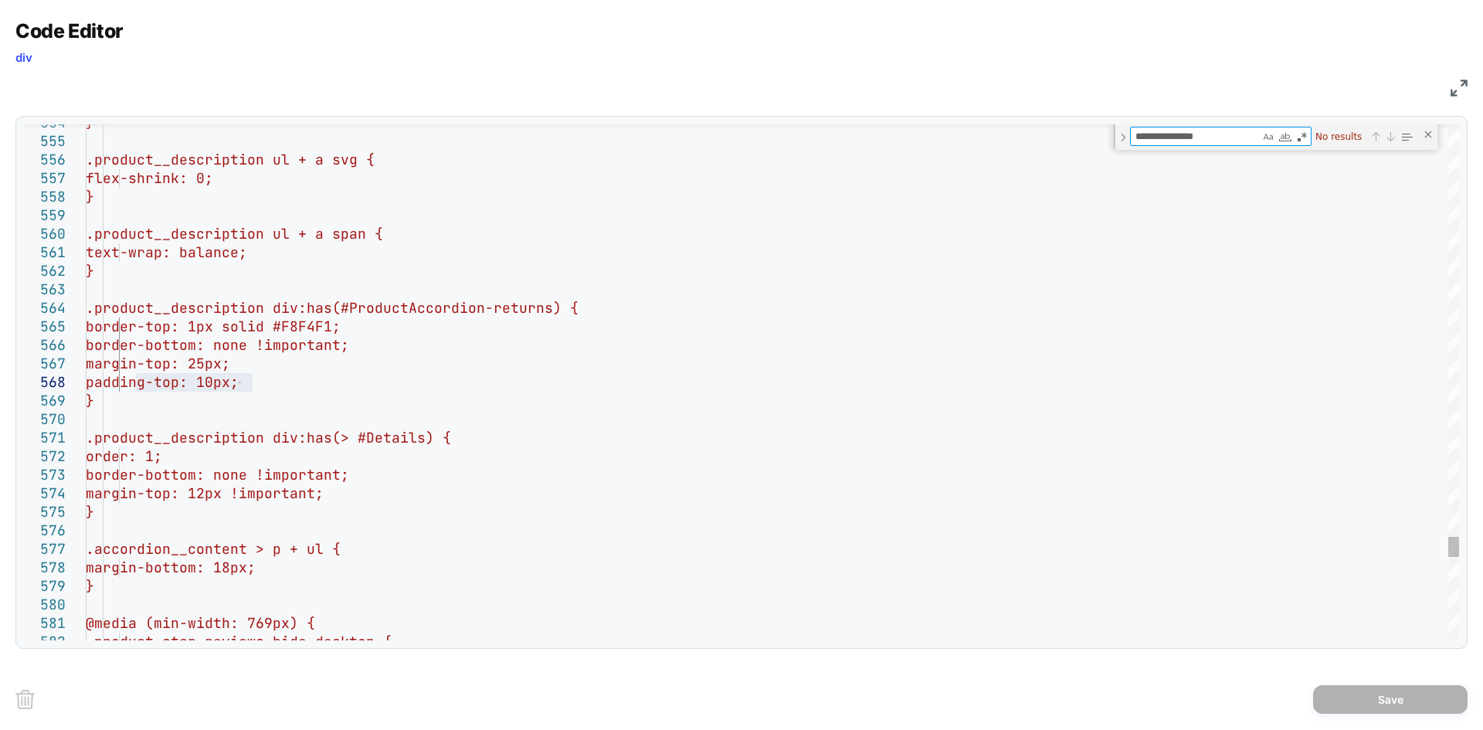
type textarea "**********"
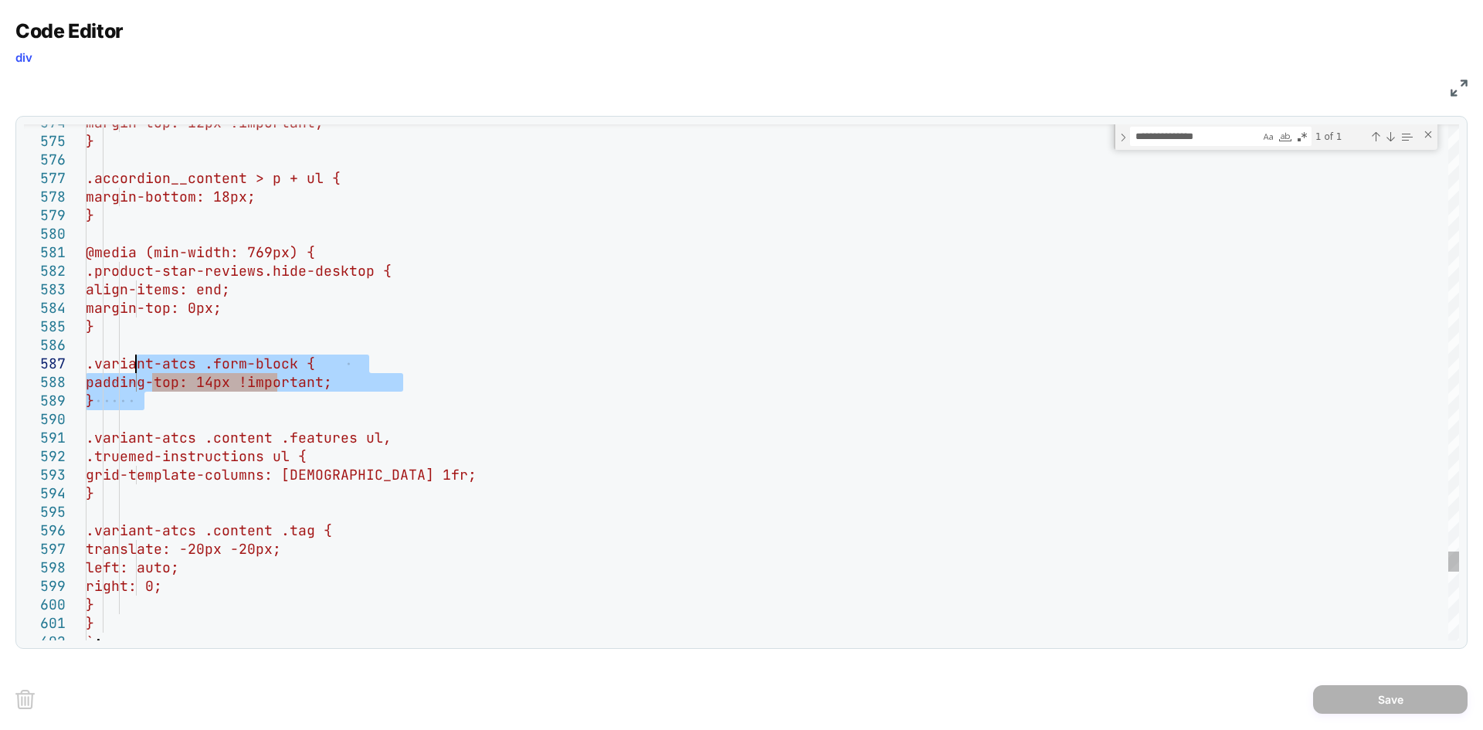
drag, startPoint x: 148, startPoint y: 407, endPoint x: 137, endPoint y: 371, distance: 37.9
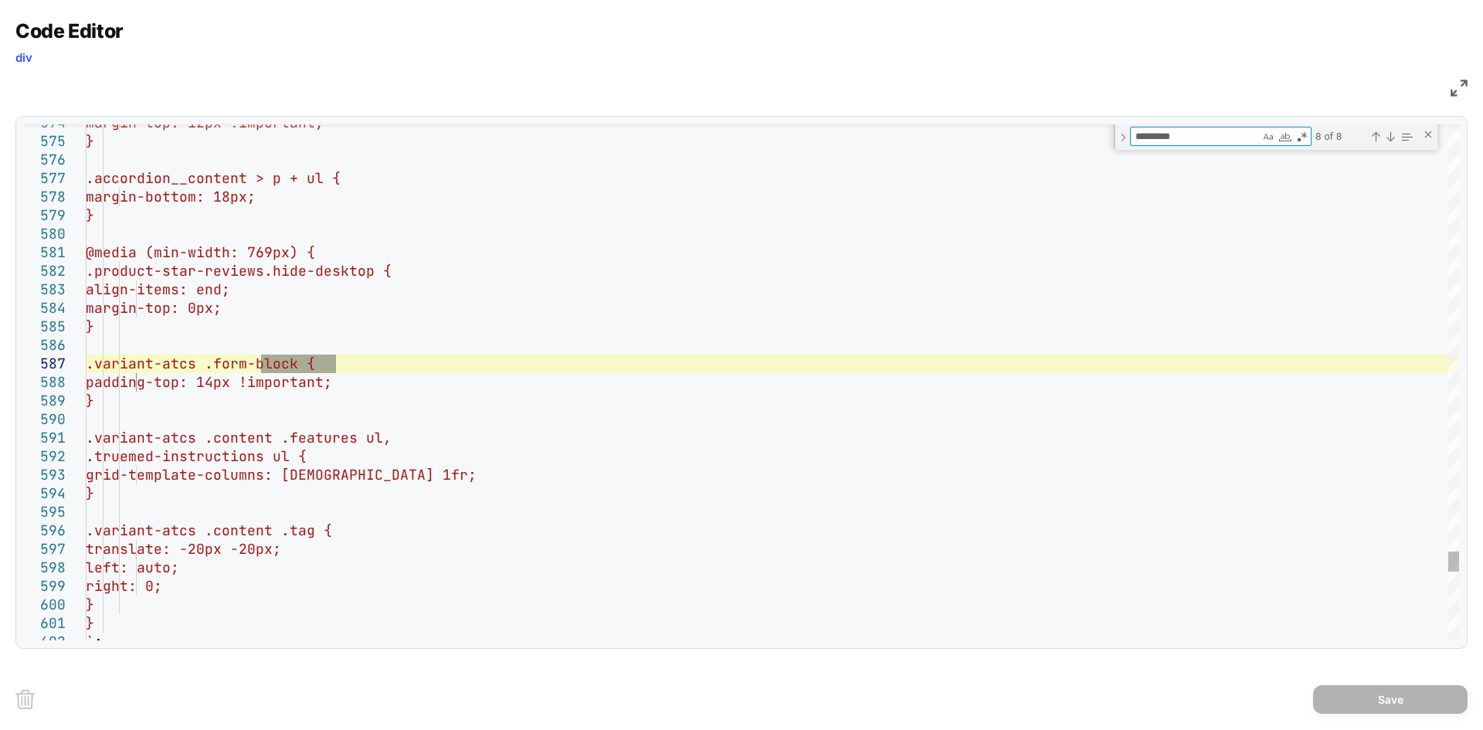
type textarea "**********"
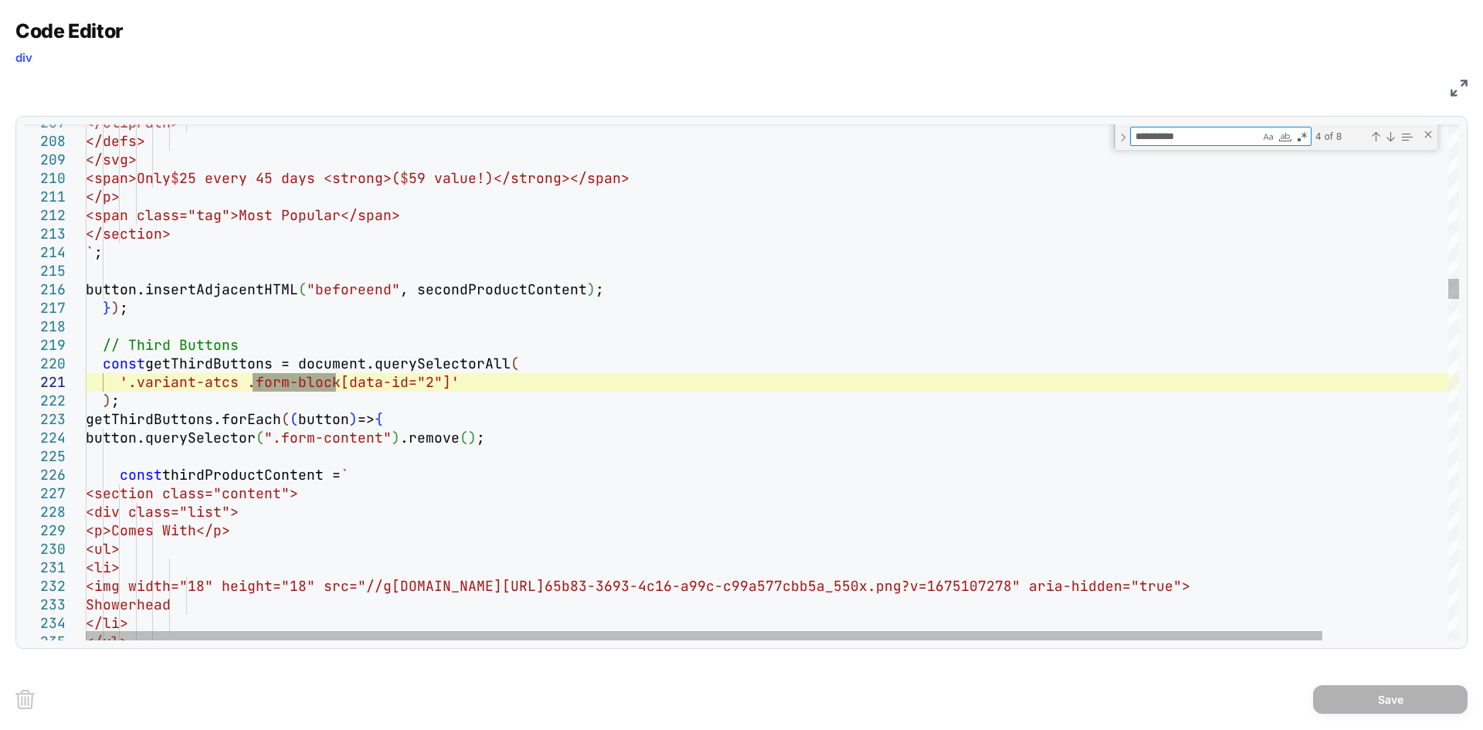
type textarea "**********"
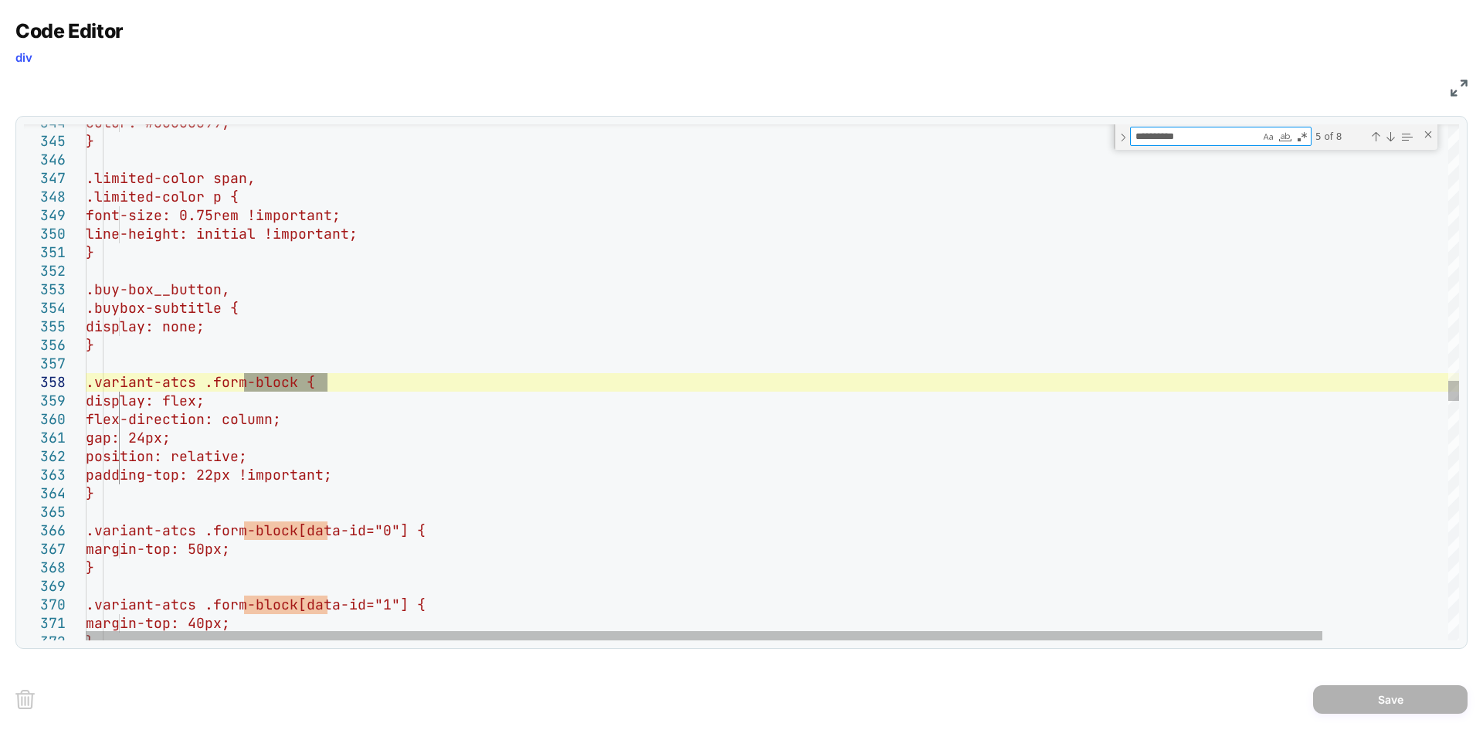
type textarea "**********"
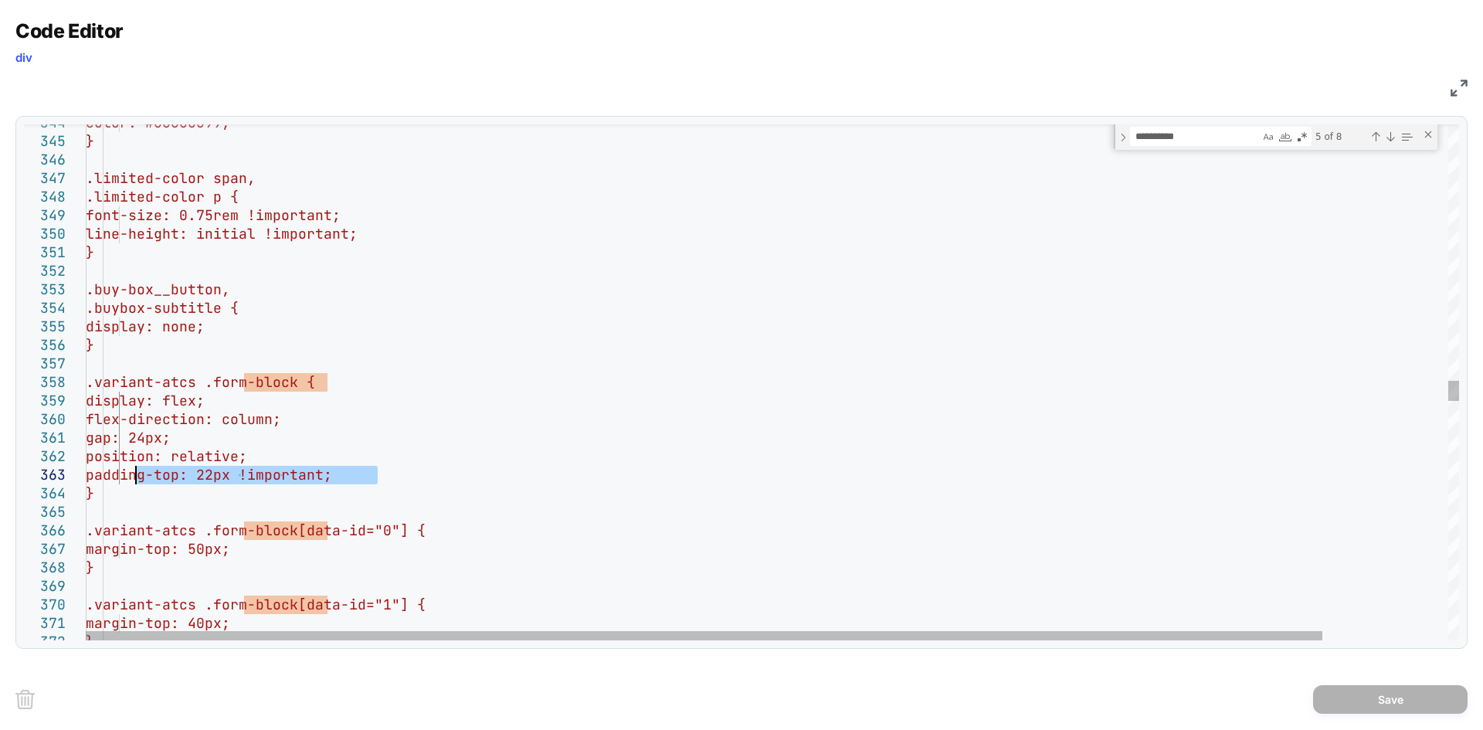
drag, startPoint x: 381, startPoint y: 472, endPoint x: 139, endPoint y: 480, distance: 241.9
click at [139, 480] on div "color: #00000099; } .limited-color span, .limited-color p { font-size: 0.75rem …" at bounding box center [842, 174] width 1512 height 12888
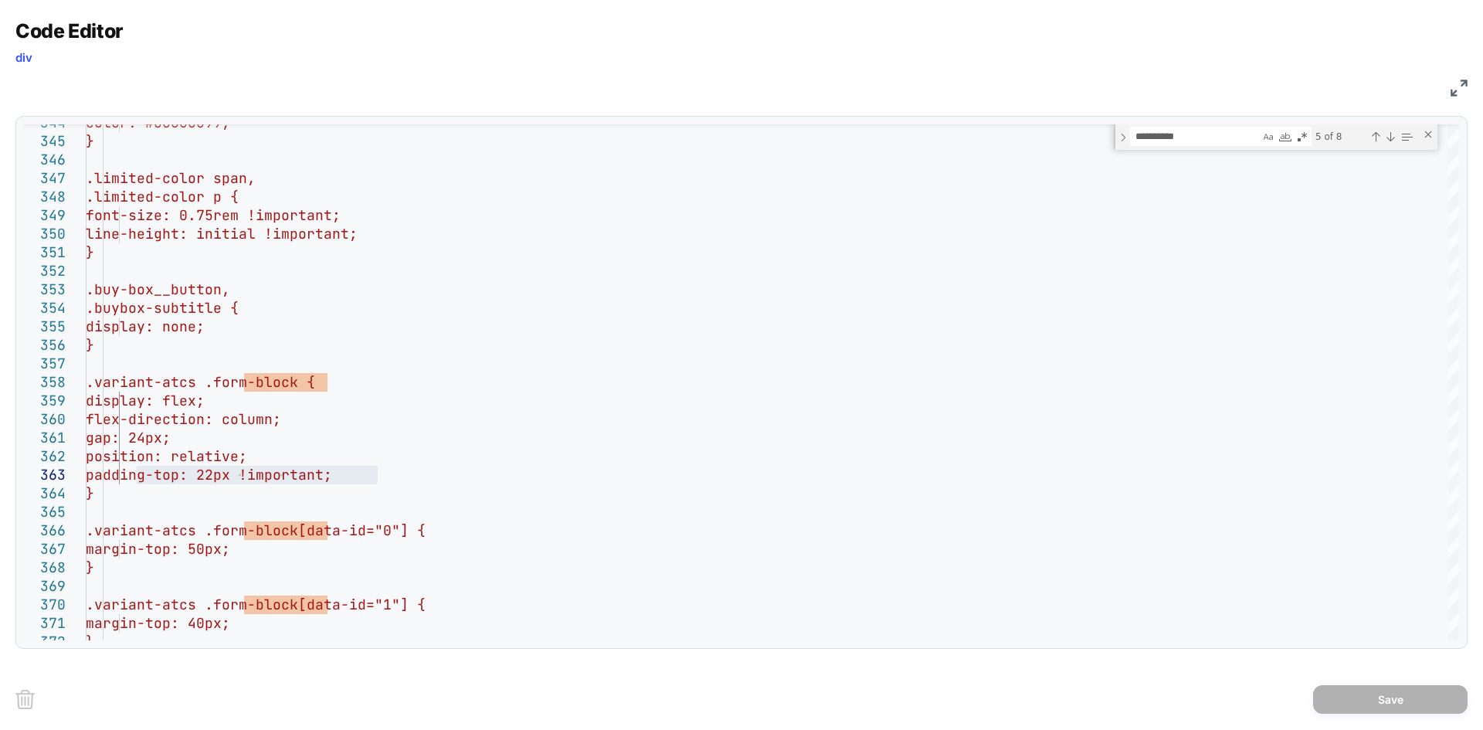
click at [1450, 83] on div "JS" at bounding box center [741, 86] width 1452 height 26
click at [1458, 84] on img at bounding box center [1459, 88] width 17 height 17
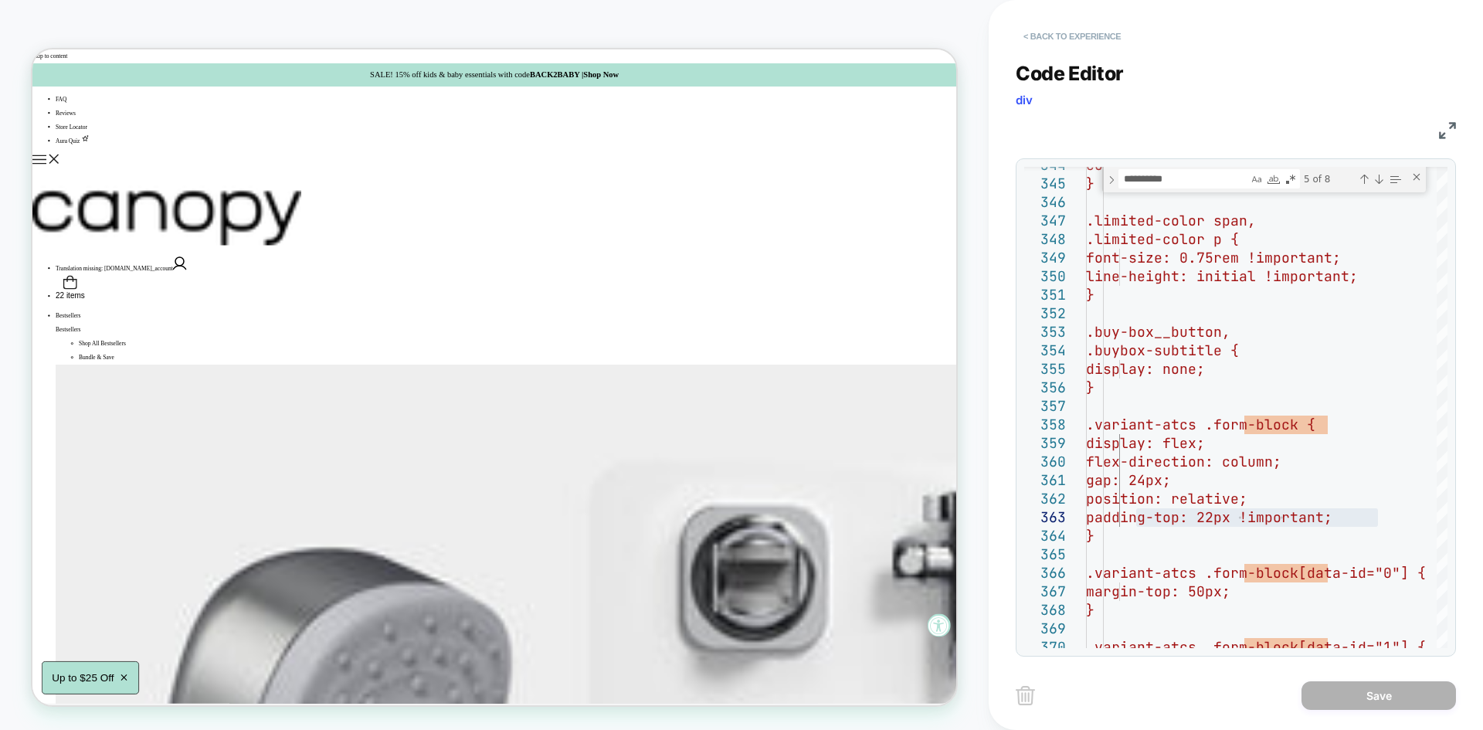
click at [1079, 40] on button "< Back to experience" at bounding box center [1072, 36] width 113 height 25
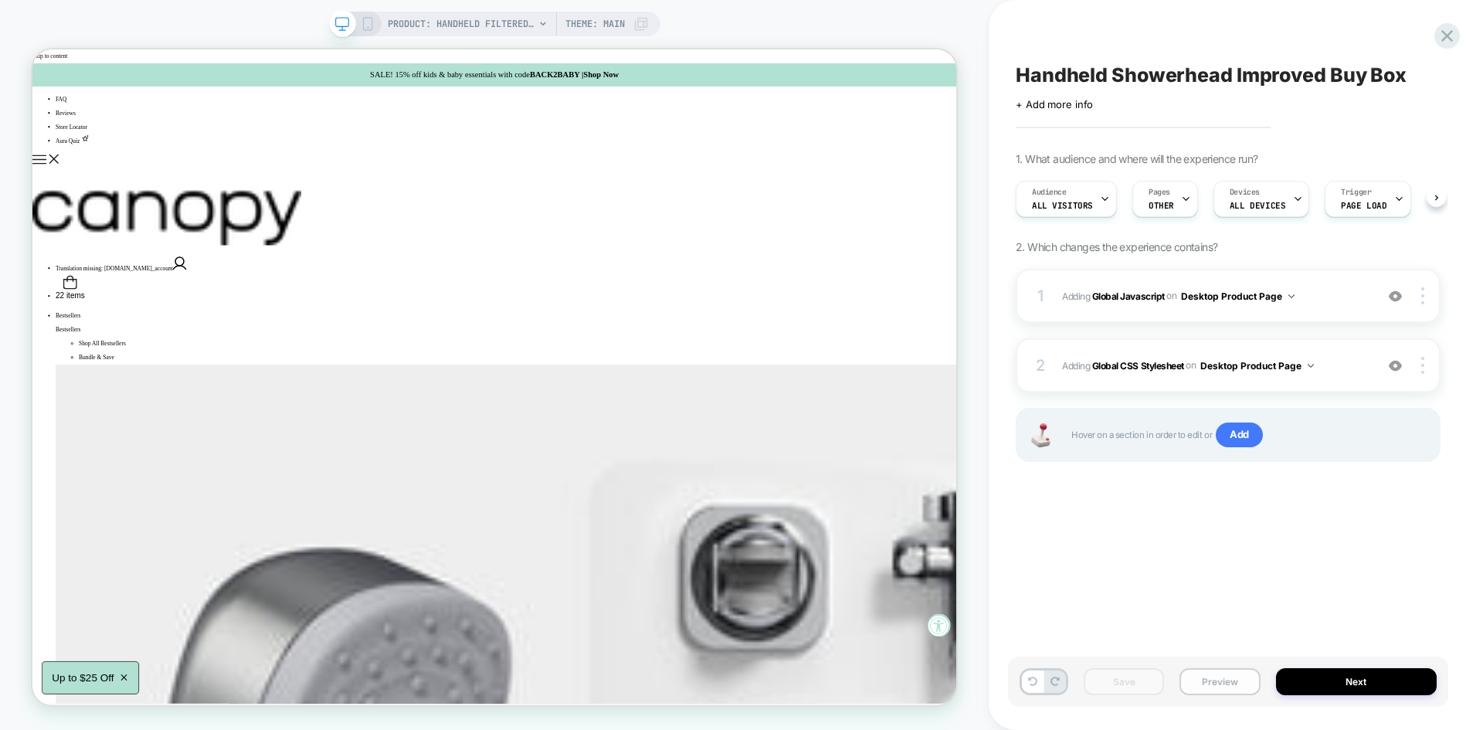
scroll to position [0, 1]
click at [1219, 676] on button "Preview" at bounding box center [1219, 681] width 80 height 27
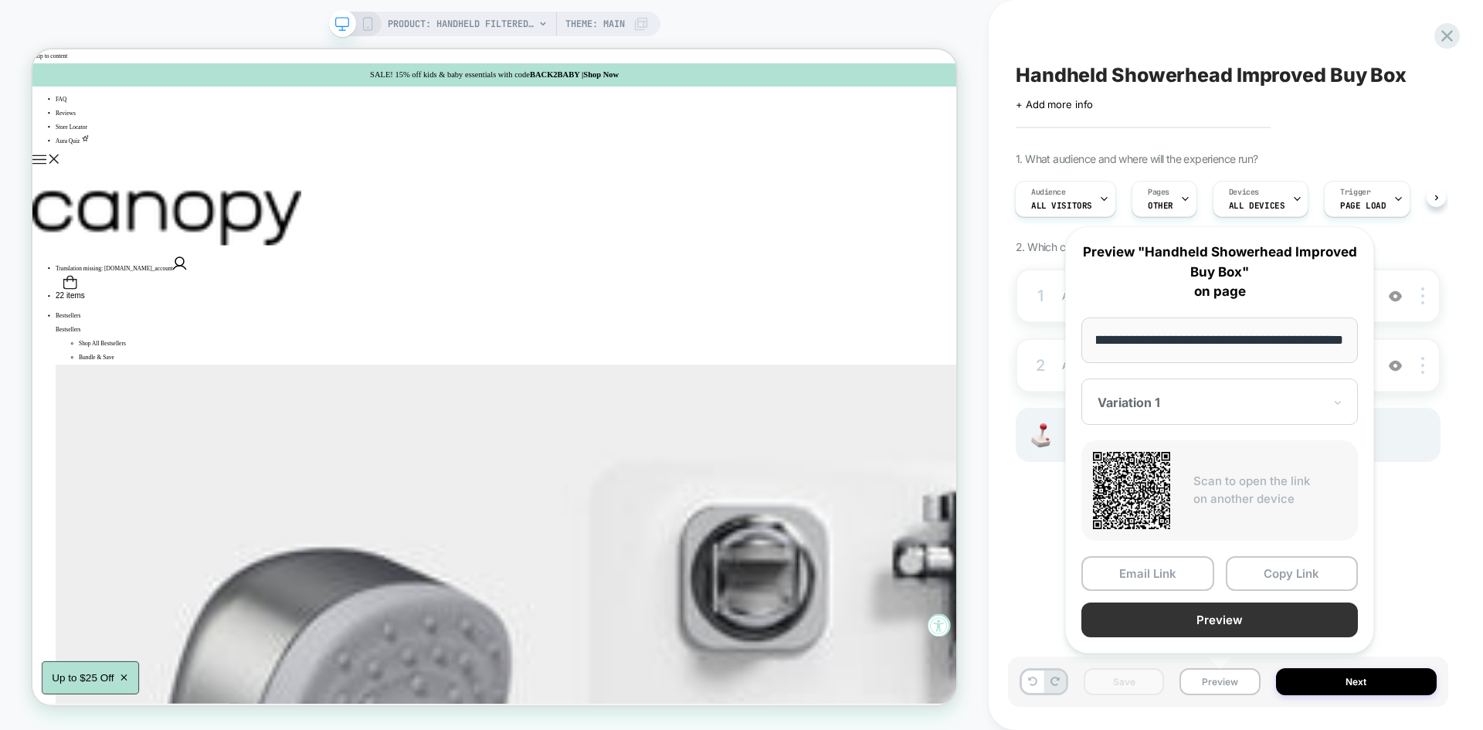
scroll to position [0, 0]
click at [1215, 630] on button "Preview" at bounding box center [1219, 619] width 277 height 35
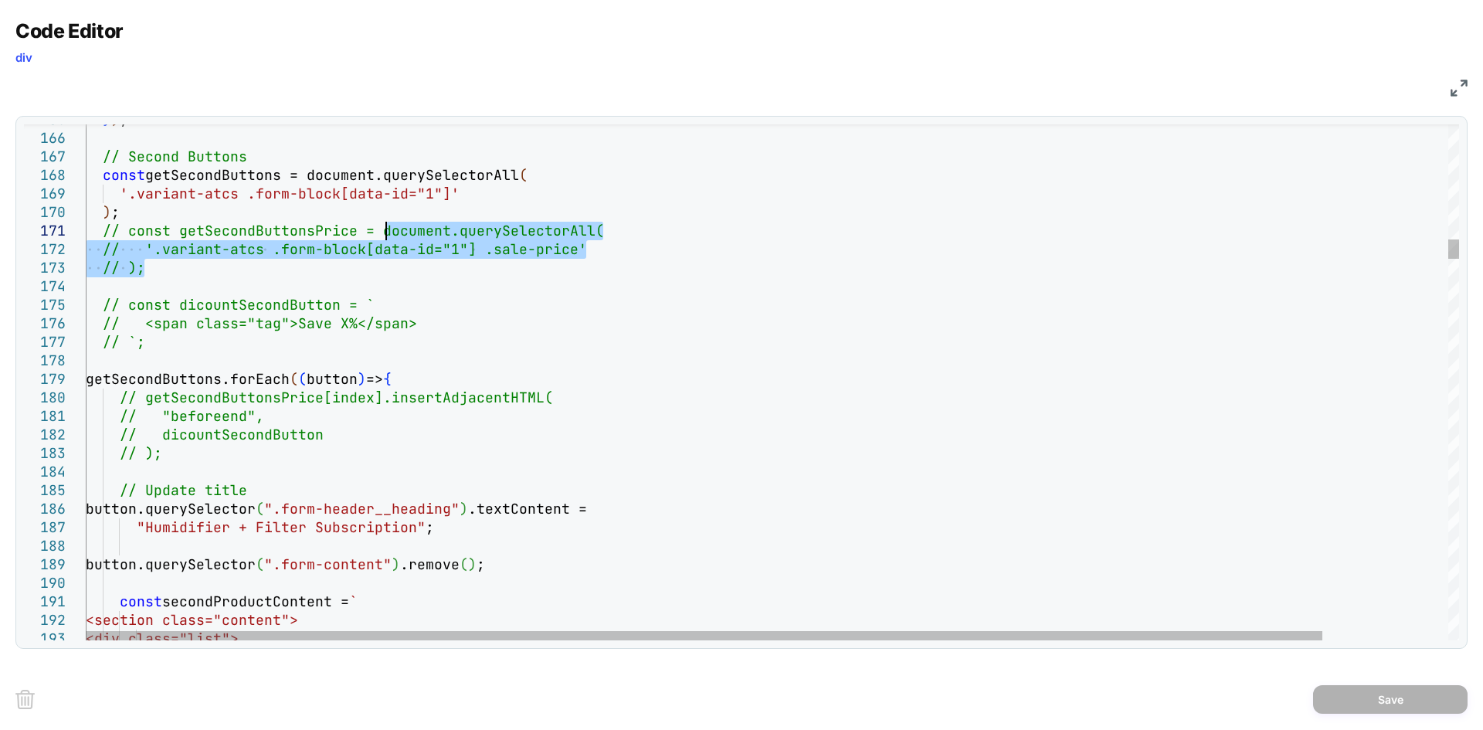
drag, startPoint x: 166, startPoint y: 270, endPoint x: 383, endPoint y: 228, distance: 221.0
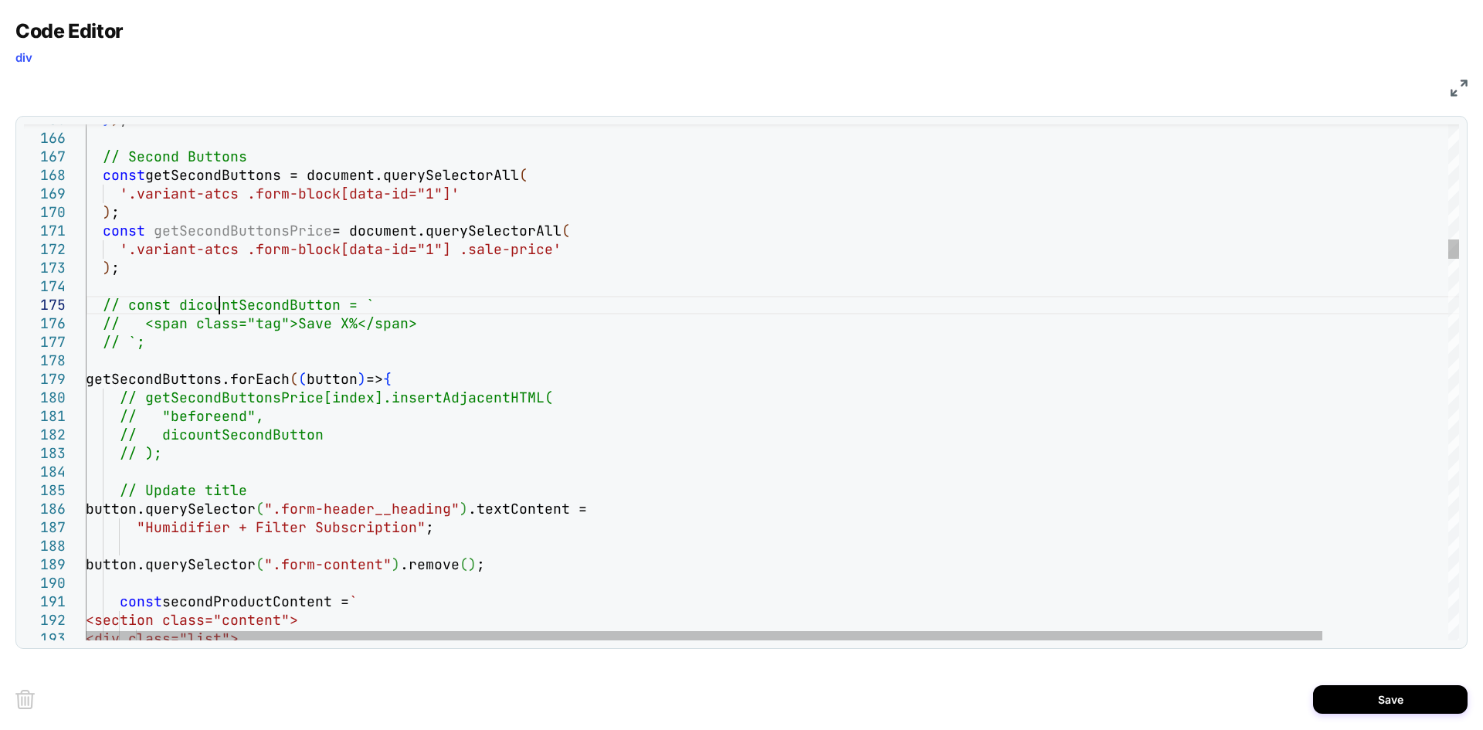
drag, startPoint x: 219, startPoint y: 309, endPoint x: 191, endPoint y: 336, distance: 39.3
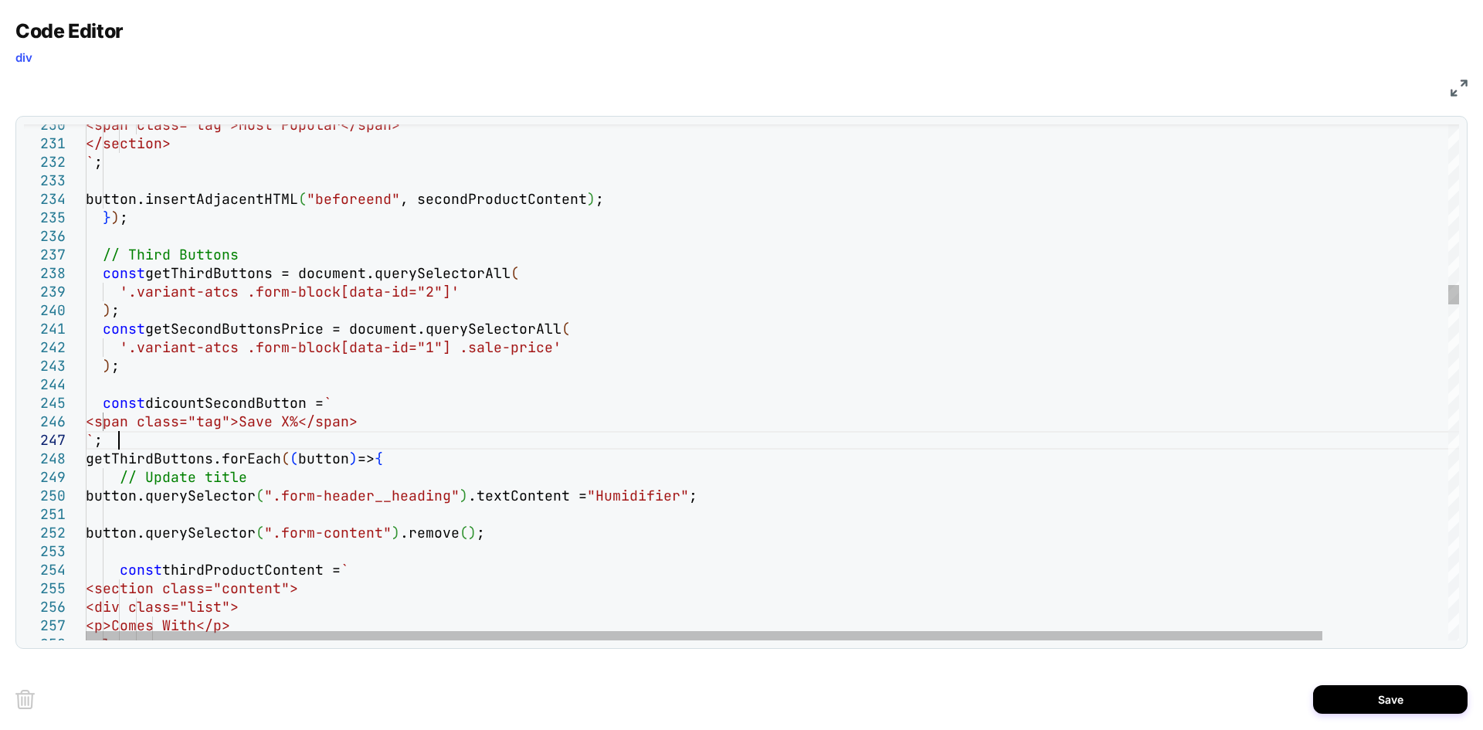
scroll to position [130, 15]
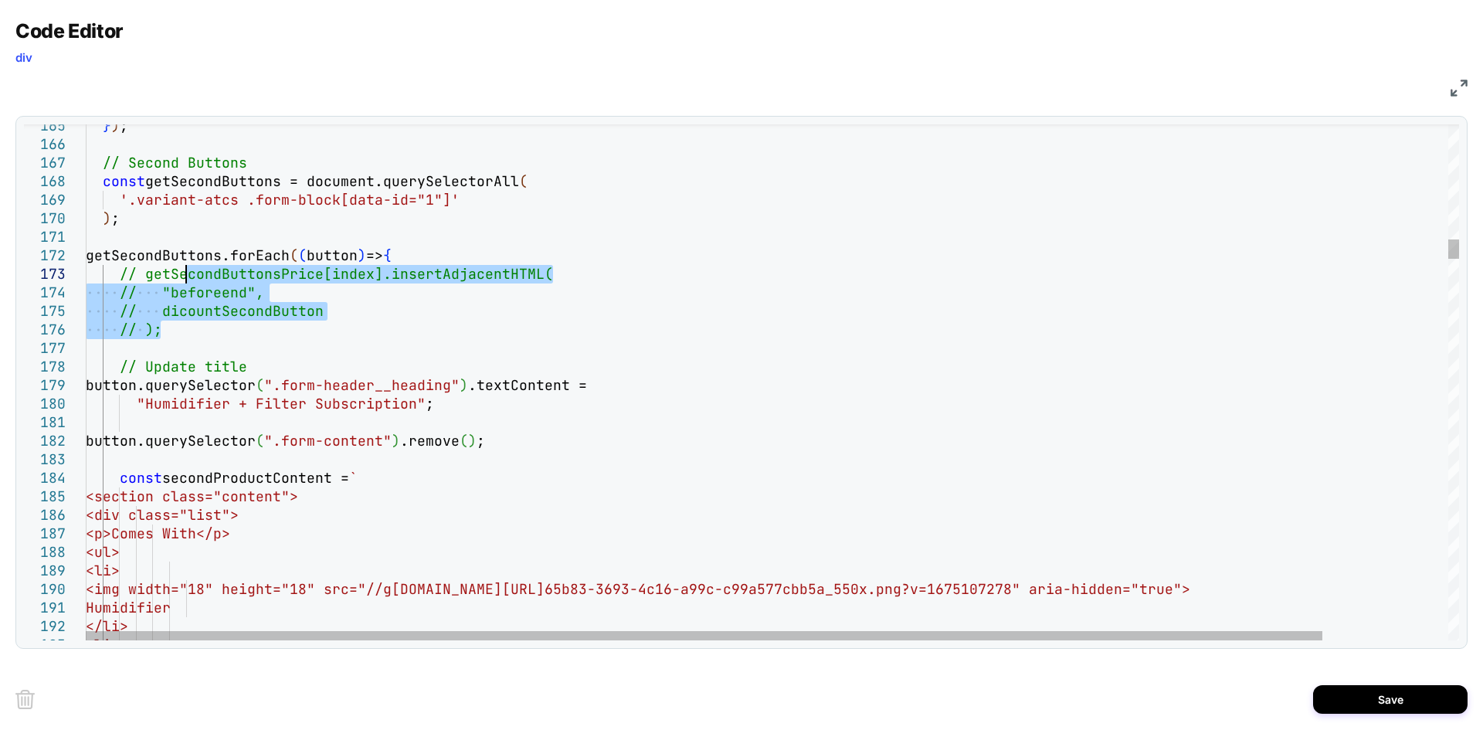
drag, startPoint x: 182, startPoint y: 335, endPoint x: 188, endPoint y: 280, distance: 55.3
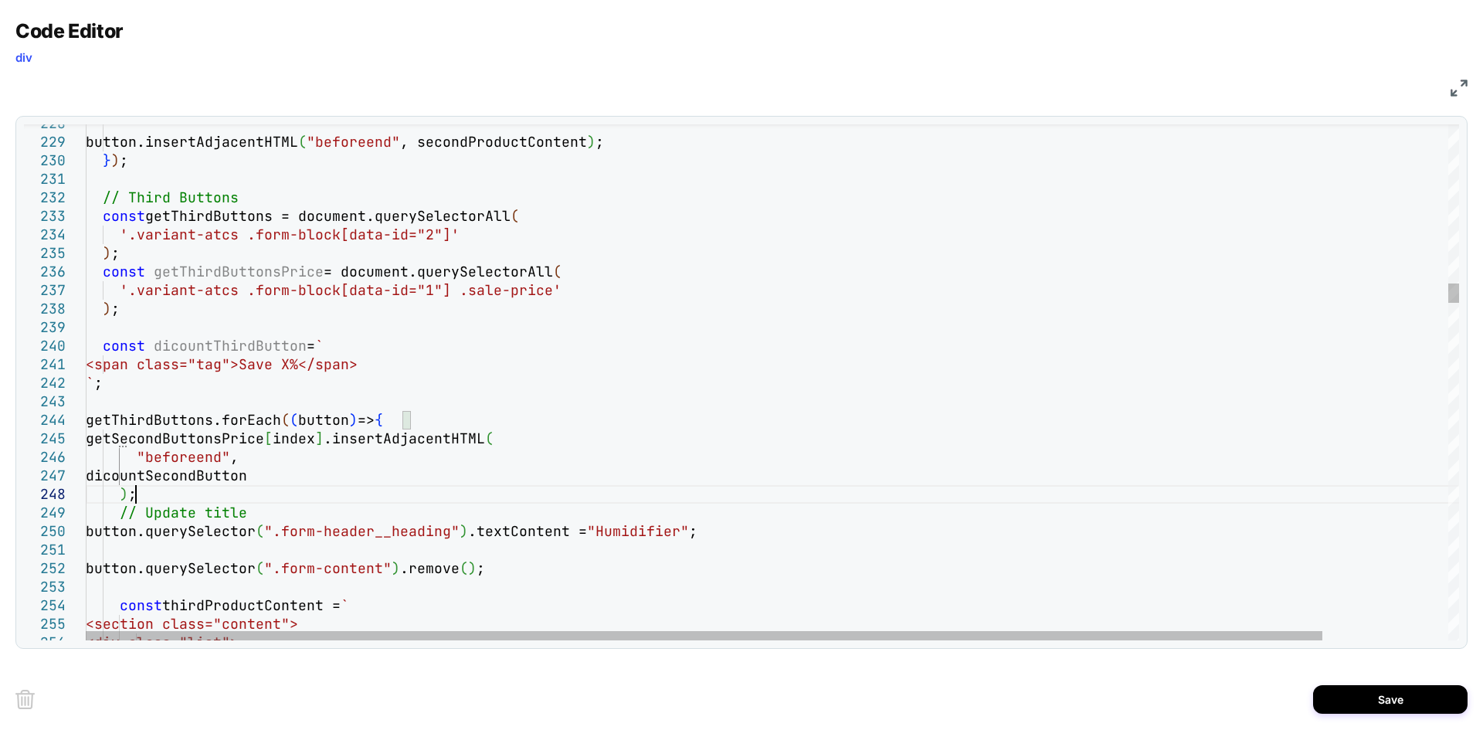
scroll to position [148, 32]
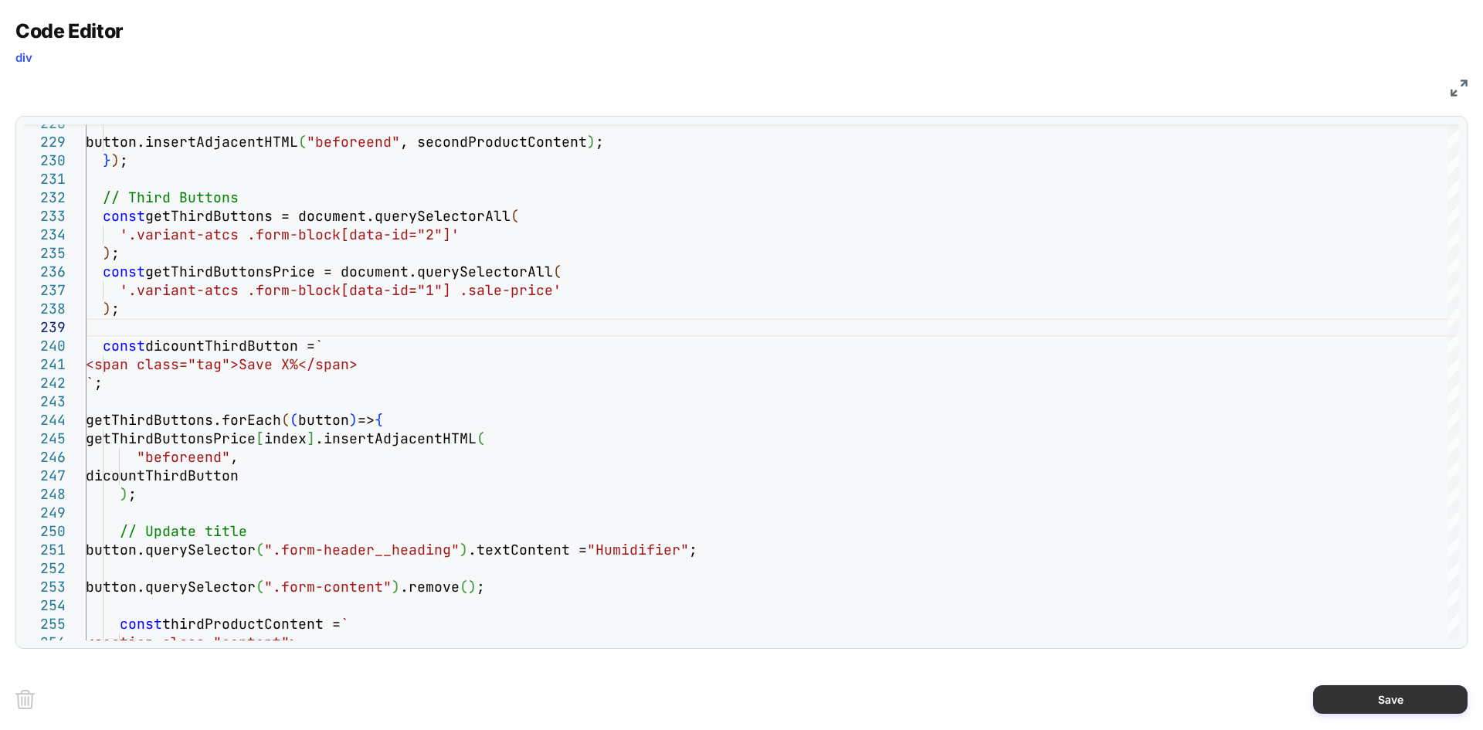
type textarea "**********"
click at [1391, 702] on button "Save" at bounding box center [1390, 699] width 154 height 29
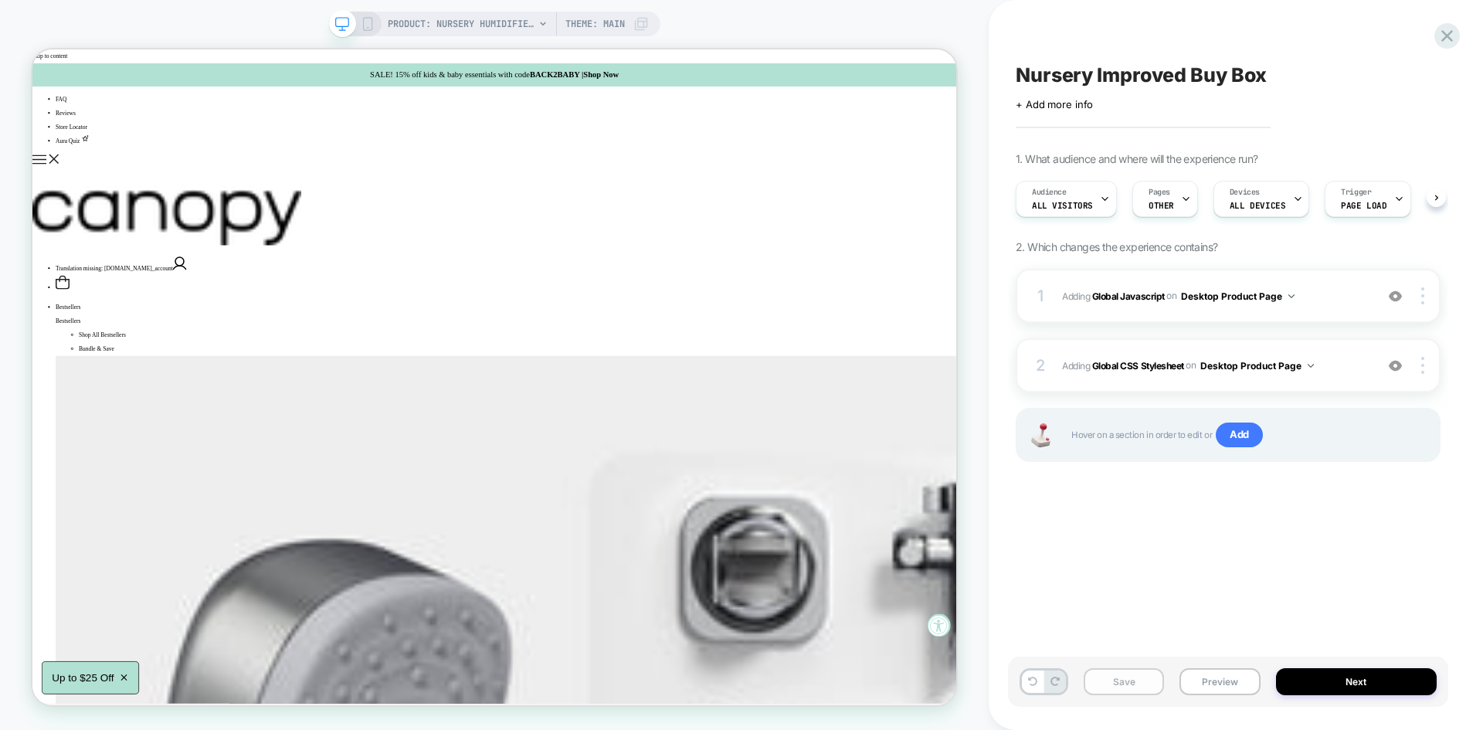
scroll to position [0, 1]
click at [1140, 679] on button "Save" at bounding box center [1124, 681] width 80 height 27
click at [1204, 677] on button "Preview" at bounding box center [1219, 681] width 80 height 27
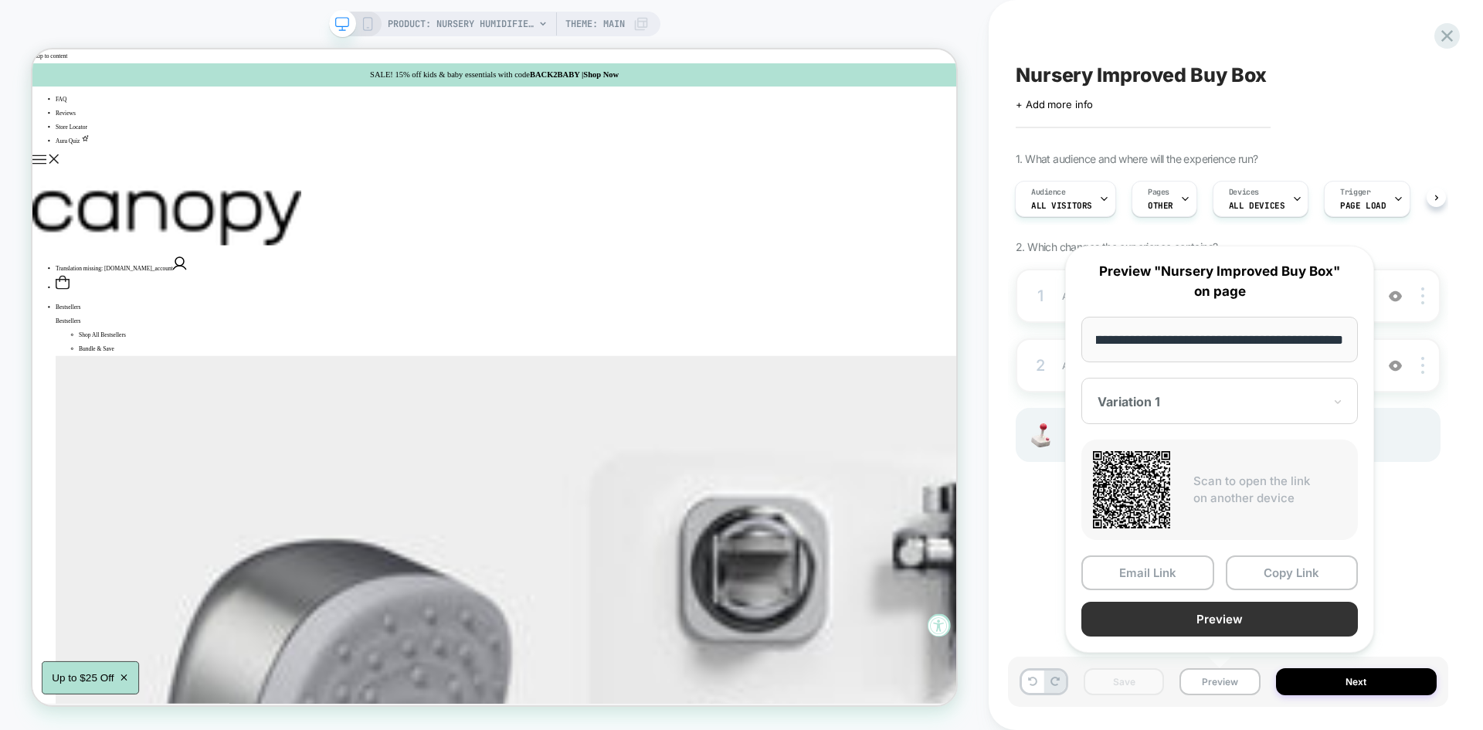
scroll to position [0, 0]
click at [1190, 618] on button "Preview" at bounding box center [1219, 619] width 277 height 35
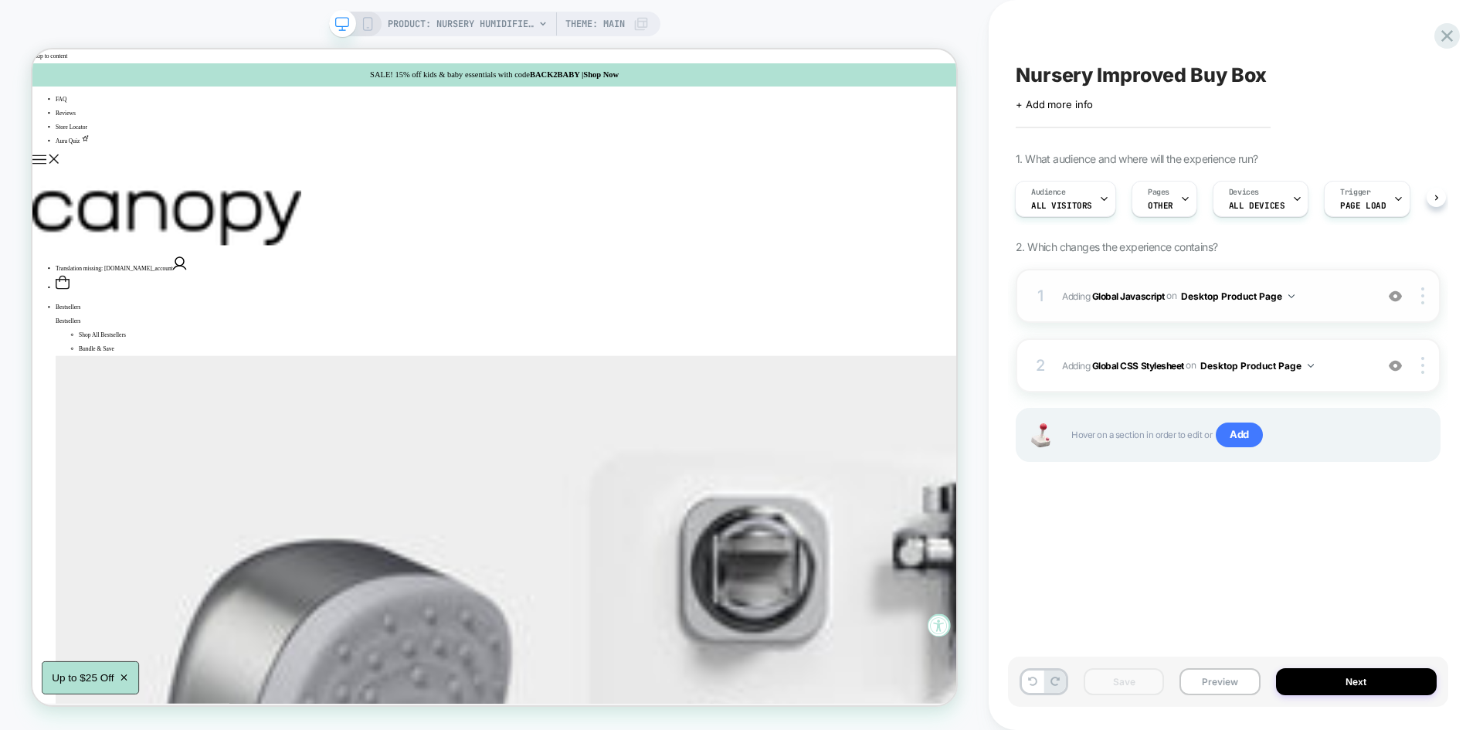
click at [1323, 300] on span "Adding Global Javascript on Desktop Product Page" at bounding box center [1214, 296] width 305 height 19
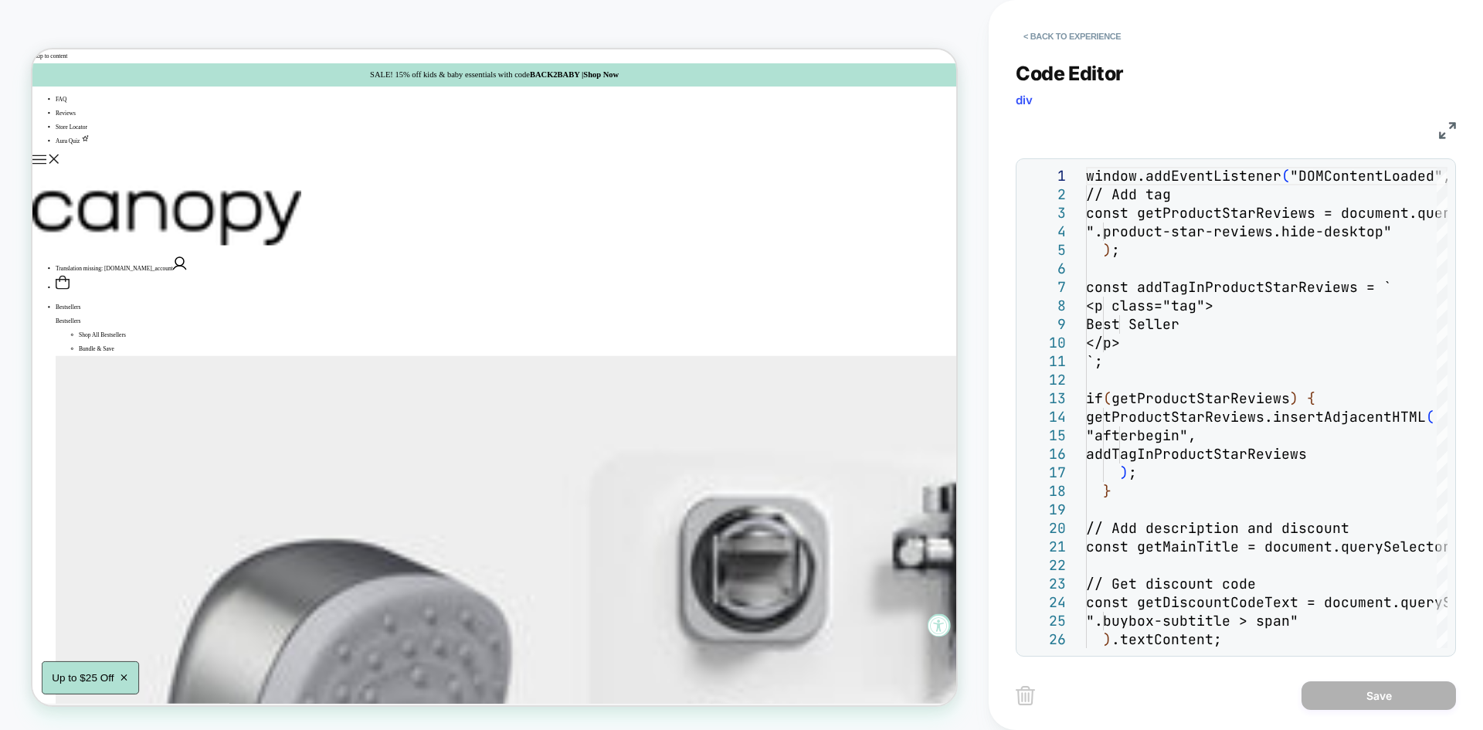
click at [1437, 137] on div "JS" at bounding box center [1236, 128] width 440 height 26
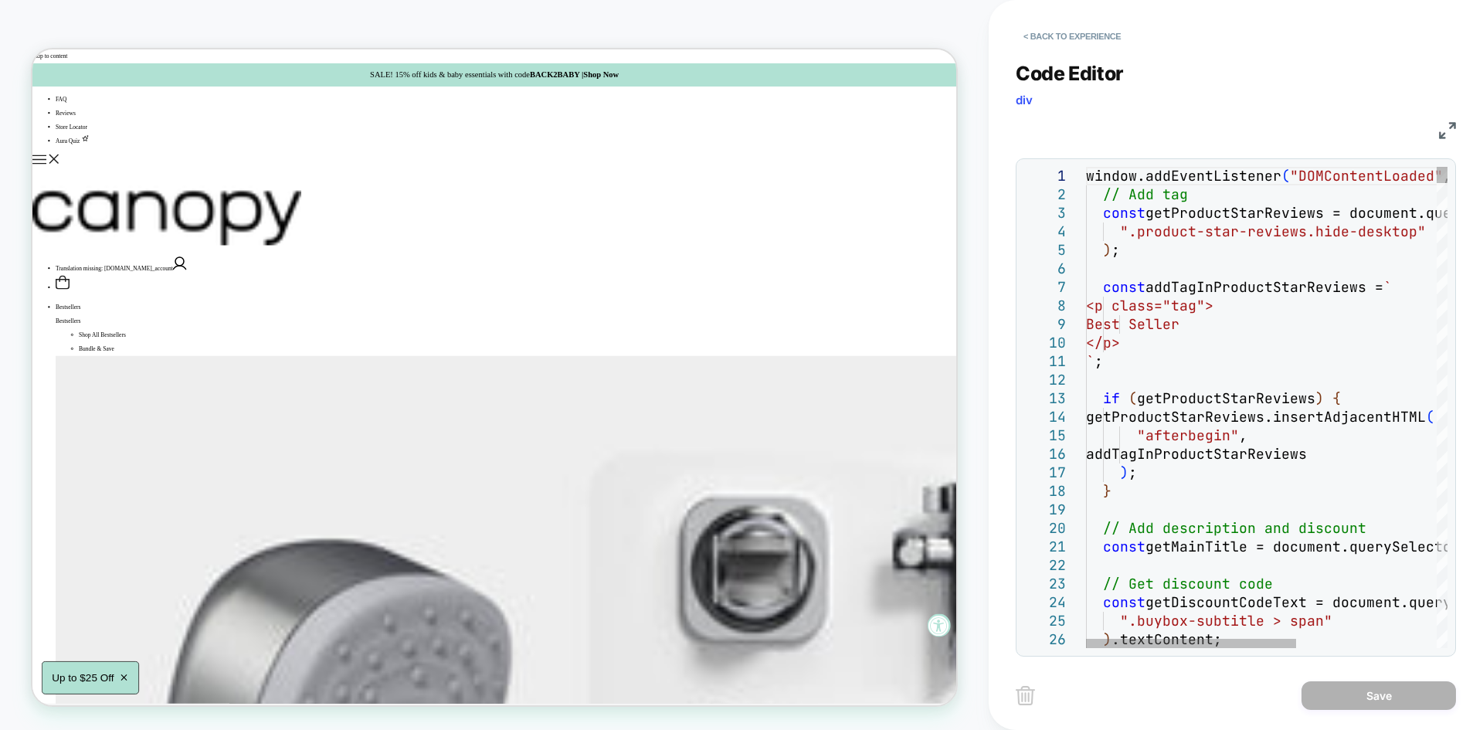
click at [1441, 133] on img at bounding box center [1447, 130] width 17 height 17
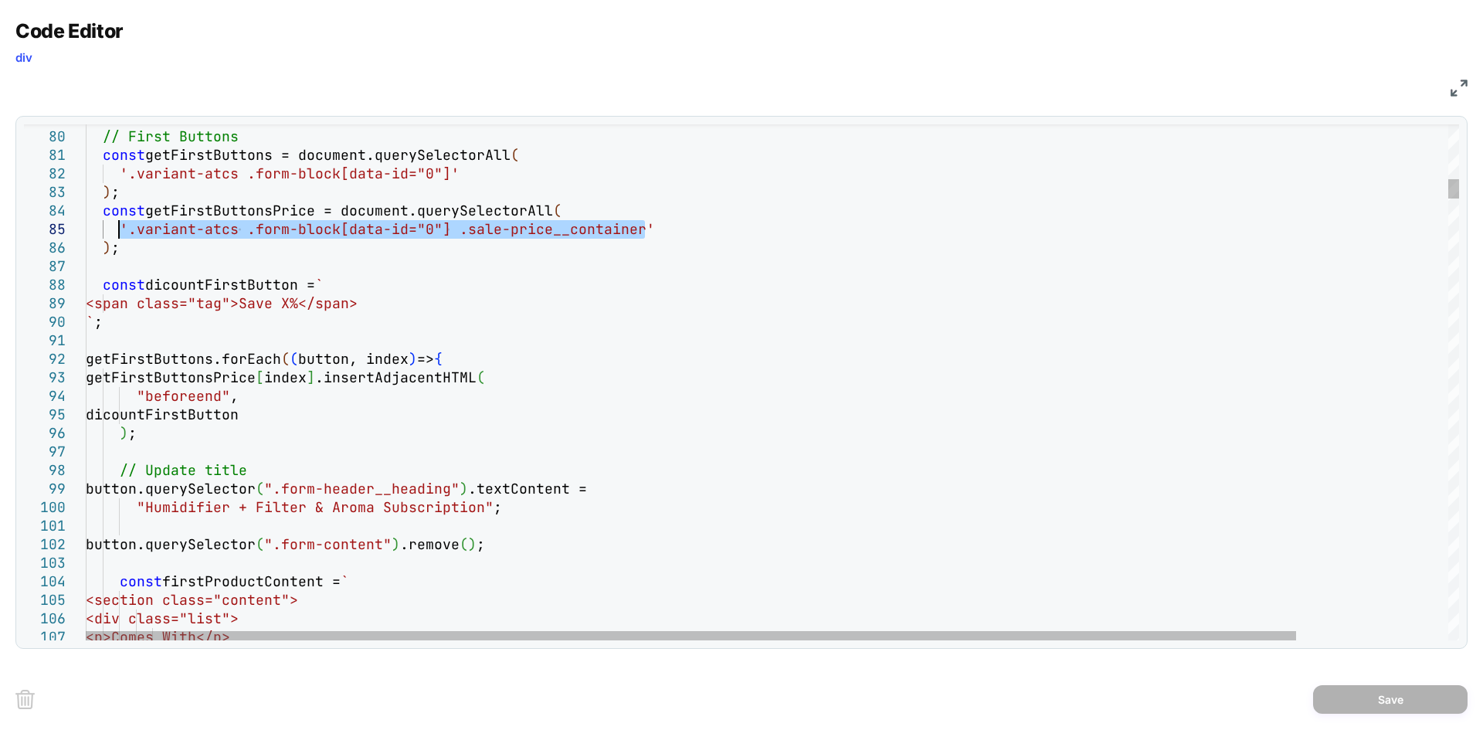
drag, startPoint x: 650, startPoint y: 232, endPoint x: 119, endPoint y: 228, distance: 530.7
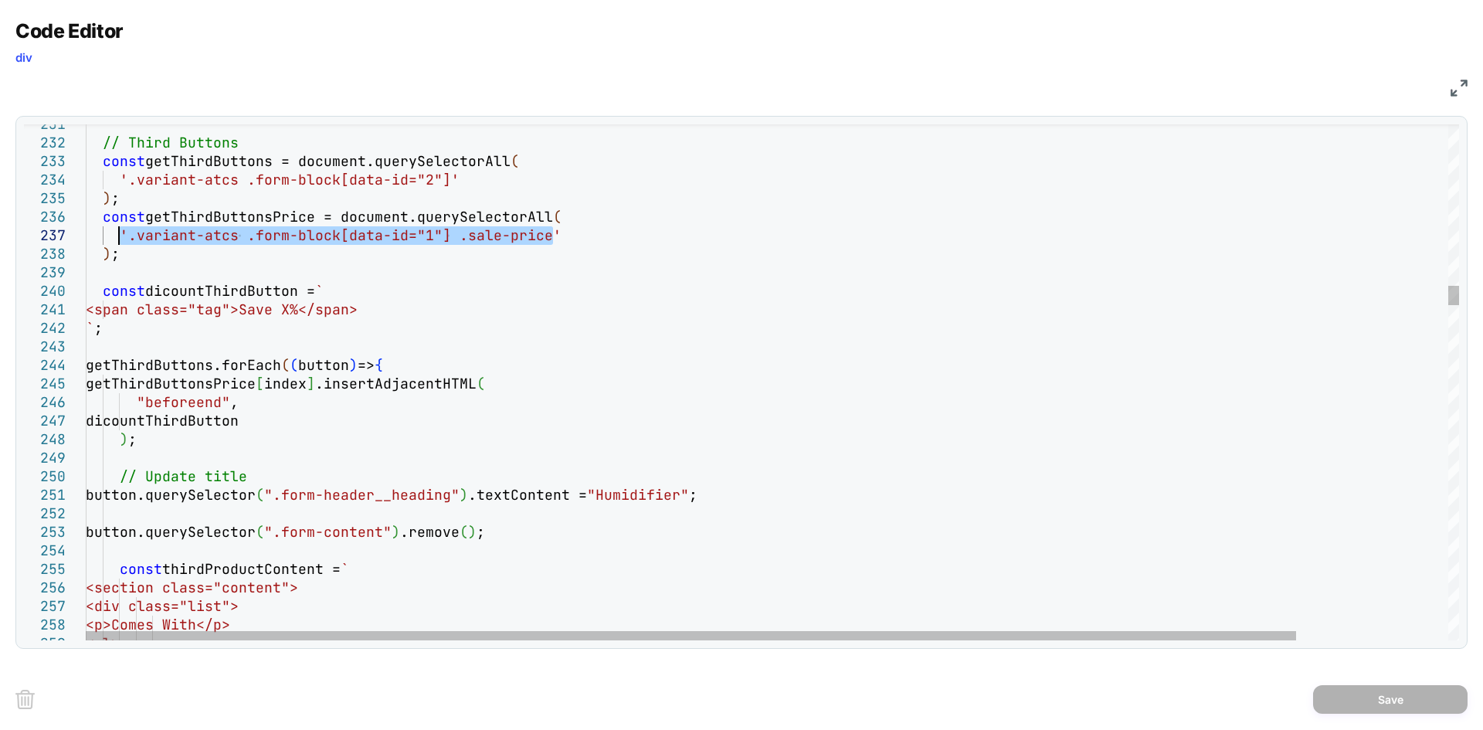
drag, startPoint x: 567, startPoint y: 234, endPoint x: 121, endPoint y: 237, distance: 445.7
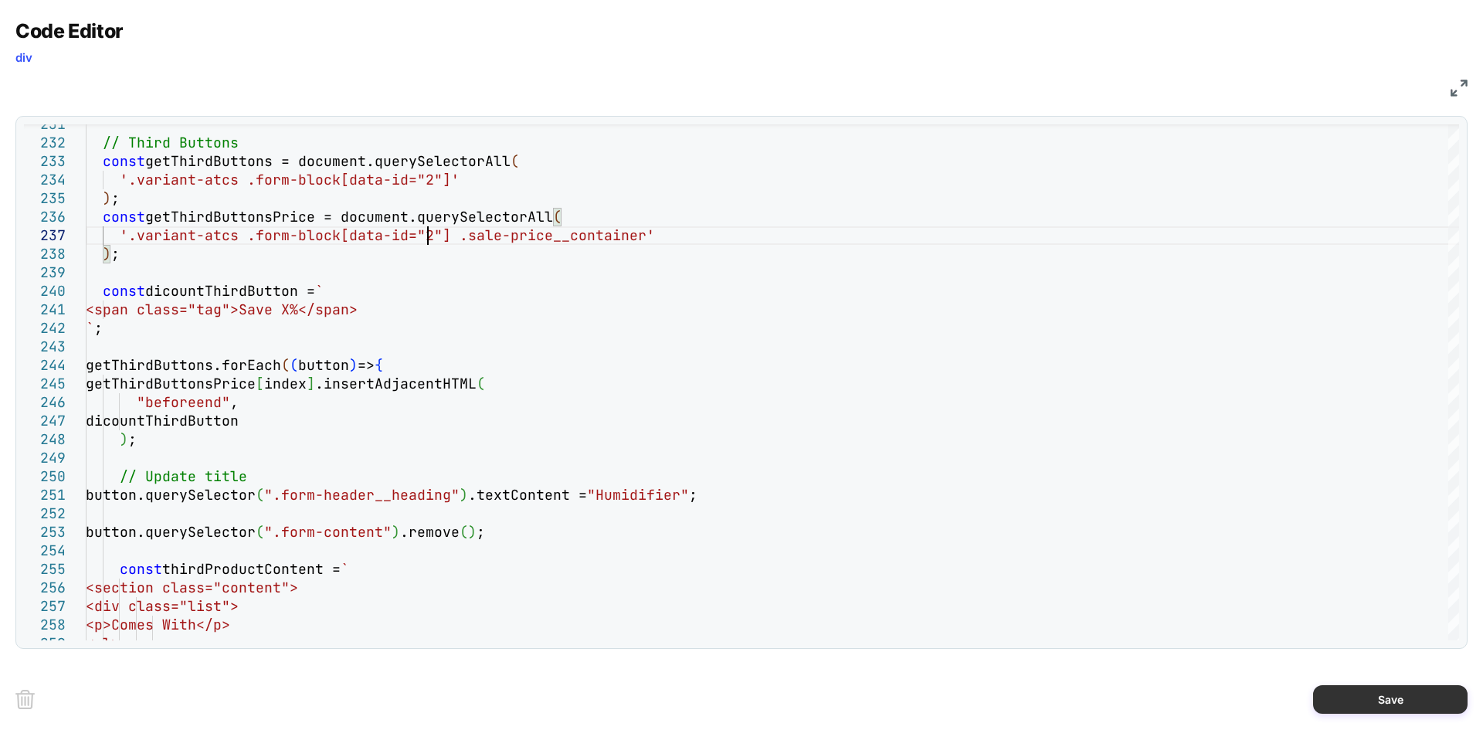
type textarea "**********"
click at [1396, 707] on button "Save" at bounding box center [1390, 699] width 154 height 29
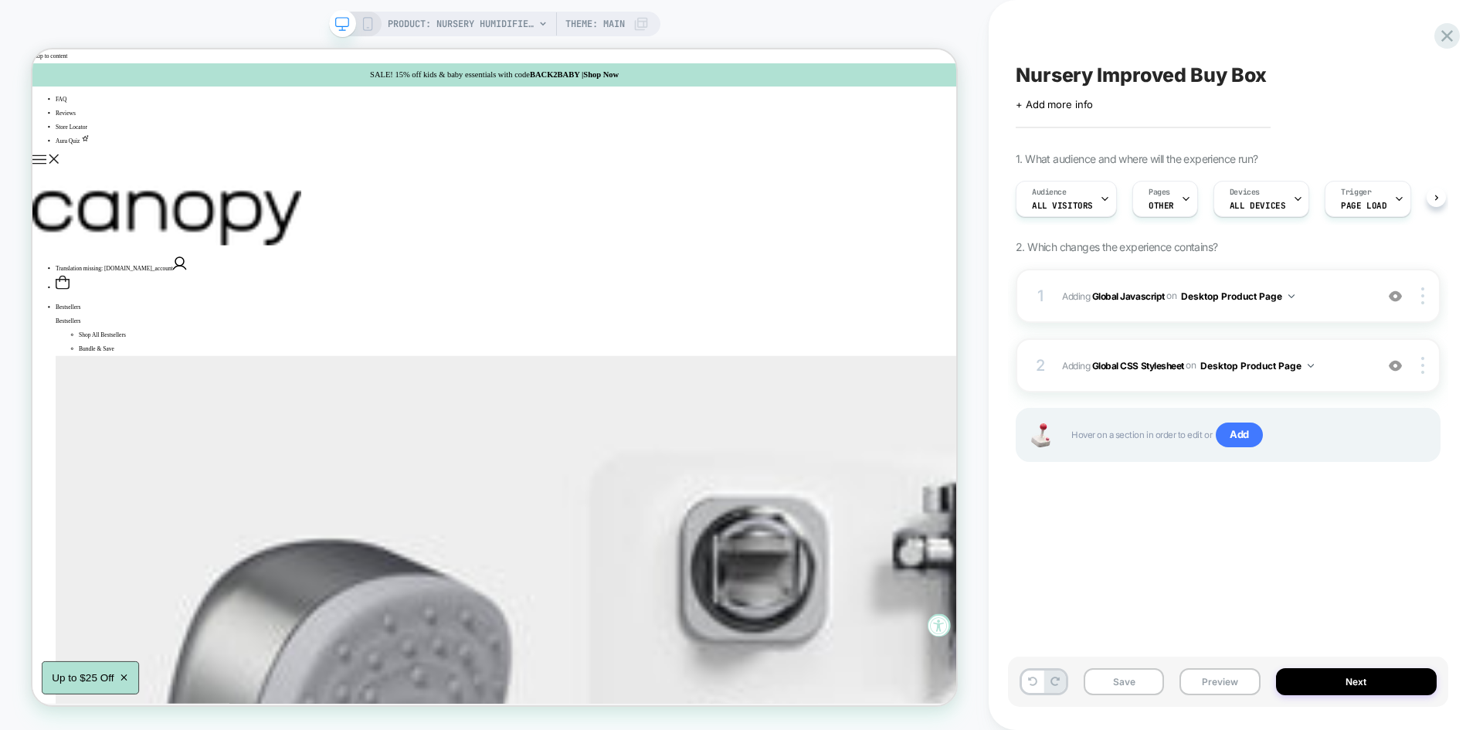
click at [1117, 680] on button "Save" at bounding box center [1124, 681] width 80 height 27
click at [1208, 672] on button "Preview" at bounding box center [1219, 681] width 80 height 27
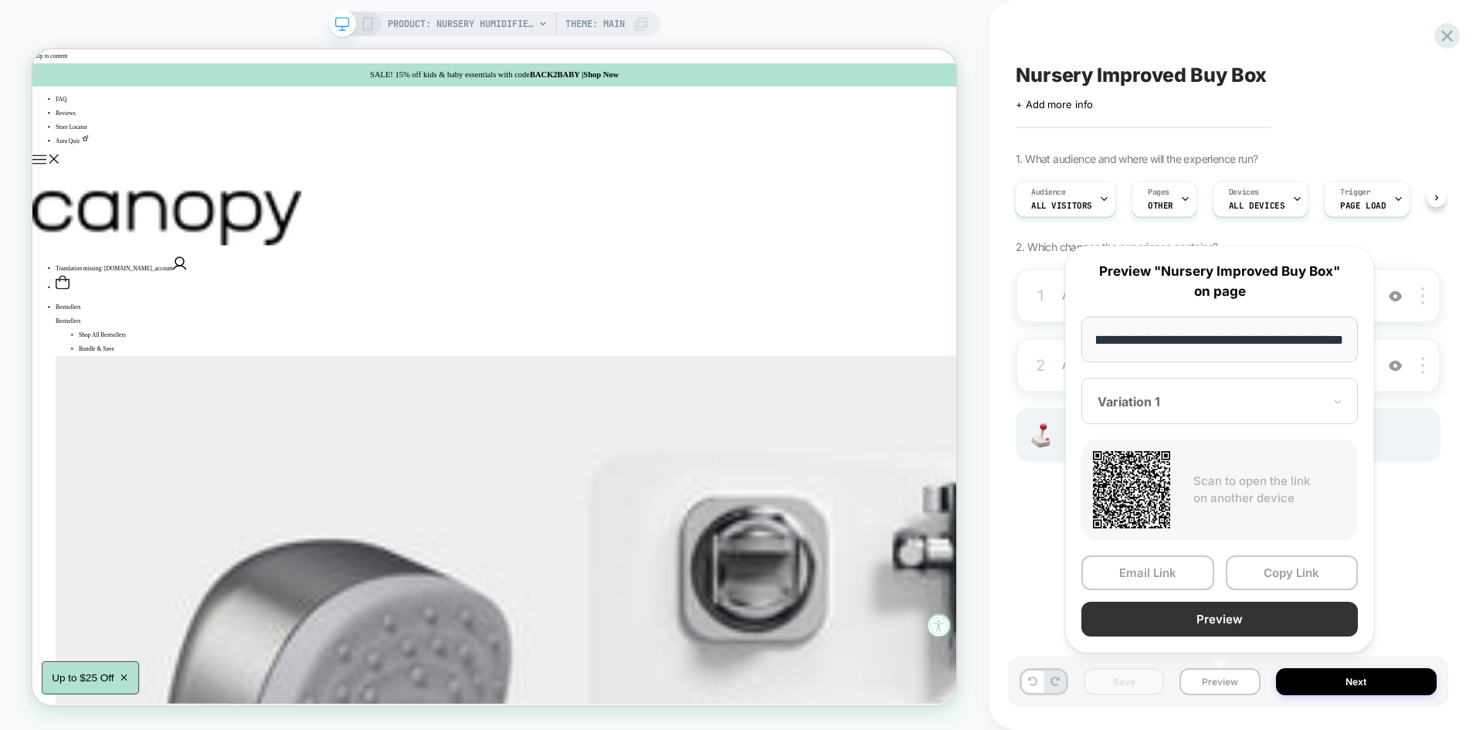
scroll to position [0, 0]
click at [1226, 628] on button "Preview" at bounding box center [1219, 619] width 277 height 35
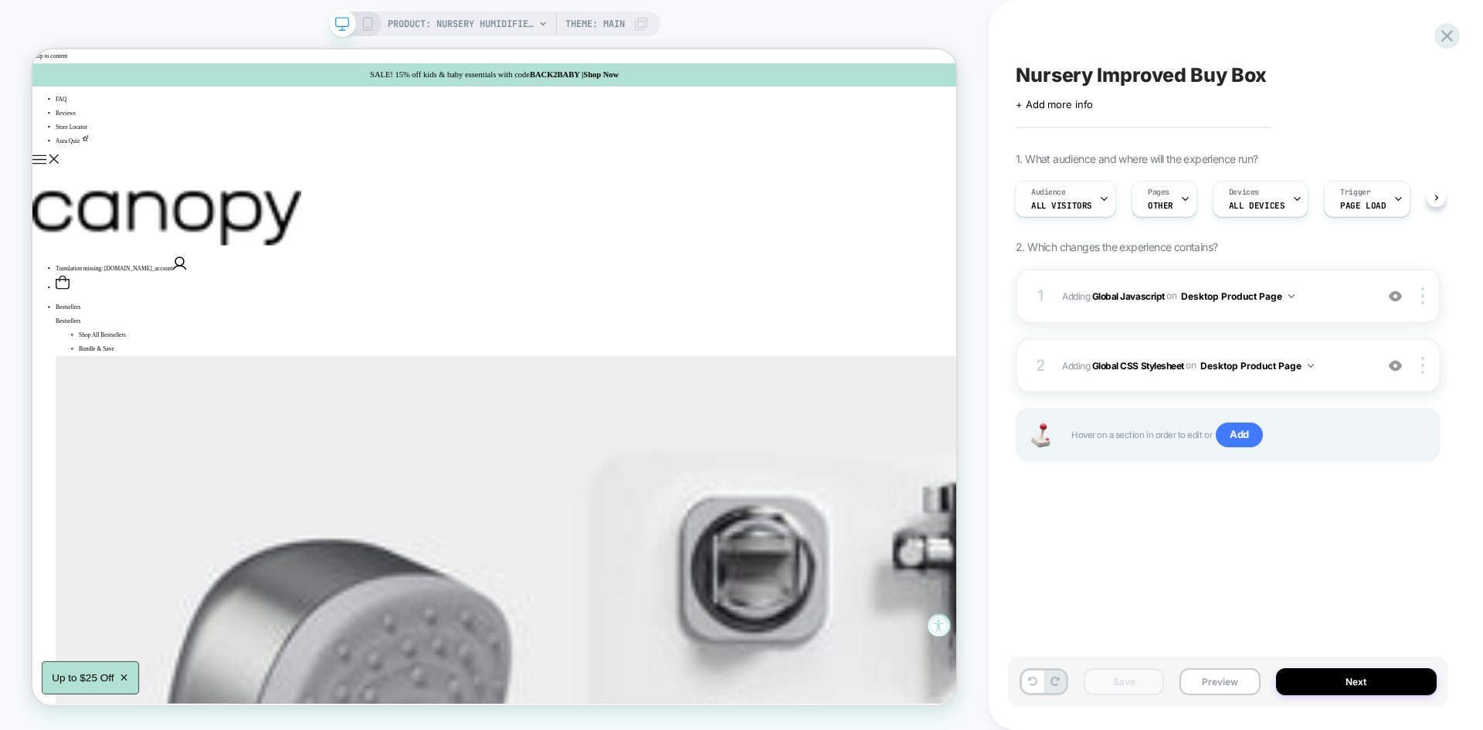
click at [1315, 298] on span "Adding Global Javascript on Desktop Product Page" at bounding box center [1214, 296] width 305 height 19
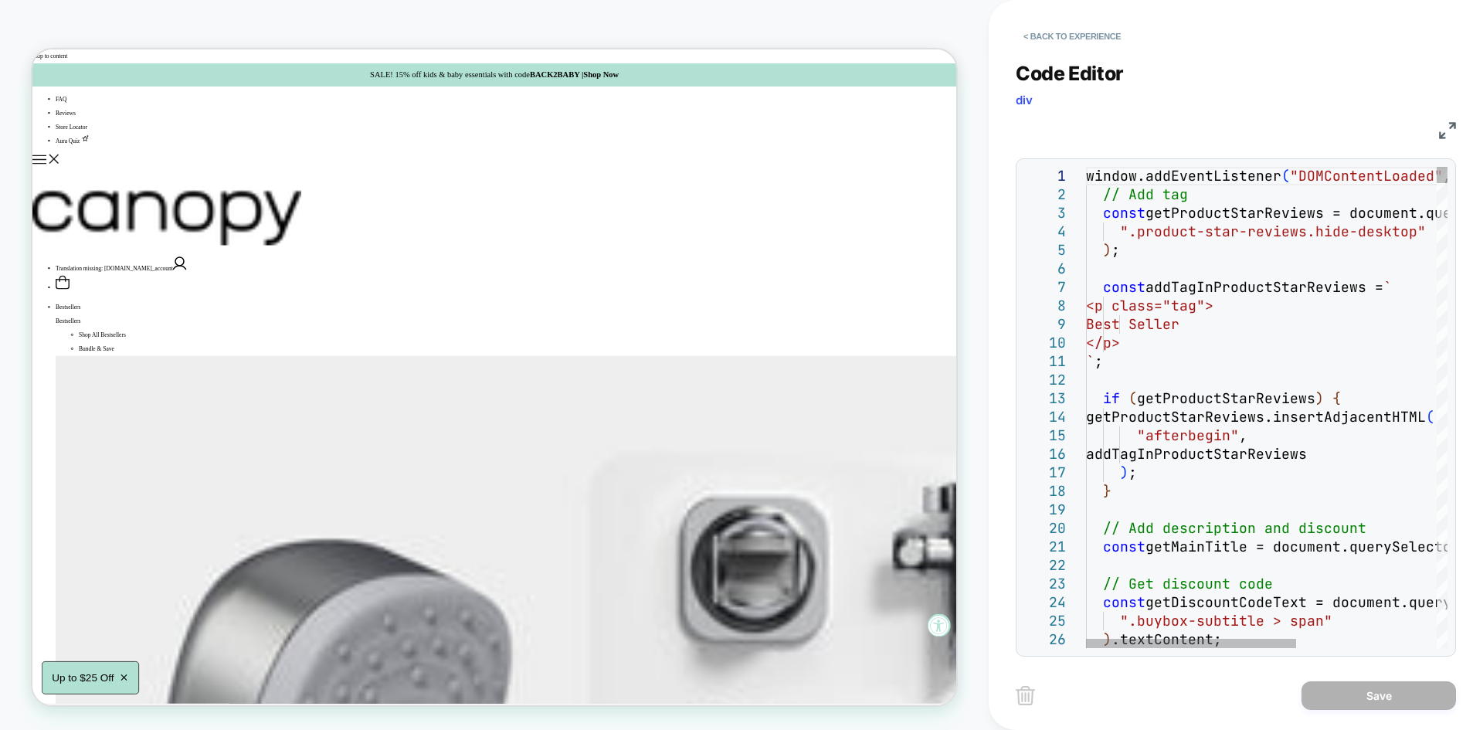
click at [1441, 132] on img at bounding box center [1447, 130] width 17 height 17
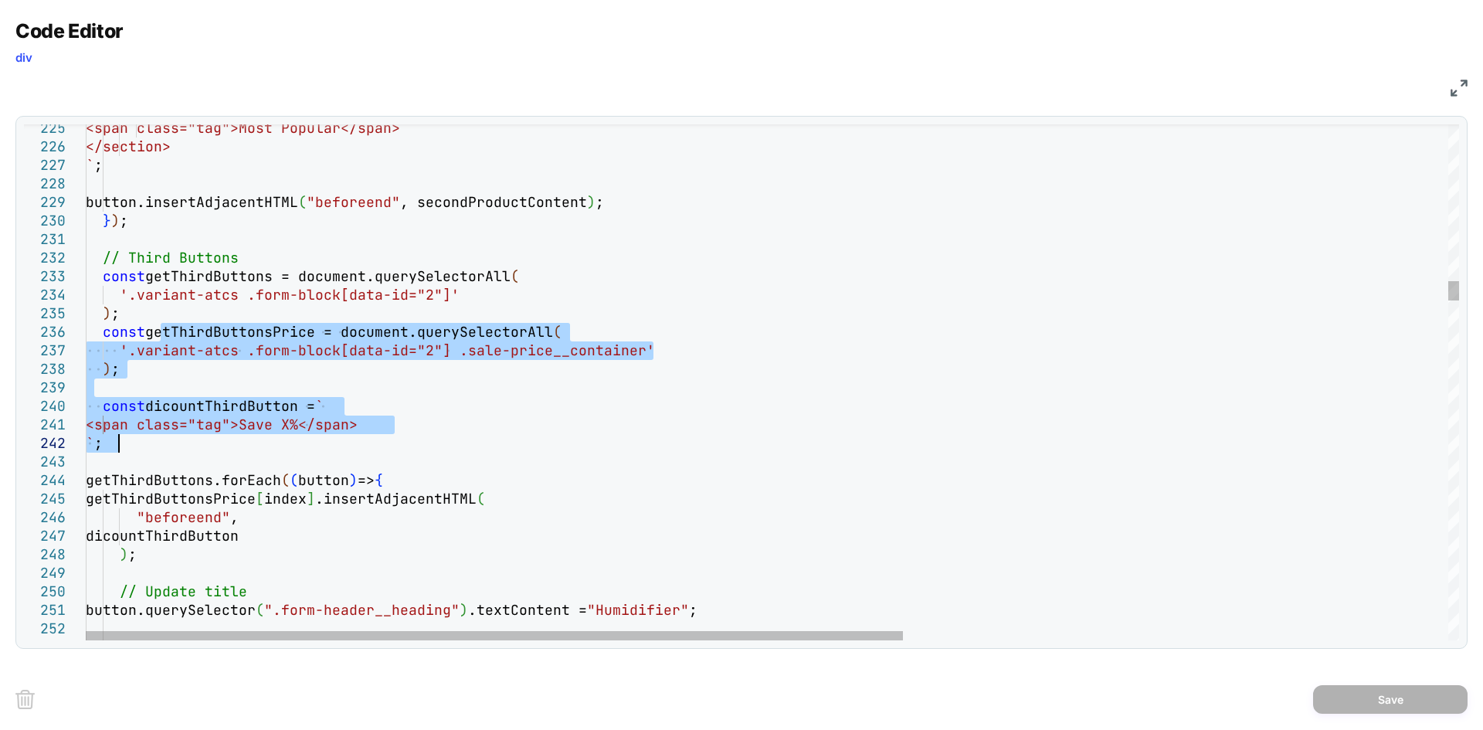
drag, startPoint x: 161, startPoint y: 334, endPoint x: 150, endPoint y: 437, distance: 104.1
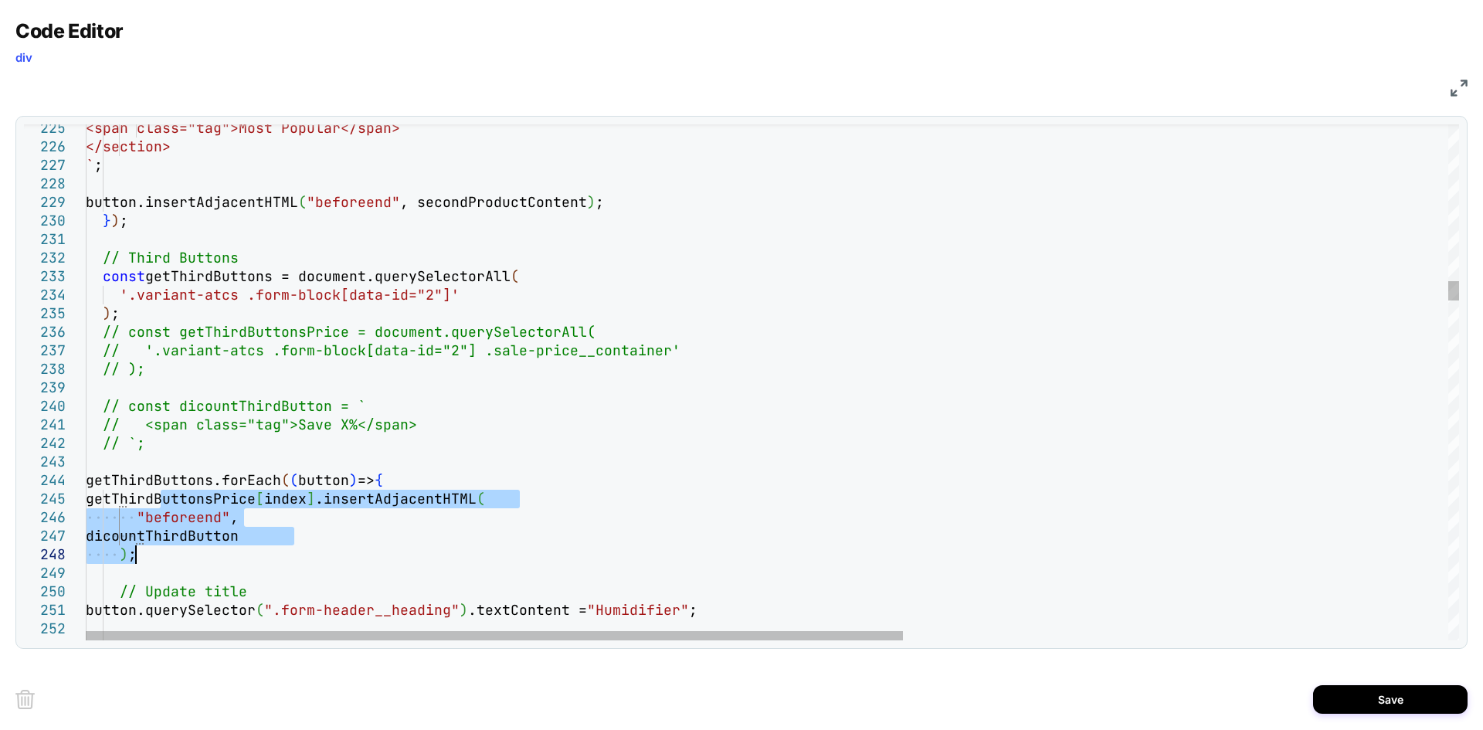
drag, startPoint x: 162, startPoint y: 494, endPoint x: 151, endPoint y: 548, distance: 55.3
type textarea "**********"
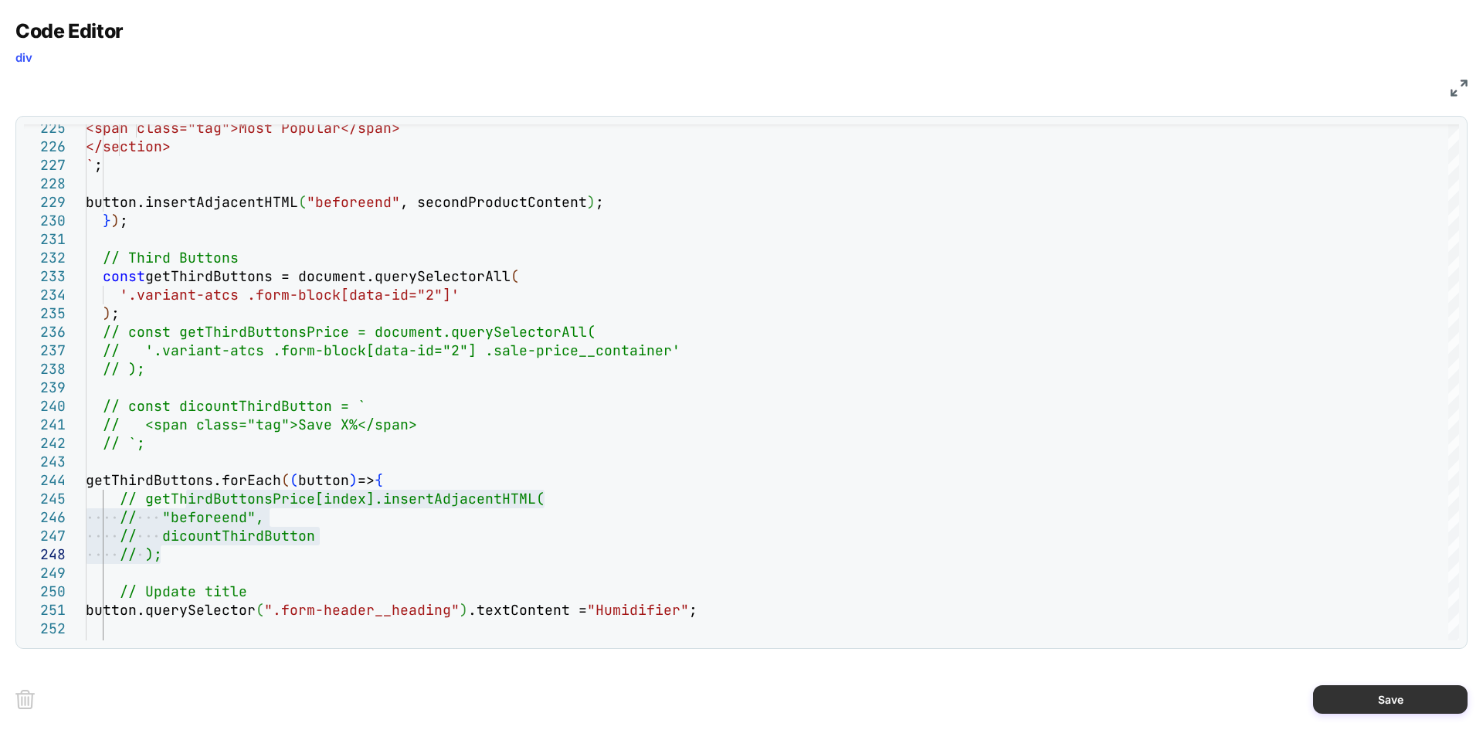
click at [1356, 693] on button "Save" at bounding box center [1390, 699] width 154 height 29
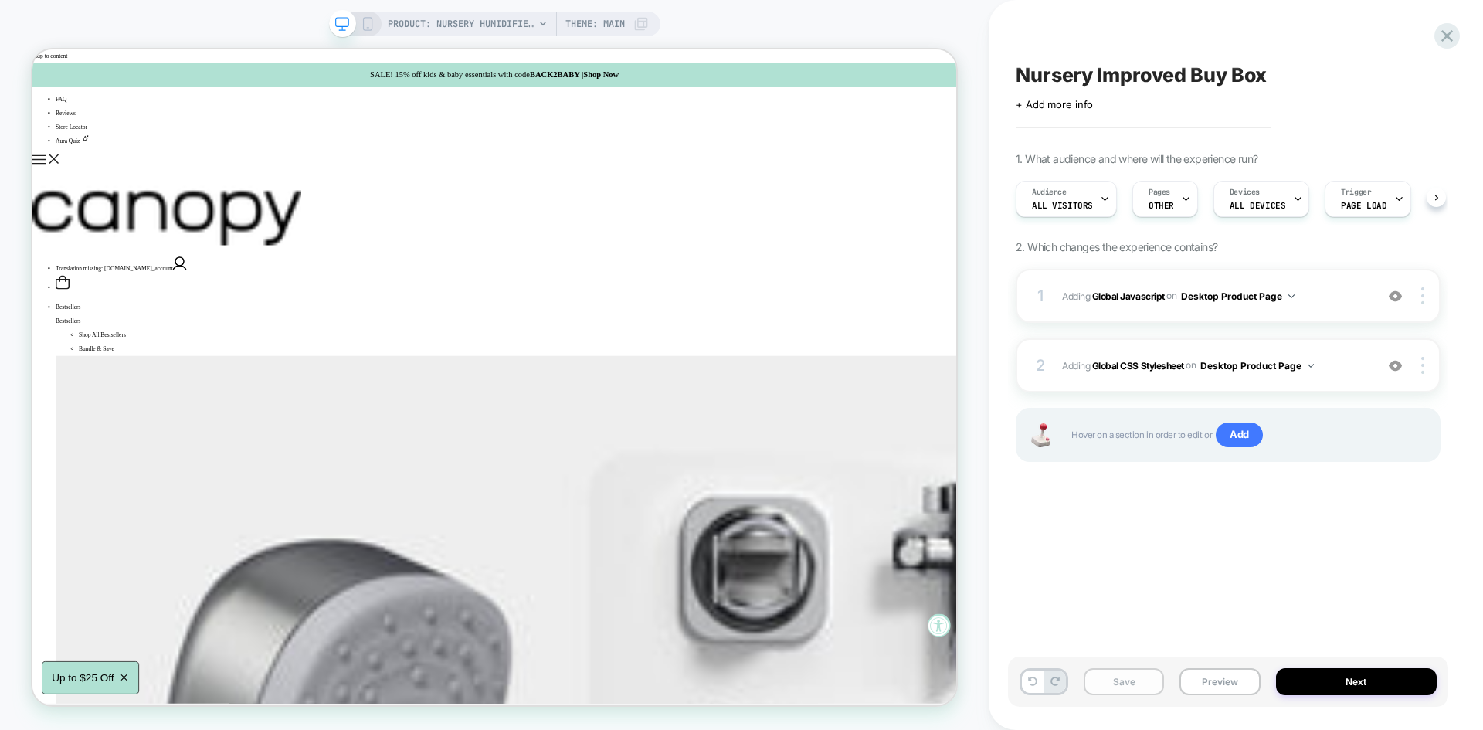
click at [1150, 677] on button "Save" at bounding box center [1124, 681] width 80 height 27
click at [1213, 668] on button "Preview" at bounding box center [1219, 681] width 80 height 27
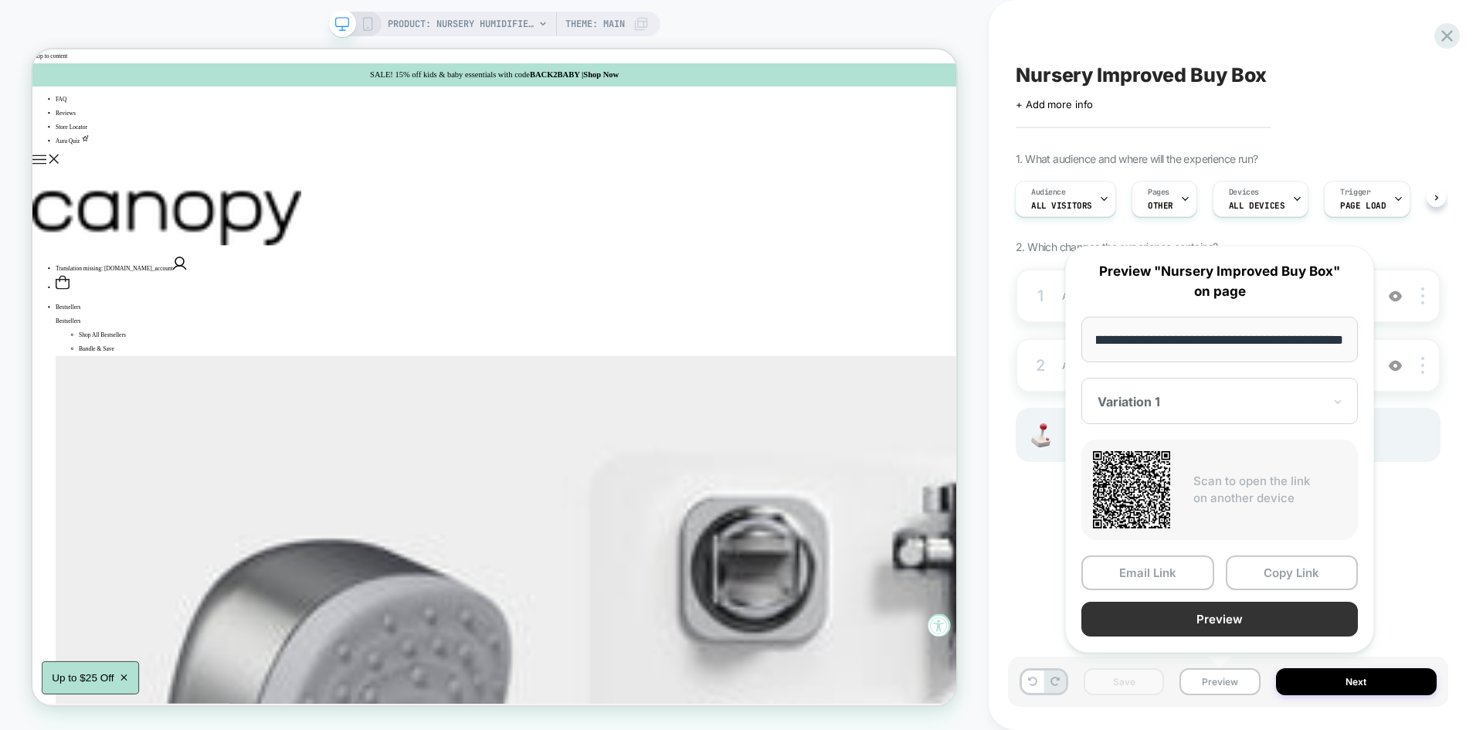
scroll to position [0, 0]
click at [1184, 626] on button "Preview" at bounding box center [1219, 619] width 277 height 35
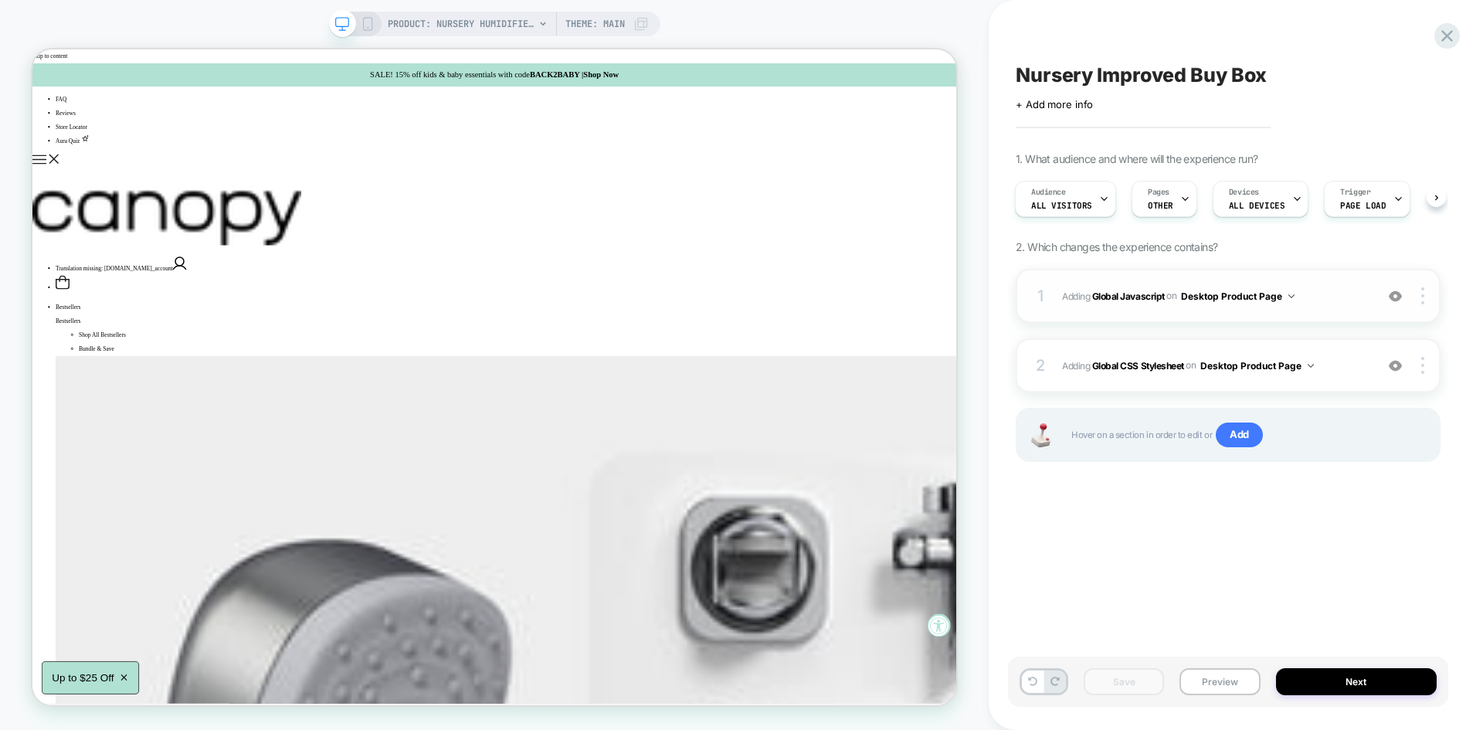
click at [1322, 288] on span "Adding Global Javascript on Desktop Product Page" at bounding box center [1214, 296] width 305 height 19
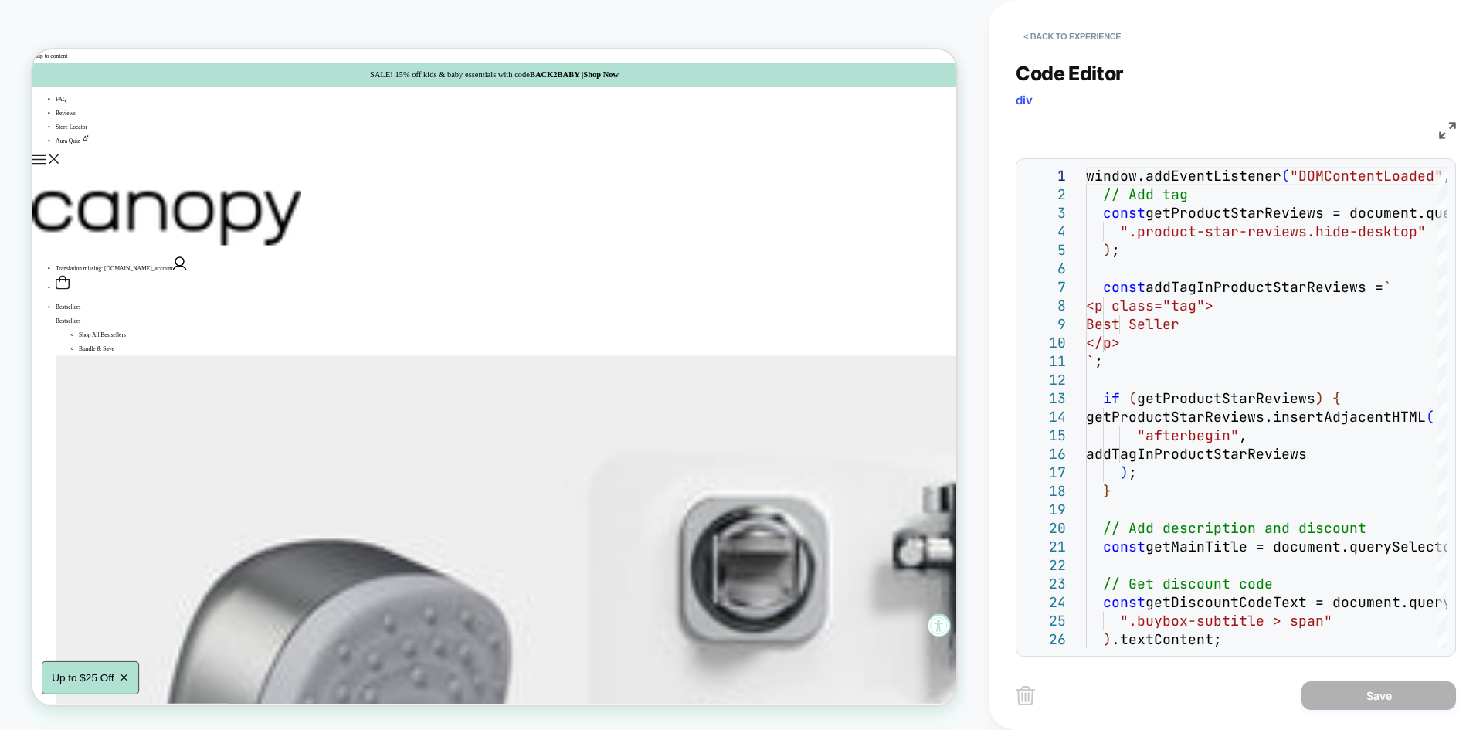
click at [1459, 110] on div "< Back to experience Code Editor div JS 1 2 3 4 5 6 7 8 9 10 11 12 13 14 15 16 …" at bounding box center [1236, 365] width 494 height 730
click at [1446, 136] on img at bounding box center [1447, 130] width 17 height 17
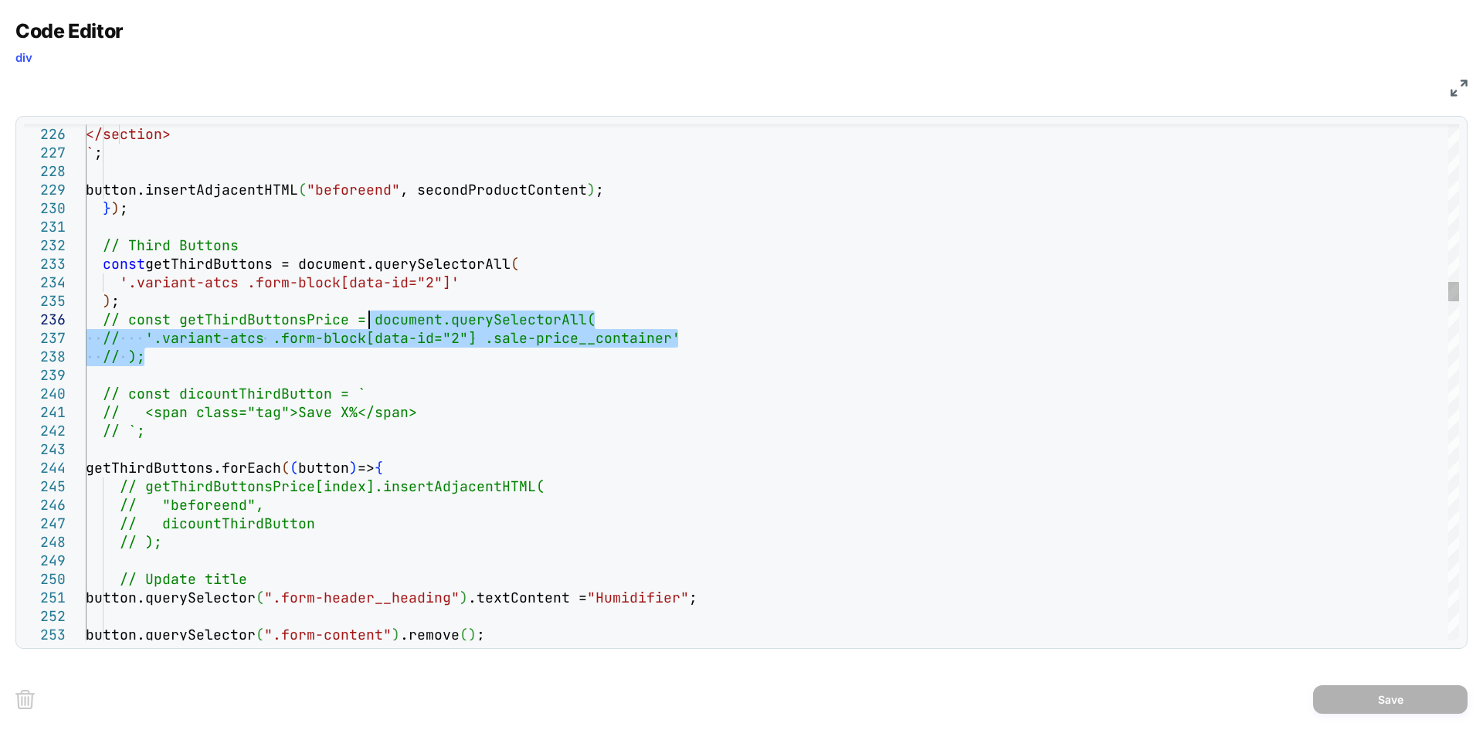
drag, startPoint x: 271, startPoint y: 355, endPoint x: 365, endPoint y: 318, distance: 101.3
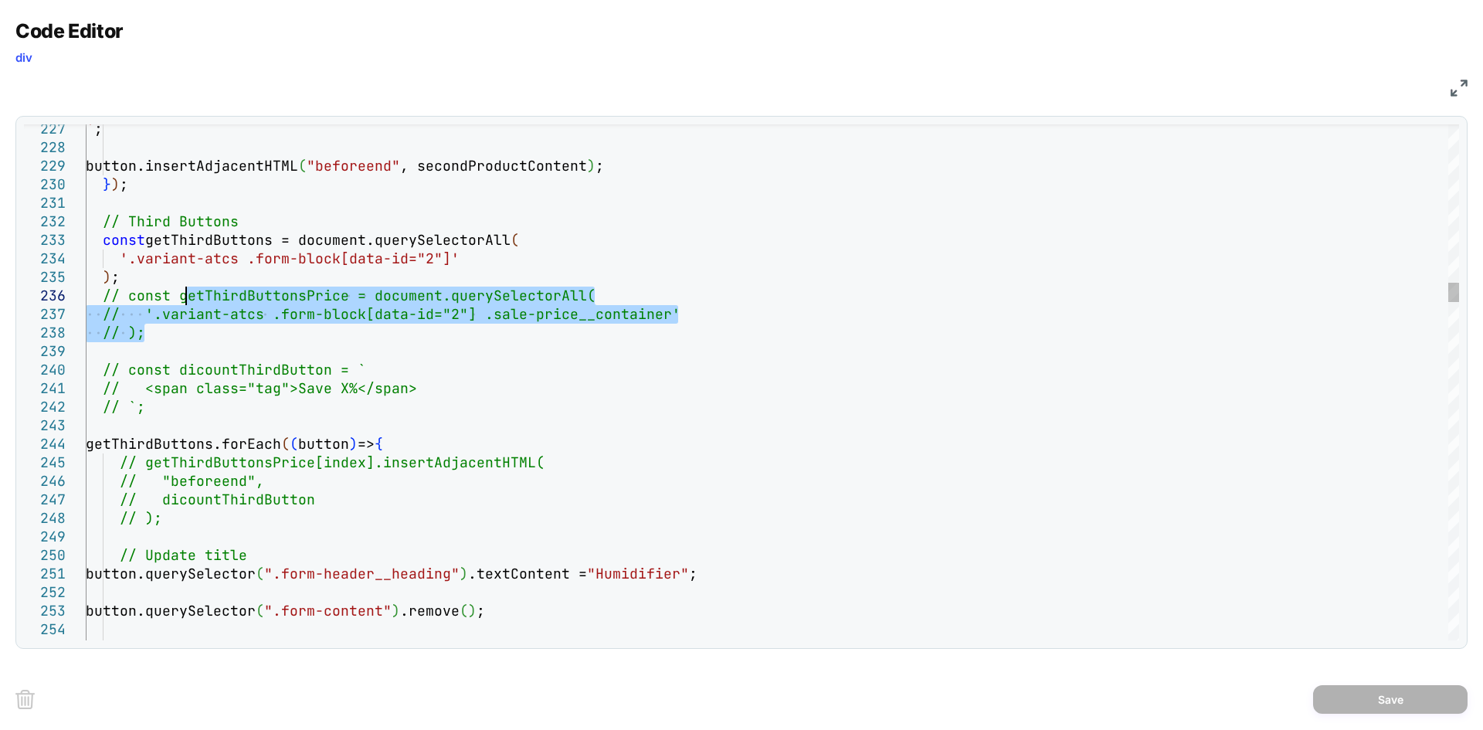
drag, startPoint x: 181, startPoint y: 333, endPoint x: 185, endPoint y: 304, distance: 29.0
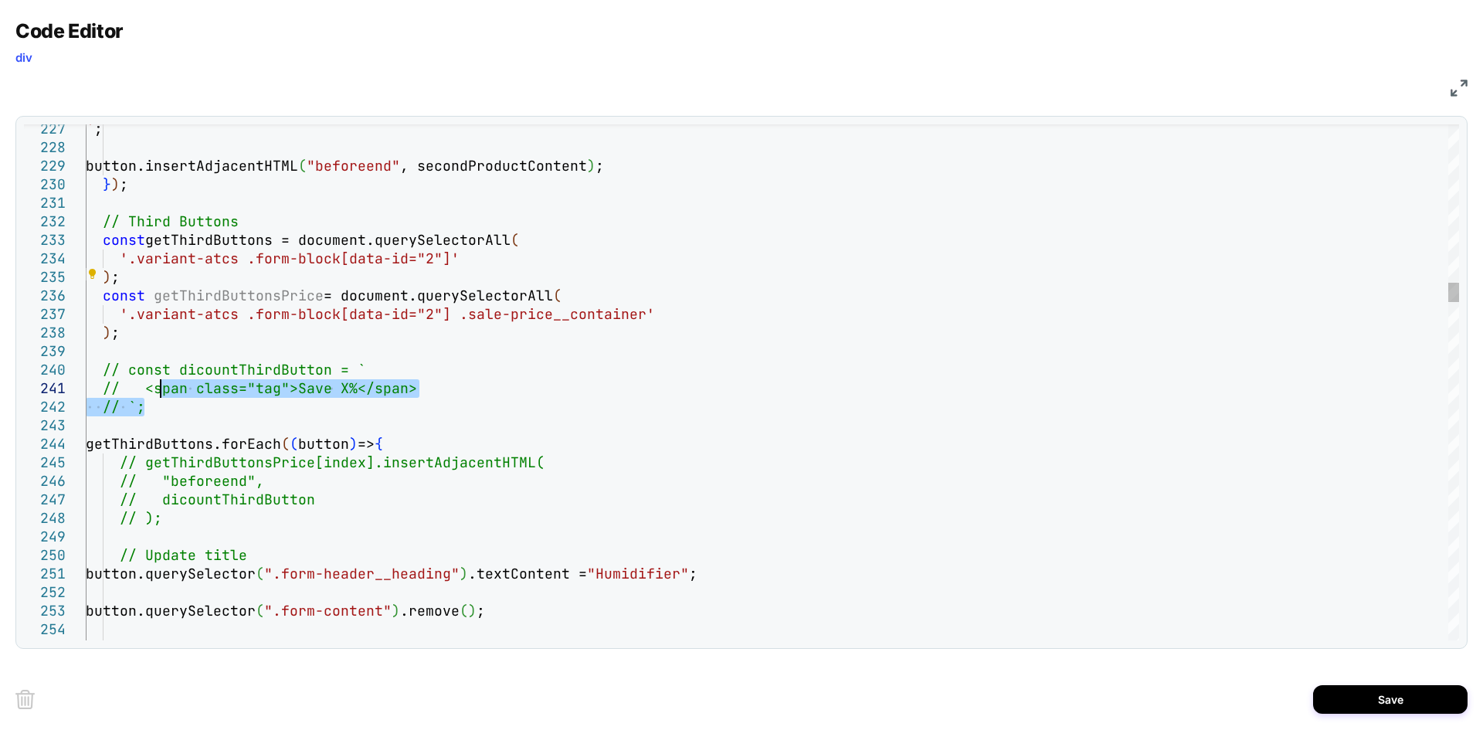
drag, startPoint x: 153, startPoint y: 405, endPoint x: 164, endPoint y: 379, distance: 27.7
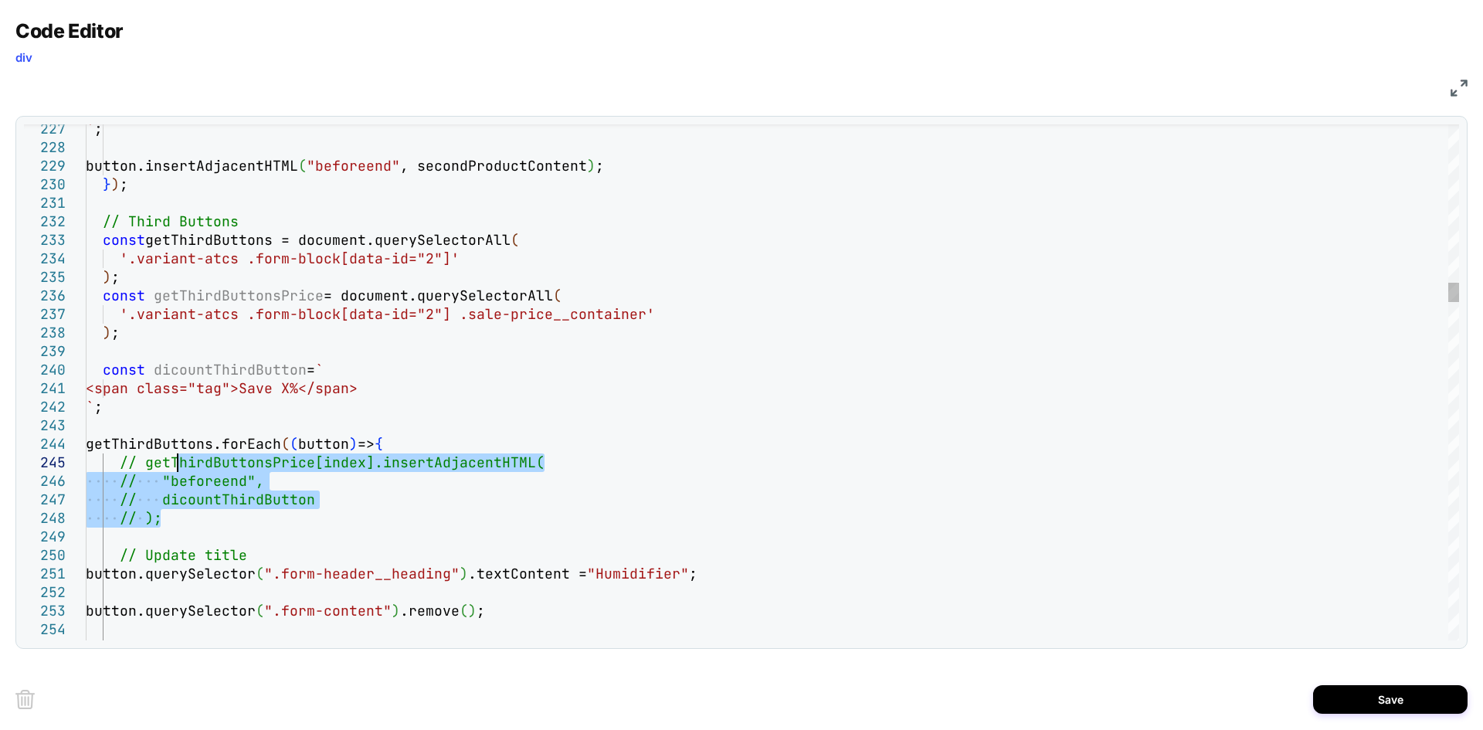
drag, startPoint x: 168, startPoint y: 522, endPoint x: 182, endPoint y: 468, distance: 55.6
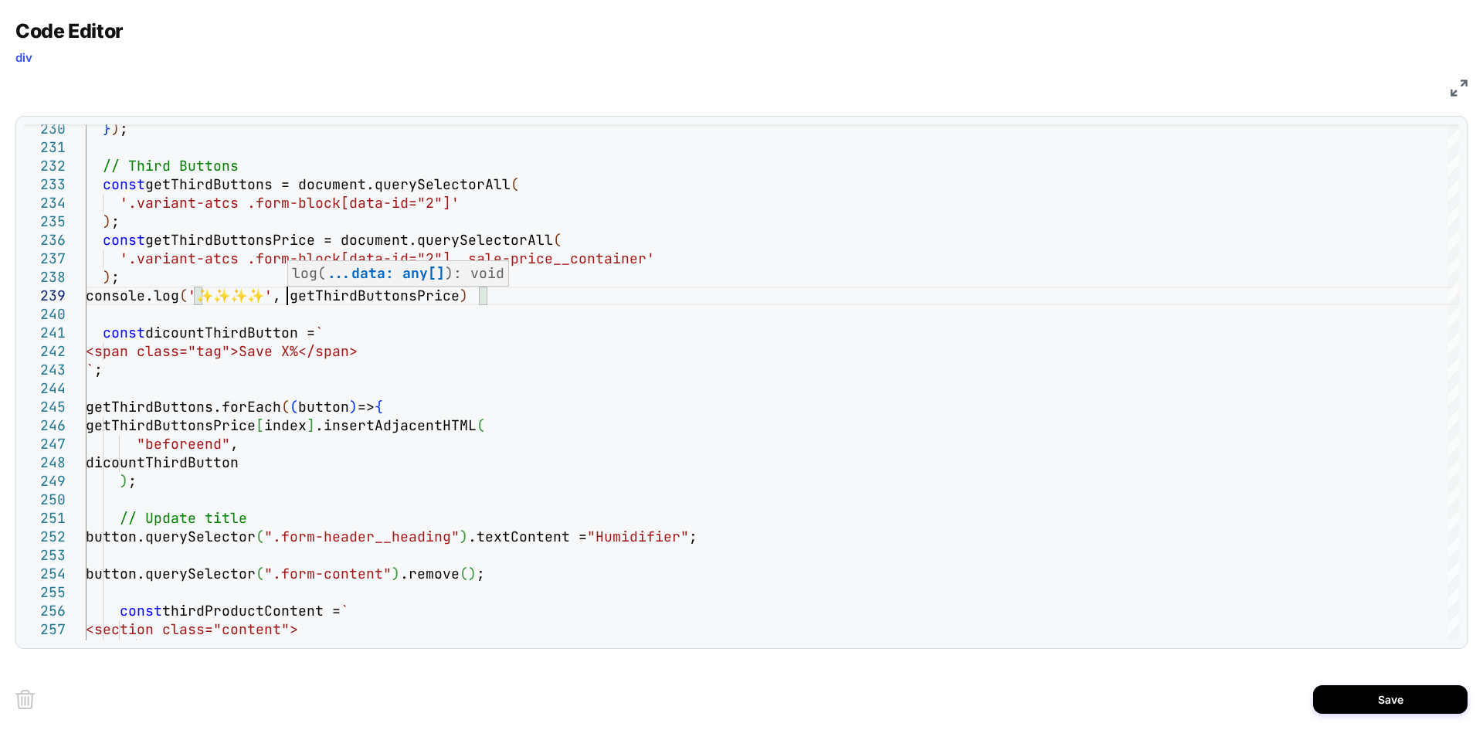
scroll to position [148, 0]
type textarea "**********"
click at [1368, 691] on button "Save" at bounding box center [1390, 699] width 154 height 29
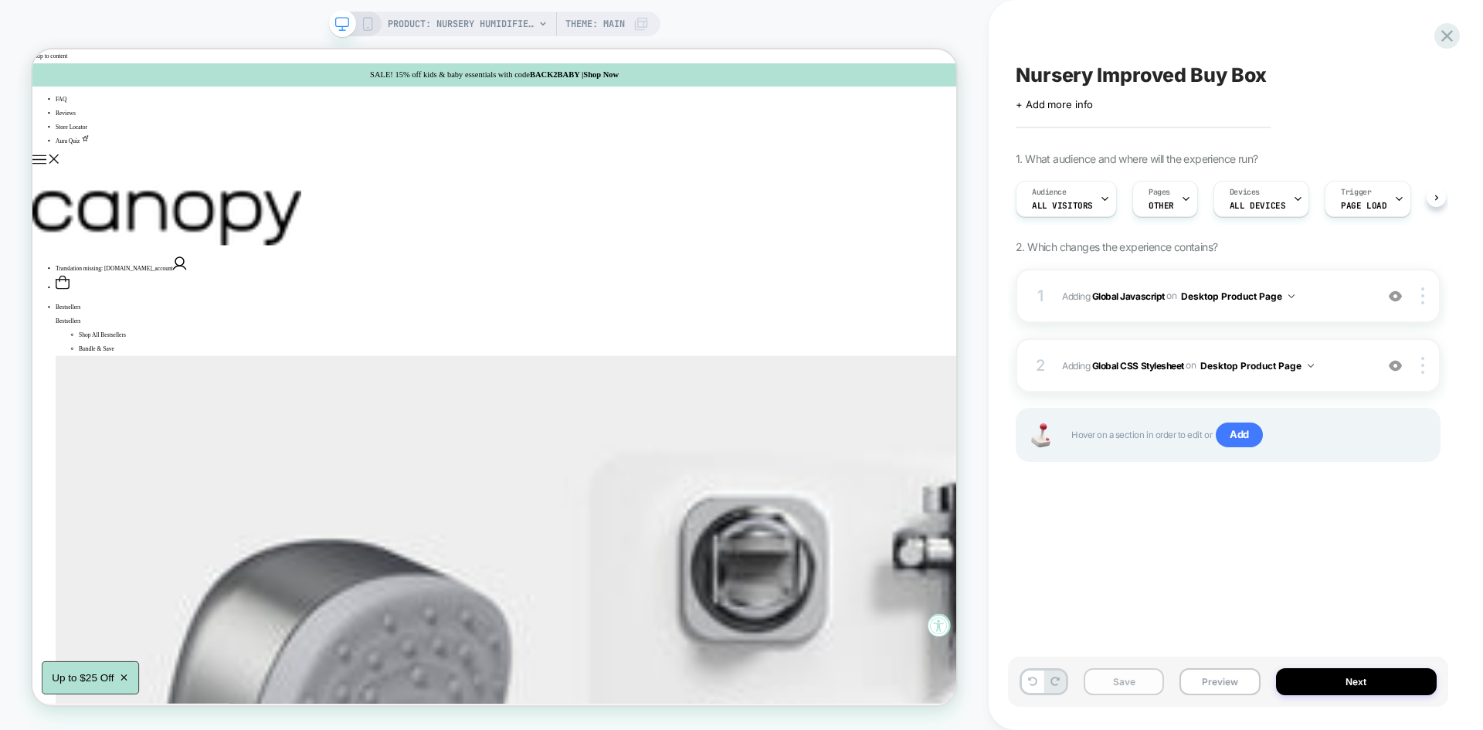
scroll to position [0, 1]
click at [1111, 691] on button "Save" at bounding box center [1124, 681] width 80 height 27
click at [1223, 674] on button "Preview" at bounding box center [1219, 681] width 80 height 27
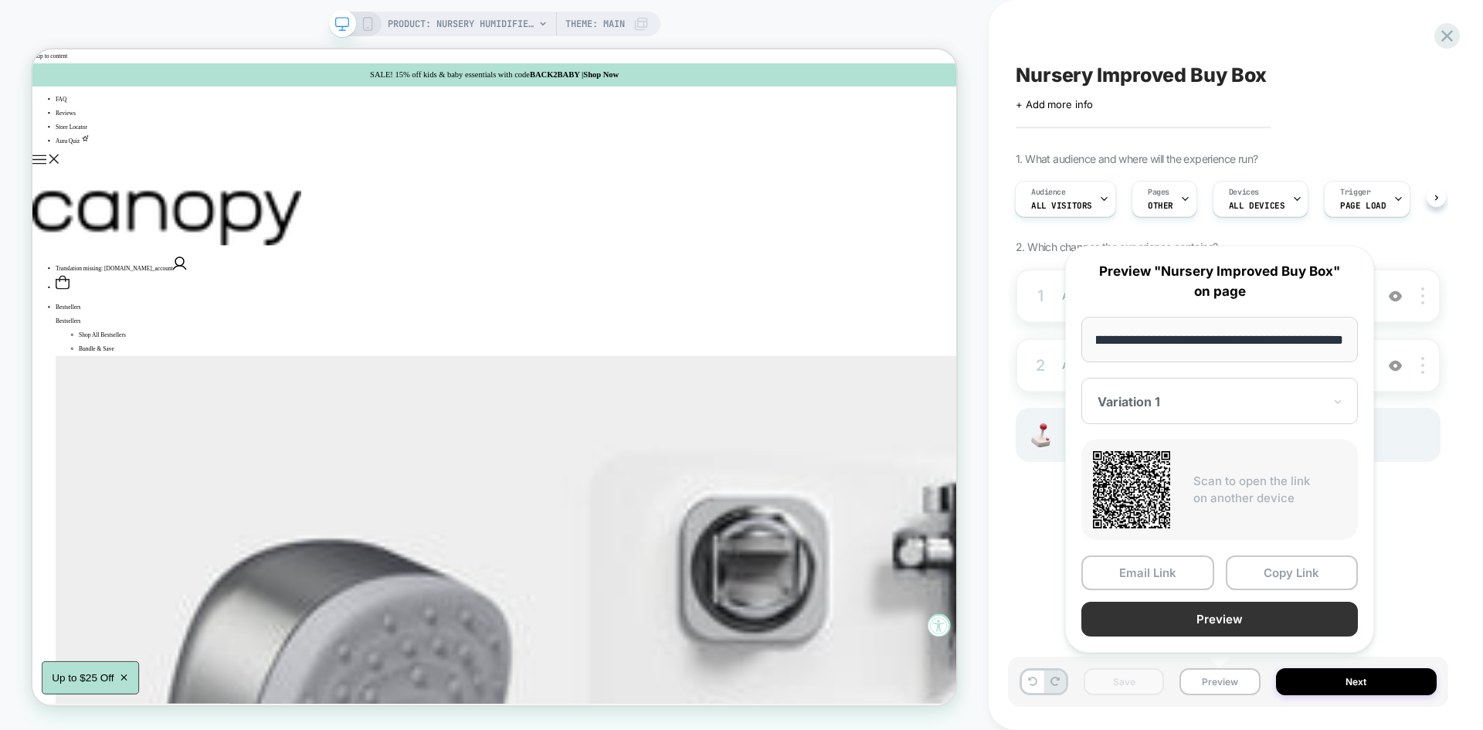
scroll to position [0, 0]
click at [1178, 607] on button "Preview" at bounding box center [1219, 619] width 277 height 35
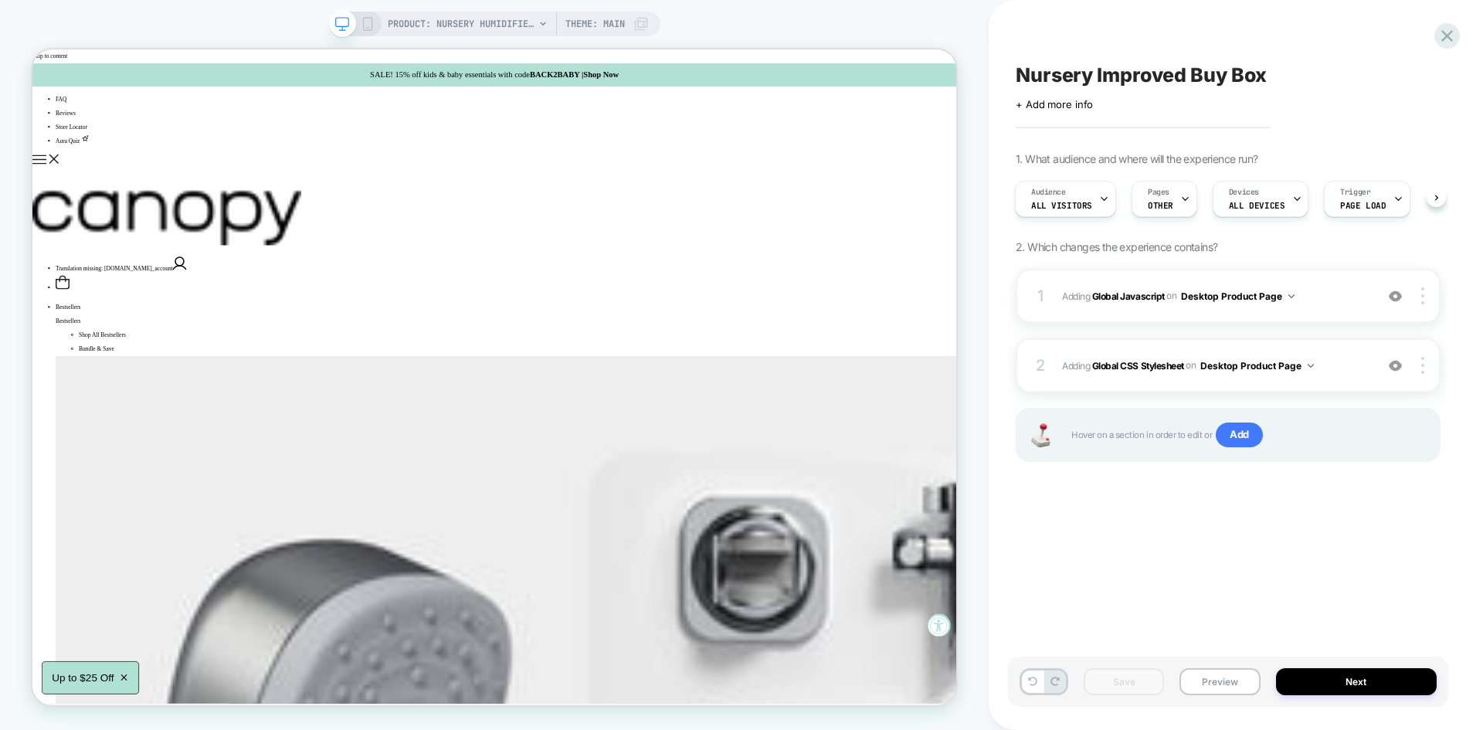
click at [1326, 296] on span "Adding Global Javascript on Desktop Product Page" at bounding box center [1214, 296] width 305 height 19
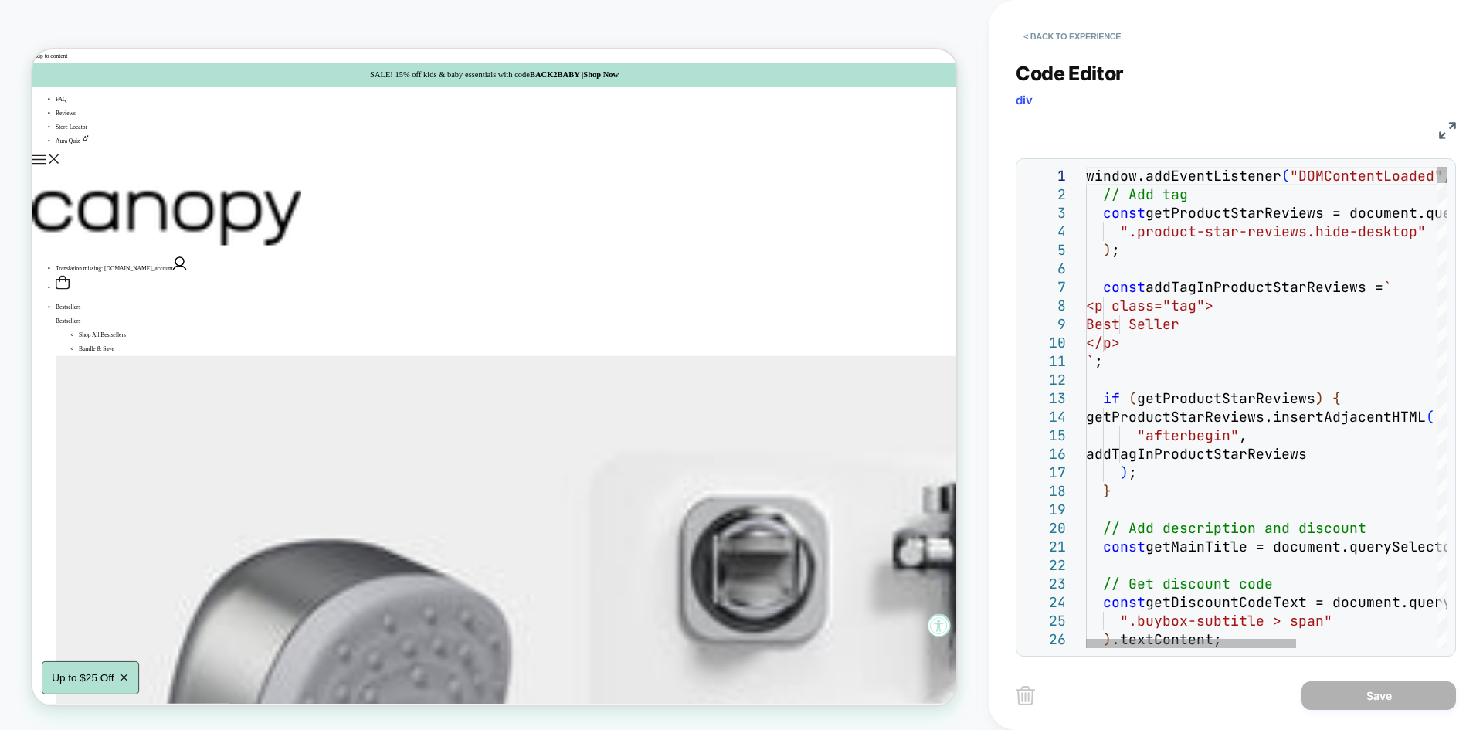
click at [1446, 124] on img at bounding box center [1447, 130] width 17 height 17
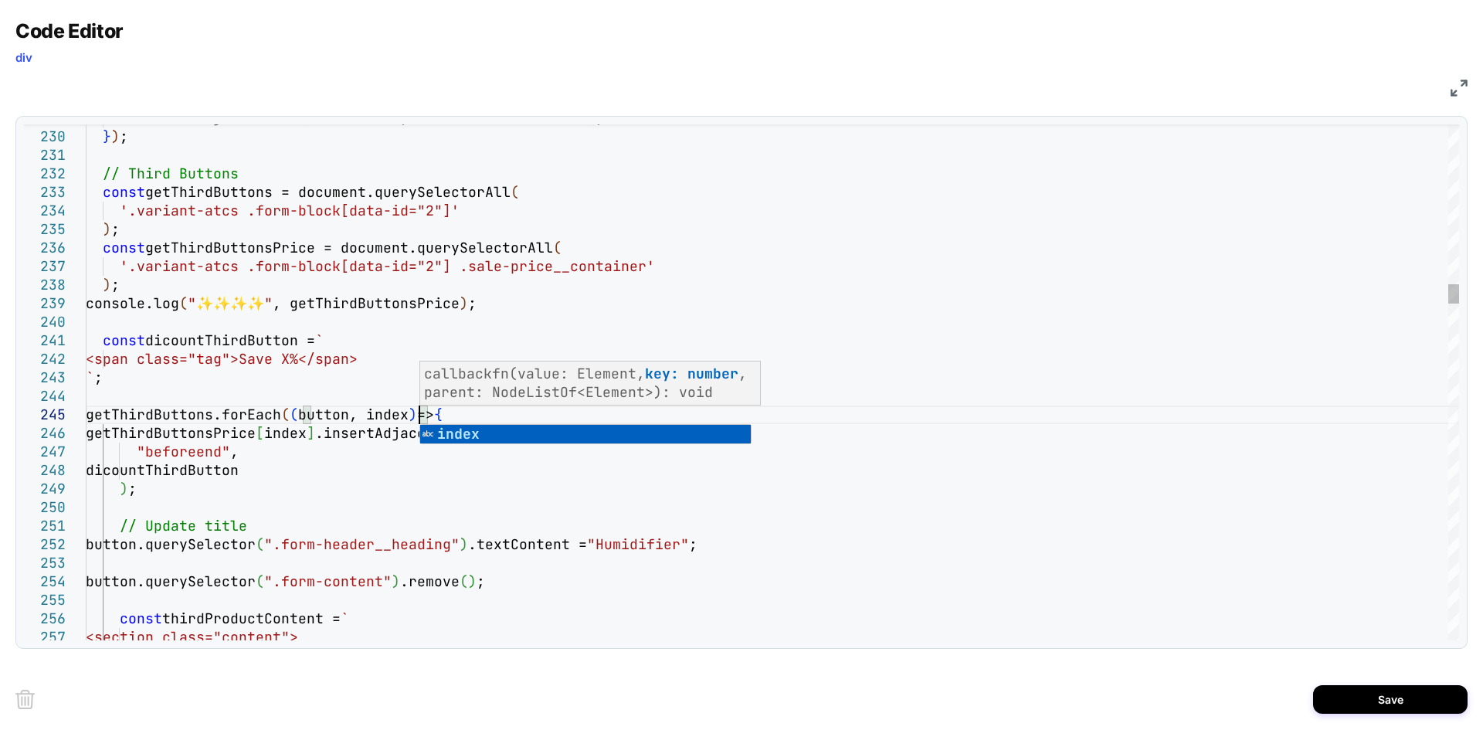
scroll to position [74, 334]
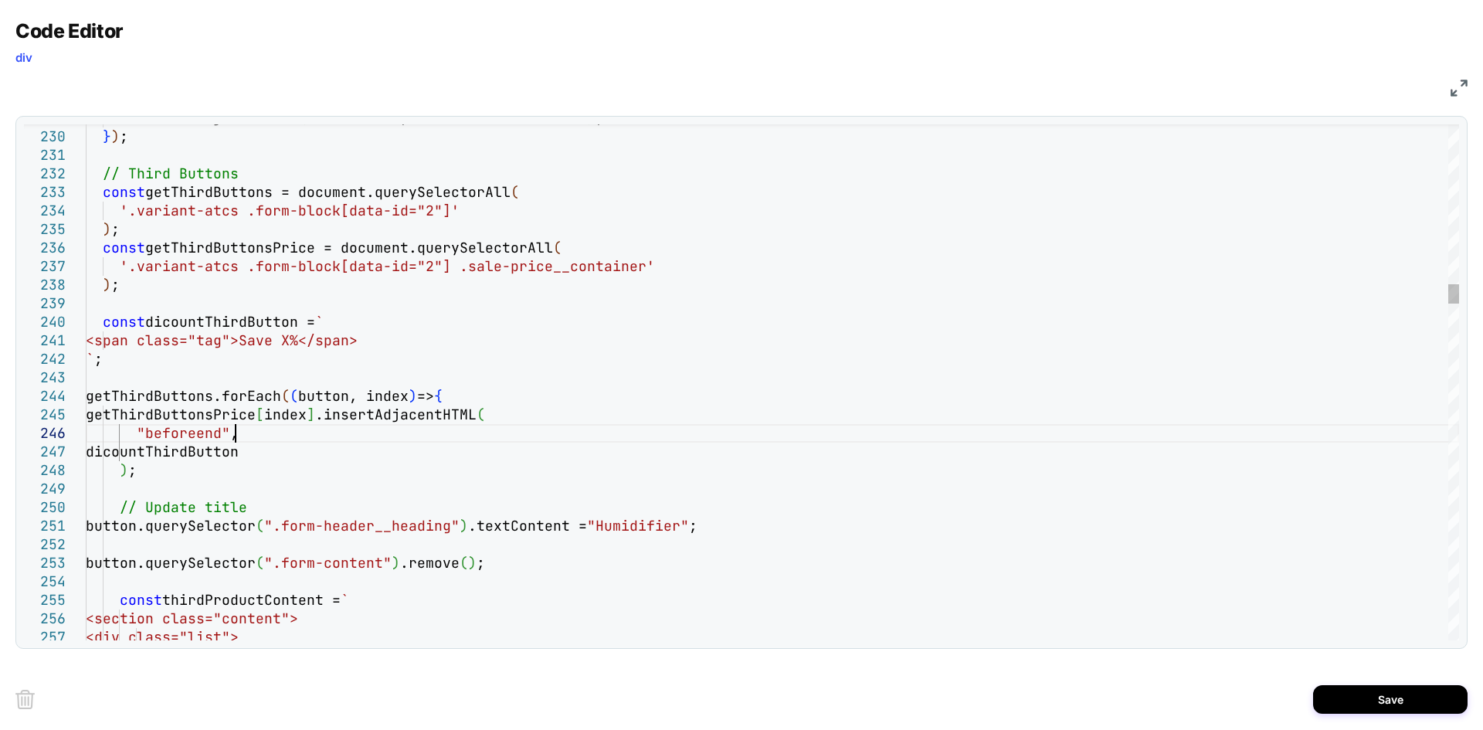
type textarea "**********"
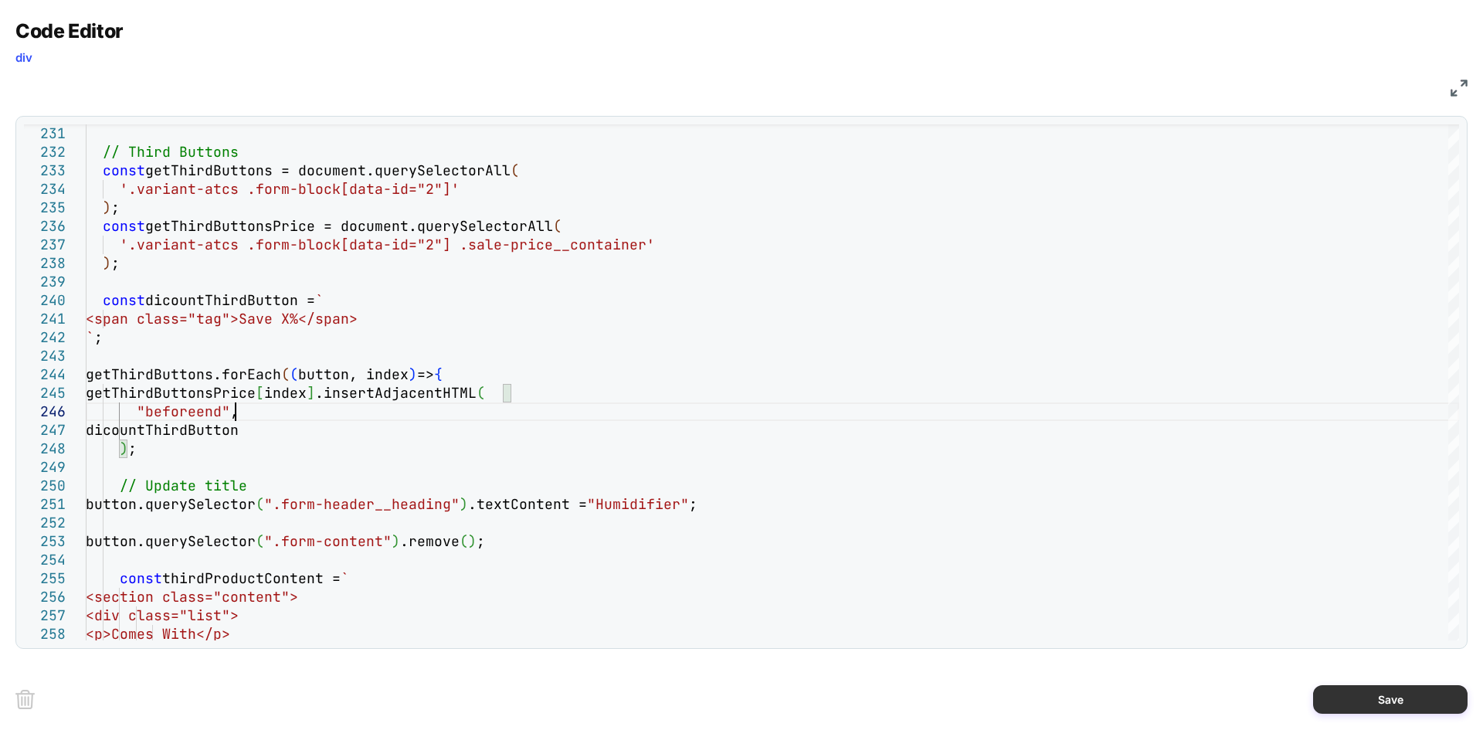
click at [1366, 687] on button "Save" at bounding box center [1390, 699] width 154 height 29
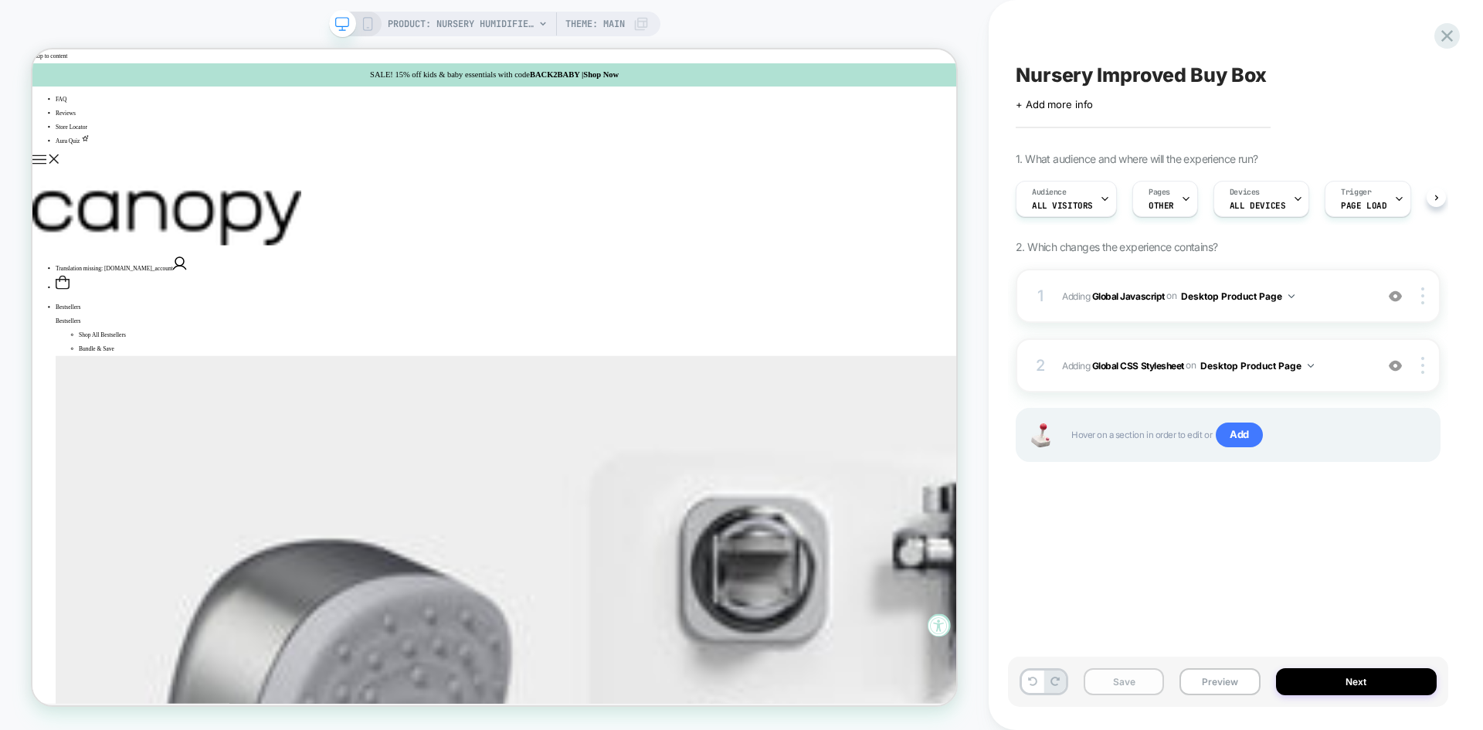
scroll to position [0, 1]
click at [1116, 674] on button "Save" at bounding box center [1124, 681] width 80 height 27
click at [1195, 691] on button "Preview" at bounding box center [1219, 681] width 80 height 27
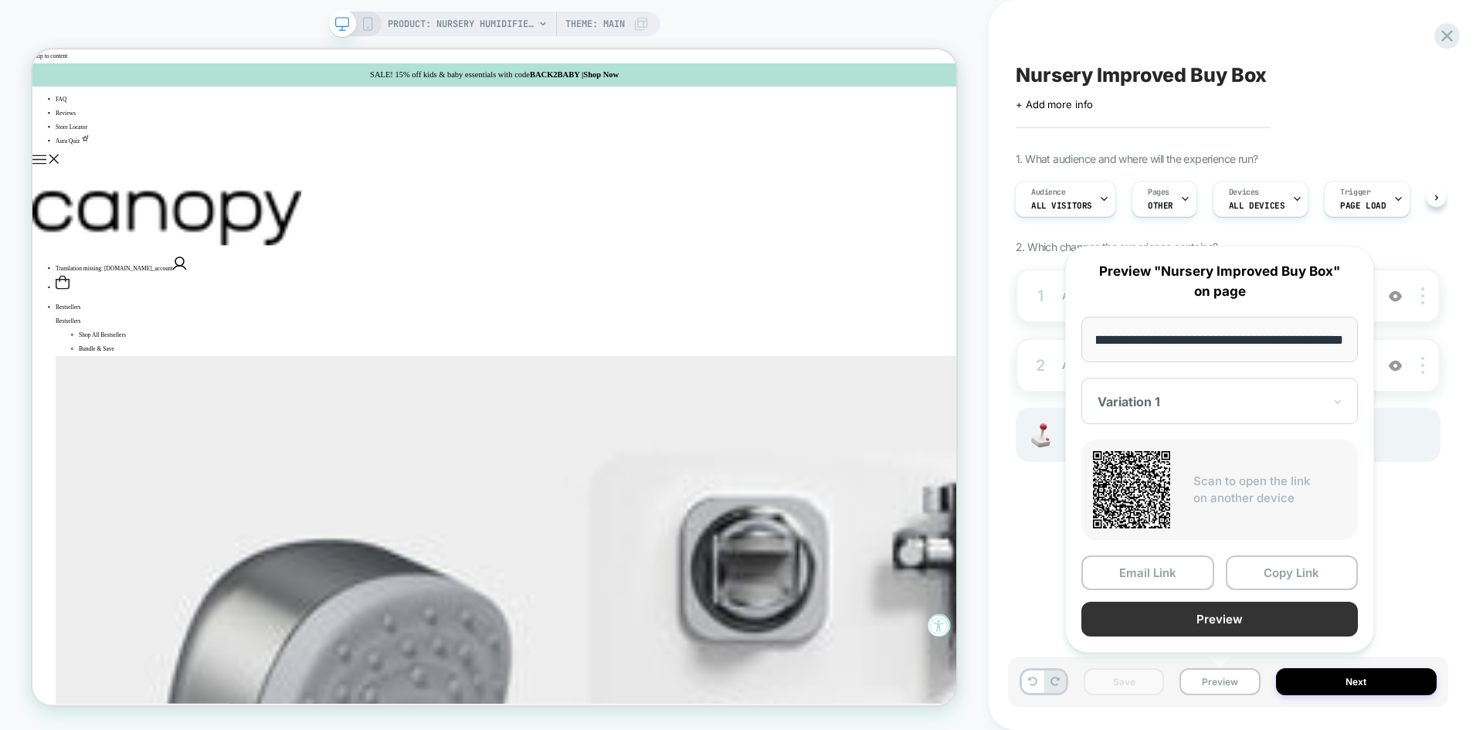
scroll to position [0, 0]
click at [1168, 606] on button "Preview" at bounding box center [1219, 619] width 277 height 35
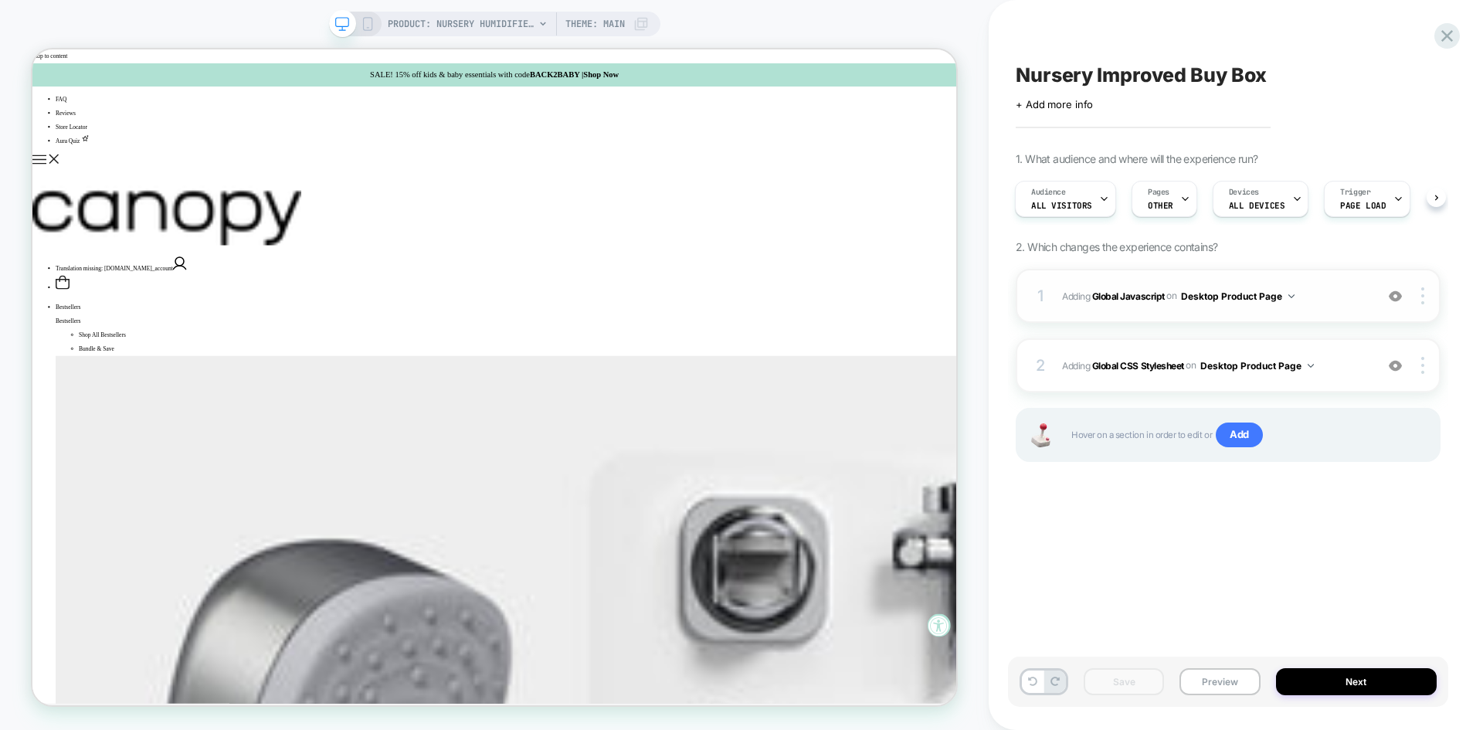
click at [1335, 290] on span "Adding Global Javascript on Desktop Product Page" at bounding box center [1214, 296] width 305 height 19
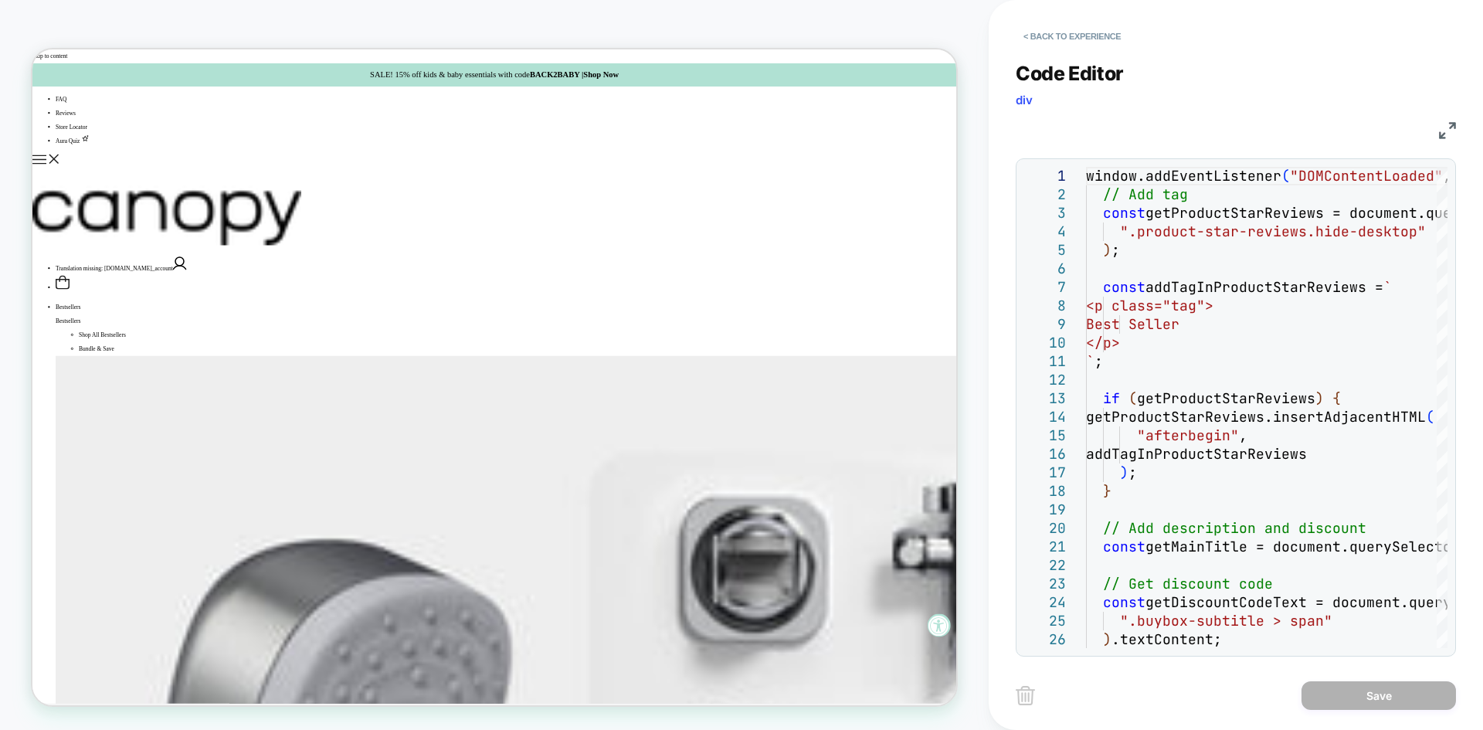
click at [1438, 129] on div "JS" at bounding box center [1236, 128] width 440 height 26
click at [1450, 127] on img at bounding box center [1447, 130] width 17 height 17
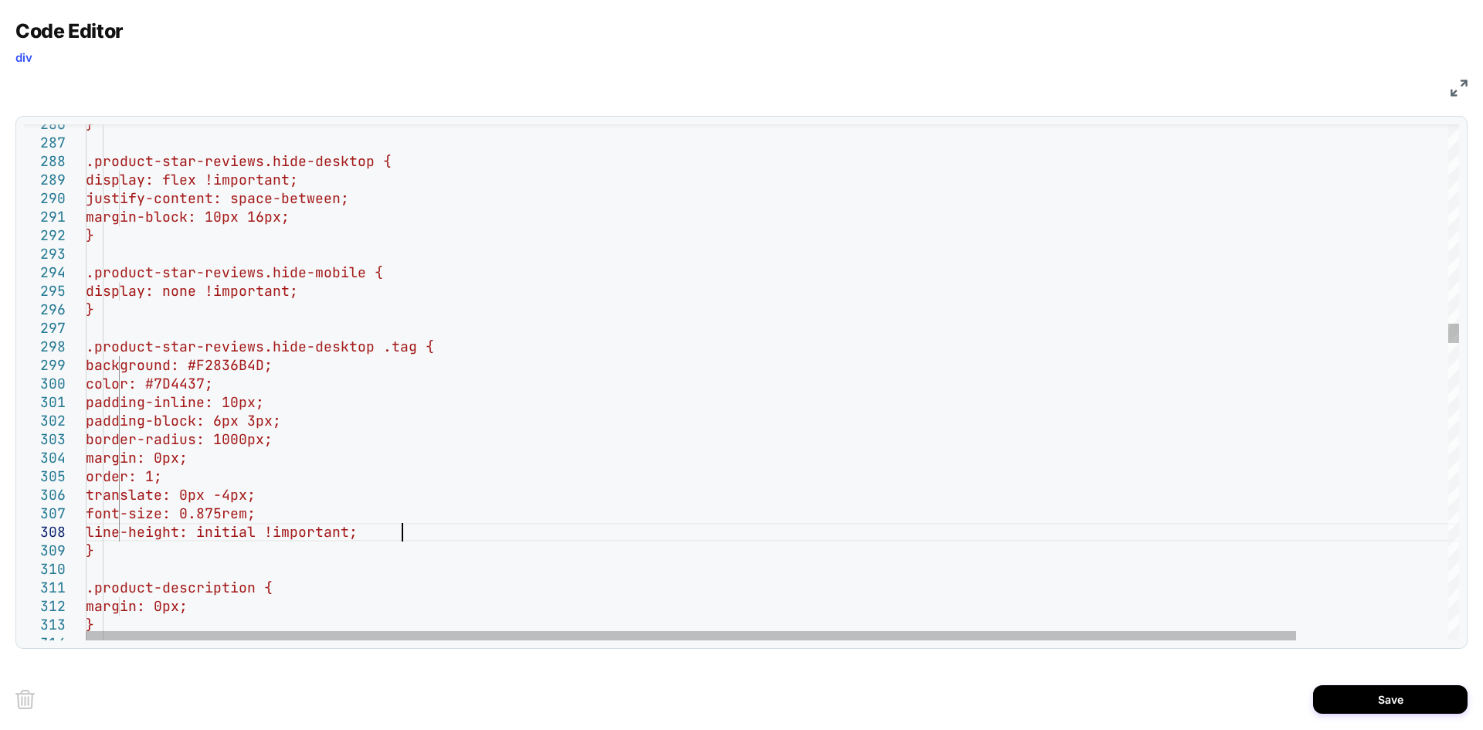
scroll to position [130, 316]
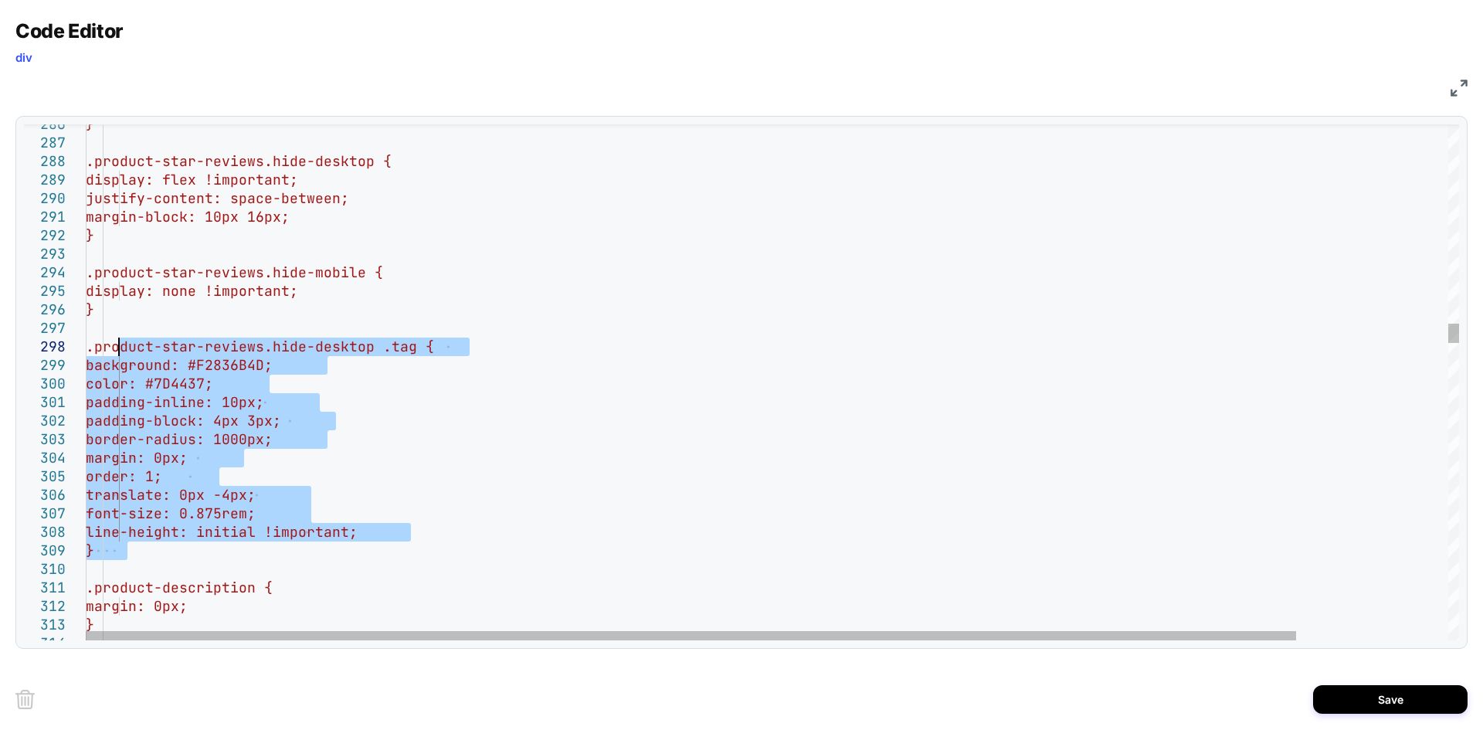
drag, startPoint x: 135, startPoint y: 553, endPoint x: 120, endPoint y: 349, distance: 204.4
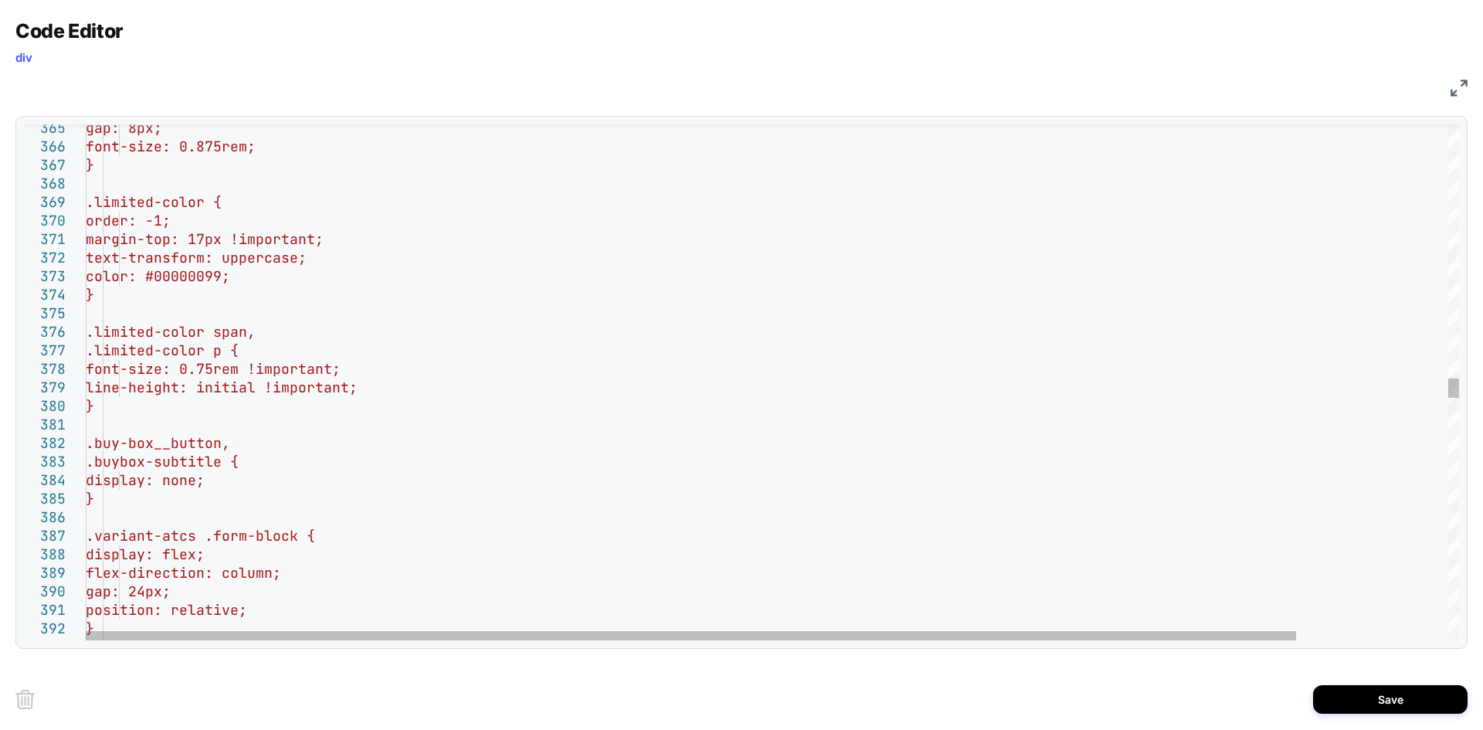
type textarea "**********"
click at [425, 421] on div "gap: 8px; font-size: 0.875rem; } .limited-color { order: -1; margin-top: 17px !…" at bounding box center [859, 218] width 1546 height 13696
type textarea "*"
type textarea "**********"
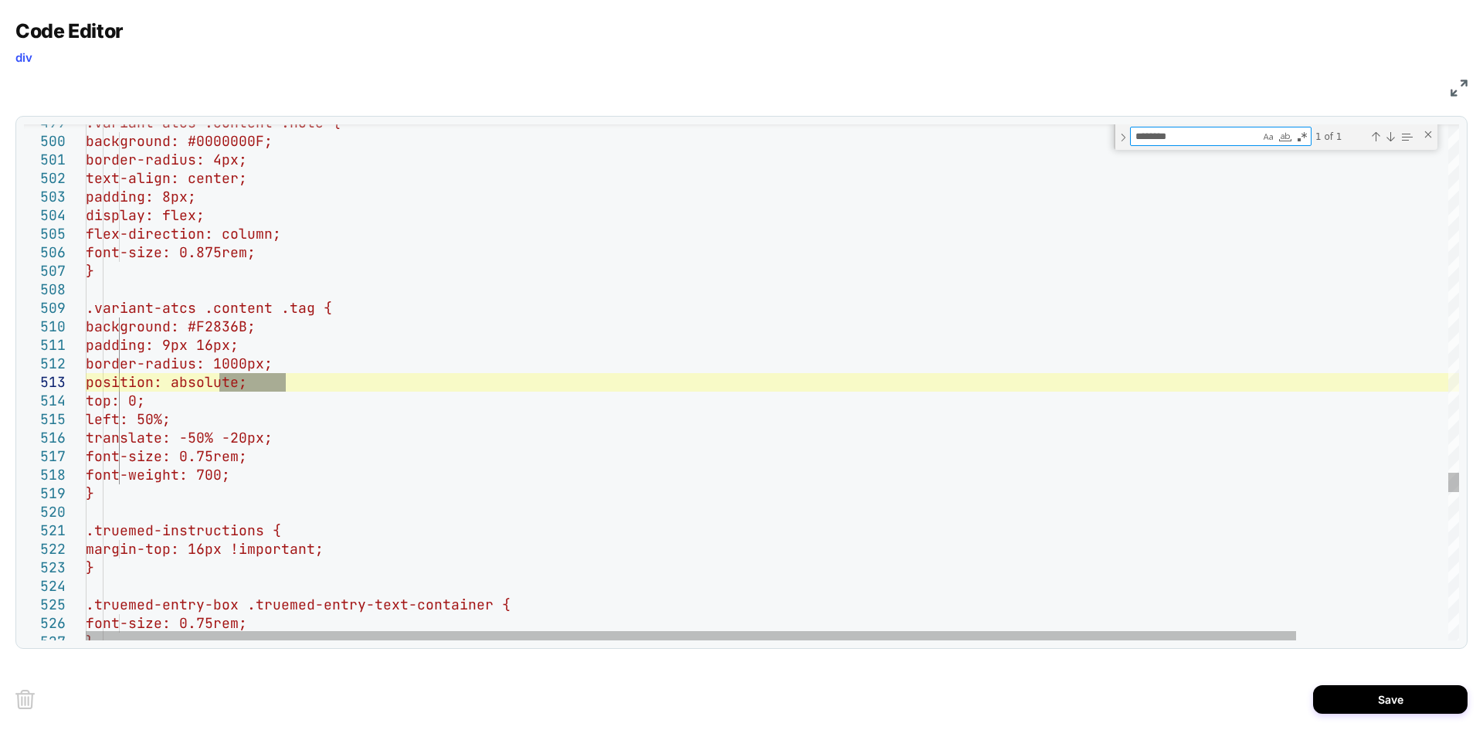
type textarea "********"
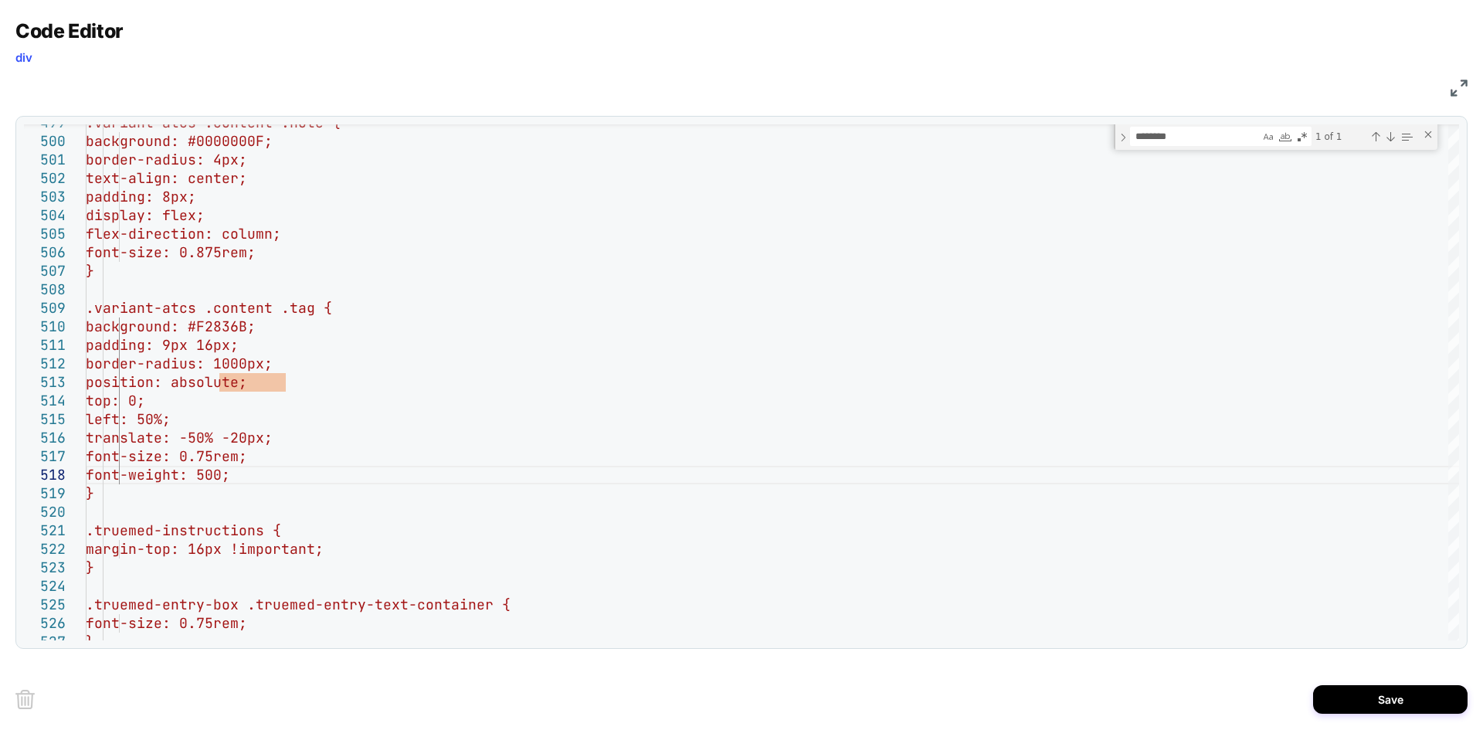
type textarea "**********"
click at [1369, 683] on div "Save" at bounding box center [741, 699] width 1452 height 62
click at [1376, 696] on button "Save" at bounding box center [1390, 699] width 154 height 29
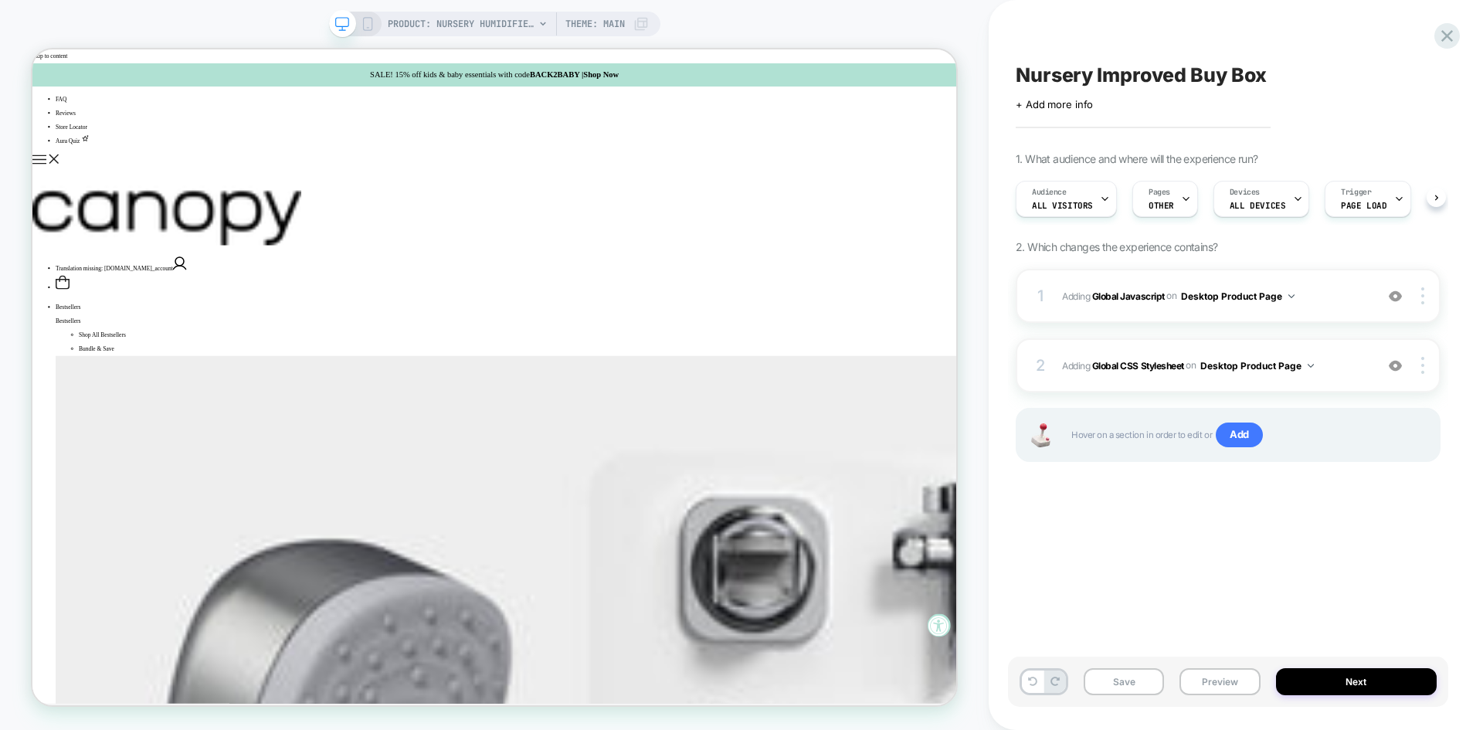
scroll to position [0, 1]
click at [1128, 676] on button "Save" at bounding box center [1124, 681] width 80 height 27
click at [1206, 677] on button "Preview" at bounding box center [1219, 681] width 80 height 27
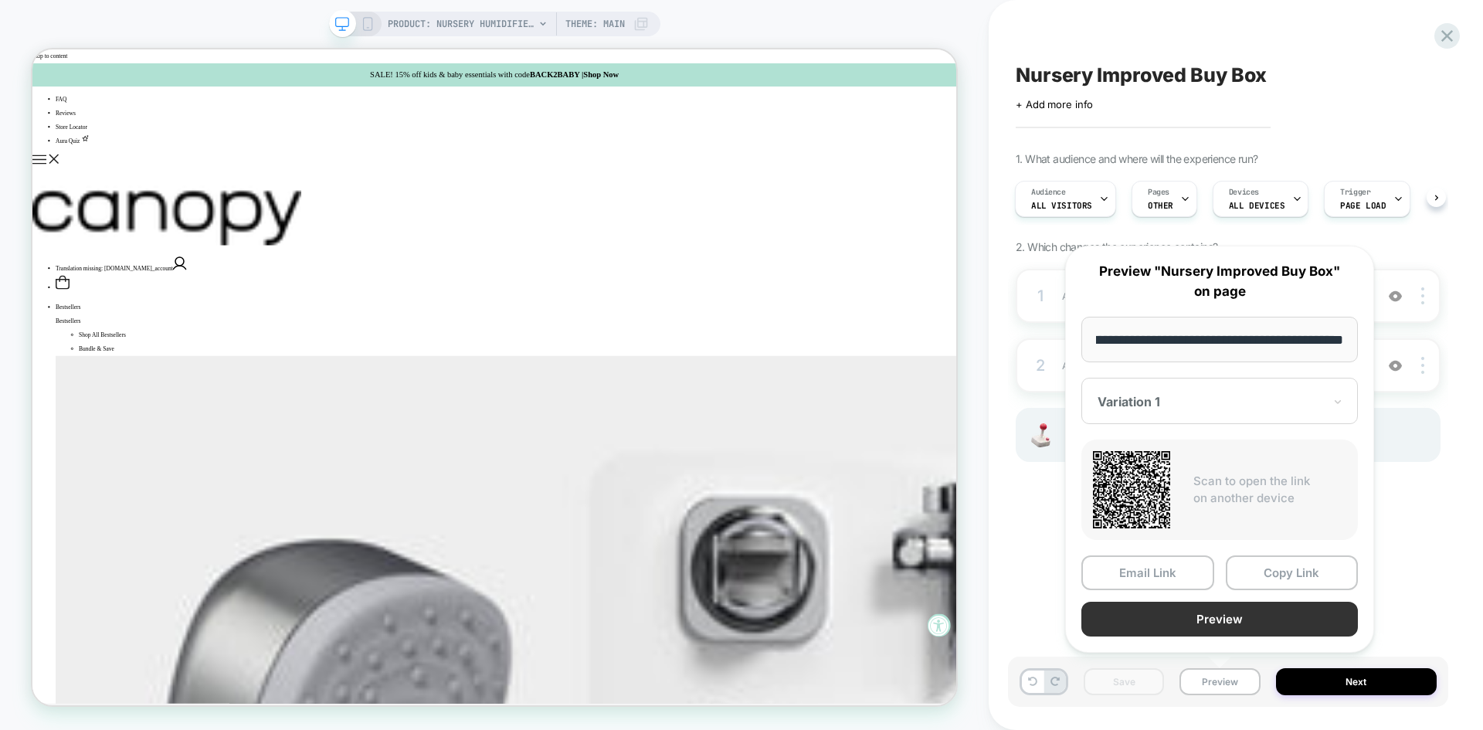
scroll to position [0, 0]
click at [1166, 626] on button "Preview" at bounding box center [1219, 619] width 277 height 35
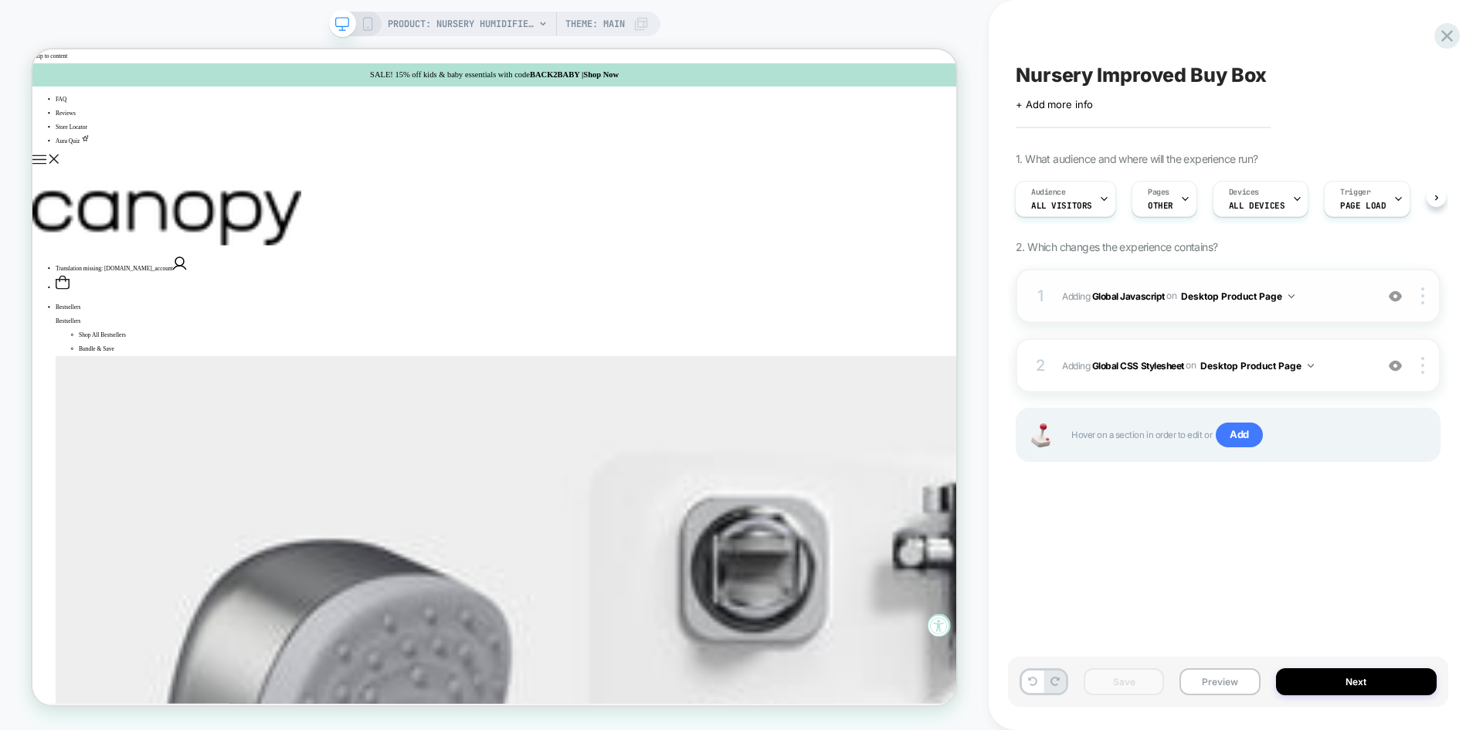
click at [1323, 304] on span "Adding Global Javascript on Desktop Product Page" at bounding box center [1214, 296] width 305 height 19
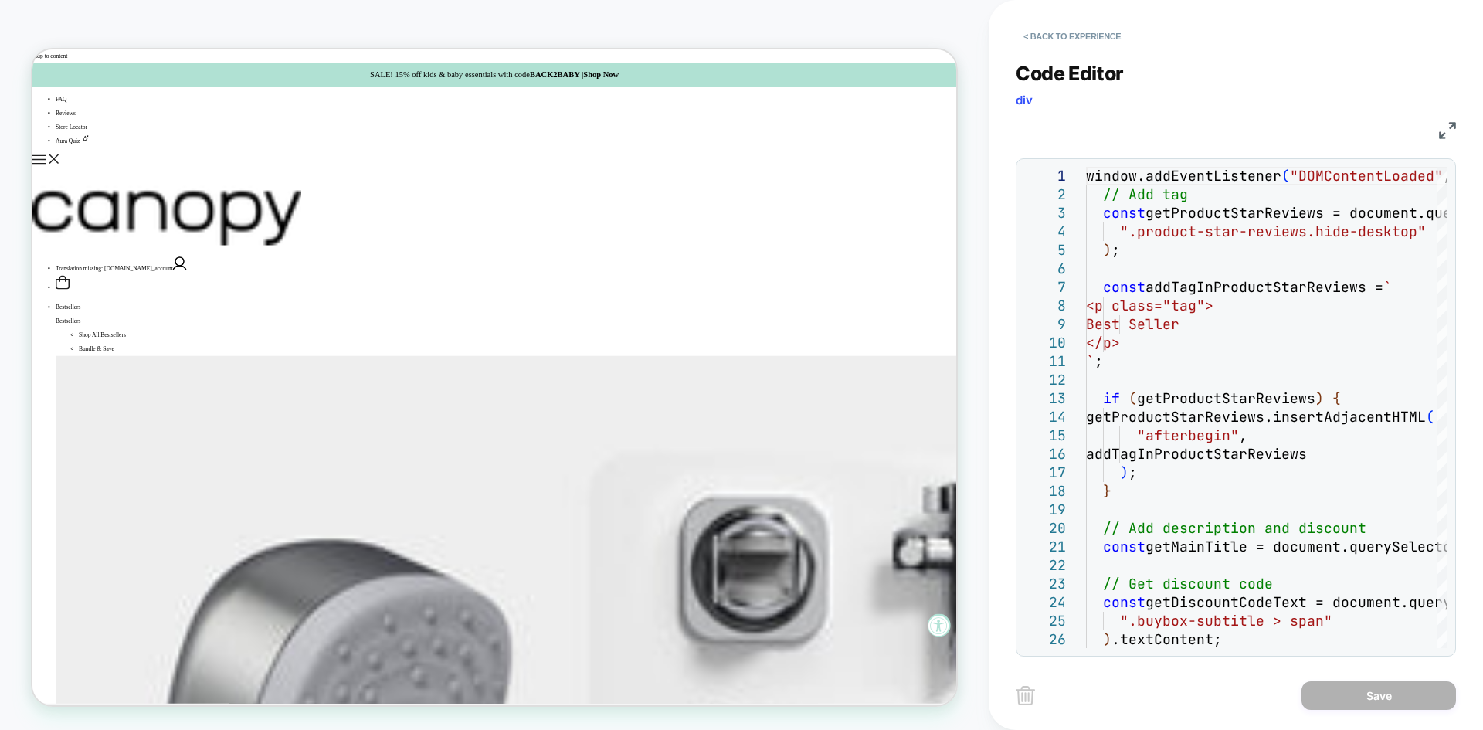
click at [1447, 131] on img at bounding box center [1447, 130] width 17 height 17
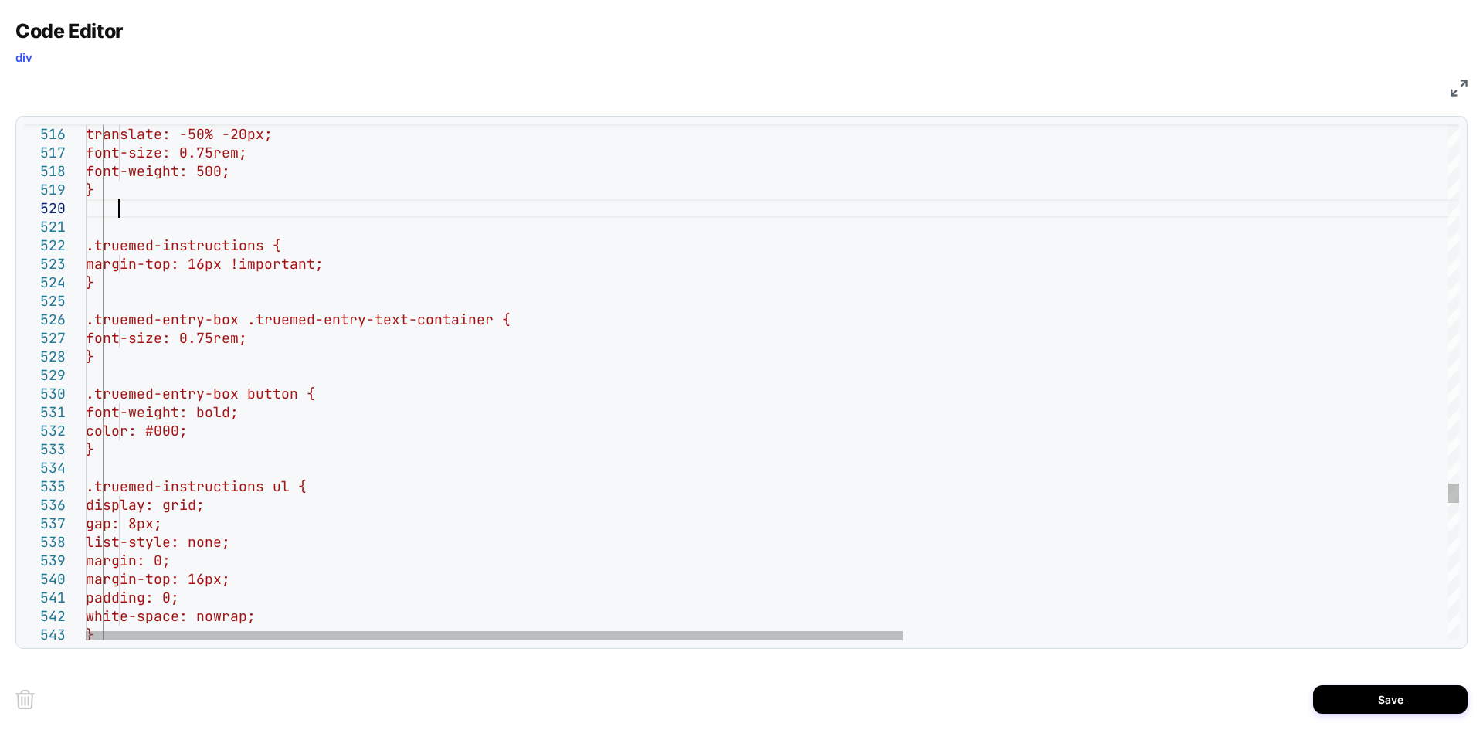
scroll to position [17, 32]
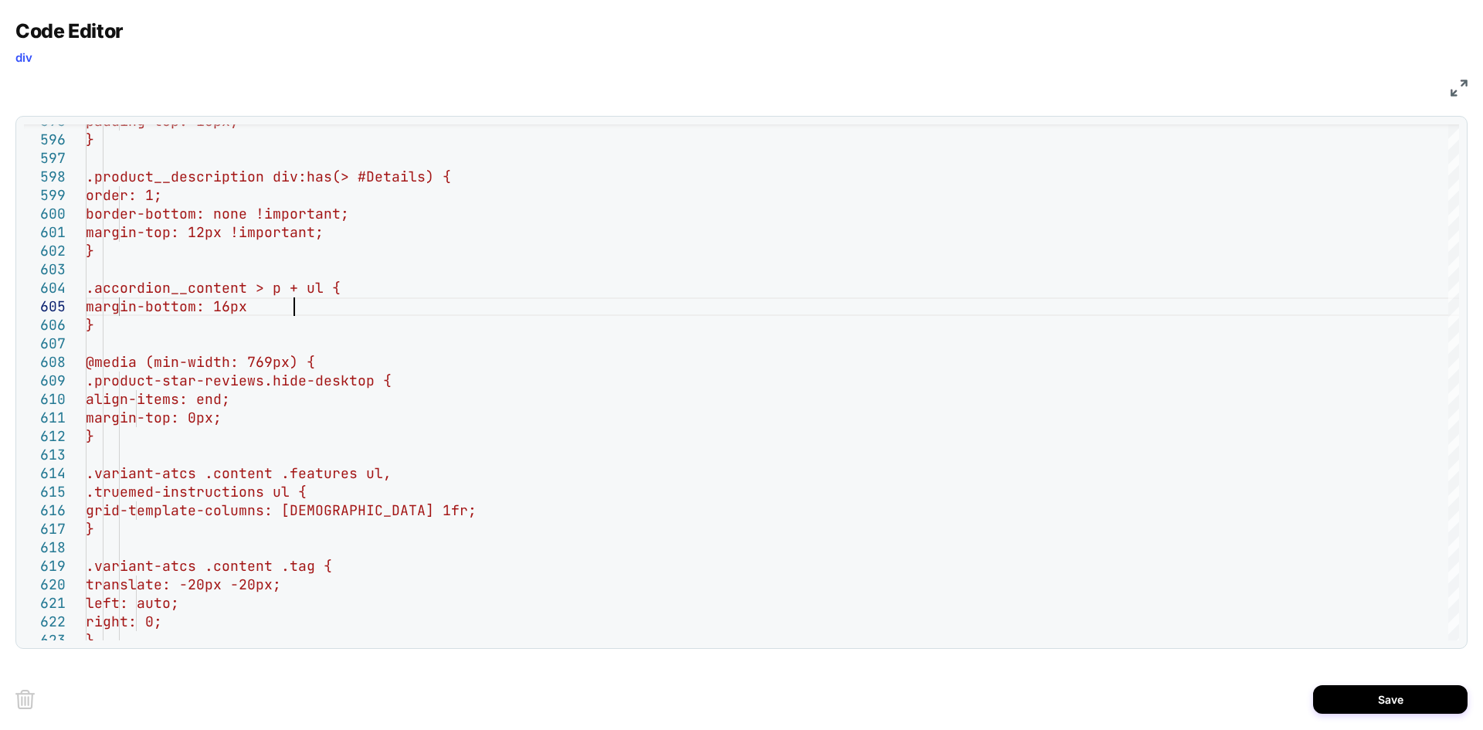
scroll to position [74, 216]
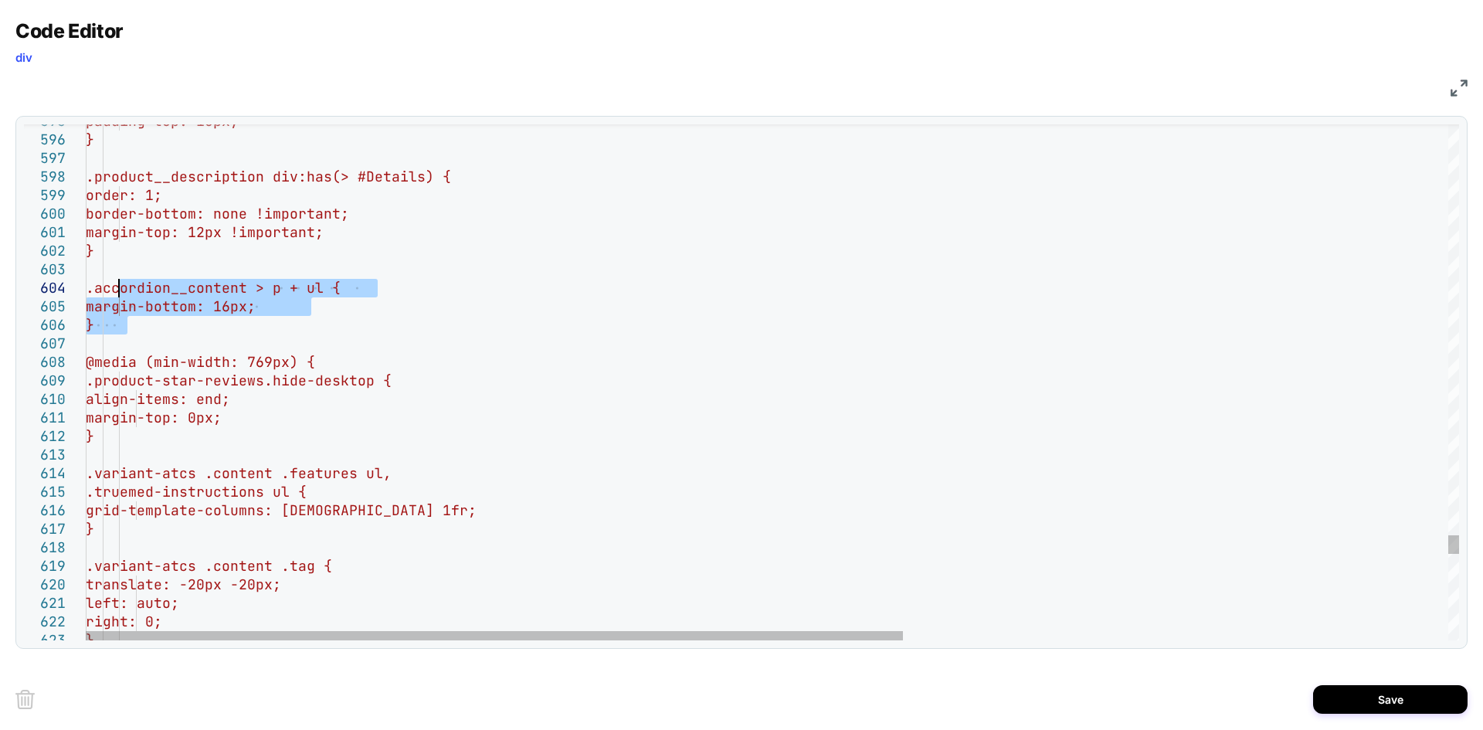
drag, startPoint x: 128, startPoint y: 328, endPoint x: 122, endPoint y: 295, distance: 33.8
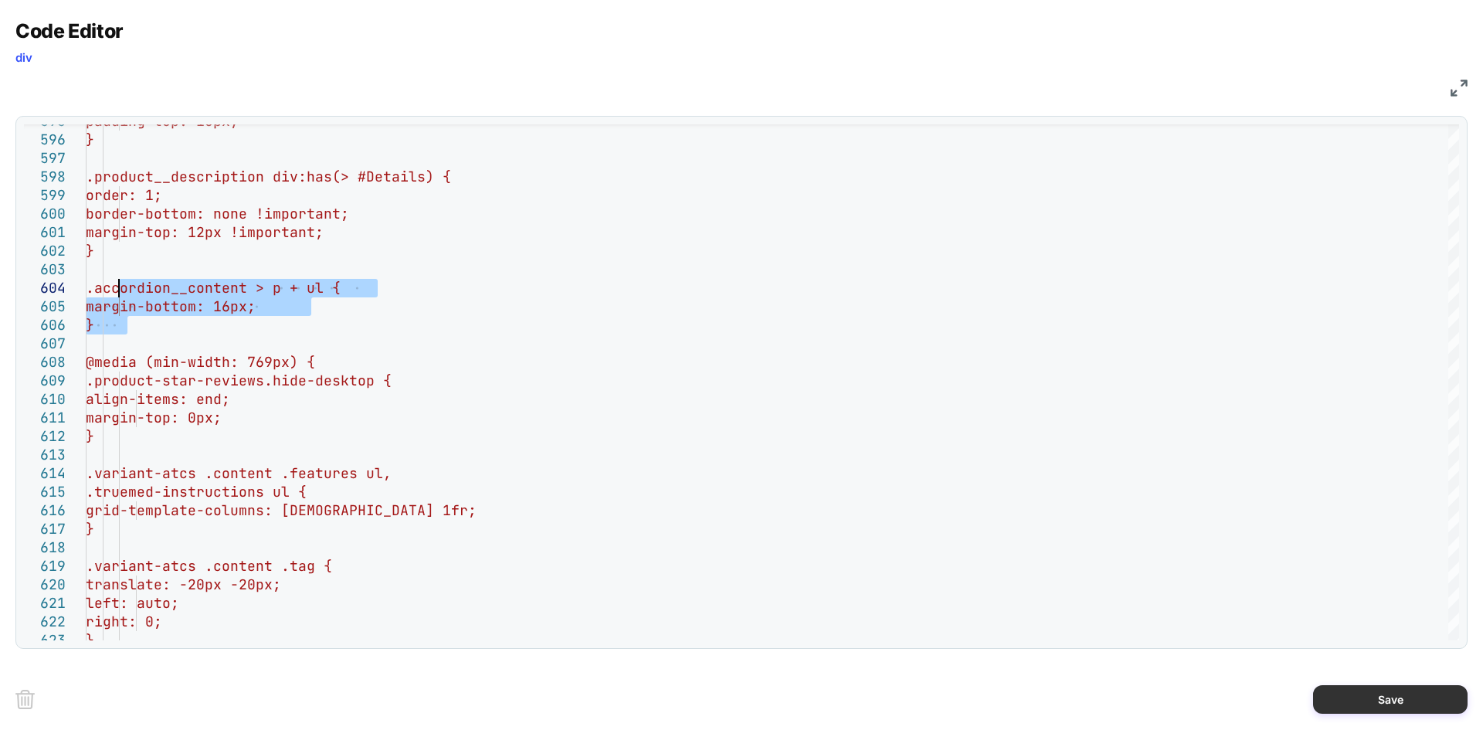
type textarea "**********"
click at [1356, 691] on button "Save" at bounding box center [1390, 699] width 154 height 29
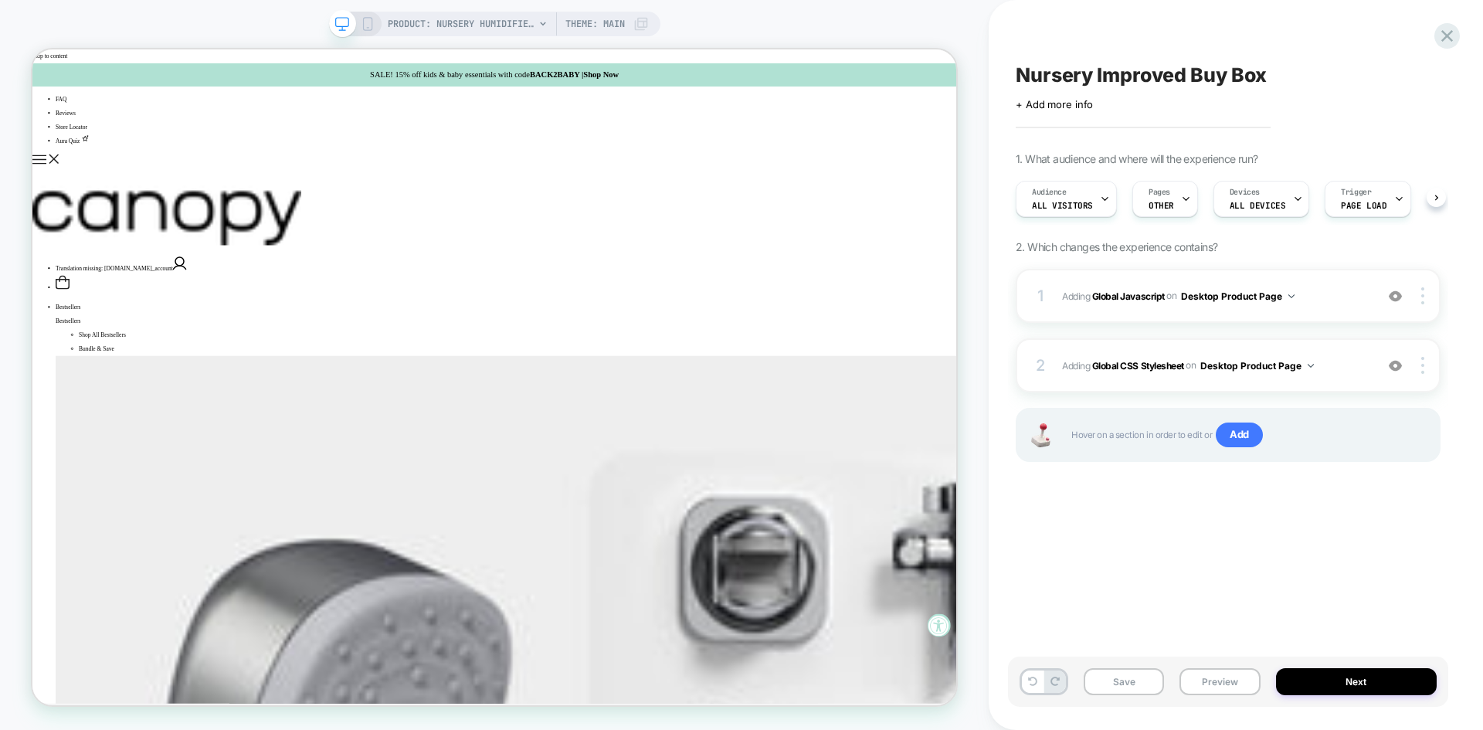
scroll to position [0, 1]
click at [1129, 671] on button "Save" at bounding box center [1124, 681] width 80 height 27
click at [1215, 680] on button "Preview" at bounding box center [1219, 681] width 80 height 27
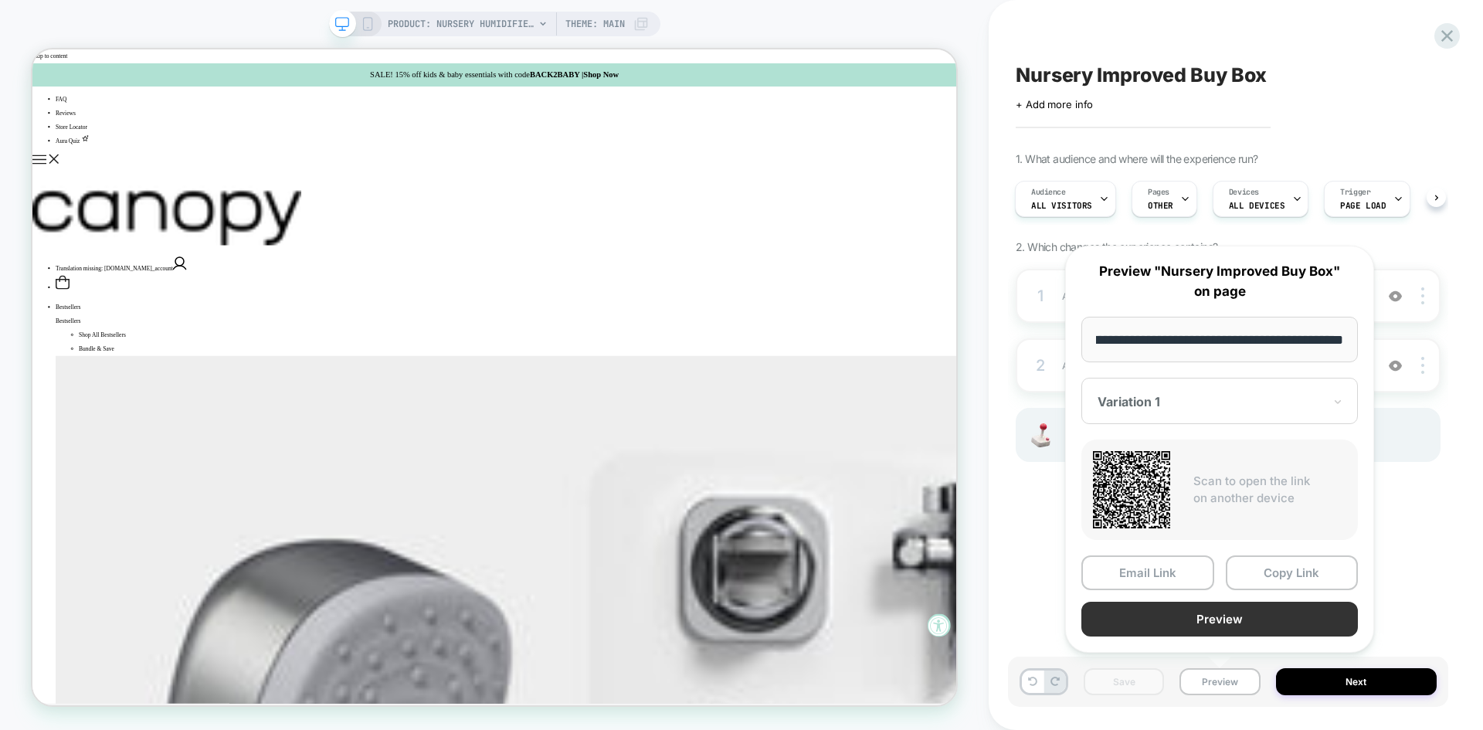
scroll to position [0, 0]
click at [1203, 623] on button "Preview" at bounding box center [1219, 619] width 277 height 35
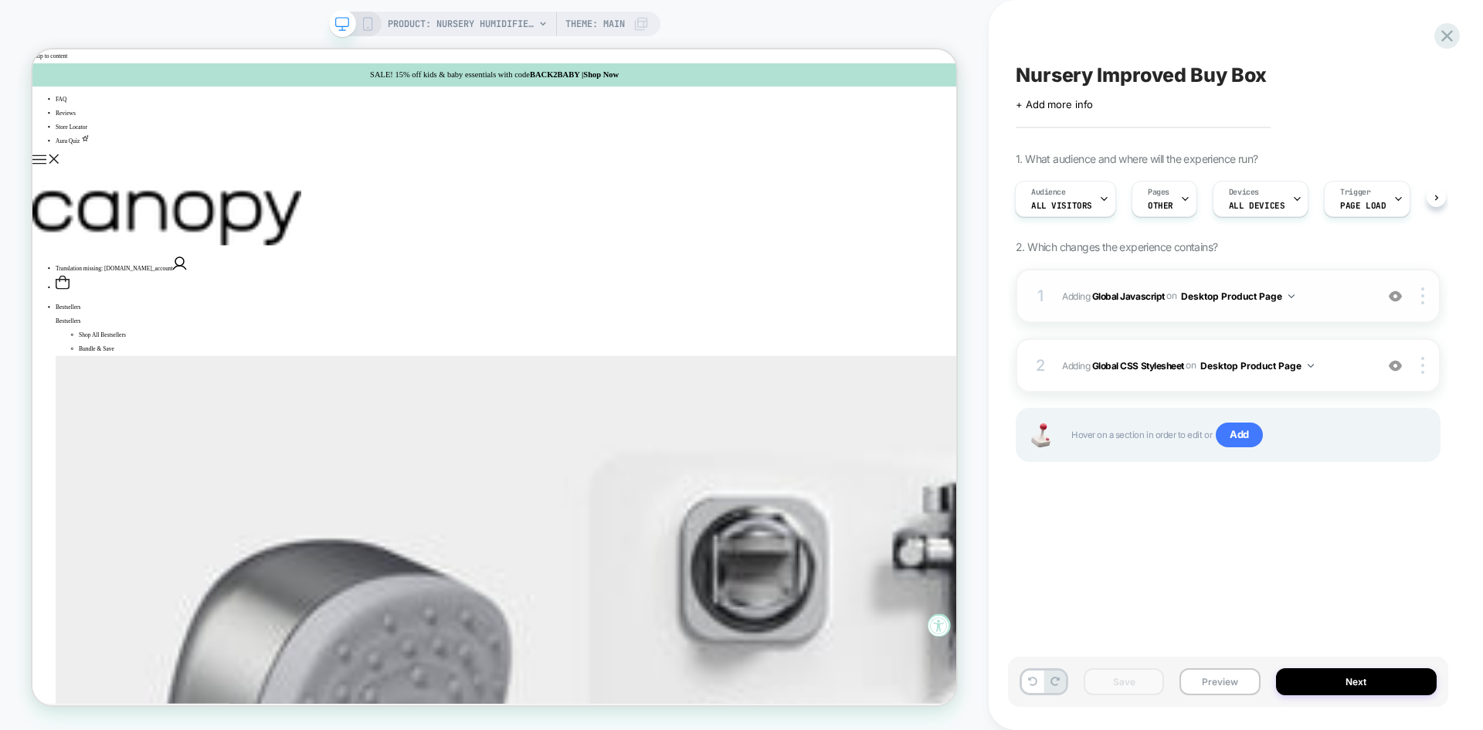
click at [1325, 300] on span "Adding Global Javascript on Desktop Product Page" at bounding box center [1214, 296] width 305 height 19
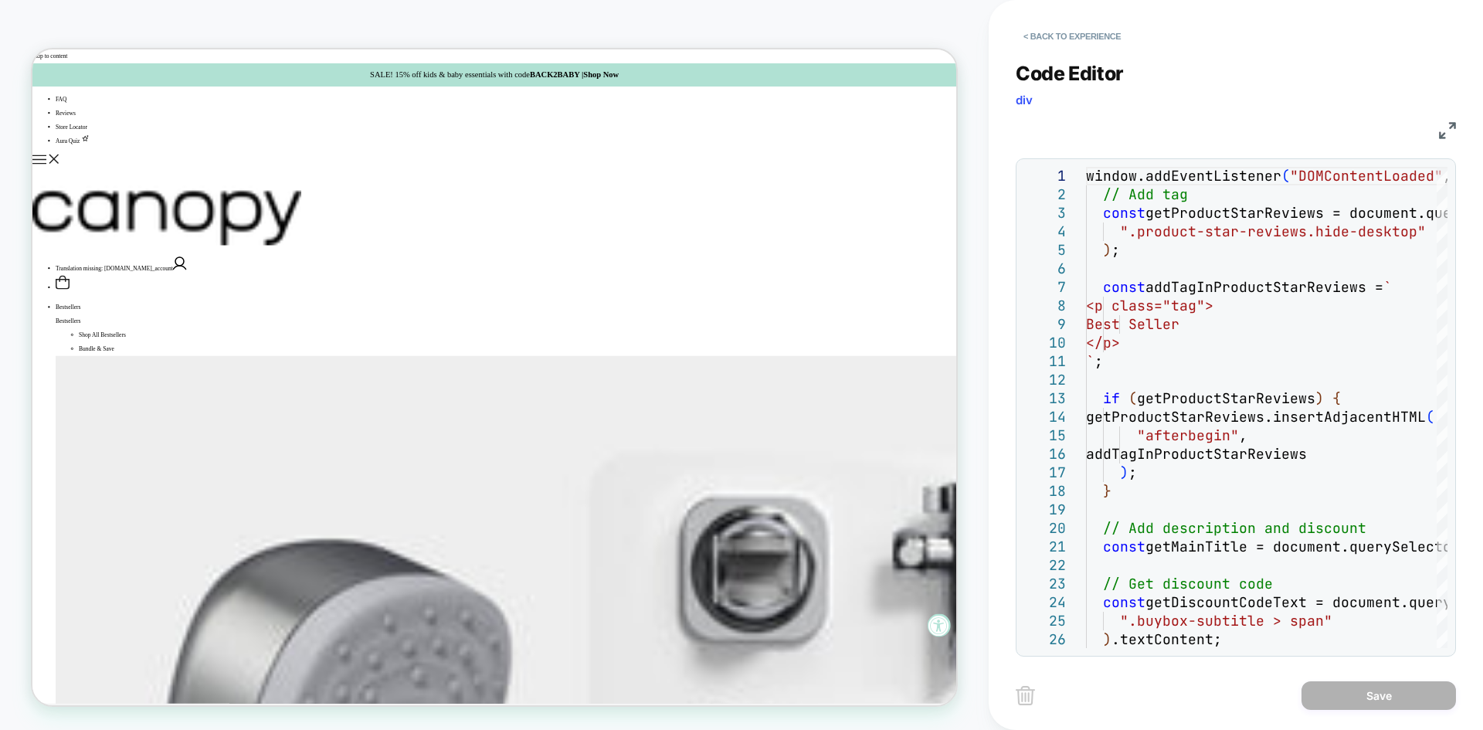
click at [1441, 129] on img at bounding box center [1447, 130] width 17 height 17
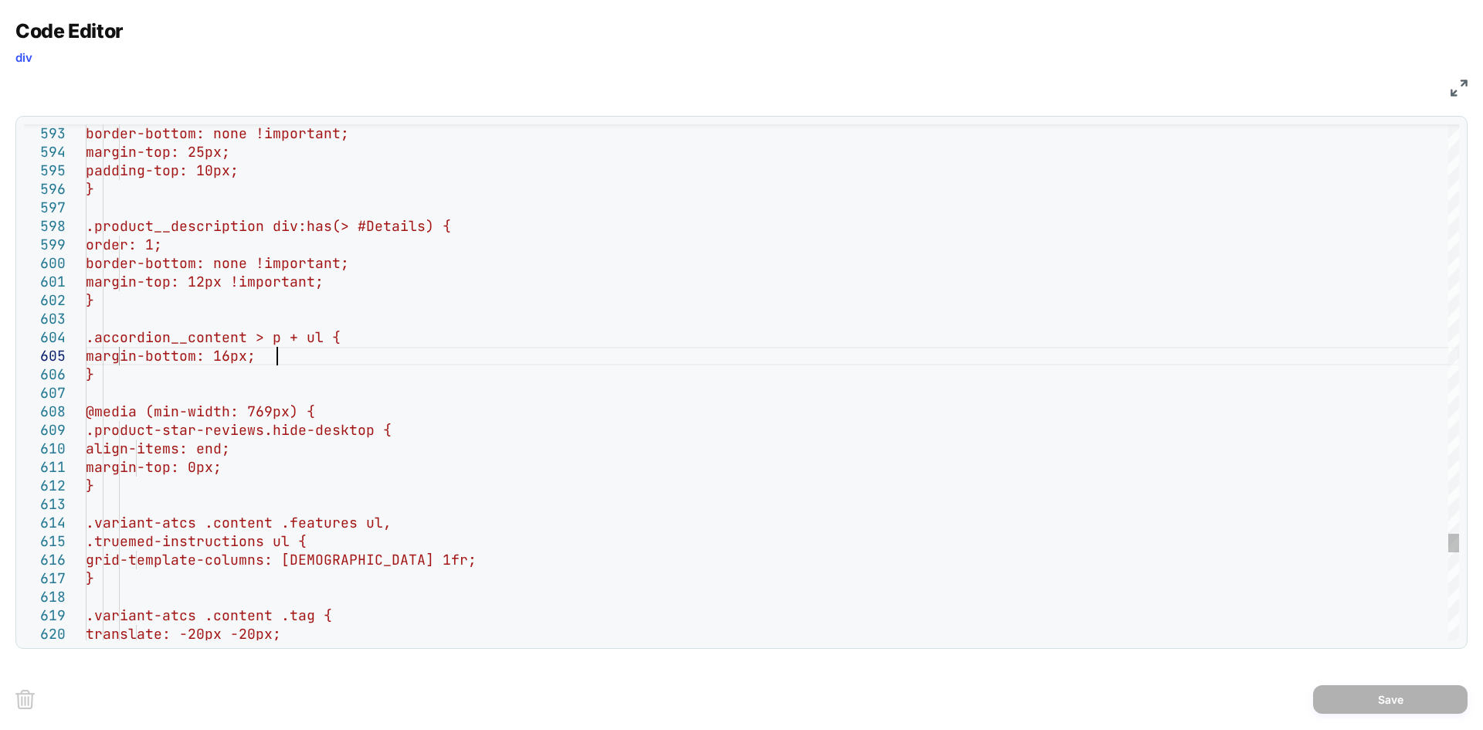
type textarea "**********"
click at [1373, 704] on button "Save" at bounding box center [1390, 699] width 154 height 29
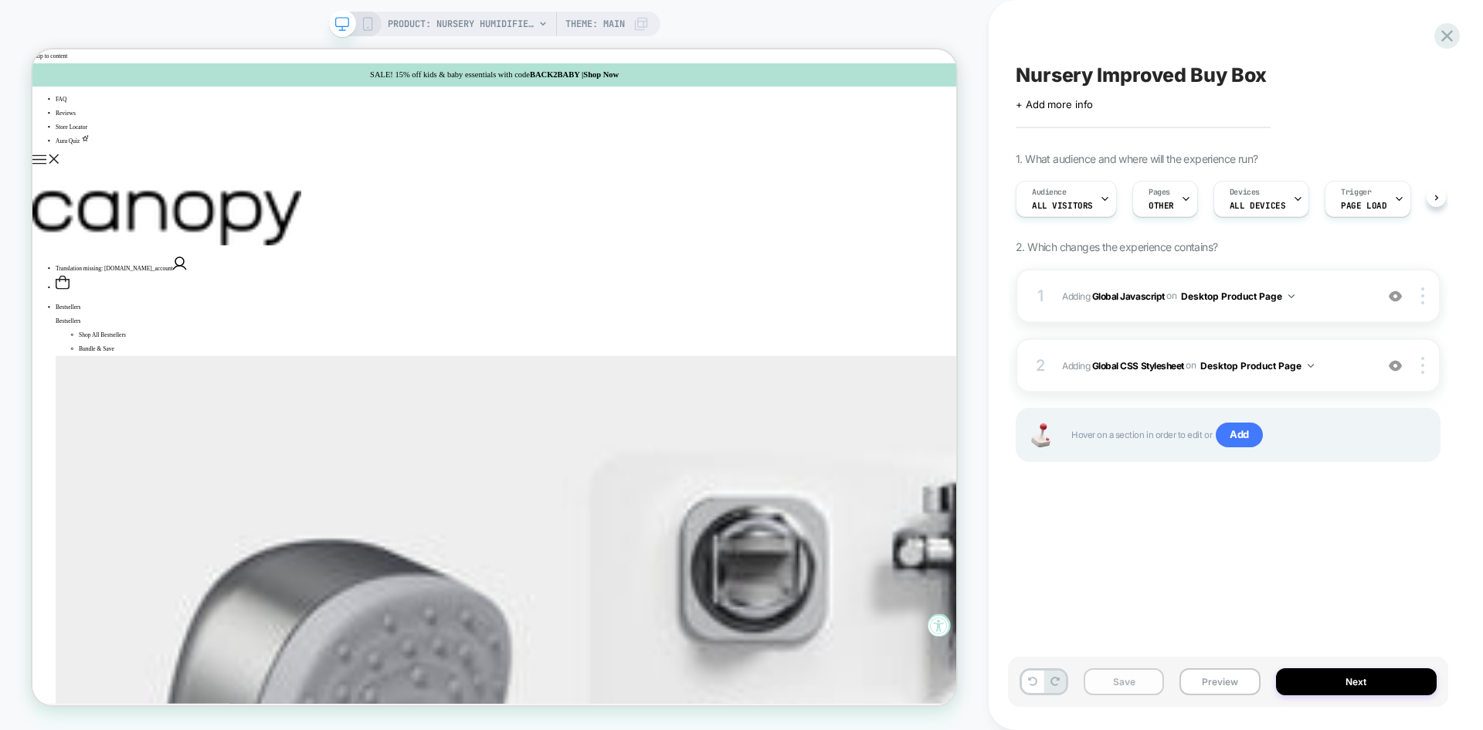
scroll to position [0, 1]
click at [1133, 687] on button "Save" at bounding box center [1124, 681] width 80 height 27
click at [1340, 277] on div "1 Adding Global Javascript on Desktop Product Page Add Before Add After Copy to…" at bounding box center [1228, 296] width 425 height 54
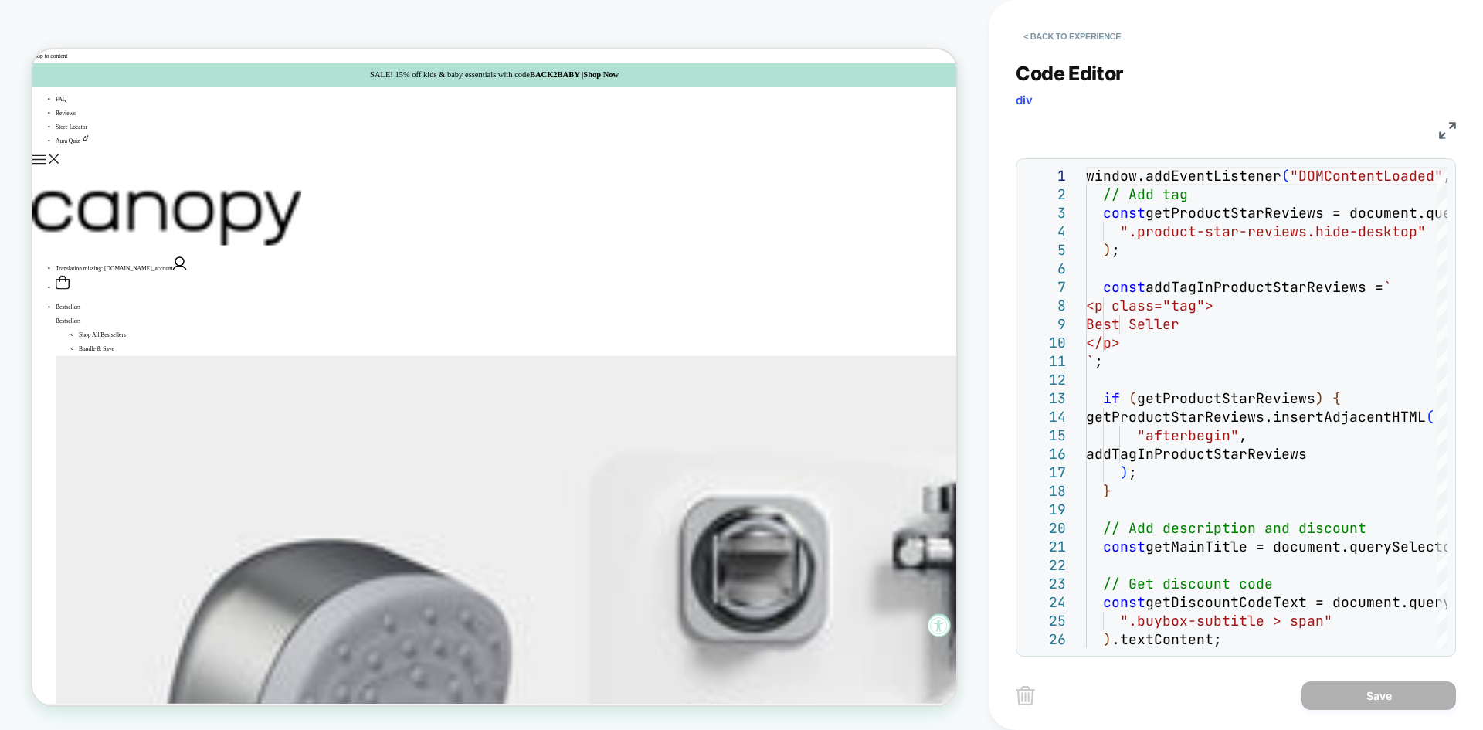
click at [1453, 136] on img at bounding box center [1447, 130] width 17 height 17
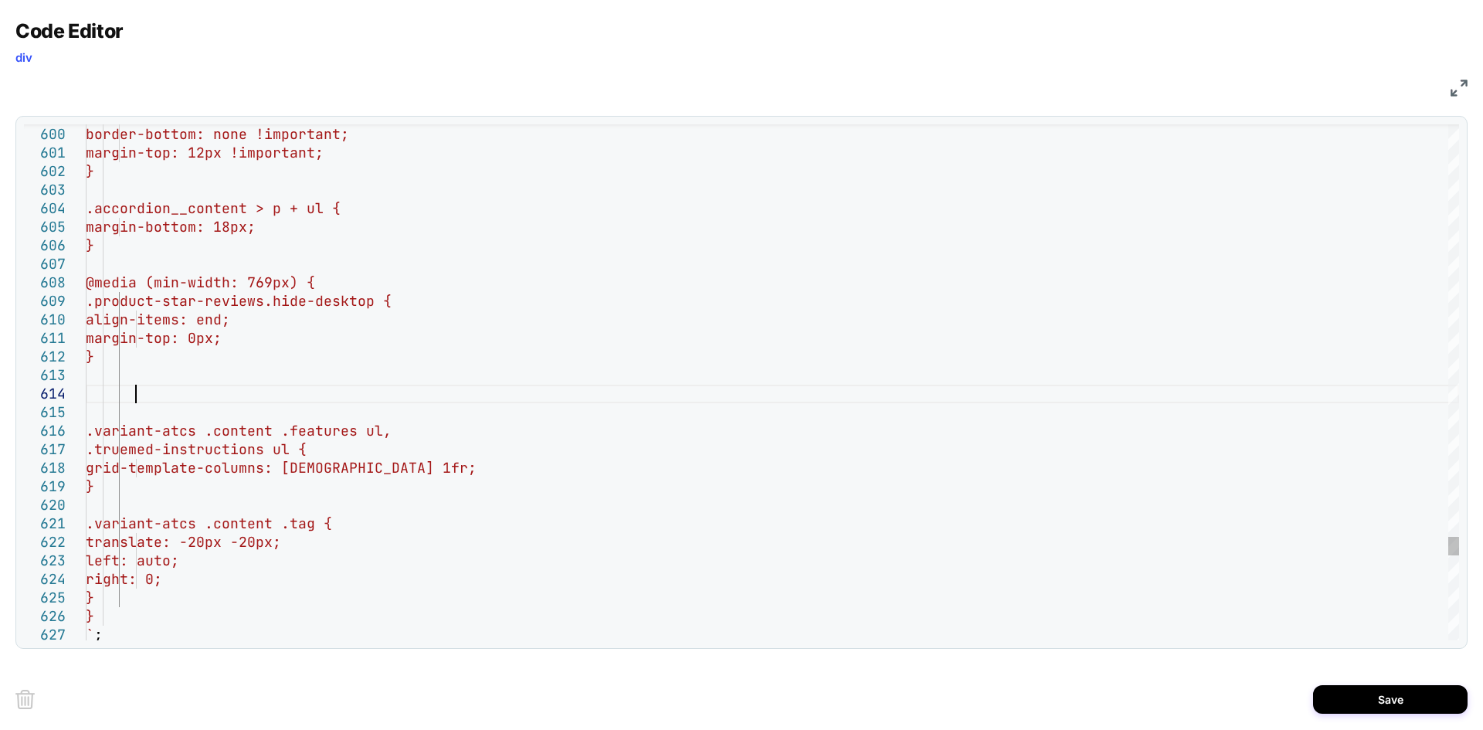
scroll to position [56, 49]
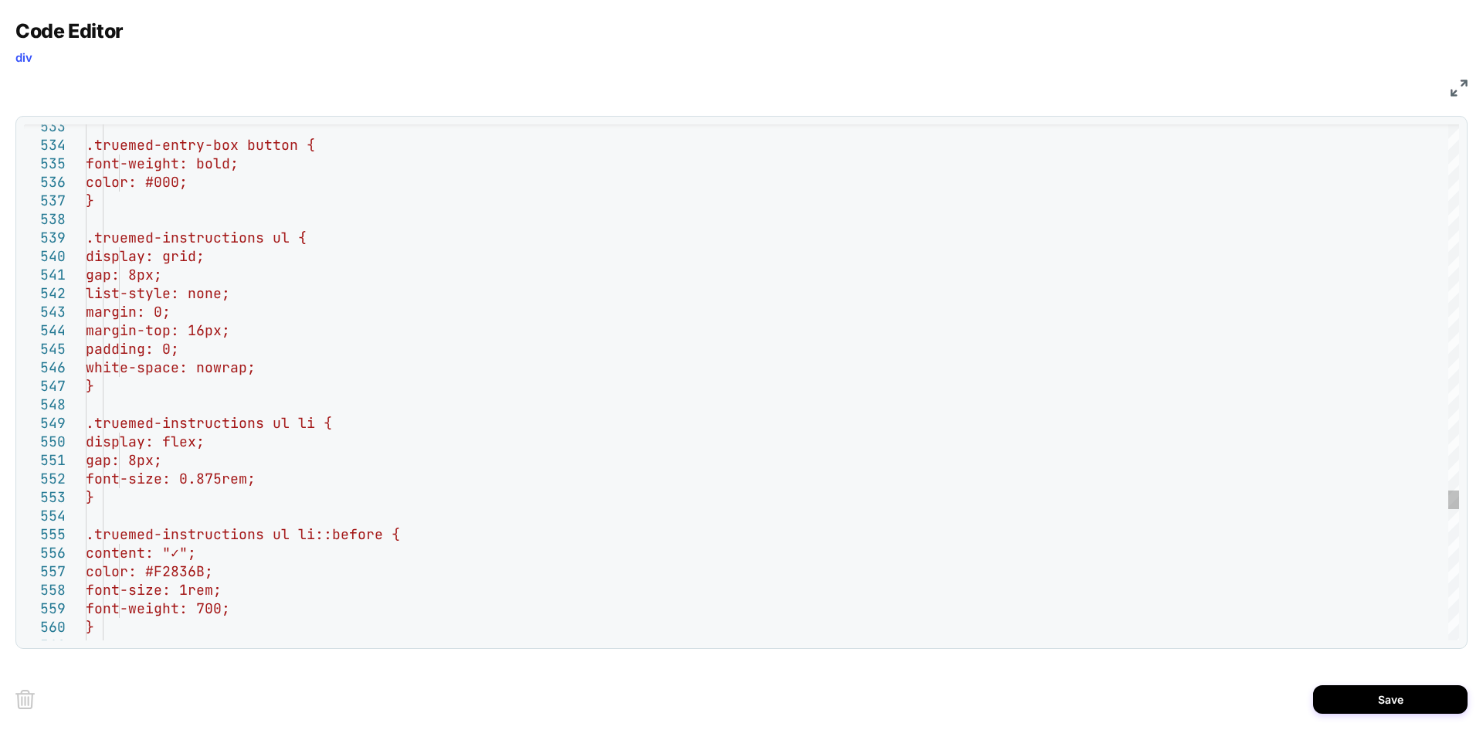
type textarea "**********"
type textarea "**"
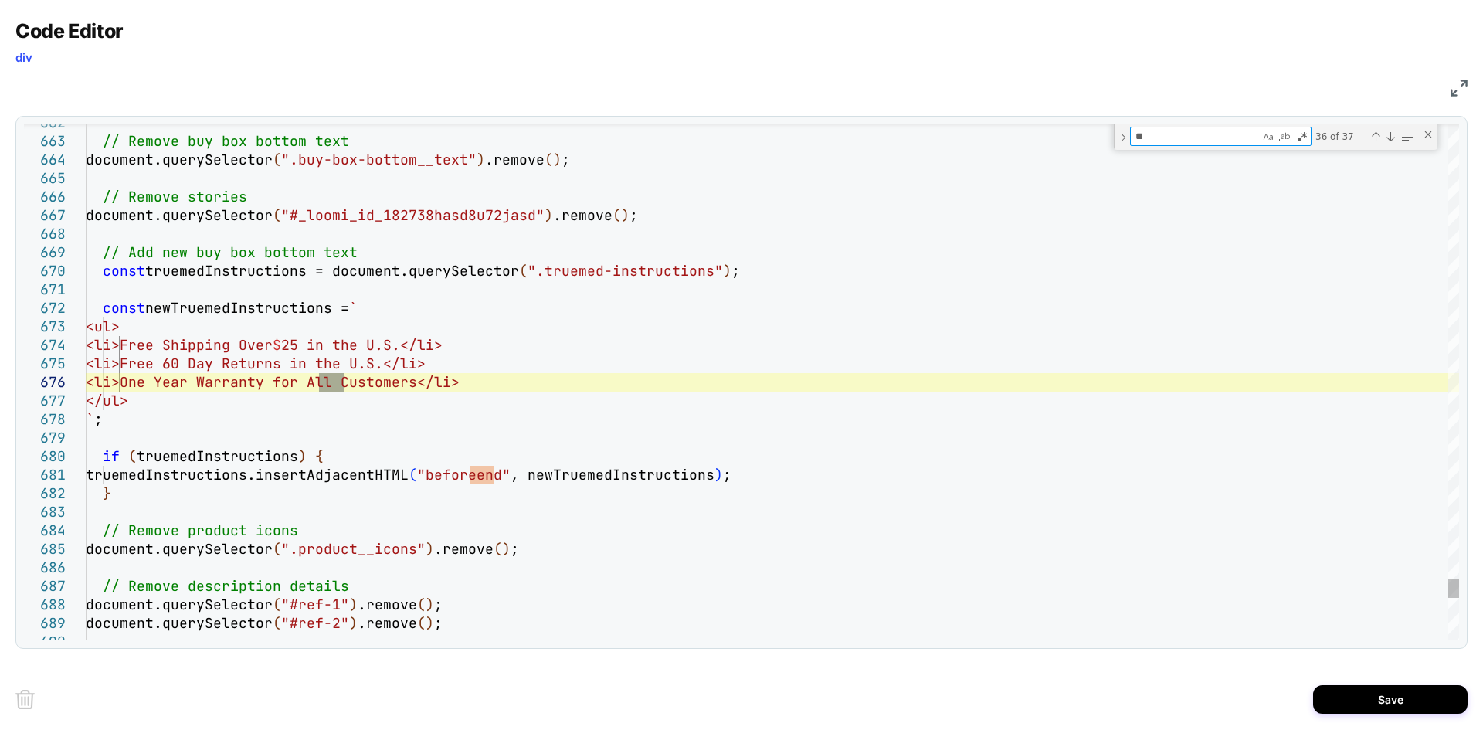
type textarea "**********"
type textarea "***"
type textarea "**********"
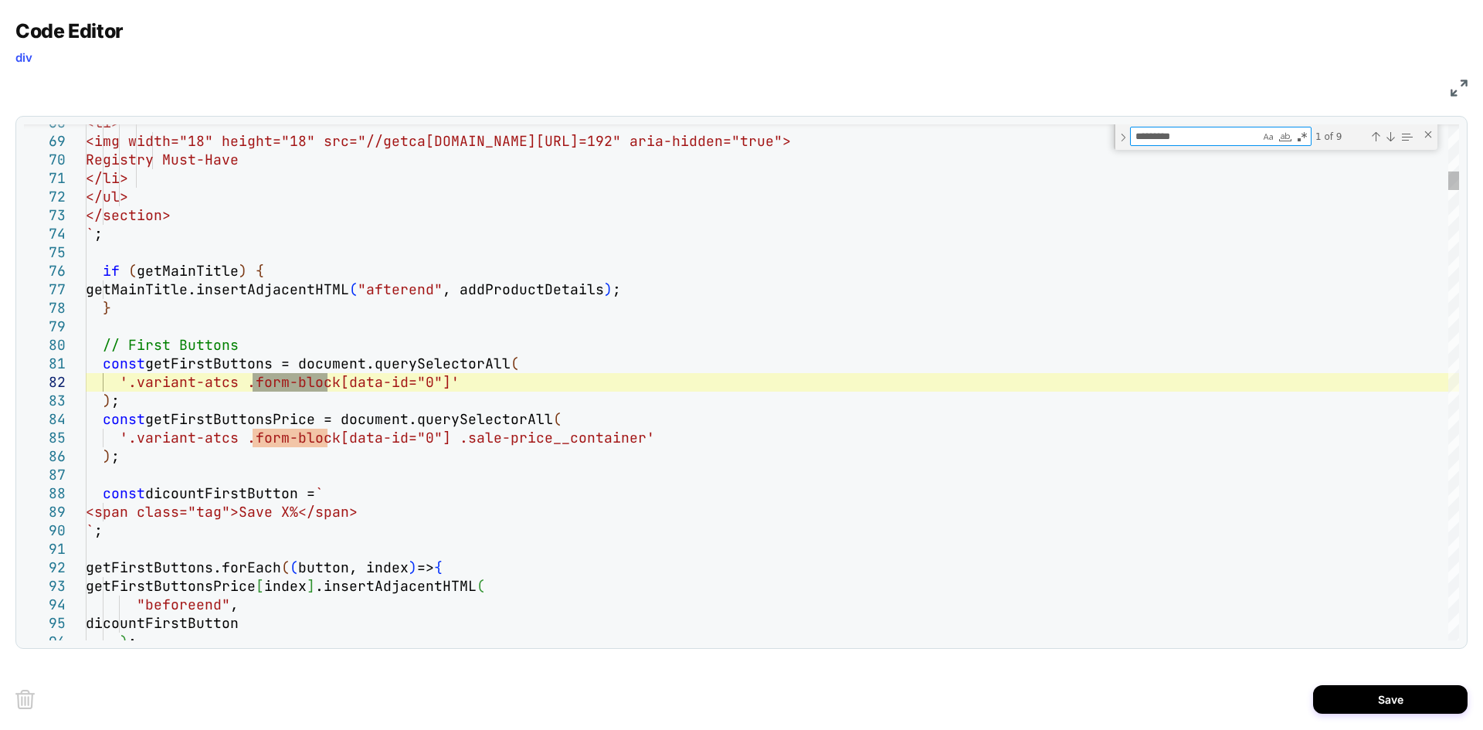
type textarea "**********"
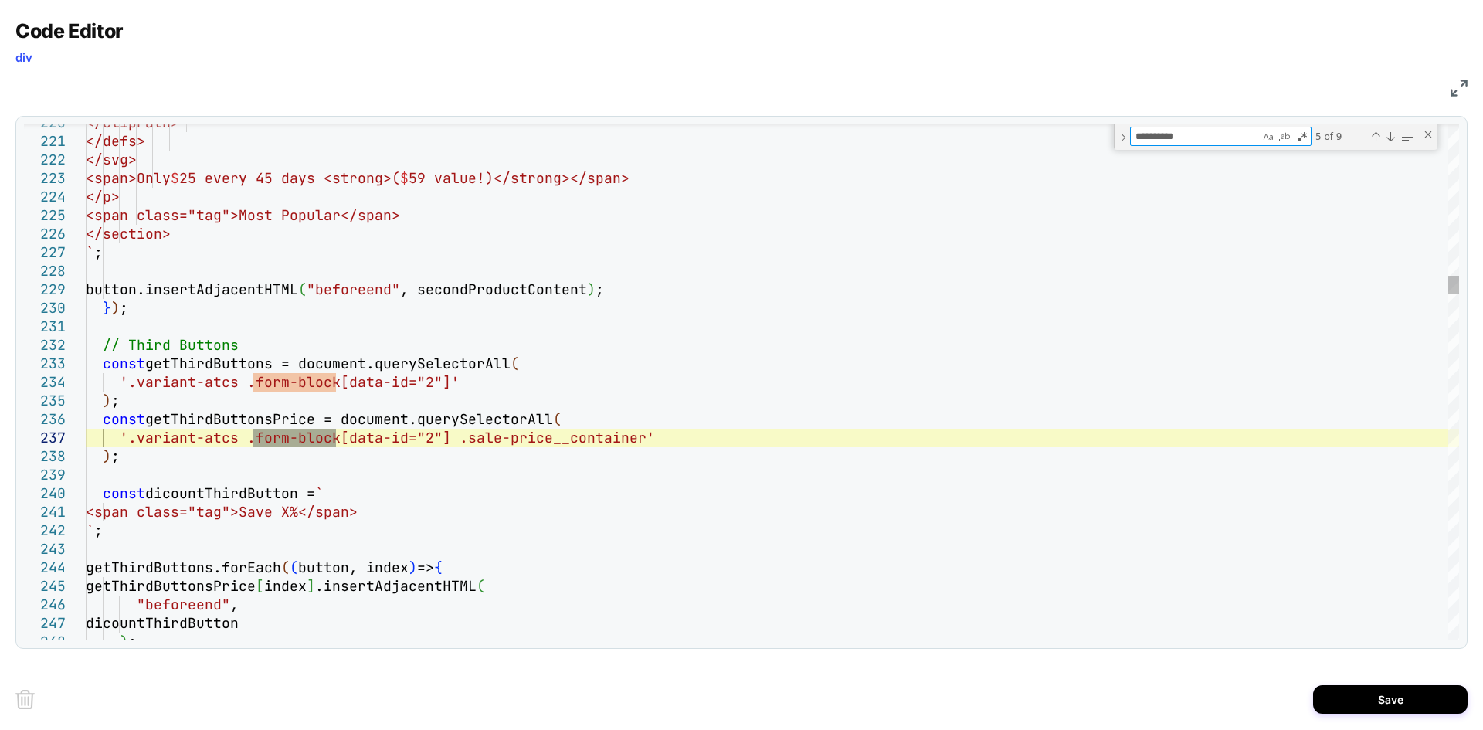
type textarea "**********"
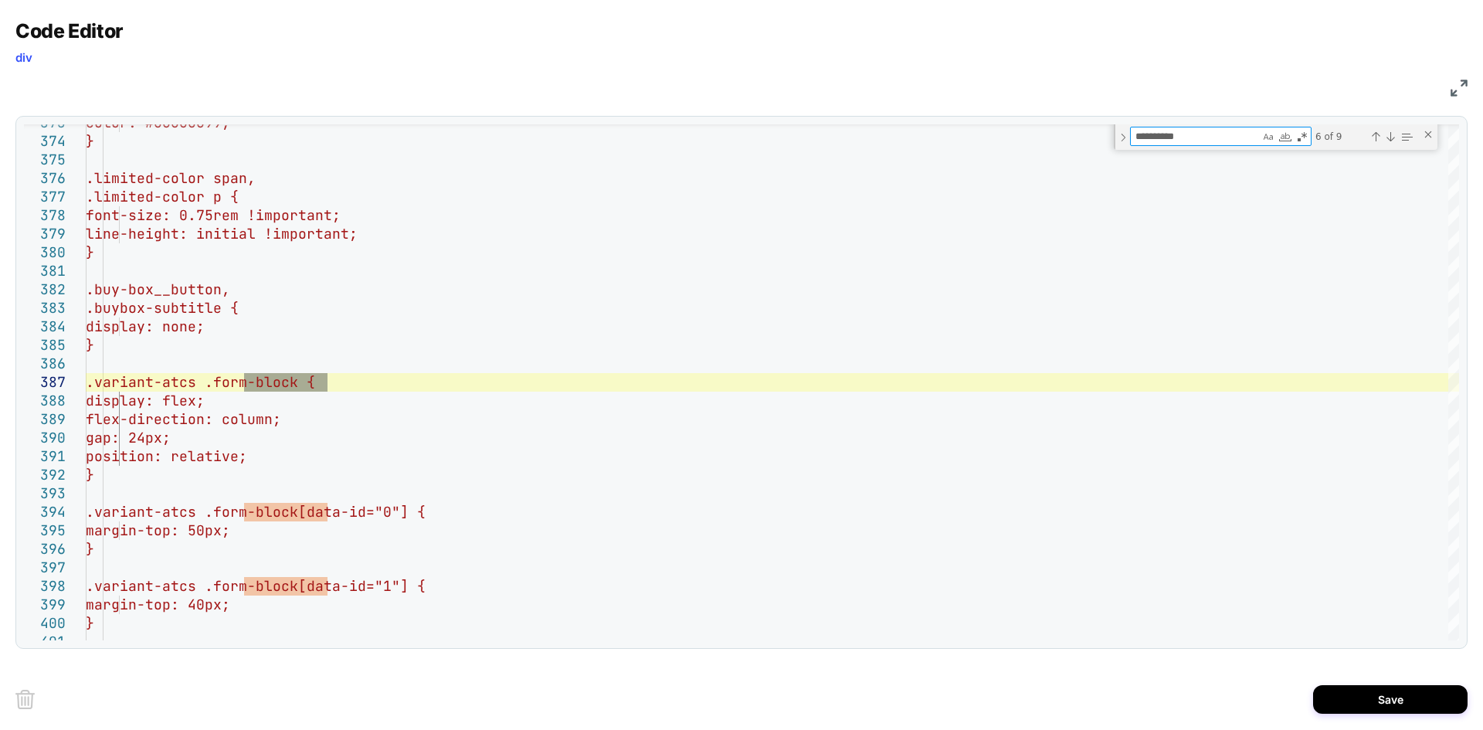
type textarea "**********"
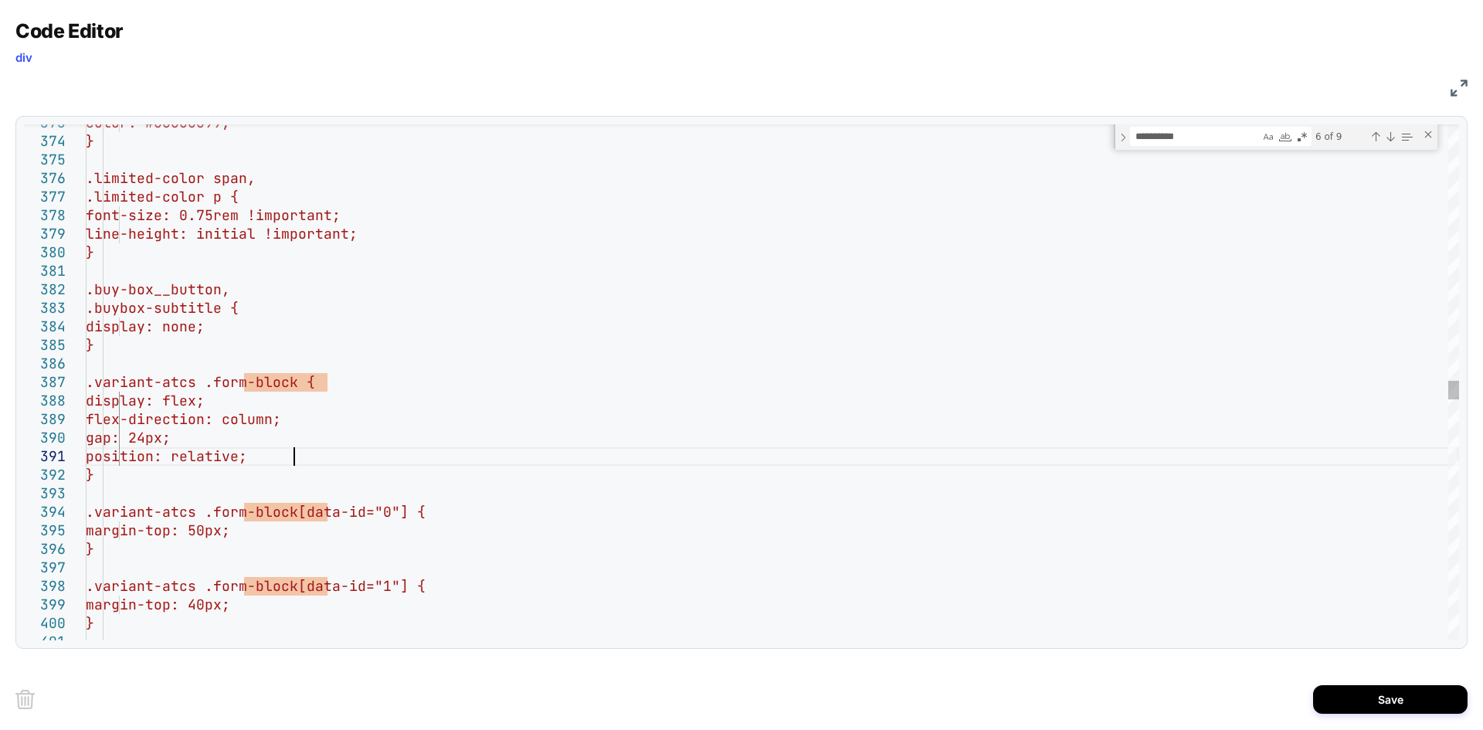
click at [300, 461] on div "color: #00000099; } .limited-color span, .limited-color p { font-size: 0.75rem …" at bounding box center [772, 173] width 1373 height 13963
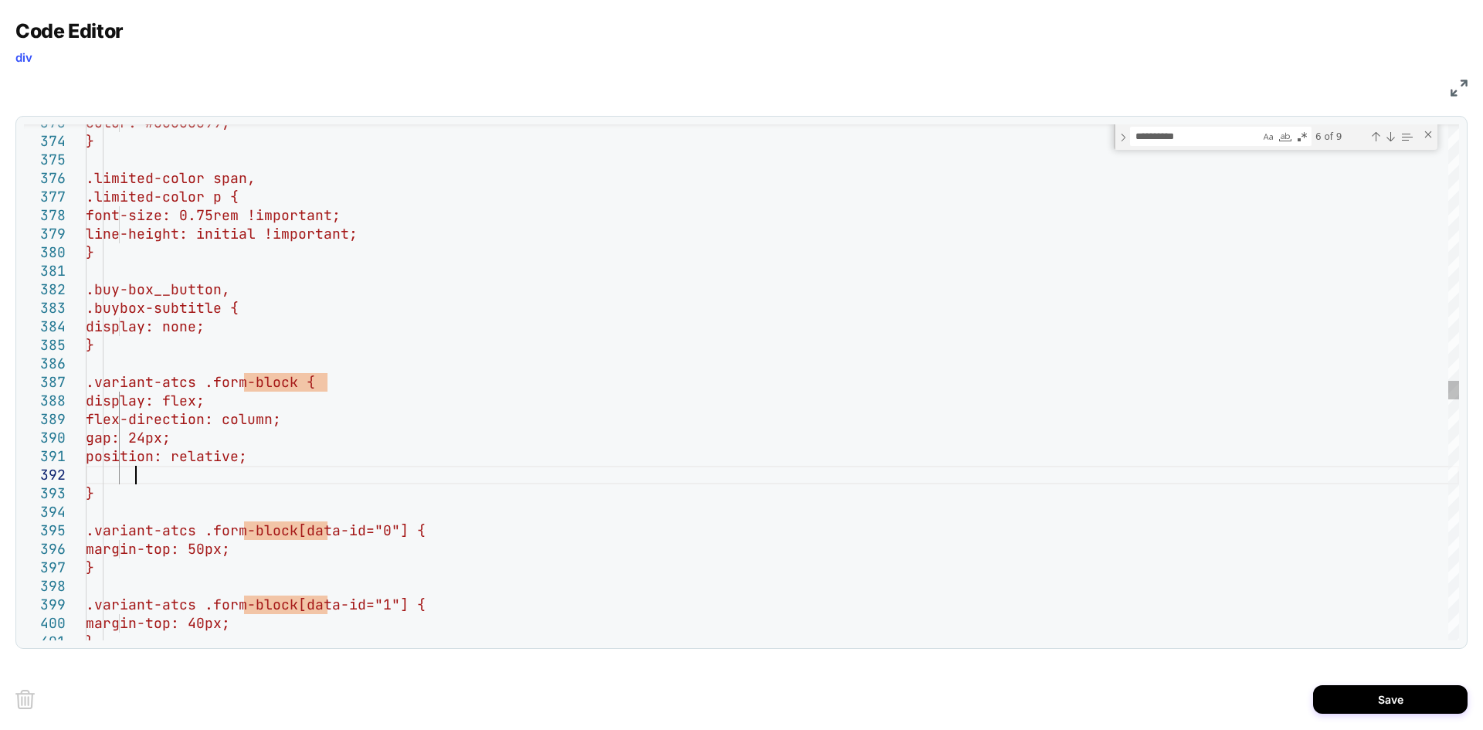
scroll to position [36, 49]
type textarea "**********"
click at [1365, 714] on div "Save" at bounding box center [741, 699] width 1452 height 62
click at [1359, 702] on button "Save" at bounding box center [1390, 699] width 154 height 29
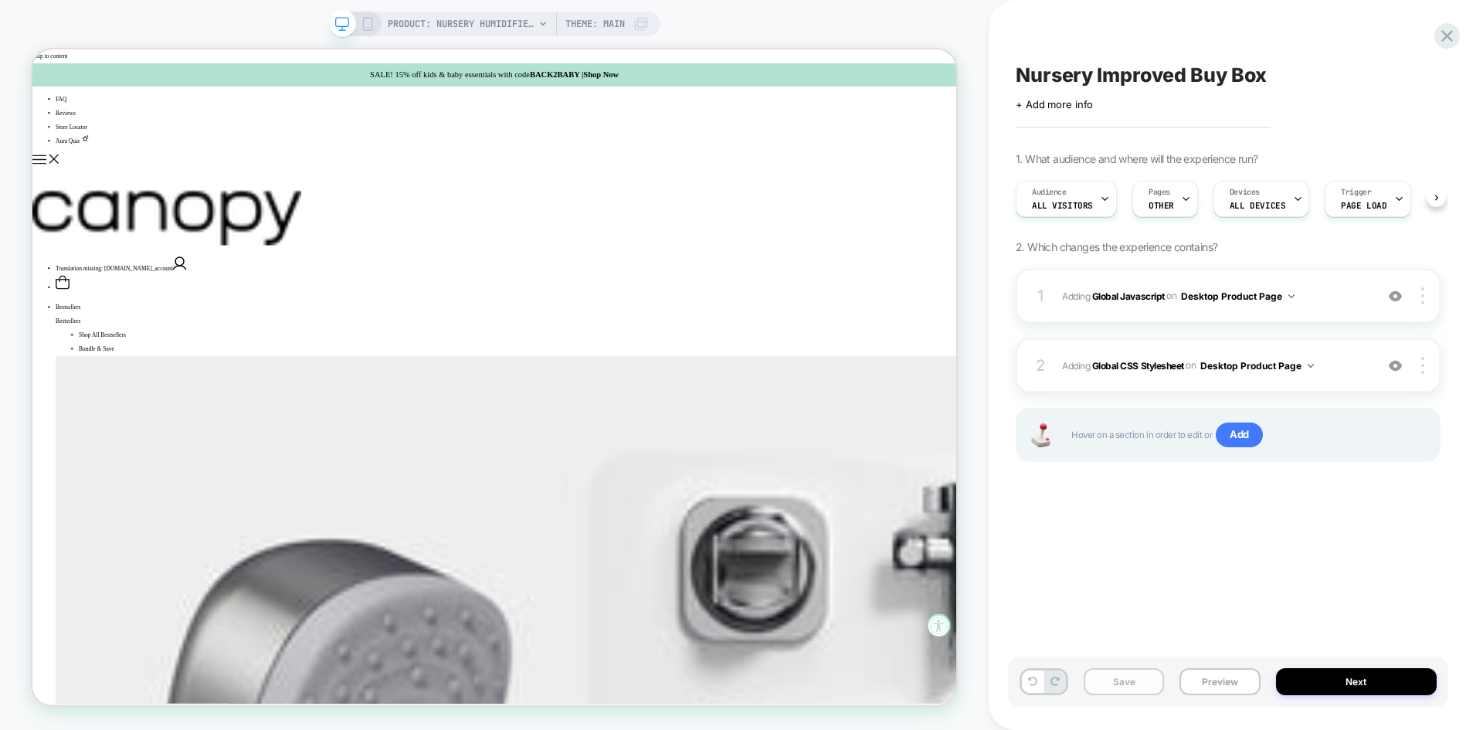
scroll to position [0, 1]
click at [1131, 687] on button "Save" at bounding box center [1124, 681] width 80 height 27
